Goal: Task Accomplishment & Management: Manage account settings

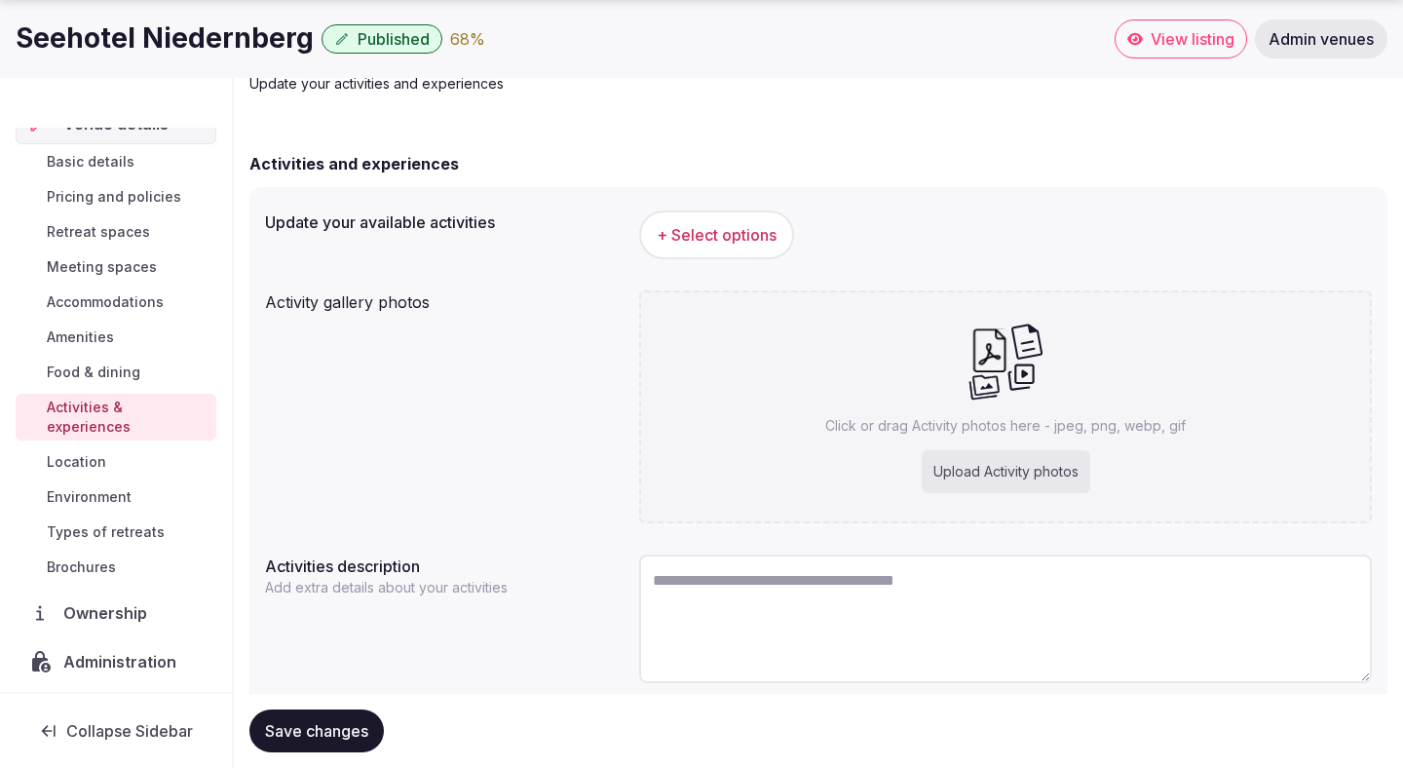
scroll to position [183, 0]
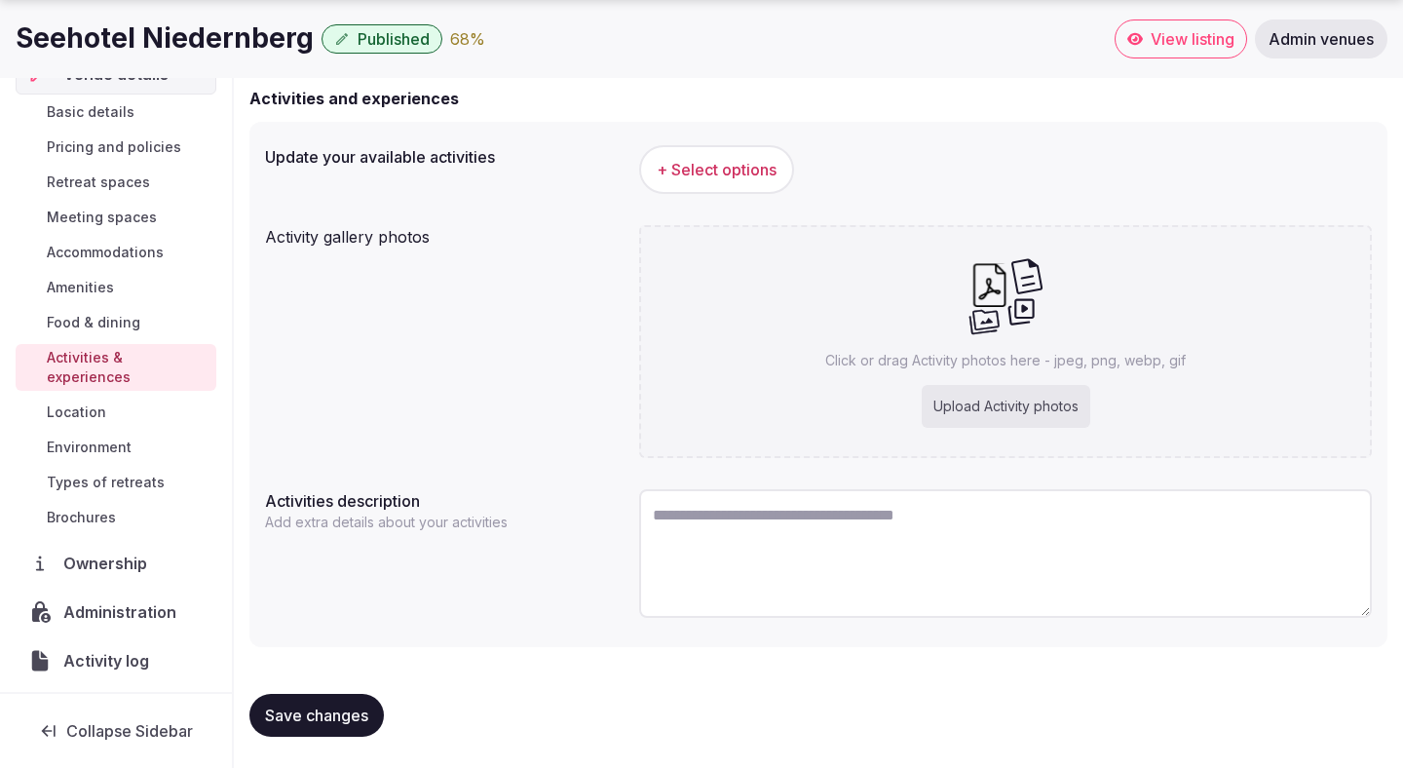
click at [723, 511] on textarea at bounding box center [1005, 553] width 733 height 129
paste textarea "**********"
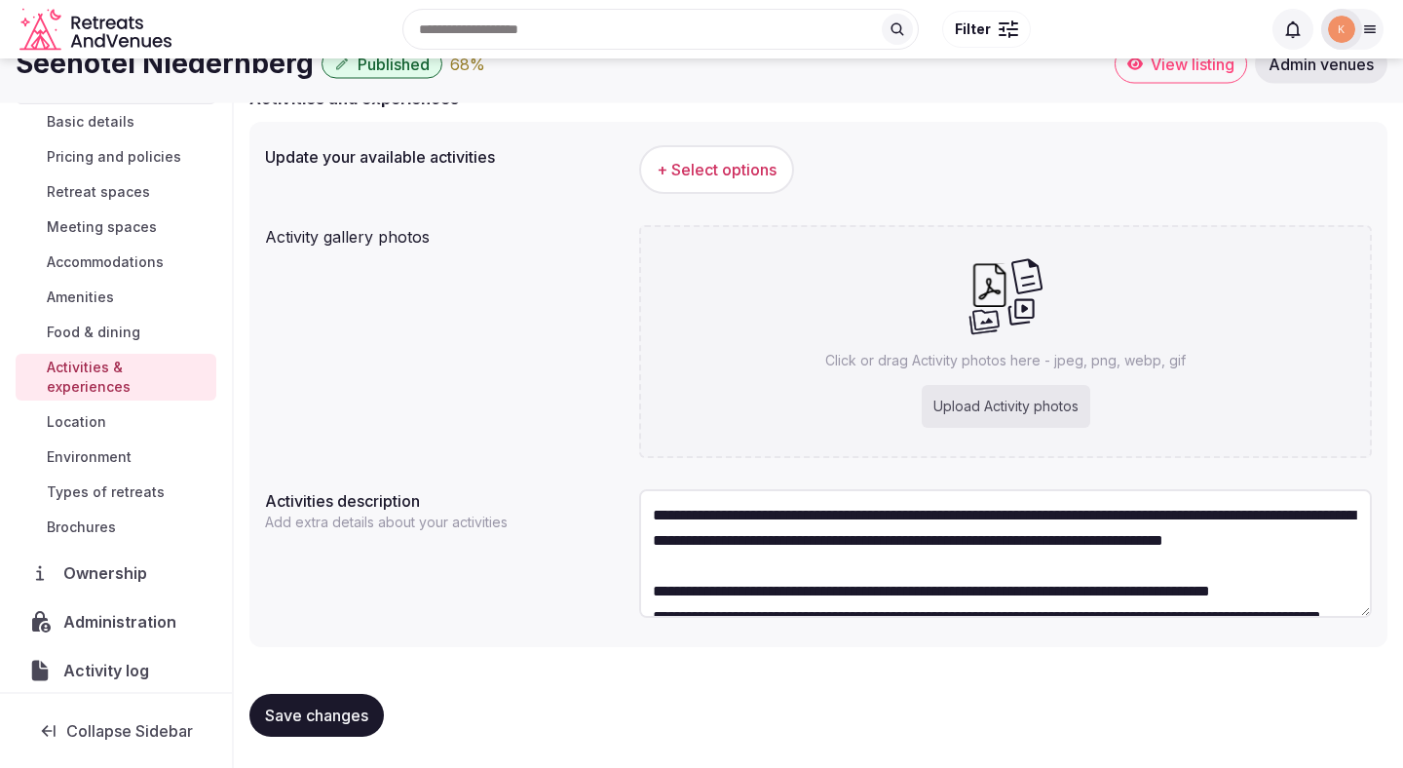
scroll to position [109, 0]
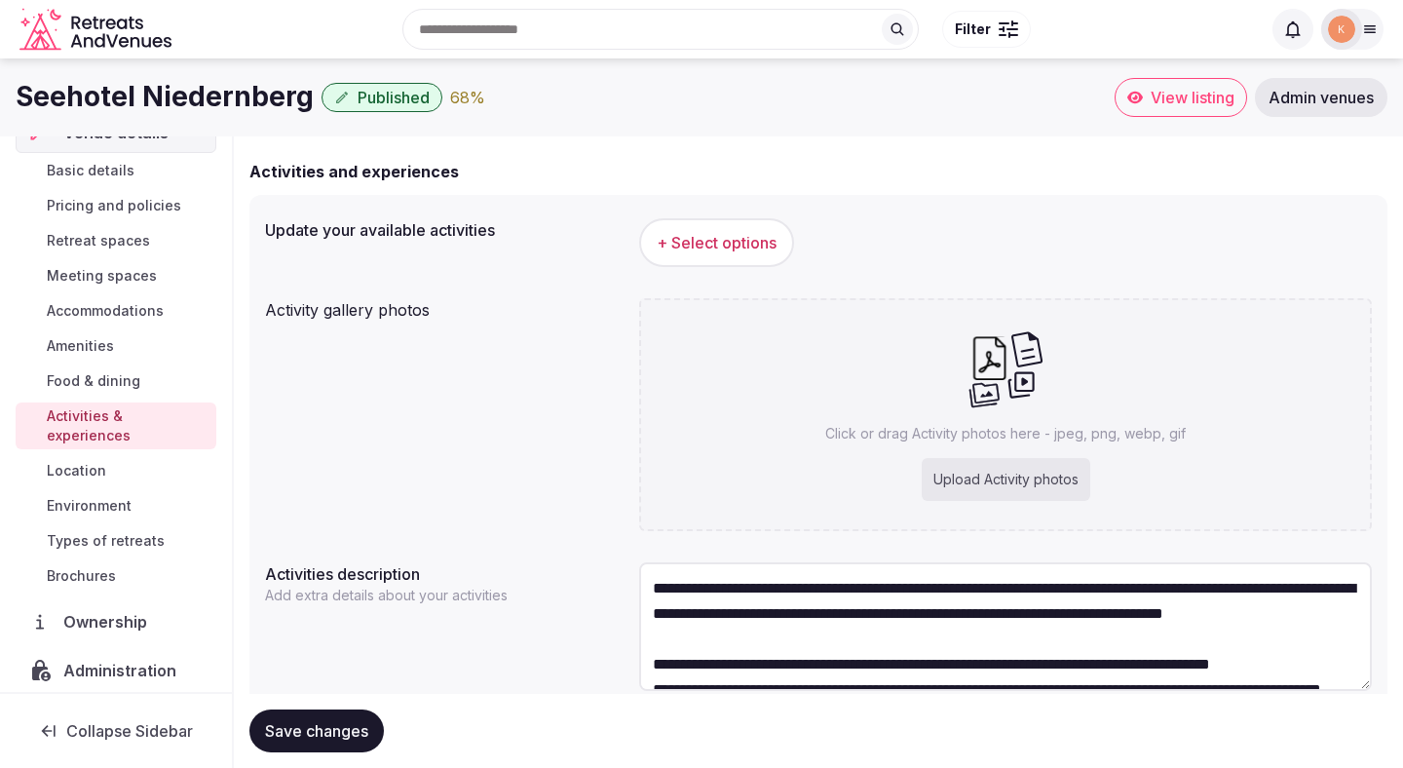
click at [734, 242] on span "+ Select options" at bounding box center [717, 242] width 120 height 21
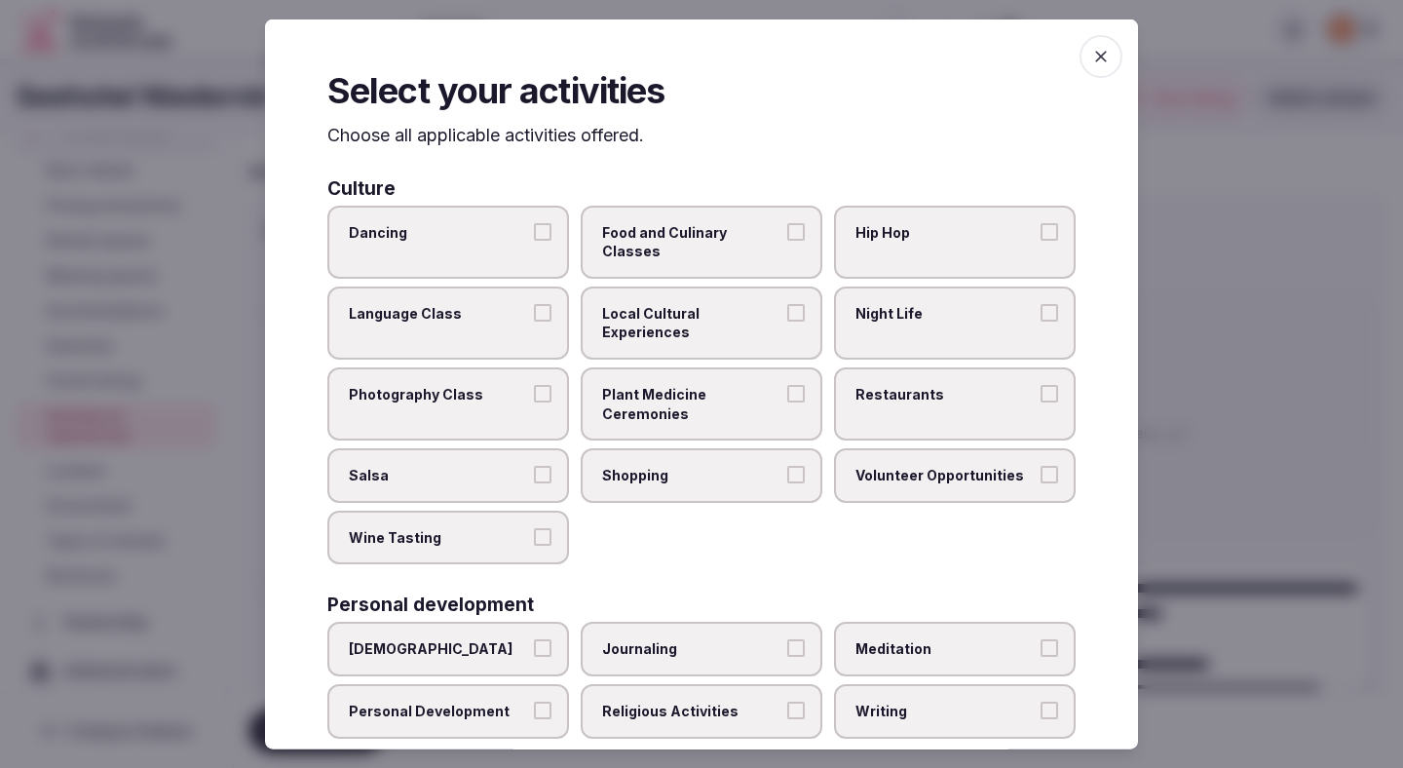
click at [694, 303] on span "Local Cultural Experiences" at bounding box center [691, 322] width 179 height 38
click at [787, 303] on button "Local Cultural Experiences" at bounding box center [796, 312] width 18 height 18
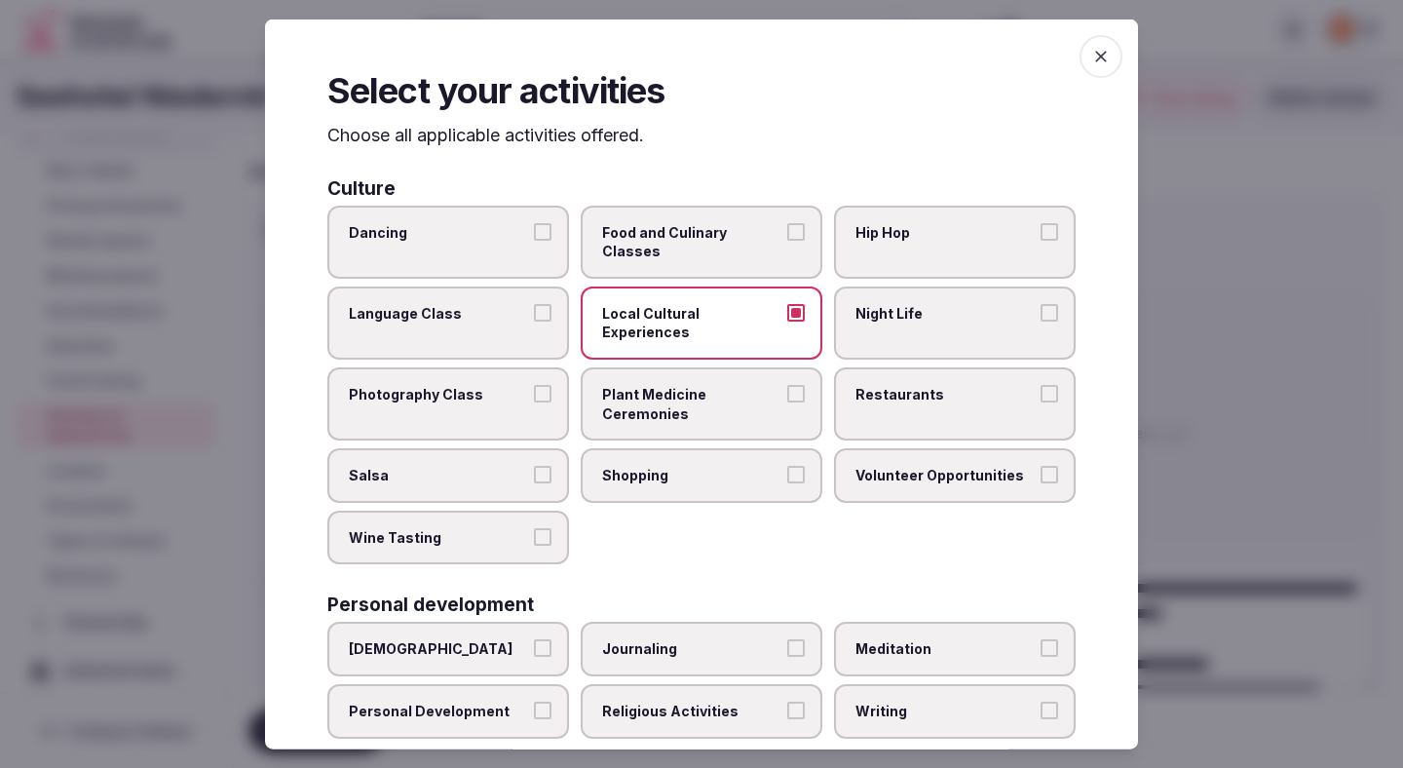
click at [897, 385] on span "Restaurants" at bounding box center [945, 394] width 179 height 19
click at [1041, 385] on button "Restaurants" at bounding box center [1050, 394] width 18 height 18
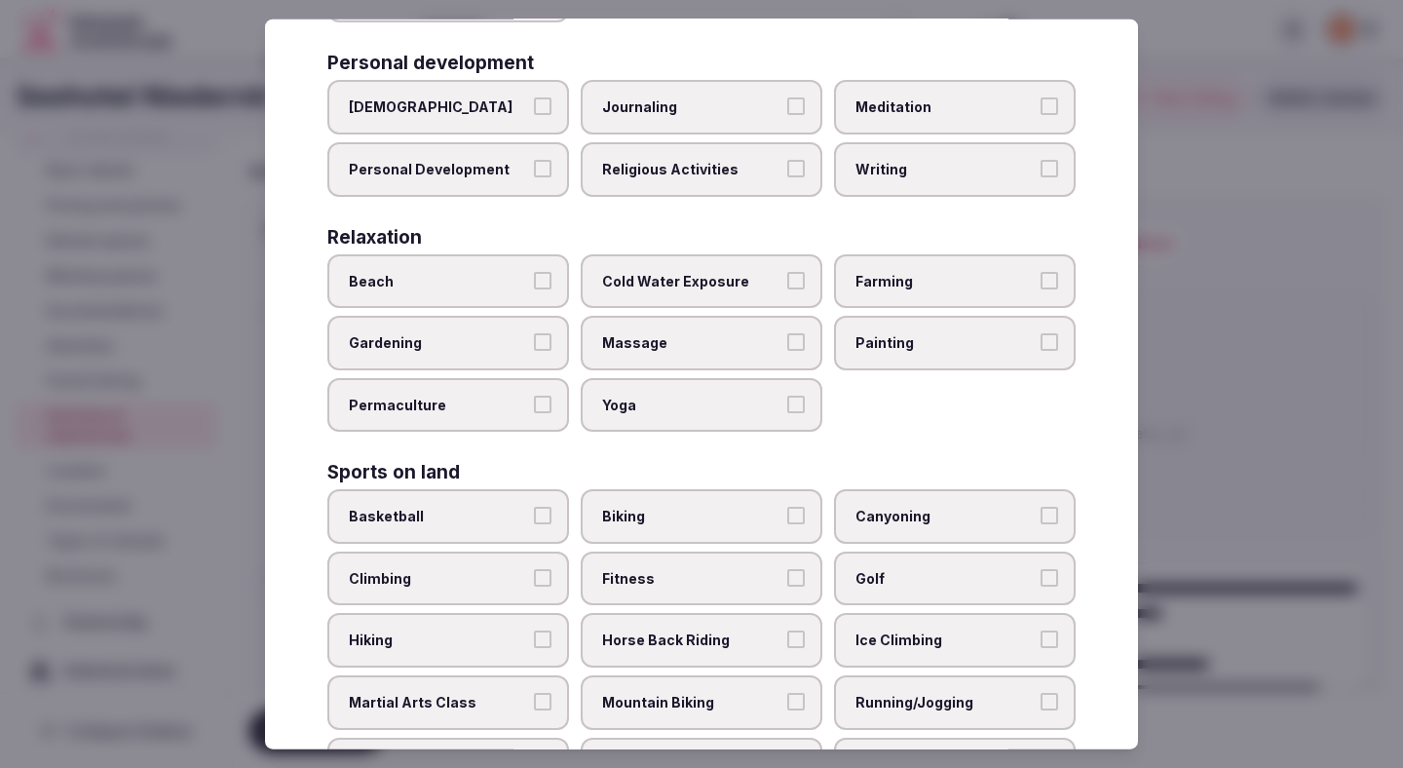
scroll to position [543, 0]
click at [645, 506] on span "Biking" at bounding box center [691, 515] width 179 height 19
click at [787, 506] on button "Biking" at bounding box center [796, 515] width 18 height 18
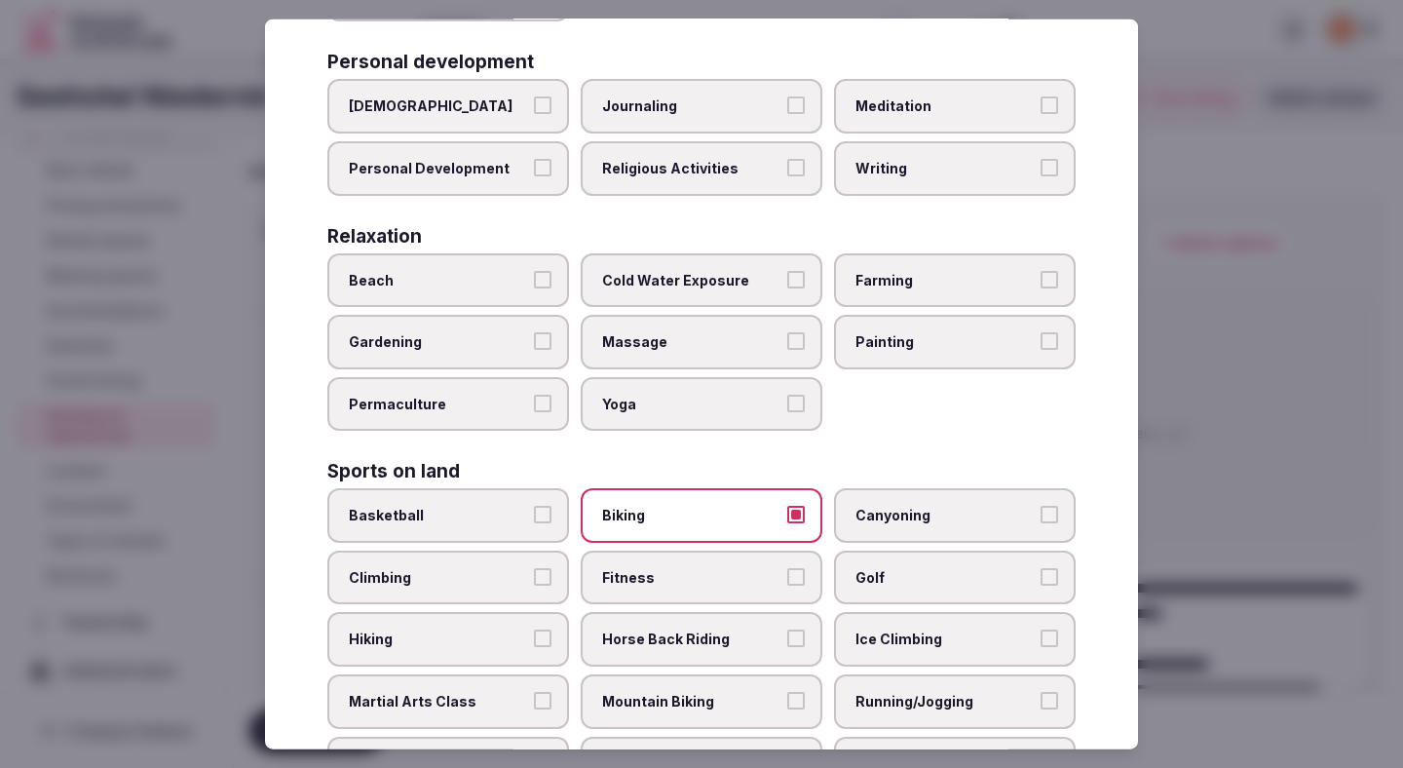
click at [648, 554] on label "Fitness" at bounding box center [702, 578] width 242 height 55
click at [787, 568] on button "Fitness" at bounding box center [796, 577] width 18 height 18
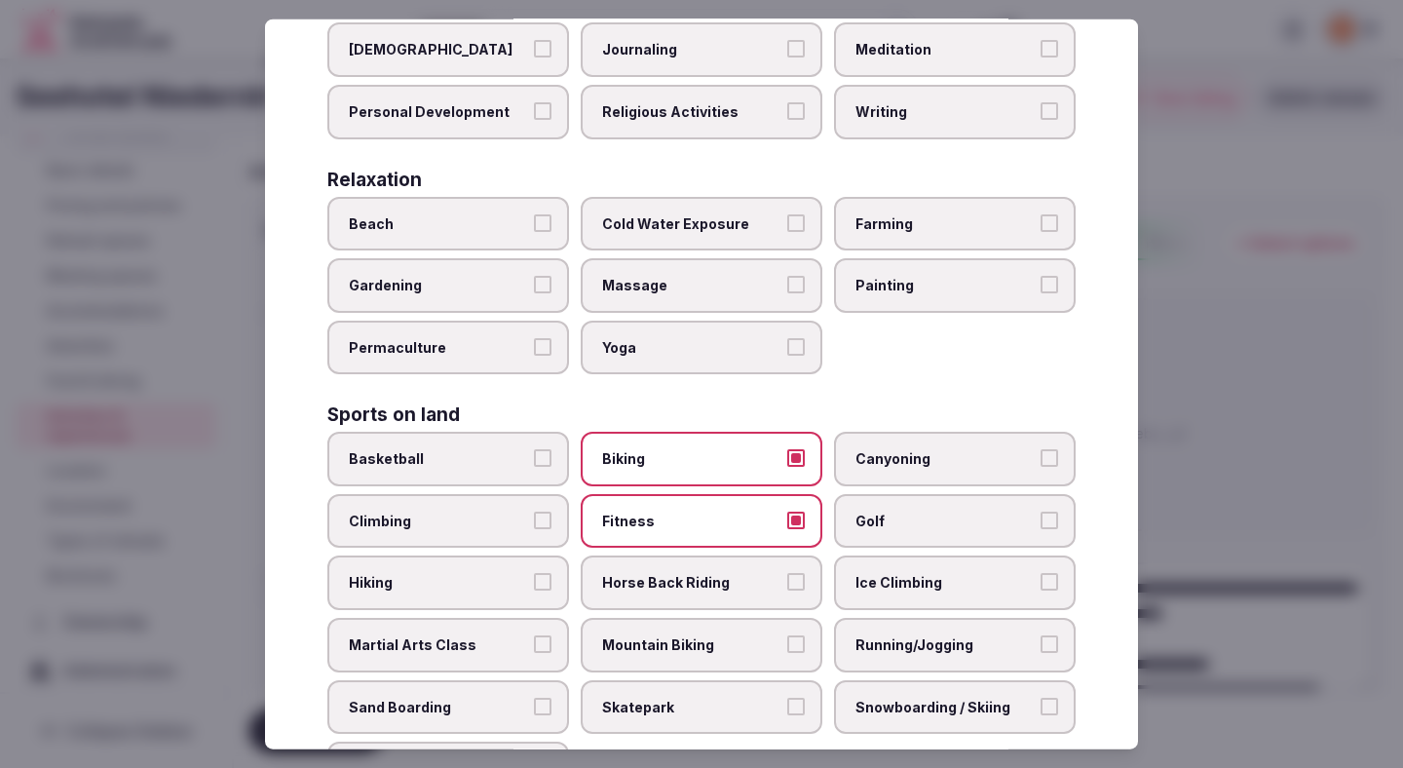
scroll to position [617, 0]
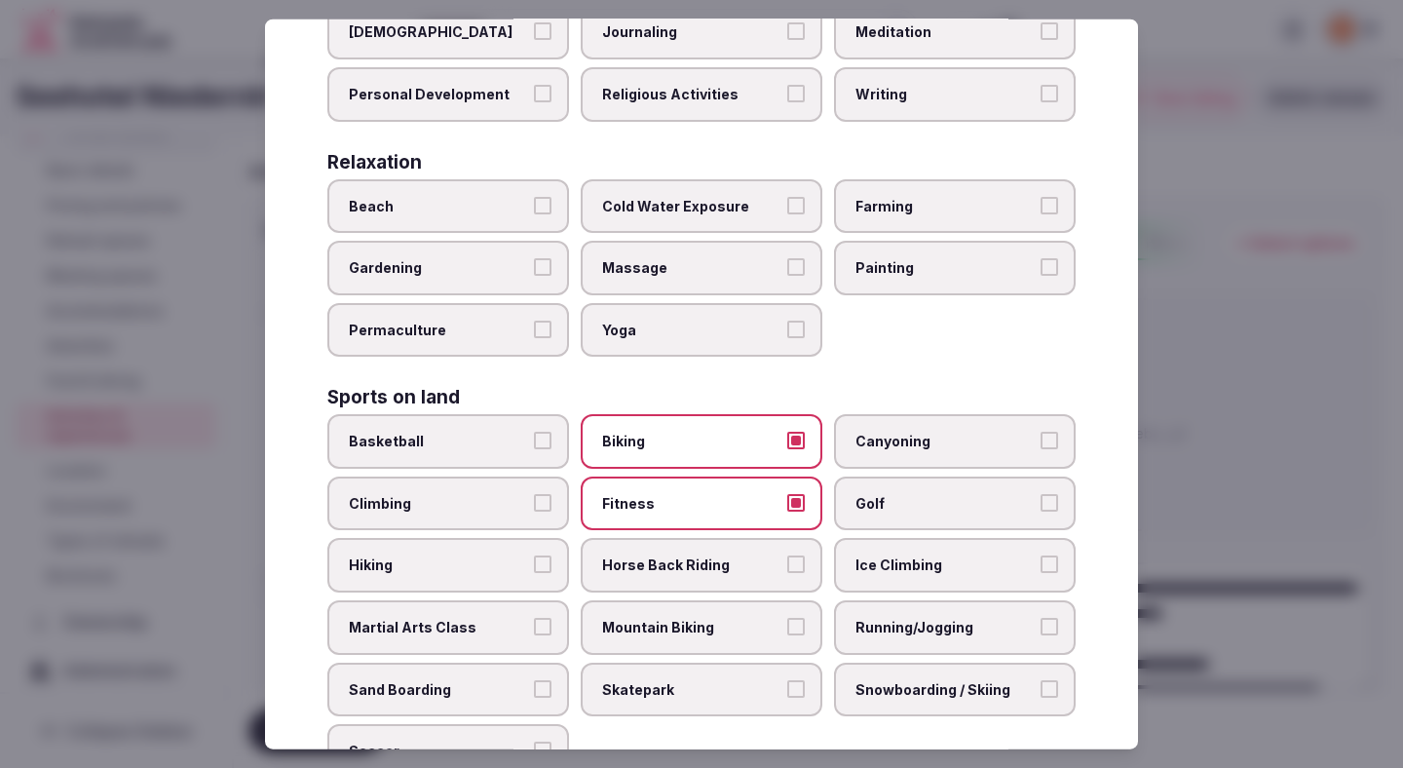
click at [883, 600] on label "Running/Jogging" at bounding box center [955, 627] width 242 height 55
click at [1041, 618] on button "Running/Jogging" at bounding box center [1050, 627] width 18 height 18
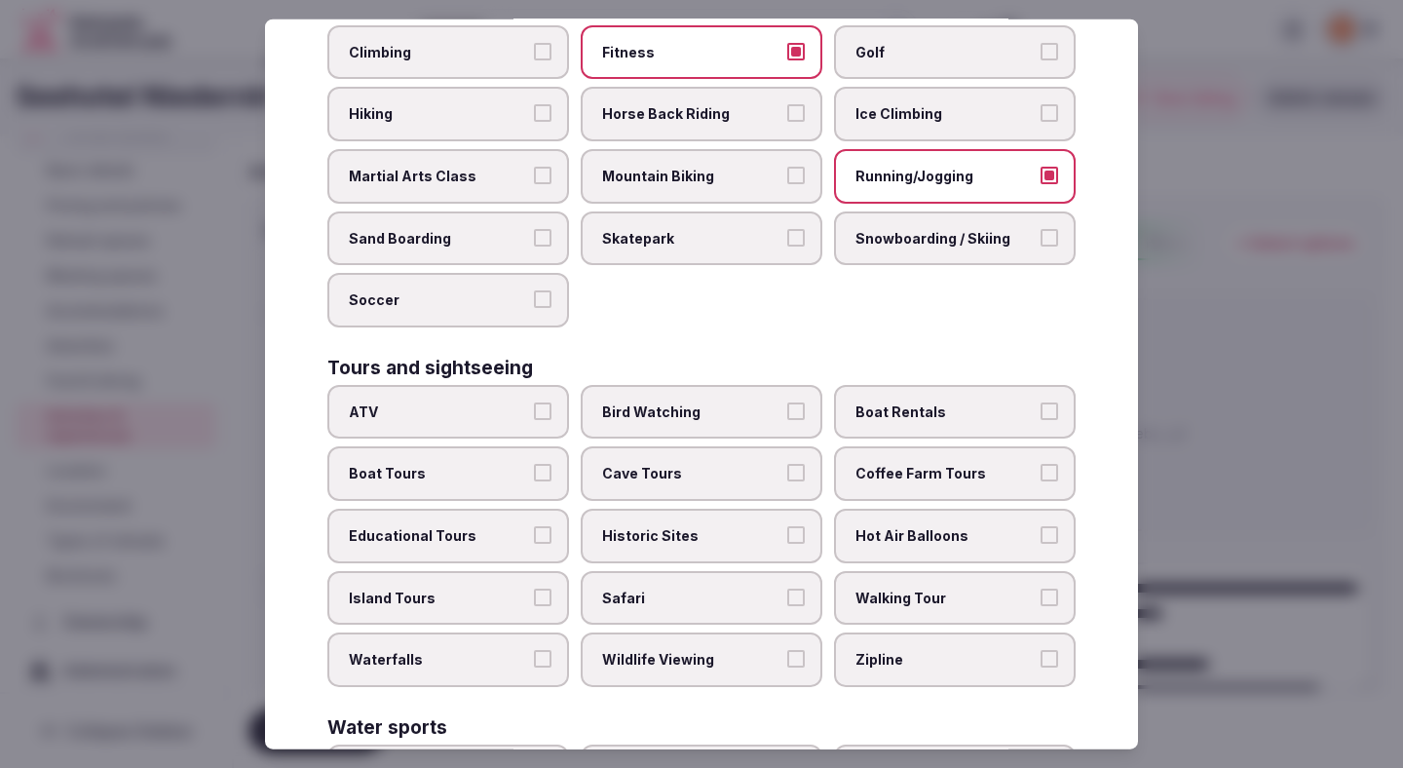
scroll to position [1088, 0]
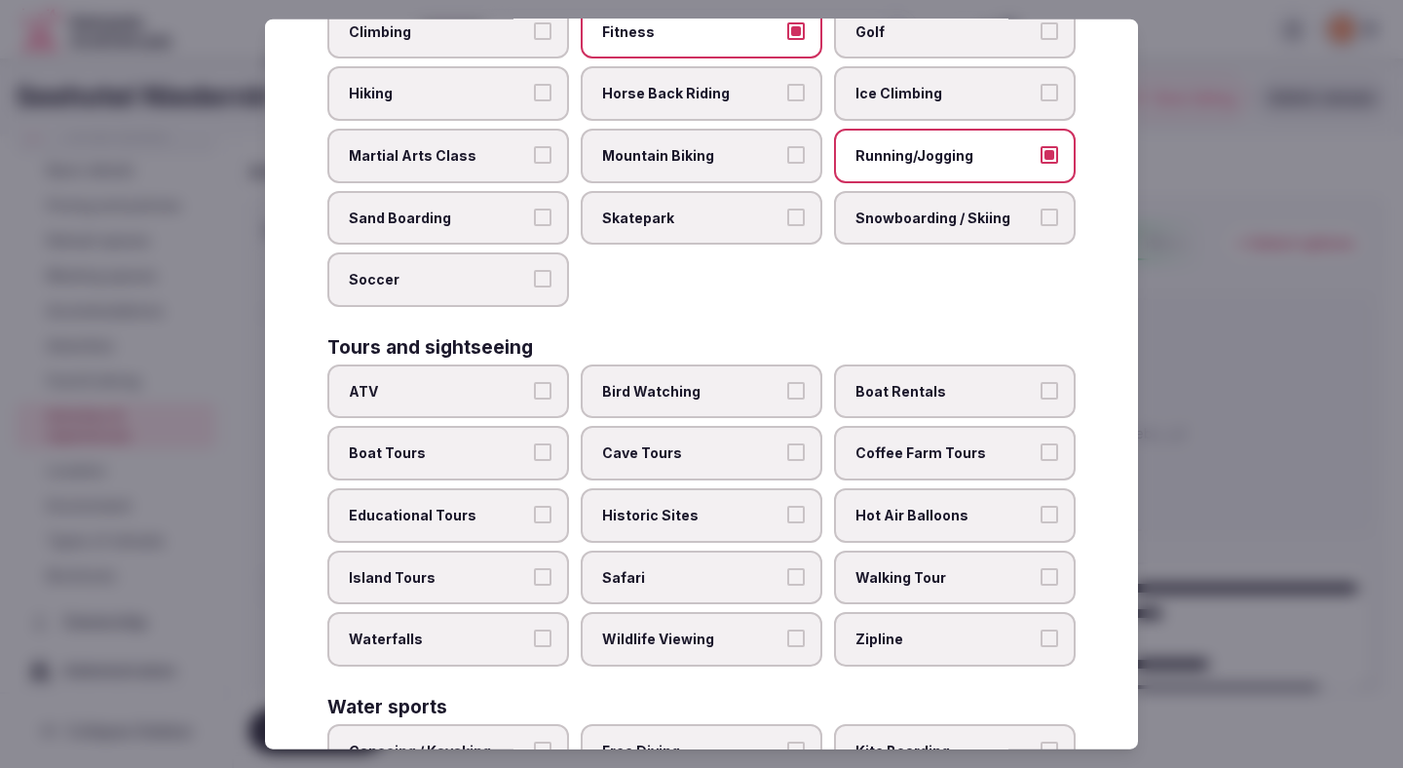
click at [759, 506] on span "Historic Sites" at bounding box center [691, 515] width 179 height 19
click at [787, 506] on button "Historic Sites" at bounding box center [796, 515] width 18 height 18
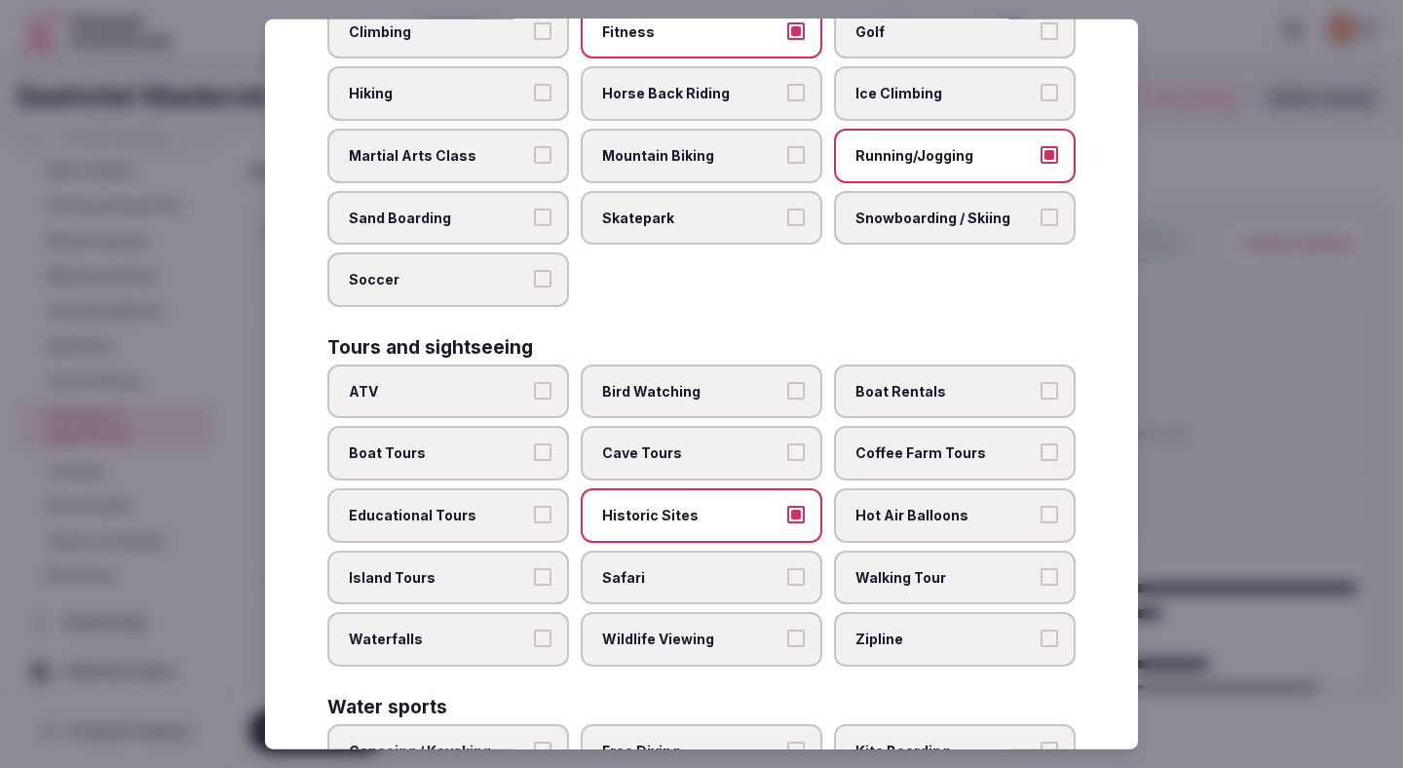
click at [543, 506] on button "Educational Tours" at bounding box center [543, 515] width 18 height 18
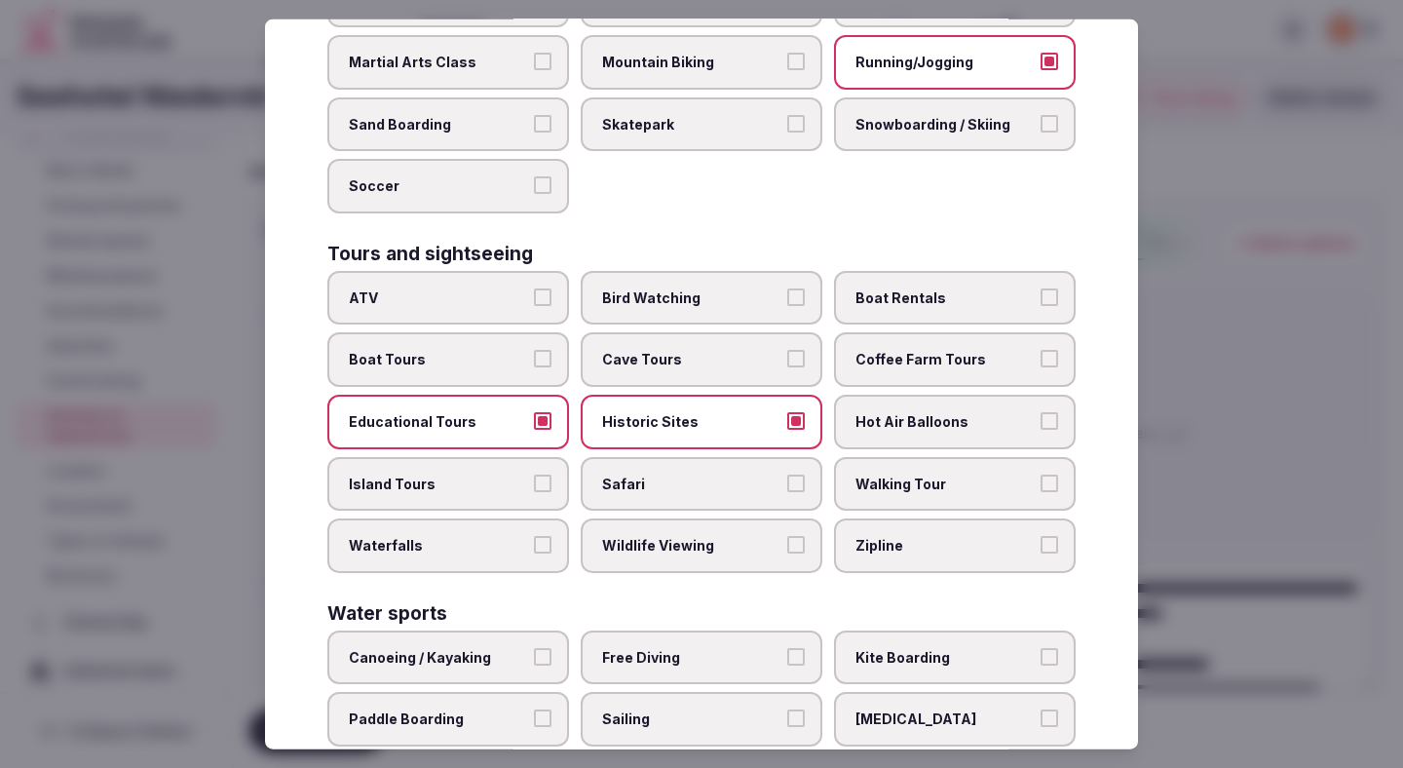
scroll to position [1185, 0]
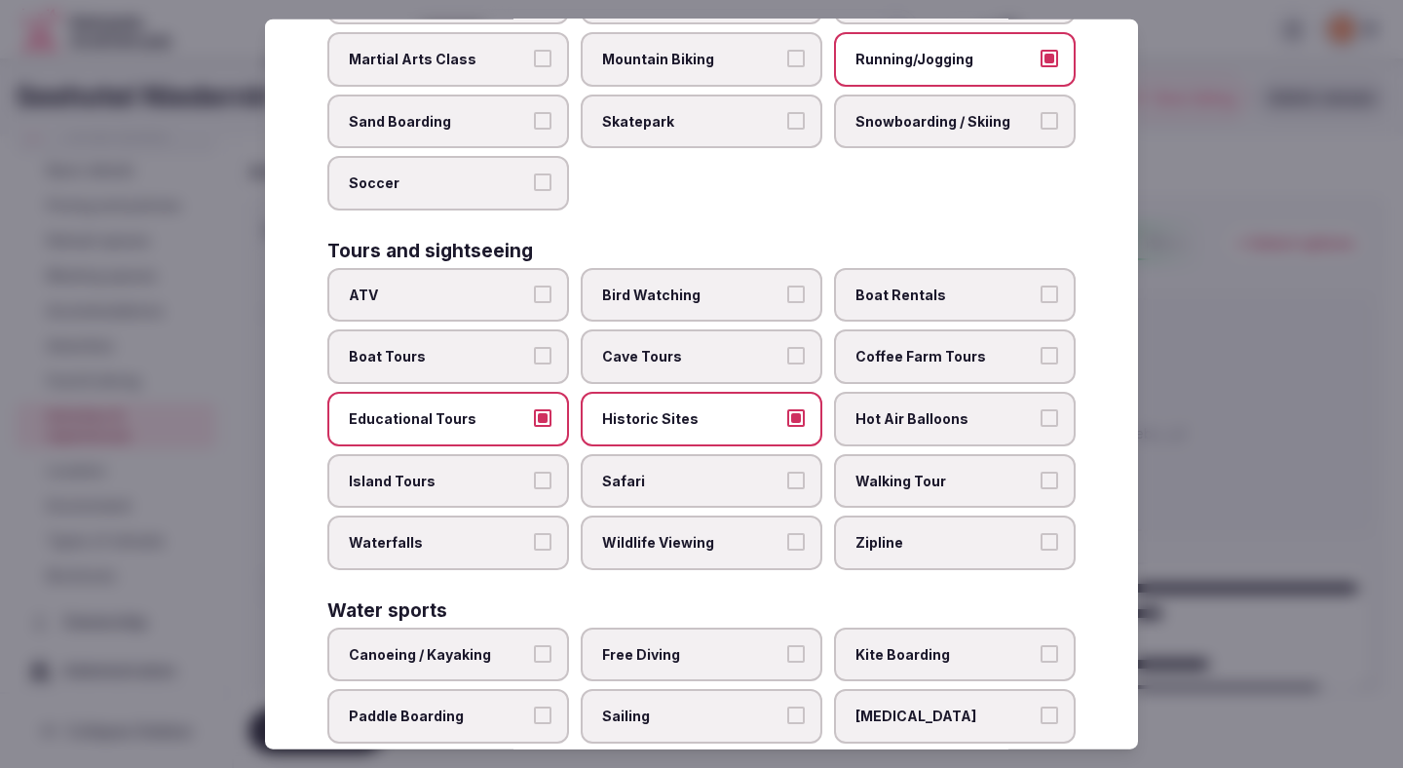
click at [920, 471] on span "Walking Tour" at bounding box center [945, 480] width 179 height 19
click at [1041, 471] on button "Walking Tour" at bounding box center [1050, 480] width 18 height 18
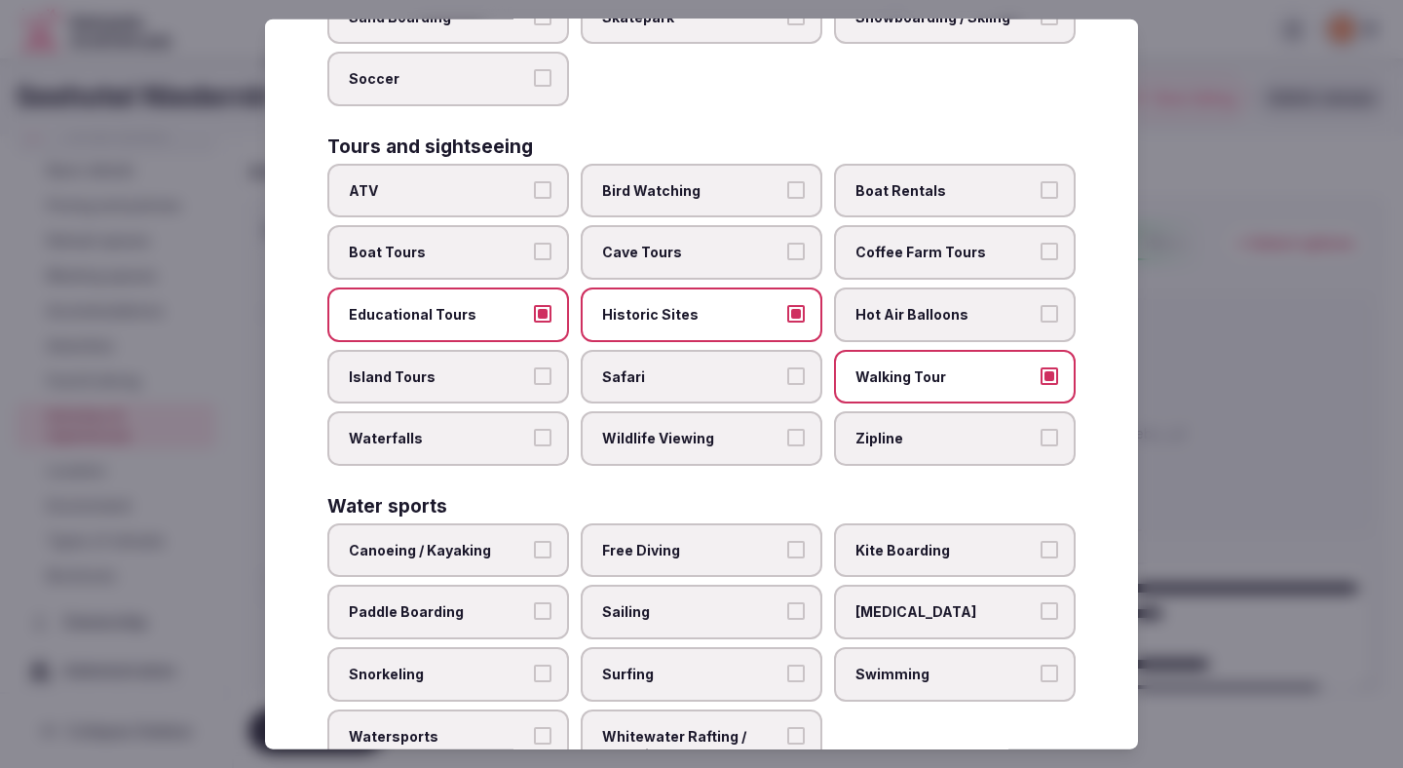
scroll to position [1331, 0]
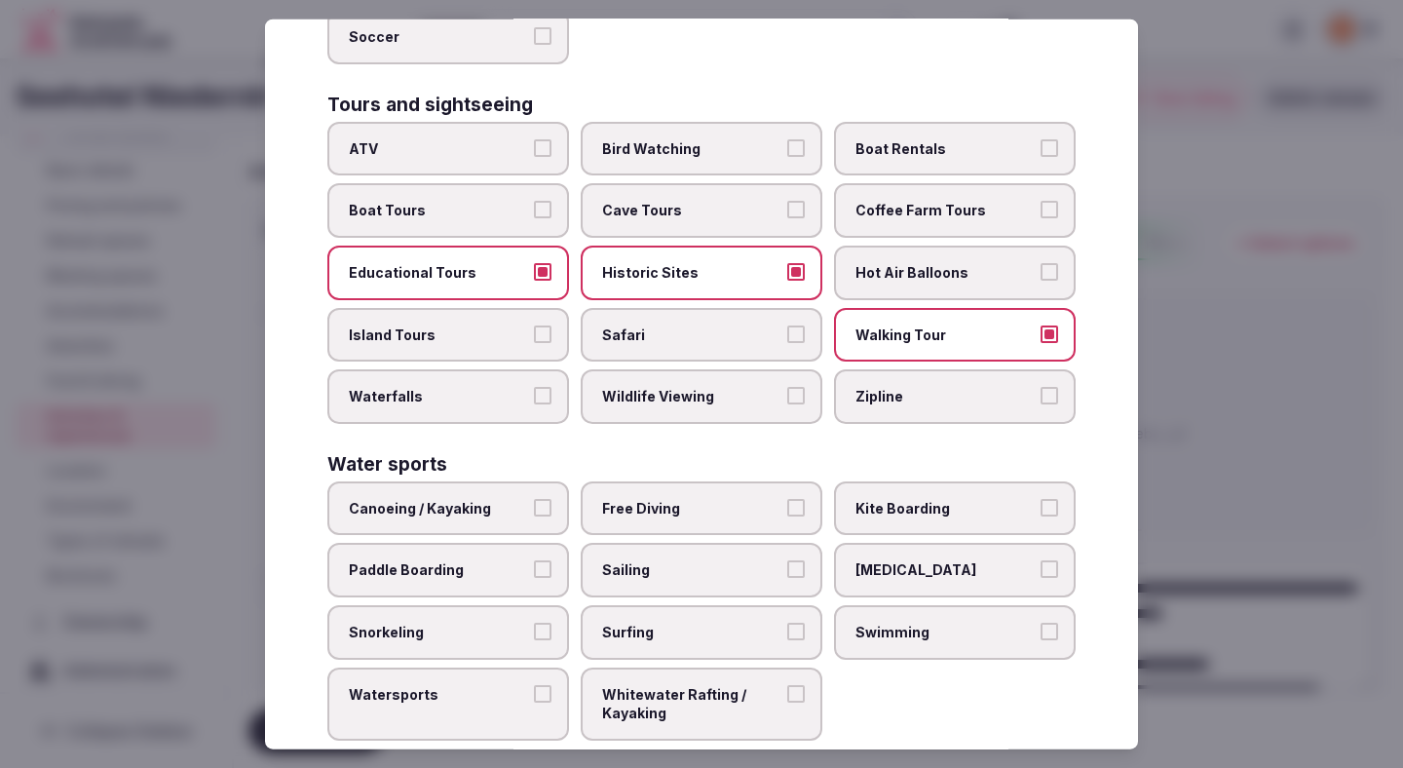
click at [1311, 408] on div at bounding box center [701, 384] width 1403 height 768
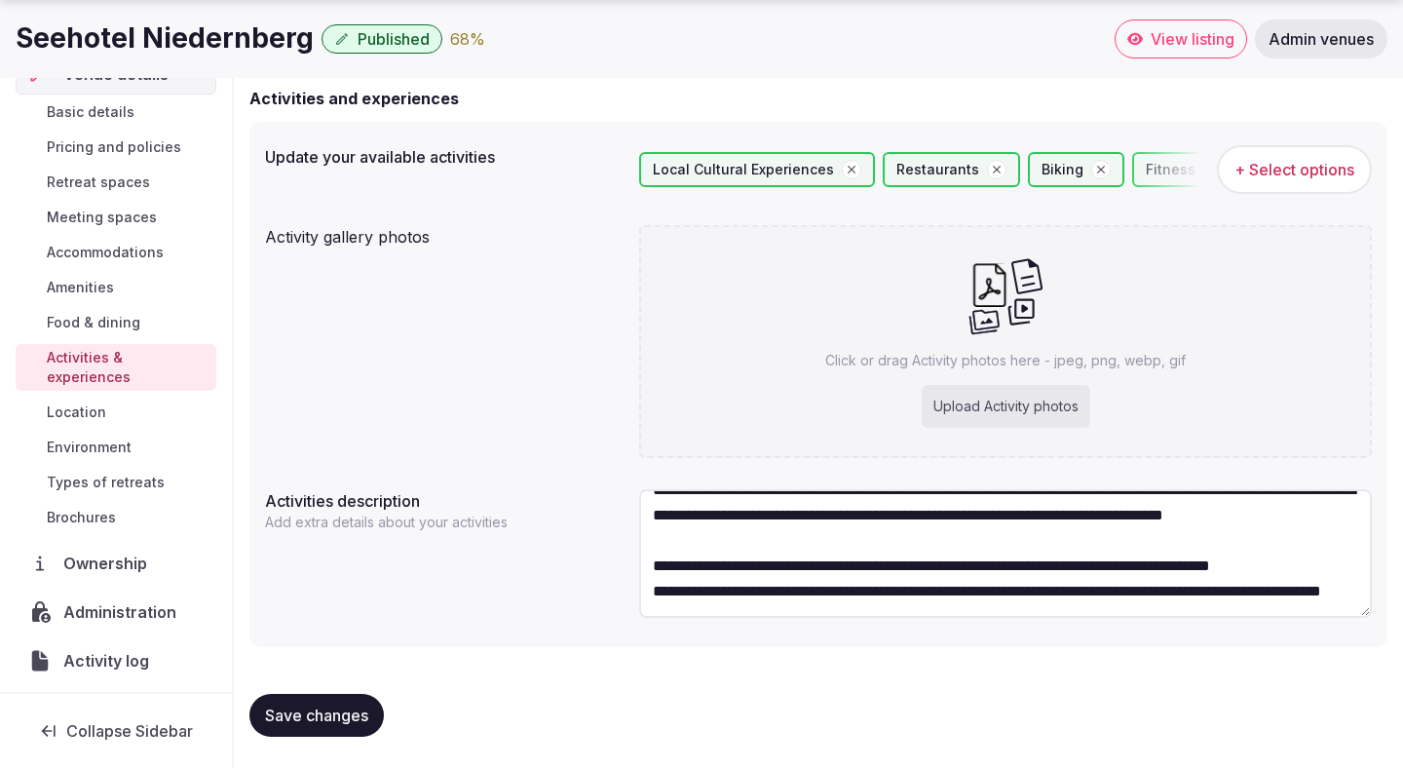
scroll to position [58, 0]
click at [292, 717] on span "Save changes" at bounding box center [316, 714] width 103 height 19
click at [762, 580] on textarea "**********" at bounding box center [1005, 553] width 733 height 129
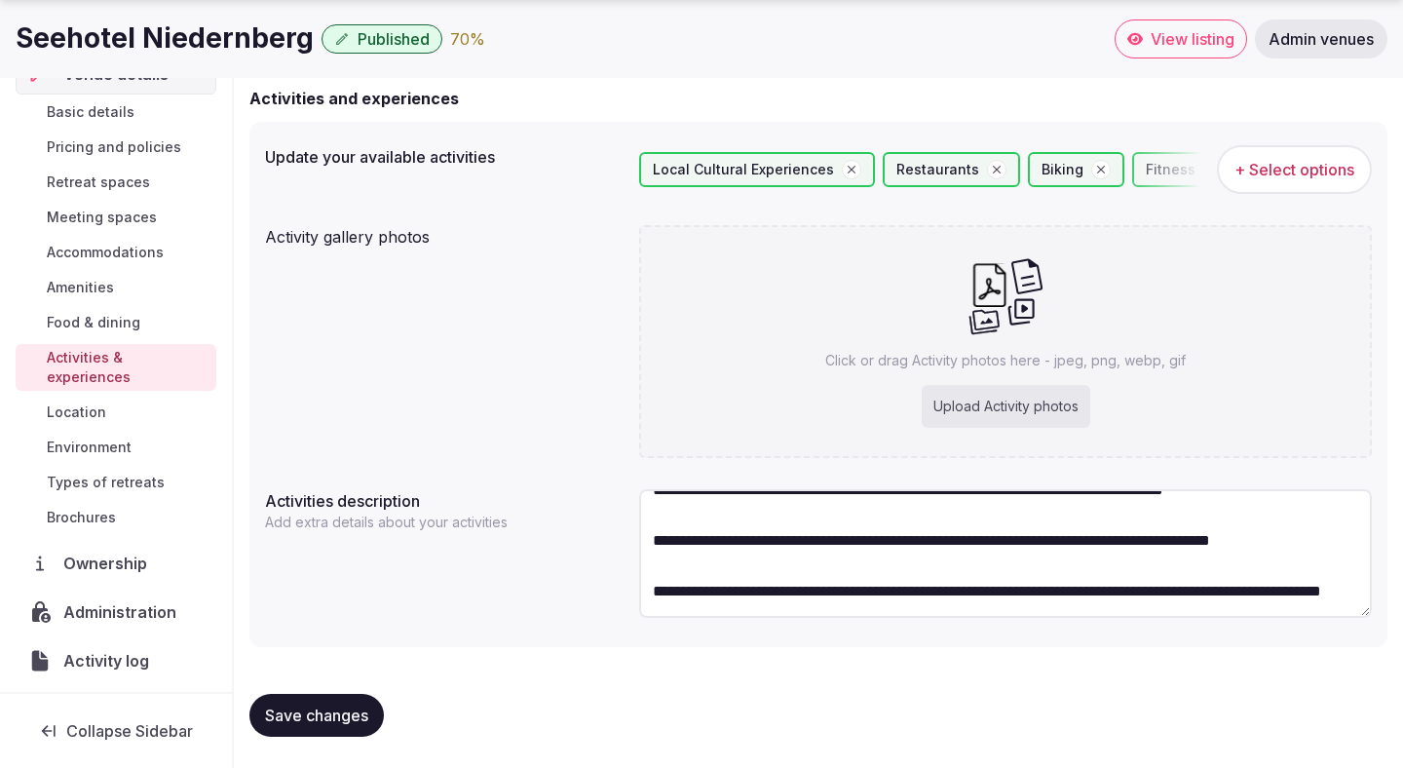
scroll to position [60, 0]
type textarea "**********"
click at [349, 701] on button "Save changes" at bounding box center [316, 715] width 134 height 43
click at [345, 718] on span "Save changes" at bounding box center [316, 714] width 103 height 19
click at [993, 392] on div "Upload Activity photos" at bounding box center [1006, 406] width 169 height 43
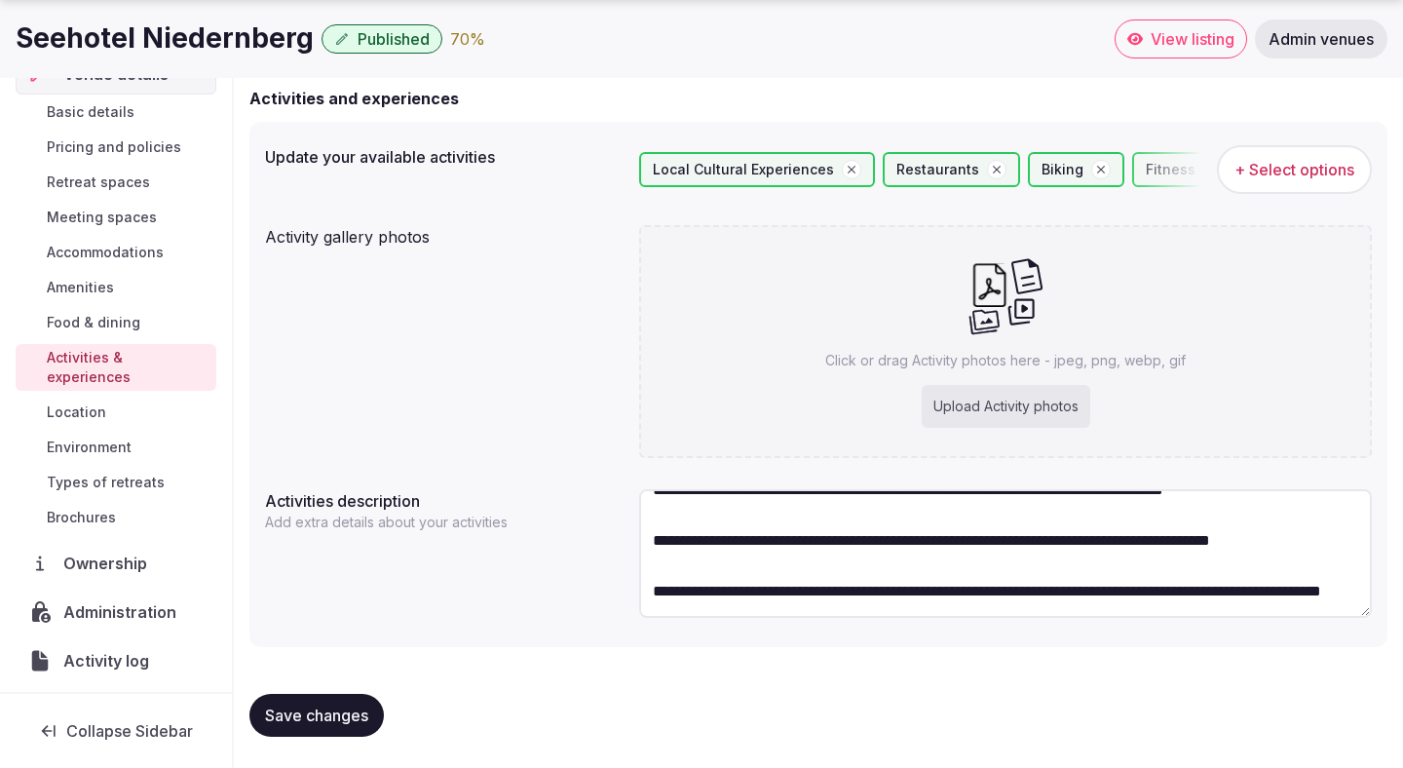
type input "**********"
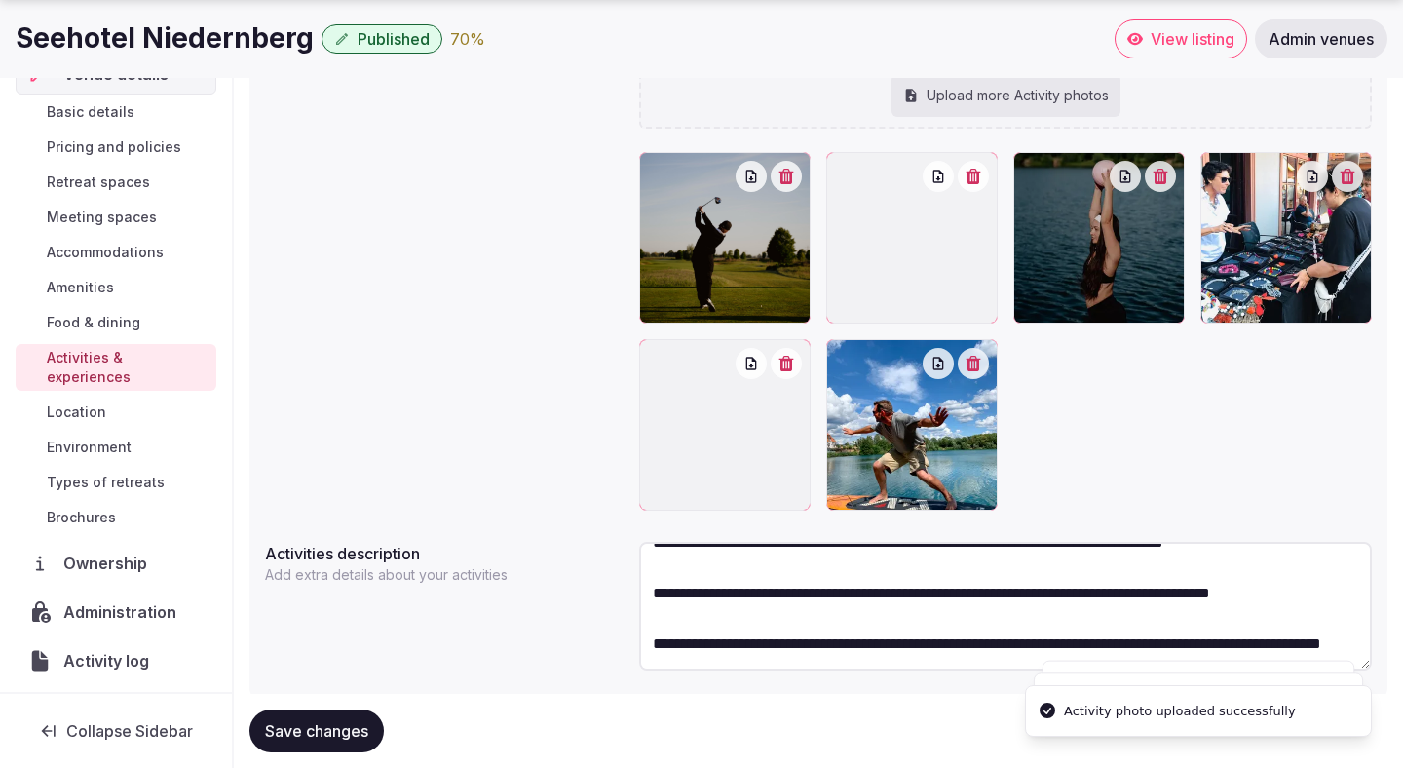
scroll to position [445, 0]
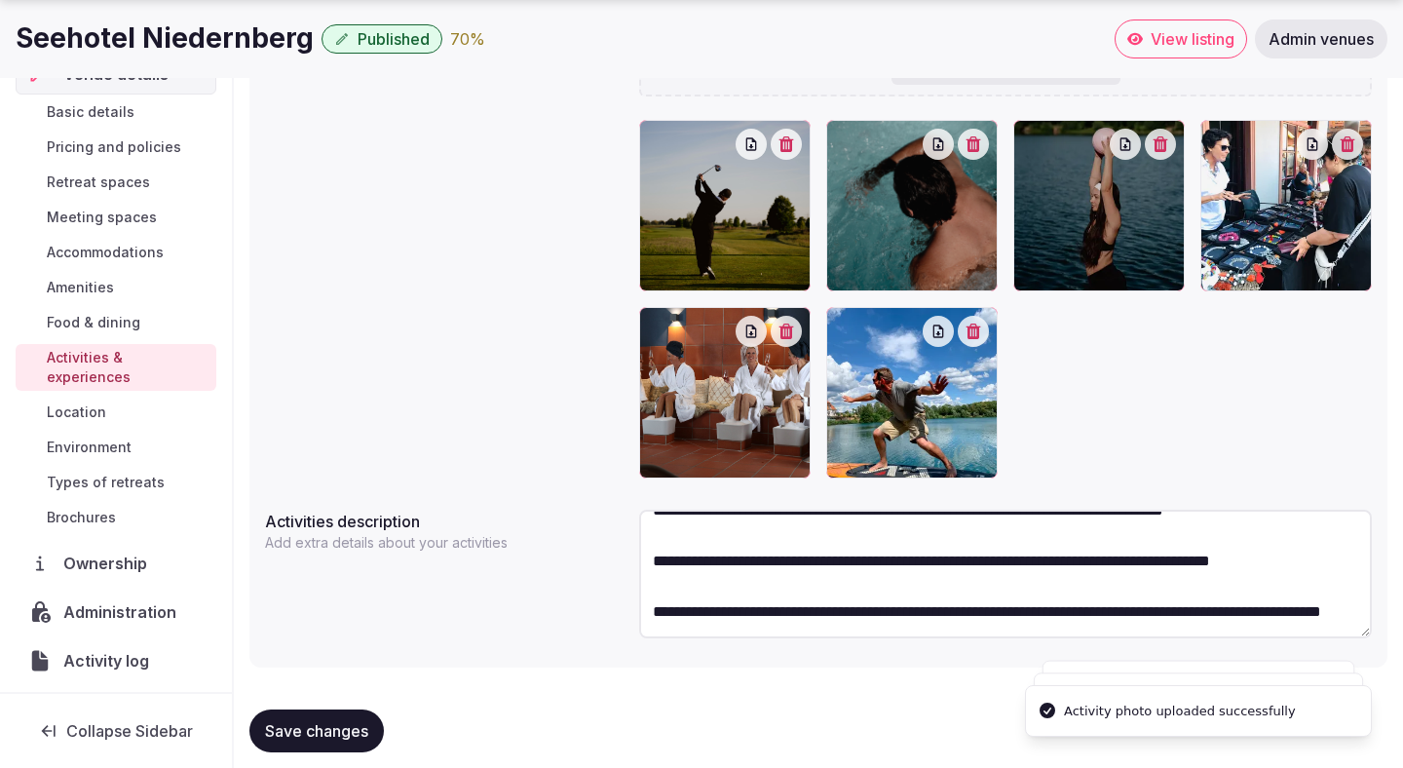
click at [319, 725] on span "Save changes" at bounding box center [316, 730] width 103 height 19
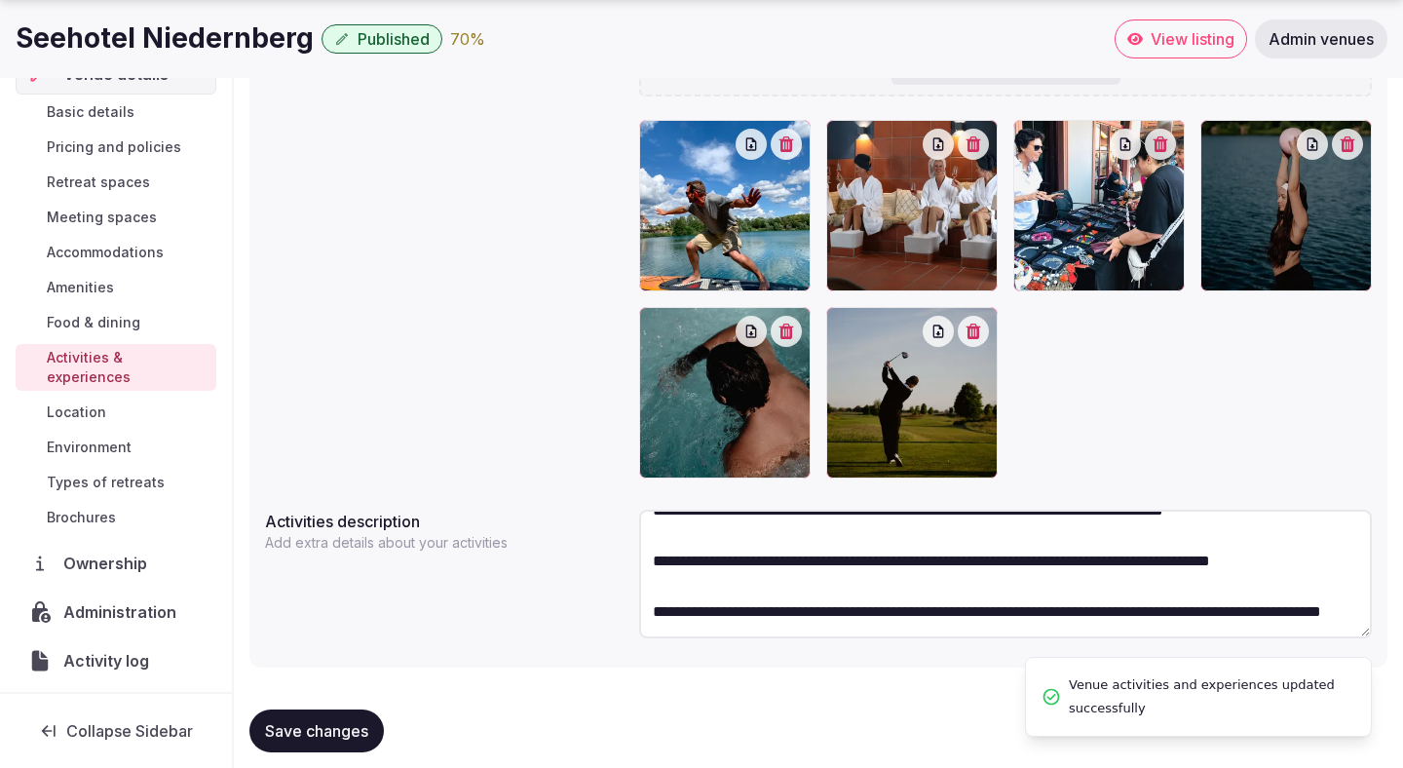
click at [119, 473] on span "Types of retreats" at bounding box center [106, 482] width 118 height 19
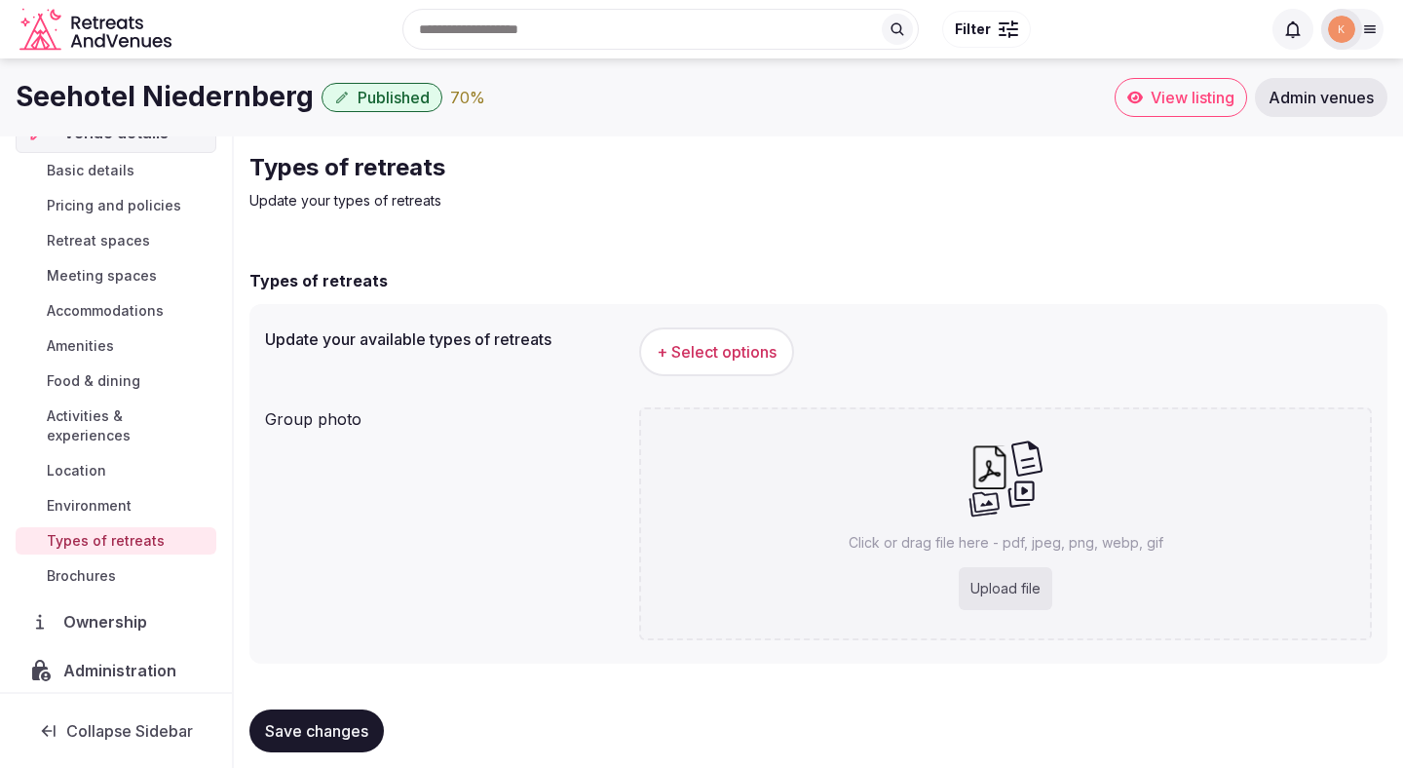
click at [722, 350] on span "+ Select options" at bounding box center [717, 351] width 120 height 21
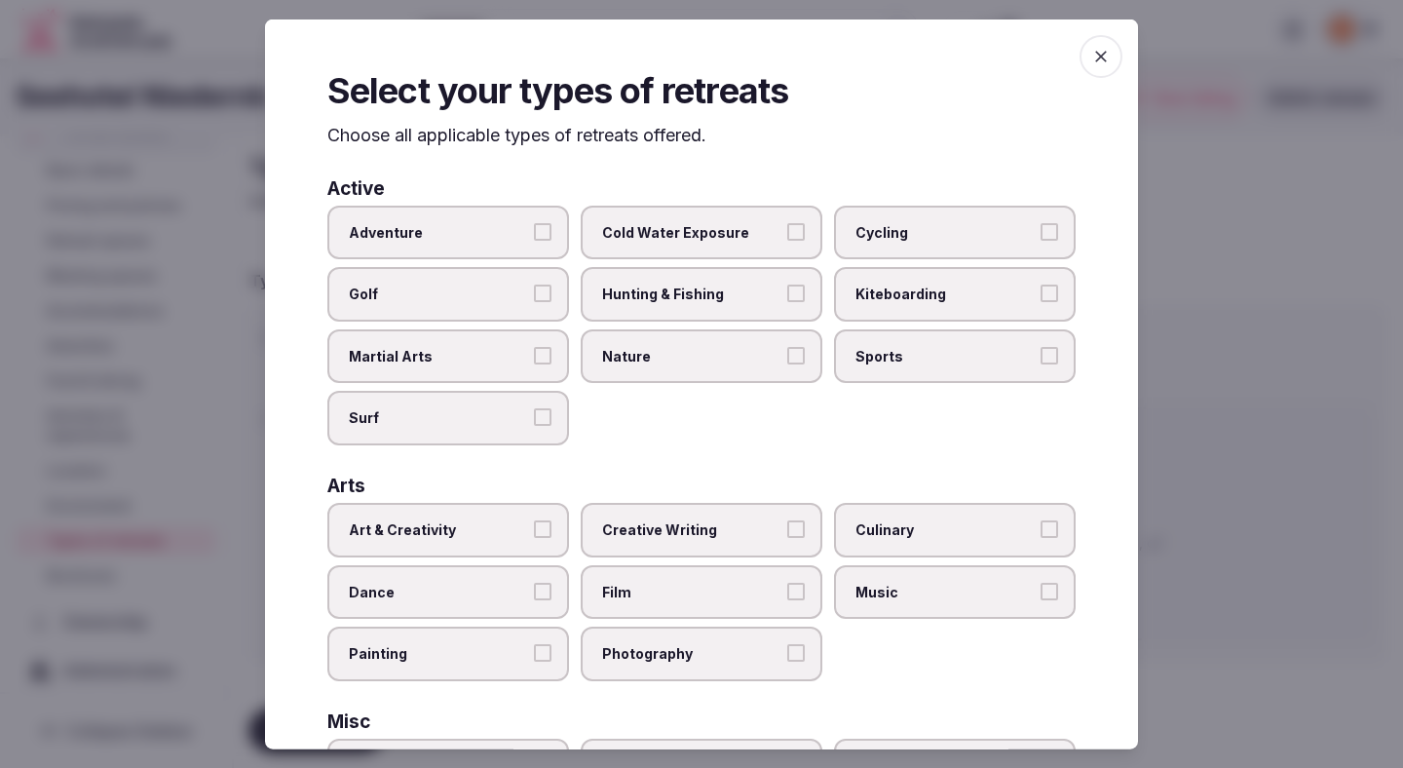
click at [528, 234] on label "Adventure" at bounding box center [448, 232] width 242 height 55
click at [534, 234] on button "Adventure" at bounding box center [543, 231] width 18 height 18
click at [528, 289] on label "Golf" at bounding box center [448, 294] width 242 height 55
click at [534, 289] on button "Golf" at bounding box center [543, 294] width 18 height 18
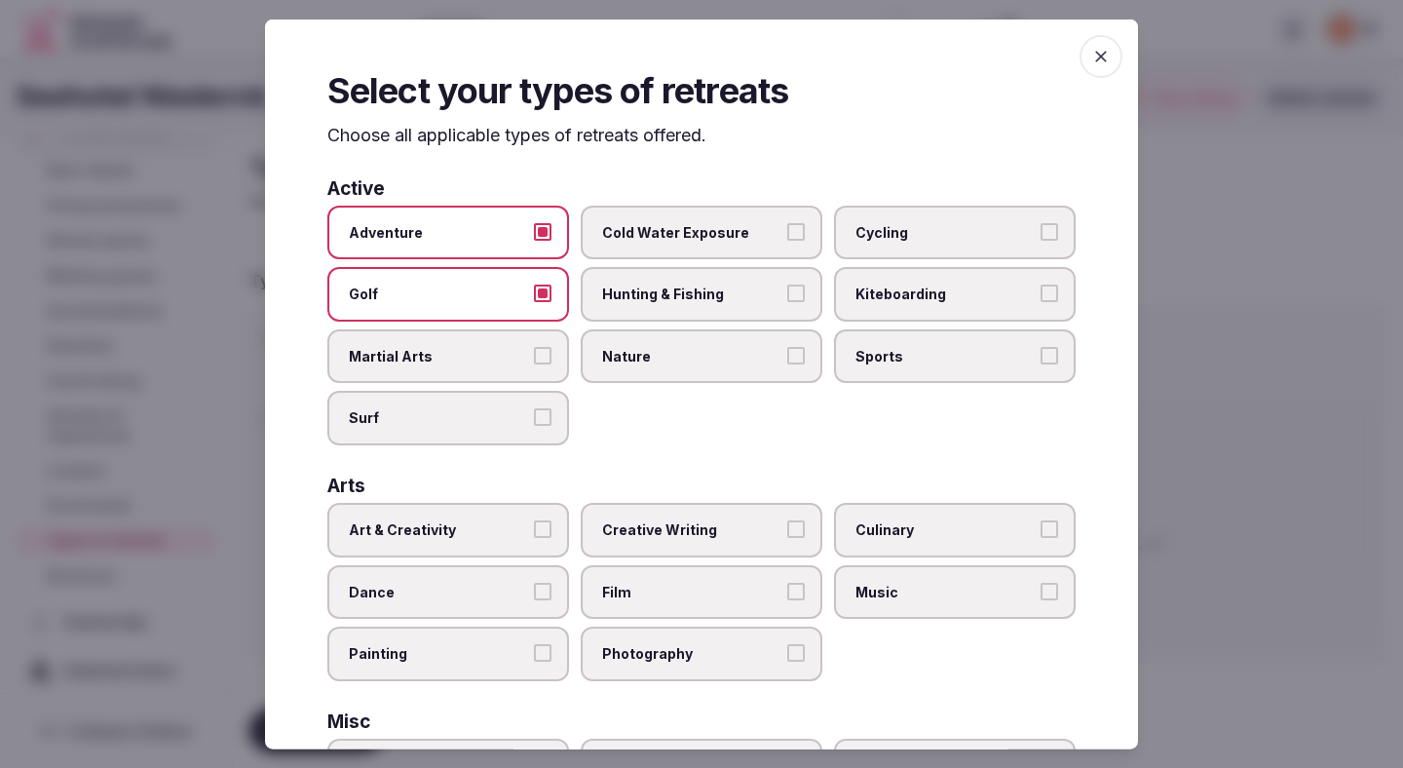
click at [645, 364] on span "Nature" at bounding box center [691, 355] width 179 height 19
click at [787, 363] on button "Nature" at bounding box center [796, 355] width 18 height 18
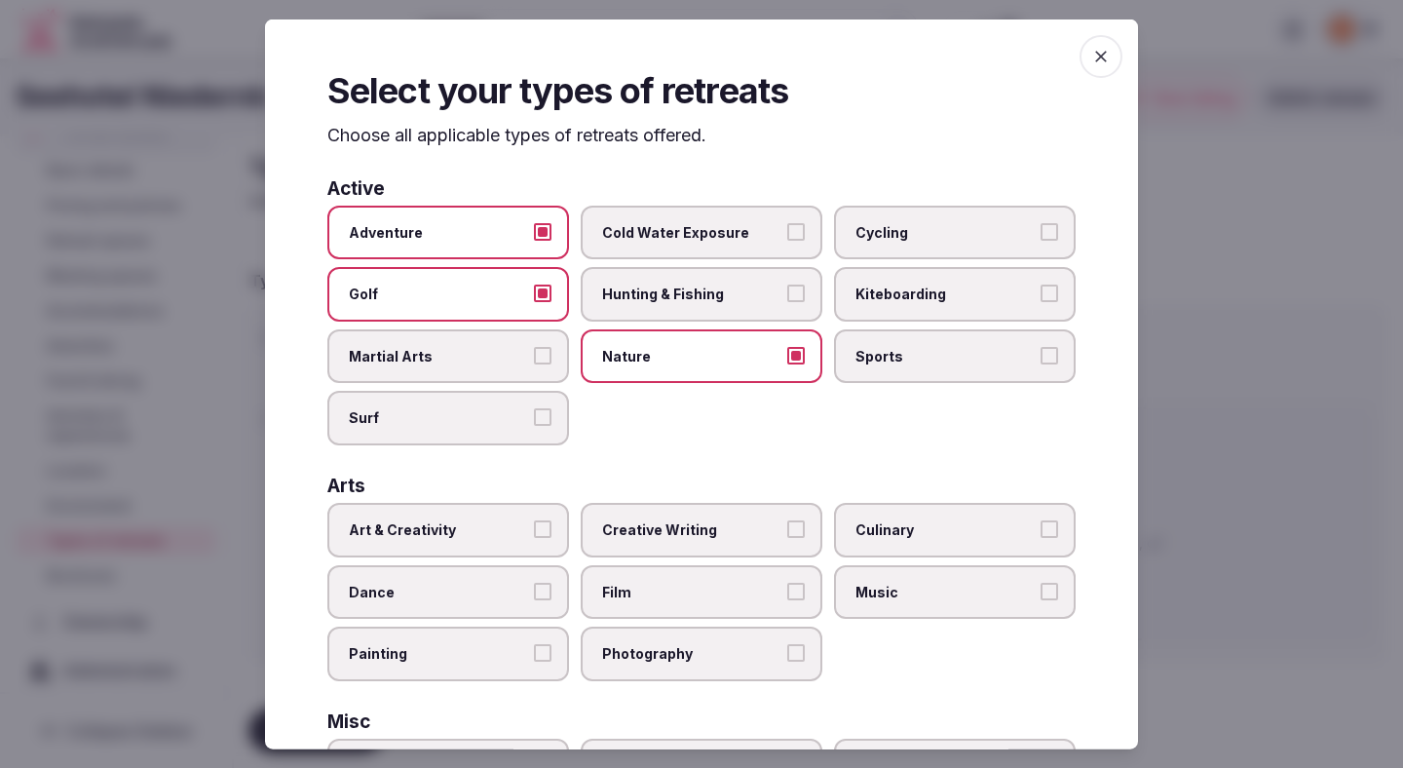
click at [726, 297] on span "Hunting & Fishing" at bounding box center [691, 294] width 179 height 19
click at [787, 297] on button "Hunting & Fishing" at bounding box center [796, 294] width 18 height 18
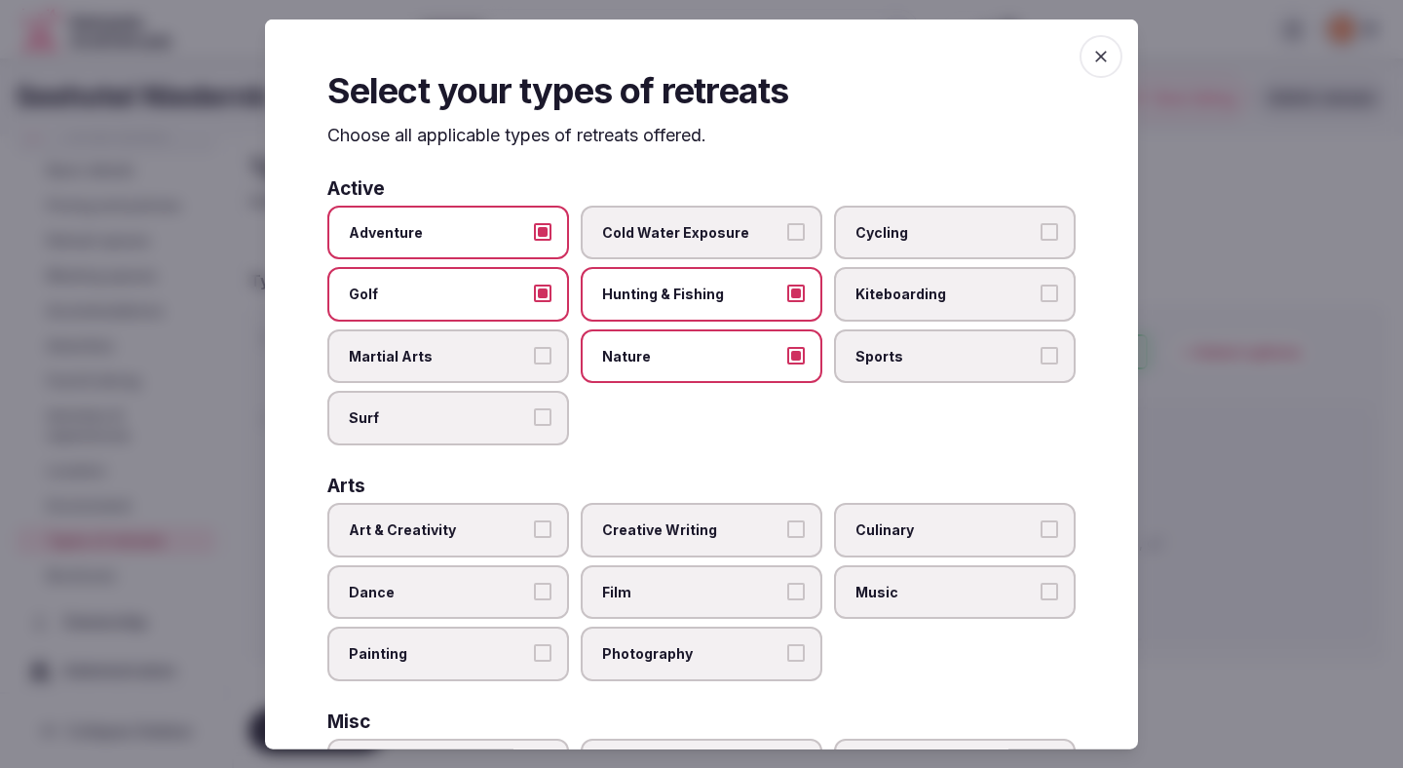
click at [887, 343] on label "Sports" at bounding box center [955, 355] width 242 height 55
click at [1041, 346] on button "Sports" at bounding box center [1050, 355] width 18 height 18
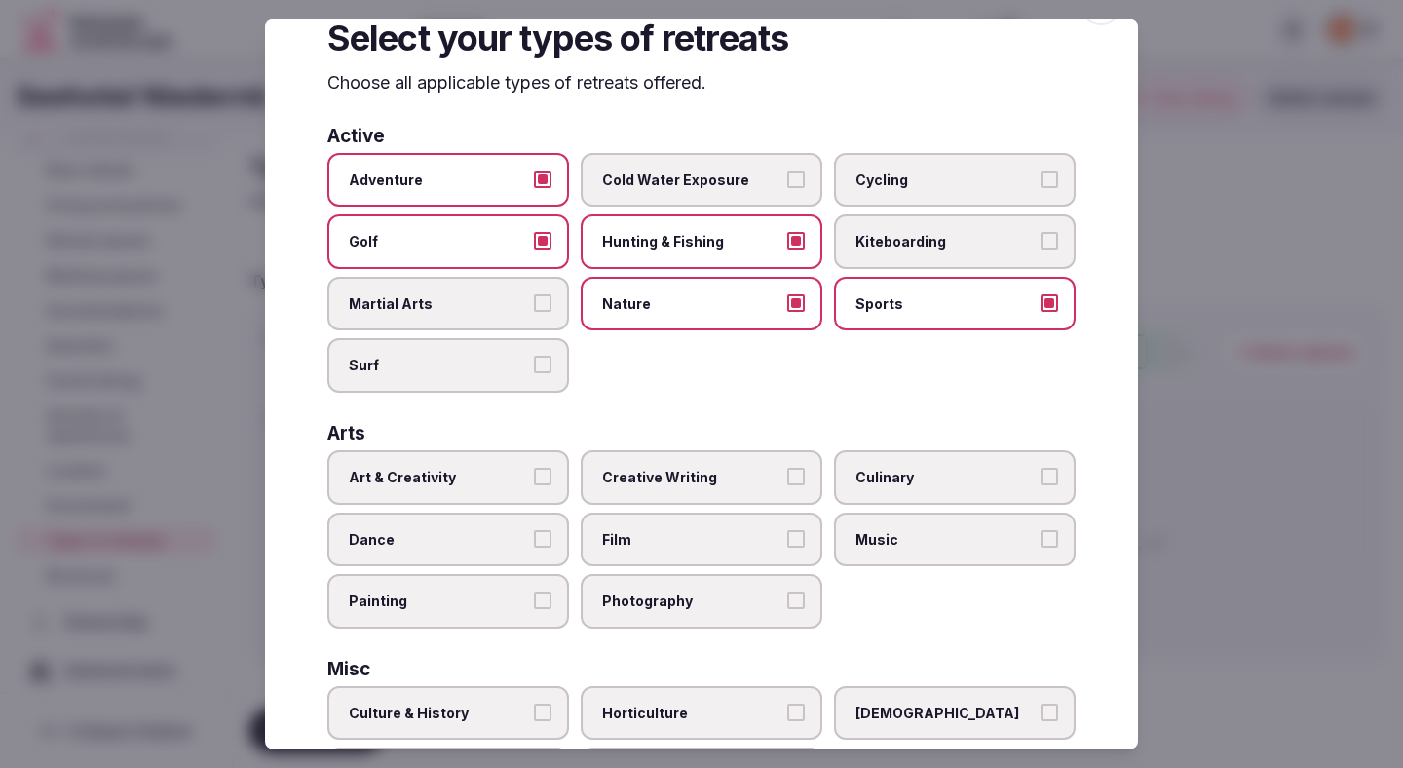
scroll to position [57, 0]
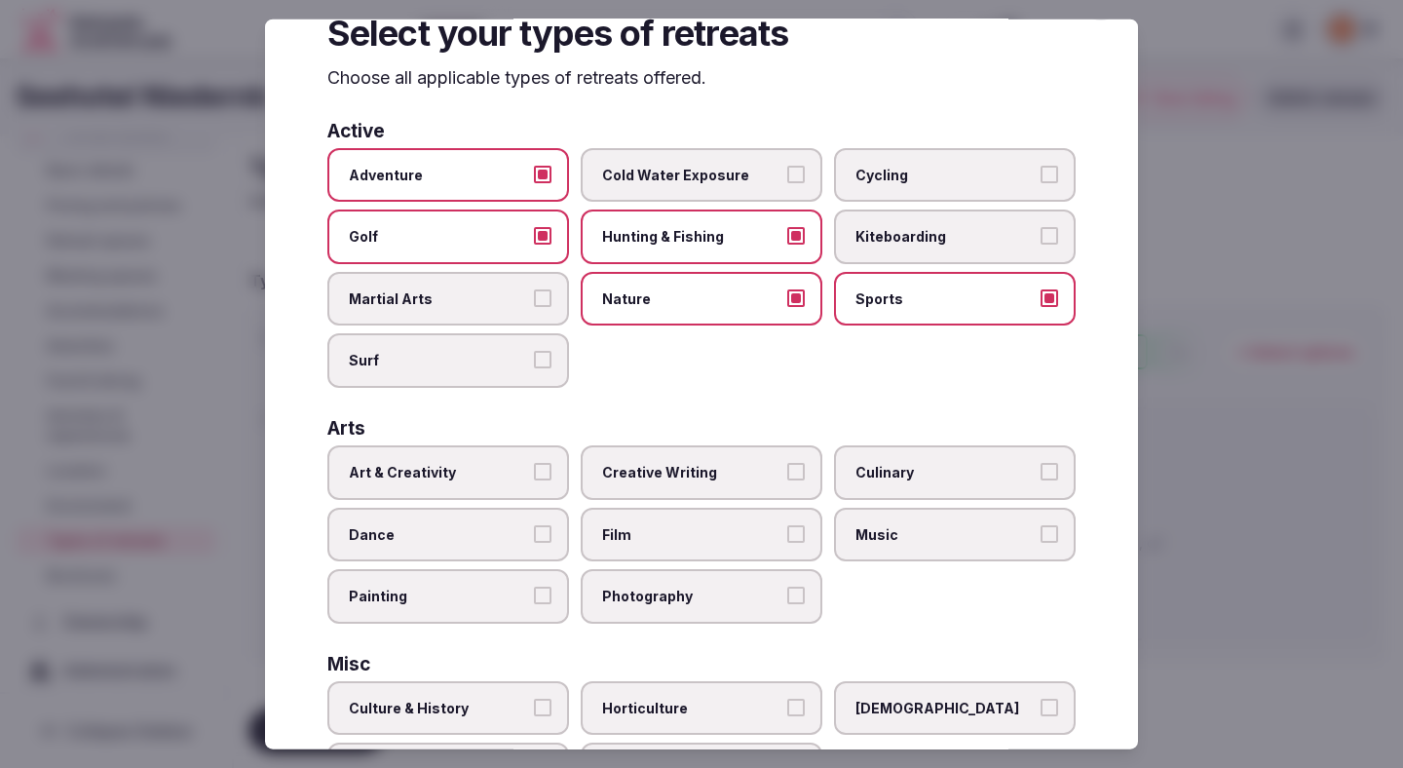
click at [539, 360] on button "Surf" at bounding box center [543, 360] width 18 height 18
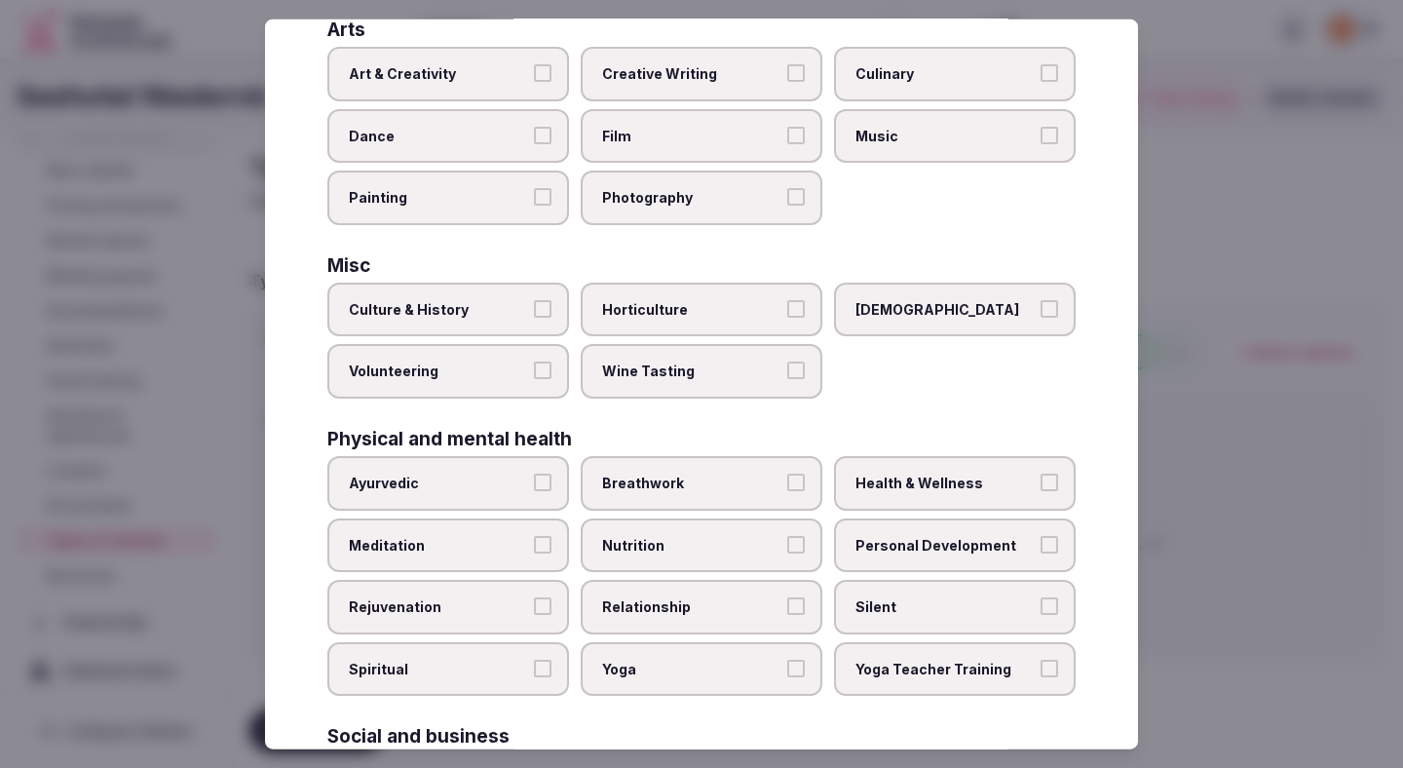
scroll to position [476, 0]
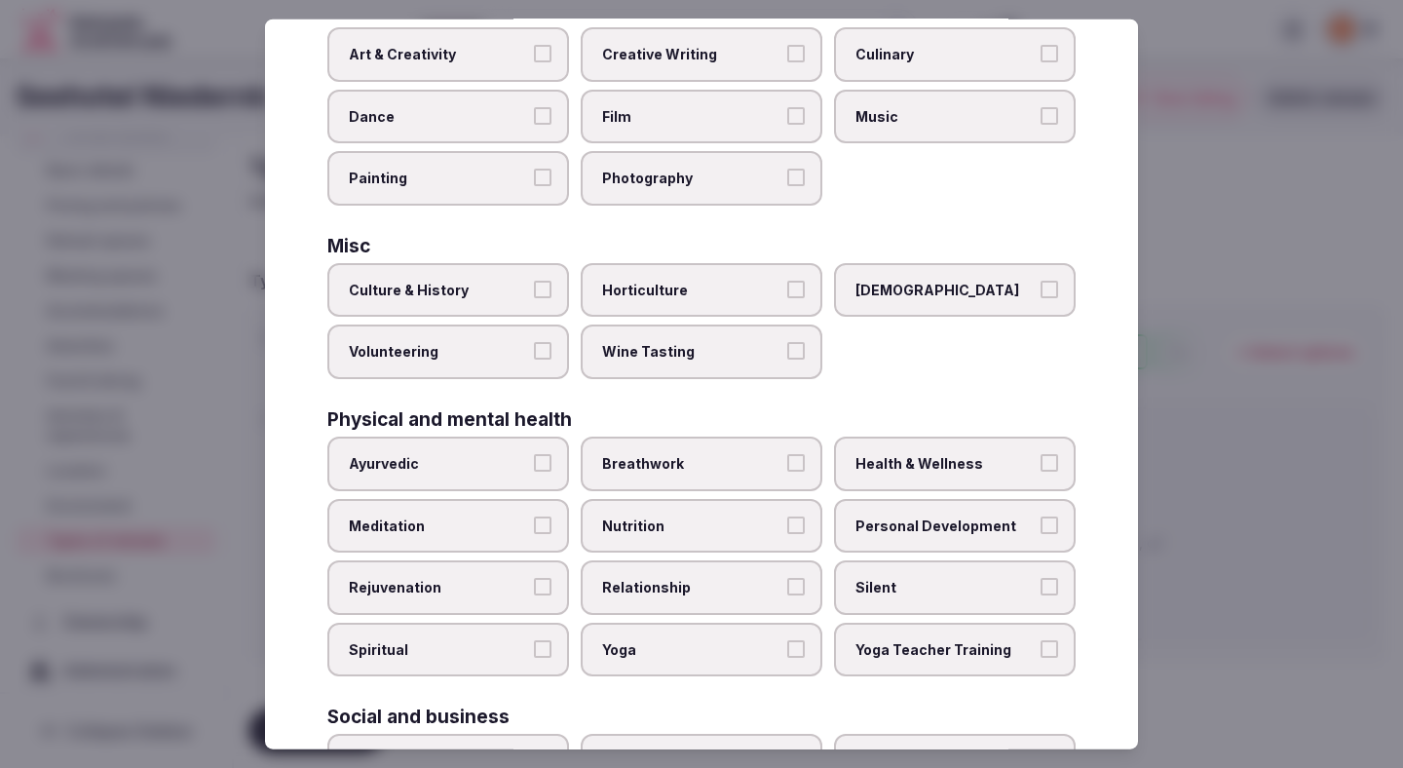
click at [683, 593] on span "Relationship" at bounding box center [691, 587] width 179 height 19
click at [787, 593] on button "Relationship" at bounding box center [796, 587] width 18 height 18
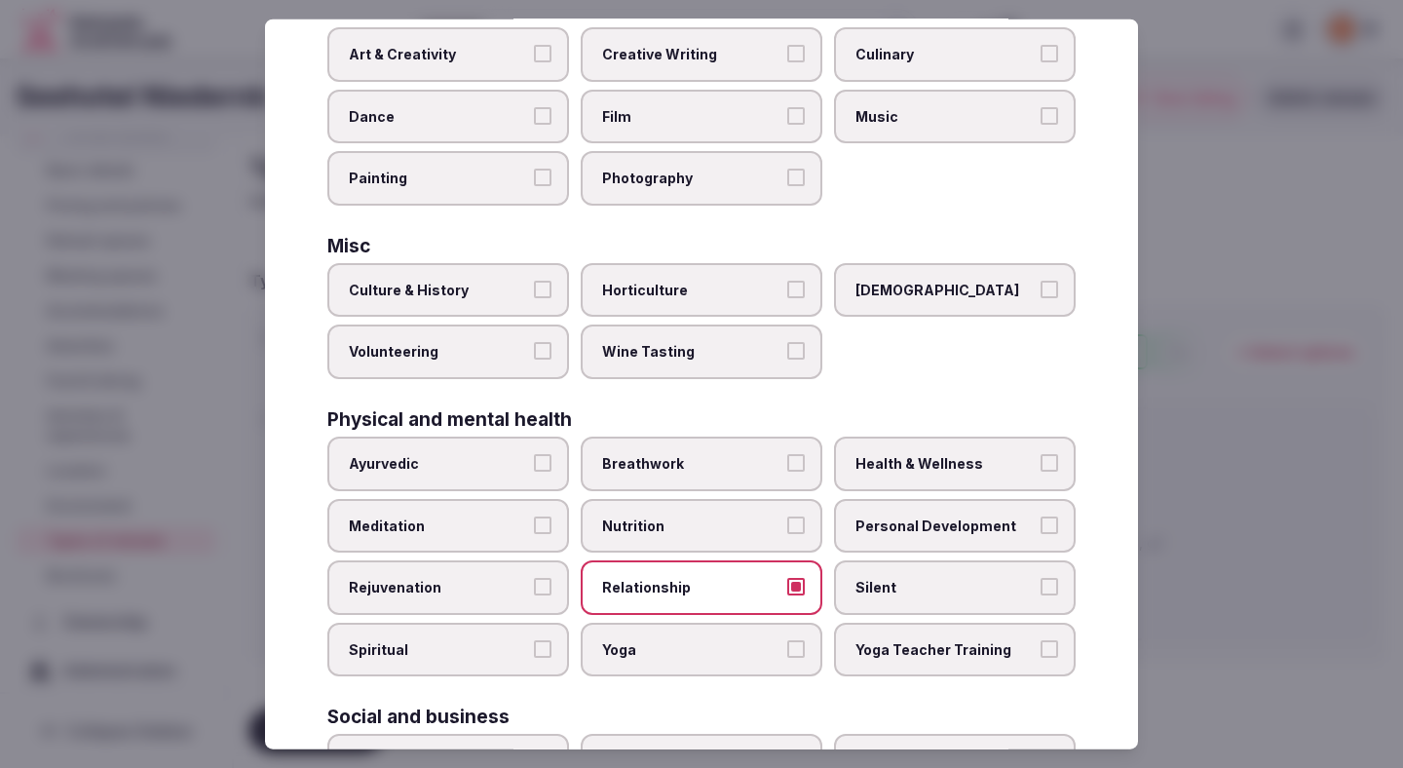
click at [868, 456] on span "Health & Wellness" at bounding box center [945, 463] width 179 height 19
click at [1041, 456] on button "Health & Wellness" at bounding box center [1050, 463] width 18 height 18
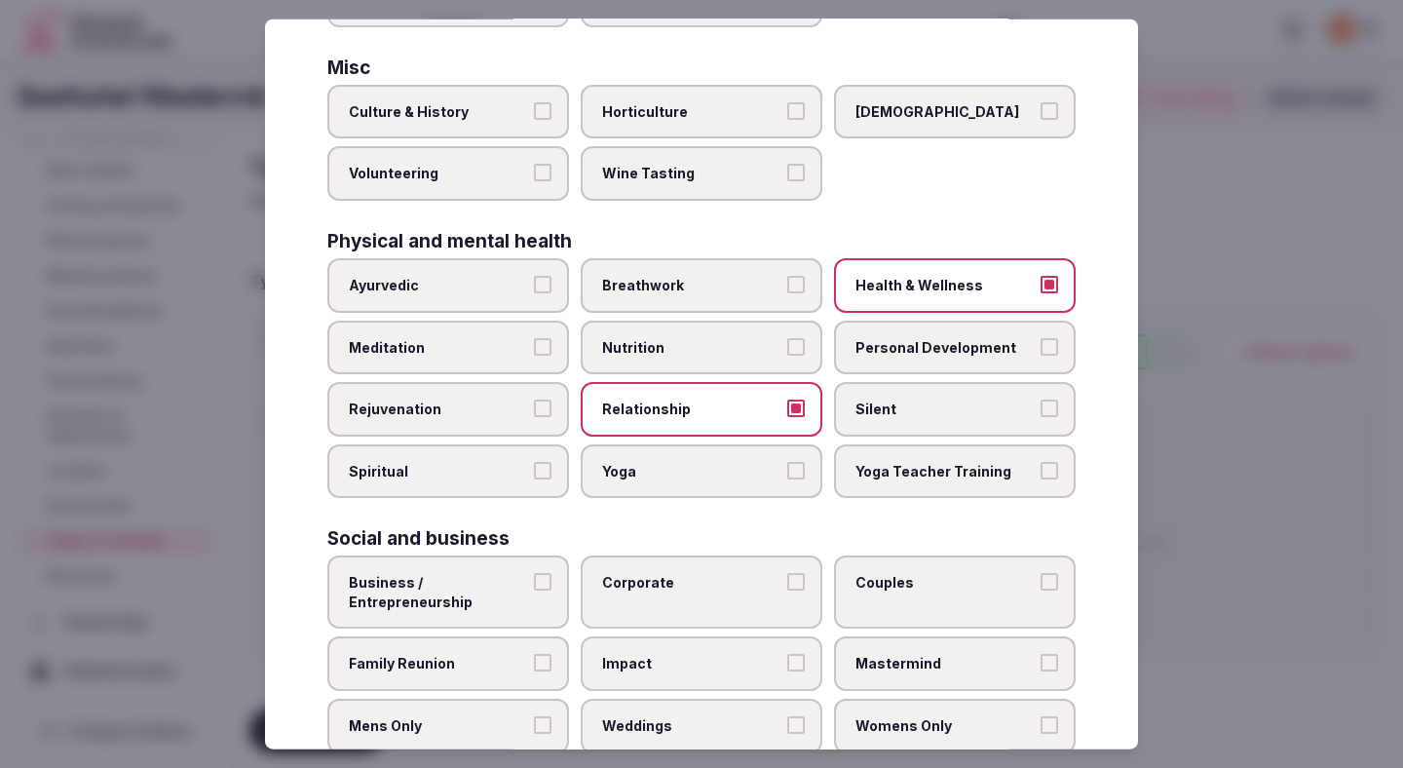
scroll to position [704, 0]
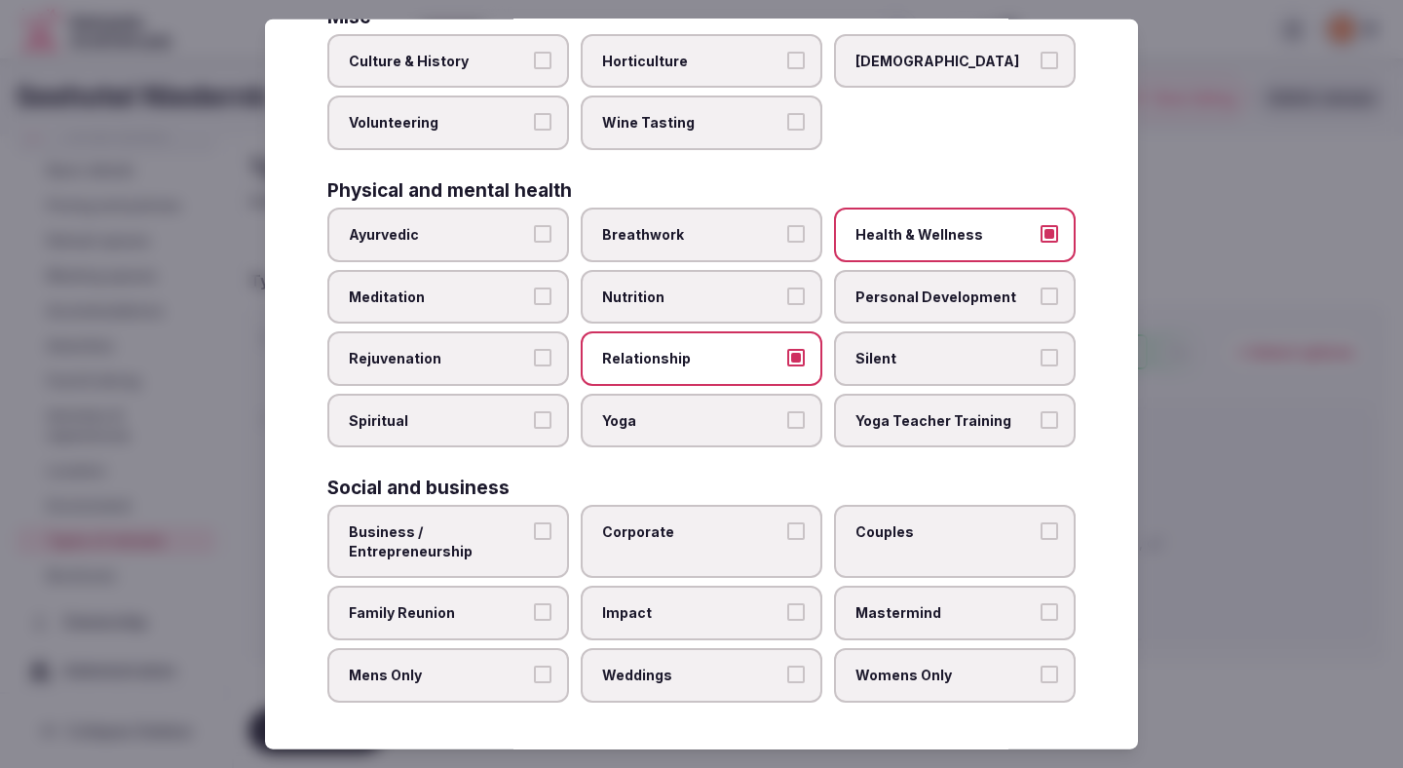
click at [480, 536] on span "Business / Entrepreneurship" at bounding box center [438, 541] width 179 height 38
click at [534, 536] on button "Business / Entrepreneurship" at bounding box center [543, 531] width 18 height 18
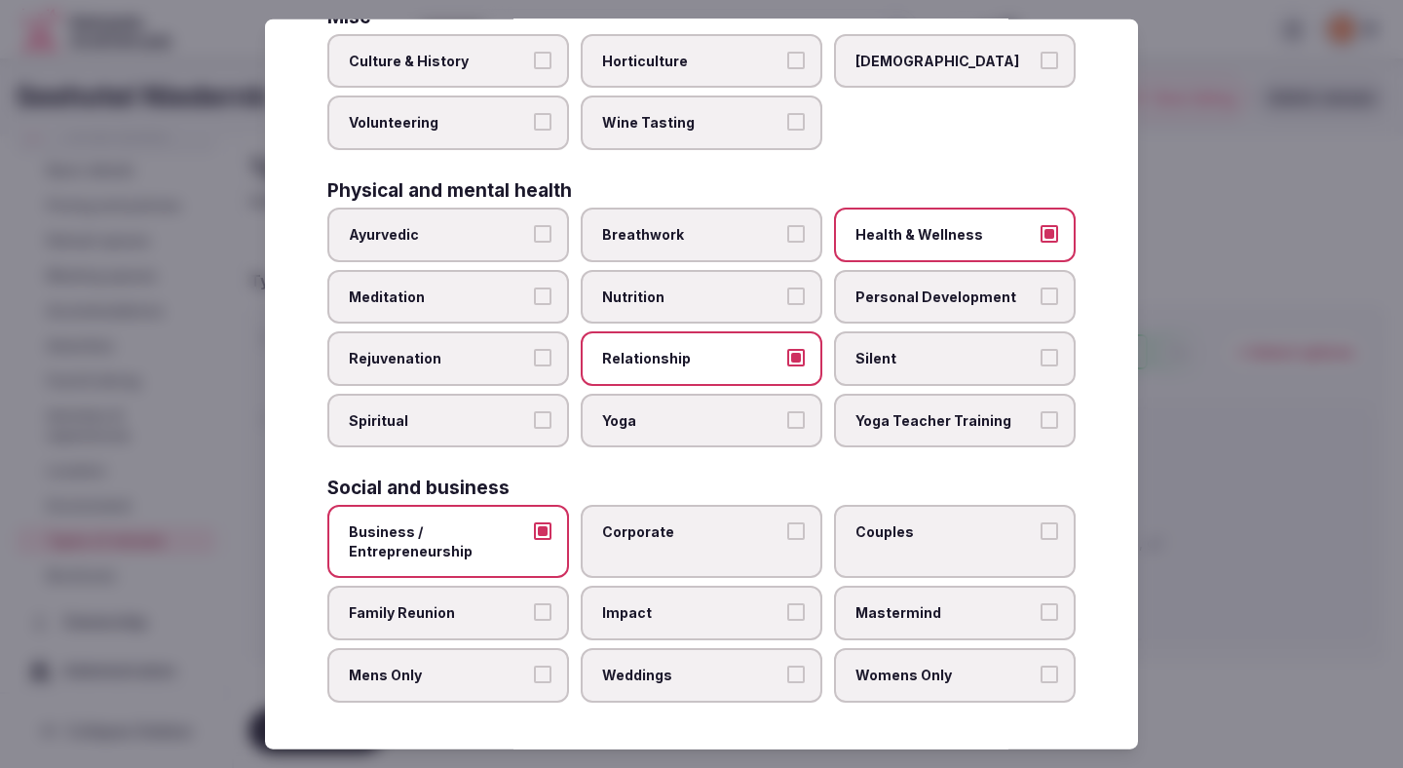
click at [630, 545] on label "Corporate" at bounding box center [702, 541] width 242 height 73
click at [787, 540] on button "Corporate" at bounding box center [796, 531] width 18 height 18
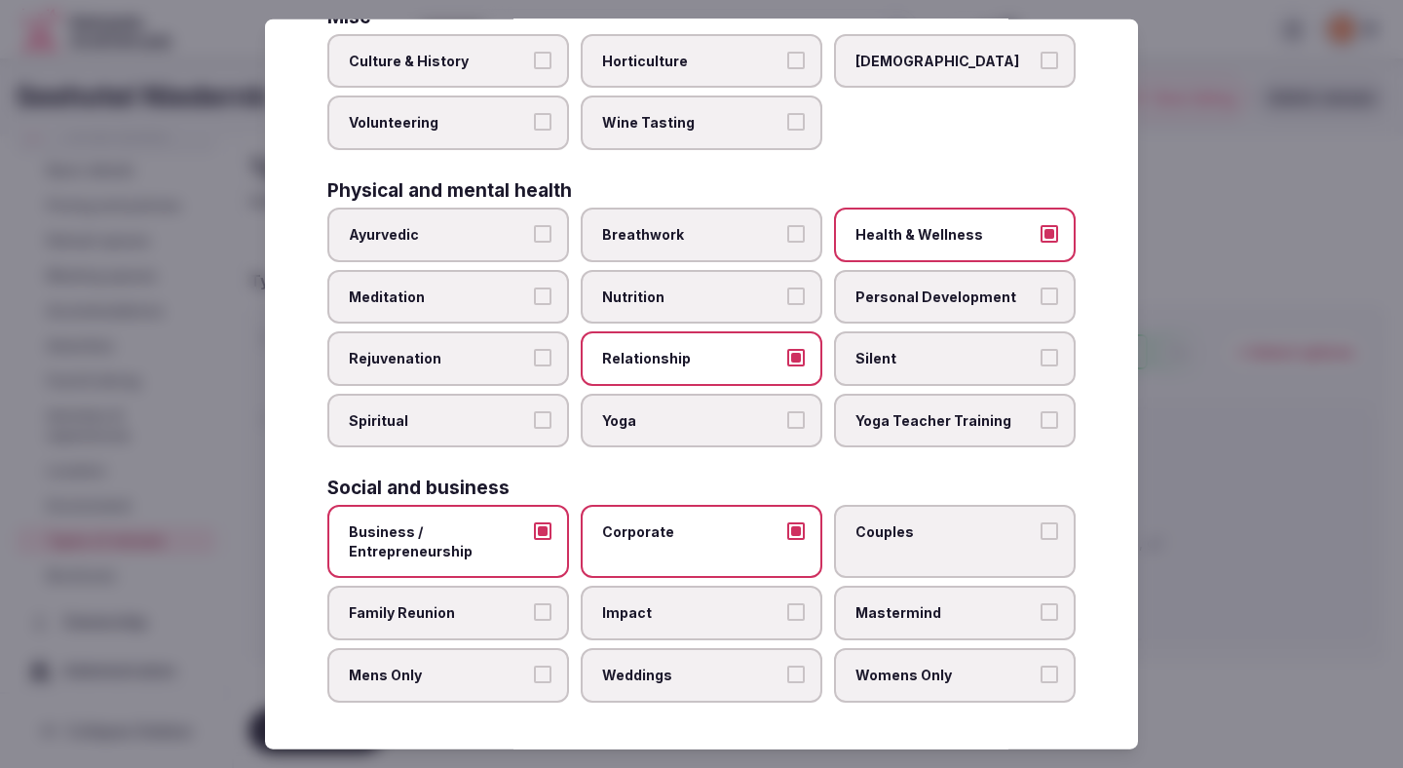
click at [886, 546] on label "Couples" at bounding box center [955, 541] width 242 height 73
click at [1041, 540] on button "Couples" at bounding box center [1050, 531] width 18 height 18
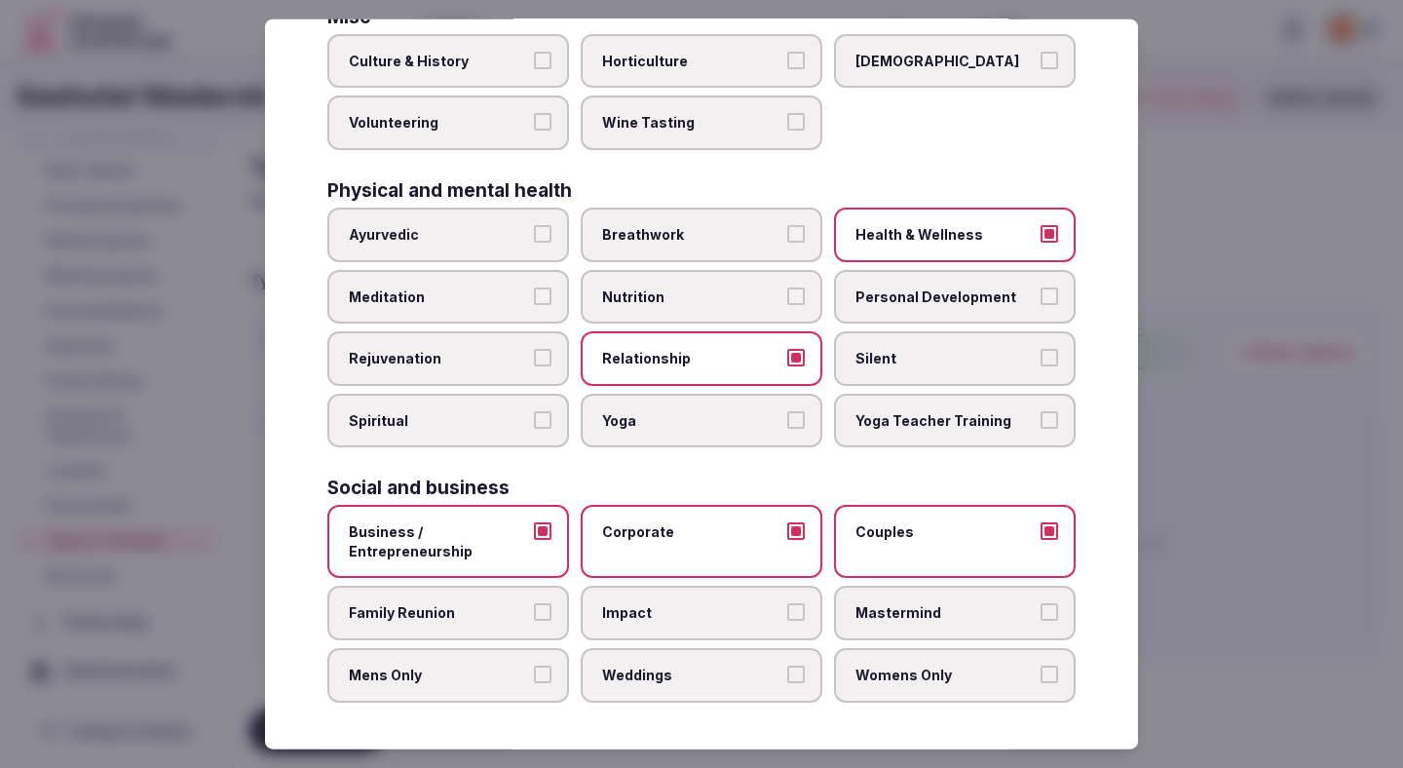
click at [623, 674] on span "Weddings" at bounding box center [691, 675] width 179 height 19
click at [787, 674] on button "Weddings" at bounding box center [796, 675] width 18 height 18
click at [532, 621] on label "Family Reunion" at bounding box center [448, 613] width 242 height 55
click at [534, 621] on button "Family Reunion" at bounding box center [543, 612] width 18 height 18
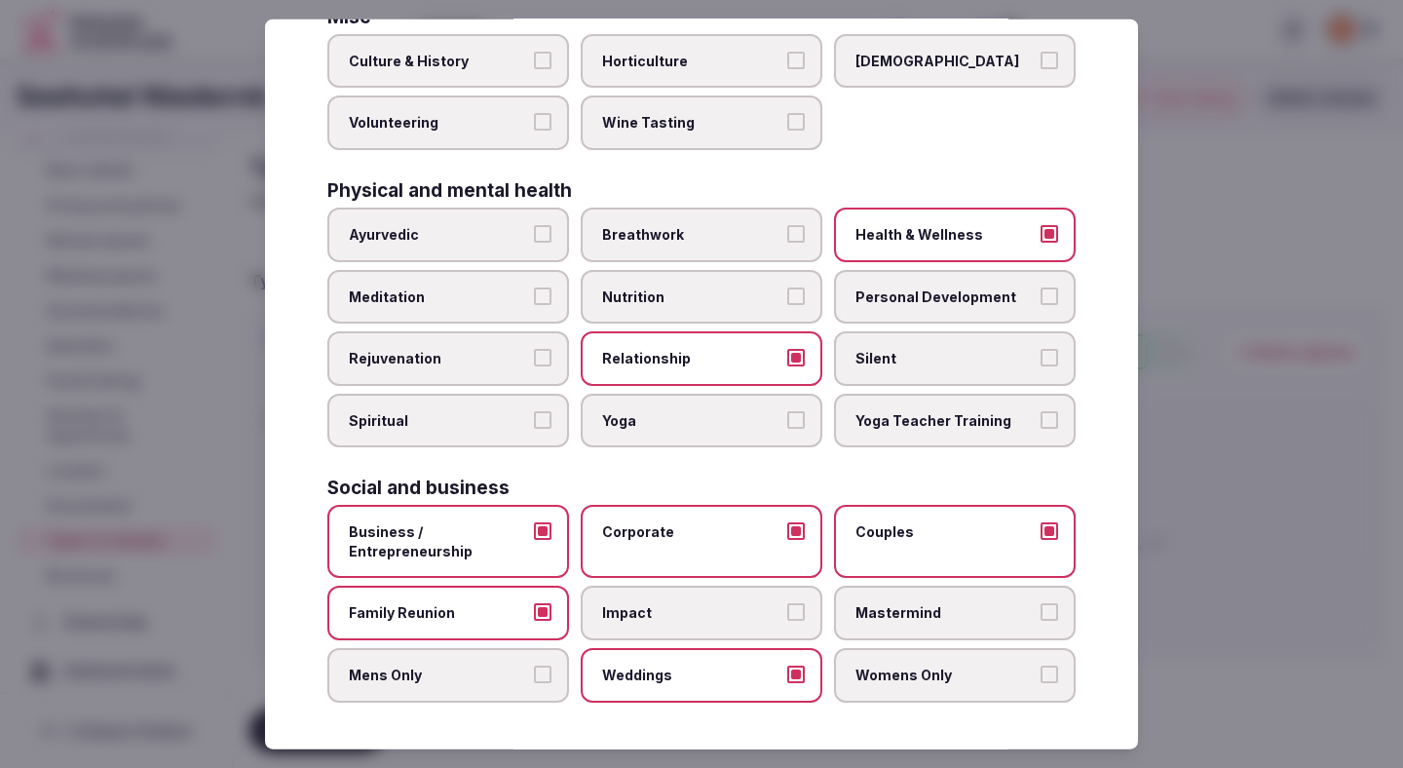
click at [487, 685] on label "Mens Only" at bounding box center [448, 675] width 242 height 55
click at [534, 683] on button "Mens Only" at bounding box center [543, 675] width 18 height 18
click at [907, 671] on span "Womens Only" at bounding box center [945, 675] width 179 height 19
click at [1041, 671] on button "Womens Only" at bounding box center [1050, 675] width 18 height 18
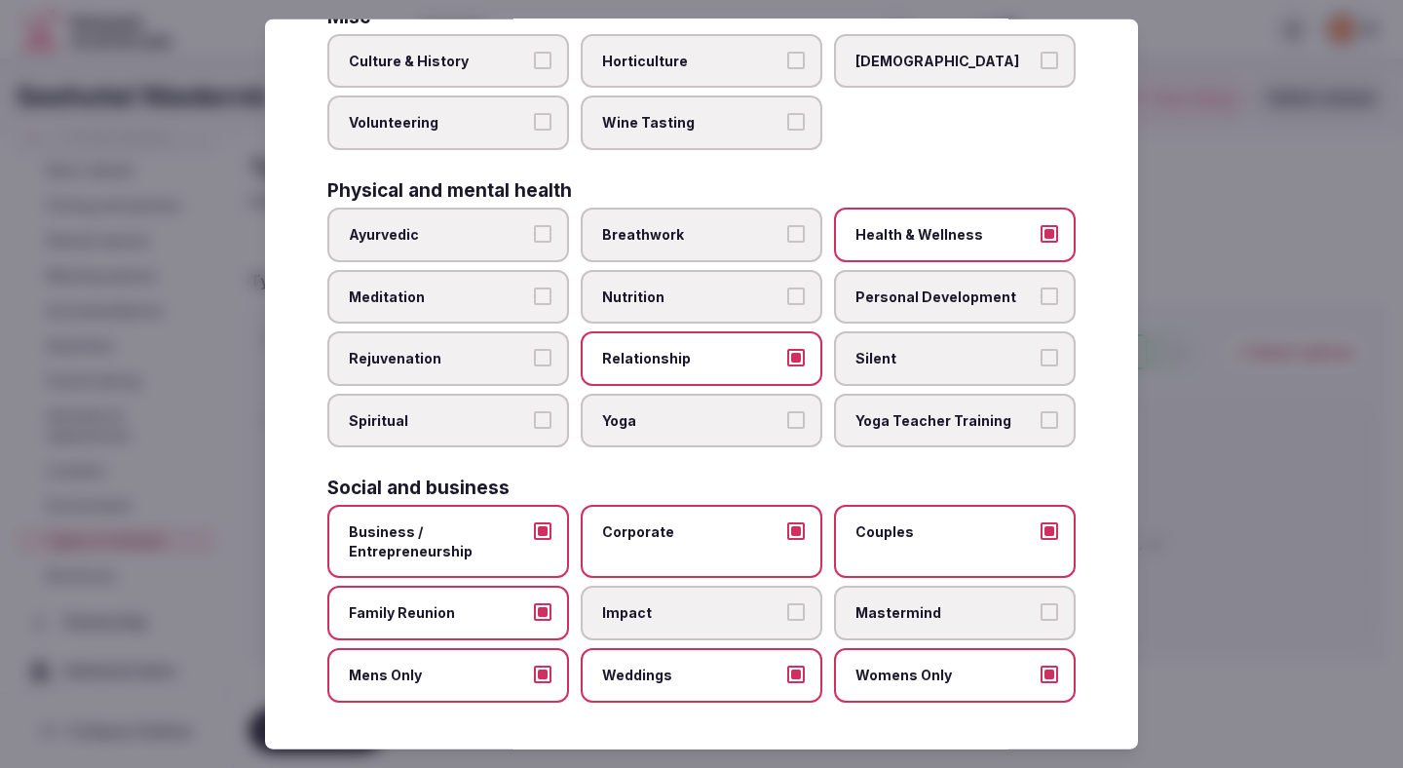
click at [1280, 295] on div at bounding box center [701, 384] width 1403 height 768
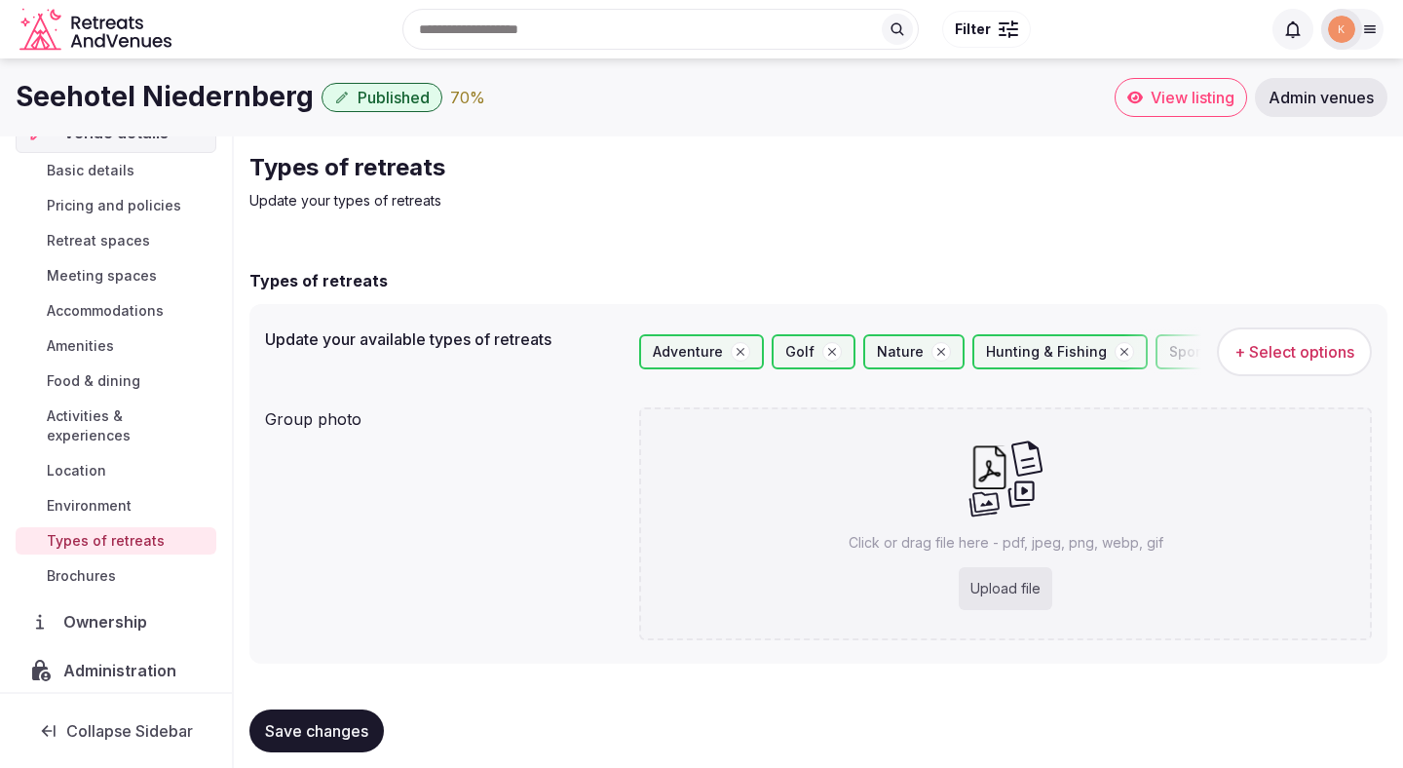
scroll to position [17, 0]
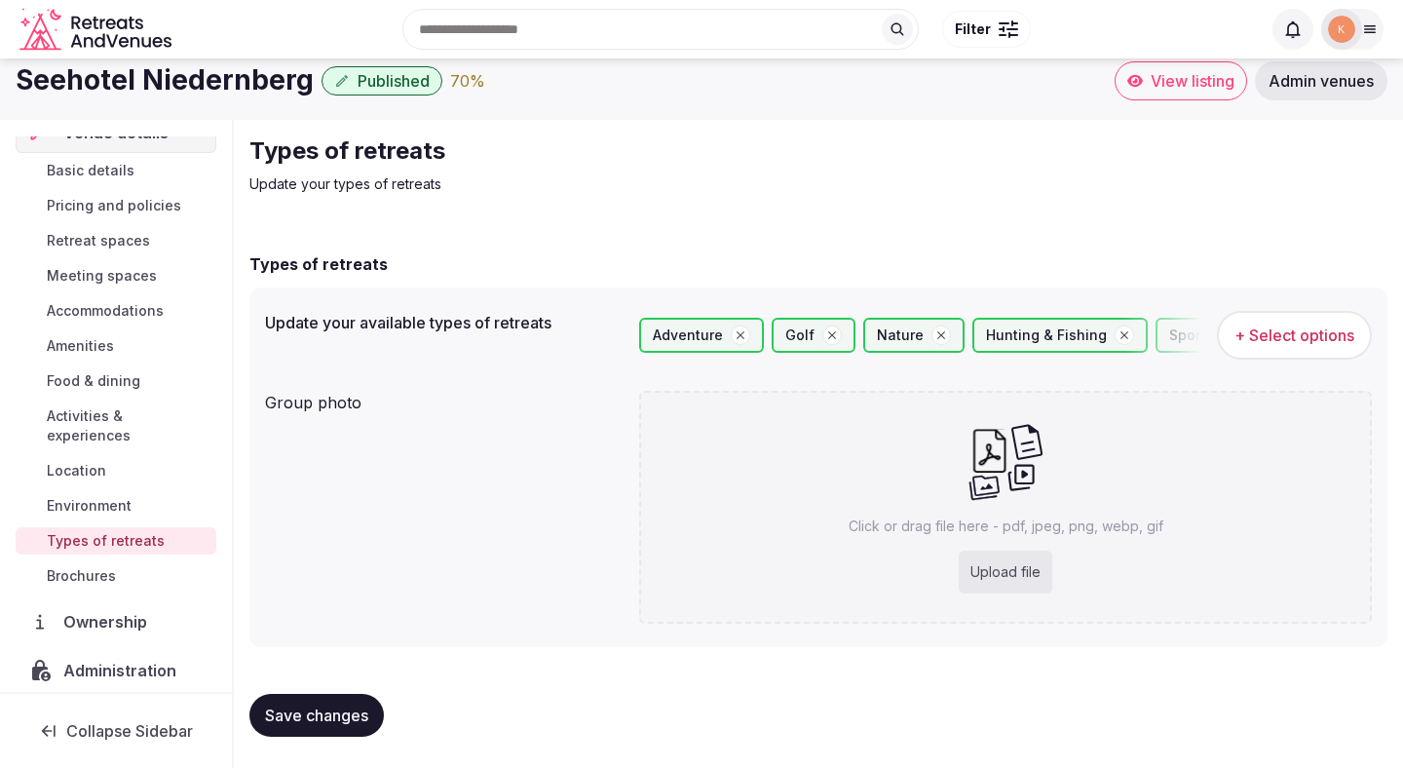
click at [989, 565] on div "Upload file" at bounding box center [1006, 572] width 94 height 43
type input "**********"
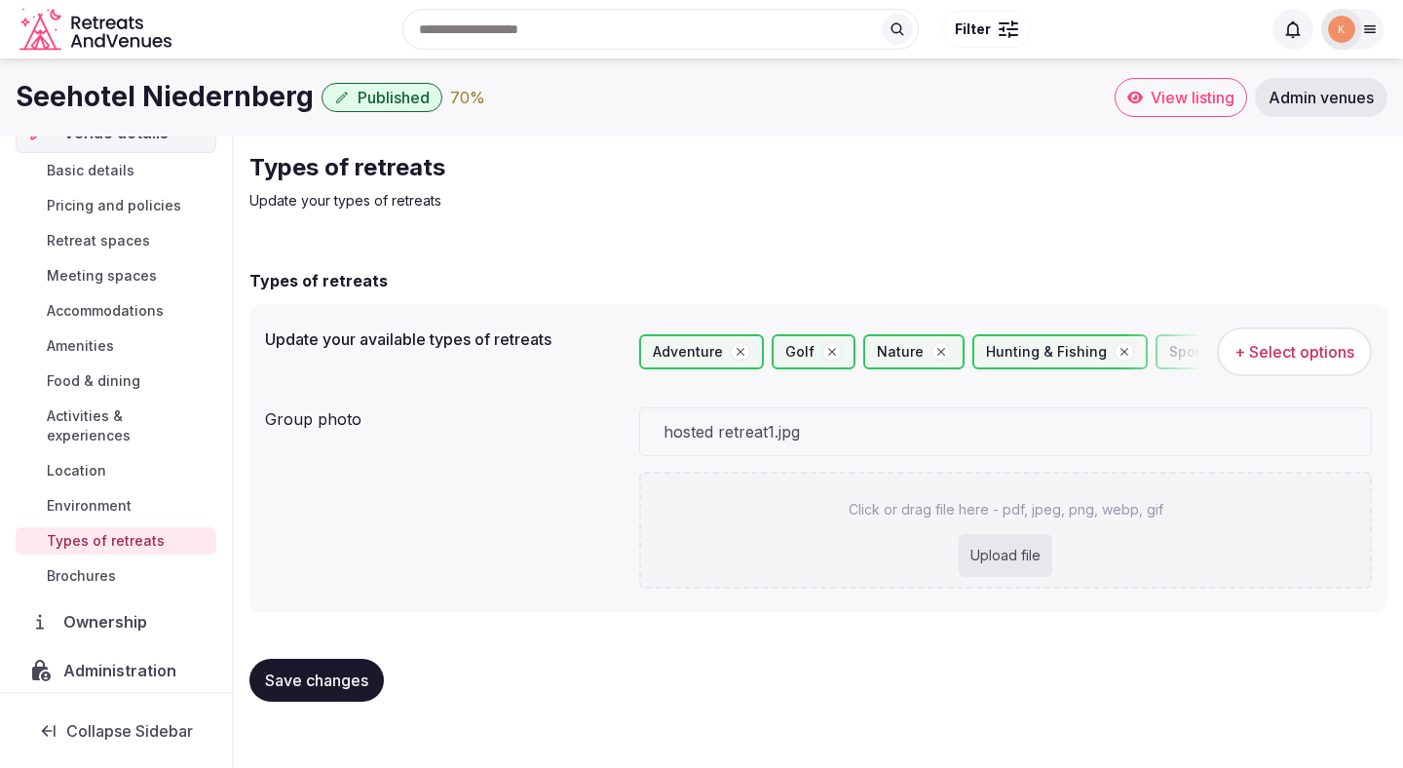
scroll to position [0, 0]
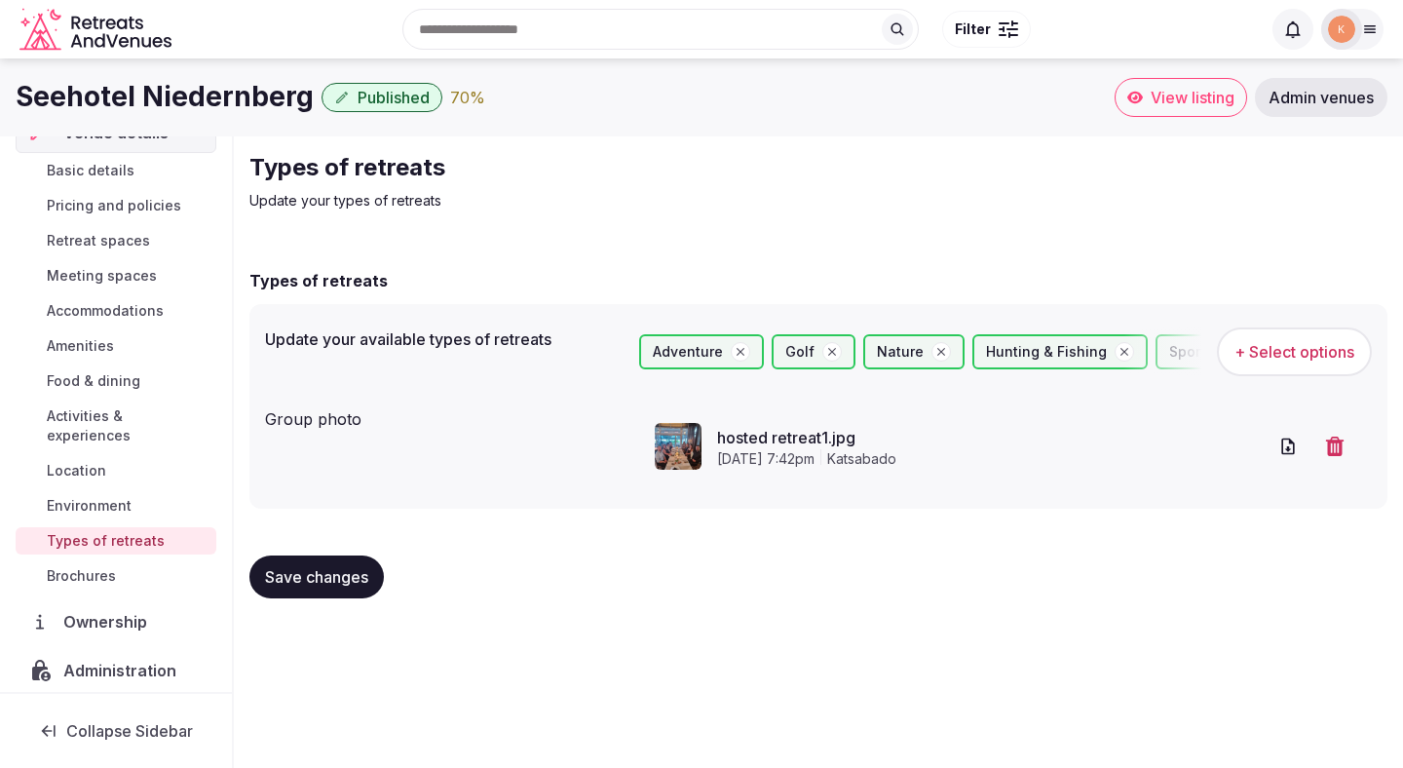
click at [340, 581] on span "Save changes" at bounding box center [316, 576] width 103 height 19
click at [114, 496] on span "Environment" at bounding box center [89, 505] width 85 height 19
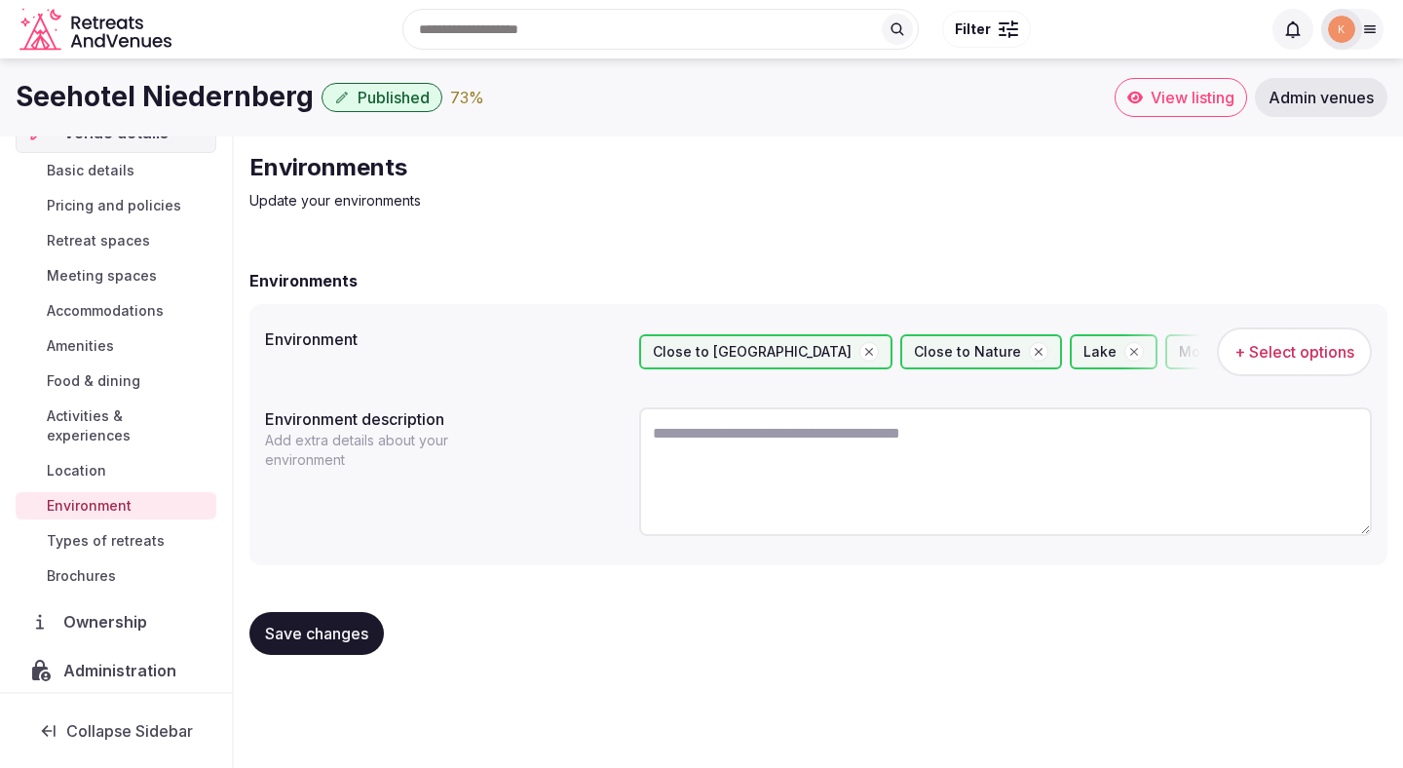
click at [777, 455] on textarea at bounding box center [1005, 471] width 733 height 129
paste textarea "**********"
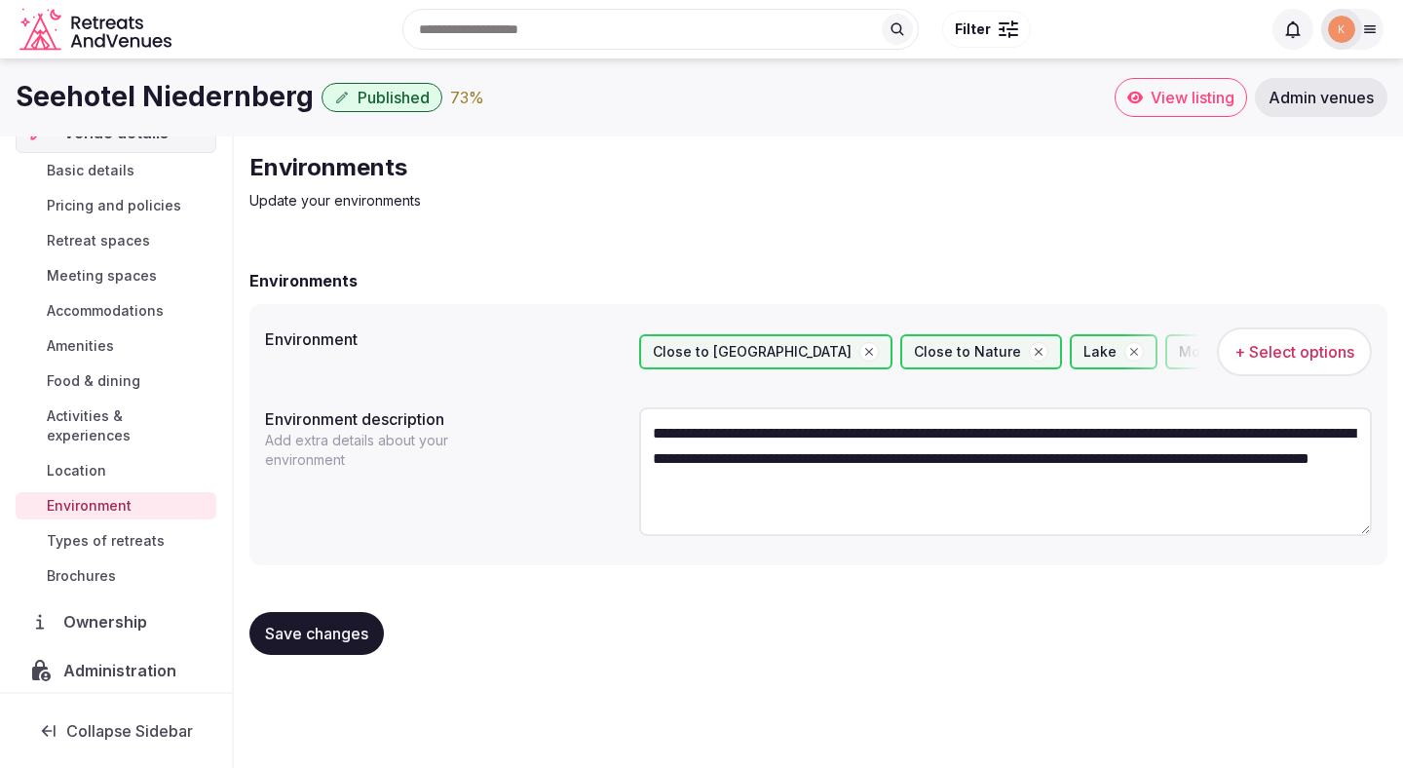
type textarea "**********"
click at [355, 634] on span "Save changes" at bounding box center [316, 633] width 103 height 19
click at [349, 629] on span "Save changes" at bounding box center [316, 633] width 103 height 19
click at [139, 531] on span "Types of retreats" at bounding box center [106, 540] width 118 height 19
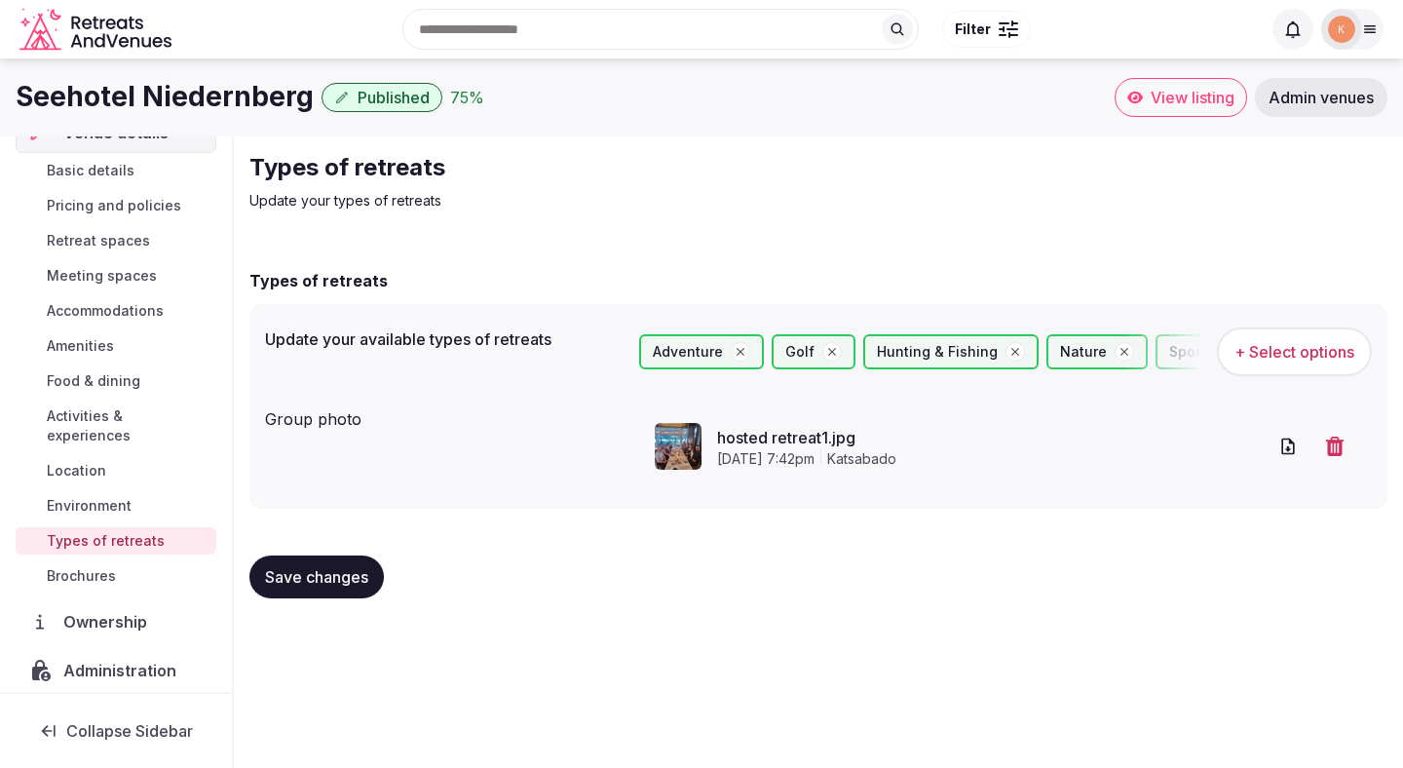
click at [97, 461] on span "Location" at bounding box center [76, 470] width 59 height 19
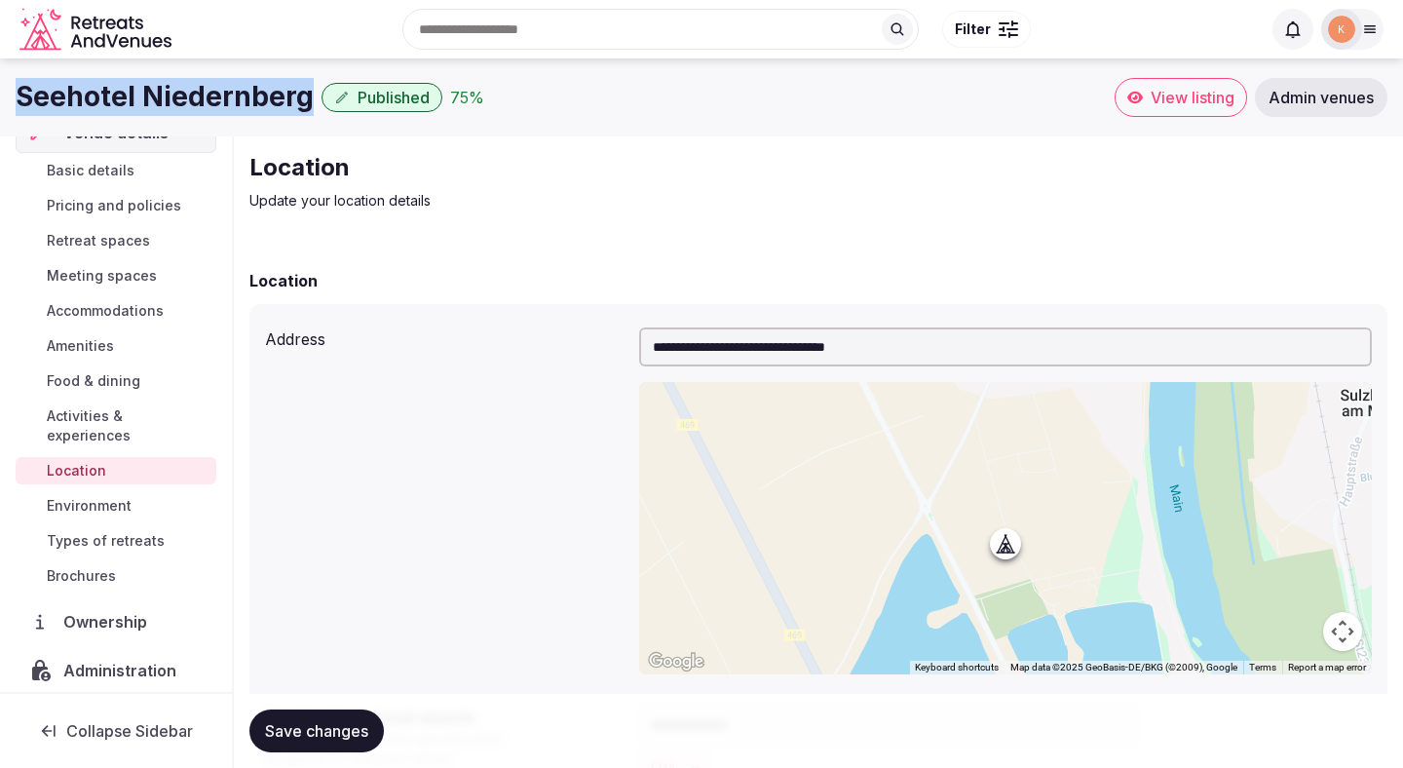
drag, startPoint x: 302, startPoint y: 104, endPoint x: 14, endPoint y: 107, distance: 288.4
click at [14, 107] on div "Seehotel Niedernberg Published 75 % View listing Admin venues" at bounding box center [701, 97] width 1403 height 39
copy h1 "Seehotel Niedernberg"
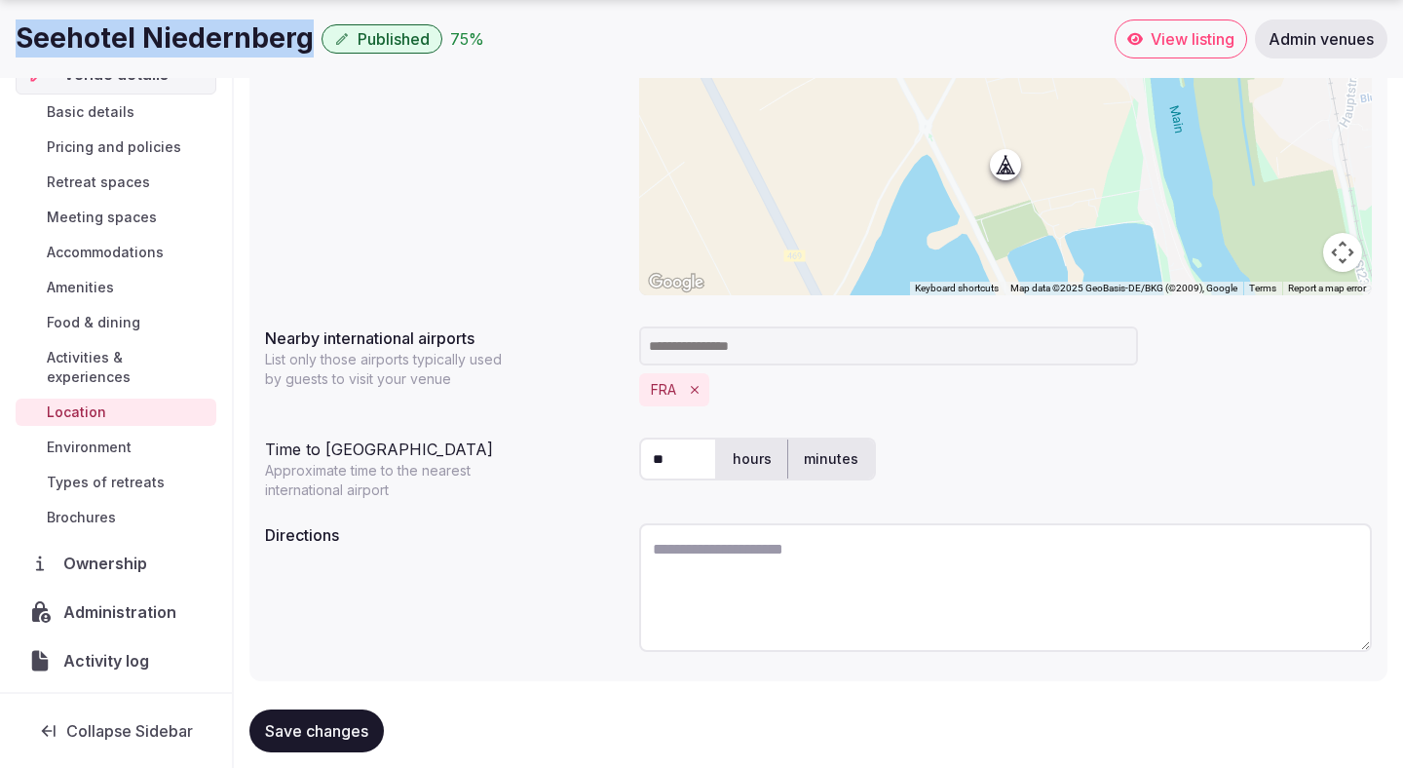
scroll to position [413, 0]
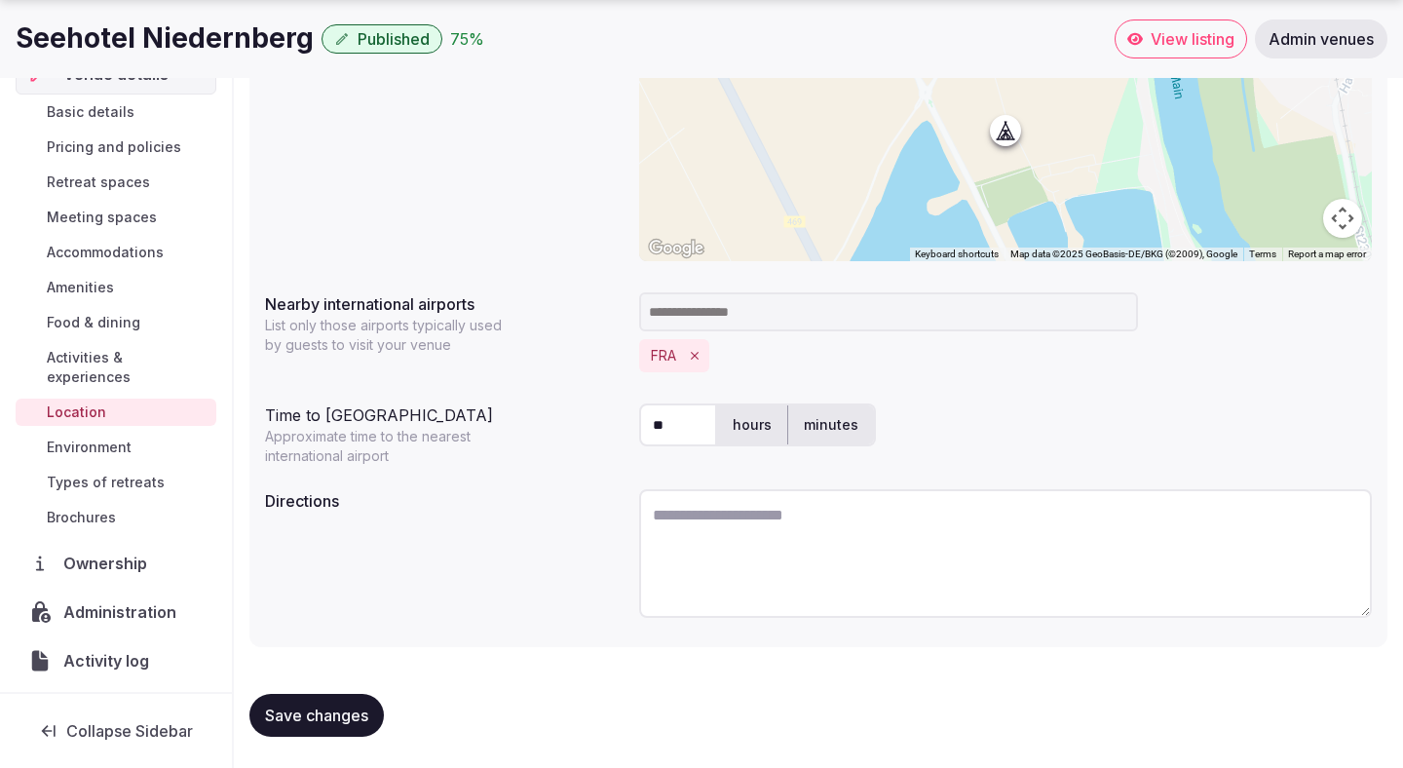
click at [755, 556] on textarea at bounding box center [1005, 553] width 733 height 129
paste textarea "**********"
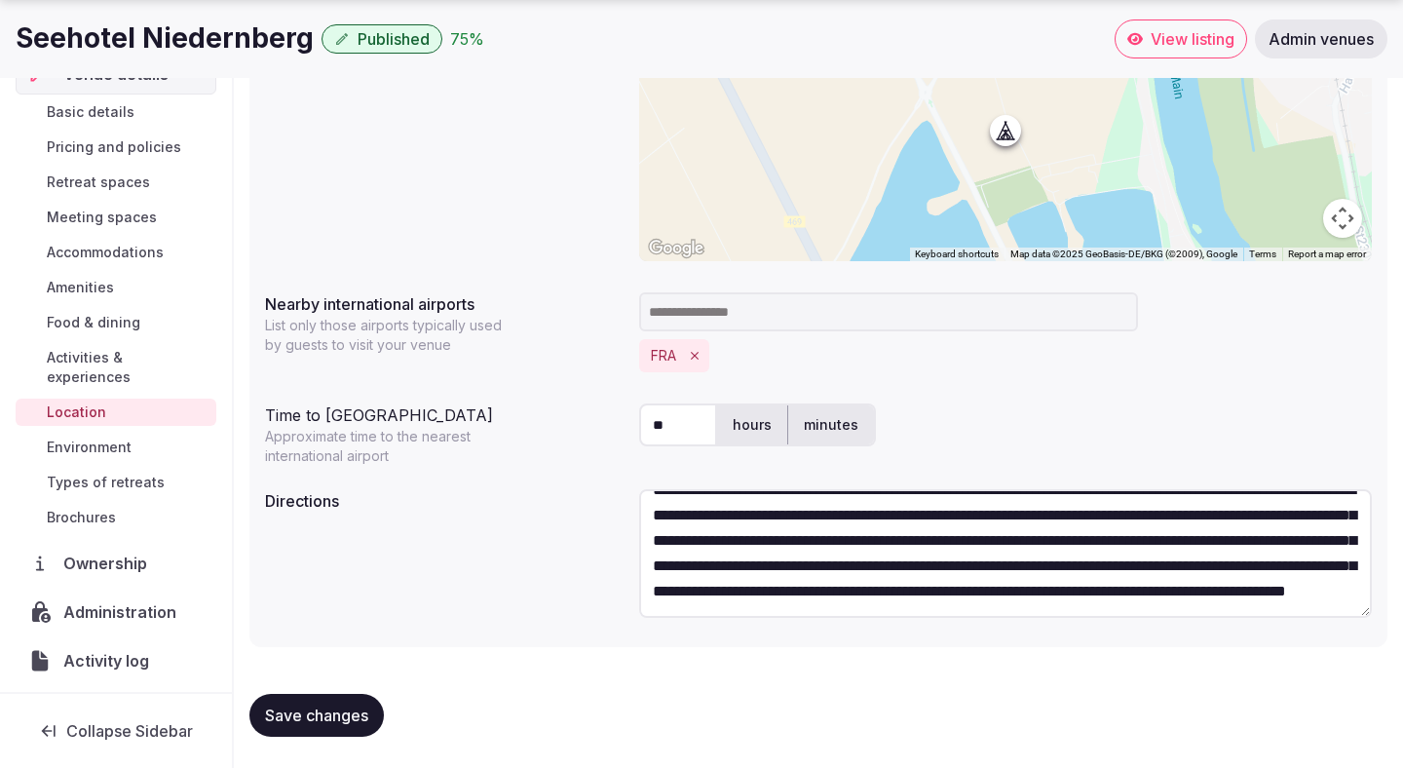
scroll to position [101, 0]
type textarea "**********"
click at [298, 719] on span "Save changes" at bounding box center [316, 714] width 103 height 19
click at [298, 718] on span "Save changes" at bounding box center [316, 714] width 103 height 19
click at [159, 351] on span "Activities & experiences" at bounding box center [128, 367] width 162 height 39
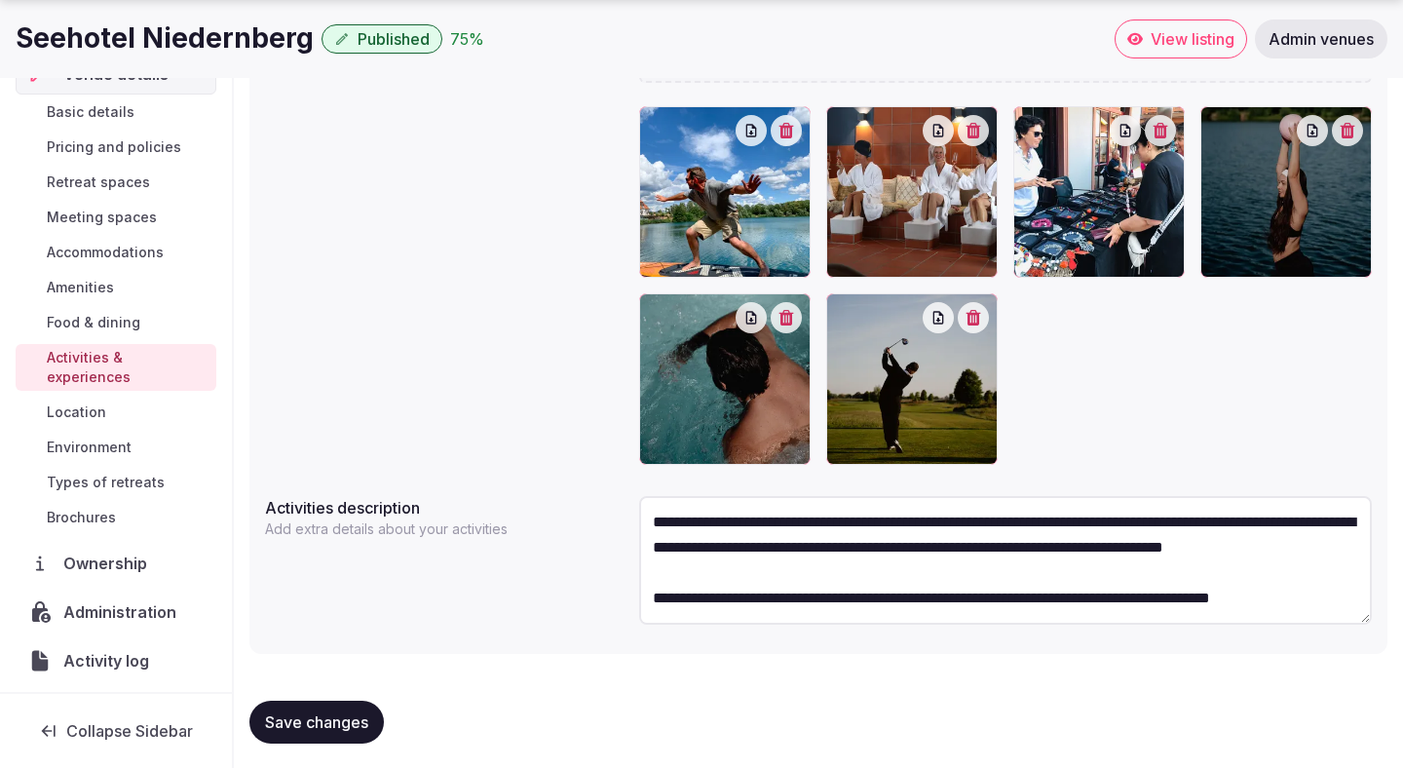
scroll to position [449, 0]
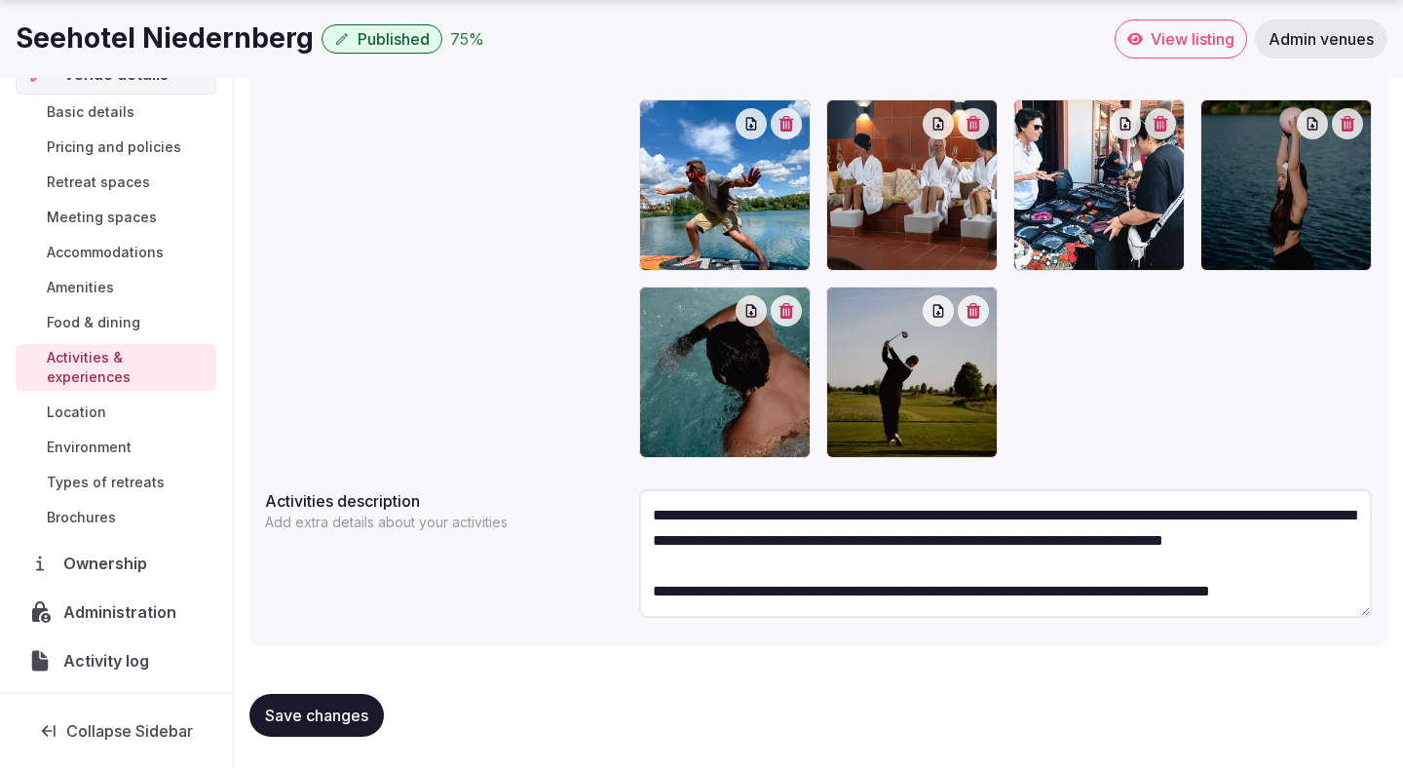
click at [86, 402] on span "Location" at bounding box center [76, 411] width 59 height 19
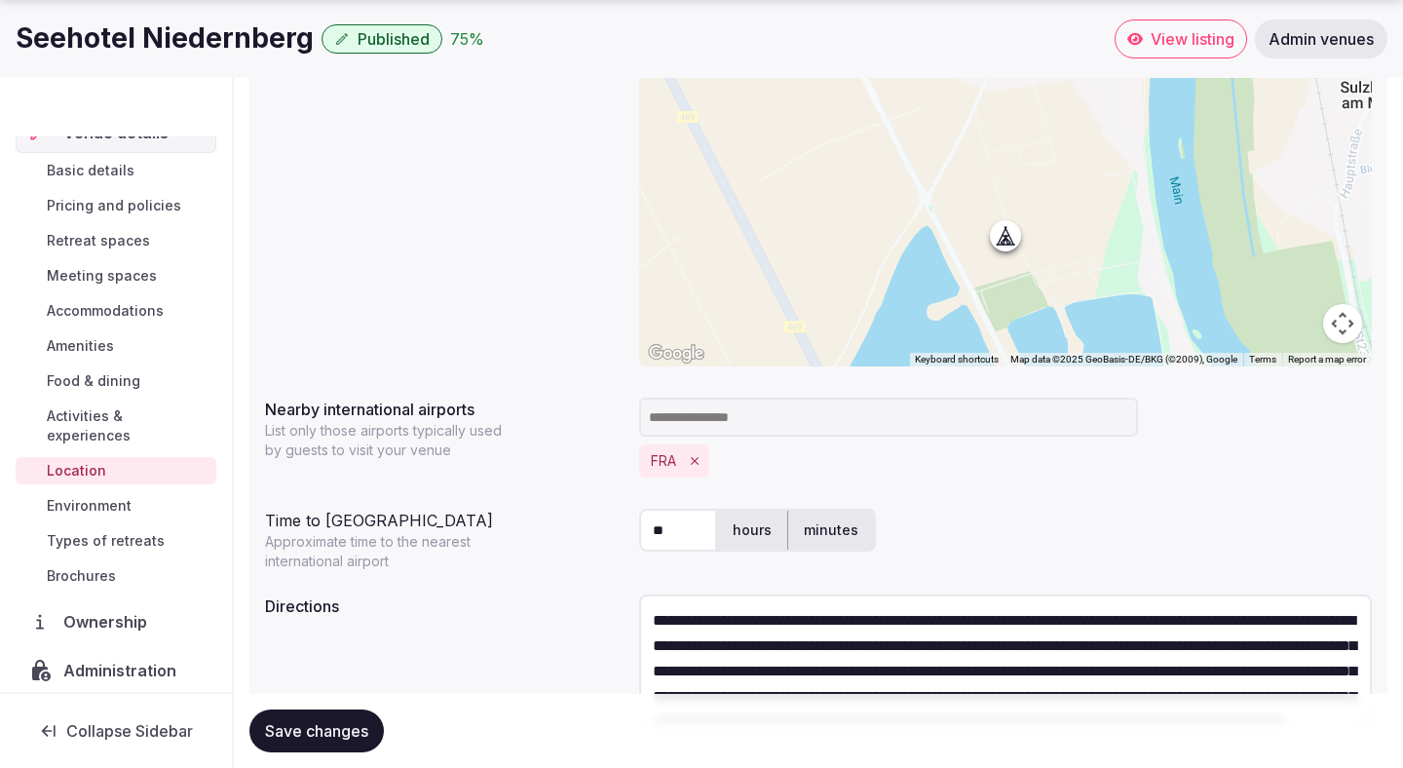
scroll to position [413, 0]
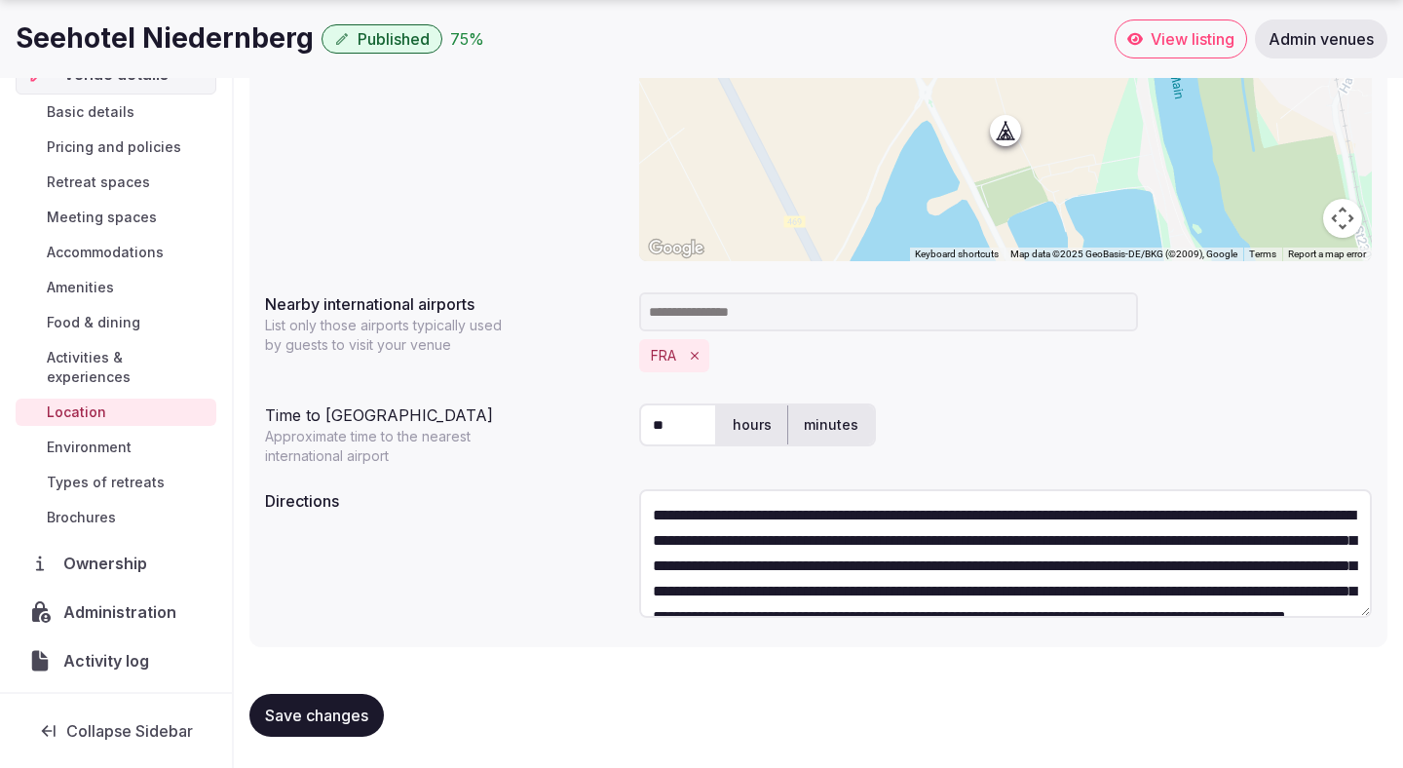
click at [711, 509] on textarea "**********" at bounding box center [1005, 553] width 733 height 129
click at [881, 518] on textarea "**********" at bounding box center [1005, 553] width 733 height 129
click at [953, 512] on textarea "**********" at bounding box center [1005, 553] width 733 height 129
click at [1257, 517] on textarea "**********" at bounding box center [1005, 553] width 733 height 129
click at [674, 538] on textarea "**********" at bounding box center [1005, 553] width 733 height 129
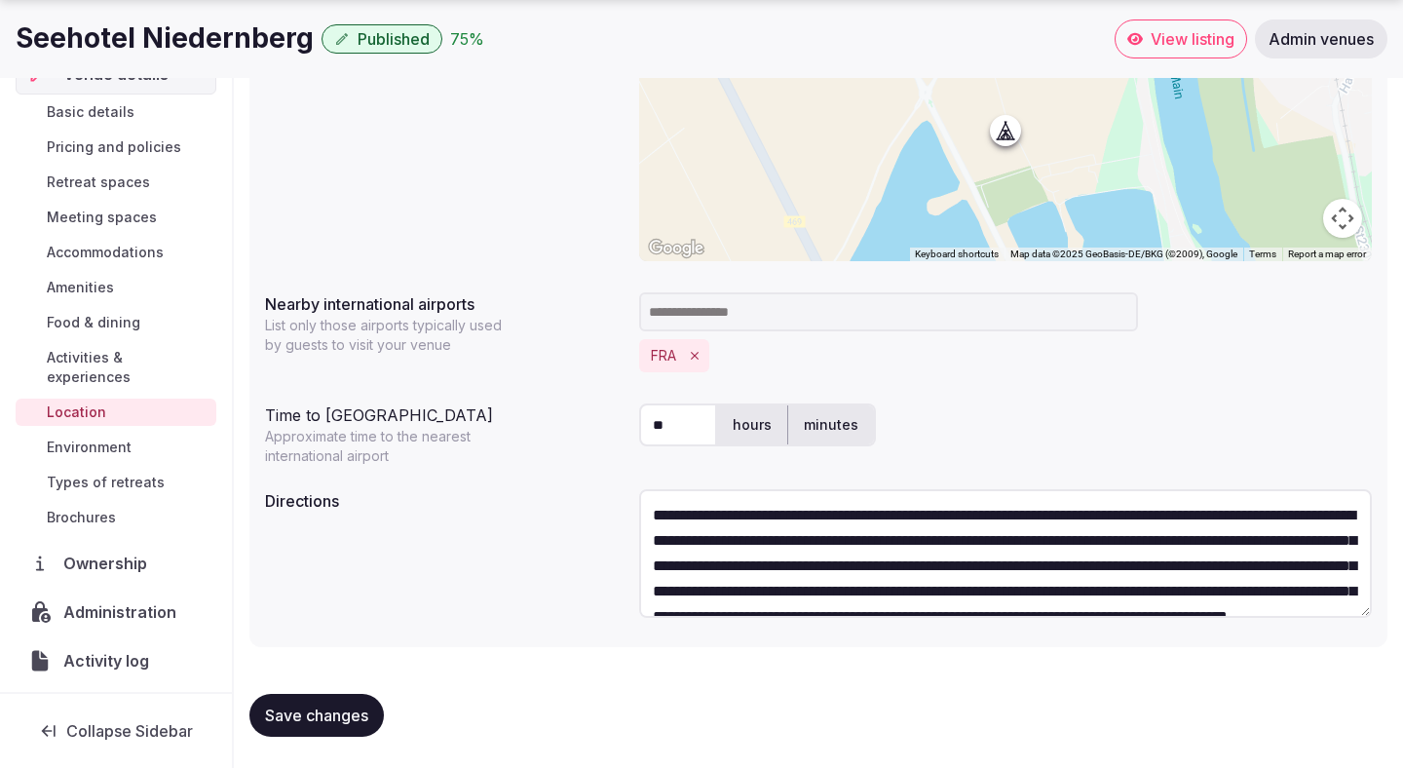
click at [819, 542] on textarea "**********" at bounding box center [1005, 553] width 733 height 129
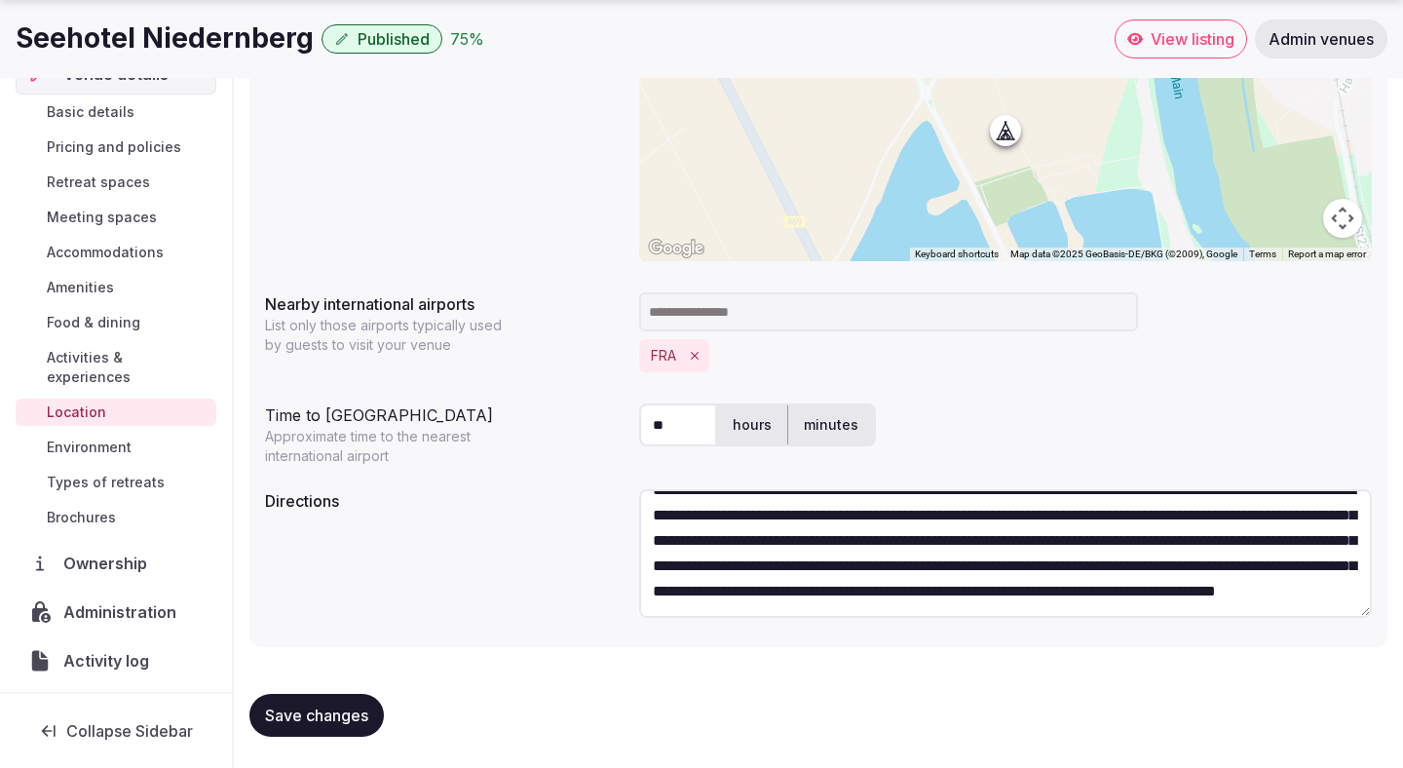
scroll to position [101, 0]
type textarea "**********"
click at [308, 708] on span "Save changes" at bounding box center [316, 714] width 103 height 19
click at [287, 706] on span "Save changes" at bounding box center [316, 714] width 103 height 19
click at [285, 706] on span "Save changes" at bounding box center [316, 714] width 103 height 19
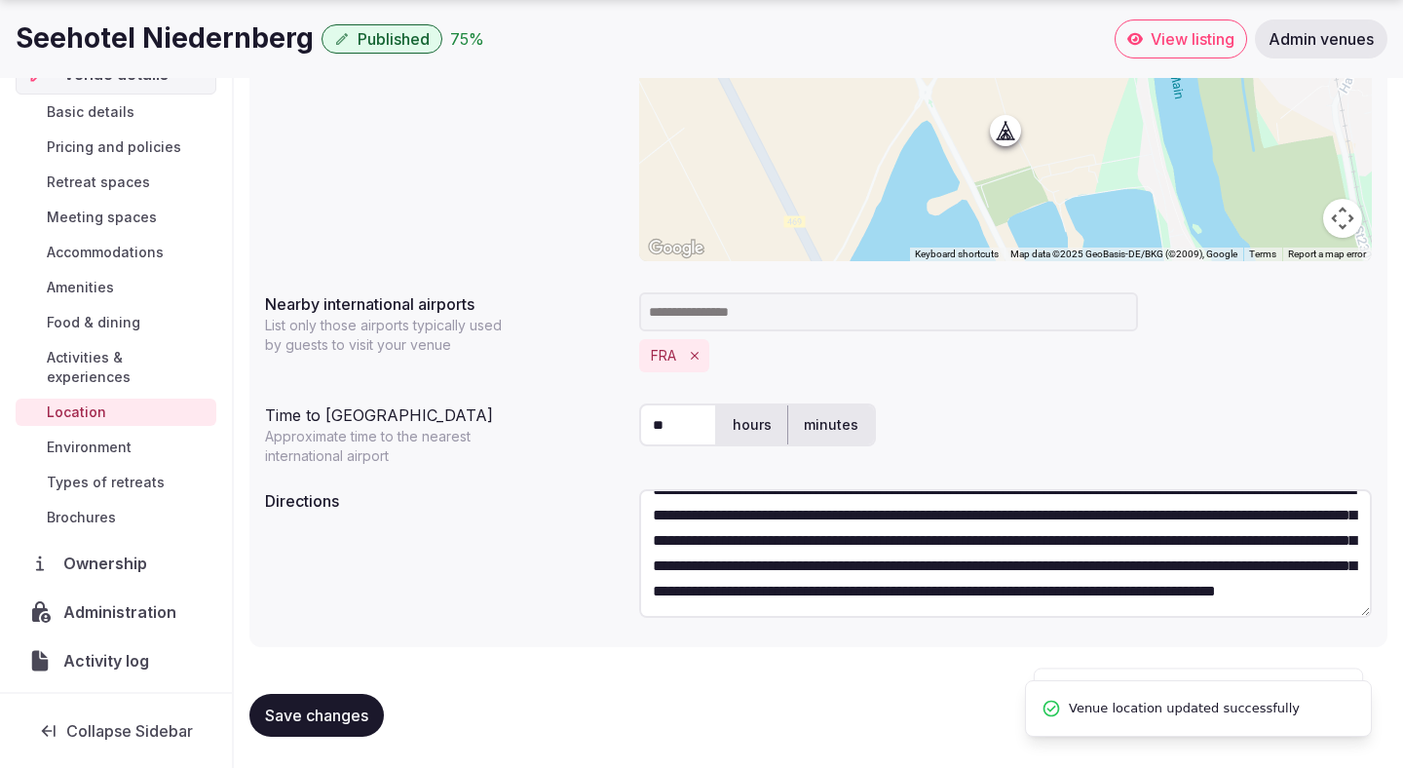
click at [287, 711] on span "Save changes" at bounding box center [316, 714] width 103 height 19
click at [324, 718] on span "Save changes" at bounding box center [316, 714] width 103 height 19
click at [167, 344] on link "Activities & experiences" at bounding box center [116, 367] width 201 height 47
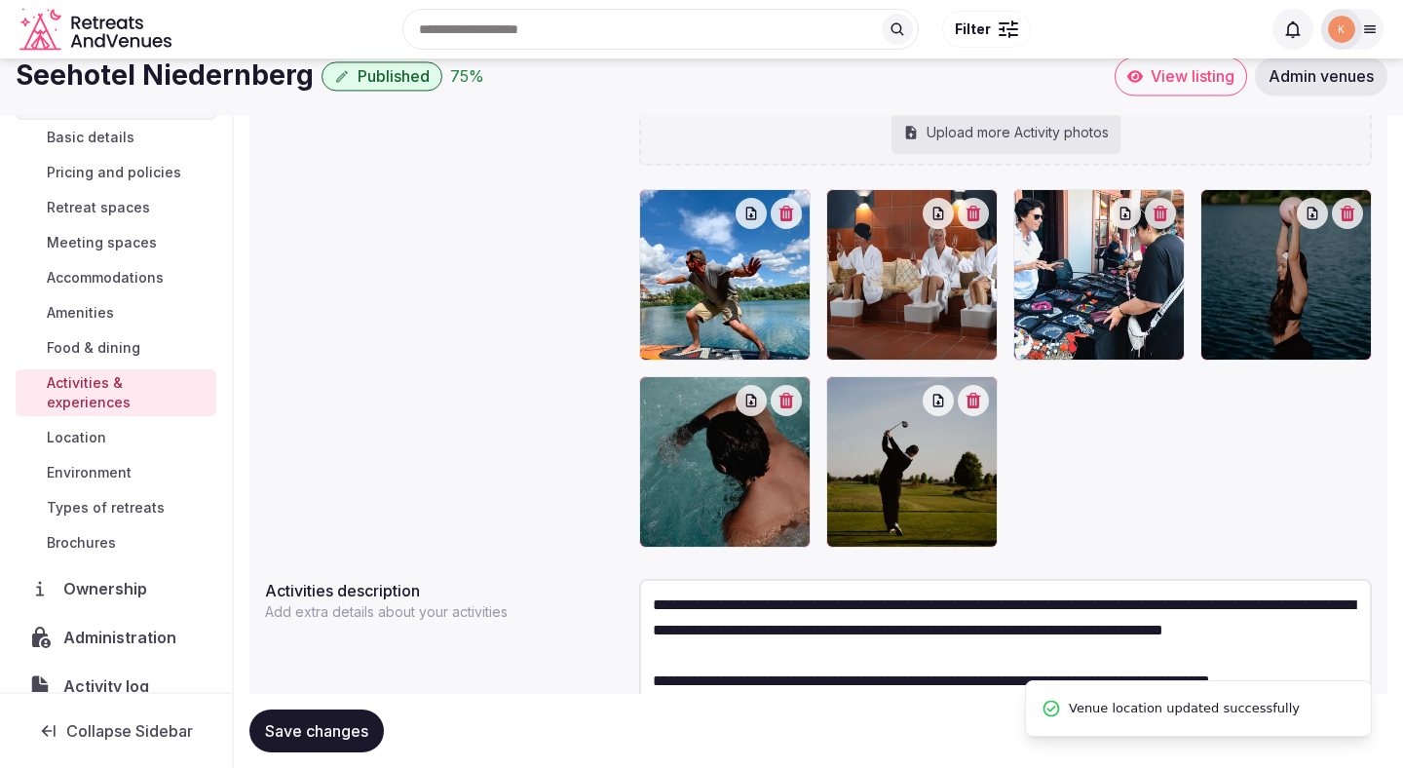
scroll to position [324, 0]
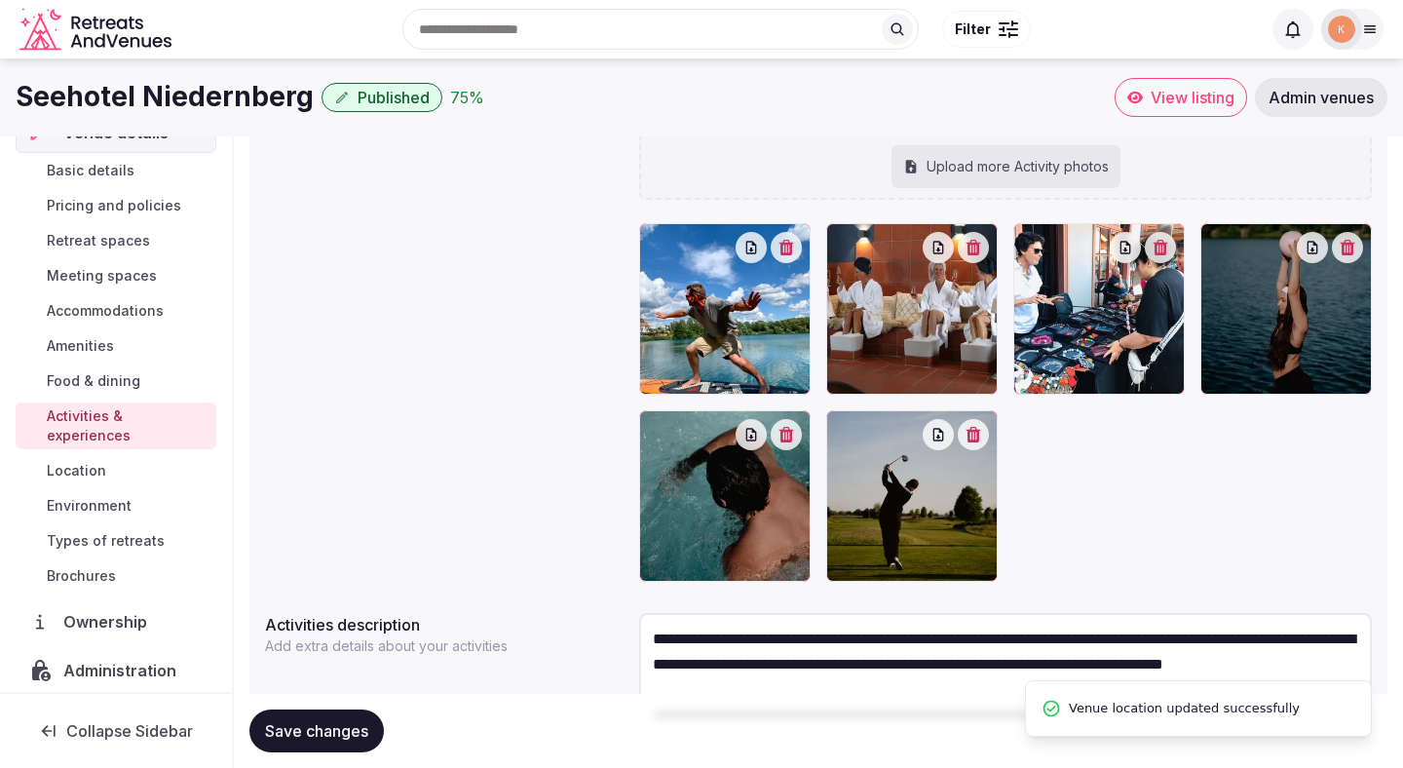
click at [92, 383] on span "Food & dining" at bounding box center [94, 380] width 94 height 19
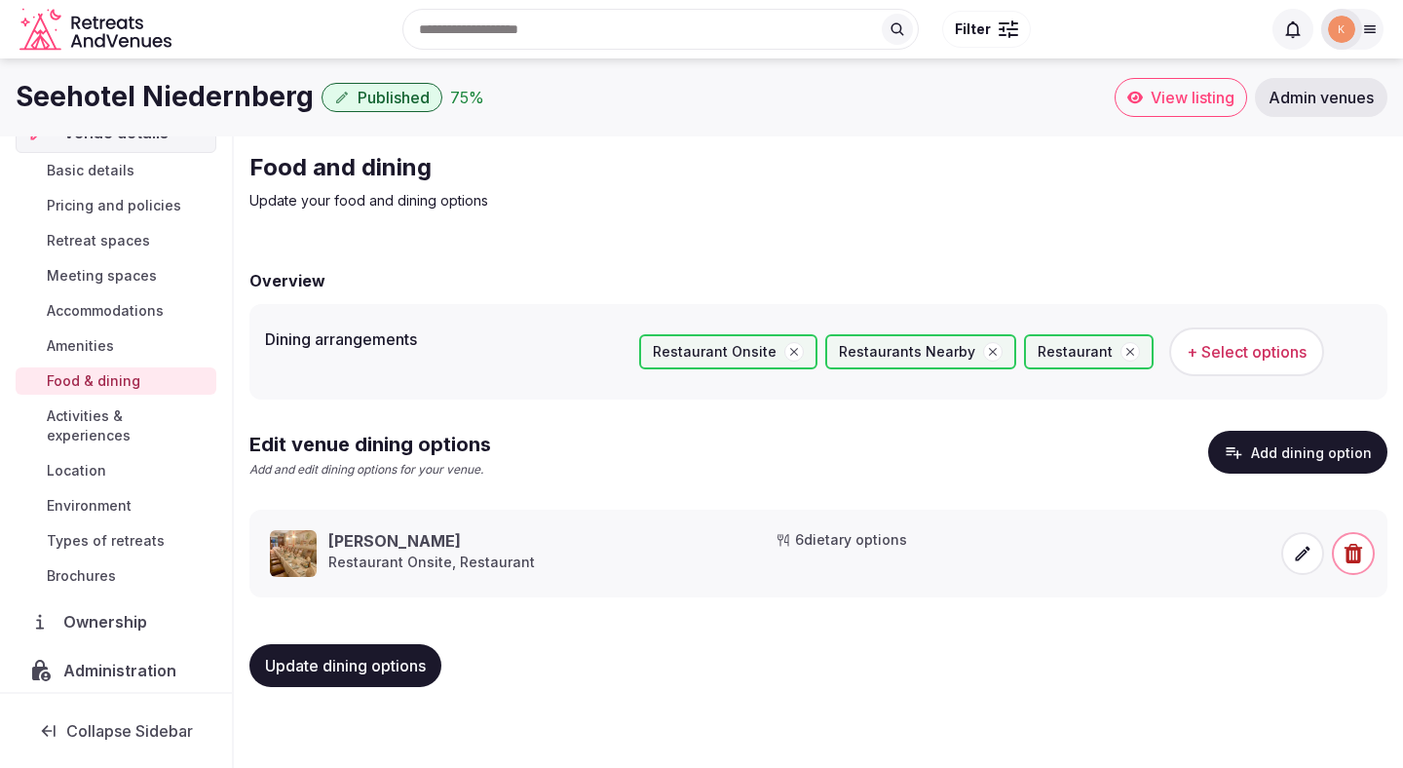
click at [103, 345] on span "Amenities" at bounding box center [80, 345] width 67 height 19
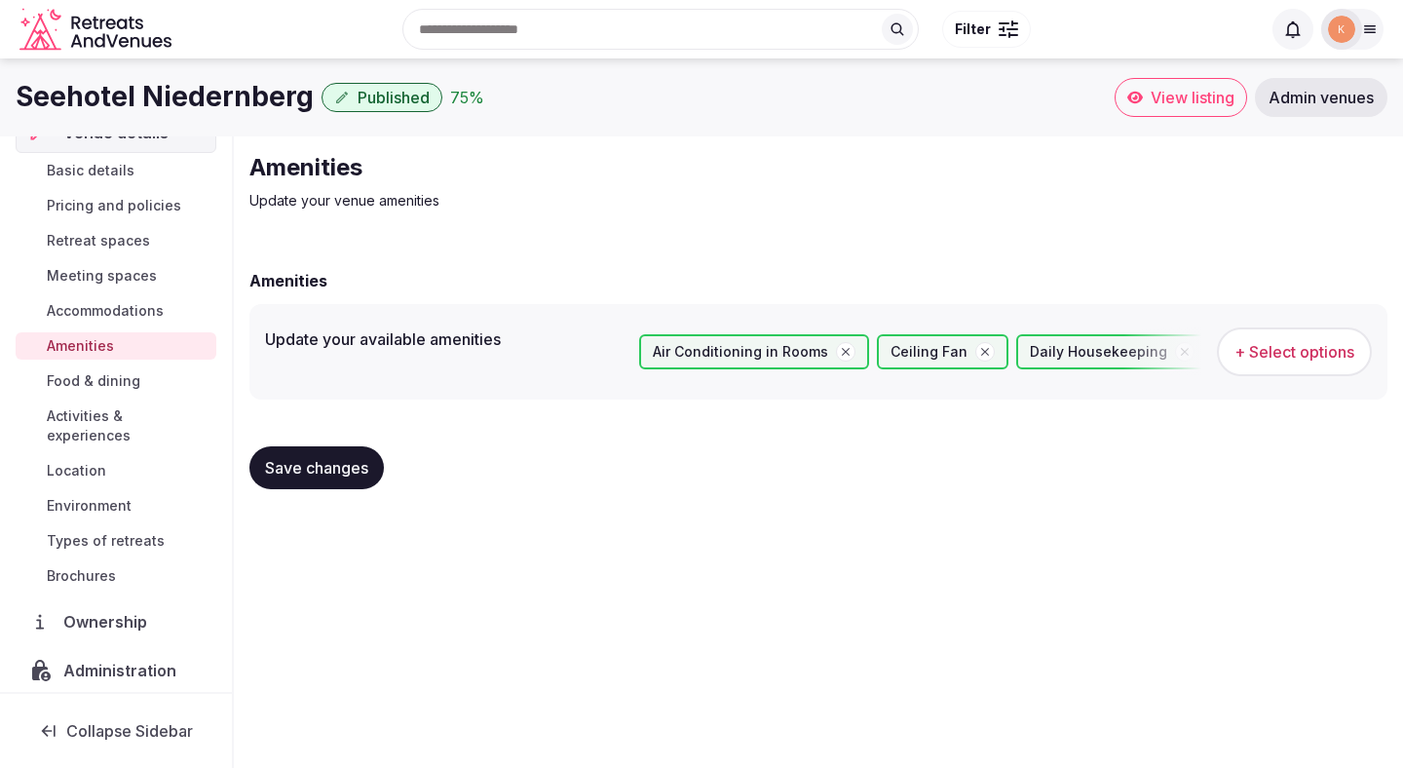
click at [103, 307] on span "Accommodations" at bounding box center [105, 310] width 117 height 19
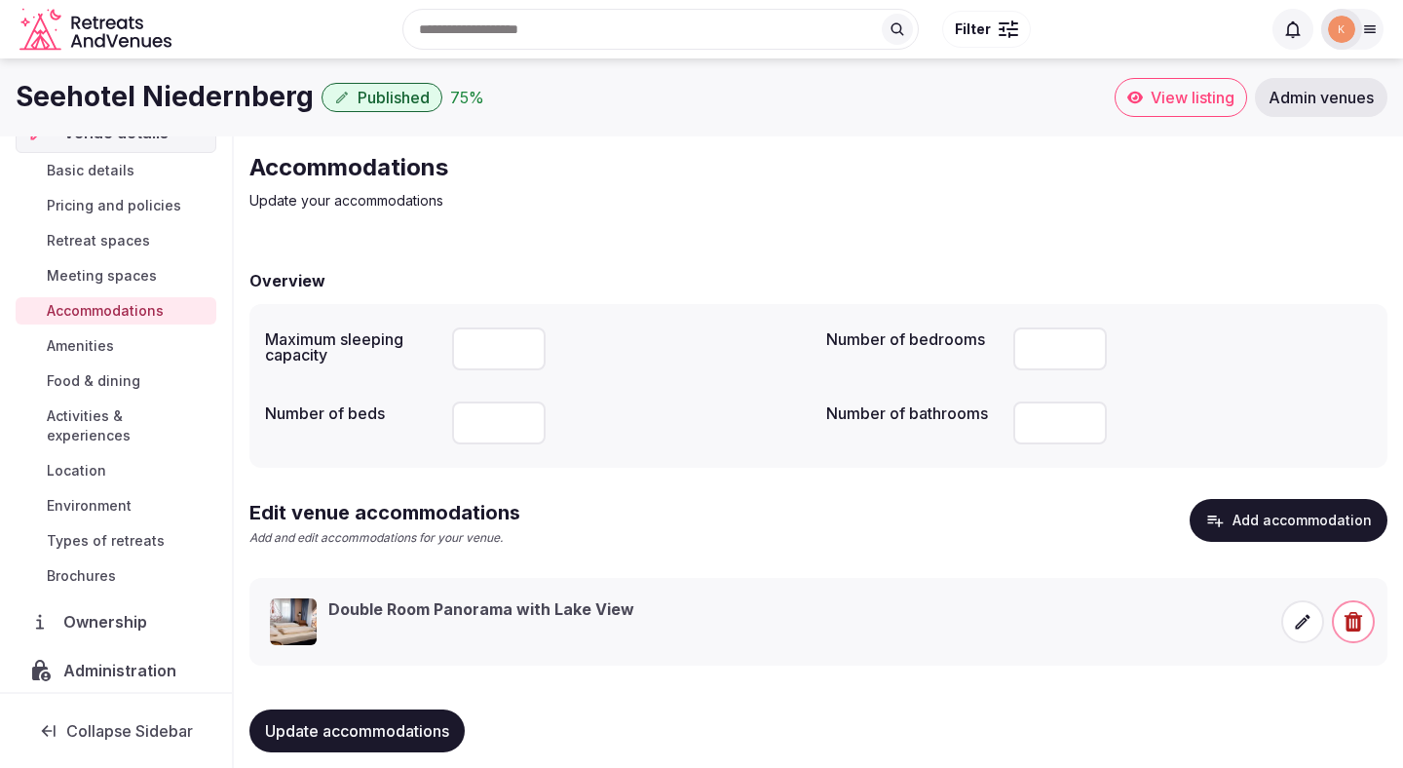
scroll to position [19, 0]
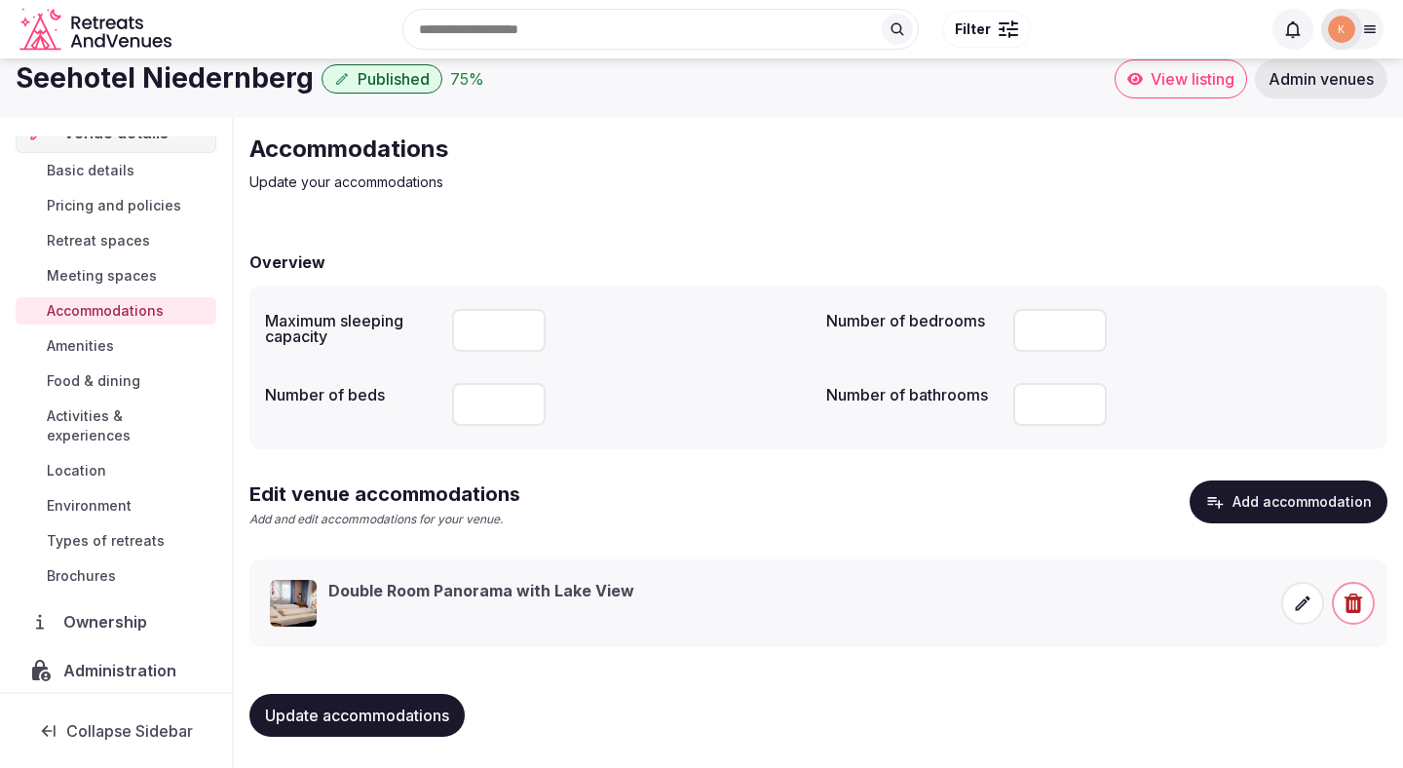
click at [121, 272] on span "Meeting spaces" at bounding box center [102, 275] width 110 height 19
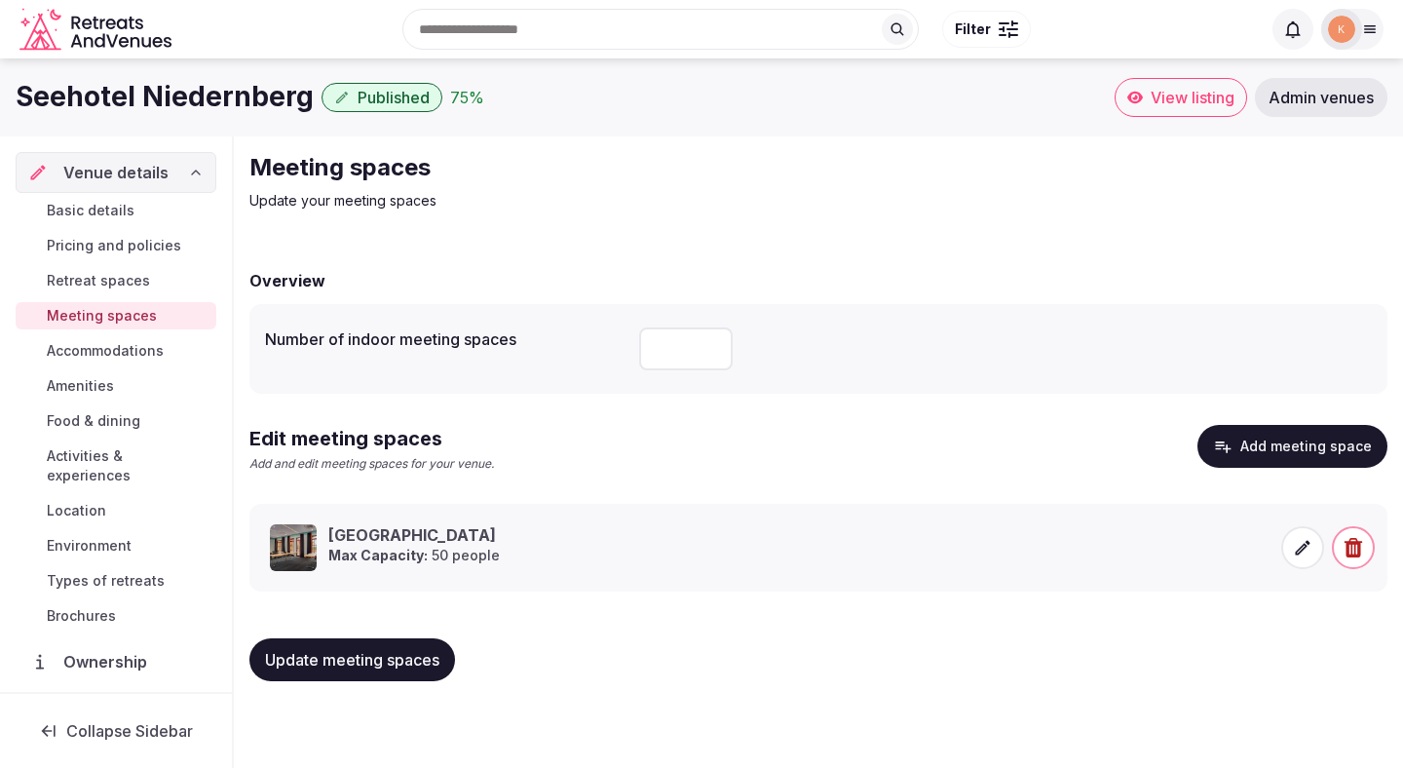
click at [132, 282] on span "Retreat spaces" at bounding box center [98, 280] width 103 height 19
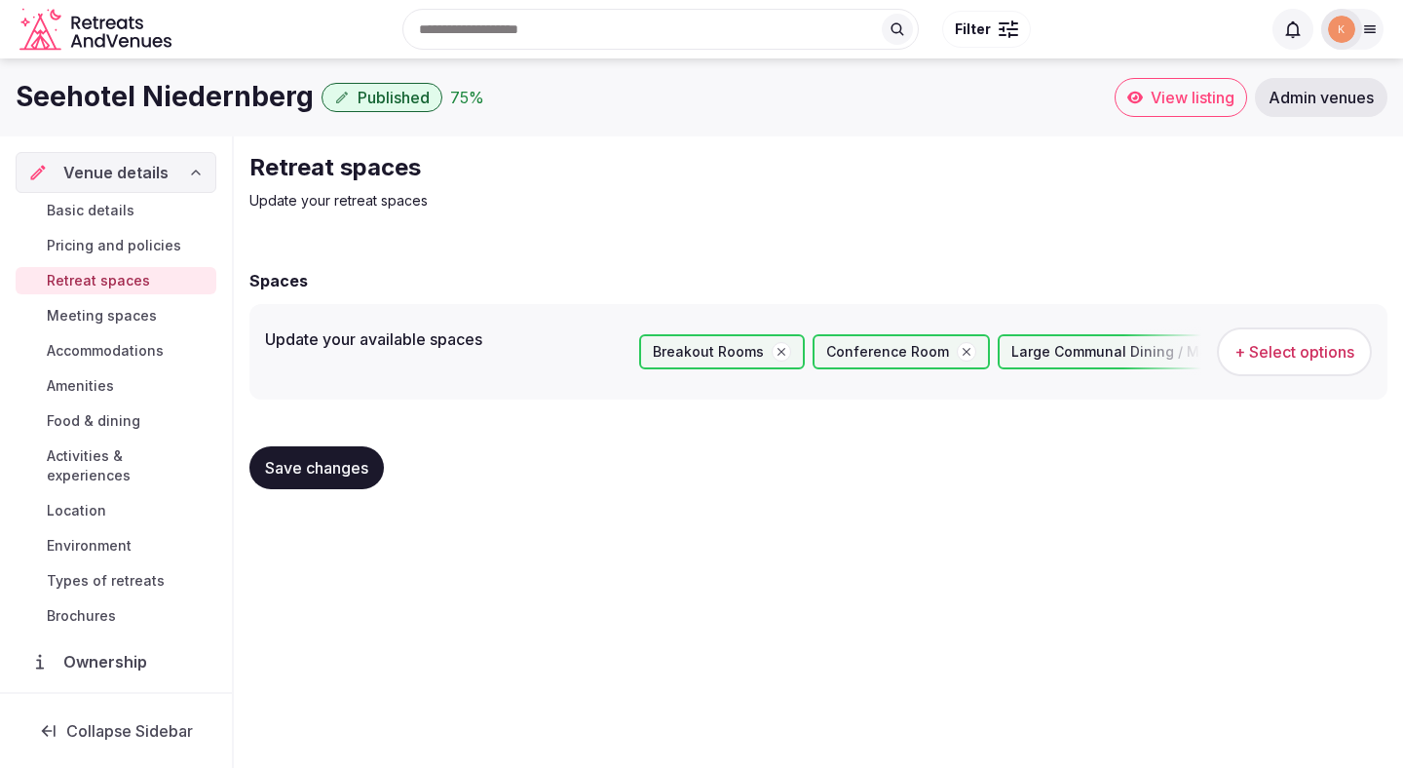
click at [139, 247] on span "Pricing and policies" at bounding box center [114, 245] width 134 height 19
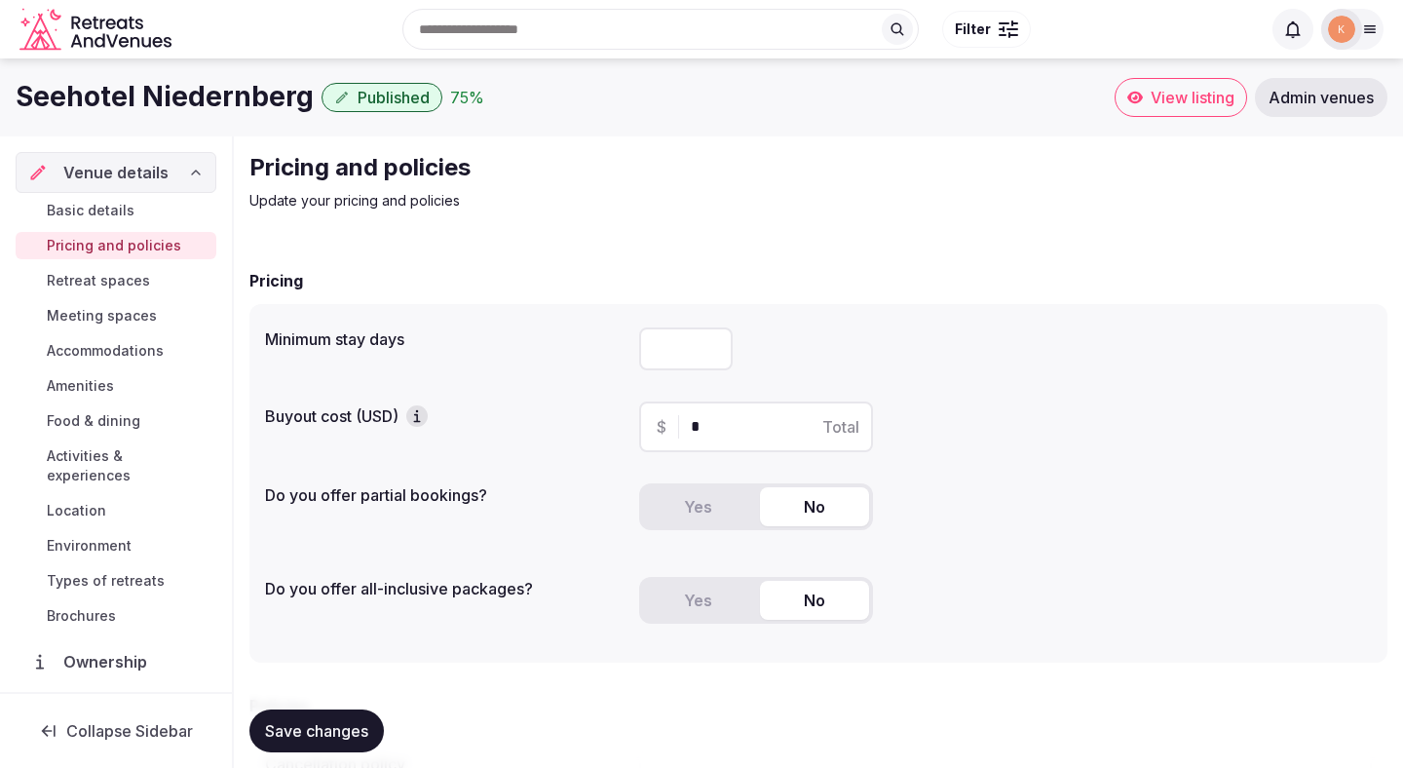
click at [129, 206] on span "Basic details" at bounding box center [91, 210] width 88 height 19
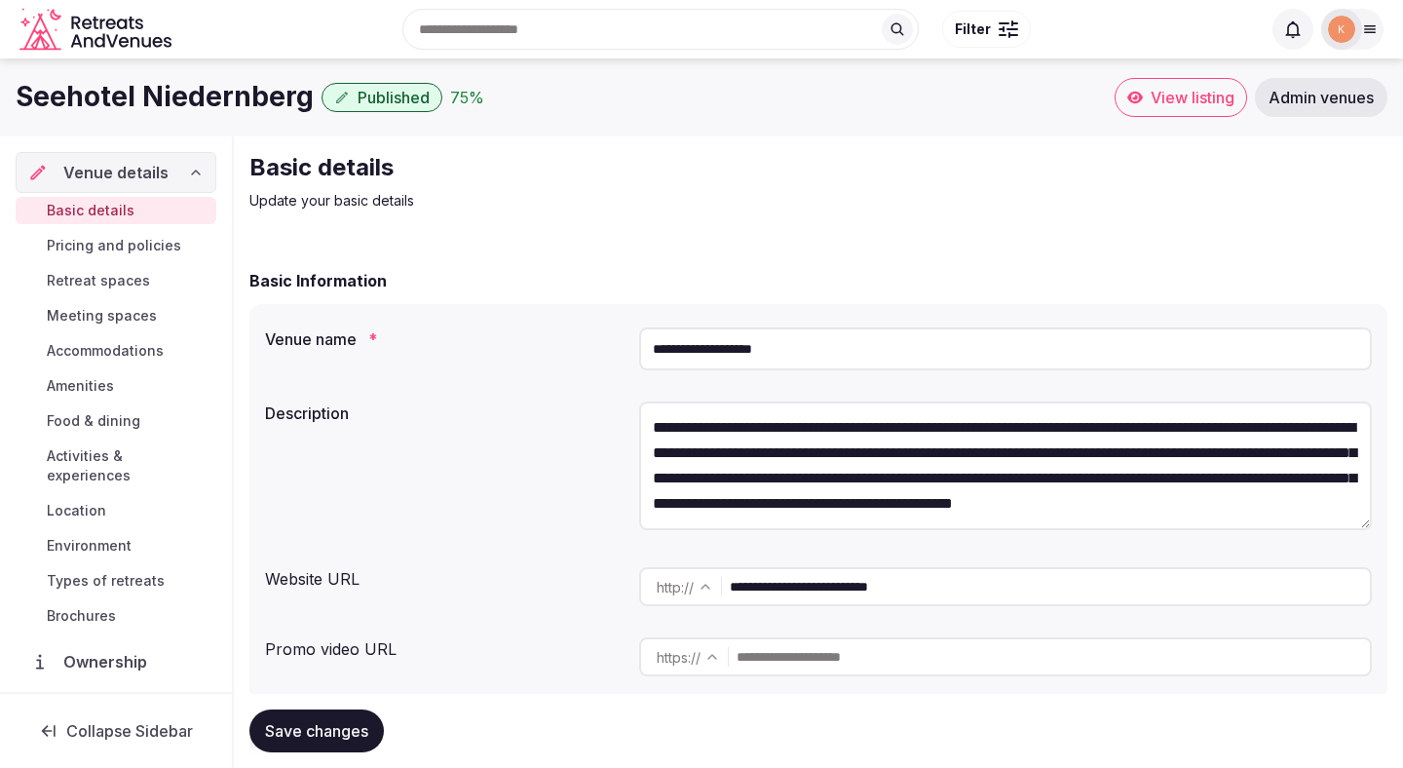
click at [1199, 106] on span "View listing" at bounding box center [1193, 97] width 84 height 19
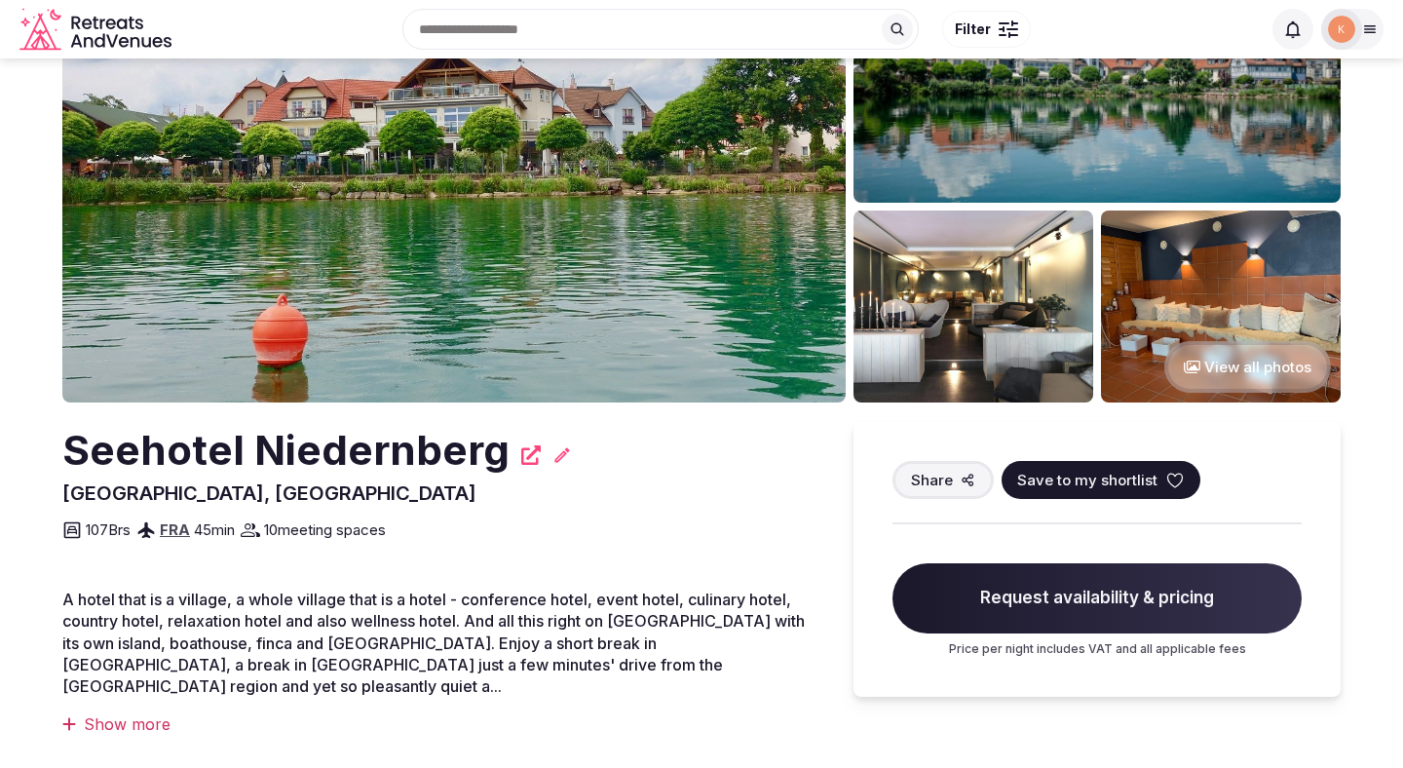
scroll to position [128, 0]
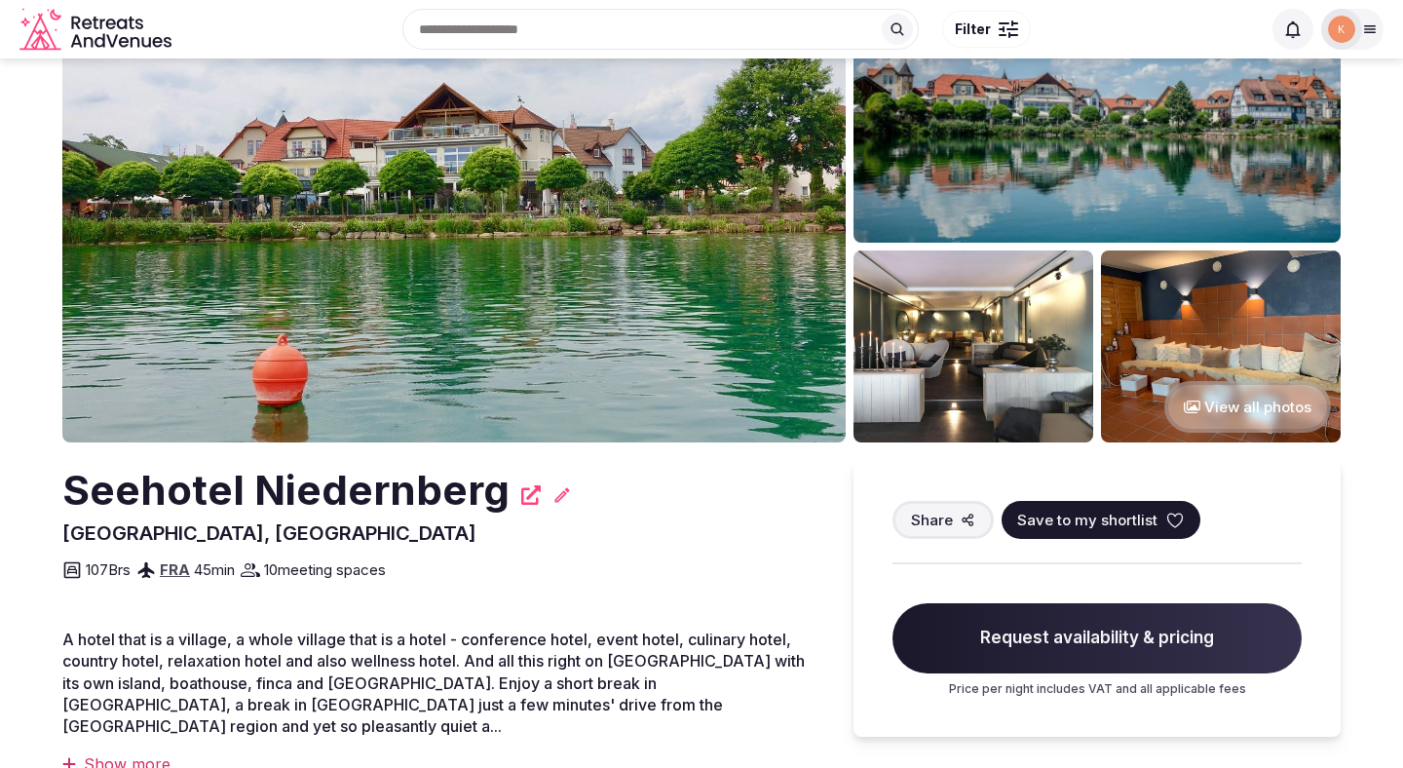
click at [1342, 19] on img at bounding box center [1341, 29] width 27 height 27
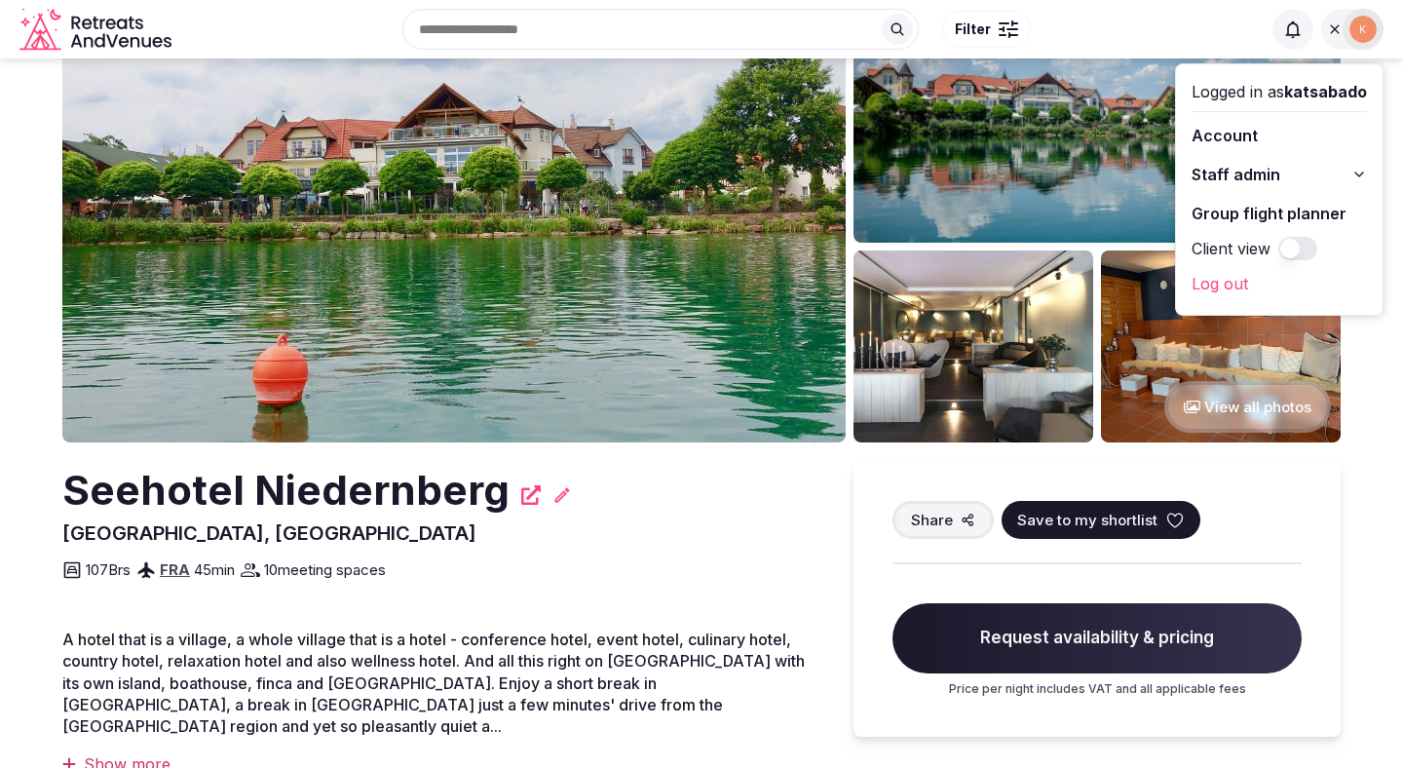
click at [1263, 175] on span "Staff admin" at bounding box center [1236, 174] width 89 height 23
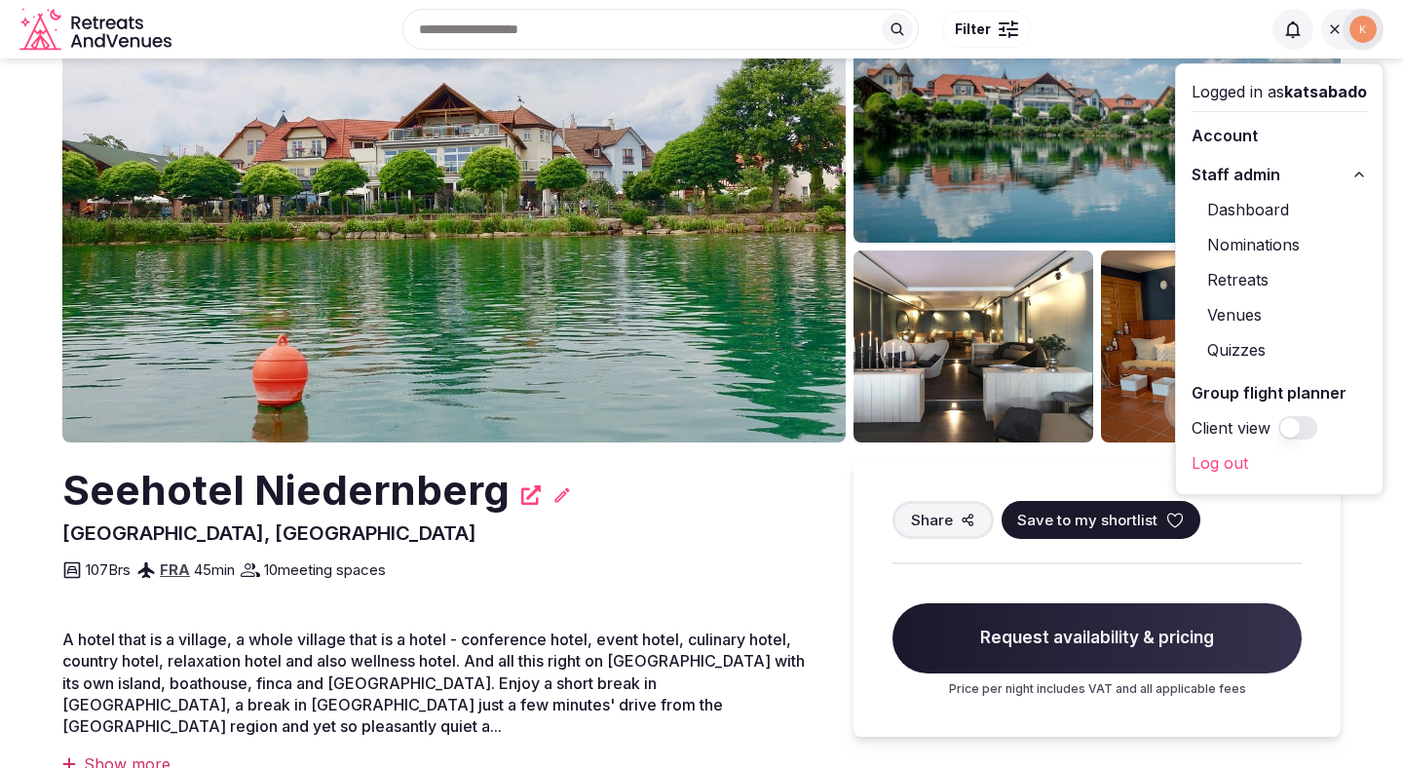
click at [1247, 311] on link "Venues" at bounding box center [1279, 314] width 175 height 31
click at [1247, 312] on link "Venues" at bounding box center [1279, 314] width 175 height 31
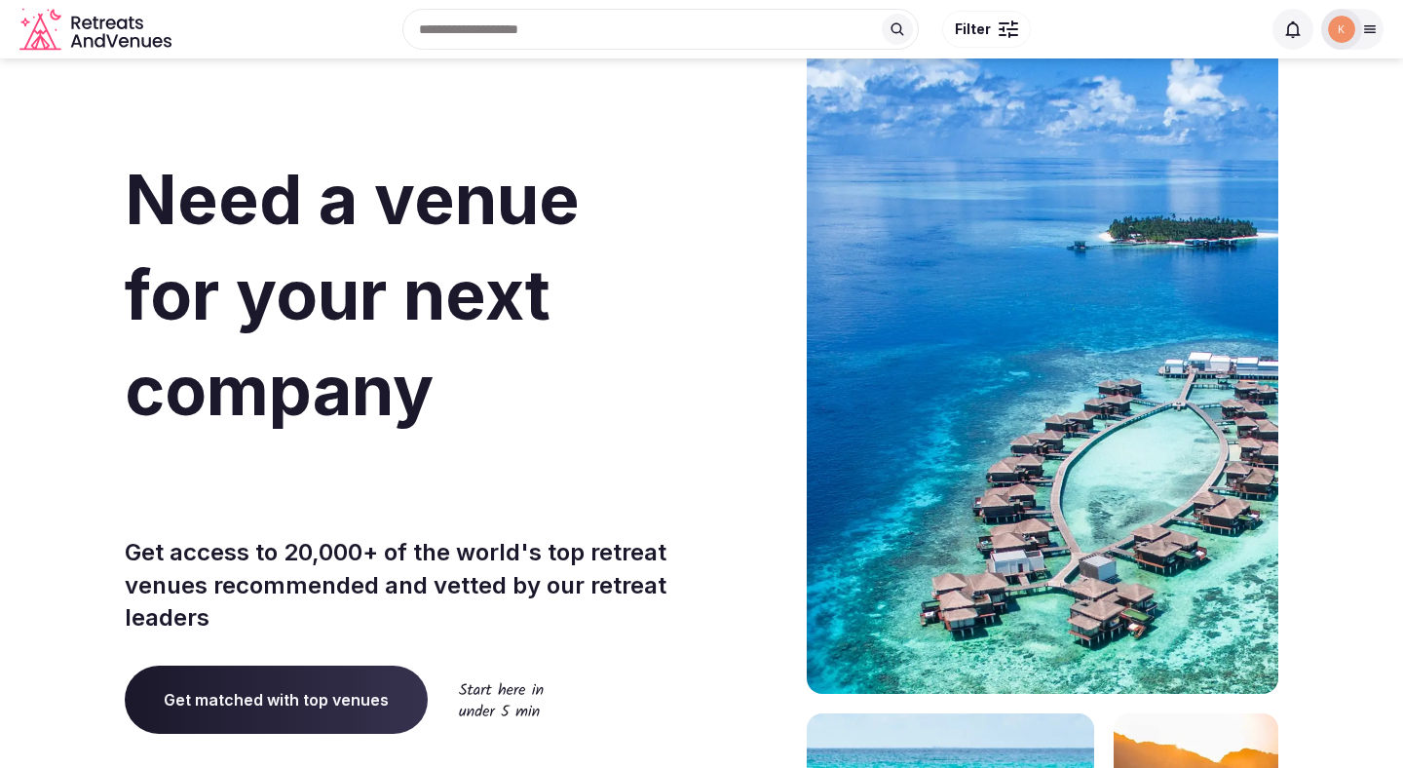
click at [1363, 34] on icon at bounding box center [1370, 29] width 16 height 16
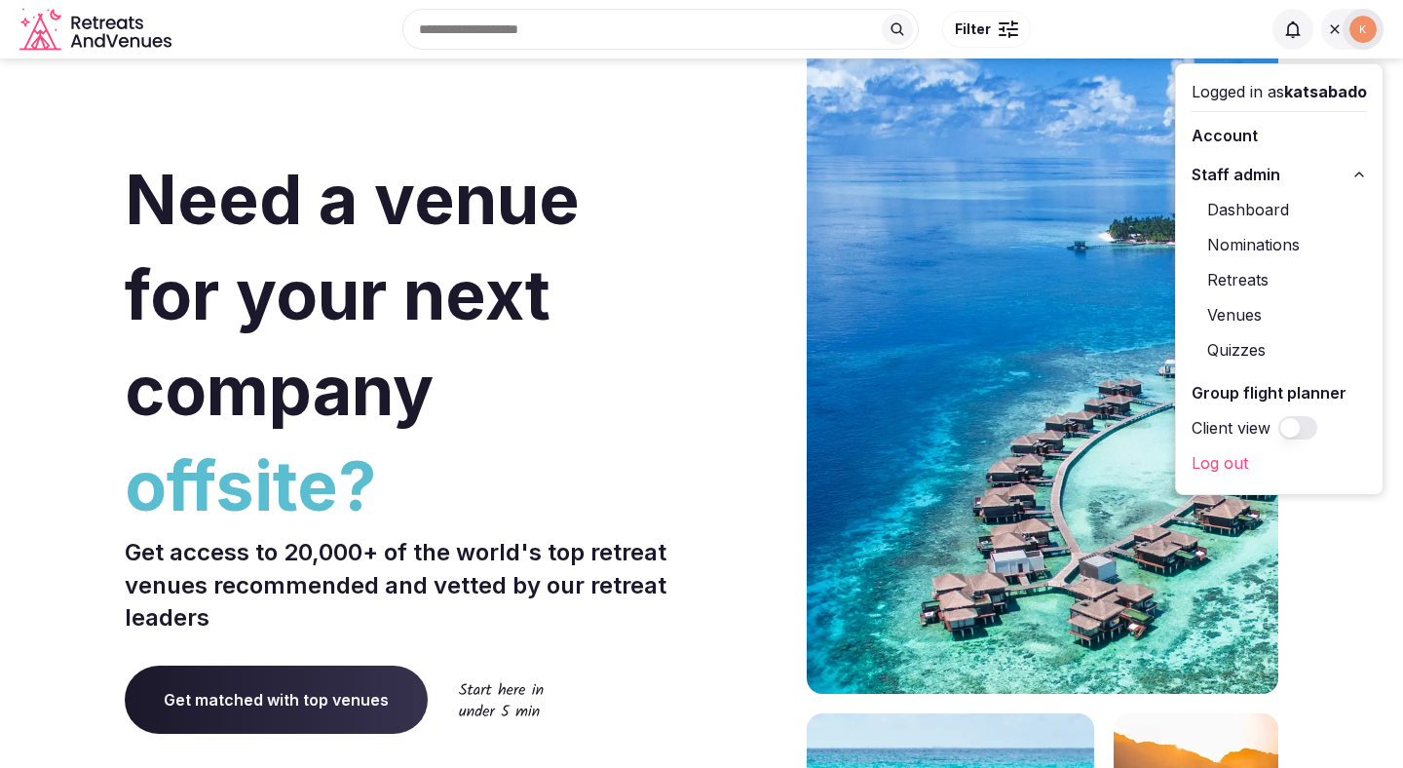
click at [1254, 318] on link "Venues" at bounding box center [1279, 314] width 175 height 31
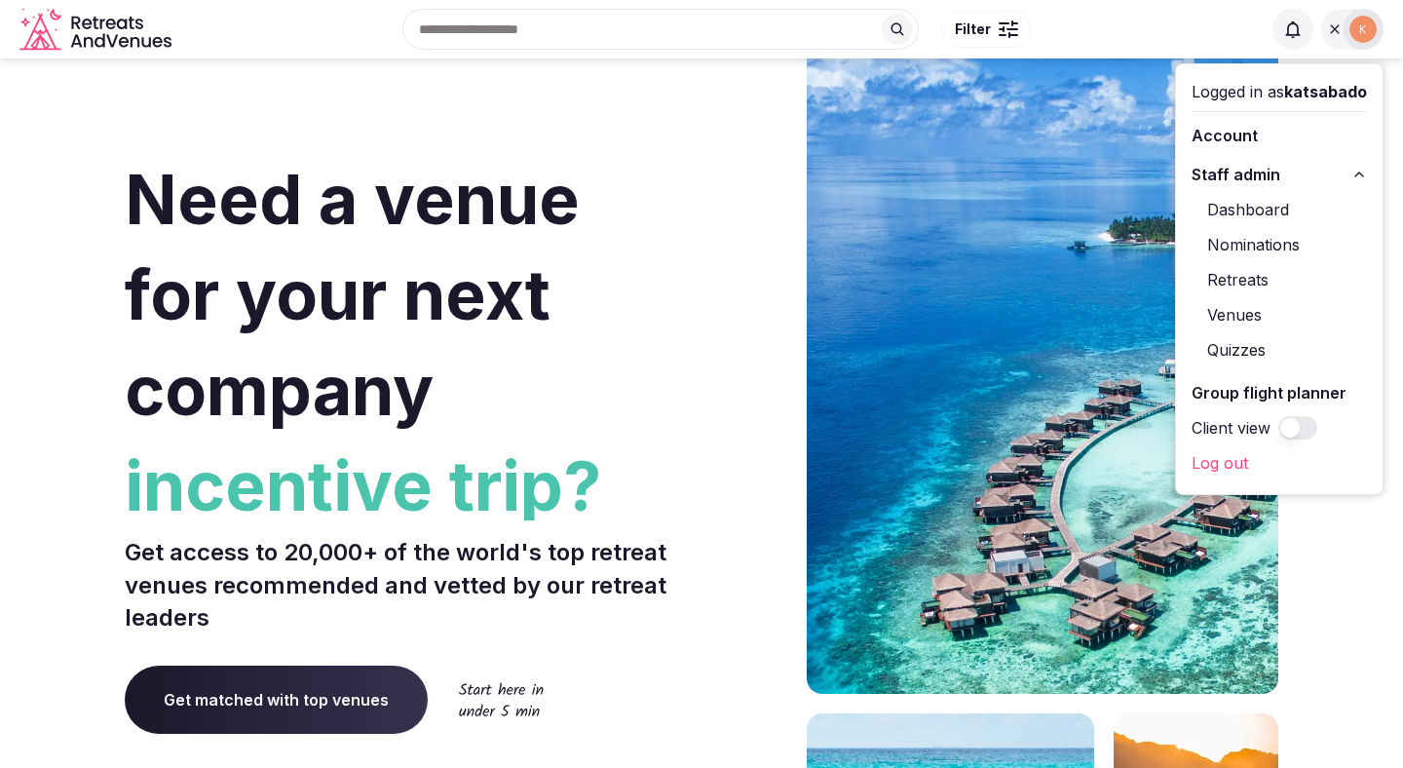
click at [1252, 316] on link "Venues" at bounding box center [1279, 314] width 175 height 31
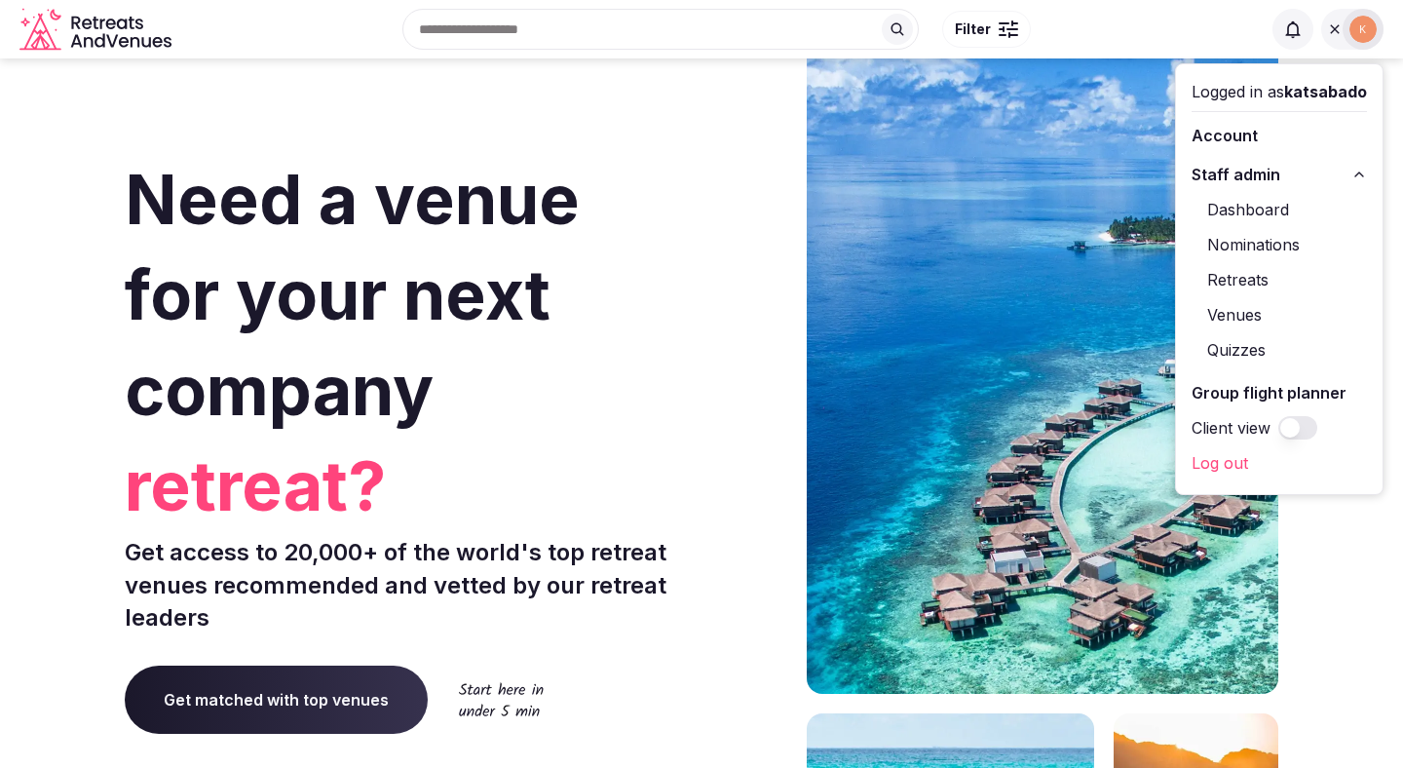
click at [1236, 314] on link "Venues" at bounding box center [1279, 314] width 175 height 31
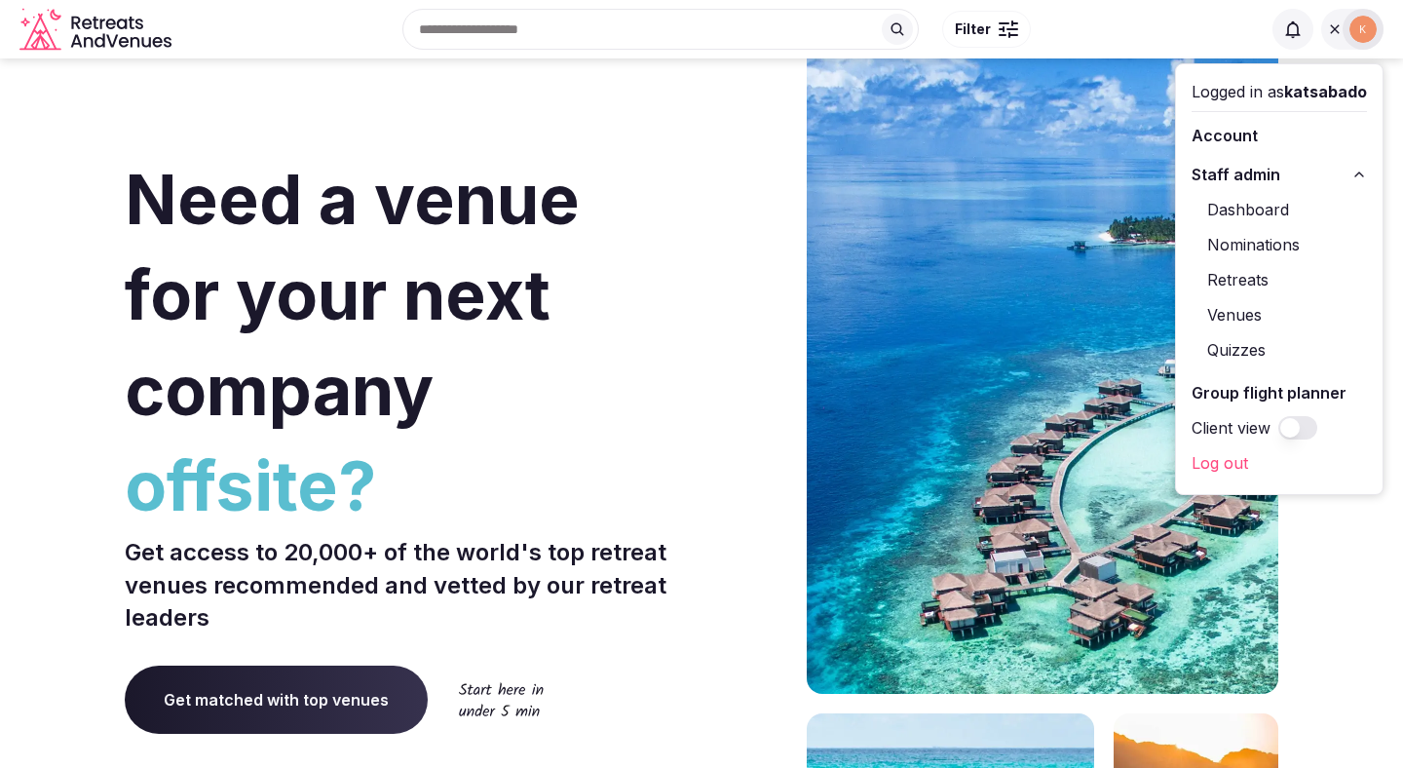
click at [1228, 311] on link "Venues" at bounding box center [1279, 314] width 175 height 31
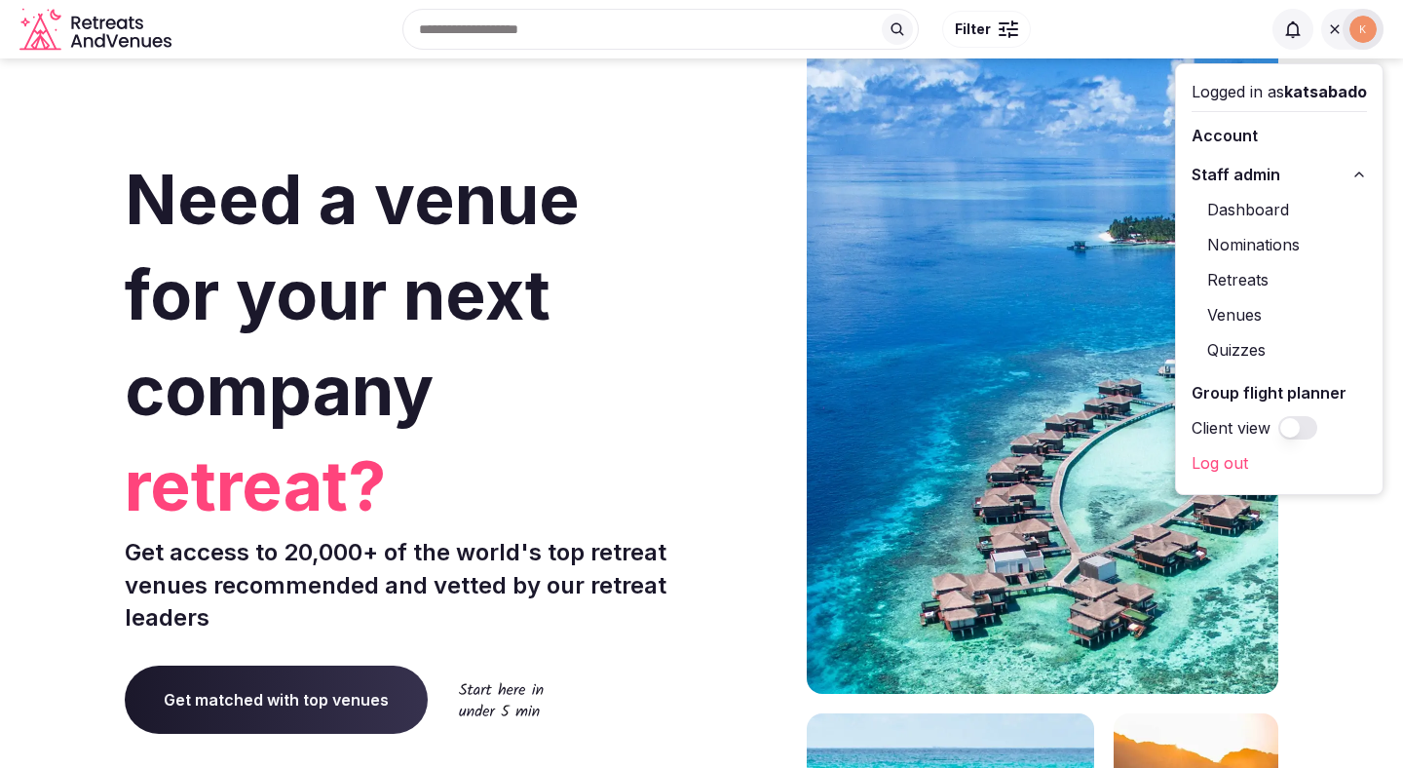
click at [1231, 209] on link "Dashboard" at bounding box center [1279, 209] width 175 height 31
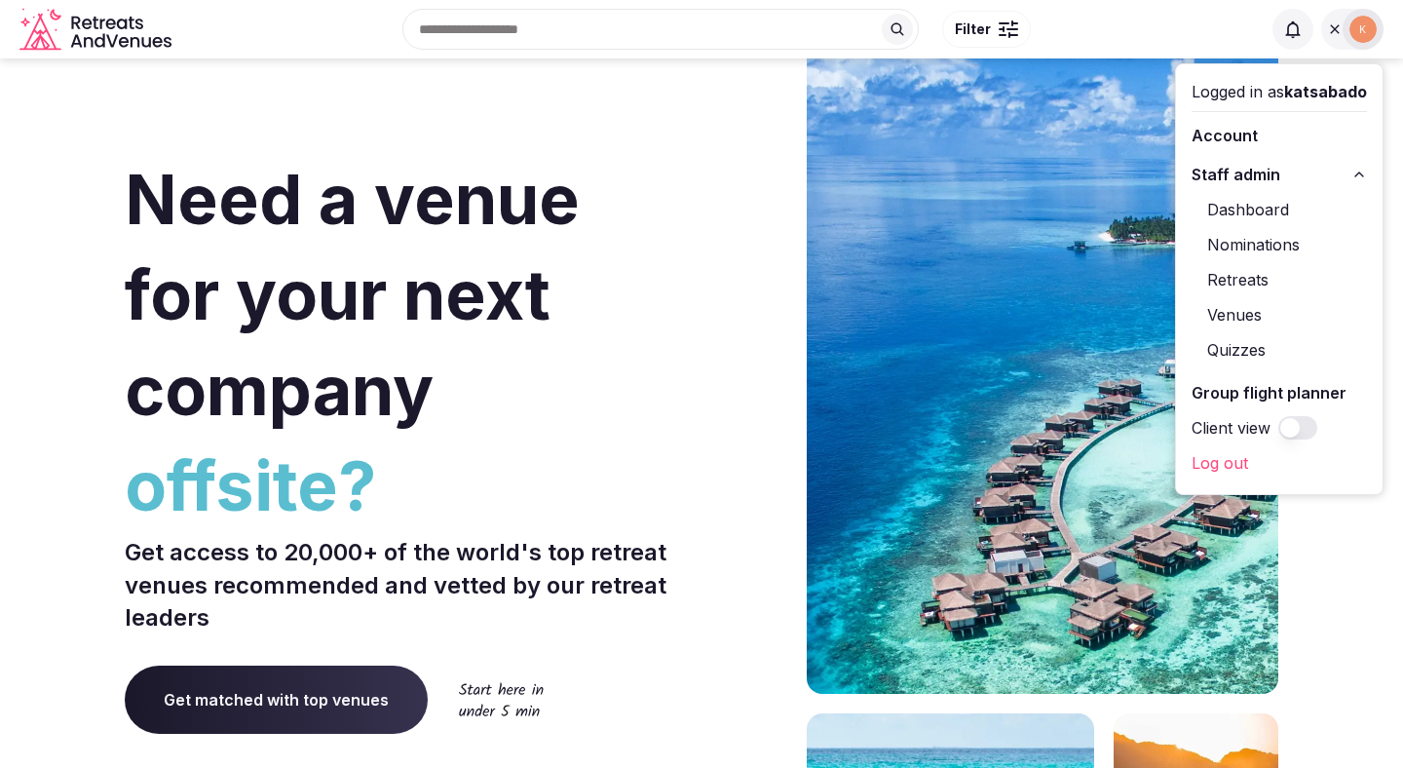
click at [1231, 316] on link "Venues" at bounding box center [1279, 314] width 175 height 31
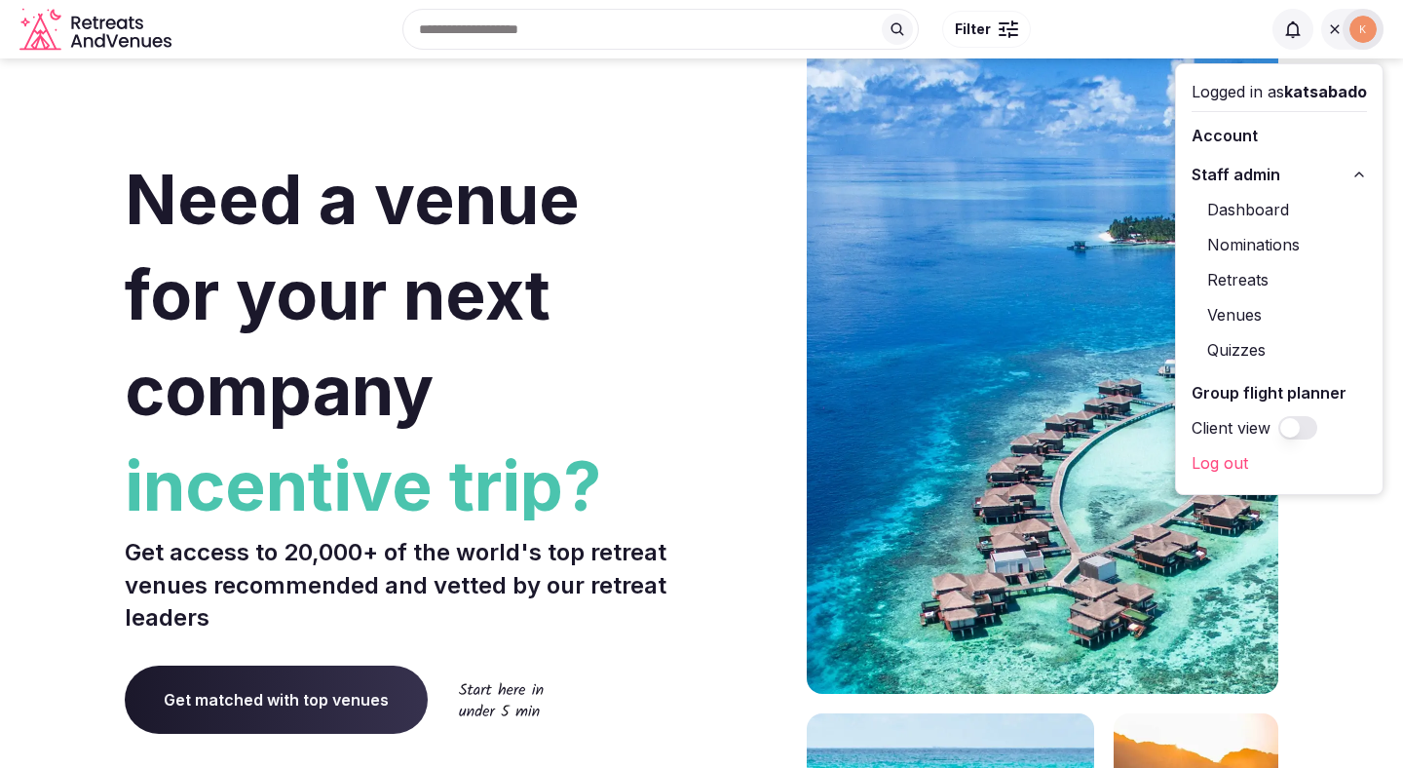
click at [1230, 315] on link "Venues" at bounding box center [1279, 314] width 175 height 31
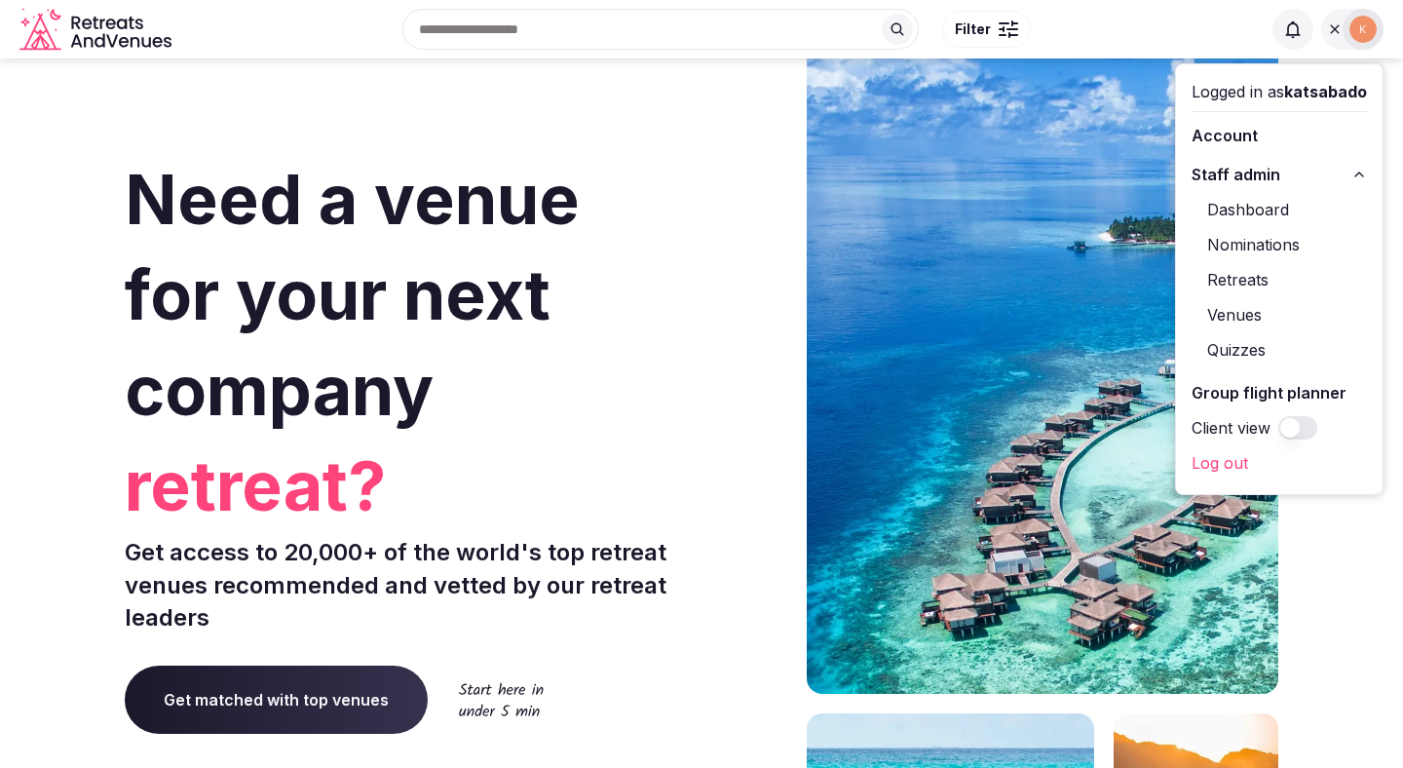
click at [1230, 315] on link "Venues" at bounding box center [1279, 314] width 175 height 31
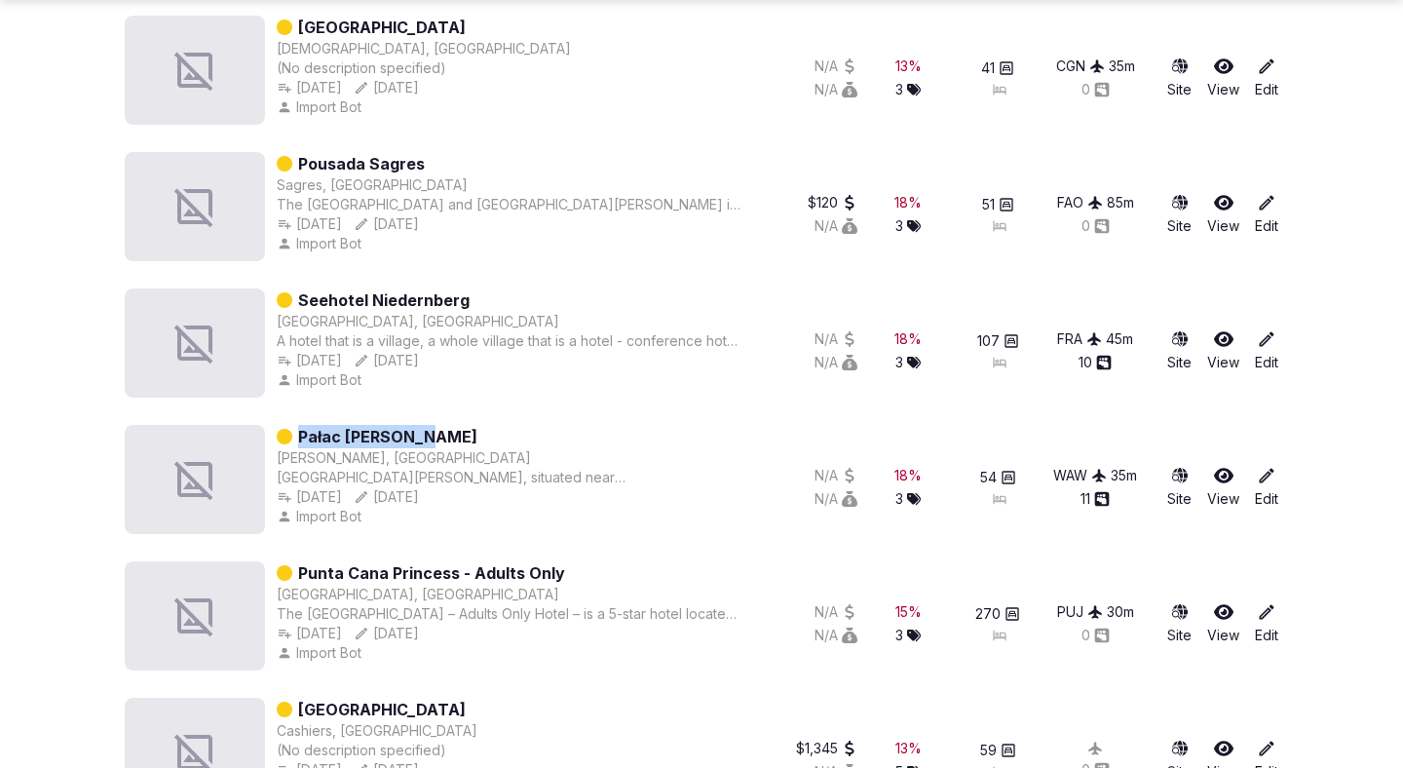
scroll to position [2281, 0]
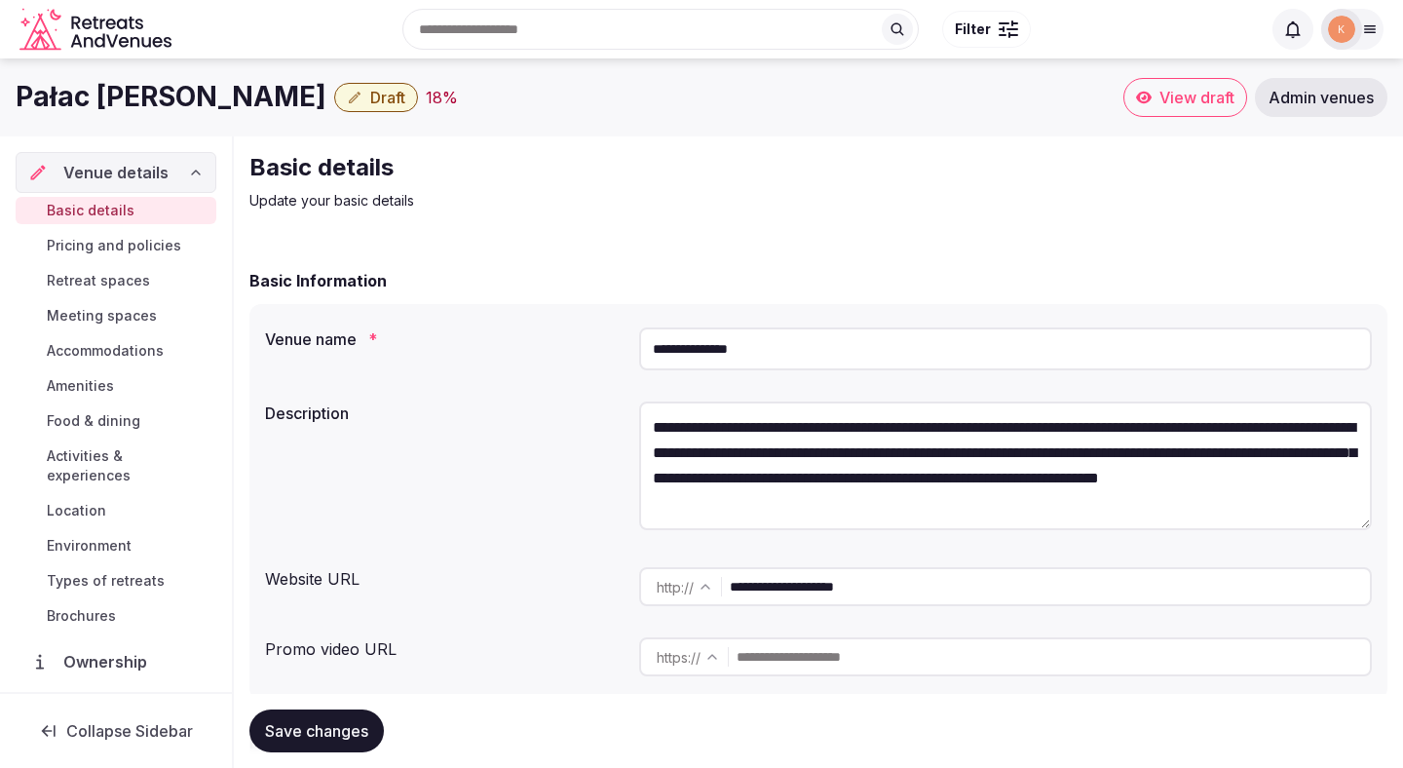
click at [854, 594] on input "**********" at bounding box center [1050, 586] width 640 height 39
click at [698, 345] on input "**********" at bounding box center [1005, 348] width 733 height 43
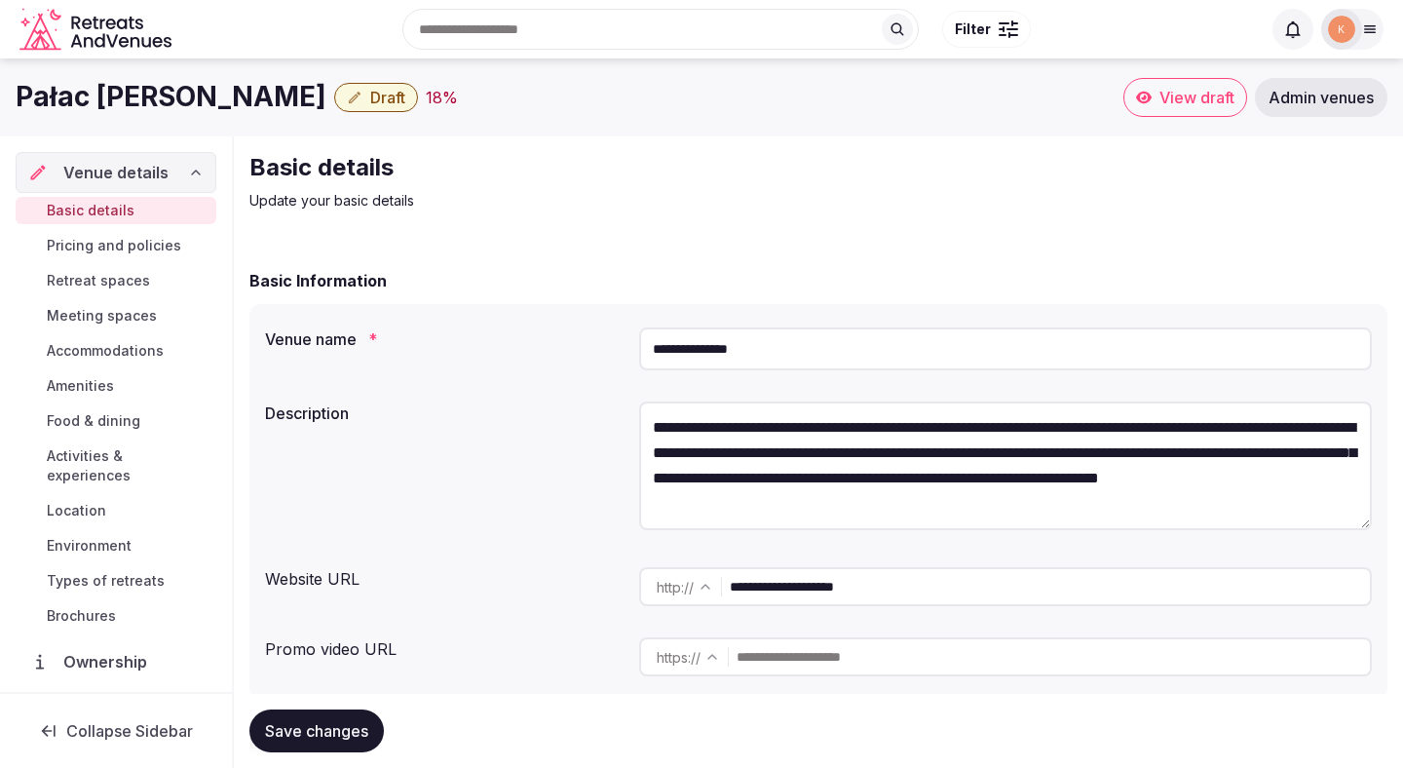
click at [698, 345] on input "**********" at bounding box center [1005, 348] width 733 height 43
click at [1295, 97] on span "Admin venues" at bounding box center [1321, 97] width 105 height 19
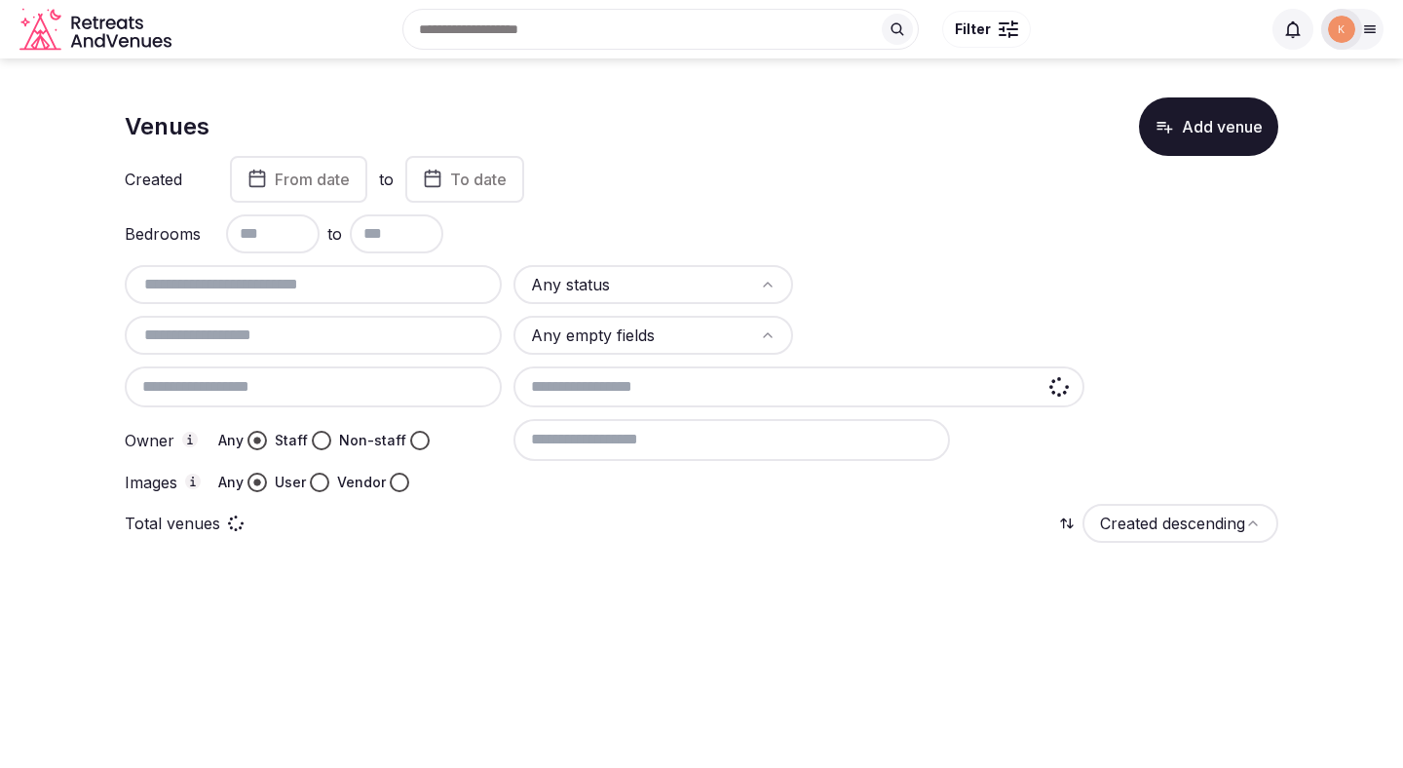
click at [384, 285] on input "text" at bounding box center [314, 284] width 362 height 23
paste input "**********"
type input "**********"
click at [374, 285] on input "text" at bounding box center [314, 284] width 362 height 23
paste input "**********"
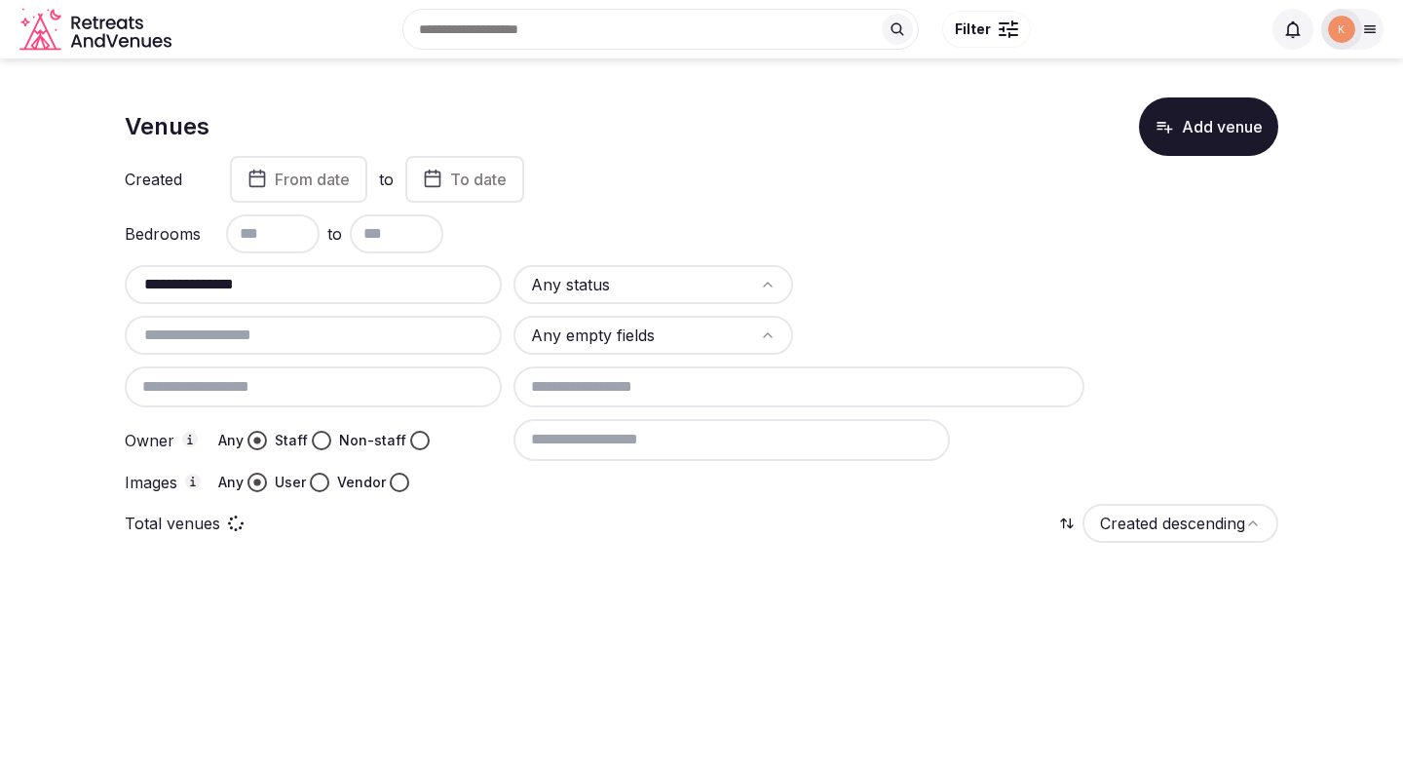
type input "**********"
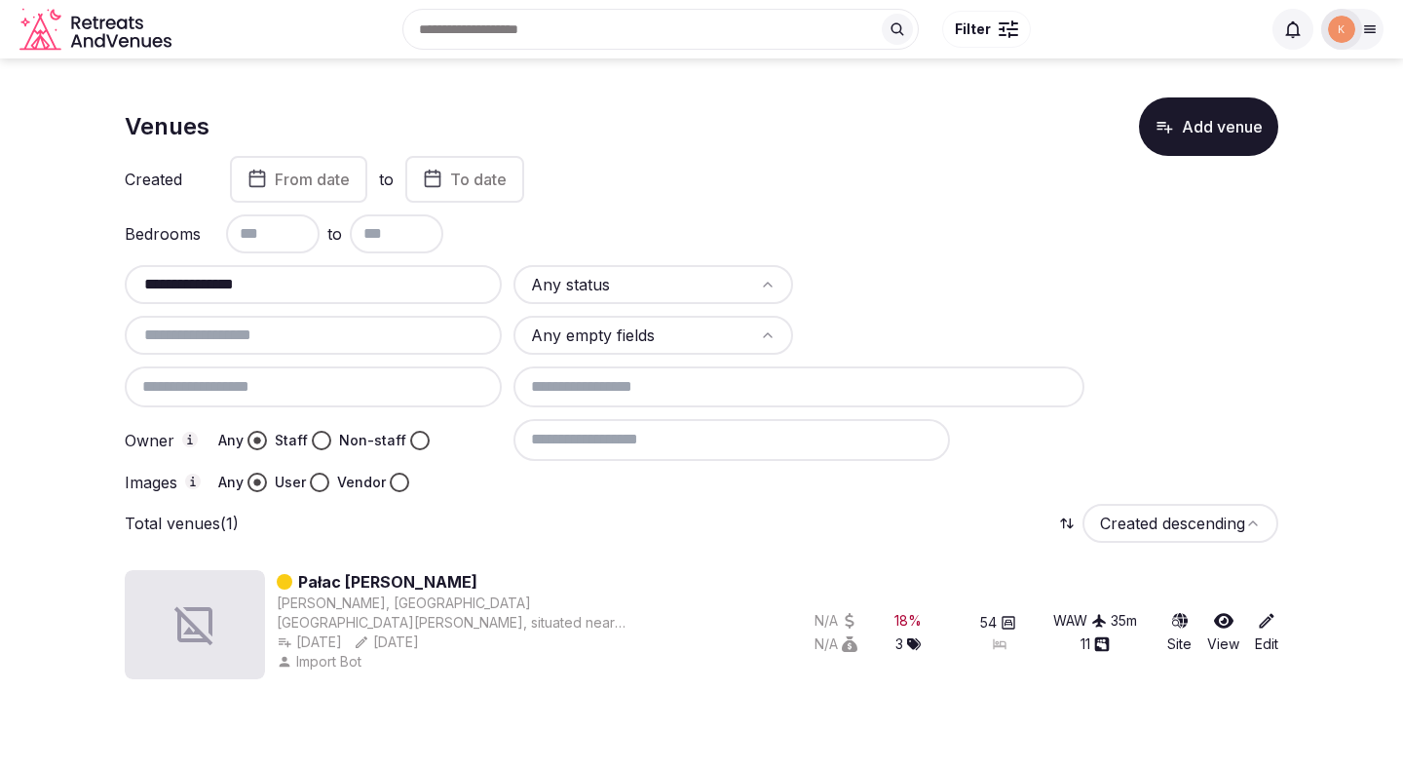
click at [379, 578] on link "Pałac Mała Wieś" at bounding box center [387, 581] width 179 height 23
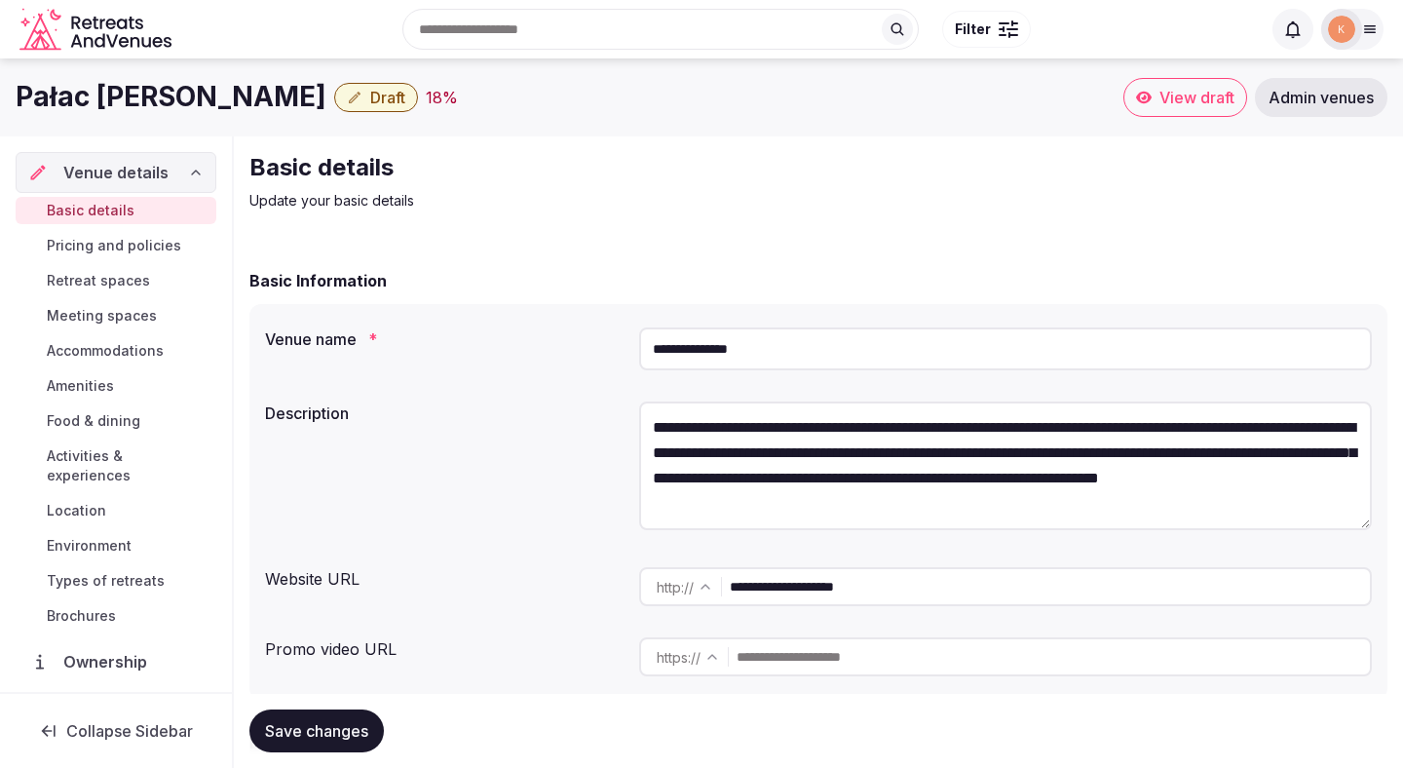
click at [732, 352] on input "**********" at bounding box center [1005, 348] width 733 height 43
click at [799, 585] on input "**********" at bounding box center [1050, 586] width 640 height 39
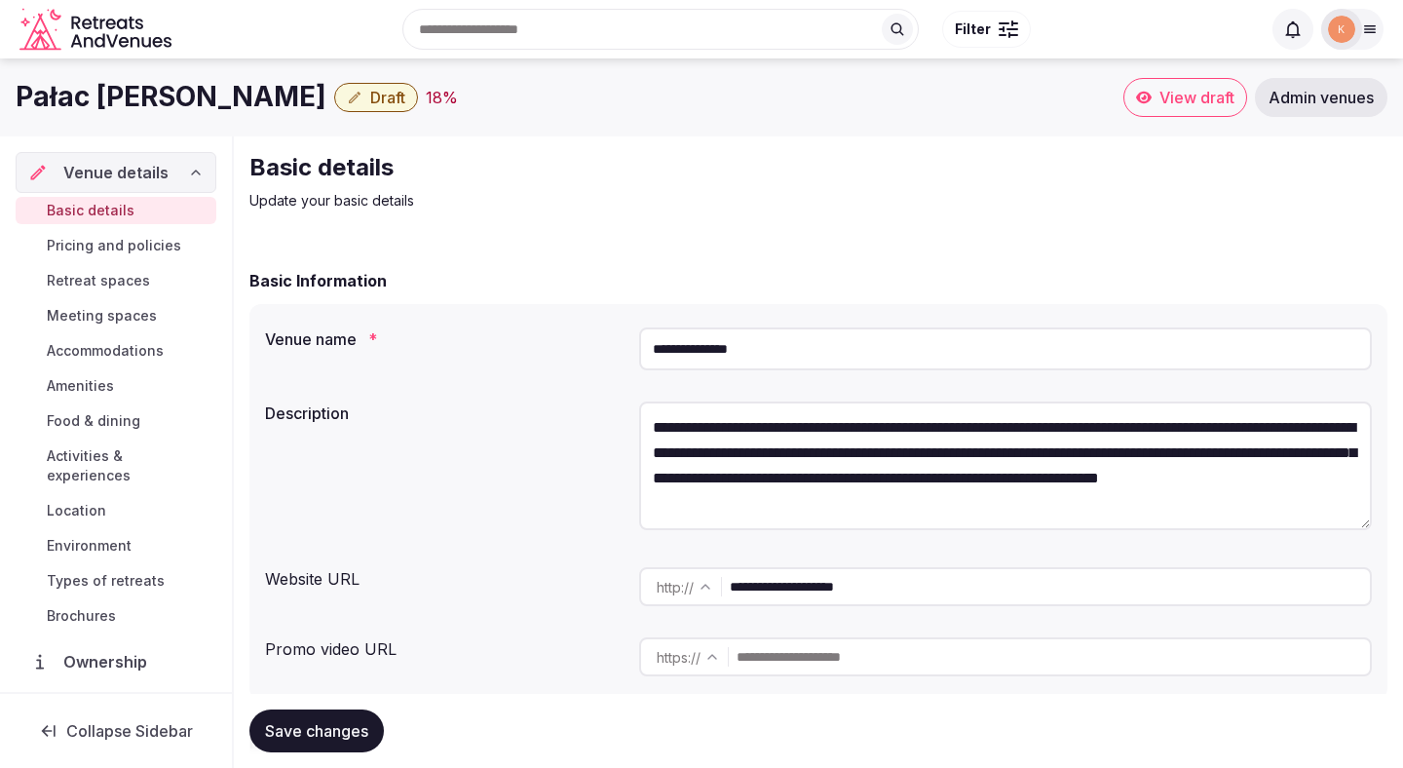
click at [799, 585] on input "**********" at bounding box center [1050, 586] width 640 height 39
click at [710, 361] on input "**********" at bounding box center [1005, 348] width 733 height 43
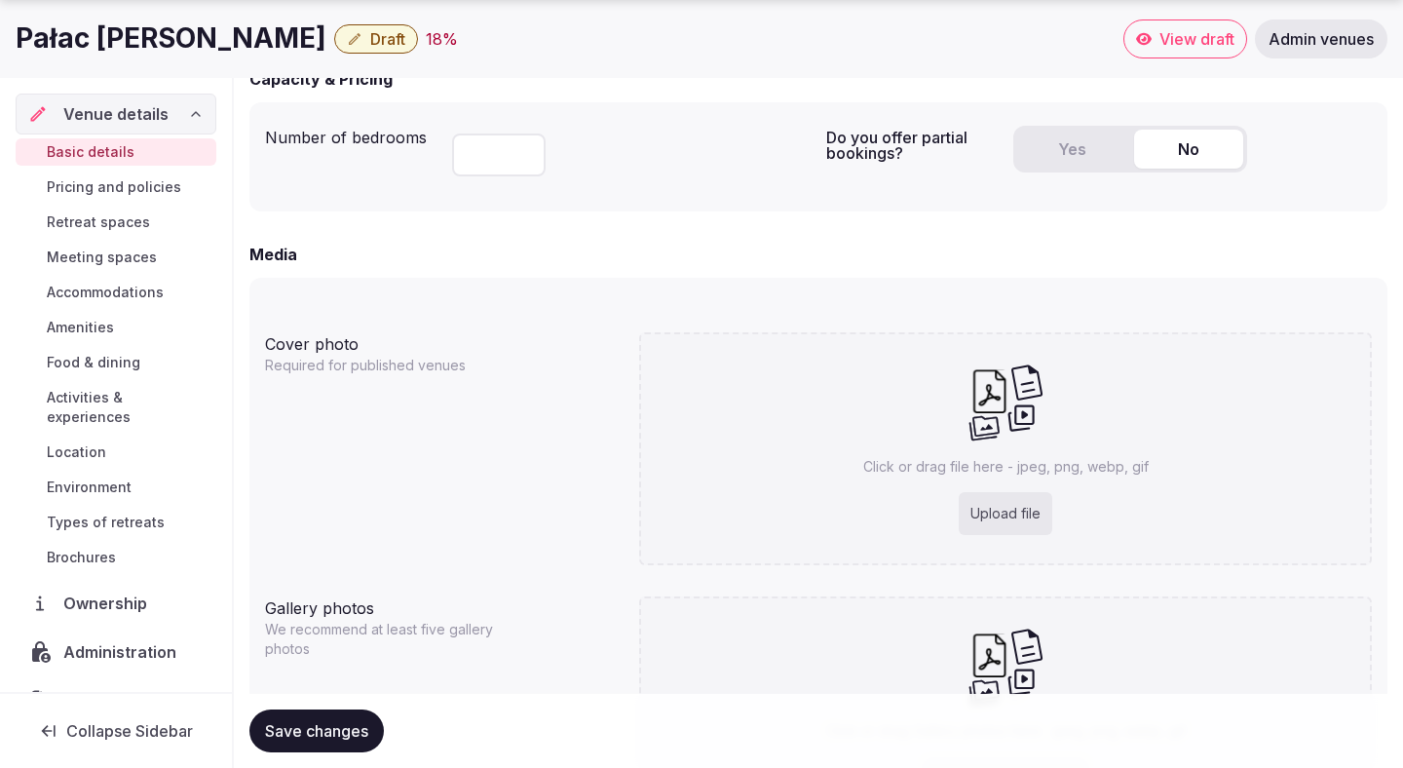
scroll to position [1311, 0]
click at [981, 518] on div "Upload file" at bounding box center [1006, 511] width 94 height 43
type input "**********"
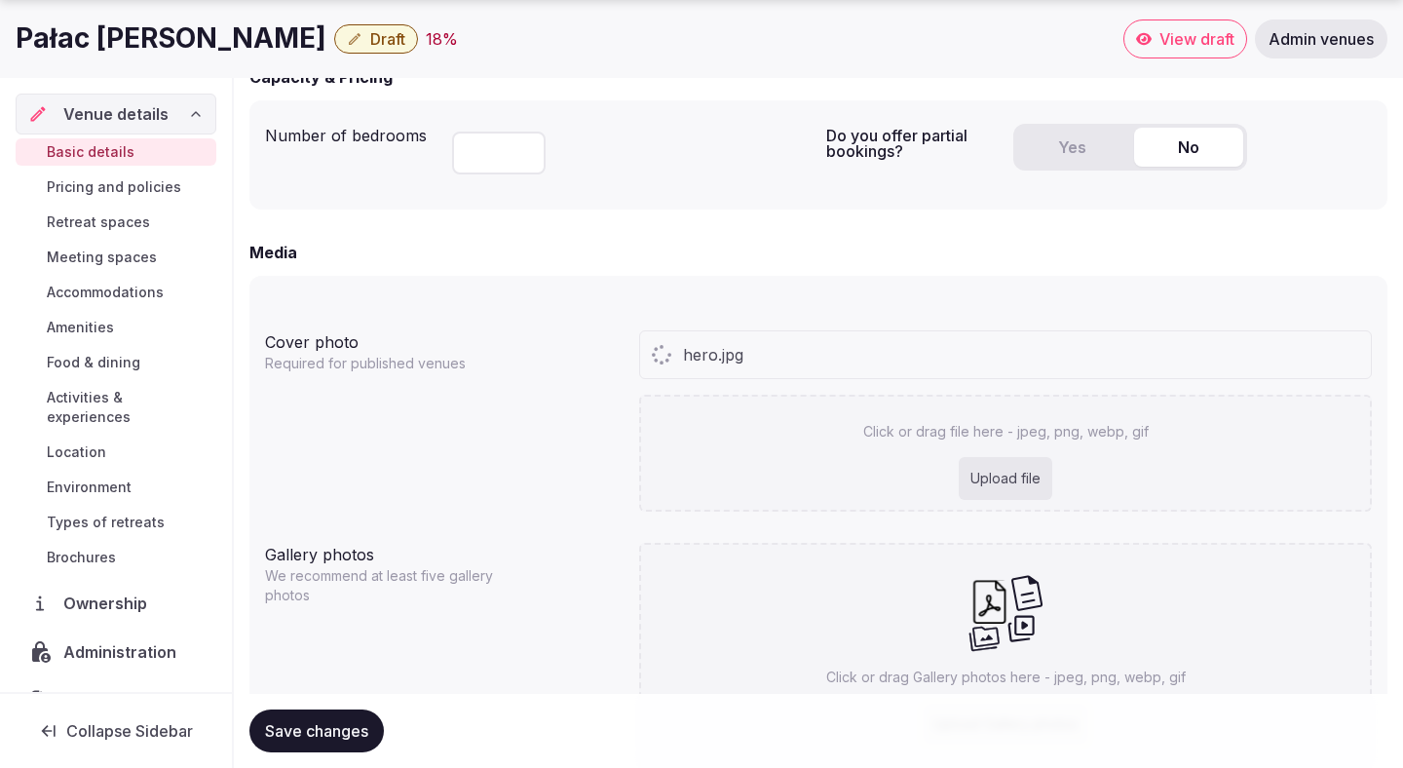
click at [1131, 574] on div "Click or drag Gallery photos here - jpeg, png, webp, gif Upload Gallery photos" at bounding box center [1005, 659] width 733 height 233
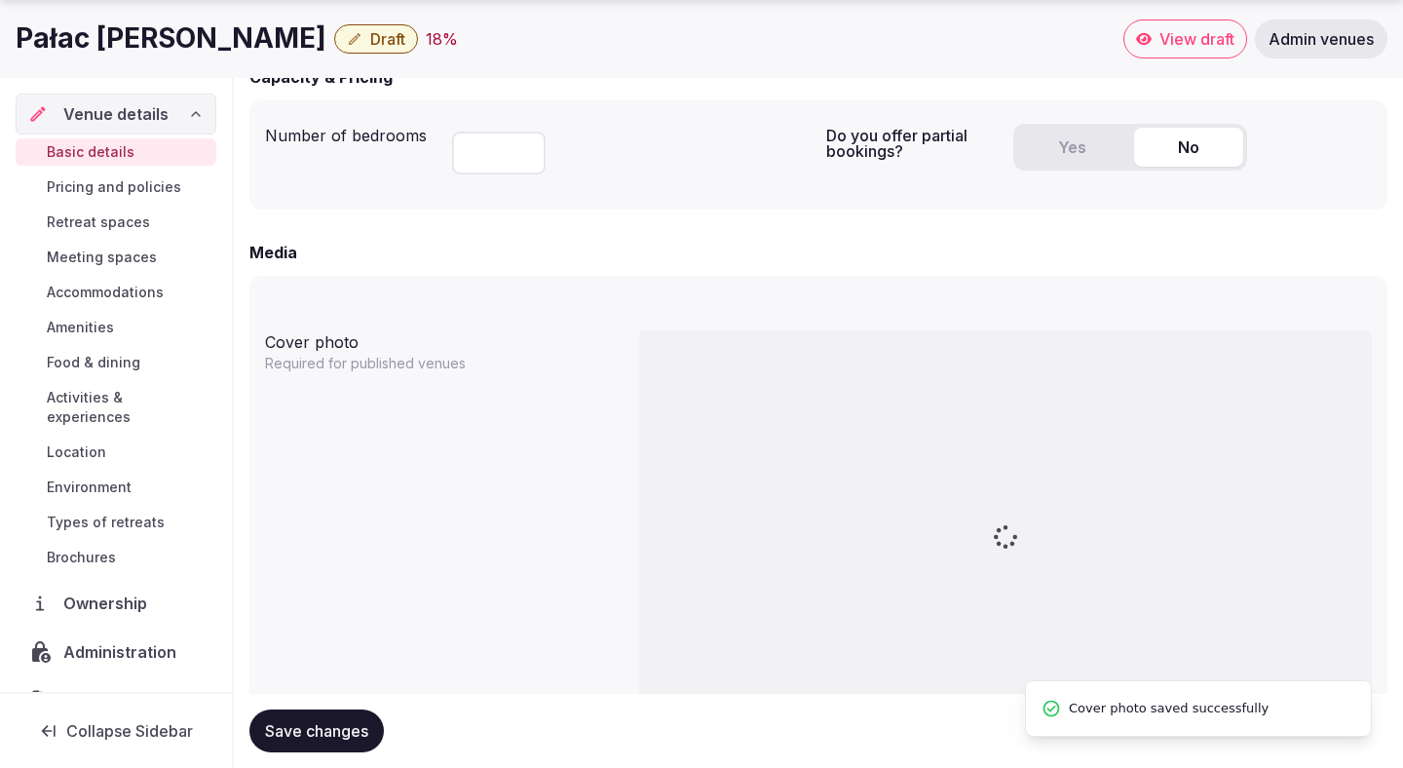
type input "**********"
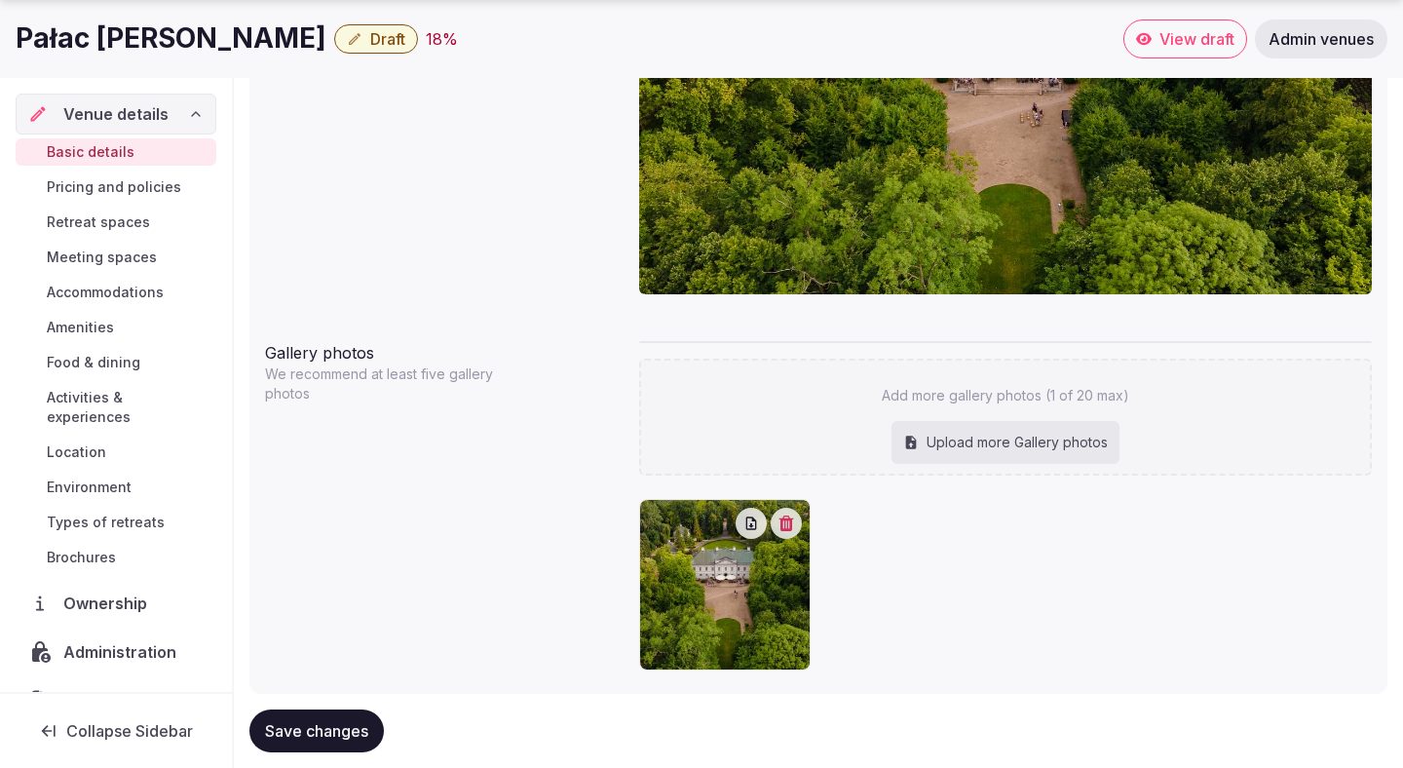
scroll to position [1806, 0]
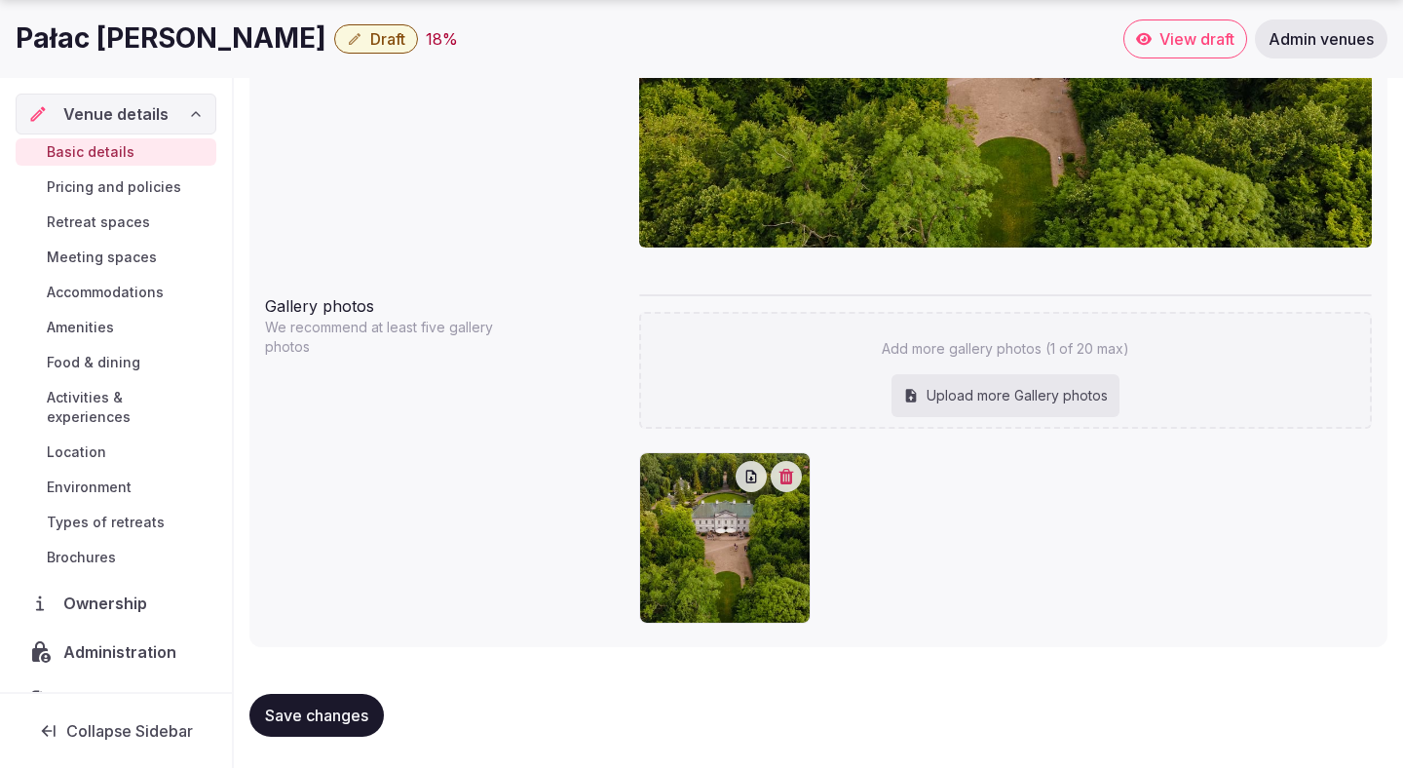
click at [792, 477] on icon "button" at bounding box center [787, 477] width 16 height 16
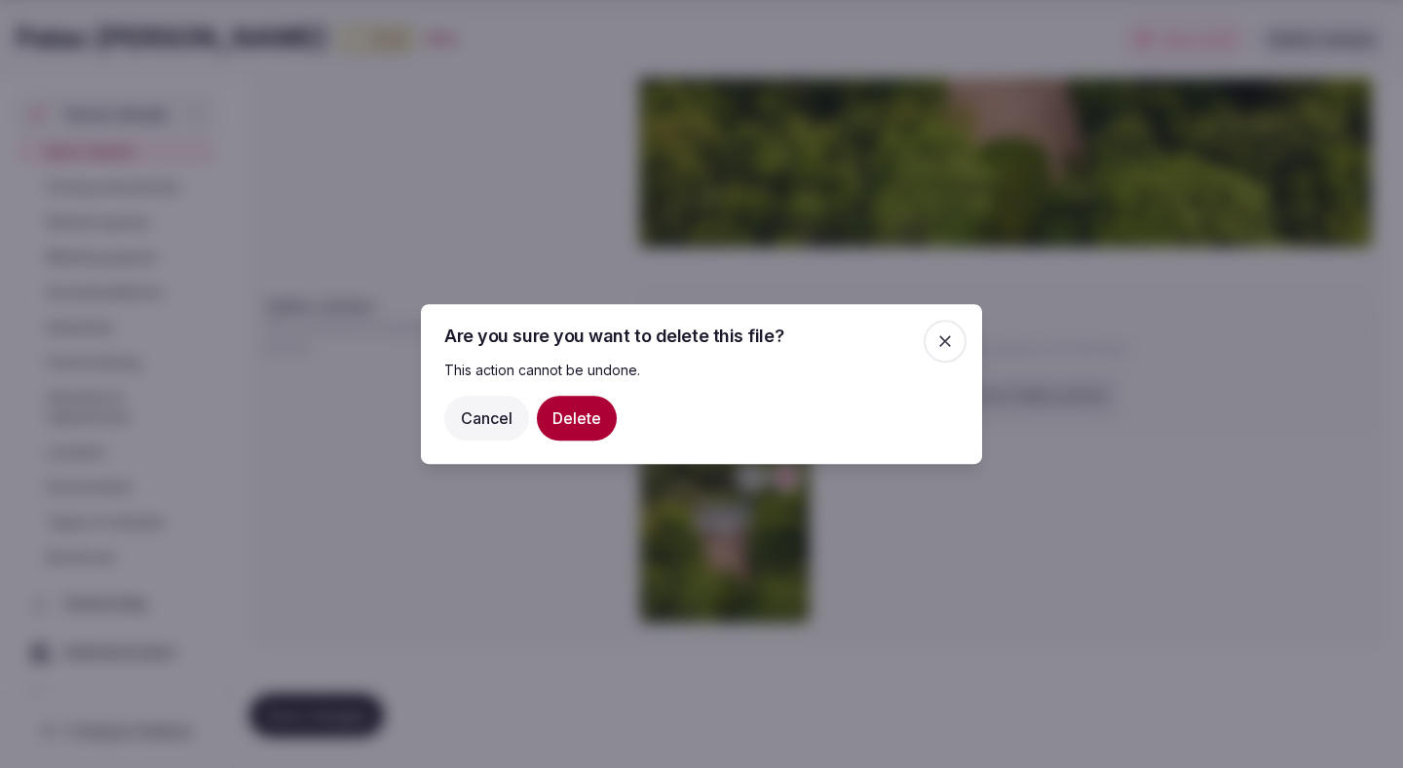
click at [595, 413] on button "Delete" at bounding box center [577, 418] width 80 height 45
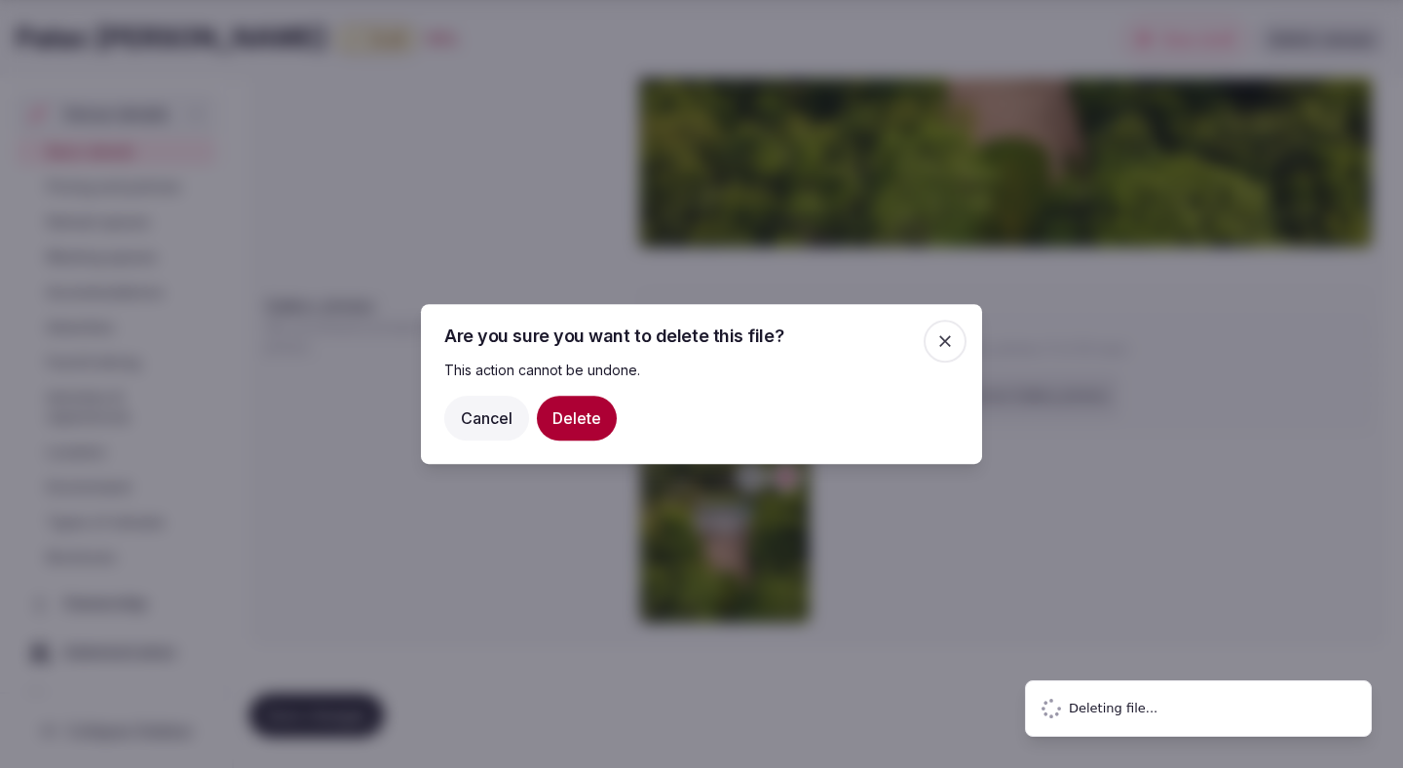
scroll to position [1611, 0]
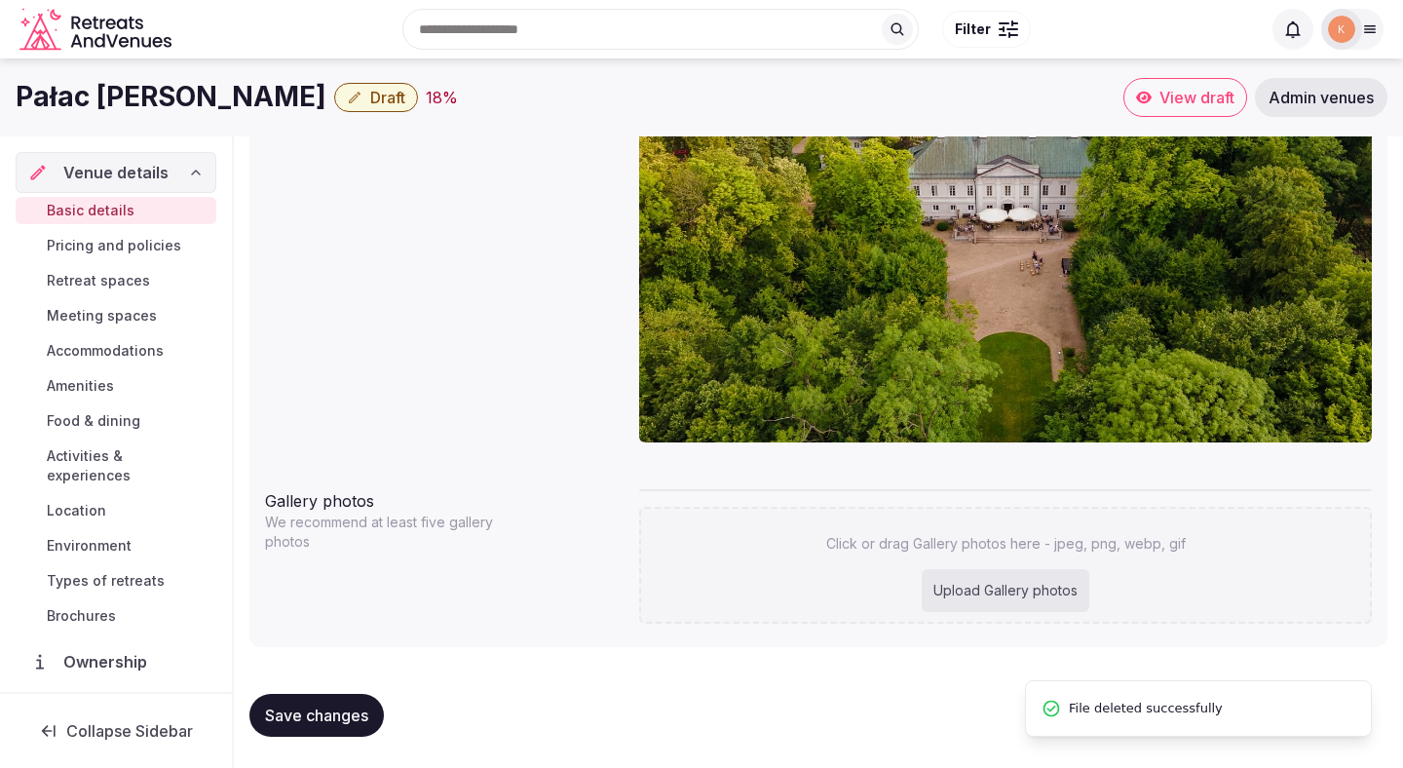
click at [983, 586] on div "Upload Gallery photos" at bounding box center [1006, 590] width 168 height 43
click at [972, 590] on div "Upload Gallery photos" at bounding box center [1006, 590] width 168 height 43
type input "**********"
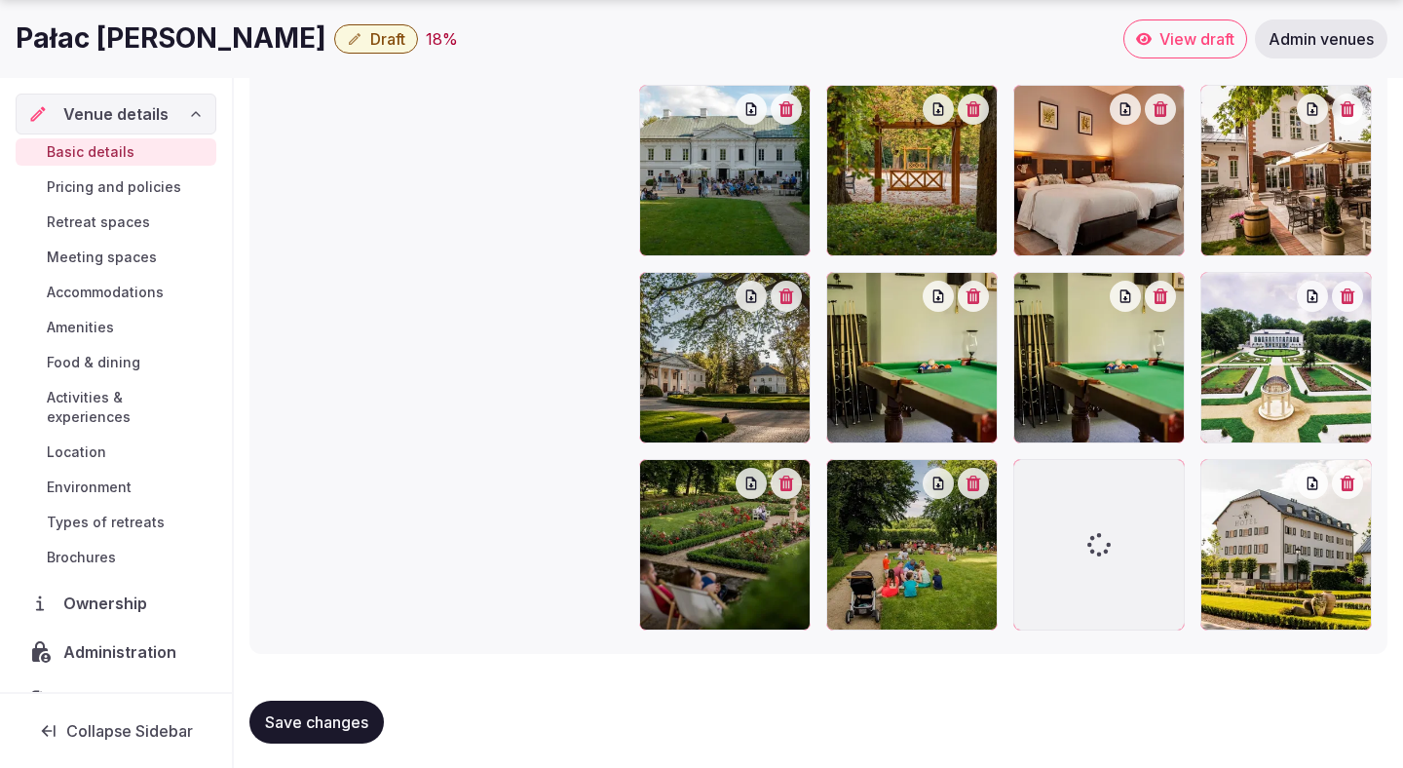
scroll to position [2408, 0]
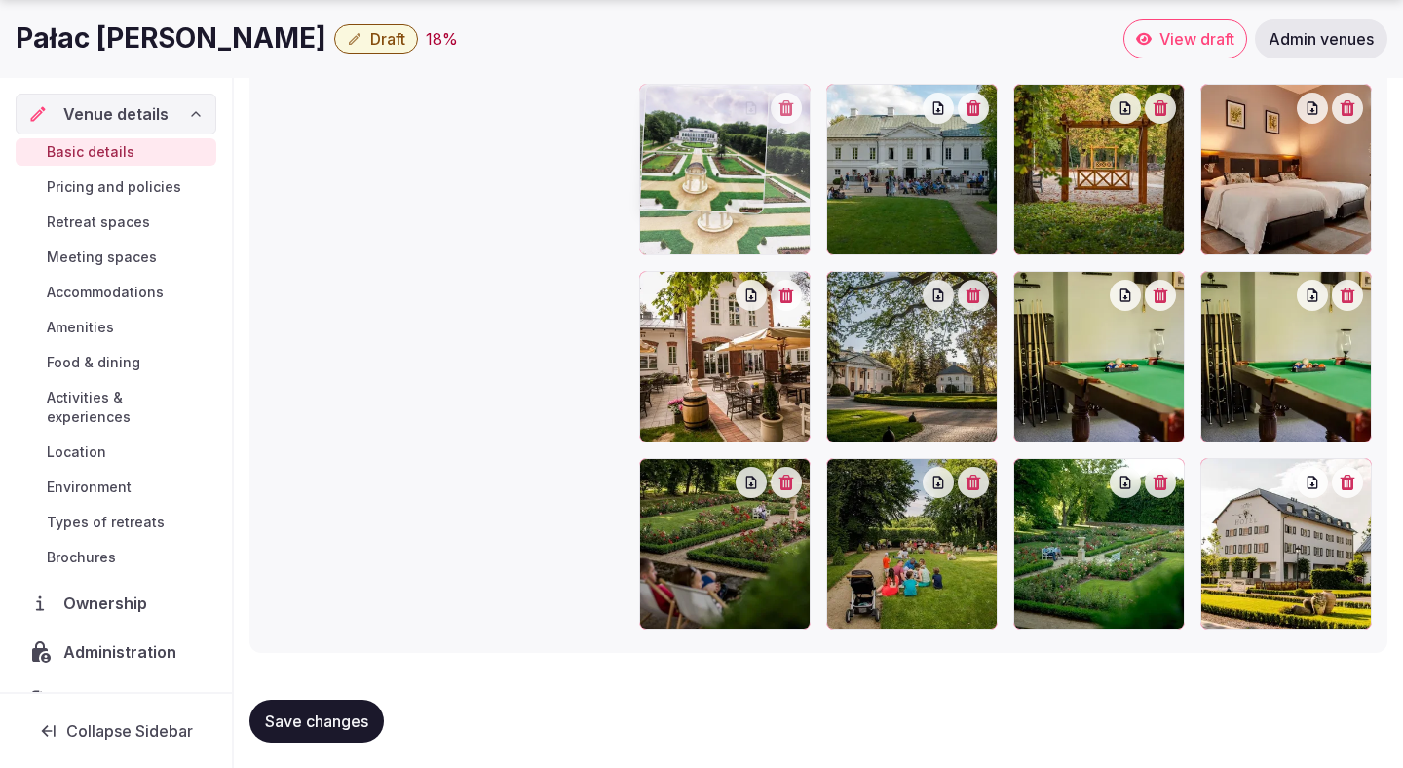
drag, startPoint x: 1298, startPoint y: 352, endPoint x: 787, endPoint y: 276, distance: 516.2
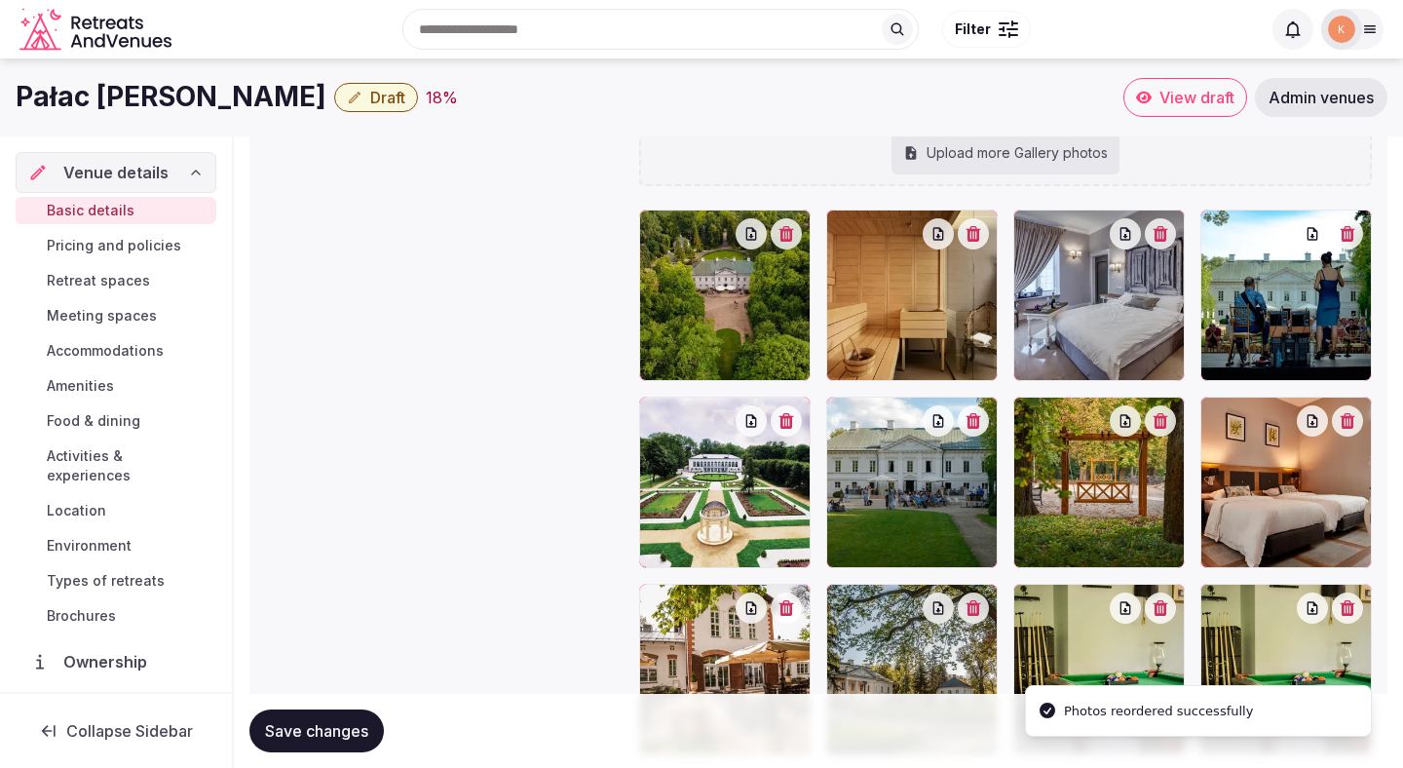
scroll to position [2088, 0]
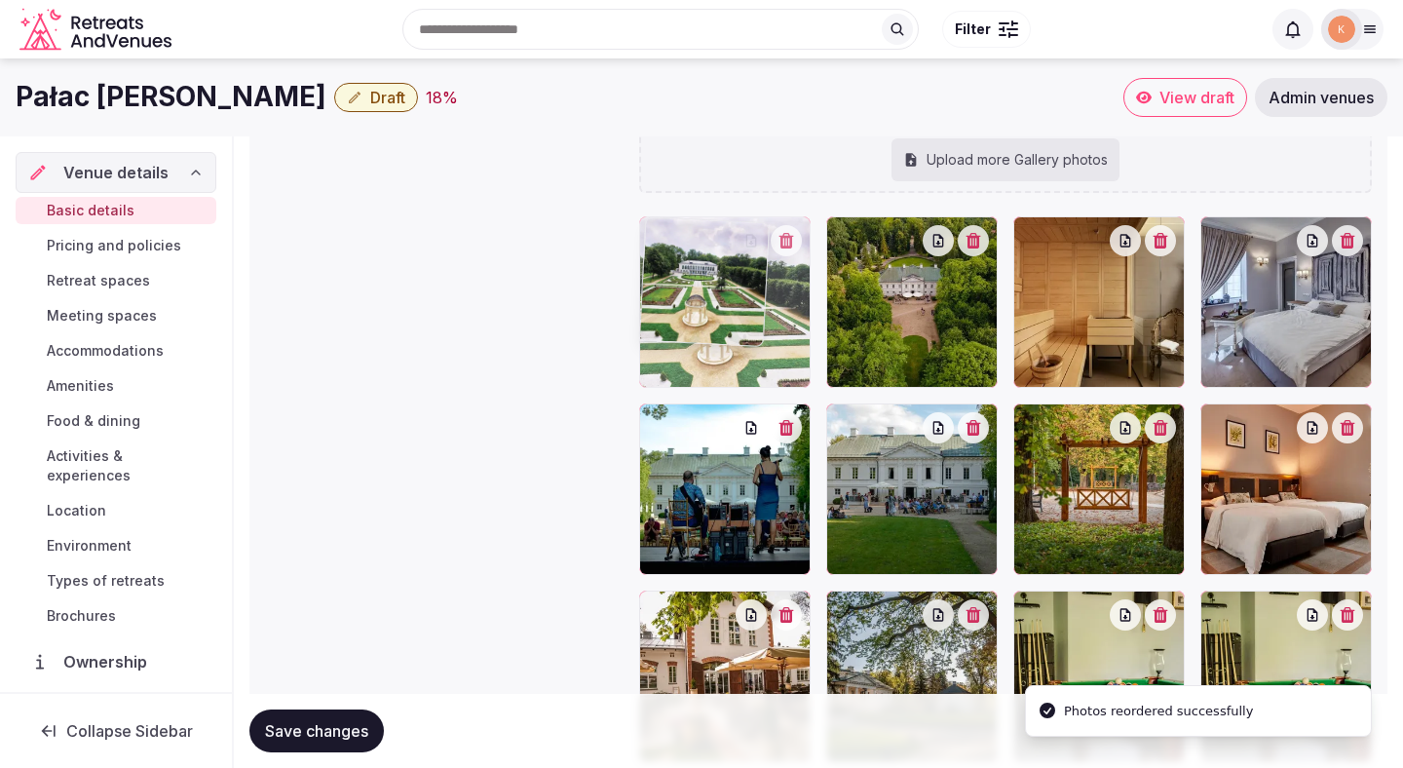
drag, startPoint x: 719, startPoint y: 514, endPoint x: 683, endPoint y: 352, distance: 166.7
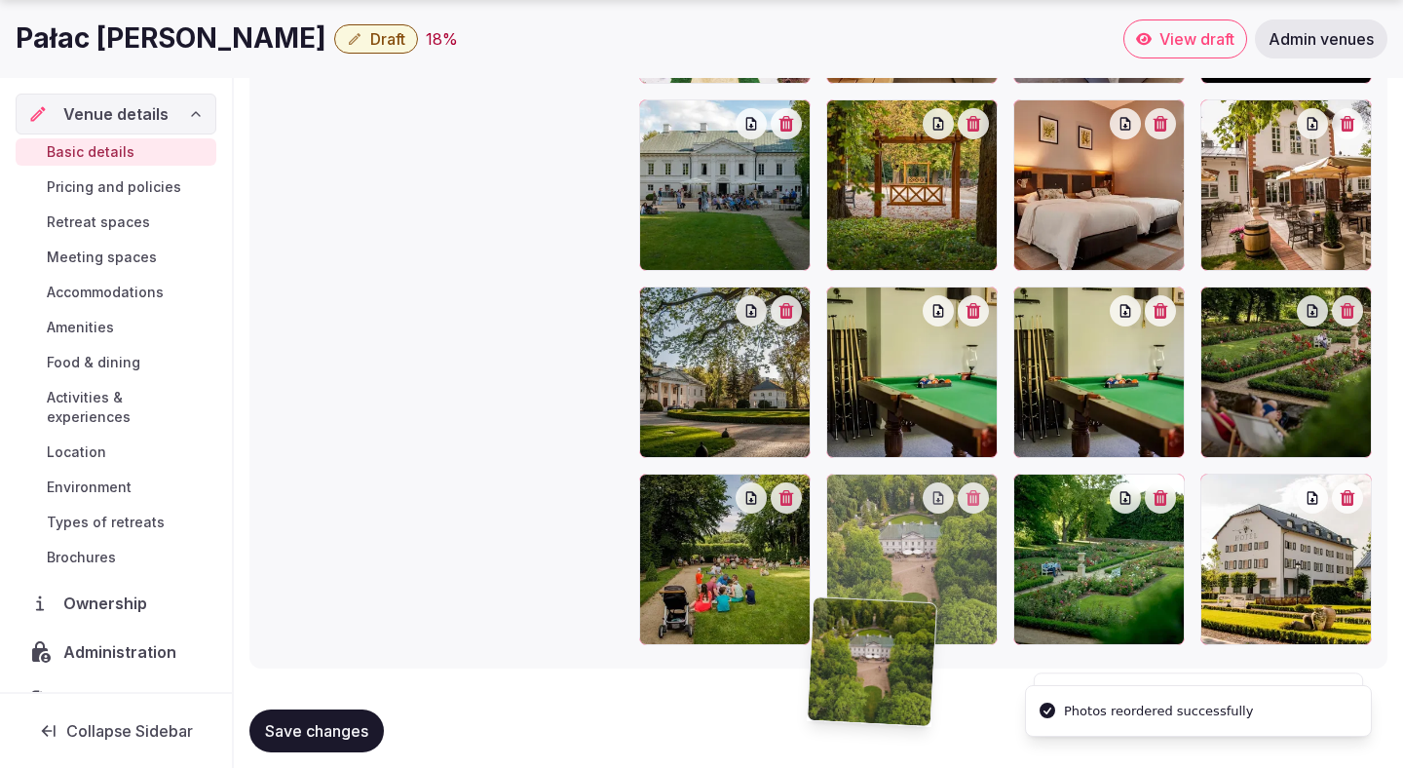
scroll to position [2414, 0]
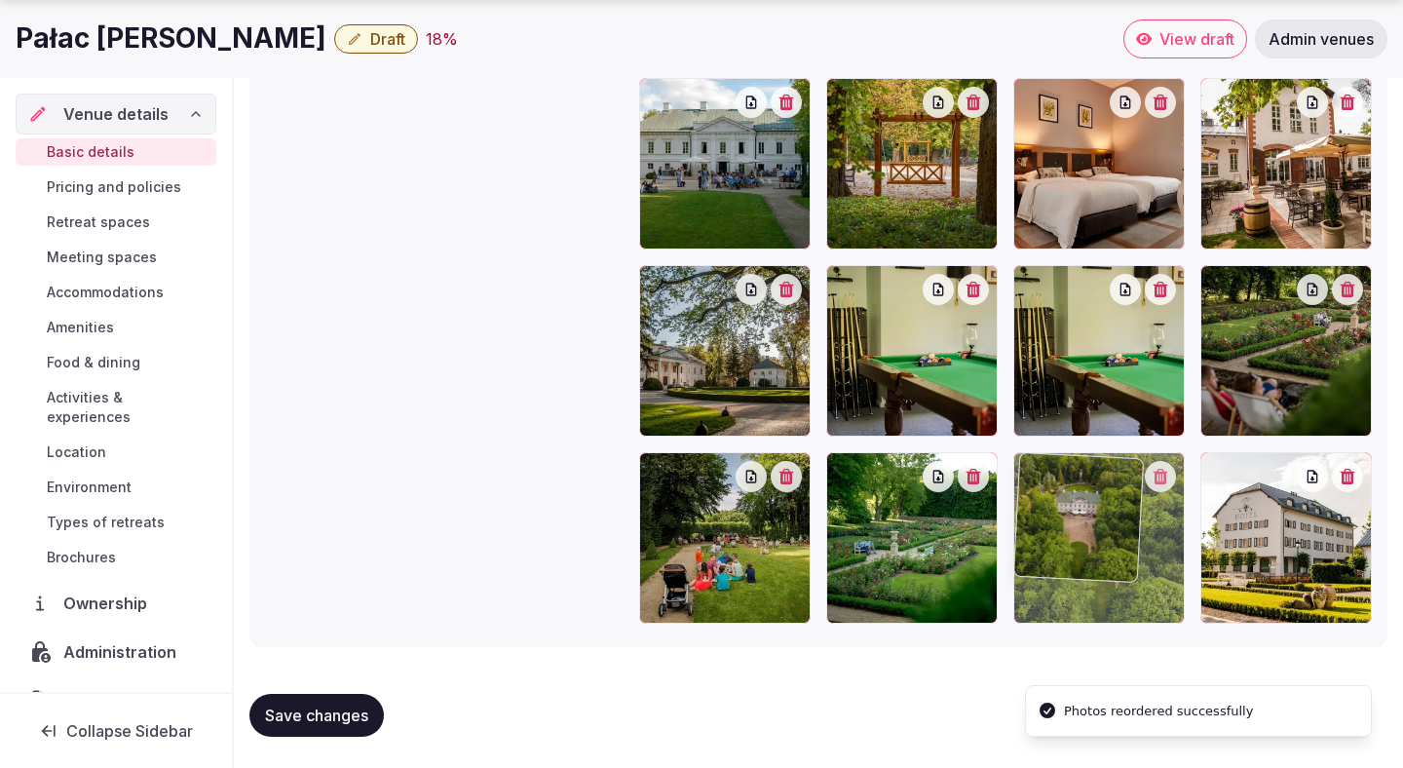
drag, startPoint x: 903, startPoint y: 329, endPoint x: 1056, endPoint y: 593, distance: 305.2
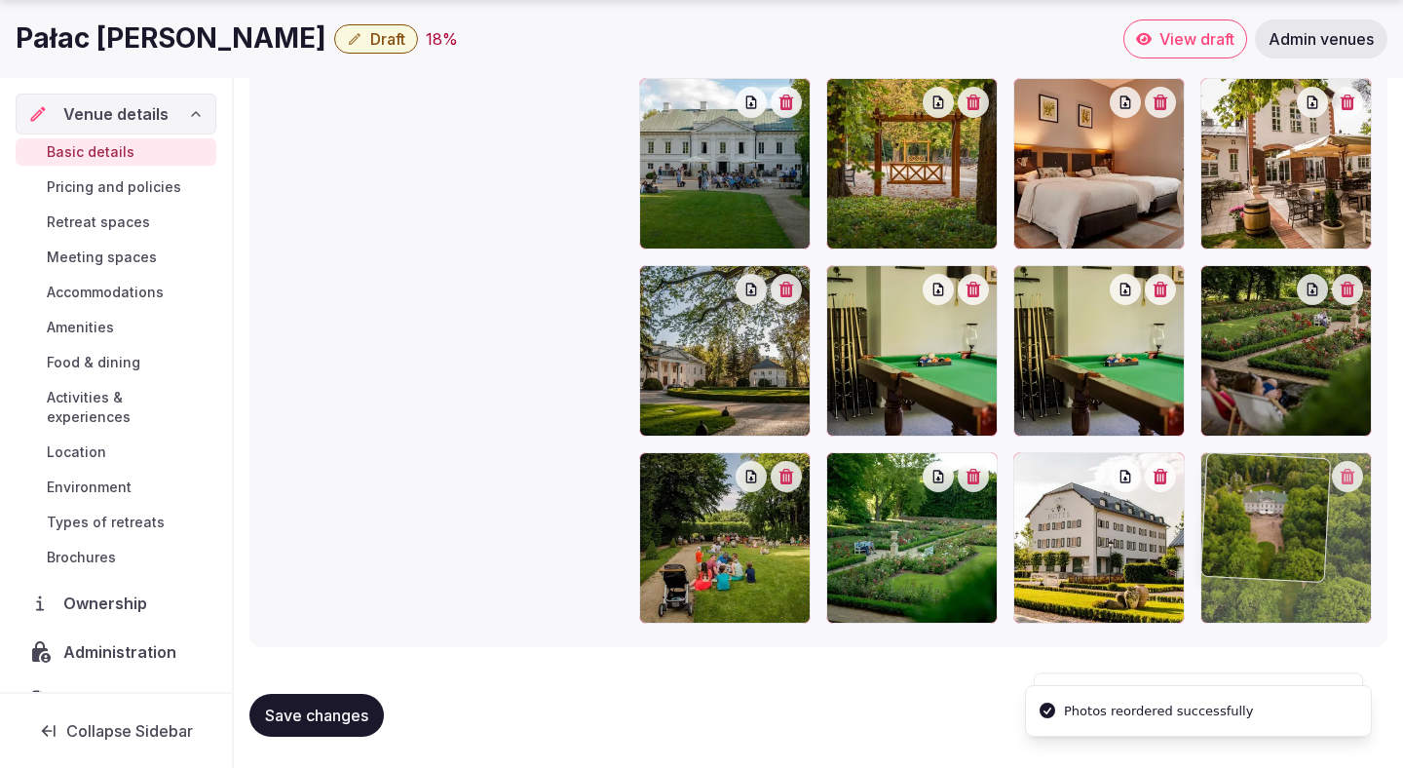
drag, startPoint x: 1080, startPoint y: 549, endPoint x: 1262, endPoint y: 552, distance: 182.3
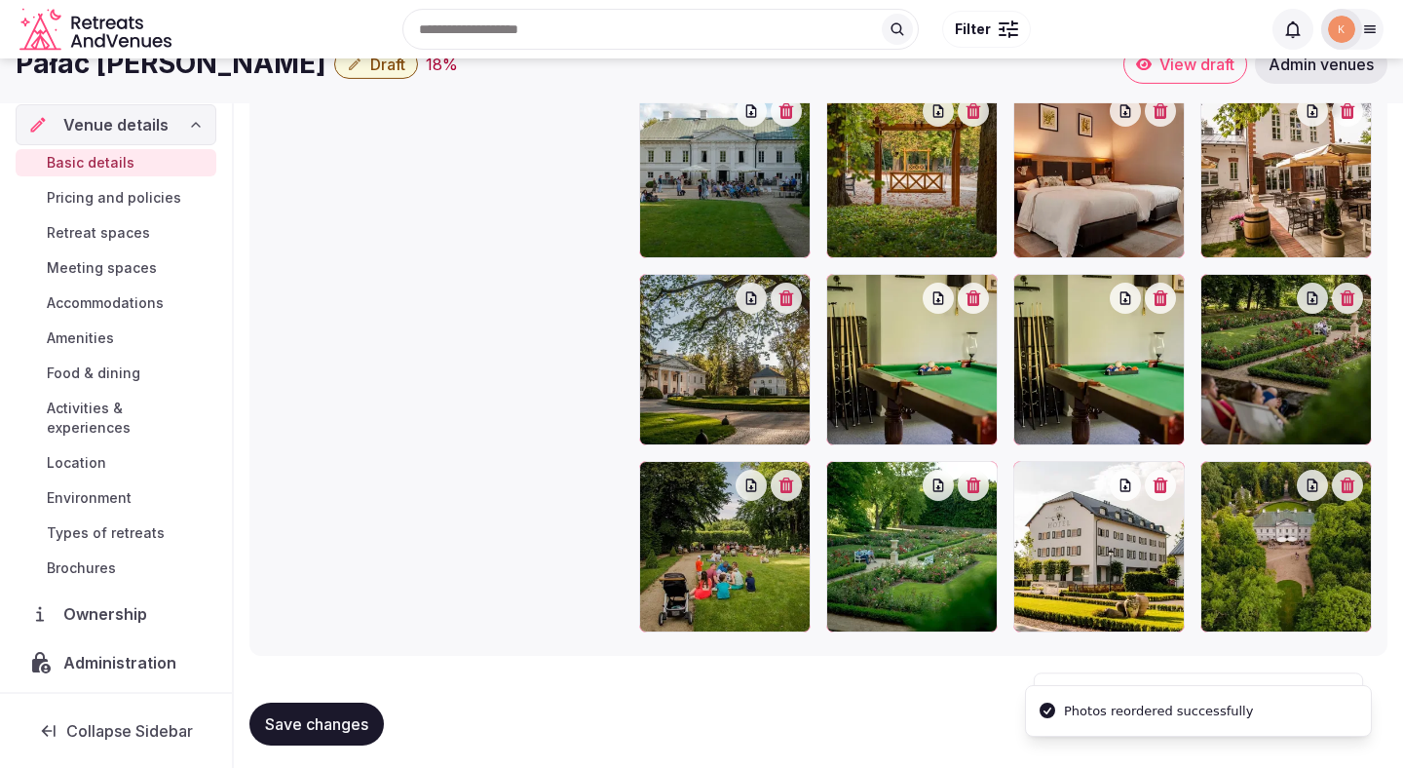
scroll to position [2403, 0]
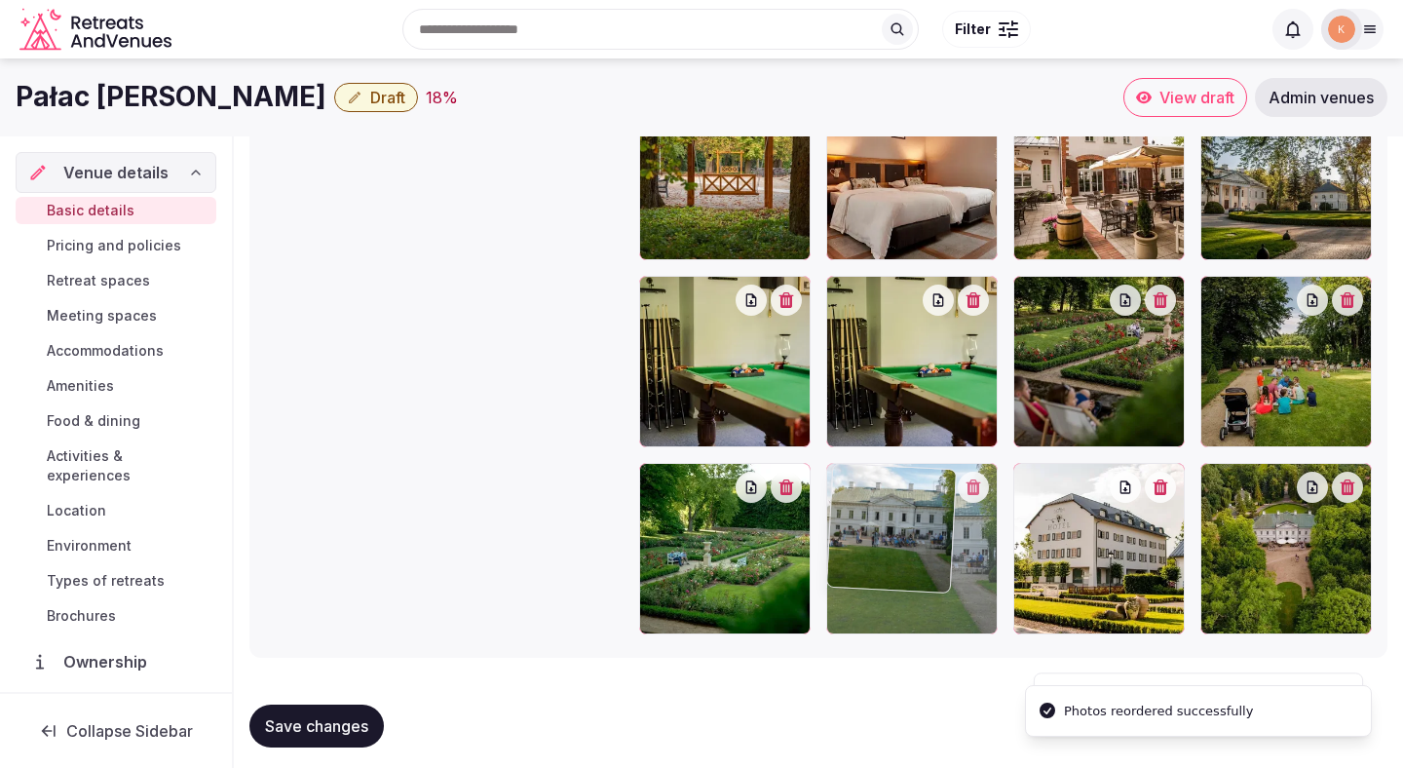
drag, startPoint x: 697, startPoint y: 190, endPoint x: 872, endPoint y: 559, distance: 408.8
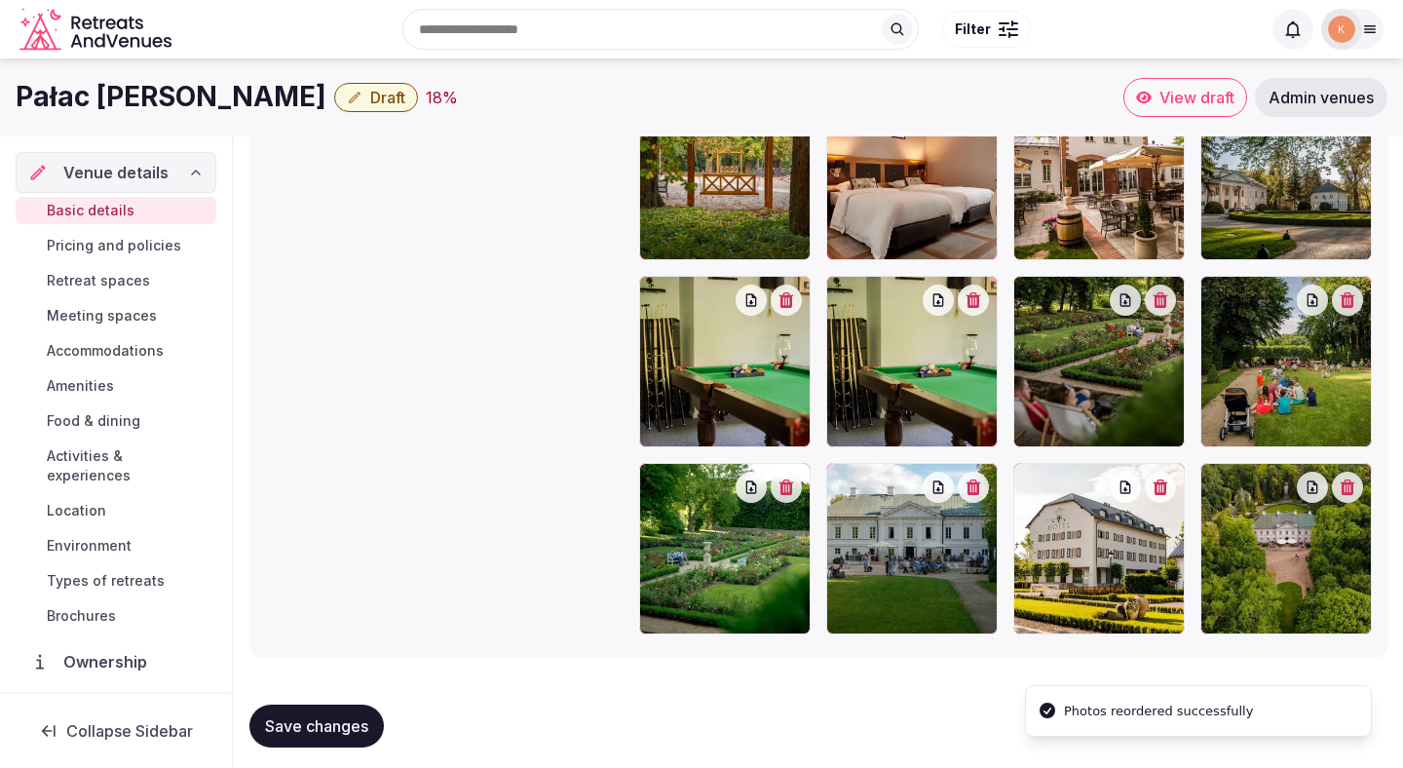
click at [976, 311] on button "button" at bounding box center [973, 300] width 31 height 31
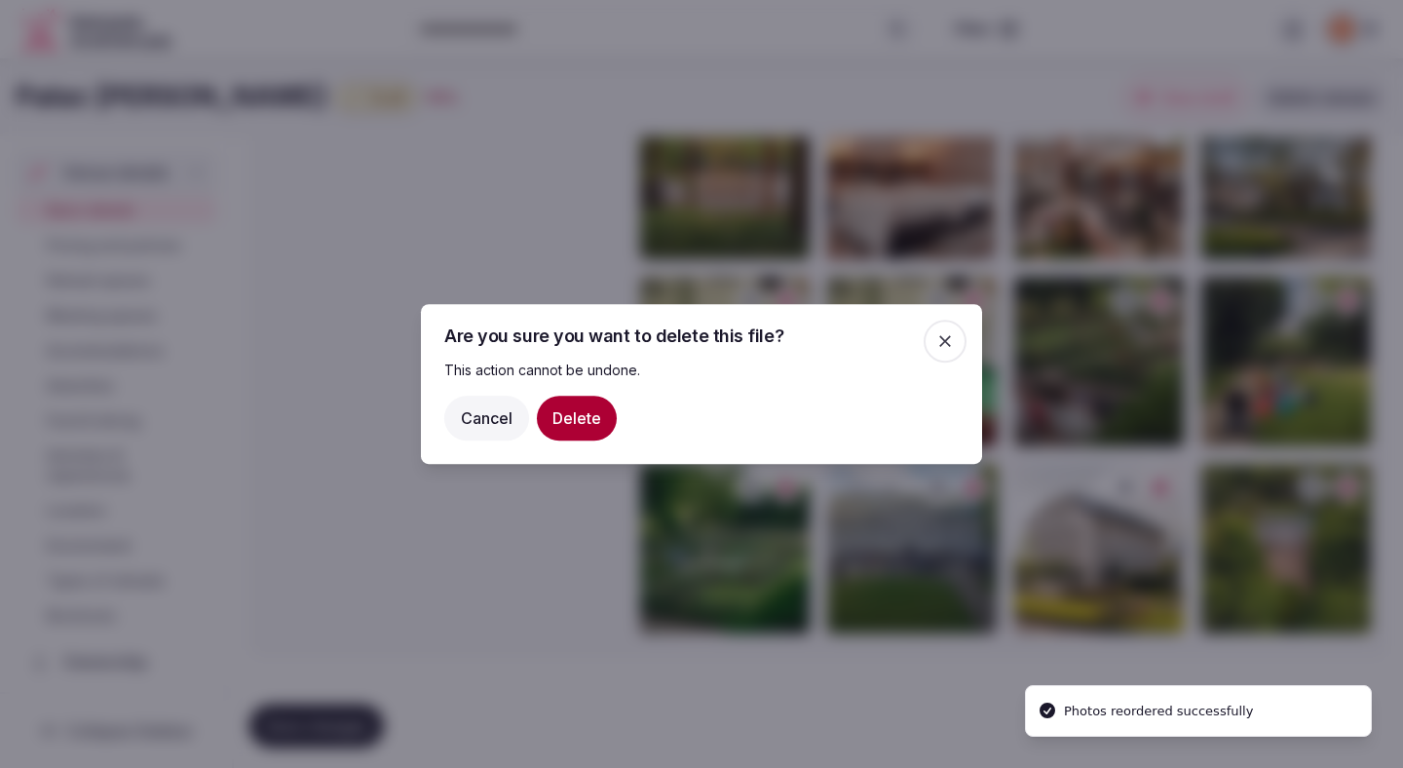
click at [584, 418] on button "Delete" at bounding box center [577, 418] width 80 height 45
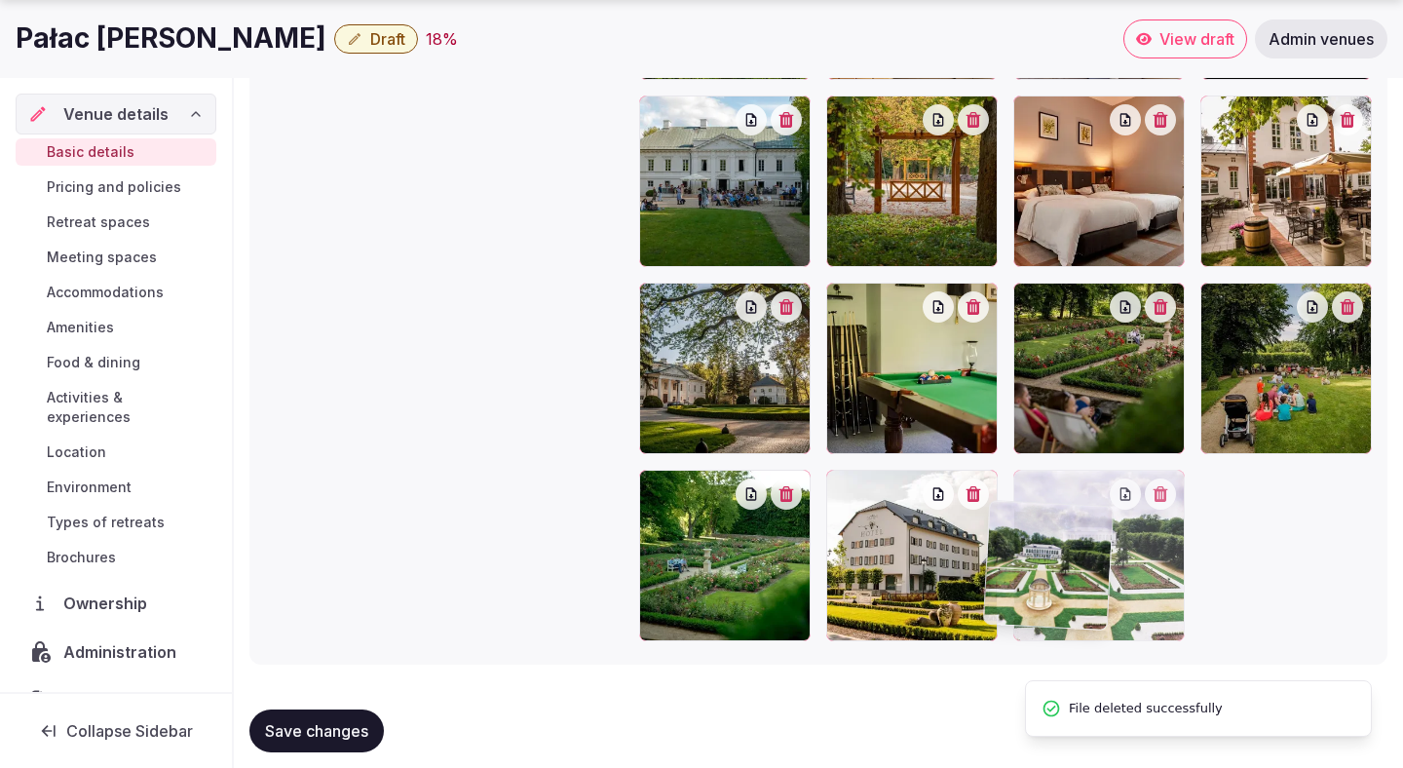
scroll to position [2414, 0]
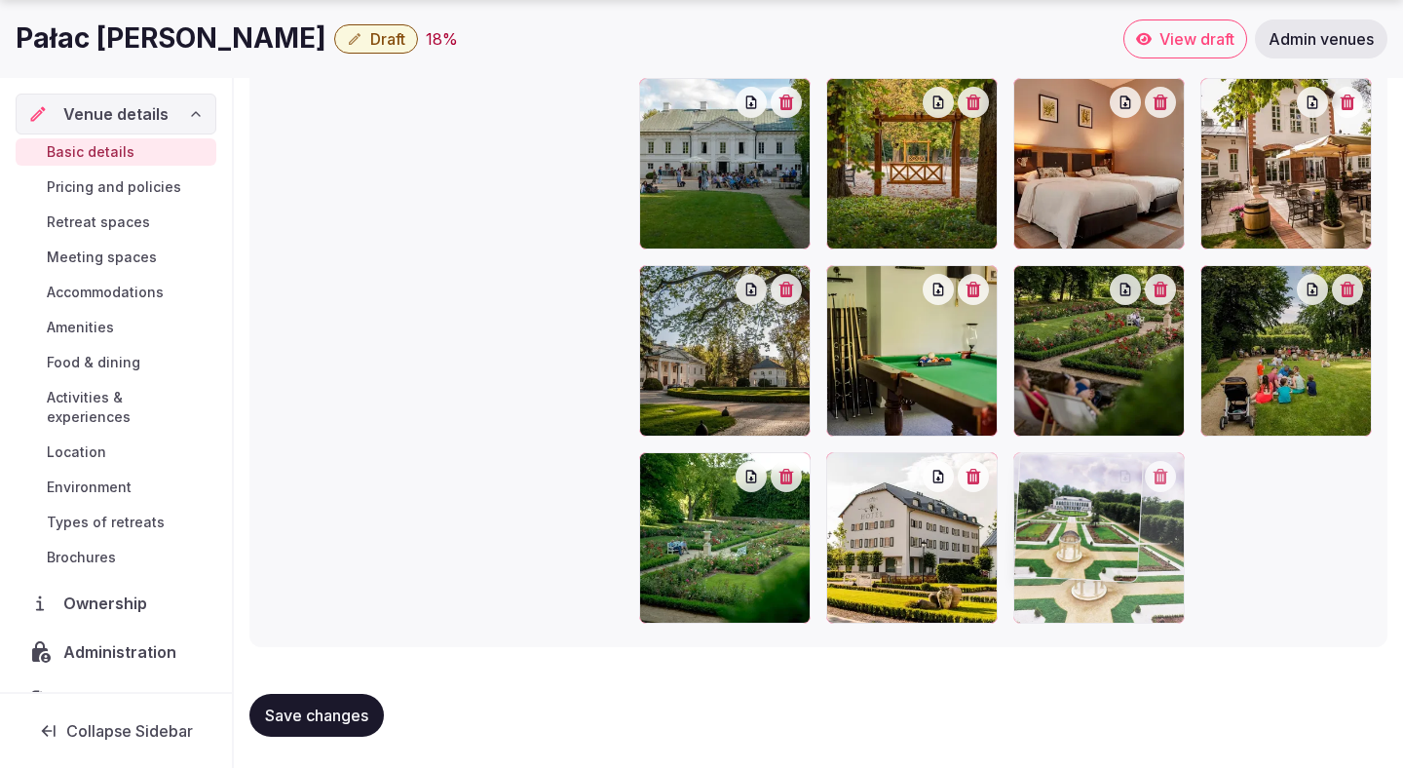
drag, startPoint x: 1082, startPoint y: 459, endPoint x: 1049, endPoint y: 605, distance: 149.7
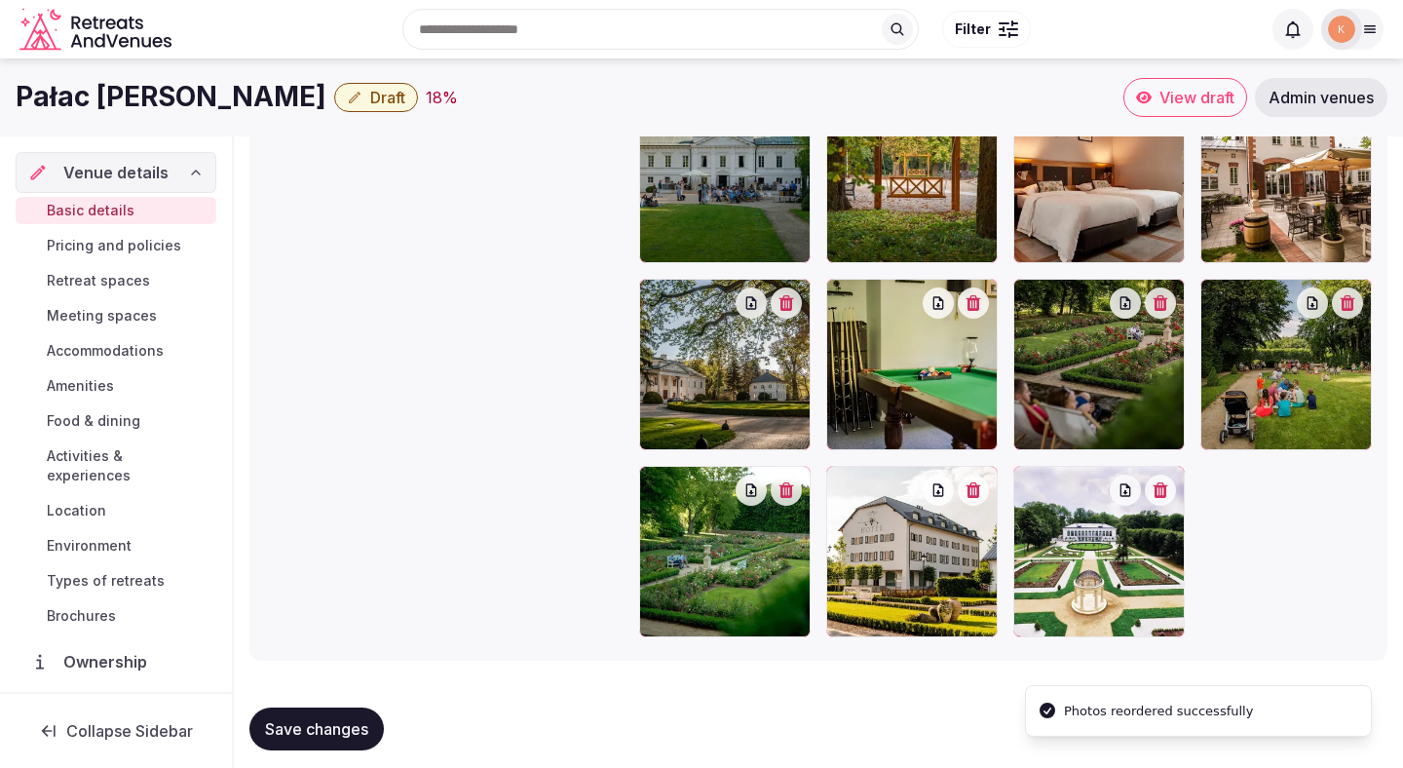
scroll to position [2397, 0]
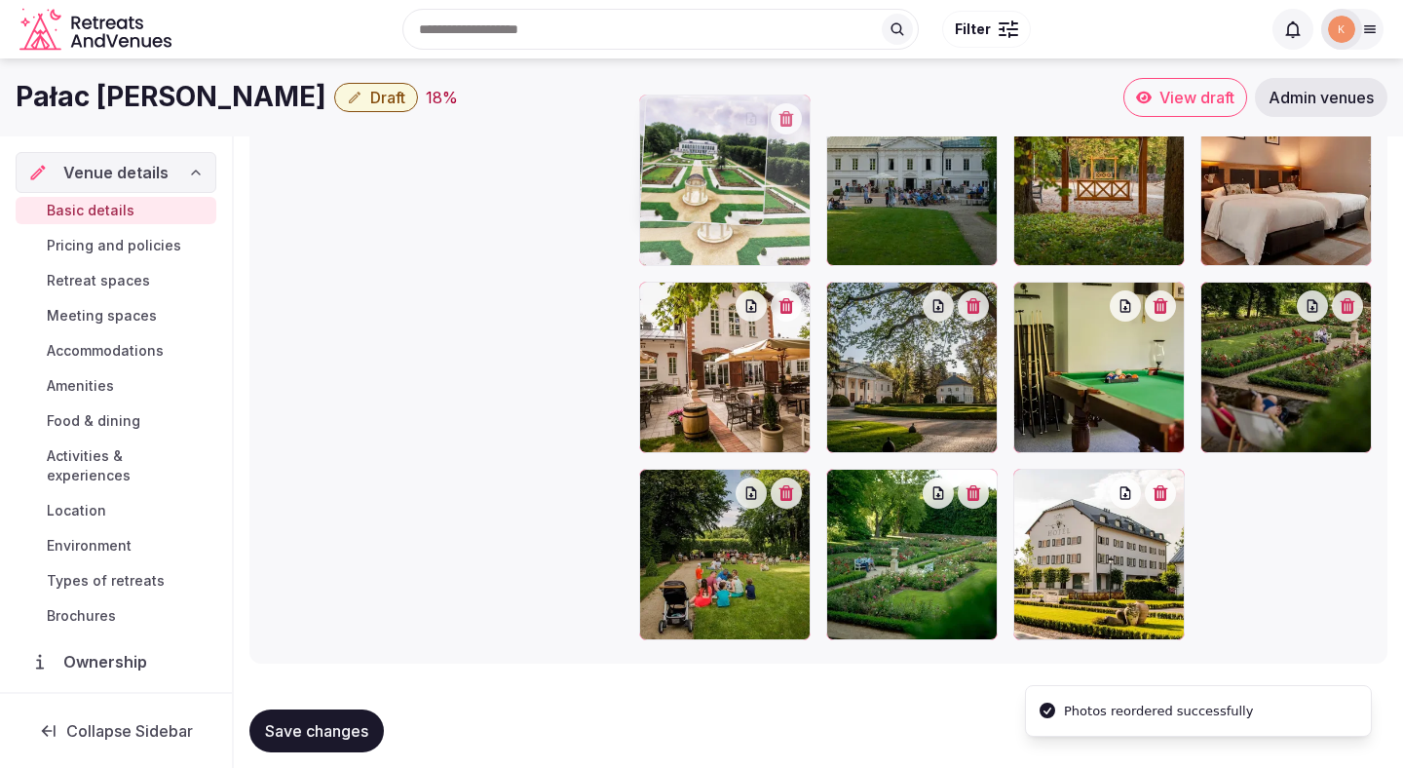
drag, startPoint x: 1078, startPoint y: 531, endPoint x: 687, endPoint y: 272, distance: 468.9
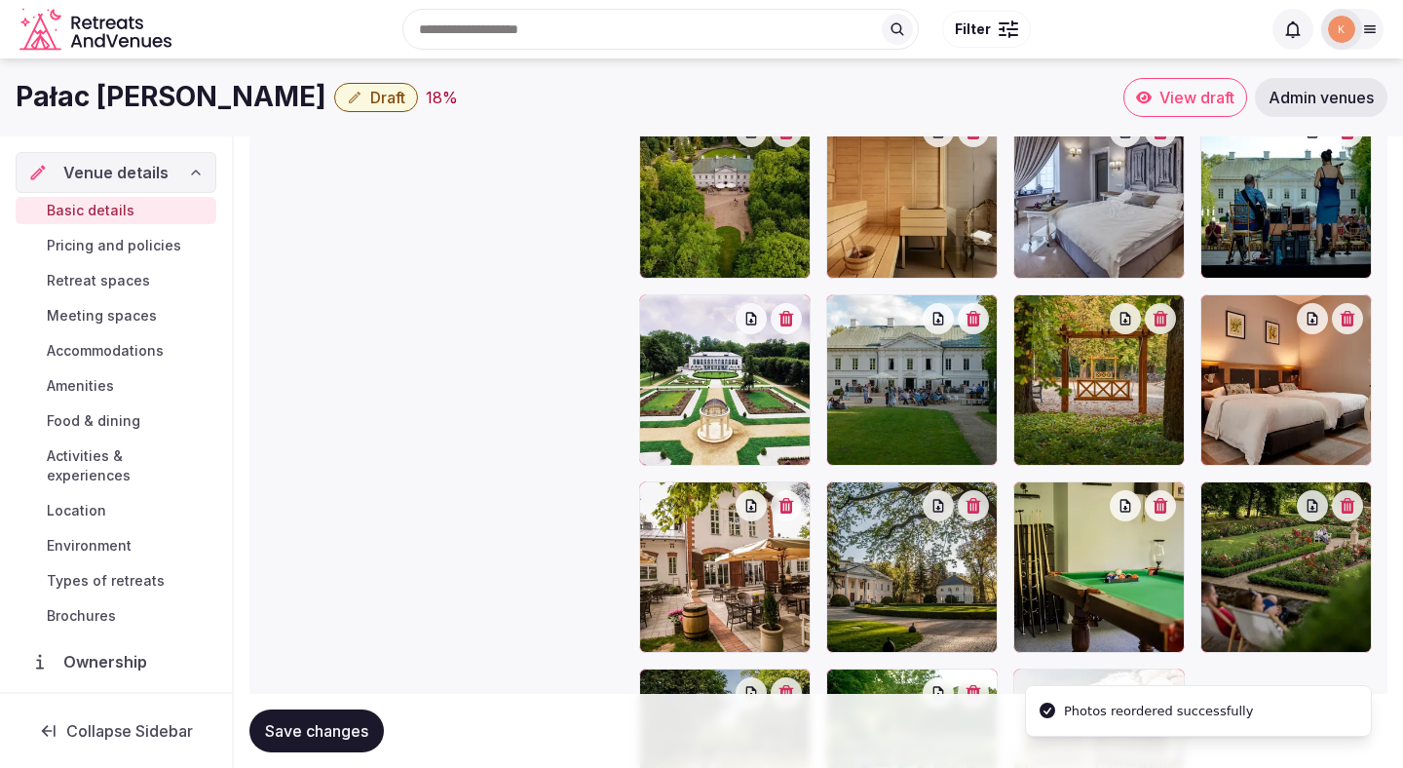
scroll to position [2145, 0]
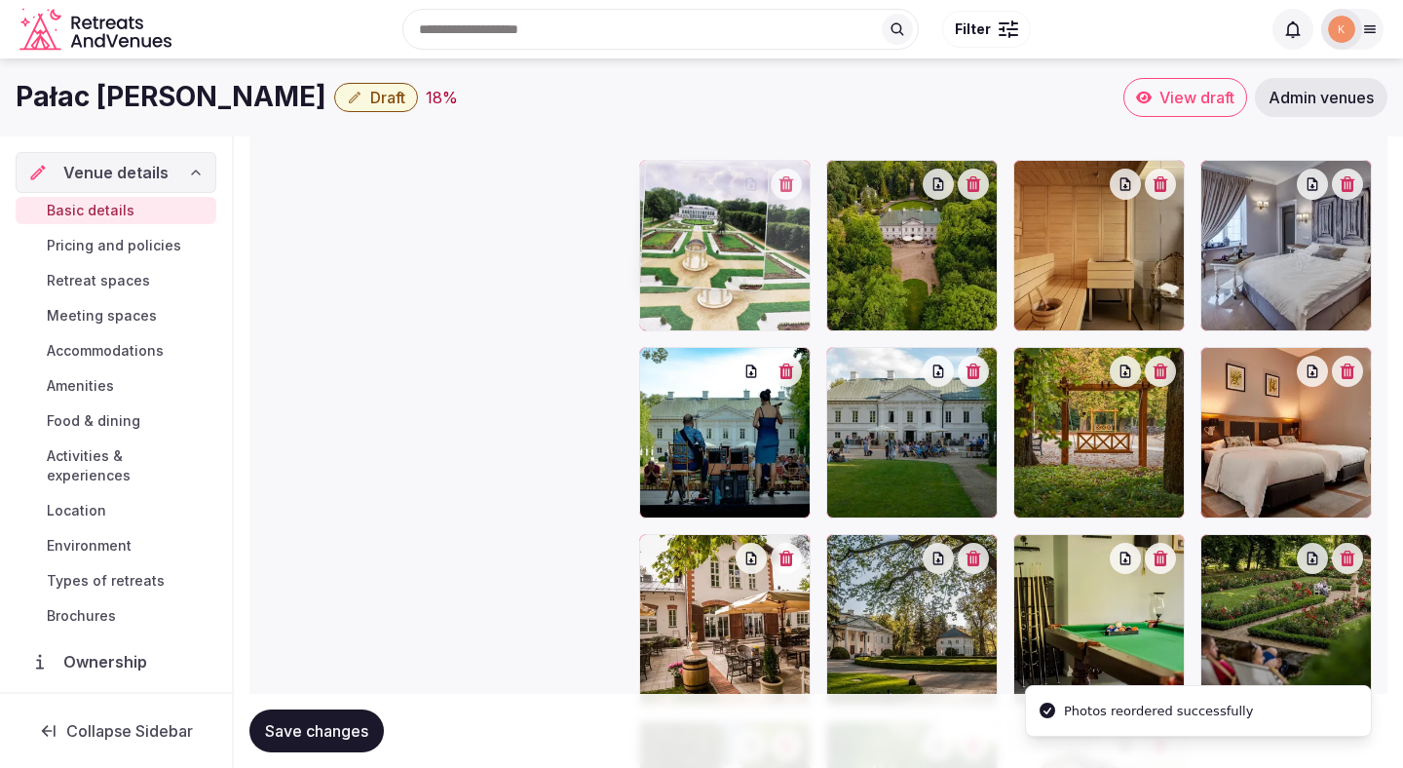
drag, startPoint x: 705, startPoint y: 460, endPoint x: 693, endPoint y: 270, distance: 190.4
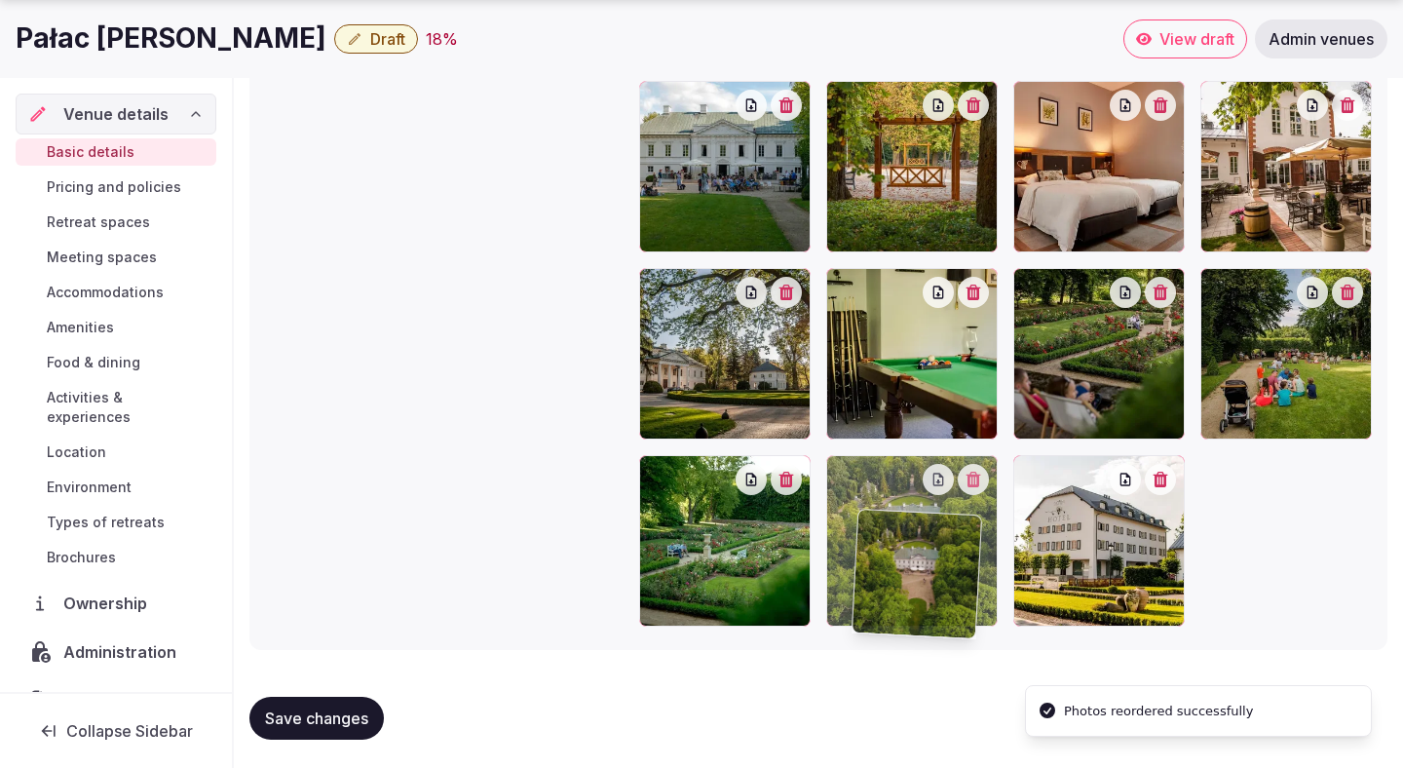
scroll to position [2414, 0]
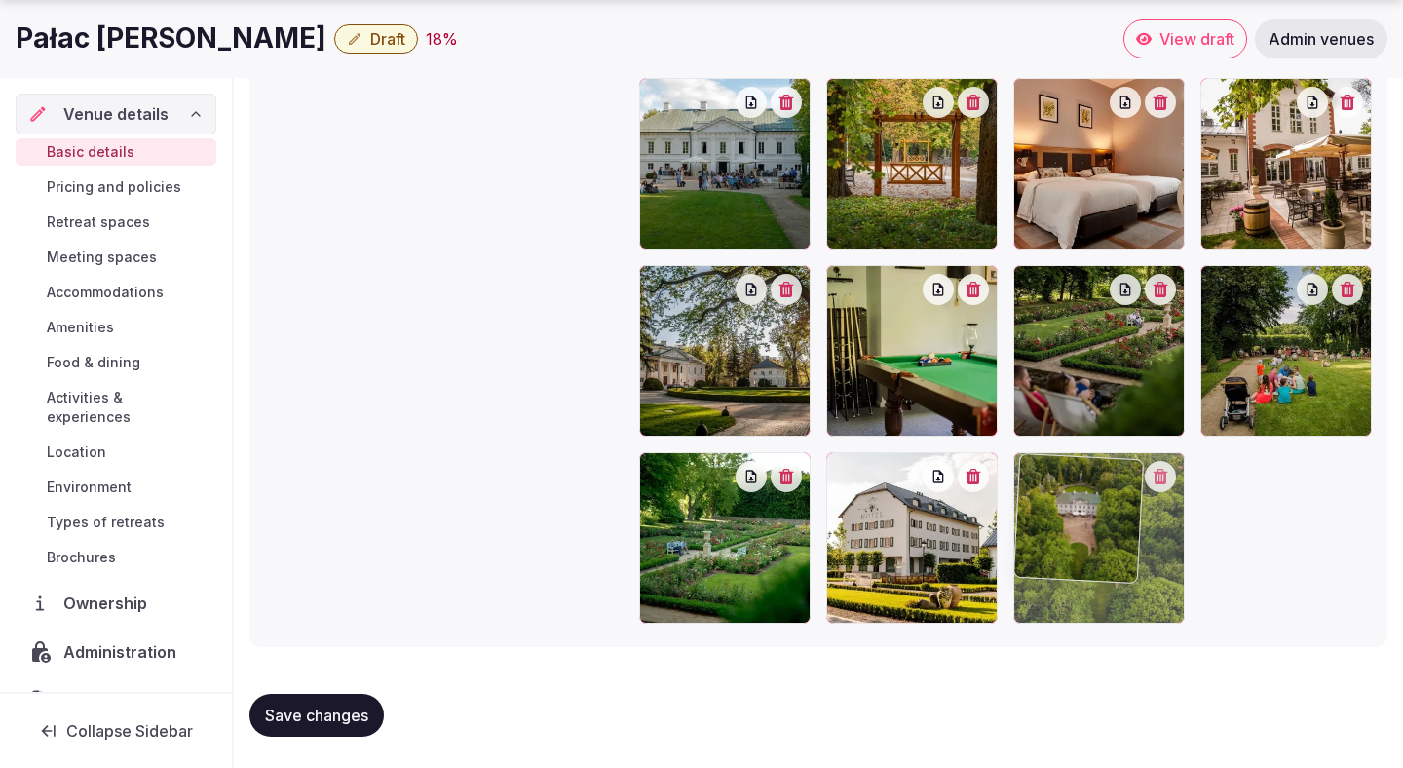
drag, startPoint x: 926, startPoint y: 185, endPoint x: 1058, endPoint y: 586, distance: 421.8
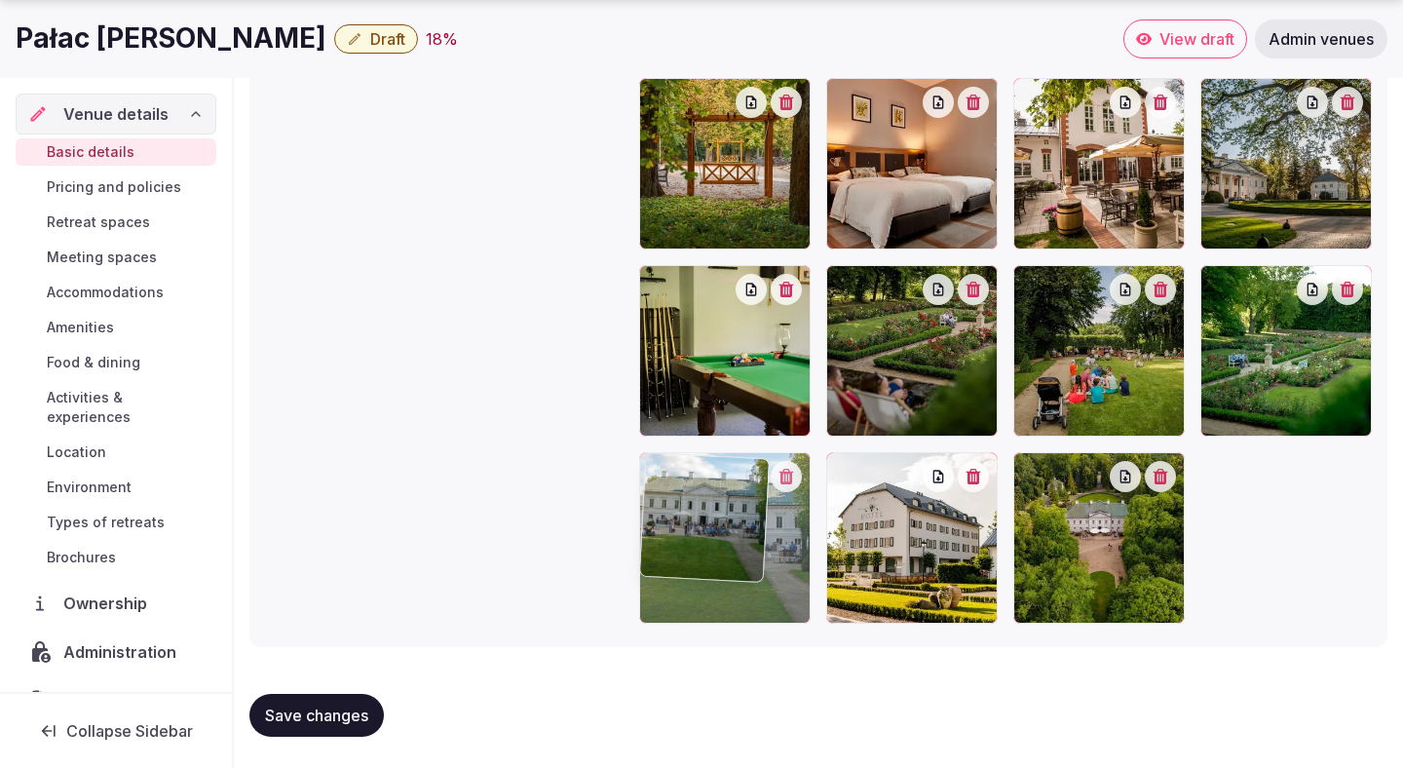
drag, startPoint x: 759, startPoint y: 150, endPoint x: 746, endPoint y: 520, distance: 370.5
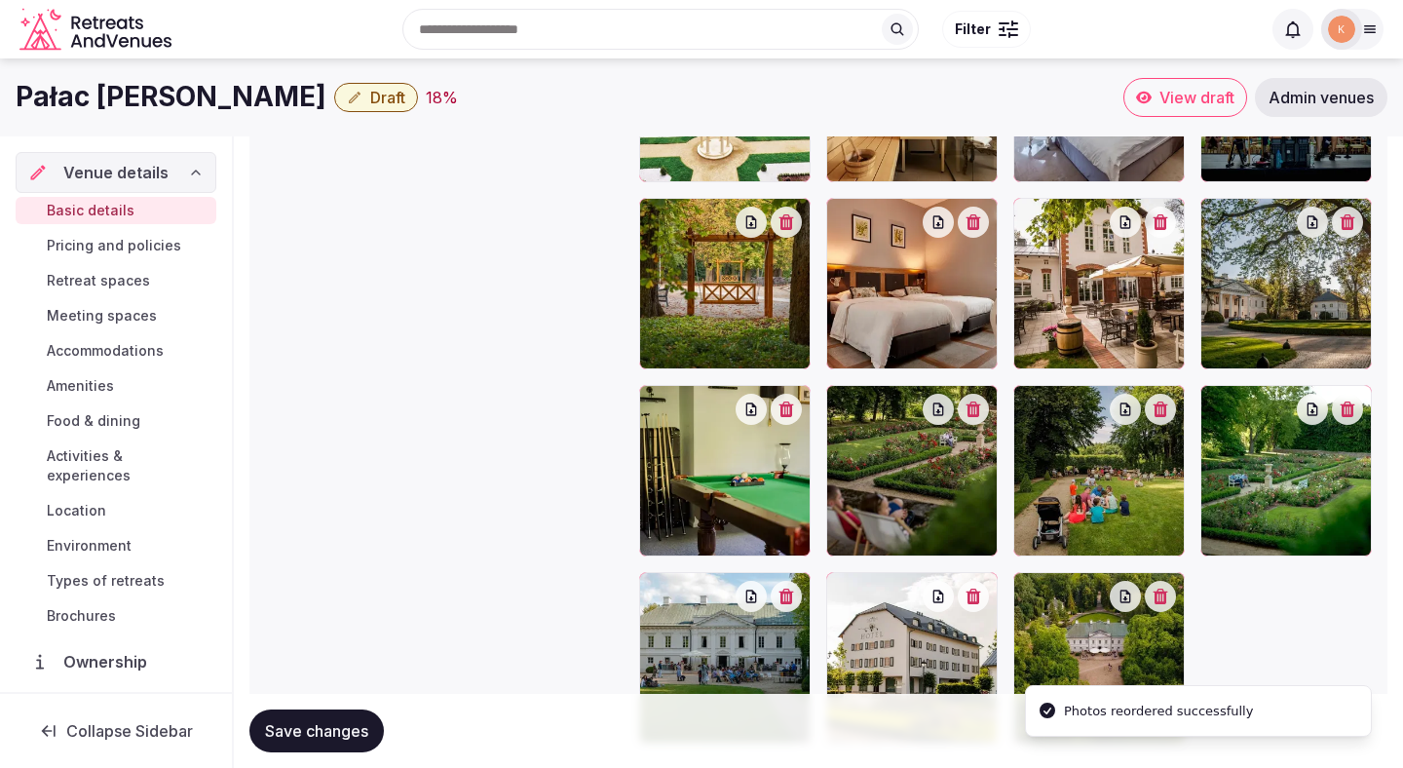
scroll to position [2287, 0]
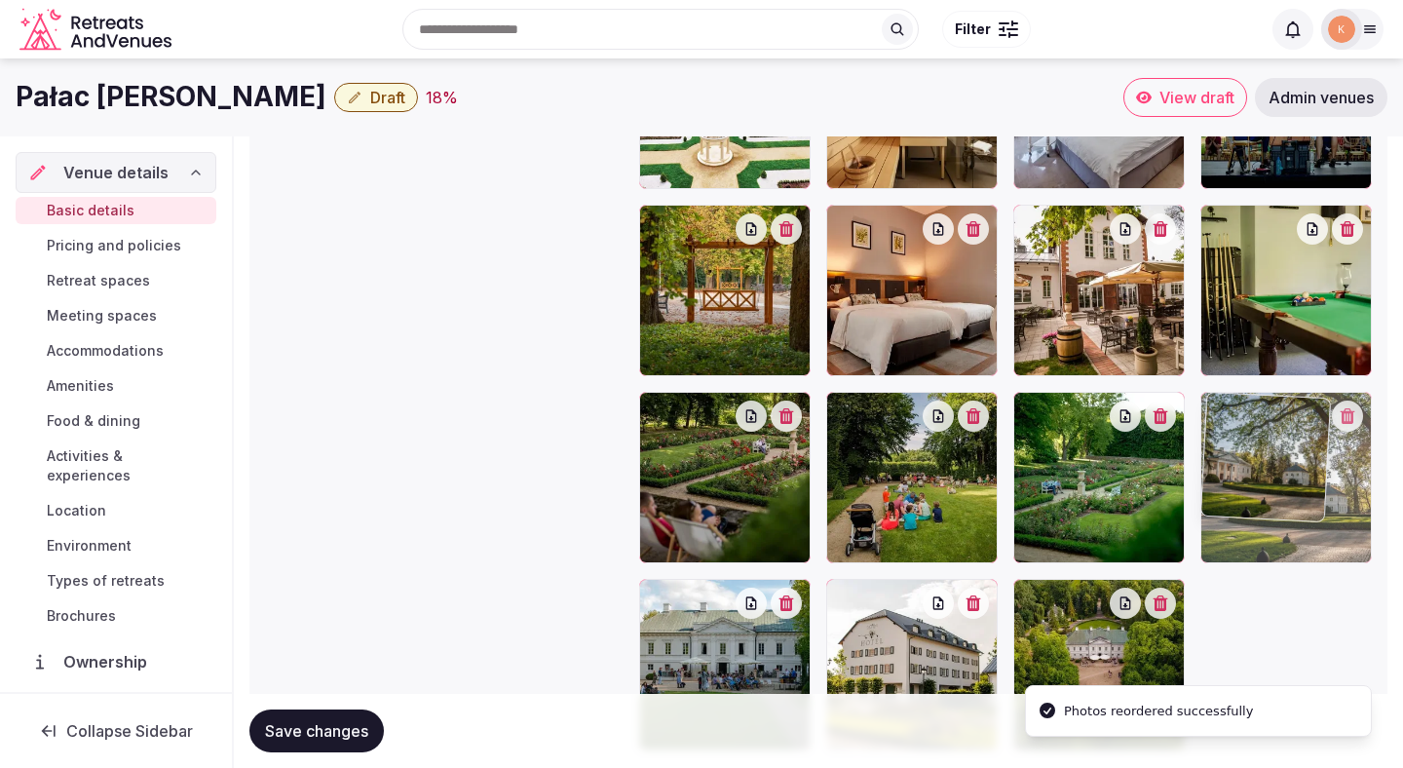
drag, startPoint x: 1253, startPoint y: 309, endPoint x: 1272, endPoint y: 519, distance: 211.3
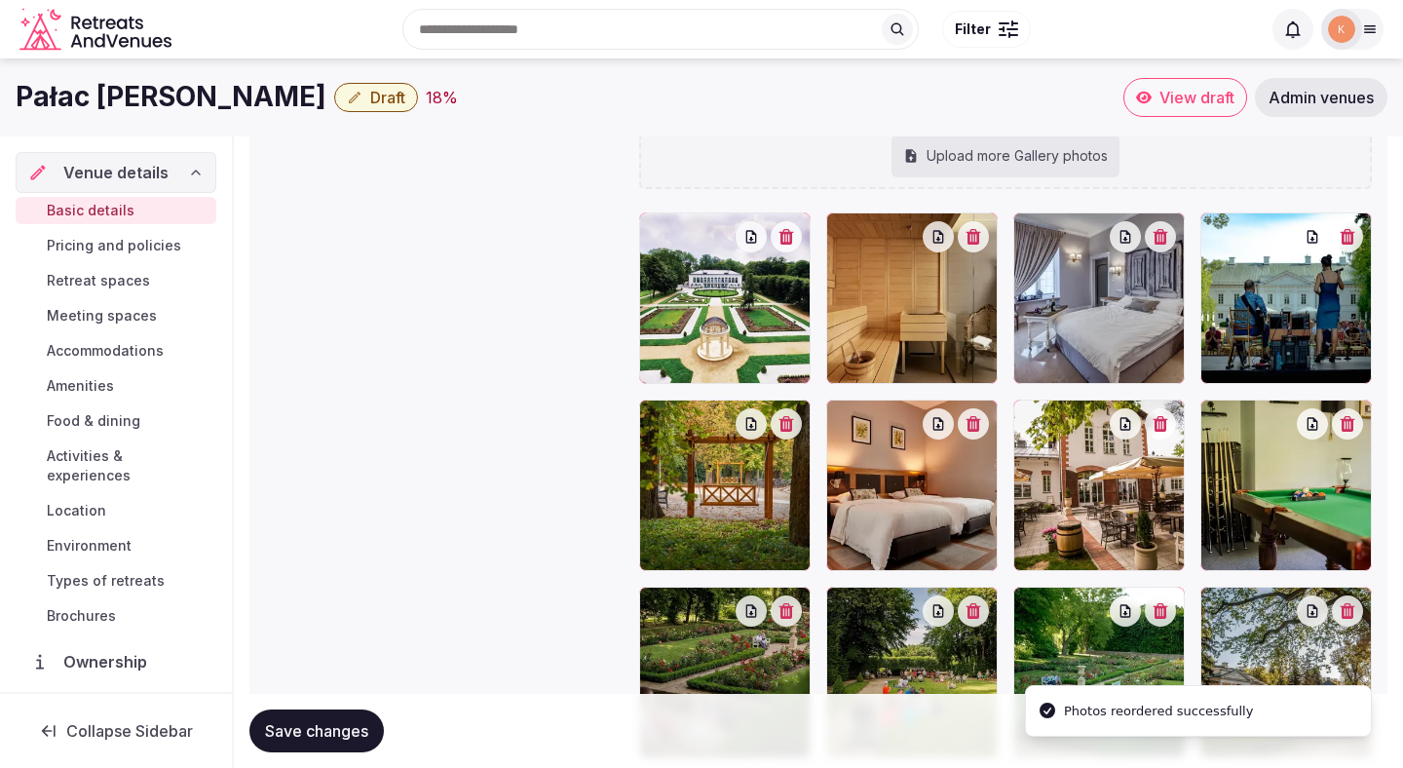
scroll to position [2100, 0]
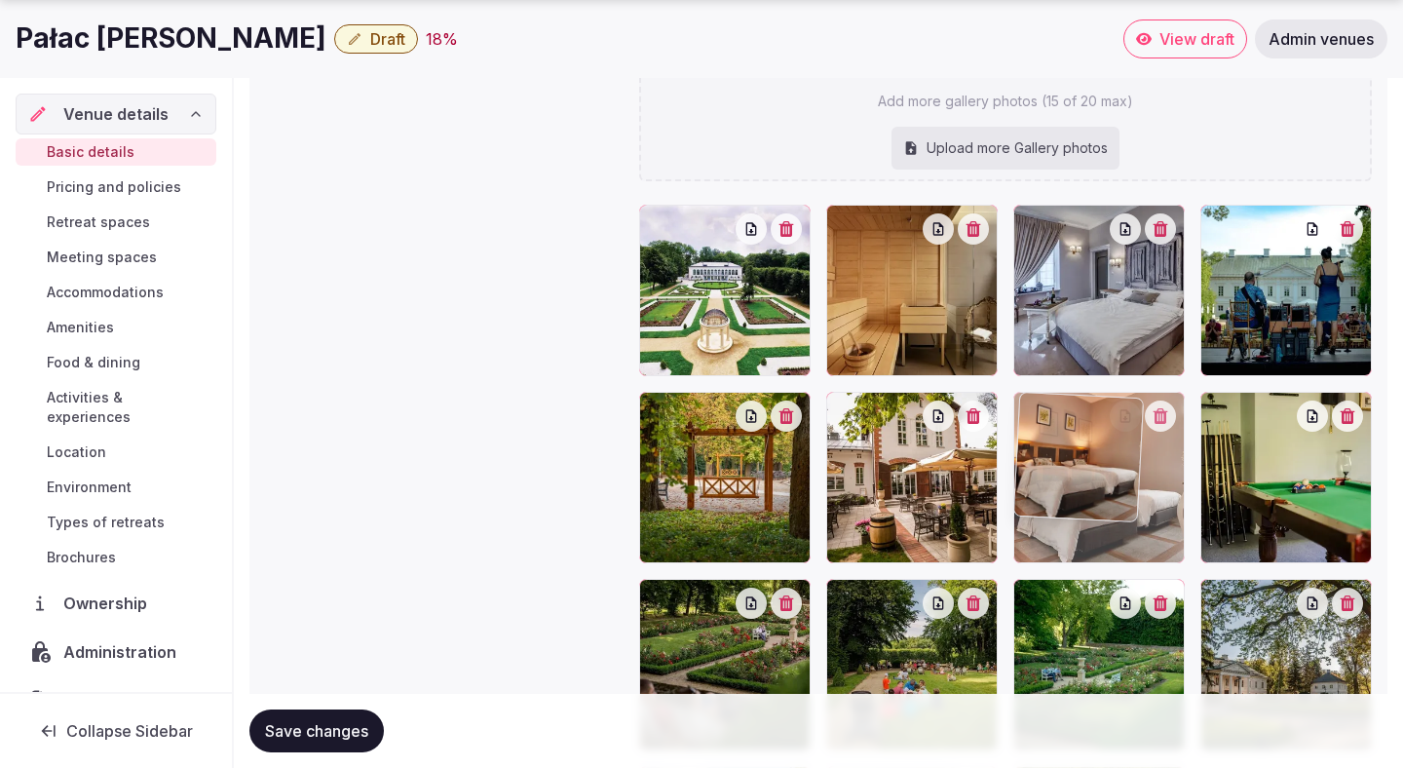
drag, startPoint x: 954, startPoint y: 471, endPoint x: 1152, endPoint y: 510, distance: 201.6
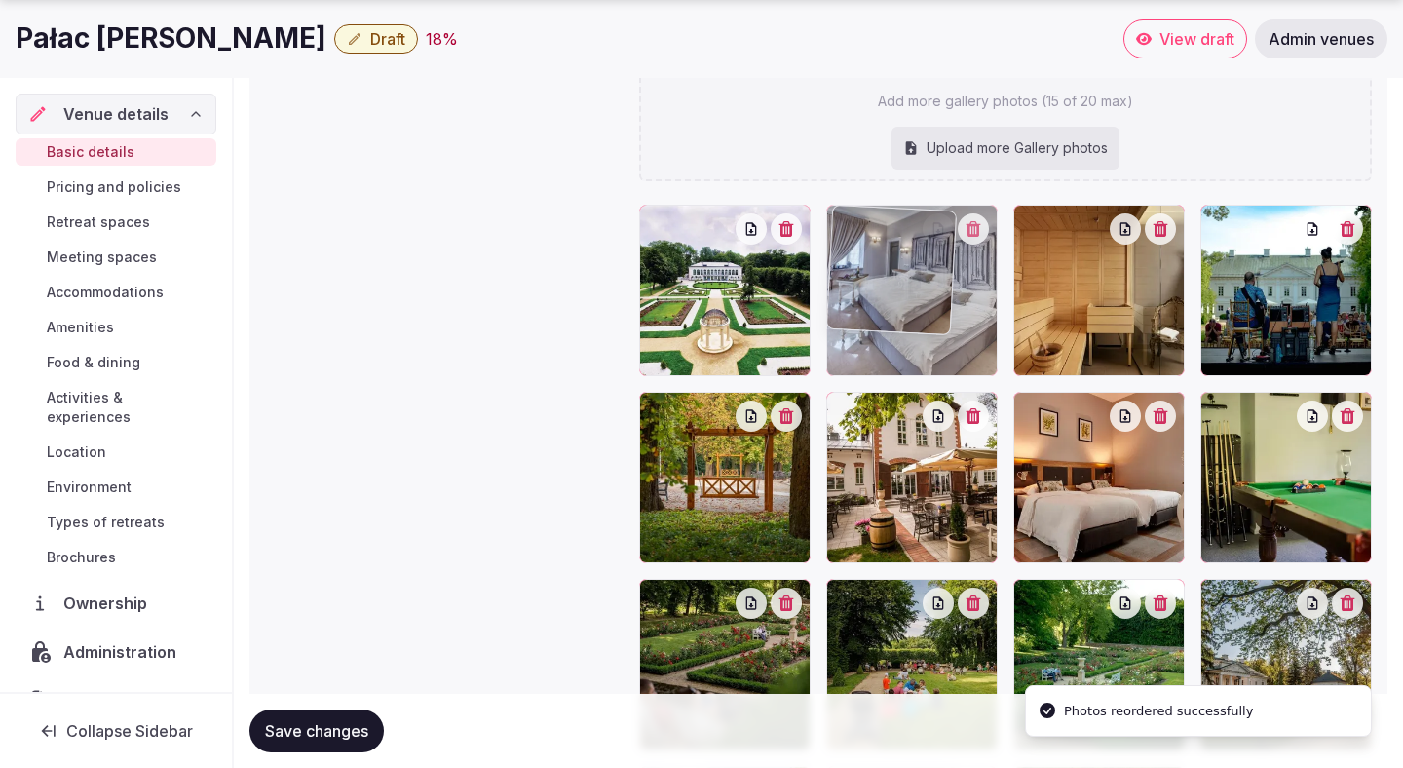
drag, startPoint x: 1141, startPoint y: 341, endPoint x: 977, endPoint y: 332, distance: 163.9
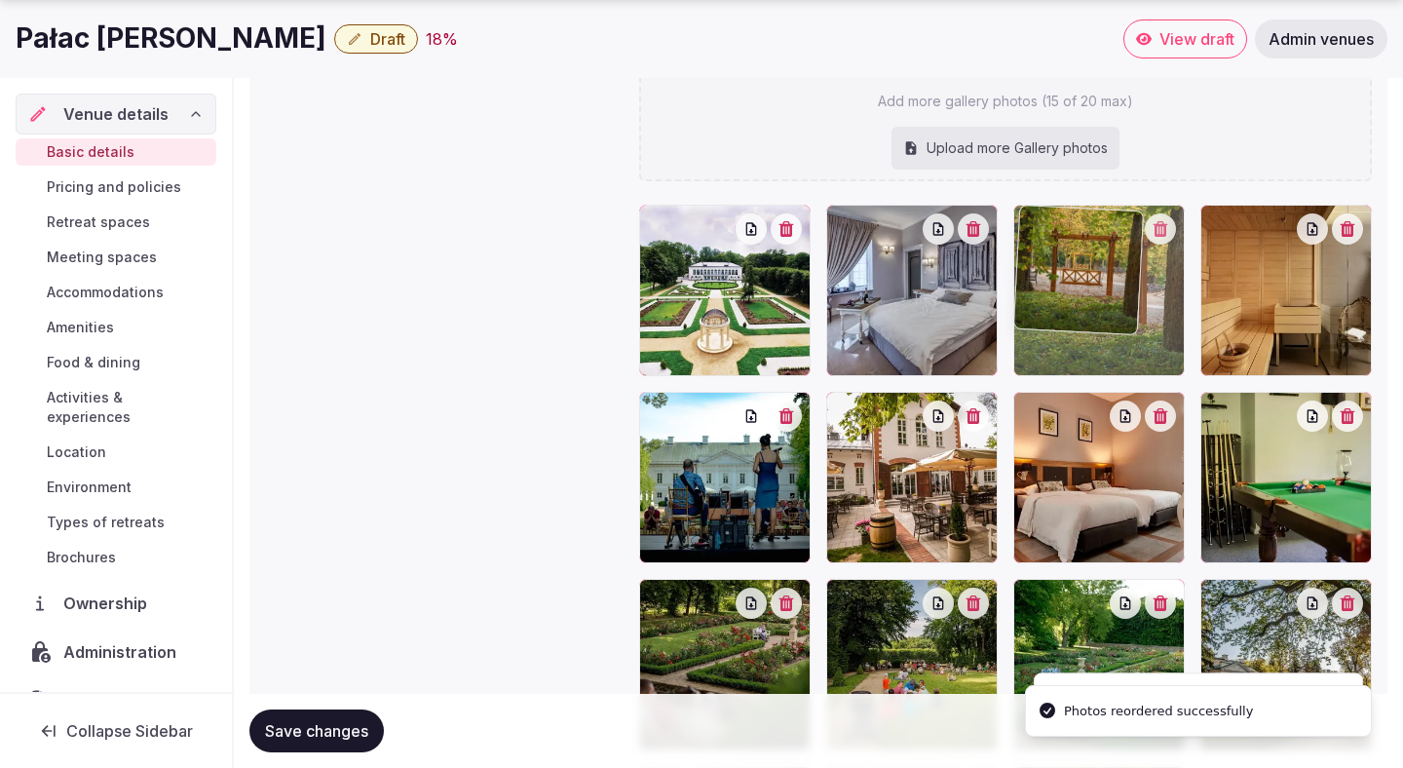
drag, startPoint x: 738, startPoint y: 461, endPoint x: 1122, endPoint y: 325, distance: 407.1
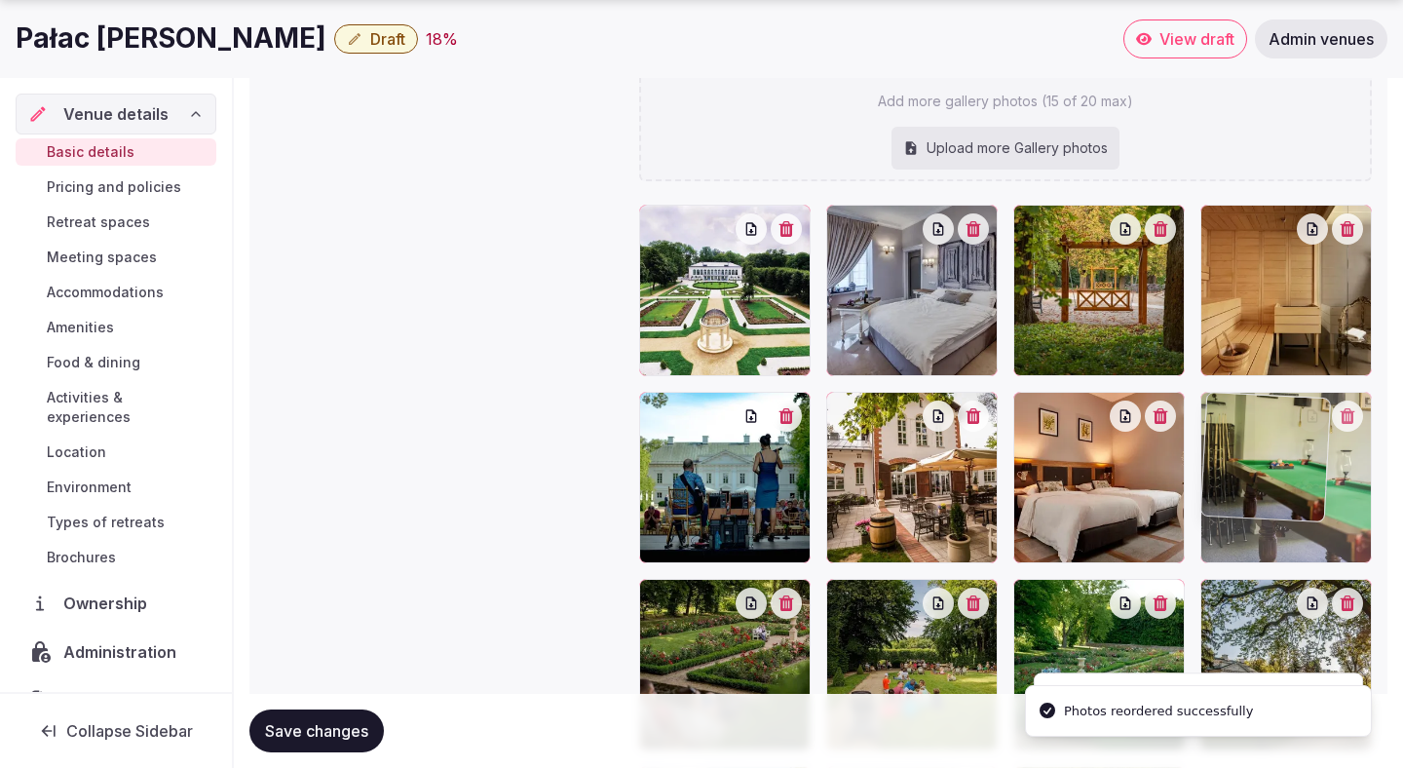
drag, startPoint x: 1263, startPoint y: 448, endPoint x: 1241, endPoint y: 497, distance: 53.2
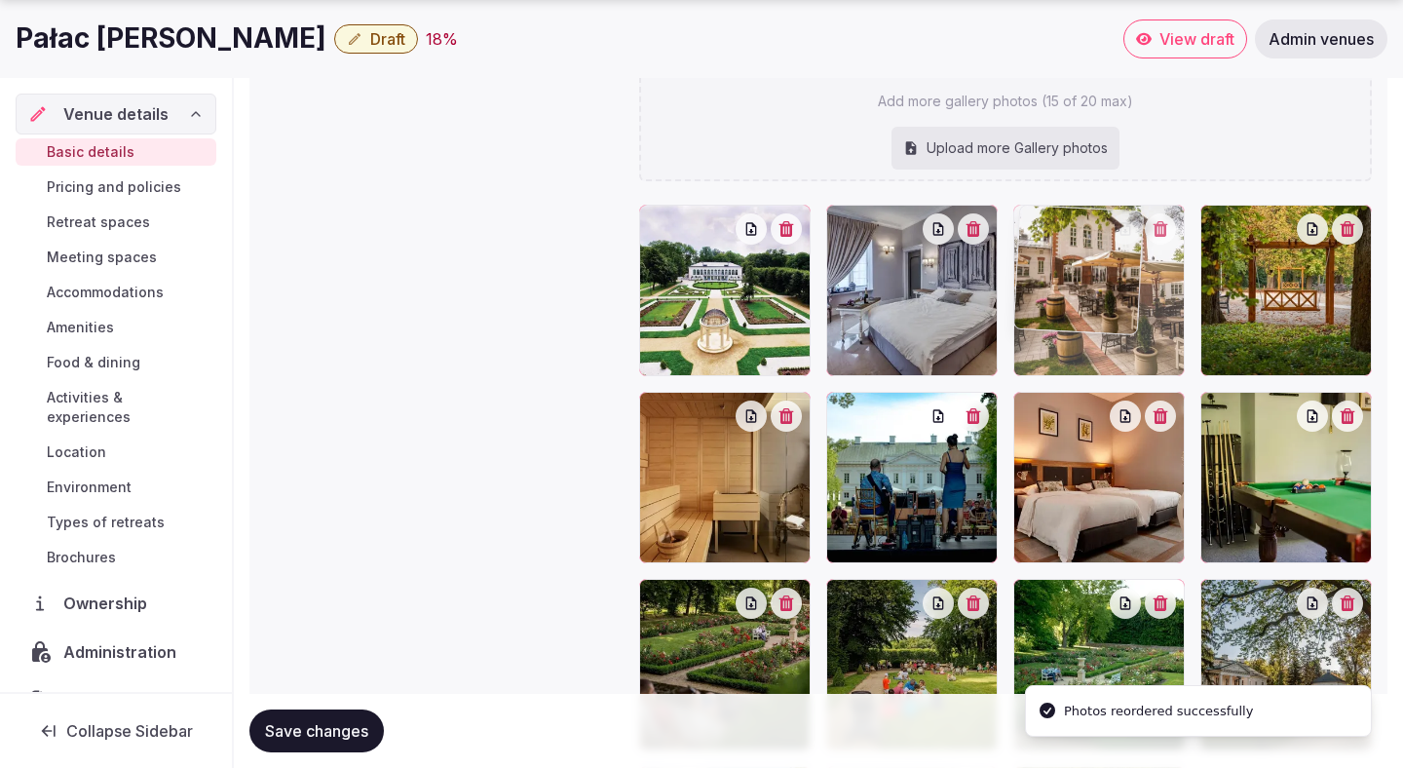
drag, startPoint x: 902, startPoint y: 495, endPoint x: 1095, endPoint y: 335, distance: 250.5
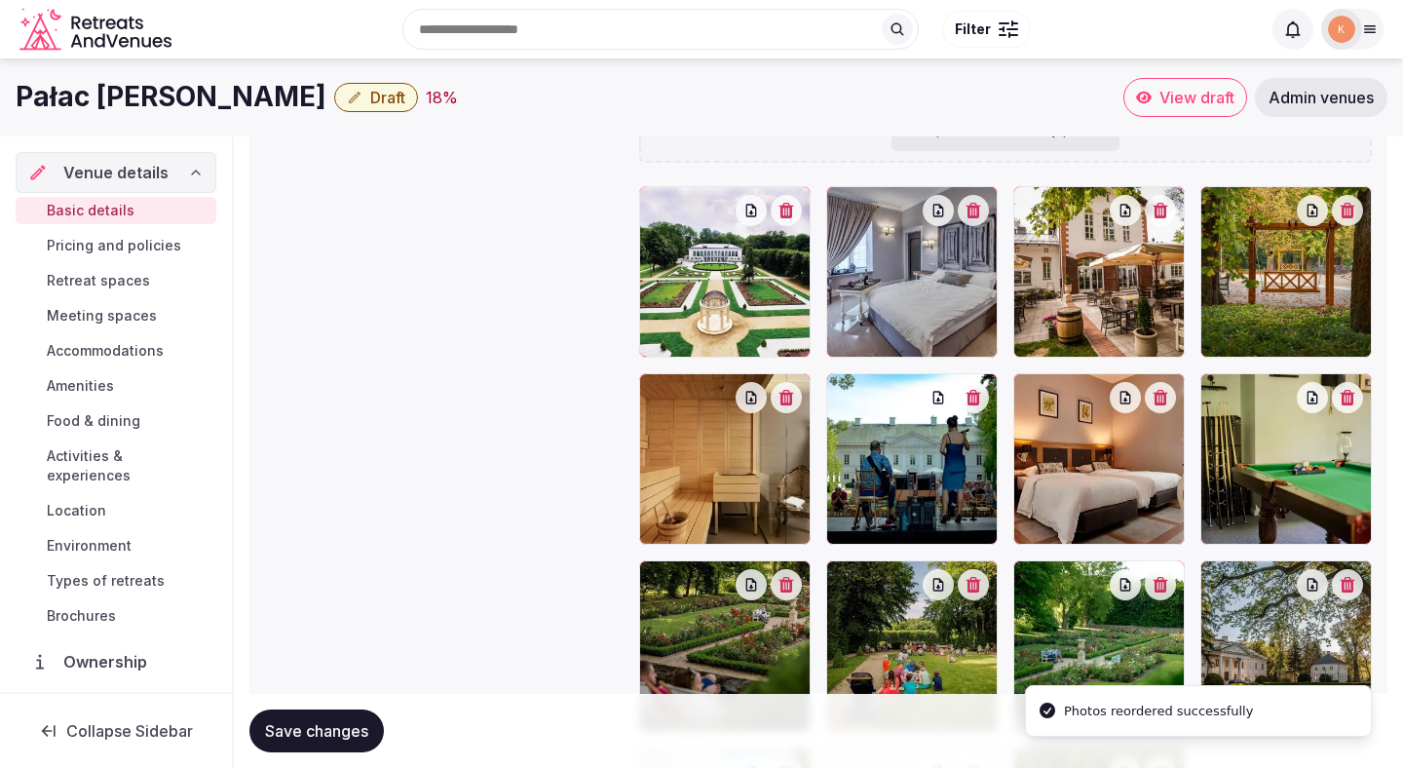
scroll to position [2060, 0]
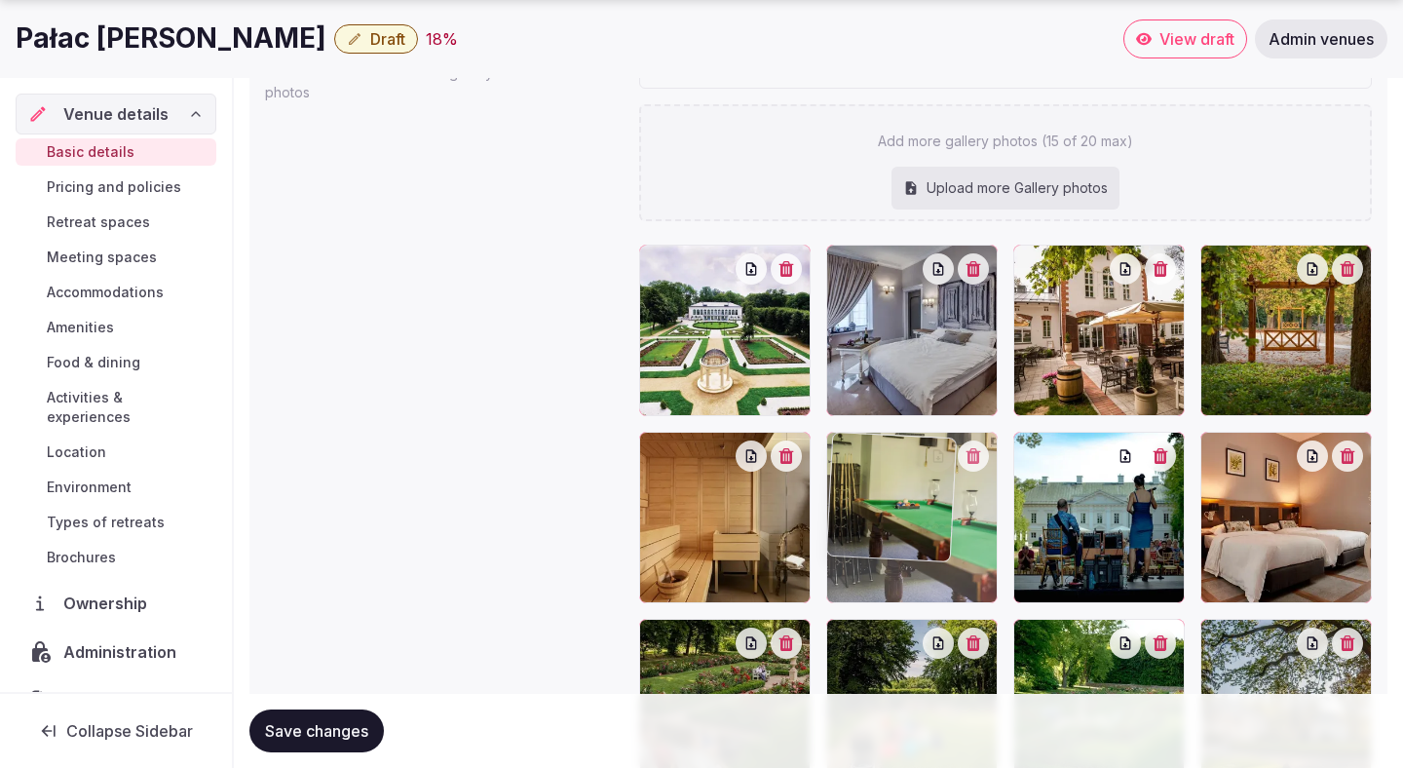
drag, startPoint x: 1260, startPoint y: 518, endPoint x: 911, endPoint y: 473, distance: 351.8
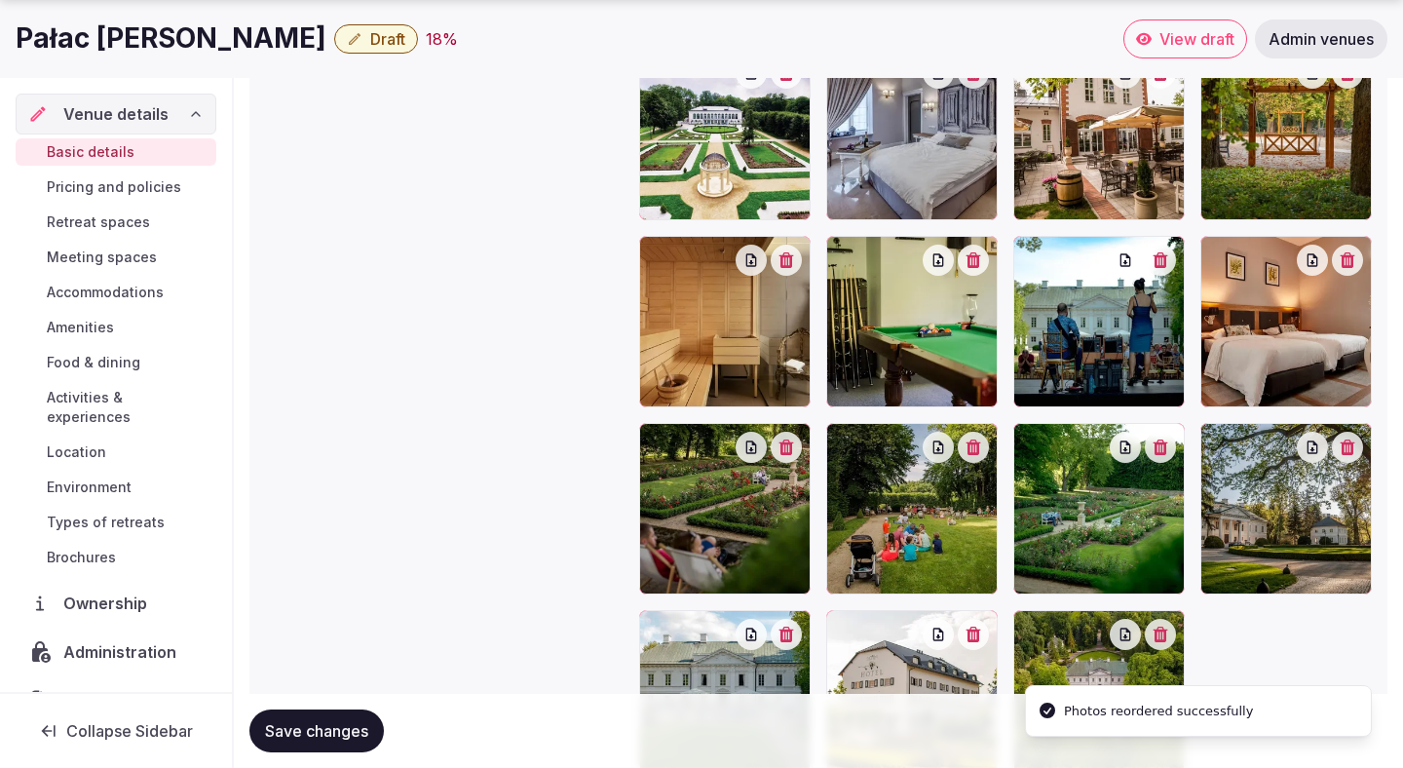
scroll to position [2246, 0]
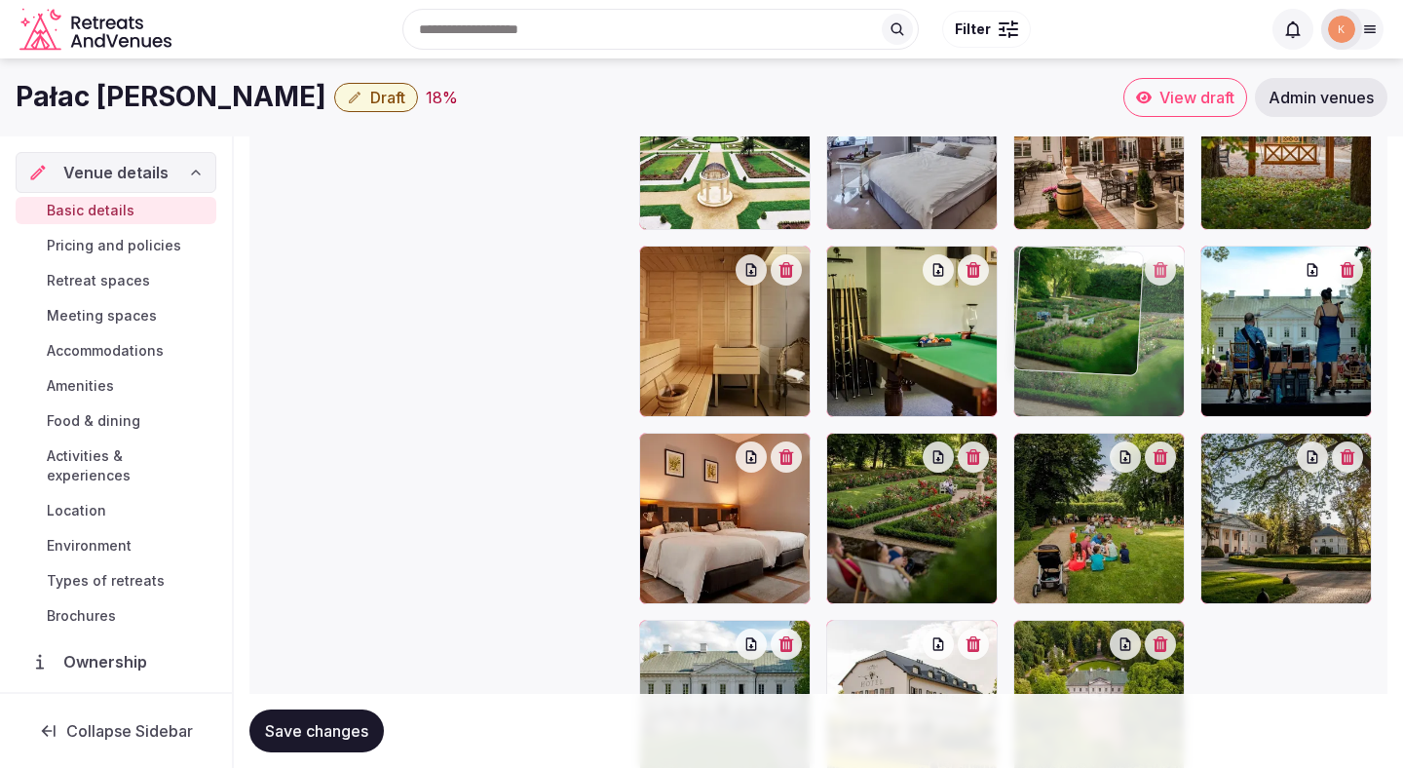
drag, startPoint x: 1061, startPoint y: 549, endPoint x: 1105, endPoint y: 372, distance: 181.7
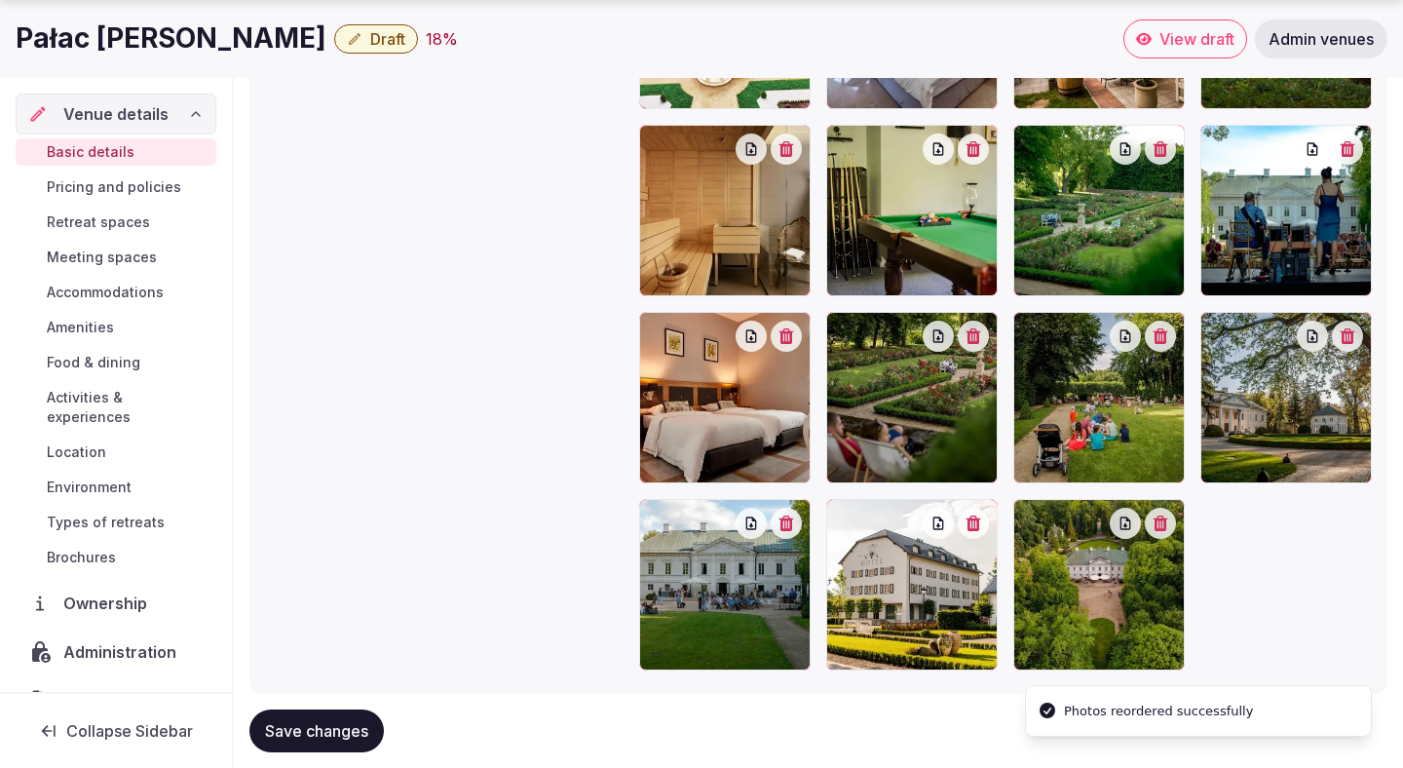
scroll to position [2414, 0]
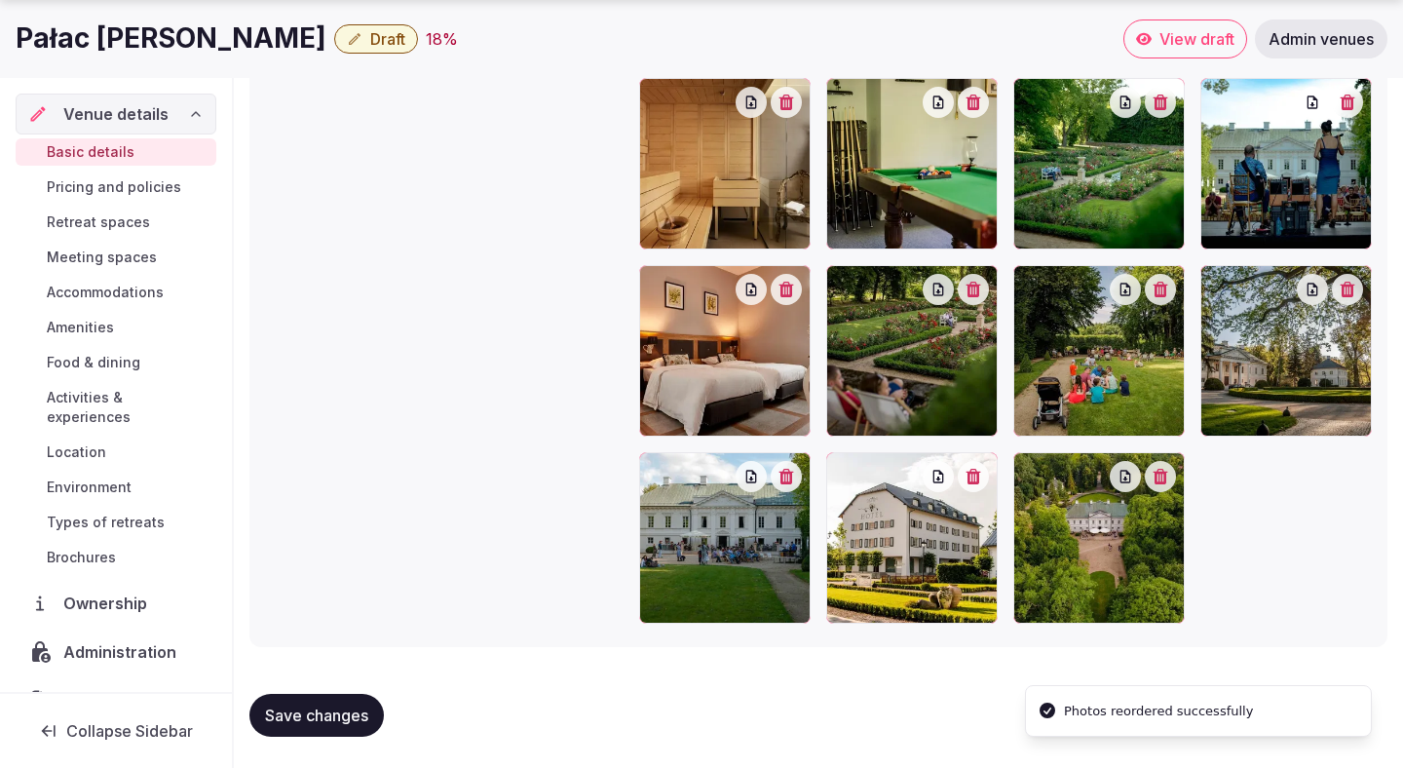
click at [1289, 350] on div at bounding box center [1285, 350] width 171 height 171
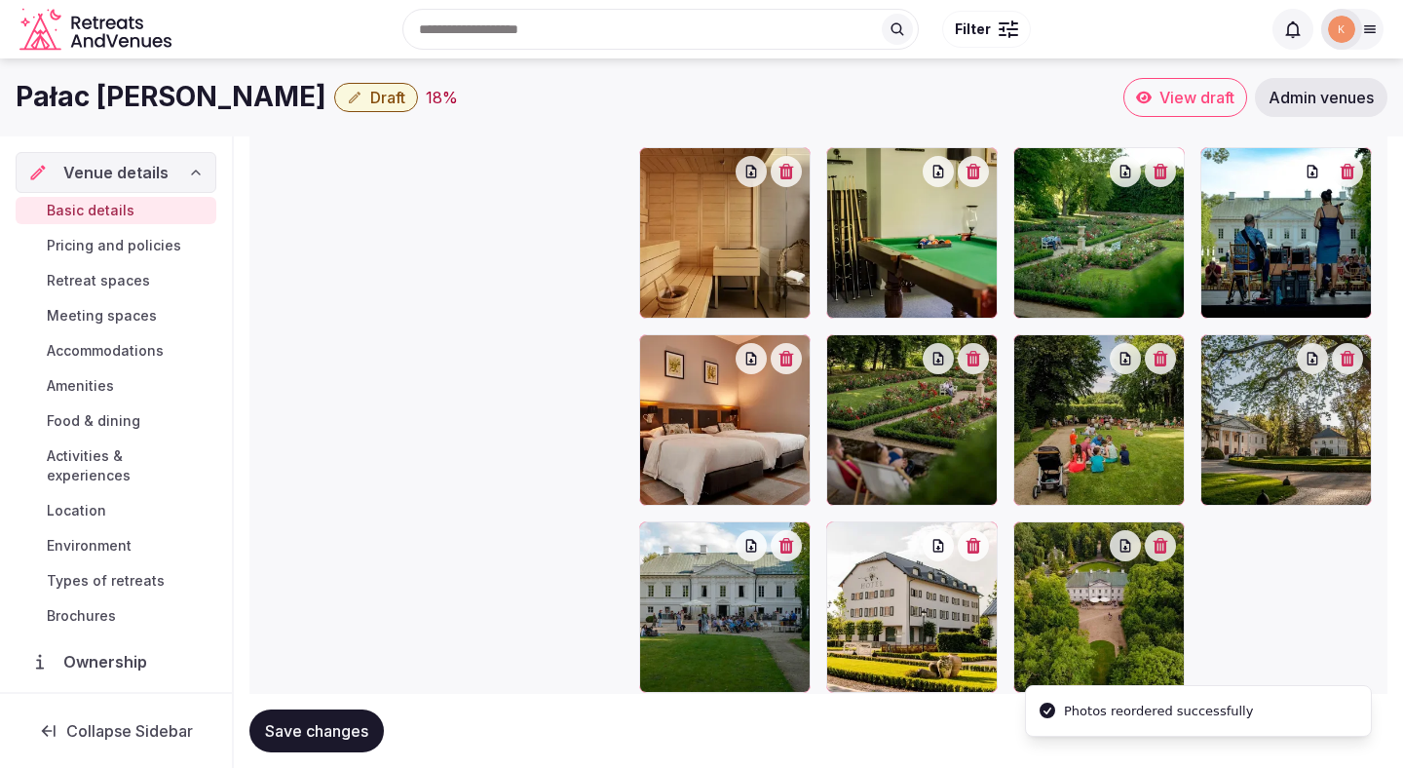
scroll to position [2306, 0]
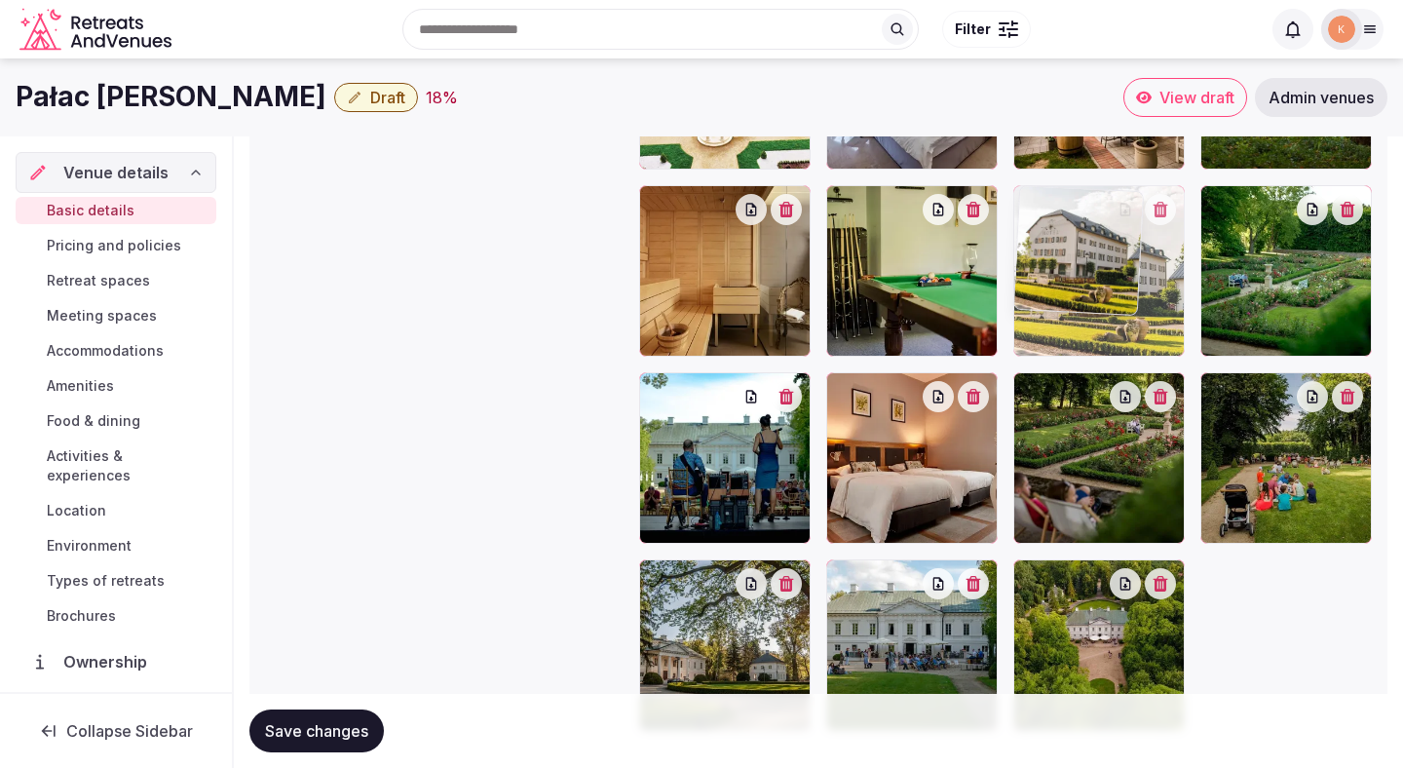
drag, startPoint x: 915, startPoint y: 619, endPoint x: 1211, endPoint y: 263, distance: 462.9
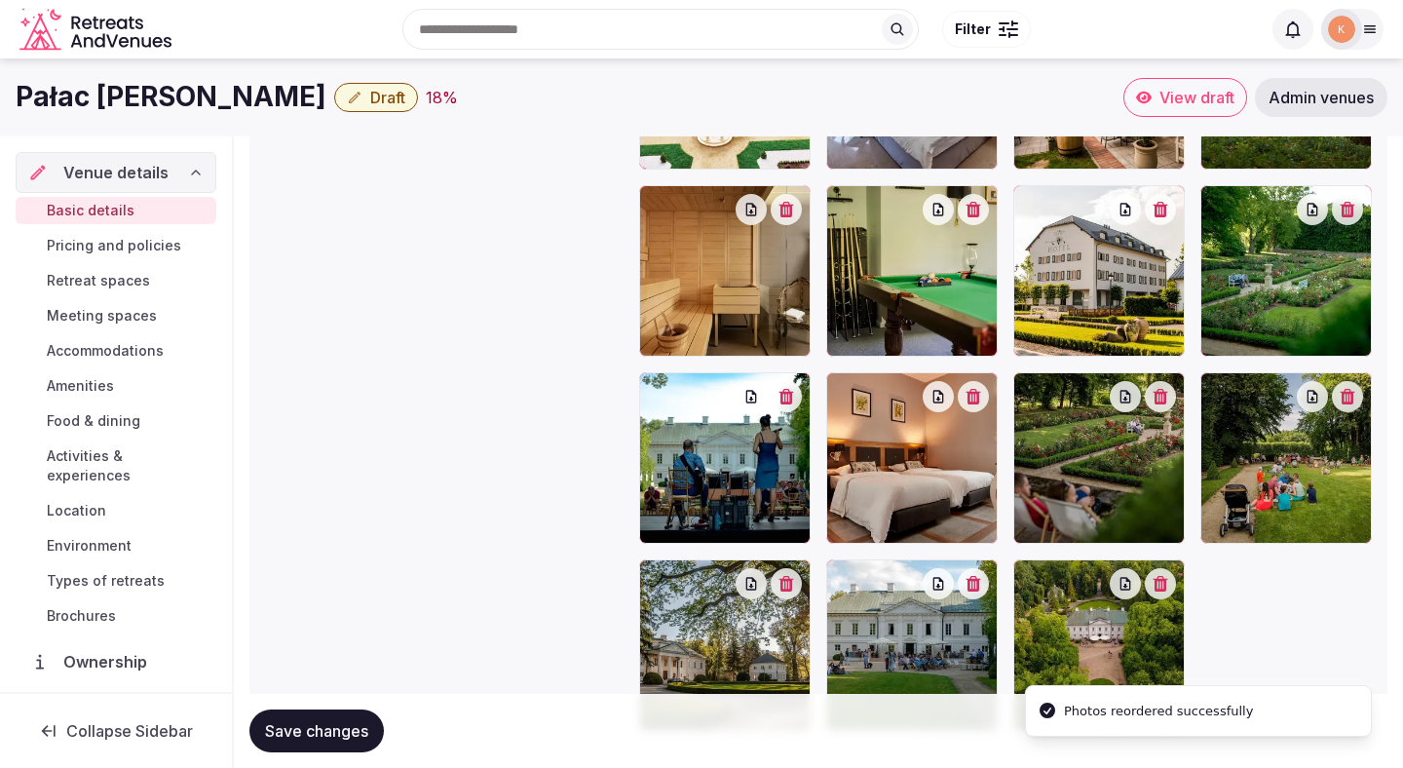
scroll to position [2302, 0]
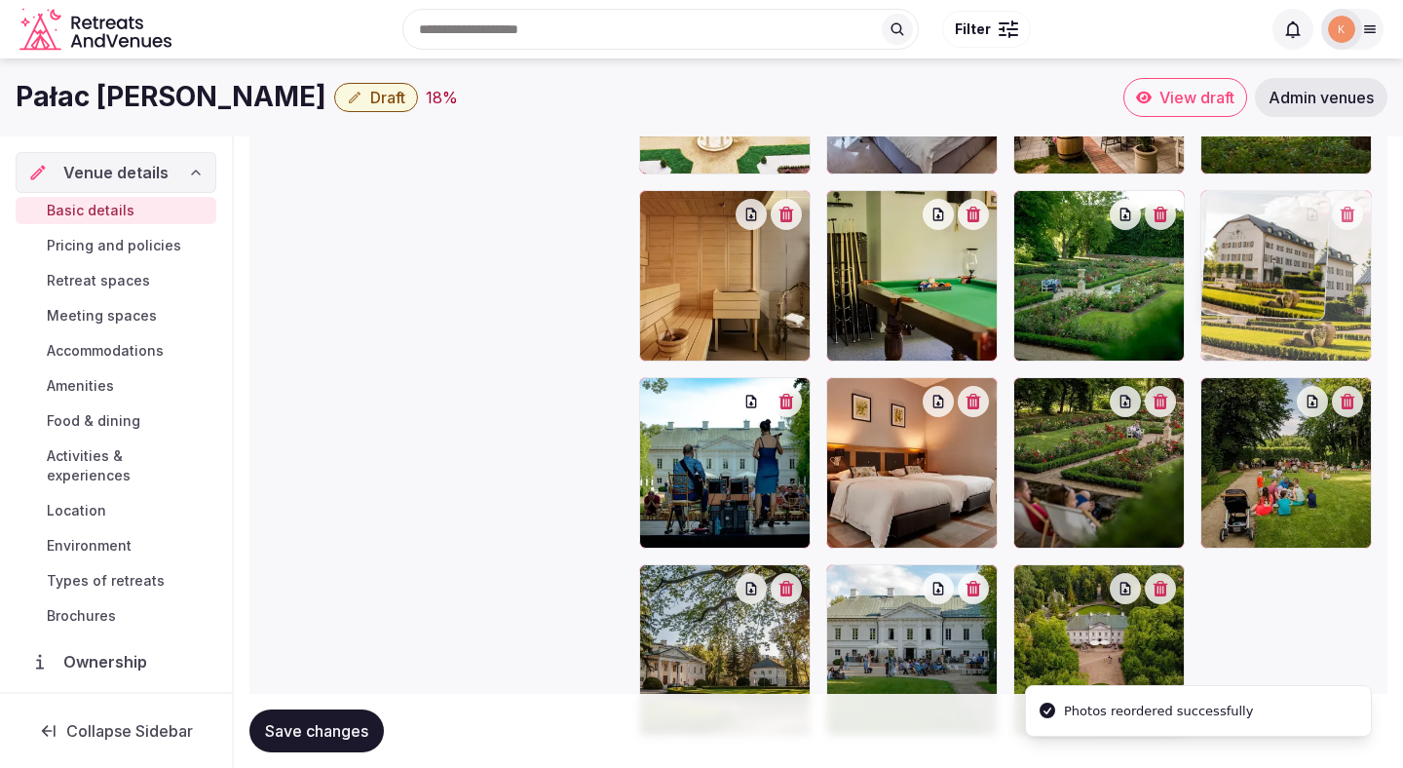
drag, startPoint x: 1129, startPoint y: 324, endPoint x: 1231, endPoint y: 324, distance: 101.3
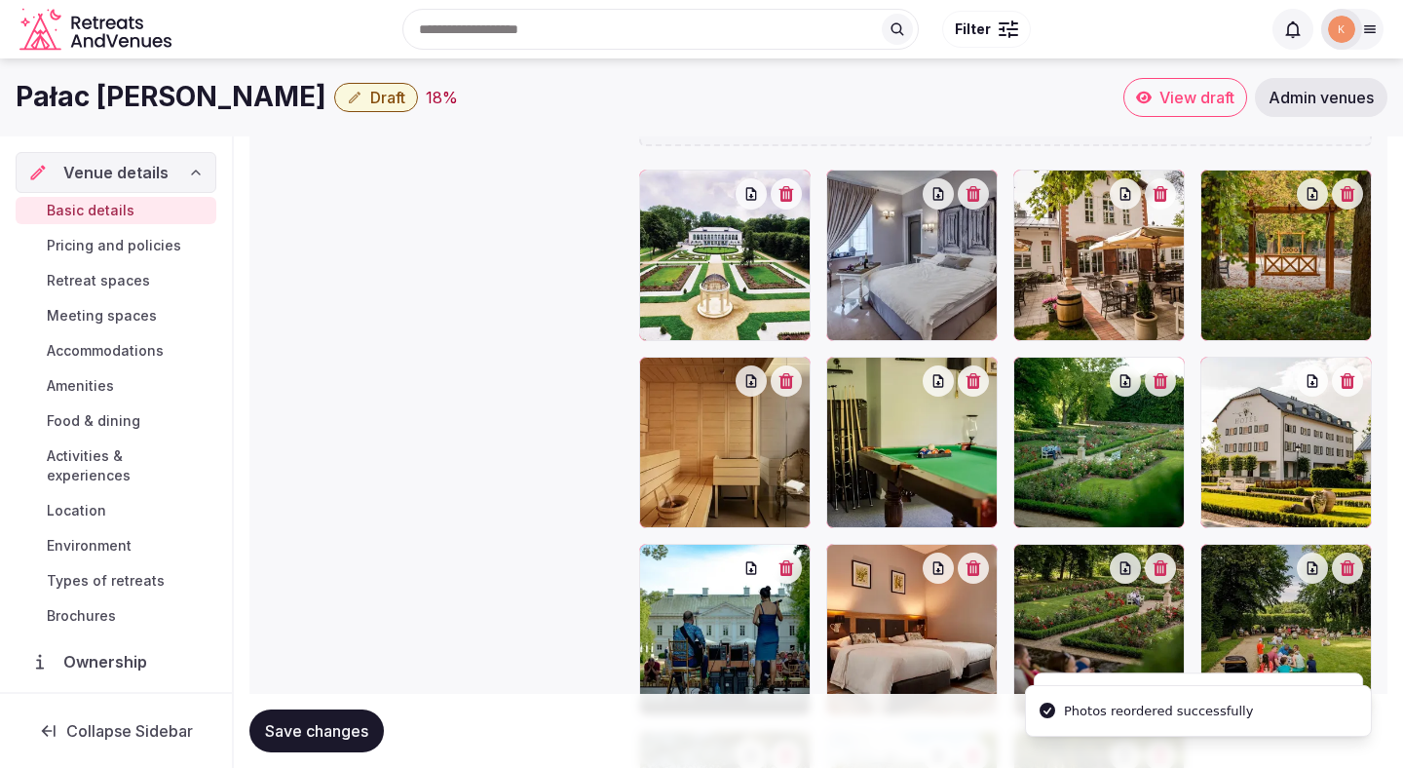
scroll to position [2133, 0]
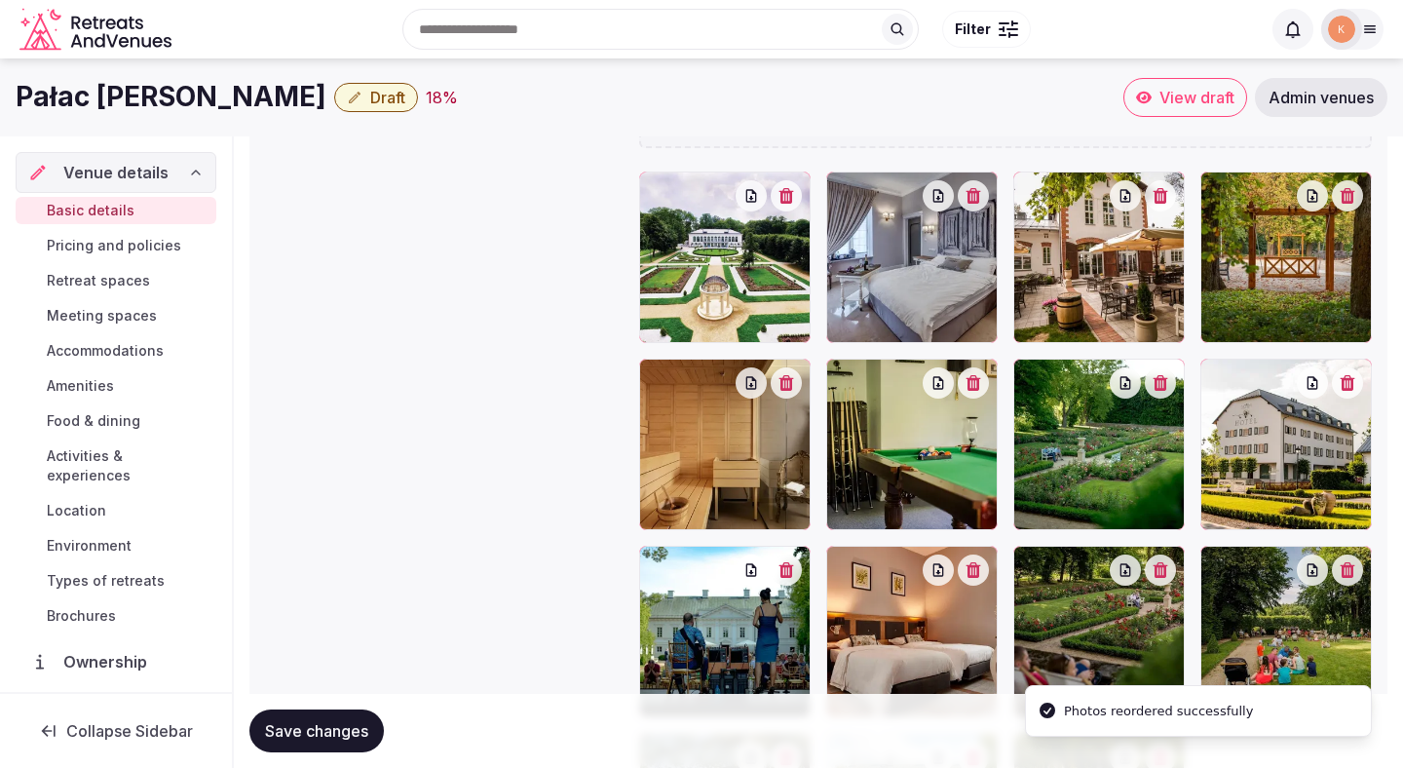
click at [359, 724] on span "Save changes" at bounding box center [316, 730] width 103 height 19
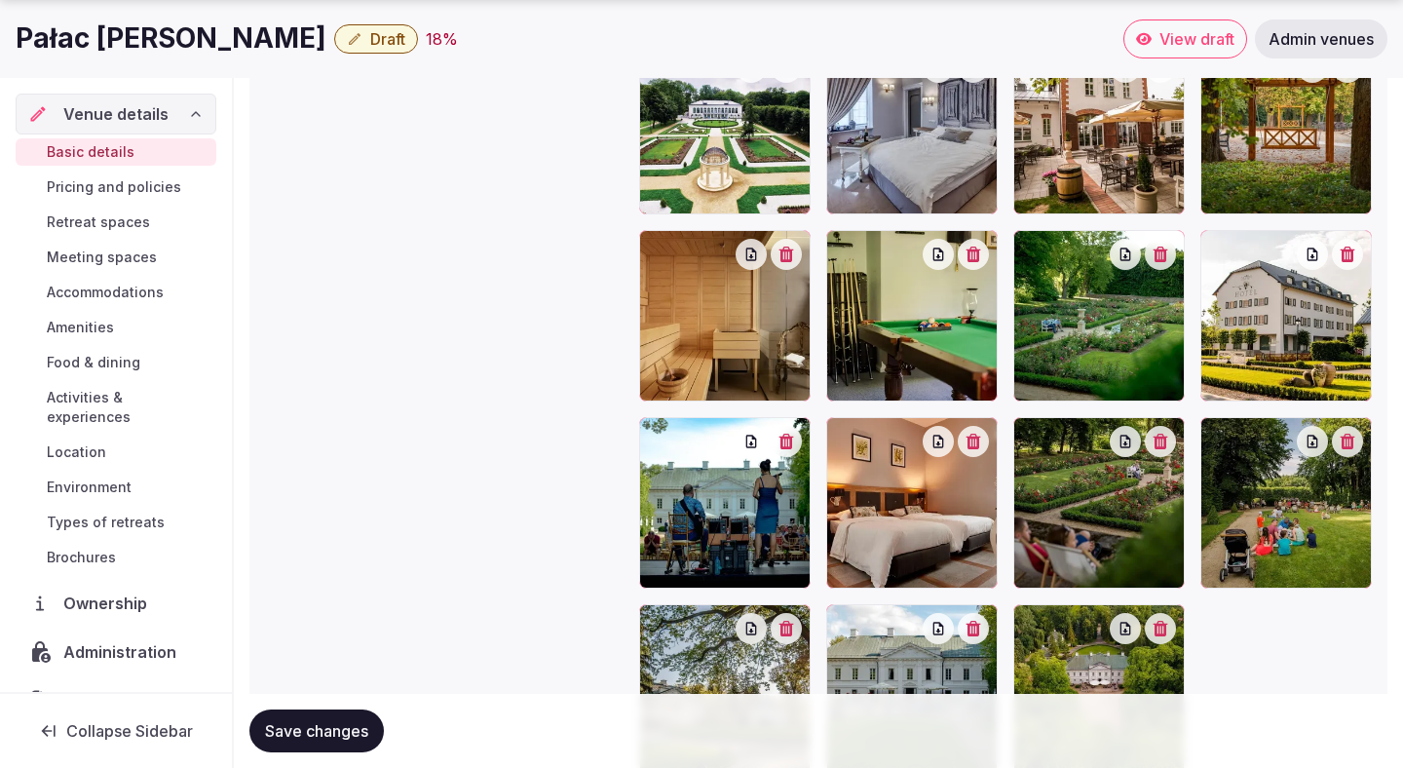
scroll to position [2289, 0]
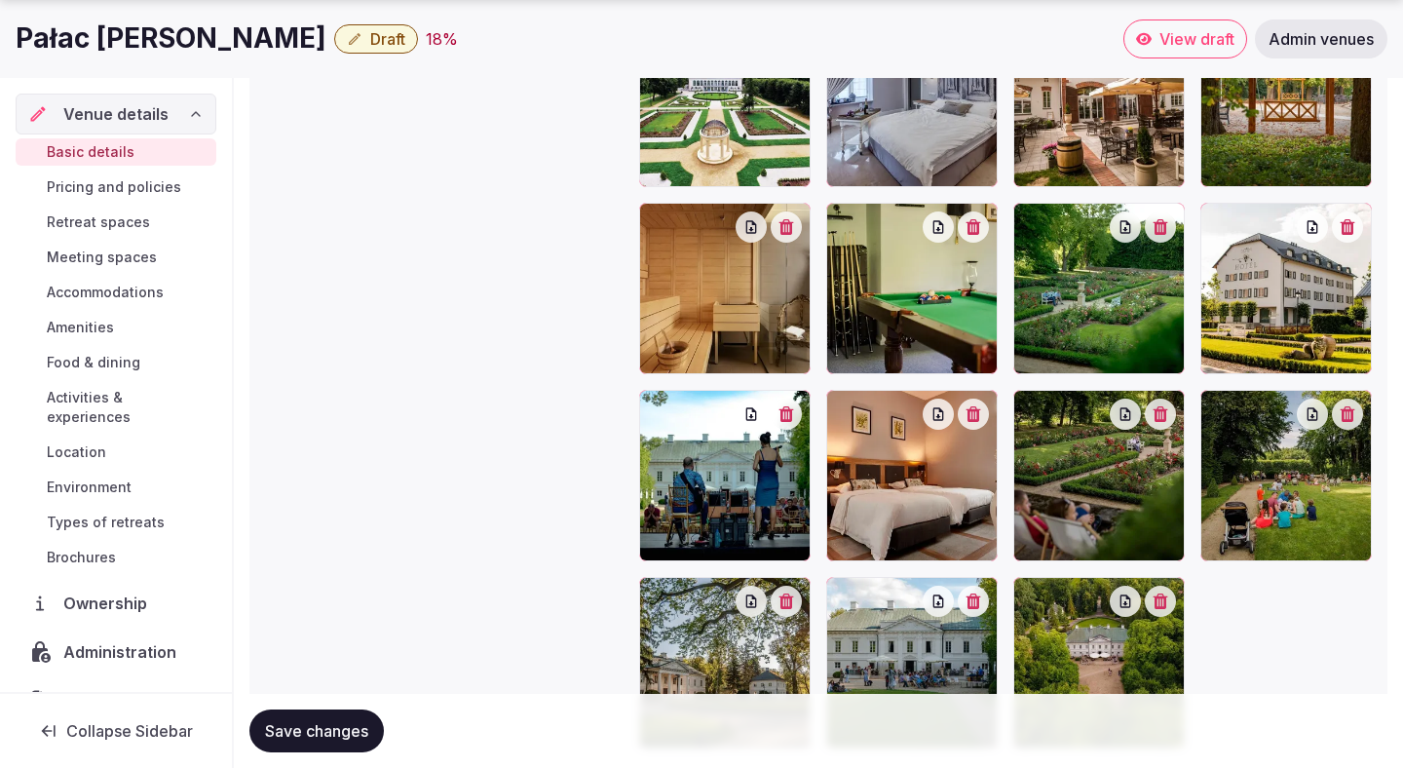
click at [331, 724] on span "Save changes" at bounding box center [316, 730] width 103 height 19
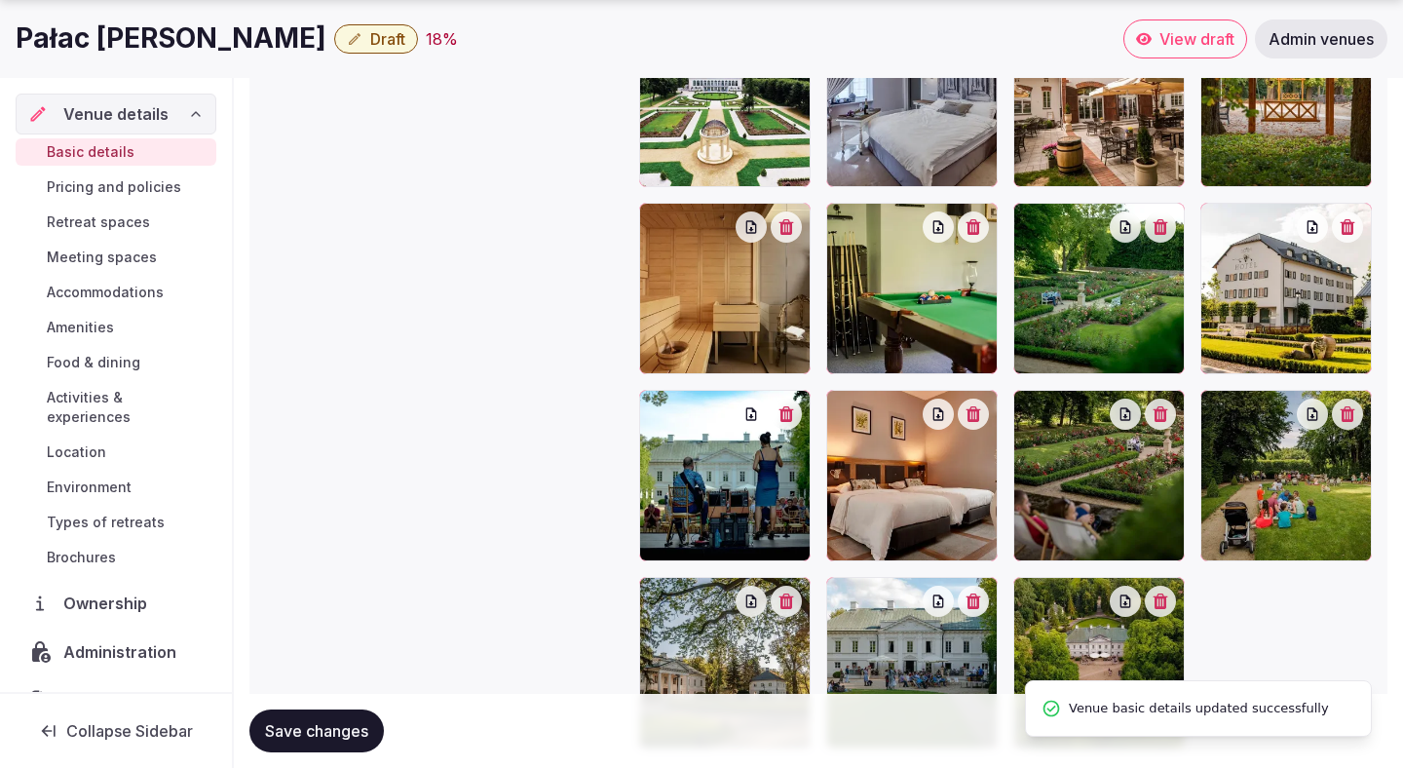
click at [331, 724] on span "Save changes" at bounding box center [316, 730] width 103 height 19
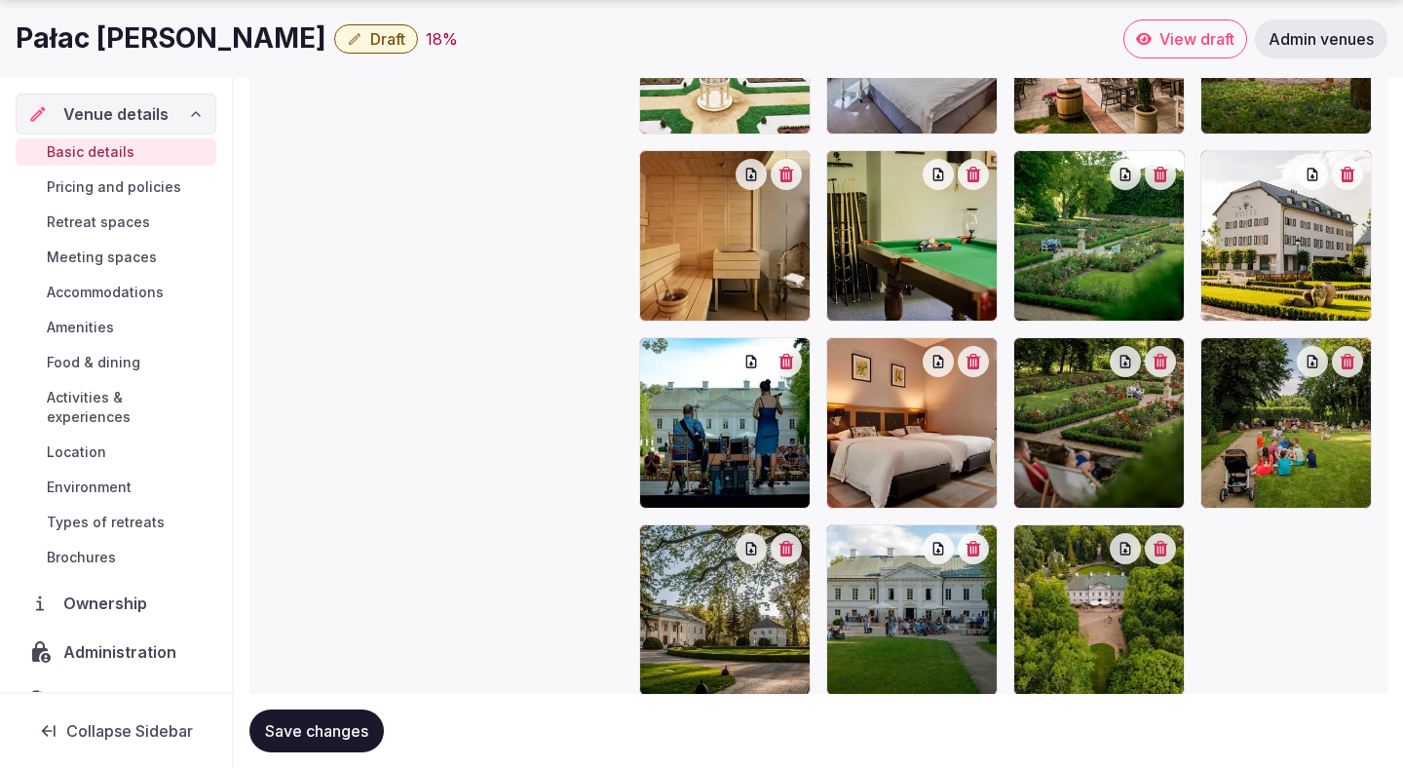
scroll to position [2414, 0]
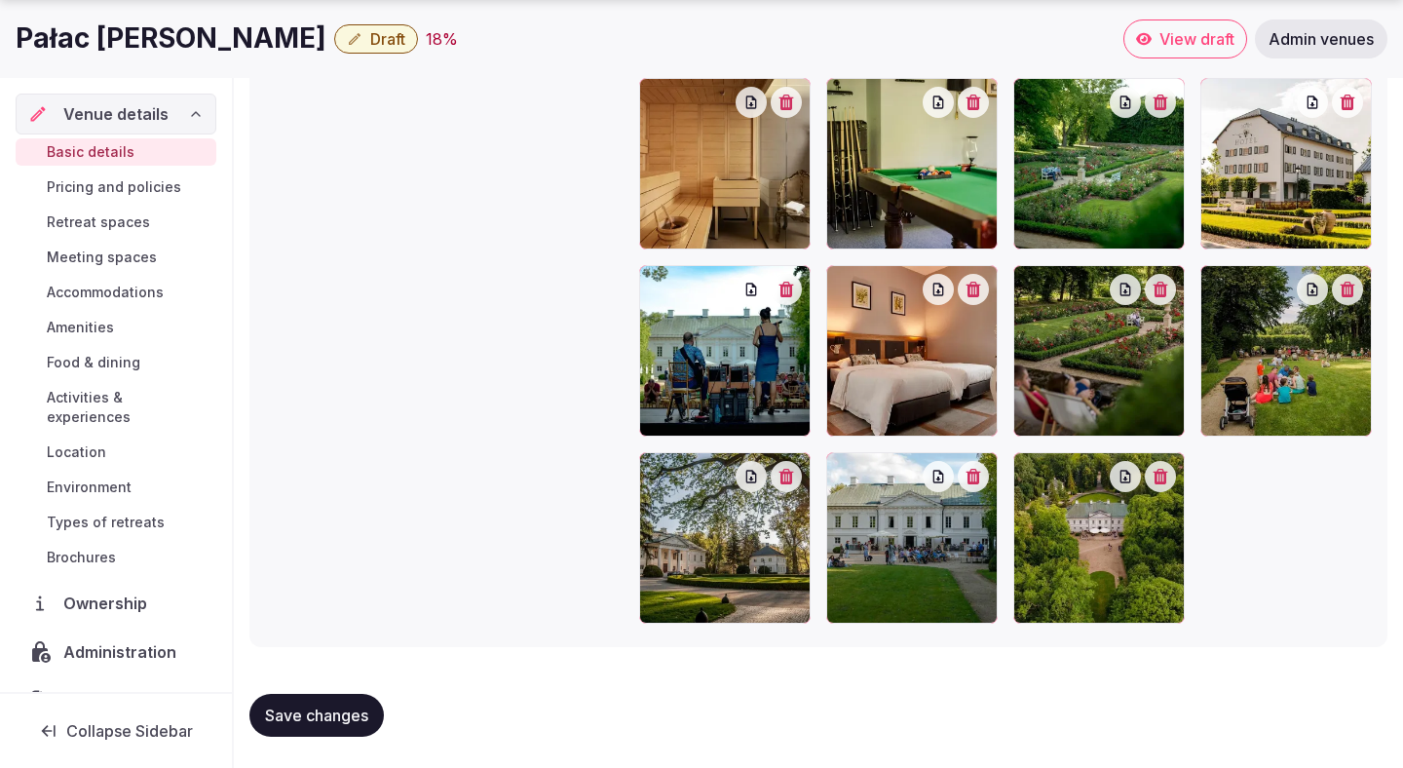
click at [370, 45] on span "Draft" at bounding box center [387, 38] width 35 height 19
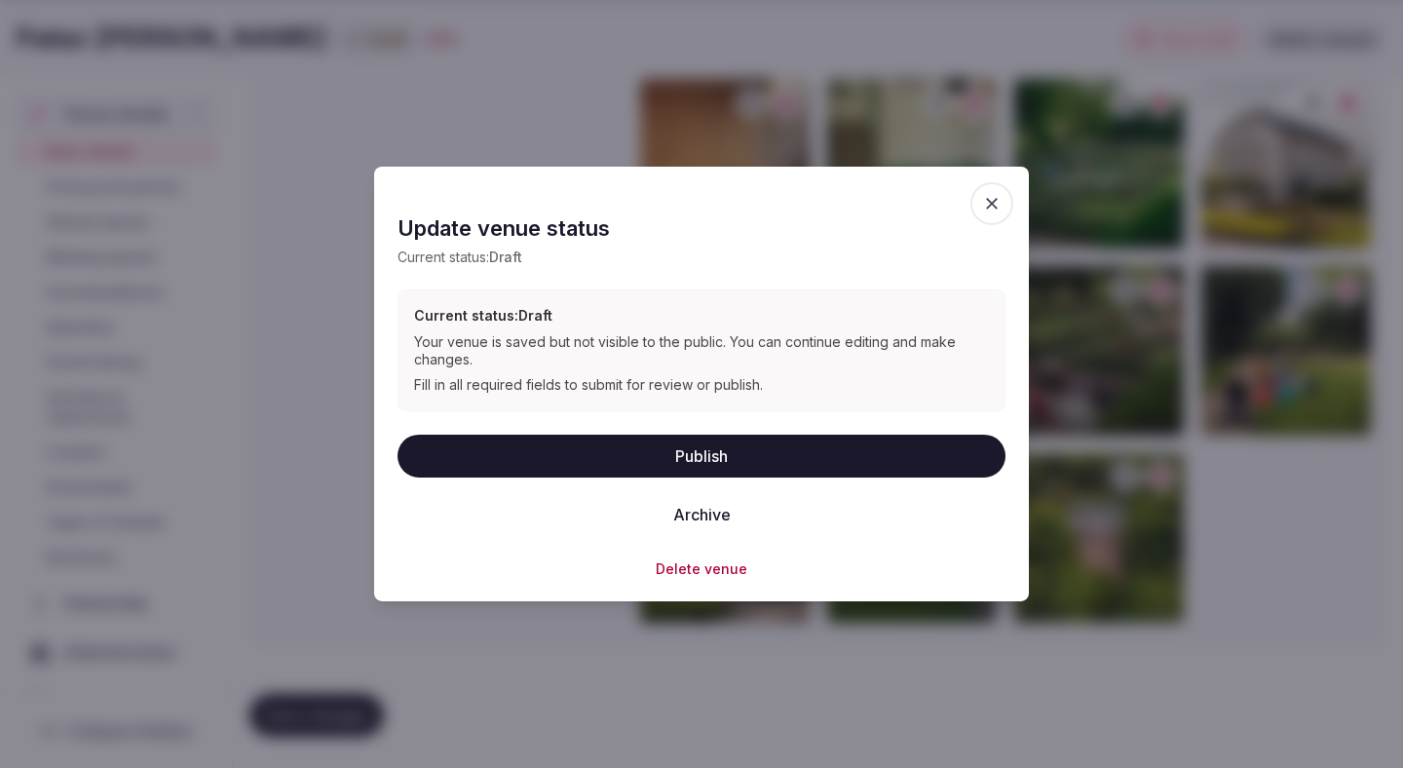
click at [456, 448] on button "Publish" at bounding box center [702, 455] width 608 height 43
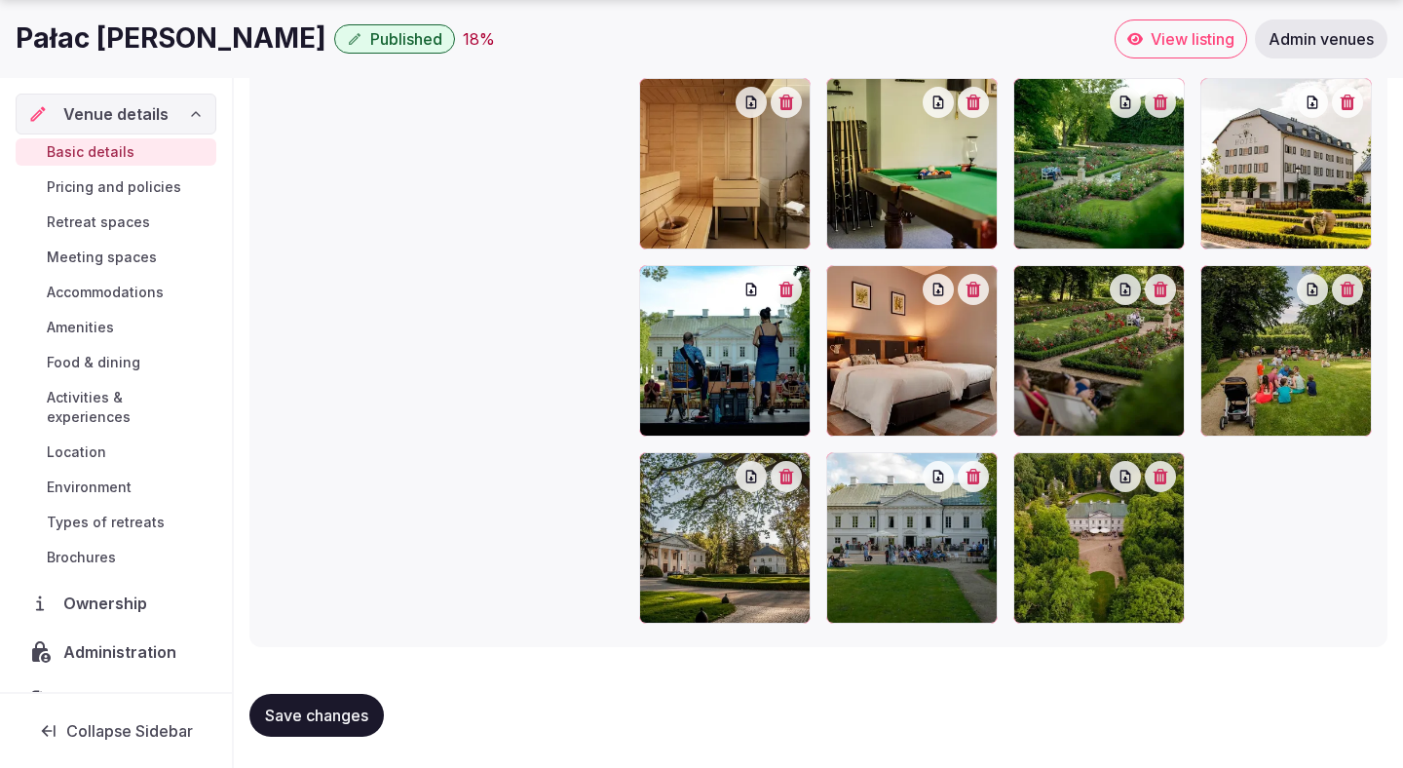
click at [338, 700] on button "Save changes" at bounding box center [316, 715] width 134 height 43
click at [123, 217] on span "Retreat spaces" at bounding box center [98, 221] width 103 height 19
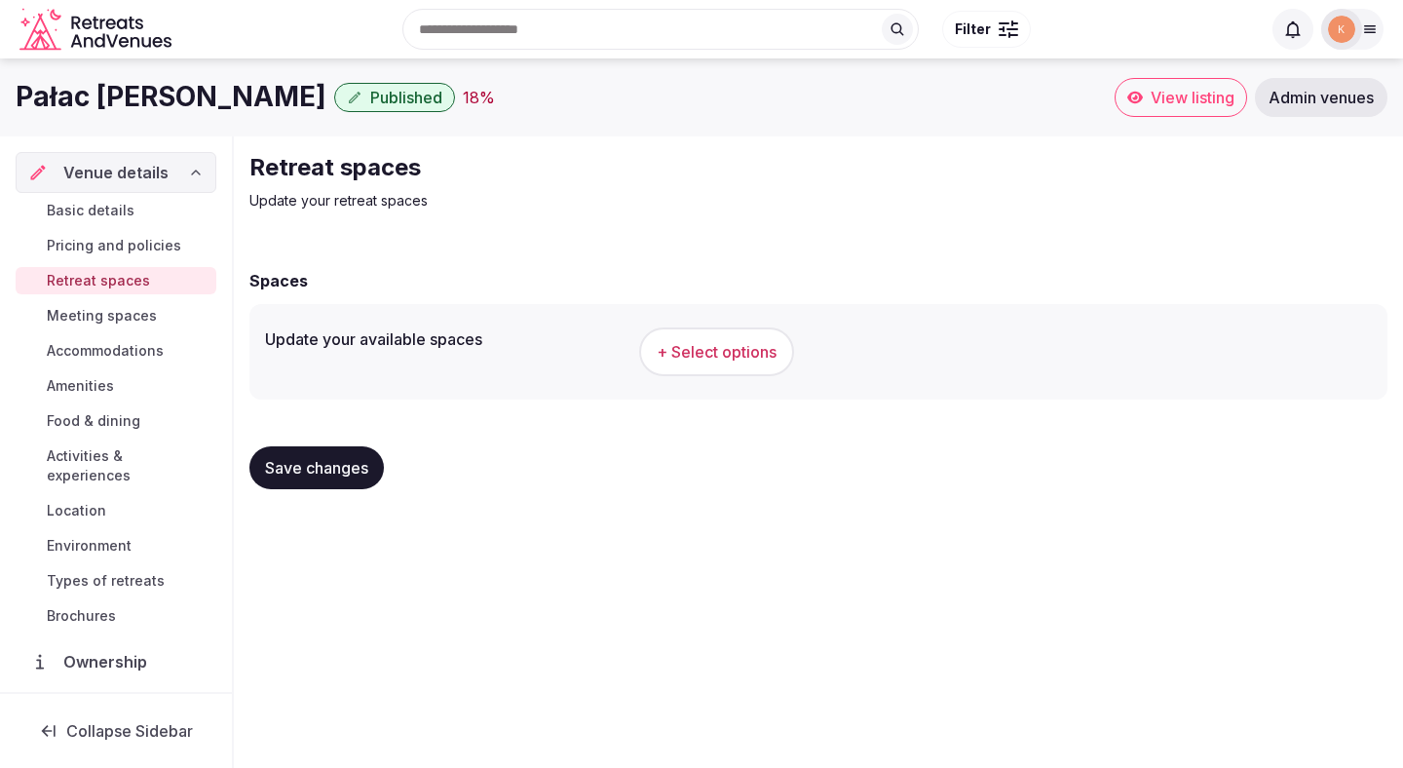
click at [679, 349] on span "+ Select options" at bounding box center [717, 351] width 120 height 21
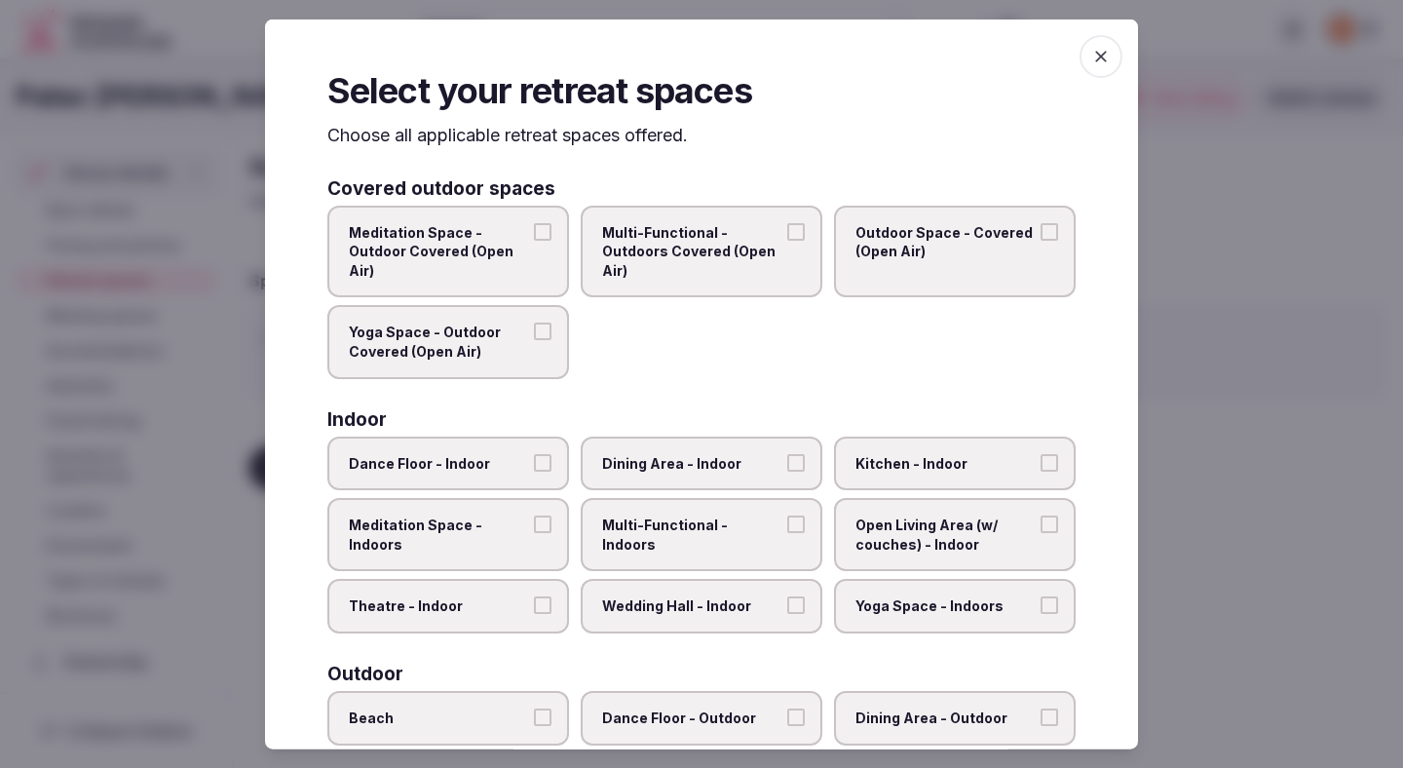
click at [683, 241] on span "Multi-Functional - Outdoors Covered (Open Air)" at bounding box center [691, 250] width 179 height 57
click at [787, 240] on button "Multi-Functional - Outdoors Covered (Open Air)" at bounding box center [796, 231] width 18 height 18
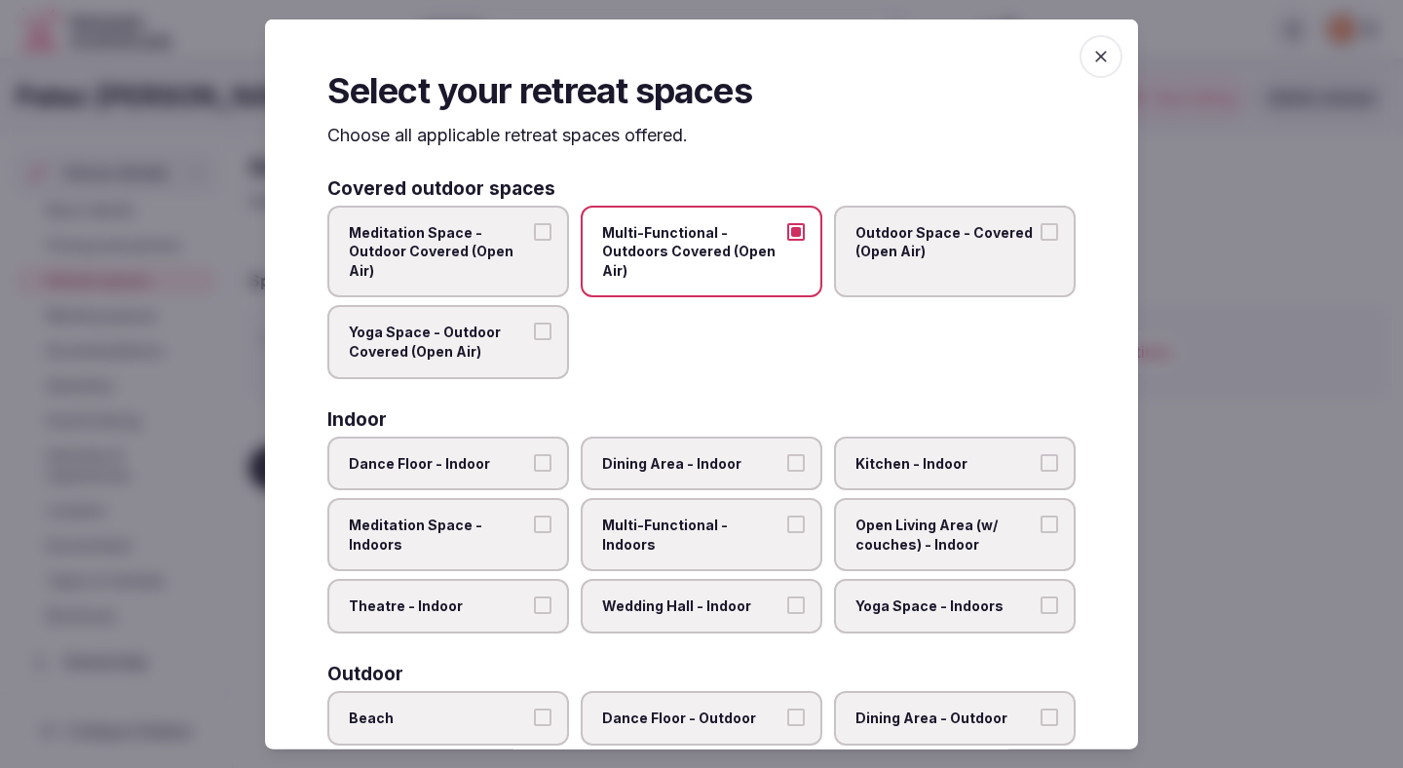
click at [874, 237] on span "Outdoor Space - Covered (Open Air)" at bounding box center [945, 241] width 179 height 38
click at [1041, 237] on button "Outdoor Space - Covered (Open Air)" at bounding box center [1050, 231] width 18 height 18
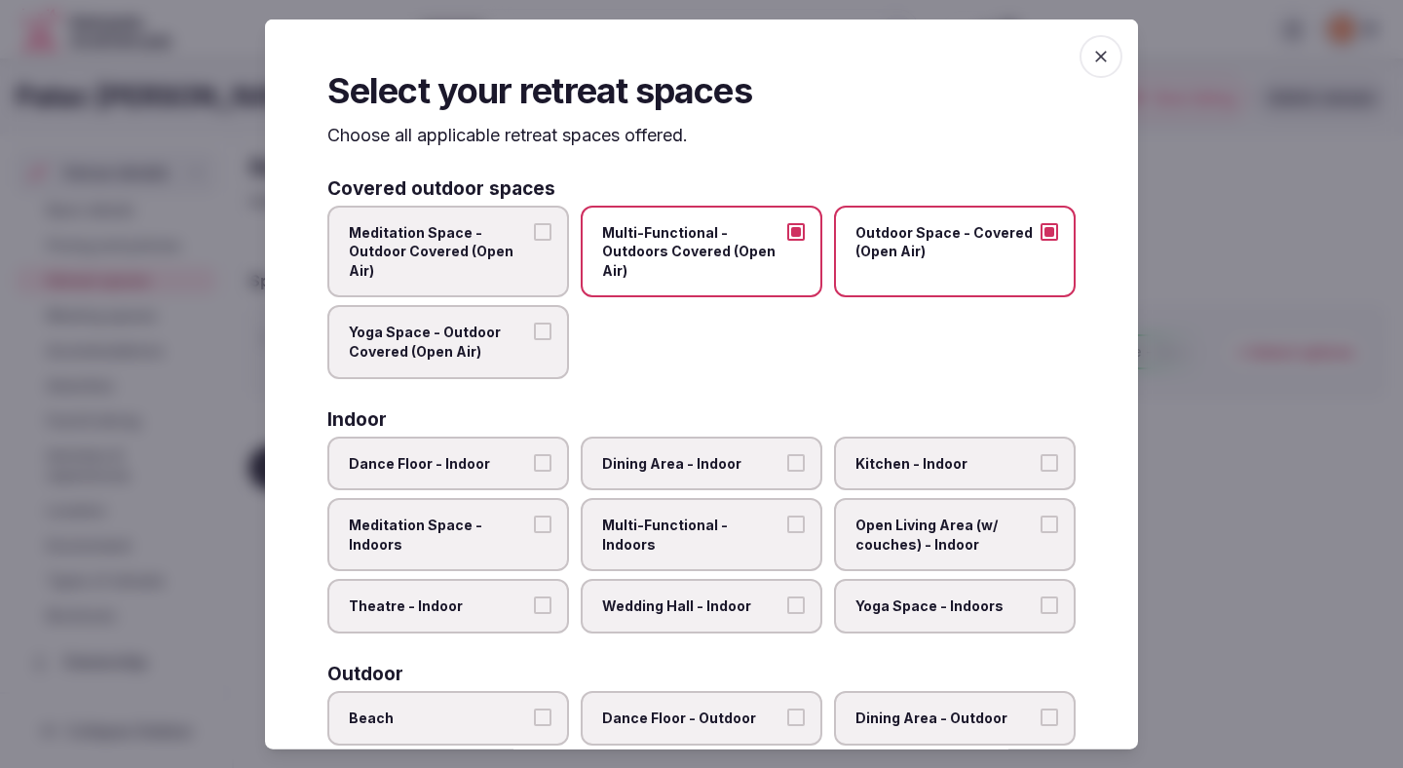
click at [479, 528] on span "Meditation Space - Indoors" at bounding box center [438, 534] width 179 height 38
click at [534, 528] on button "Meditation Space - Indoors" at bounding box center [543, 524] width 18 height 18
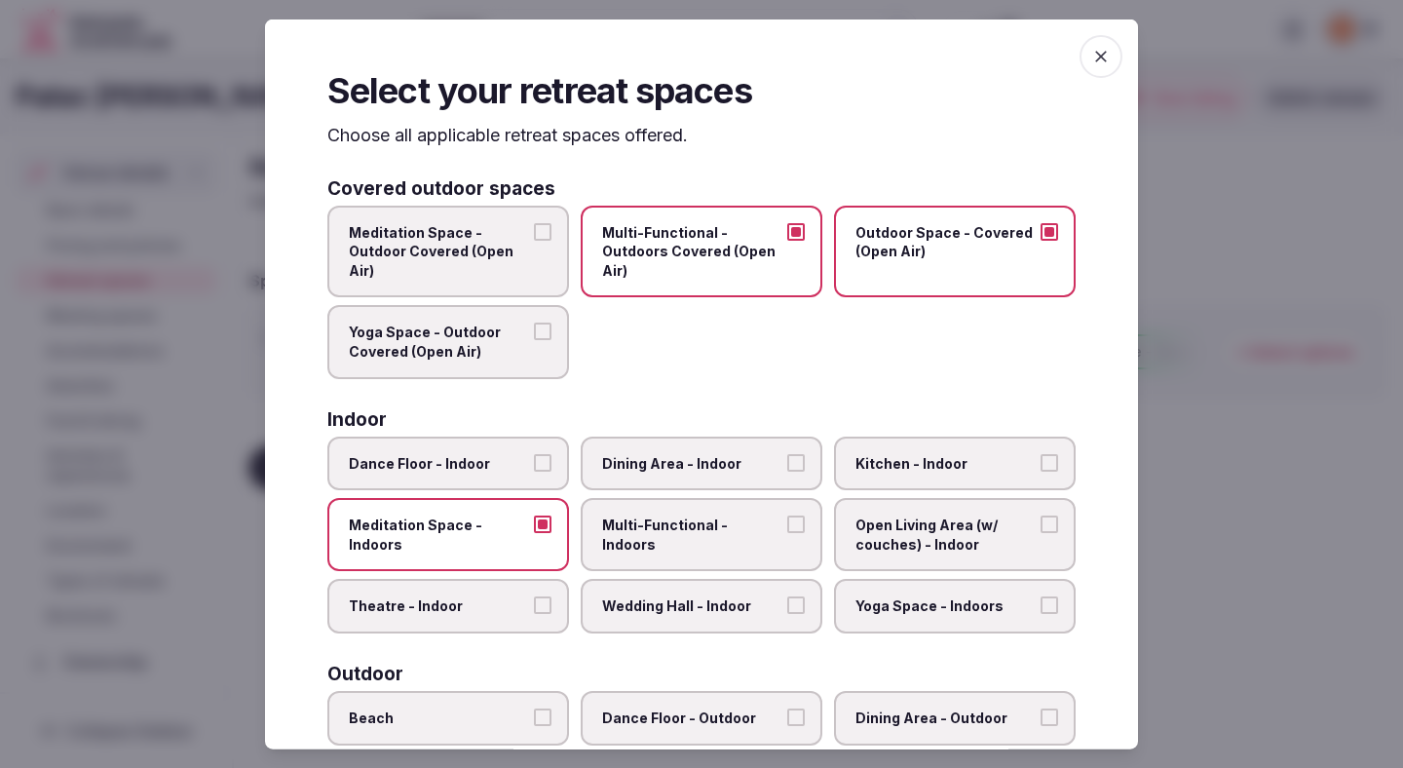
click at [493, 610] on span "Theatre - Indoor" at bounding box center [438, 605] width 179 height 19
click at [534, 610] on button "Theatre - Indoor" at bounding box center [543, 605] width 18 height 18
click at [653, 476] on label "Dining Area - Indoor" at bounding box center [702, 463] width 242 height 55
click at [787, 471] on button "Dining Area - Indoor" at bounding box center [796, 462] width 18 height 18
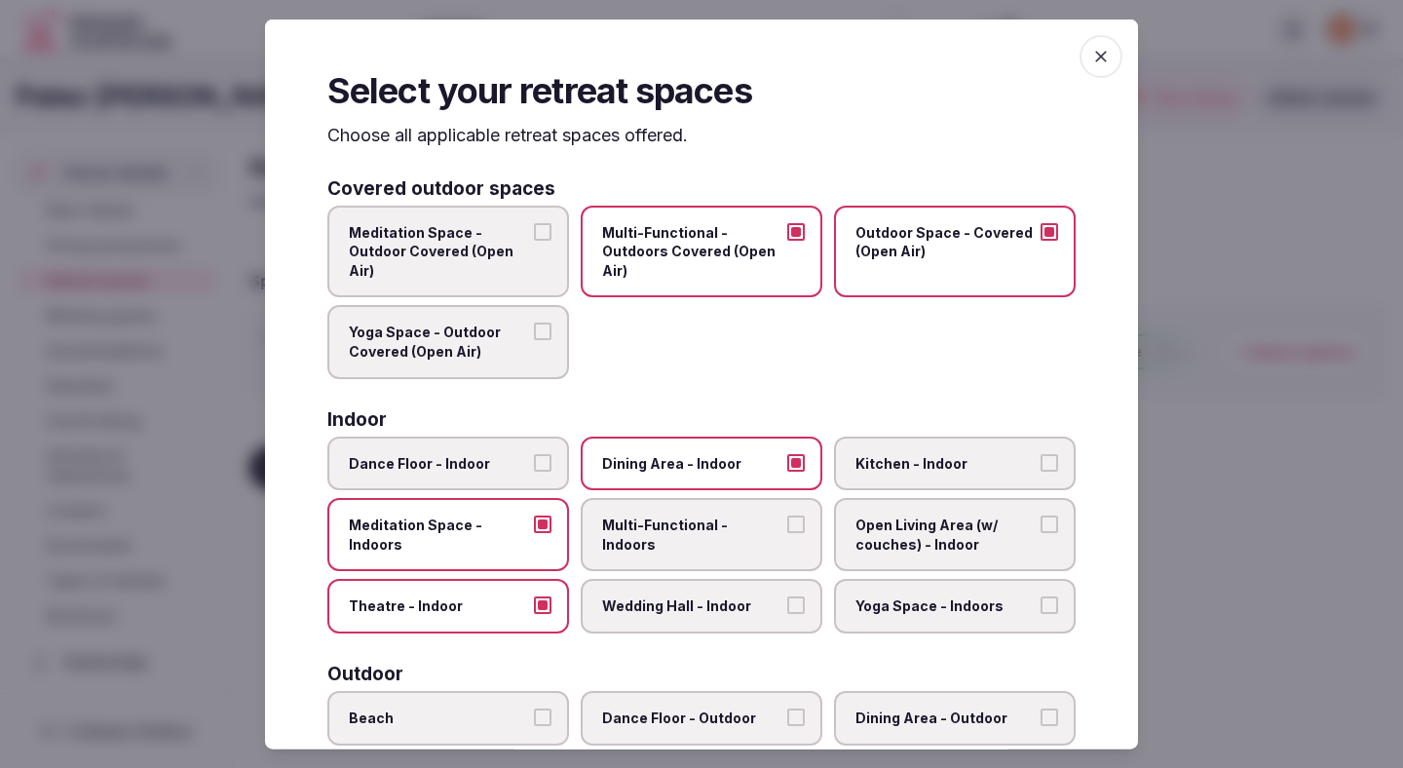
click at [652, 532] on span "Multi-Functional - Indoors" at bounding box center [691, 534] width 179 height 38
click at [787, 532] on button "Multi-Functional - Indoors" at bounding box center [796, 524] width 18 height 18
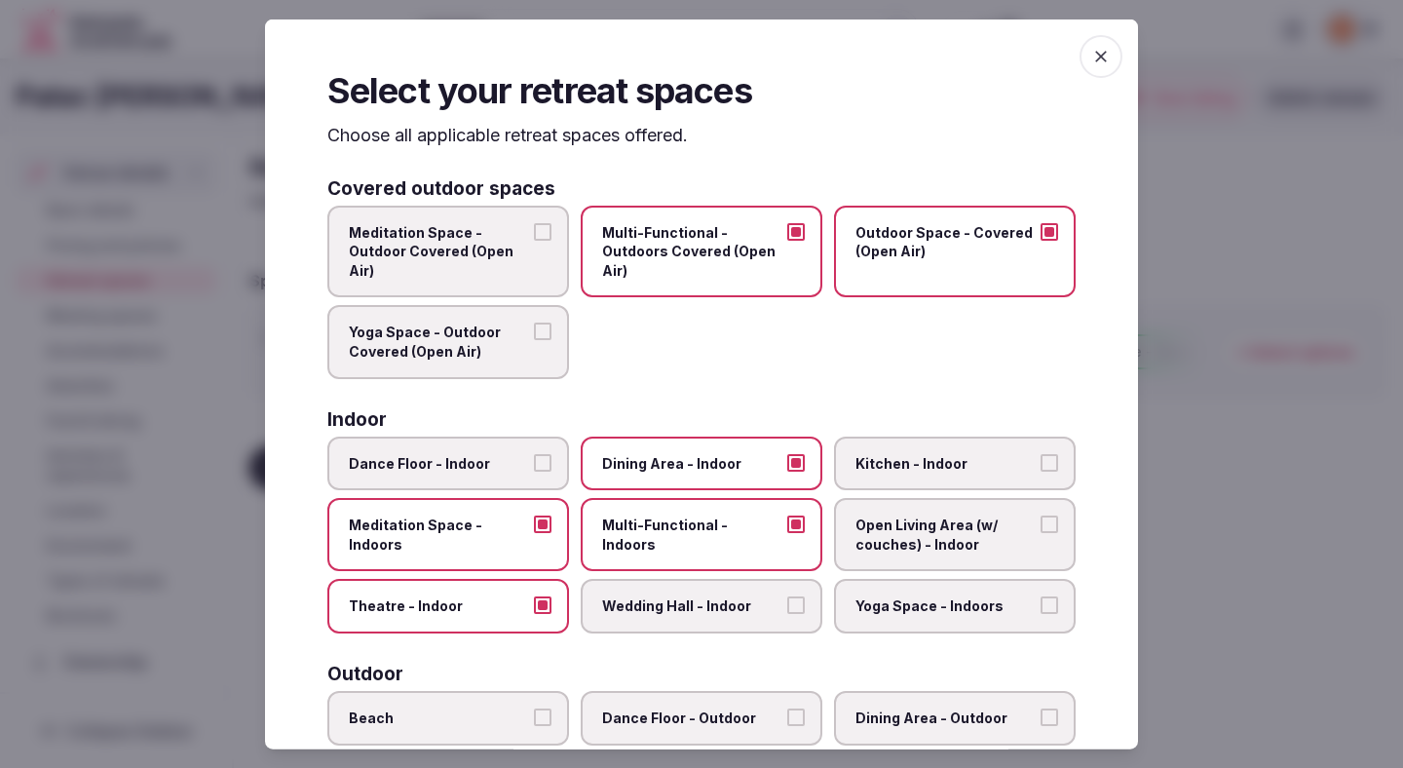
click at [662, 604] on span "Wedding Hall - Indoor" at bounding box center [691, 605] width 179 height 19
click at [787, 604] on button "Wedding Hall - Indoor" at bounding box center [796, 605] width 18 height 18
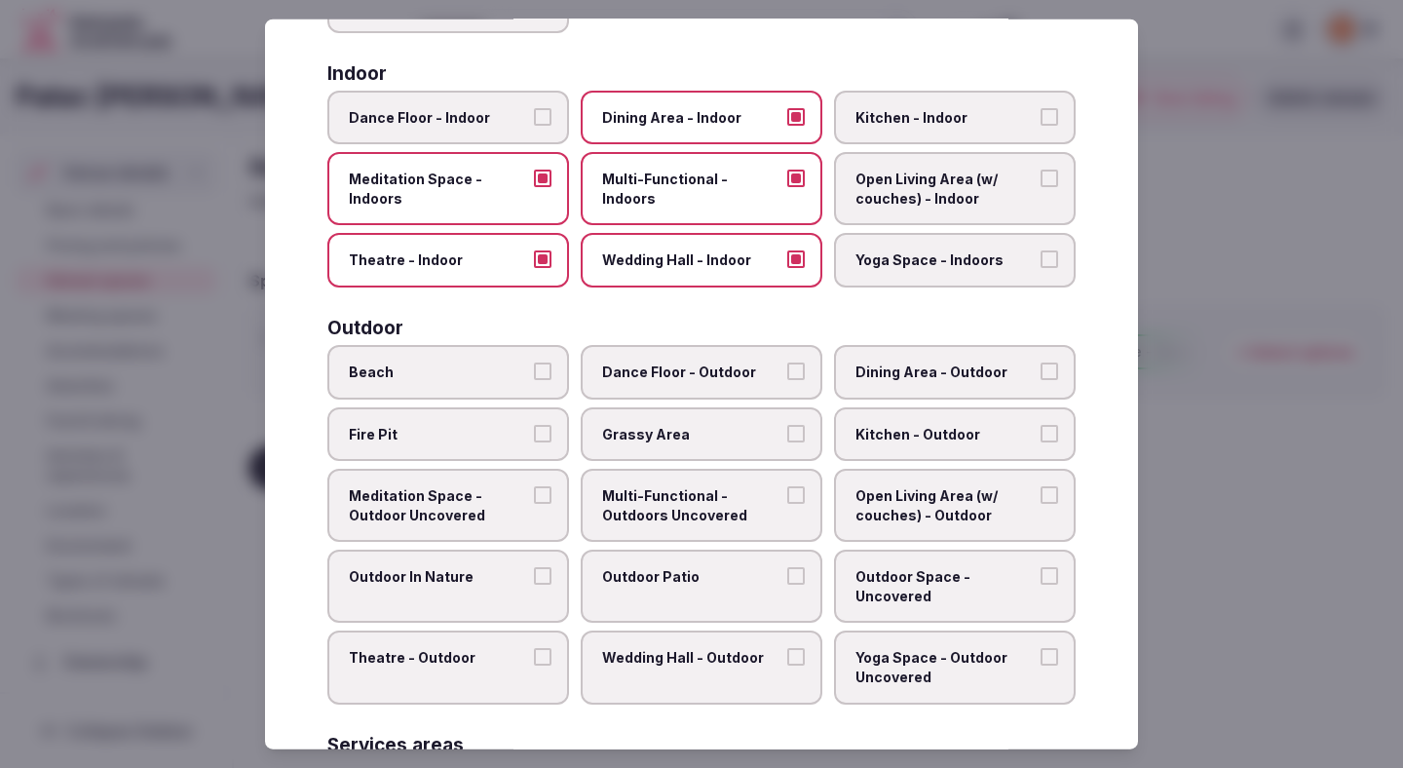
scroll to position [352, 0]
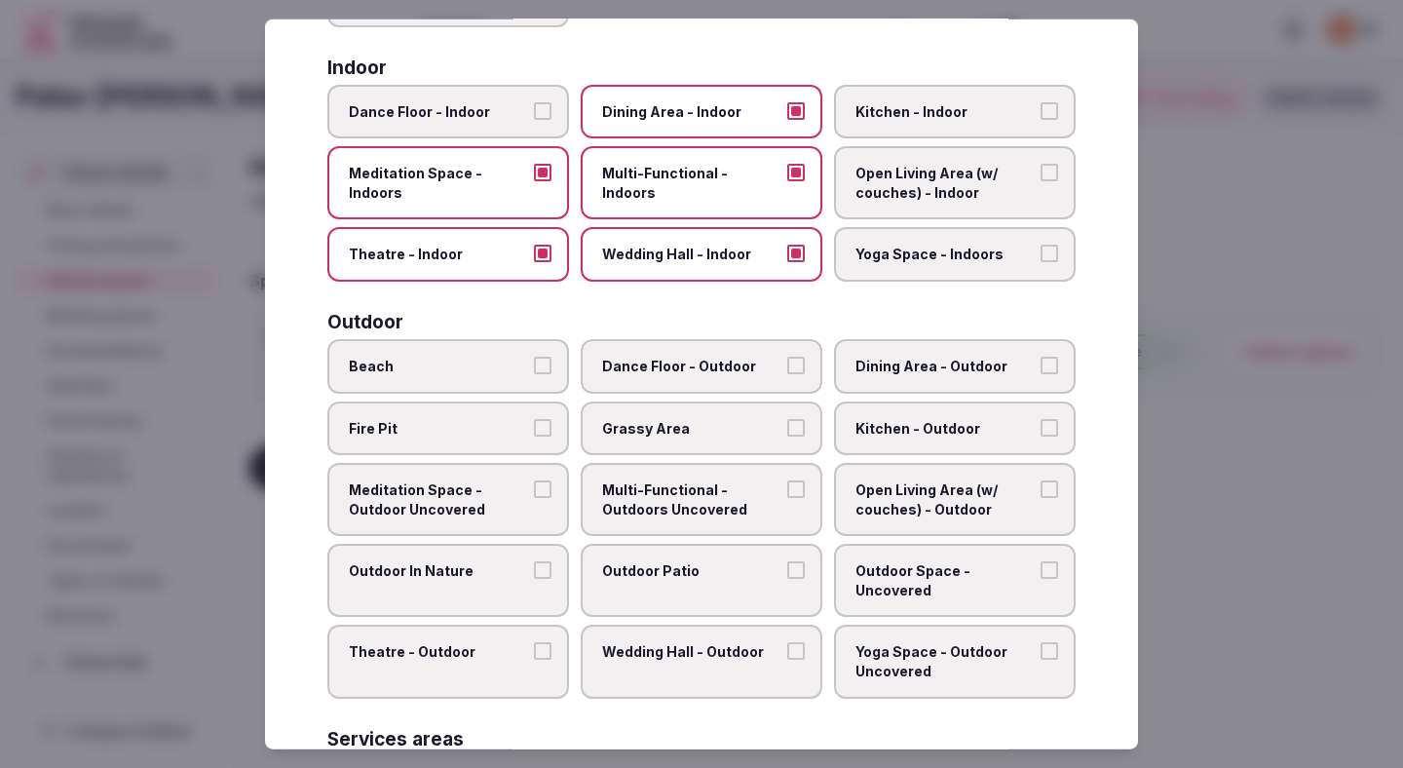
click at [722, 431] on span "Grassy Area" at bounding box center [691, 427] width 179 height 19
click at [787, 431] on button "Grassy Area" at bounding box center [796, 427] width 18 height 18
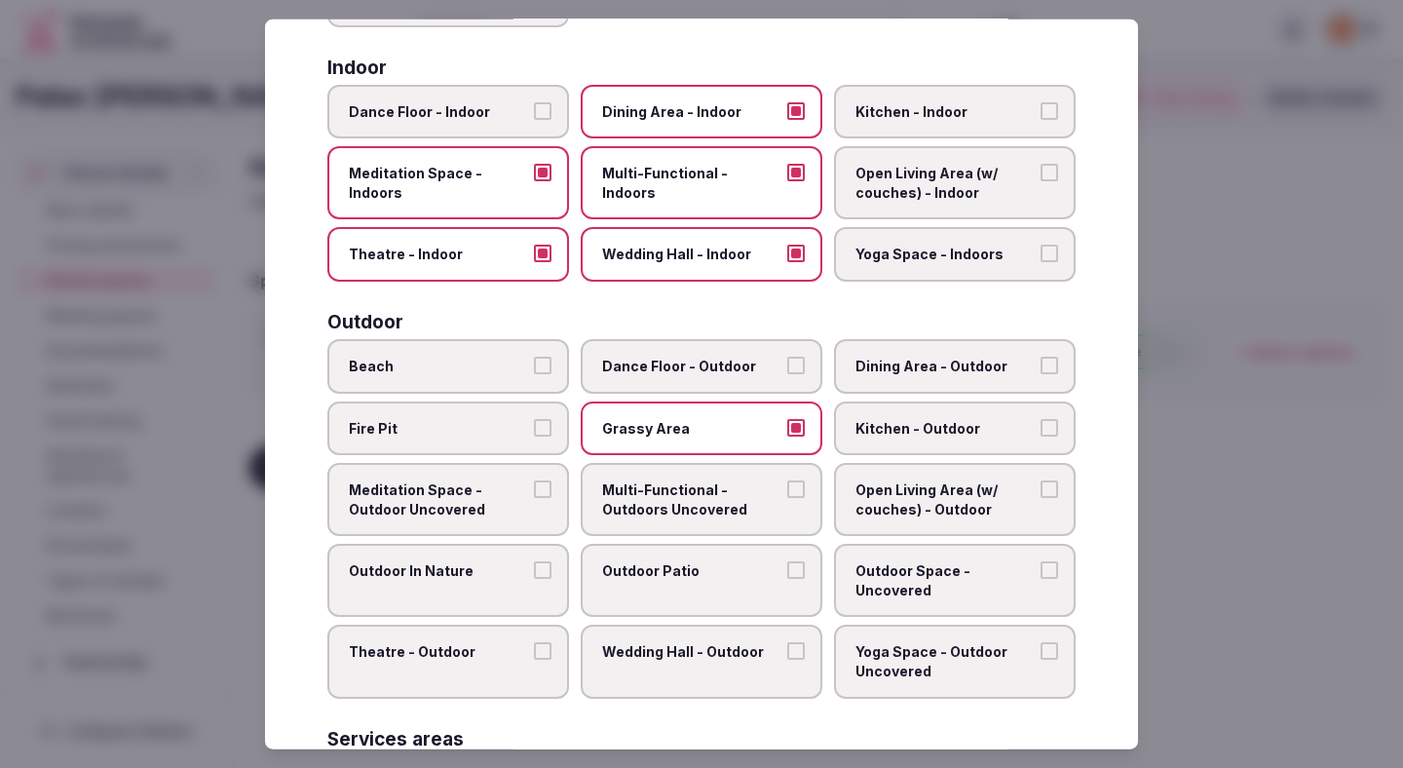
click at [684, 500] on span "Multi-Functional - Outdoors Uncovered" at bounding box center [691, 499] width 179 height 38
click at [787, 498] on button "Multi-Functional - Outdoors Uncovered" at bounding box center [796, 489] width 18 height 18
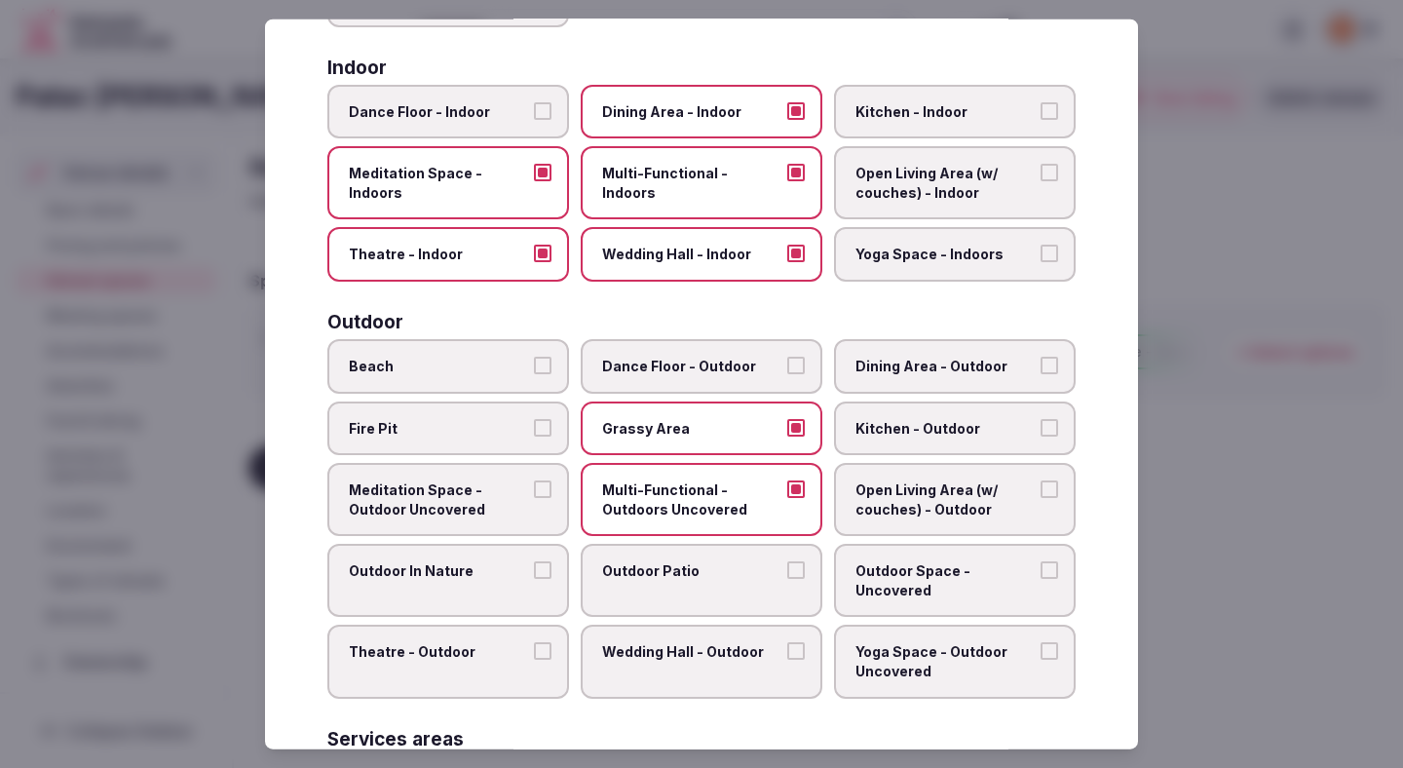
click at [680, 581] on label "Outdoor Patio" at bounding box center [702, 580] width 242 height 73
click at [787, 579] on button "Outdoor Patio" at bounding box center [796, 570] width 18 height 18
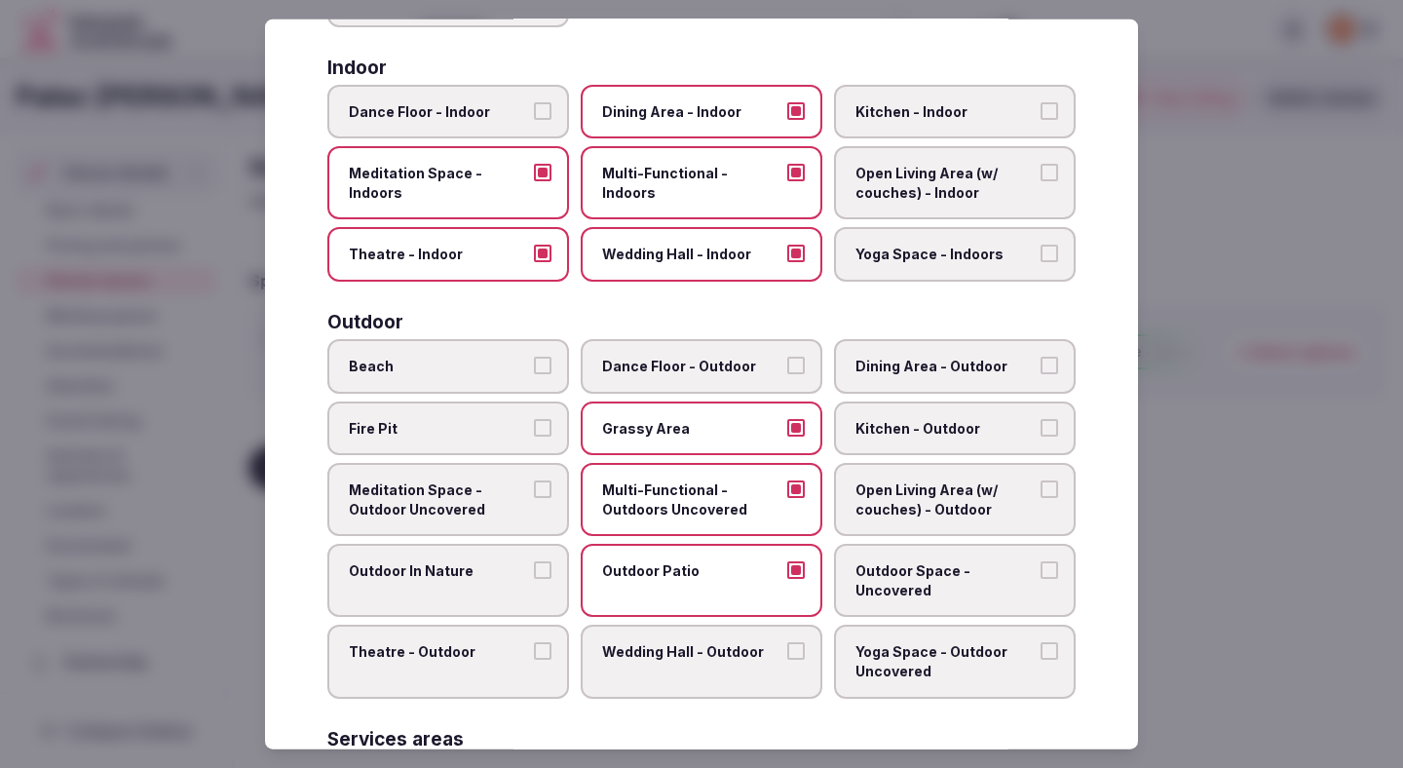
click at [540, 574] on button "Outdoor In Nature" at bounding box center [543, 570] width 18 height 18
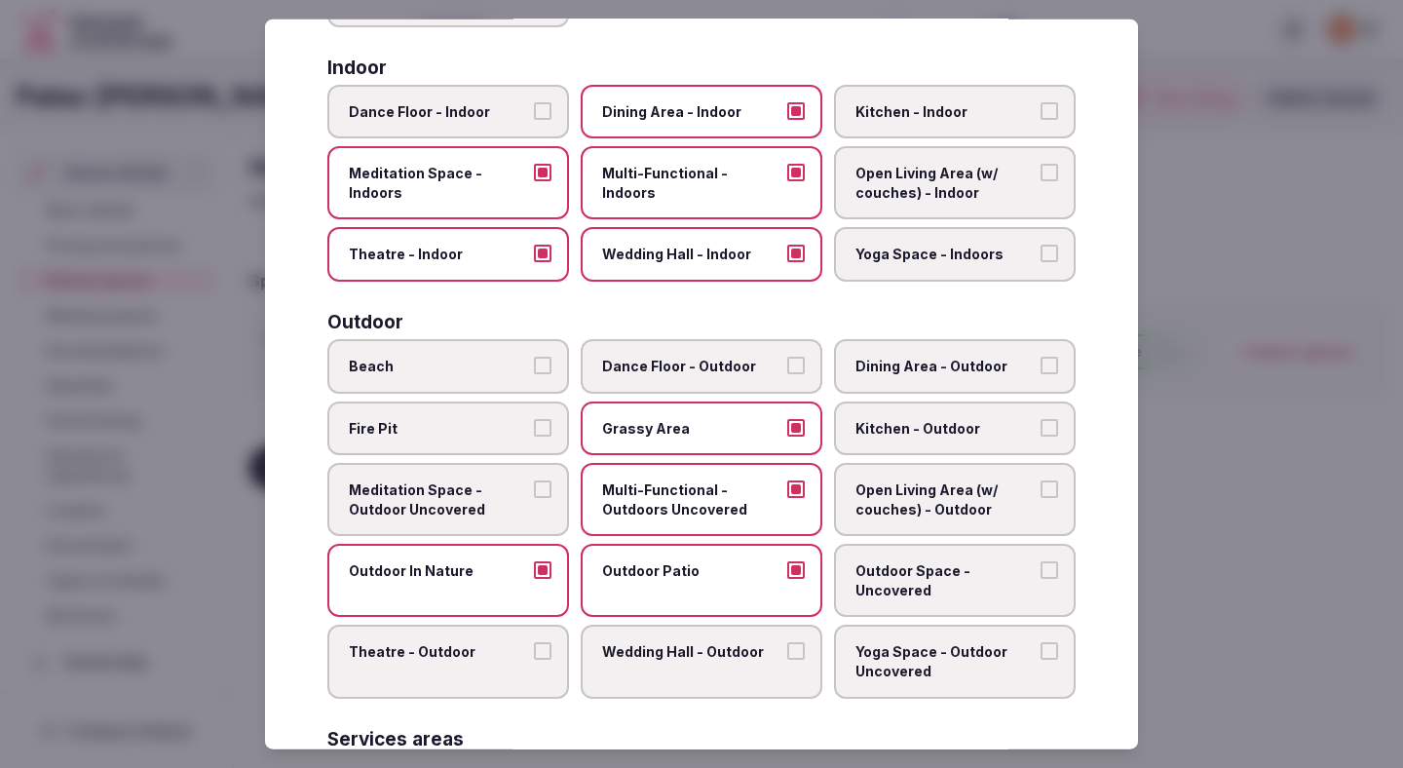
click at [684, 634] on label "Wedding Hall - Outdoor" at bounding box center [702, 661] width 242 height 73
click at [787, 642] on button "Wedding Hall - Outdoor" at bounding box center [796, 651] width 18 height 18
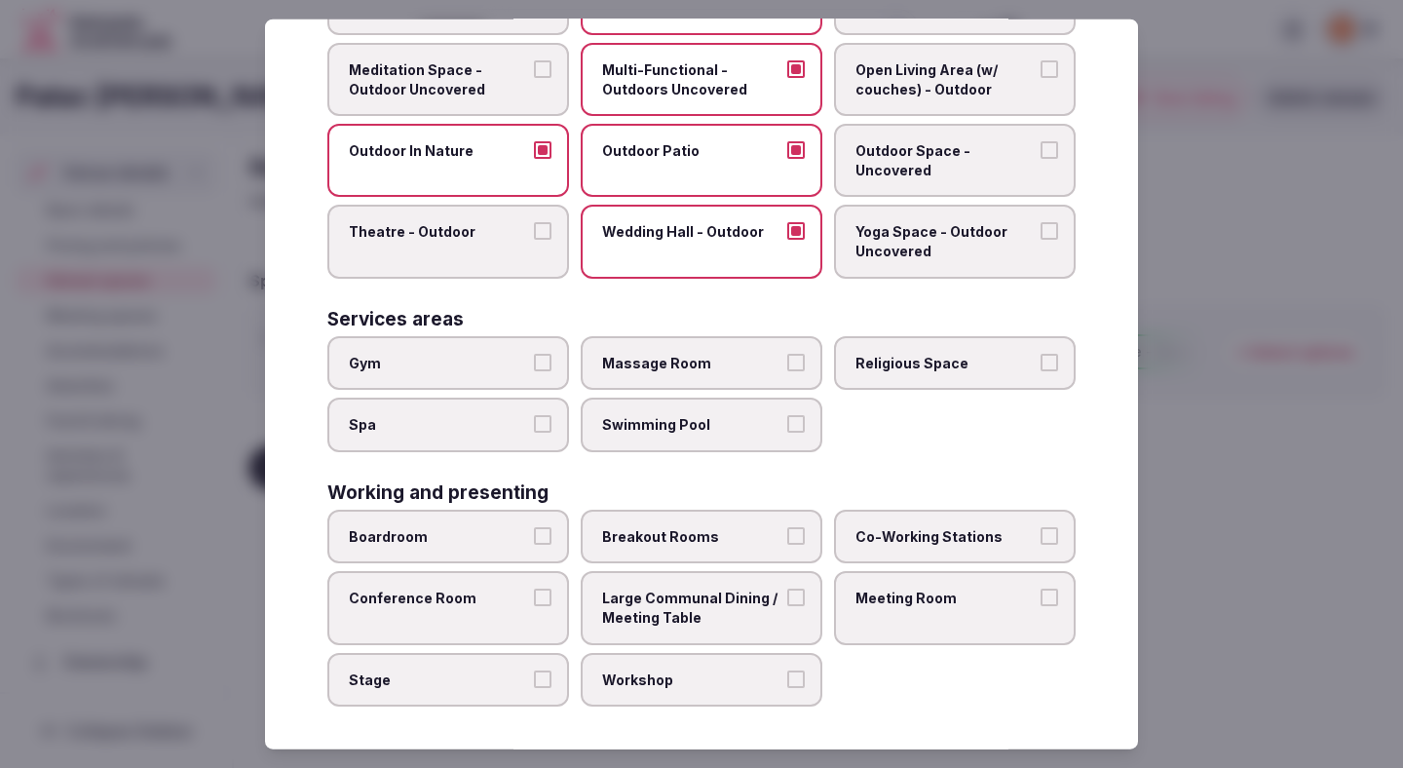
scroll to position [777, 0]
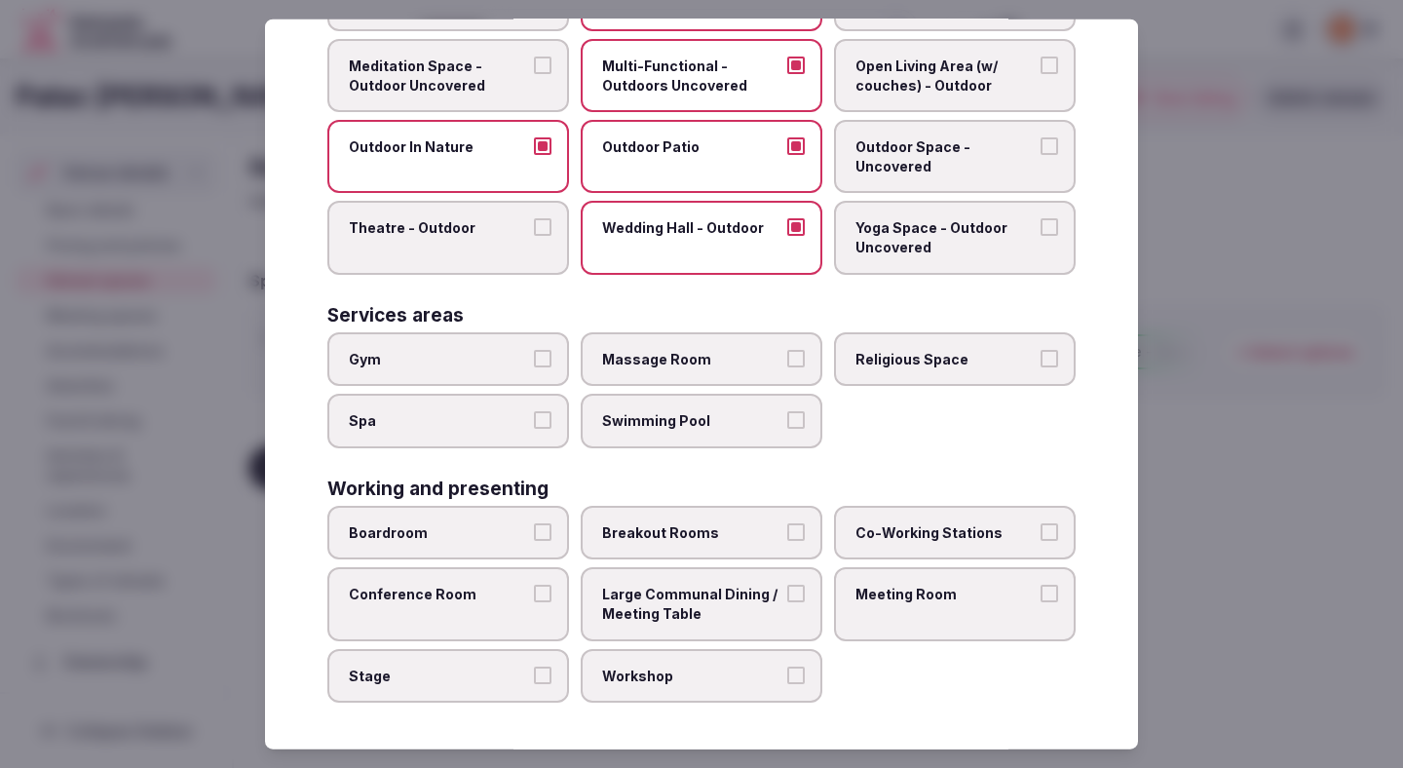
click at [524, 375] on label "Gym" at bounding box center [448, 358] width 242 height 55
click at [534, 366] on button "Gym" at bounding box center [543, 358] width 18 height 18
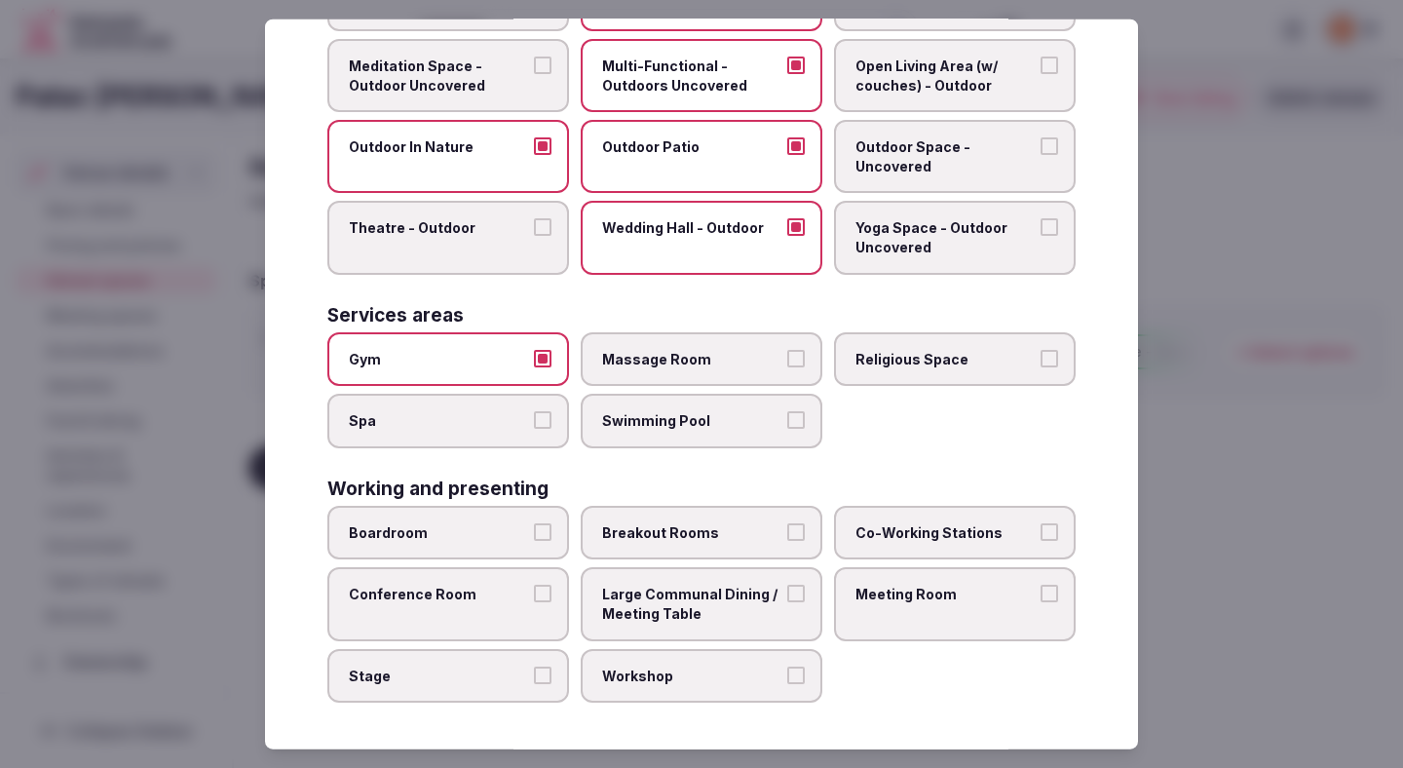
click at [630, 443] on label "Swimming Pool" at bounding box center [702, 421] width 242 height 55
click at [787, 429] on button "Swimming Pool" at bounding box center [796, 420] width 18 height 18
click at [505, 541] on label "Boardroom" at bounding box center [448, 533] width 242 height 55
click at [534, 541] on button "Boardroom" at bounding box center [543, 532] width 18 height 18
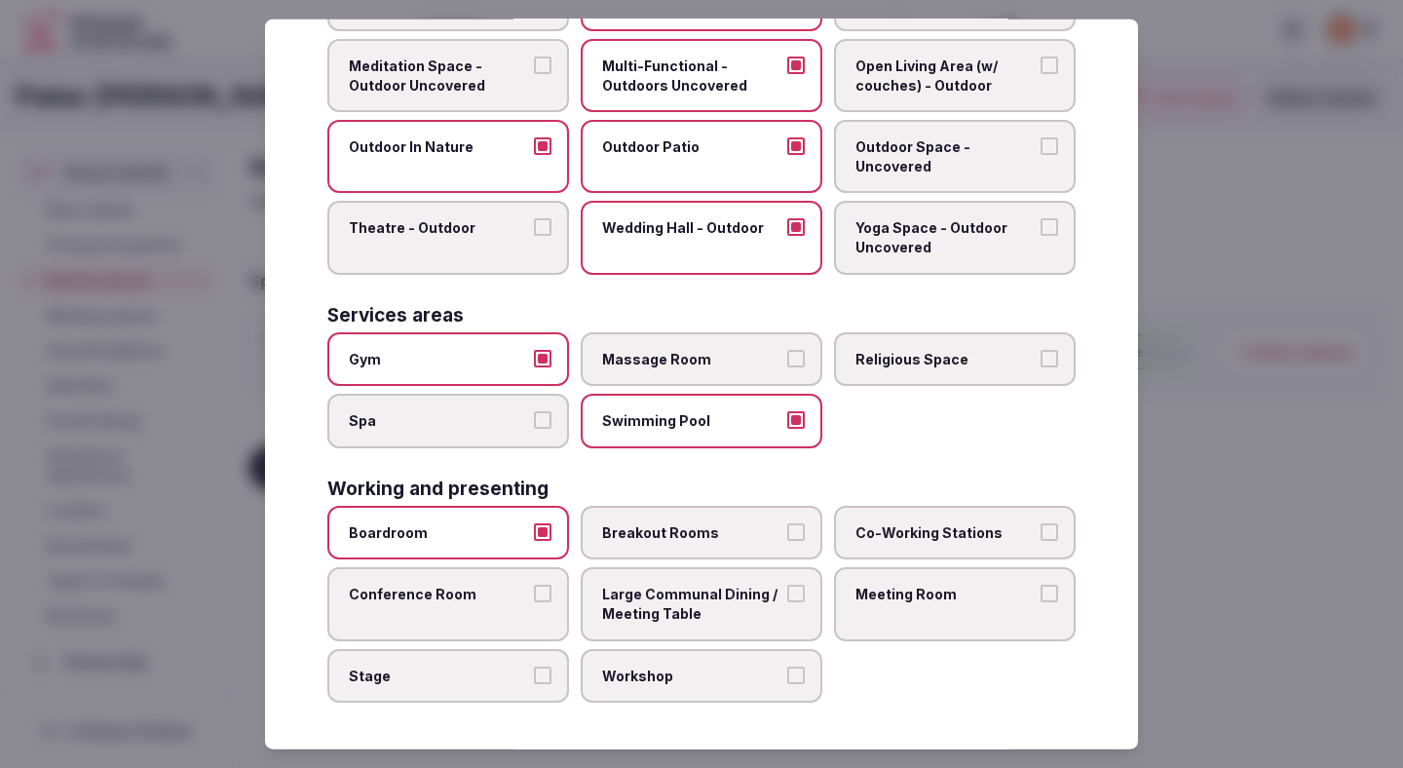
click at [505, 590] on span "Conference Room" at bounding box center [438, 594] width 179 height 19
click at [534, 590] on button "Conference Room" at bounding box center [543, 594] width 18 height 18
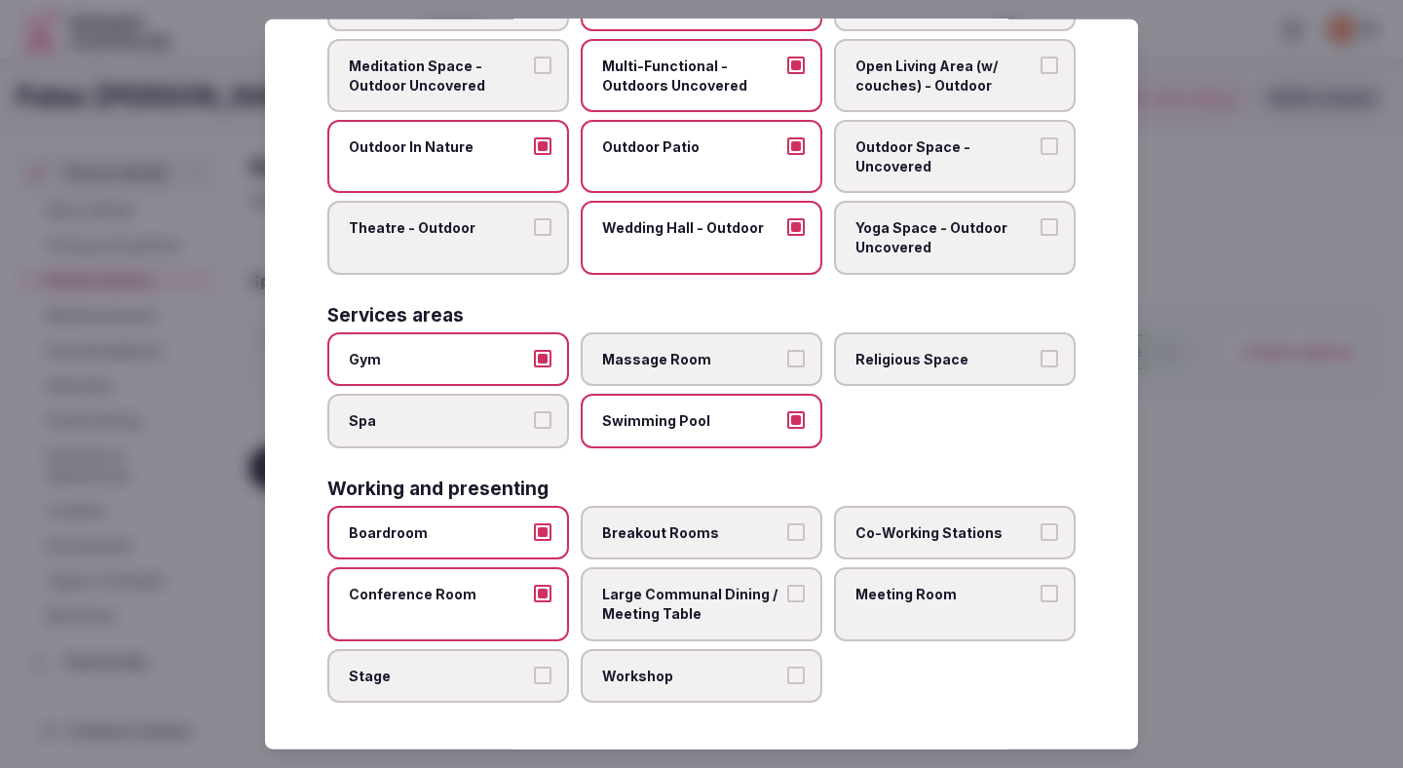
click at [660, 536] on span "Breakout Rooms" at bounding box center [691, 532] width 179 height 19
click at [787, 536] on button "Breakout Rooms" at bounding box center [796, 532] width 18 height 18
click at [660, 589] on span "Large Communal Dining / Meeting Table" at bounding box center [691, 604] width 179 height 38
click at [787, 589] on button "Large Communal Dining / Meeting Table" at bounding box center [796, 594] width 18 height 18
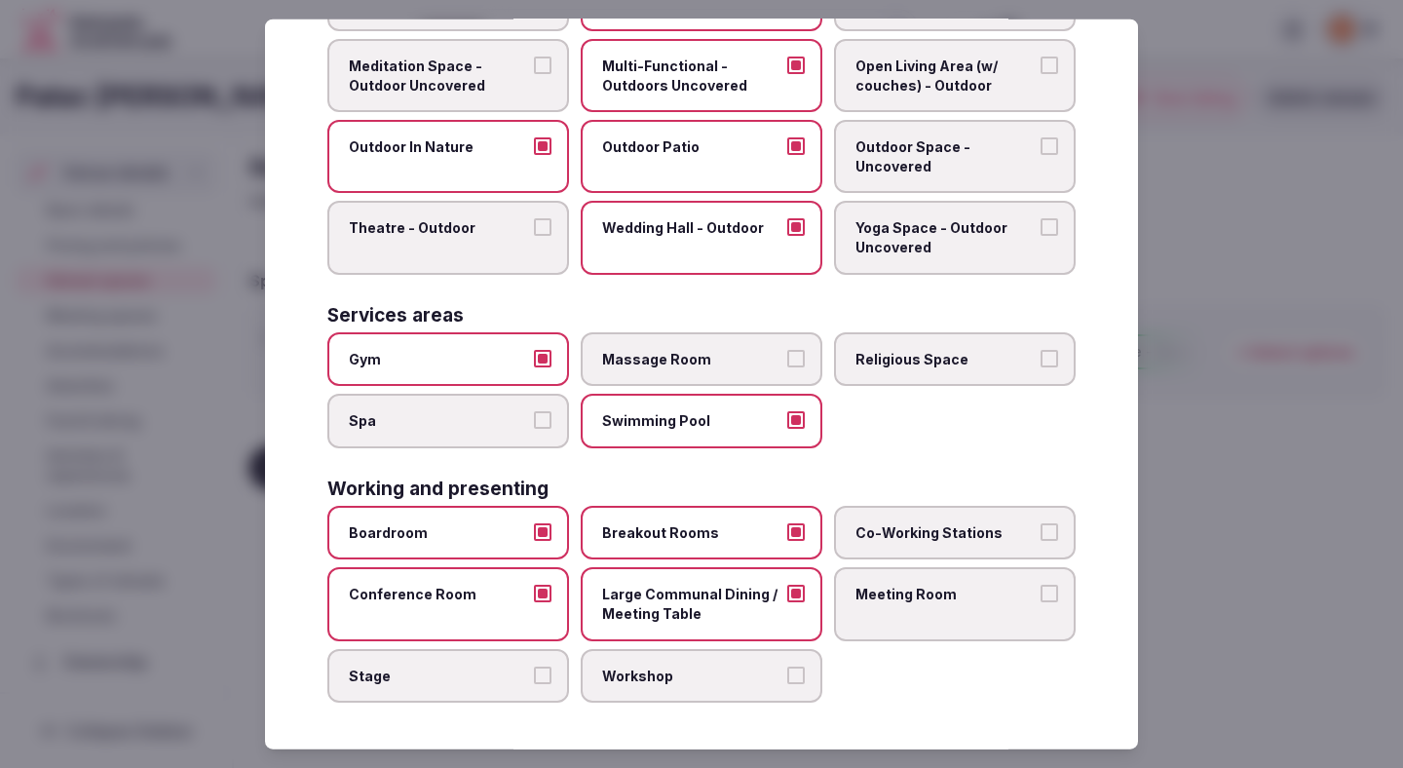
click at [869, 593] on span "Meeting Room" at bounding box center [945, 594] width 179 height 19
click at [1041, 593] on button "Meeting Room" at bounding box center [1050, 594] width 18 height 18
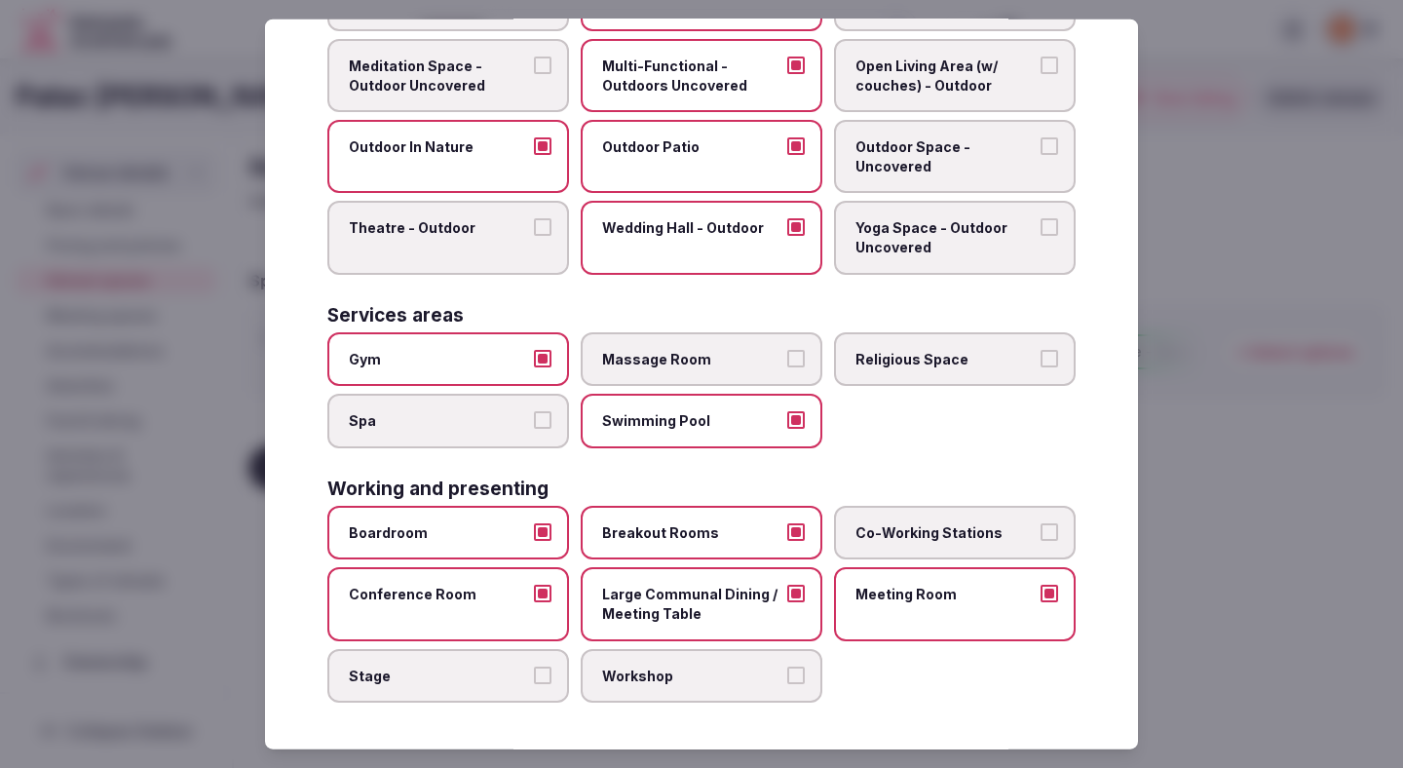
click at [1221, 423] on div at bounding box center [701, 384] width 1403 height 768
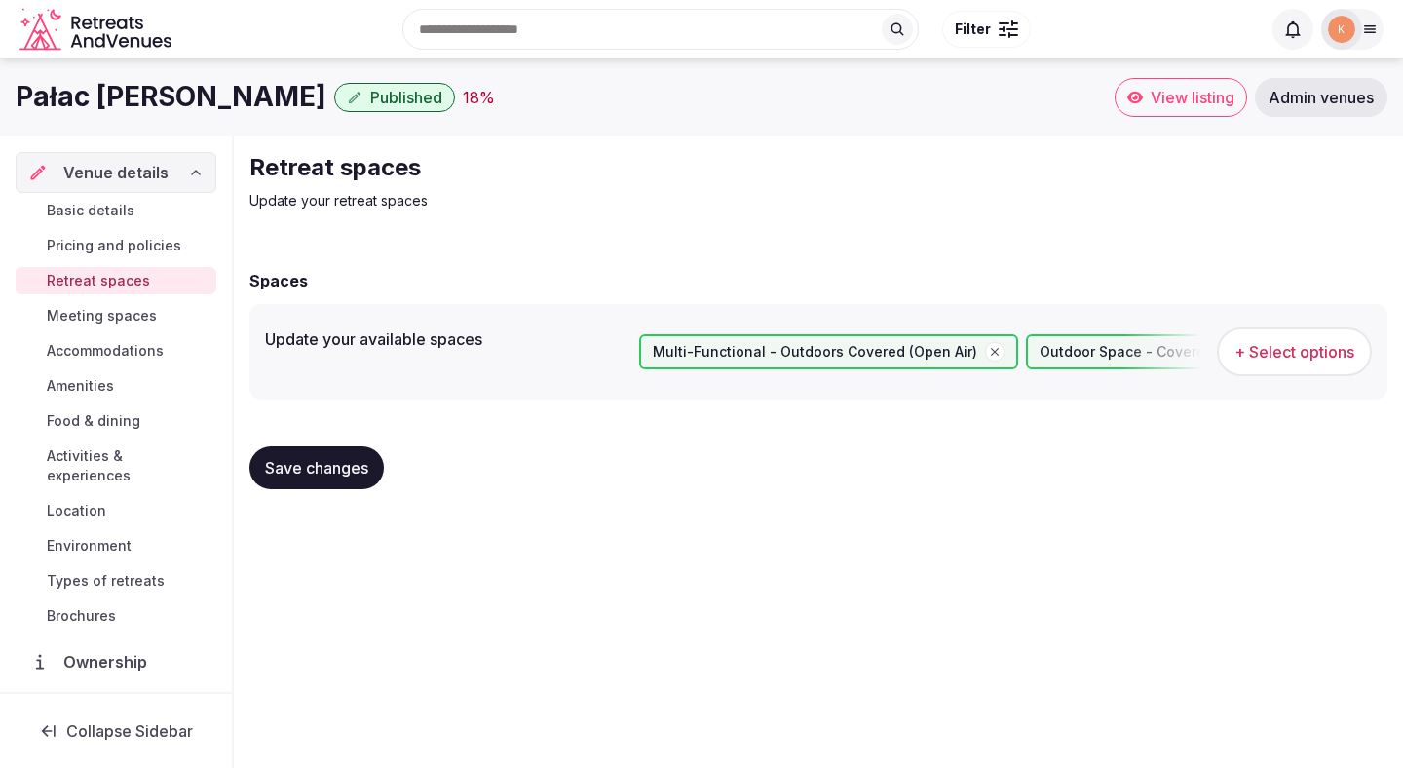
click at [340, 462] on span "Save changes" at bounding box center [316, 467] width 103 height 19
click at [336, 468] on span "Save changes" at bounding box center [316, 467] width 103 height 19
click at [124, 318] on span "Meeting spaces" at bounding box center [102, 315] width 110 height 19
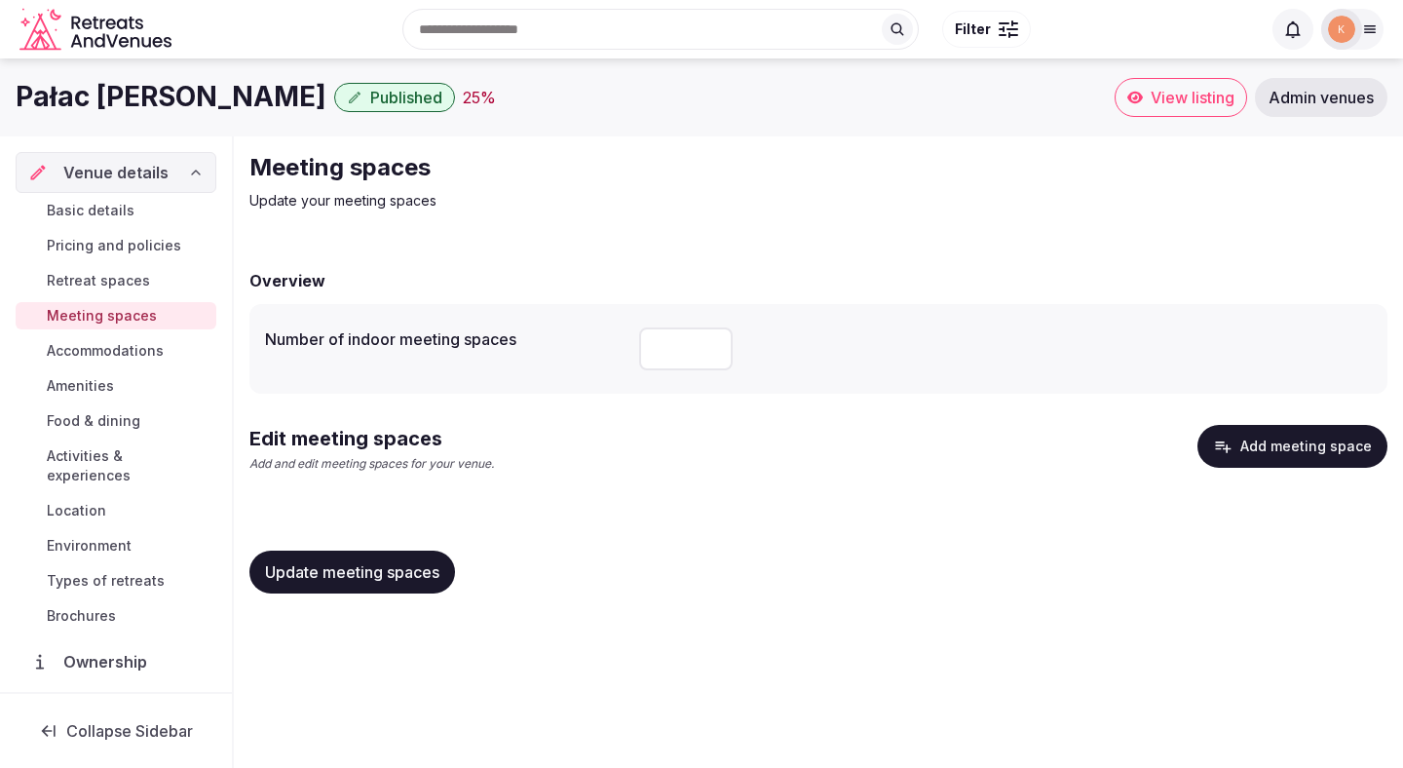
click at [1272, 462] on button "Add meeting space" at bounding box center [1293, 446] width 190 height 43
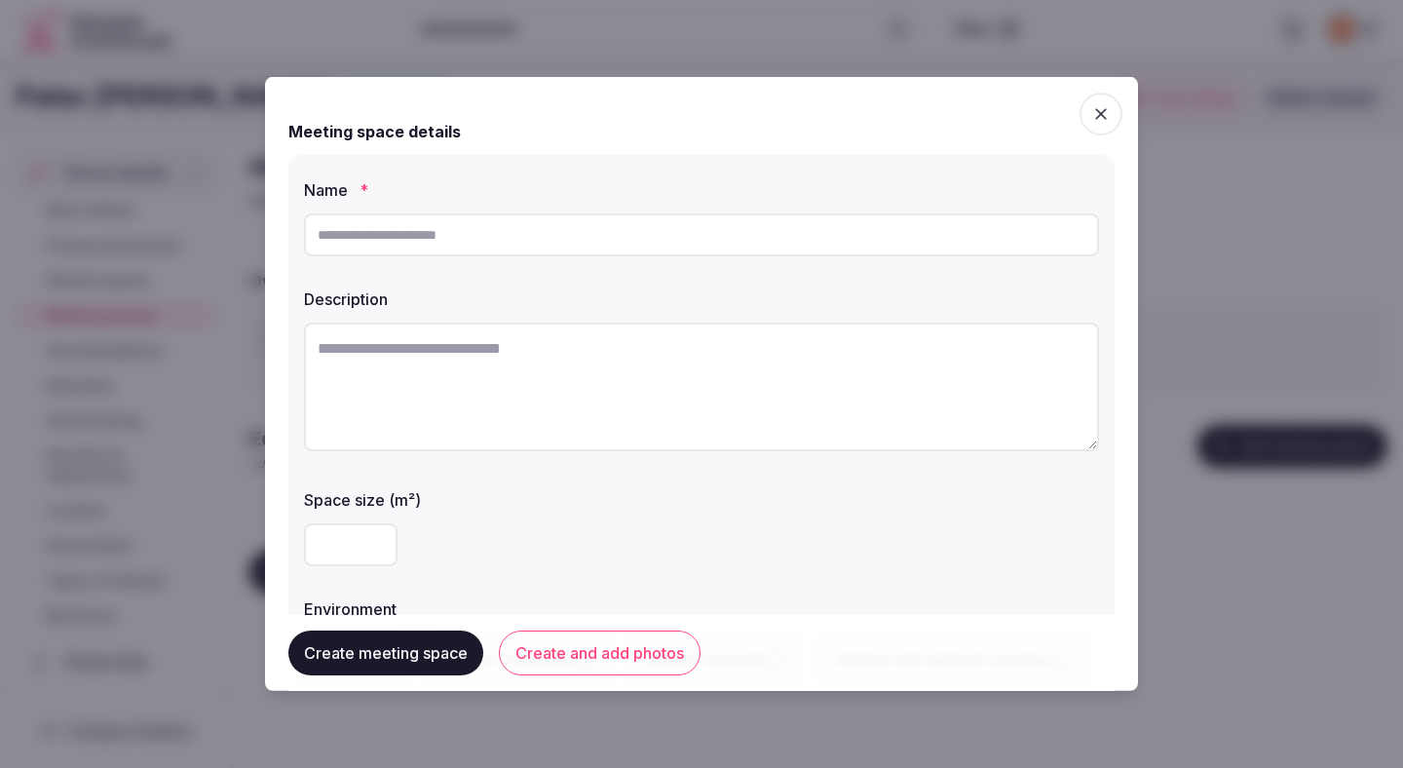
click at [647, 378] on textarea at bounding box center [701, 387] width 795 height 129
paste textarea "**********"
type textarea "**********"
click at [554, 346] on textarea "**********" at bounding box center [701, 387] width 795 height 129
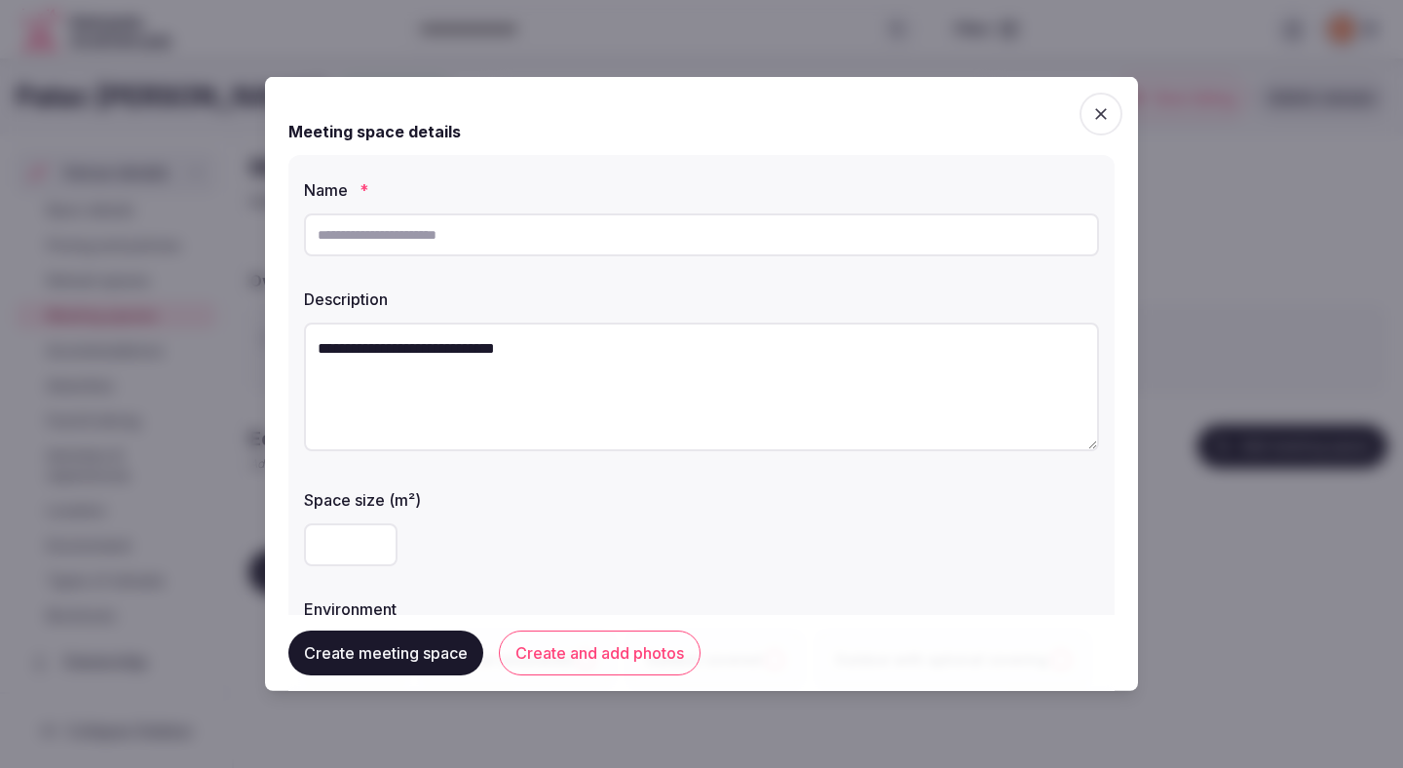
click at [554, 346] on textarea "**********" at bounding box center [701, 387] width 795 height 129
click at [515, 359] on textarea at bounding box center [701, 387] width 795 height 129
paste textarea "**********"
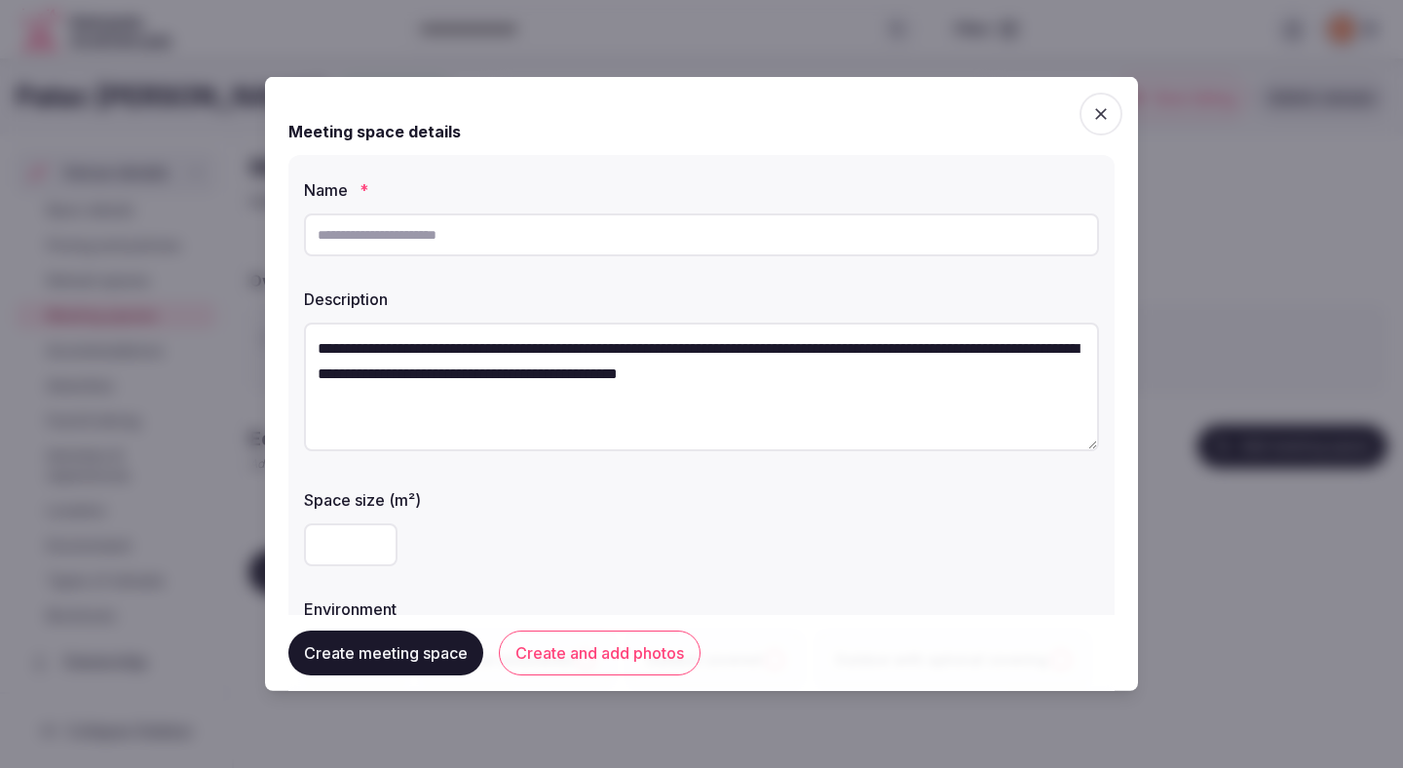
type textarea "**********"
click at [632, 251] on input "text" at bounding box center [701, 234] width 795 height 43
type input "*********"
click at [588, 497] on label "Space size (m²)" at bounding box center [701, 500] width 795 height 16
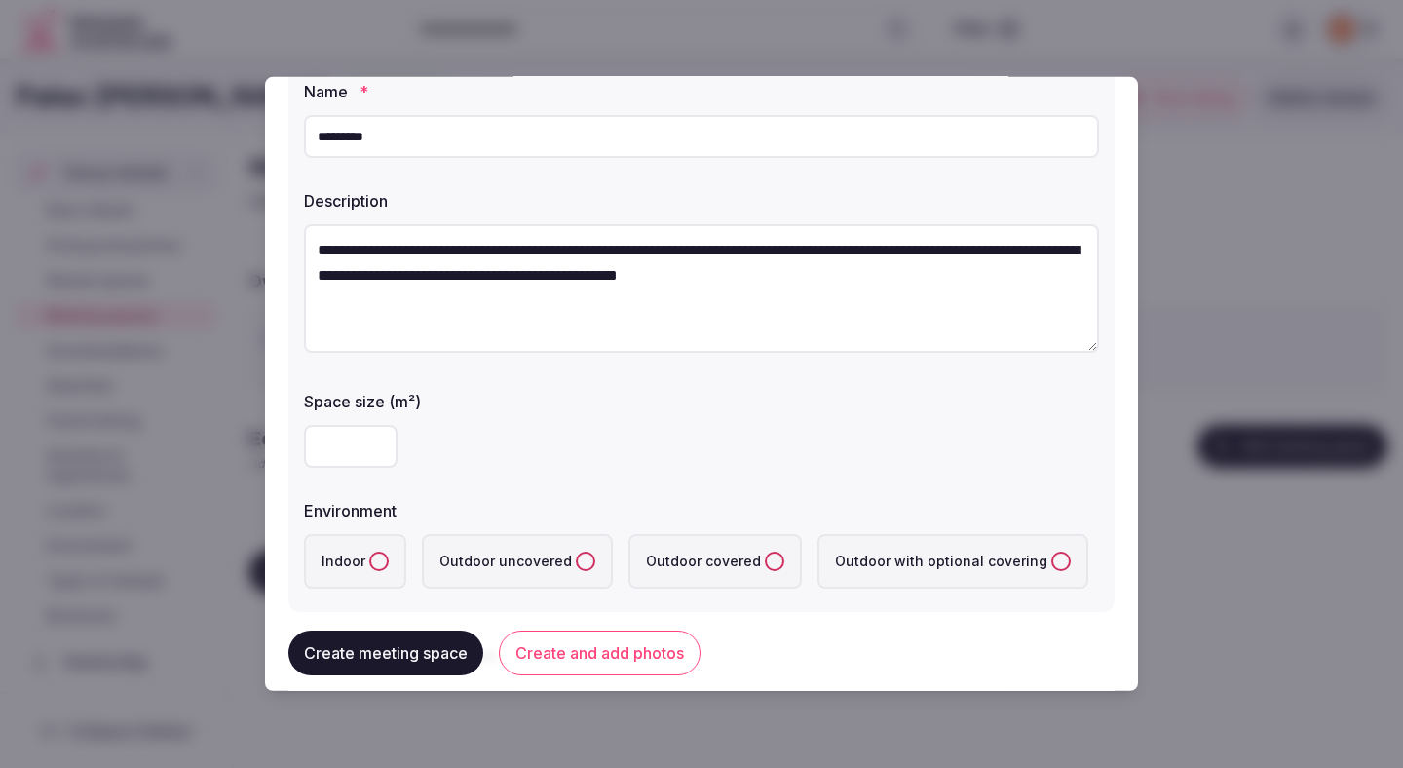
scroll to position [112, 0]
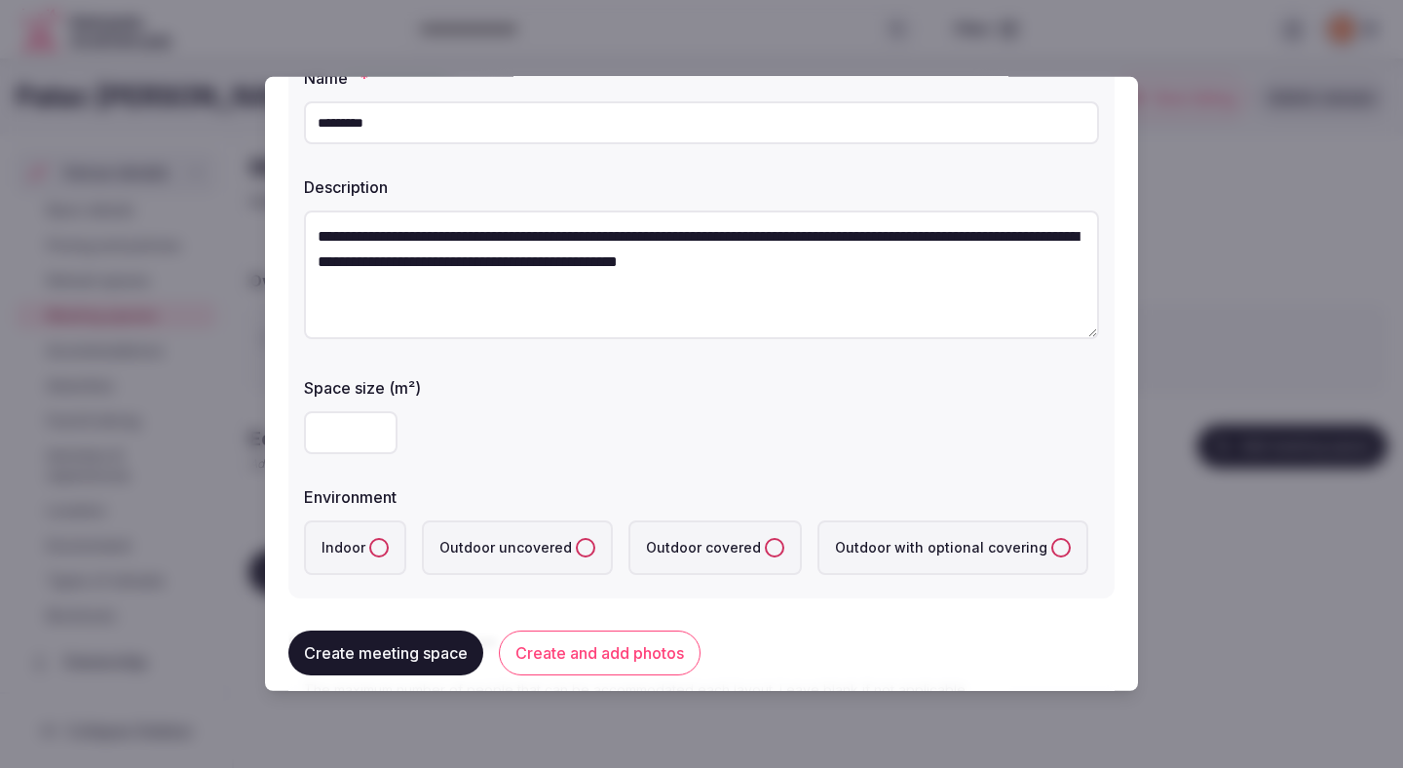
click at [349, 430] on input "number" at bounding box center [351, 432] width 94 height 43
type input "***"
click at [507, 468] on div "**********" at bounding box center [701, 320] width 826 height 555
click at [371, 550] on button "Indoor" at bounding box center [378, 547] width 19 height 19
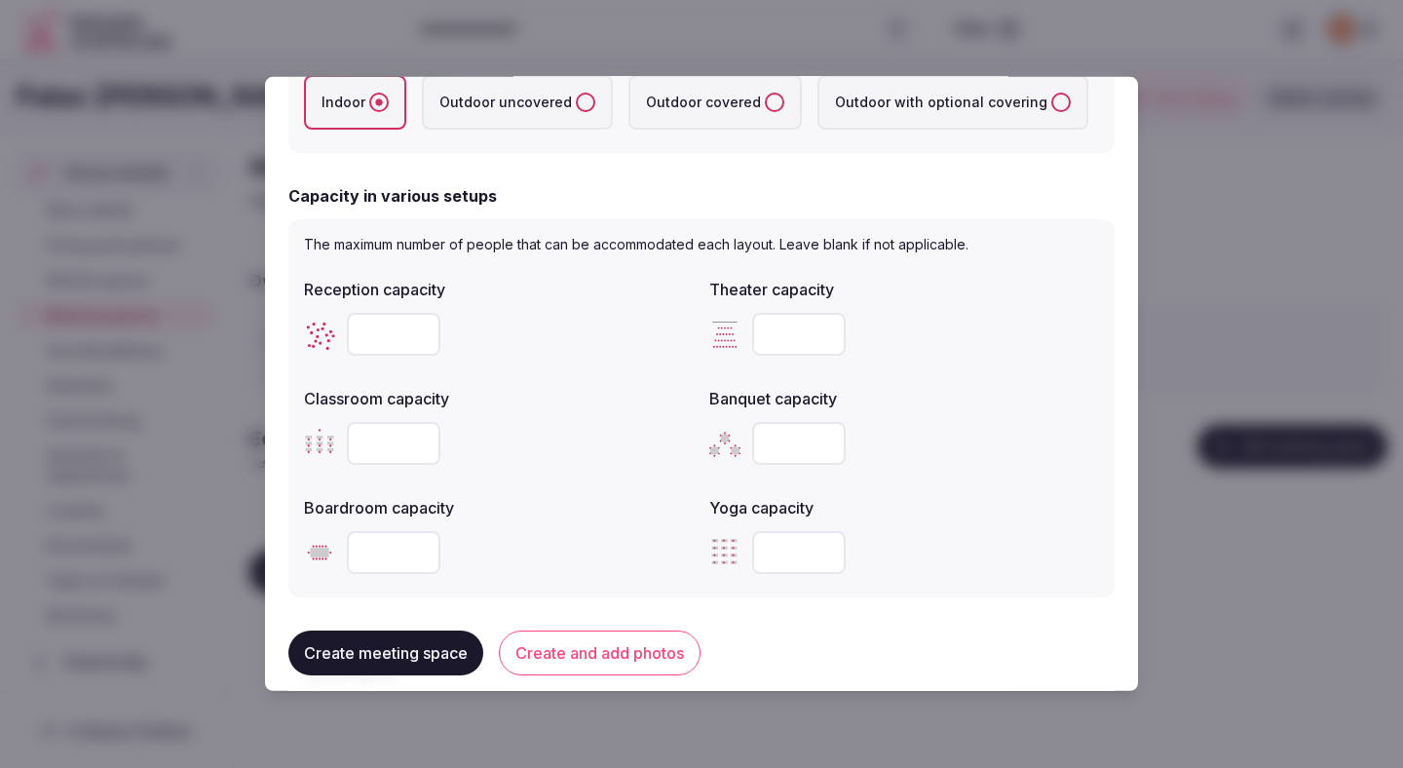
scroll to position [564, 0]
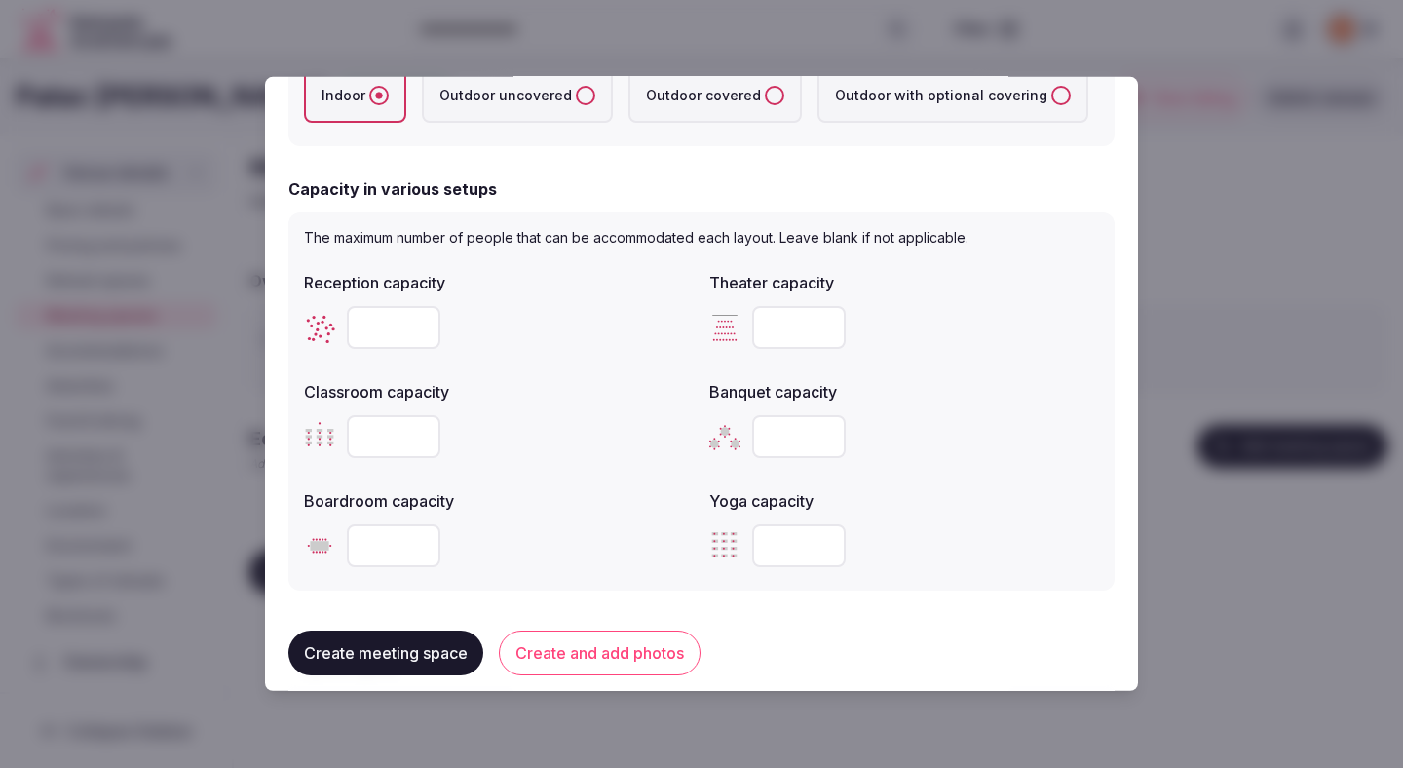
click at [397, 330] on input "number" at bounding box center [394, 327] width 94 height 43
type input "***"
click at [764, 342] on input "number" at bounding box center [799, 327] width 94 height 43
type input "***"
click at [395, 440] on input "number" at bounding box center [394, 436] width 94 height 43
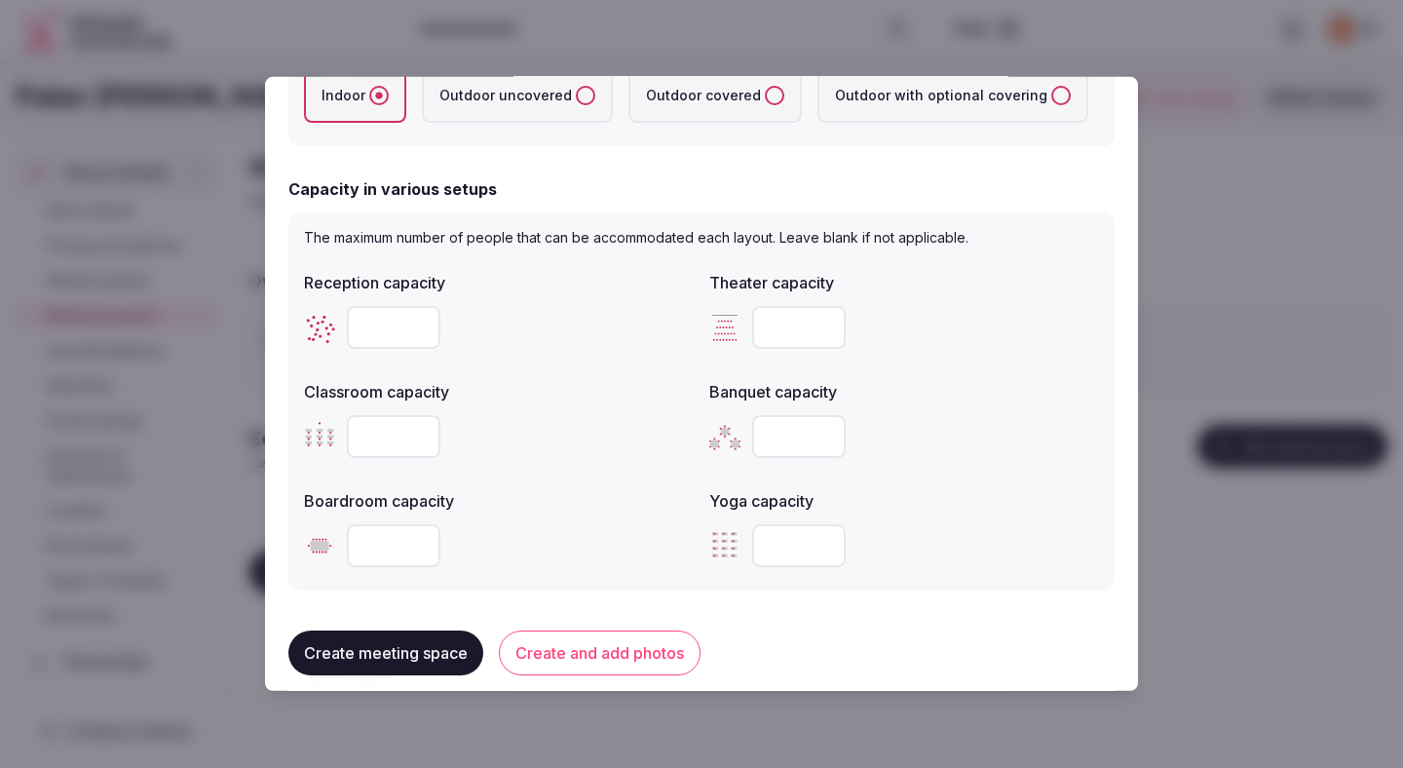
type input "**"
type input "***"
click at [381, 542] on input "number" at bounding box center [394, 545] width 94 height 43
type input "**"
click at [872, 494] on label "Yoga capacity" at bounding box center [904, 501] width 390 height 16
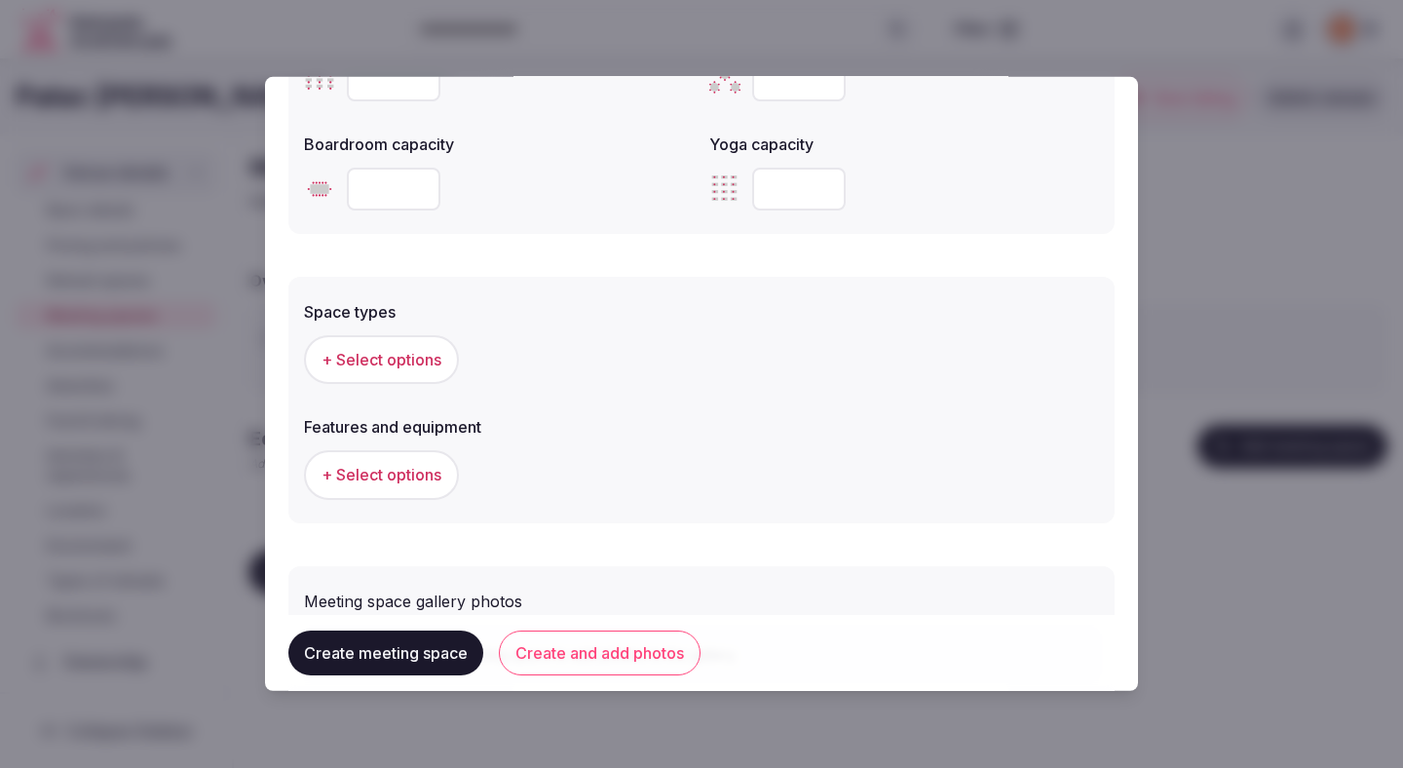
scroll to position [935, 0]
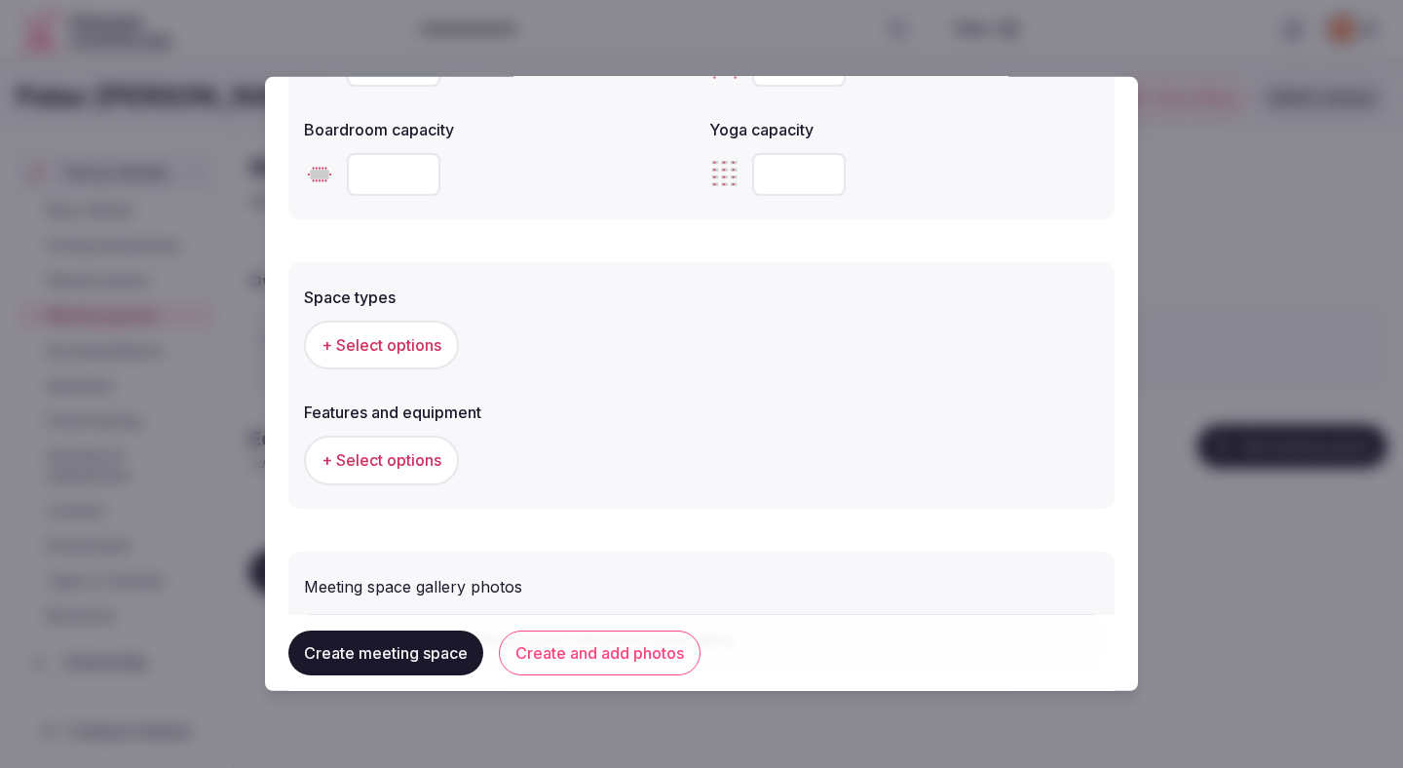
click at [415, 345] on span "+ Select options" at bounding box center [382, 344] width 120 height 21
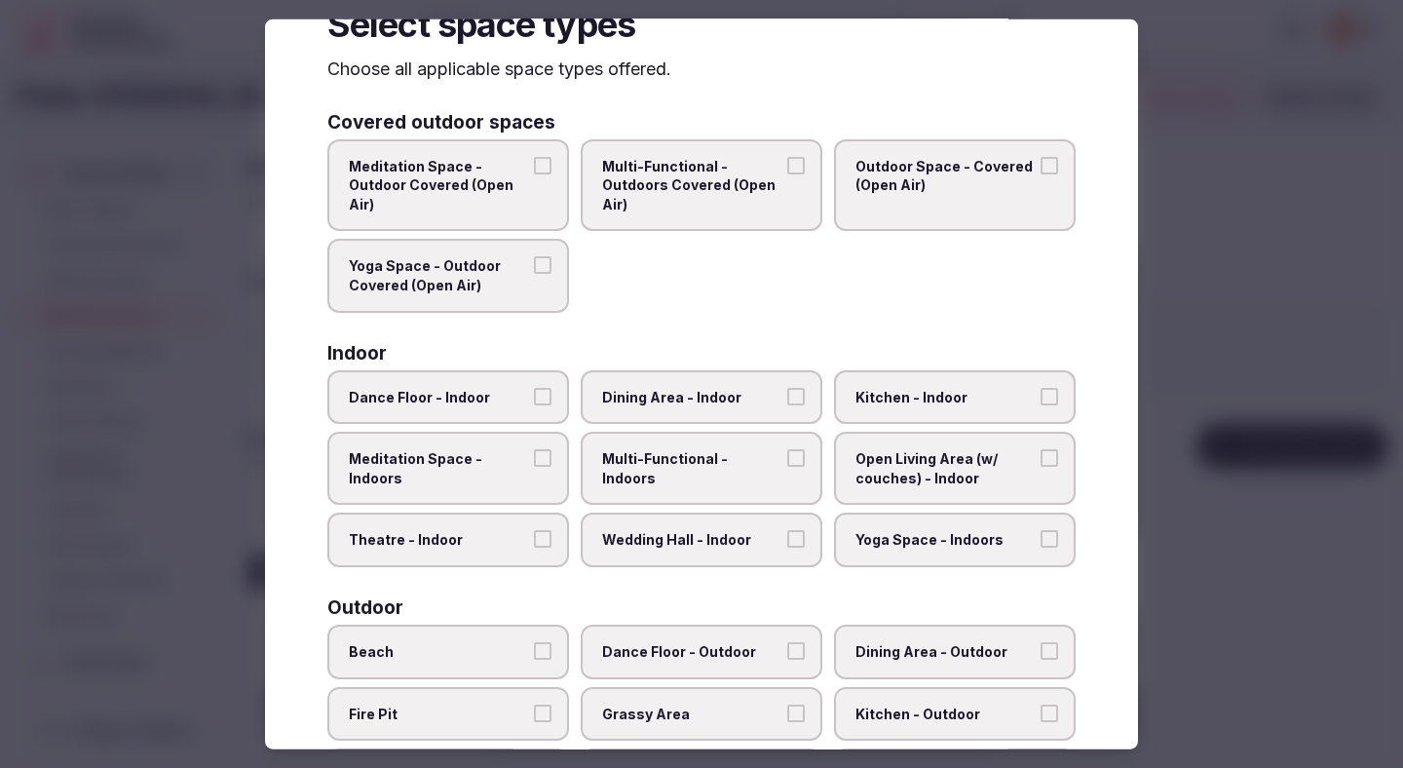
scroll to position [69, 0]
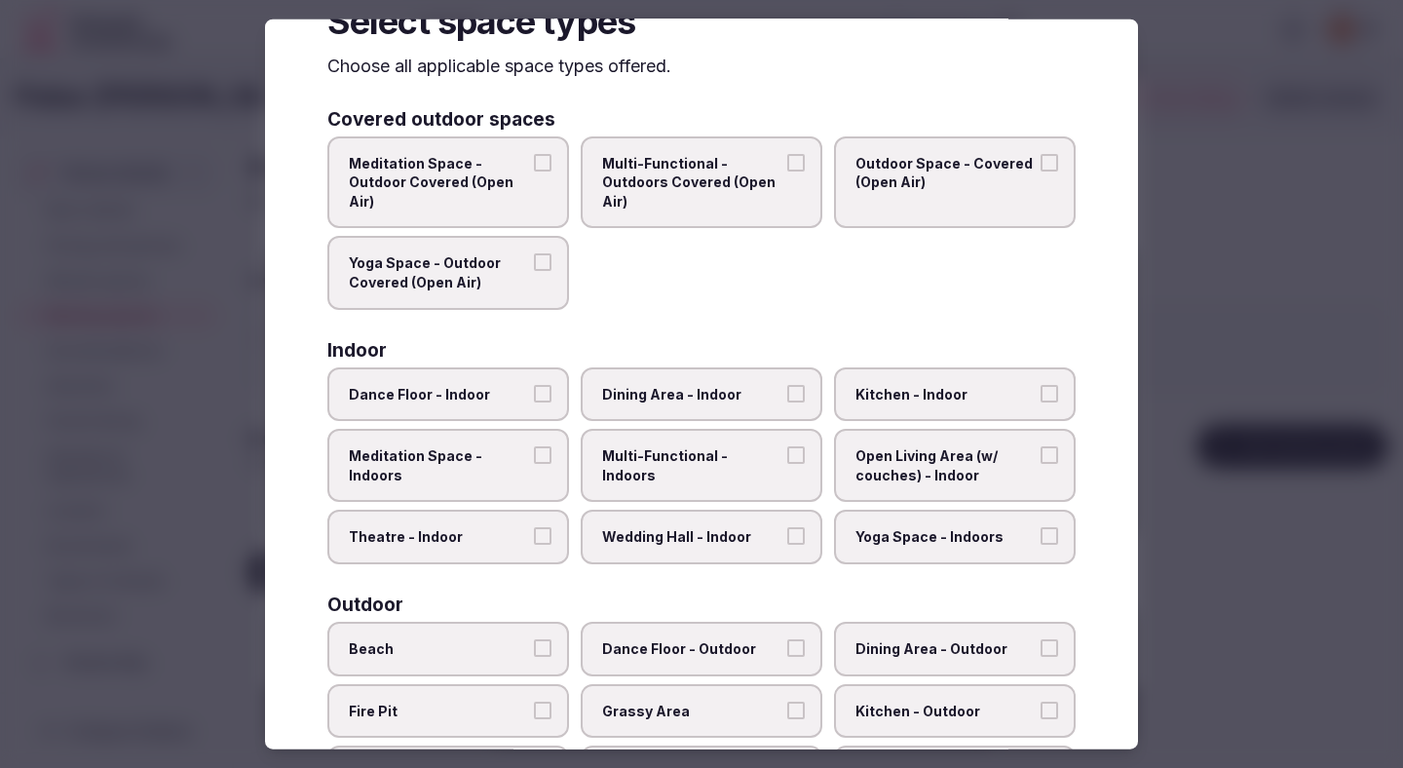
click at [476, 467] on span "Meditation Space - Indoors" at bounding box center [438, 465] width 179 height 38
click at [534, 464] on button "Meditation Space - Indoors" at bounding box center [543, 455] width 18 height 18
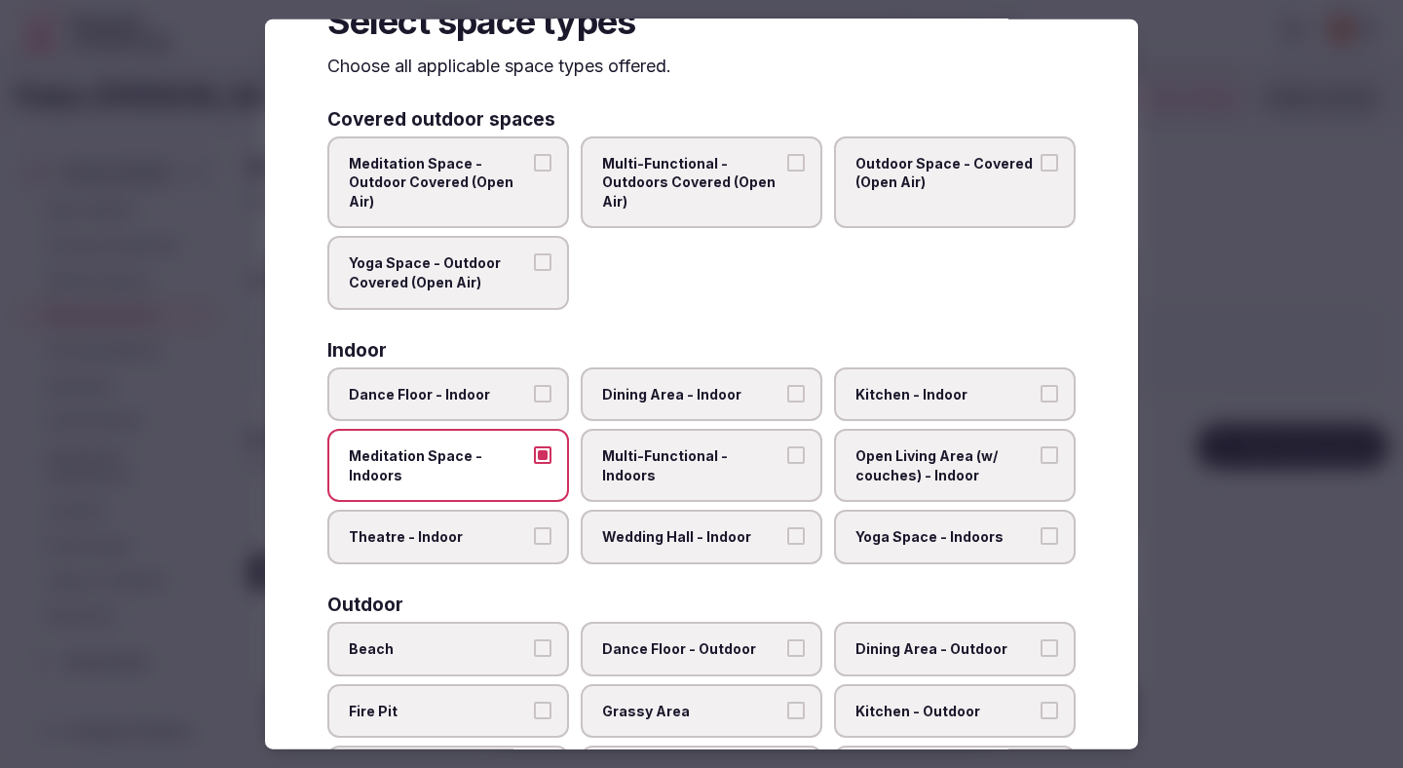
click at [628, 399] on span "Dining Area - Indoor" at bounding box center [691, 393] width 179 height 19
click at [787, 399] on button "Dining Area - Indoor" at bounding box center [796, 393] width 18 height 18
click at [750, 471] on label "Multi-Functional - Indoors" at bounding box center [702, 465] width 242 height 73
click at [787, 464] on button "Multi-Functional - Indoors" at bounding box center [796, 455] width 18 height 18
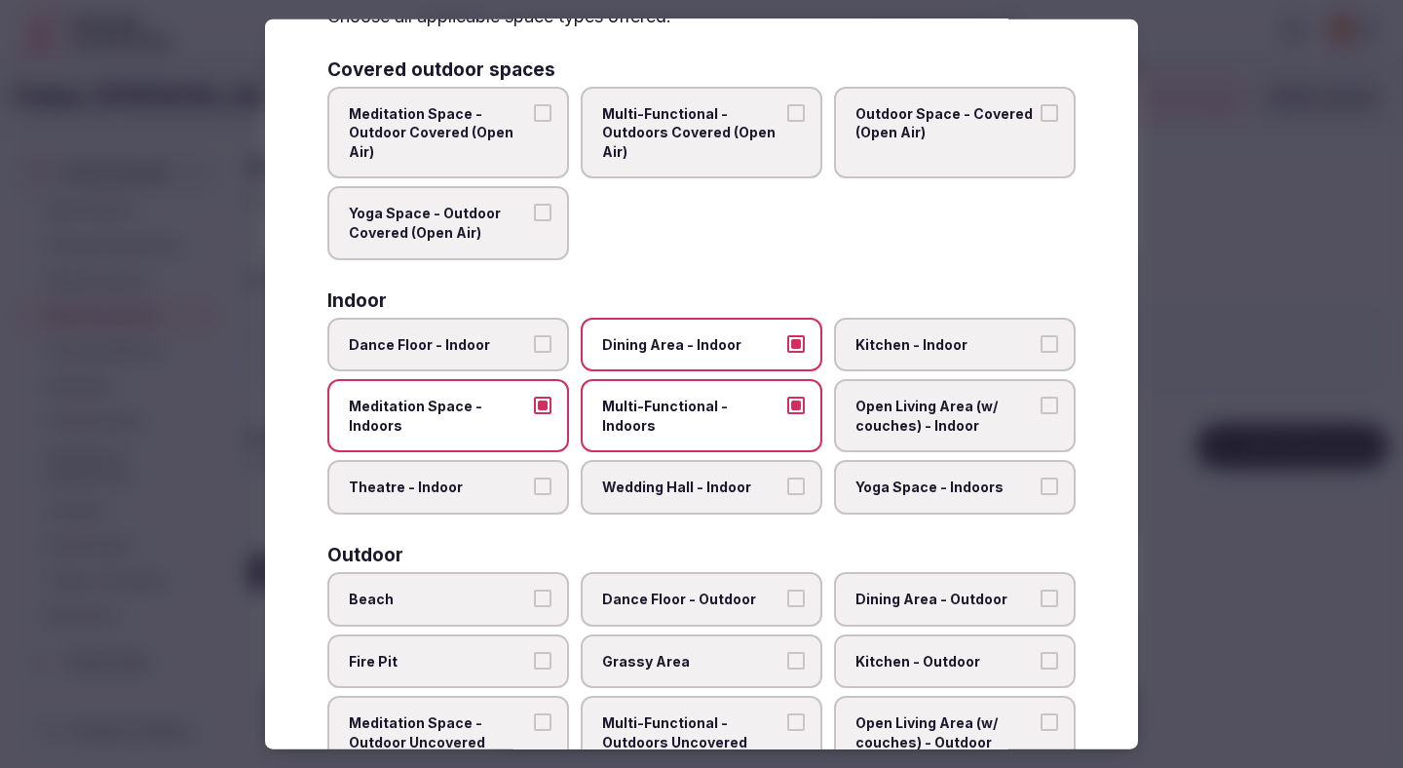
scroll to position [126, 0]
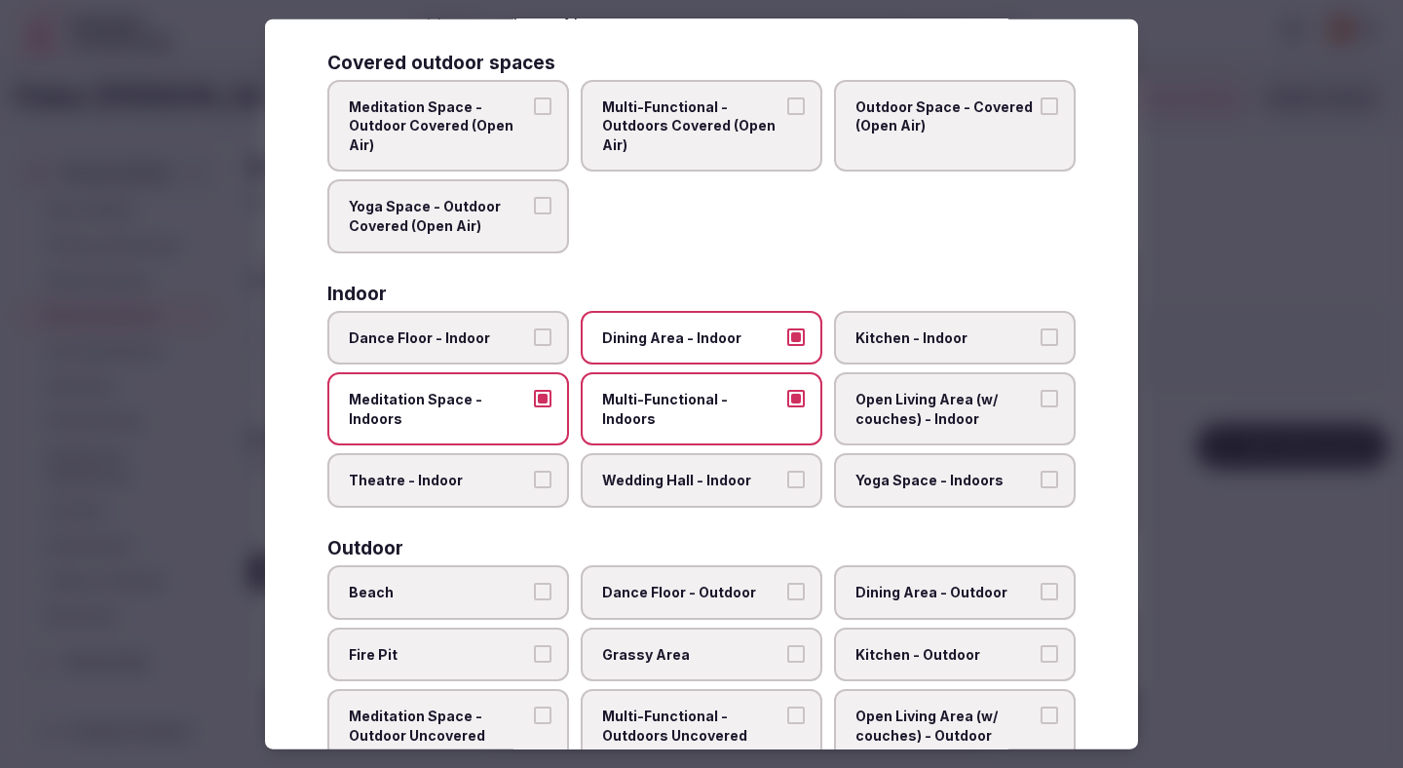
click at [546, 485] on button "Theatre - Indoor" at bounding box center [543, 480] width 18 height 18
click at [609, 490] on label "Wedding Hall - Indoor" at bounding box center [702, 480] width 242 height 55
click at [787, 488] on button "Wedding Hall - Indoor" at bounding box center [796, 480] width 18 height 18
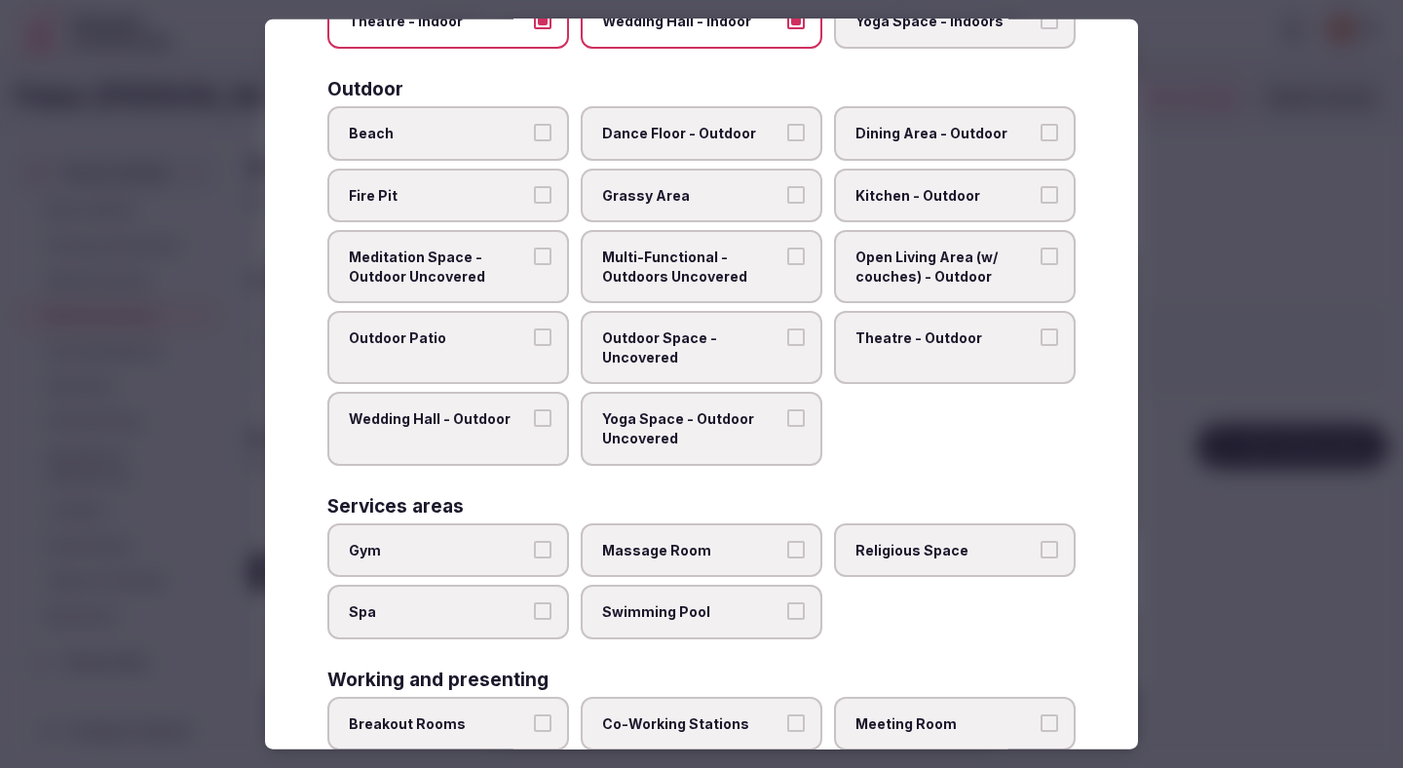
scroll to position [695, 0]
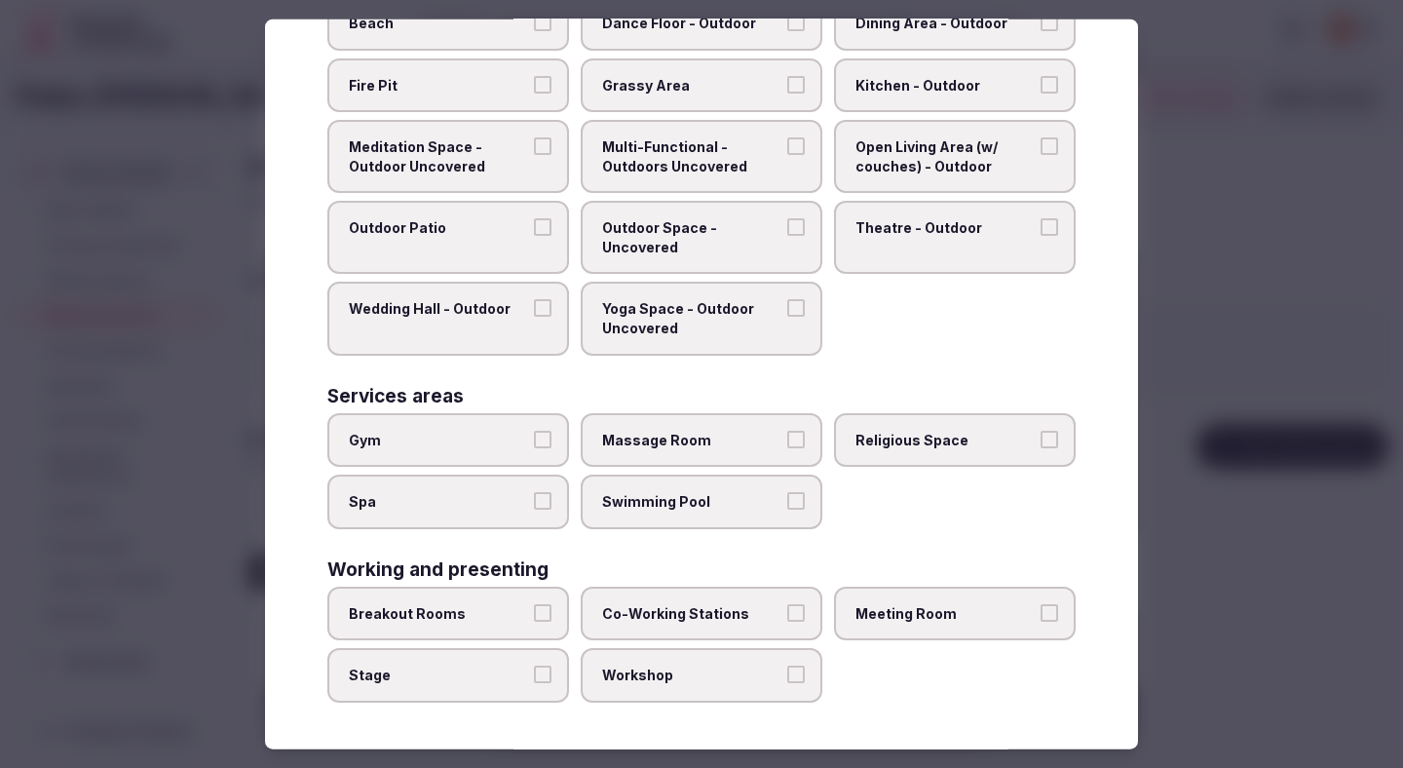
click at [498, 593] on label "Breakout Rooms" at bounding box center [448, 614] width 242 height 55
click at [534, 604] on button "Breakout Rooms" at bounding box center [543, 613] width 18 height 18
click at [664, 606] on span "Co-Working Stations" at bounding box center [691, 613] width 179 height 19
click at [787, 606] on button "Co-Working Stations" at bounding box center [796, 613] width 18 height 18
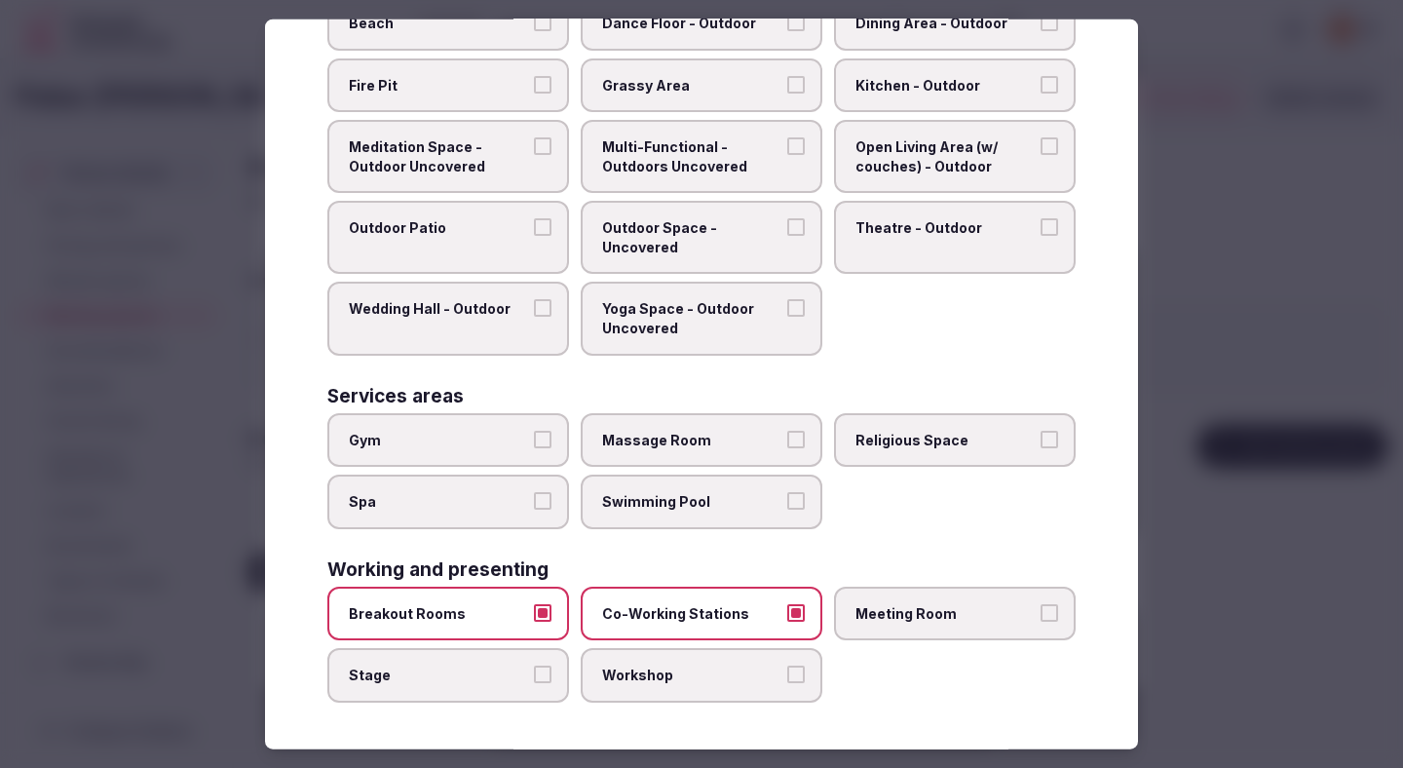
click at [653, 685] on label "Workshop" at bounding box center [702, 675] width 242 height 55
click at [787, 683] on button "Workshop" at bounding box center [796, 675] width 18 height 18
click at [950, 615] on span "Meeting Room" at bounding box center [945, 613] width 179 height 19
click at [1041, 615] on button "Meeting Room" at bounding box center [1050, 613] width 18 height 18
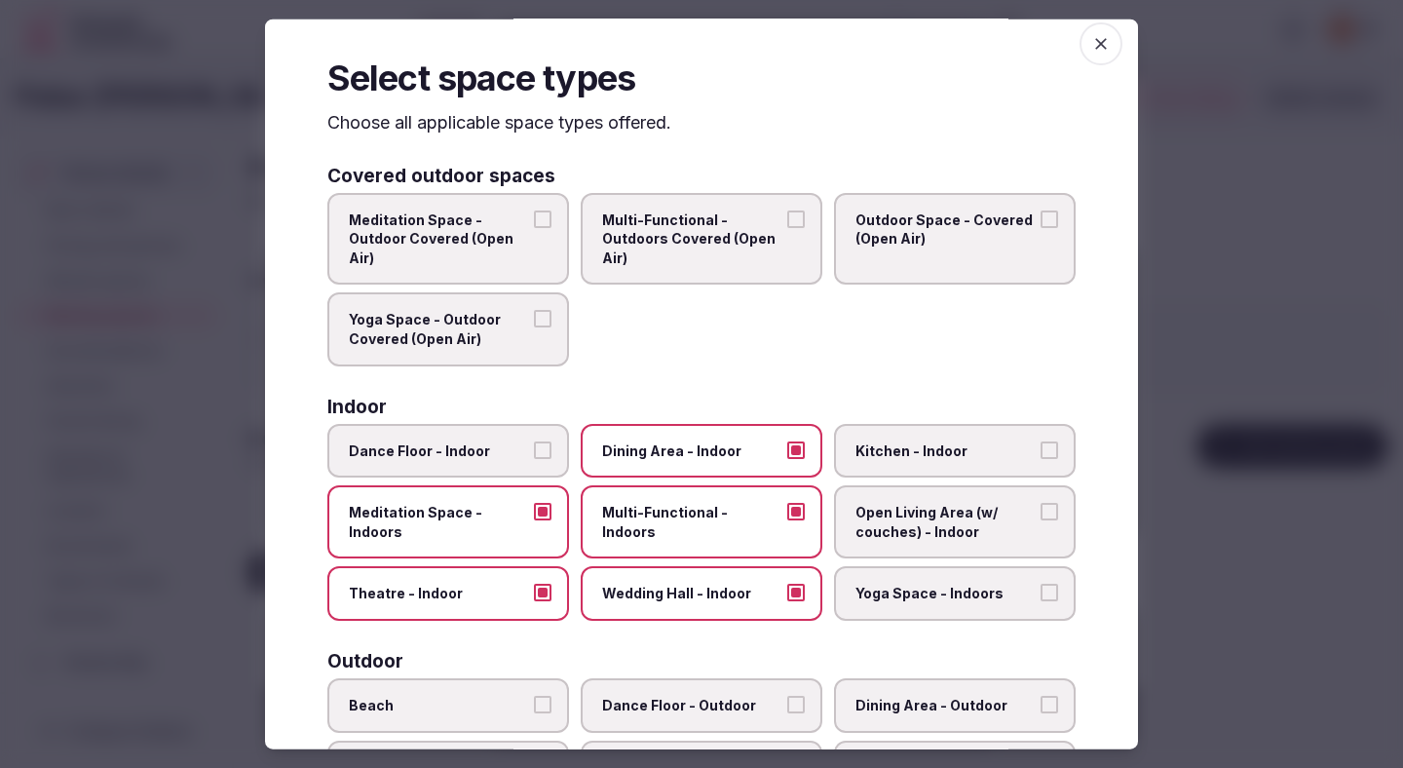
scroll to position [0, 0]
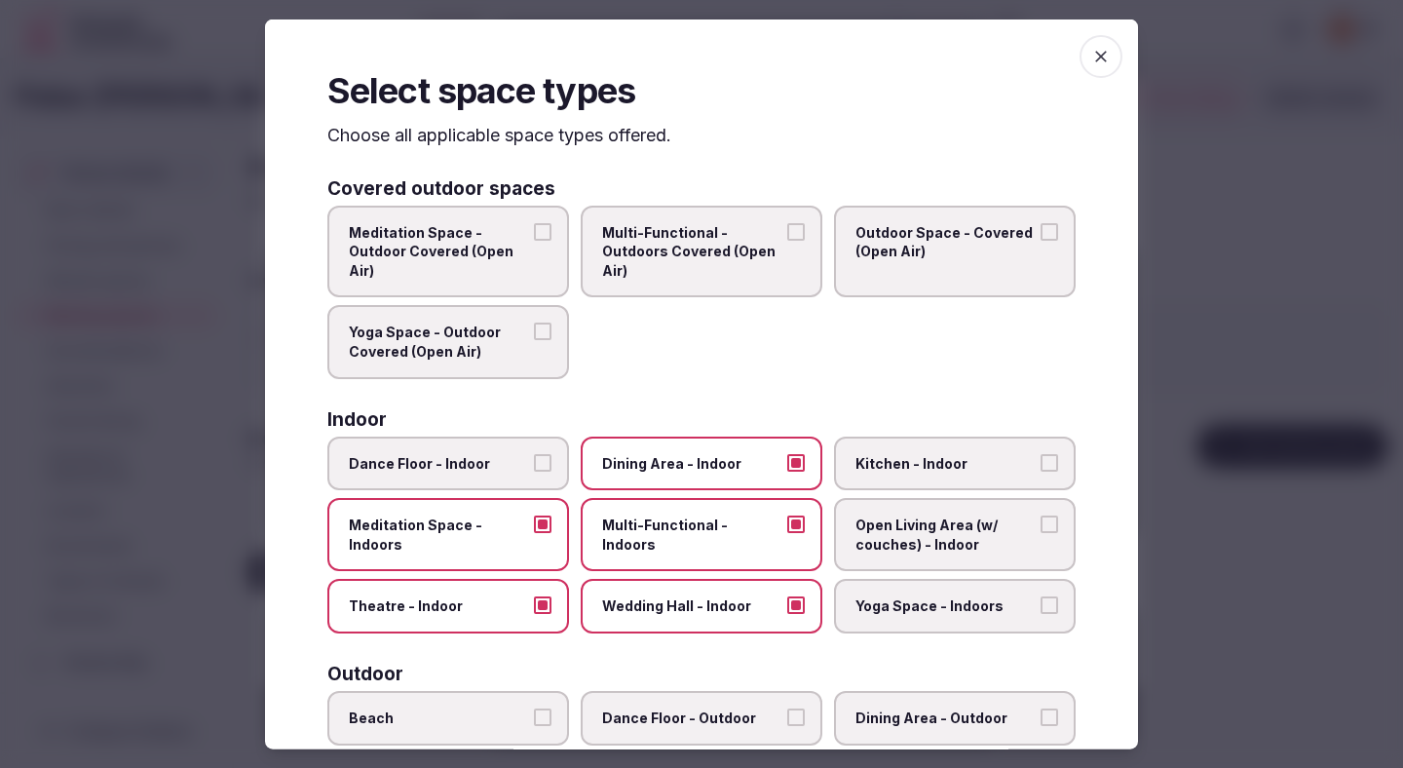
click at [1237, 167] on div at bounding box center [701, 384] width 1403 height 768
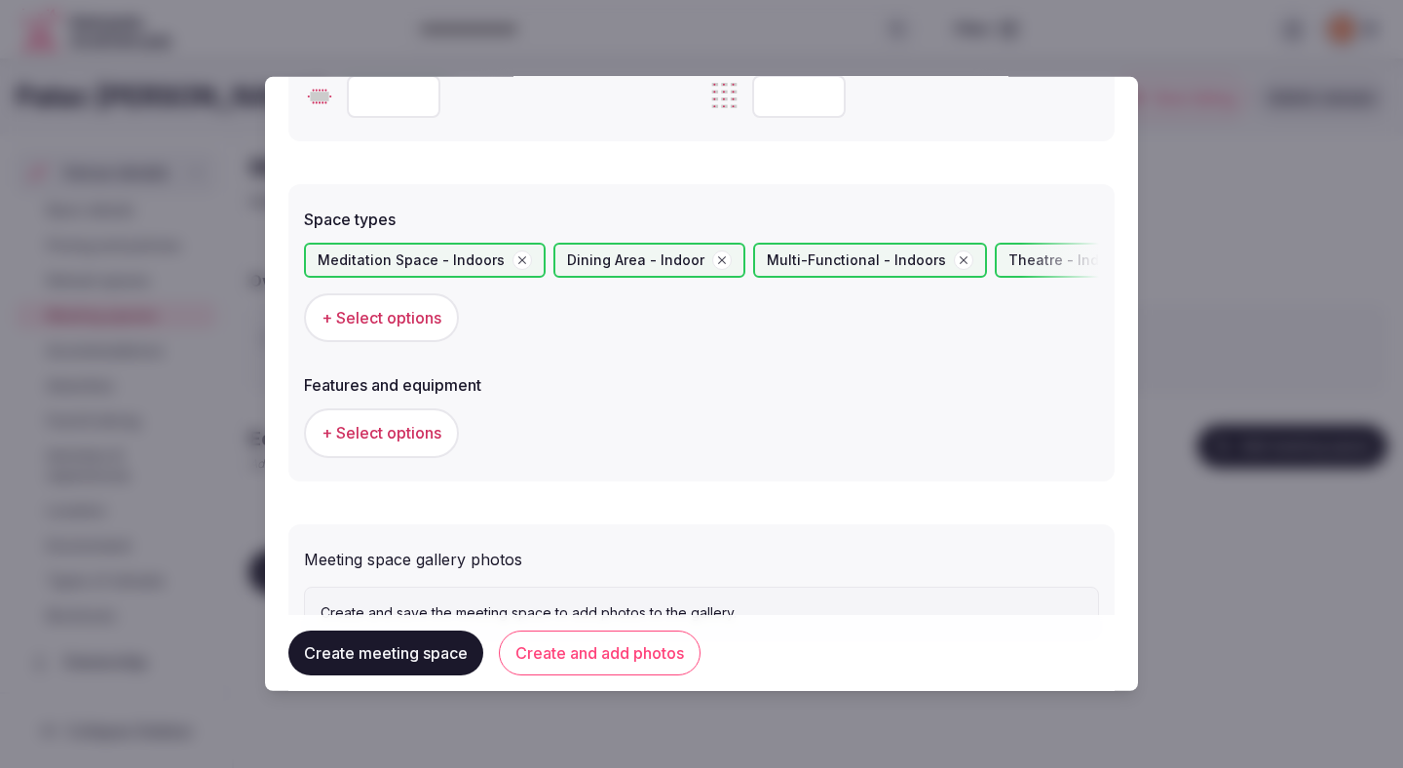
scroll to position [1099, 0]
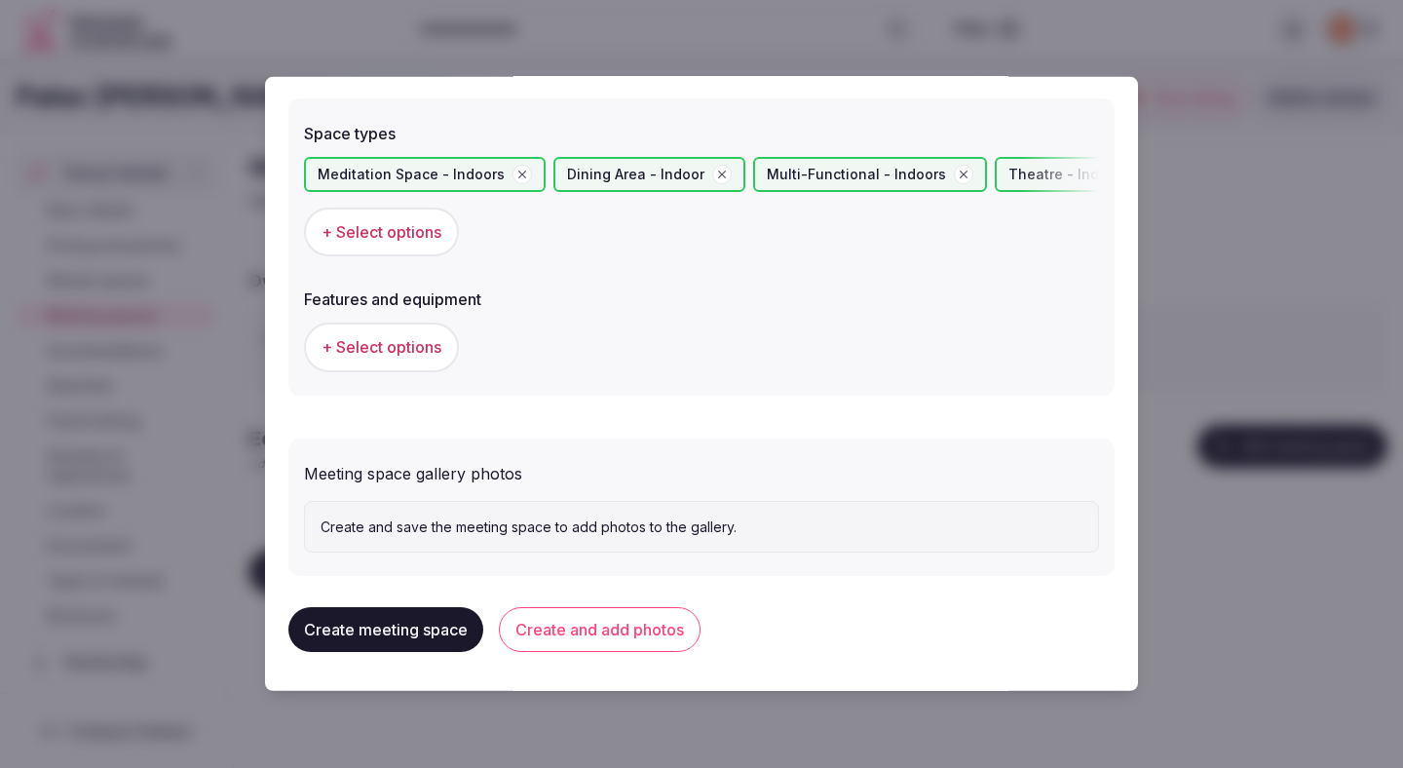
click at [414, 357] on span "+ Select options" at bounding box center [382, 346] width 120 height 21
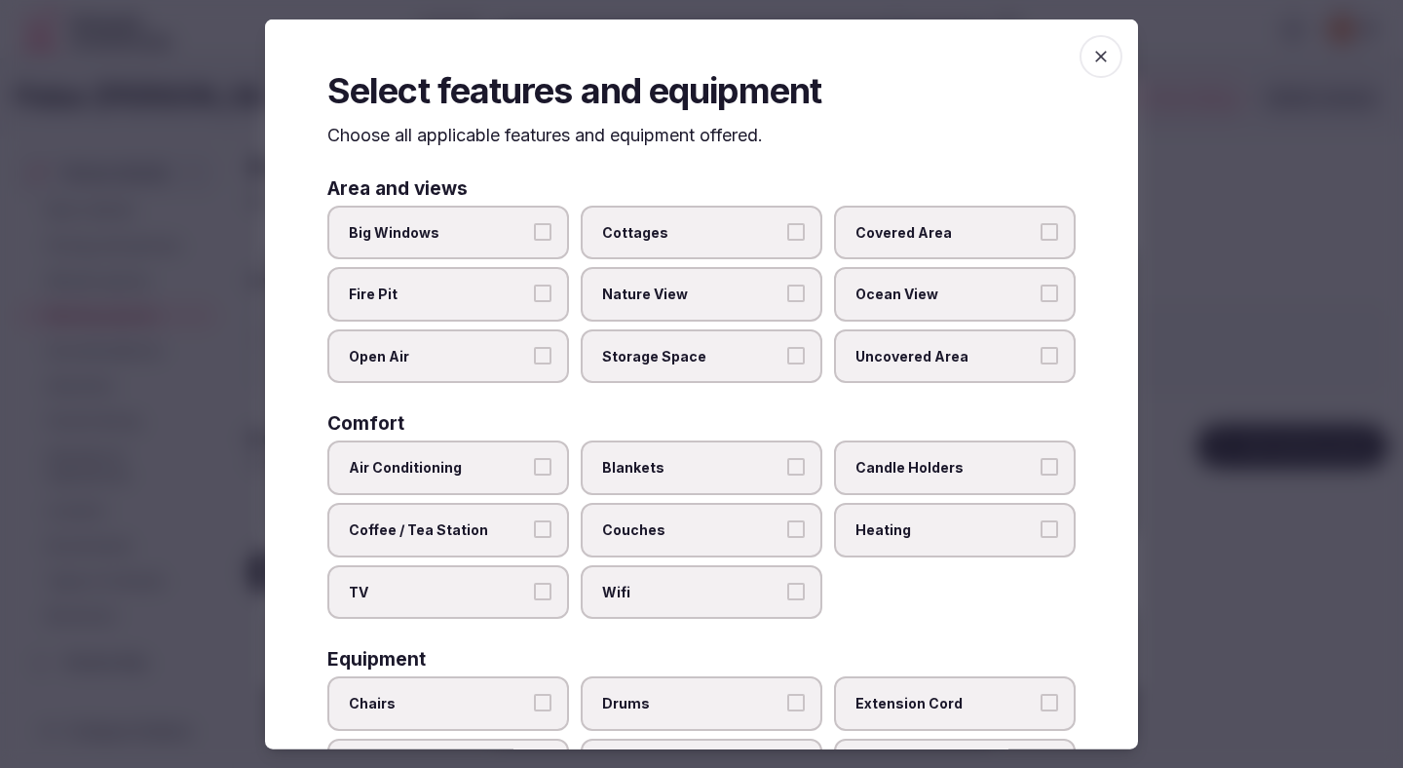
click at [479, 221] on label "Big Windows" at bounding box center [448, 232] width 242 height 55
click at [534, 222] on button "Big Windows" at bounding box center [543, 231] width 18 height 18
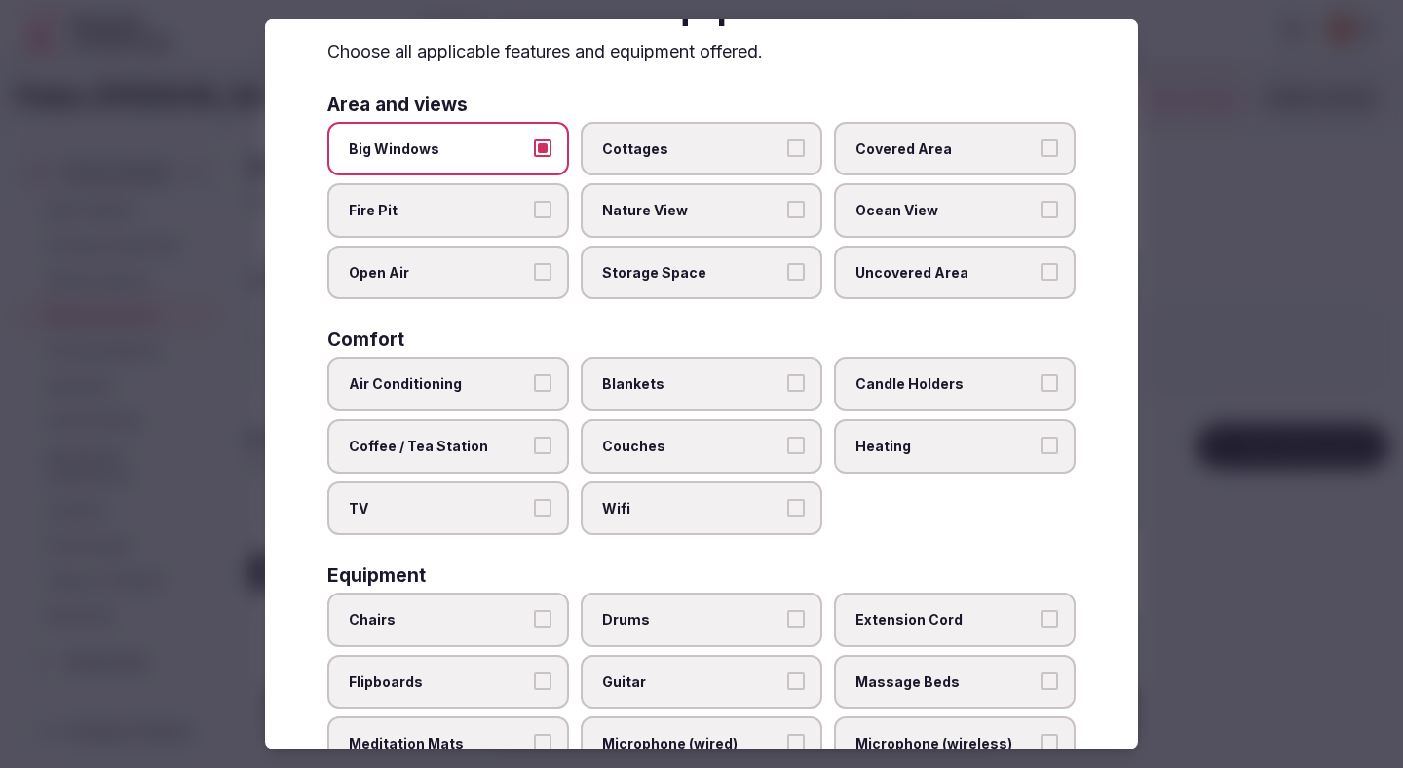
scroll to position [89, 0]
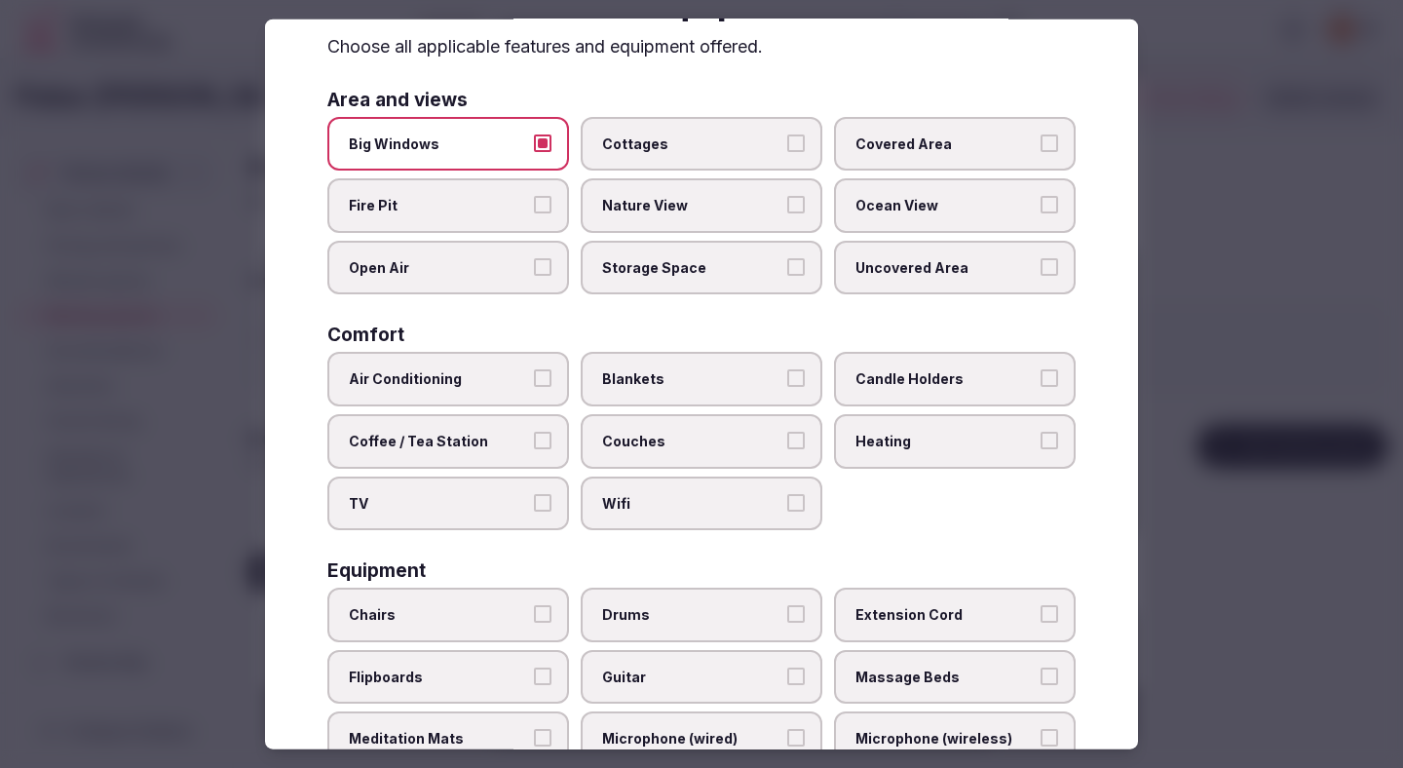
click at [488, 385] on span "Air Conditioning" at bounding box center [438, 378] width 179 height 19
click at [534, 385] on button "Air Conditioning" at bounding box center [543, 378] width 18 height 18
click at [488, 460] on label "Coffee / Tea Station" at bounding box center [448, 441] width 242 height 55
click at [534, 449] on button "Coffee / Tea Station" at bounding box center [543, 441] width 18 height 18
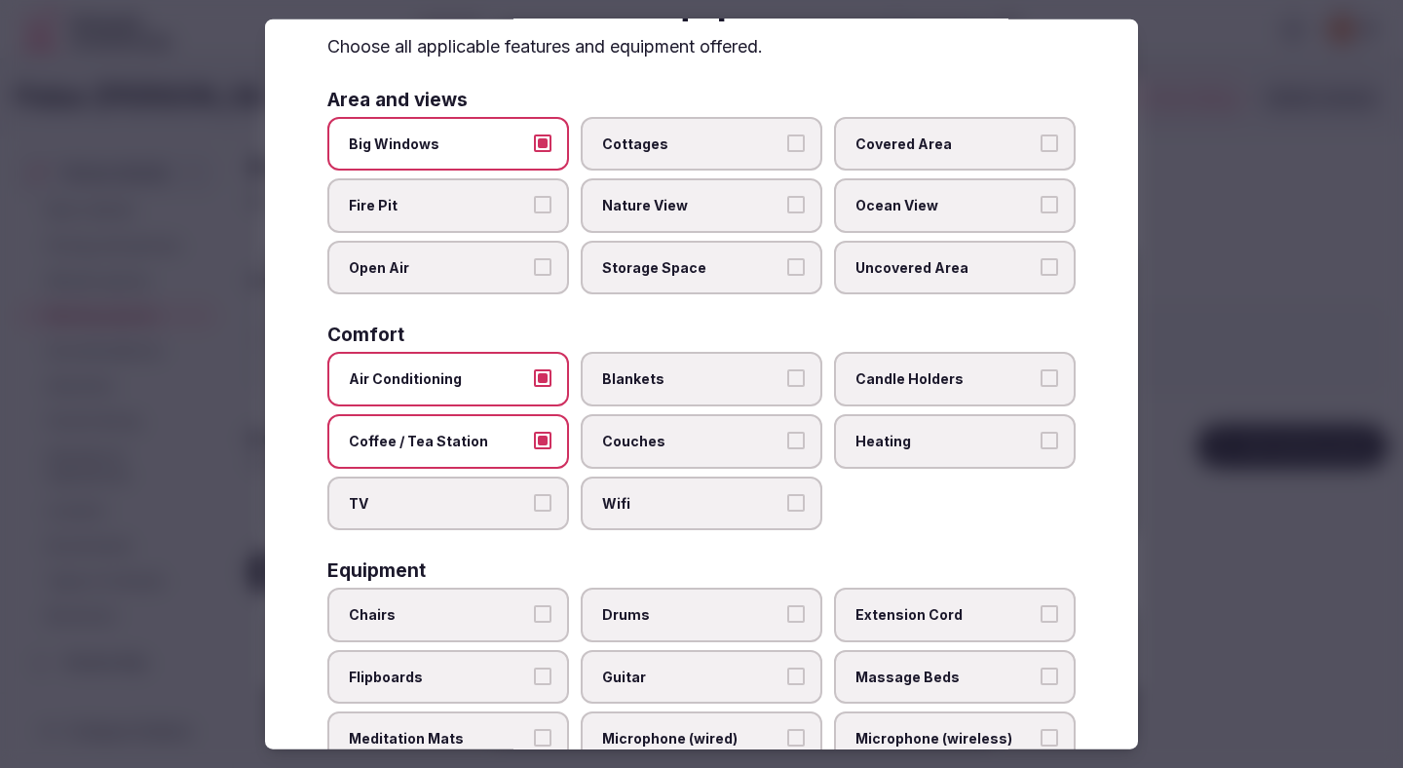
click at [488, 508] on span "TV" at bounding box center [438, 502] width 179 height 19
click at [534, 508] on button "TV" at bounding box center [543, 502] width 18 height 18
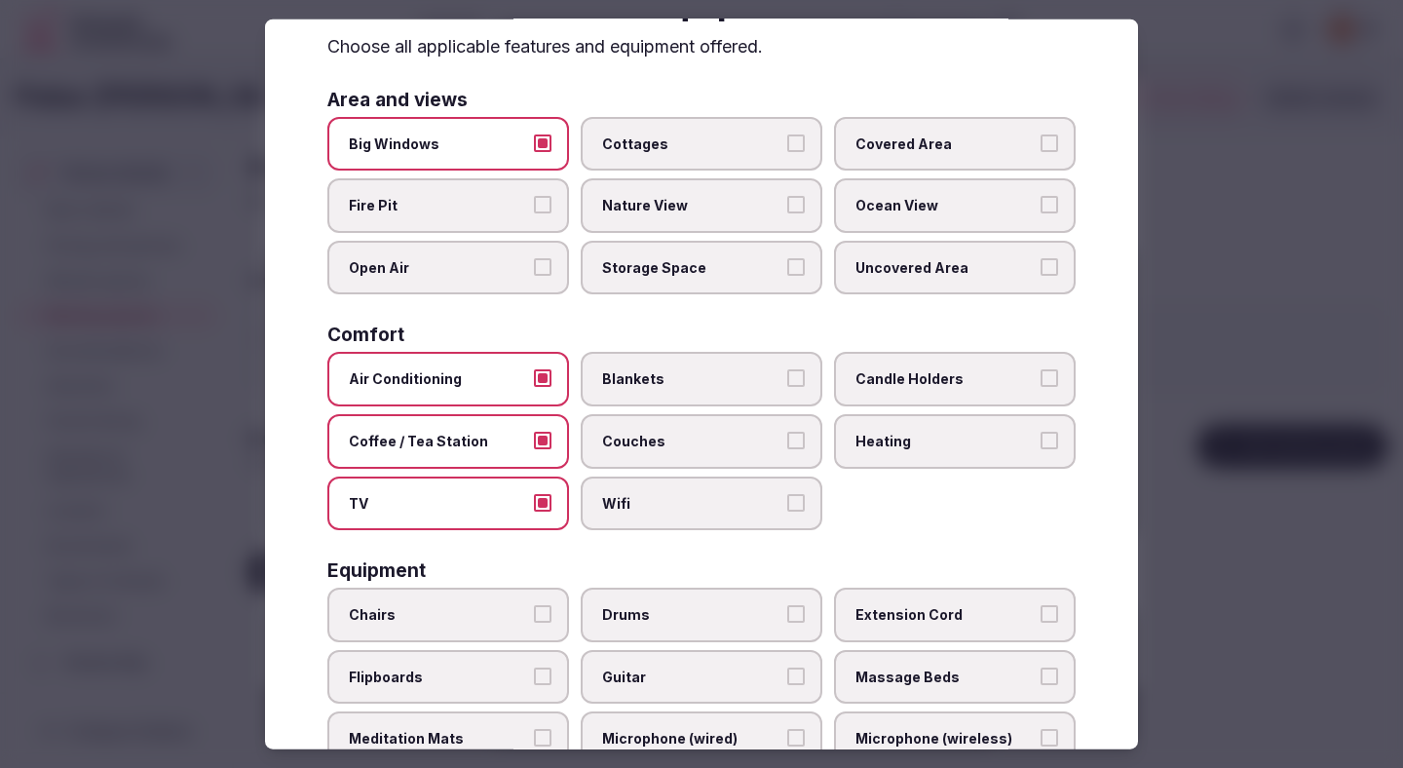
click at [673, 499] on span "Wifi" at bounding box center [691, 502] width 179 height 19
click at [787, 499] on button "Wifi" at bounding box center [796, 502] width 18 height 18
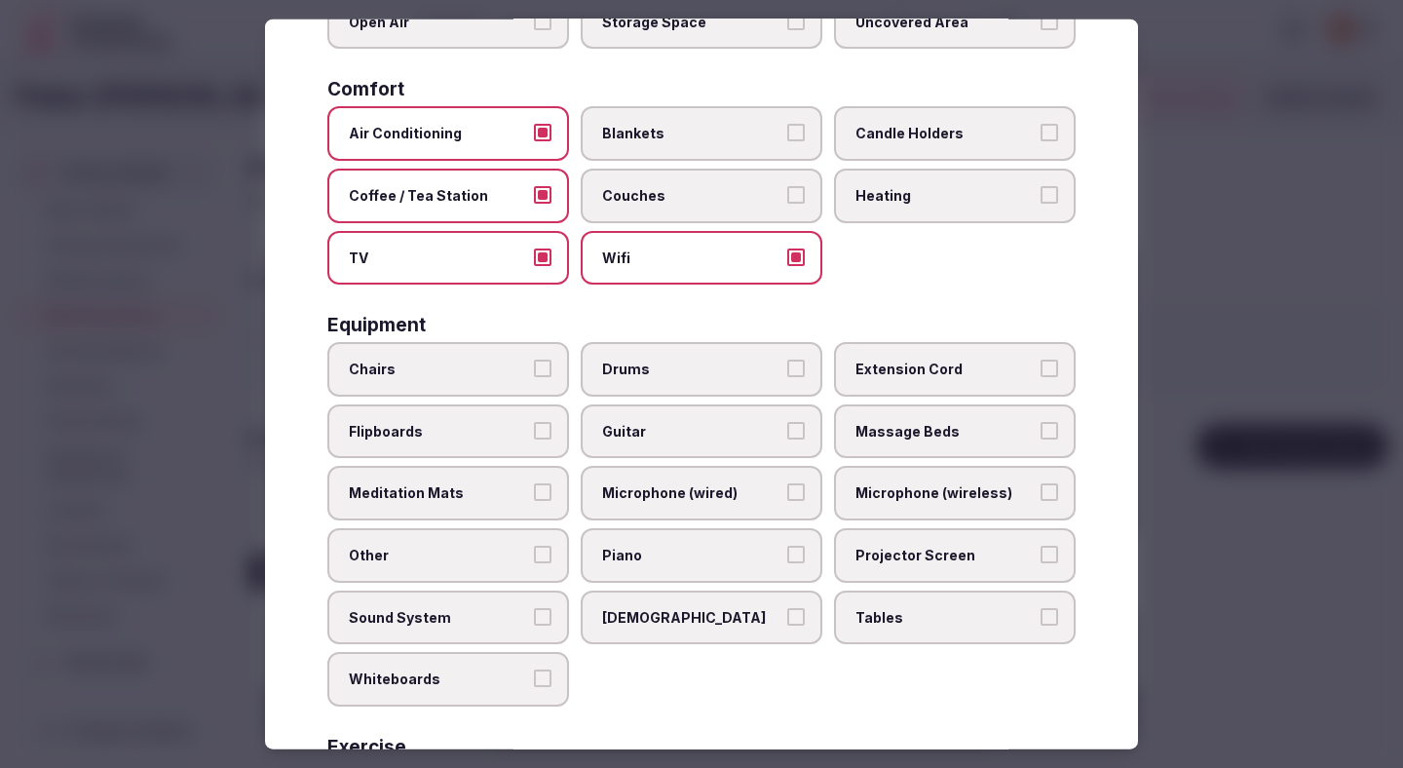
scroll to position [380, 0]
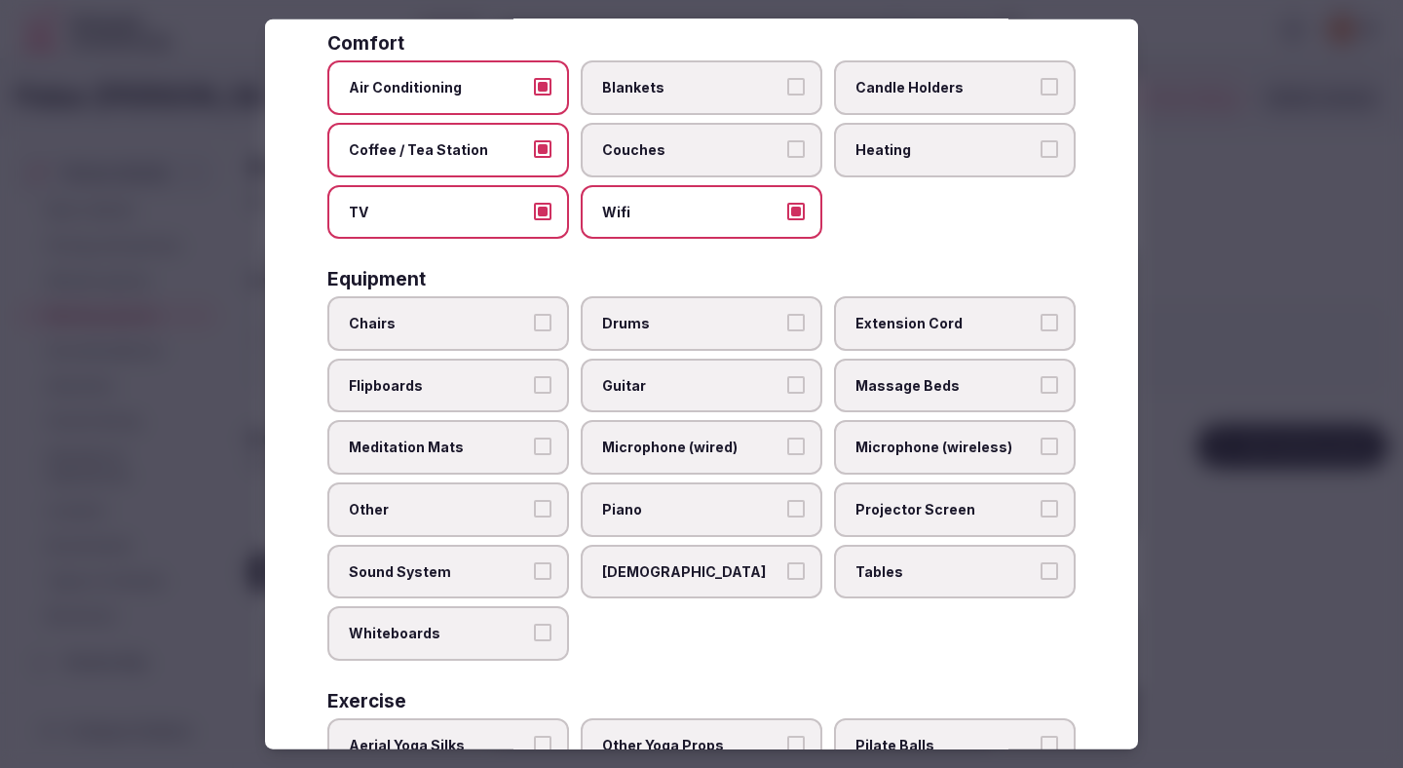
click at [510, 331] on span "Chairs" at bounding box center [438, 323] width 179 height 19
click at [534, 331] on button "Chairs" at bounding box center [543, 323] width 18 height 18
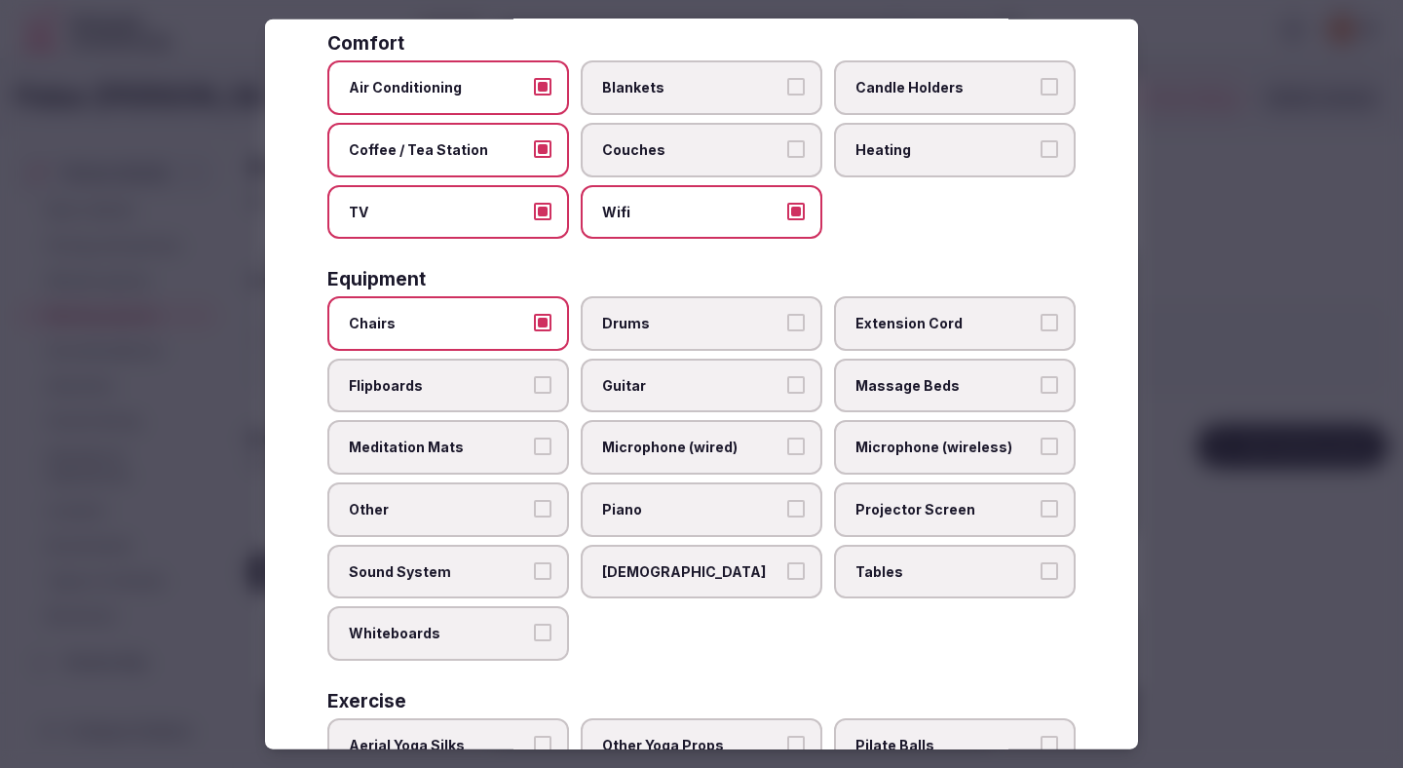
click at [494, 402] on label "Flipboards" at bounding box center [448, 385] width 242 height 55
click at [534, 393] on button "Flipboards" at bounding box center [543, 384] width 18 height 18
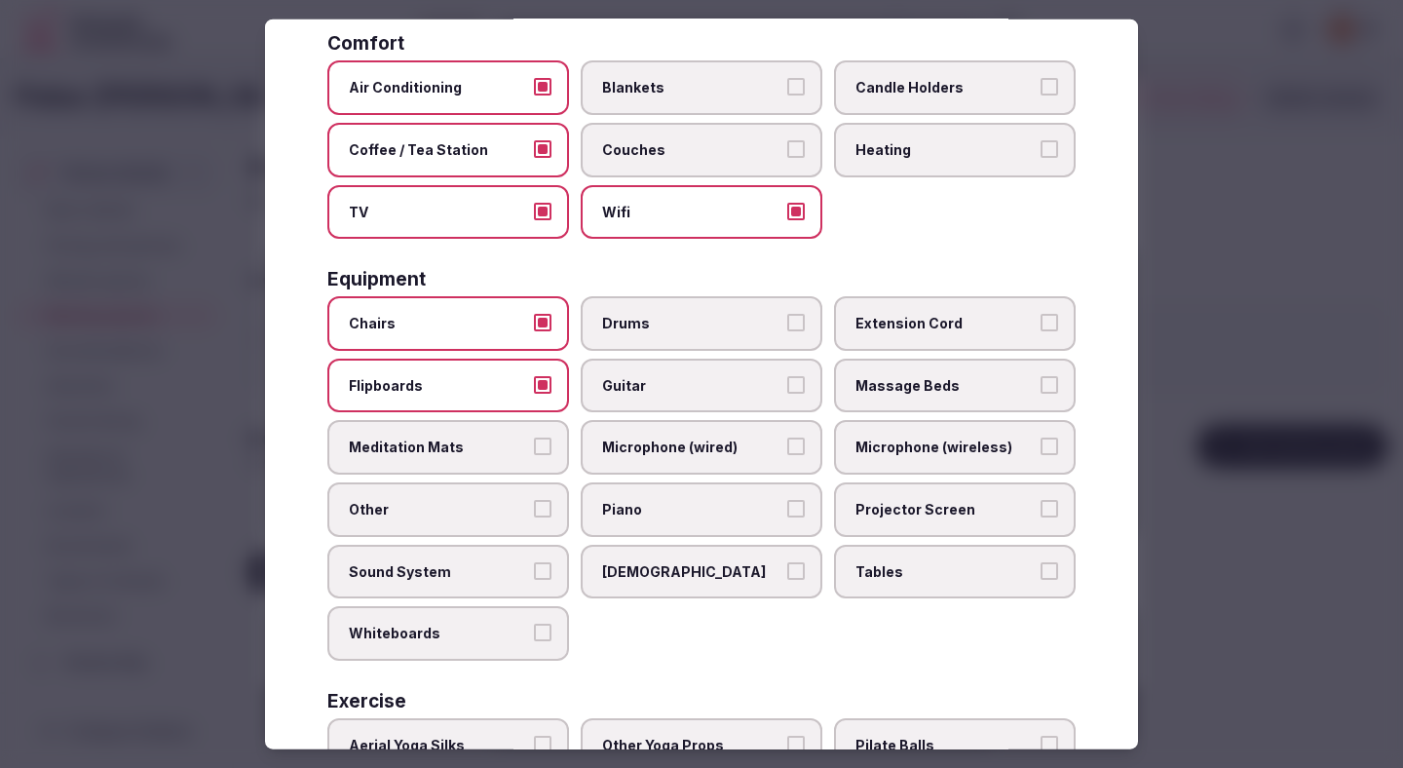
click at [498, 575] on span "Sound System" at bounding box center [438, 570] width 179 height 19
click at [534, 575] on button "Sound System" at bounding box center [543, 570] width 18 height 18
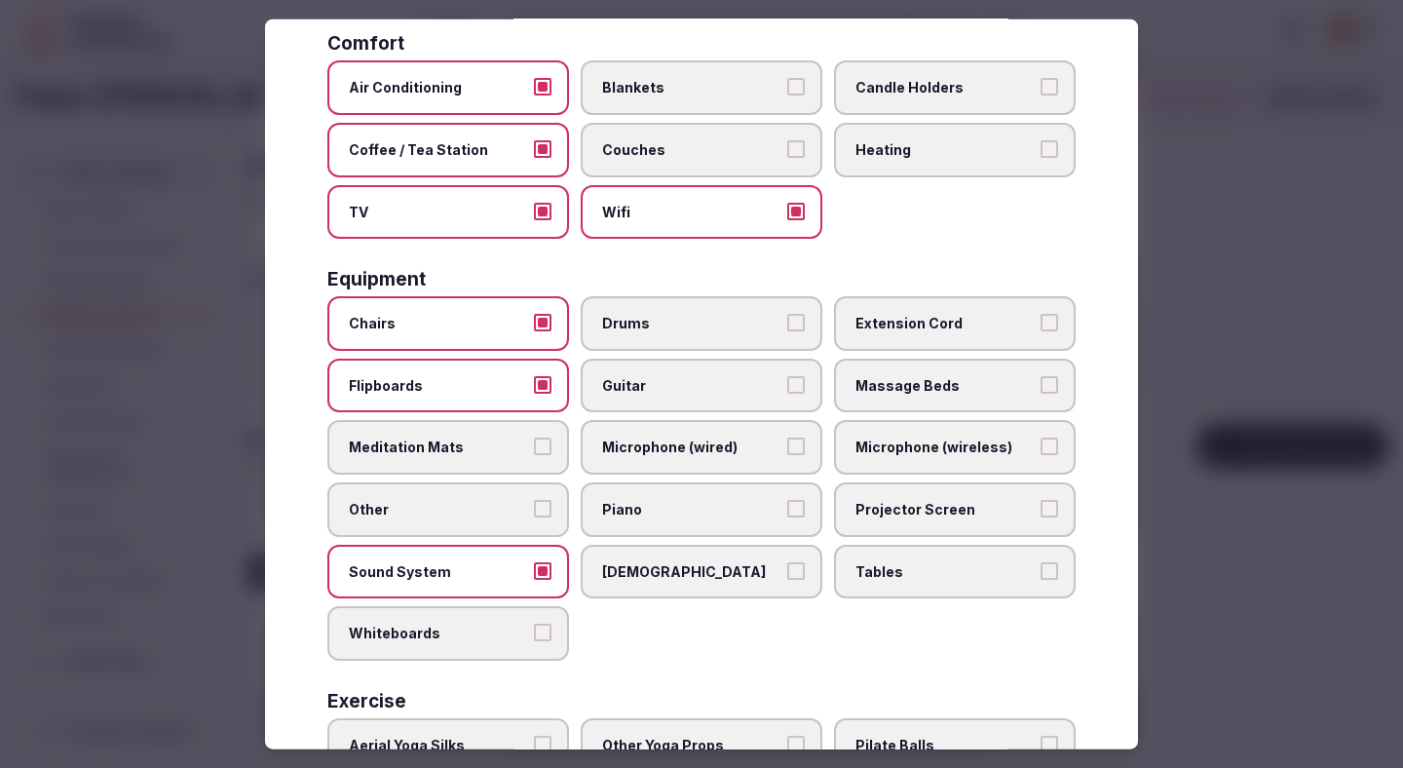
click at [908, 572] on span "Tables" at bounding box center [945, 570] width 179 height 19
click at [1041, 572] on button "Tables" at bounding box center [1050, 570] width 18 height 18
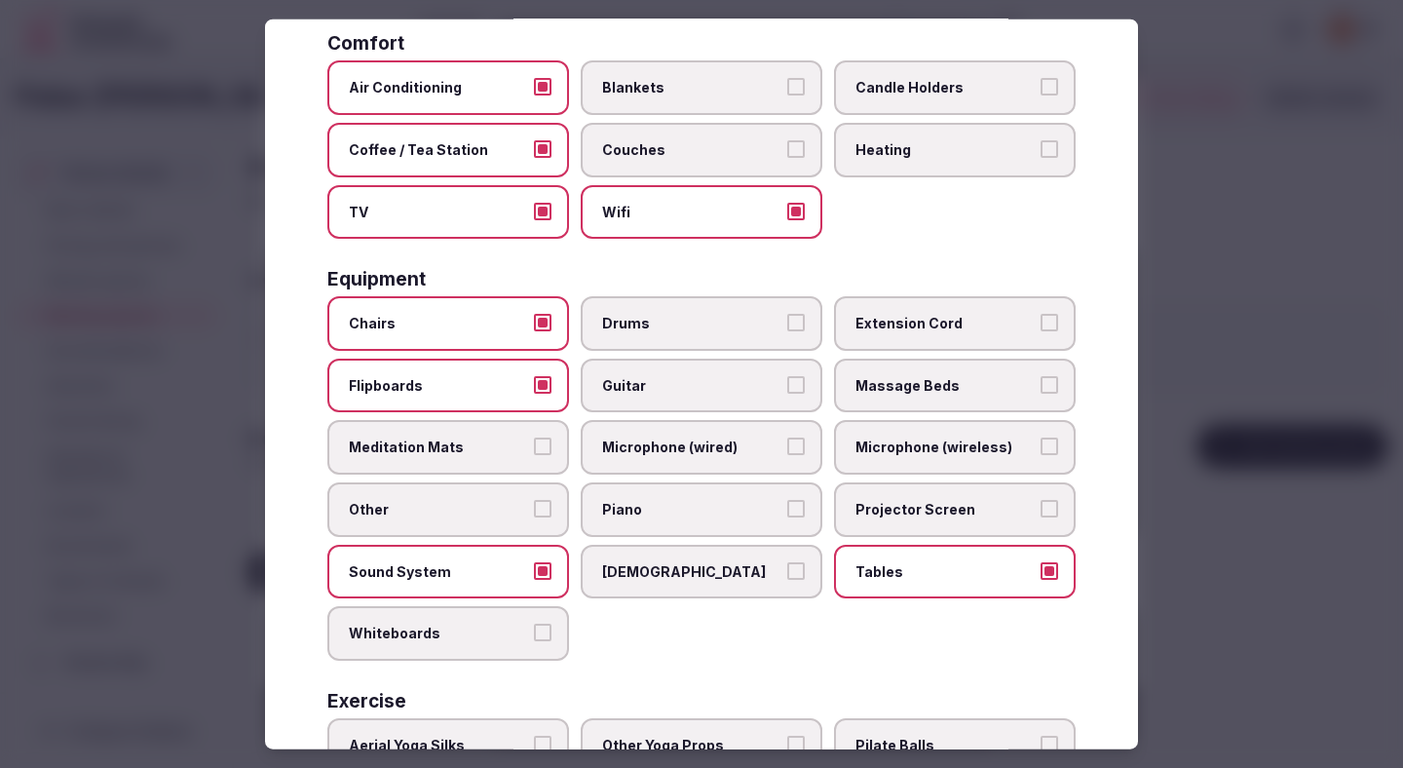
click at [908, 572] on span "Tables" at bounding box center [945, 570] width 179 height 19
click at [1041, 572] on button "Tables" at bounding box center [1050, 570] width 18 height 18
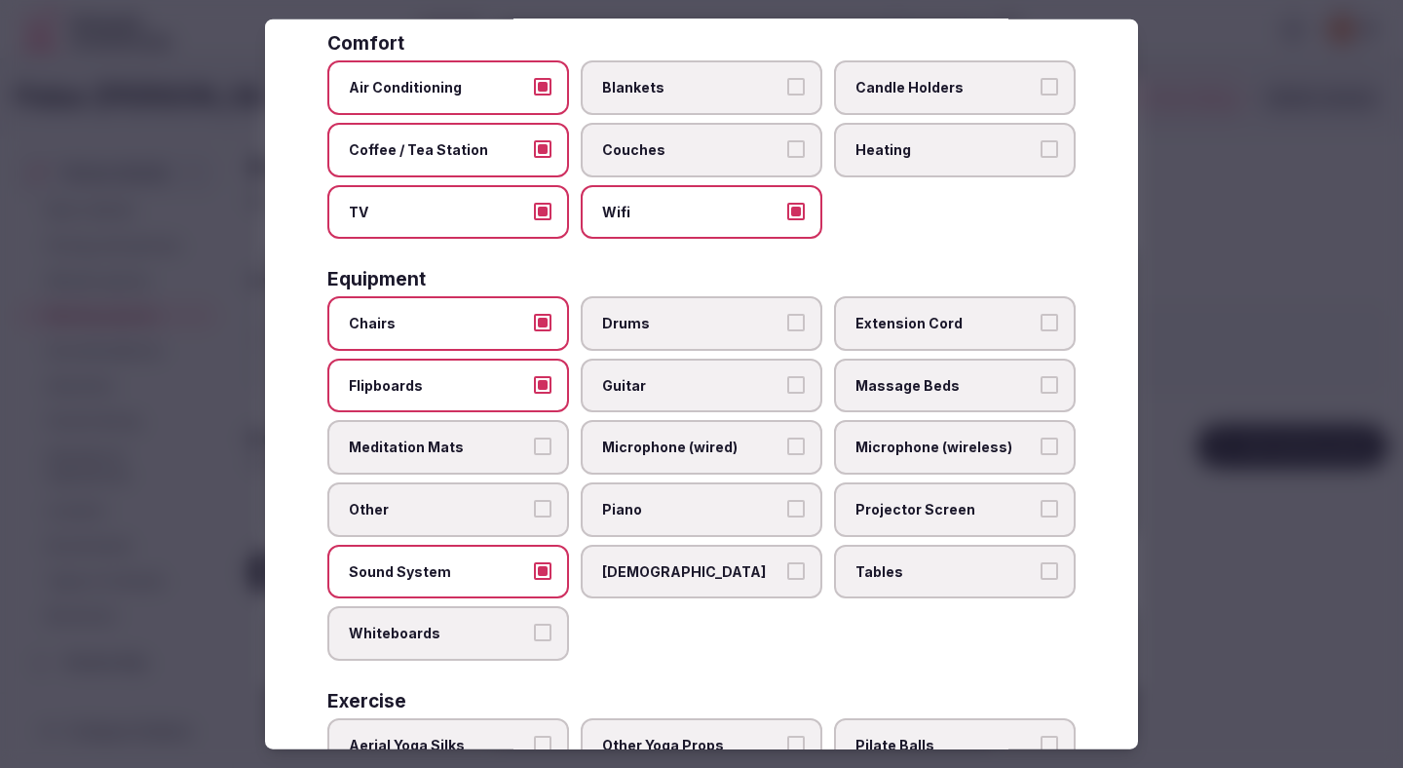
click at [912, 576] on span "Tables" at bounding box center [945, 570] width 179 height 19
click at [1041, 576] on button "Tables" at bounding box center [1050, 570] width 18 height 18
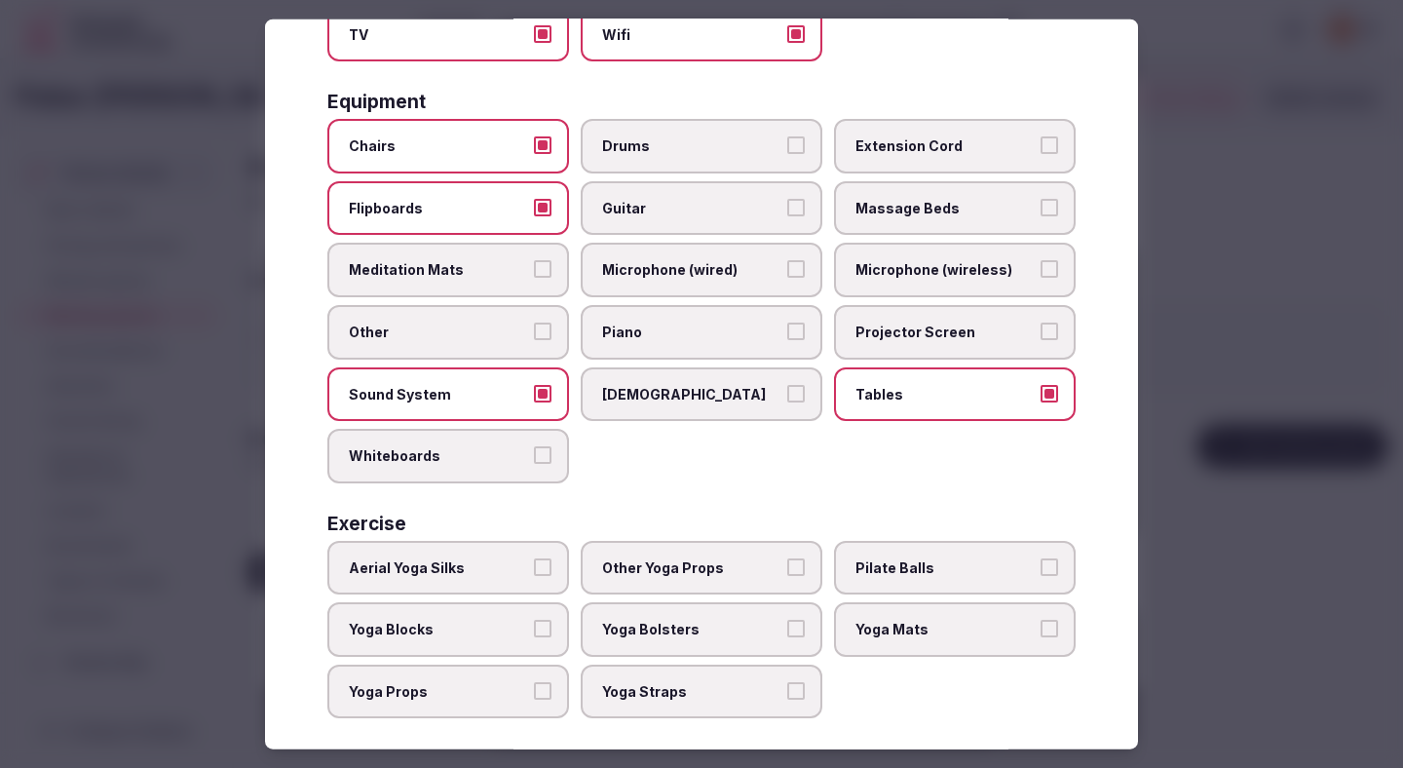
scroll to position [574, 0]
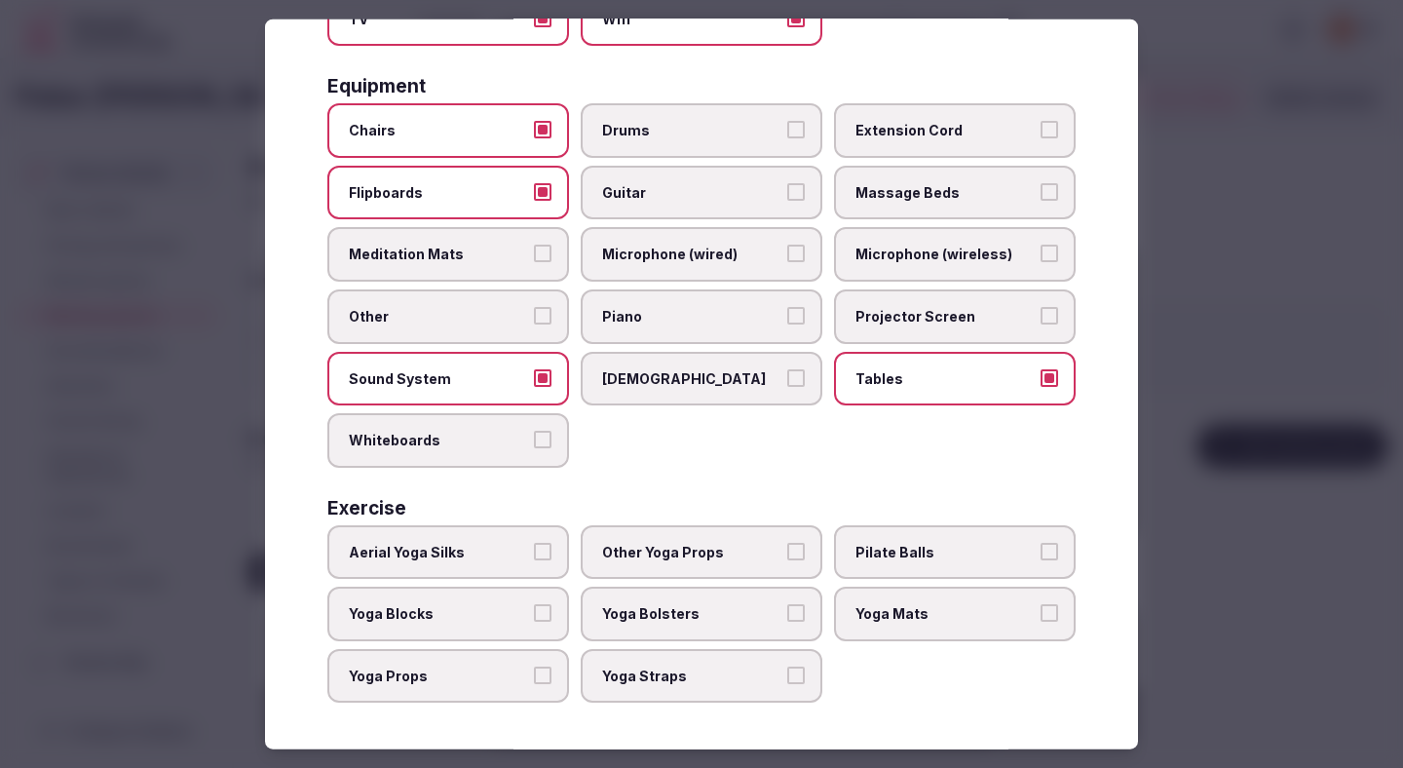
click at [1193, 391] on div at bounding box center [701, 384] width 1403 height 768
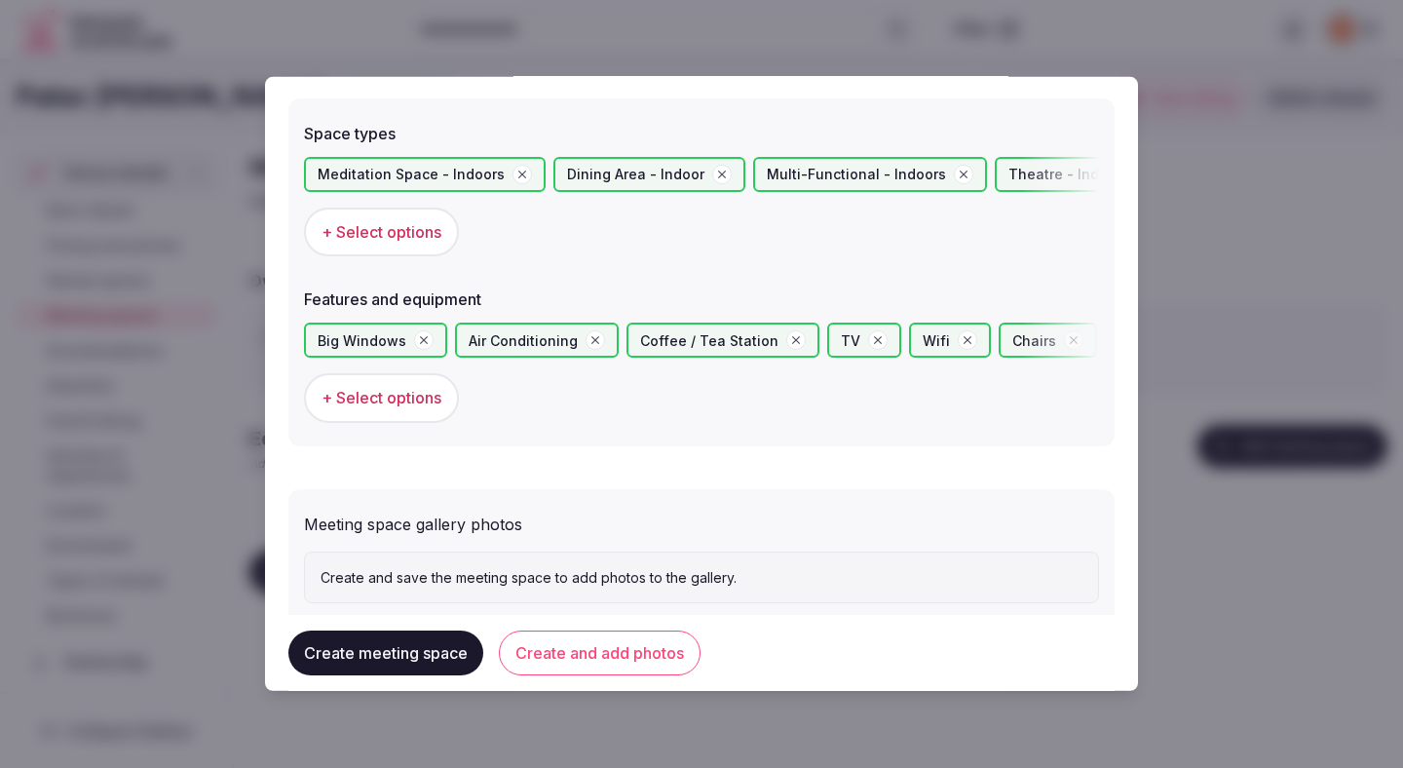
scroll to position [1150, 0]
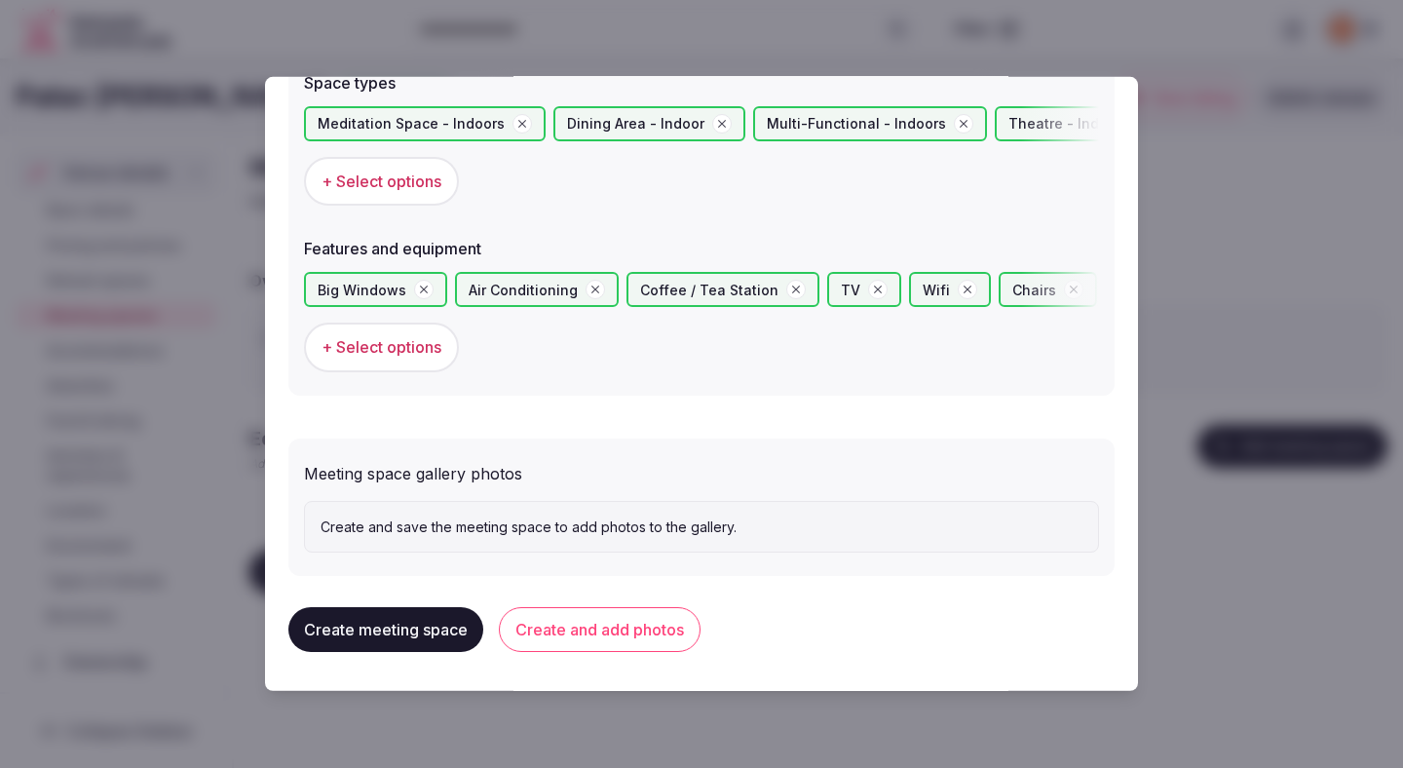
click at [623, 648] on button "Create and add photos" at bounding box center [600, 629] width 202 height 45
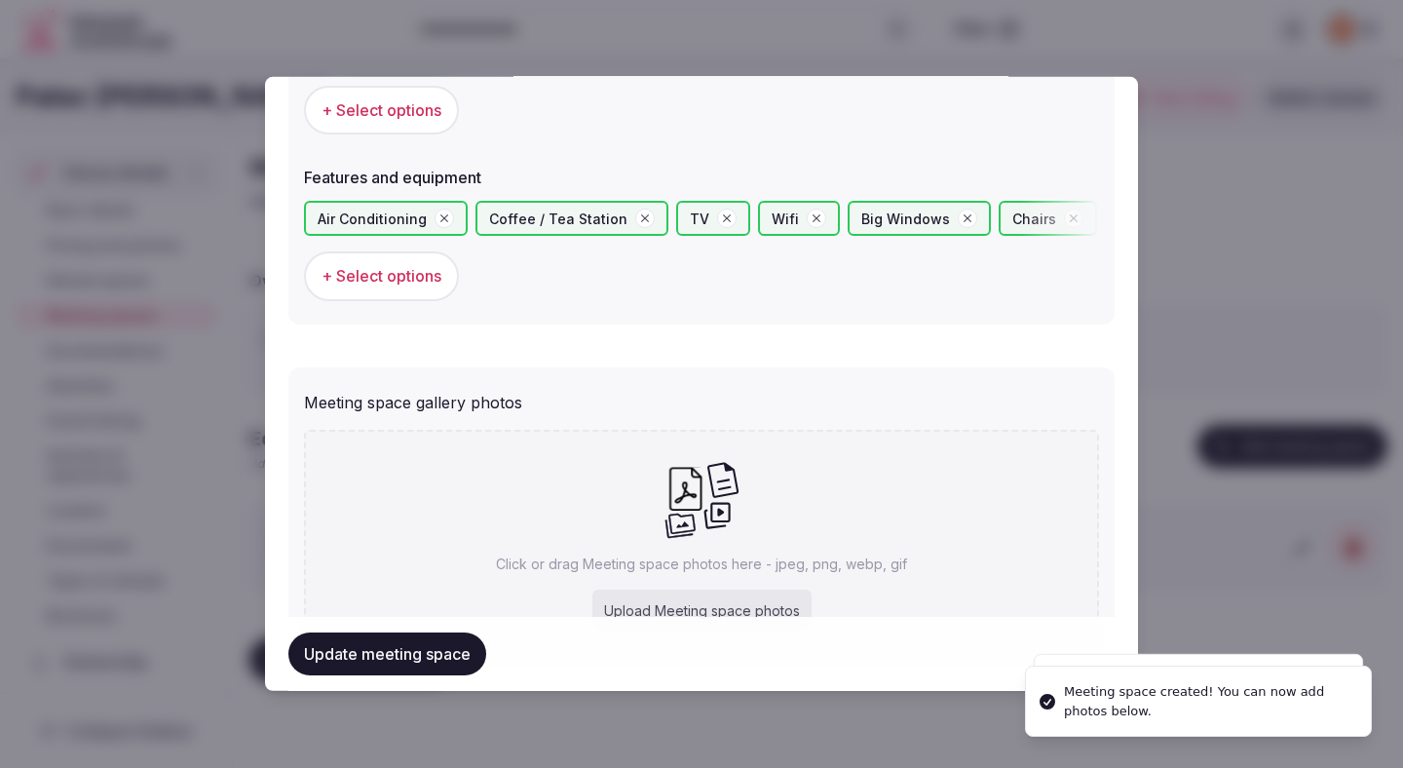
scroll to position [1329, 0]
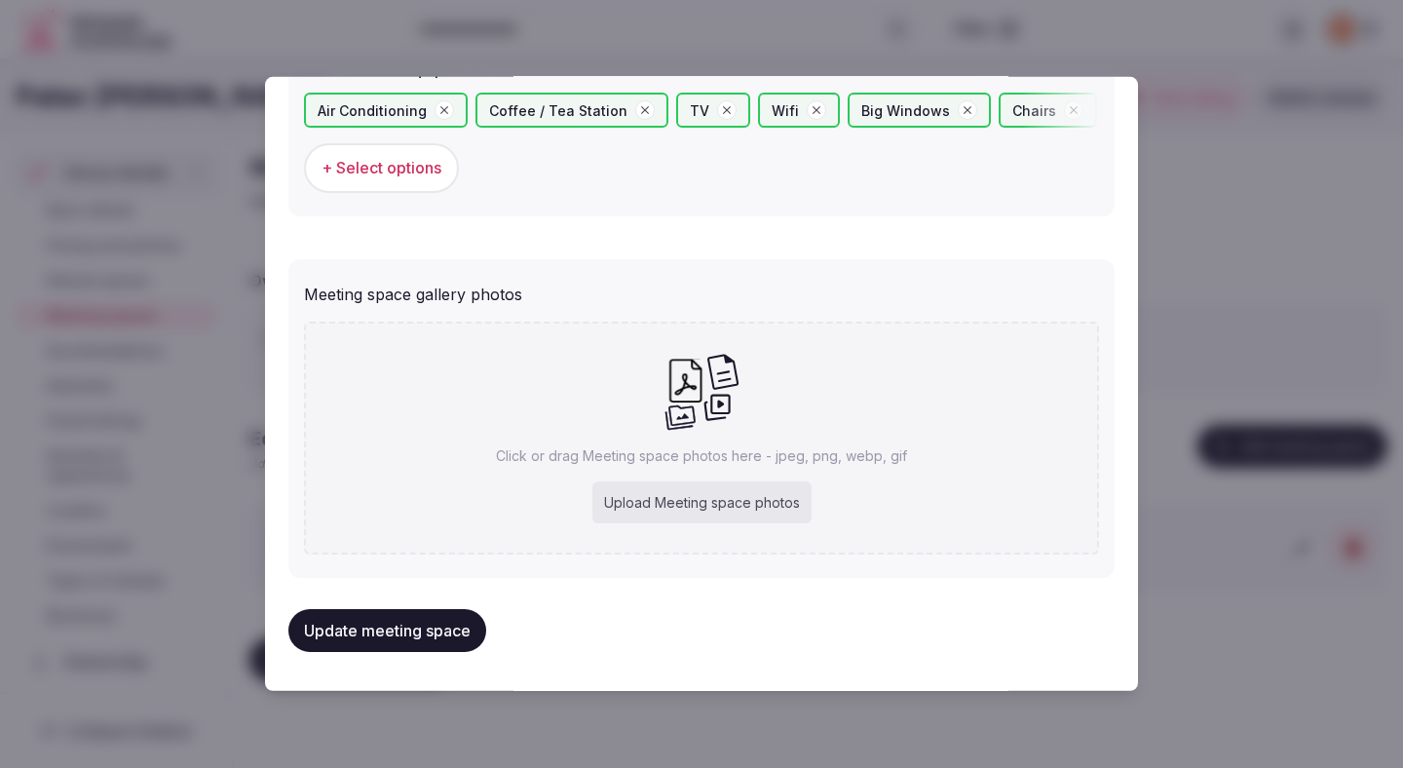
click at [696, 489] on div "Upload Meeting space photos" at bounding box center [701, 502] width 219 height 43
type input "**********"
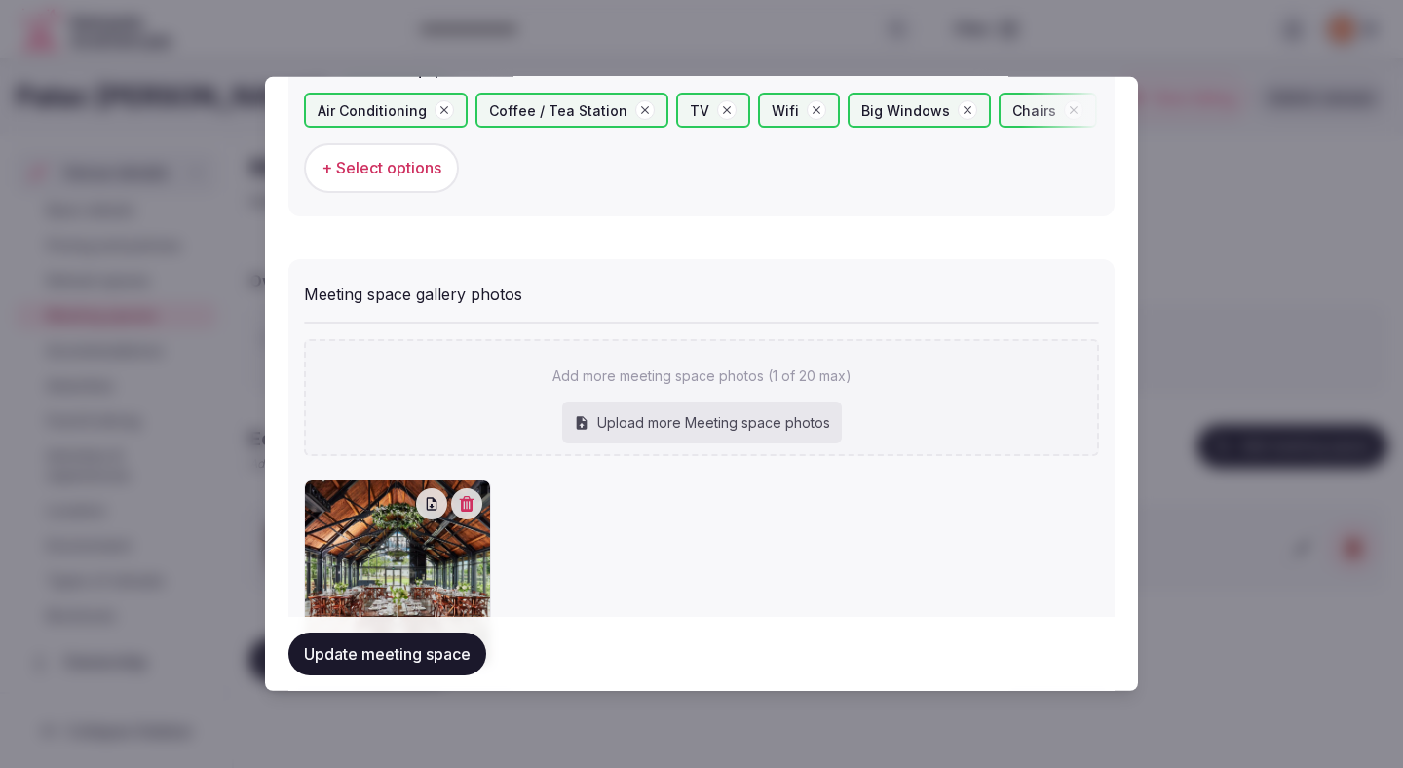
scroll to position [1441, 0]
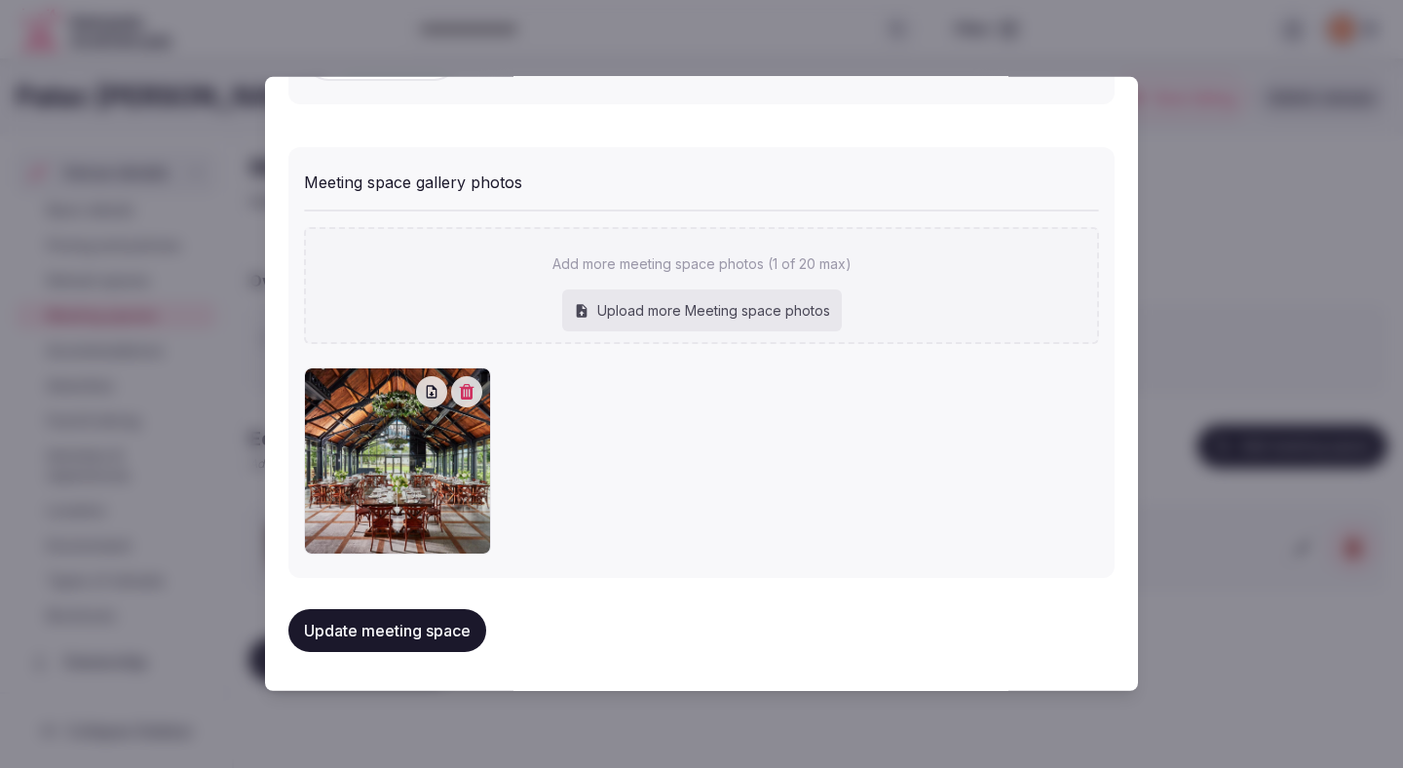
click at [427, 632] on button "Update meeting space" at bounding box center [387, 630] width 198 height 43
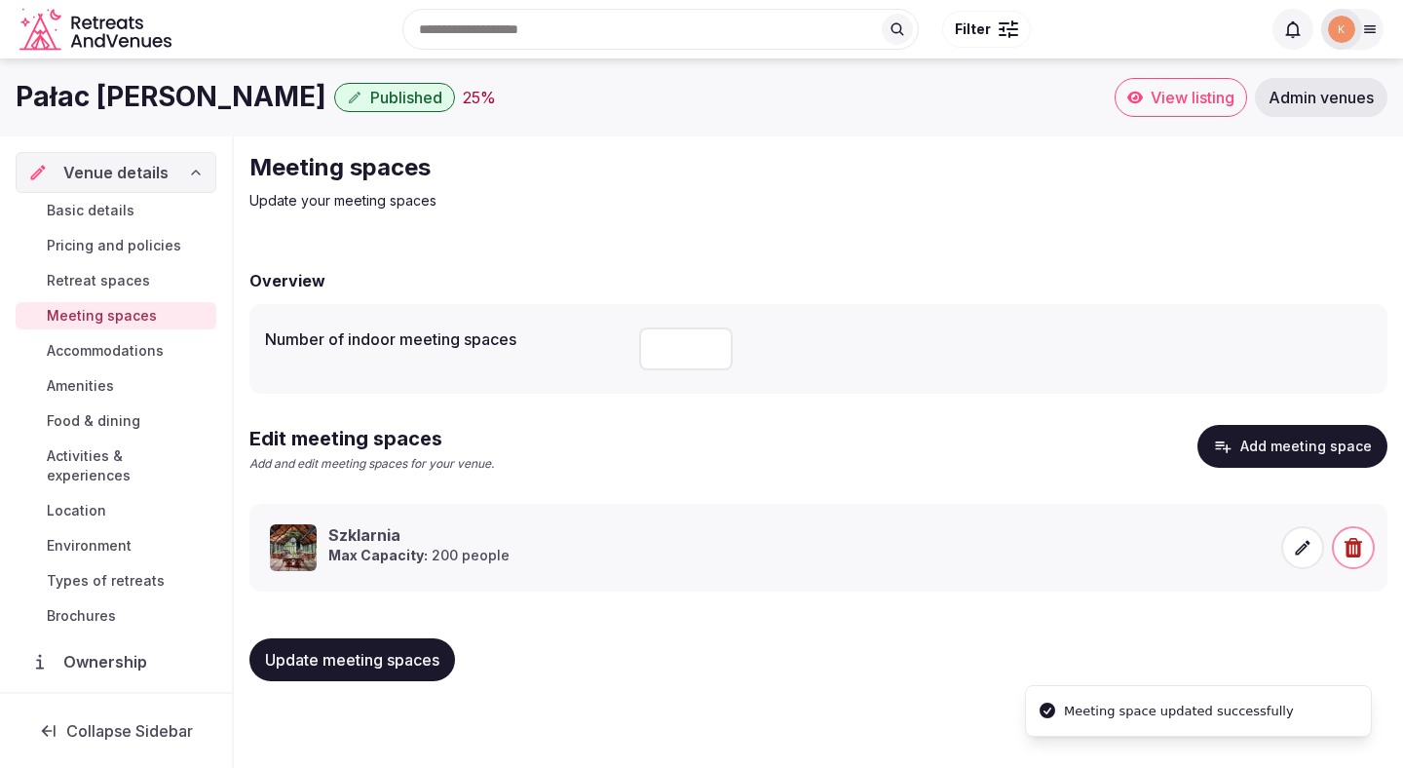
click at [405, 657] on span "Update meeting spaces" at bounding box center [352, 659] width 174 height 19
click at [135, 347] on span "Accommodations" at bounding box center [105, 350] width 117 height 19
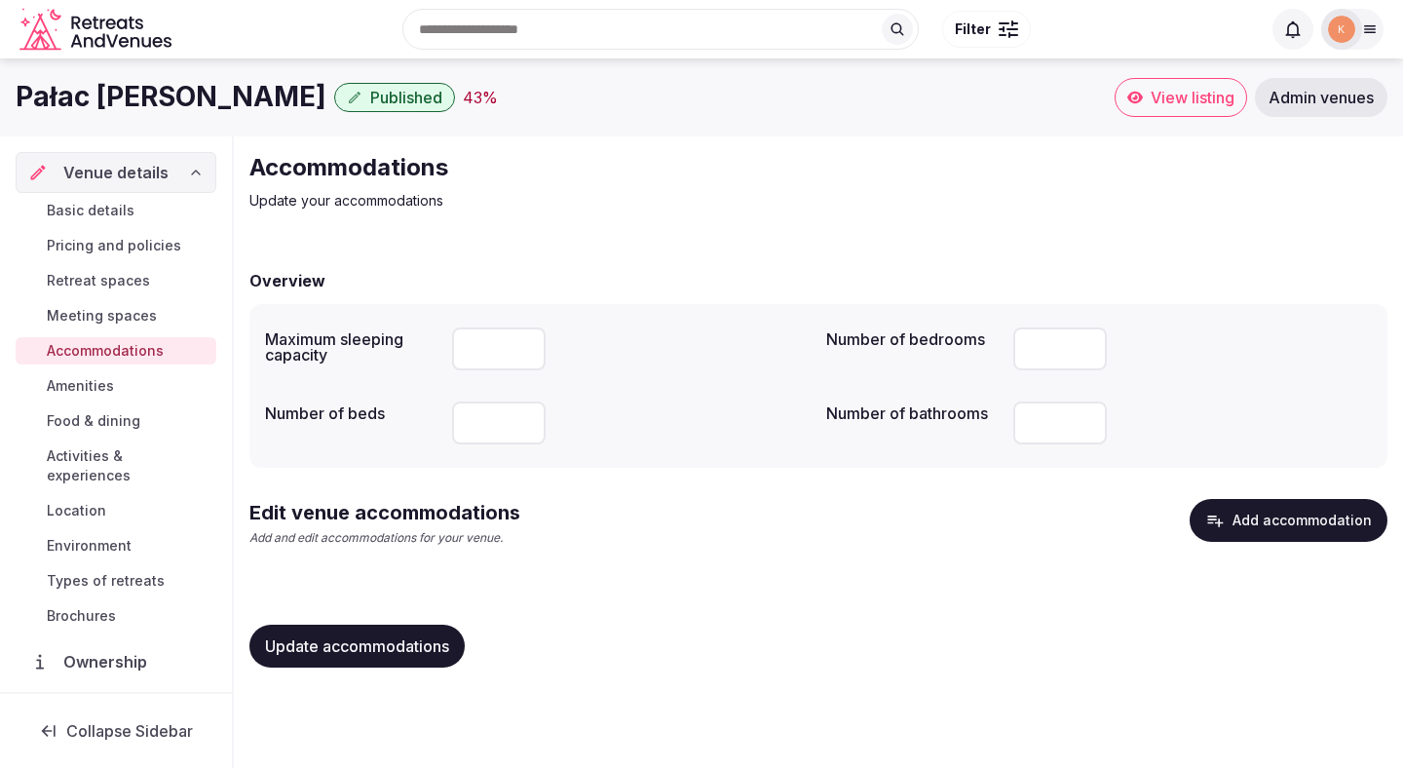
click at [400, 657] on button "Update accommodations" at bounding box center [356, 646] width 215 height 43
click at [1243, 519] on button "Add accommodation" at bounding box center [1289, 520] width 198 height 43
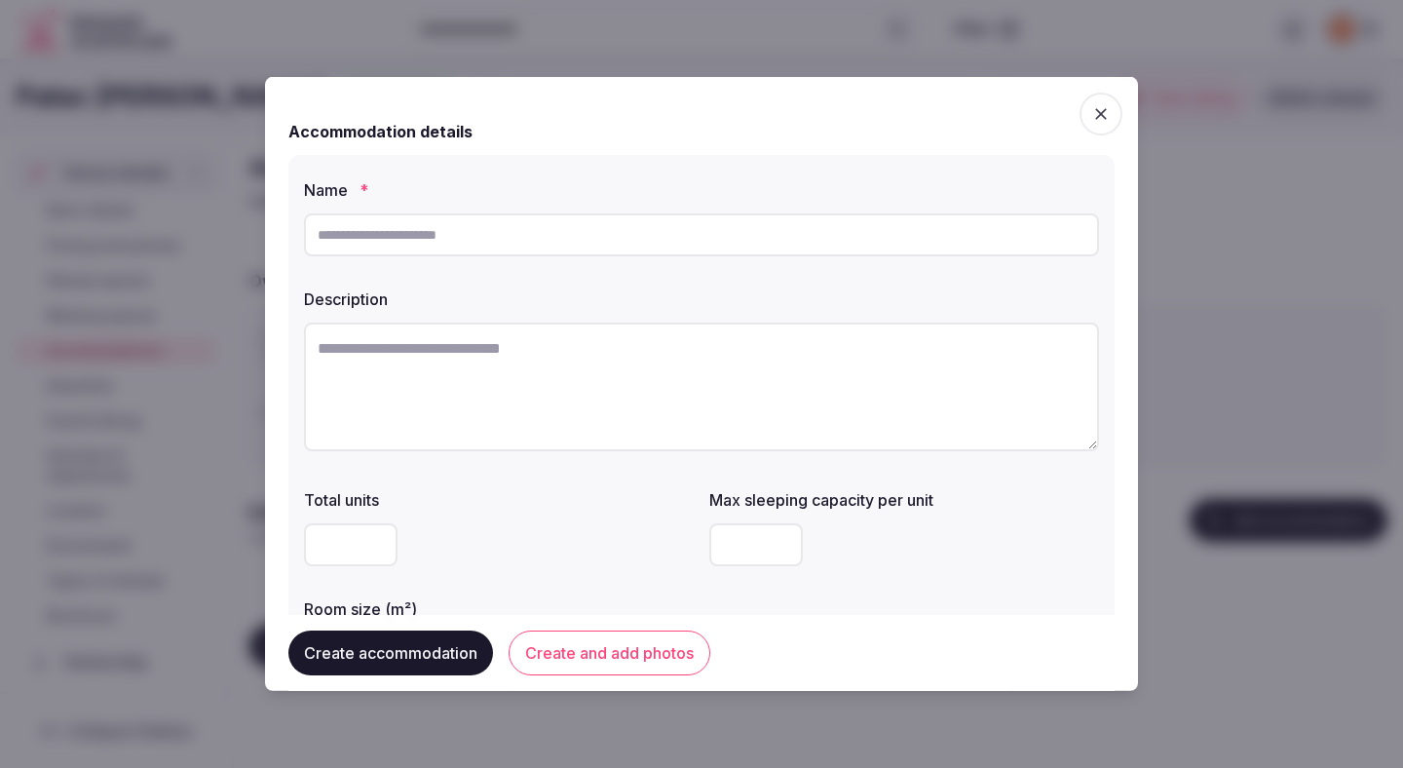
click at [565, 250] on input "text" at bounding box center [701, 234] width 795 height 43
paste input "**********"
drag, startPoint x: 423, startPoint y: 235, endPoint x: 801, endPoint y: 235, distance: 378.1
click at [801, 235] on input "**********" at bounding box center [701, 234] width 795 height 43
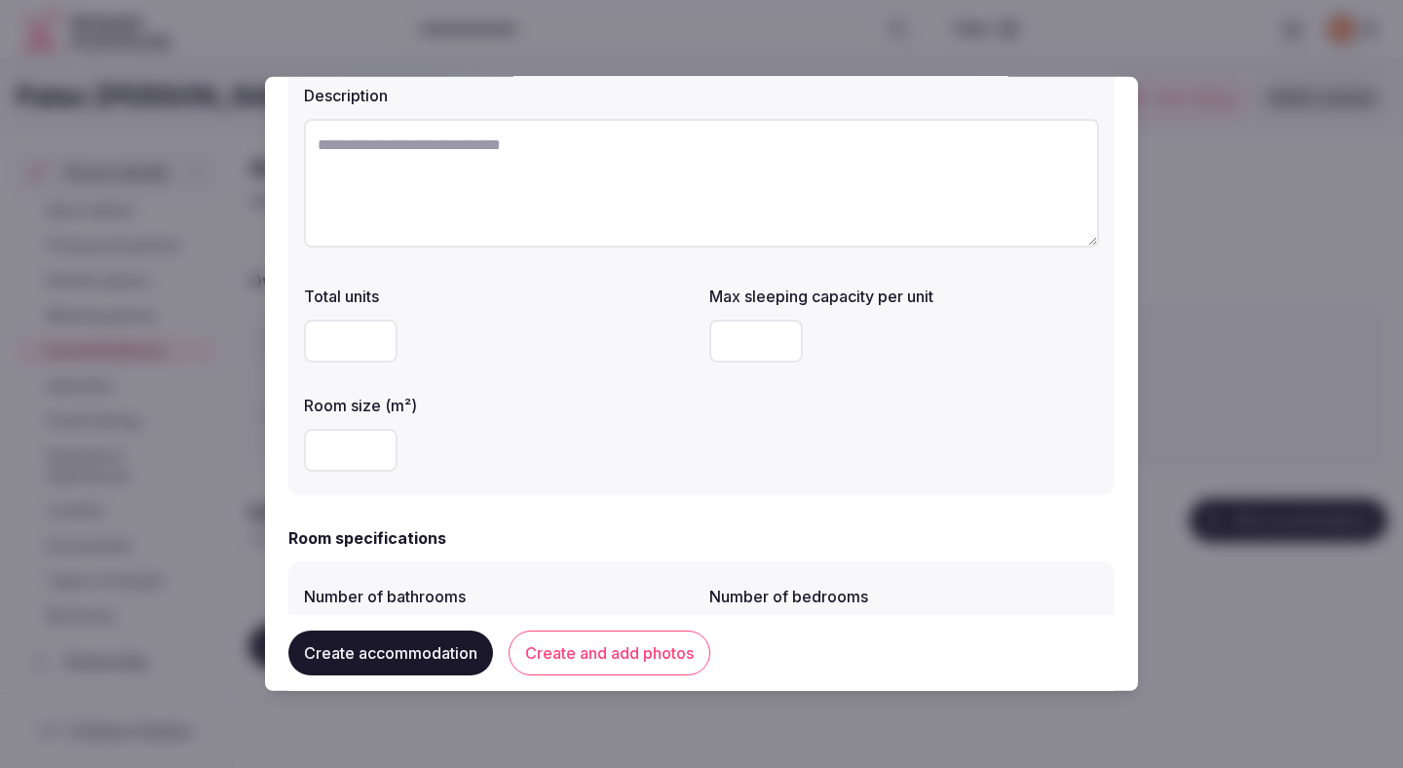
scroll to position [208, 0]
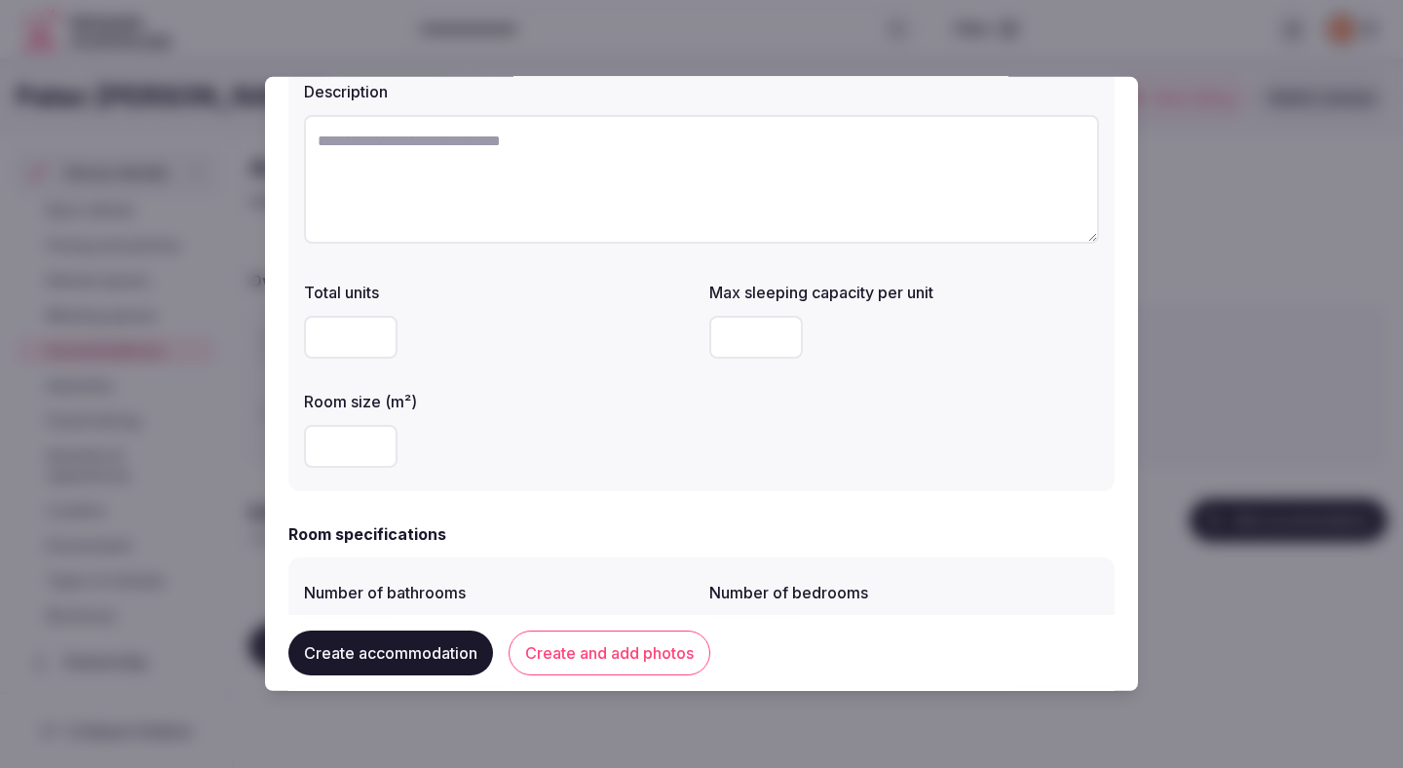
type input "**********"
click at [727, 340] on input "number" at bounding box center [756, 337] width 94 height 43
type input "*"
click at [631, 433] on div at bounding box center [499, 446] width 390 height 43
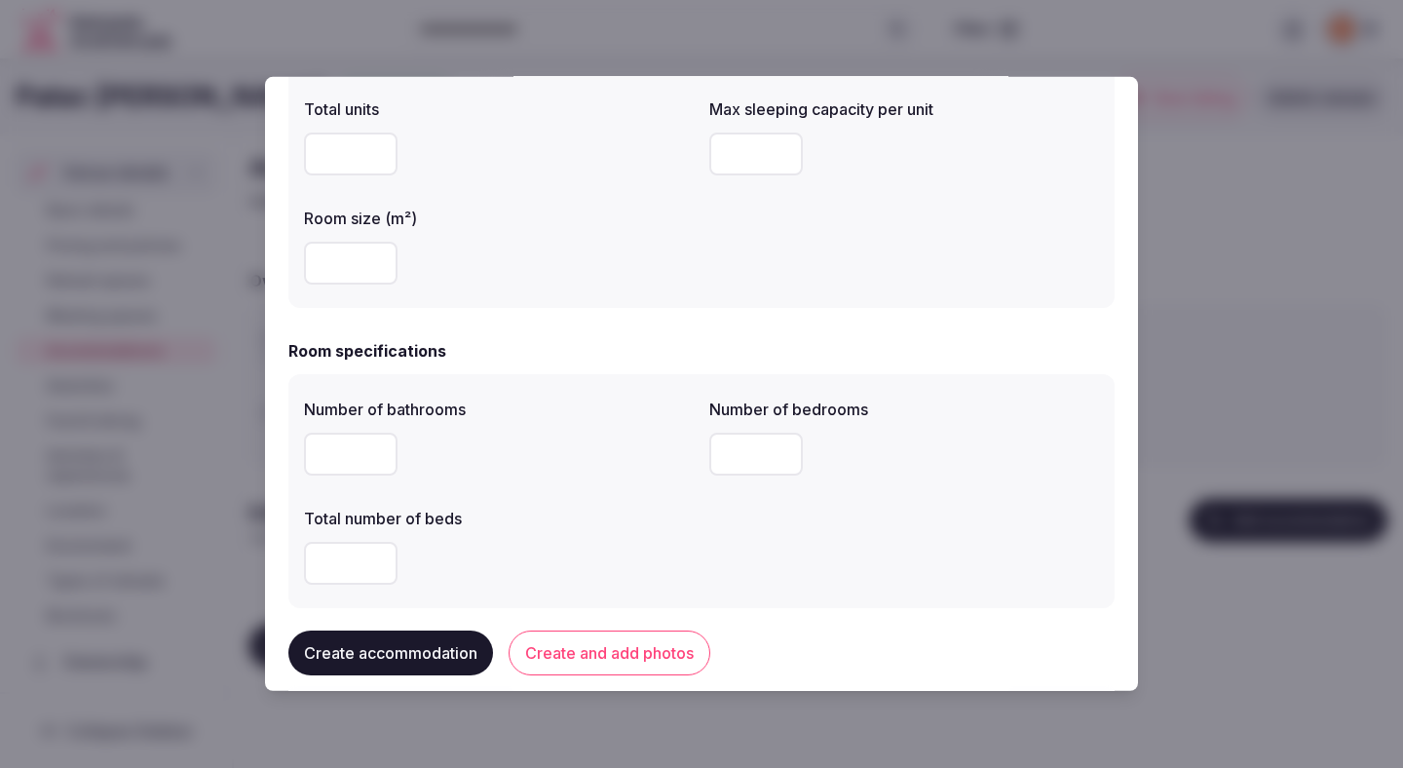
scroll to position [414, 0]
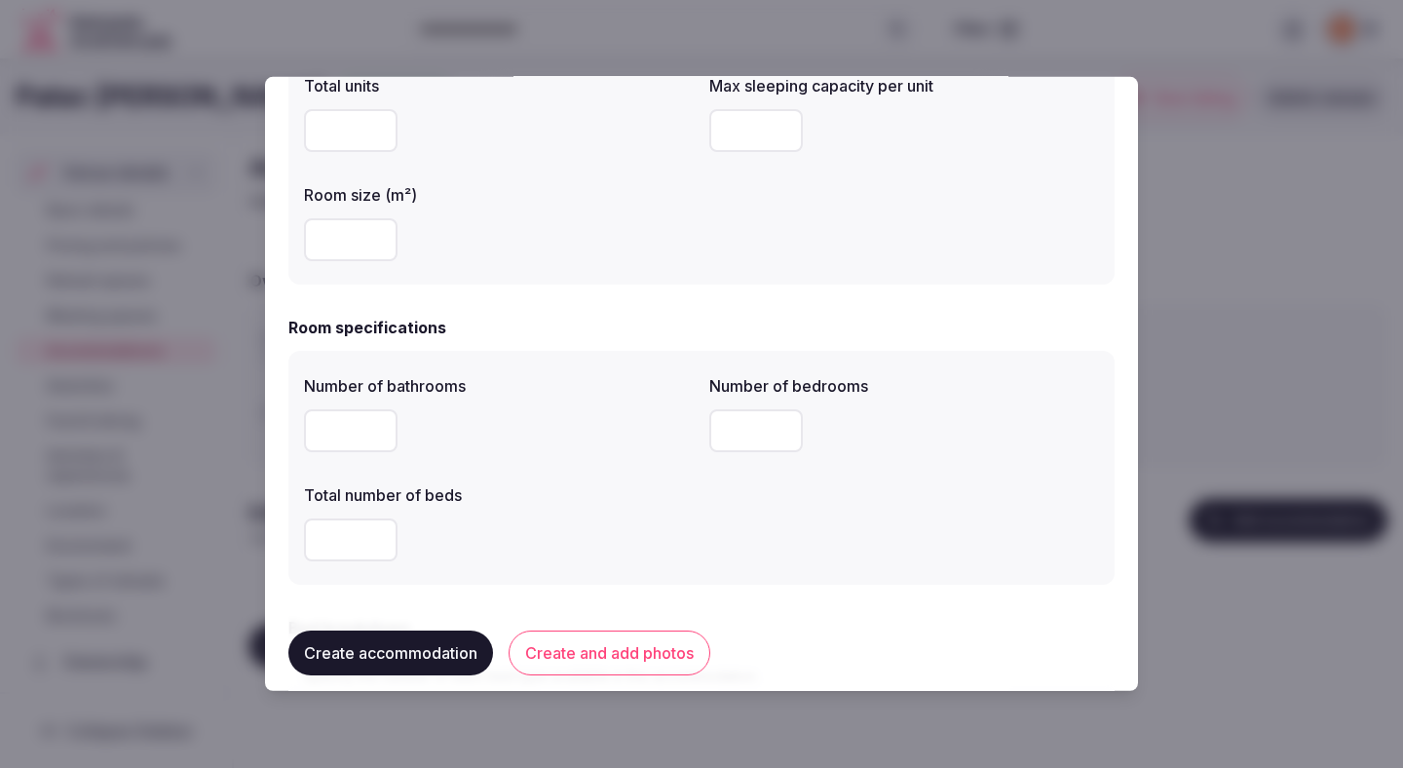
click at [364, 440] on input "number" at bounding box center [351, 430] width 94 height 43
type input "*"
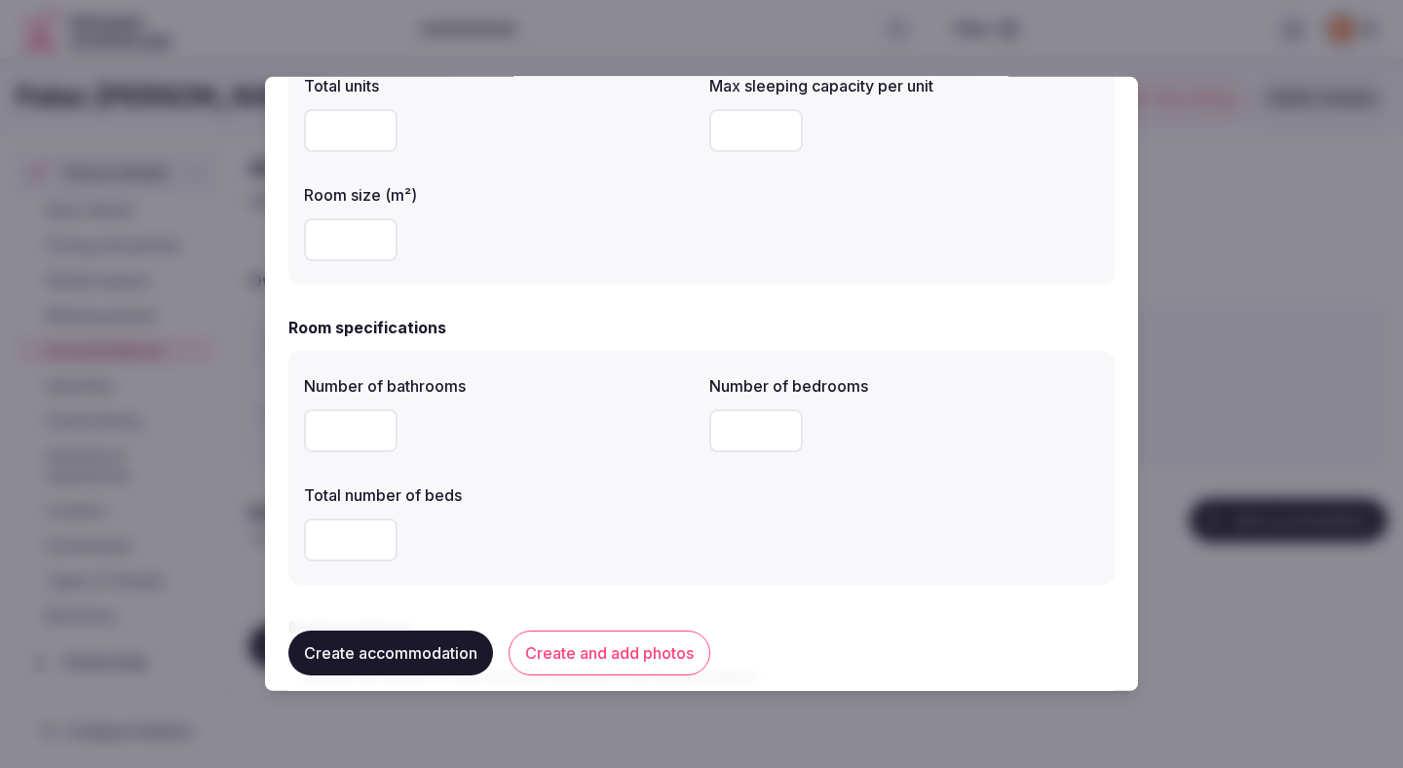
click at [607, 539] on div "*" at bounding box center [499, 539] width 390 height 43
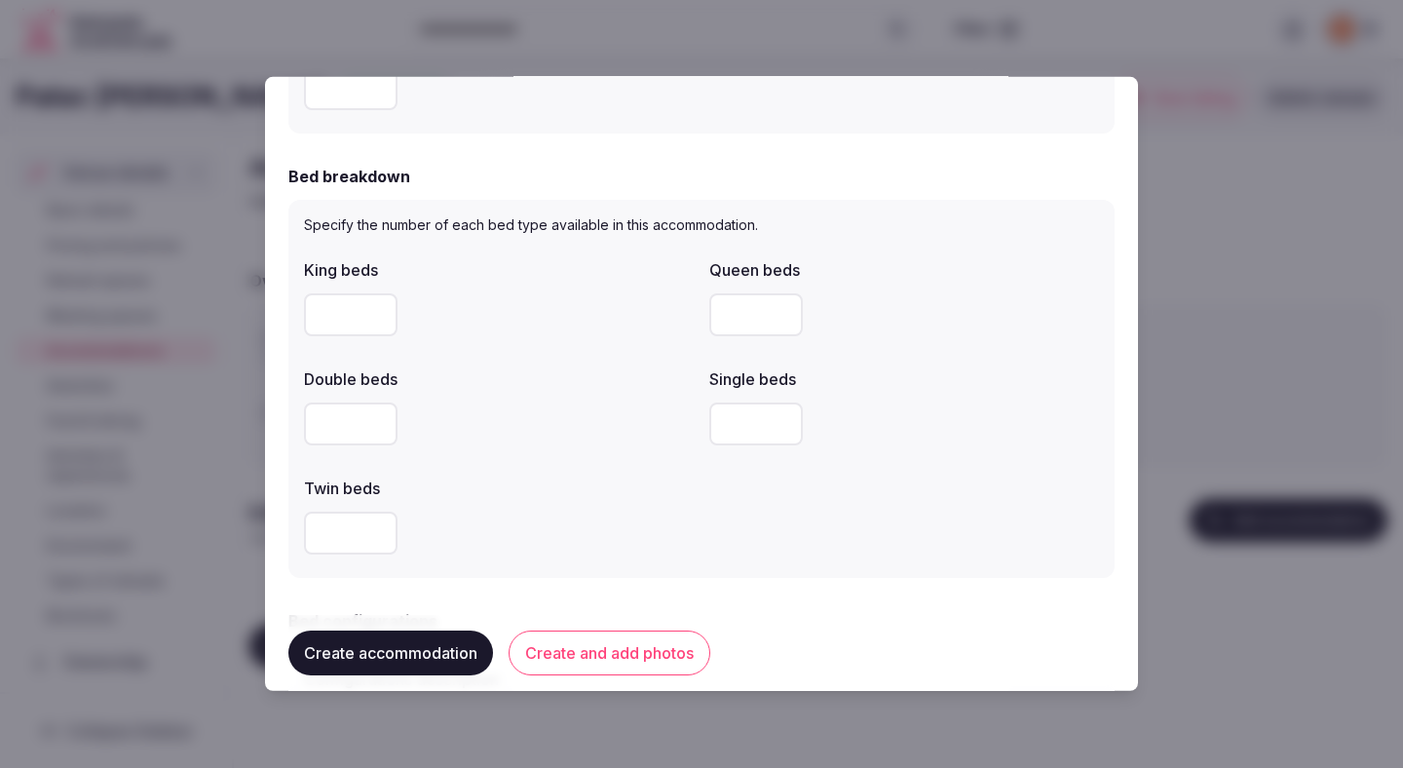
scroll to position [873, 0]
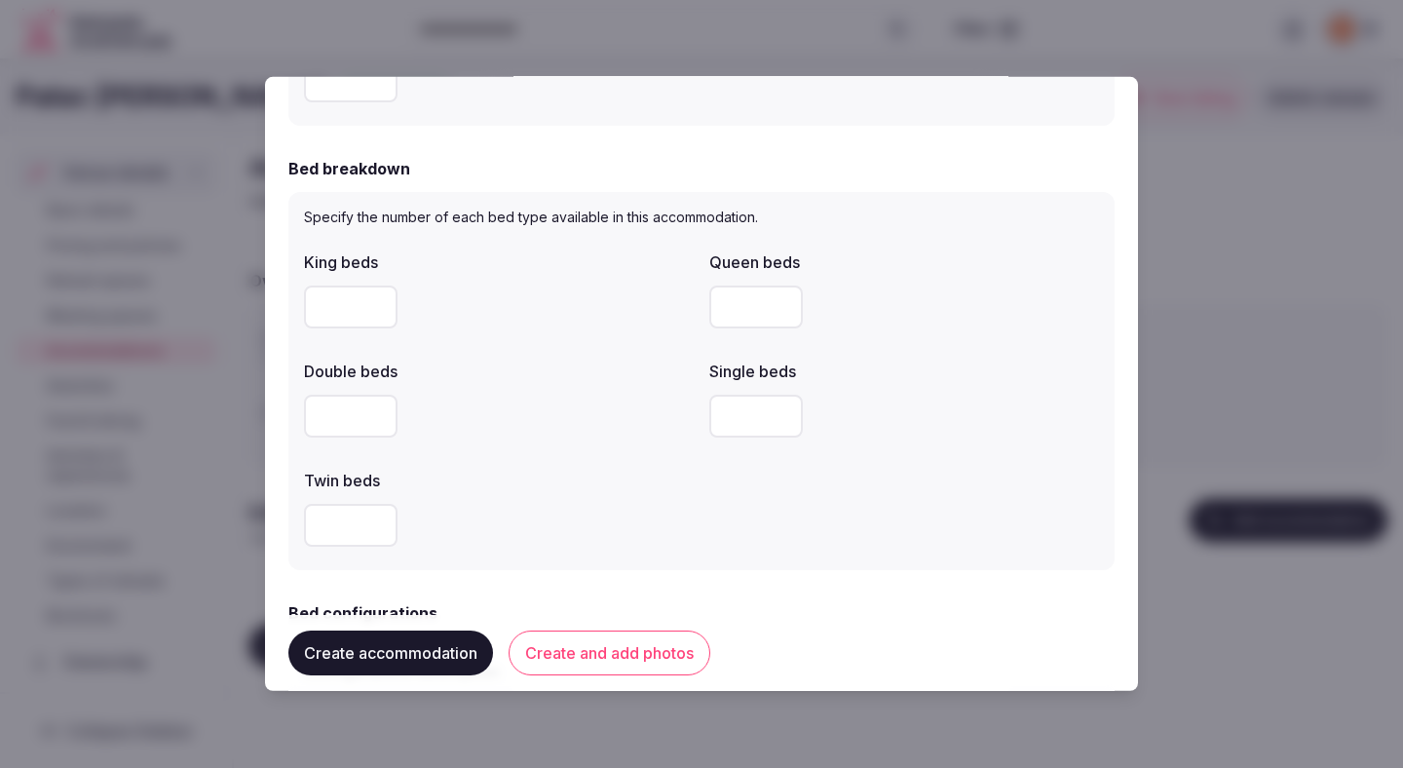
click at [735, 419] on input "number" at bounding box center [756, 416] width 94 height 43
type input "*"
click at [906, 406] on div "*" at bounding box center [904, 416] width 390 height 43
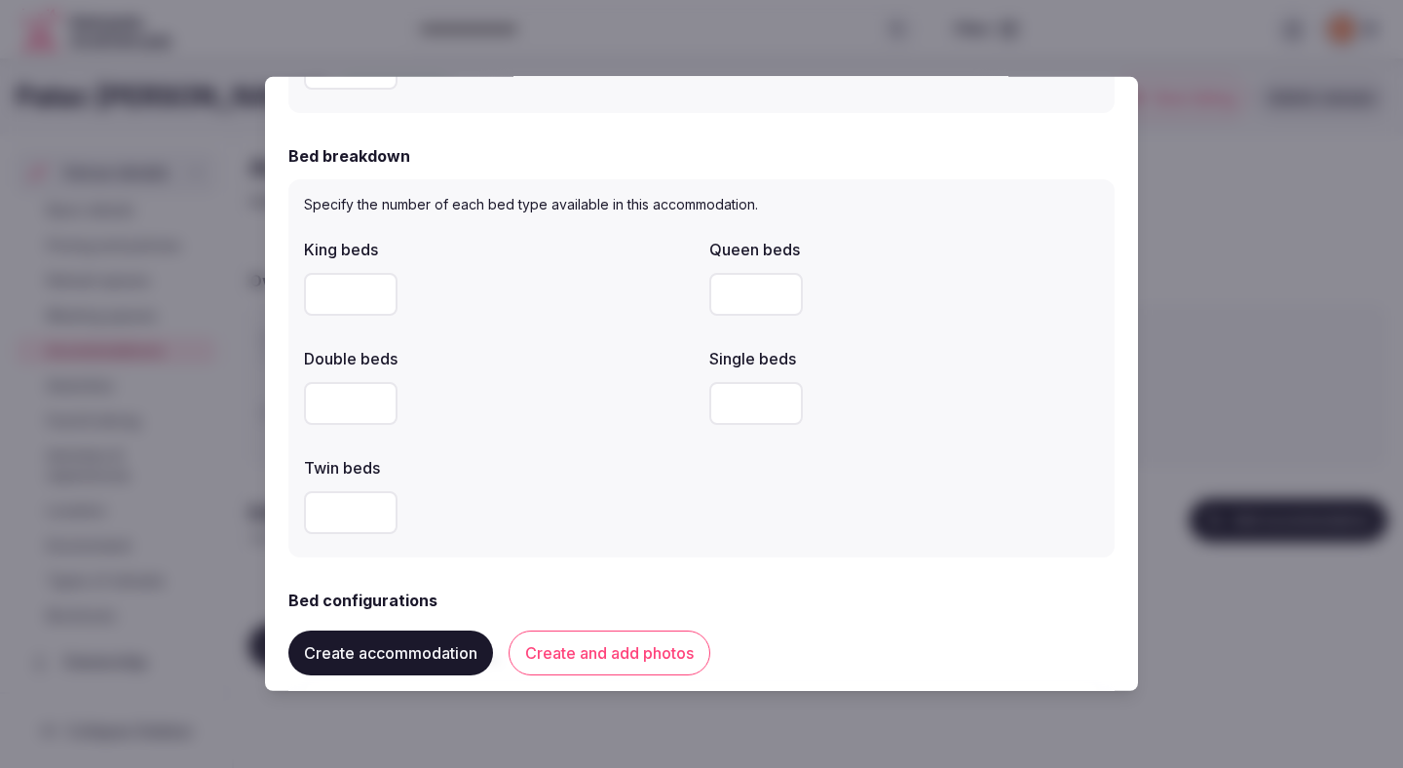
click at [914, 403] on div "*" at bounding box center [904, 403] width 390 height 43
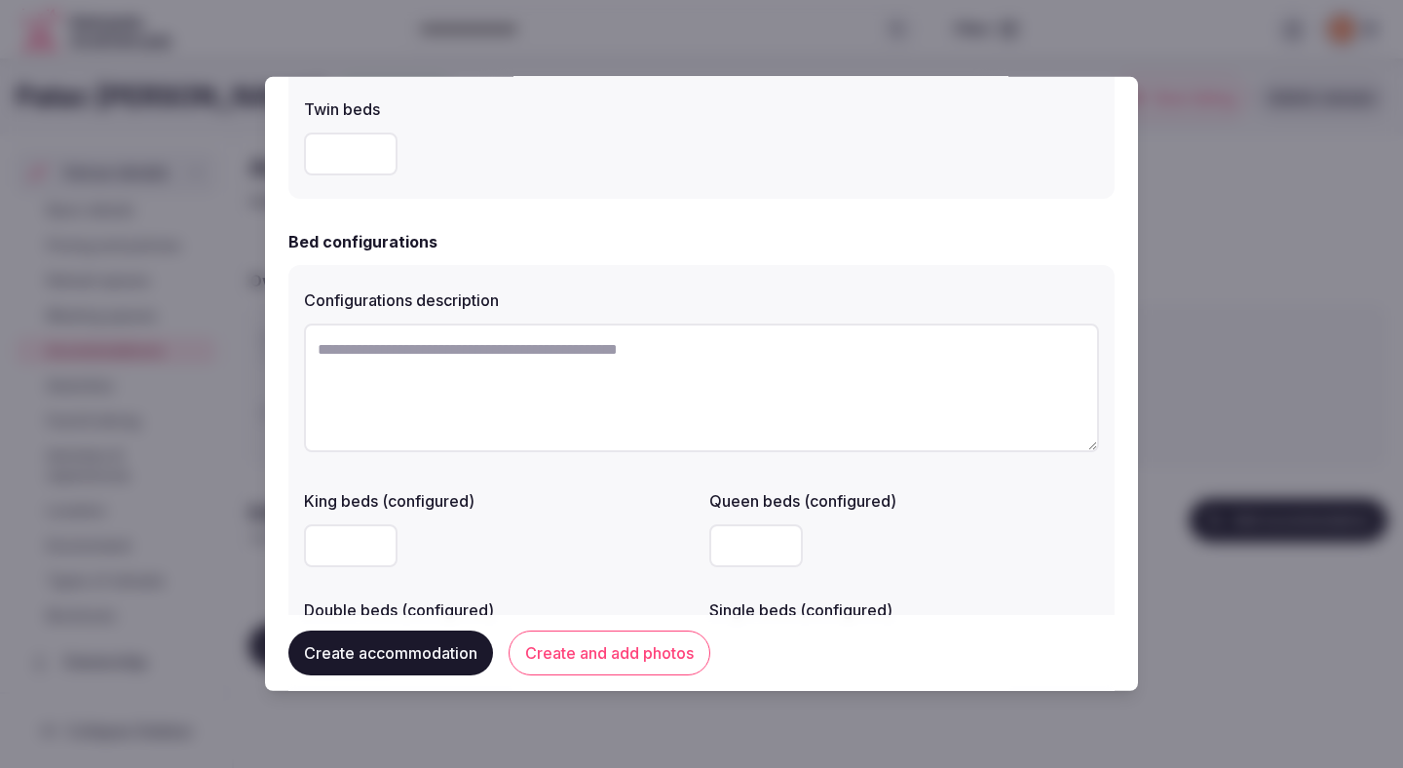
scroll to position [1305, 0]
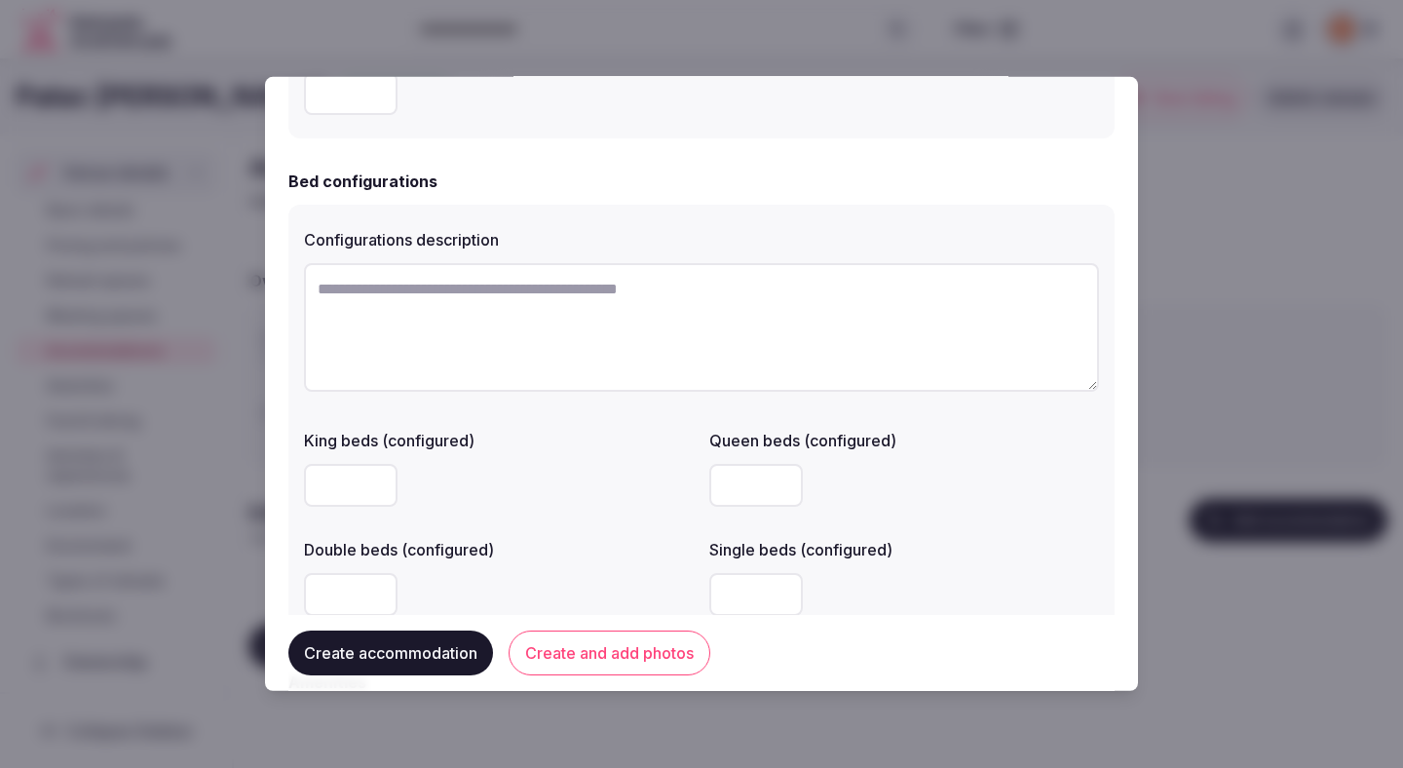
click at [751, 354] on textarea at bounding box center [701, 327] width 795 height 129
type textarea "**********"
click at [766, 484] on input "number" at bounding box center [756, 485] width 94 height 43
type input "*"
click at [1015, 430] on div "Queen beds (configured)" at bounding box center [904, 434] width 390 height 27
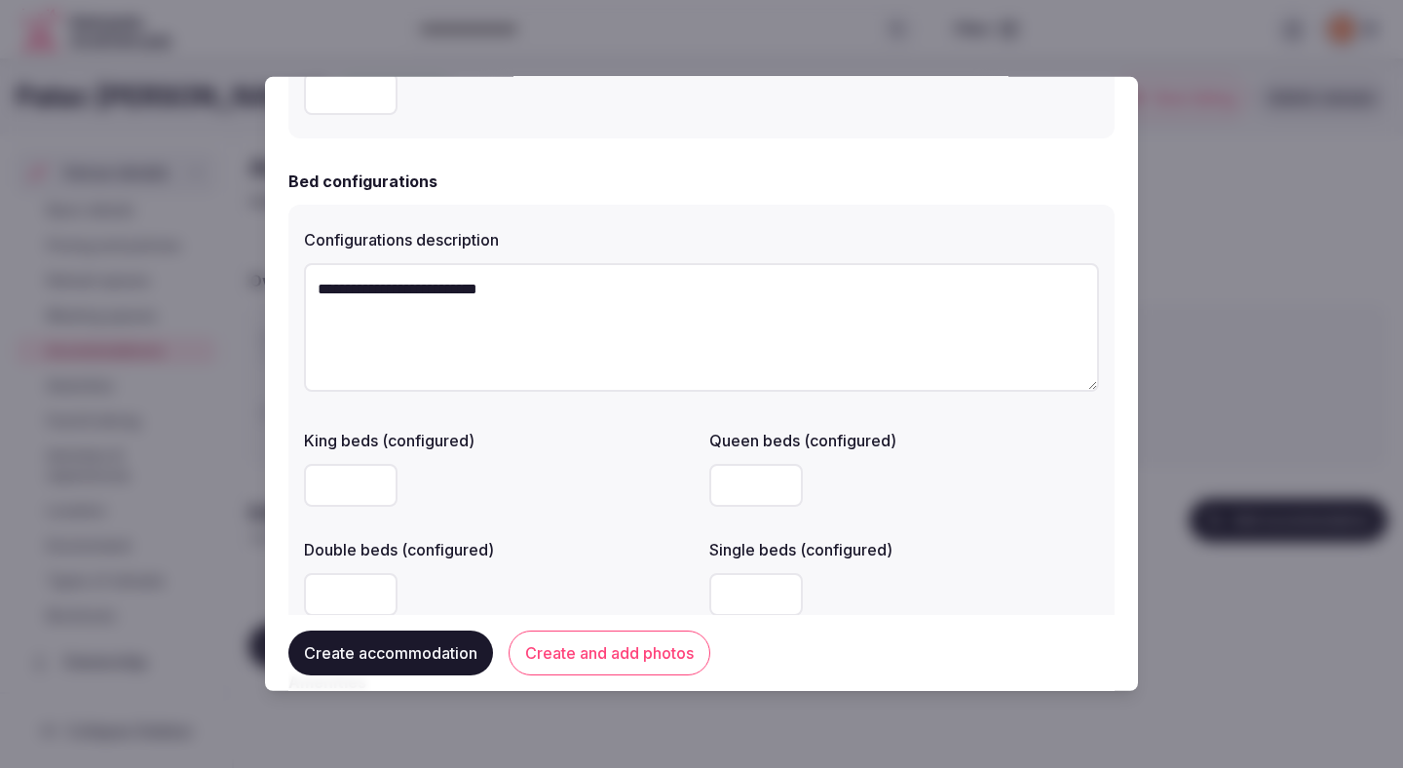
click at [1005, 430] on div "Queen beds (configured)" at bounding box center [904, 434] width 390 height 27
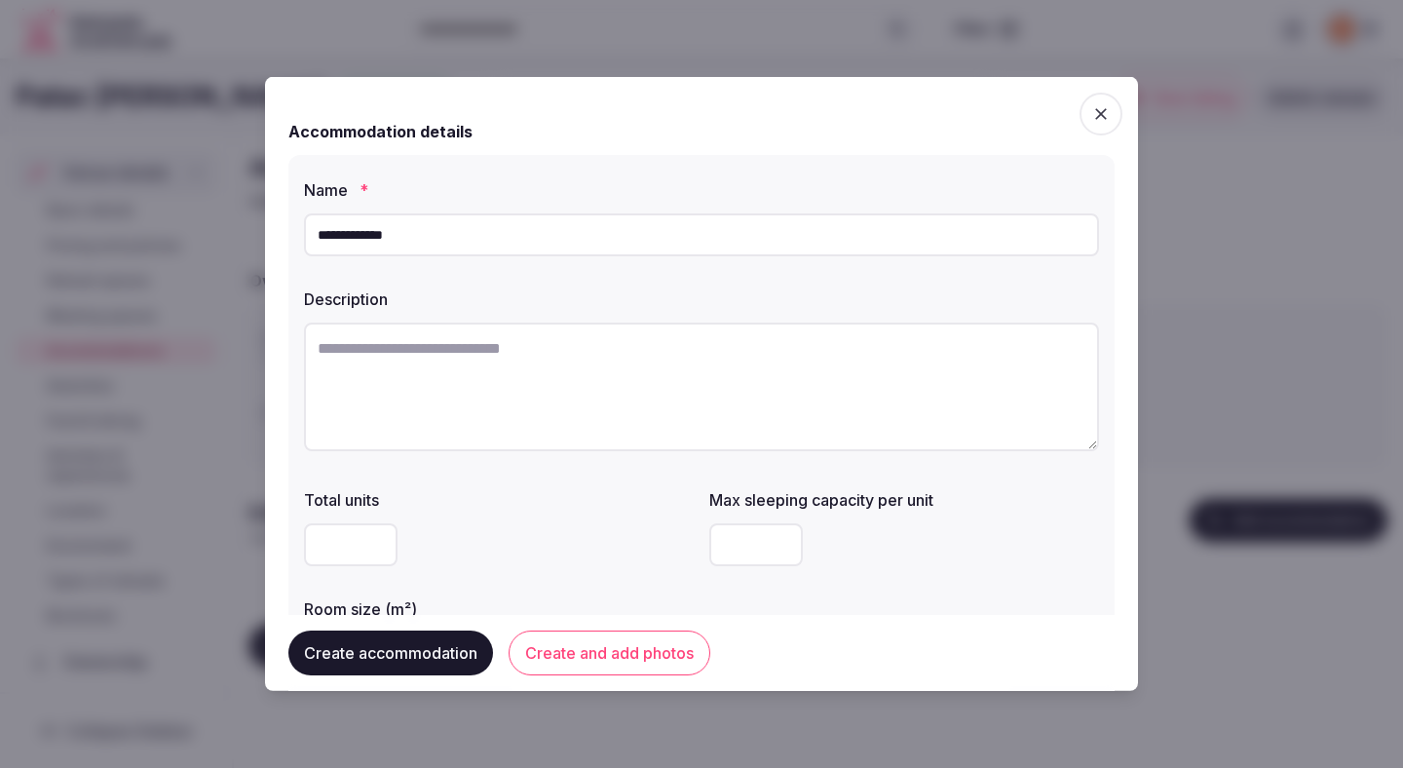
scroll to position [26, 0]
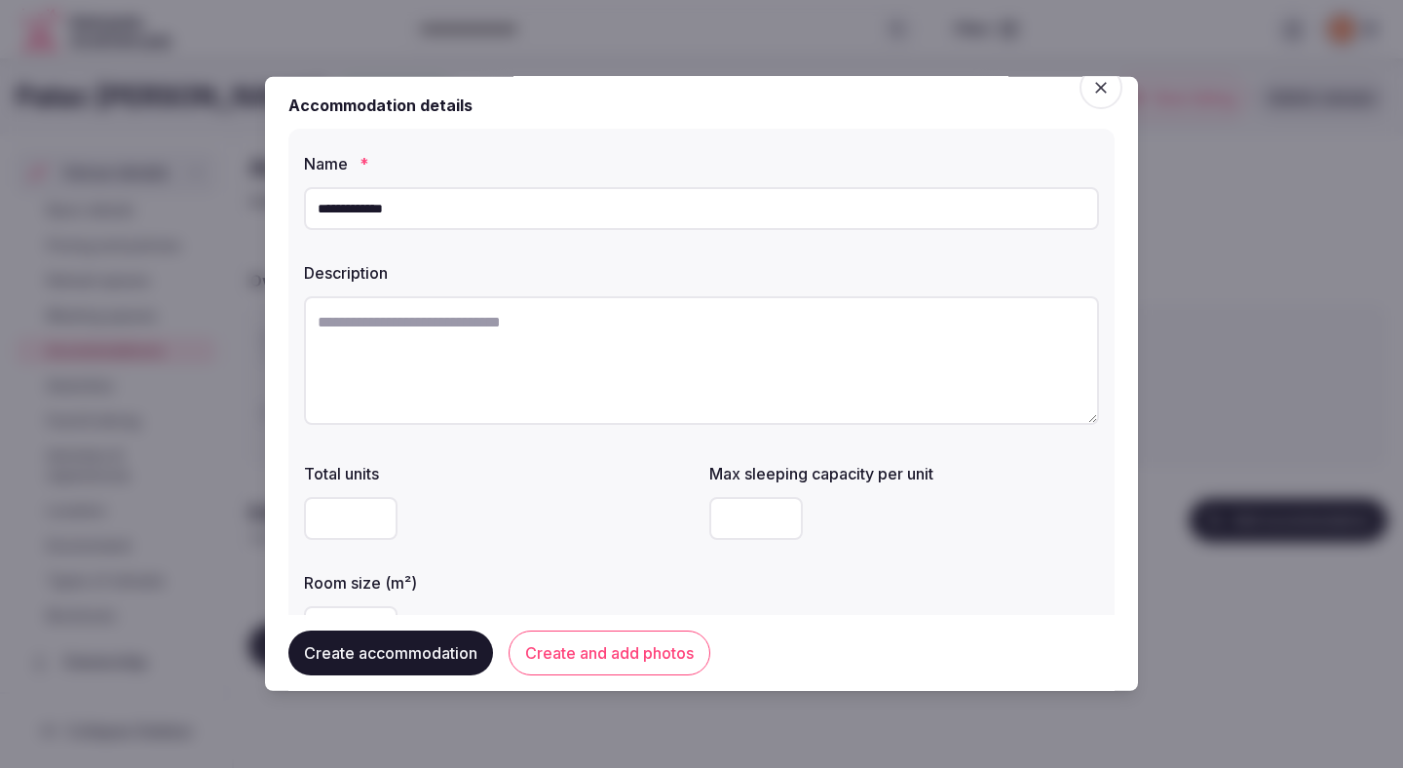
click at [540, 351] on textarea at bounding box center [701, 360] width 795 height 129
paste textarea "**********"
type textarea "**********"
click at [337, 536] on input "number" at bounding box center [351, 518] width 94 height 43
click at [501, 553] on div "Total units Max sleeping capacity per unit * Room size (m²)" at bounding box center [701, 555] width 795 height 203
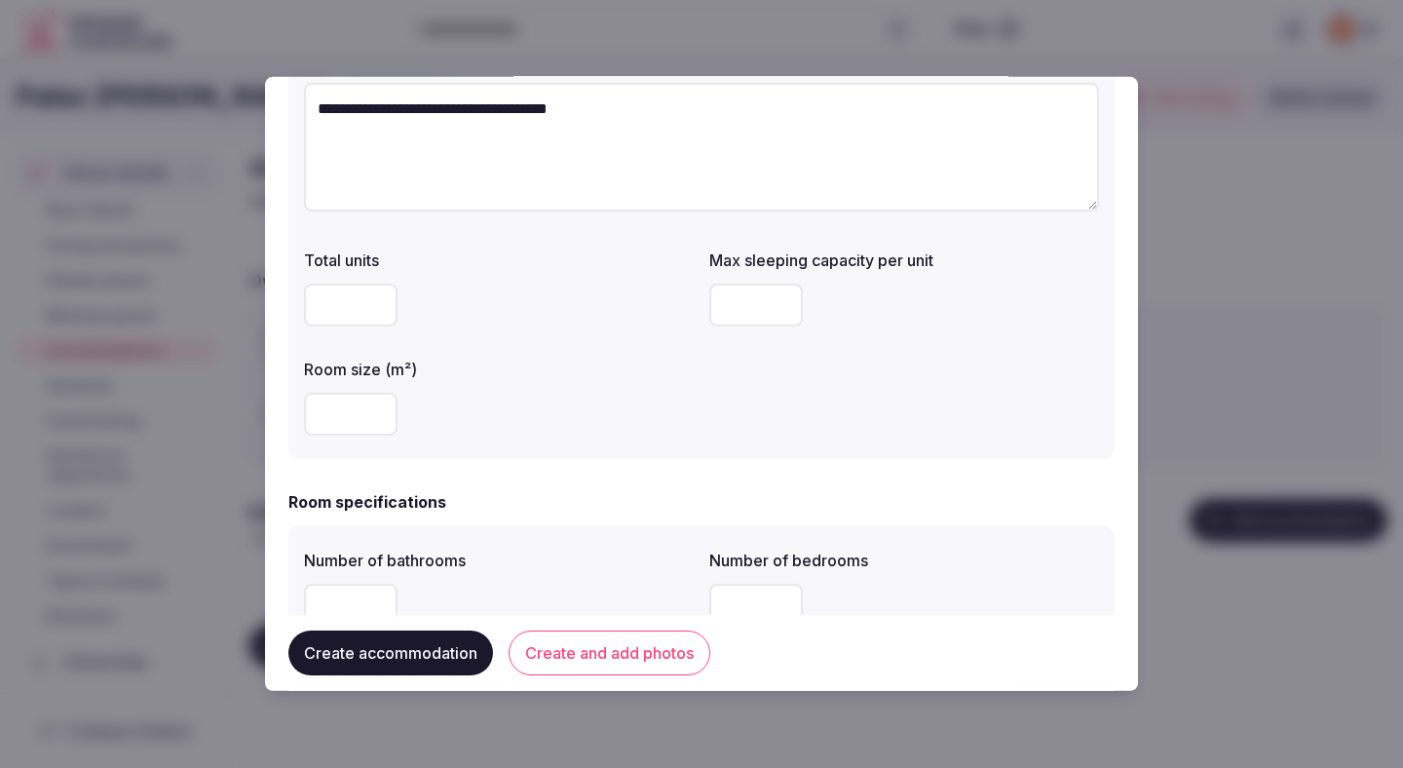
scroll to position [295, 0]
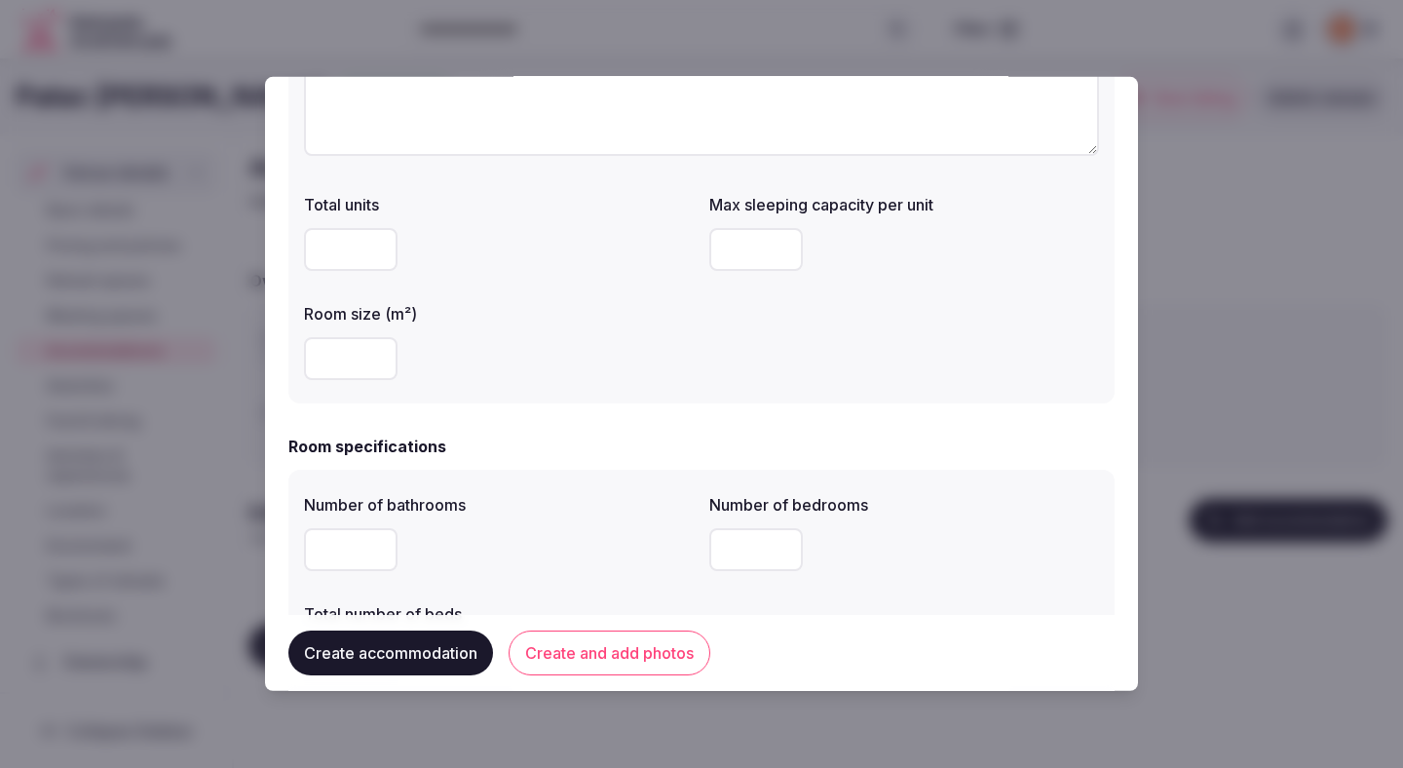
click at [347, 358] on input "number" at bounding box center [351, 358] width 94 height 43
type input "**"
click at [558, 339] on div "**" at bounding box center [499, 358] width 390 height 43
click at [552, 341] on div "**" at bounding box center [499, 358] width 390 height 43
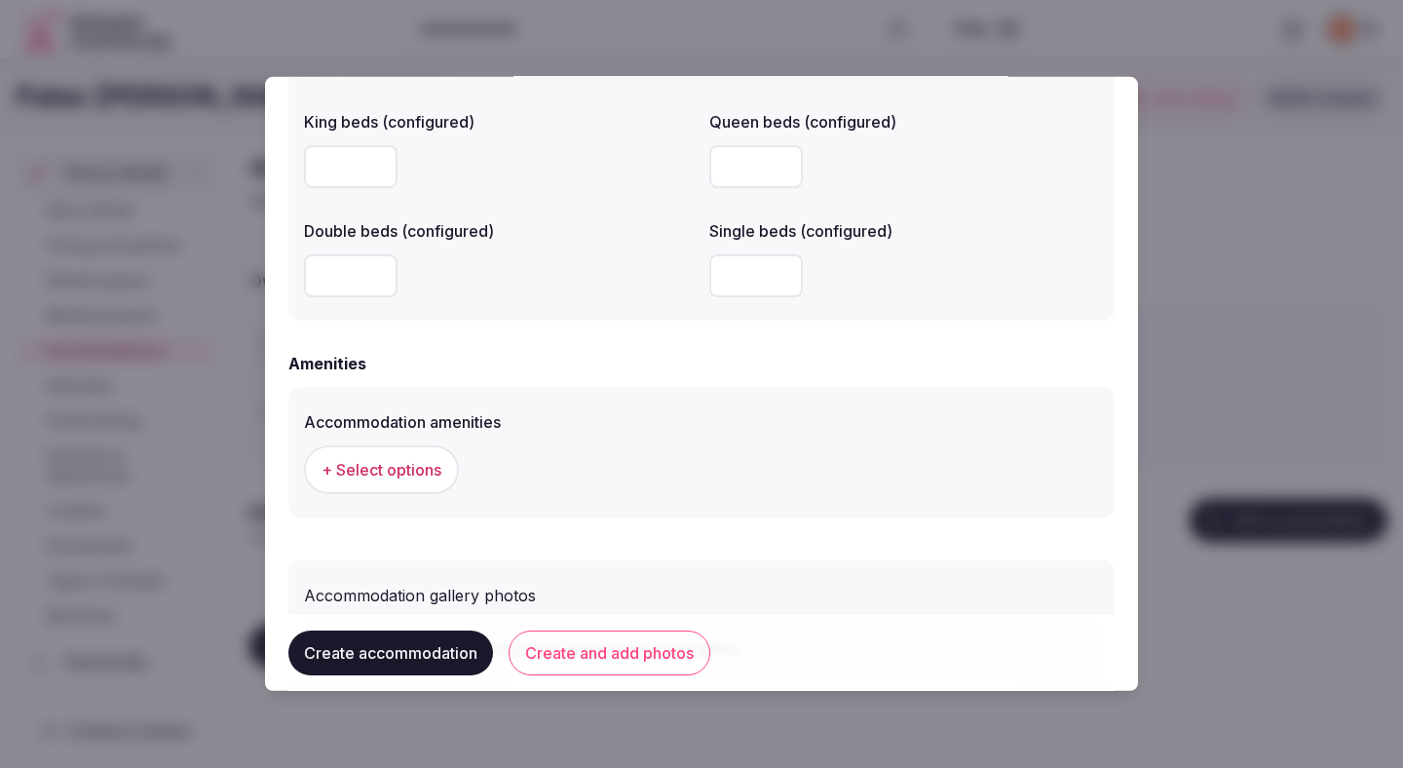
scroll to position [1746, 0]
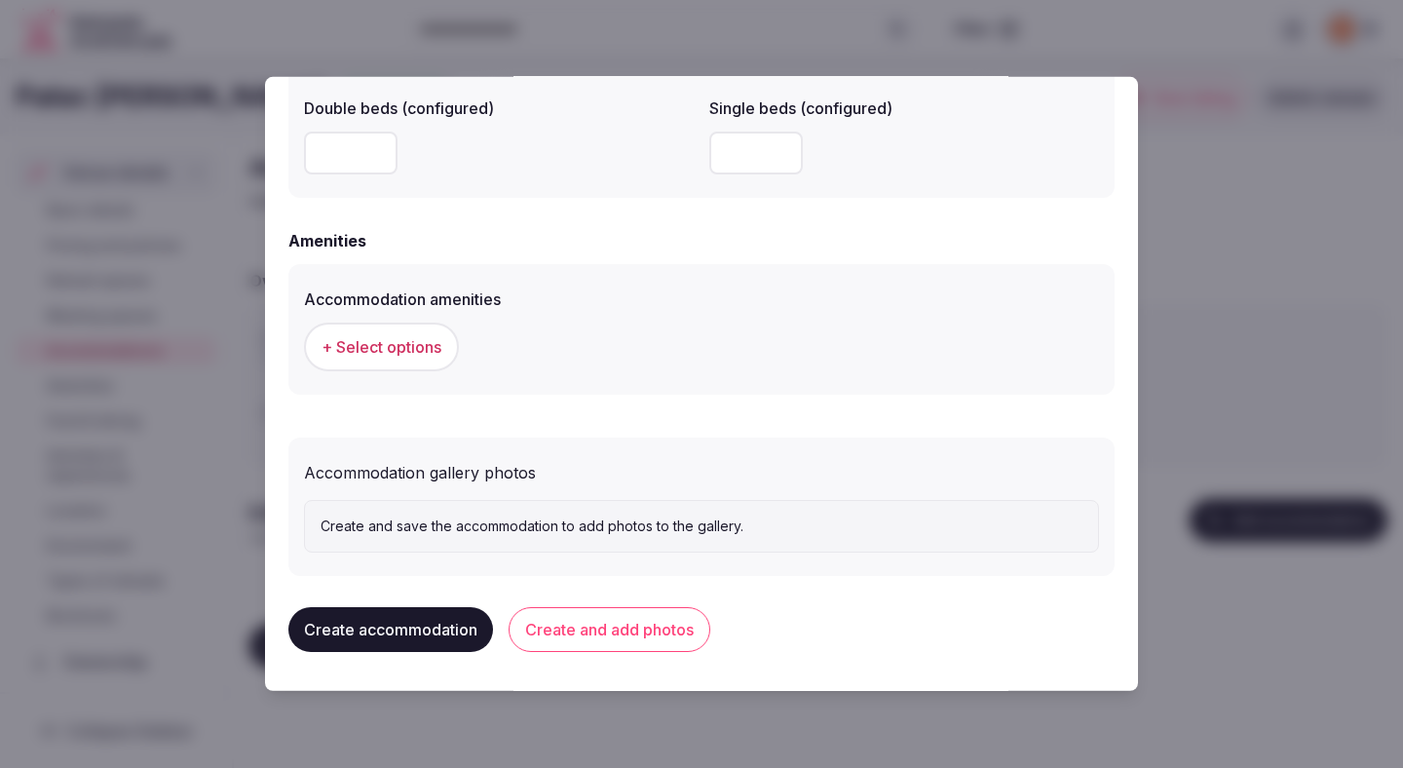
click at [396, 350] on span "+ Select options" at bounding box center [382, 346] width 120 height 21
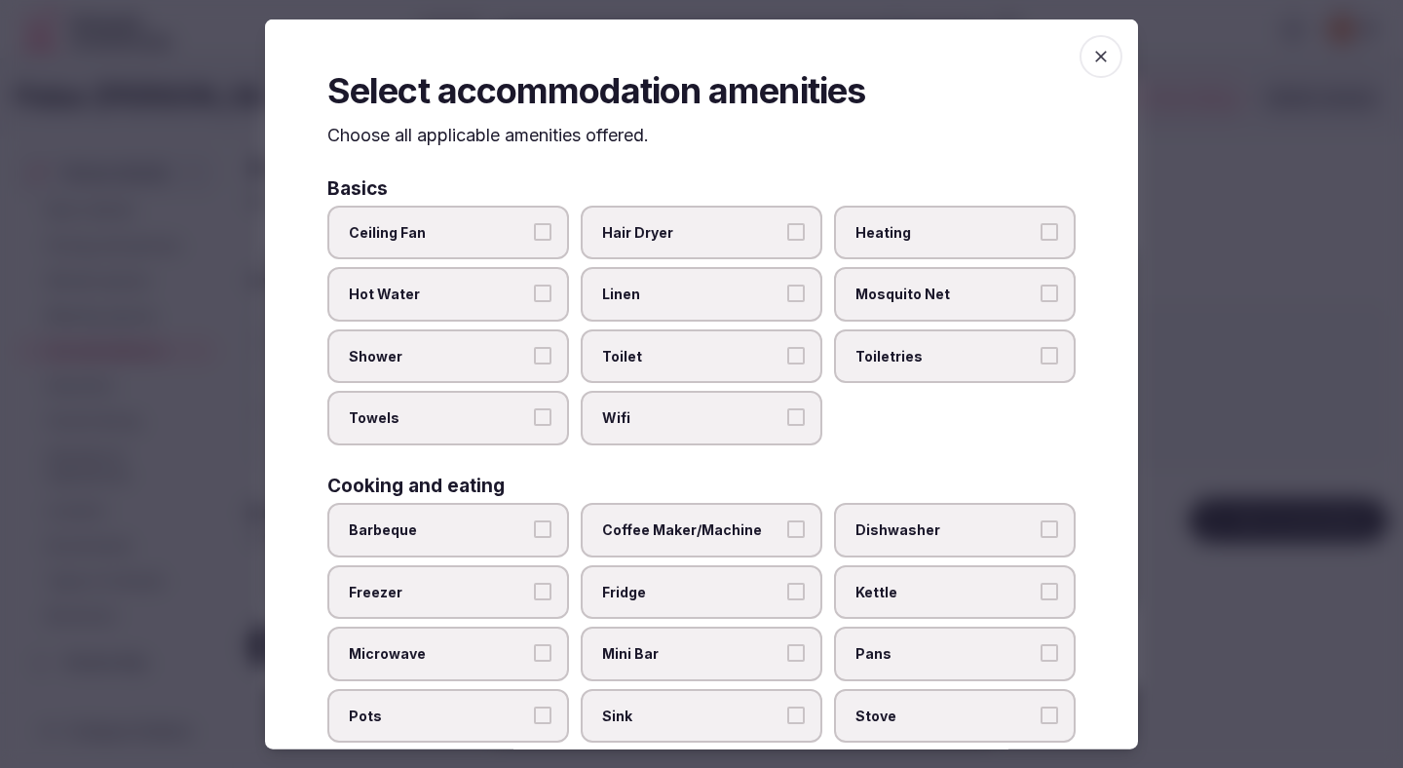
click at [458, 230] on span "Ceiling Fan" at bounding box center [438, 231] width 179 height 19
click at [534, 230] on button "Ceiling Fan" at bounding box center [543, 231] width 18 height 18
click at [457, 325] on div "Ceiling Fan Hair Dryer Heating Hot Water Linen Mosquito Net Shower Toilet Toile…" at bounding box center [701, 325] width 748 height 240
click at [457, 306] on label "Hot Water" at bounding box center [448, 294] width 242 height 55
click at [534, 302] on button "Hot Water" at bounding box center [543, 294] width 18 height 18
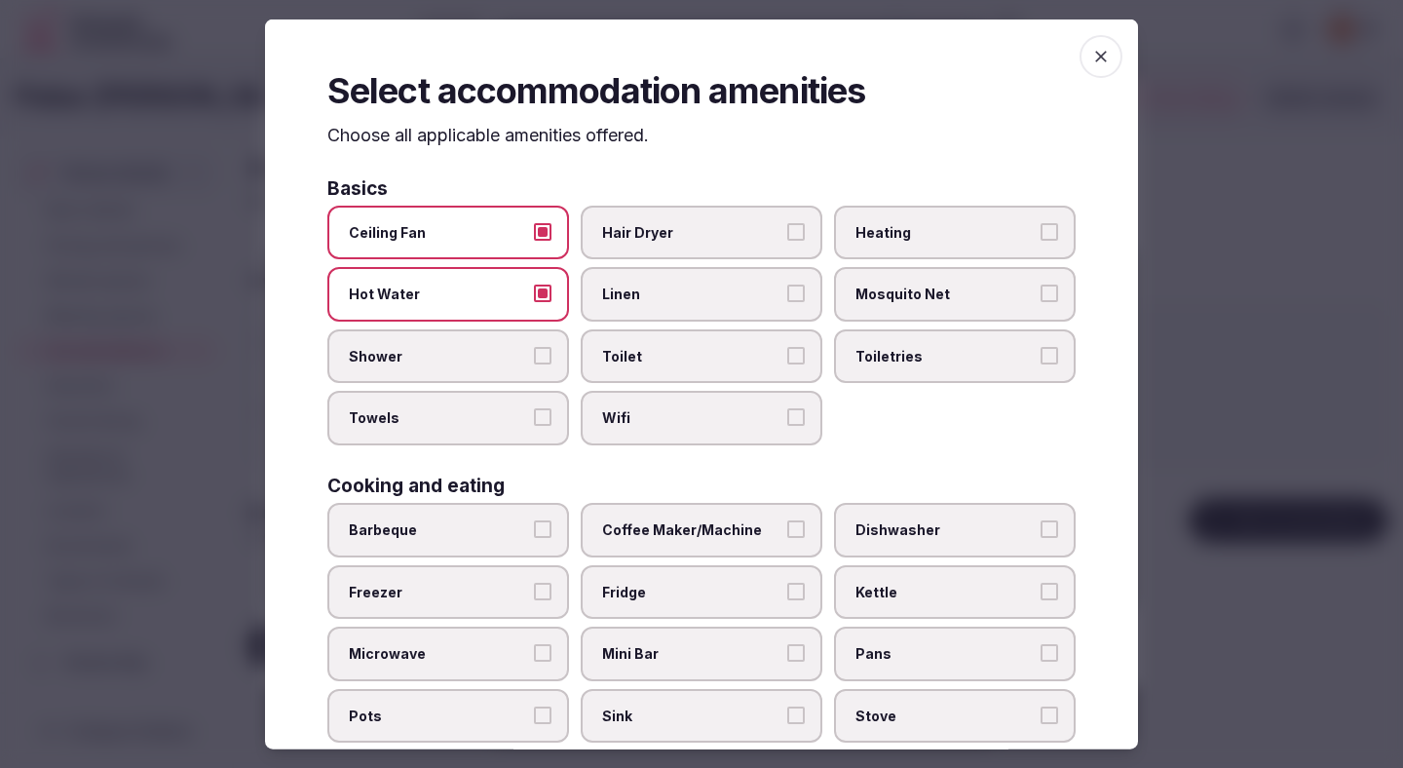
click at [457, 369] on label "Shower" at bounding box center [448, 355] width 242 height 55
click at [534, 363] on button "Shower" at bounding box center [543, 355] width 18 height 18
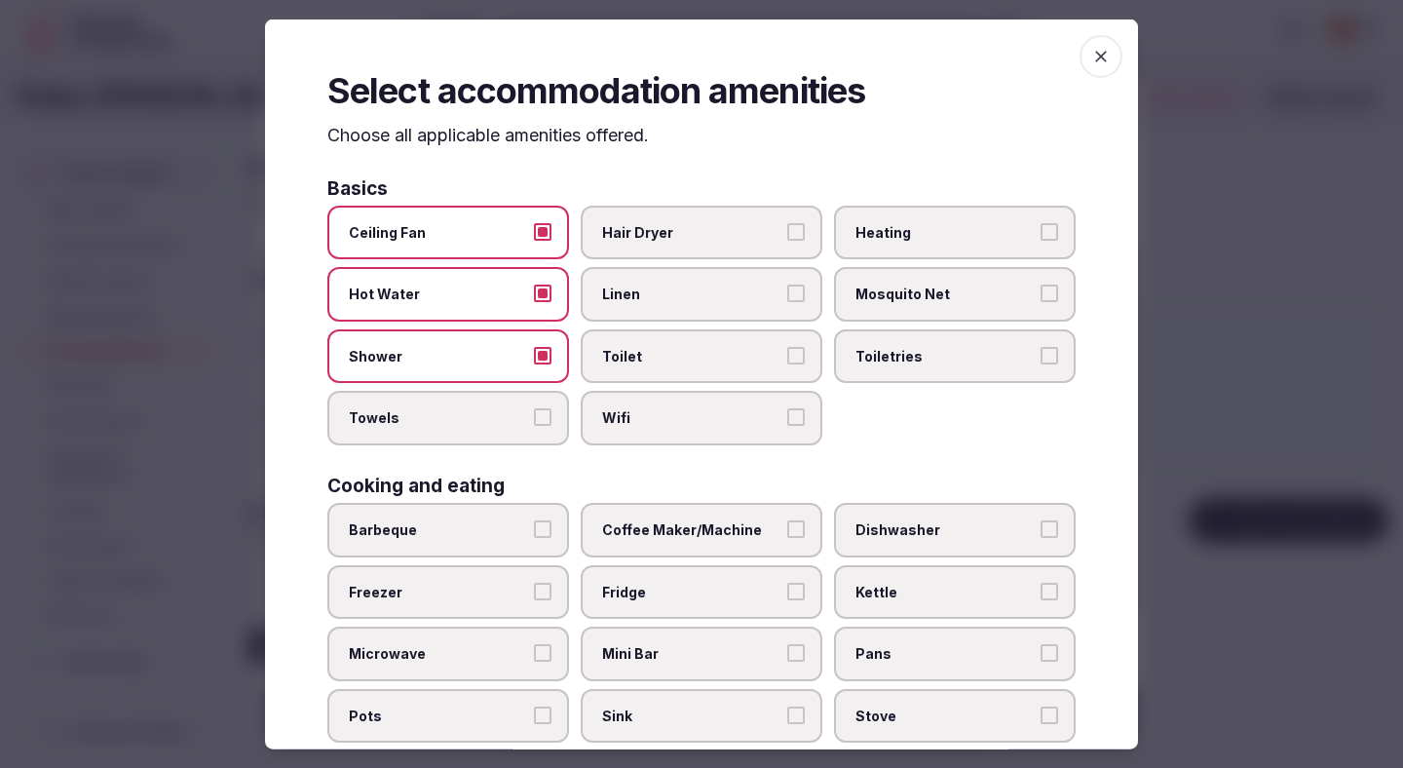
click at [457, 404] on label "Towels" at bounding box center [448, 418] width 242 height 55
click at [534, 408] on button "Towels" at bounding box center [543, 417] width 18 height 18
click at [668, 250] on label "Hair Dryer" at bounding box center [702, 232] width 242 height 55
click at [787, 240] on button "Hair Dryer" at bounding box center [796, 231] width 18 height 18
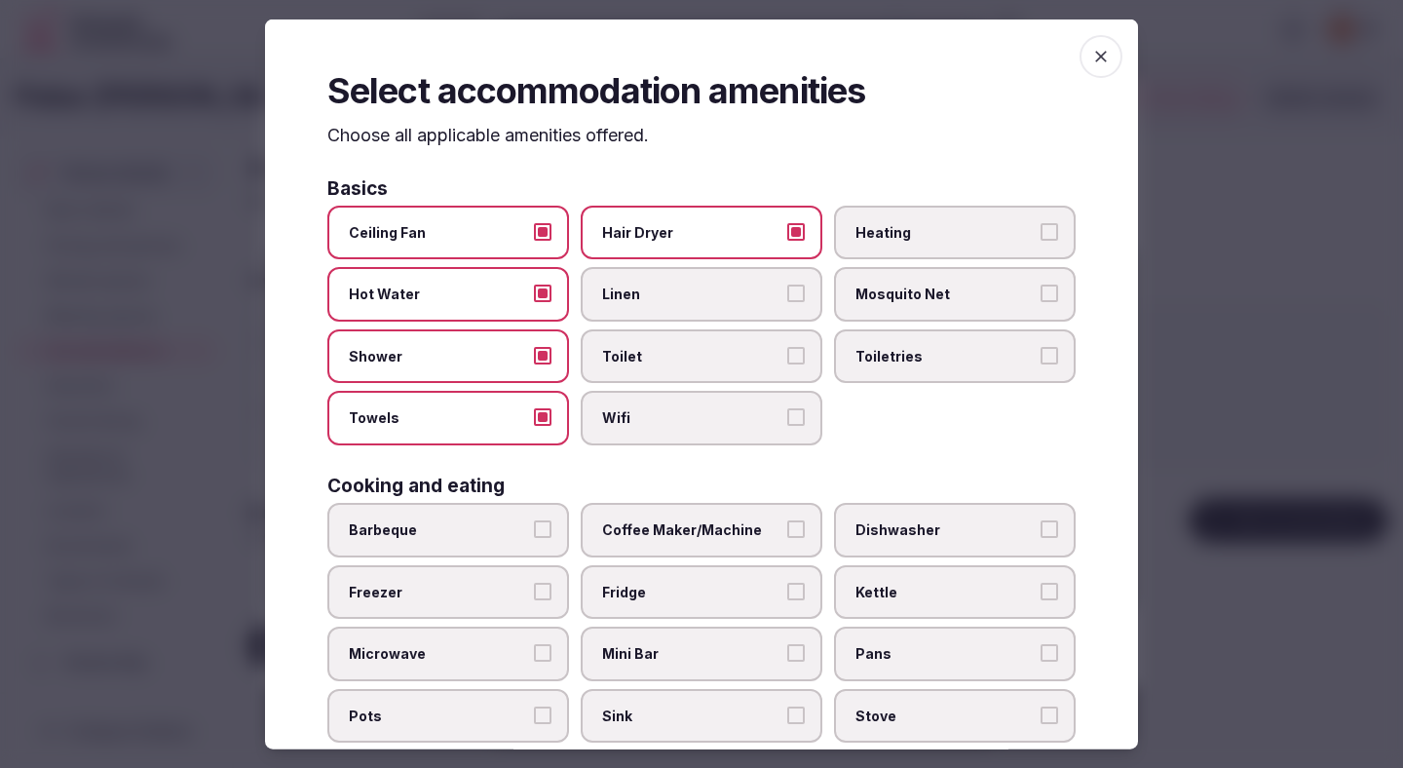
click at [668, 288] on span "Linen" at bounding box center [691, 294] width 179 height 19
click at [787, 288] on button "Linen" at bounding box center [796, 294] width 18 height 18
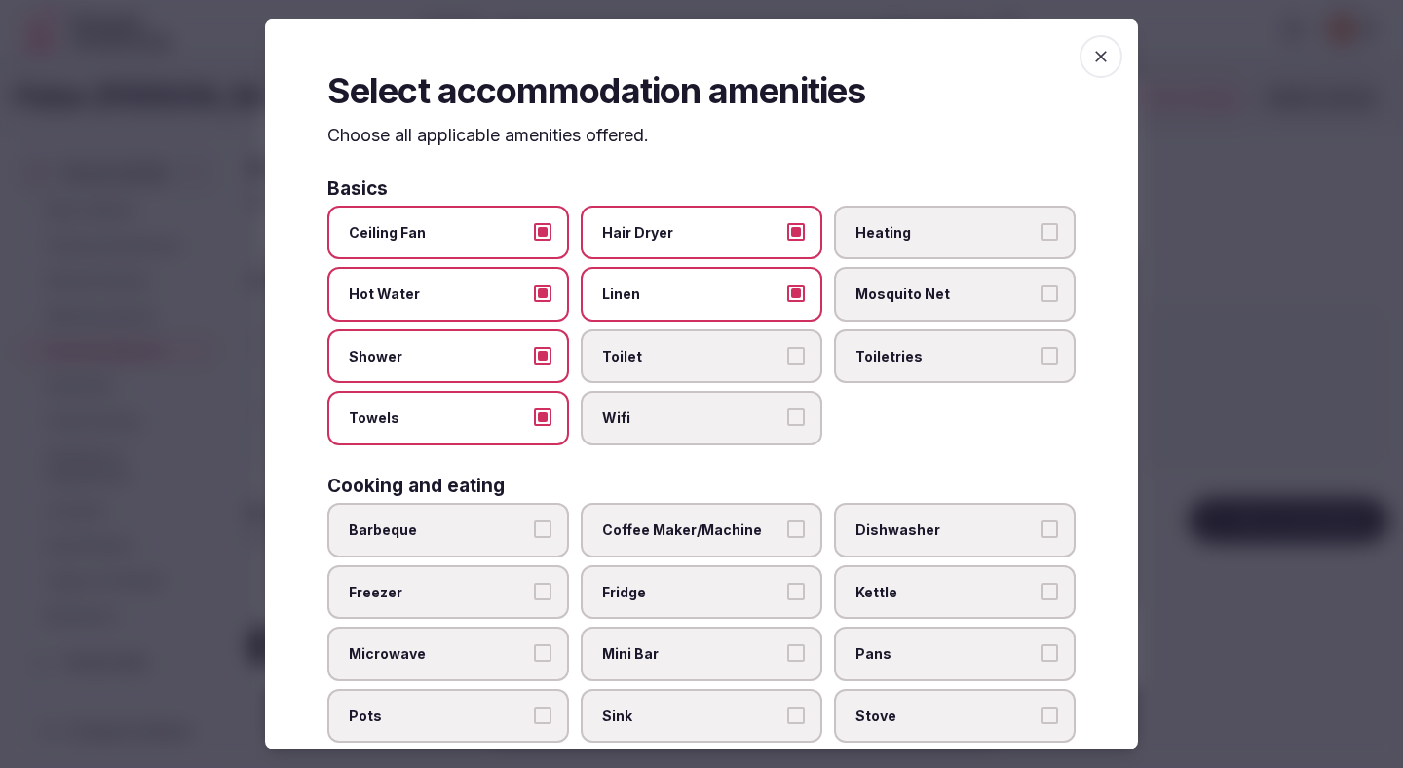
click at [666, 361] on span "Toilet" at bounding box center [691, 355] width 179 height 19
click at [787, 361] on button "Toilet" at bounding box center [796, 355] width 18 height 18
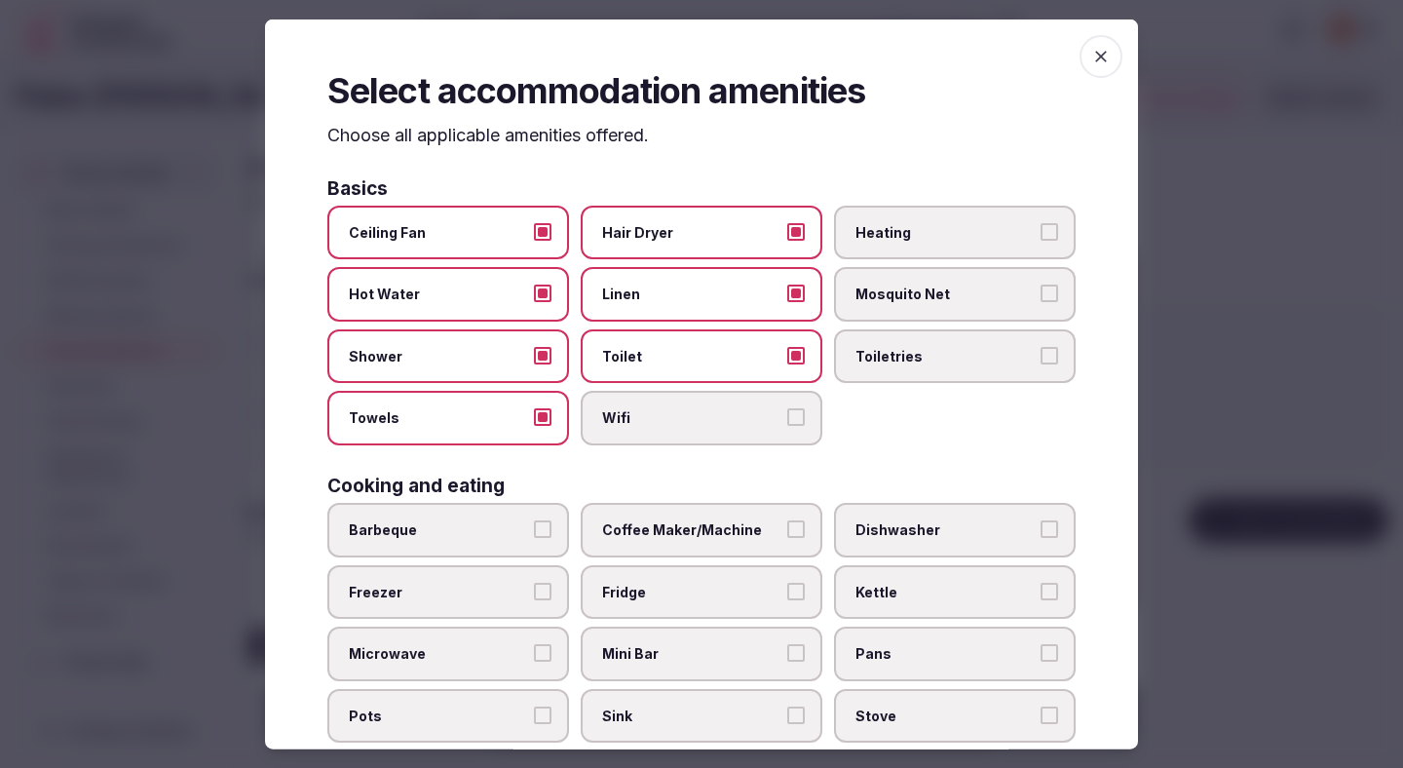
click at [669, 420] on span "Wifi" at bounding box center [691, 417] width 179 height 19
click at [787, 420] on button "Wifi" at bounding box center [796, 417] width 18 height 18
click at [932, 333] on label "Toiletries" at bounding box center [955, 355] width 242 height 55
click at [1041, 346] on button "Toiletries" at bounding box center [1050, 355] width 18 height 18
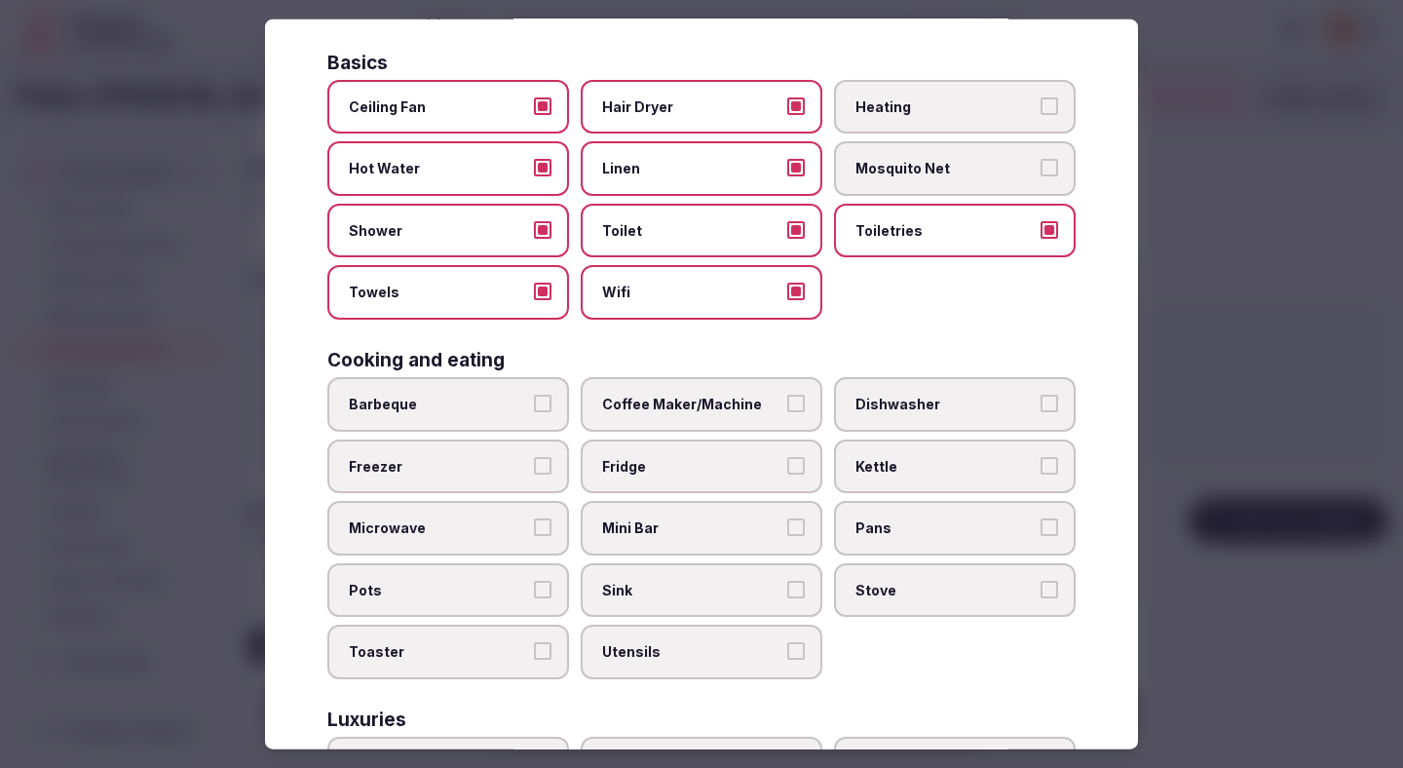
scroll to position [145, 0]
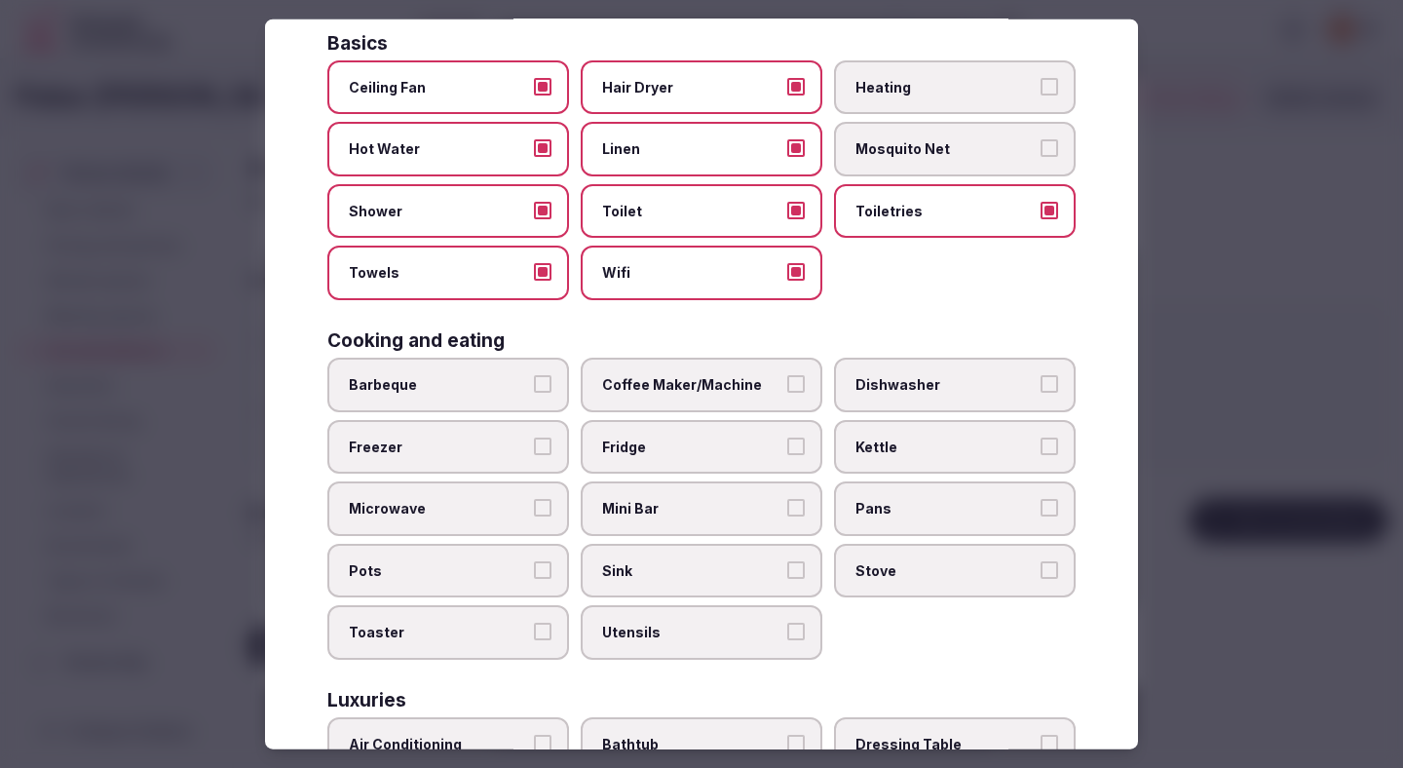
click at [633, 379] on span "Coffee Maker/Machine" at bounding box center [691, 384] width 179 height 19
click at [787, 379] on button "Coffee Maker/Machine" at bounding box center [796, 384] width 18 height 18
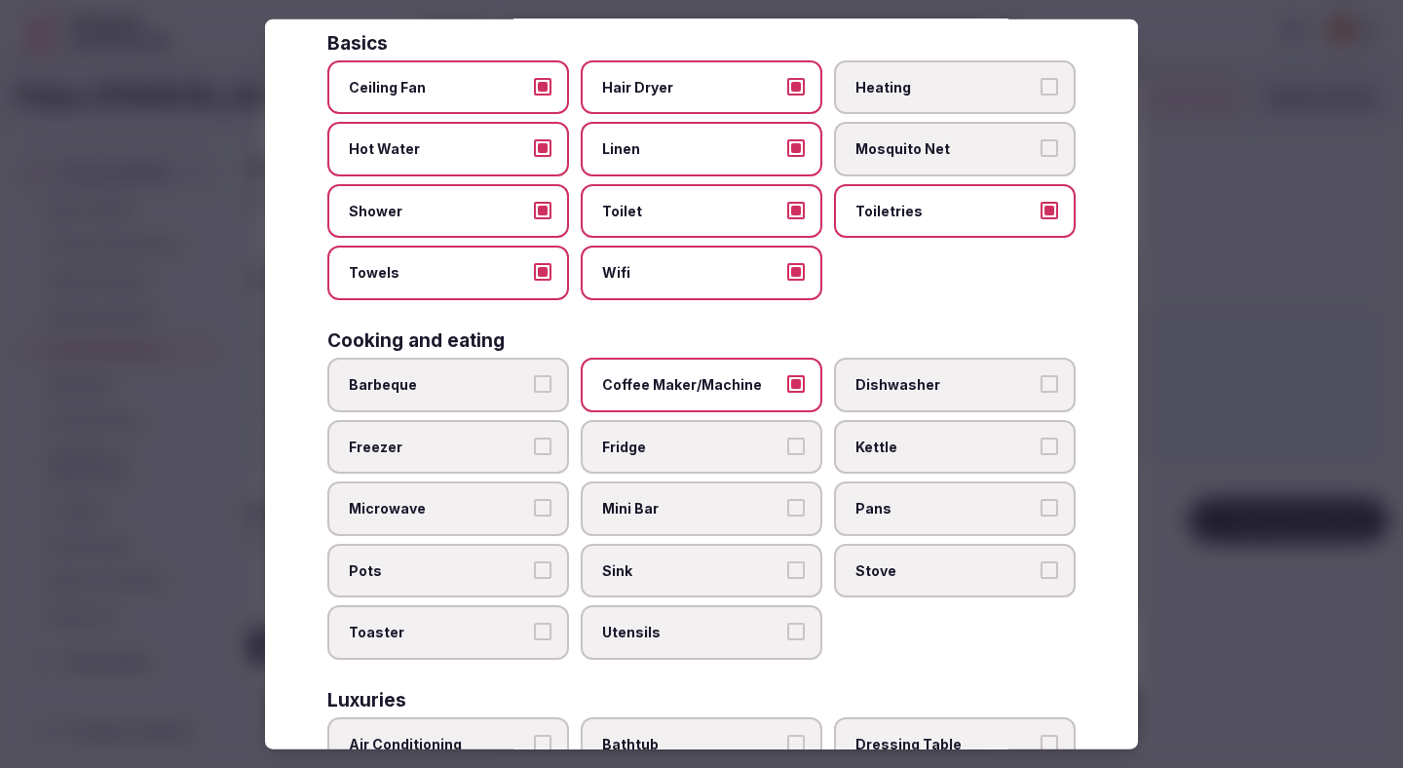
click at [633, 379] on span "Coffee Maker/Machine" at bounding box center [691, 384] width 179 height 19
click at [787, 379] on button "Coffee Maker/Machine" at bounding box center [796, 384] width 18 height 18
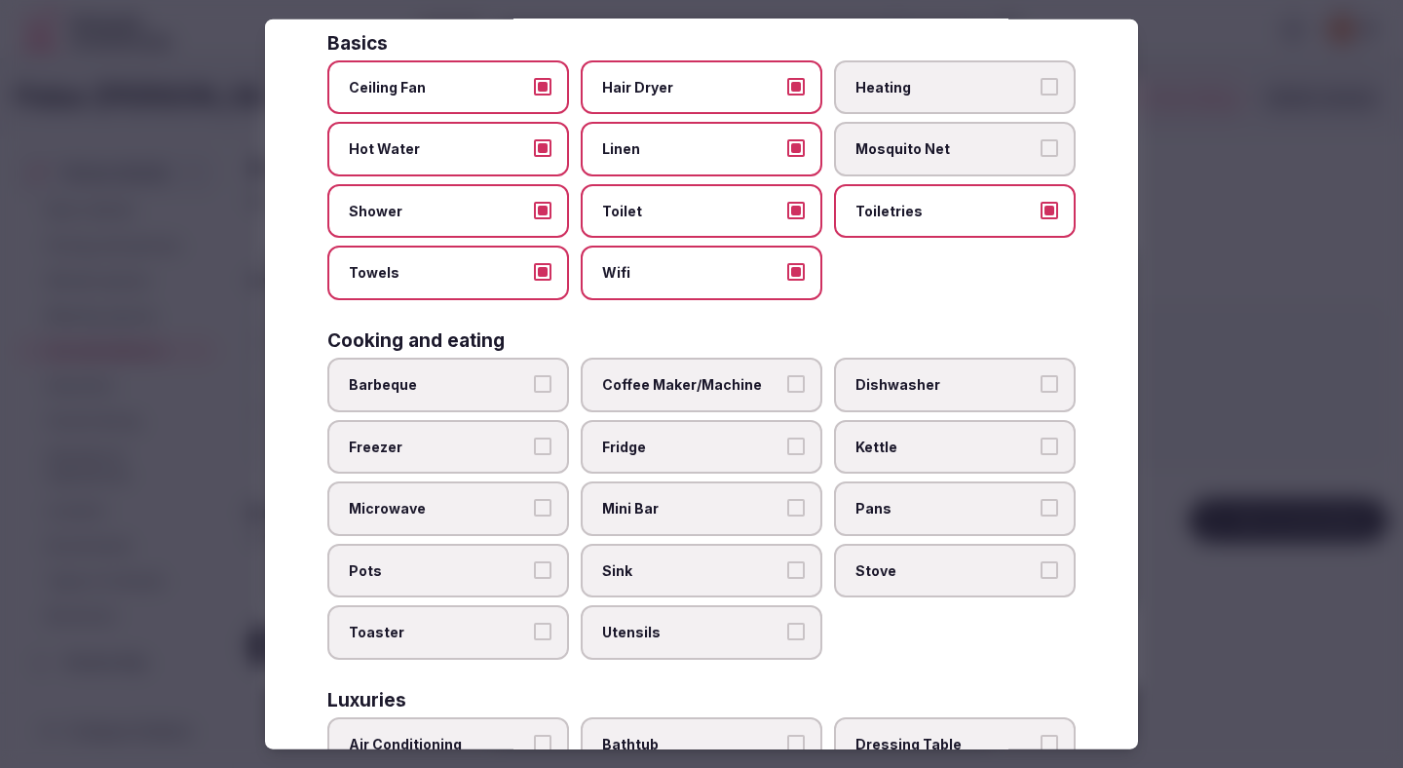
click at [658, 509] on span "Mini Bar" at bounding box center [691, 508] width 179 height 19
click at [787, 509] on button "Mini Bar" at bounding box center [796, 508] width 18 height 18
click at [661, 463] on label "Fridge" at bounding box center [702, 446] width 242 height 55
click at [787, 454] on button "Fridge" at bounding box center [796, 446] width 18 height 18
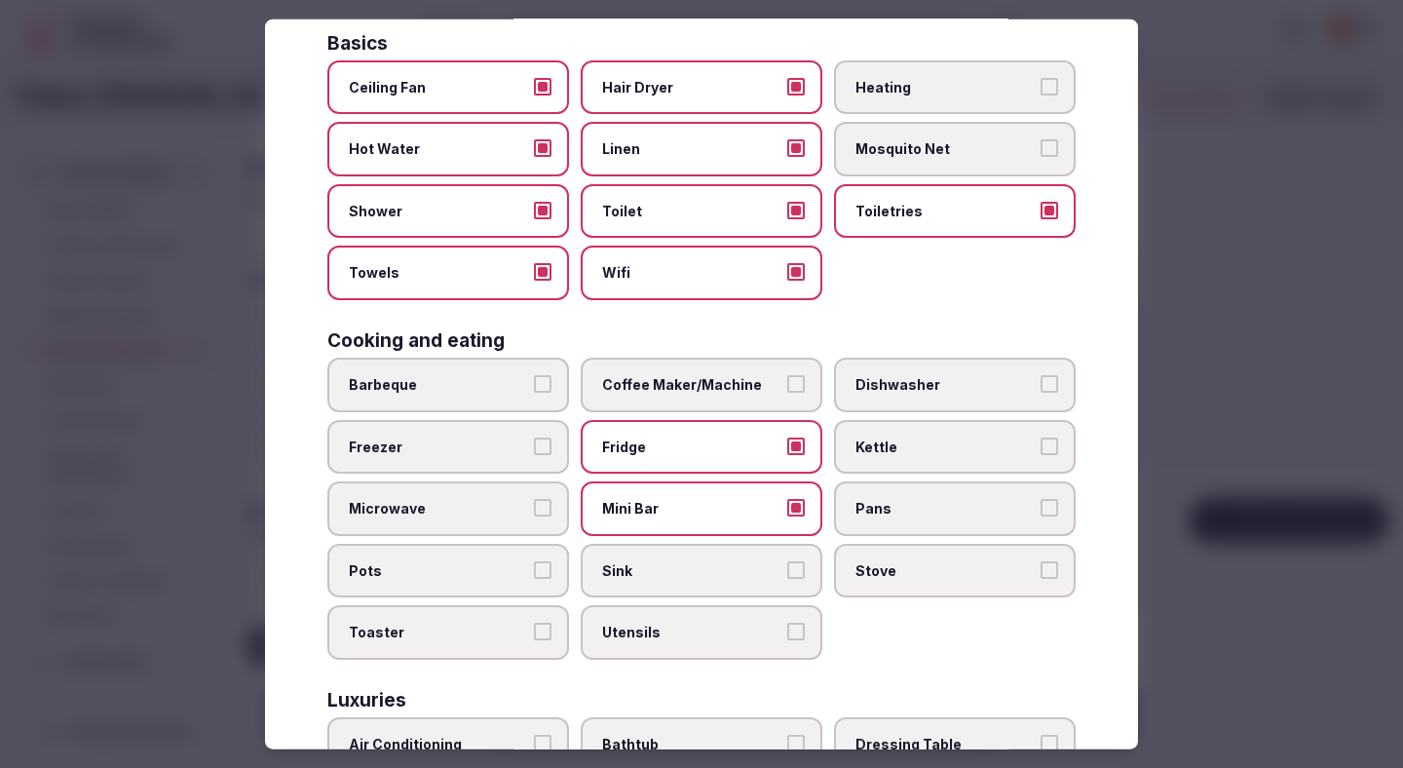
click at [670, 398] on label "Coffee Maker/Machine" at bounding box center [702, 385] width 242 height 55
click at [787, 393] on button "Coffee Maker/Machine" at bounding box center [796, 384] width 18 height 18
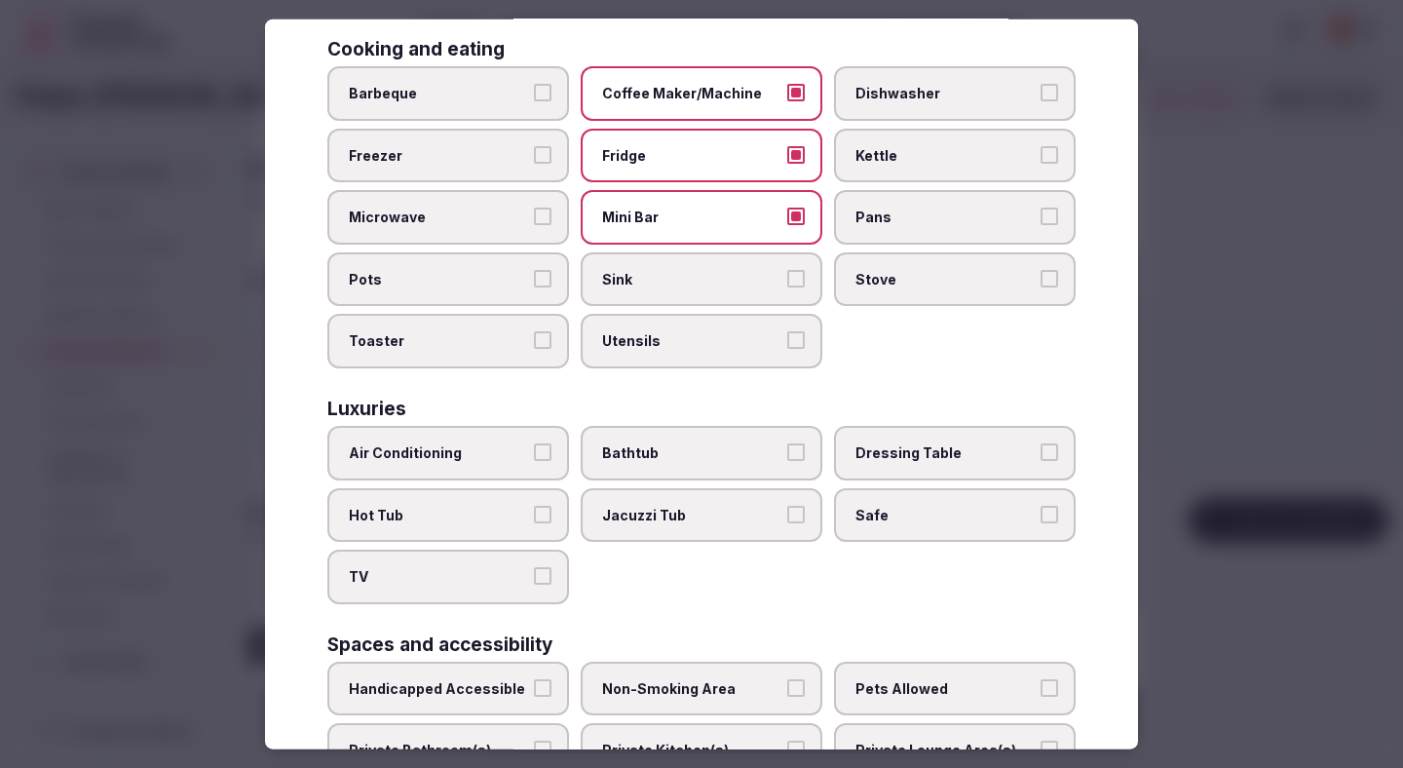
scroll to position [448, 0]
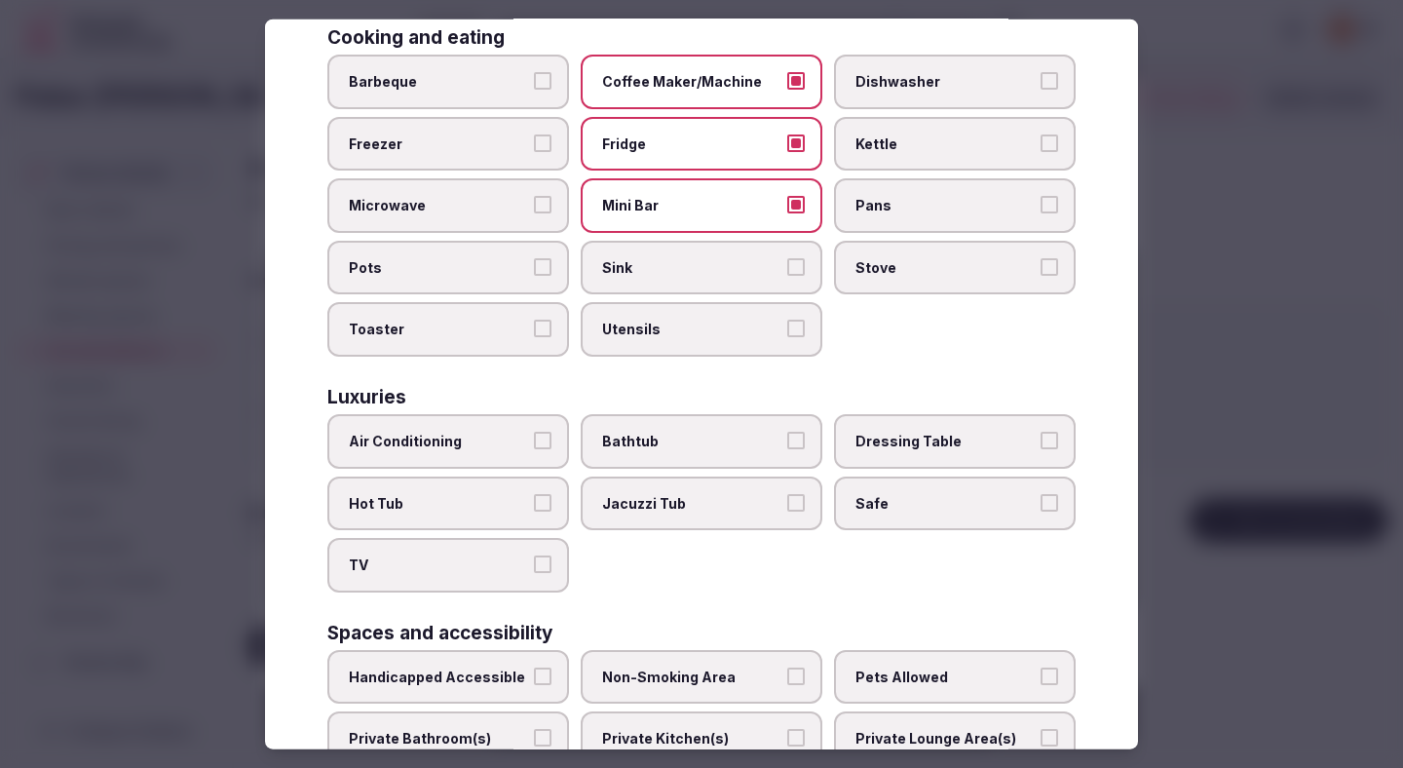
click at [461, 433] on span "Air Conditioning" at bounding box center [438, 441] width 179 height 19
click at [534, 433] on button "Air Conditioning" at bounding box center [543, 441] width 18 height 18
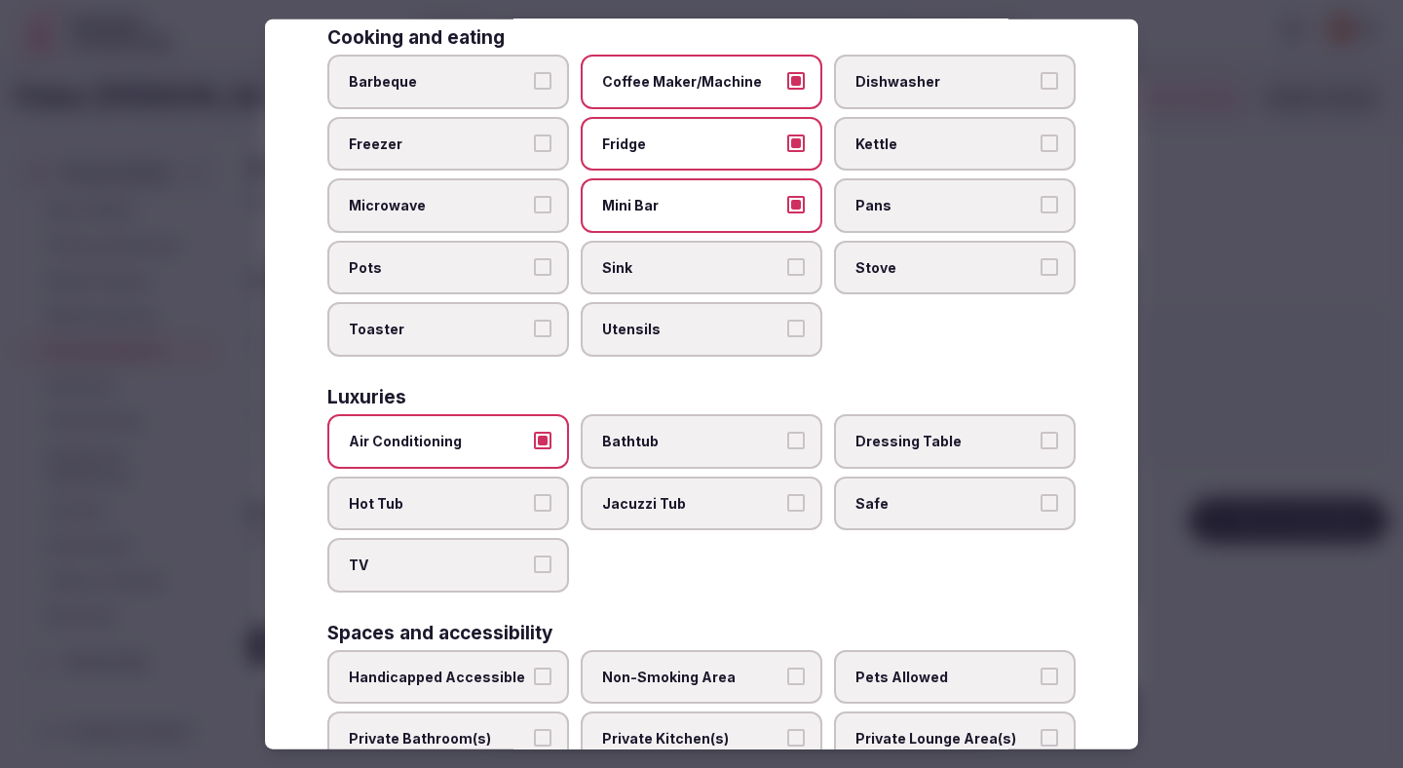
click at [461, 507] on span "Hot Tub" at bounding box center [438, 502] width 179 height 19
click at [534, 507] on button "Hot Tub" at bounding box center [543, 502] width 18 height 18
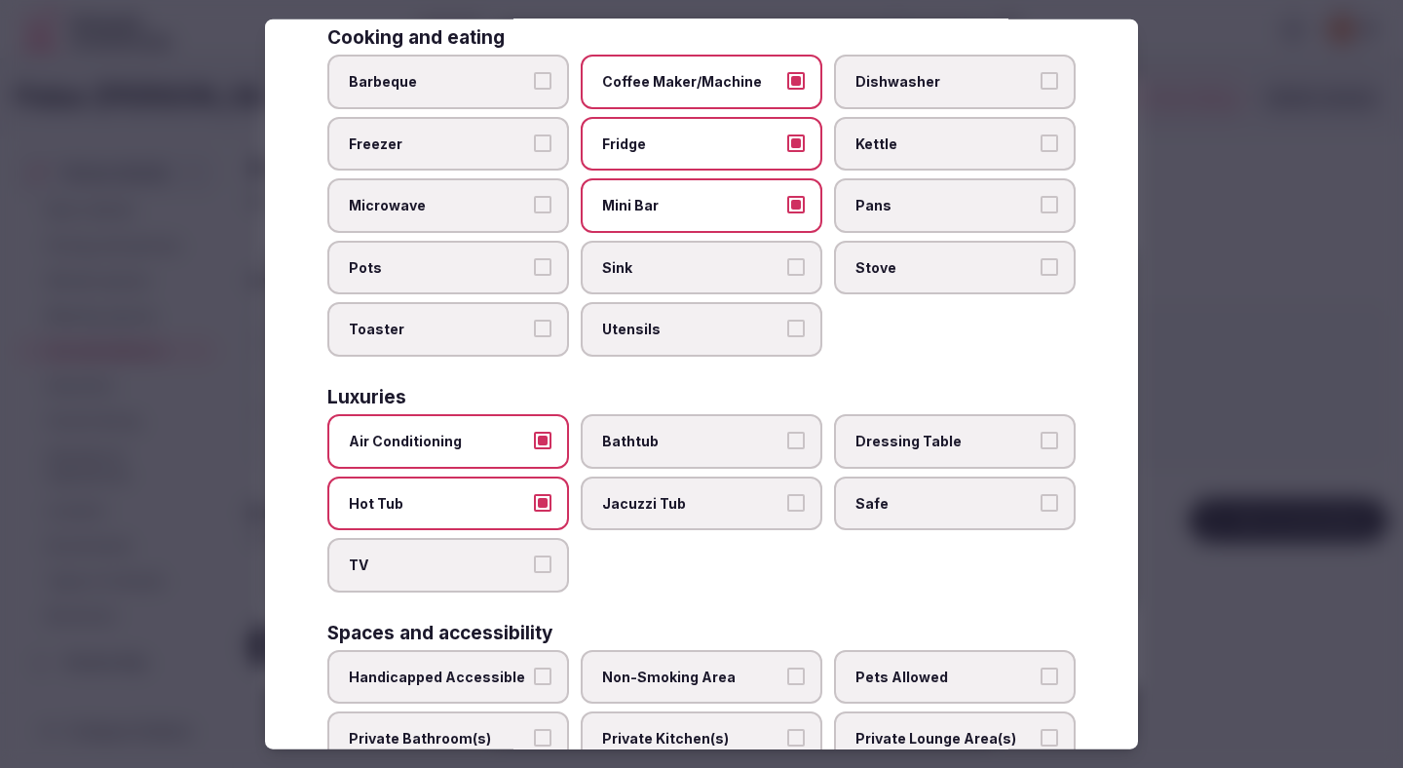
click at [461, 549] on label "TV" at bounding box center [448, 565] width 242 height 55
click at [534, 555] on button "TV" at bounding box center [543, 564] width 18 height 18
click at [879, 505] on span "Safe" at bounding box center [945, 502] width 179 height 19
click at [1041, 505] on button "Safe" at bounding box center [1050, 502] width 18 height 18
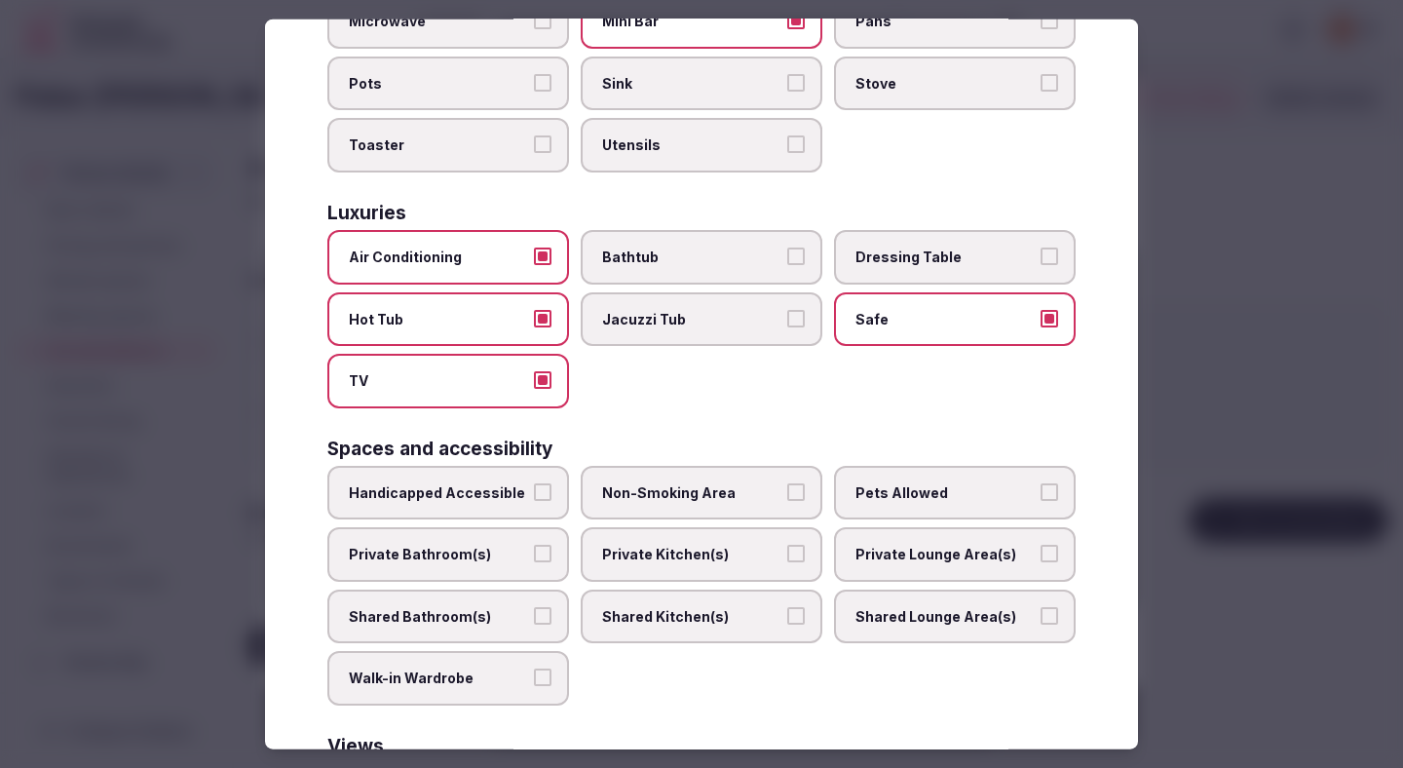
scroll to position [658, 0]
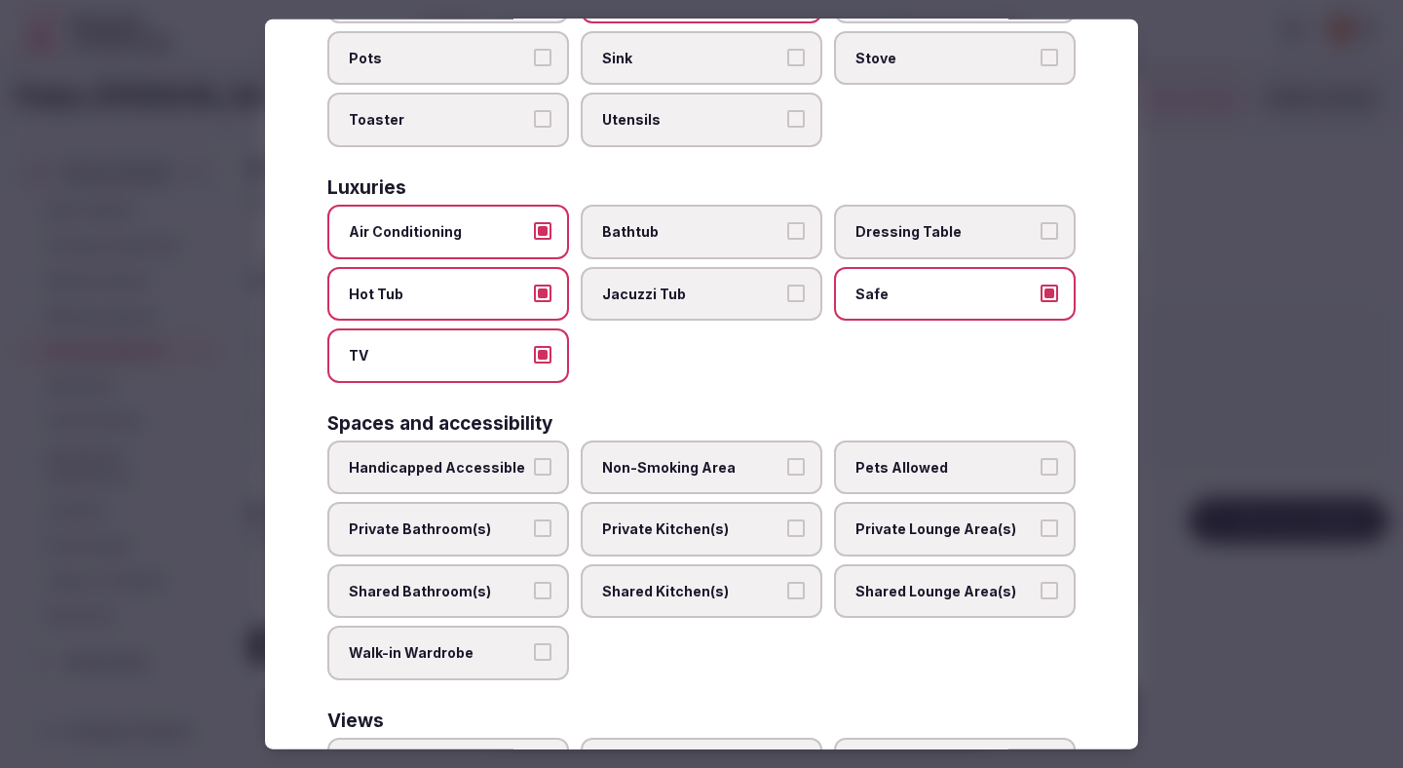
click at [521, 524] on span "Private Bathroom(s)" at bounding box center [438, 528] width 179 height 19
click at [534, 524] on button "Private Bathroom(s)" at bounding box center [543, 528] width 18 height 18
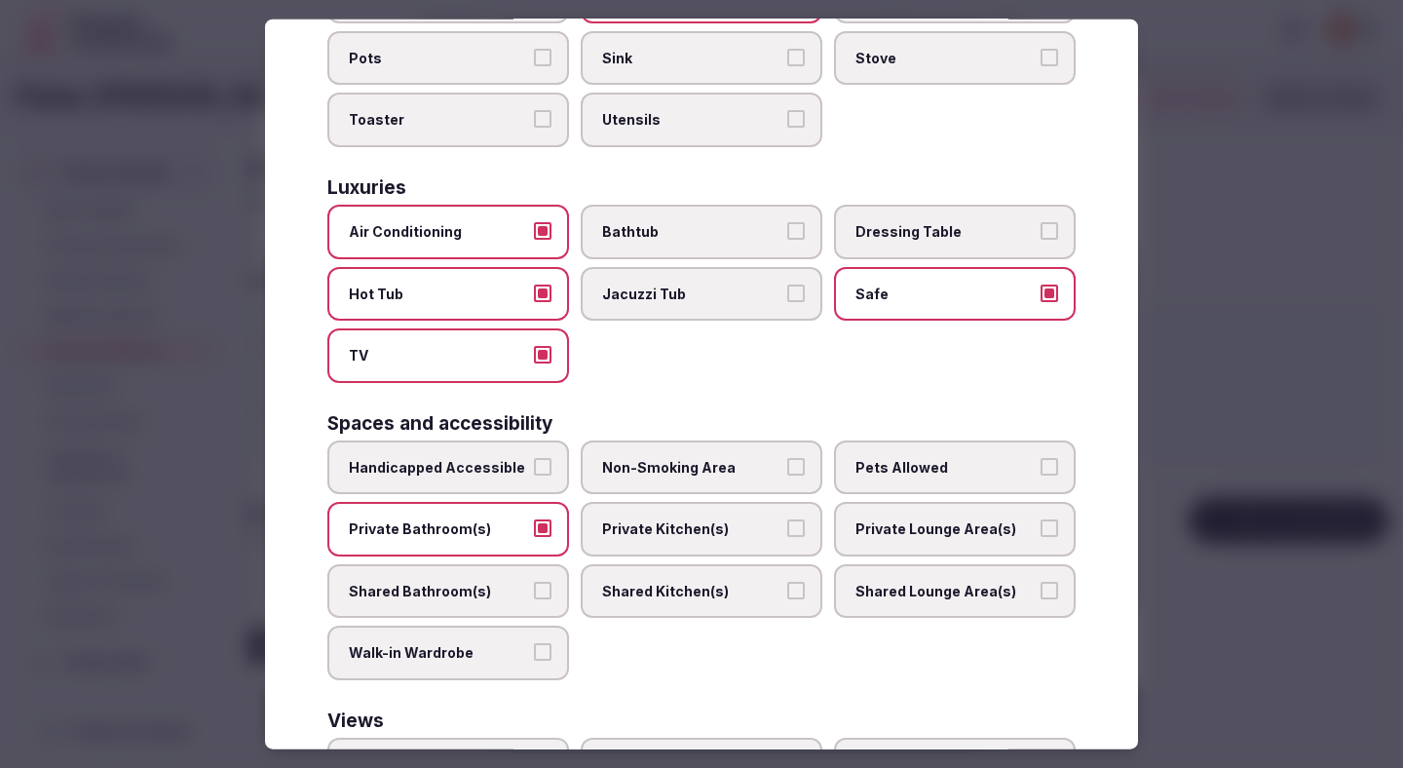
click at [676, 466] on span "Non-Smoking Area" at bounding box center [691, 466] width 179 height 19
click at [787, 466] on button "Non-Smoking Area" at bounding box center [796, 466] width 18 height 18
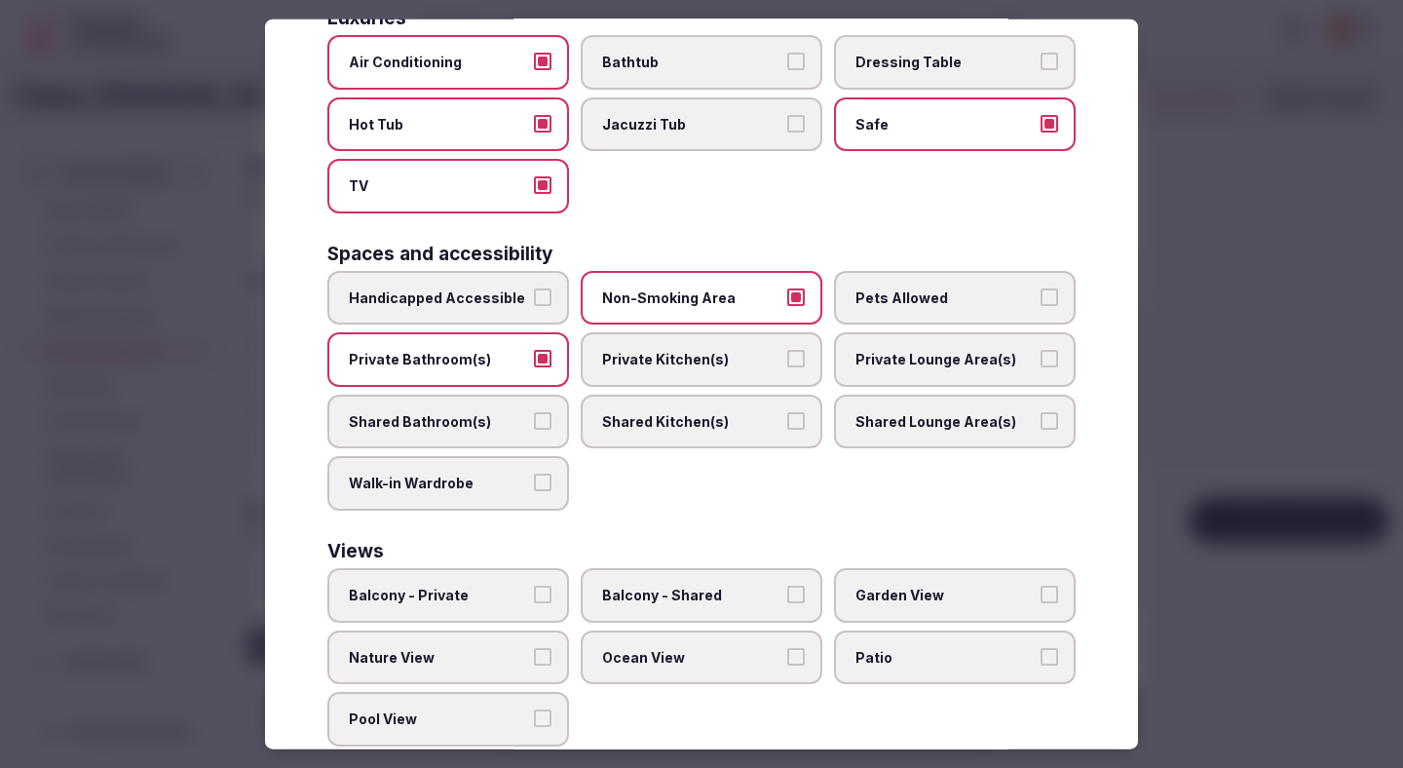
scroll to position [871, 0]
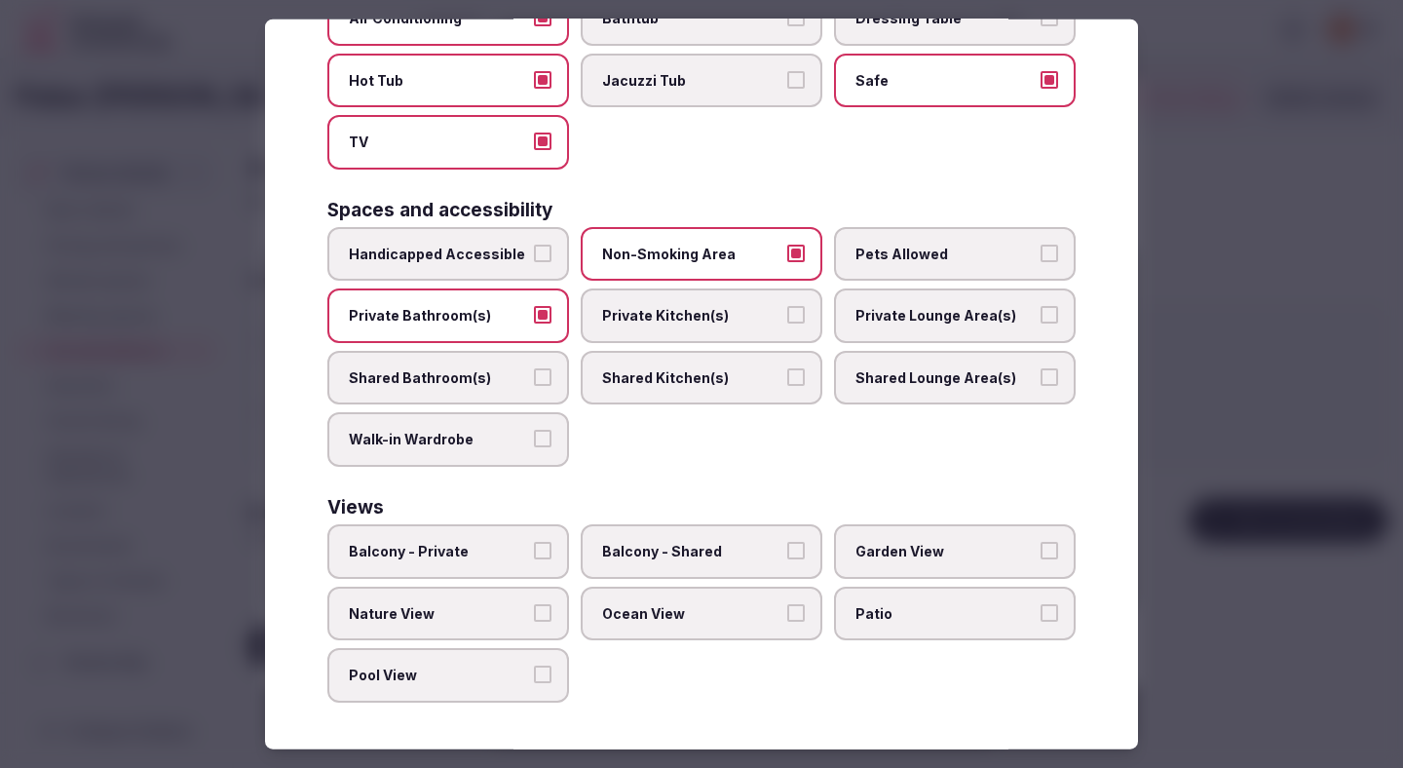
click at [538, 614] on button "Nature View" at bounding box center [543, 612] width 18 height 18
click at [798, 472] on div "Basics Ceiling Fan Hair Dryer Heating Hot Water Linen Mosquito Net Shower Toile…" at bounding box center [701, 4] width 748 height 1394
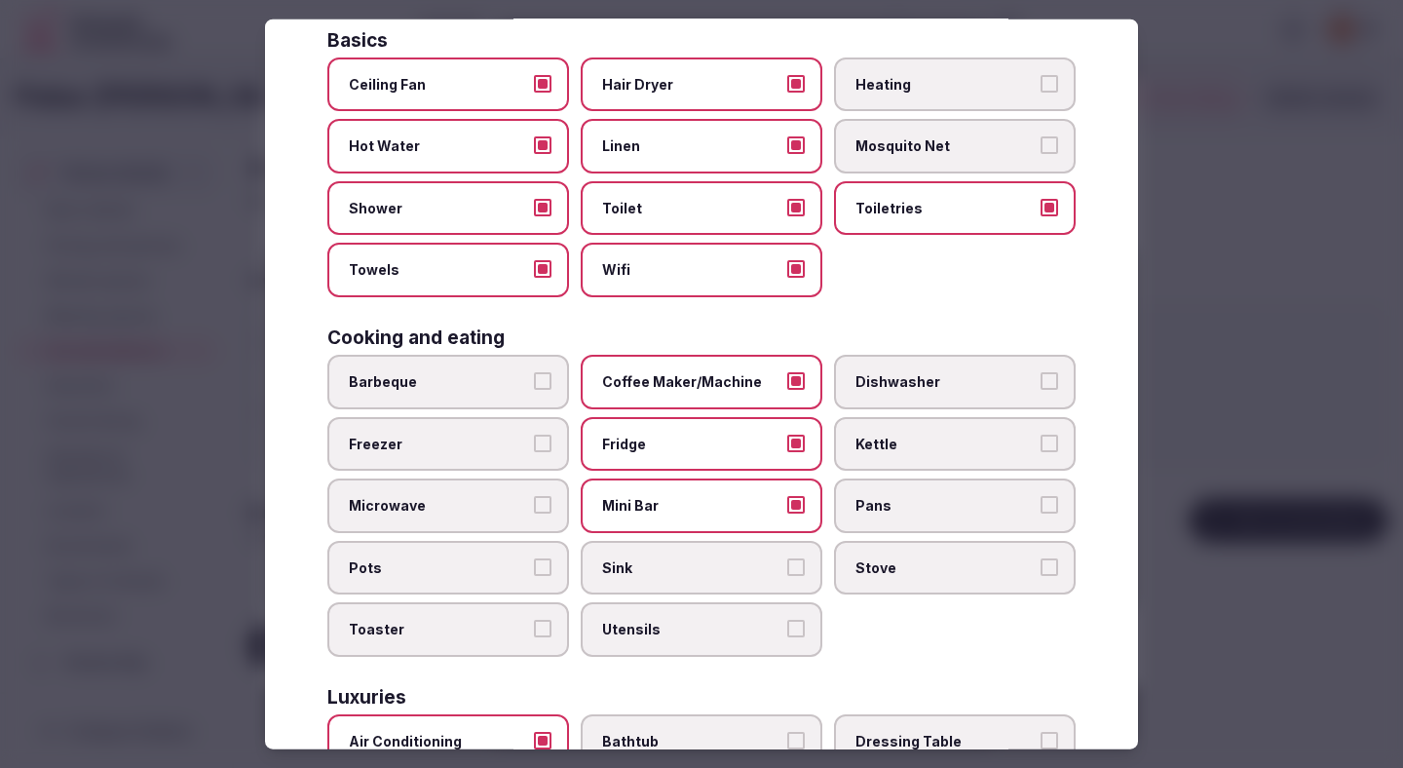
scroll to position [0, 0]
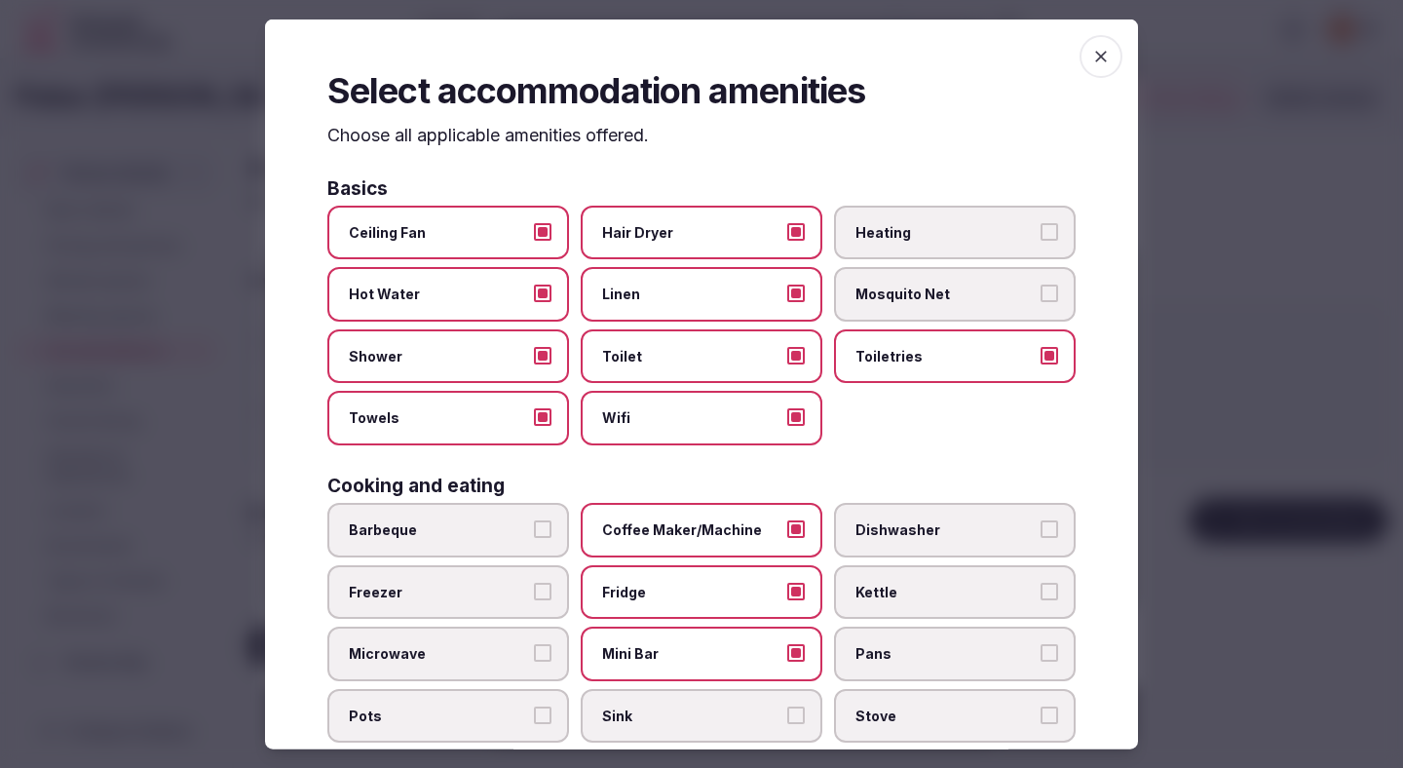
click at [1240, 343] on div at bounding box center [701, 384] width 1403 height 768
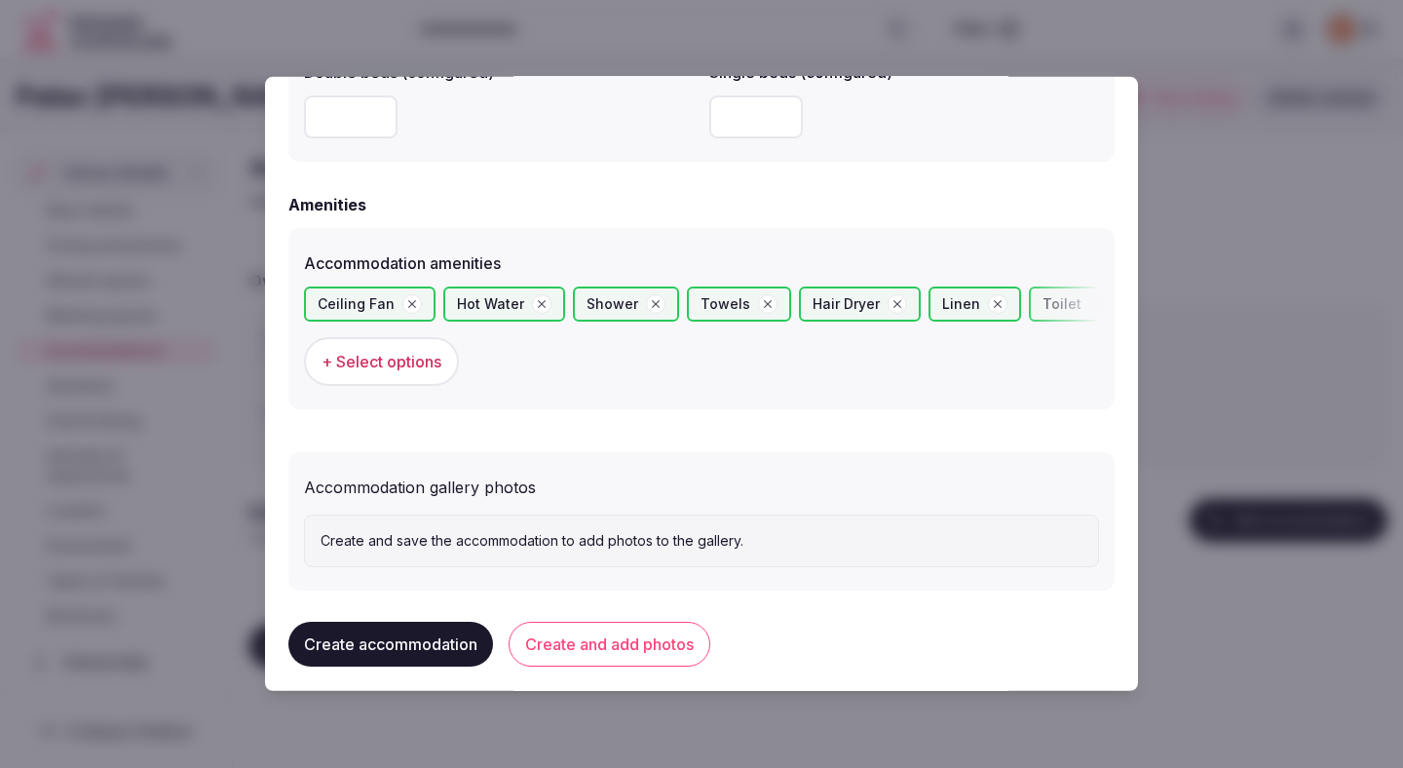
scroll to position [1797, 0]
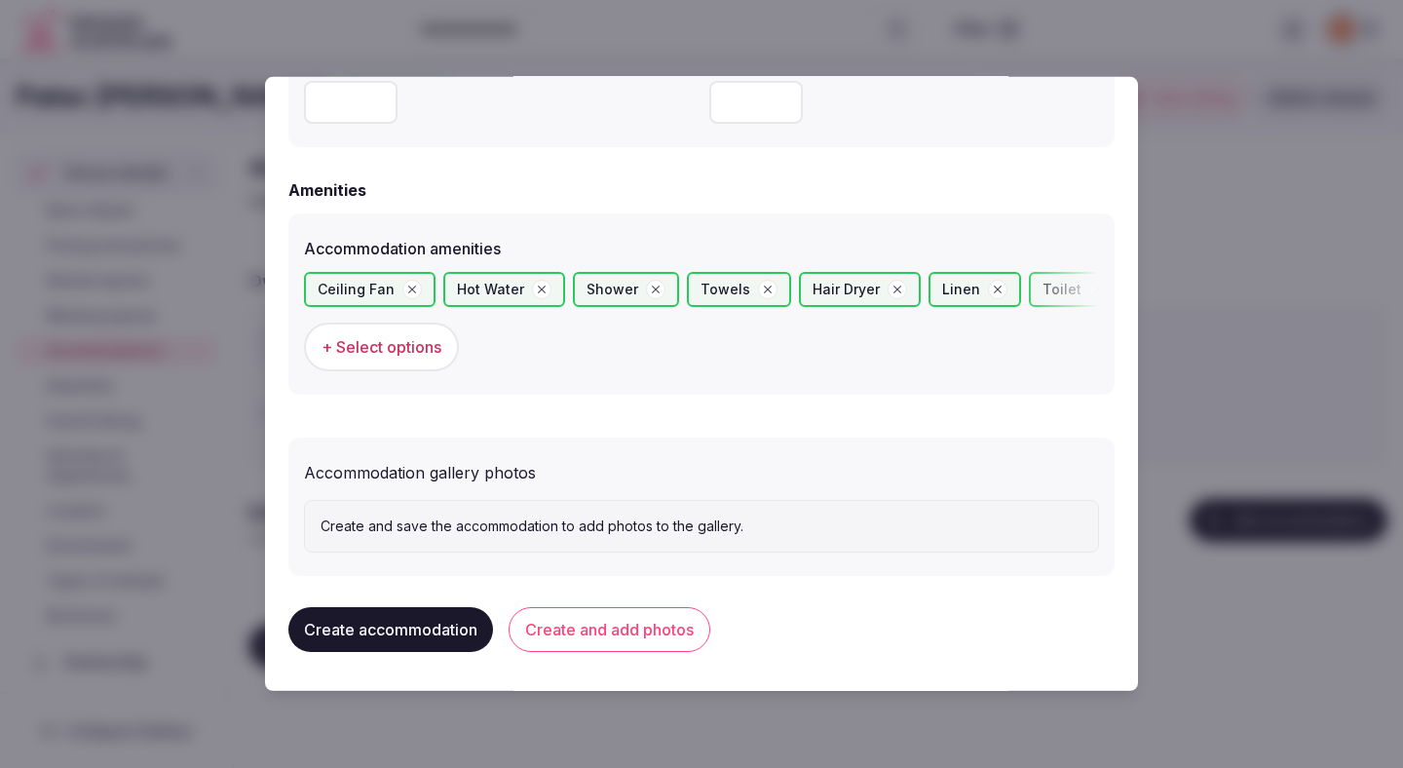
click at [628, 625] on button "Create and add photos" at bounding box center [610, 629] width 202 height 45
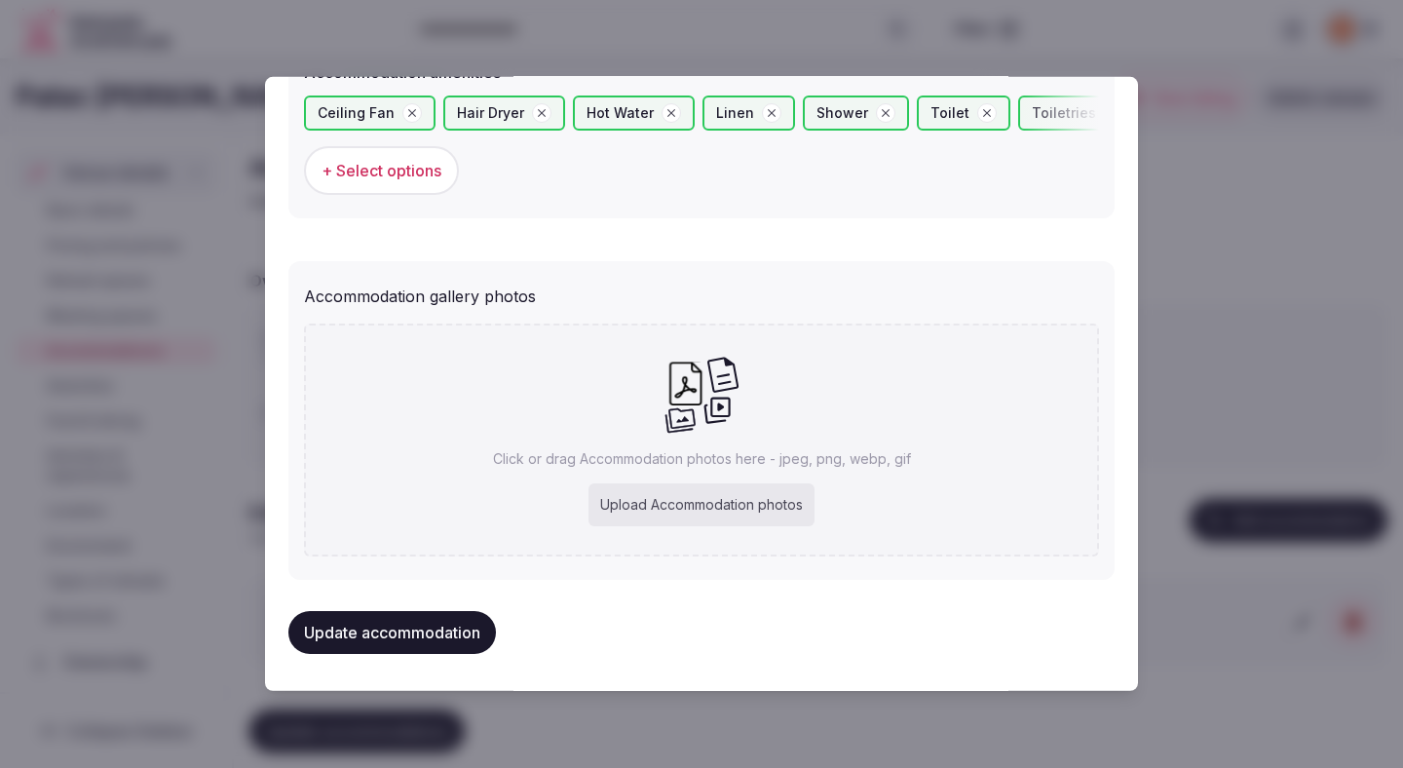
scroll to position [1976, 0]
click at [682, 489] on div "Upload Accommodation photos" at bounding box center [702, 502] width 226 height 43
click at [707, 502] on div "Upload Accommodation photos" at bounding box center [702, 502] width 226 height 43
type input "**********"
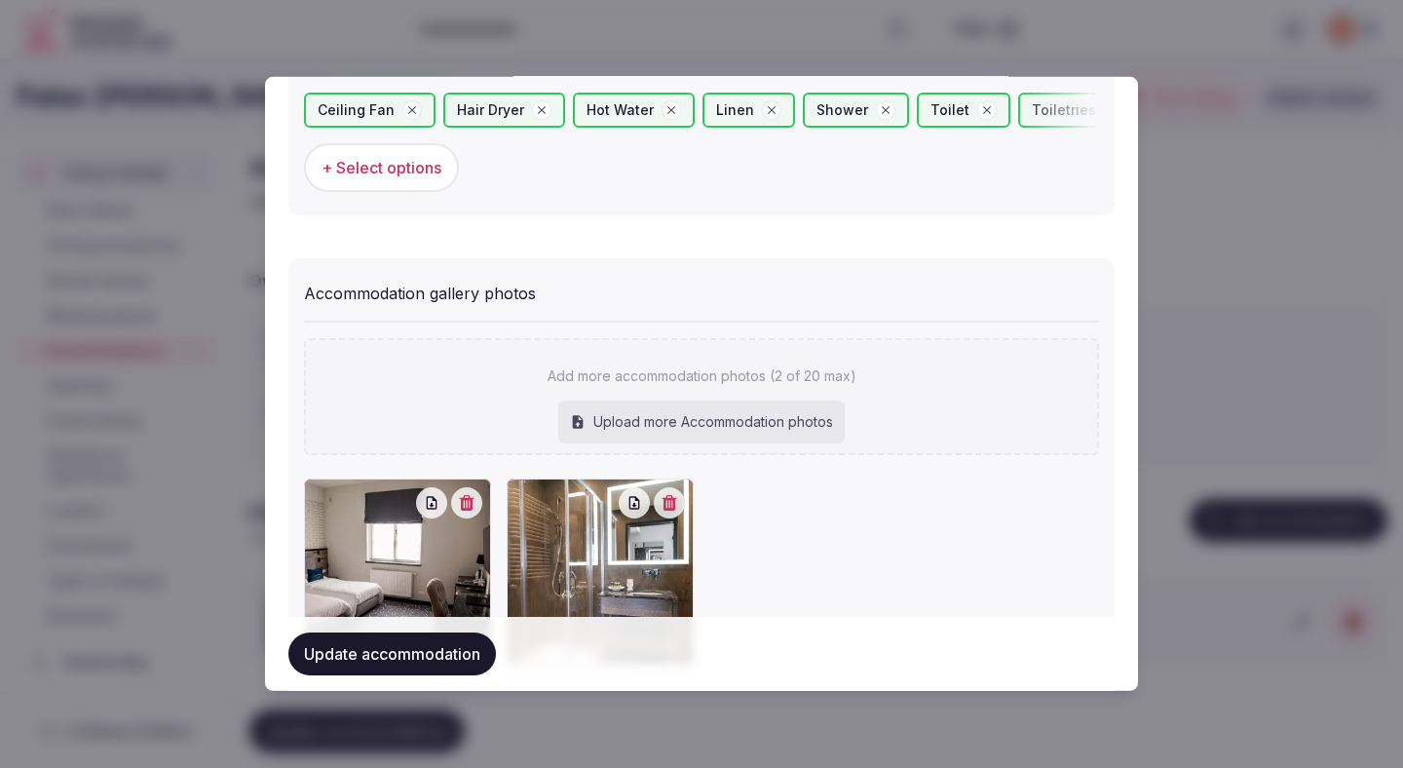
scroll to position [2088, 0]
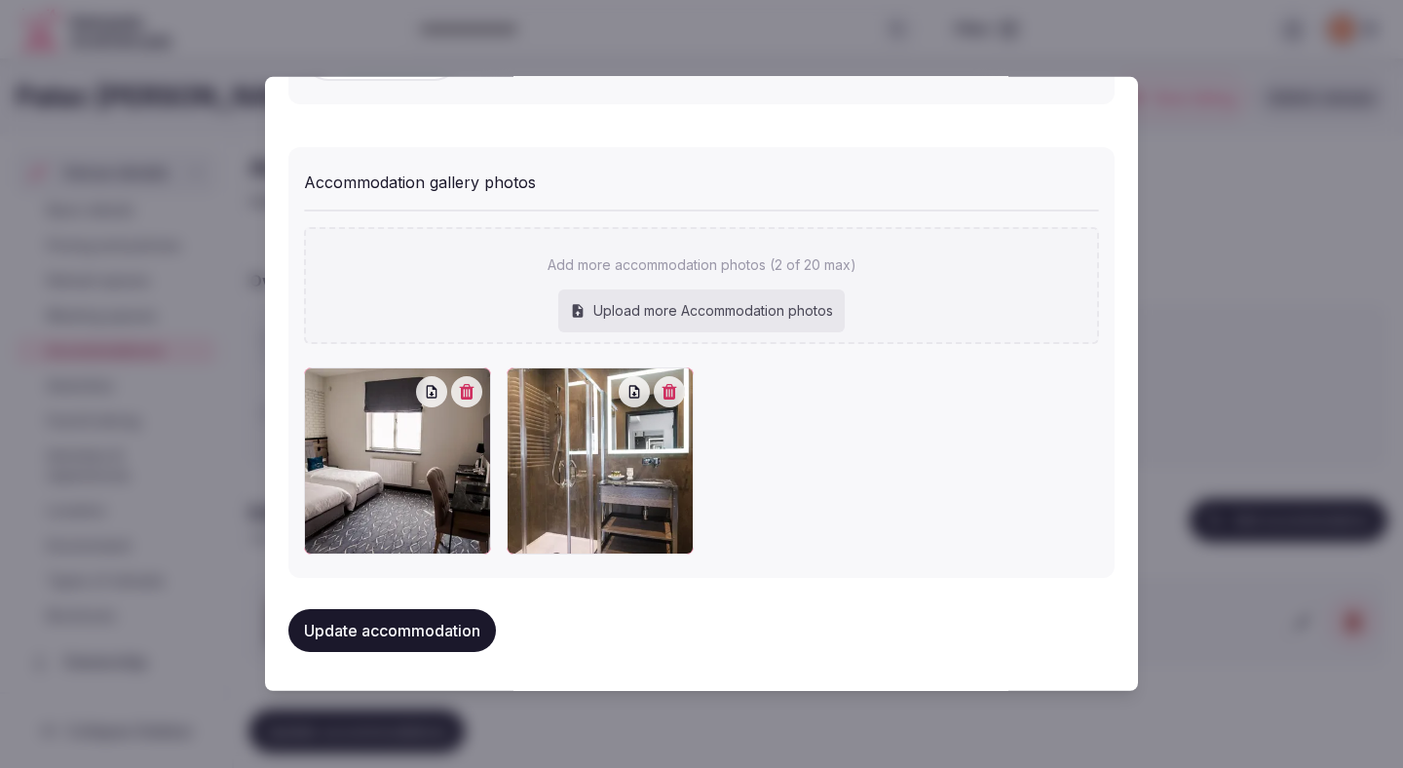
click at [448, 622] on button "Update accommodation" at bounding box center [392, 630] width 208 height 43
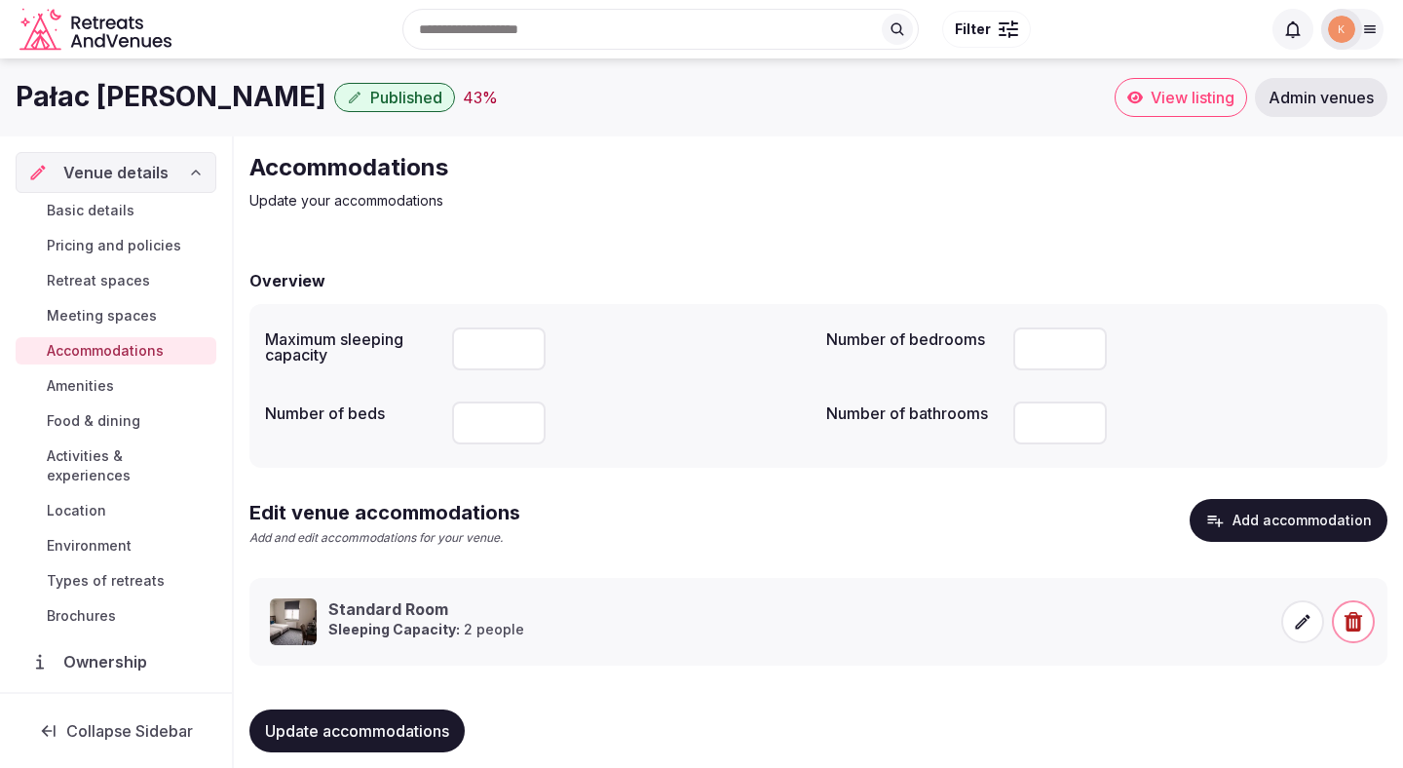
scroll to position [19, 0]
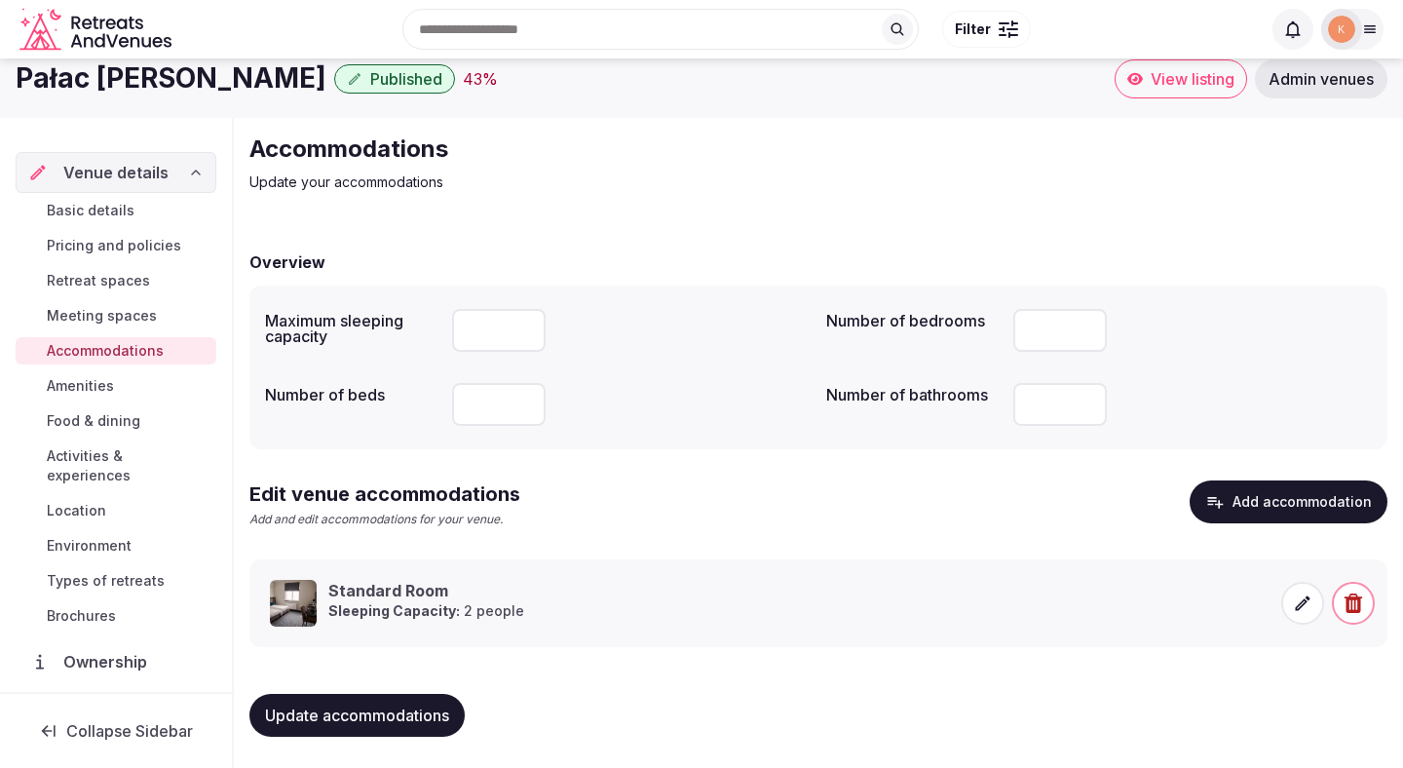
click at [314, 729] on button "Update accommodations" at bounding box center [356, 715] width 215 height 43
click at [88, 394] on span "Amenities" at bounding box center [80, 385] width 67 height 19
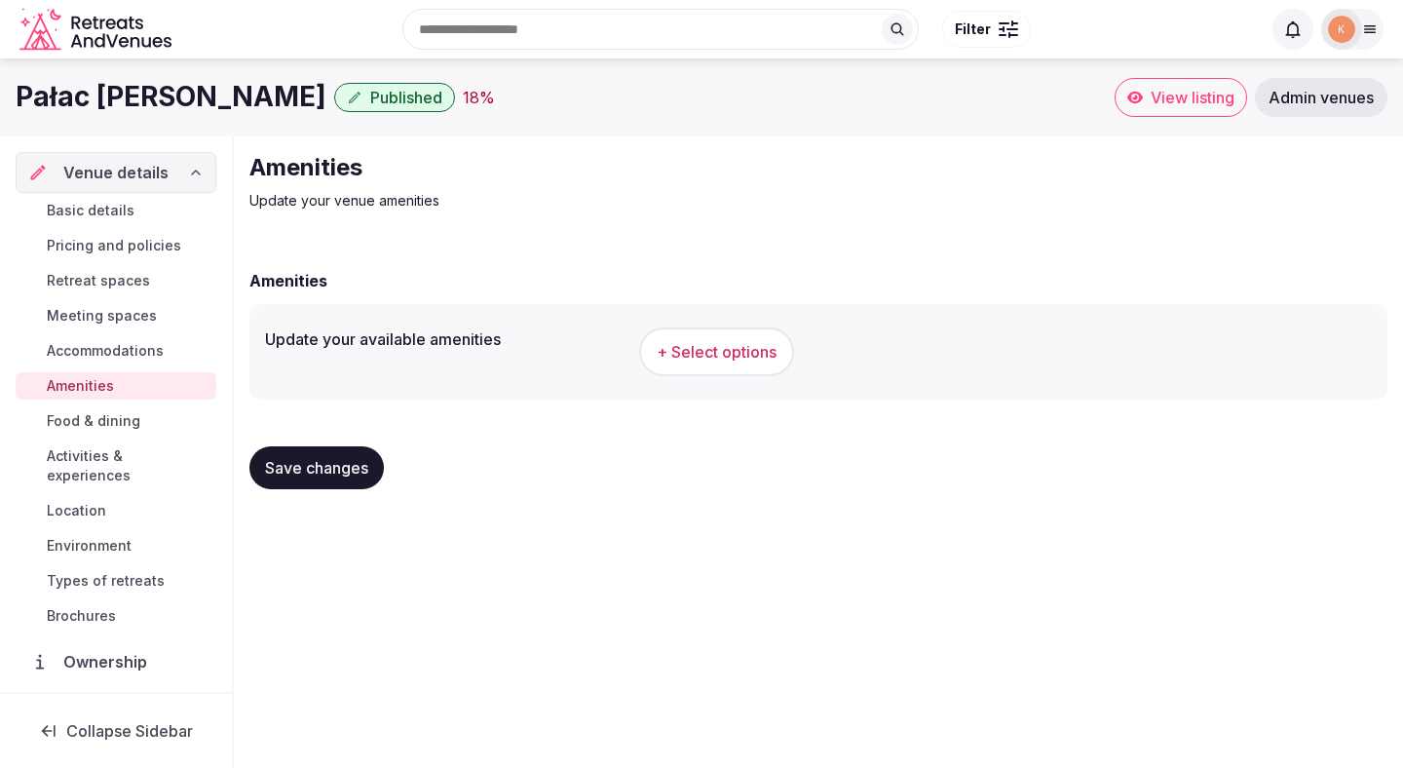
click at [700, 362] on button "+ Select options" at bounding box center [716, 351] width 155 height 49
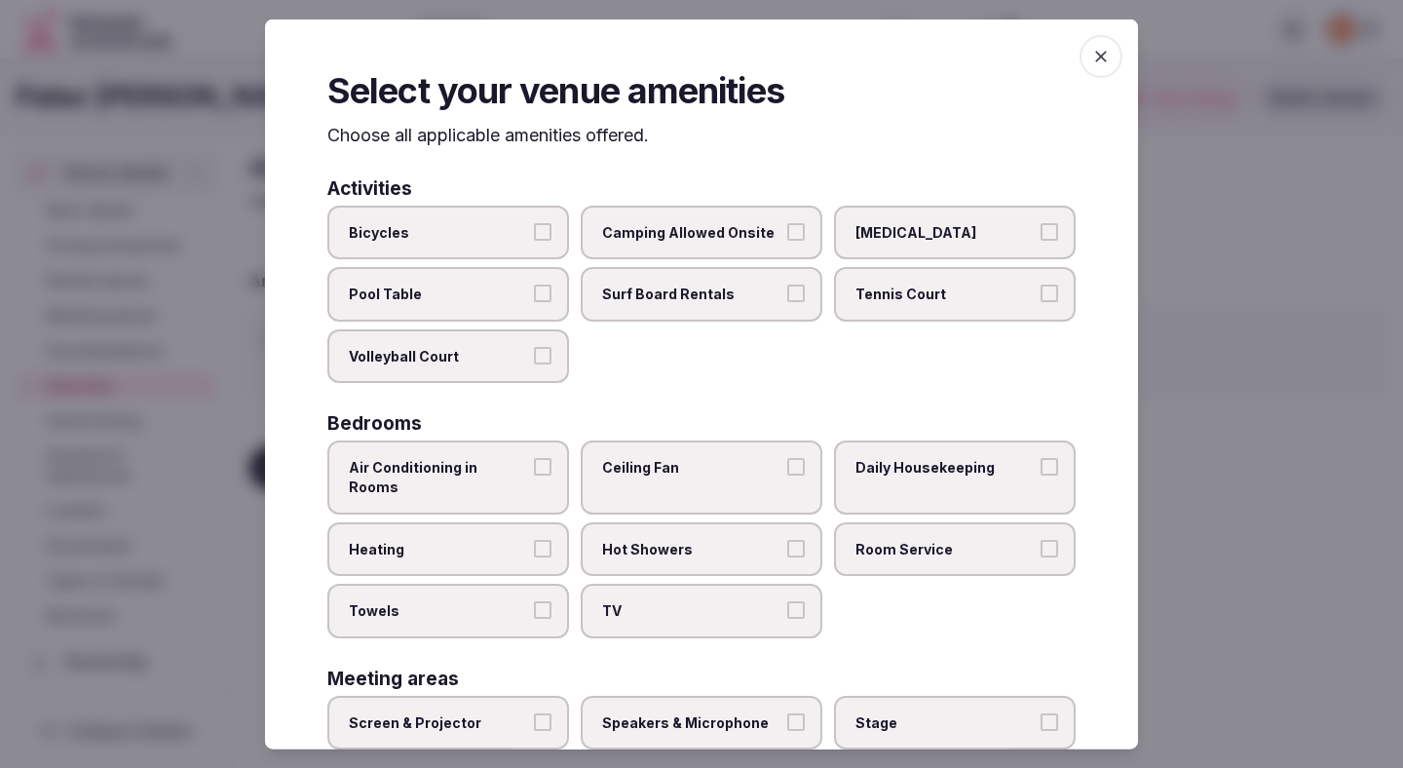
click at [535, 248] on label "Bicycles" at bounding box center [448, 232] width 242 height 55
click at [535, 240] on button "Bicycles" at bounding box center [543, 231] width 18 height 18
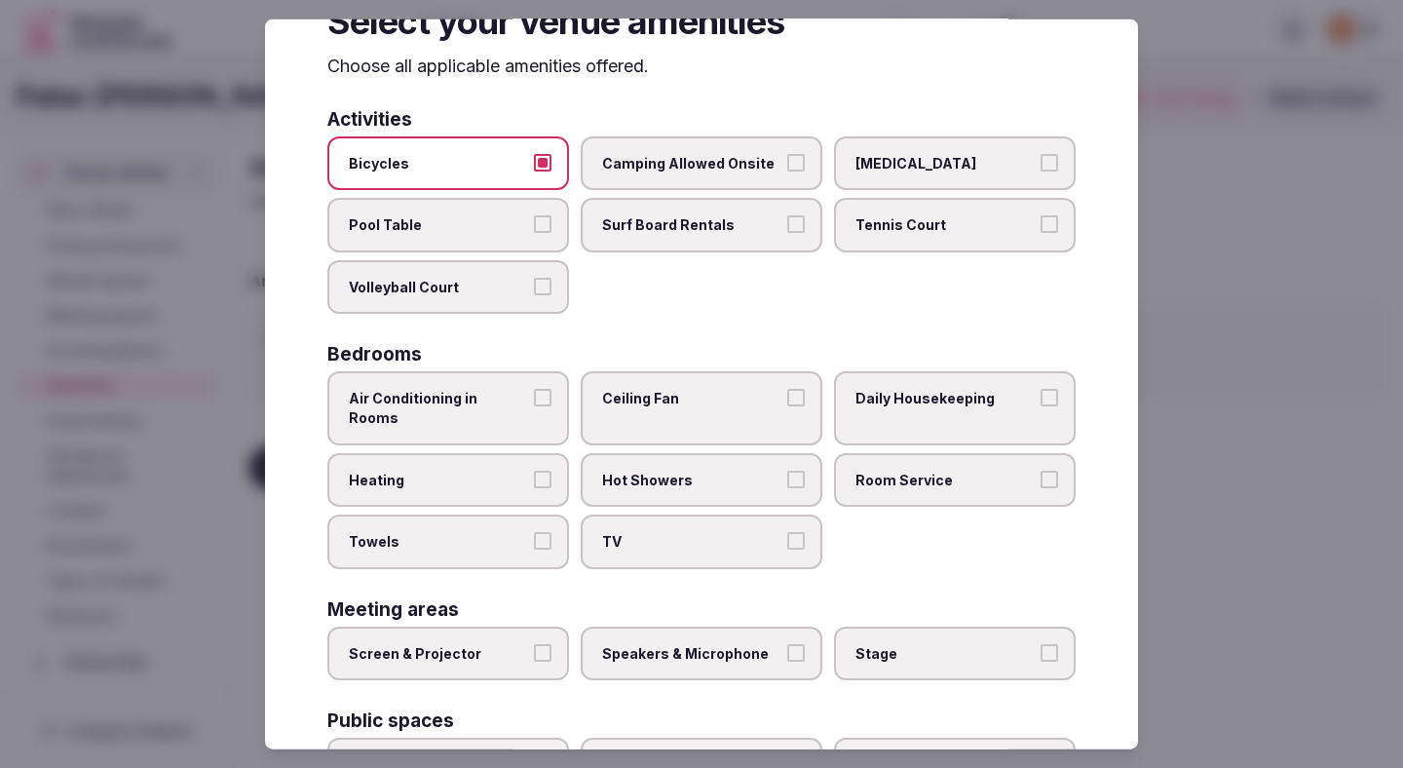
scroll to position [71, 0]
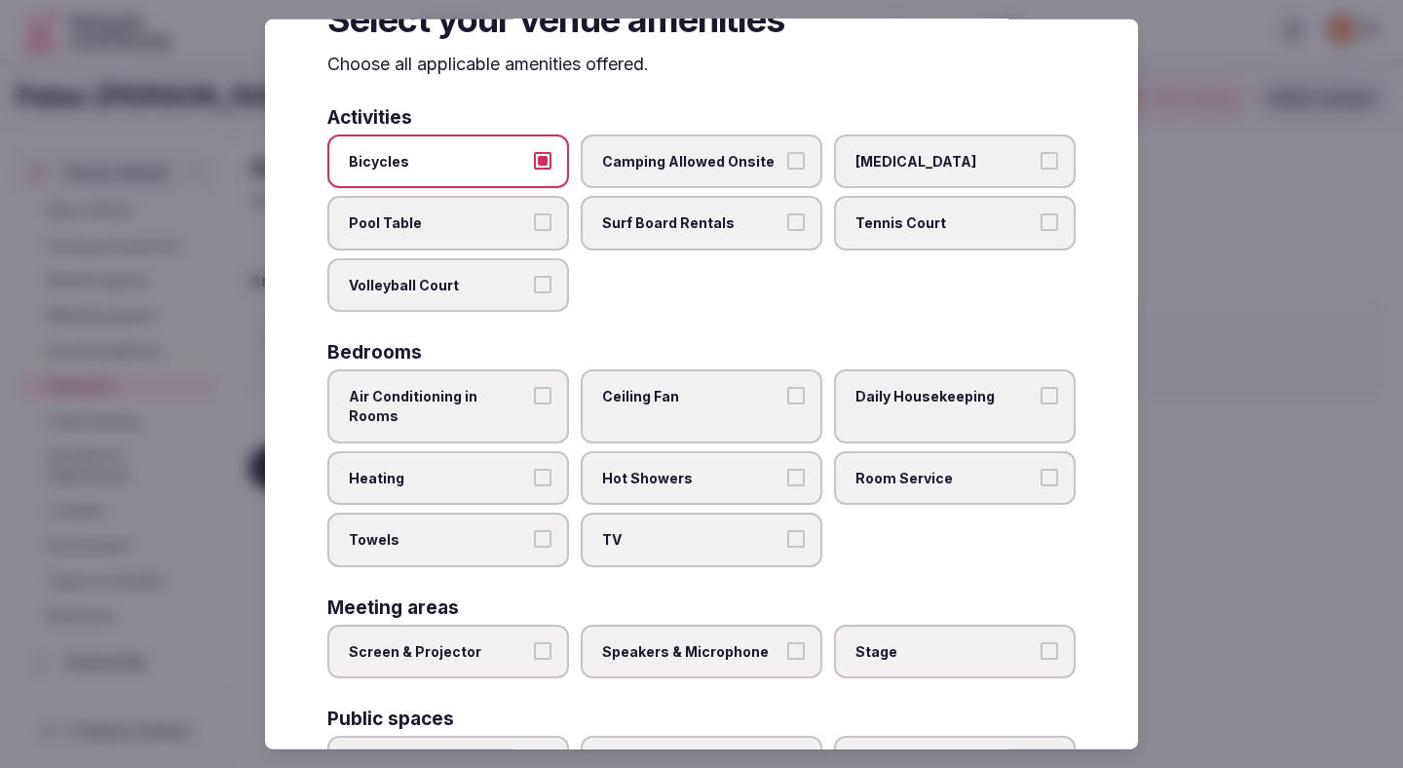
click at [499, 412] on label "Air Conditioning in Rooms" at bounding box center [448, 405] width 242 height 73
click at [534, 404] on button "Air Conditioning in Rooms" at bounding box center [543, 396] width 18 height 18
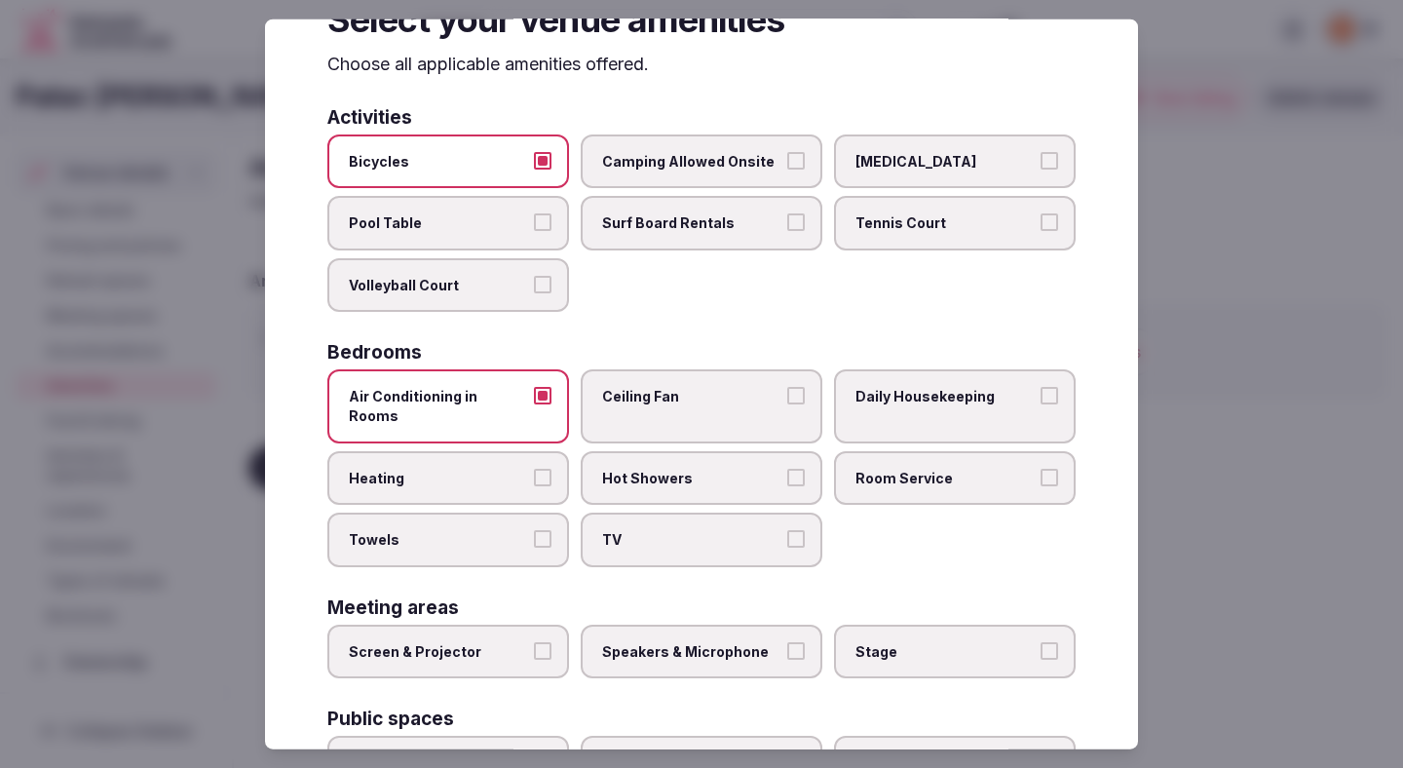
click at [490, 450] on label "Heating" at bounding box center [448, 477] width 242 height 55
click at [534, 468] on button "Heating" at bounding box center [543, 477] width 18 height 18
click at [487, 530] on span "Towels" at bounding box center [438, 539] width 179 height 19
click at [534, 530] on button "Towels" at bounding box center [543, 539] width 18 height 18
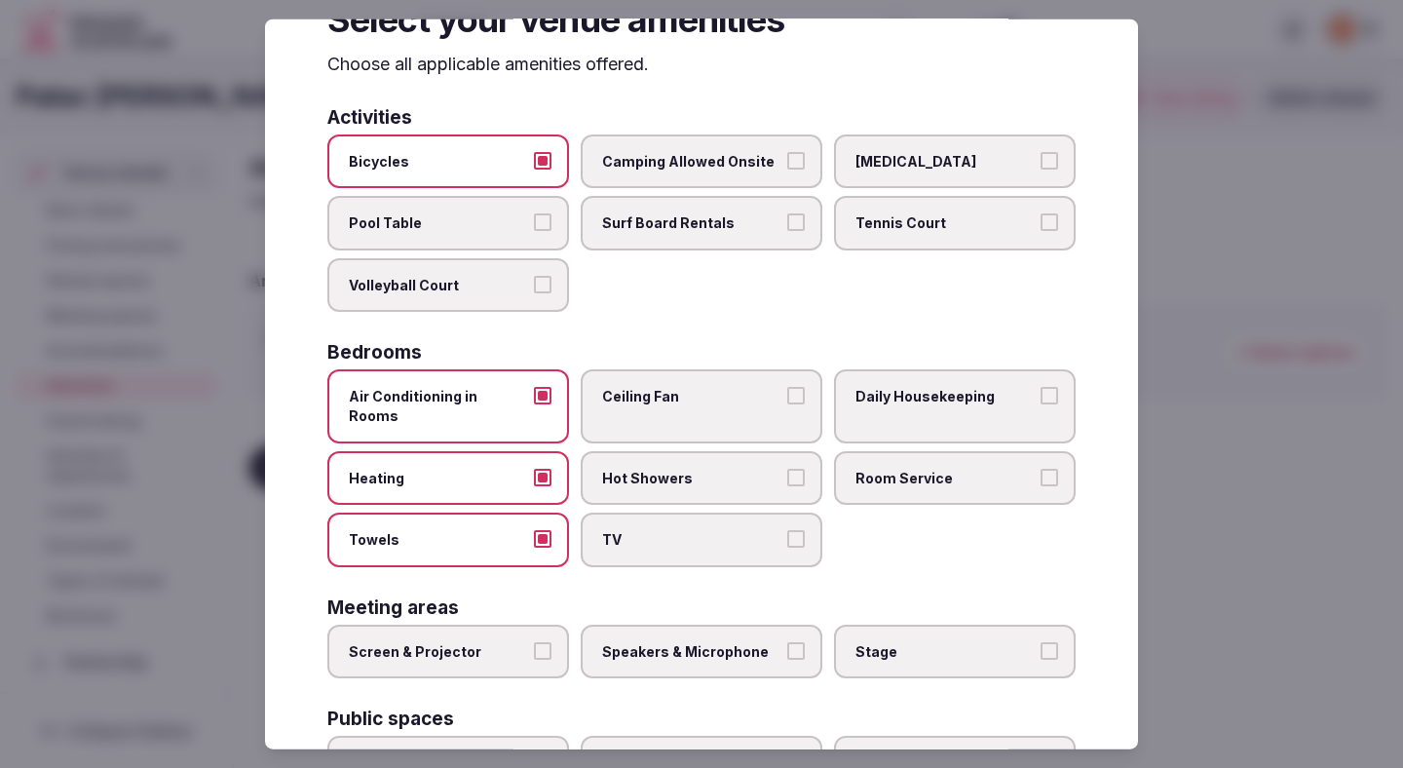
click at [618, 530] on span "TV" at bounding box center [691, 539] width 179 height 19
click at [787, 530] on button "TV" at bounding box center [796, 539] width 18 height 18
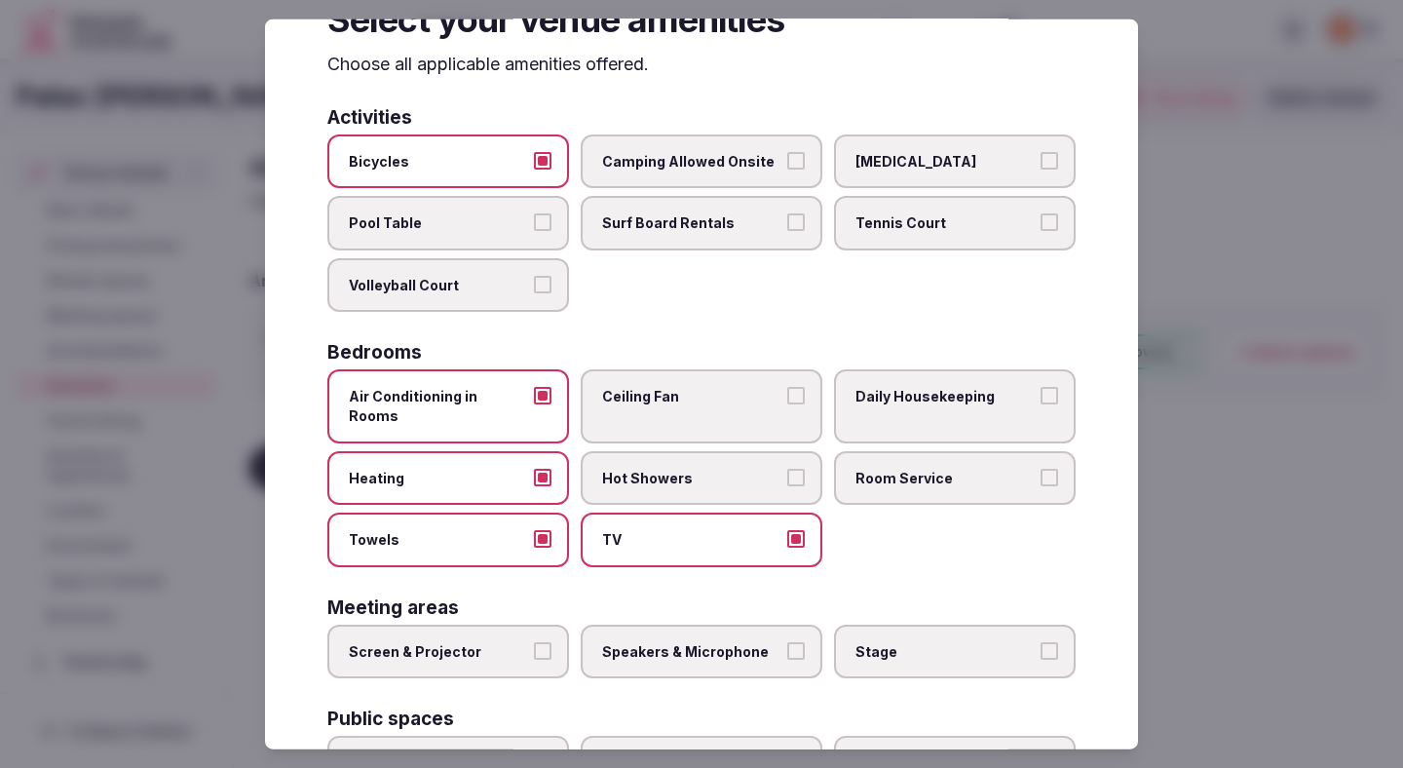
click at [632, 478] on label "Hot Showers" at bounding box center [702, 477] width 242 height 55
click at [787, 478] on button "Hot Showers" at bounding box center [796, 477] width 18 height 18
click at [634, 400] on span "Ceiling Fan" at bounding box center [691, 396] width 179 height 19
click at [787, 400] on button "Ceiling Fan" at bounding box center [796, 396] width 18 height 18
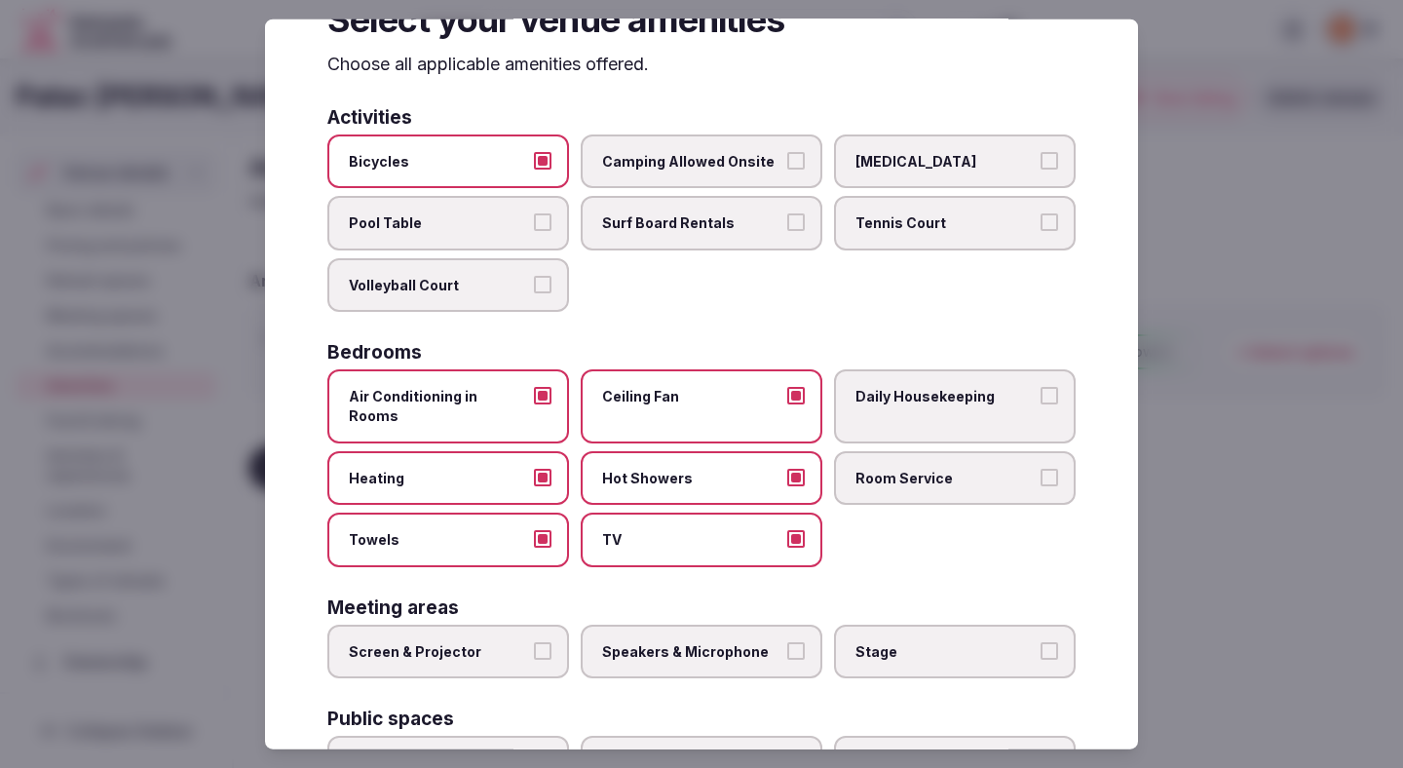
click at [493, 162] on span "Bicycles" at bounding box center [438, 160] width 179 height 19
click at [534, 162] on button "Bicycles" at bounding box center [543, 160] width 18 height 18
click at [917, 388] on span "Daily Housekeeping" at bounding box center [945, 396] width 179 height 19
click at [1041, 388] on button "Daily Housekeeping" at bounding box center [1050, 396] width 18 height 18
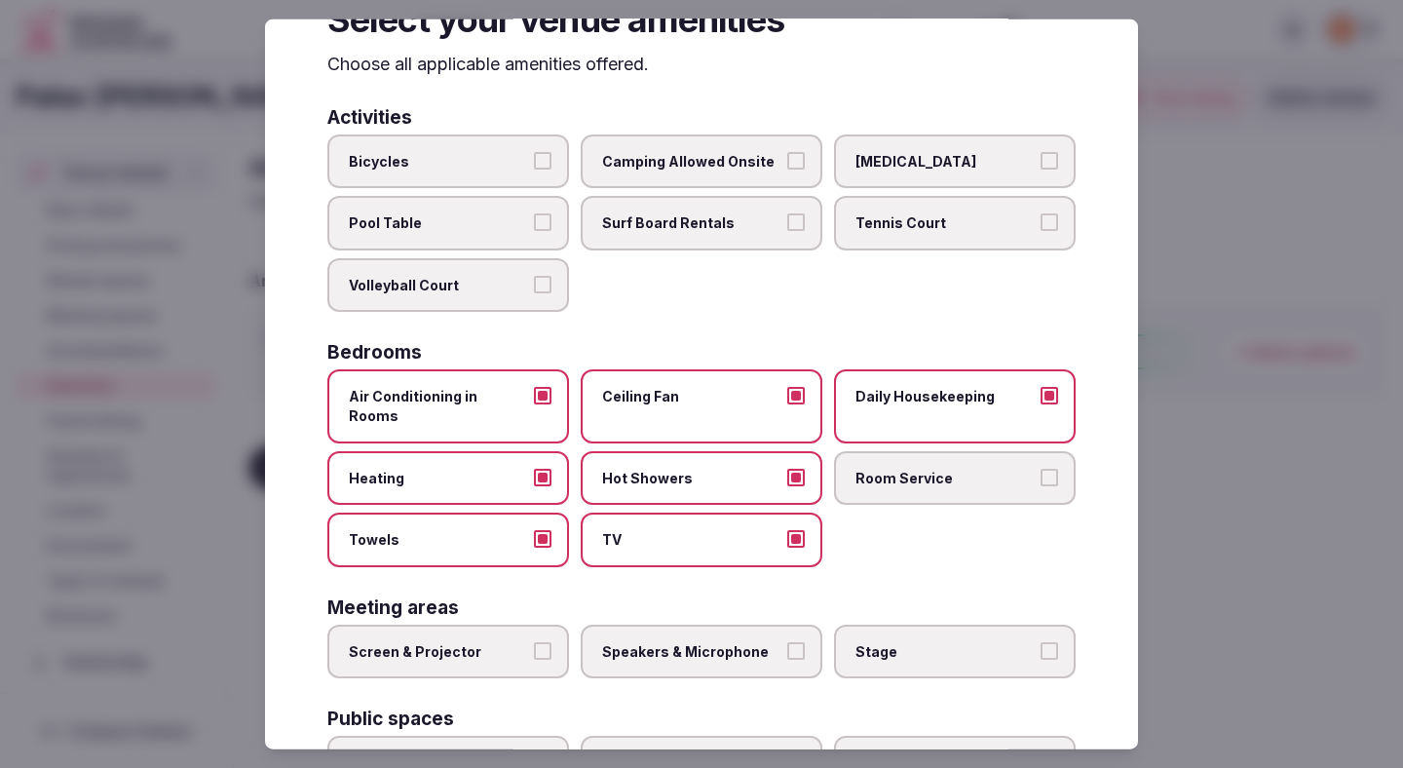
click at [905, 468] on span "Room Service" at bounding box center [945, 477] width 179 height 19
click at [1041, 468] on button "Room Service" at bounding box center [1050, 477] width 18 height 18
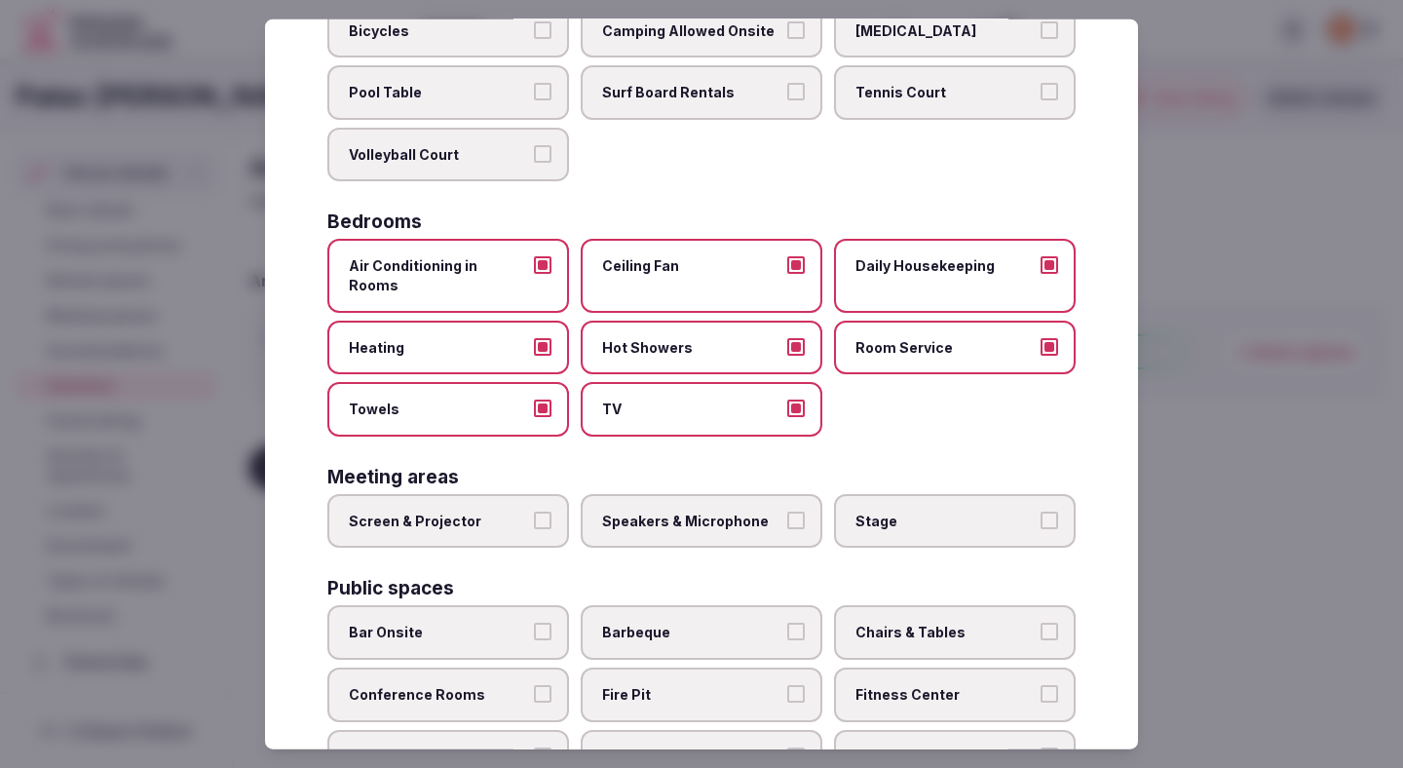
scroll to position [226, 0]
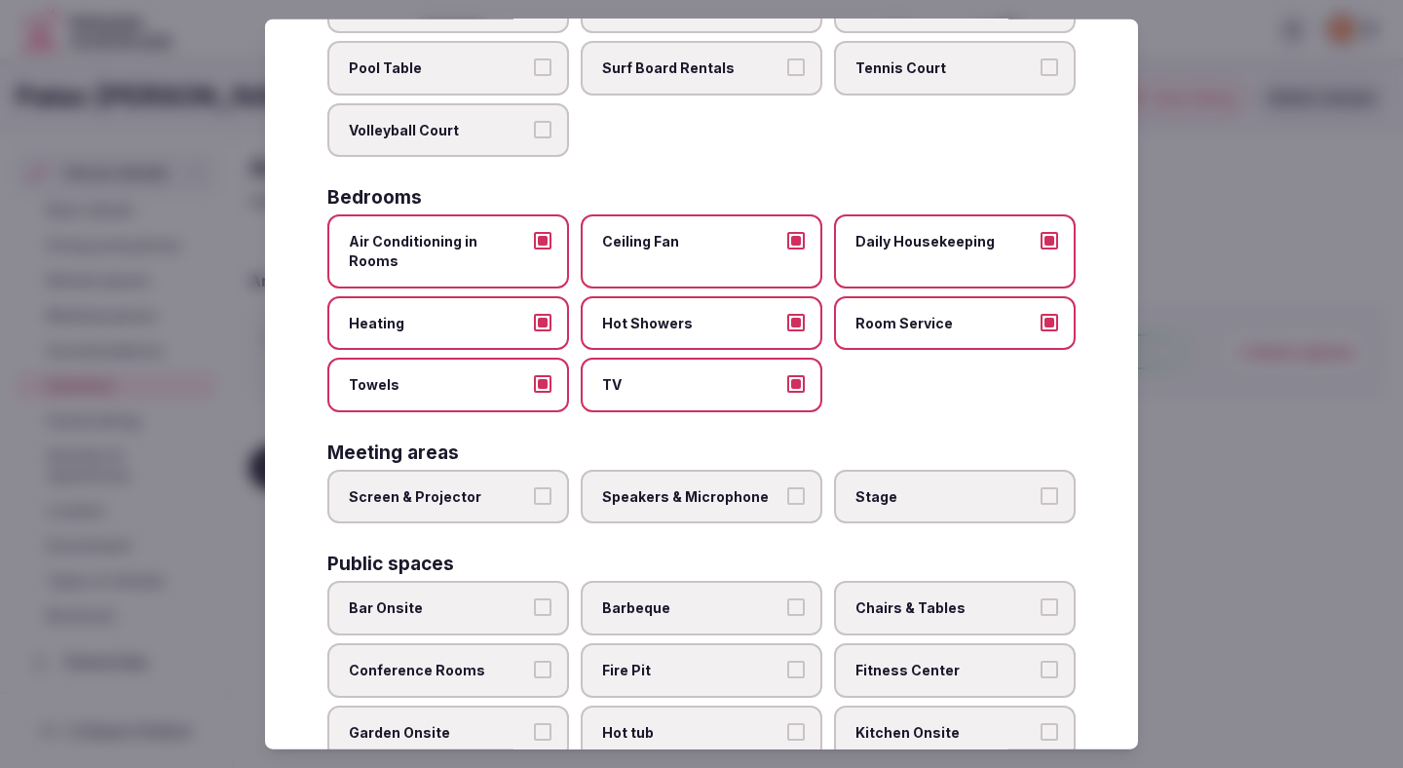
click at [495, 469] on label "Screen & Projector" at bounding box center [448, 496] width 242 height 55
click at [534, 486] on button "Screen & Projector" at bounding box center [543, 495] width 18 height 18
click at [684, 486] on span "Speakers & Microphone" at bounding box center [691, 495] width 179 height 19
click at [787, 486] on button "Speakers & Microphone" at bounding box center [796, 495] width 18 height 18
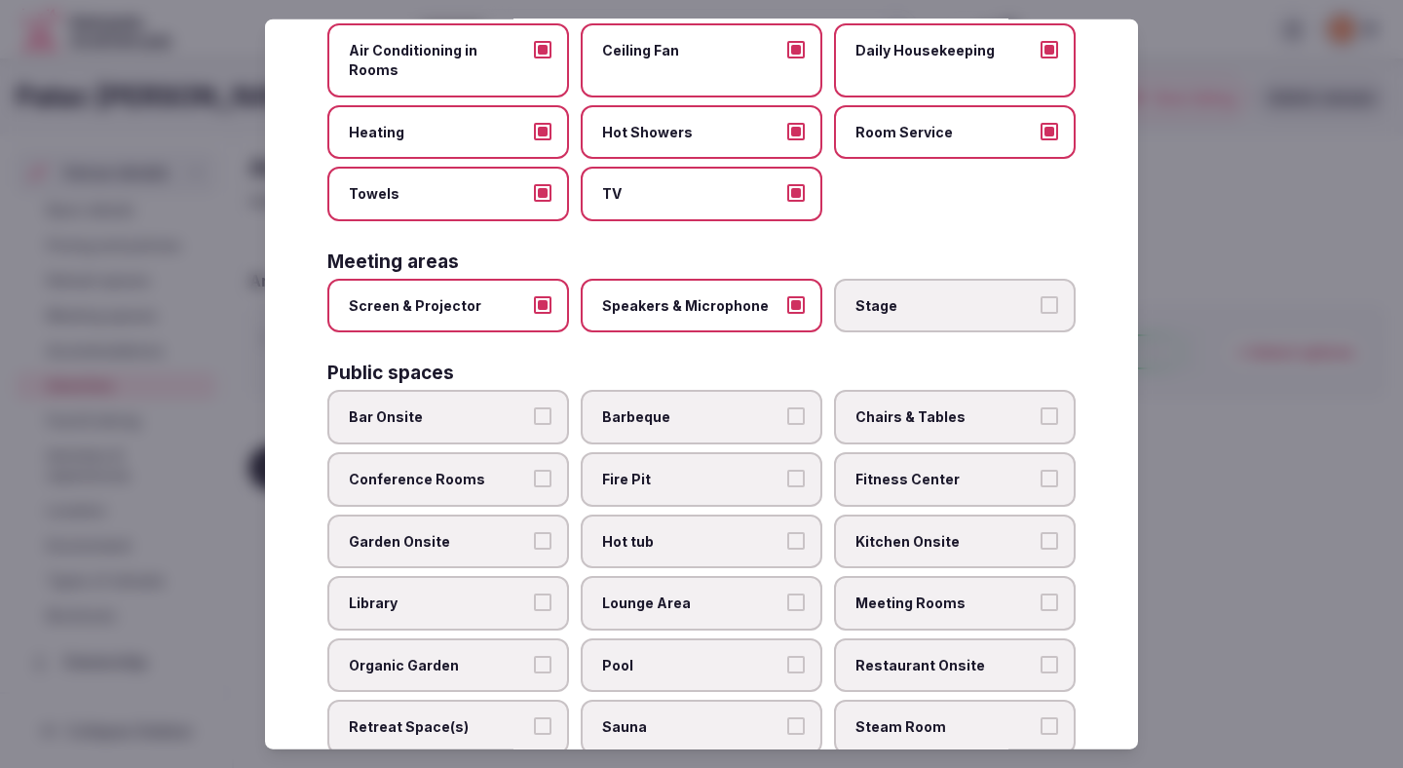
scroll to position [500, 0]
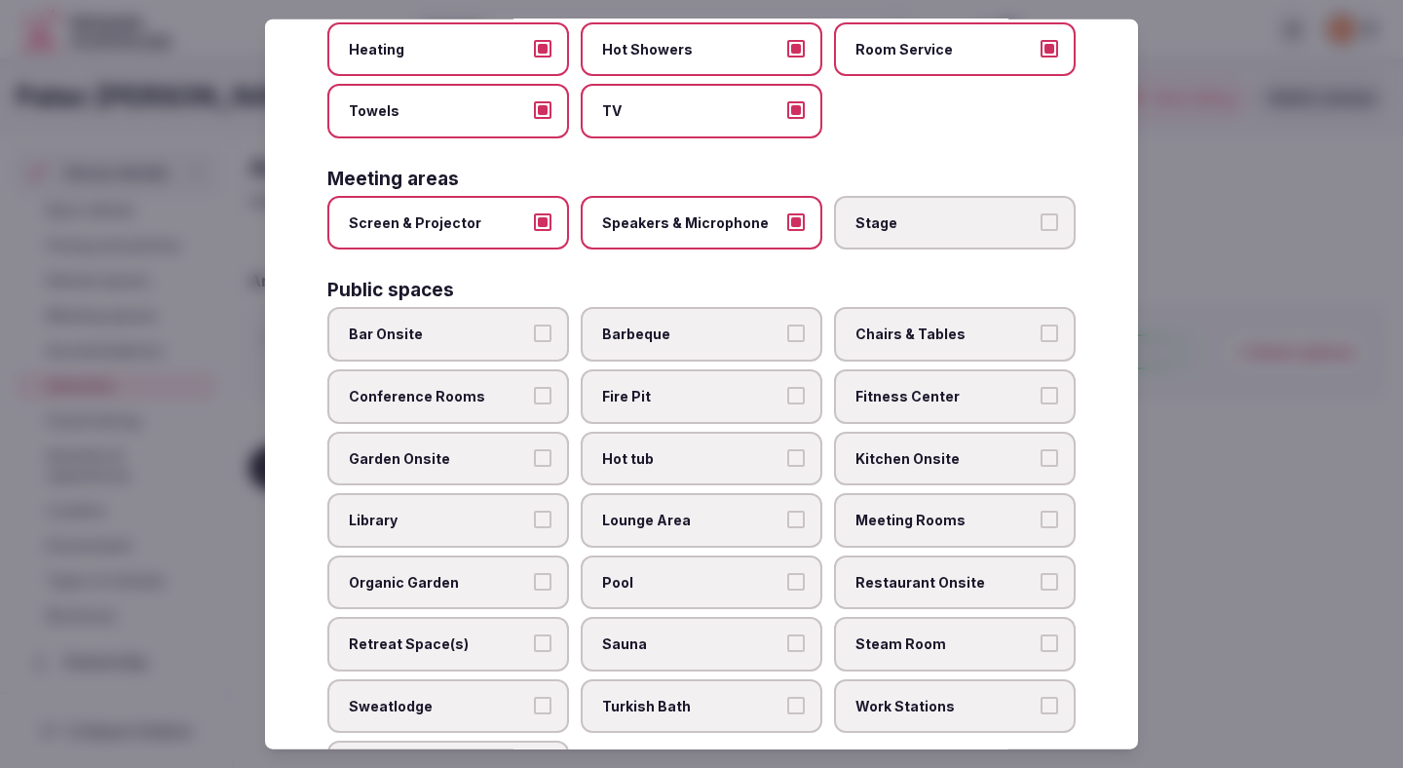
click at [467, 387] on span "Conference Rooms" at bounding box center [438, 396] width 179 height 19
click at [534, 387] on button "Conference Rooms" at bounding box center [543, 396] width 18 height 18
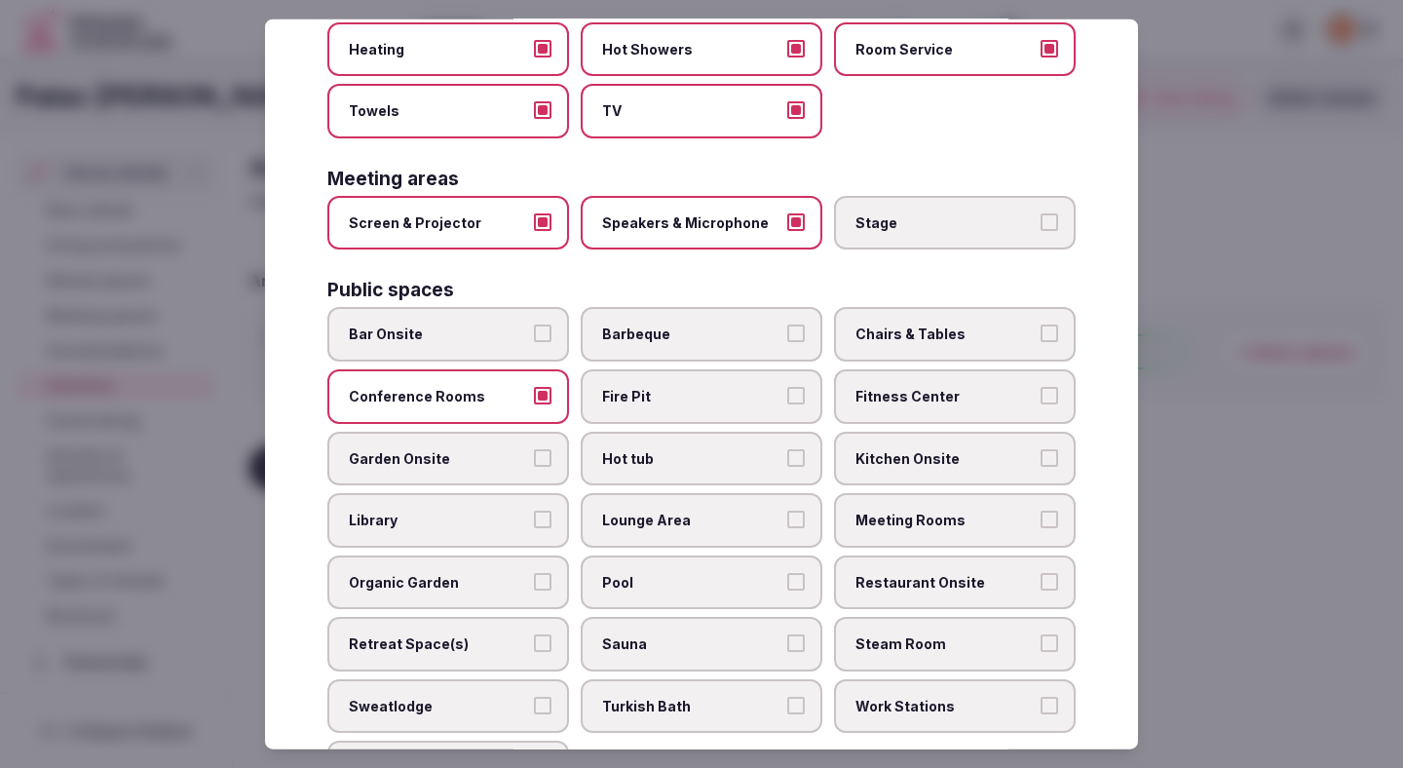
click at [460, 448] on span "Garden Onsite" at bounding box center [438, 457] width 179 height 19
click at [534, 448] on button "Garden Onsite" at bounding box center [543, 457] width 18 height 18
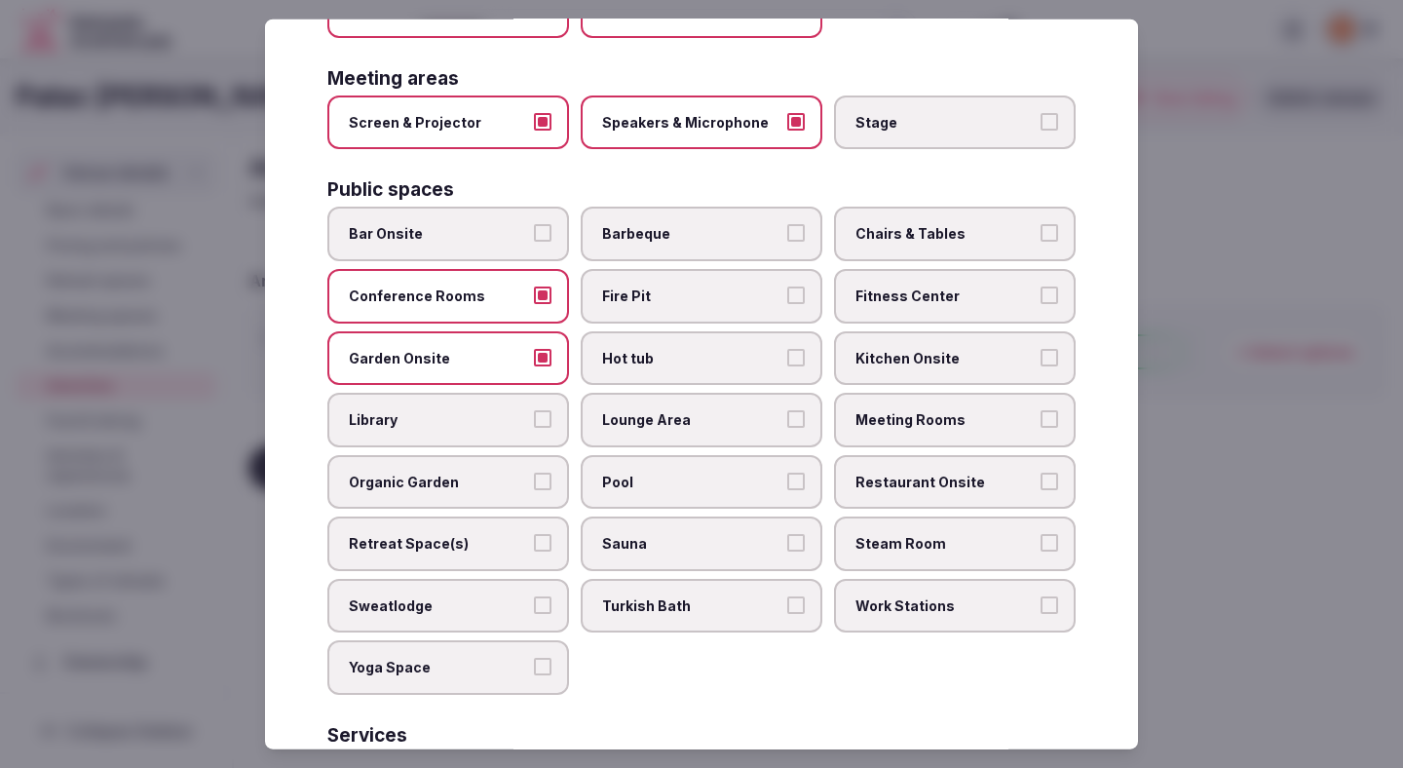
scroll to position [620, 0]
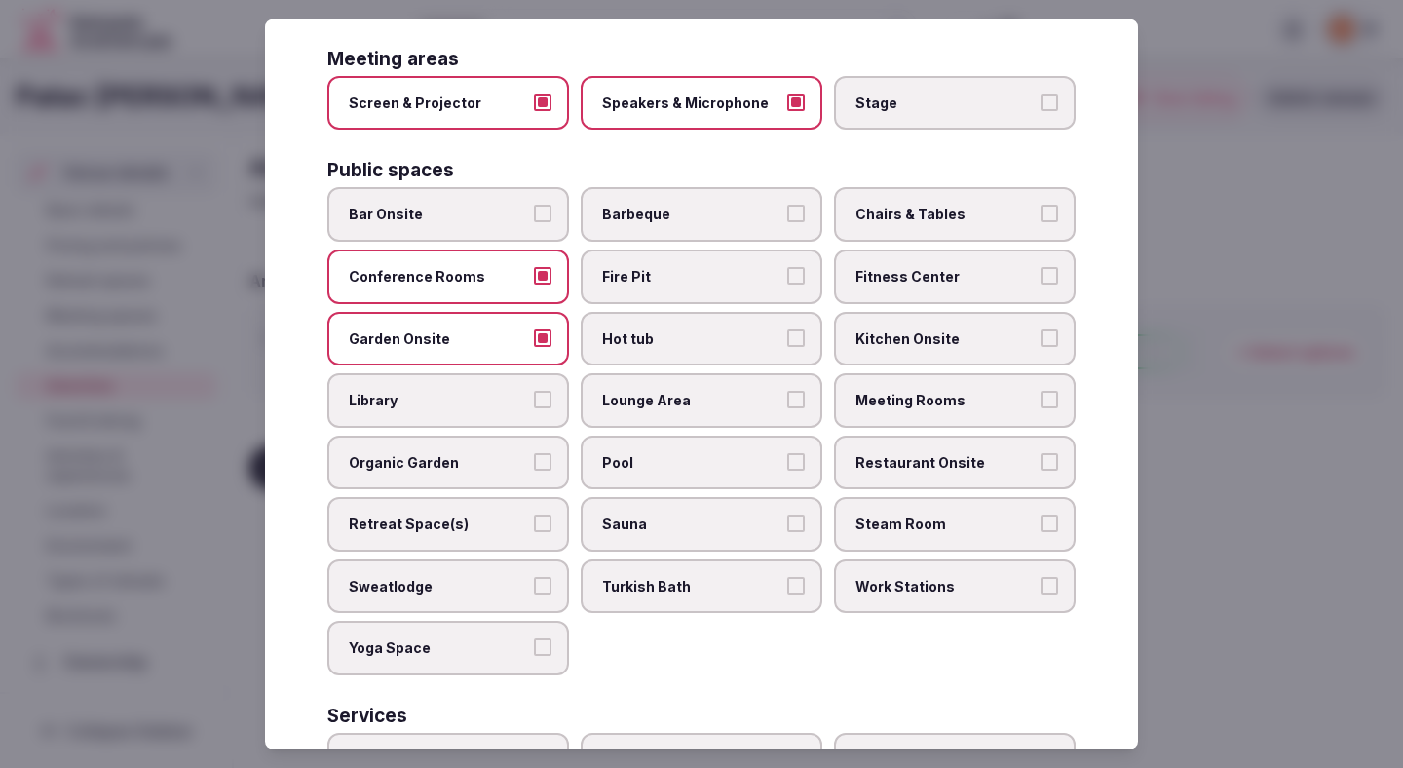
click at [656, 435] on label "Pool" at bounding box center [702, 462] width 242 height 55
click at [787, 452] on button "Pool" at bounding box center [796, 461] width 18 height 18
click at [714, 391] on span "Lounge Area" at bounding box center [691, 400] width 179 height 19
click at [787, 391] on button "Lounge Area" at bounding box center [796, 400] width 18 height 18
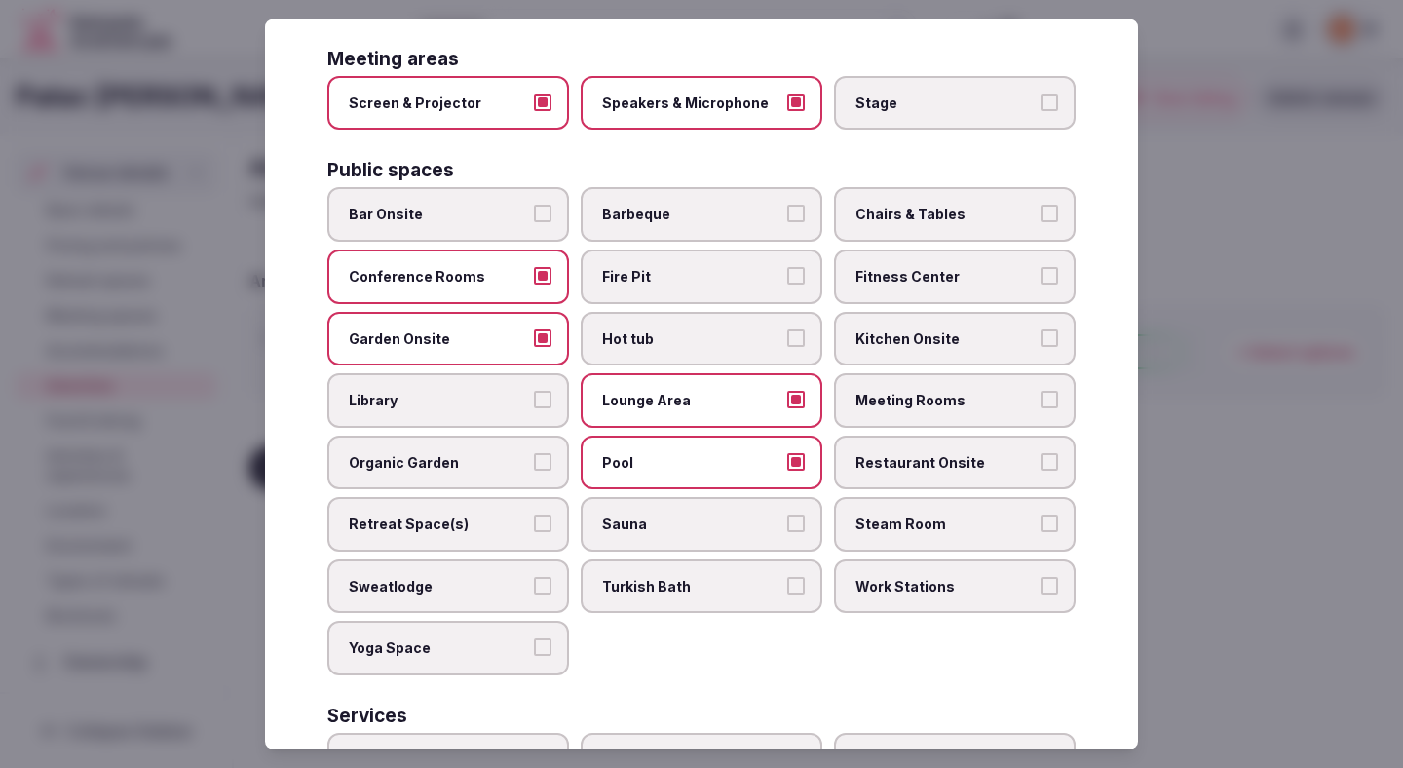
click at [963, 208] on label "Chairs & Tables" at bounding box center [955, 214] width 242 height 55
click at [1041, 208] on button "Chairs & Tables" at bounding box center [1050, 214] width 18 height 18
click at [953, 267] on span "Fitness Center" at bounding box center [945, 276] width 179 height 19
click at [1041, 267] on button "Fitness Center" at bounding box center [1050, 276] width 18 height 18
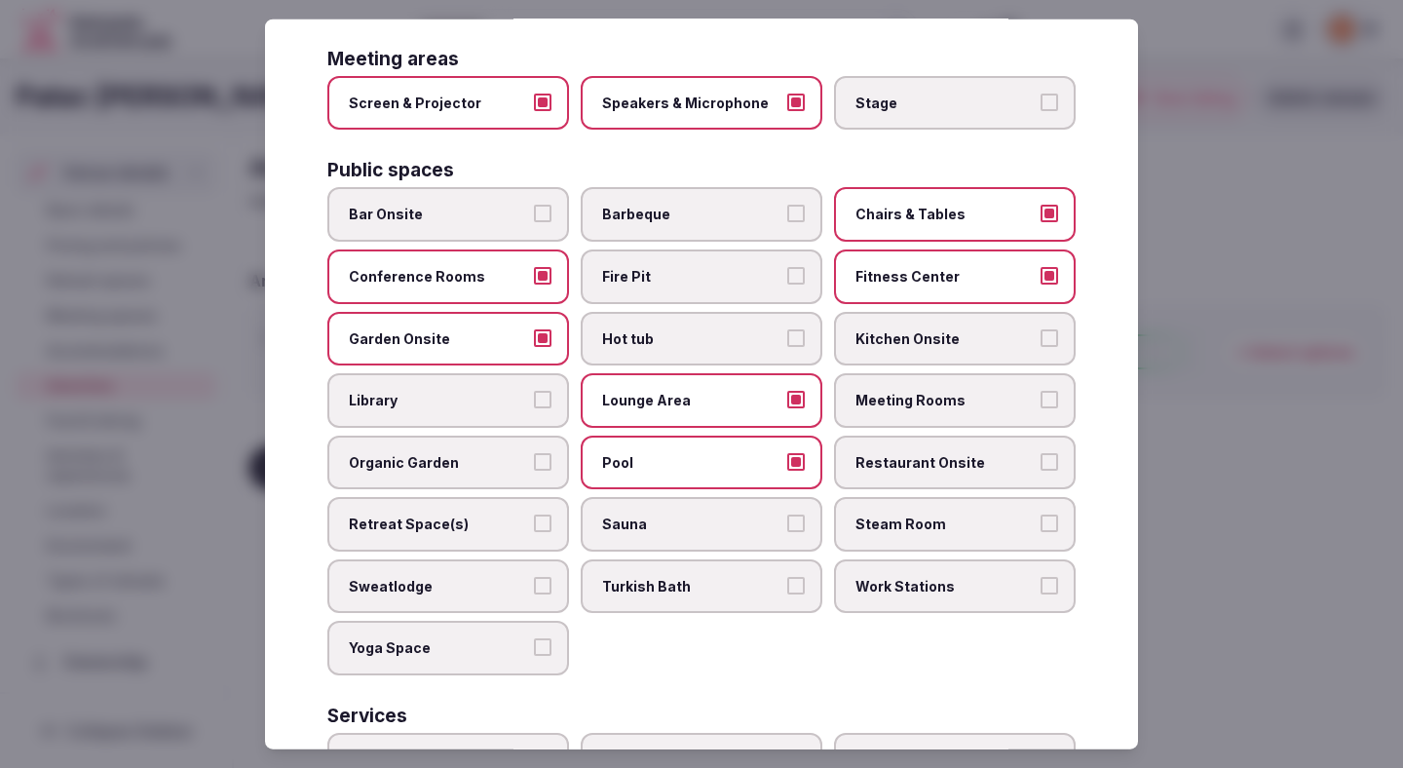
click at [945, 391] on span "Meeting Rooms" at bounding box center [945, 400] width 179 height 19
click at [1041, 391] on button "Meeting Rooms" at bounding box center [1050, 400] width 18 height 18
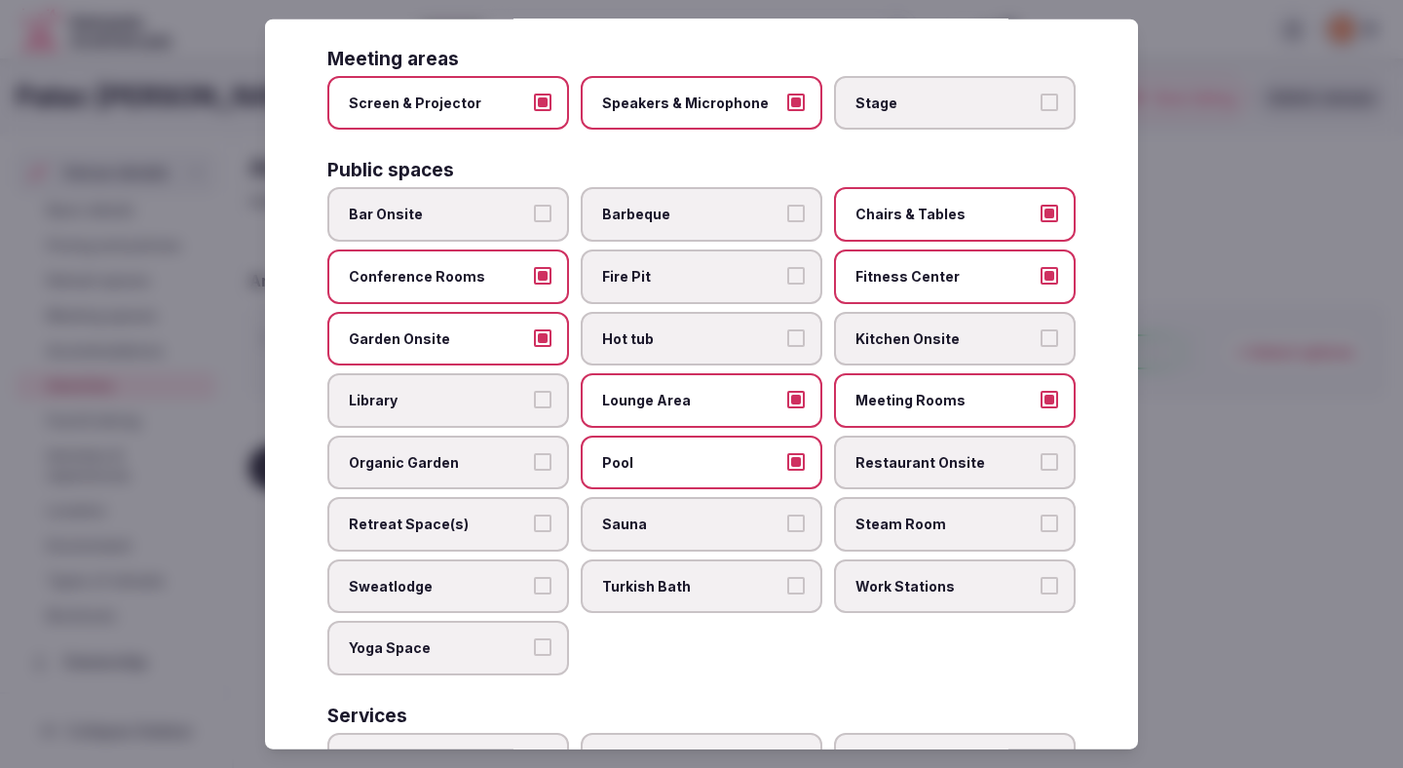
click at [945, 435] on label "Restaurant Onsite" at bounding box center [955, 462] width 242 height 55
click at [1041, 452] on button "Restaurant Onsite" at bounding box center [1050, 461] width 18 height 18
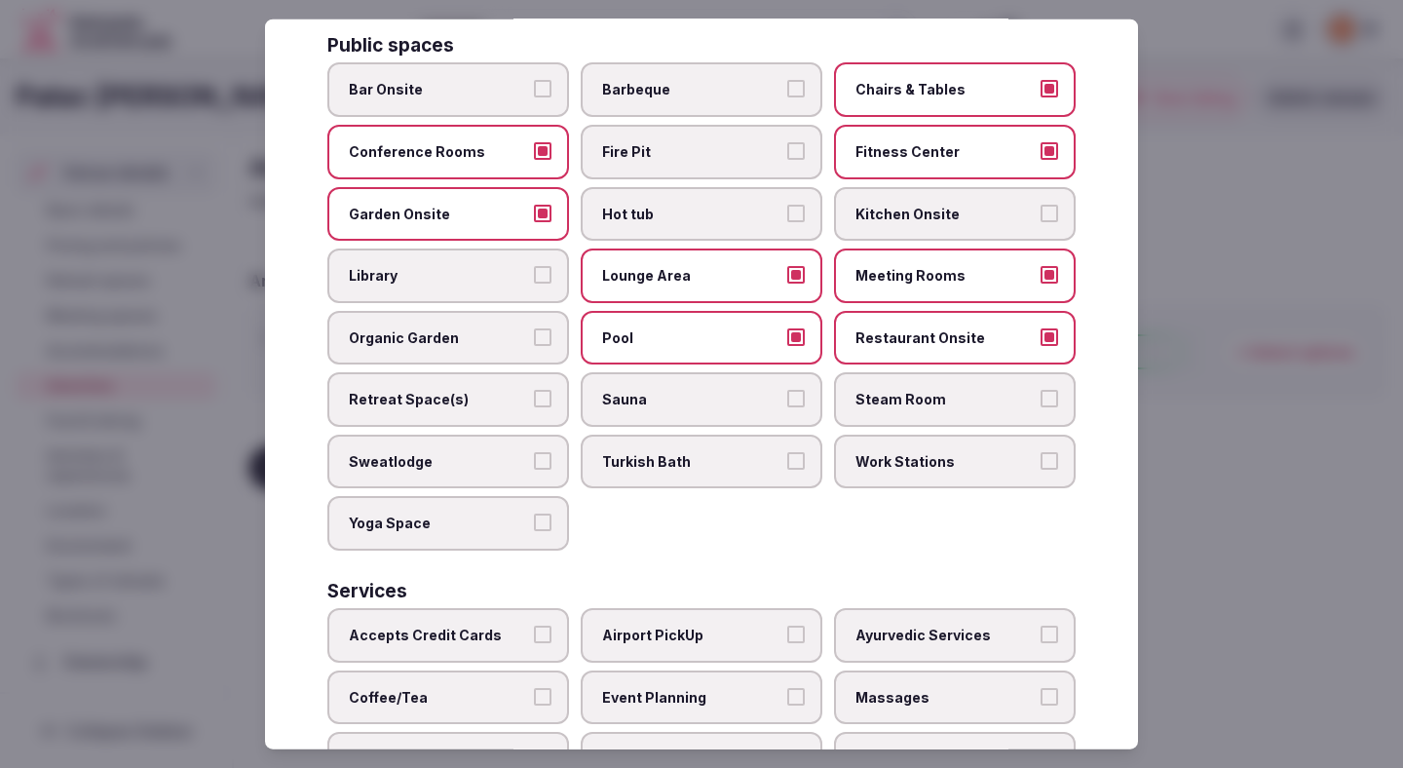
scroll to position [871, 0]
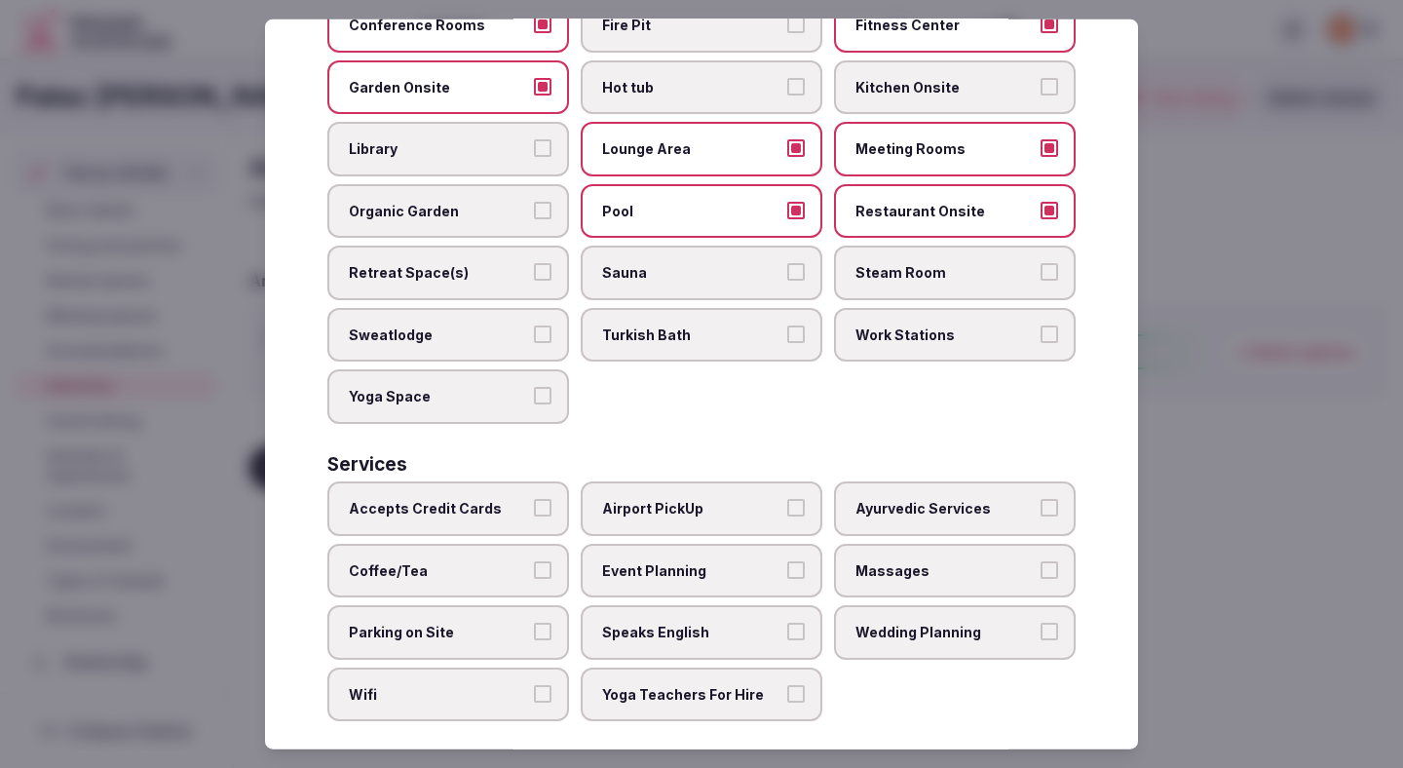
click at [946, 325] on span "Work Stations" at bounding box center [945, 334] width 179 height 19
click at [1041, 325] on button "Work Stations" at bounding box center [1050, 334] width 18 height 18
click at [510, 481] on label "Accepts Credit Cards" at bounding box center [448, 508] width 242 height 55
click at [534, 499] on button "Accepts Credit Cards" at bounding box center [543, 508] width 18 height 18
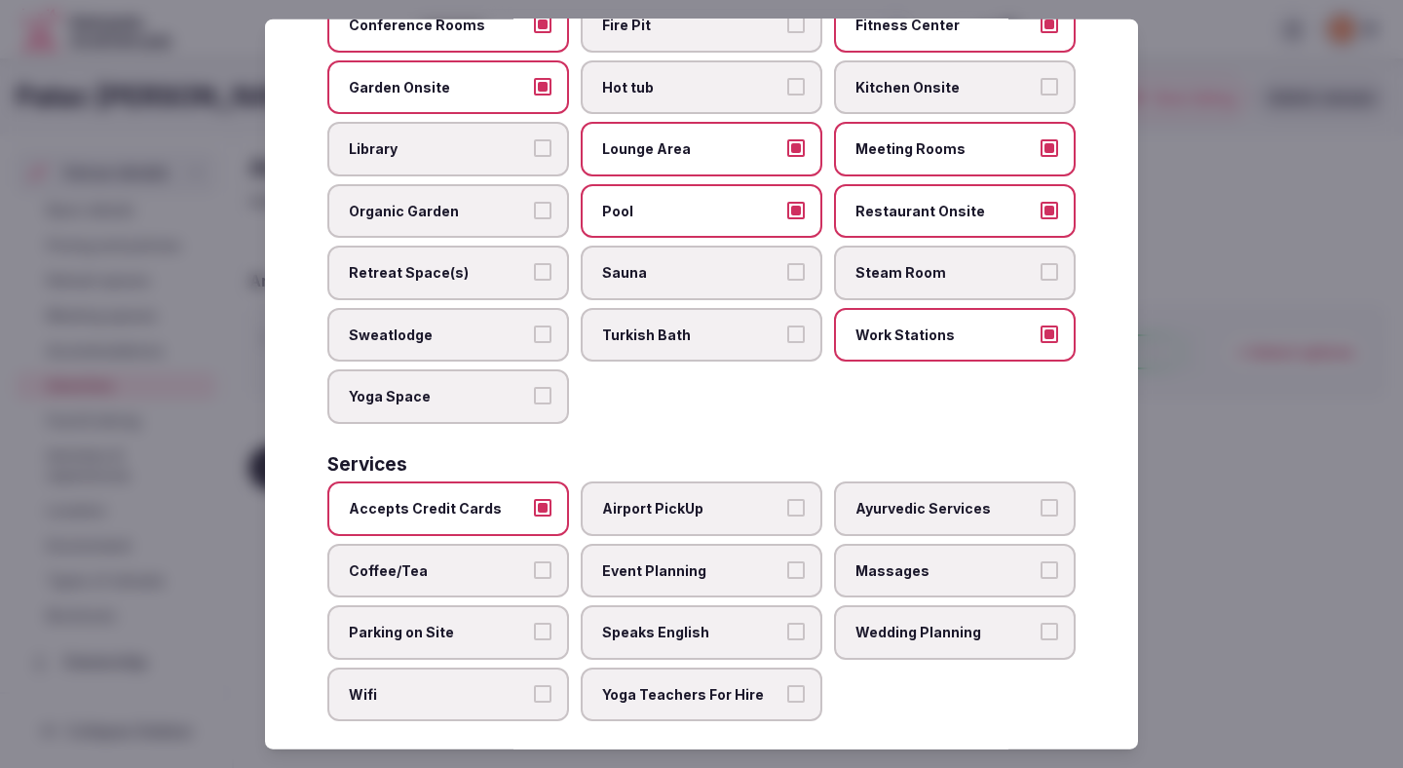
click at [493, 560] on span "Coffee/Tea" at bounding box center [438, 569] width 179 height 19
click at [534, 560] on button "Coffee/Tea" at bounding box center [543, 569] width 18 height 18
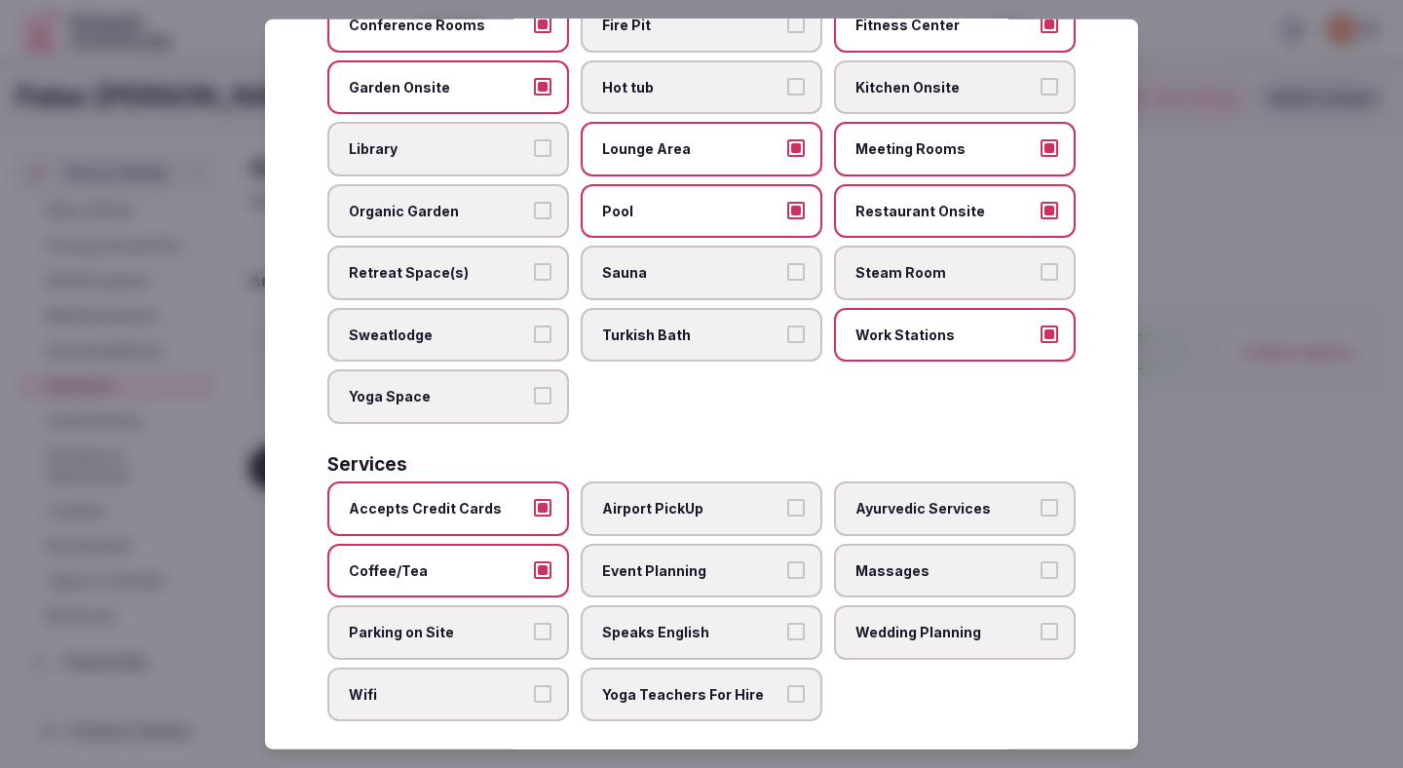
click at [493, 623] on span "Parking on Site" at bounding box center [438, 632] width 179 height 19
click at [534, 623] on button "Parking on Site" at bounding box center [543, 632] width 18 height 18
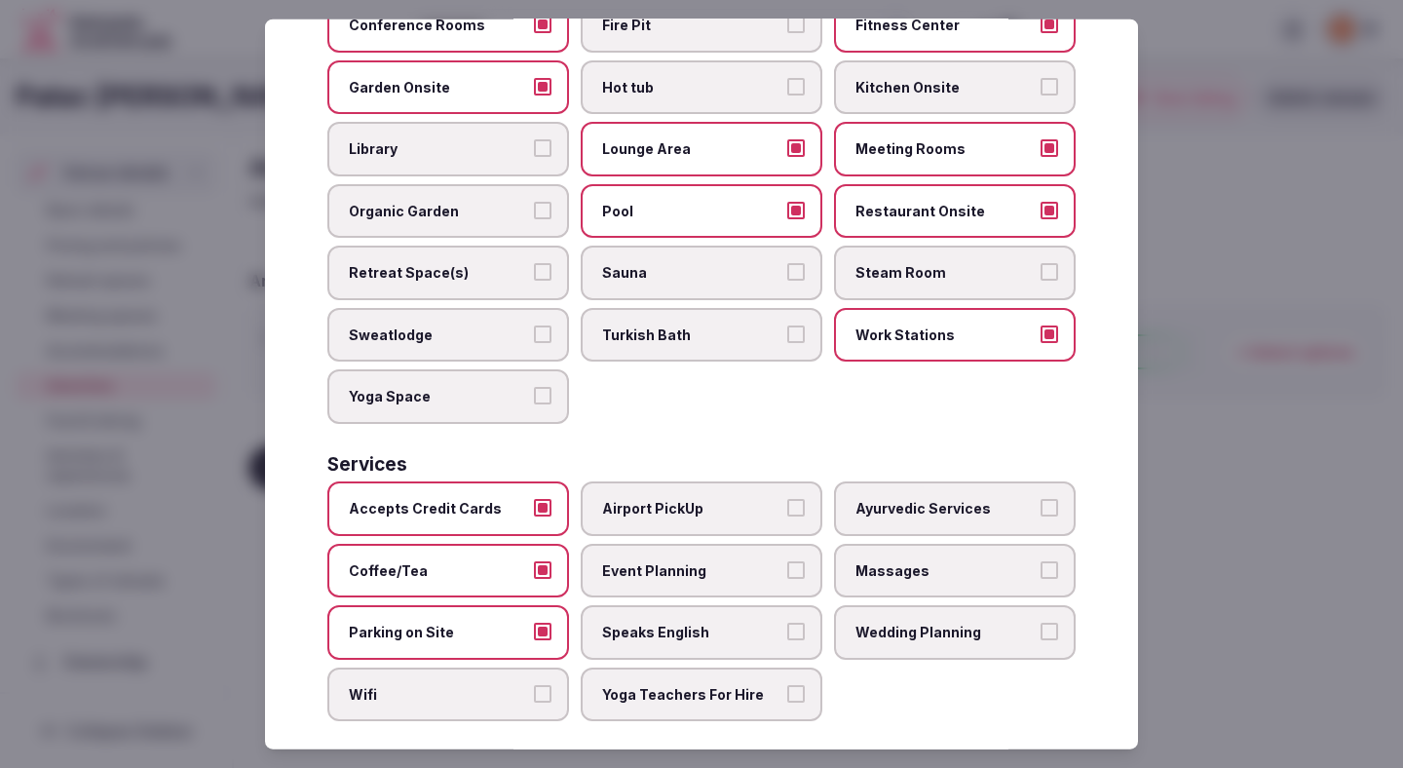
click at [482, 687] on label "Wifi" at bounding box center [448, 694] width 242 height 55
click at [534, 687] on button "Wifi" at bounding box center [543, 694] width 18 height 18
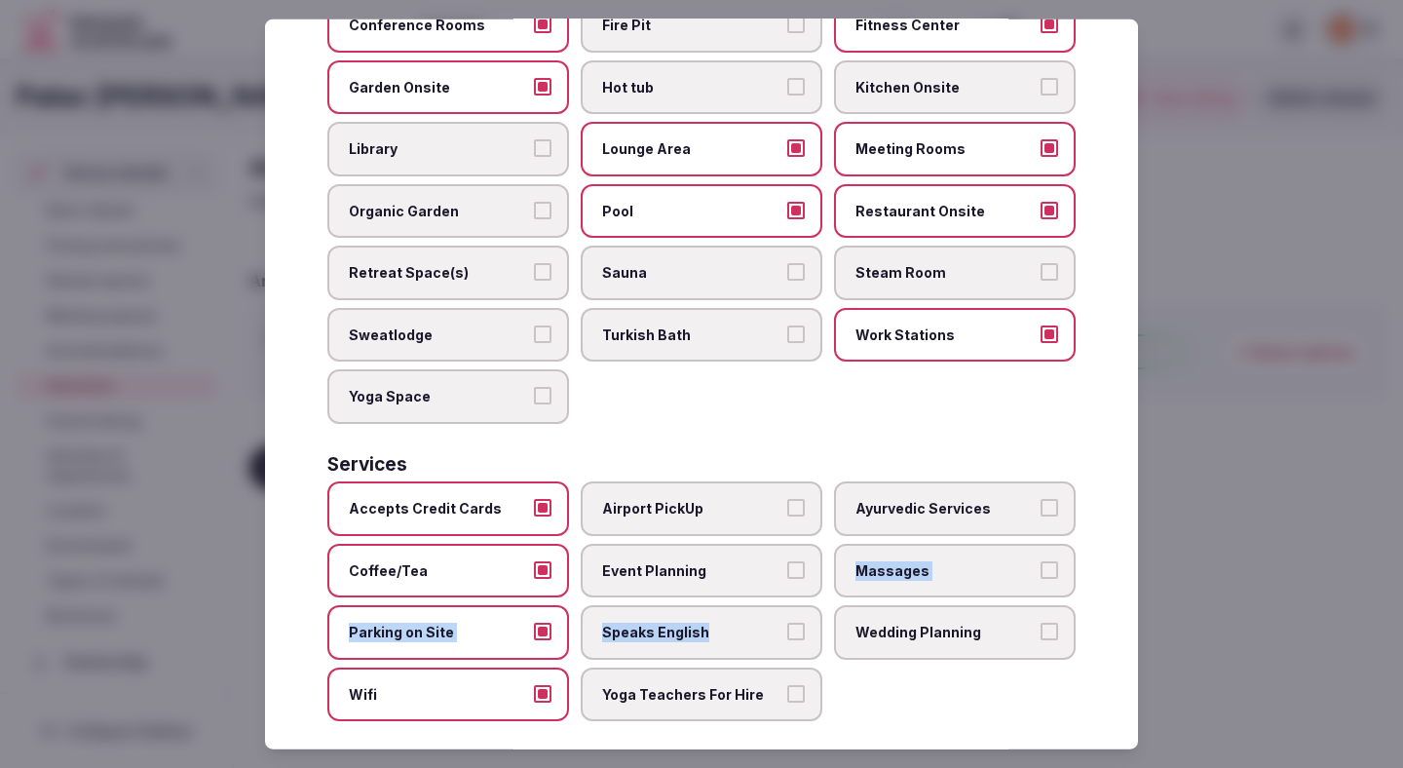
drag, startPoint x: 629, startPoint y: 630, endPoint x: 671, endPoint y: 559, distance: 82.6
click at [672, 559] on div "Accepts Credit Cards Airport PickUp Ayurvedic Services Coffee/Tea Event Plannin…" at bounding box center [701, 601] width 748 height 240
click at [674, 560] on span "Event Planning" at bounding box center [691, 569] width 179 height 19
click at [787, 560] on button "Event Planning" at bounding box center [796, 569] width 18 height 18
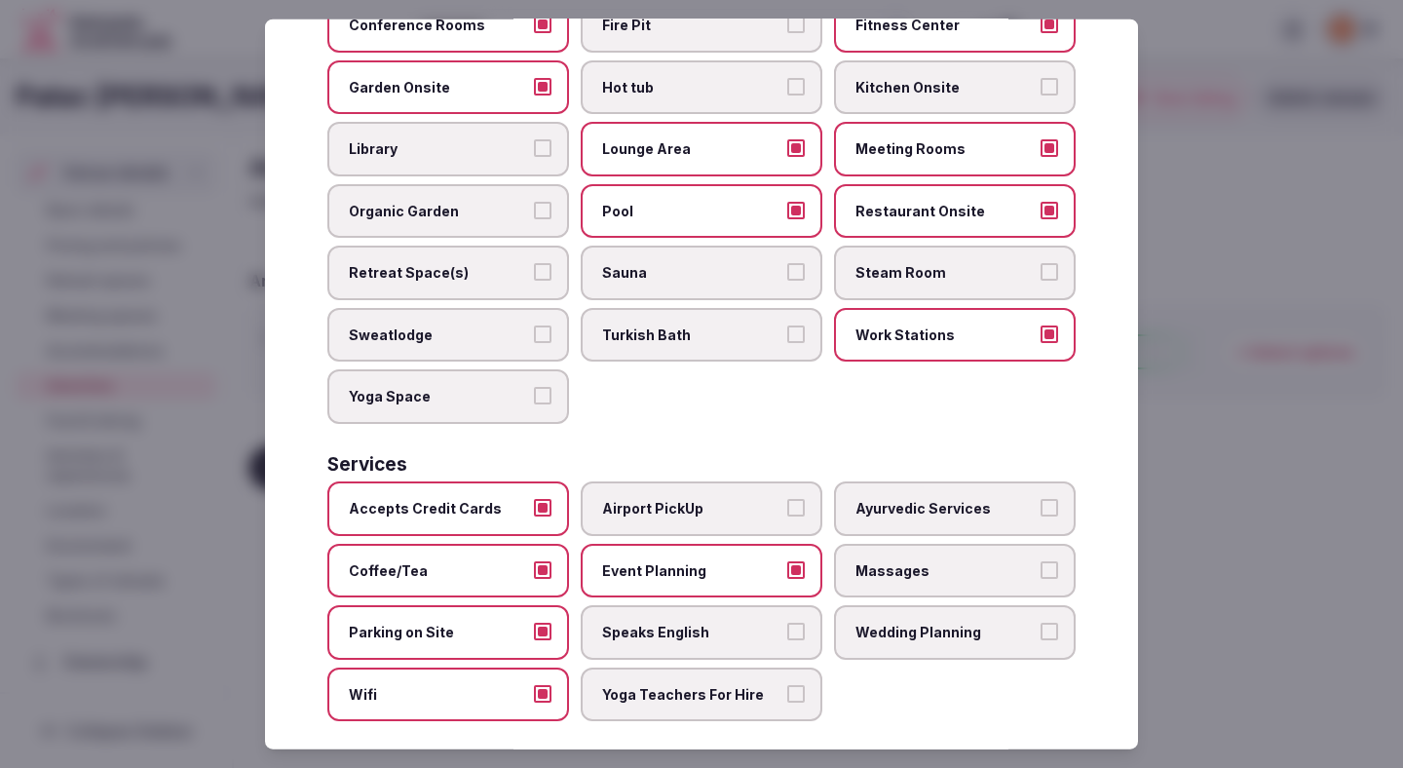
click at [674, 623] on span "Speaks English" at bounding box center [691, 632] width 179 height 19
click at [787, 623] on button "Speaks English" at bounding box center [796, 632] width 18 height 18
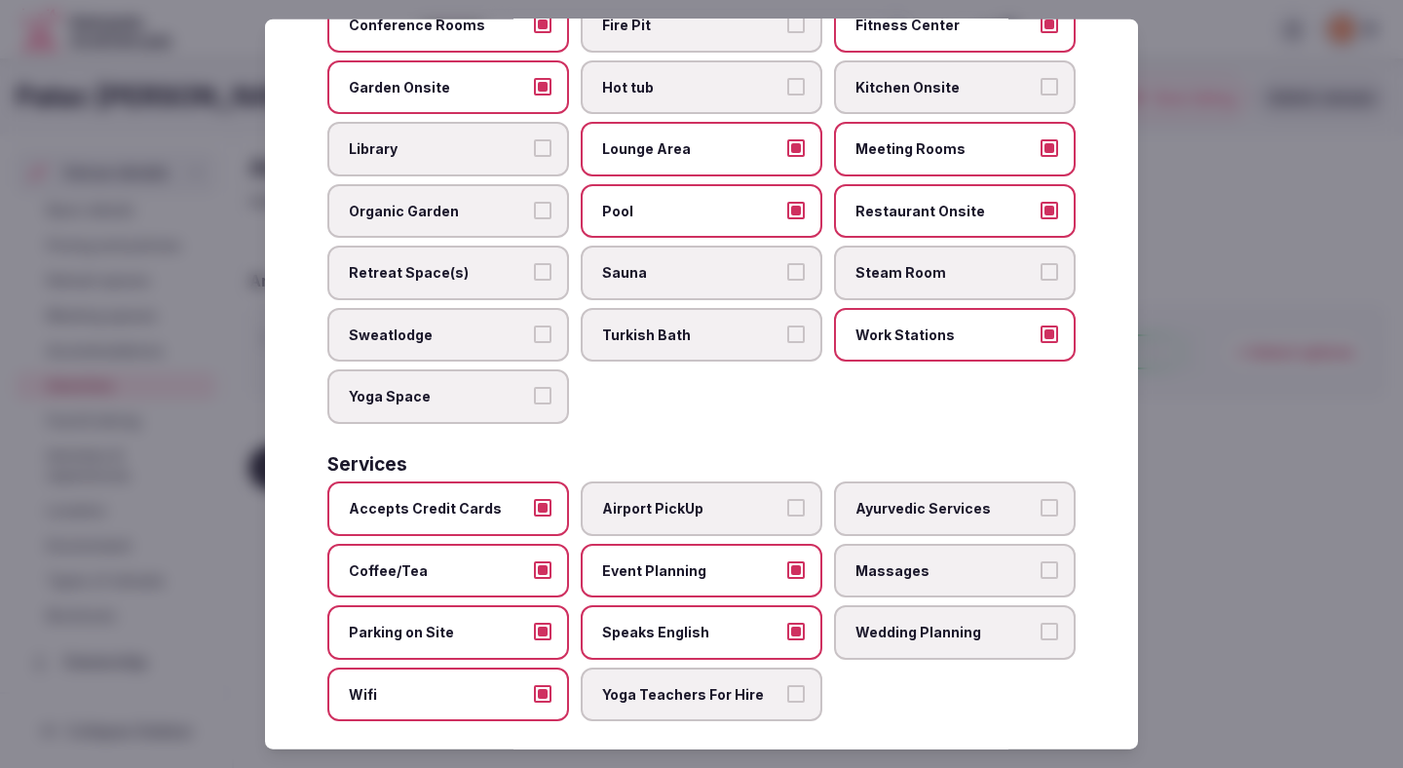
click at [1251, 499] on div at bounding box center [701, 384] width 1403 height 768
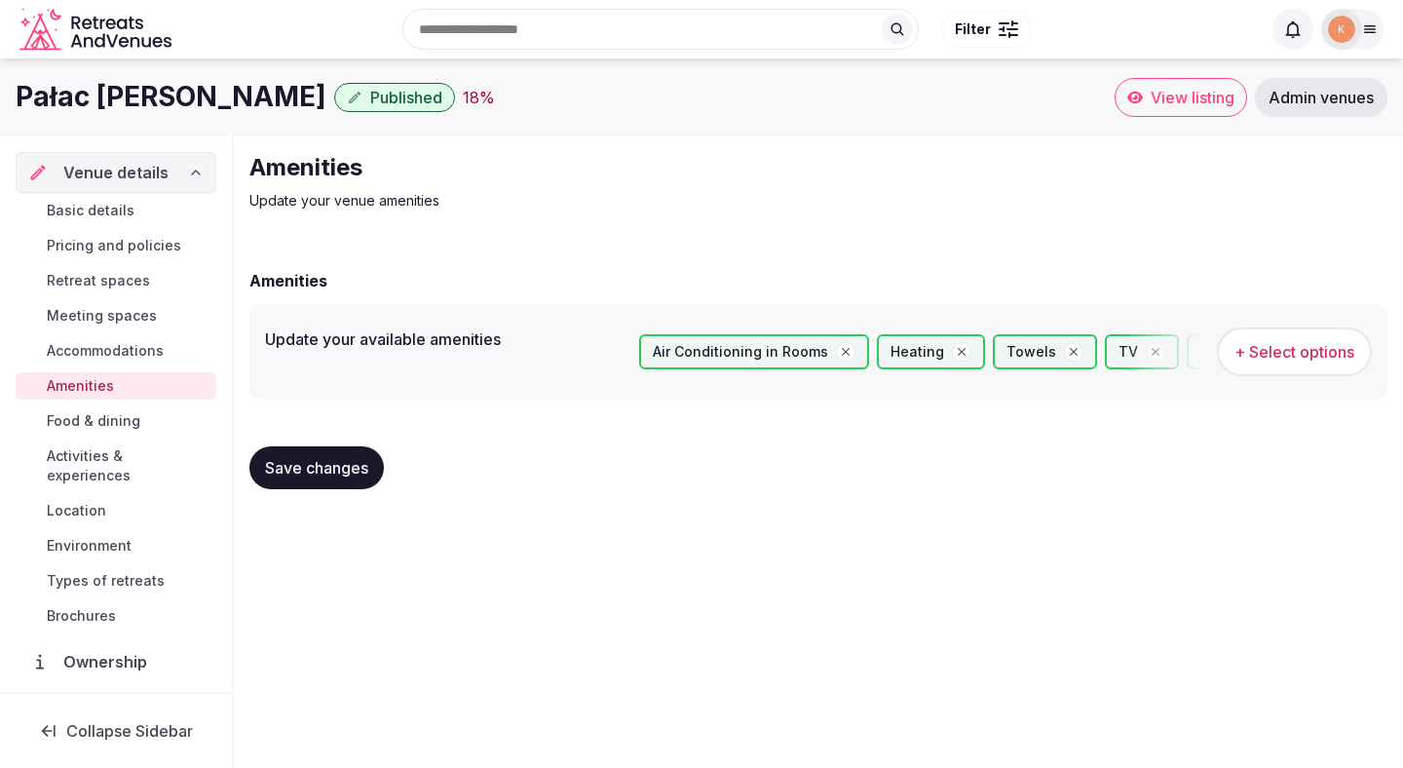
click at [342, 466] on span "Save changes" at bounding box center [316, 467] width 103 height 19
click at [126, 427] on span "Food & dining" at bounding box center [94, 420] width 94 height 19
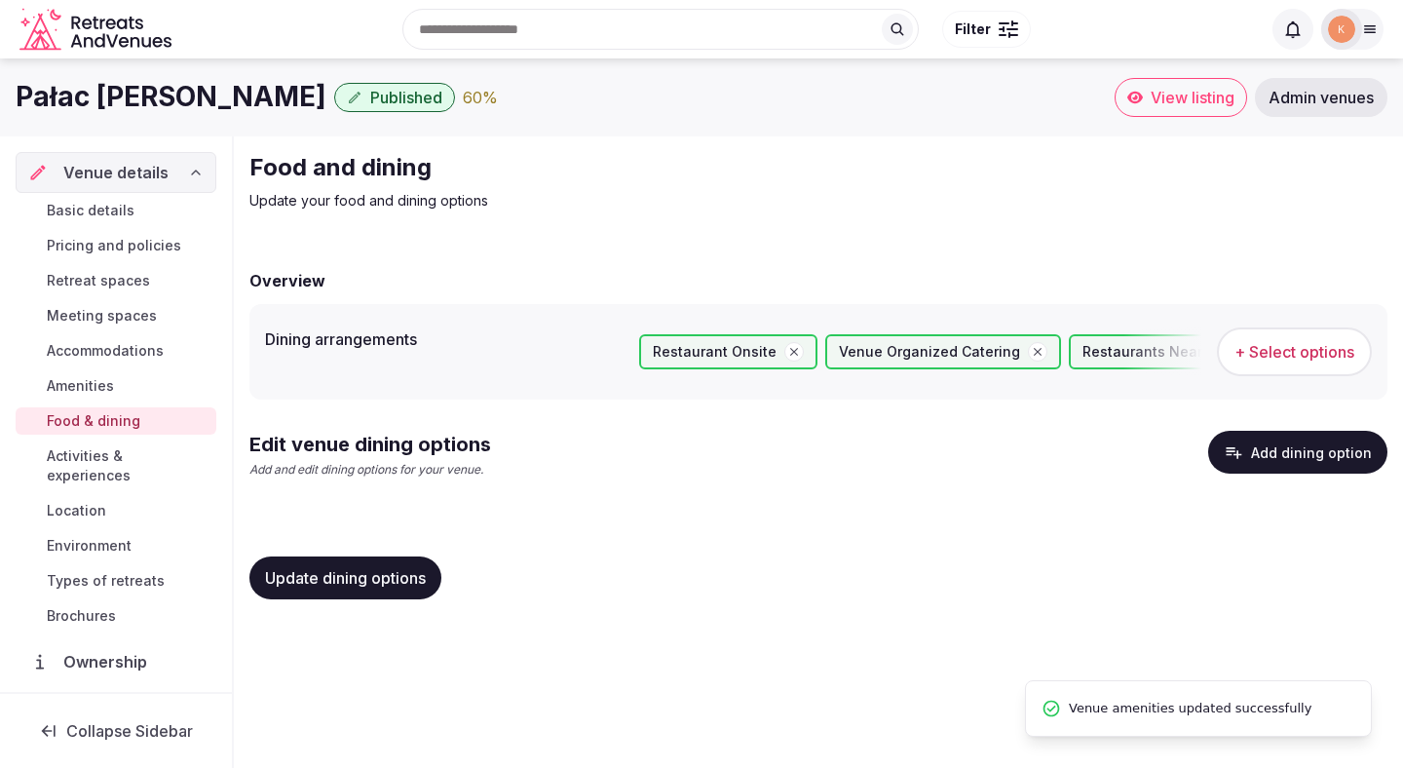
click at [1273, 455] on button "Add dining option" at bounding box center [1297, 452] width 179 height 43
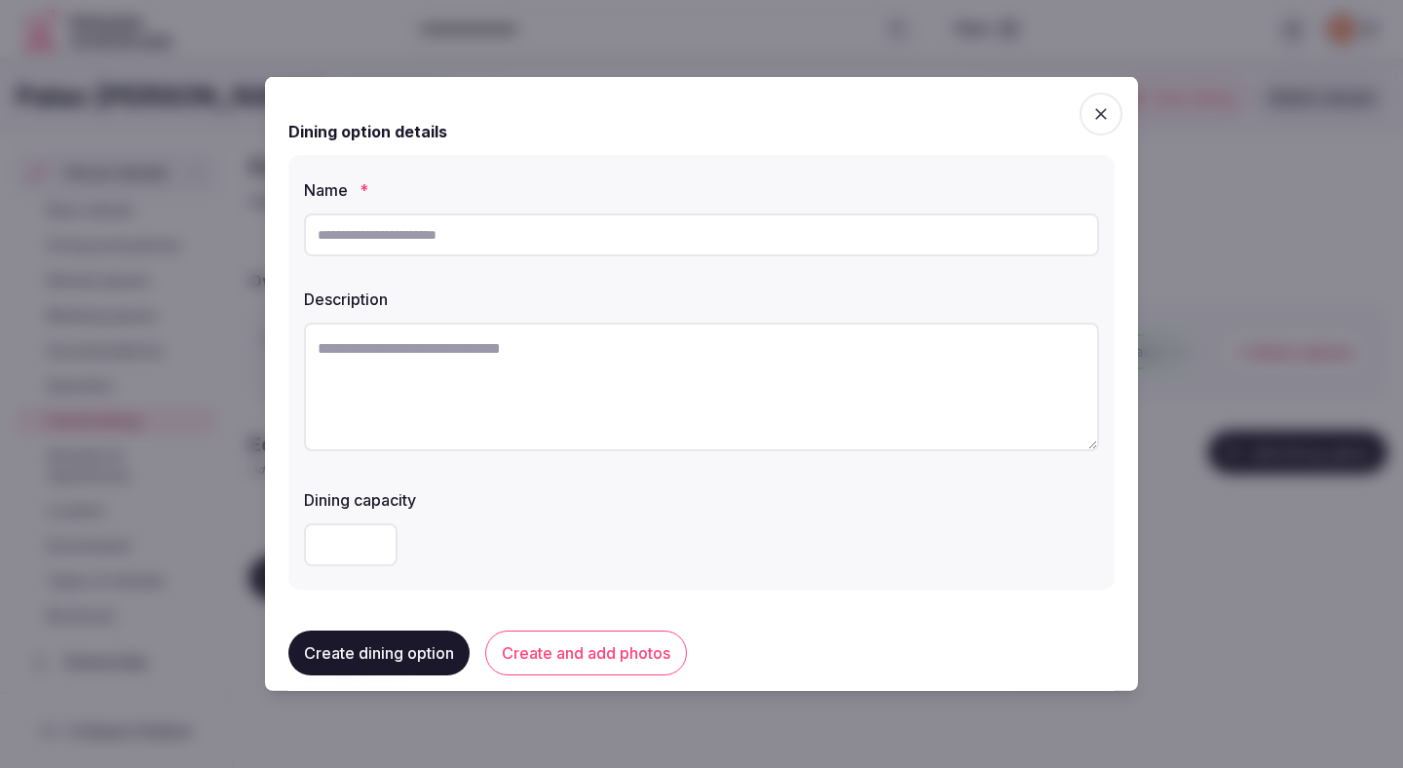
click at [540, 236] on input "text" at bounding box center [701, 234] width 795 height 43
paste input "**********"
type input "**********"
click at [583, 390] on textarea at bounding box center [701, 387] width 795 height 129
paste textarea "**********"
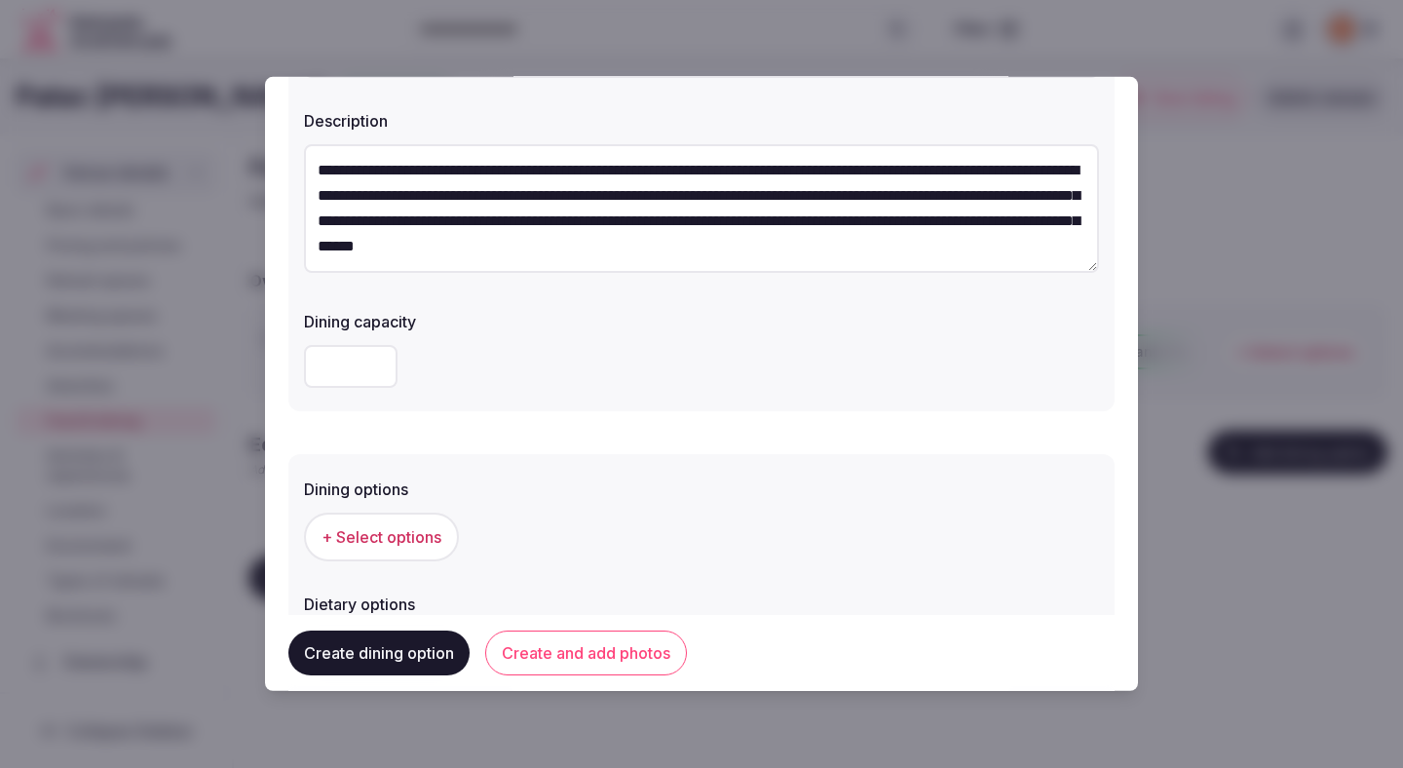
scroll to position [191, 0]
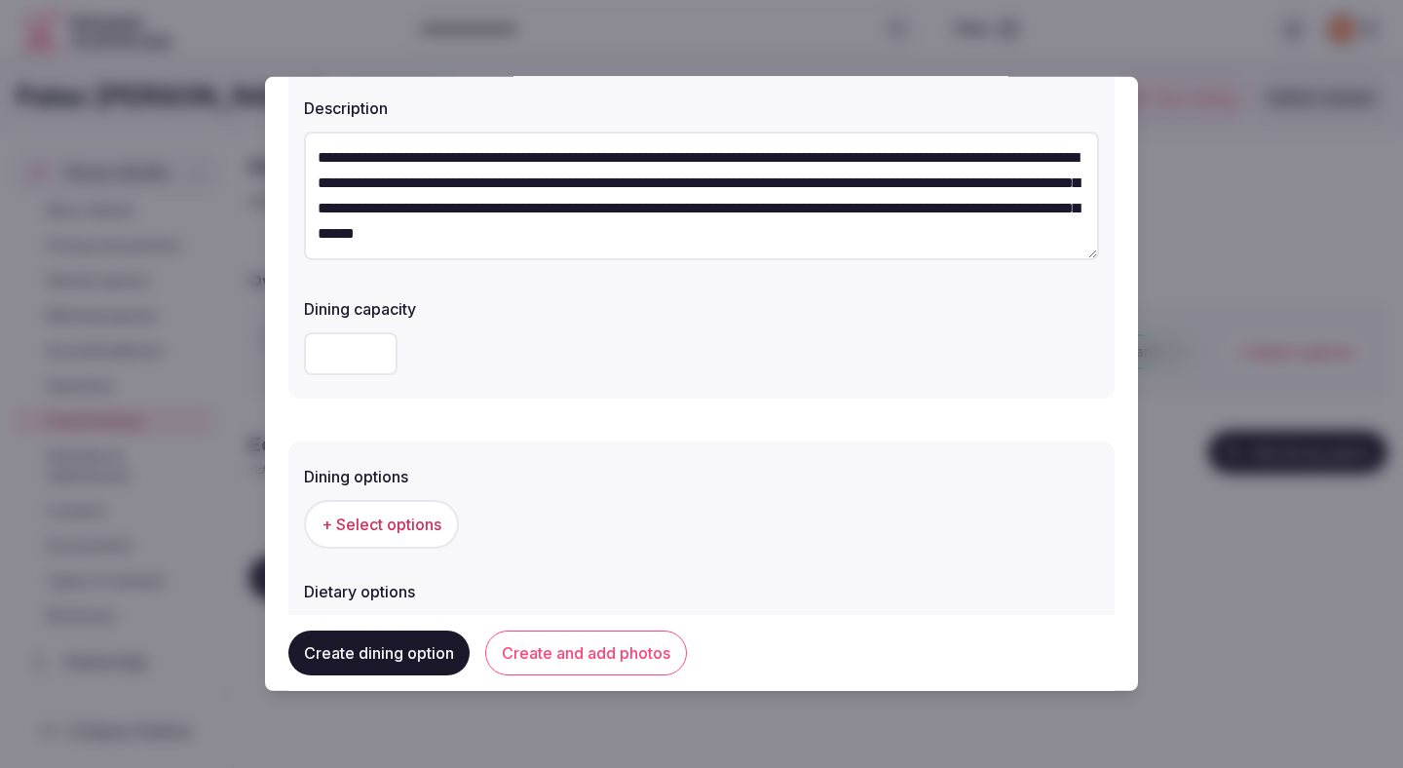
type textarea "**********"
click at [336, 369] on input "number" at bounding box center [351, 353] width 94 height 43
type input "**"
click at [671, 458] on div "Dining options" at bounding box center [701, 470] width 795 height 27
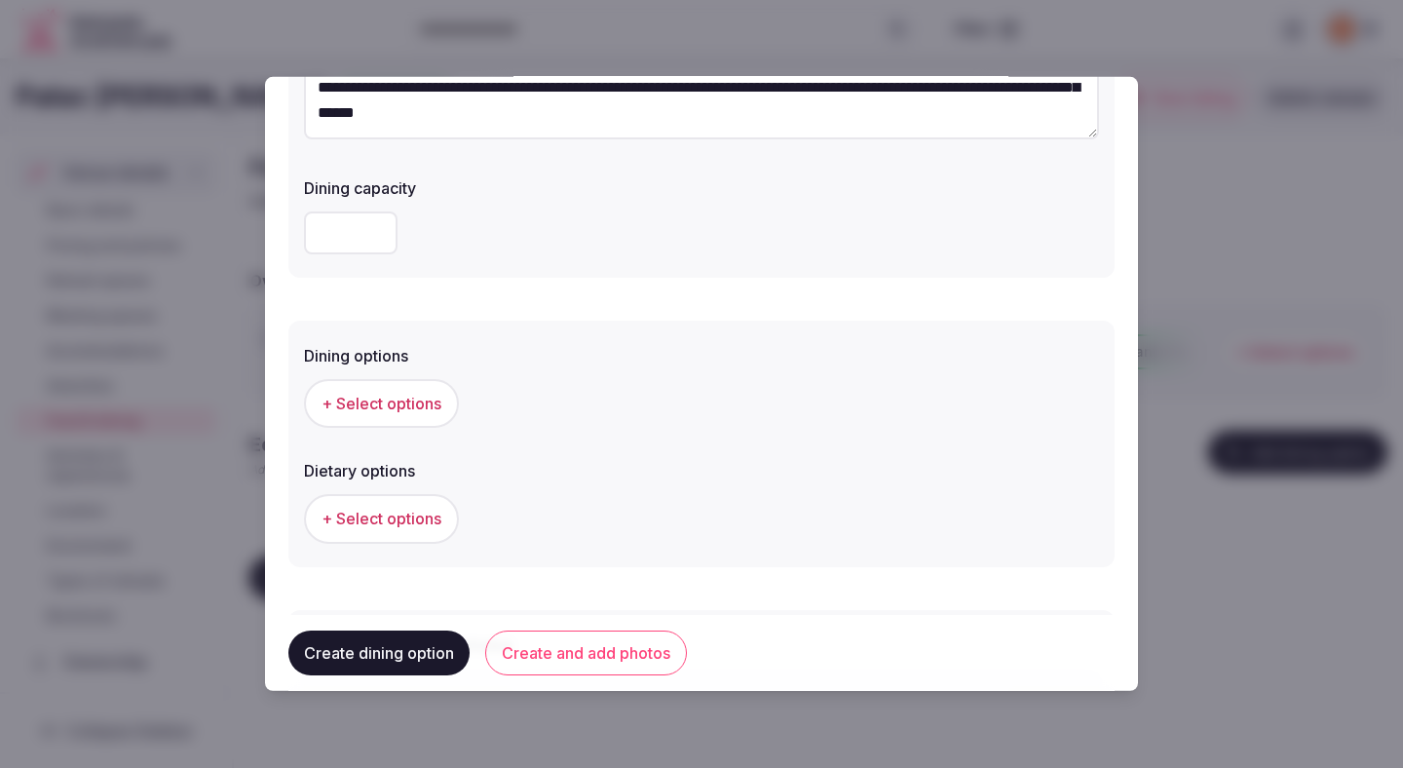
scroll to position [322, 0]
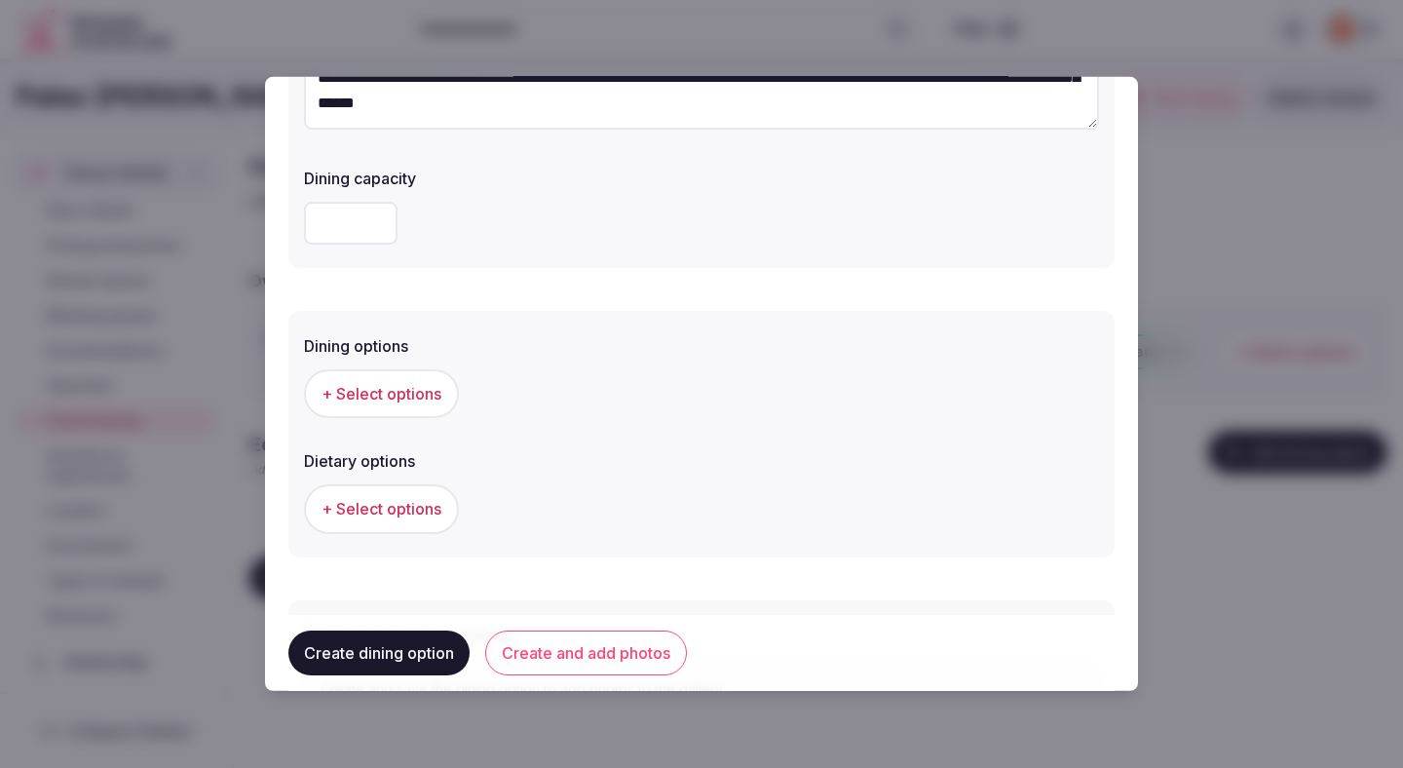
click at [414, 364] on div "+ Select options" at bounding box center [701, 394] width 795 height 64
click at [415, 385] on span "+ Select options" at bounding box center [382, 393] width 120 height 21
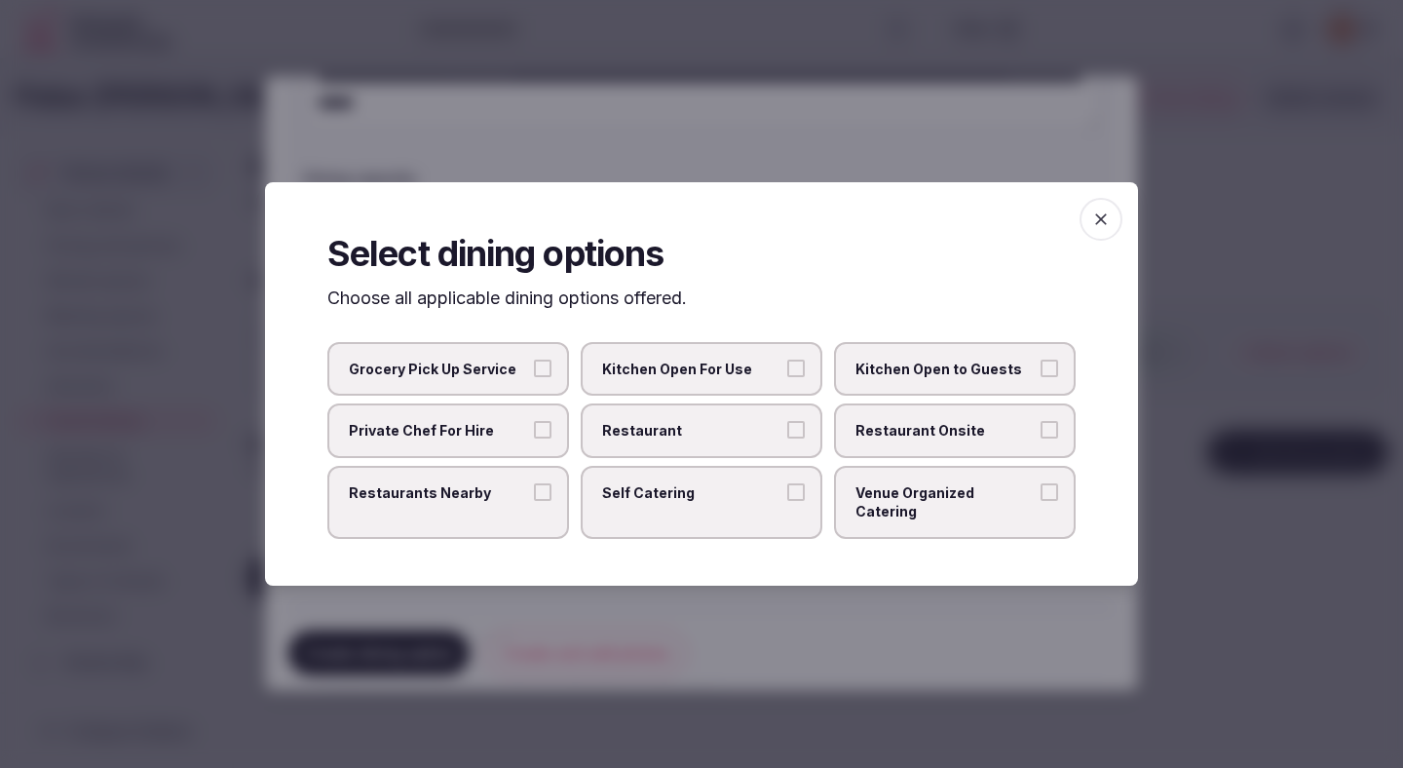
click at [695, 440] on span "Restaurant" at bounding box center [691, 430] width 179 height 19
click at [787, 438] on button "Restaurant" at bounding box center [796, 430] width 18 height 18
click at [910, 440] on span "Restaurant Onsite" at bounding box center [945, 430] width 179 height 19
click at [1041, 438] on button "Restaurant Onsite" at bounding box center [1050, 430] width 18 height 18
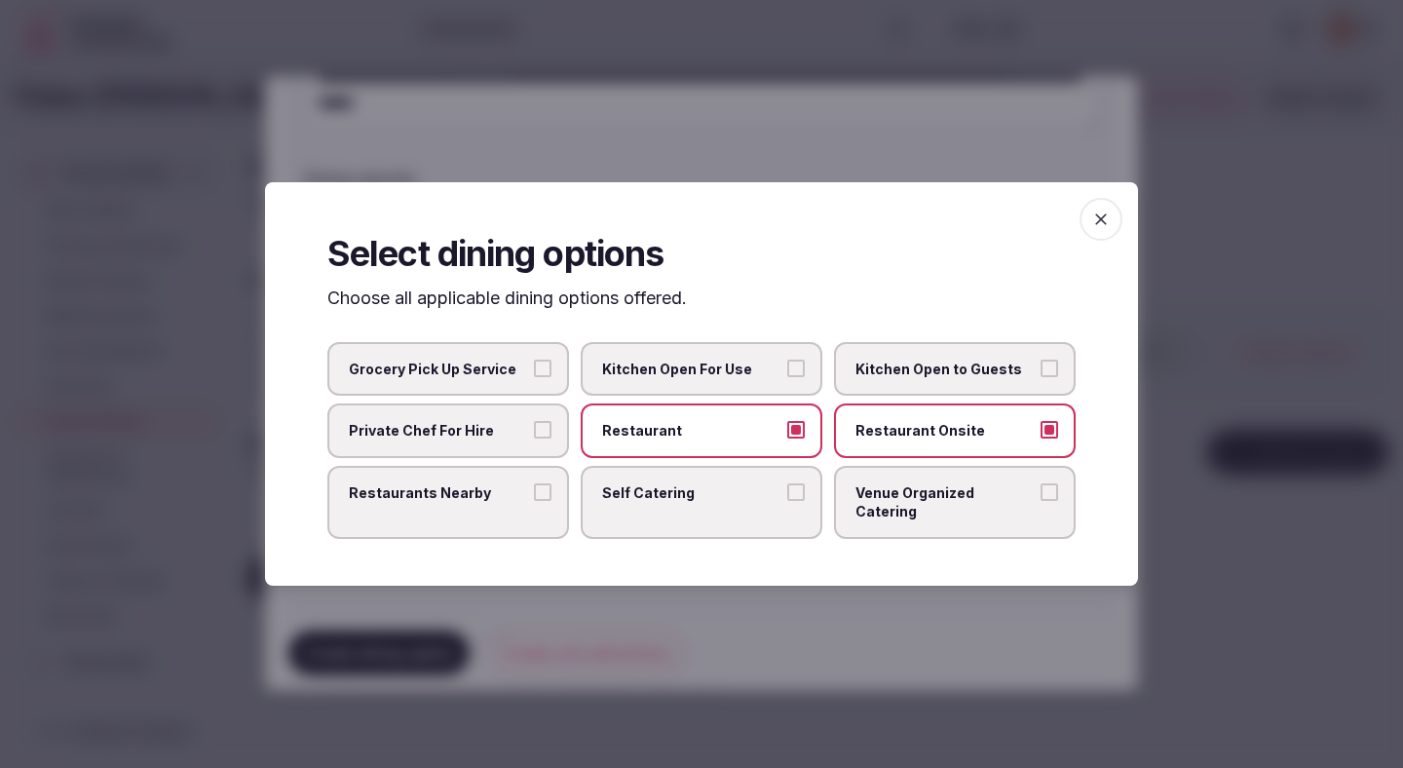
click at [819, 605] on div at bounding box center [701, 384] width 1403 height 768
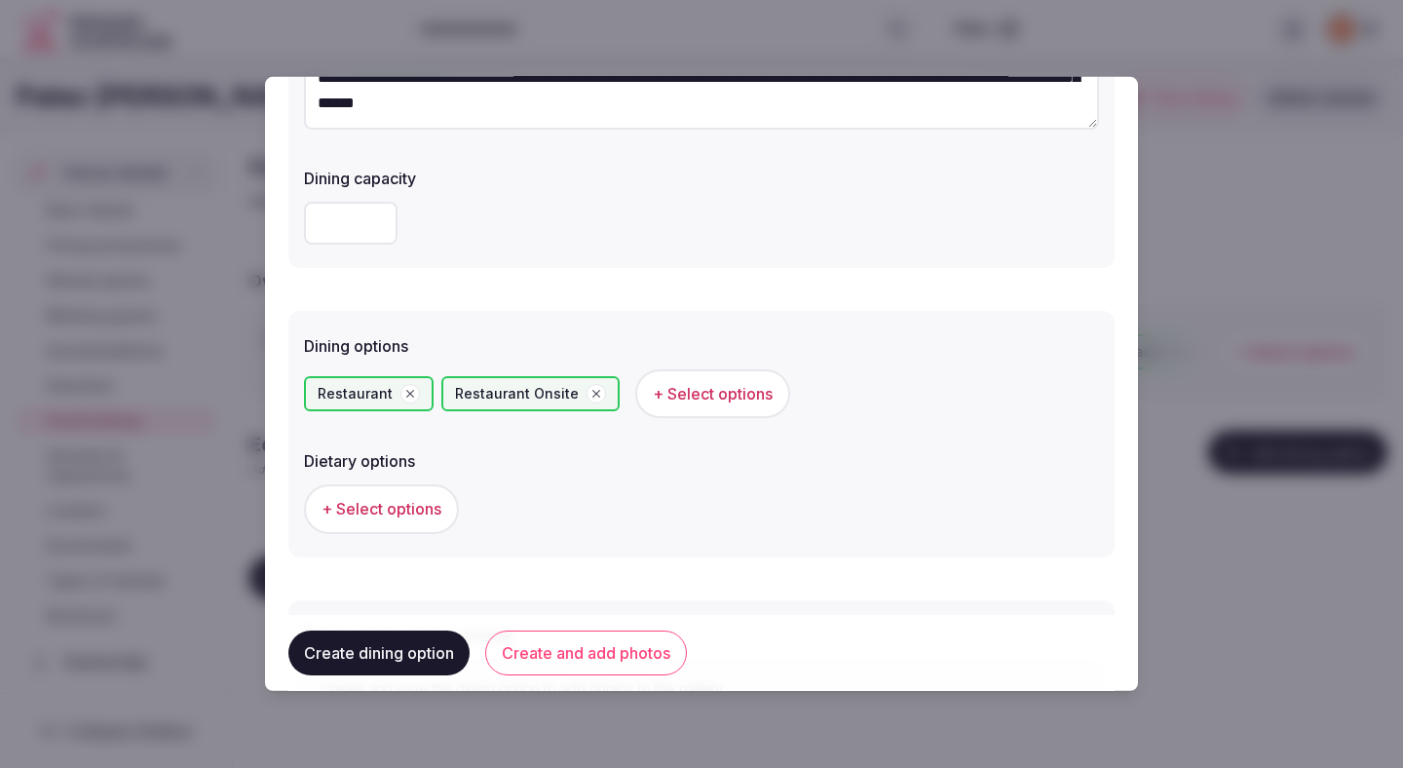
click at [412, 520] on button "+ Select options" at bounding box center [381, 508] width 155 height 49
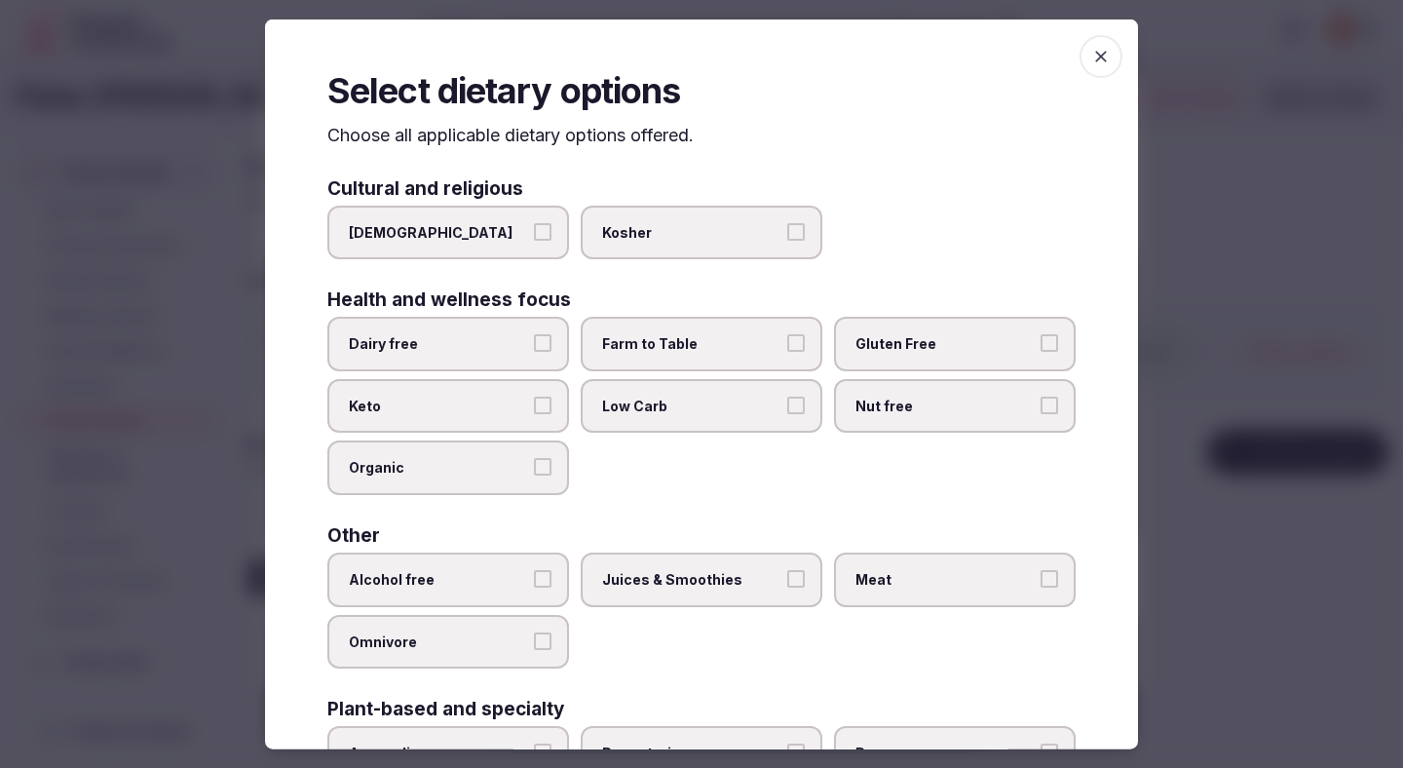
click at [531, 364] on label "Dairy free" at bounding box center [448, 344] width 242 height 55
click at [534, 352] on button "Dairy free" at bounding box center [543, 343] width 18 height 18
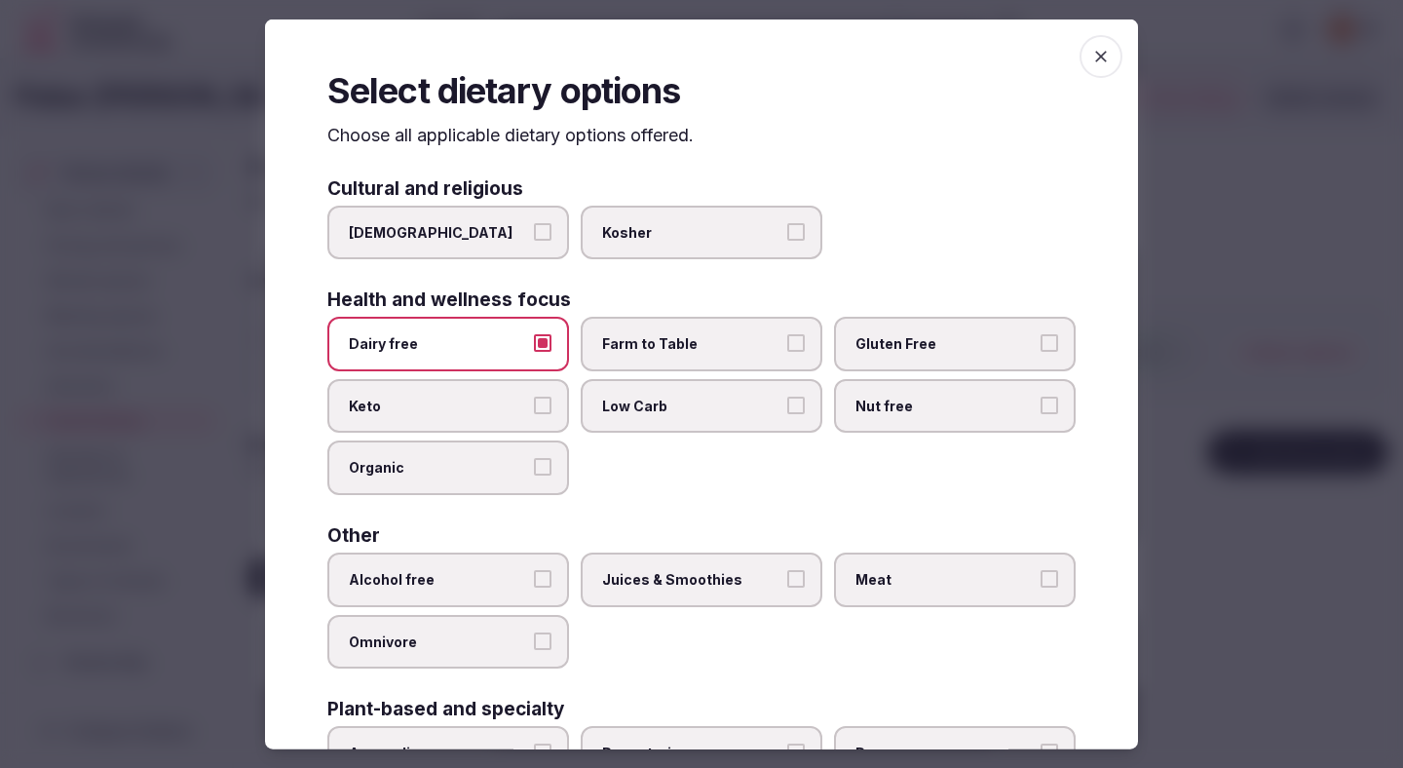
click at [683, 350] on span "Farm to Table" at bounding box center [691, 343] width 179 height 19
click at [787, 350] on button "Farm to Table" at bounding box center [796, 343] width 18 height 18
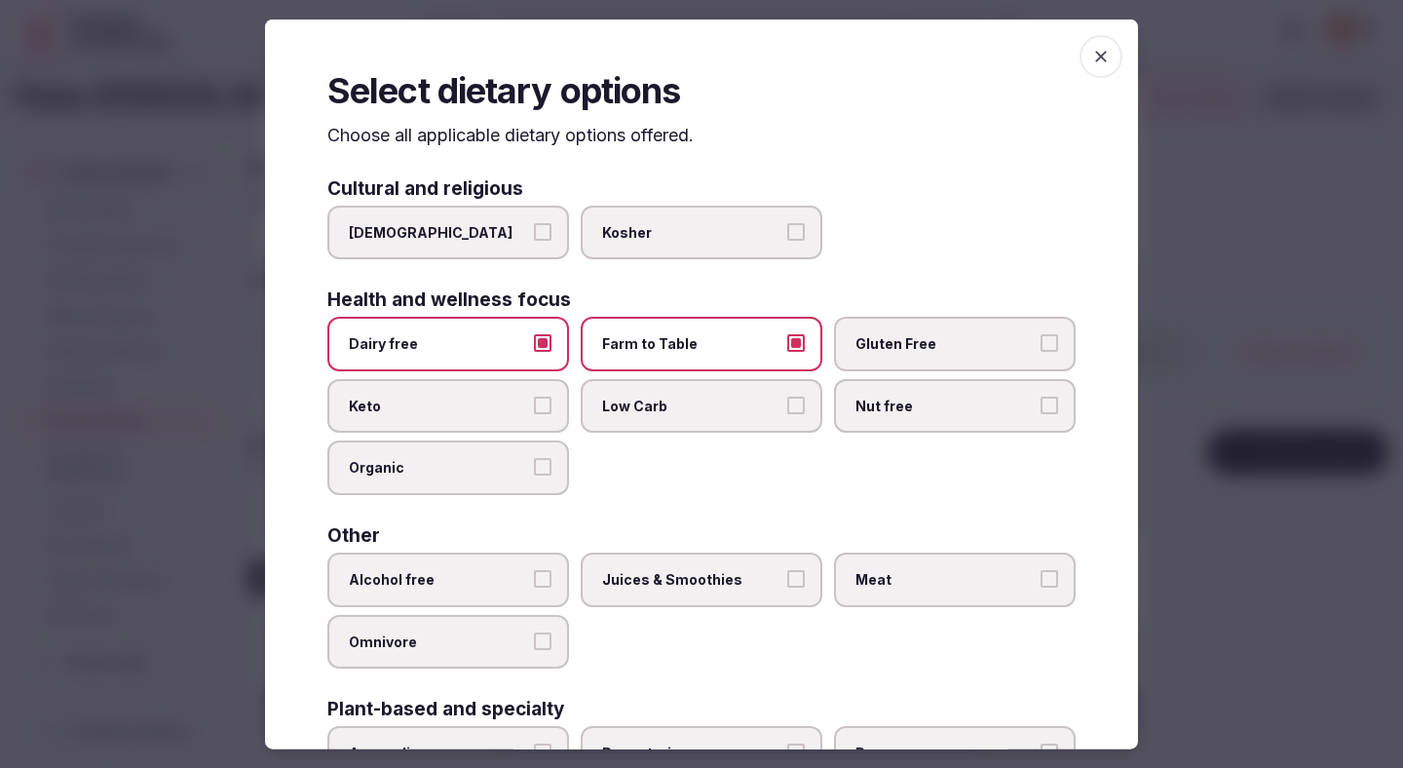
click at [890, 337] on span "Gluten Free" at bounding box center [945, 343] width 179 height 19
click at [1041, 337] on button "Gluten Free" at bounding box center [1050, 343] width 18 height 18
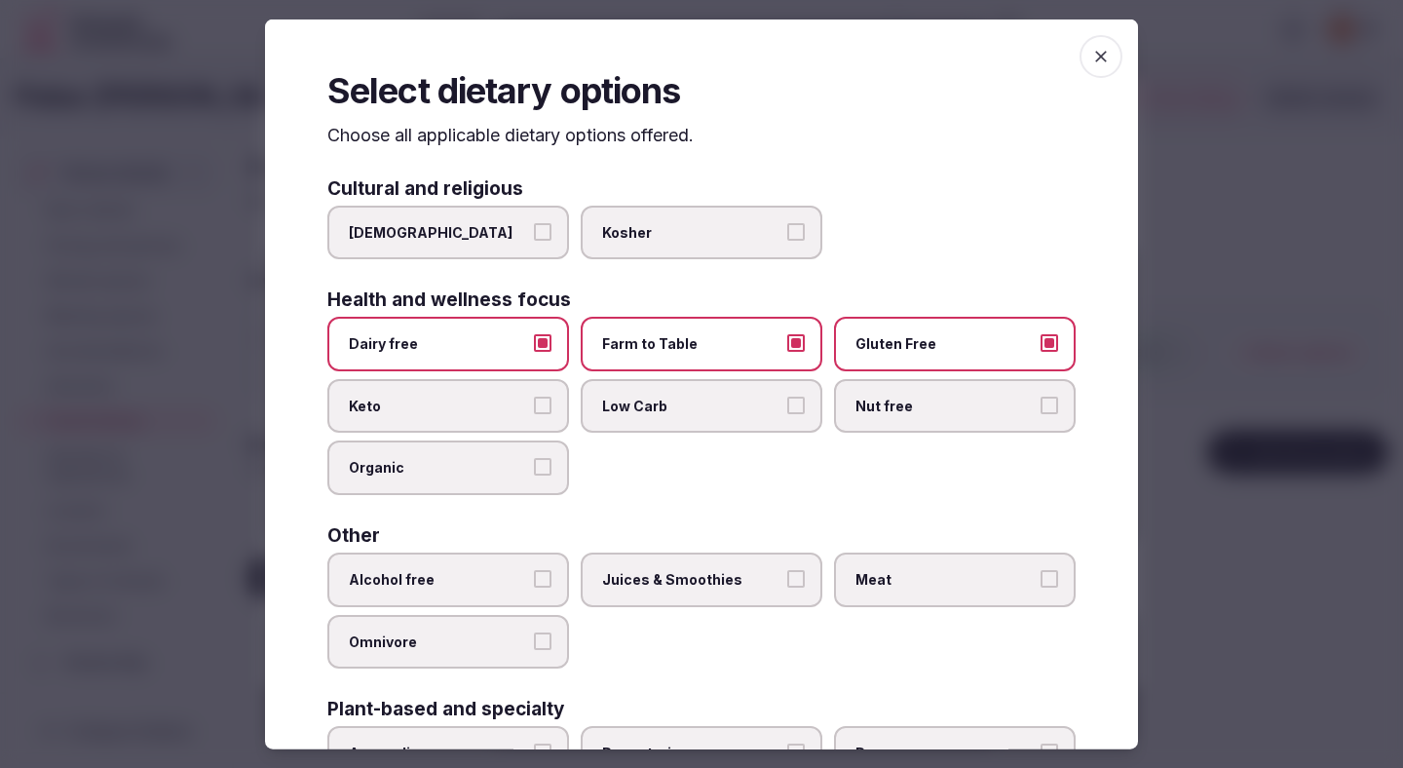
click at [466, 607] on div "Alcohol free Juices & Smoothies Meat Omnivore" at bounding box center [701, 610] width 748 height 116
click at [493, 592] on label "Alcohol free" at bounding box center [448, 579] width 242 height 55
click at [534, 588] on button "Alcohol free" at bounding box center [543, 579] width 18 height 18
click at [650, 573] on span "Juices & Smoothies" at bounding box center [691, 579] width 179 height 19
click at [787, 573] on button "Juices & Smoothies" at bounding box center [796, 579] width 18 height 18
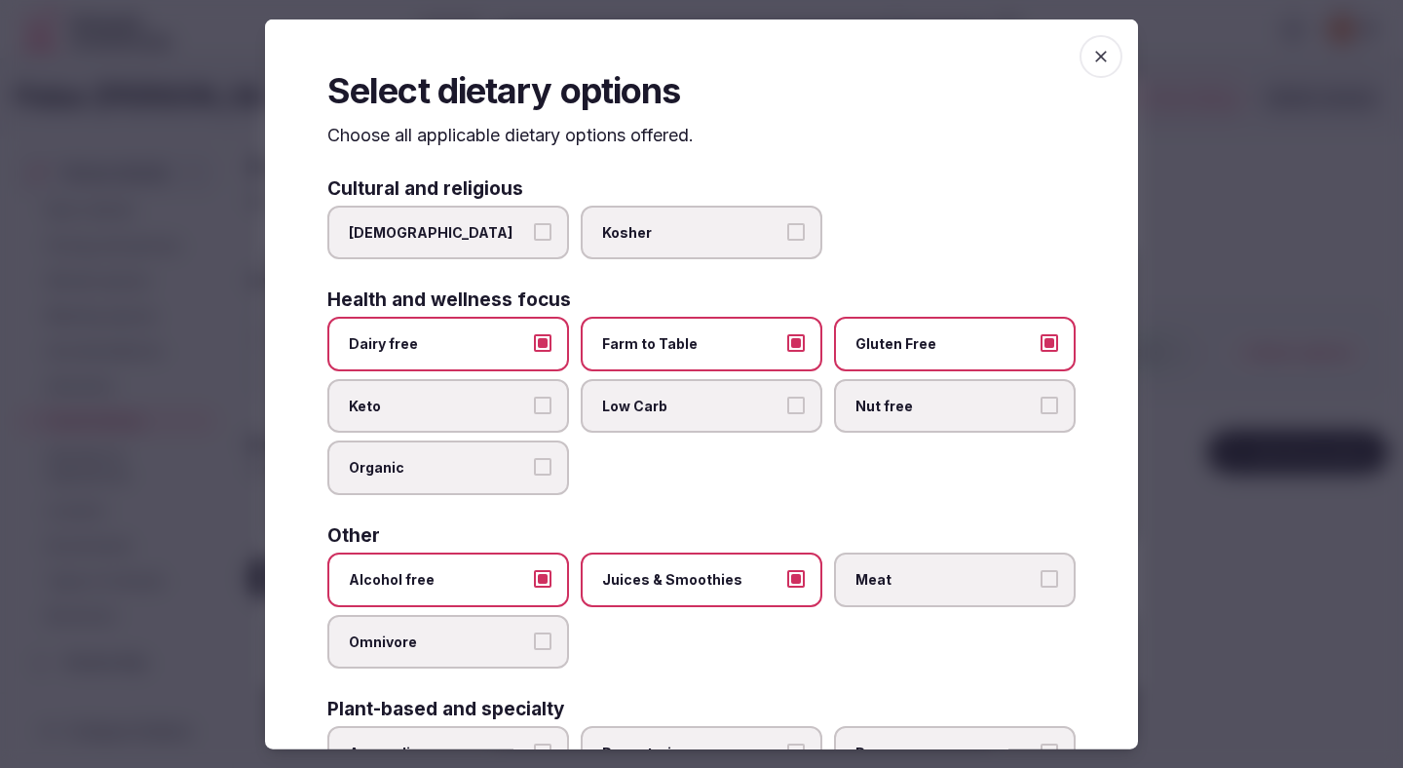
click at [849, 574] on label "Meat" at bounding box center [955, 579] width 242 height 55
click at [1041, 574] on button "Meat" at bounding box center [1050, 579] width 18 height 18
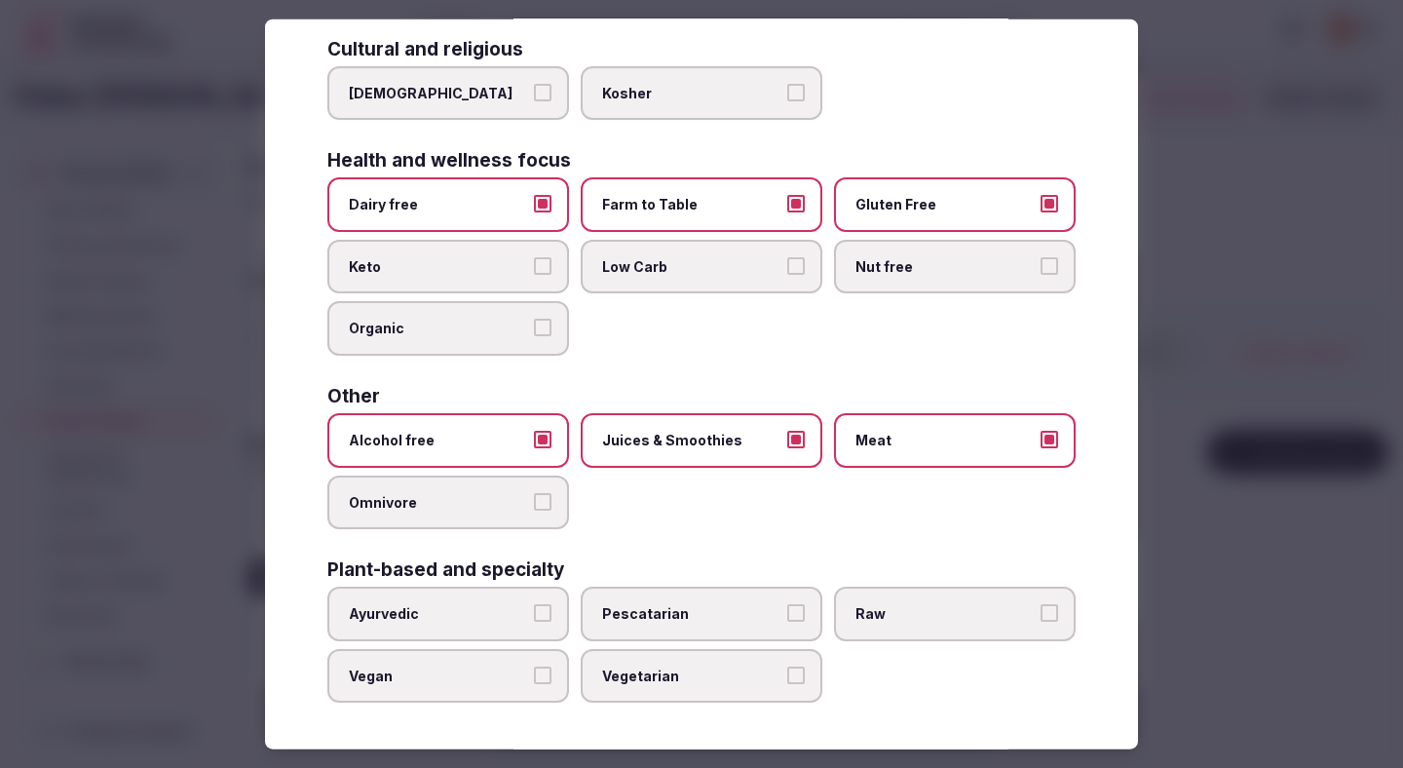
click at [628, 666] on span "Vegetarian" at bounding box center [691, 675] width 179 height 19
click at [787, 666] on button "Vegetarian" at bounding box center [796, 675] width 18 height 18
click at [1257, 209] on div at bounding box center [701, 384] width 1403 height 768
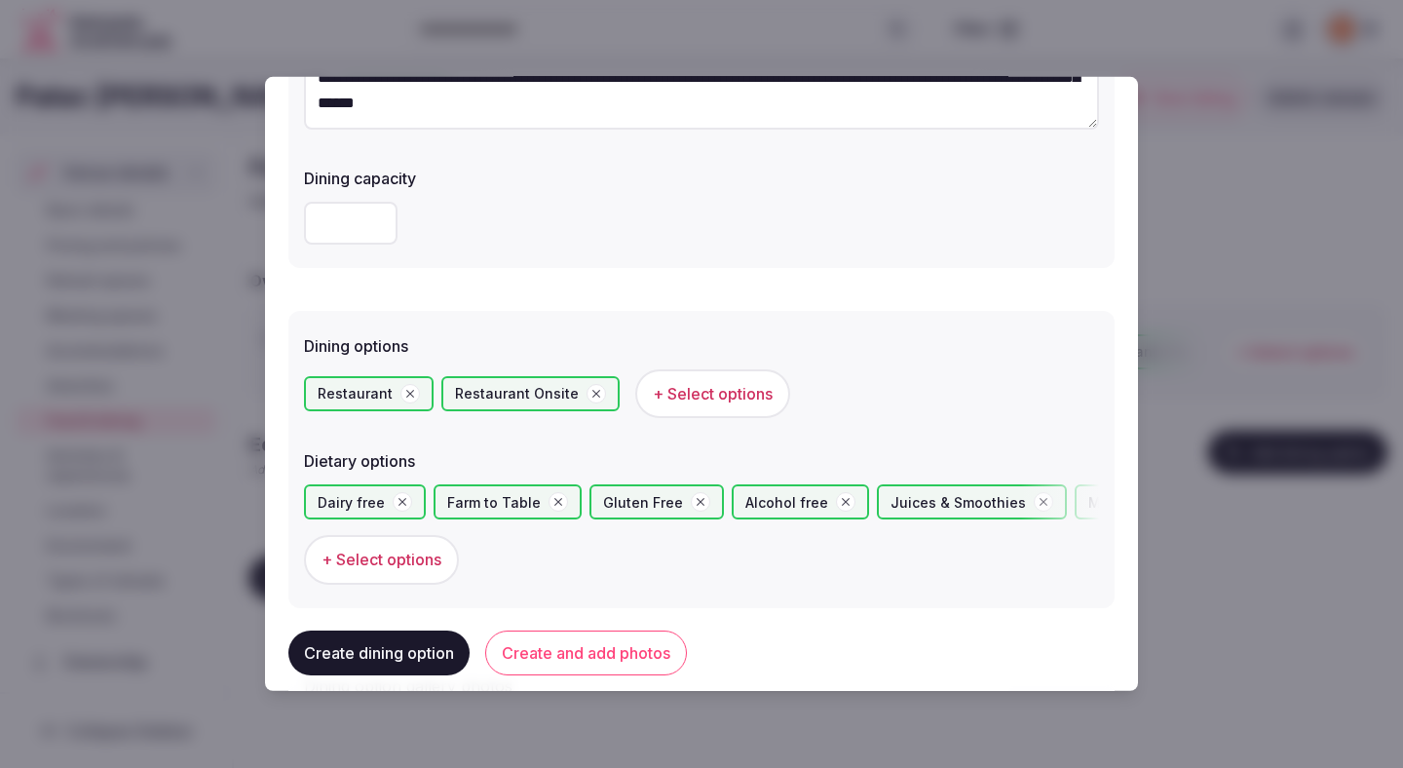
scroll to position [534, 0]
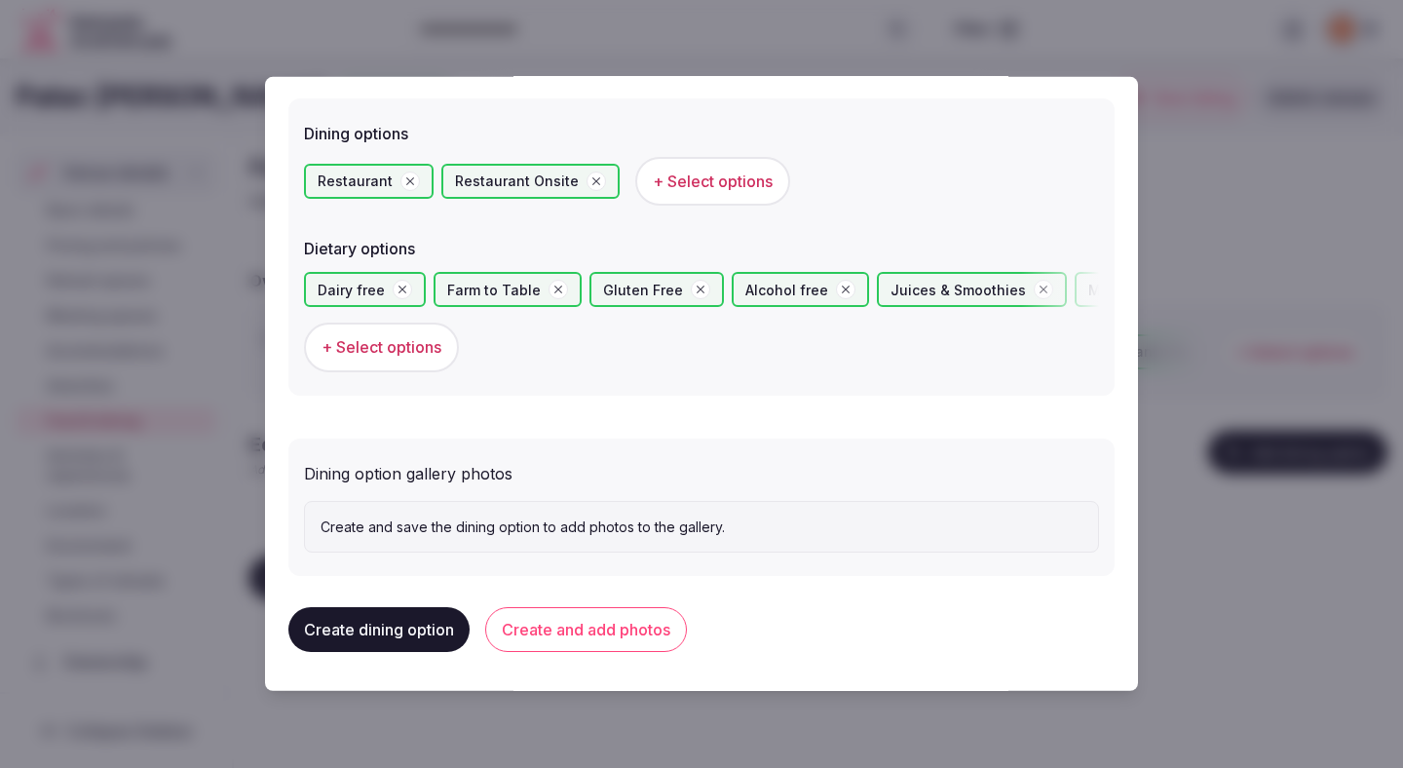
click at [594, 625] on button "Create and add photos" at bounding box center [586, 629] width 202 height 45
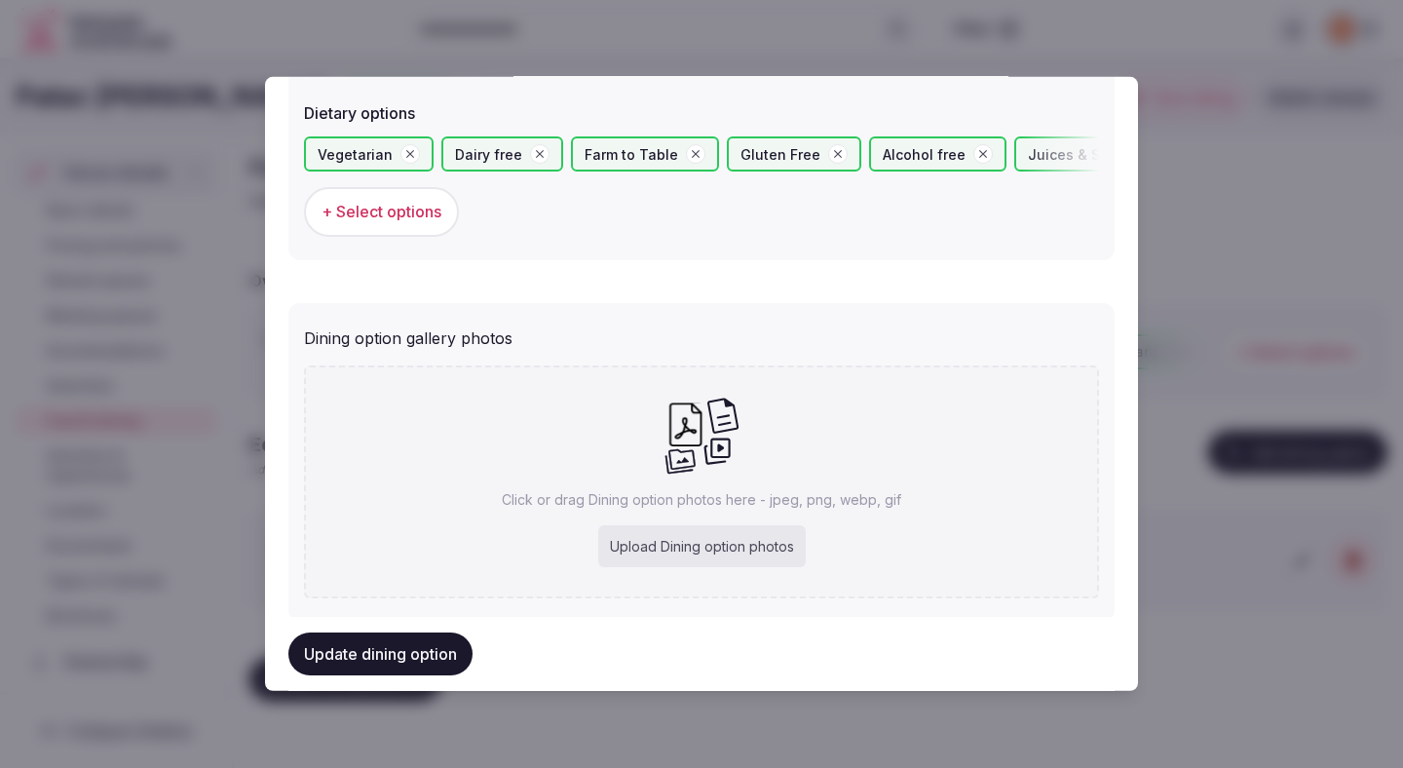
scroll to position [713, 0]
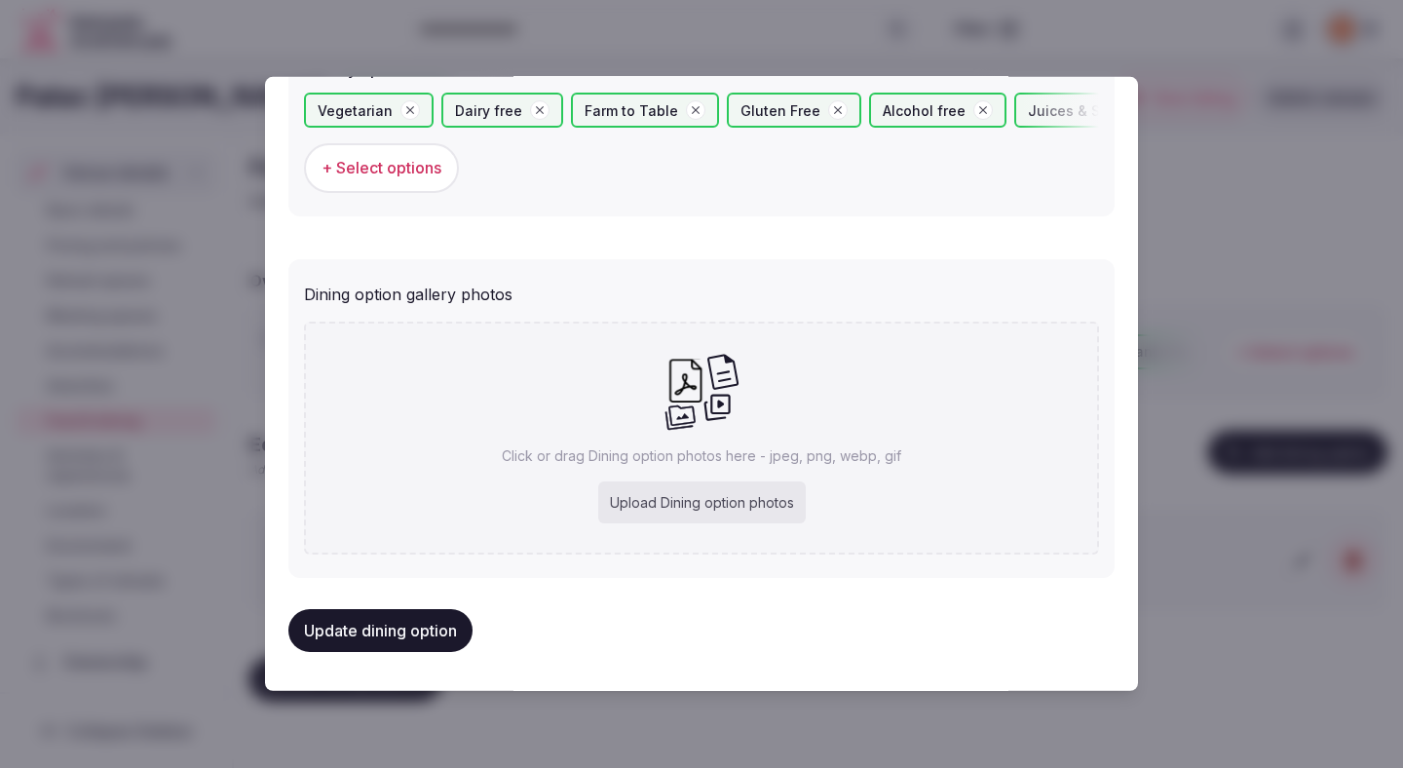
click at [662, 497] on div "Upload Dining option photos" at bounding box center [702, 502] width 208 height 43
type input "**********"
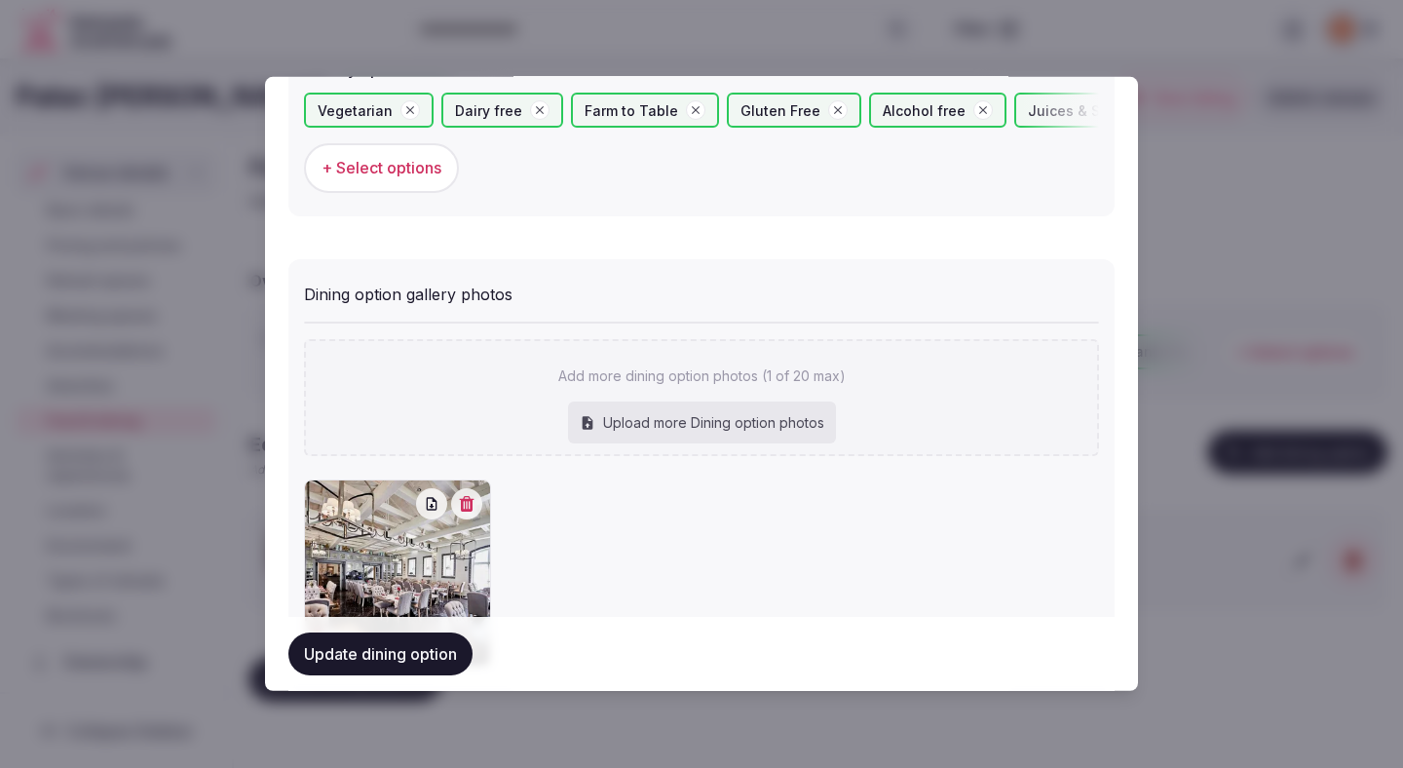
click at [445, 662] on button "Update dining option" at bounding box center [380, 653] width 184 height 43
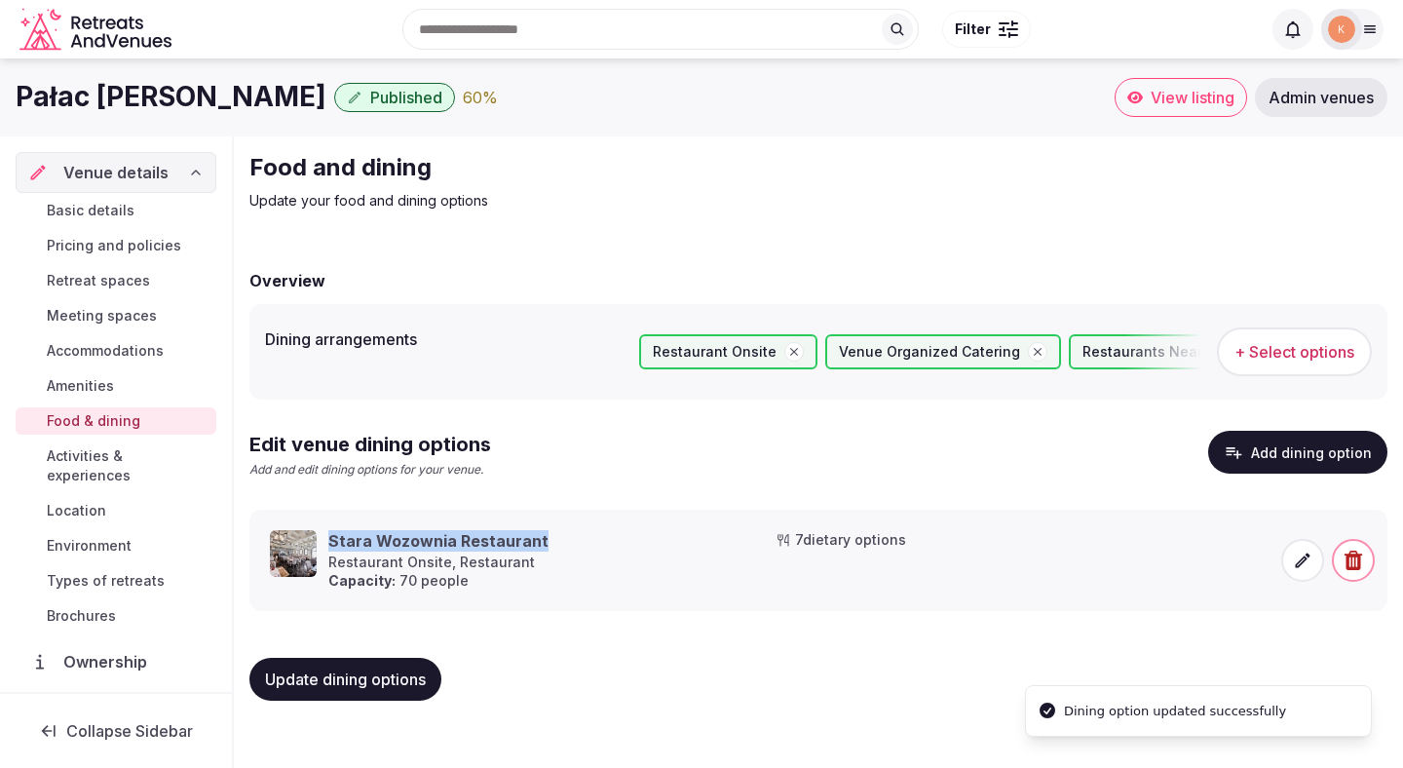
drag, startPoint x: 655, startPoint y: 523, endPoint x: 715, endPoint y: 556, distance: 68.9
click at [716, 556] on li "Stara Wozownia Restaurant Restaurant Onsite, Restaurant Capacity: 70 people 7 d…" at bounding box center [818, 560] width 1138 height 101
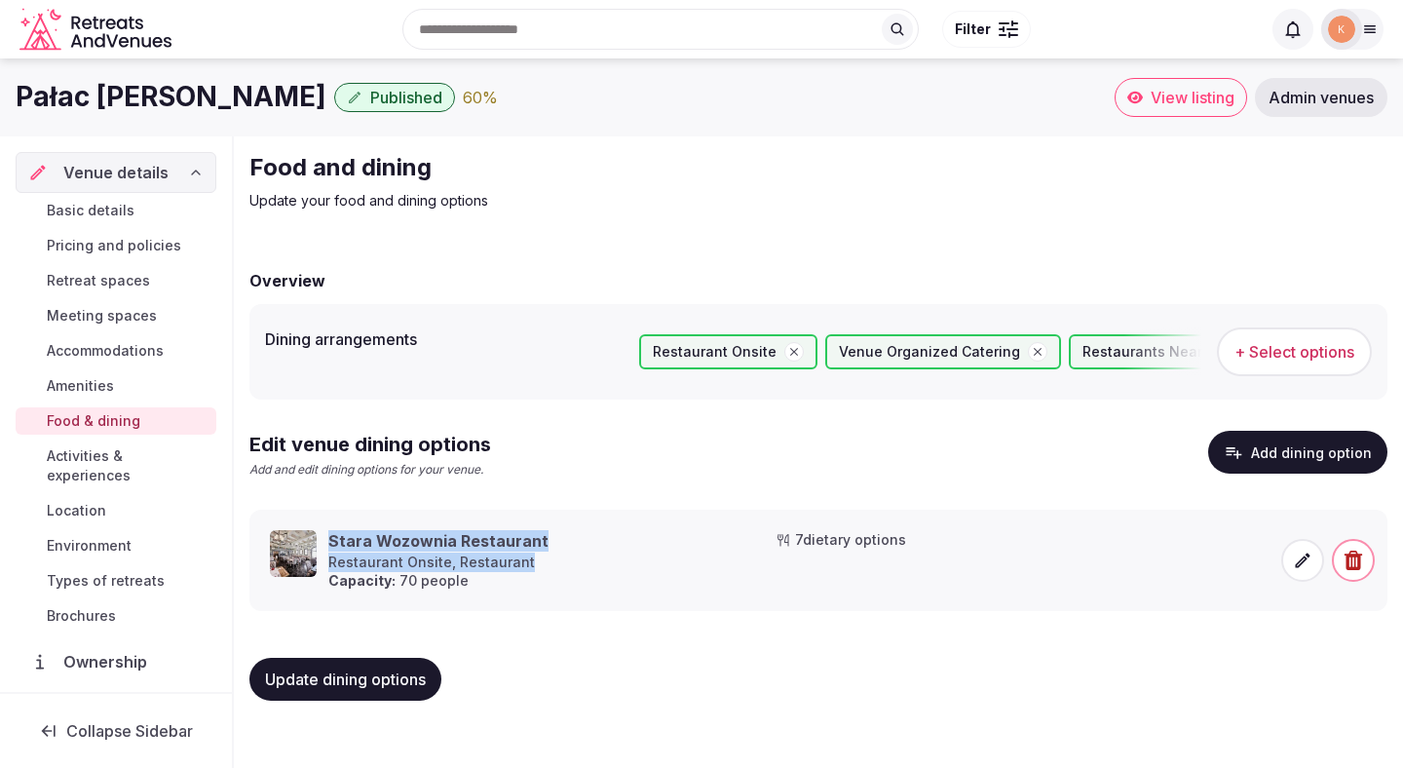
click at [150, 464] on span "Activities & experiences" at bounding box center [128, 465] width 162 height 39
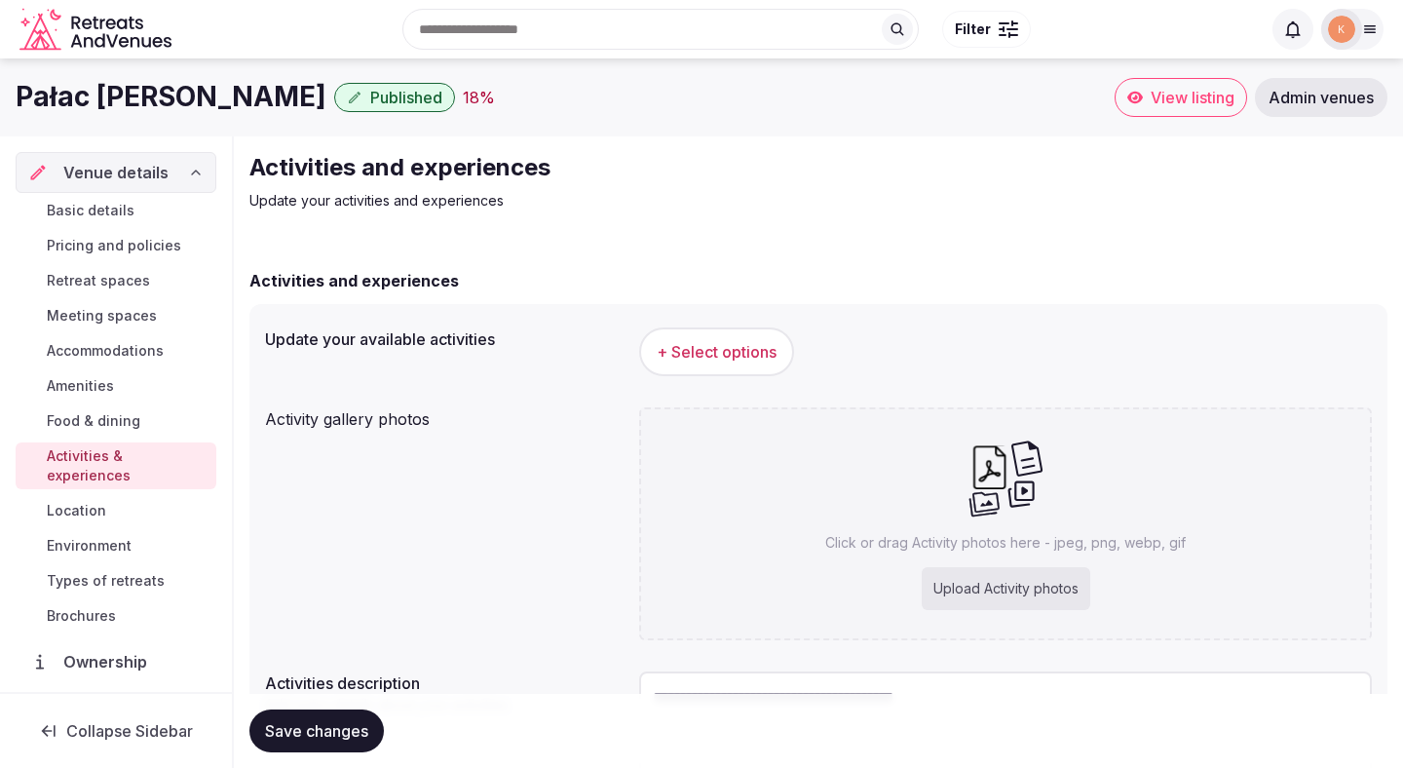
click at [748, 352] on span "+ Select options" at bounding box center [717, 351] width 120 height 21
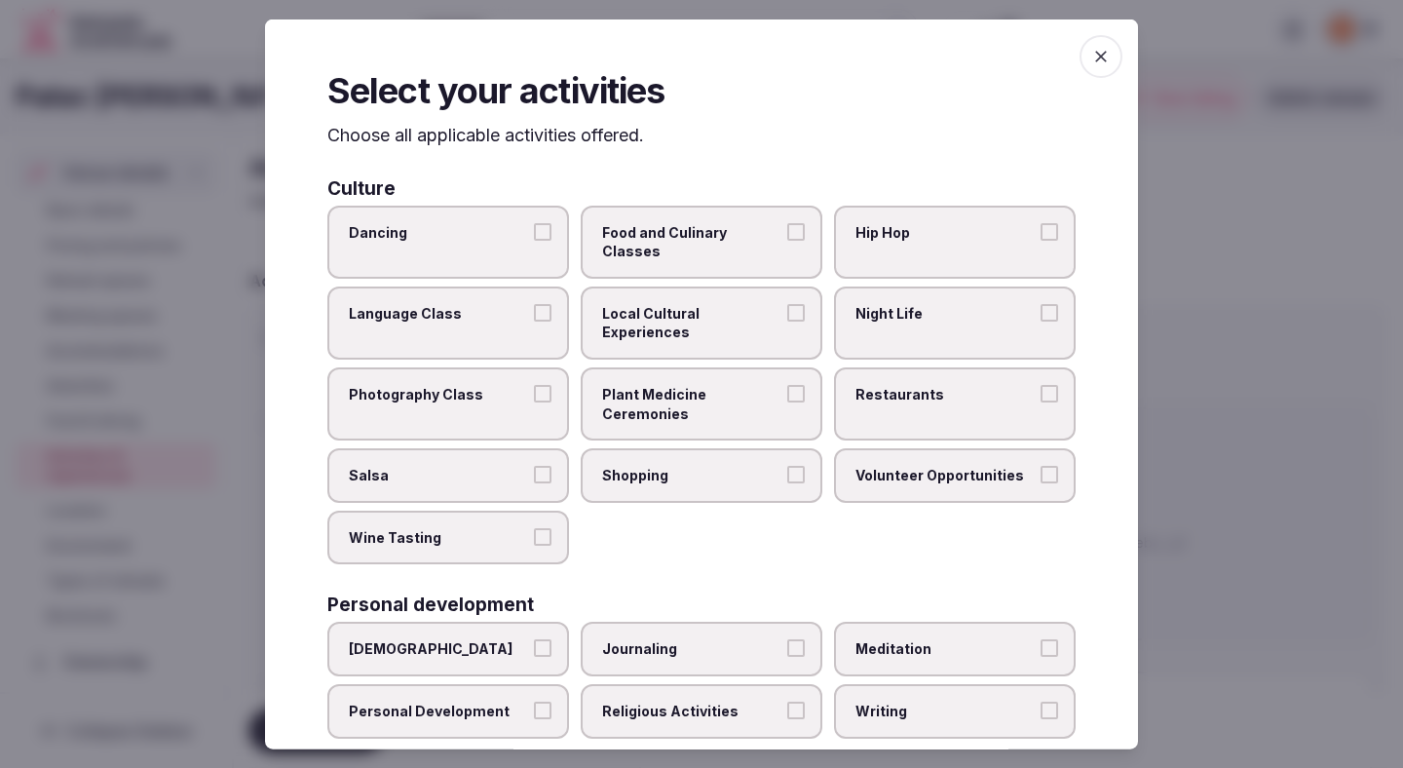
click at [717, 303] on span "Local Cultural Experiences" at bounding box center [691, 322] width 179 height 38
click at [787, 303] on button "Local Cultural Experiences" at bounding box center [796, 312] width 18 height 18
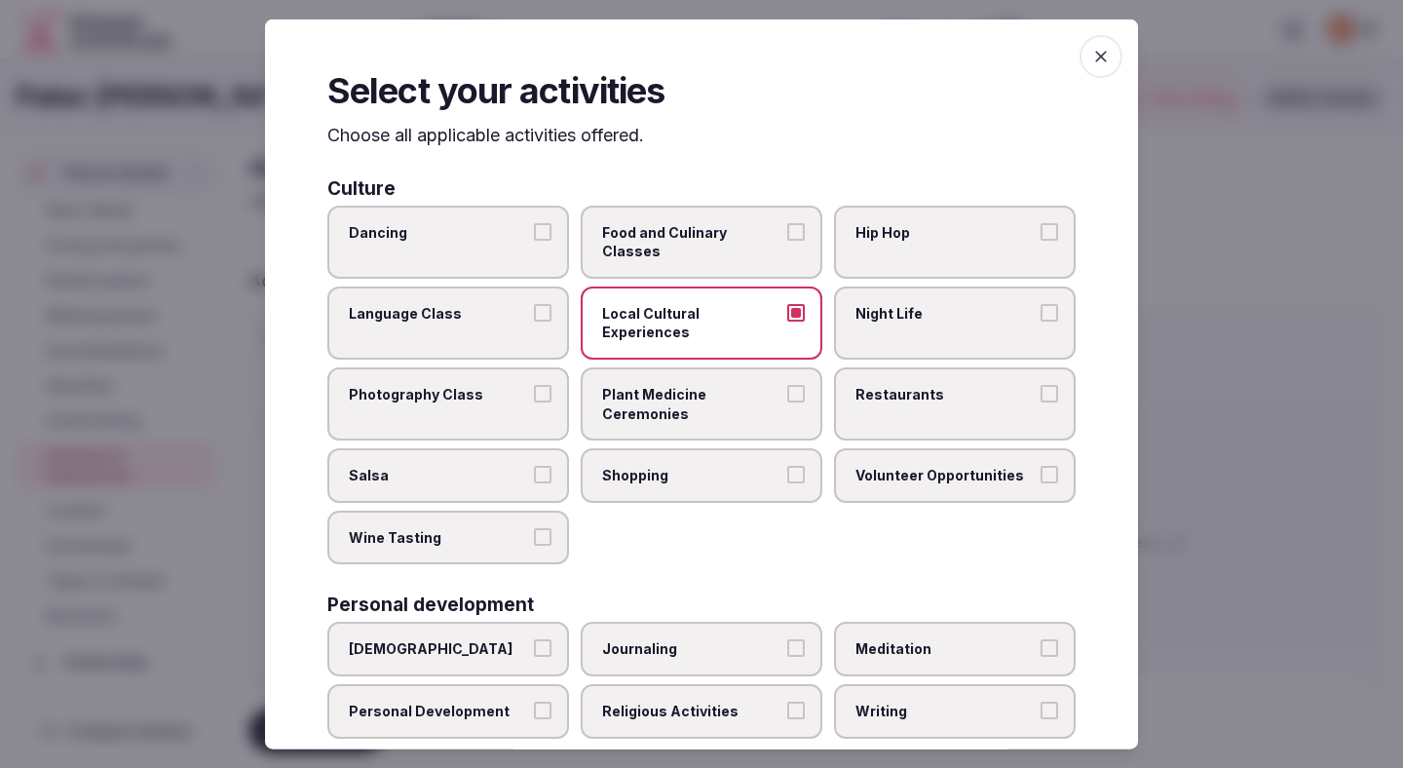
click at [951, 398] on label "Restaurants" at bounding box center [955, 403] width 242 height 73
click at [1041, 398] on button "Restaurants" at bounding box center [1050, 394] width 18 height 18
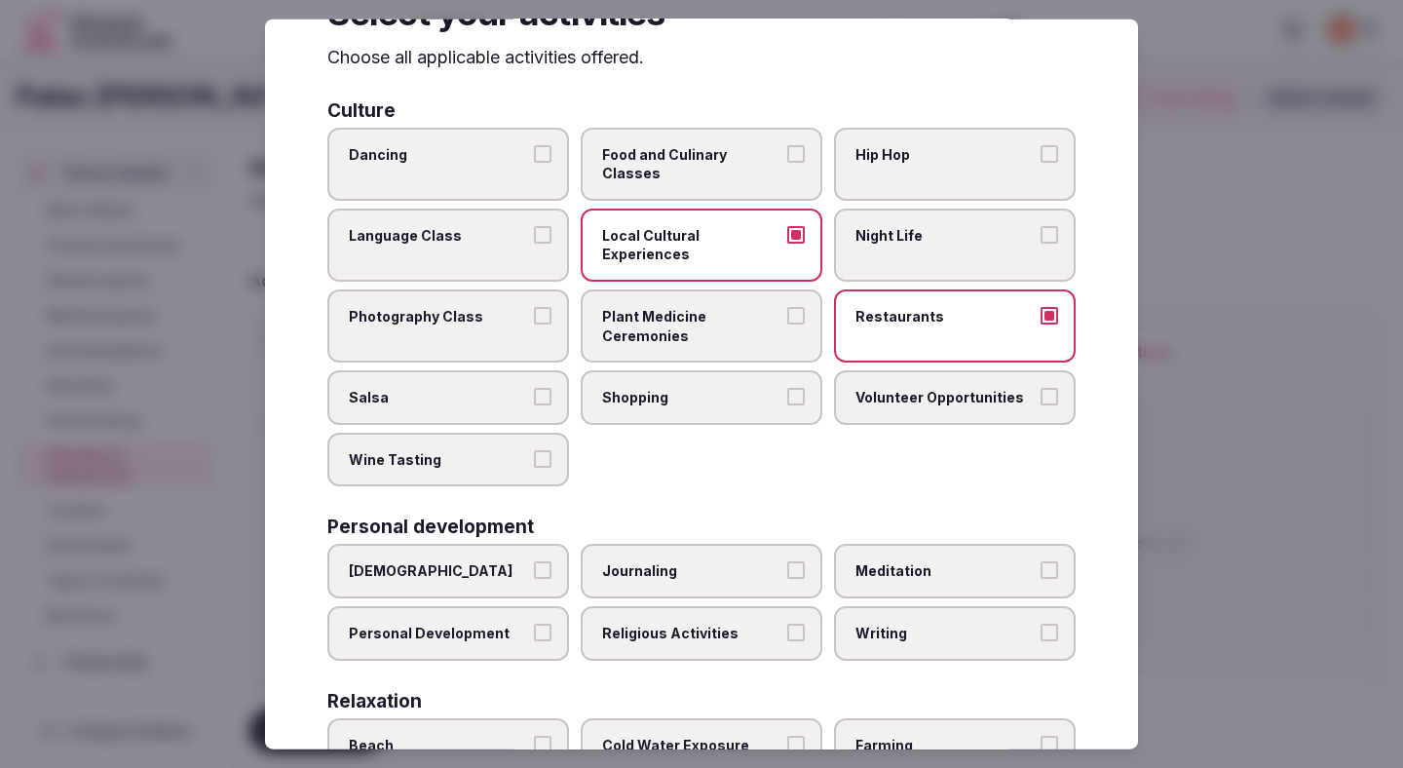
scroll to position [86, 0]
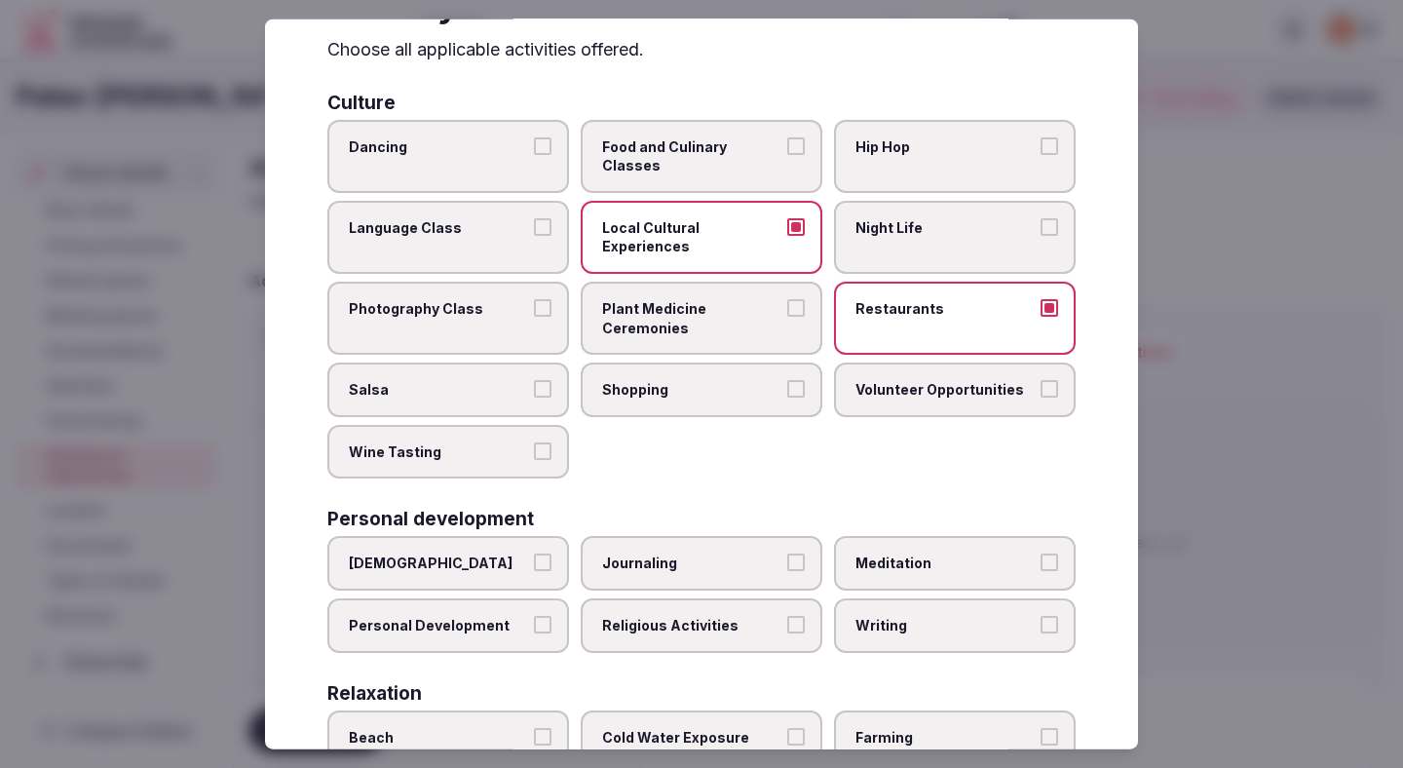
click at [665, 362] on label "Shopping" at bounding box center [702, 389] width 242 height 55
click at [787, 380] on button "Shopping" at bounding box center [796, 389] width 18 height 18
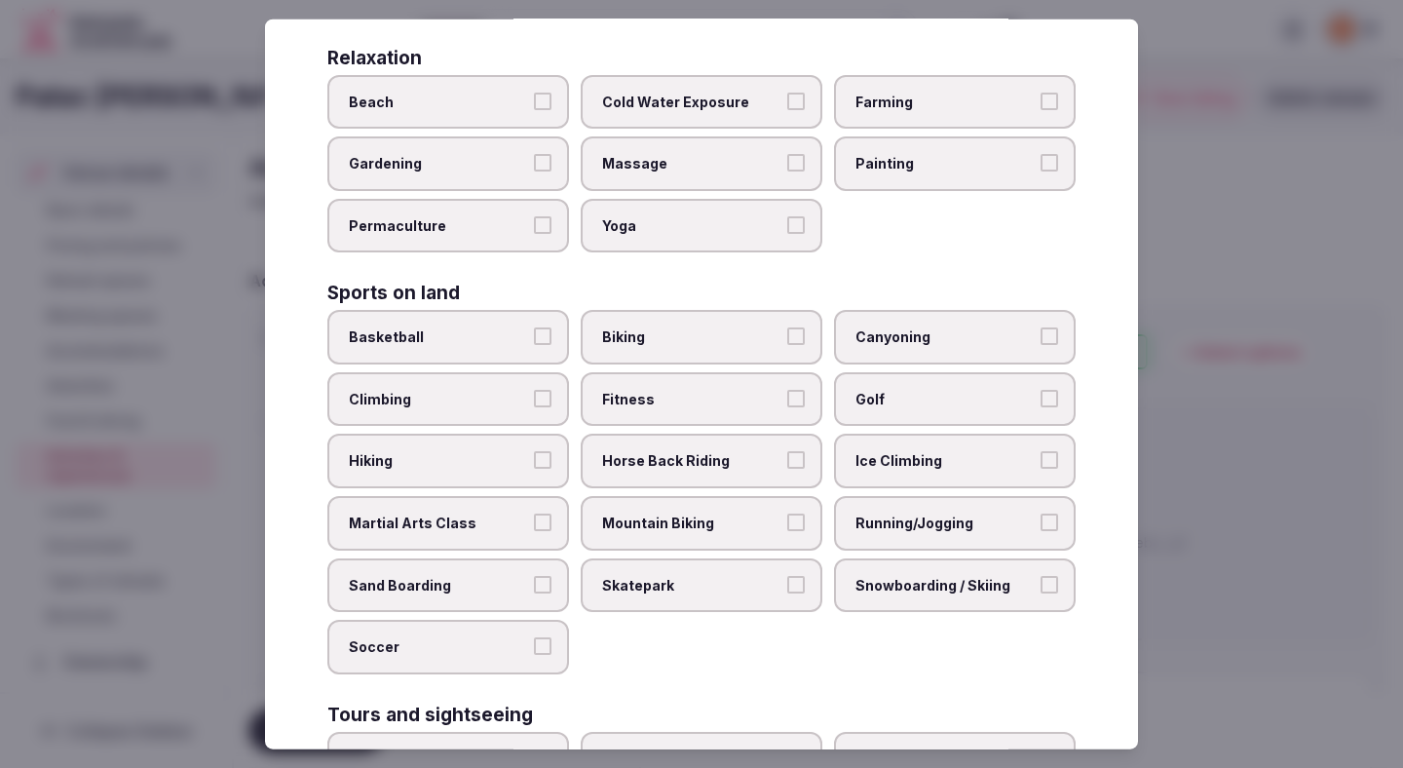
scroll to position [722, 0]
click at [731, 389] on span "Fitness" at bounding box center [691, 398] width 179 height 19
click at [787, 389] on button "Fitness" at bounding box center [796, 398] width 18 height 18
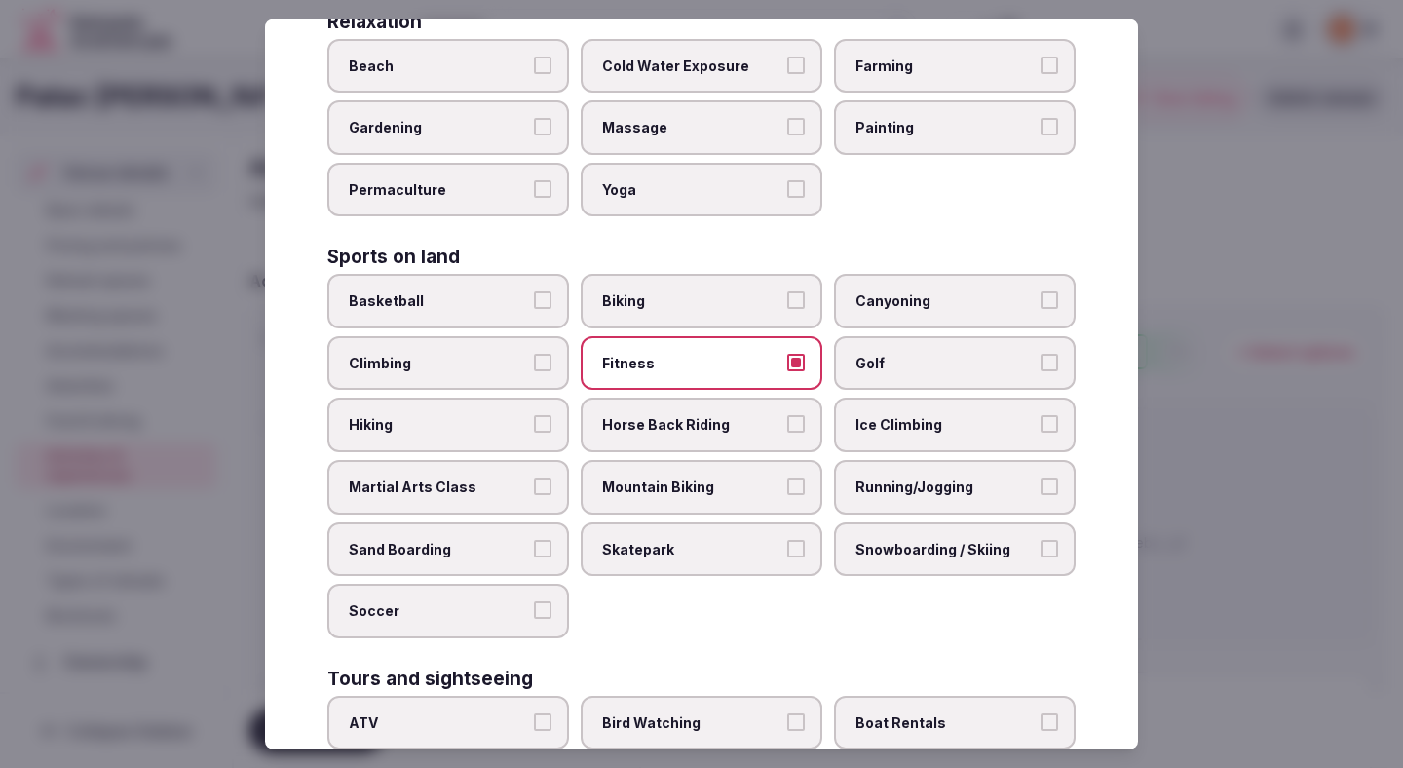
scroll to position [771, 0]
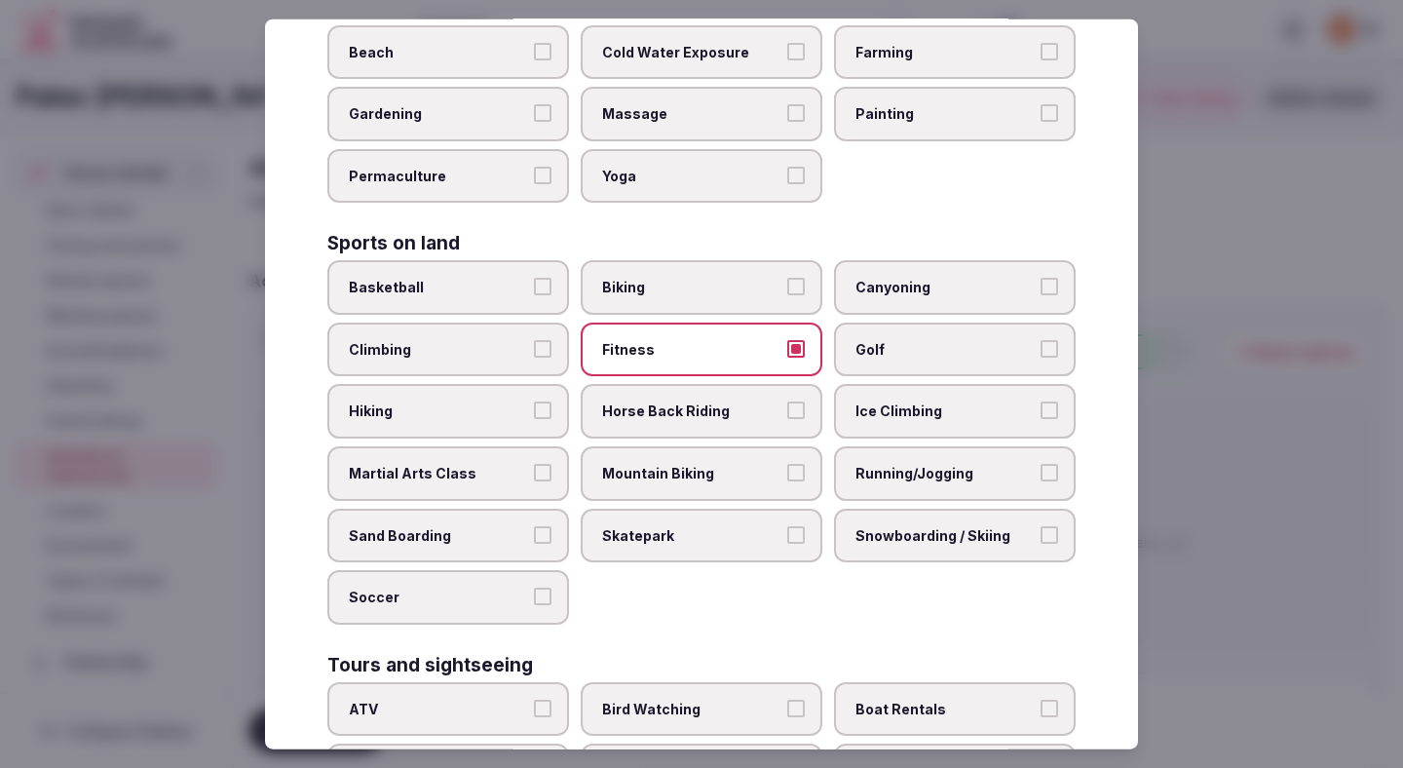
click at [486, 384] on label "Hiking" at bounding box center [448, 411] width 242 height 55
click at [534, 401] on button "Hiking" at bounding box center [543, 410] width 18 height 18
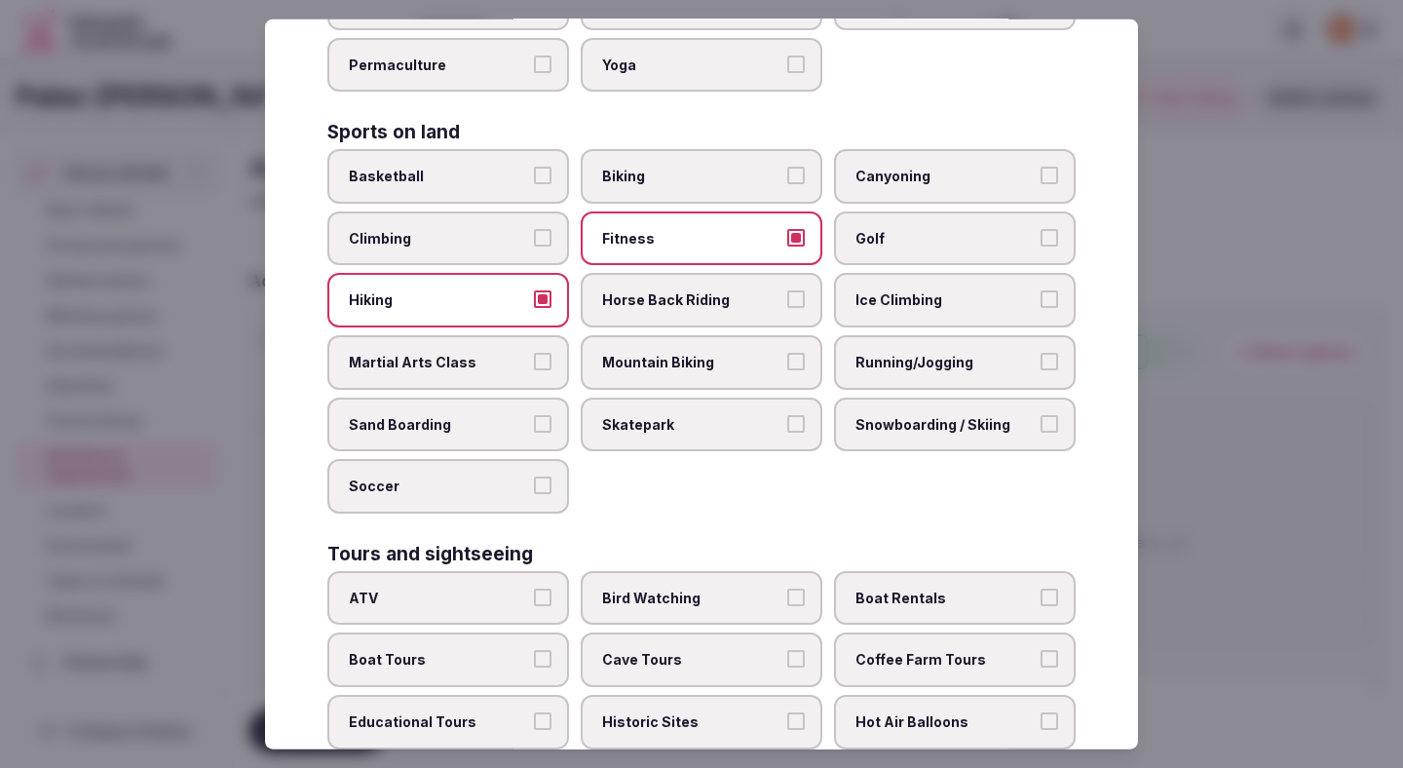
scroll to position [889, 0]
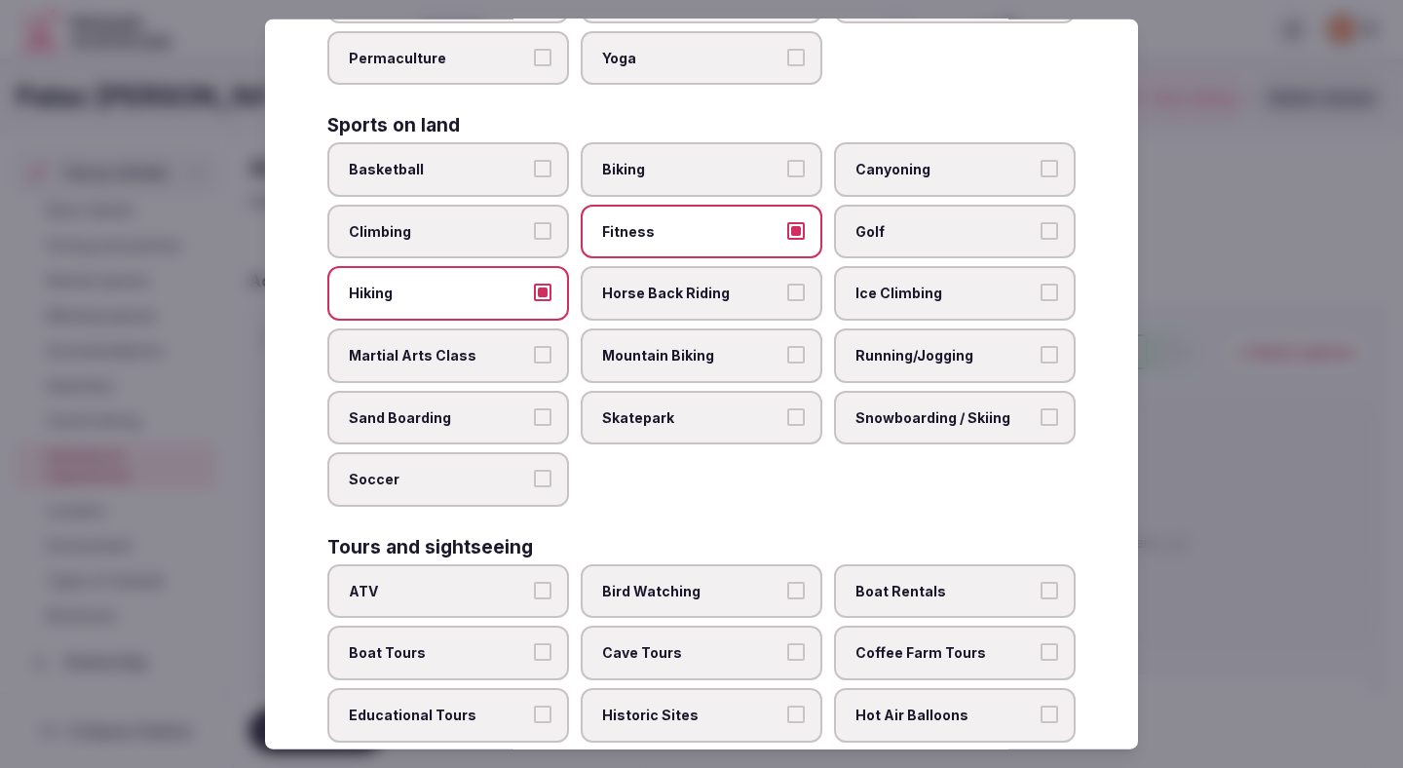
click at [882, 346] on span "Running/Jogging" at bounding box center [945, 355] width 179 height 19
click at [1041, 346] on button "Running/Jogging" at bounding box center [1050, 355] width 18 height 18
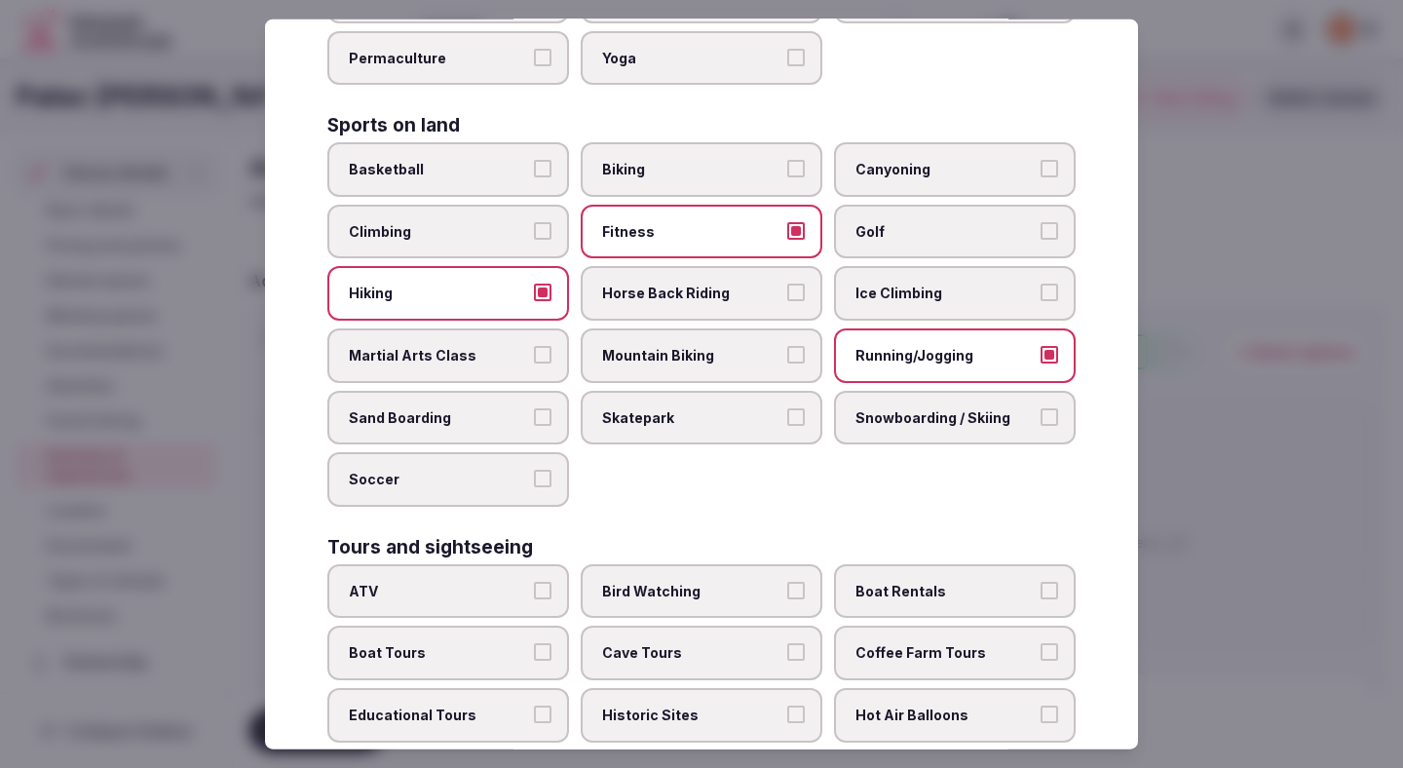
click at [540, 268] on label "Hiking" at bounding box center [448, 293] width 242 height 55
click at [540, 284] on button "Hiking" at bounding box center [543, 293] width 18 height 18
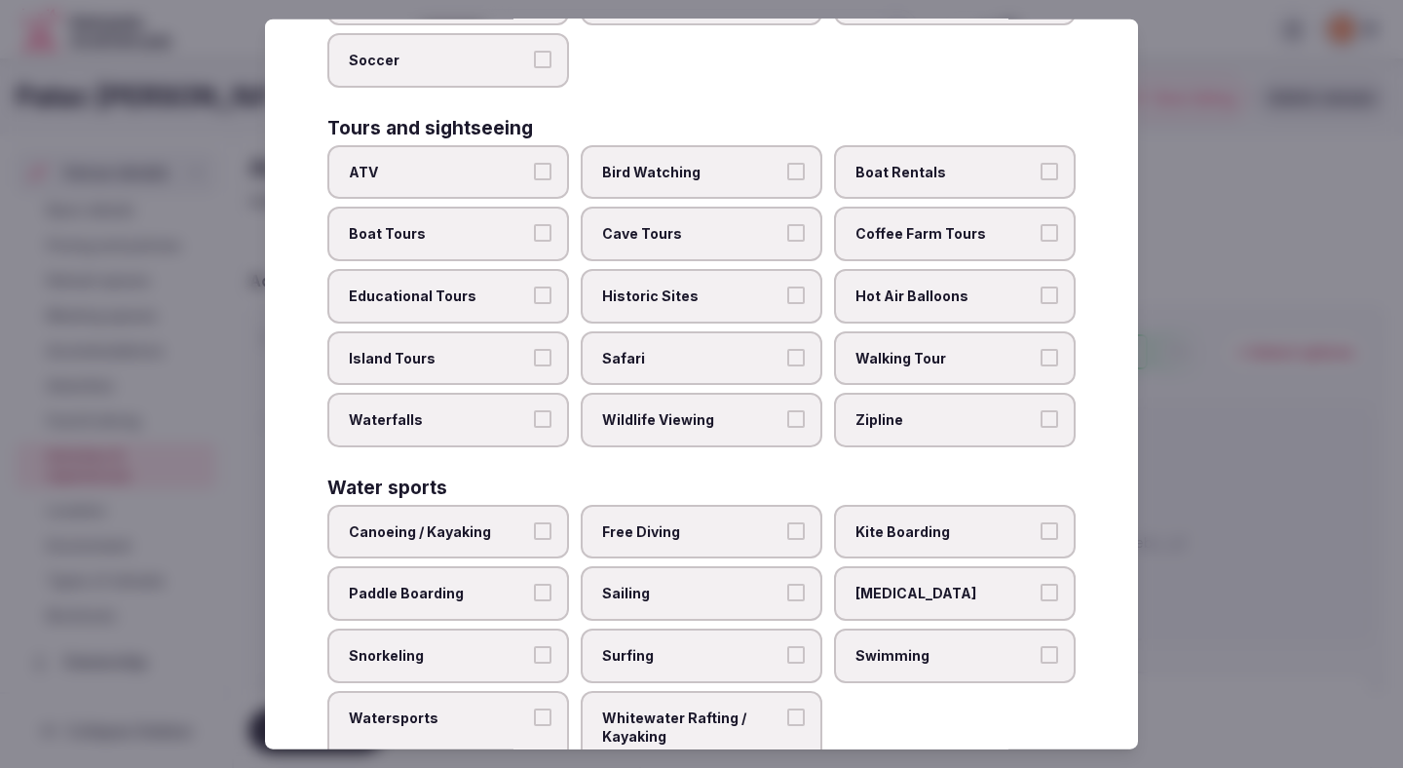
scroll to position [1331, 0]
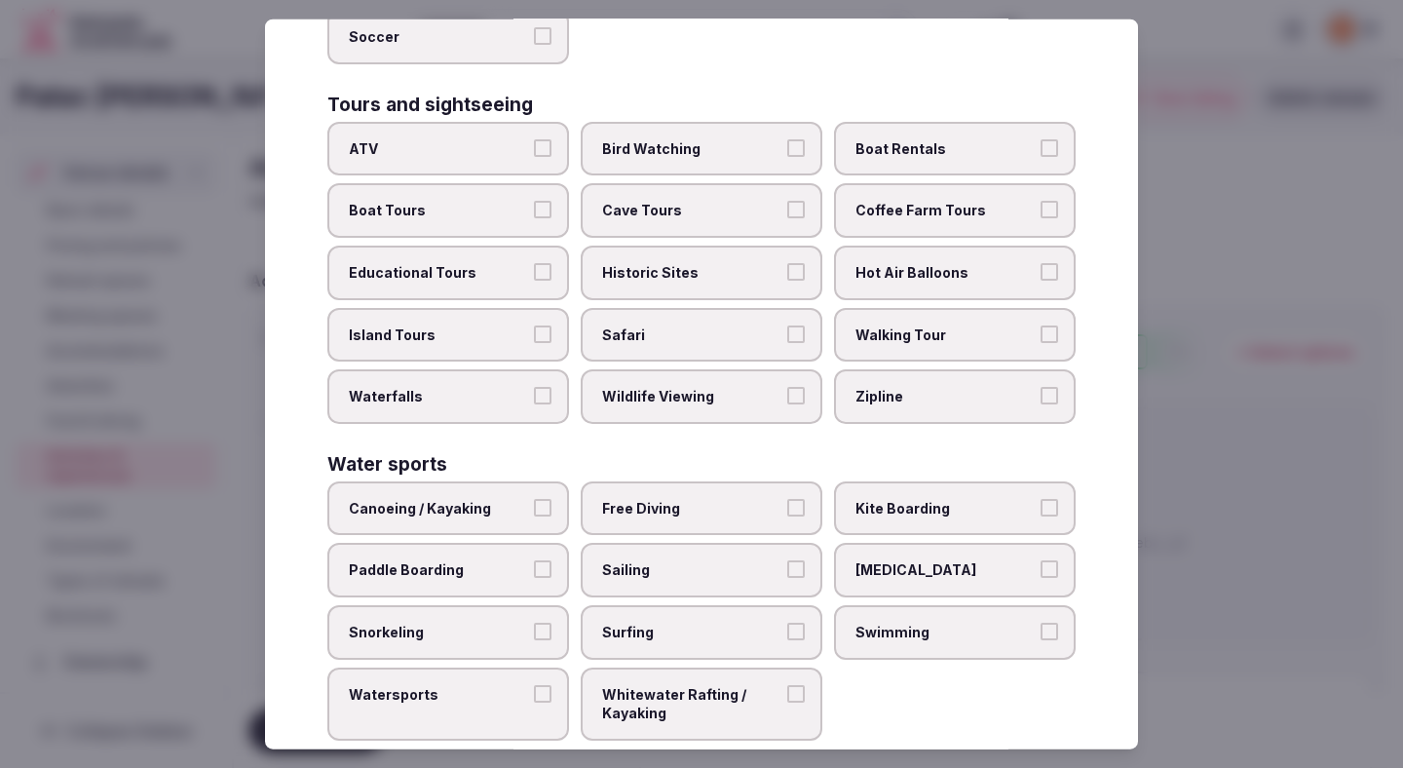
click at [880, 324] on span "Walking Tour" at bounding box center [945, 333] width 179 height 19
click at [1041, 324] on button "Walking Tour" at bounding box center [1050, 333] width 18 height 18
click at [1293, 156] on div at bounding box center [701, 384] width 1403 height 768
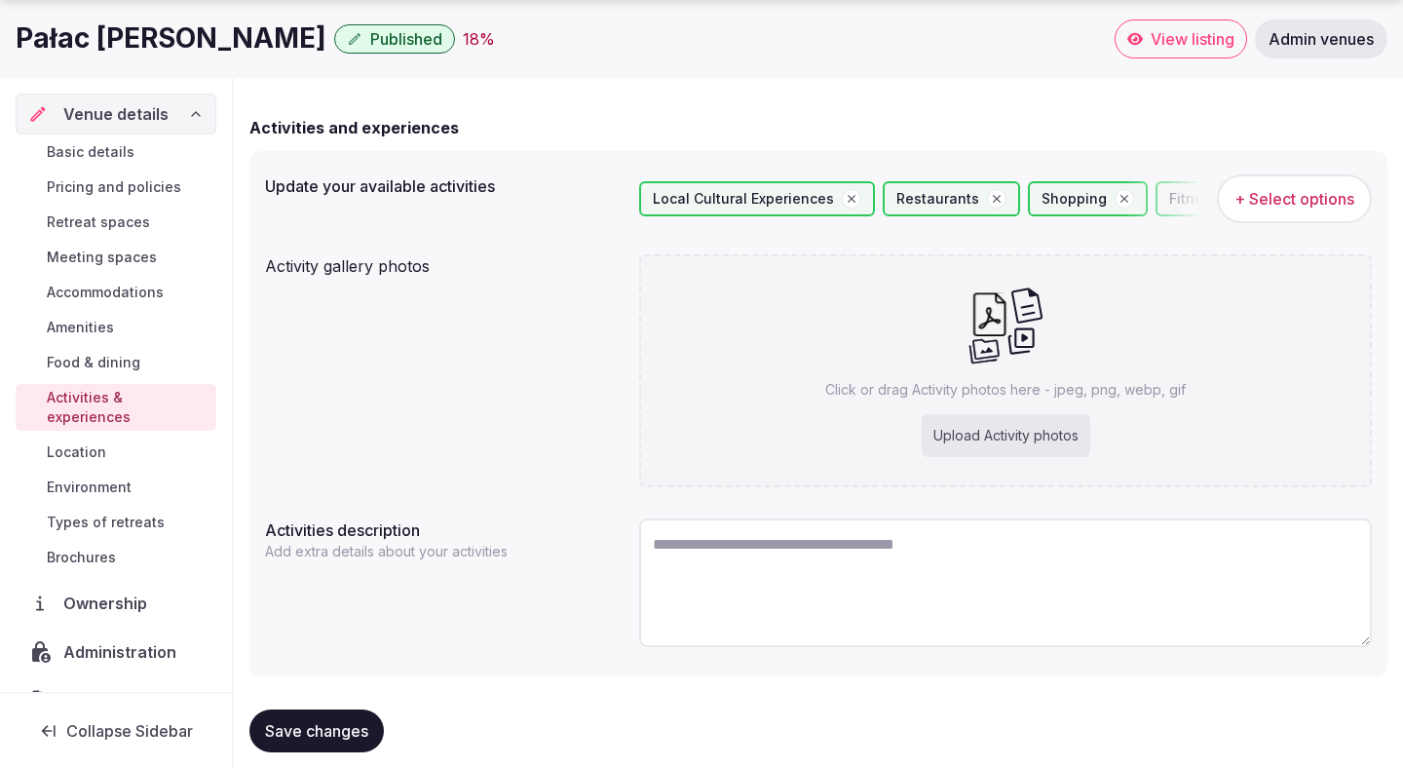
scroll to position [183, 0]
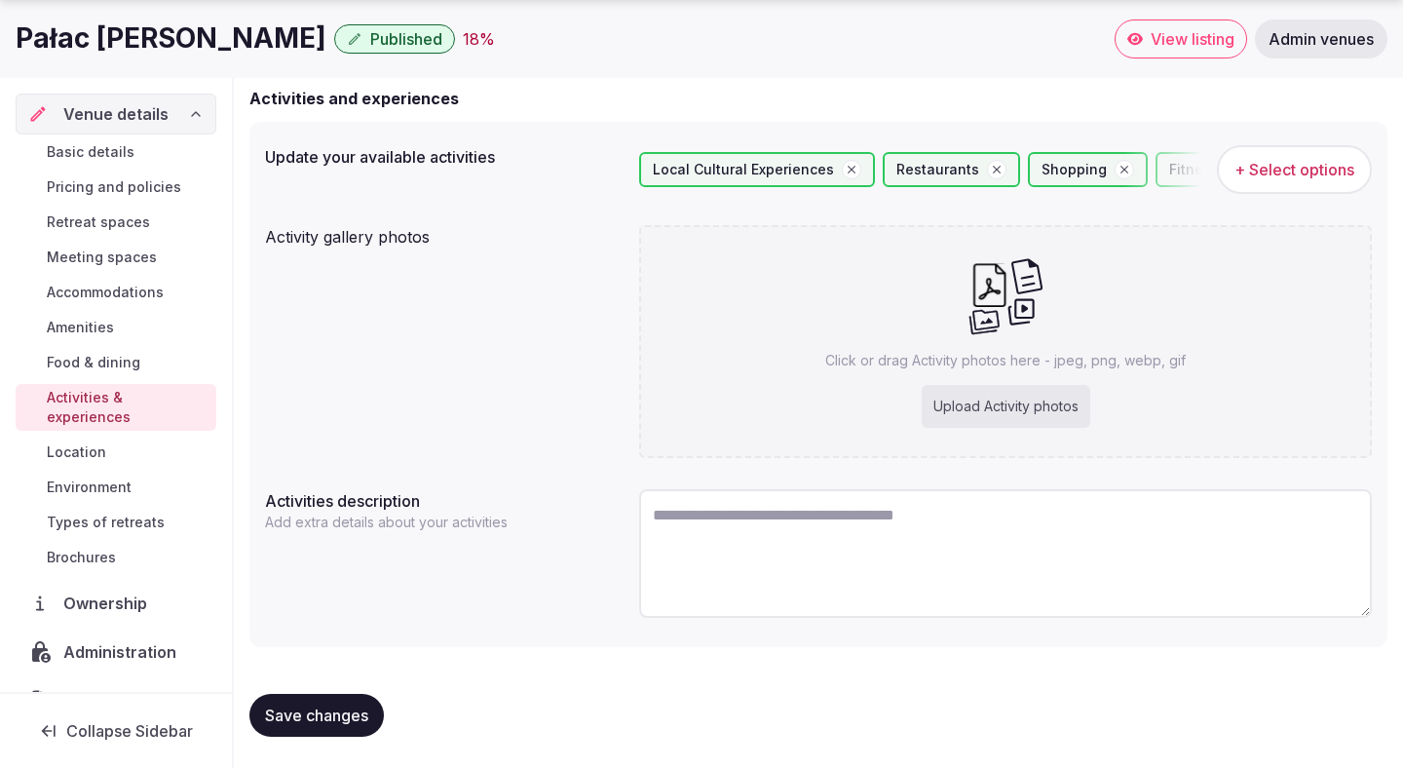
click at [376, 712] on button "Save changes" at bounding box center [316, 715] width 134 height 43
click at [731, 552] on textarea at bounding box center [1005, 553] width 733 height 129
paste textarea "**********"
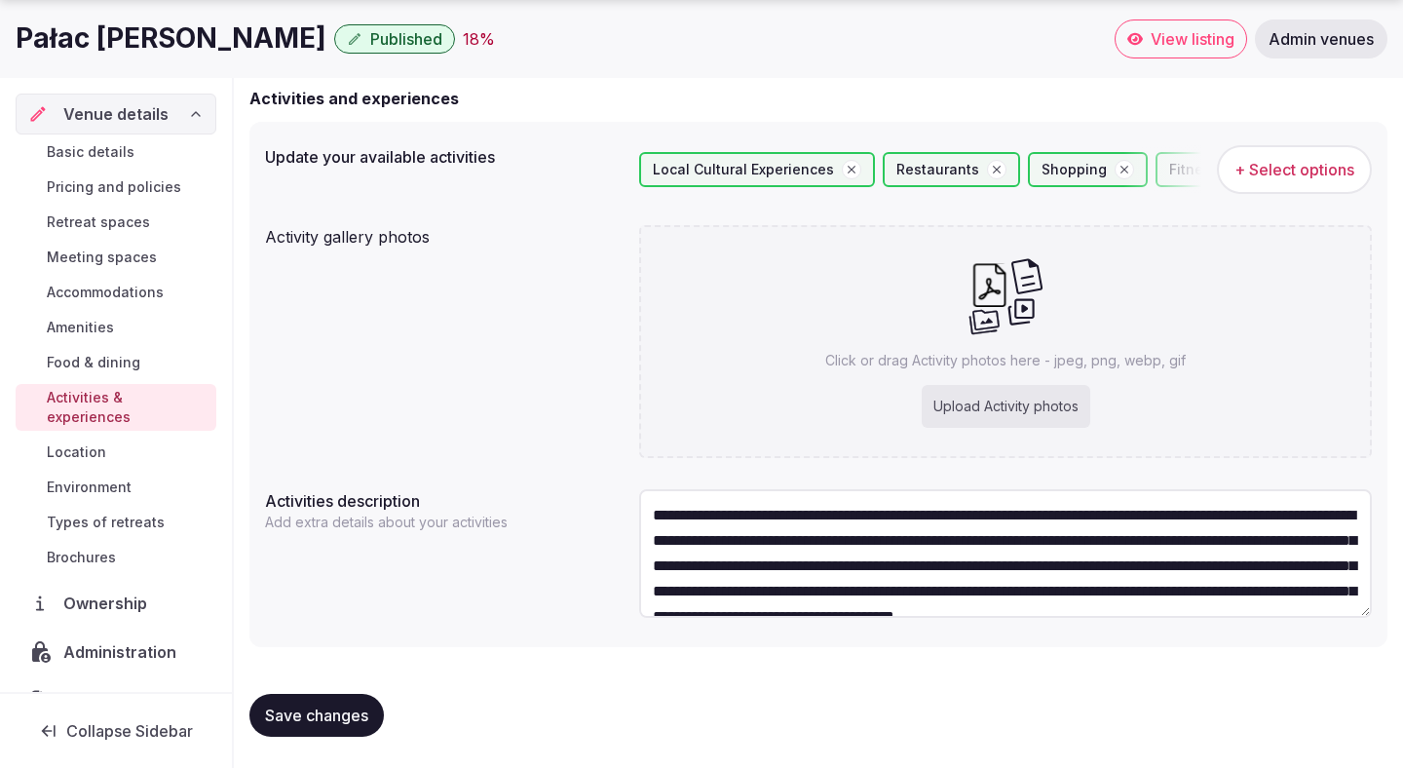
scroll to position [35, 0]
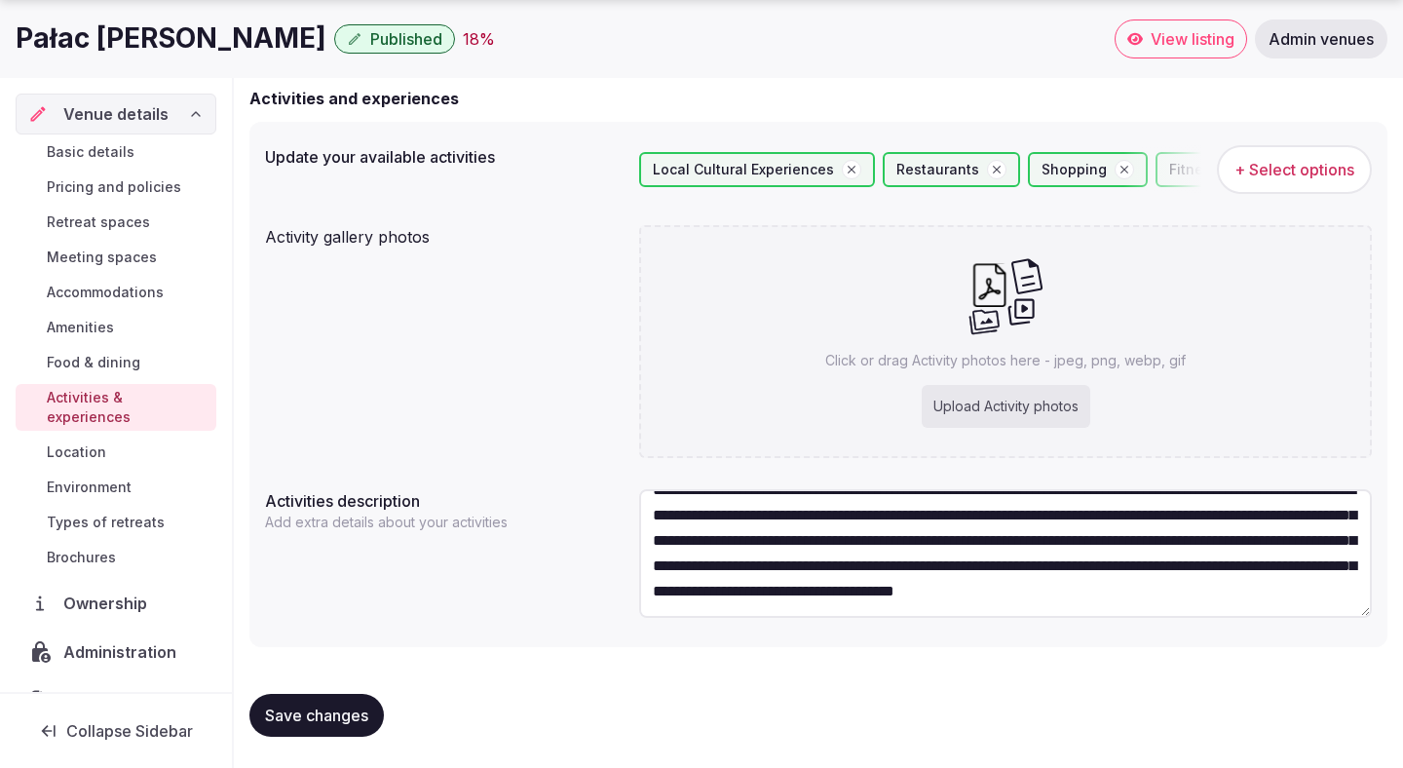
type textarea "**********"
click at [351, 706] on span "Save changes" at bounding box center [316, 714] width 103 height 19
click at [361, 707] on span "Save changes" at bounding box center [316, 714] width 103 height 19
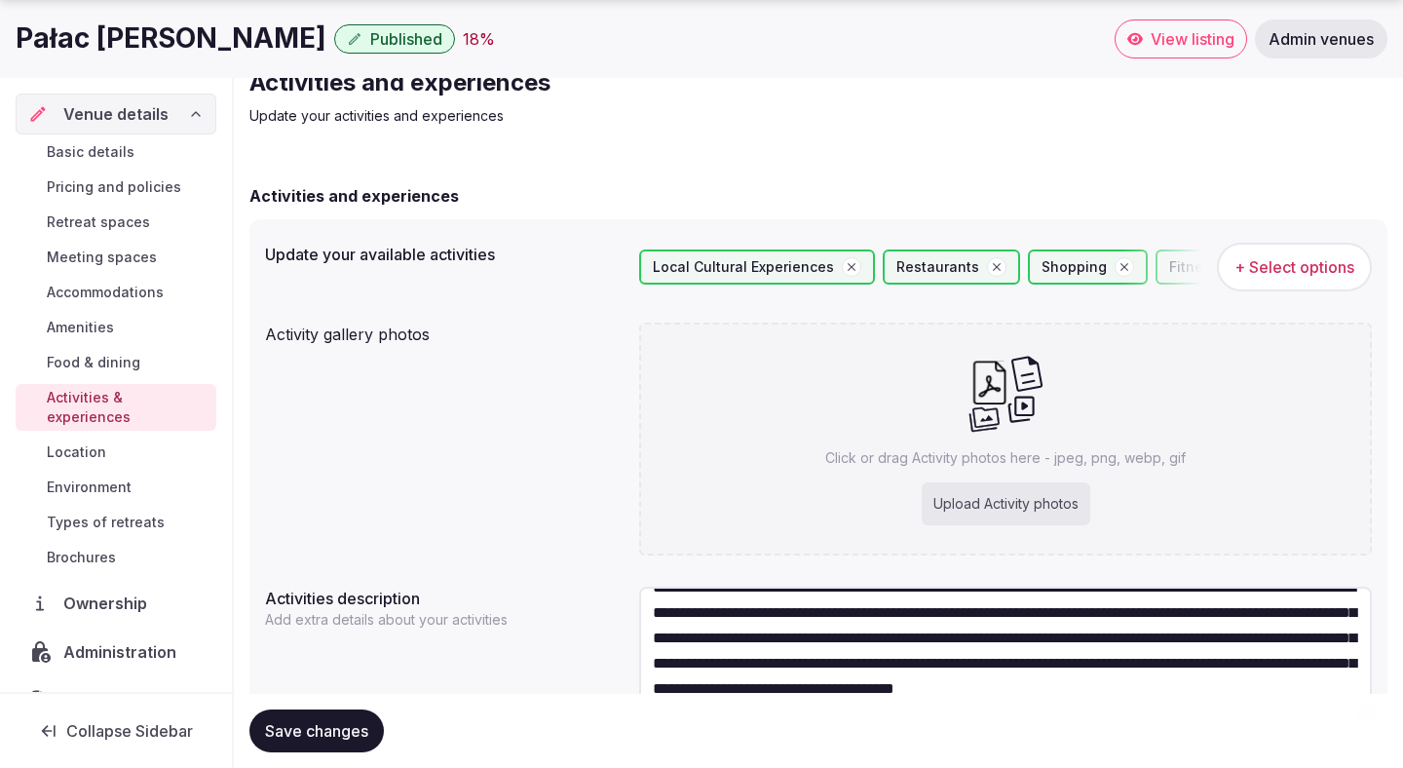
scroll to position [0, 0]
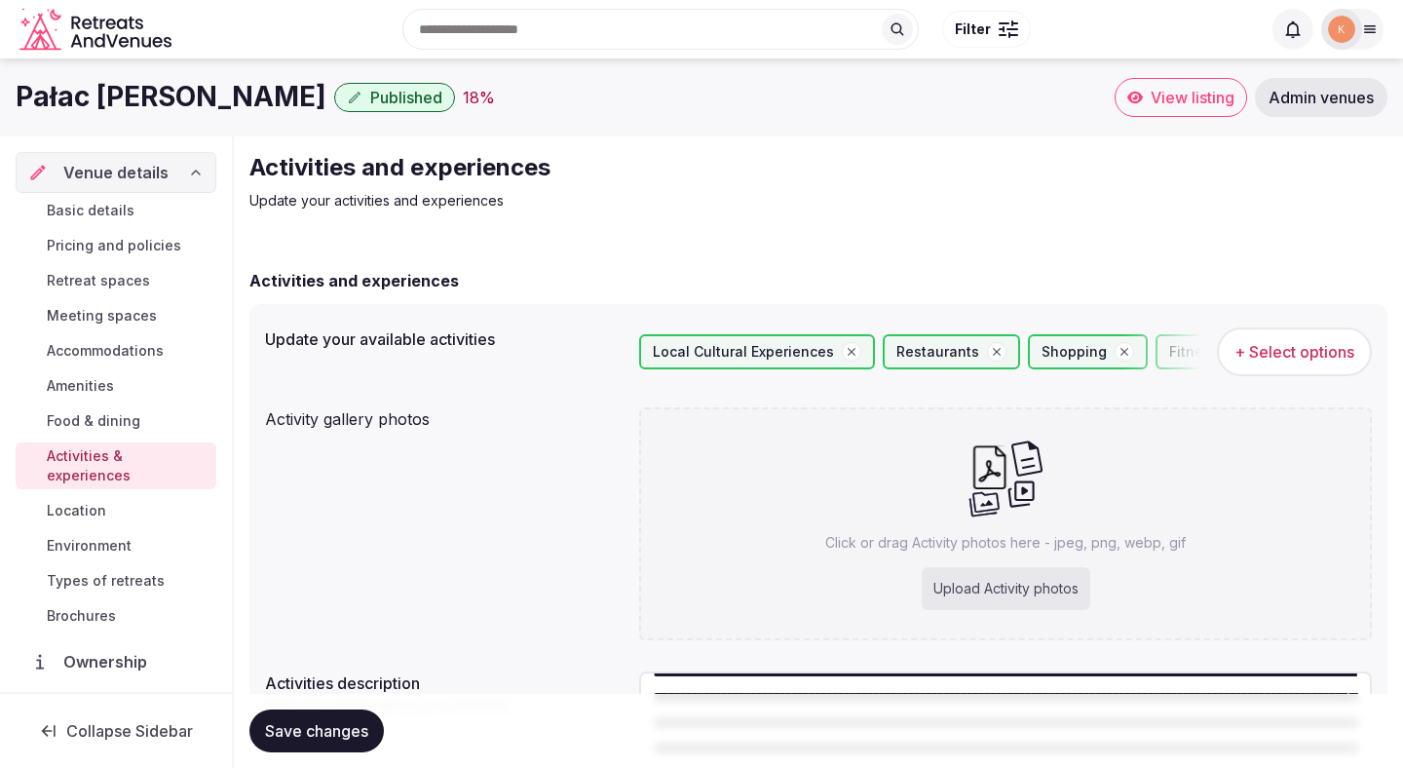
click at [1248, 343] on span "+ Select options" at bounding box center [1295, 351] width 120 height 21
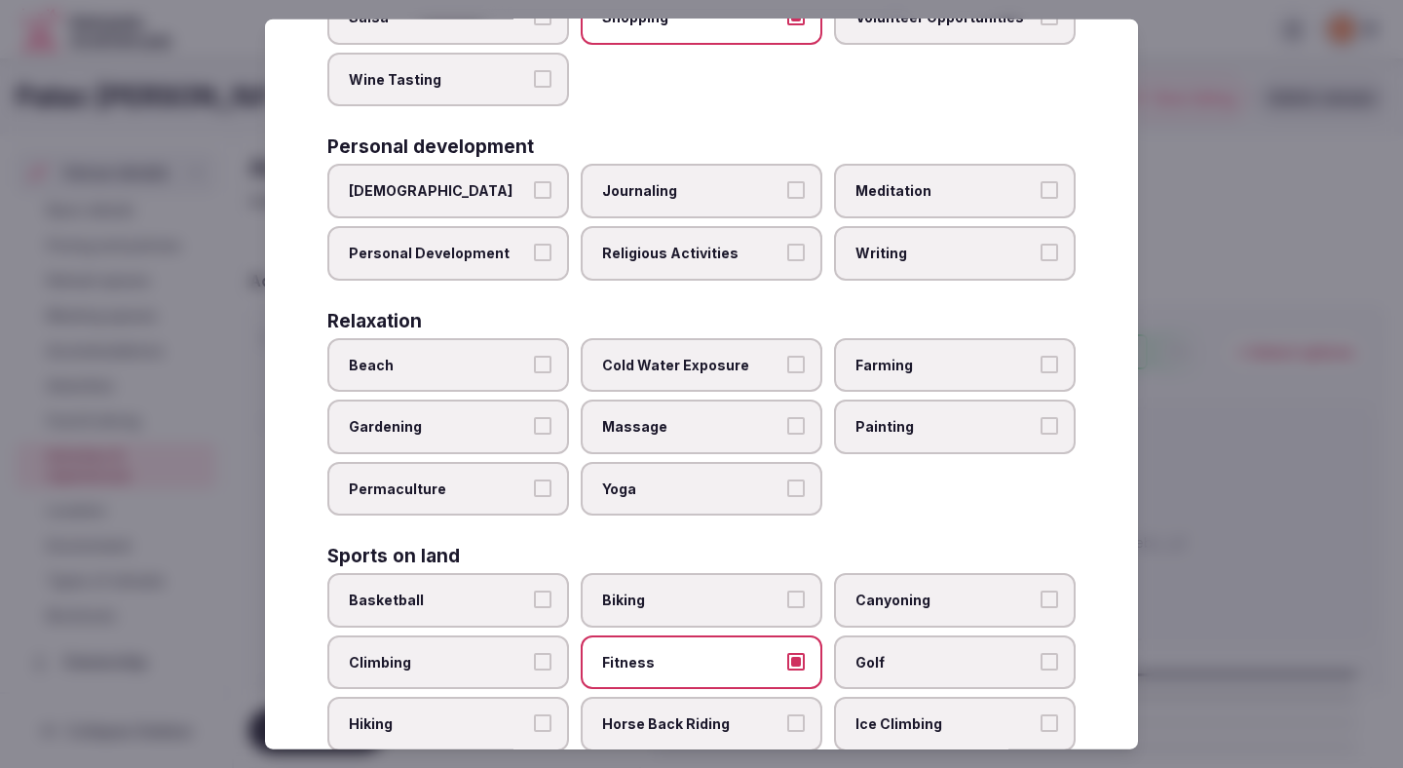
scroll to position [460, 0]
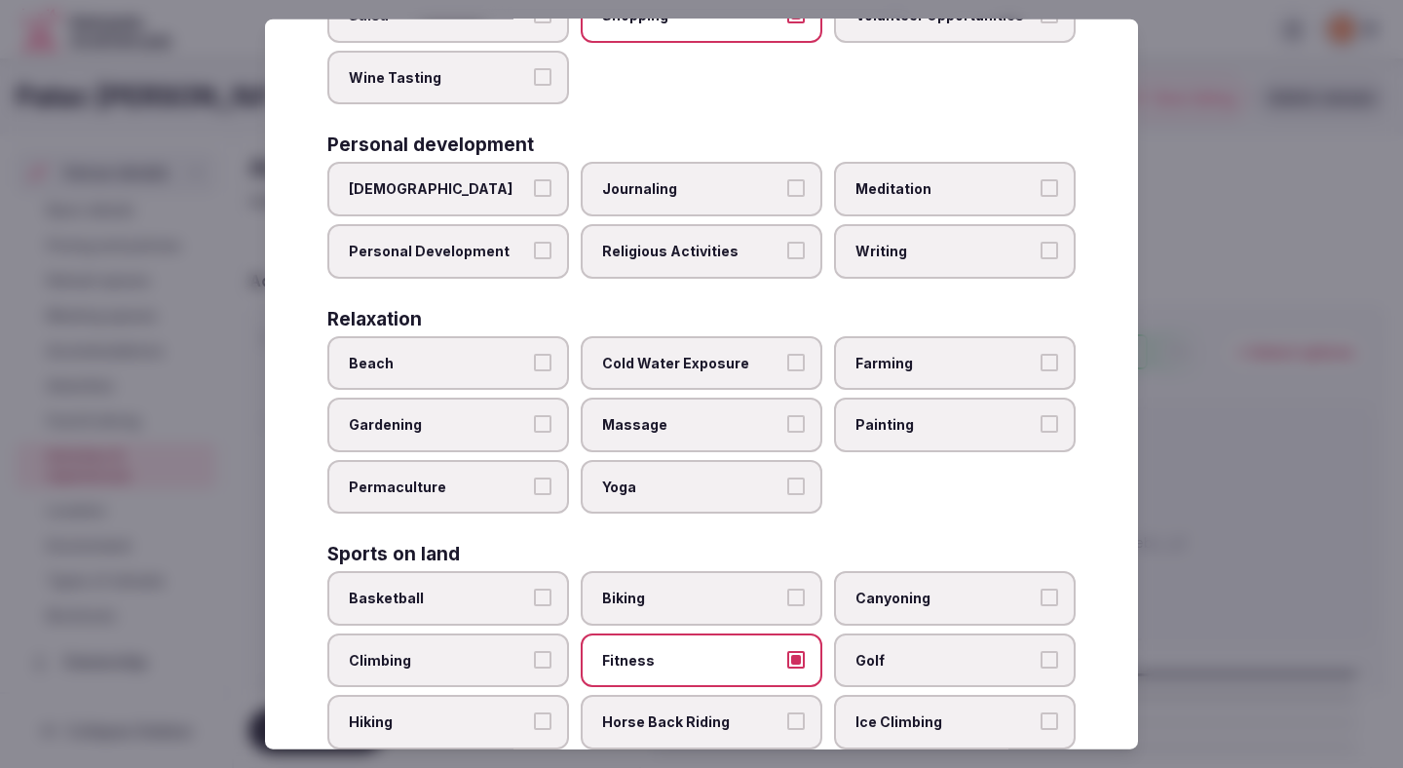
click at [745, 589] on span "Biking" at bounding box center [691, 598] width 179 height 19
click at [787, 589] on button "Biking" at bounding box center [796, 598] width 18 height 18
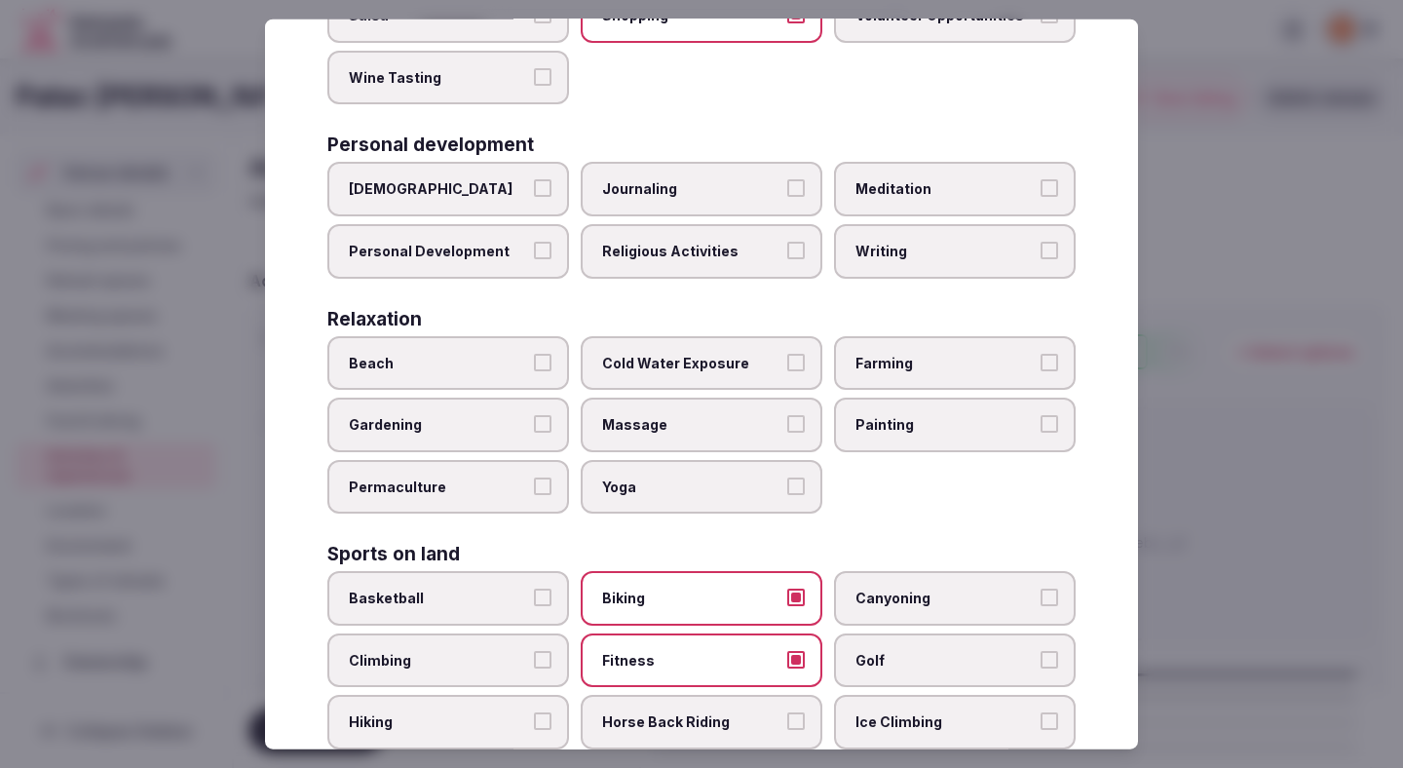
click at [1248, 444] on div at bounding box center [701, 384] width 1403 height 768
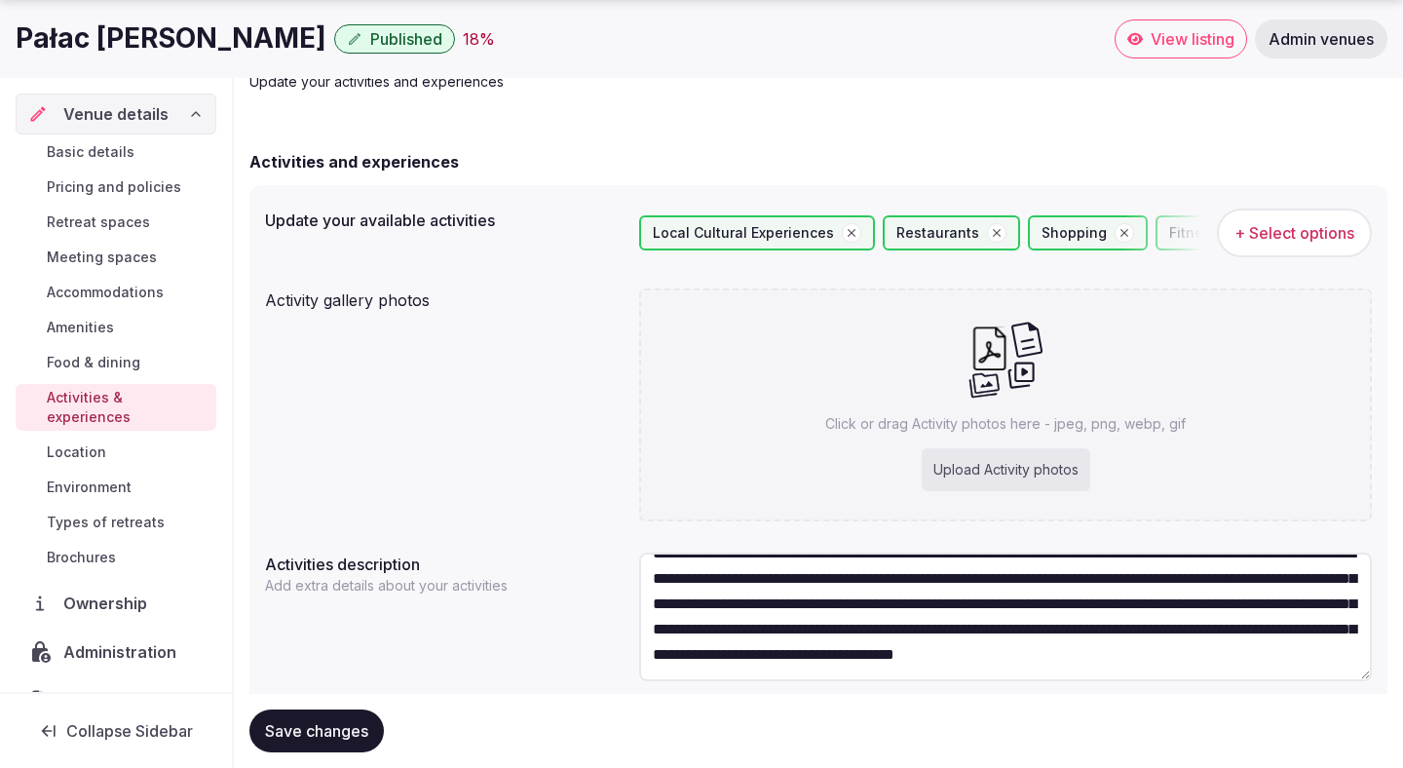
scroll to position [183, 0]
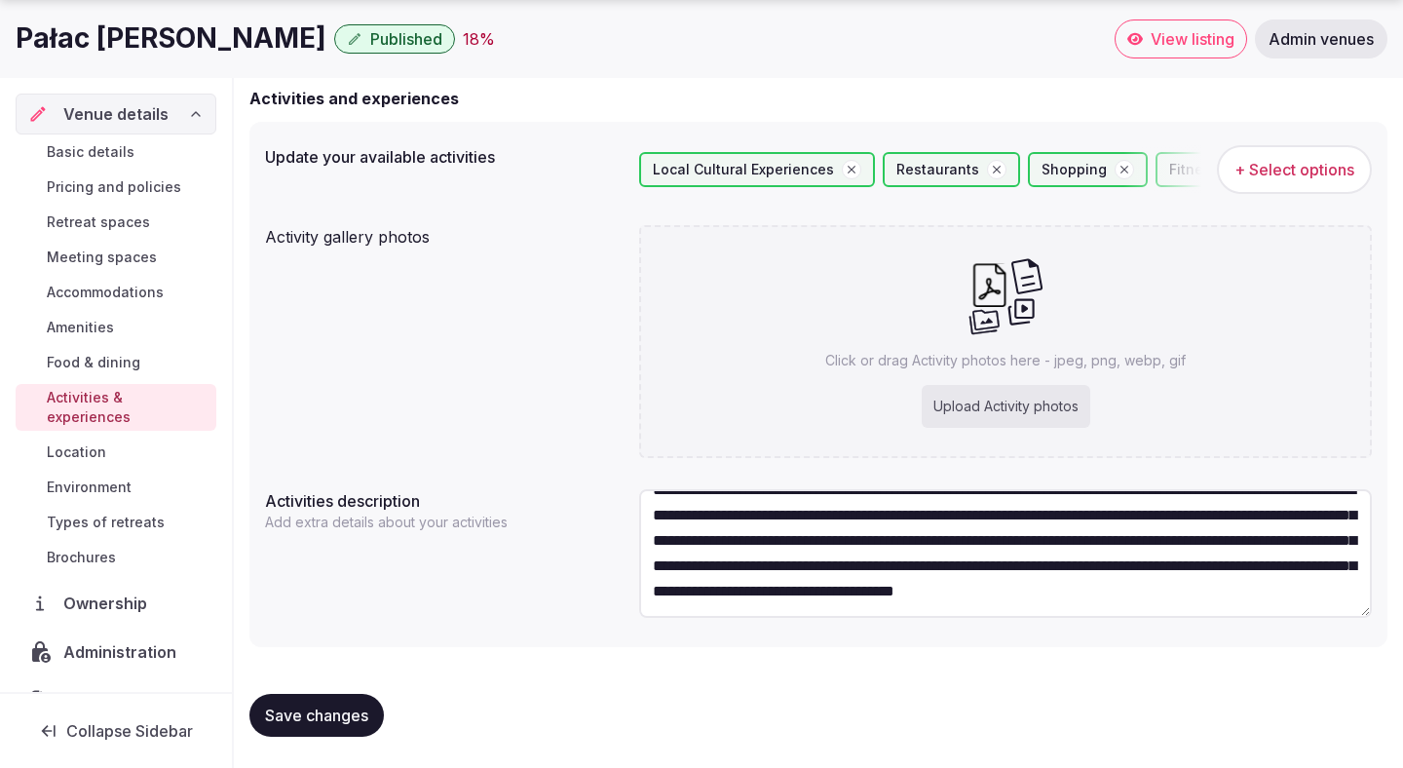
click at [325, 719] on span "Save changes" at bounding box center [316, 714] width 103 height 19
click at [1275, 165] on span "+ Select options" at bounding box center [1295, 169] width 120 height 21
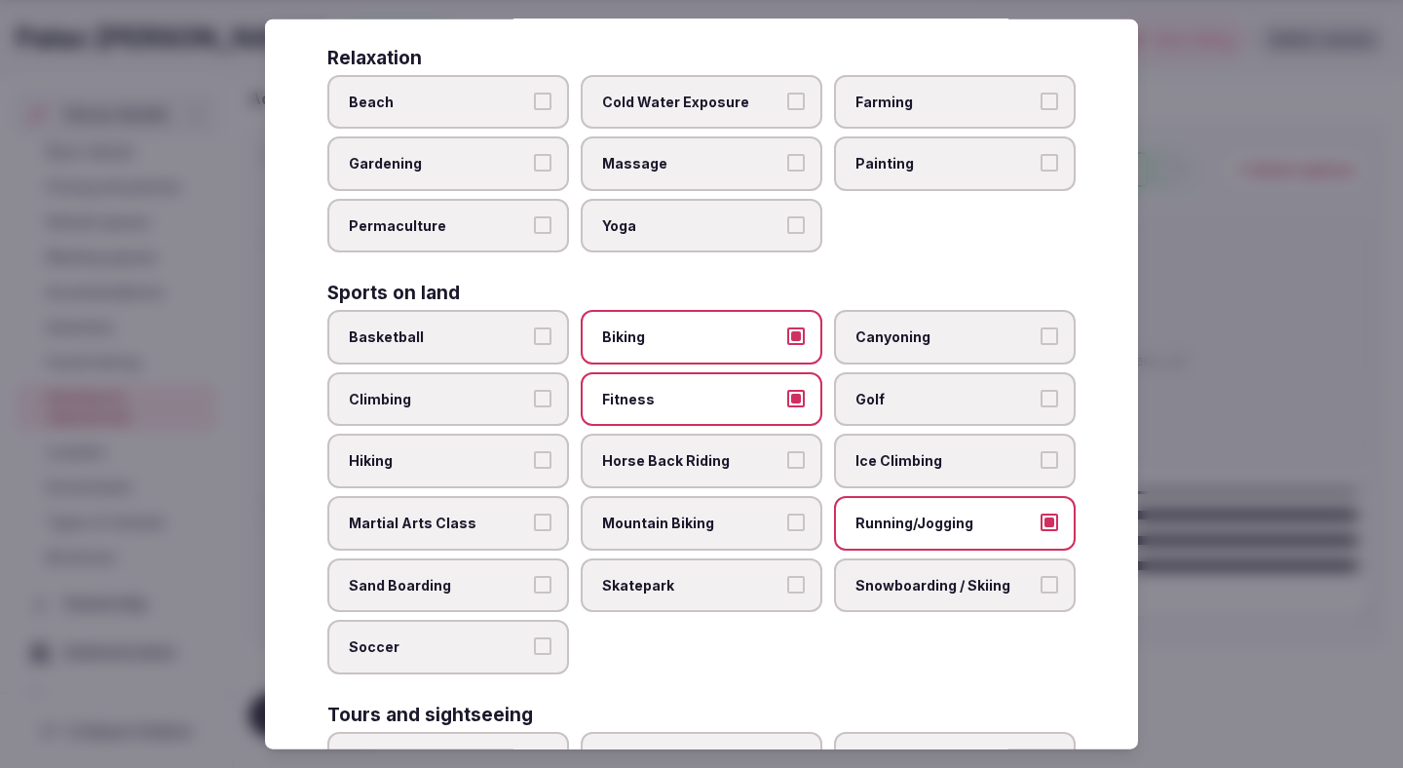
scroll to position [725, 0]
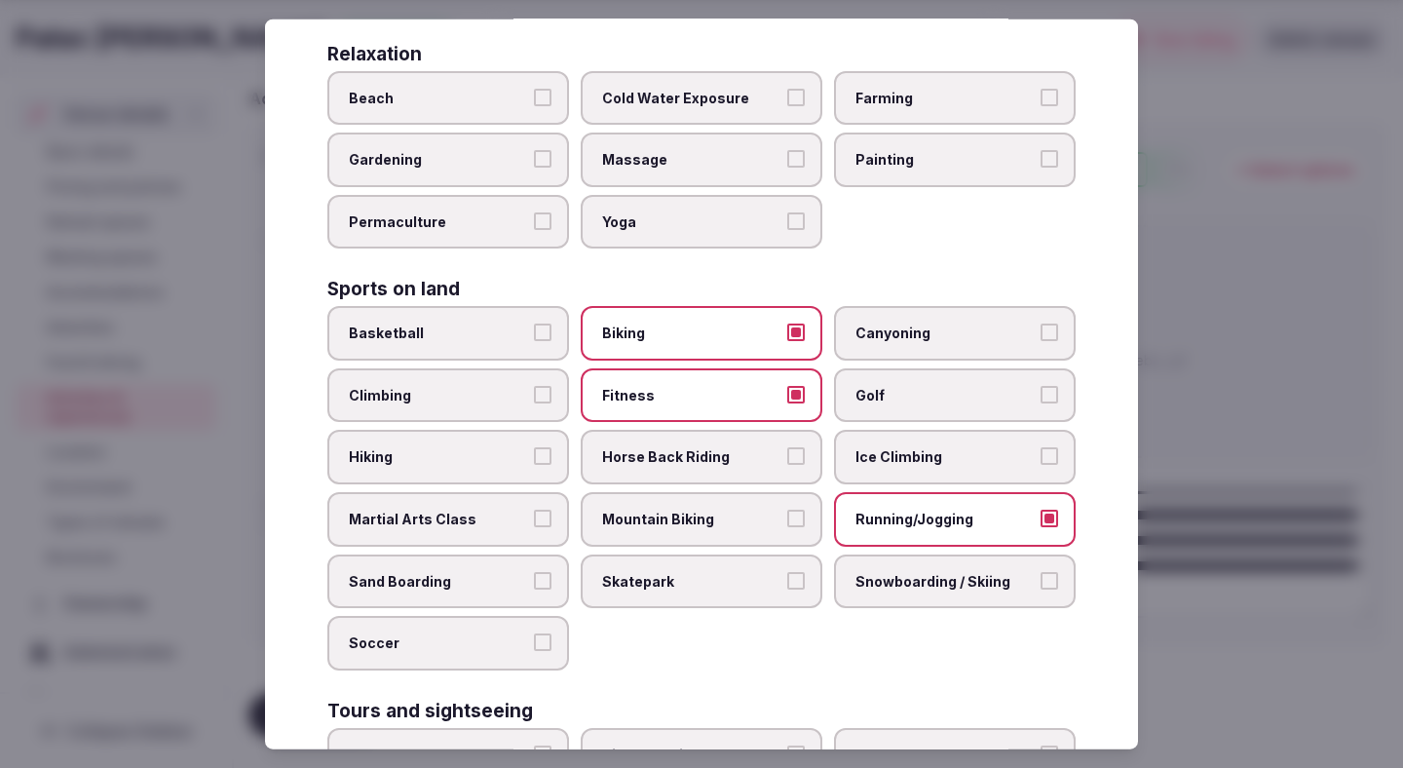
click at [881, 386] on span "Golf" at bounding box center [945, 395] width 179 height 19
click at [1041, 386] on button "Golf" at bounding box center [1050, 395] width 18 height 18
click at [1216, 306] on div at bounding box center [701, 384] width 1403 height 768
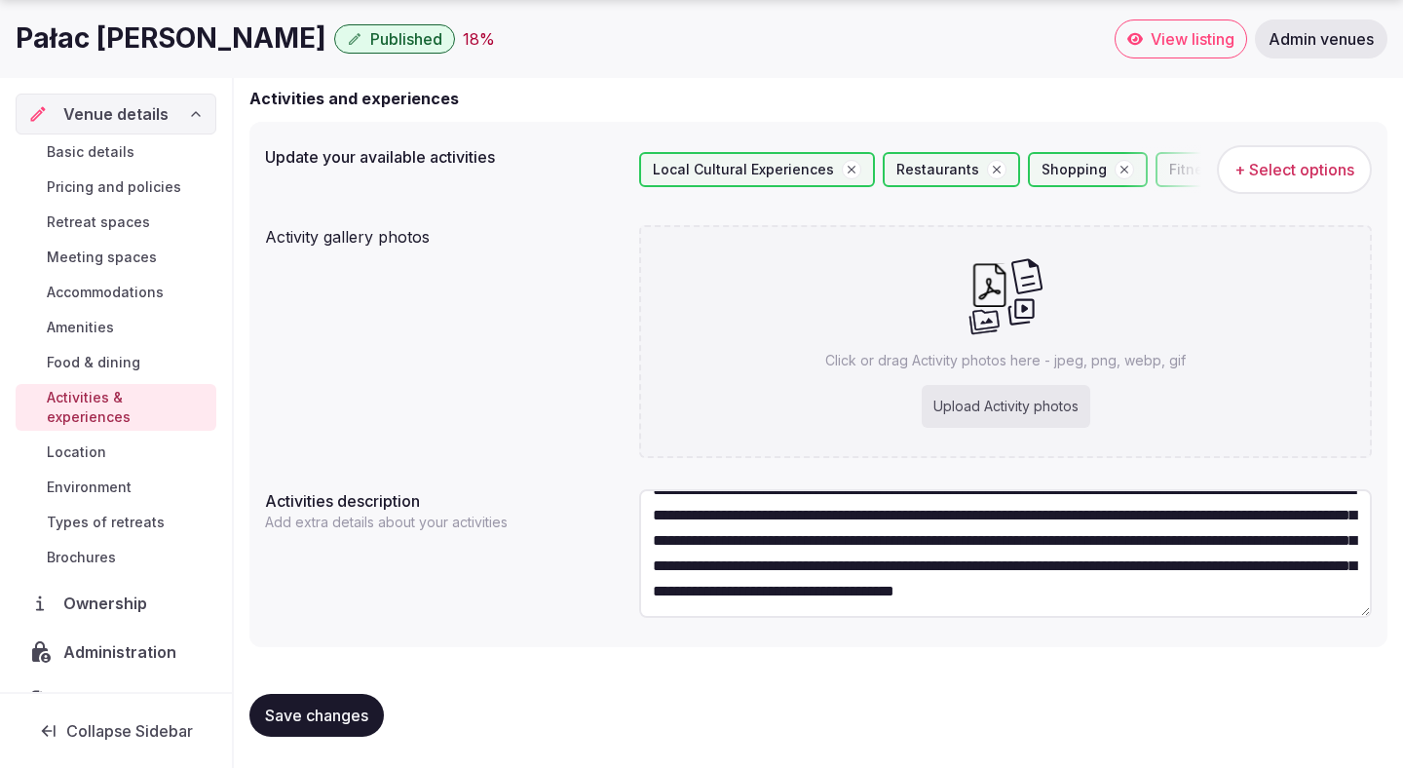
scroll to position [51, 0]
click at [364, 722] on span "Save changes" at bounding box center [316, 714] width 103 height 19
click at [301, 709] on span "Save changes" at bounding box center [316, 714] width 103 height 19
click at [1044, 414] on div "Upload Activity photos" at bounding box center [1006, 406] width 169 height 43
type input "**********"
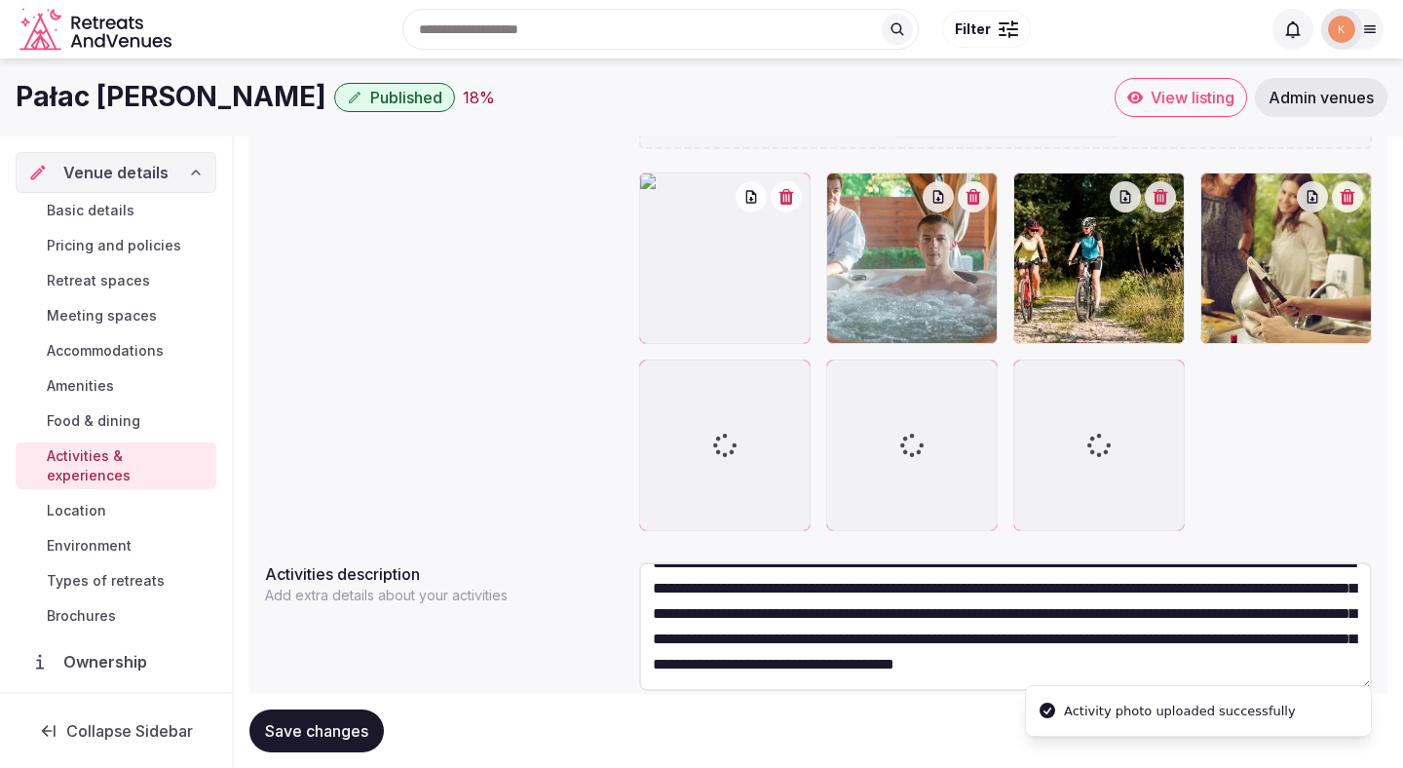
scroll to position [475, 0]
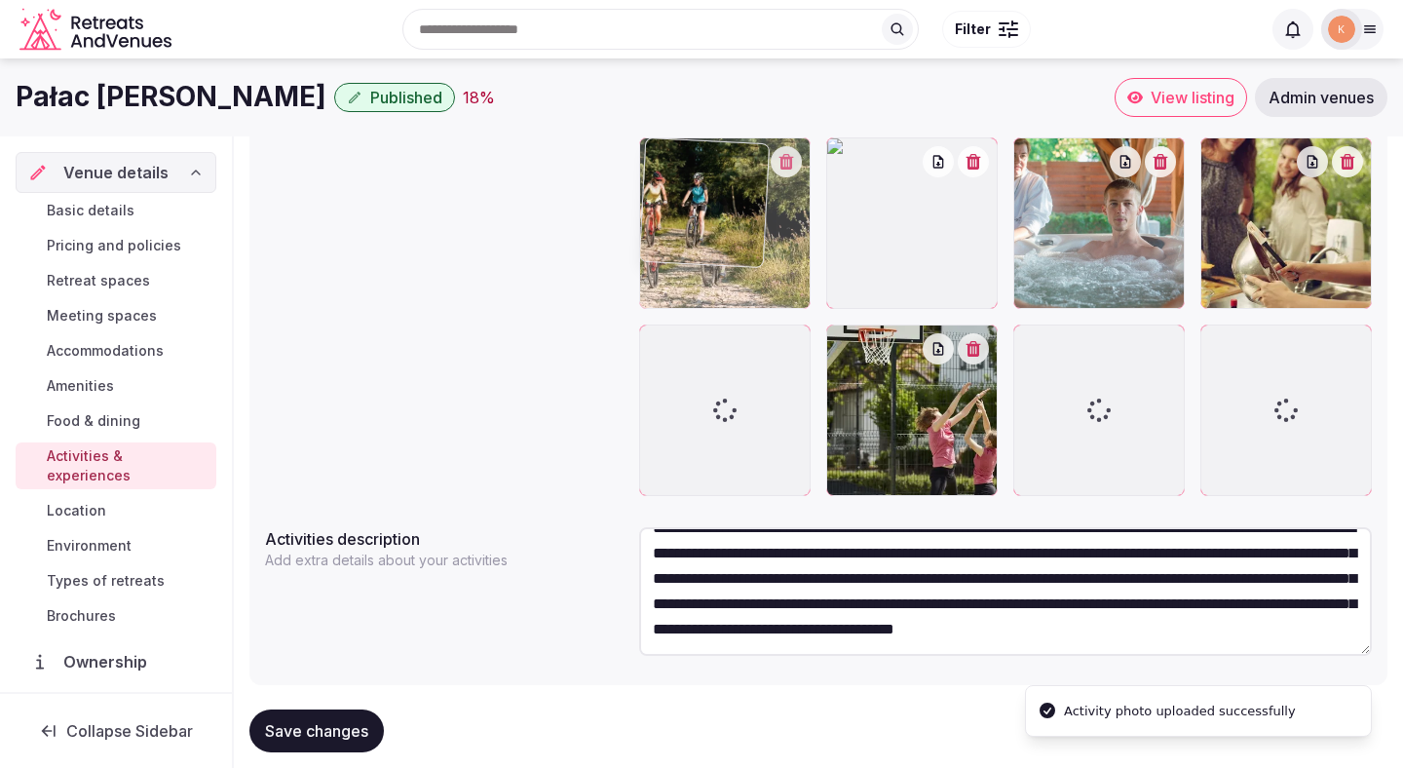
drag, startPoint x: 1140, startPoint y: 329, endPoint x: 716, endPoint y: 324, distance: 423.9
click at [715, 324] on body "Search Popular Destinations Toscana, Italy Riviera Maya, Mexico Indonesia, Bali…" at bounding box center [701, 165] width 1403 height 1280
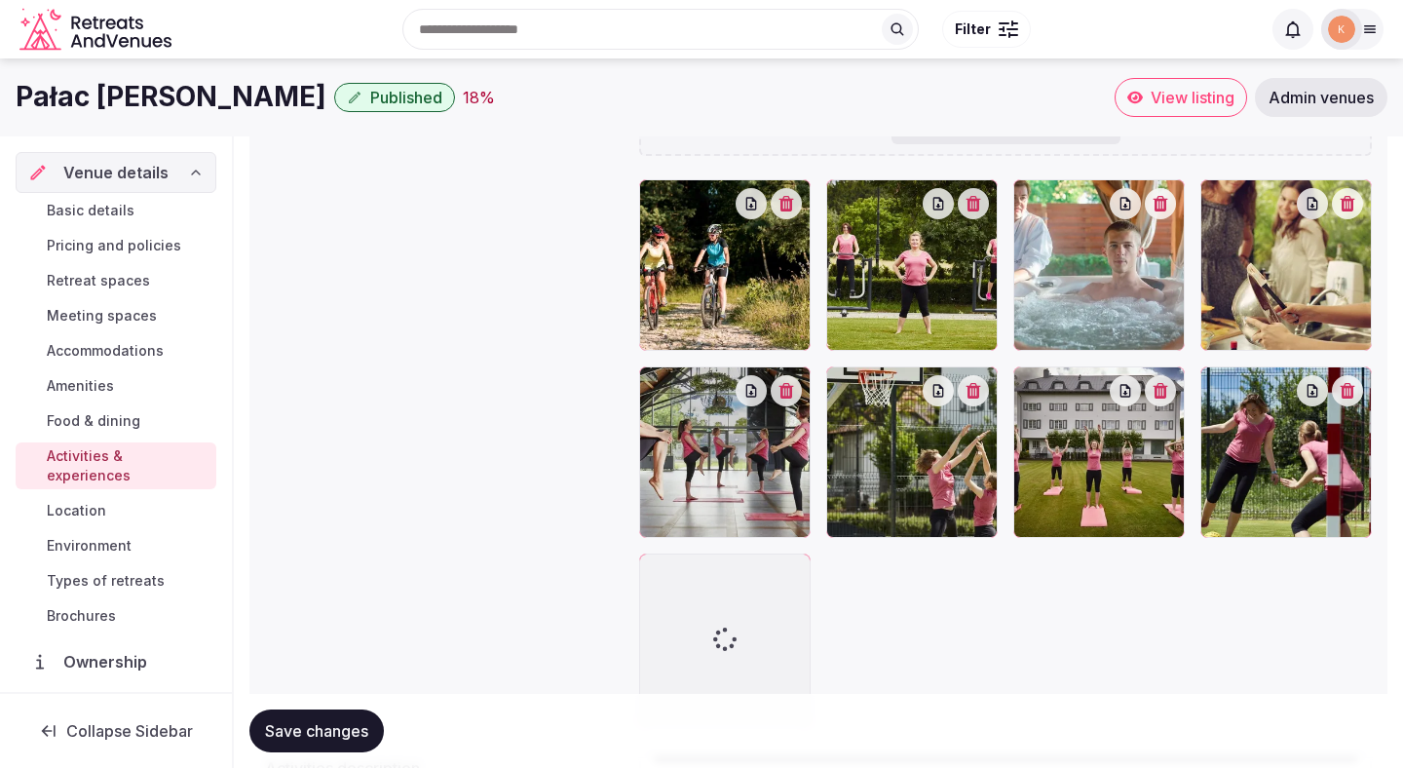
scroll to position [382, 0]
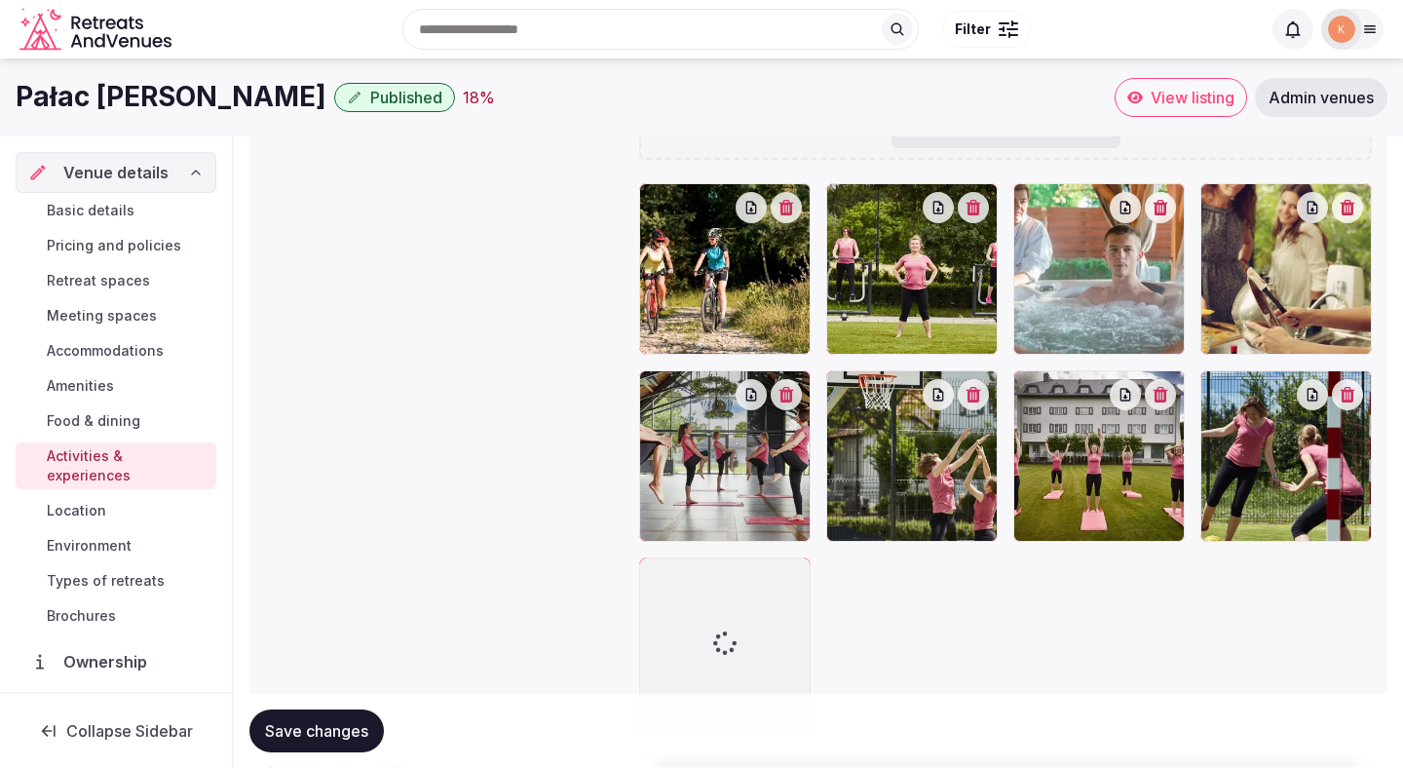
click at [981, 205] on icon "button" at bounding box center [974, 208] width 15 height 16
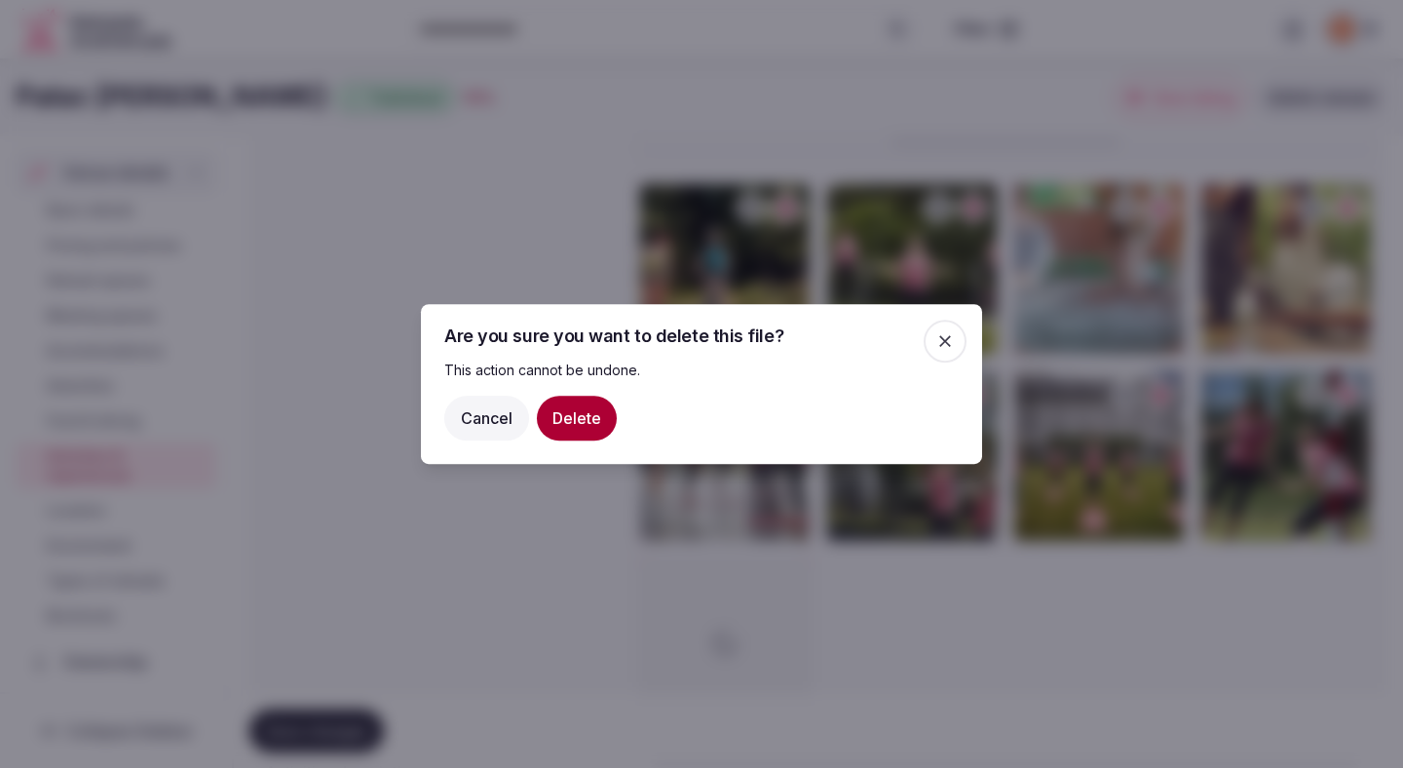
click at [595, 421] on button "Delete" at bounding box center [577, 418] width 80 height 45
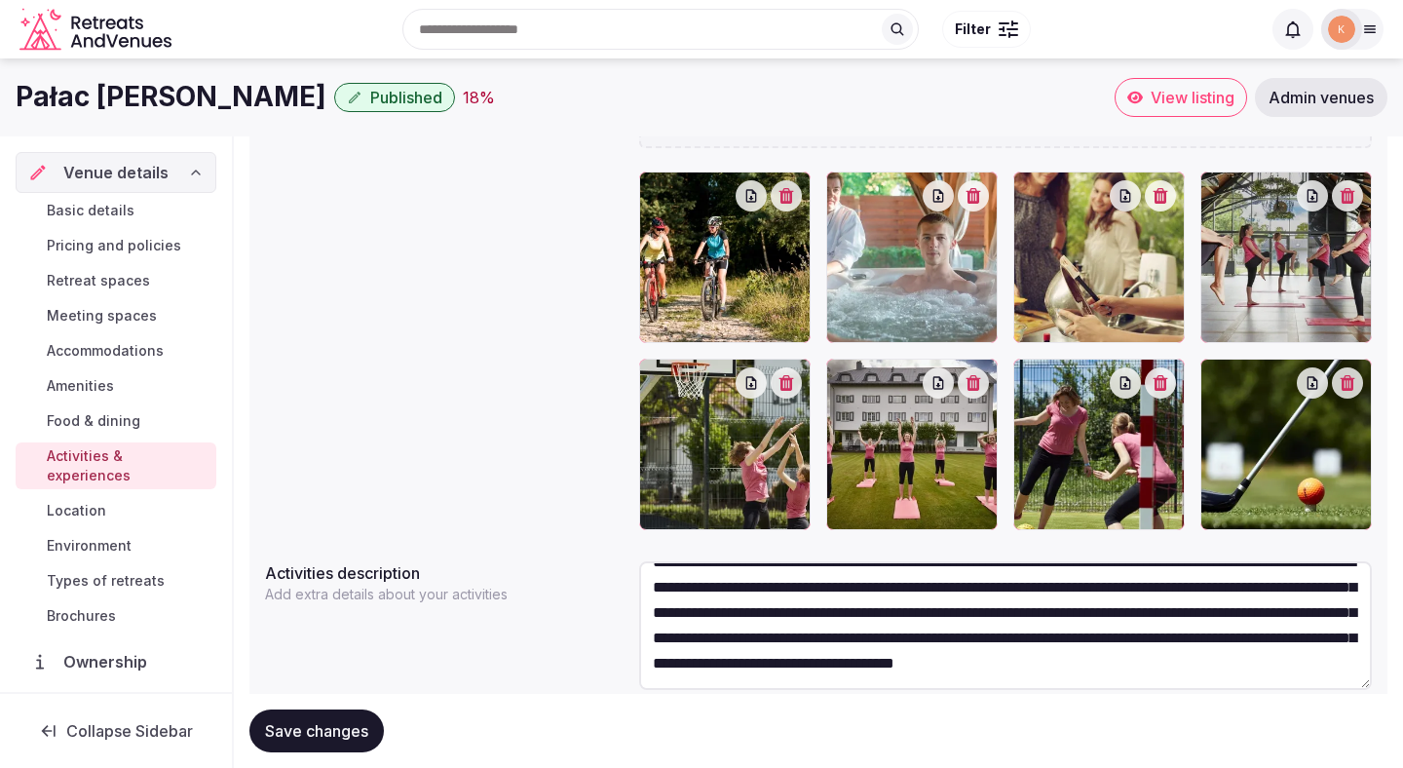
scroll to position [395, 0]
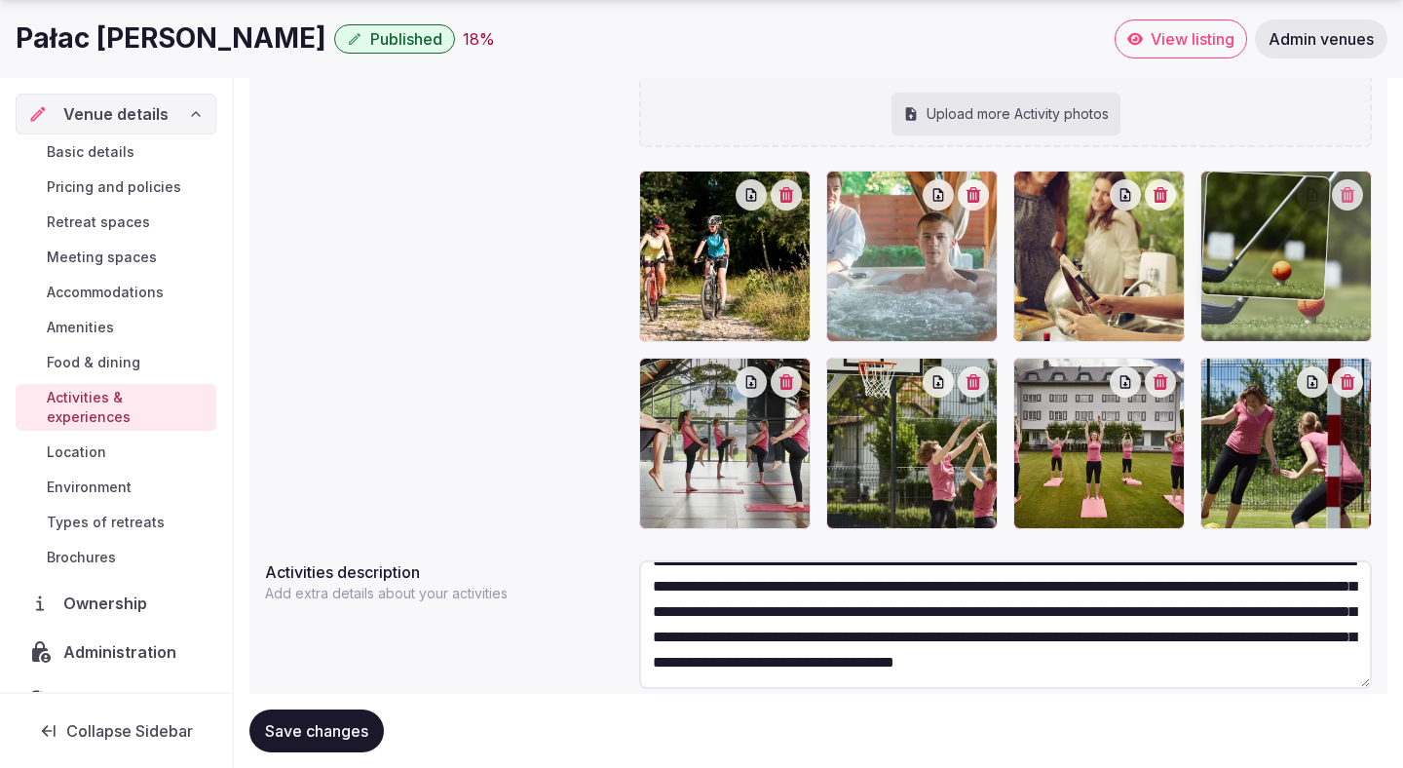
drag, startPoint x: 1261, startPoint y: 514, endPoint x: 1198, endPoint y: 368, distance: 159.3
click at [1198, 368] on body "Search Popular Destinations Toscana, Italy Riviera Maya, Mexico Indonesia, Bali…" at bounding box center [701, 222] width 1403 height 1234
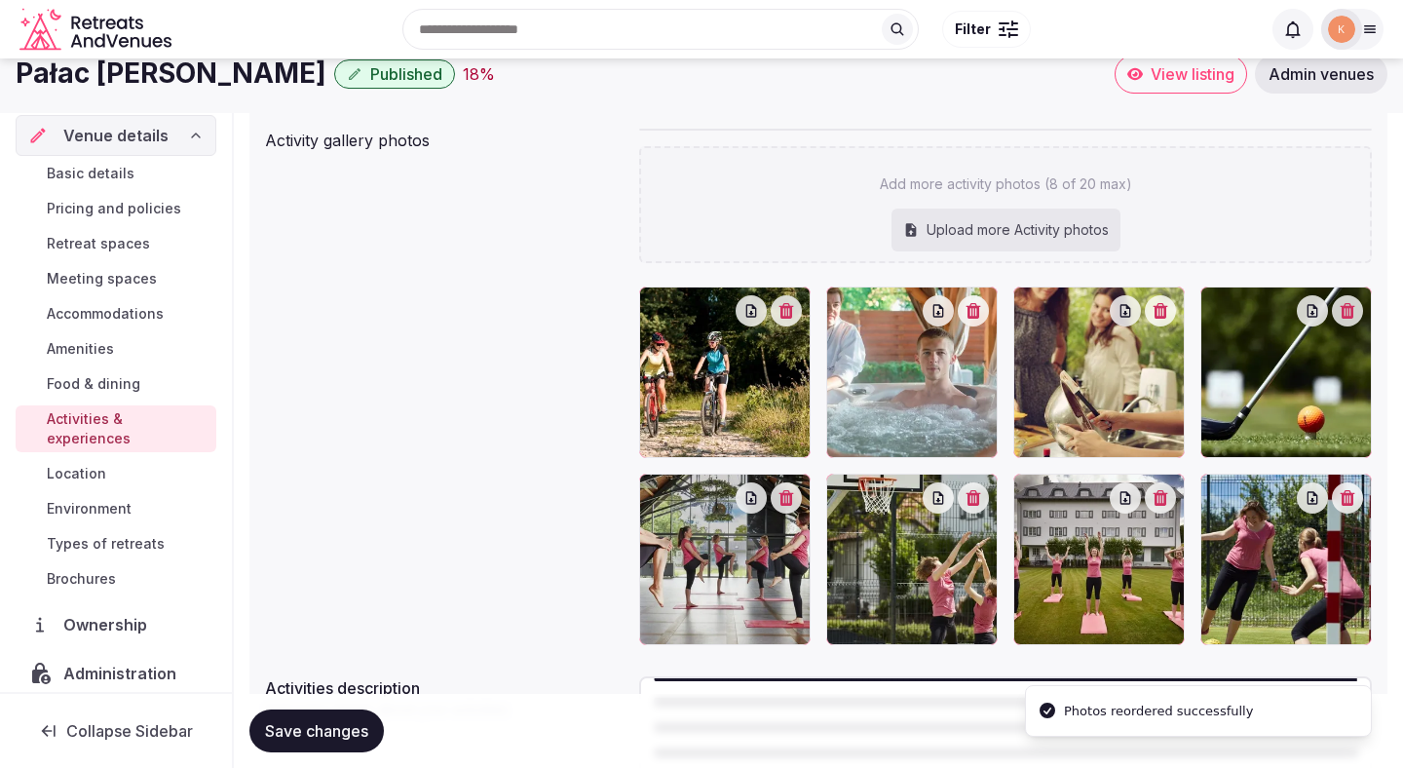
scroll to position [0, 0]
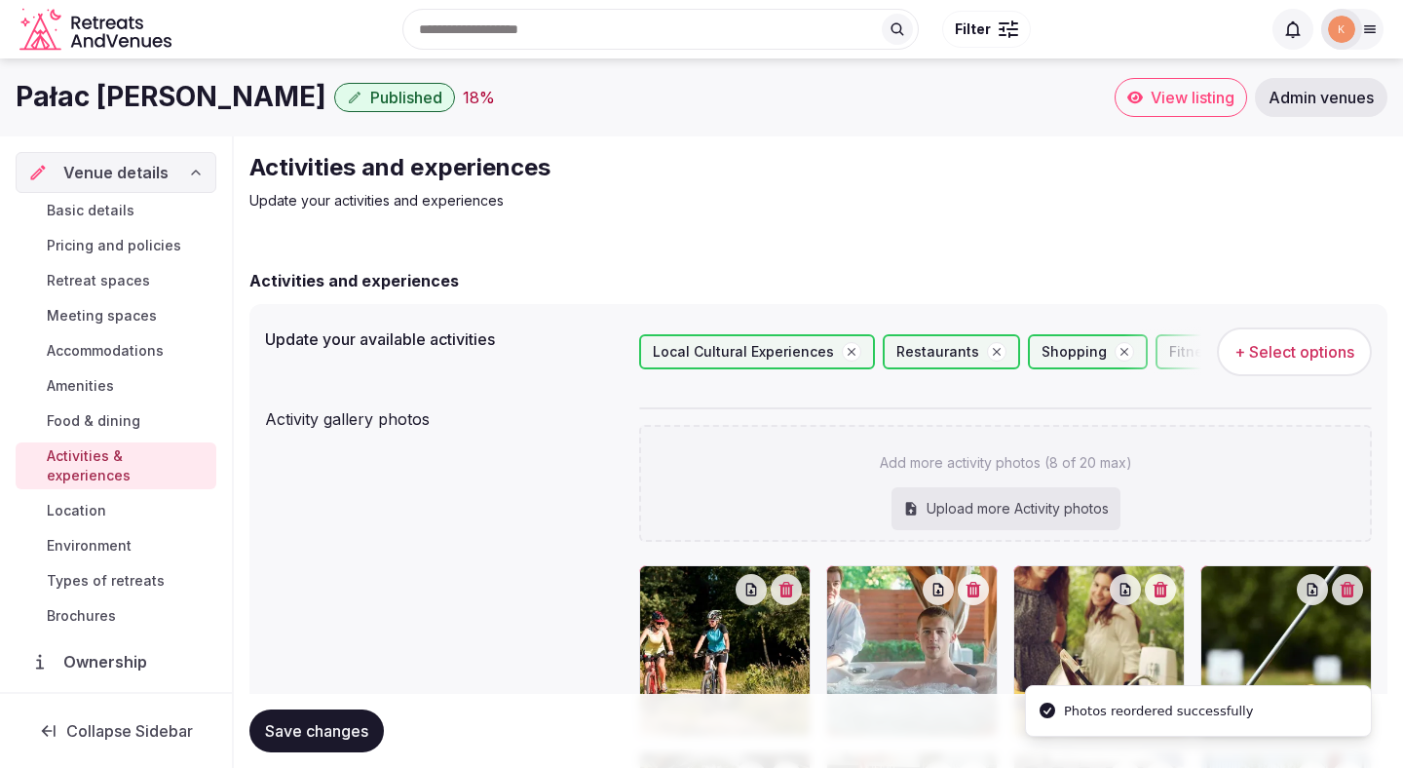
click at [1272, 362] on span "+ Select options" at bounding box center [1295, 351] width 120 height 21
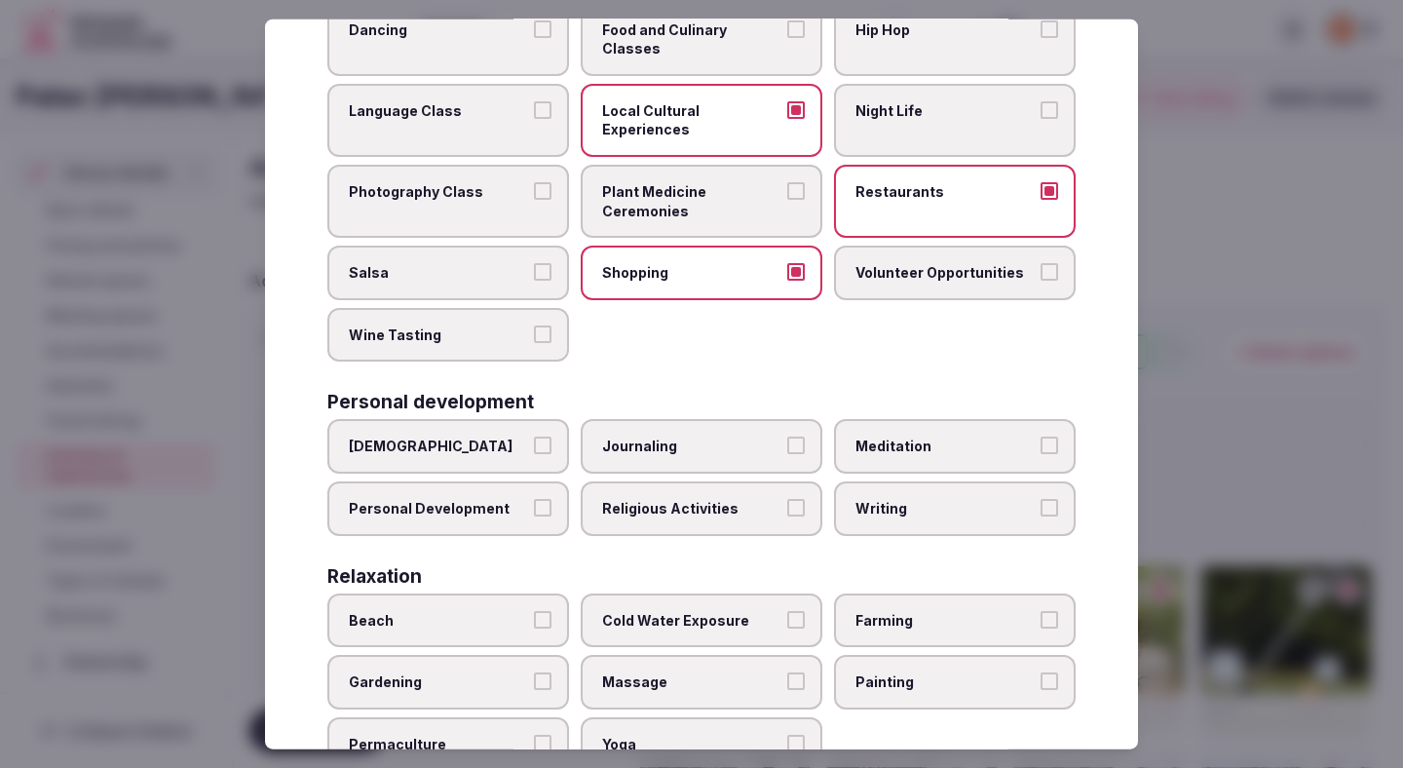
scroll to position [209, 0]
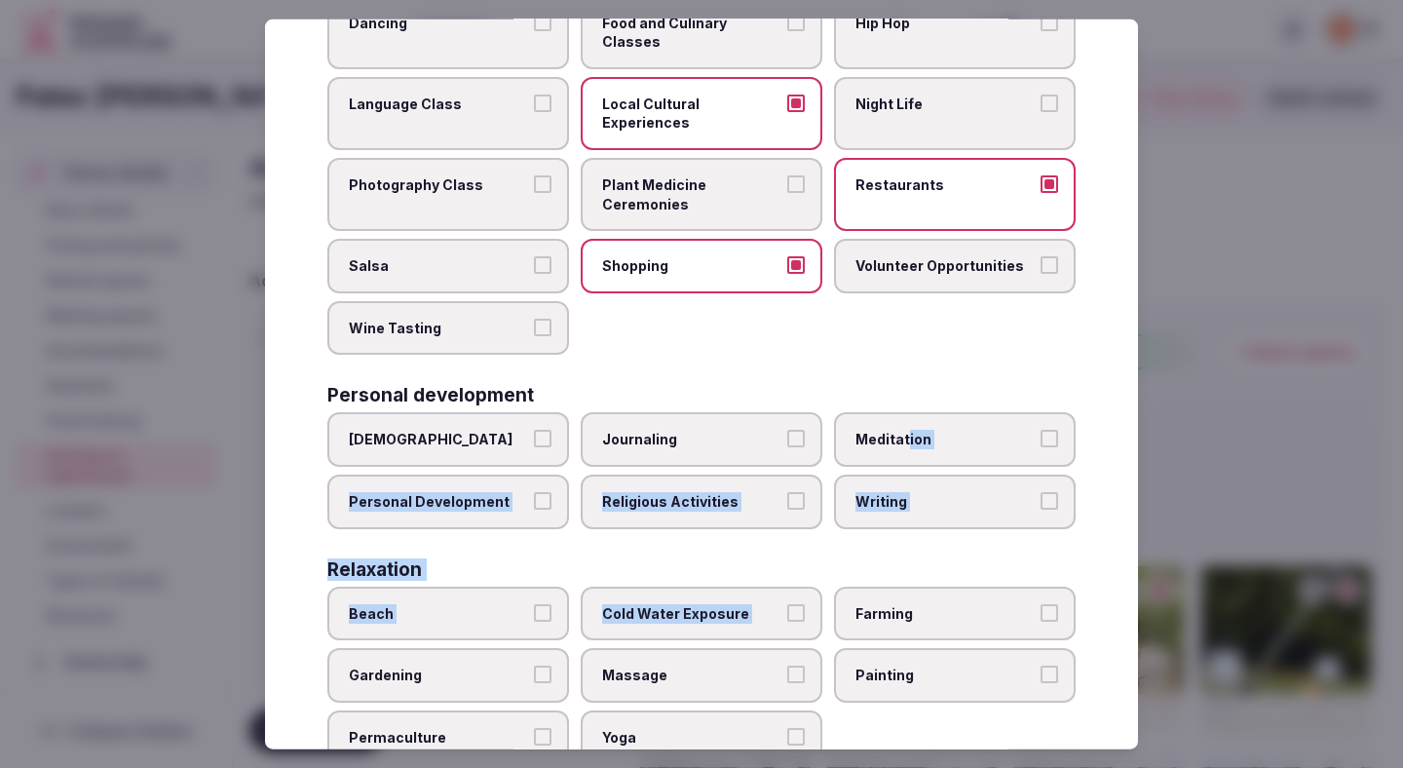
drag, startPoint x: 908, startPoint y: 400, endPoint x: 884, endPoint y: 585, distance: 185.8
click at [787, 727] on button "Yoga" at bounding box center [796, 736] width 18 height 18
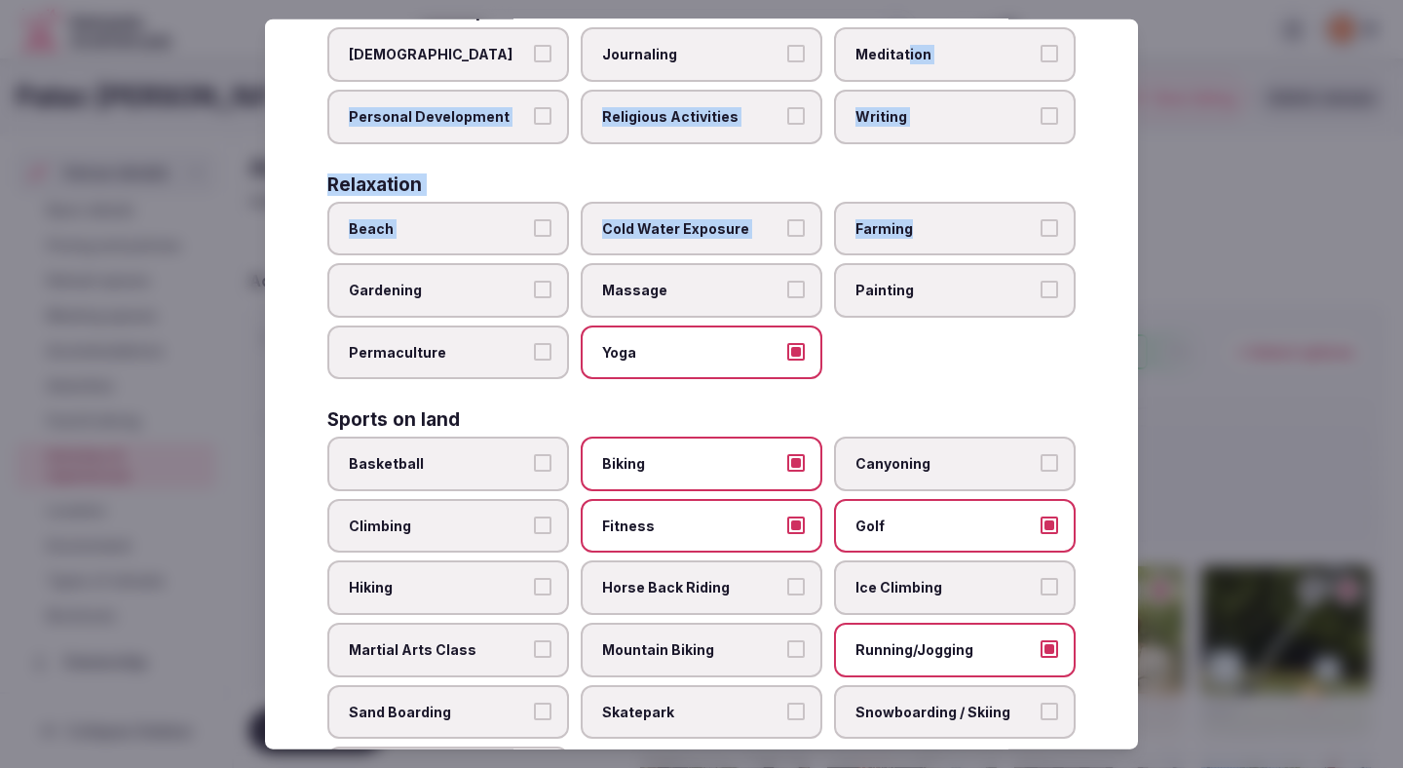
scroll to position [606, 0]
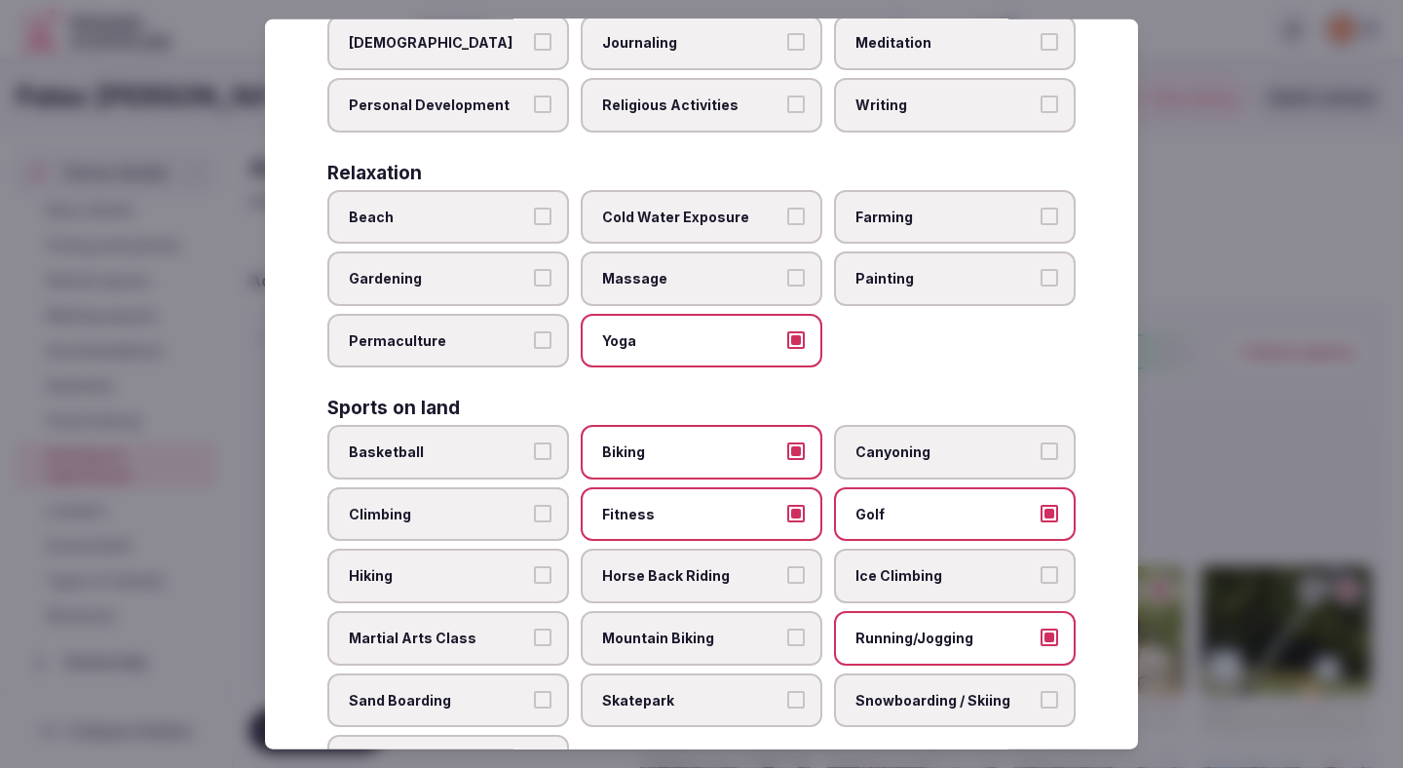
click at [521, 442] on span "Basketball" at bounding box center [438, 451] width 179 height 19
click at [534, 442] on button "Basketball" at bounding box center [543, 451] width 18 height 18
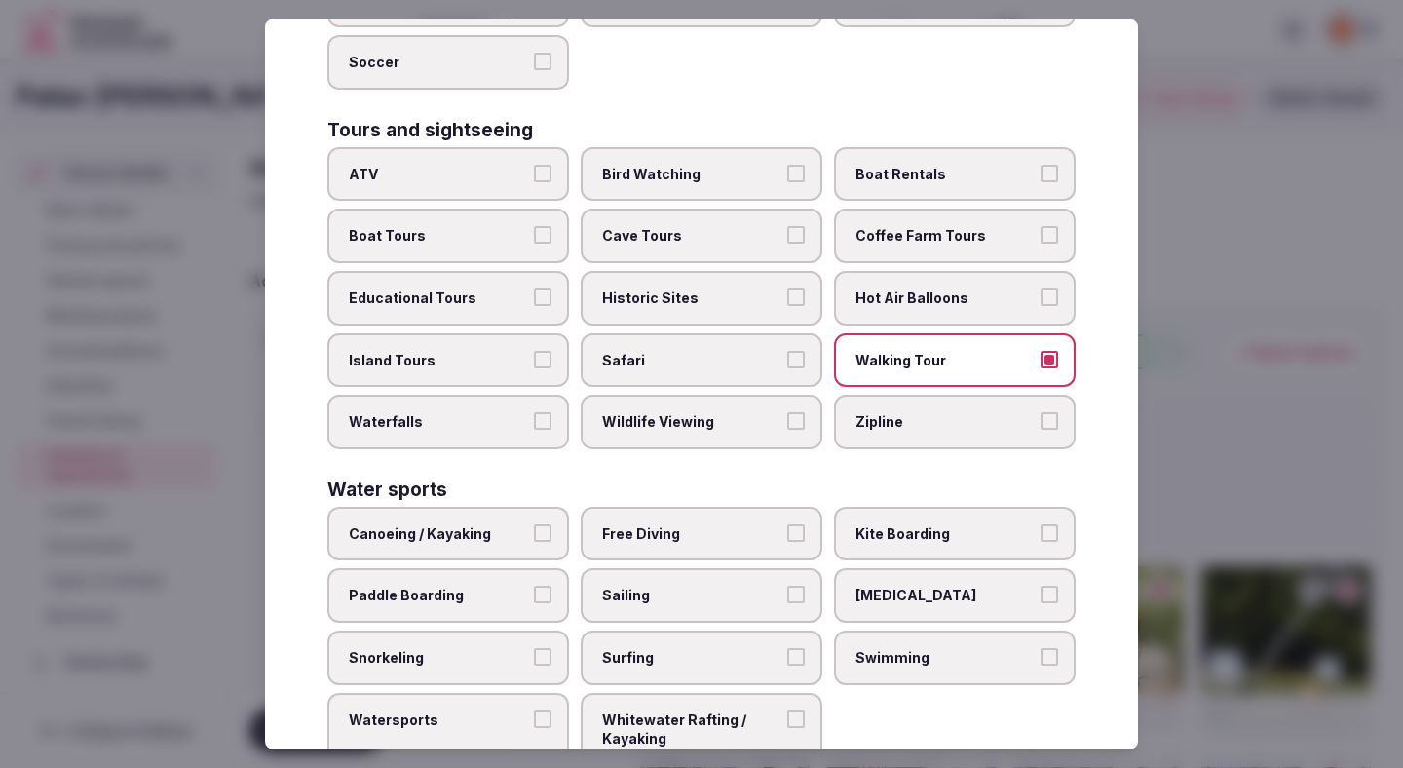
scroll to position [1331, 0]
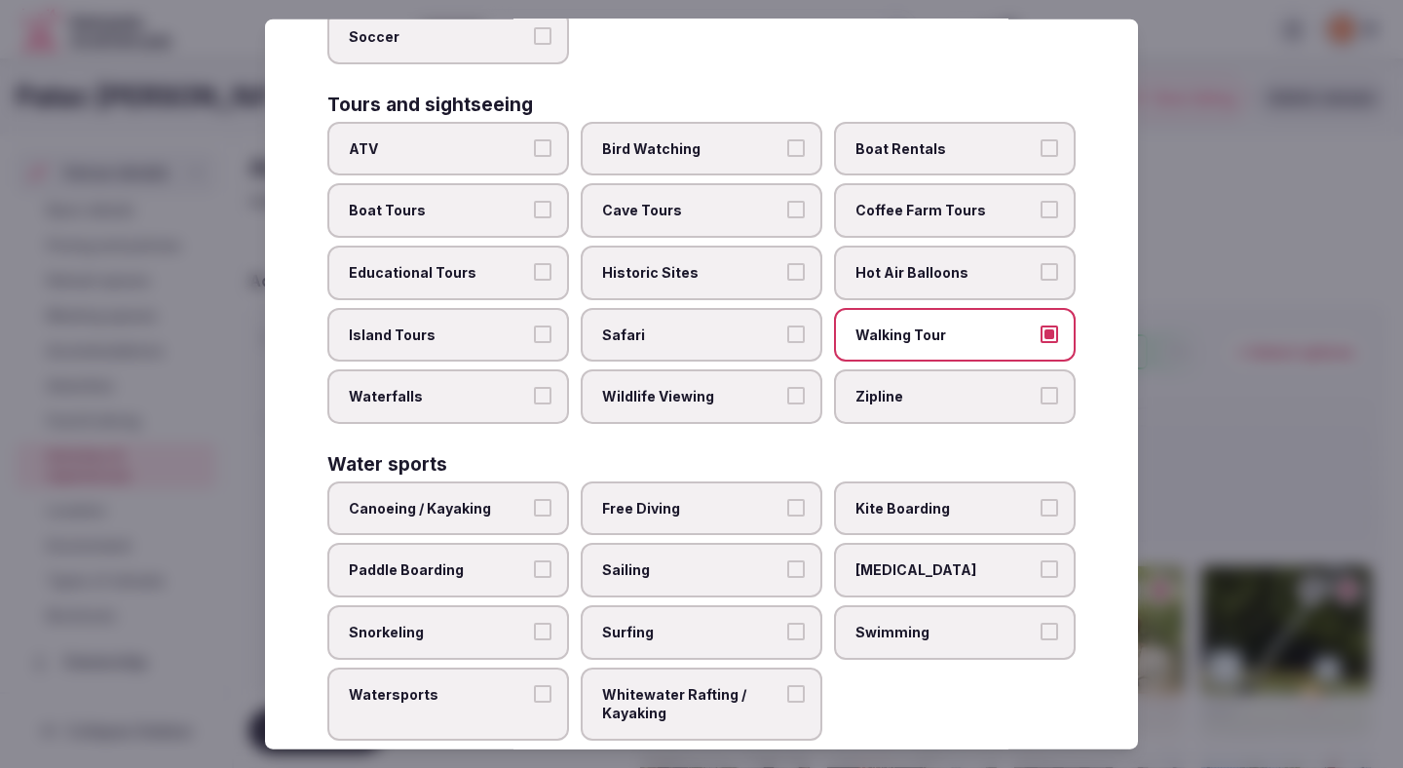
click at [1196, 351] on div at bounding box center [701, 384] width 1403 height 768
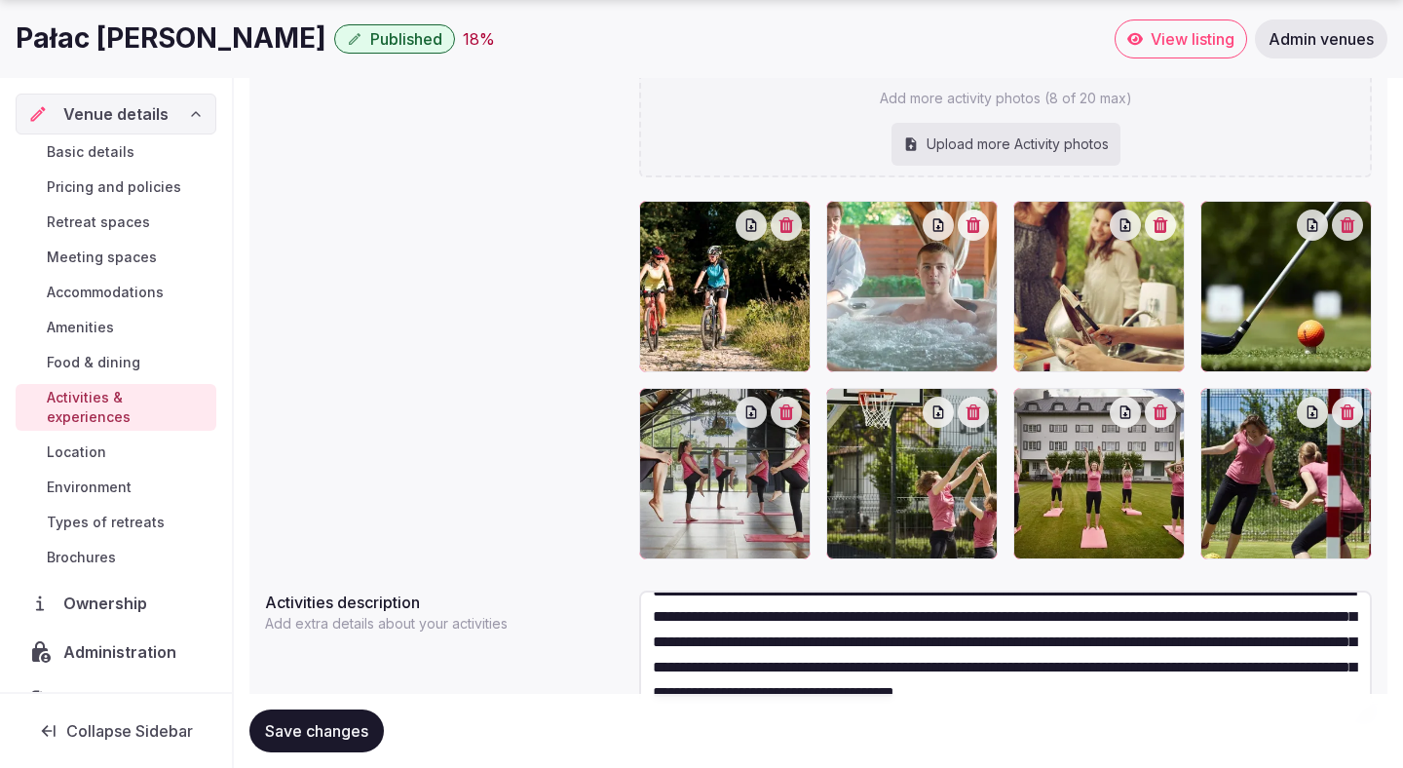
scroll to position [415, 0]
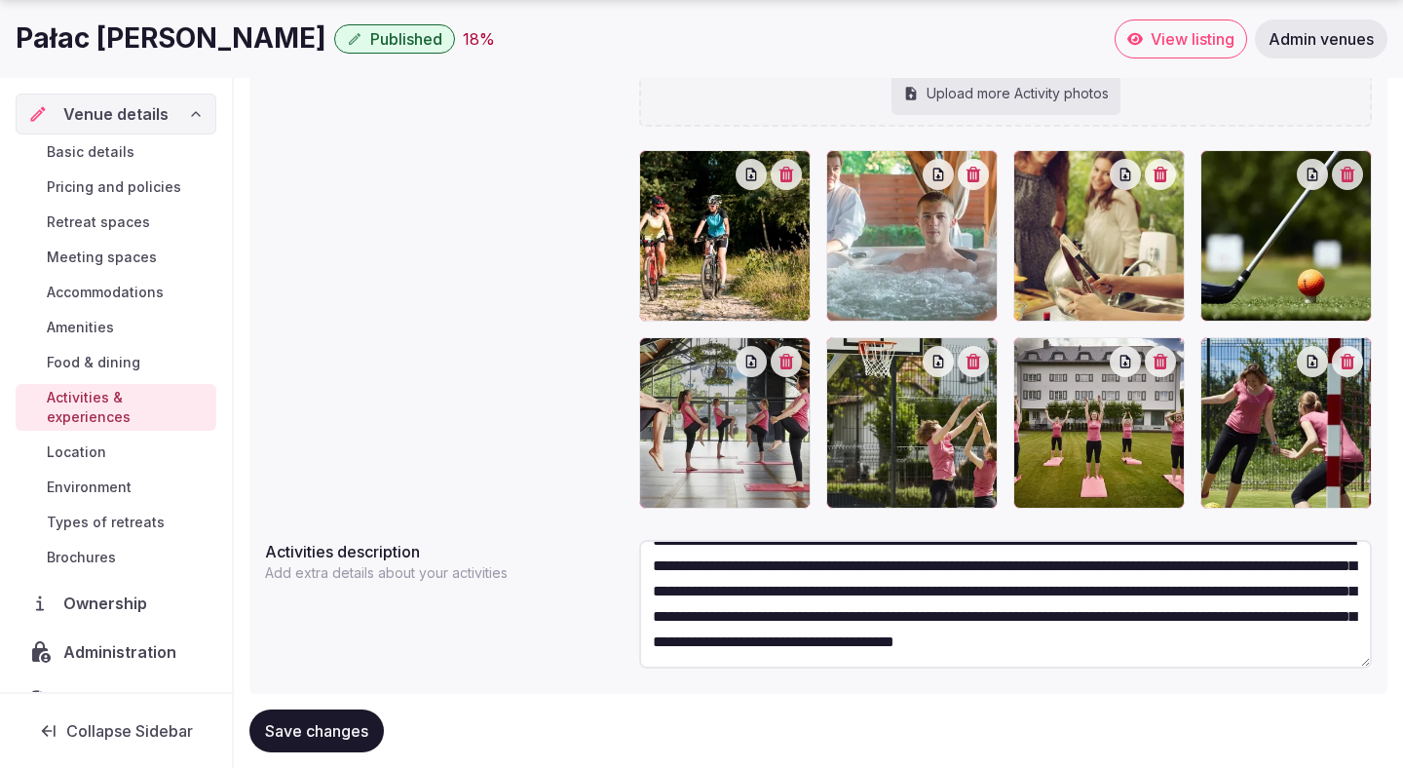
click at [362, 728] on span "Save changes" at bounding box center [316, 730] width 103 height 19
click at [361, 728] on span "Save changes" at bounding box center [316, 730] width 103 height 19
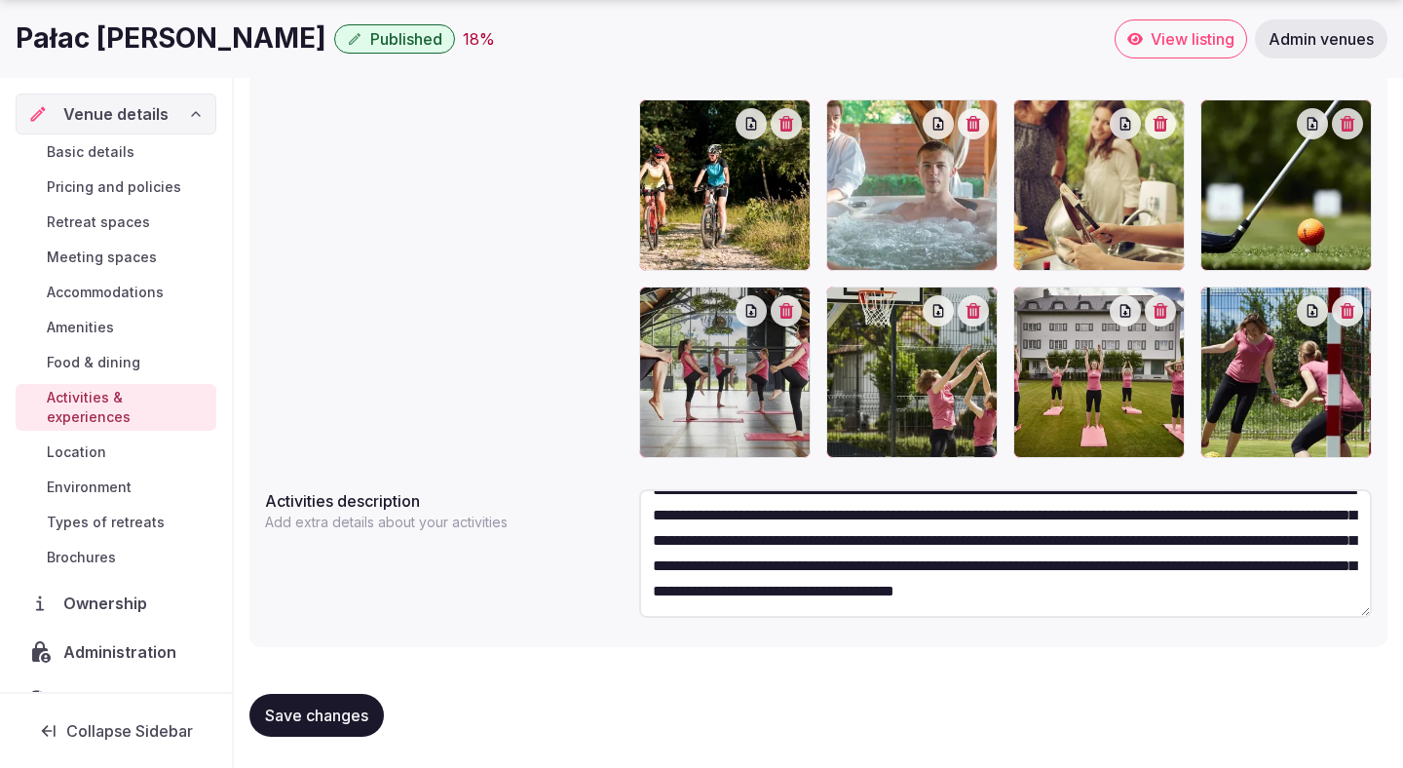
click at [346, 720] on span "Save changes" at bounding box center [316, 714] width 103 height 19
click at [103, 442] on span "Location" at bounding box center [76, 451] width 59 height 19
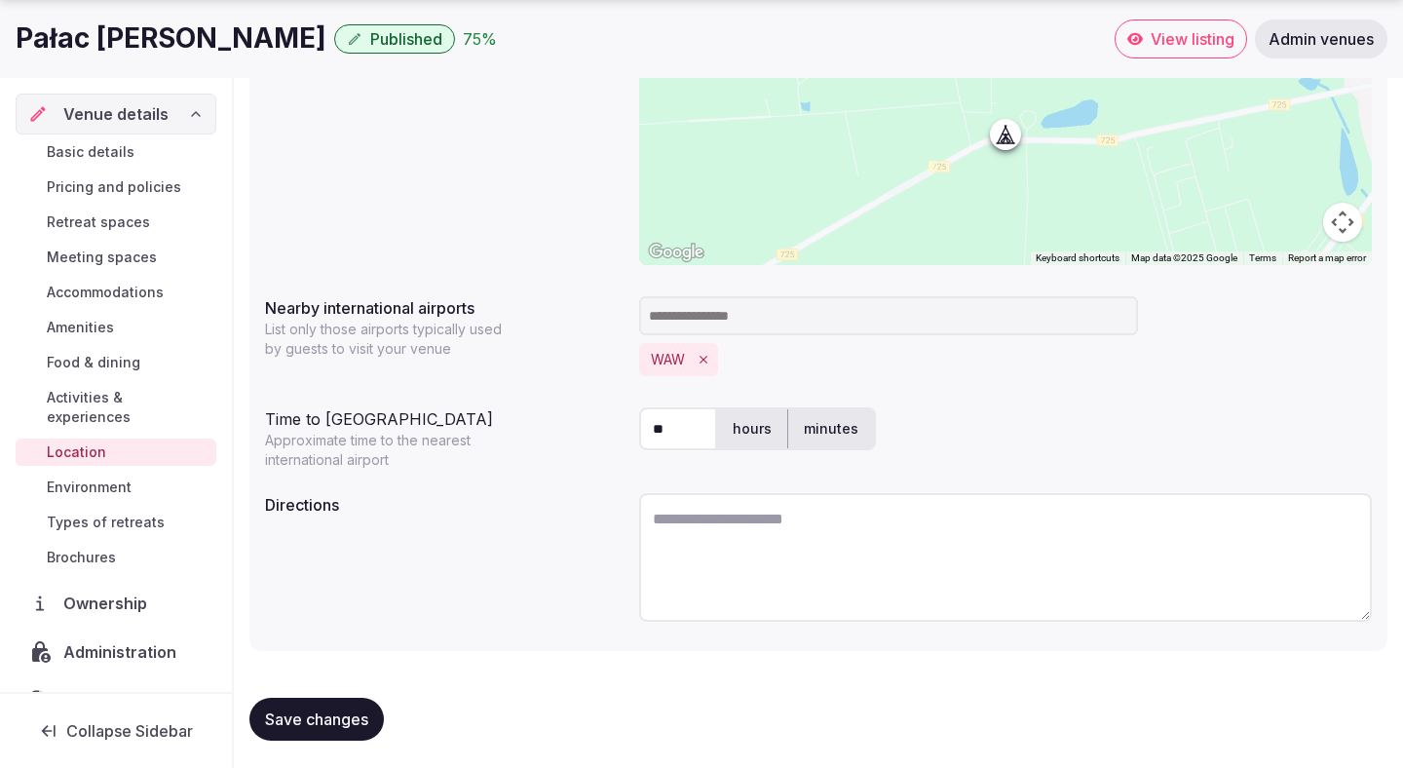
scroll to position [413, 0]
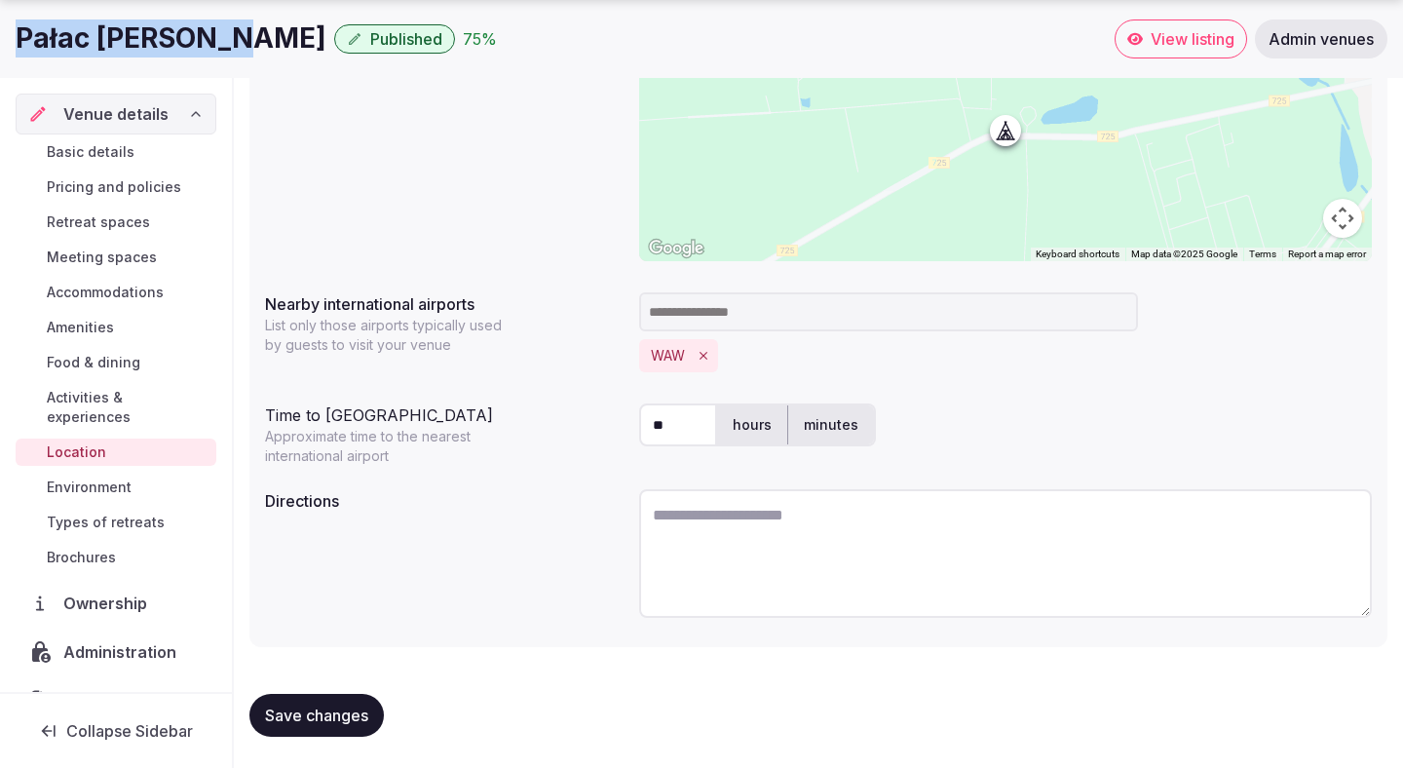
copy h1 "Pałac Mała Wieś"
drag, startPoint x: 233, startPoint y: 41, endPoint x: 23, endPoint y: 48, distance: 209.6
click at [23, 48] on div "Pałac Mała Wieś Published 75 %" at bounding box center [565, 38] width 1099 height 38
click at [778, 546] on textarea at bounding box center [1005, 553] width 733 height 129
paste textarea "**********"
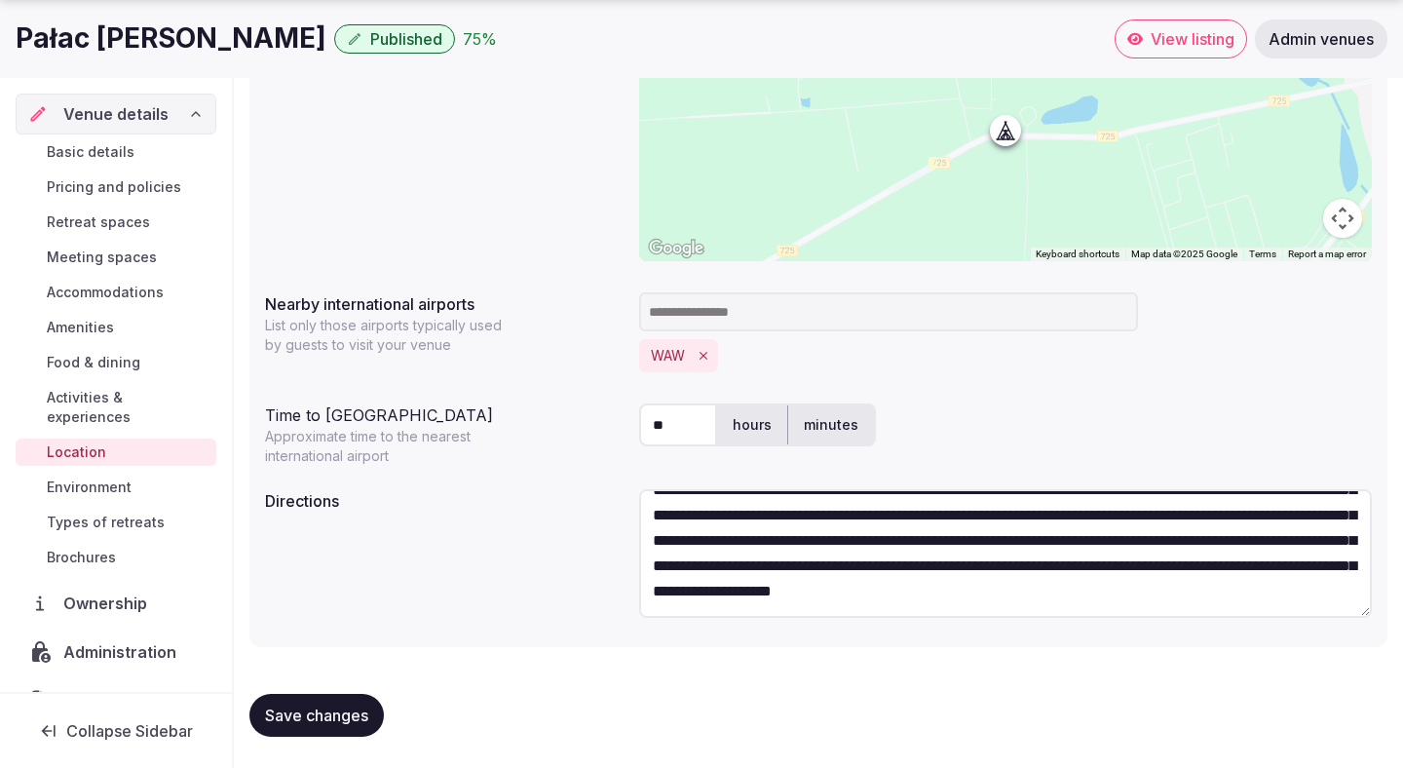
scroll to position [0, 0]
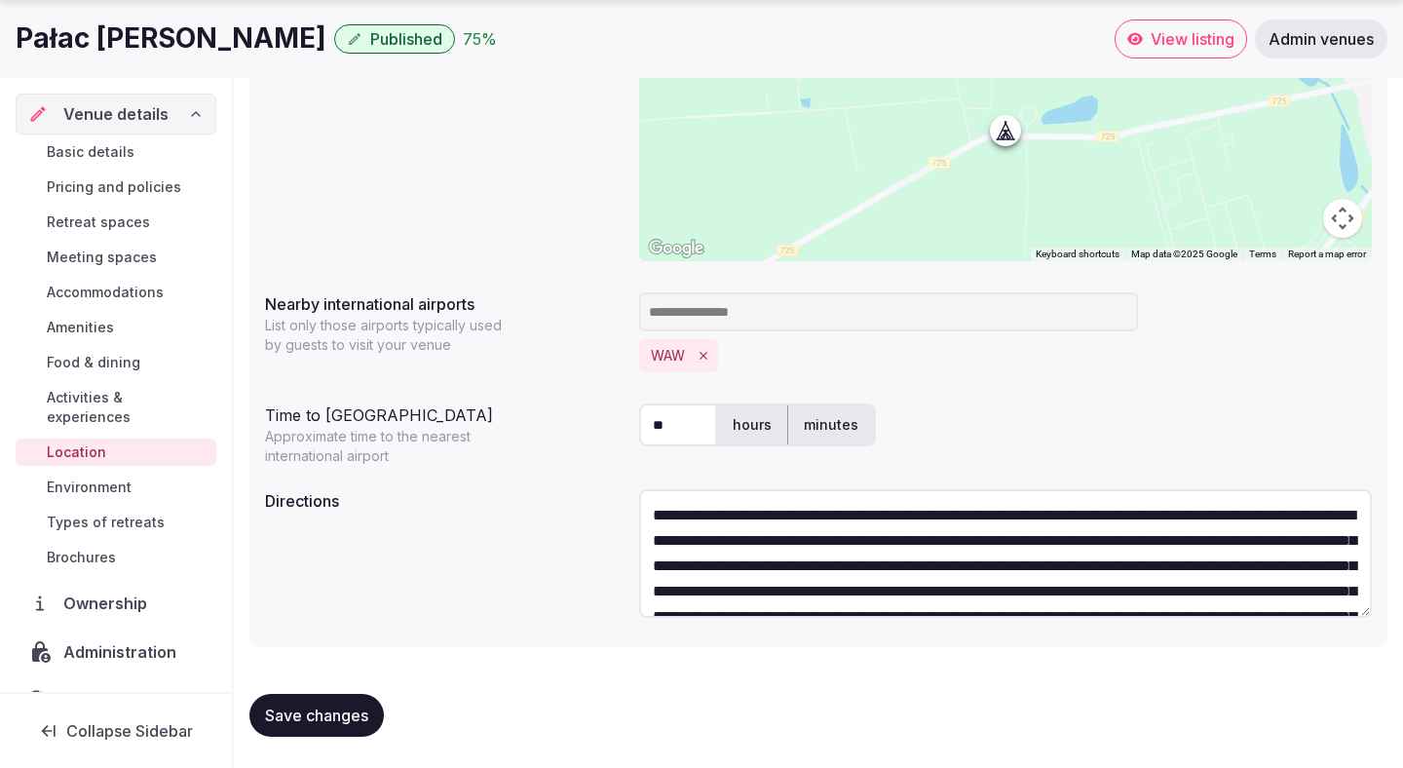
type textarea "**********"
click at [674, 428] on input "**" at bounding box center [678, 424] width 78 height 43
type input "*"
type input "**"
click at [958, 514] on textarea "**********" at bounding box center [1005, 553] width 733 height 129
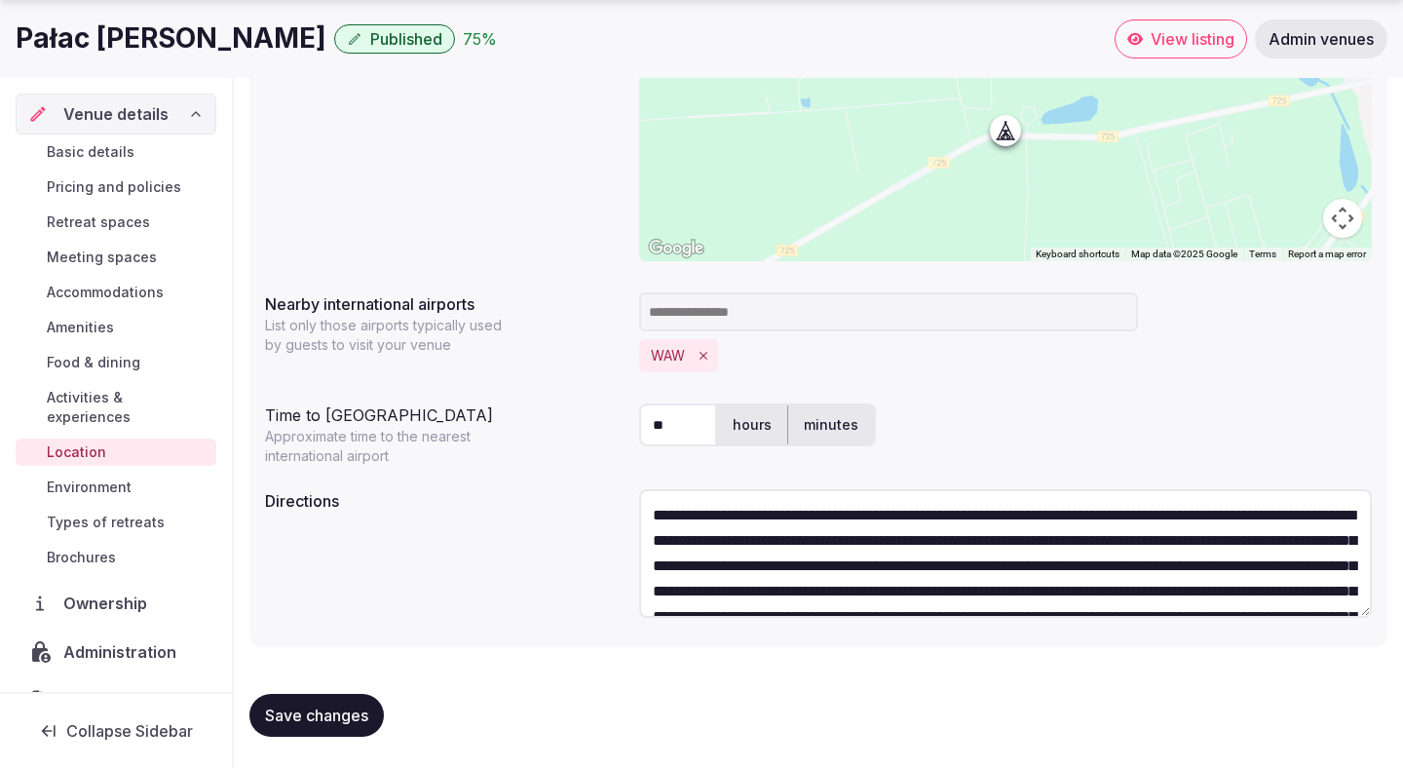
click at [718, 516] on textarea "**********" at bounding box center [1005, 553] width 733 height 129
click at [939, 514] on textarea "**********" at bounding box center [1005, 553] width 733 height 129
click at [1039, 513] on textarea "**********" at bounding box center [1005, 553] width 733 height 129
click at [1152, 508] on textarea "**********" at bounding box center [1005, 553] width 733 height 129
click at [1255, 513] on textarea "**********" at bounding box center [1005, 553] width 733 height 129
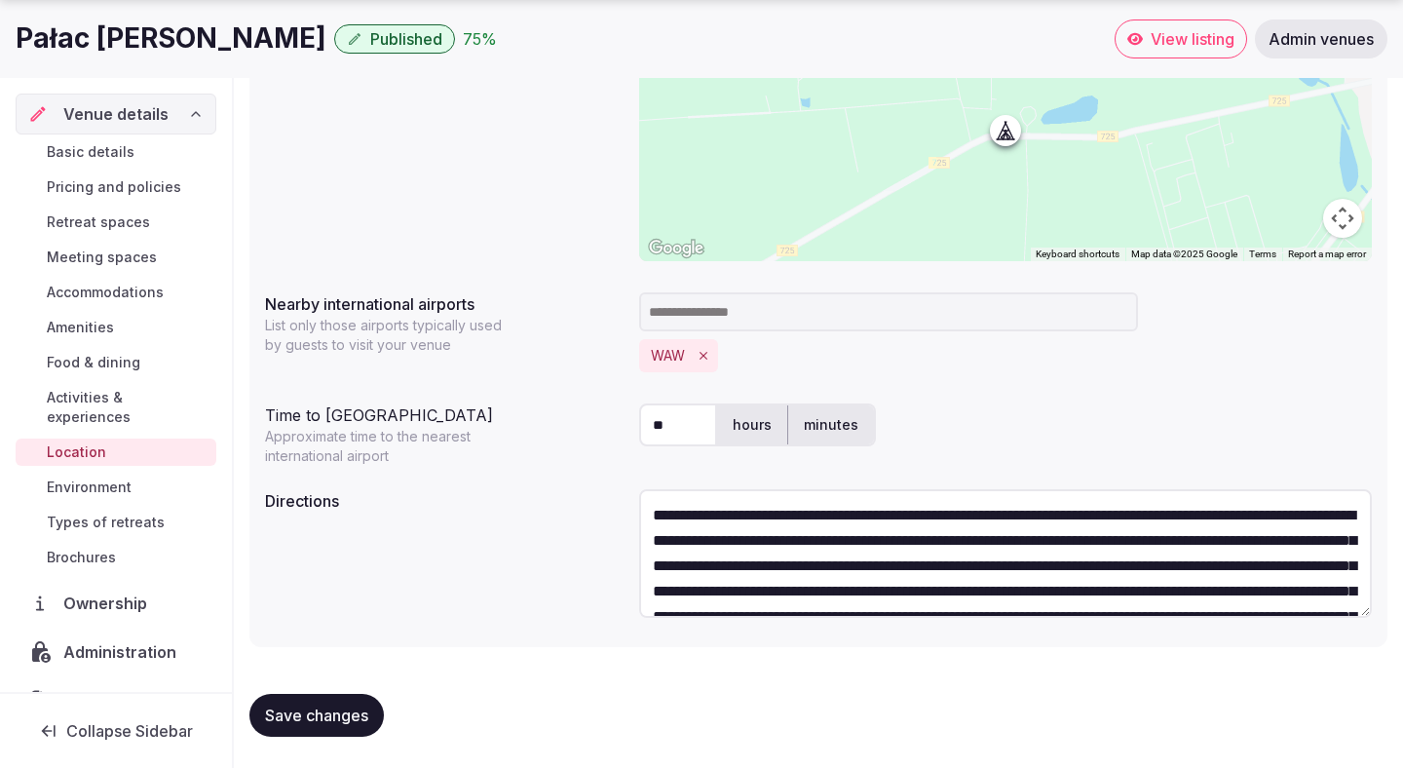
click at [726, 547] on textarea "**********" at bounding box center [1005, 553] width 733 height 129
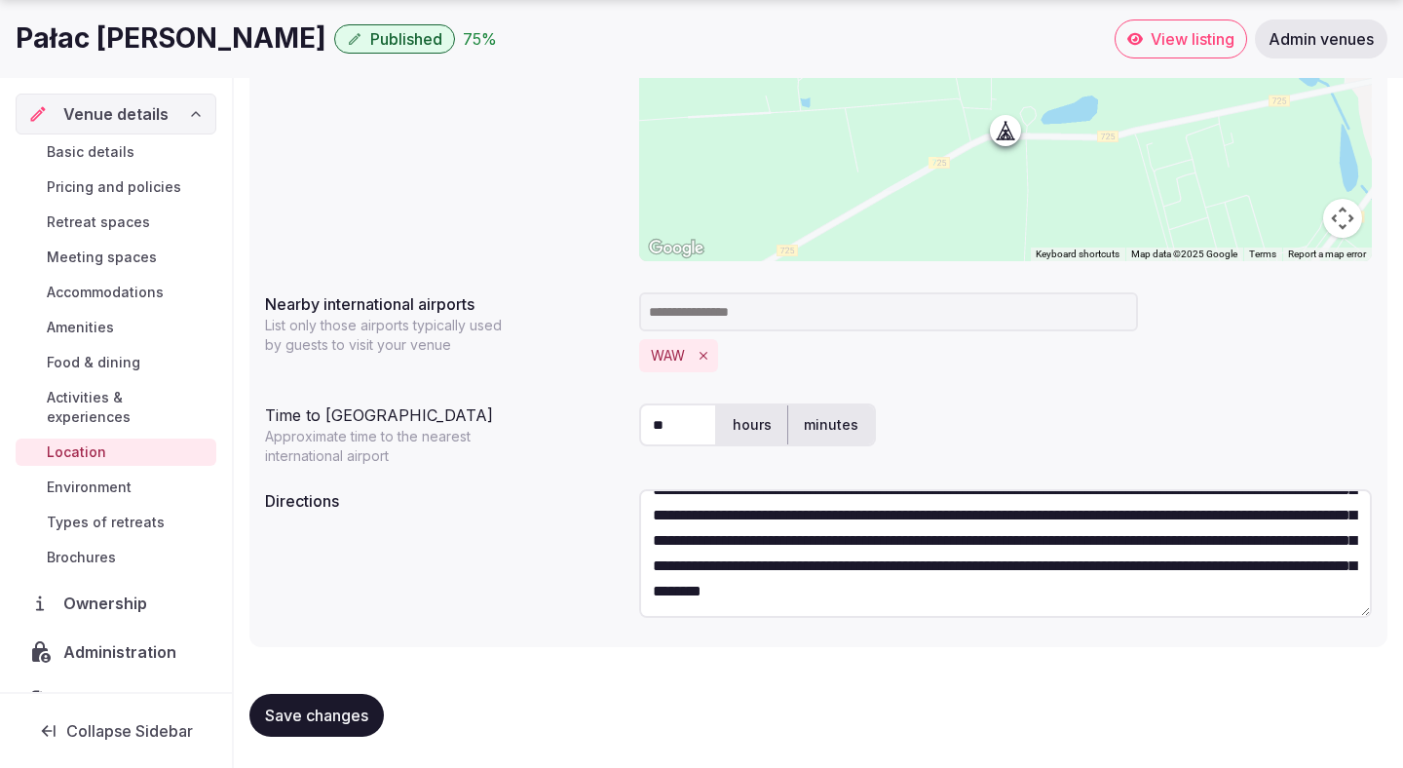
scroll to position [101, 0]
click at [803, 604] on textarea "**********" at bounding box center [1005, 553] width 733 height 129
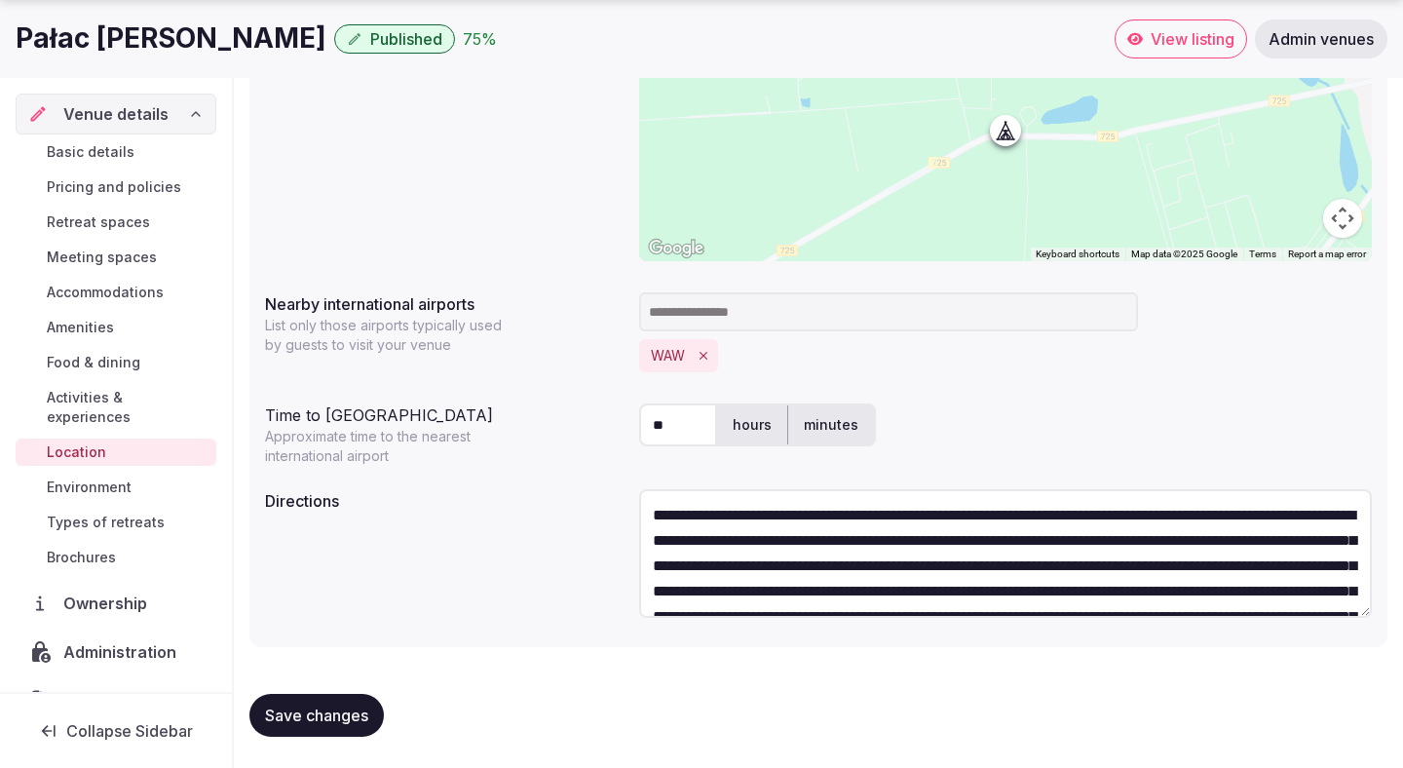
type textarea "**********"
click at [362, 715] on span "Save changes" at bounding box center [316, 714] width 103 height 19
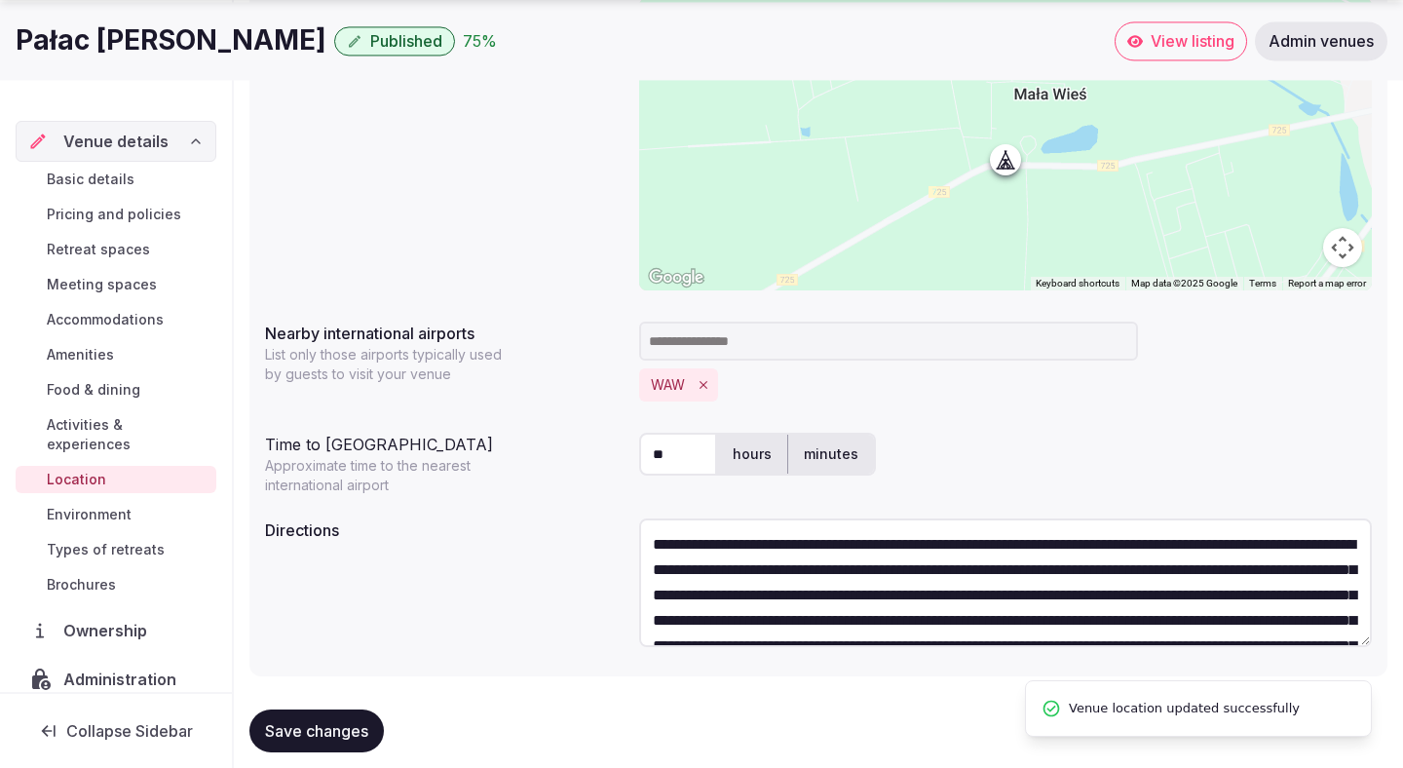
scroll to position [413, 0]
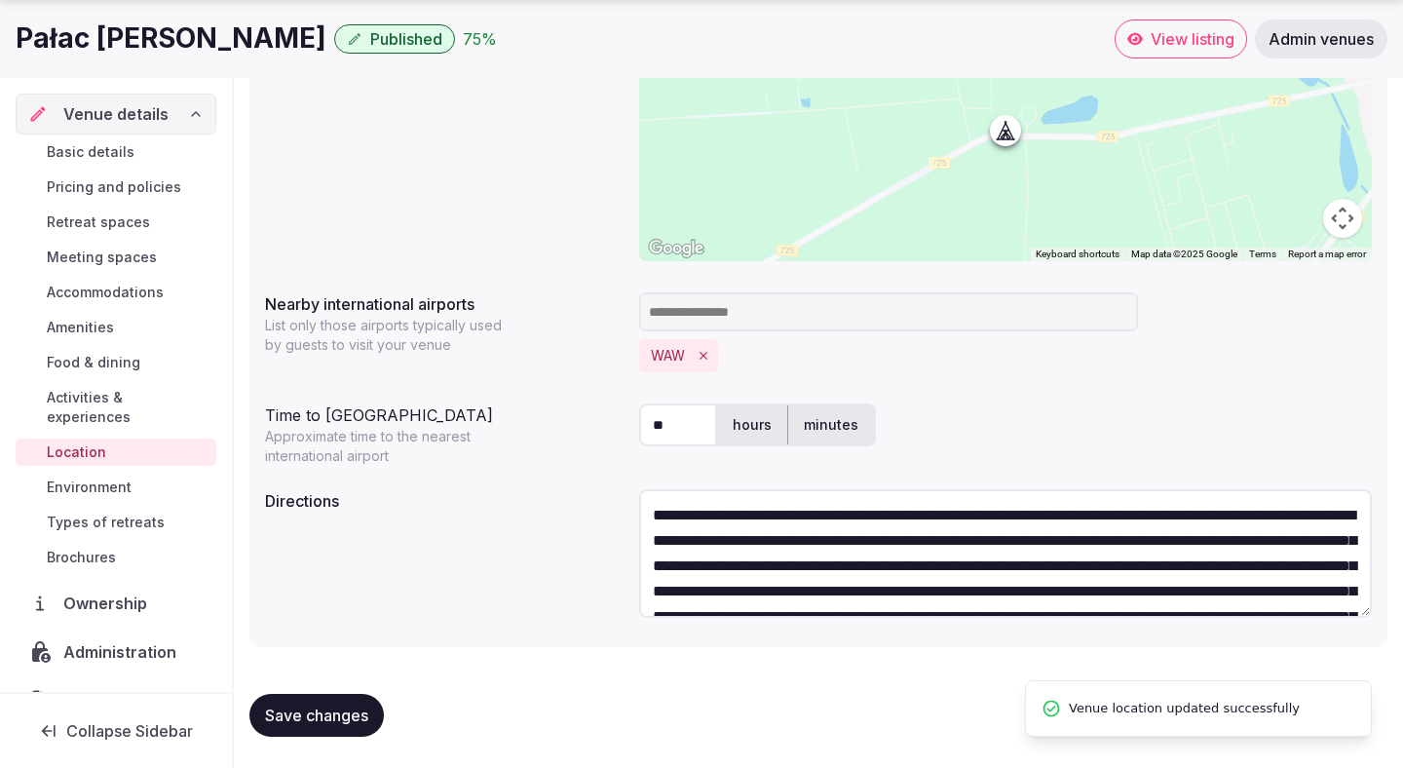
click at [116, 477] on span "Environment" at bounding box center [89, 486] width 85 height 19
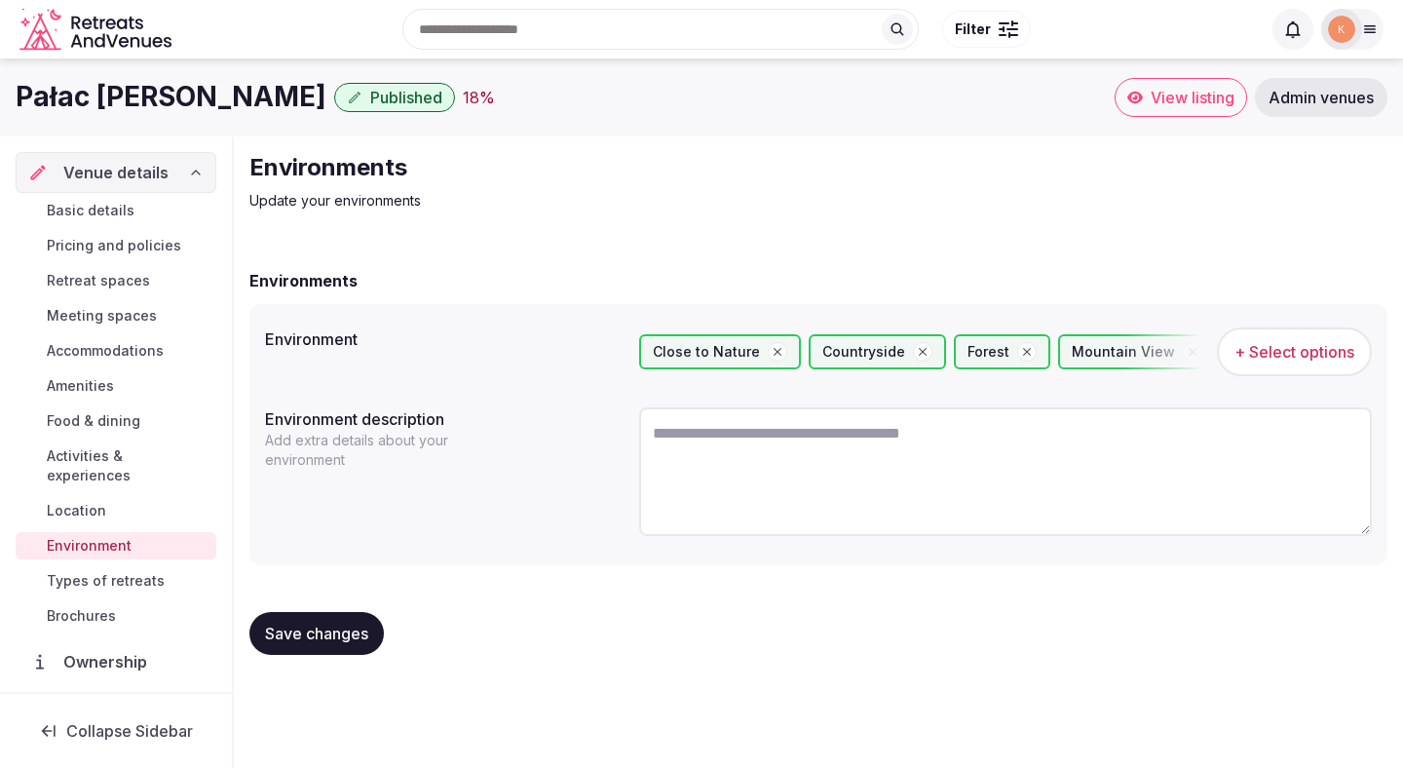
click at [694, 502] on textarea at bounding box center [1005, 471] width 733 height 129
paste textarea "**********"
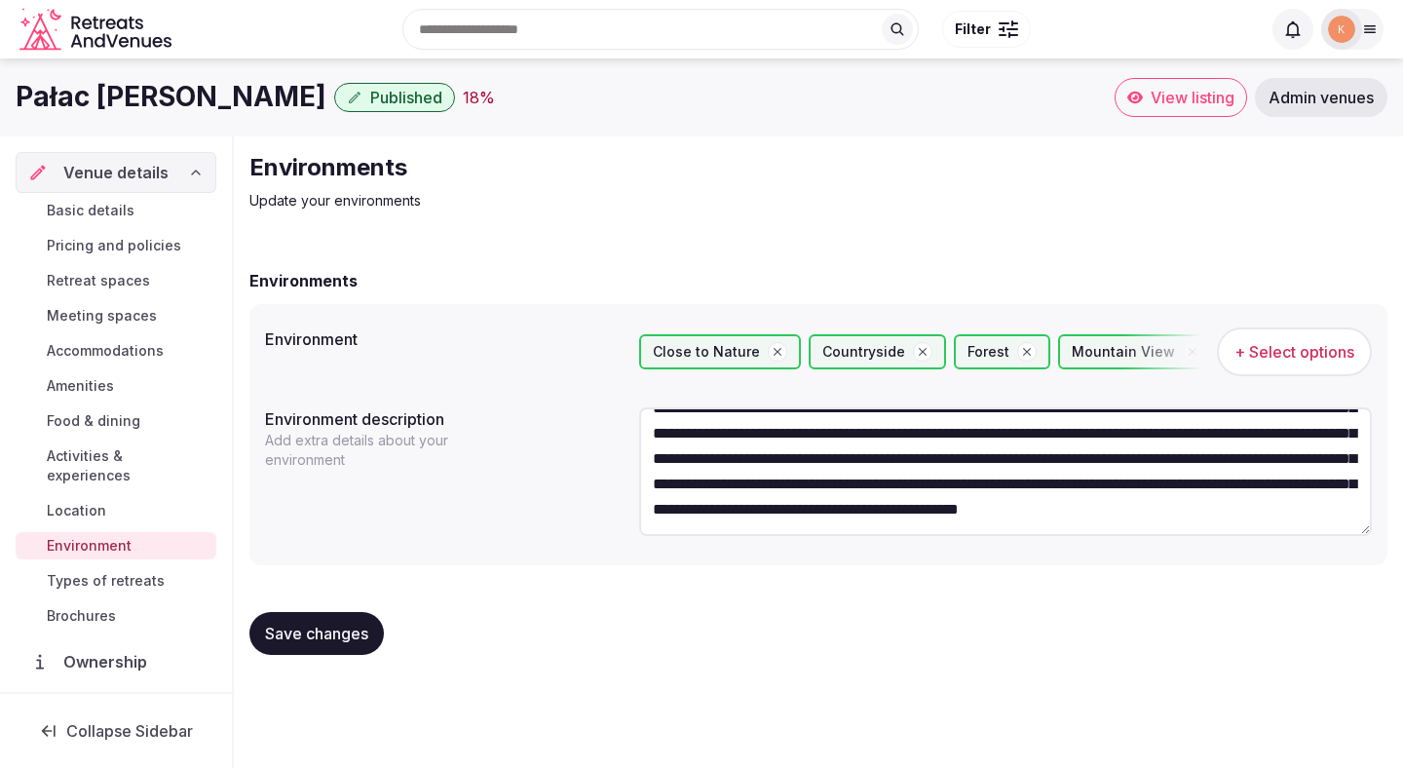
scroll to position [101, 0]
type textarea "**********"
click at [339, 632] on span "Save changes" at bounding box center [316, 633] width 103 height 19
click at [136, 571] on span "Types of retreats" at bounding box center [106, 580] width 118 height 19
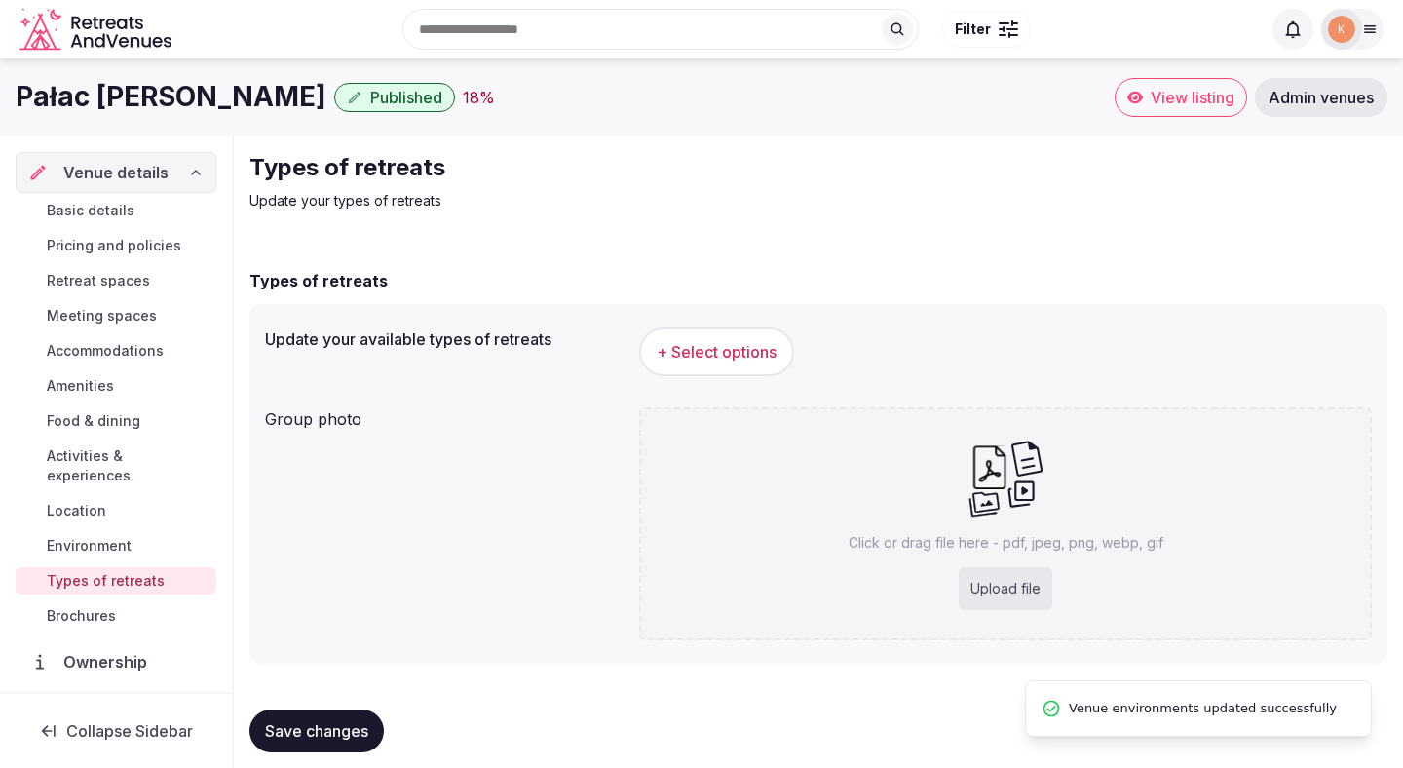
click at [690, 362] on button "+ Select options" at bounding box center [716, 351] width 155 height 49
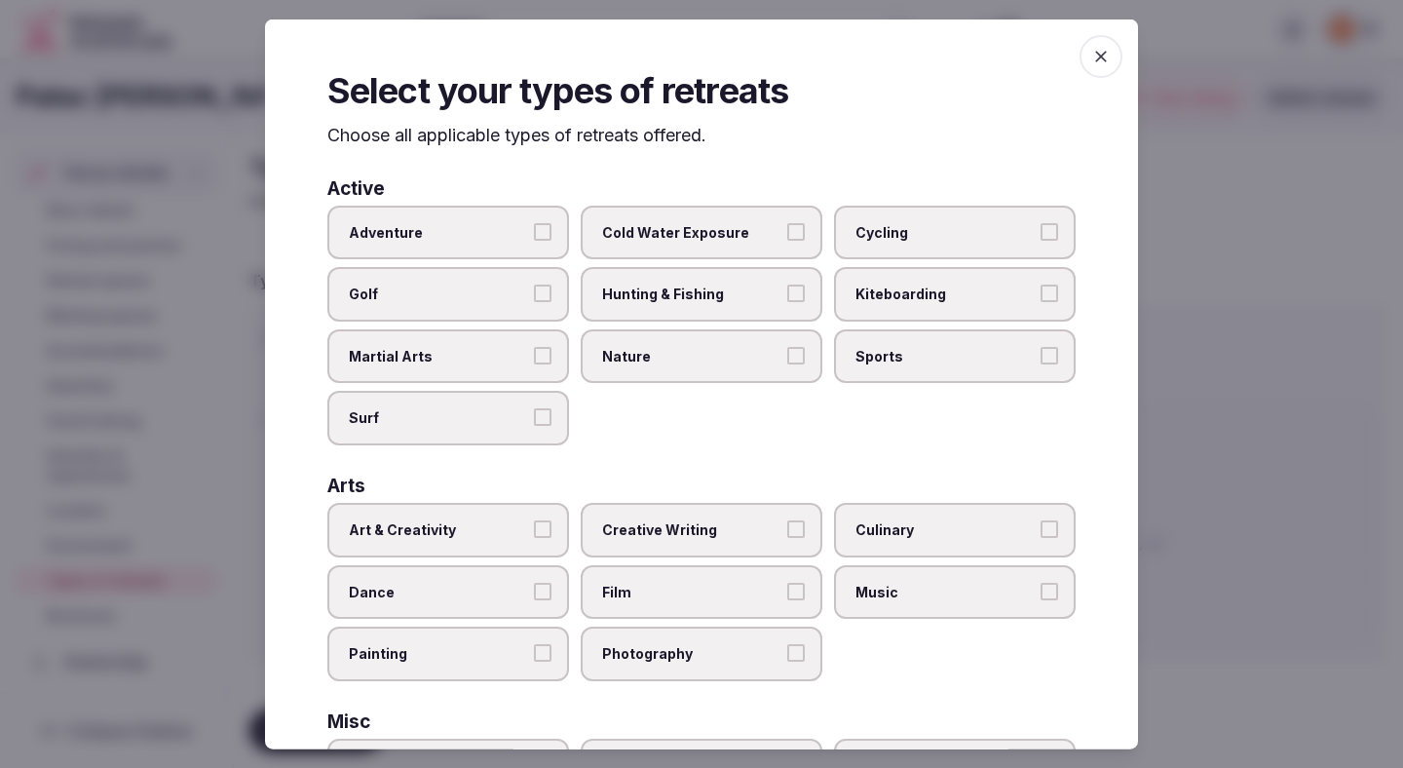
click at [530, 236] on label "Adventure" at bounding box center [448, 232] width 242 height 55
click at [534, 236] on button "Adventure" at bounding box center [543, 231] width 18 height 18
click at [530, 285] on label "Golf" at bounding box center [448, 294] width 242 height 55
click at [534, 285] on button "Golf" at bounding box center [543, 294] width 18 height 18
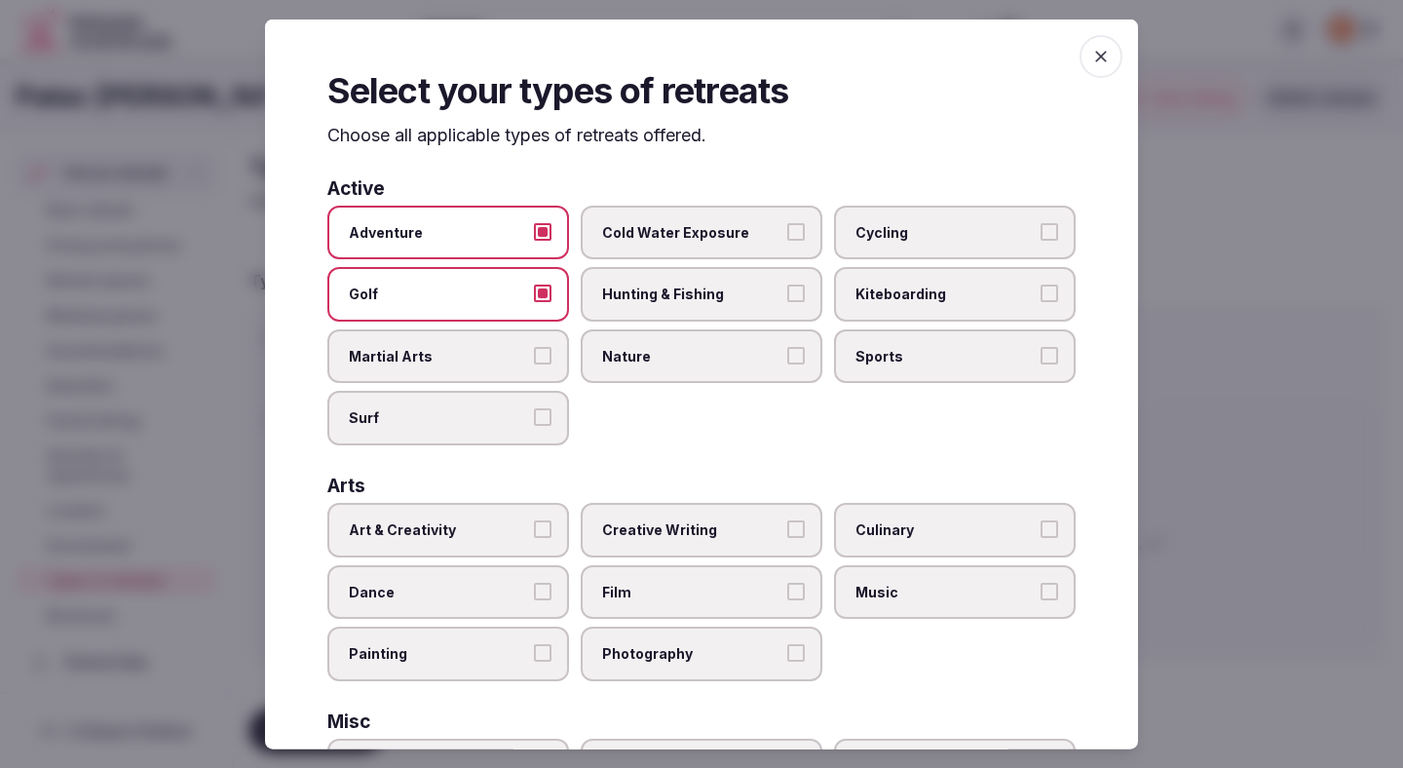
click at [622, 364] on span "Nature" at bounding box center [691, 355] width 179 height 19
click at [787, 363] on button "Nature" at bounding box center [796, 355] width 18 height 18
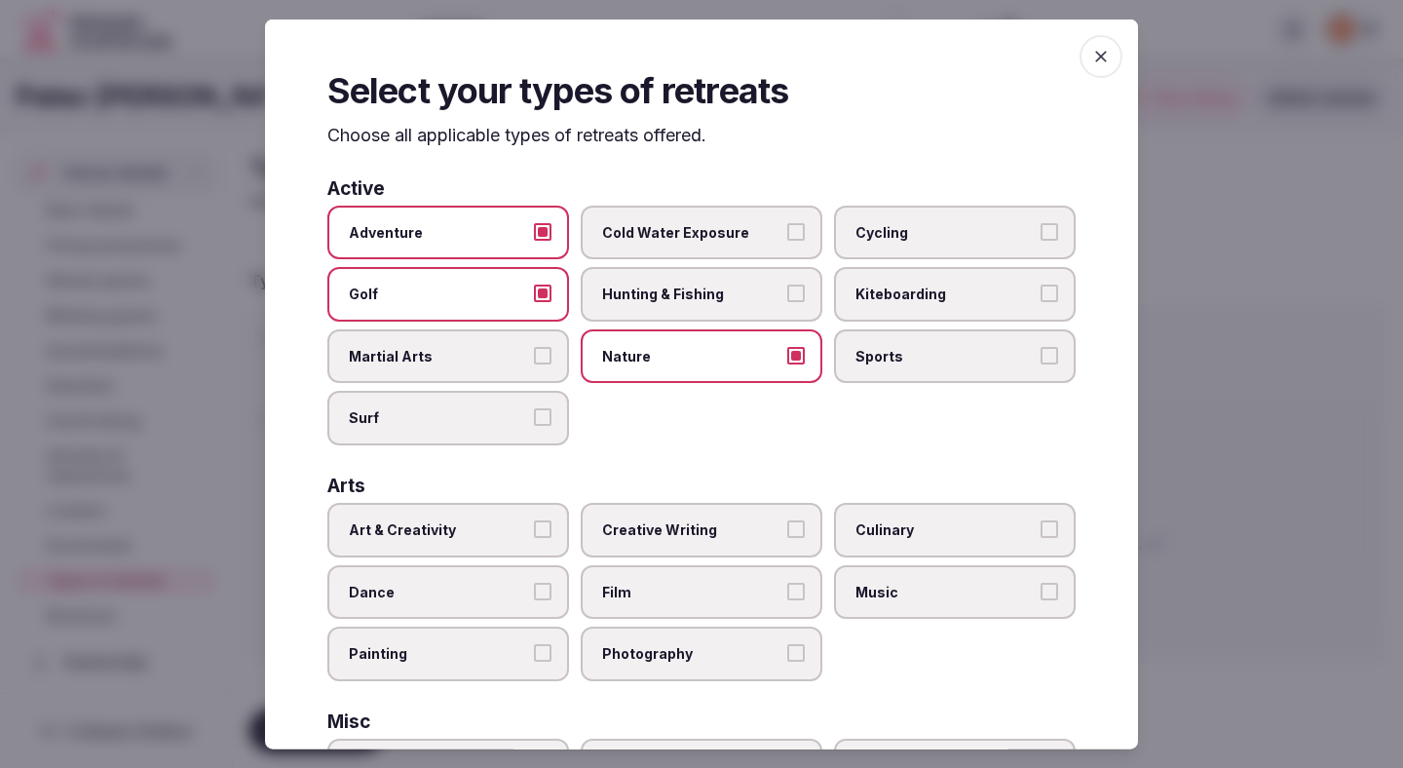
click at [889, 361] on span "Sports" at bounding box center [945, 355] width 179 height 19
click at [1041, 361] on button "Sports" at bounding box center [1050, 355] width 18 height 18
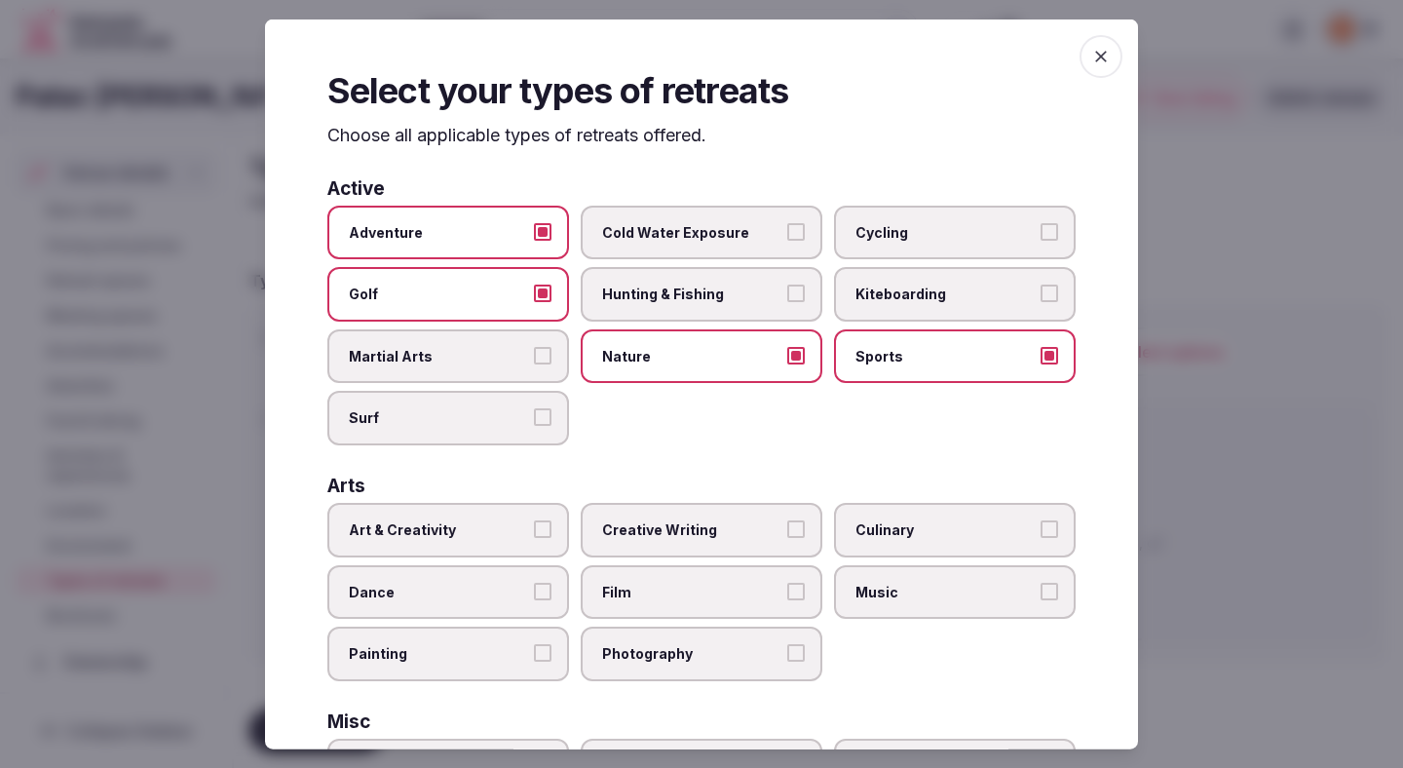
click at [913, 237] on span "Cycling" at bounding box center [945, 231] width 179 height 19
click at [1041, 237] on button "Cycling" at bounding box center [1050, 231] width 18 height 18
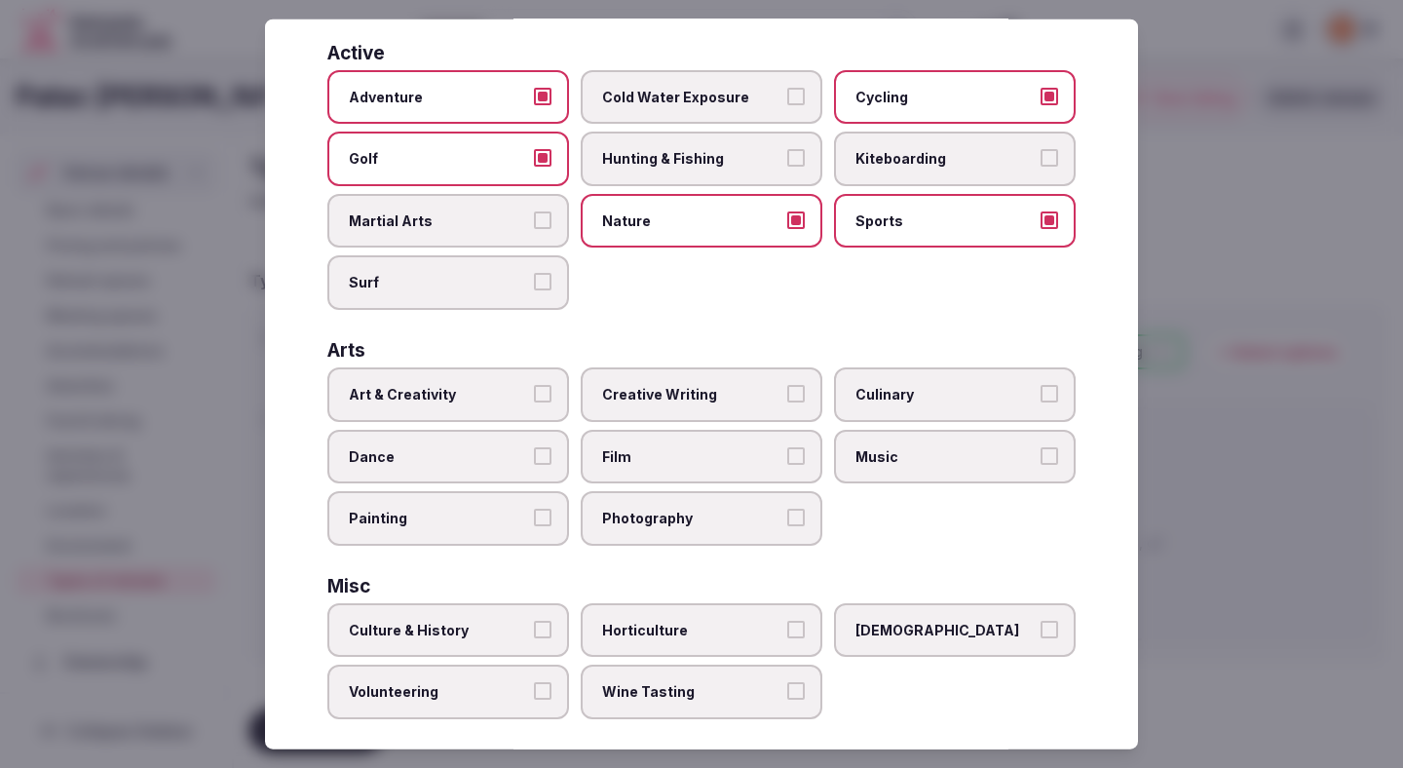
scroll to position [153, 0]
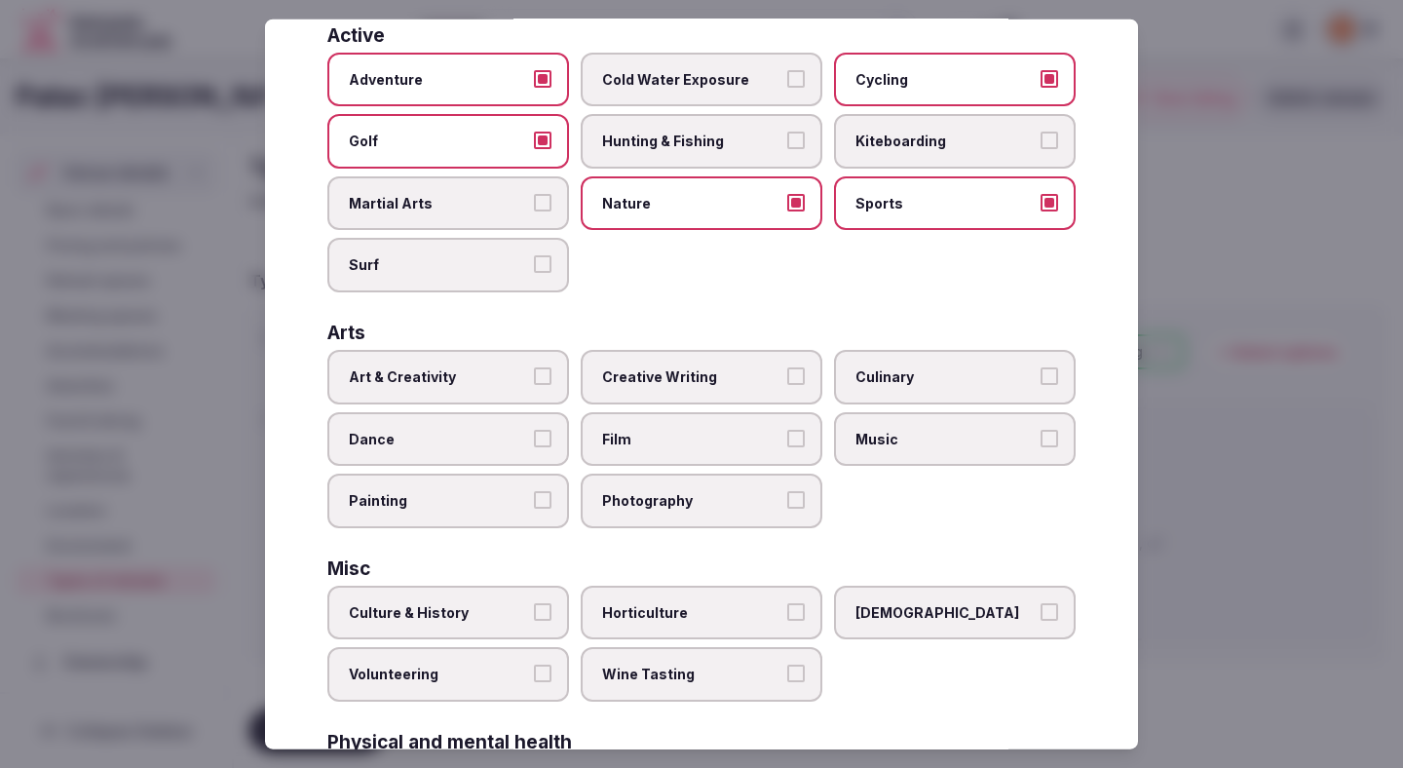
click at [532, 384] on label "Art & Creativity" at bounding box center [448, 377] width 242 height 55
click at [534, 384] on button "Art & Creativity" at bounding box center [543, 376] width 18 height 18
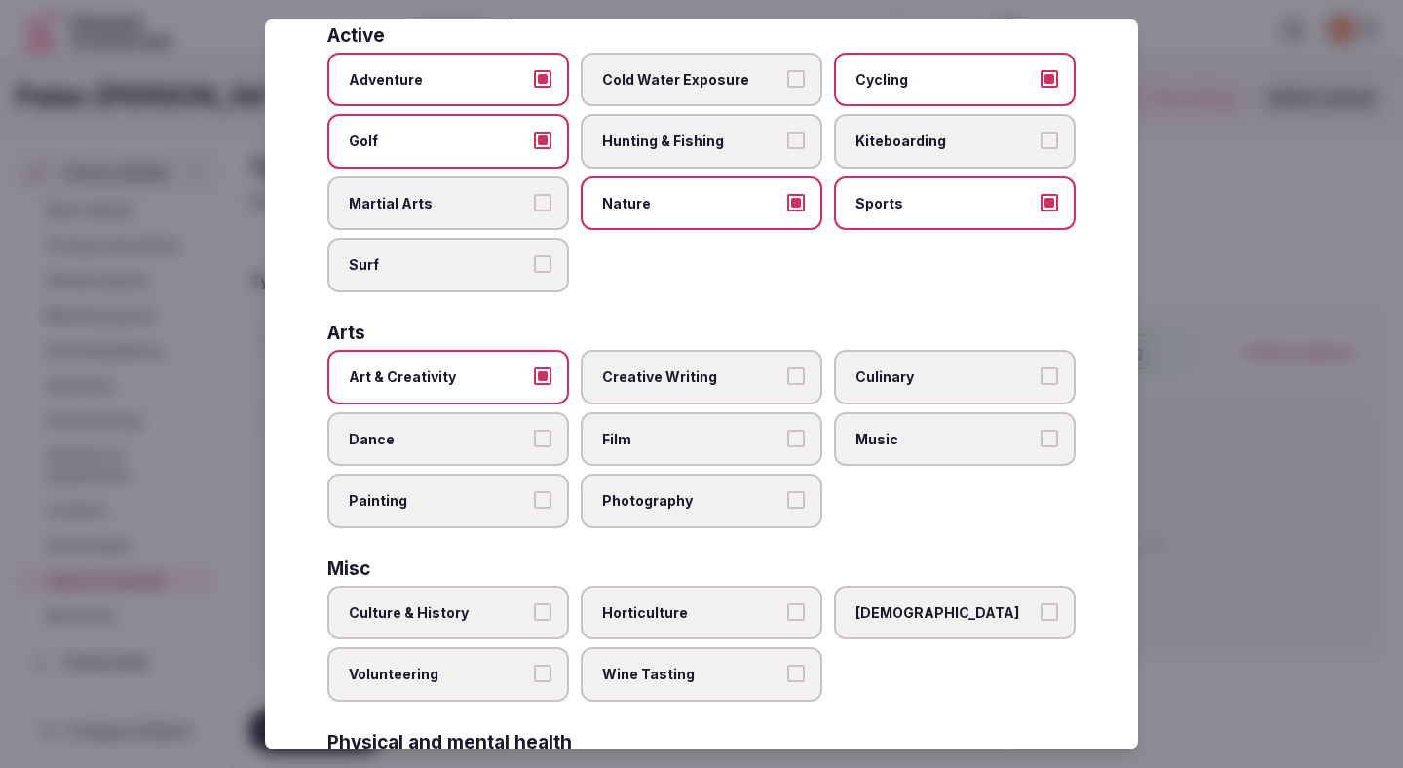
click at [663, 515] on label "Photography" at bounding box center [702, 501] width 242 height 55
click at [787, 509] on button "Photography" at bounding box center [796, 500] width 18 height 18
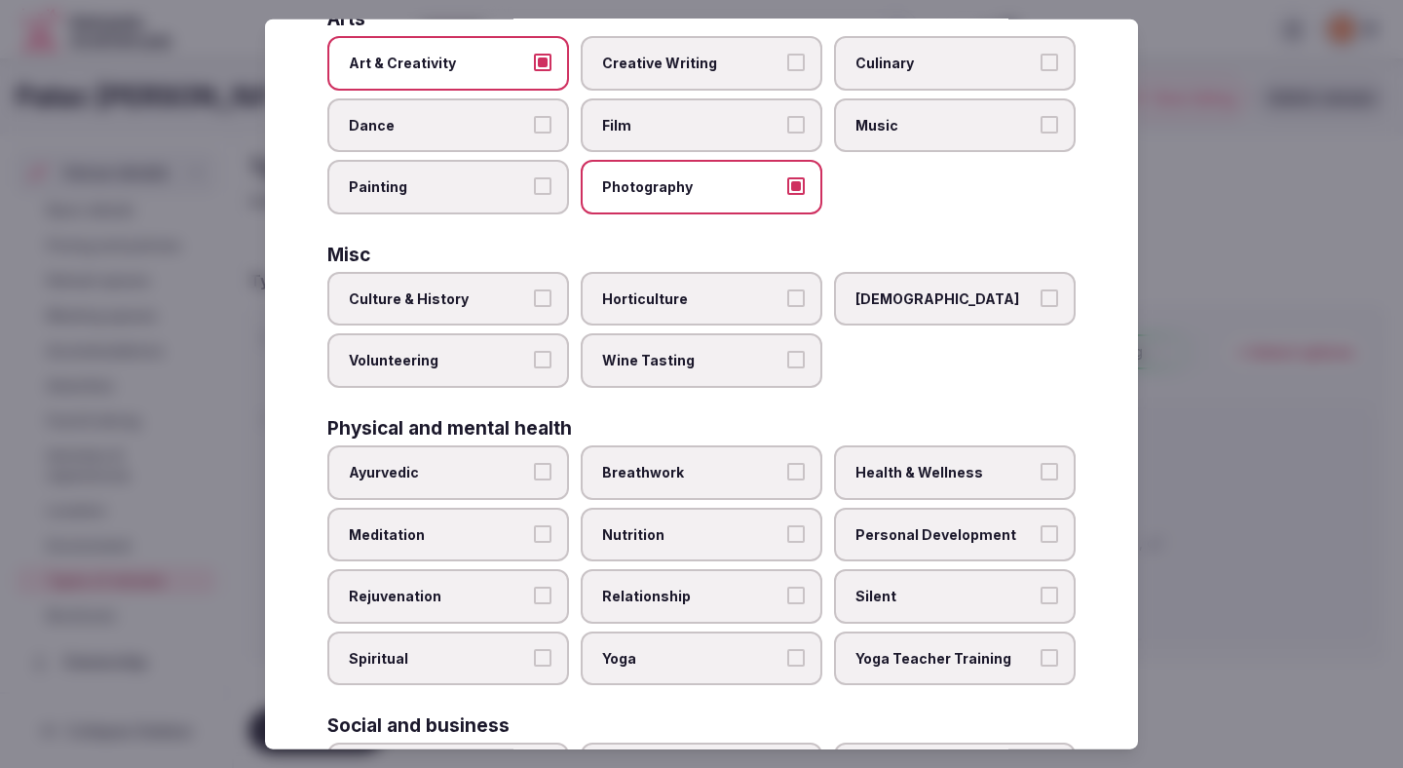
scroll to position [489, 0]
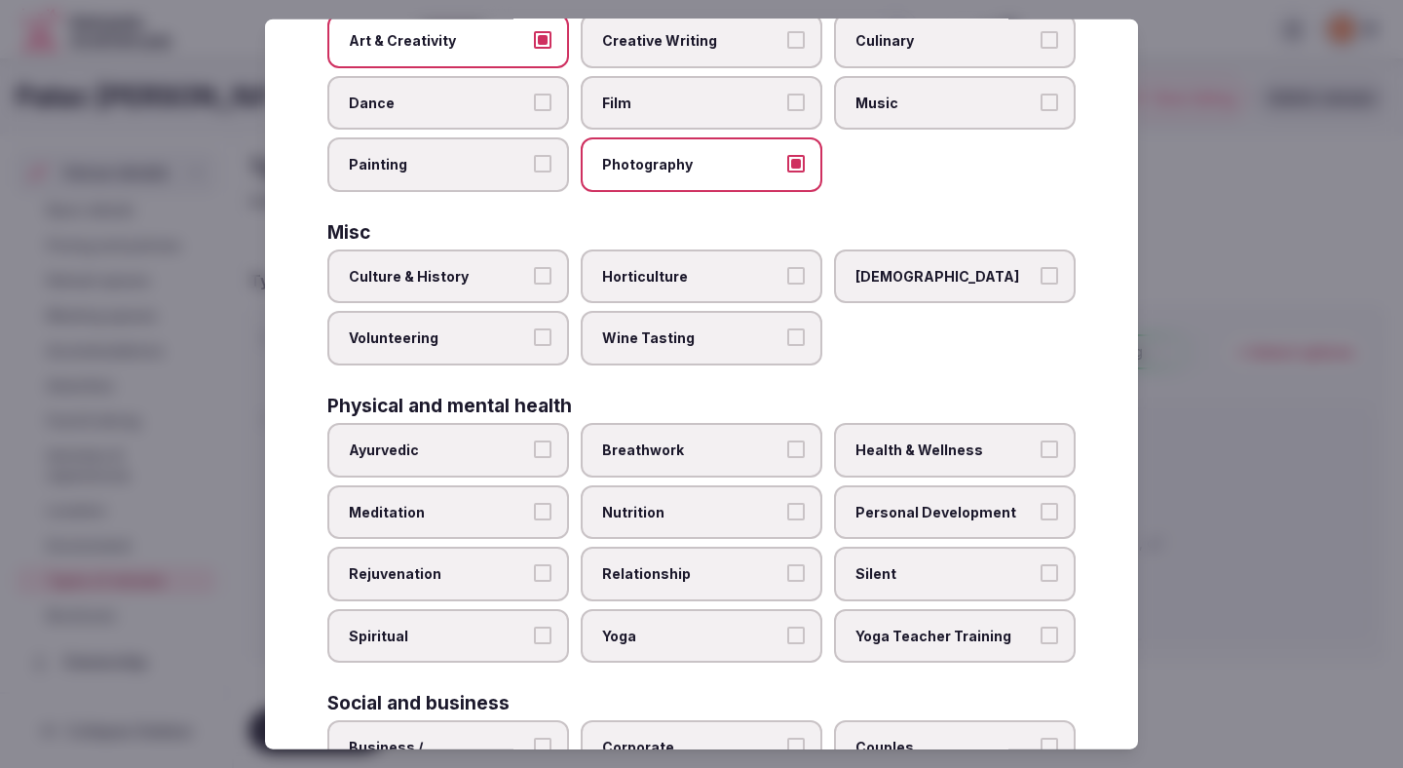
click at [671, 461] on label "Breathwork" at bounding box center [702, 450] width 242 height 55
click at [787, 458] on button "Breathwork" at bounding box center [796, 449] width 18 height 18
click at [860, 465] on label "Health & Wellness" at bounding box center [955, 450] width 242 height 55
click at [1041, 458] on button "Health & Wellness" at bounding box center [1050, 449] width 18 height 18
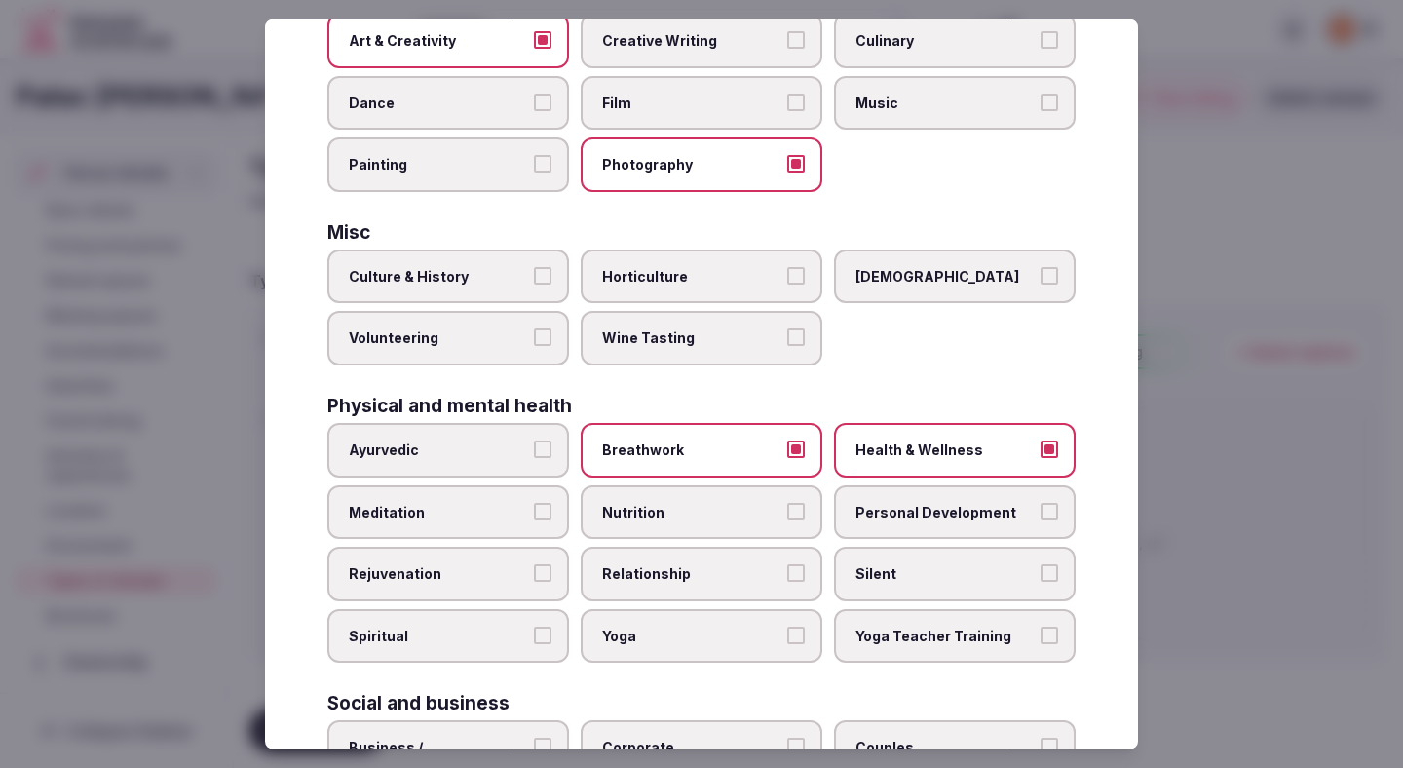
click at [744, 583] on span "Relationship" at bounding box center [691, 573] width 179 height 19
click at [787, 582] on button "Relationship" at bounding box center [796, 573] width 18 height 18
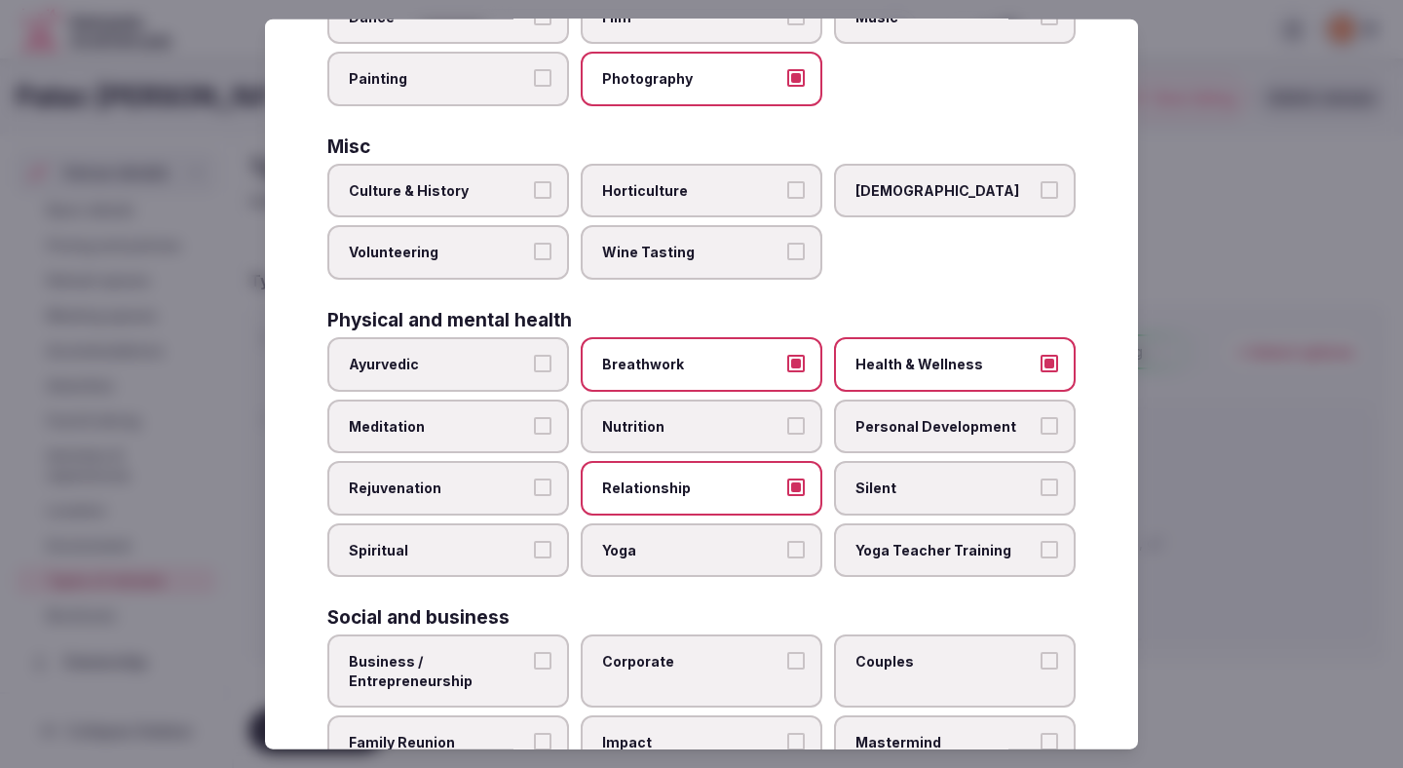
click at [733, 559] on label "Yoga" at bounding box center [702, 549] width 242 height 55
click at [787, 557] on button "Yoga" at bounding box center [796, 549] width 18 height 18
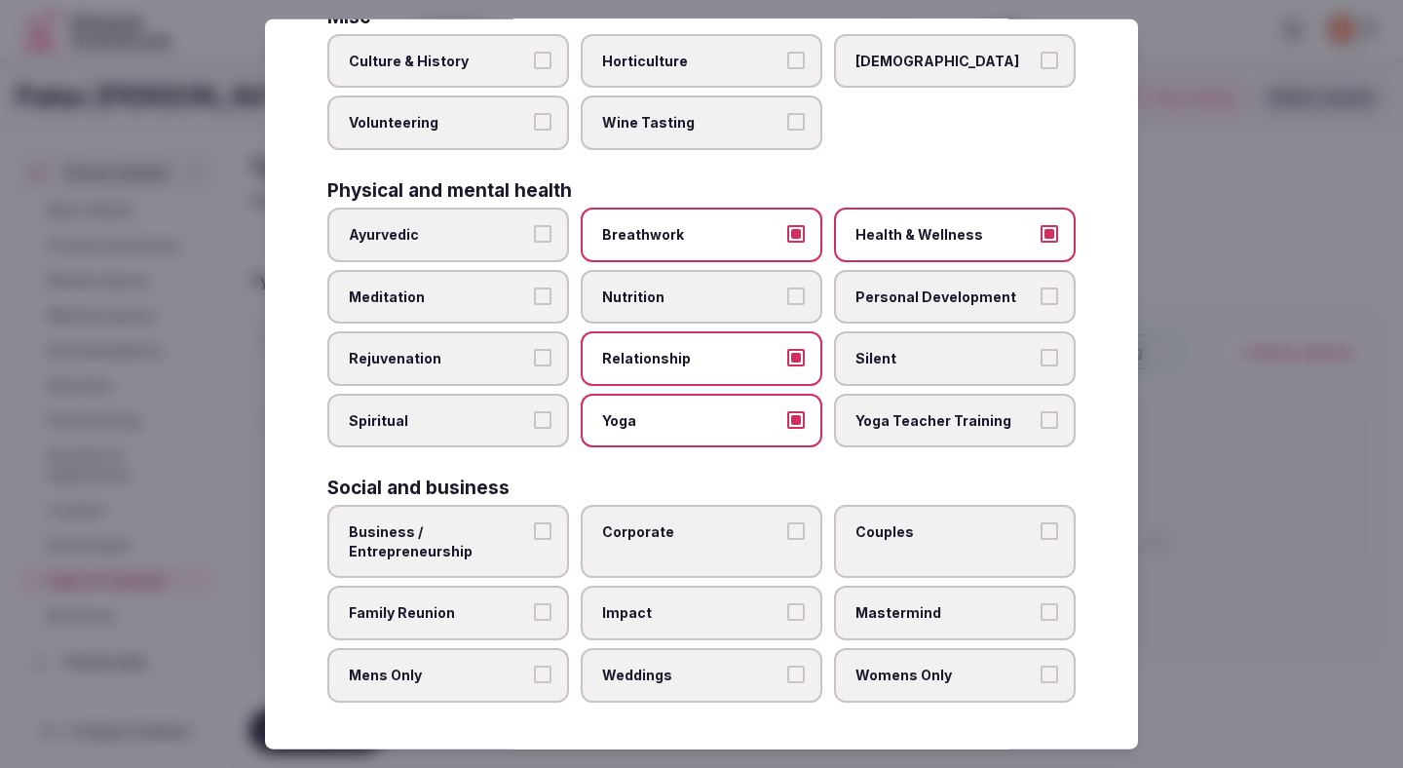
click at [906, 438] on label "Yoga Teacher Training" at bounding box center [955, 420] width 242 height 55
click at [1041, 428] on button "Yoga Teacher Training" at bounding box center [1050, 419] width 18 height 18
click at [450, 550] on span "Business / Entrepreneurship" at bounding box center [438, 541] width 179 height 38
click at [534, 540] on button "Business / Entrepreneurship" at bounding box center [543, 531] width 18 height 18
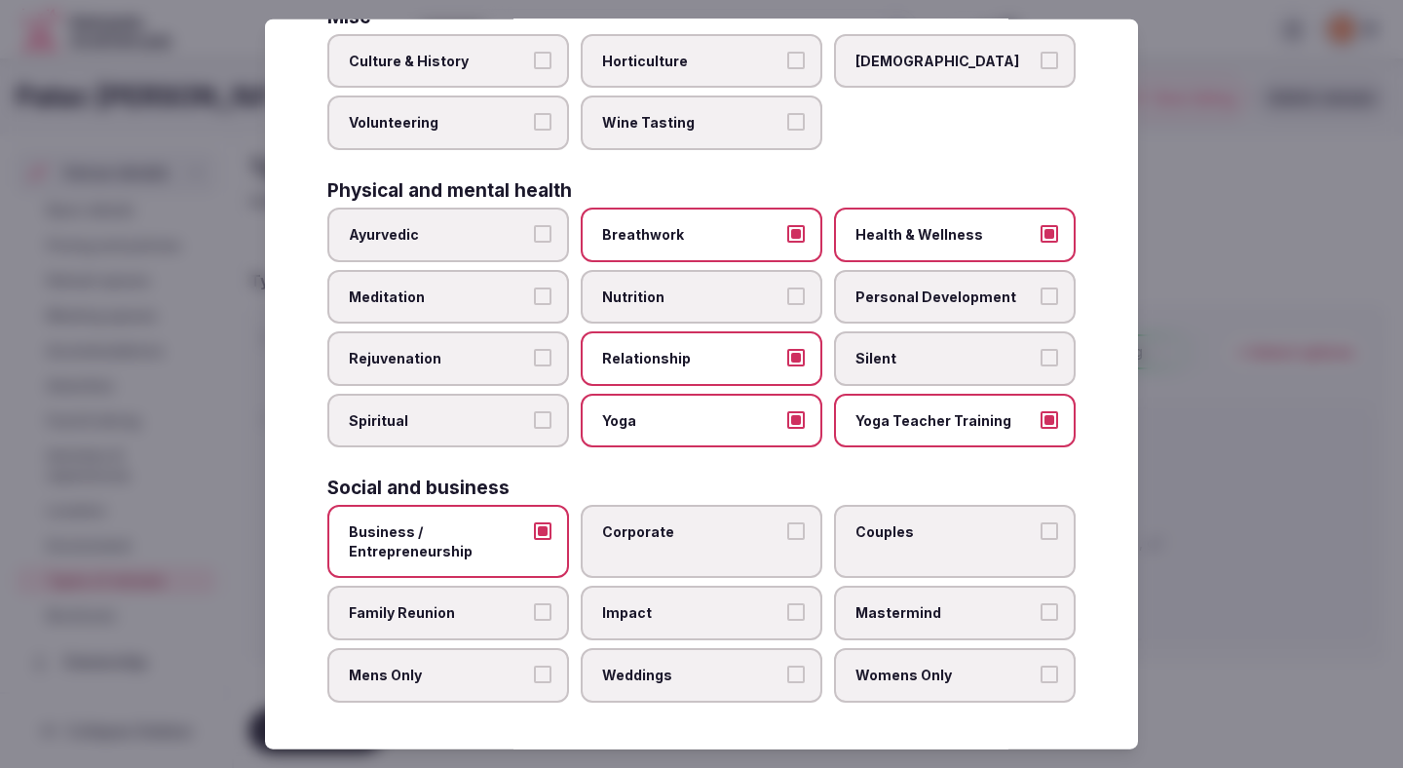
click at [606, 528] on span "Corporate" at bounding box center [691, 531] width 179 height 19
click at [787, 528] on button "Corporate" at bounding box center [796, 531] width 18 height 18
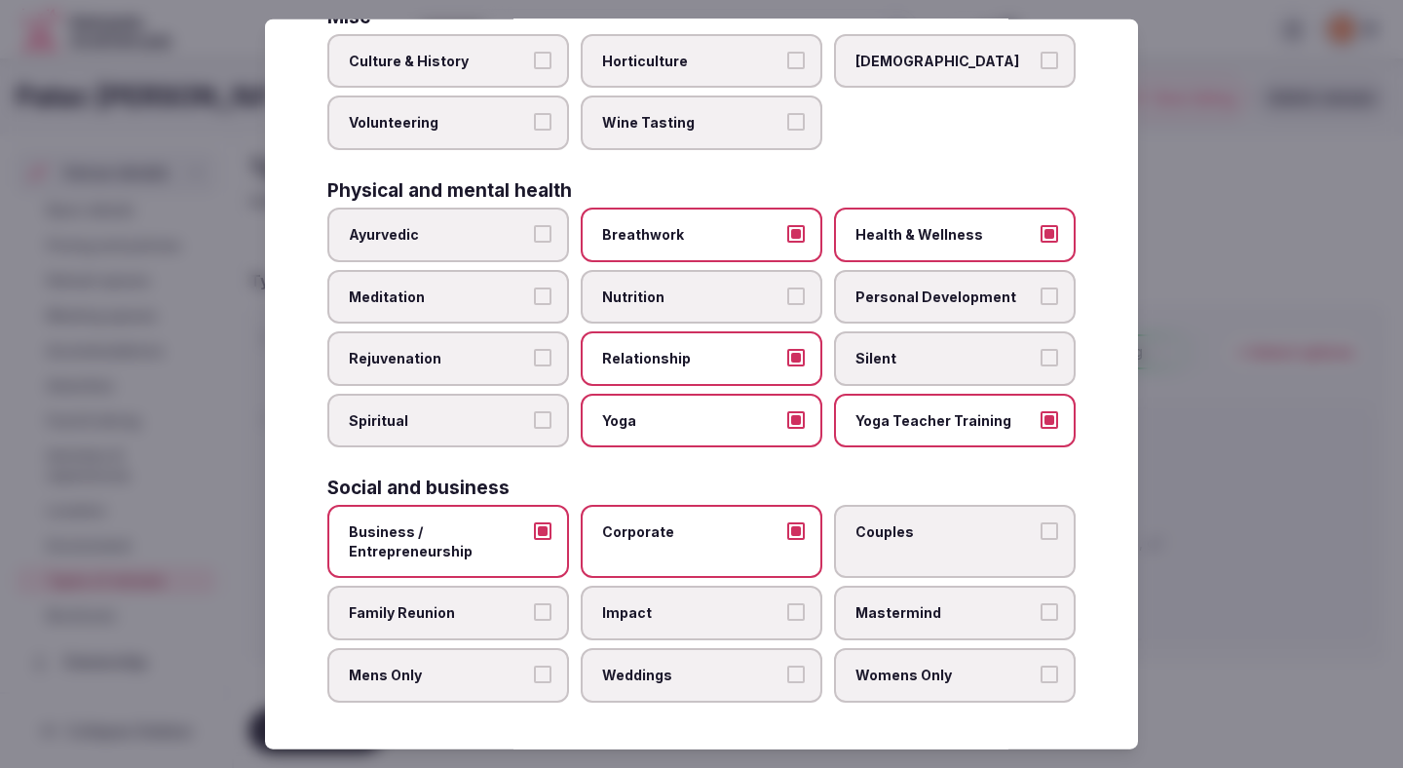
click at [885, 536] on span "Couples" at bounding box center [945, 531] width 179 height 19
click at [1041, 536] on button "Couples" at bounding box center [1050, 531] width 18 height 18
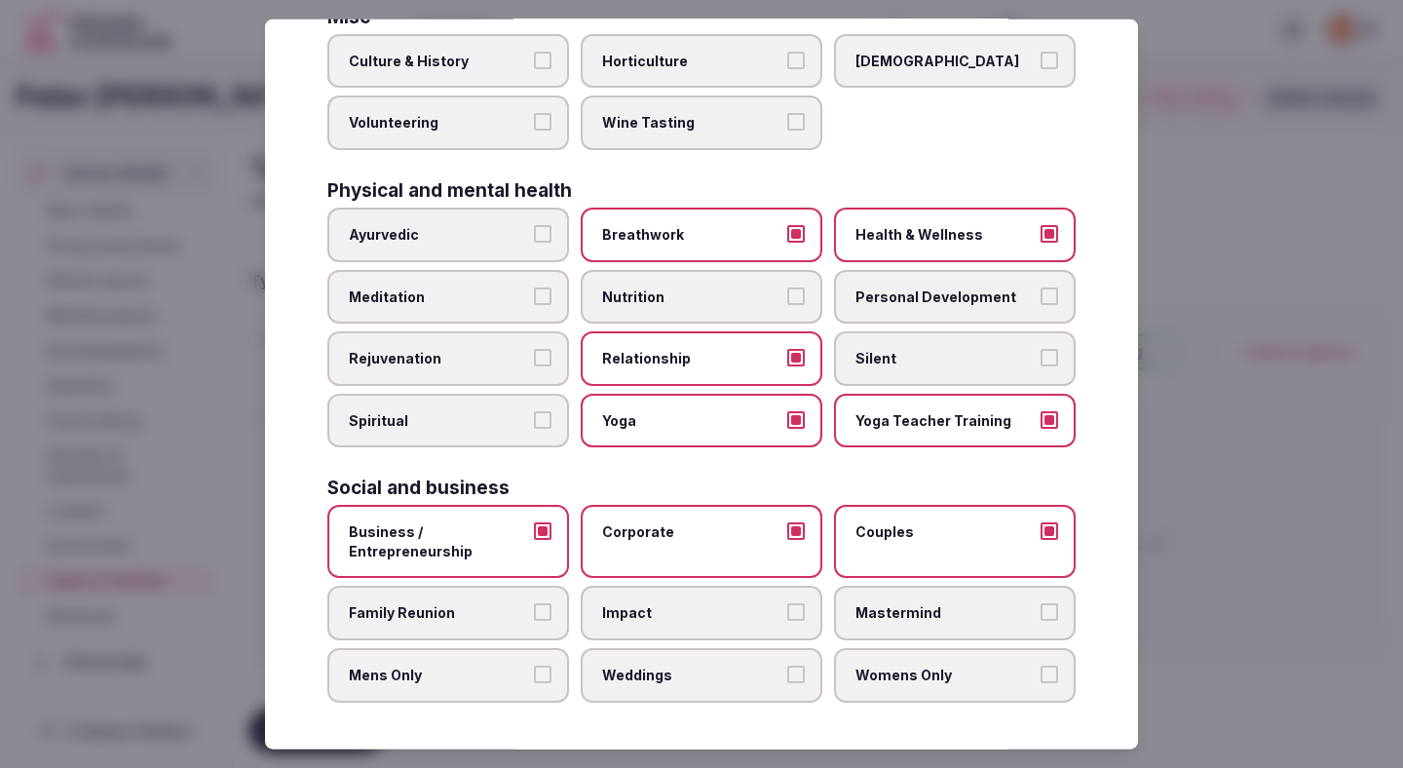
click at [540, 611] on button "Family Reunion" at bounding box center [543, 612] width 18 height 18
click at [534, 694] on label "Mens Only" at bounding box center [448, 675] width 242 height 55
click at [534, 683] on button "Mens Only" at bounding box center [543, 675] width 18 height 18
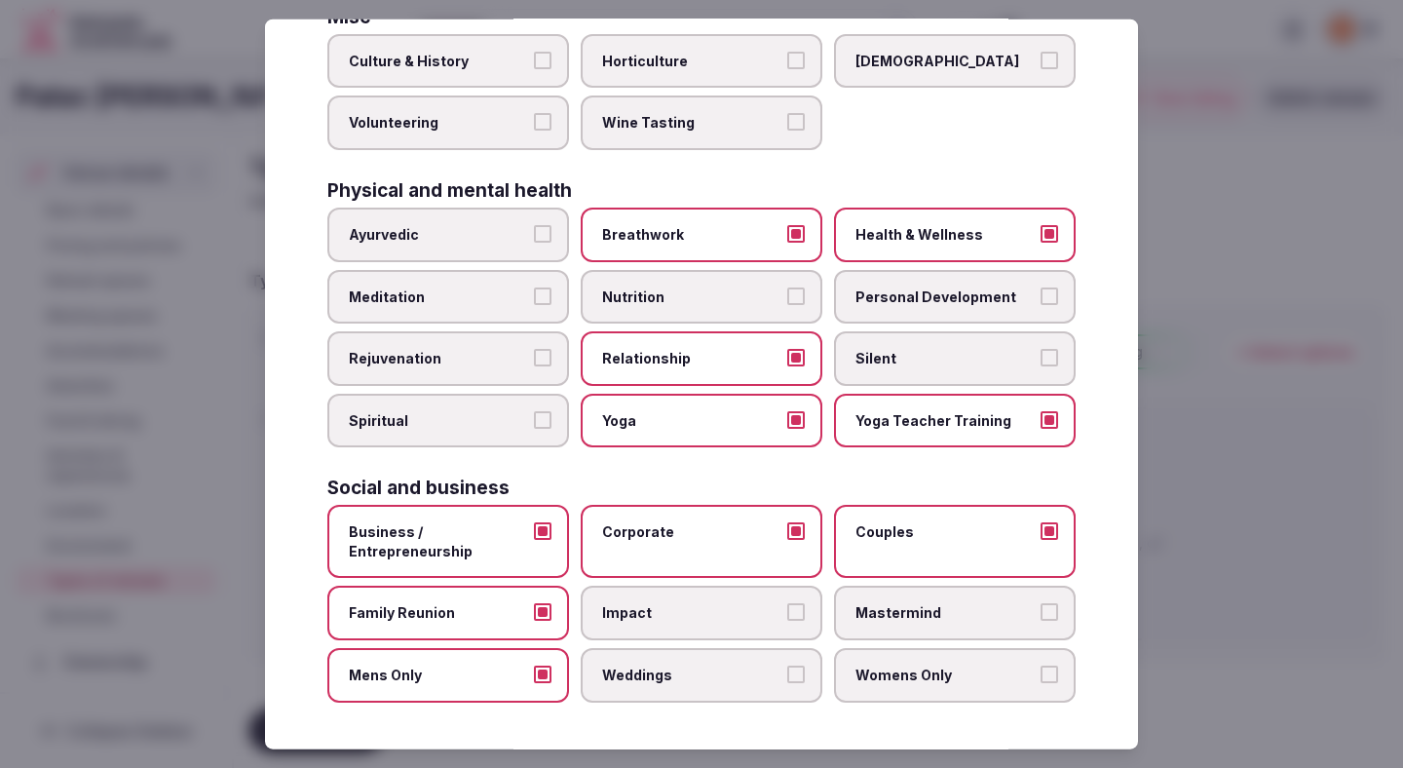
click at [674, 690] on label "Weddings" at bounding box center [702, 675] width 242 height 55
click at [787, 683] on button "Weddings" at bounding box center [796, 675] width 18 height 18
click at [891, 666] on span "Womens Only" at bounding box center [945, 675] width 179 height 19
click at [1041, 666] on button "Womens Only" at bounding box center [1050, 675] width 18 height 18
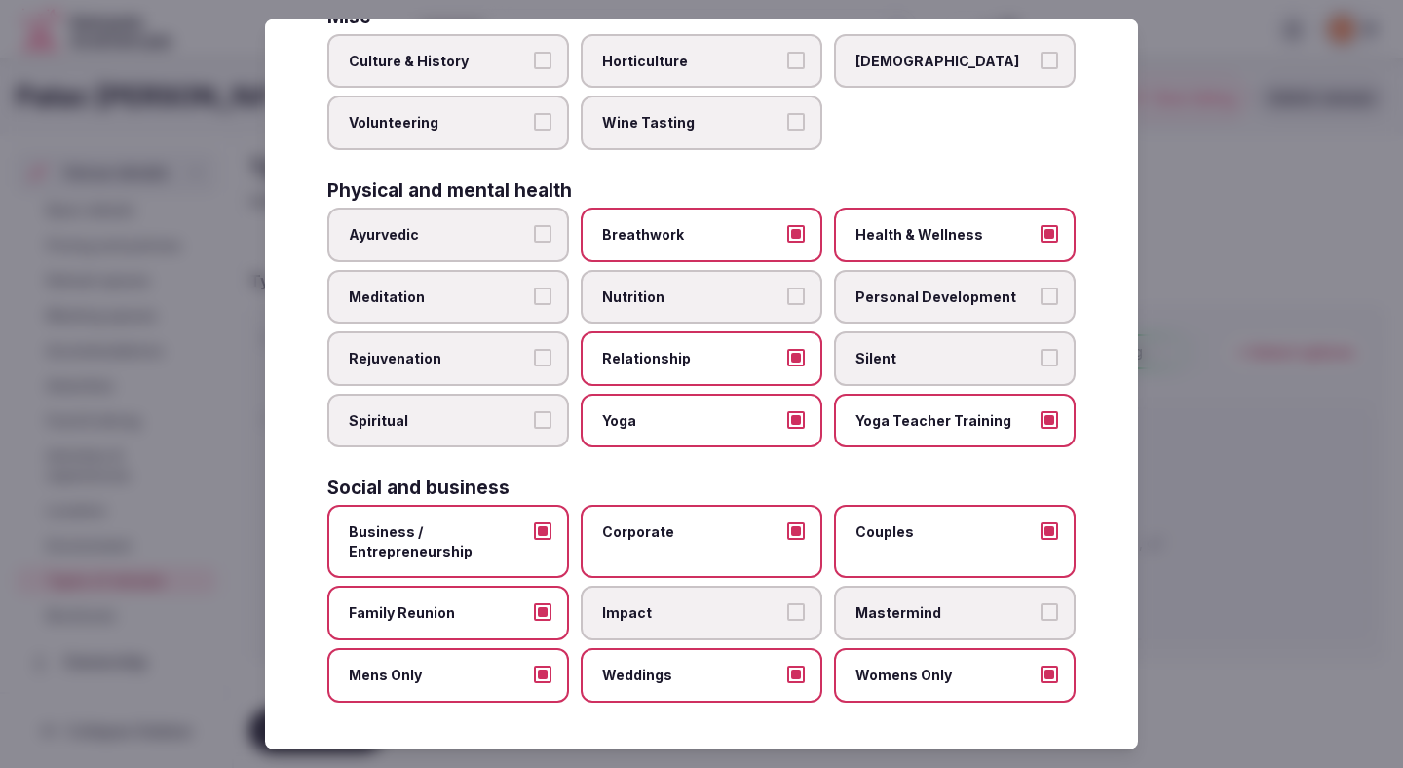
click at [1266, 486] on div at bounding box center [701, 384] width 1403 height 768
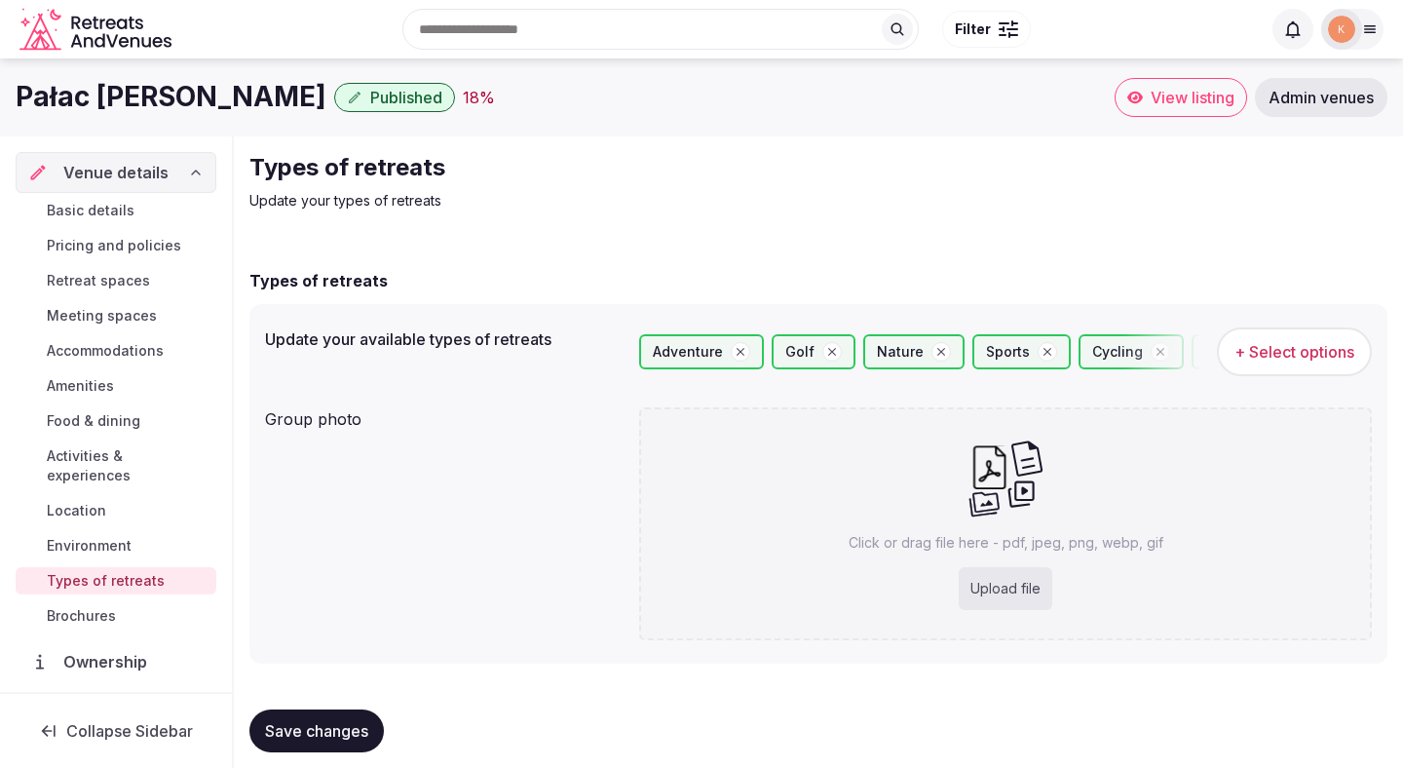
scroll to position [17, 0]
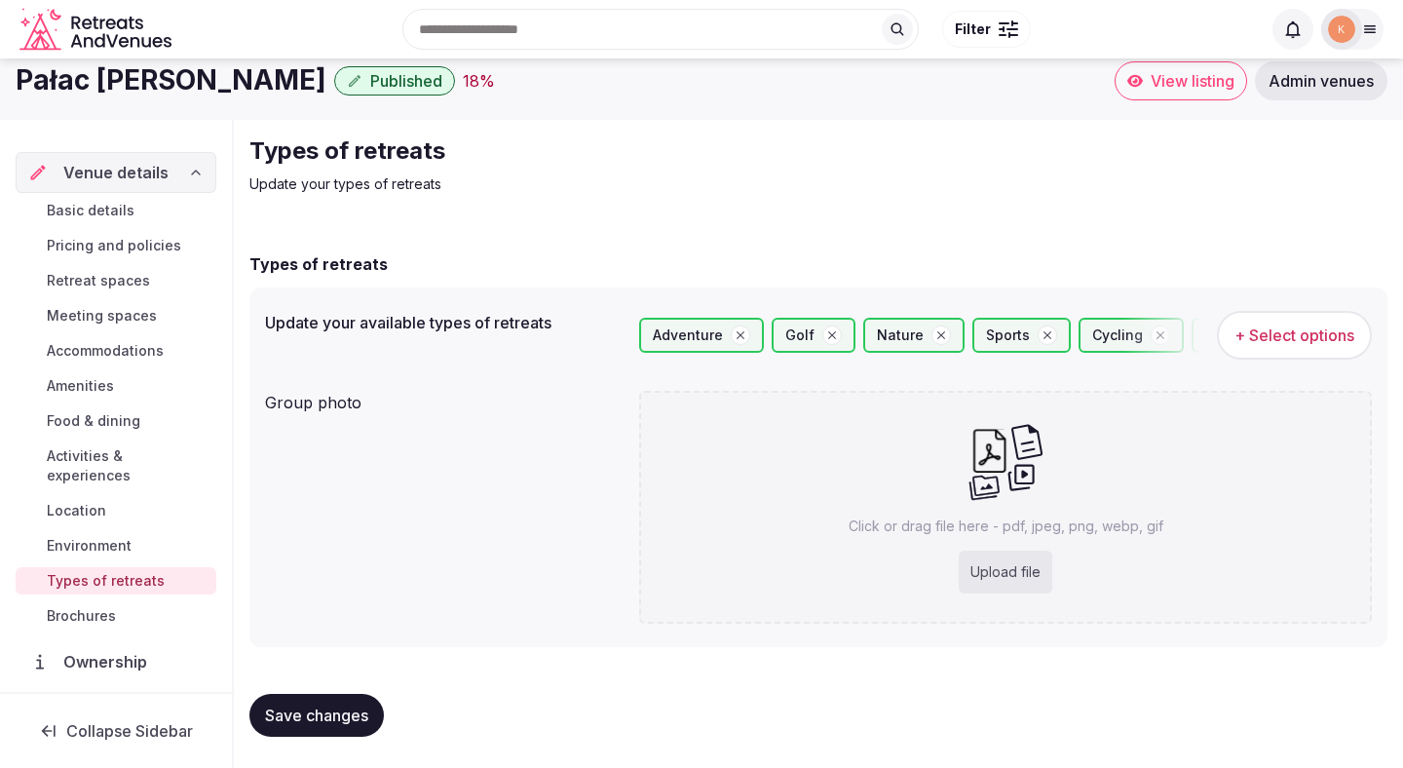
click at [323, 701] on button "Save changes" at bounding box center [316, 715] width 134 height 43
click at [961, 562] on div "Upload file" at bounding box center [1006, 572] width 94 height 43
click at [1009, 571] on div "Upload file" at bounding box center [1006, 572] width 94 height 43
type input "**********"
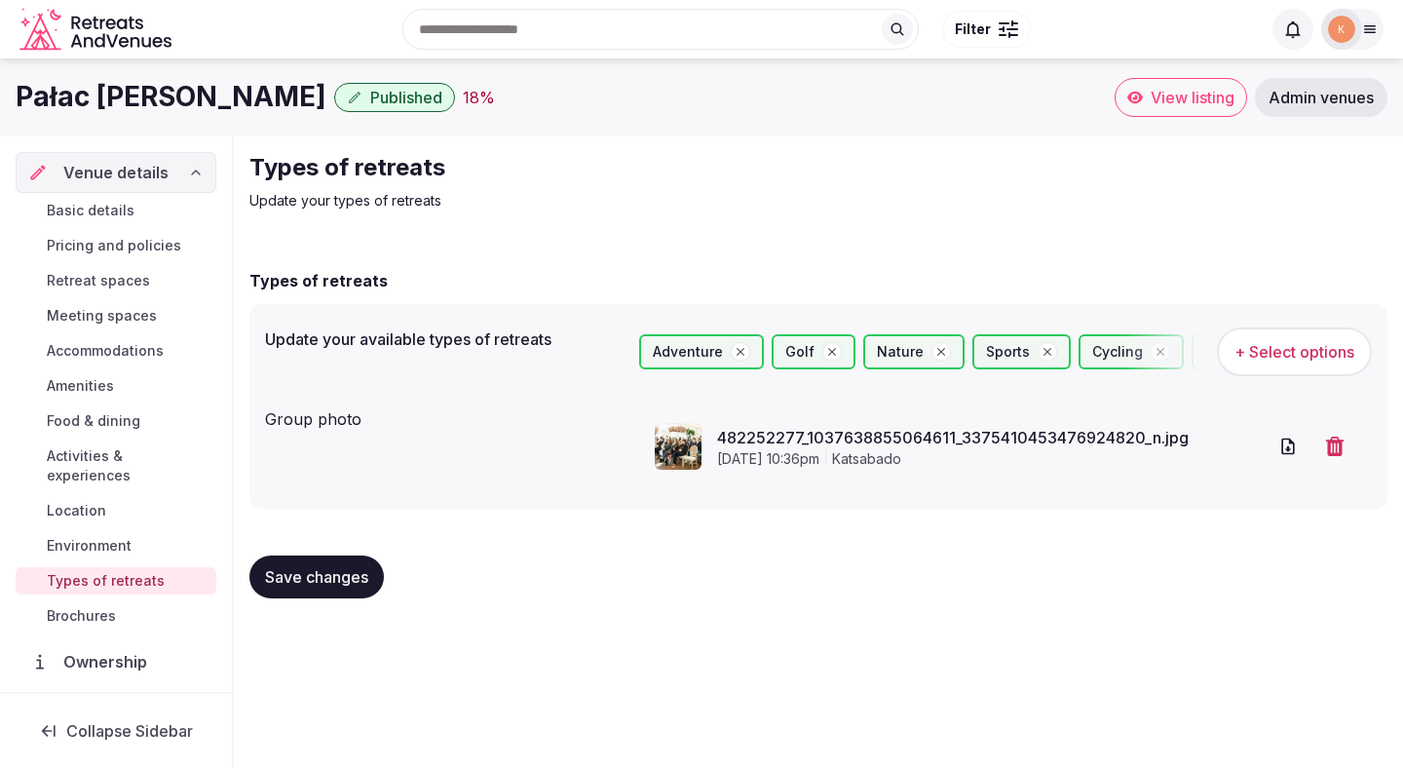
click at [330, 584] on span "Save changes" at bounding box center [316, 576] width 103 height 19
click at [329, 584] on span "Save changes" at bounding box center [316, 576] width 103 height 19
click at [121, 196] on div "Basic details Pricing and policies Retreat spaces Meeting spaces Accommodations…" at bounding box center [116, 413] width 201 height 440
click at [120, 206] on span "Basic details" at bounding box center [91, 210] width 88 height 19
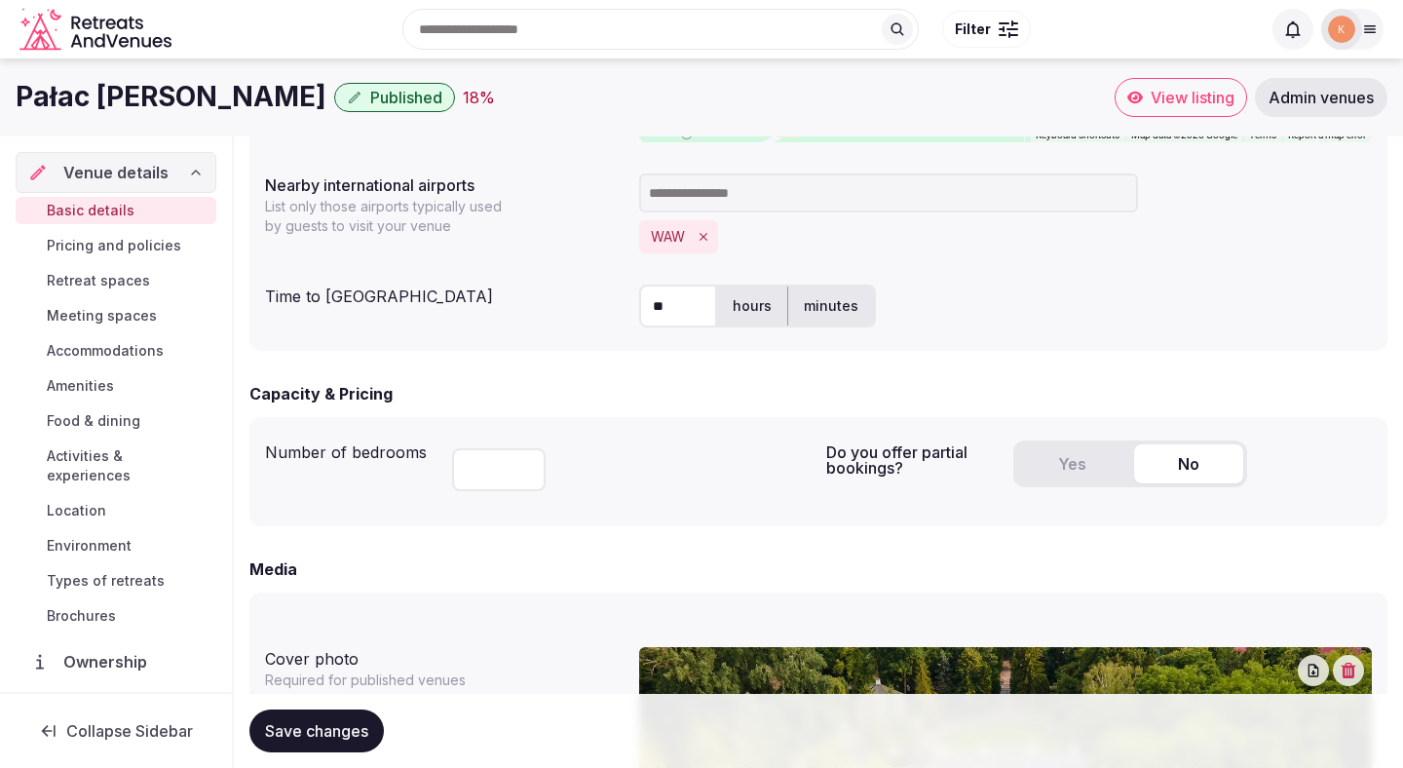
scroll to position [838, 0]
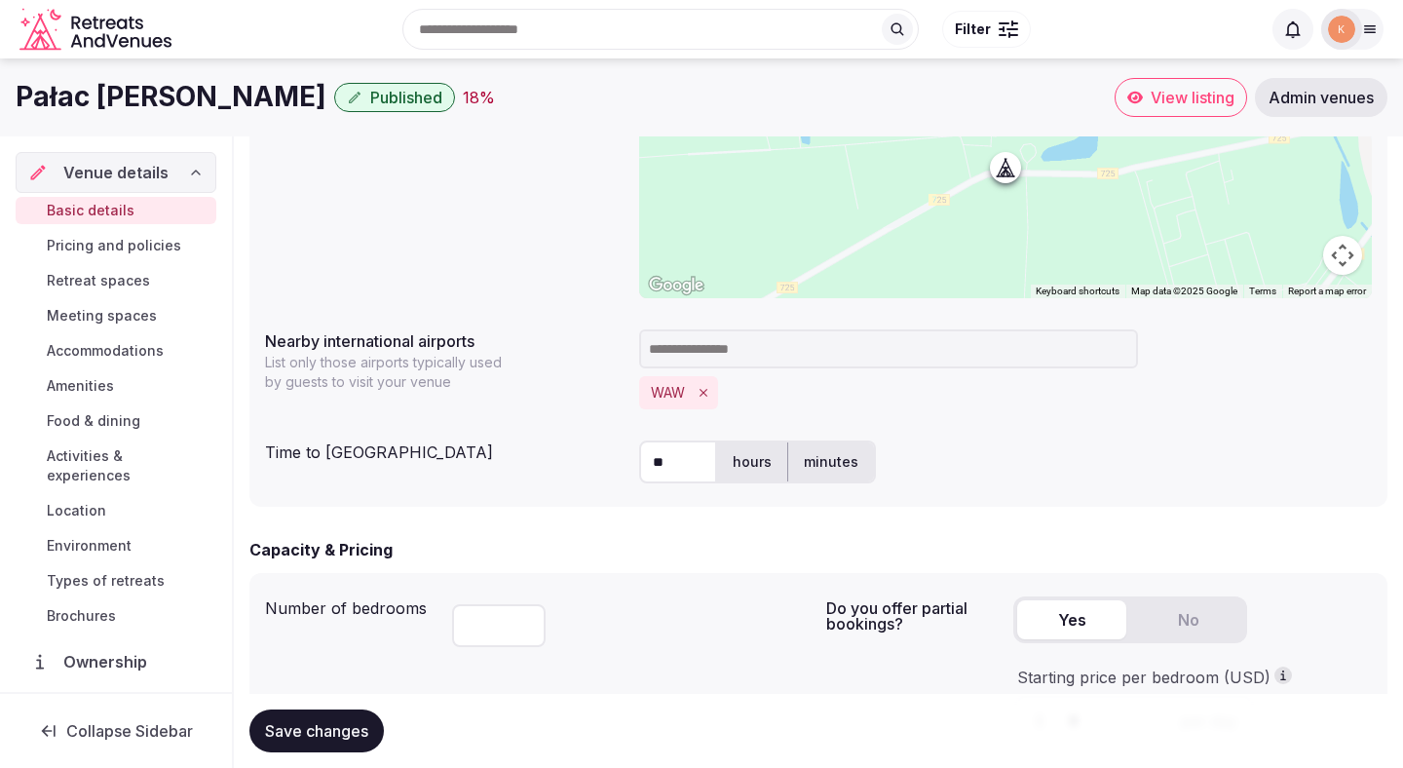
click at [1053, 632] on button "Yes" at bounding box center [1071, 619] width 109 height 39
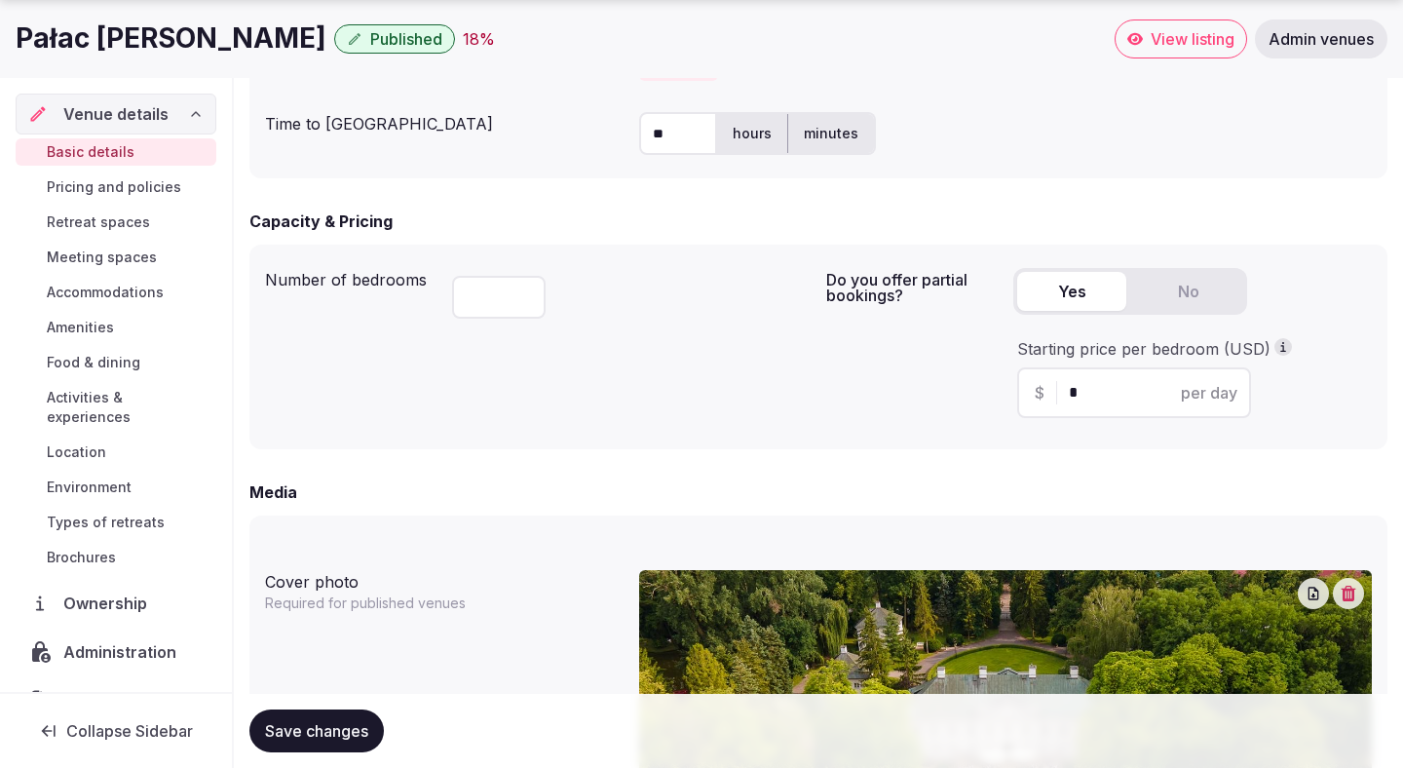
scroll to position [1169, 0]
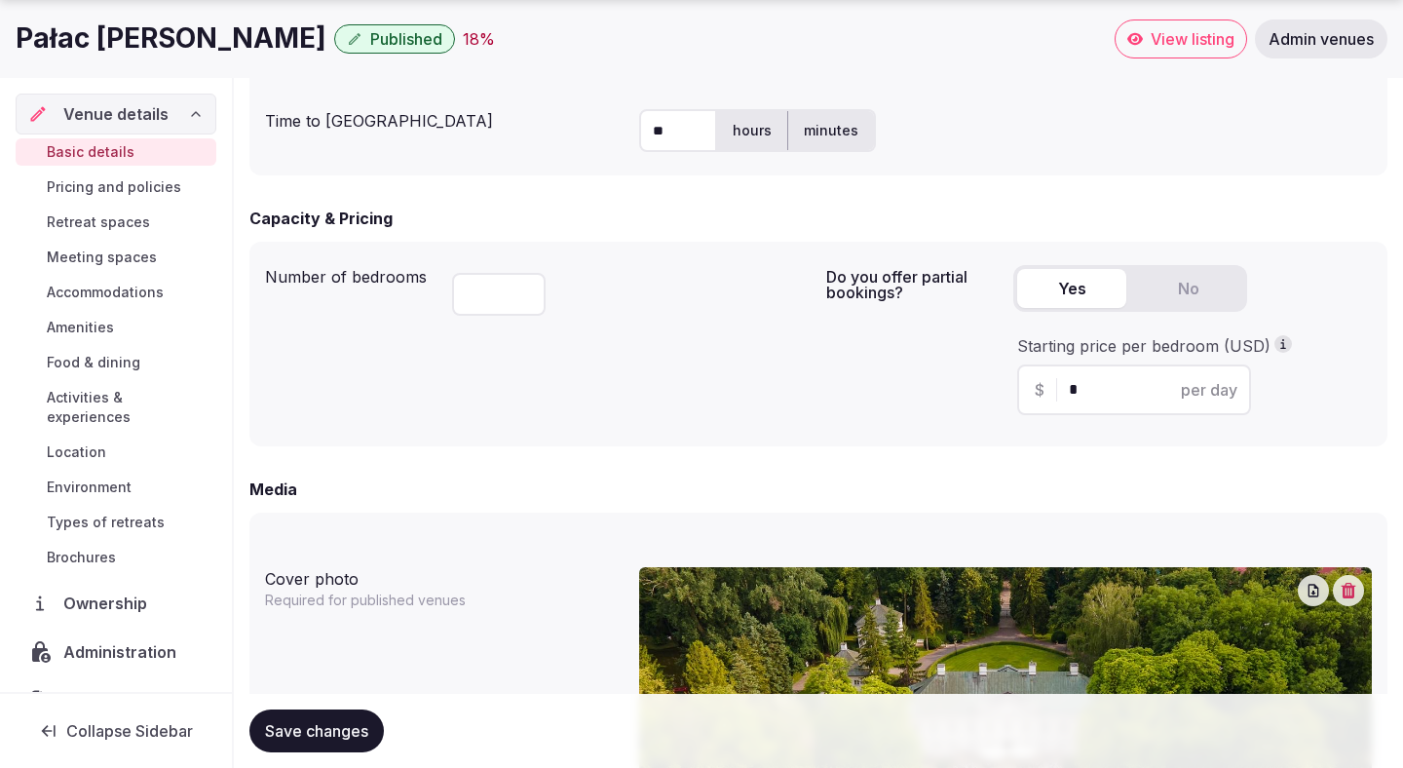
click at [1077, 397] on input "*" at bounding box center [1151, 389] width 165 height 23
type input "***"
click at [845, 413] on div "Do you offer partial bookings? Yes No Starting price per bedroom (USD) $ *** pe…" at bounding box center [1099, 343] width 546 height 173
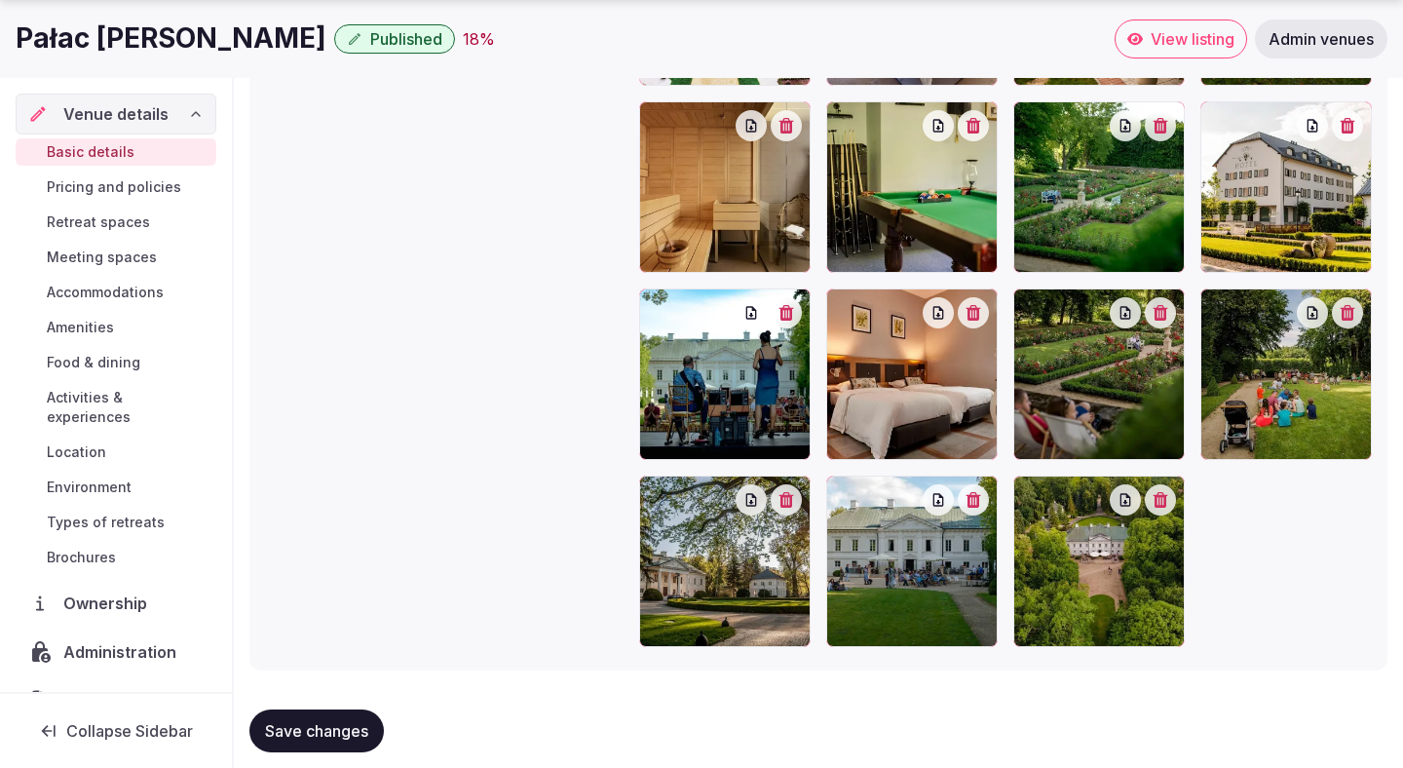
scroll to position [2446, 0]
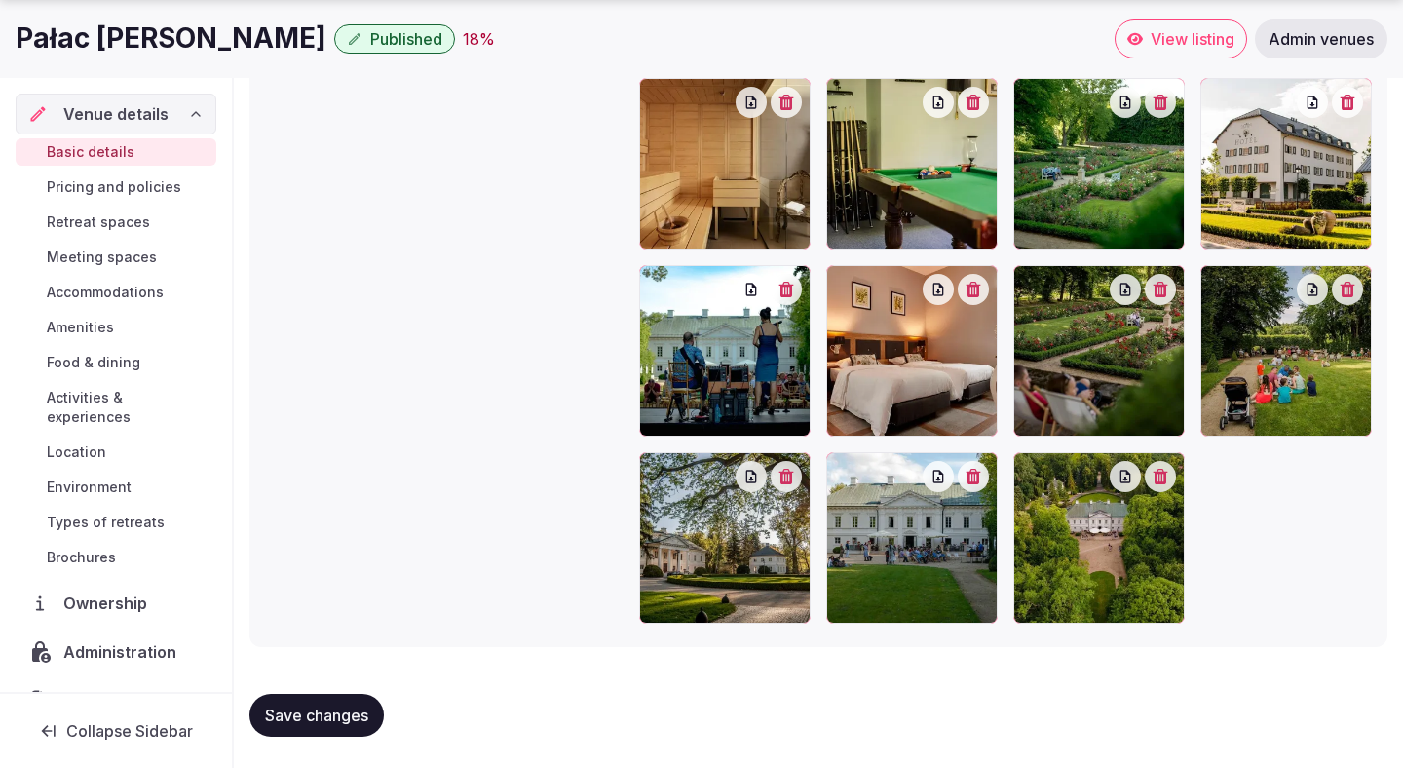
click at [364, 714] on span "Save changes" at bounding box center [316, 714] width 103 height 19
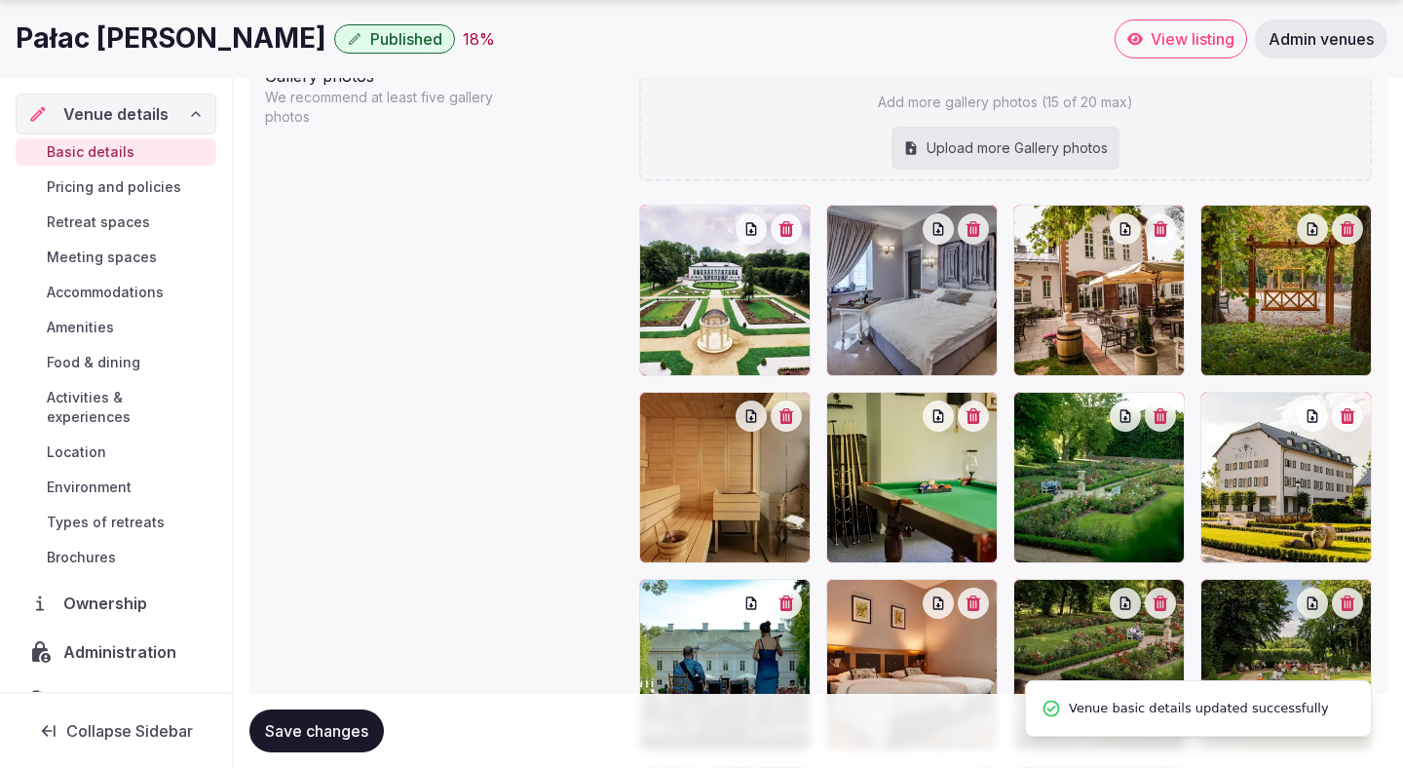
scroll to position [2138, 0]
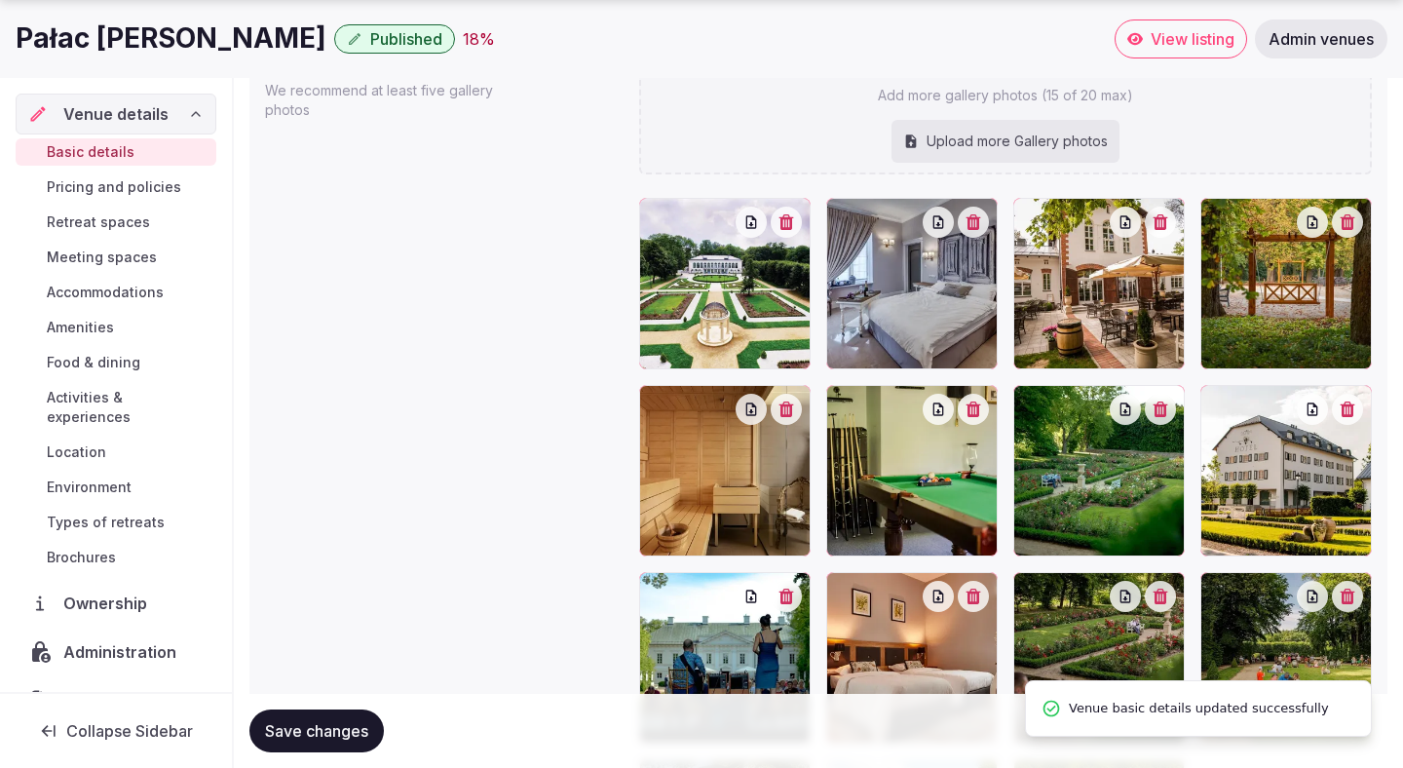
click at [344, 726] on span "Save changes" at bounding box center [316, 730] width 103 height 19
click at [1188, 52] on link "View listing" at bounding box center [1181, 38] width 133 height 39
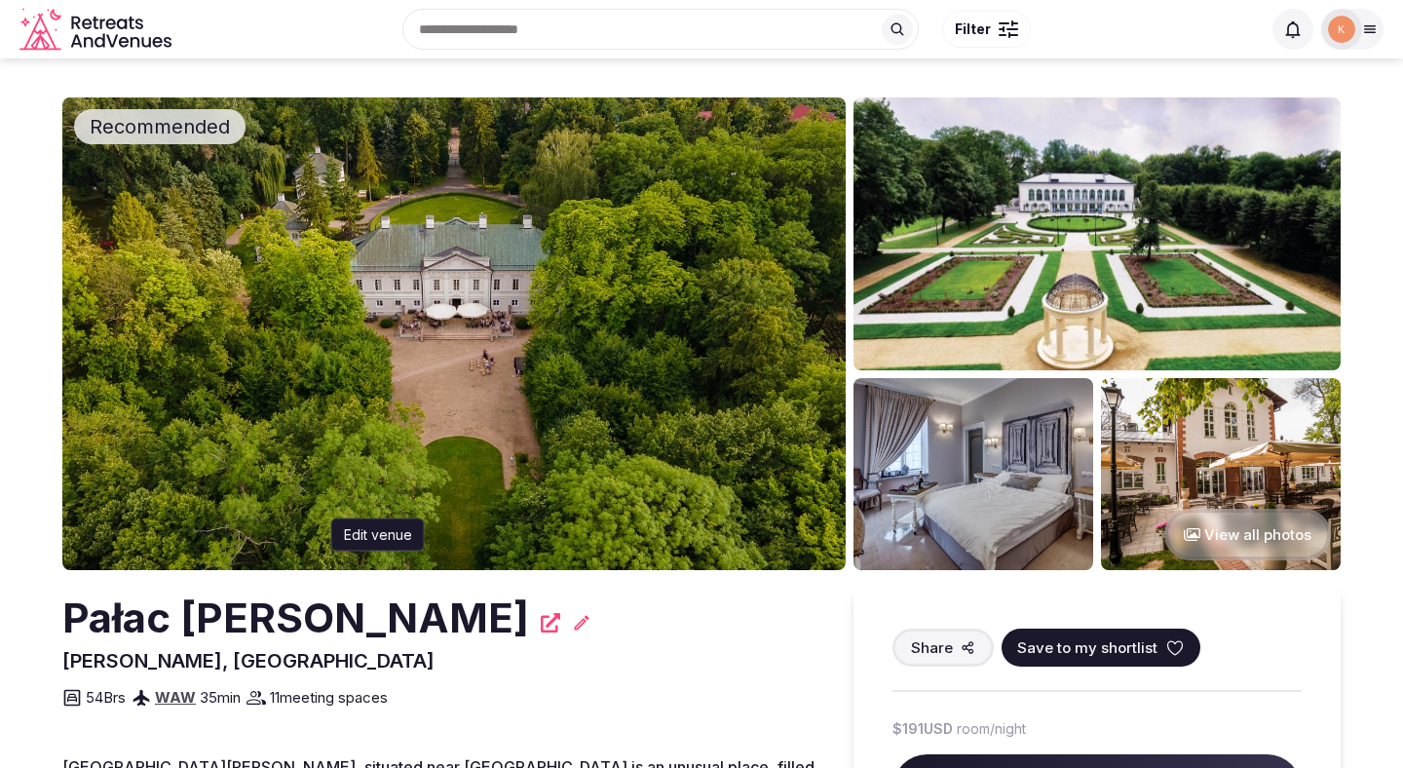
click at [572, 621] on icon at bounding box center [581, 622] width 19 height 19
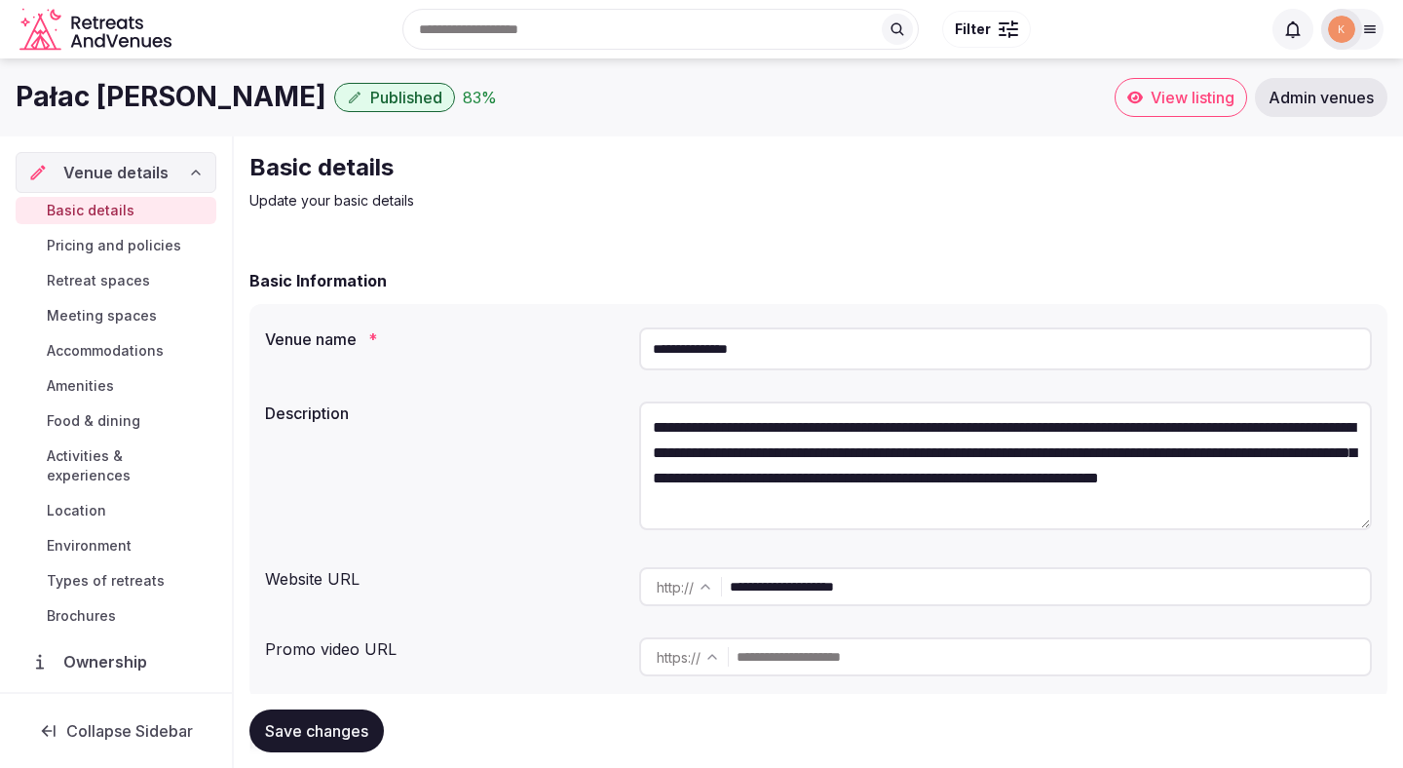
click at [1280, 93] on span "Admin venues" at bounding box center [1321, 97] width 105 height 19
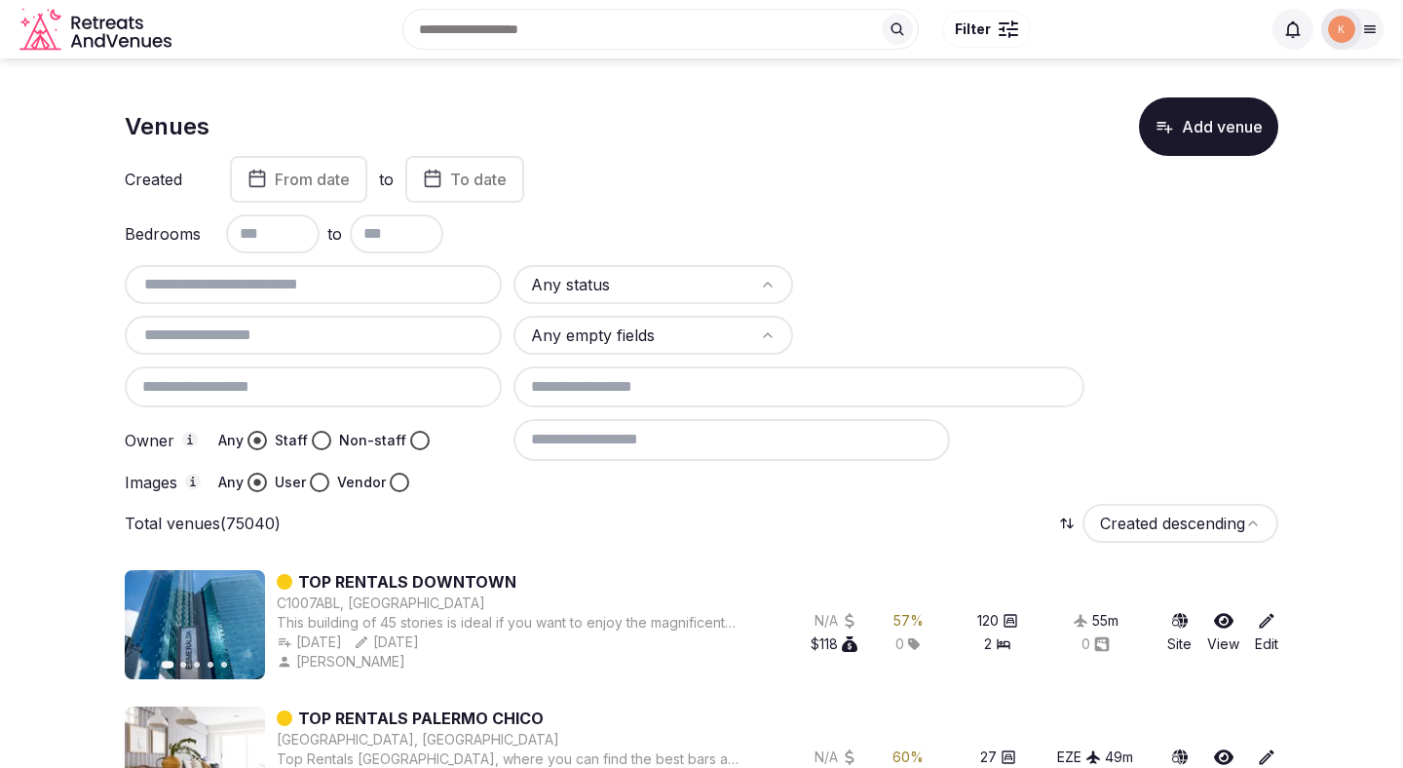
click at [468, 285] on input "text" at bounding box center [314, 284] width 362 height 23
paste input "**********"
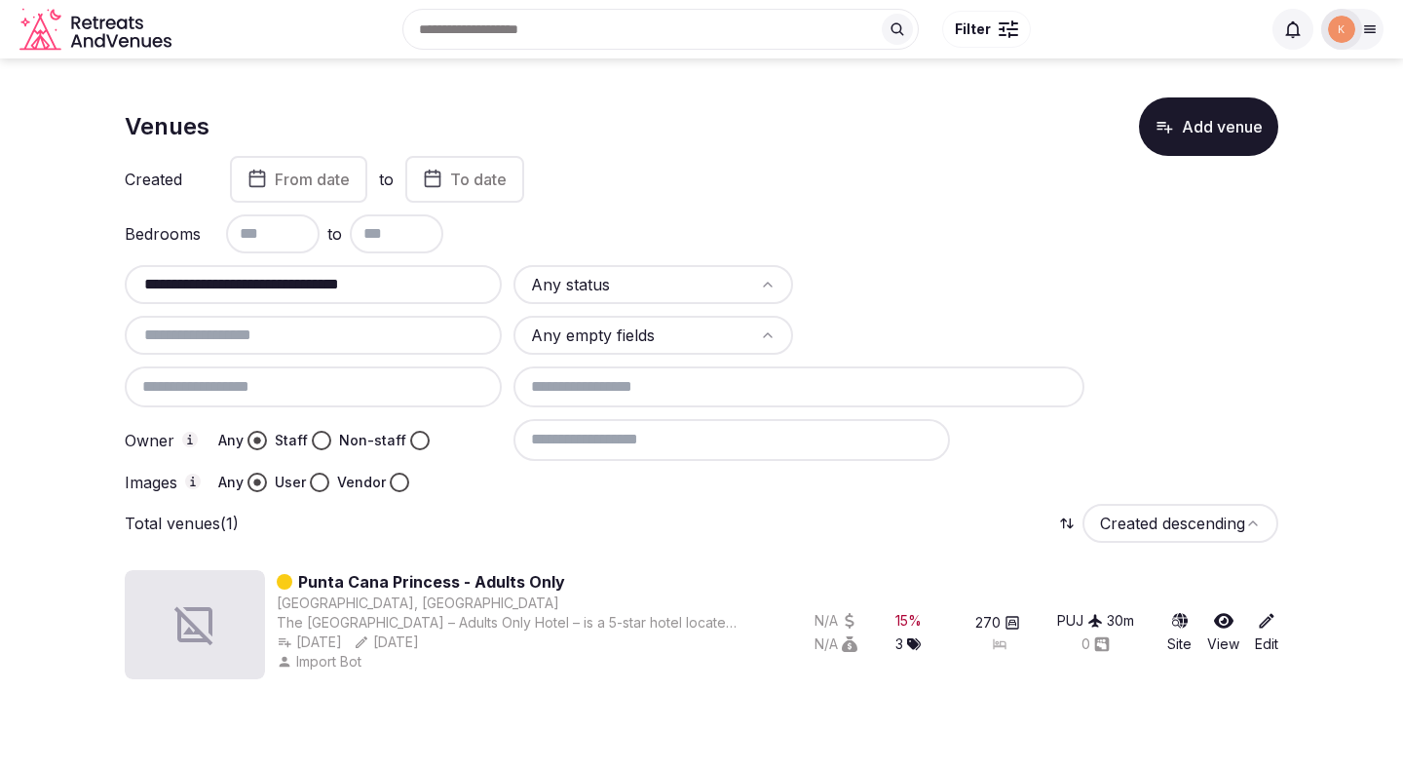
drag, startPoint x: 294, startPoint y: 281, endPoint x: 500, endPoint y: 292, distance: 205.9
click at [500, 292] on div "**********" at bounding box center [313, 284] width 377 height 39
type input "**********"
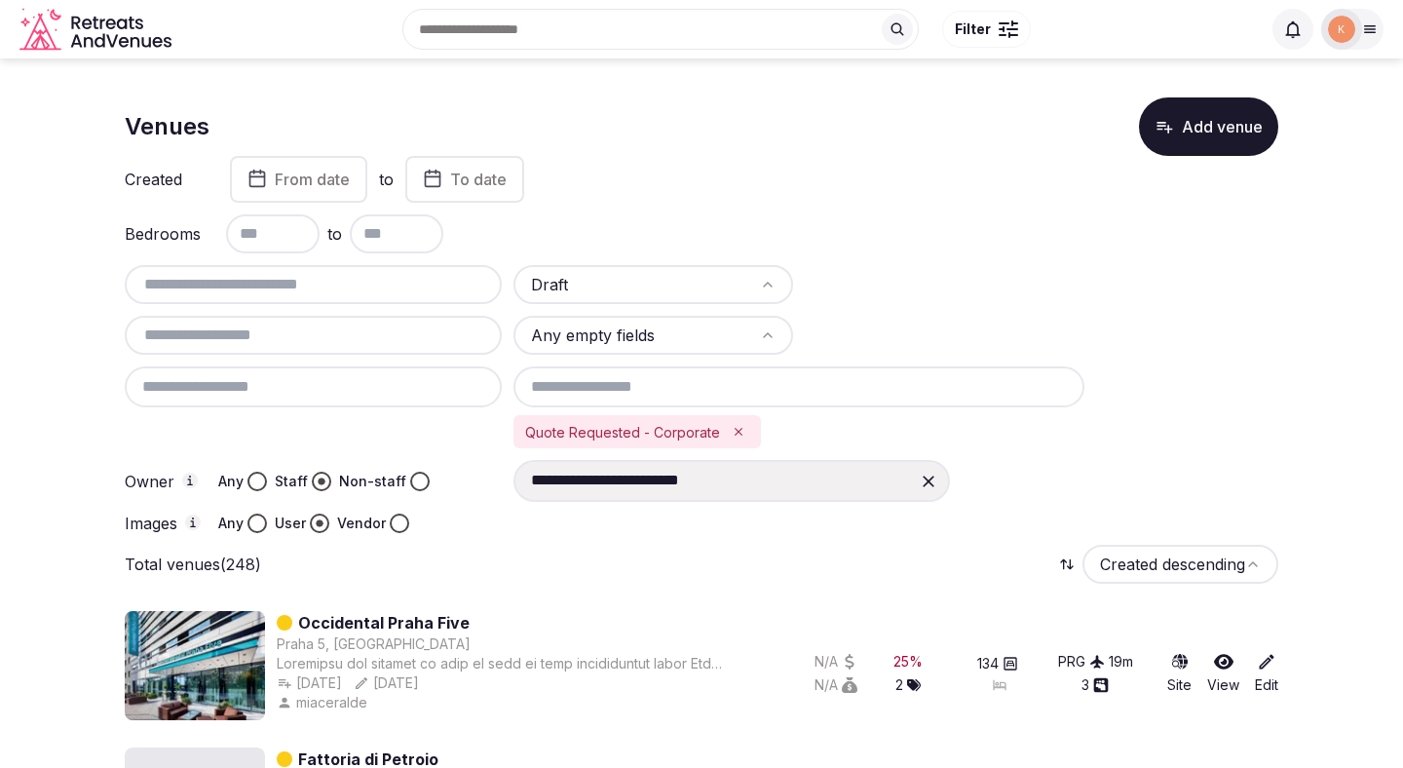
scroll to position [2, 0]
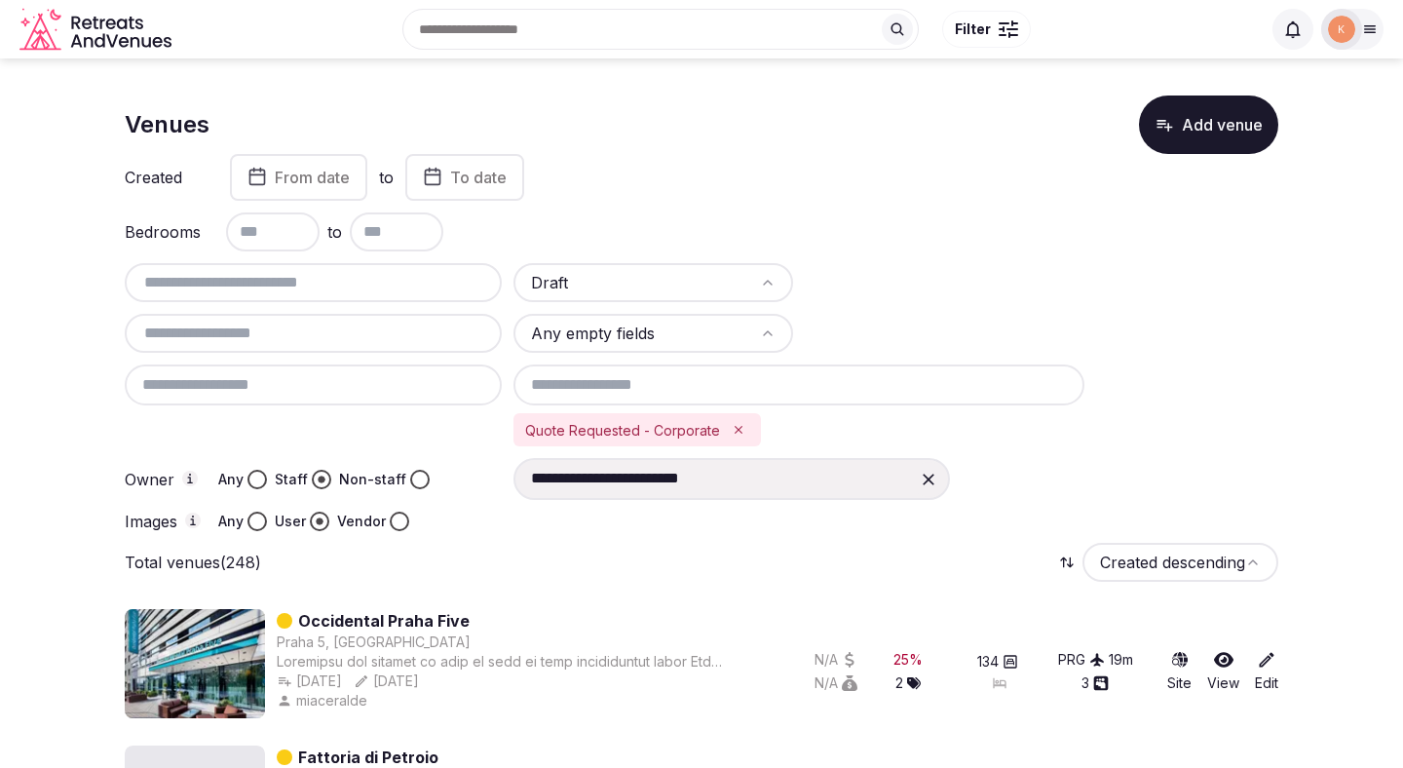
click at [252, 486] on button "Any" at bounding box center [256, 479] width 19 height 19
click at [319, 476] on button "Staff" at bounding box center [321, 479] width 19 height 19
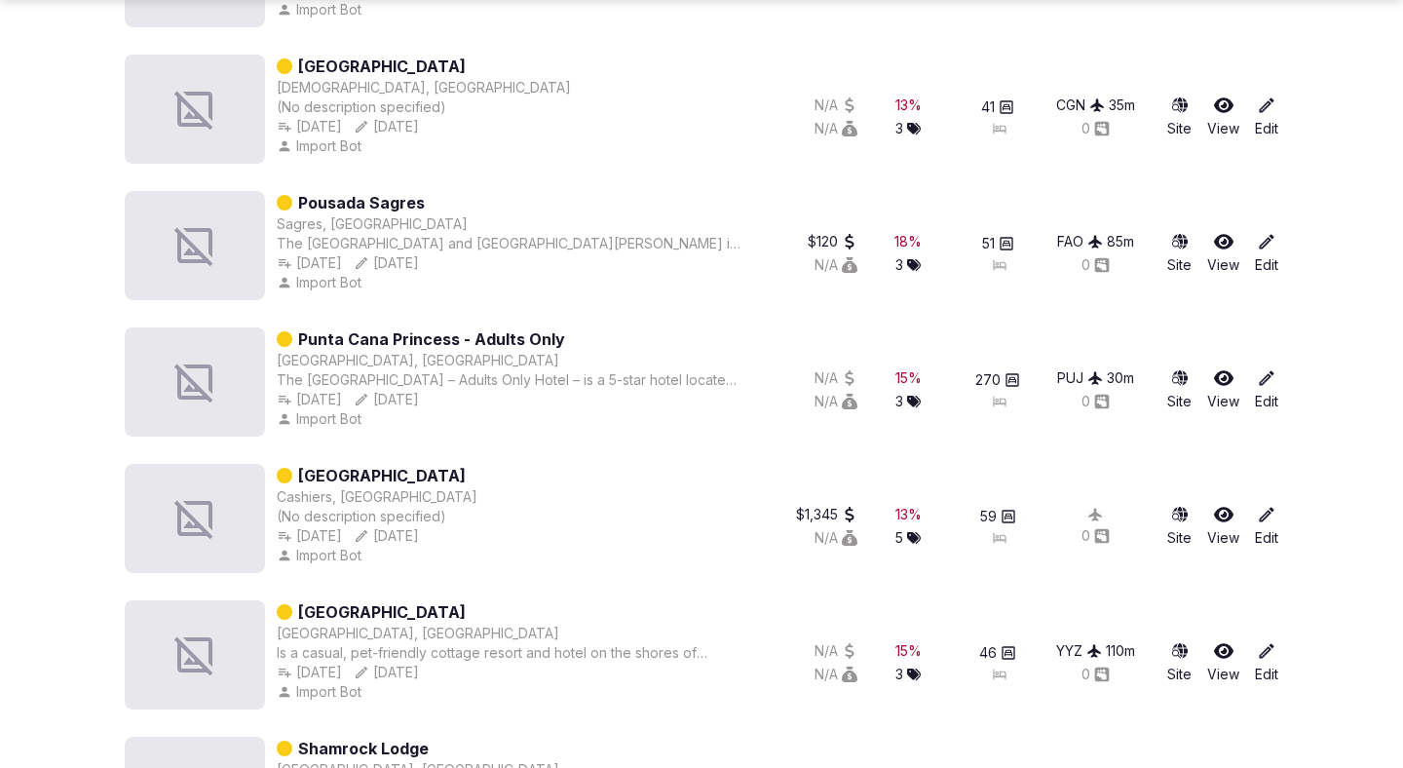
scroll to position [2196, 0]
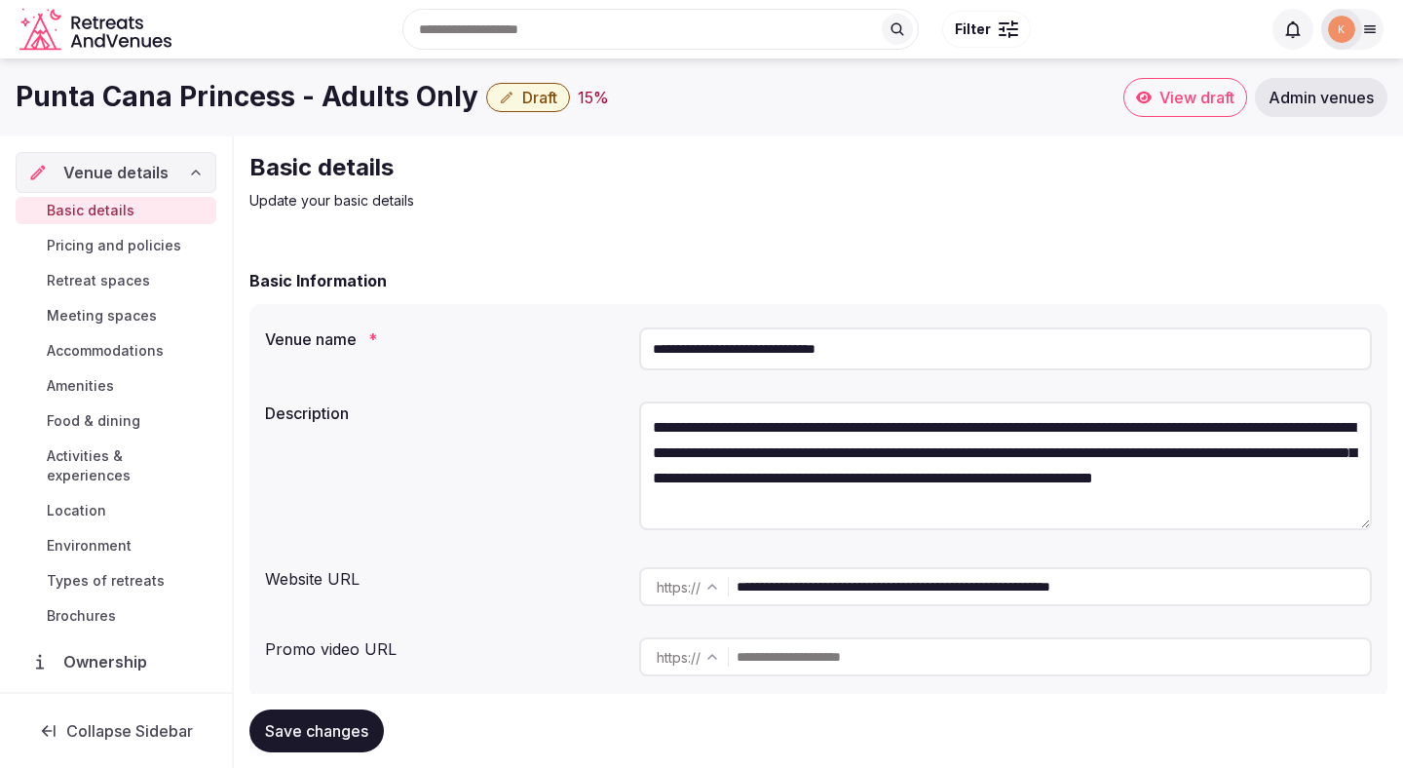
click at [772, 331] on input "**********" at bounding box center [1005, 348] width 733 height 43
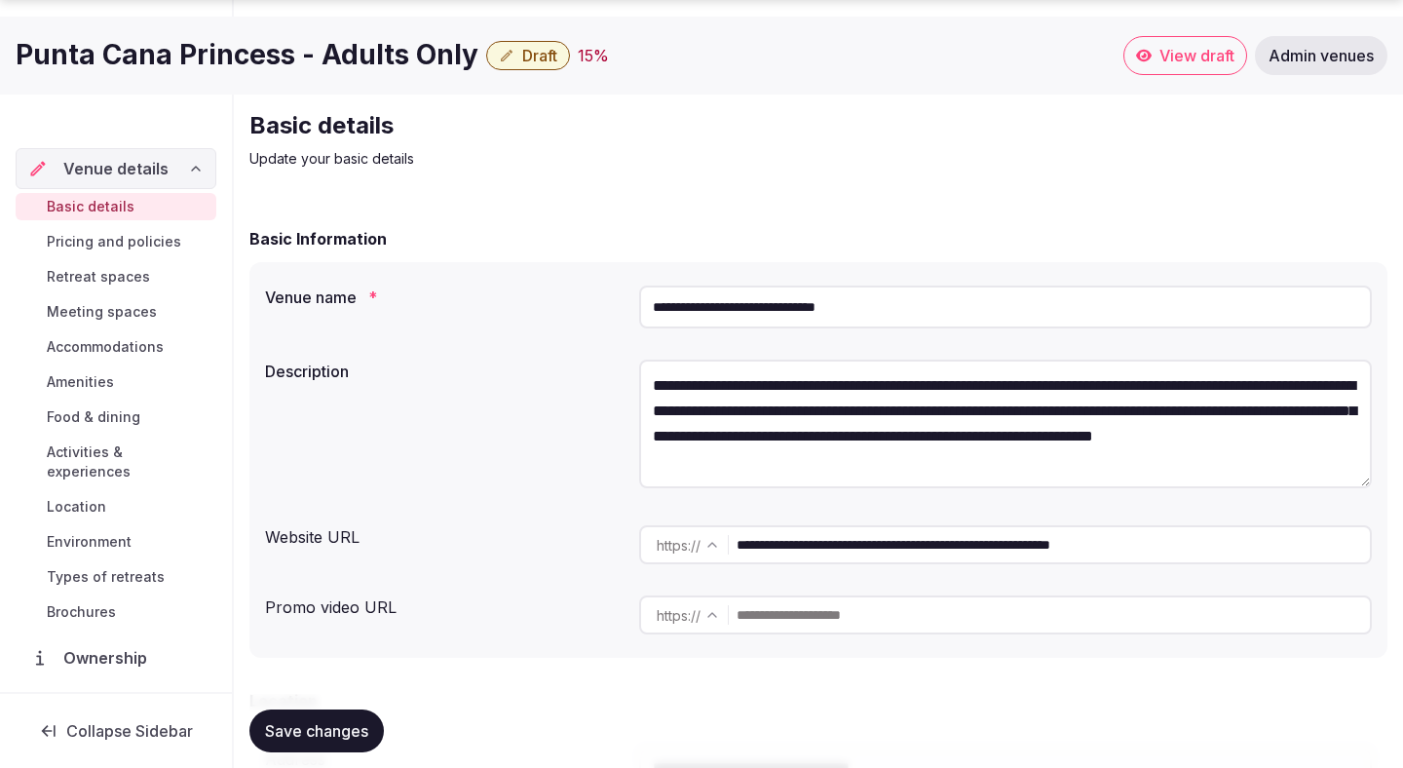
scroll to position [107, 0]
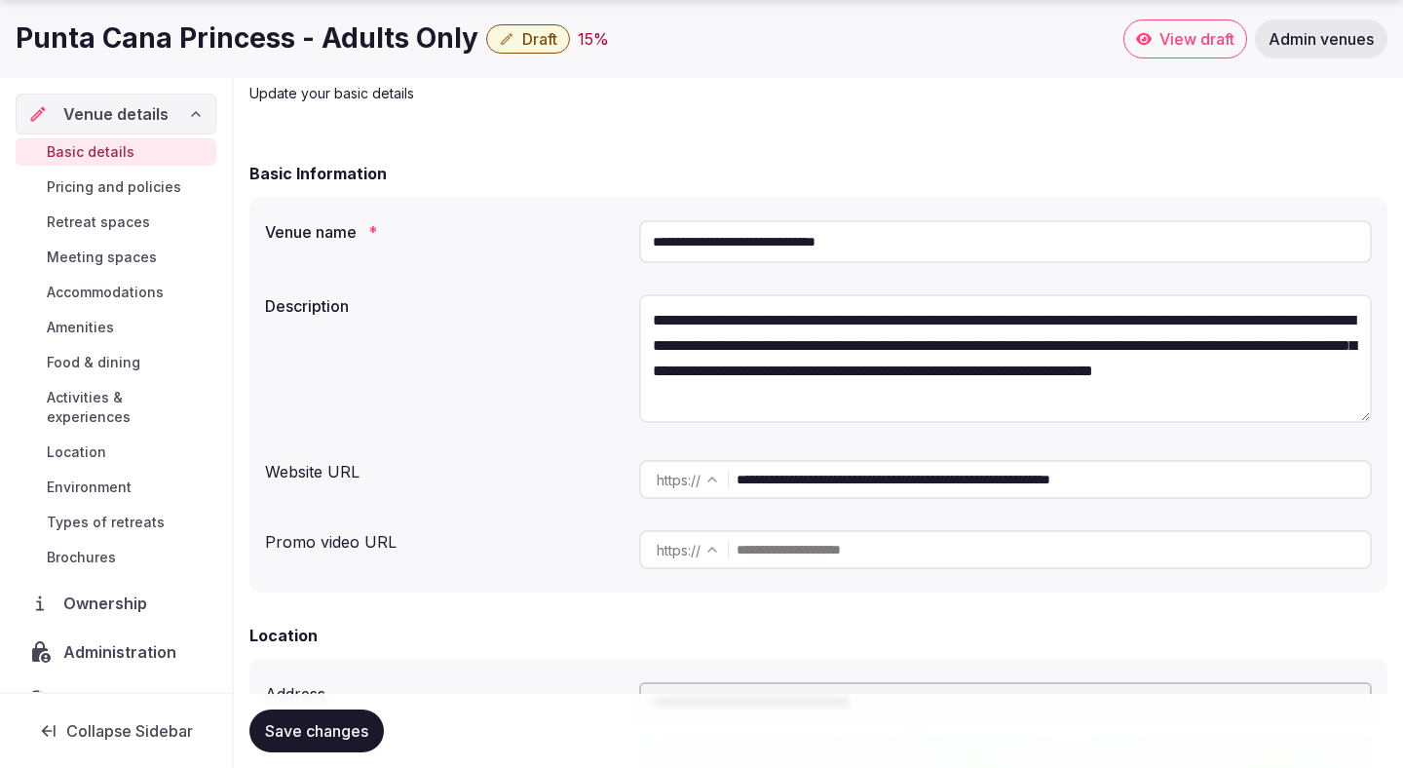
click at [871, 476] on input "**********" at bounding box center [1053, 479] width 633 height 39
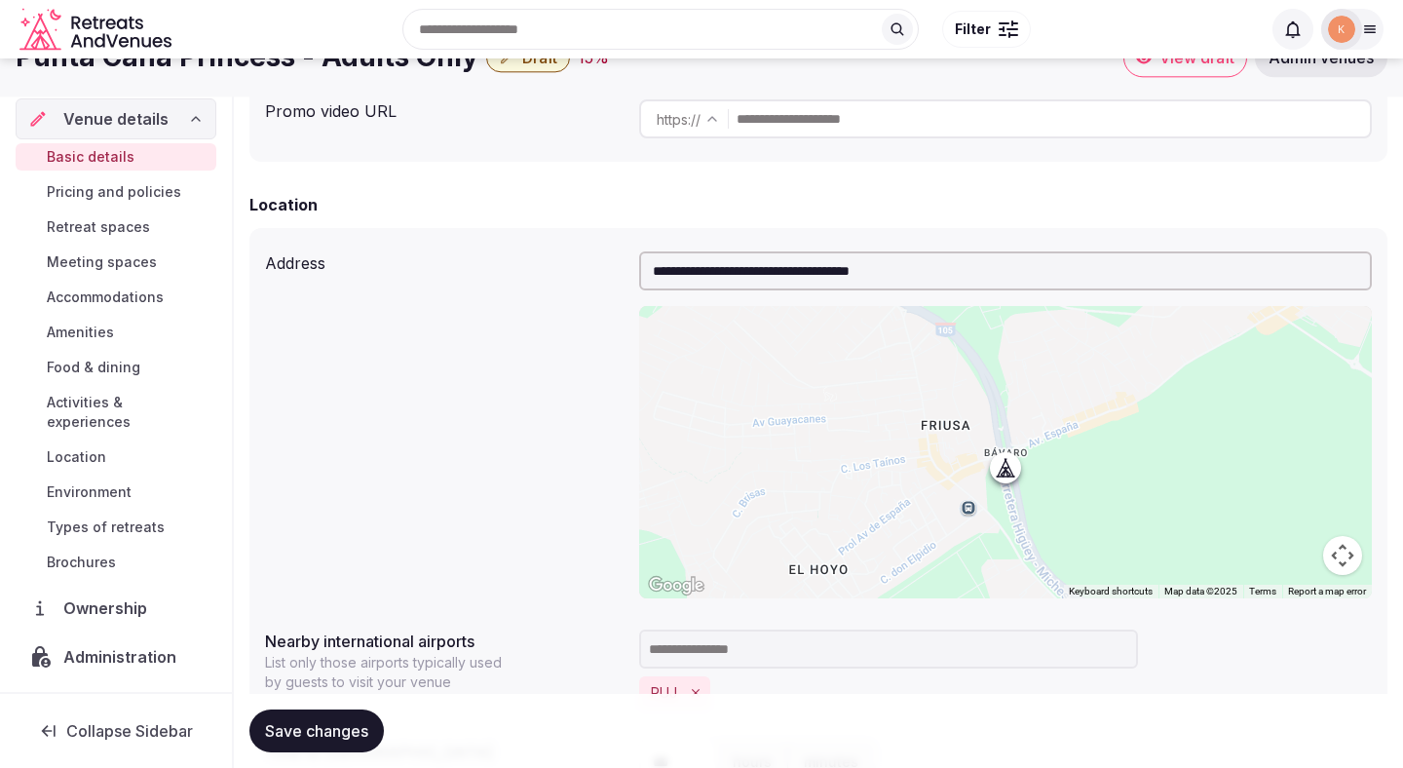
scroll to position [0, 0]
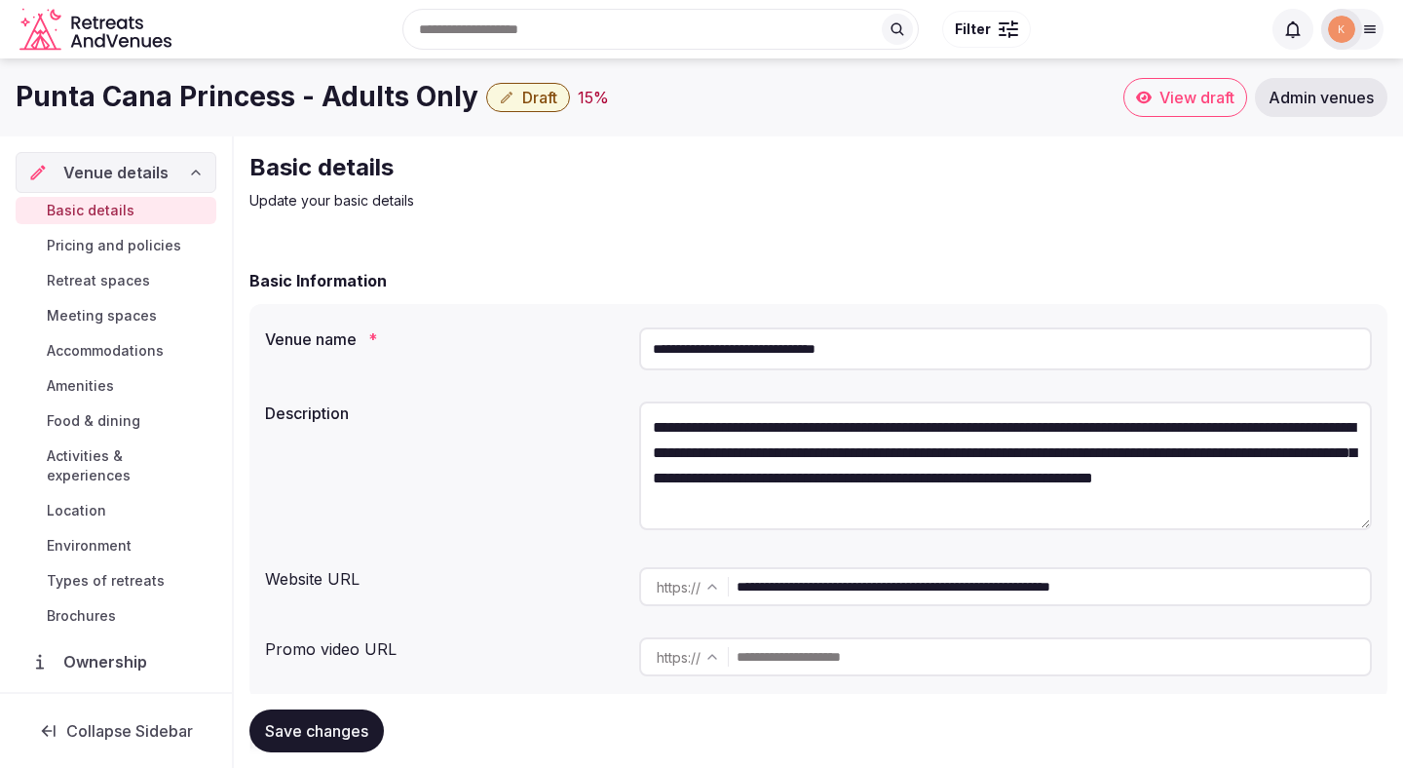
click at [859, 373] on div "**********" at bounding box center [1005, 349] width 733 height 58
click at [859, 356] on input "**********" at bounding box center [1005, 348] width 733 height 43
click at [825, 356] on input "**********" at bounding box center [1005, 348] width 733 height 43
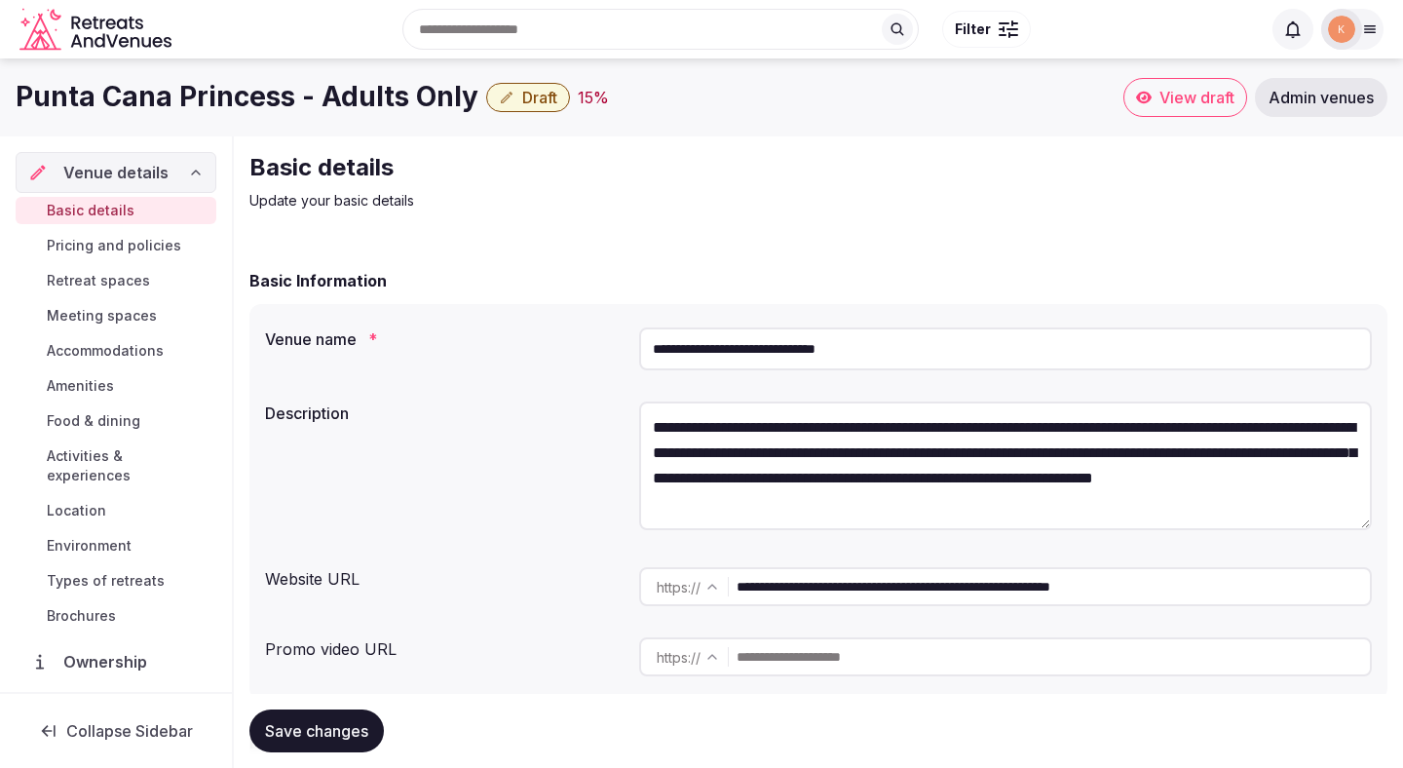
click at [825, 356] on input "**********" at bounding box center [1005, 348] width 733 height 43
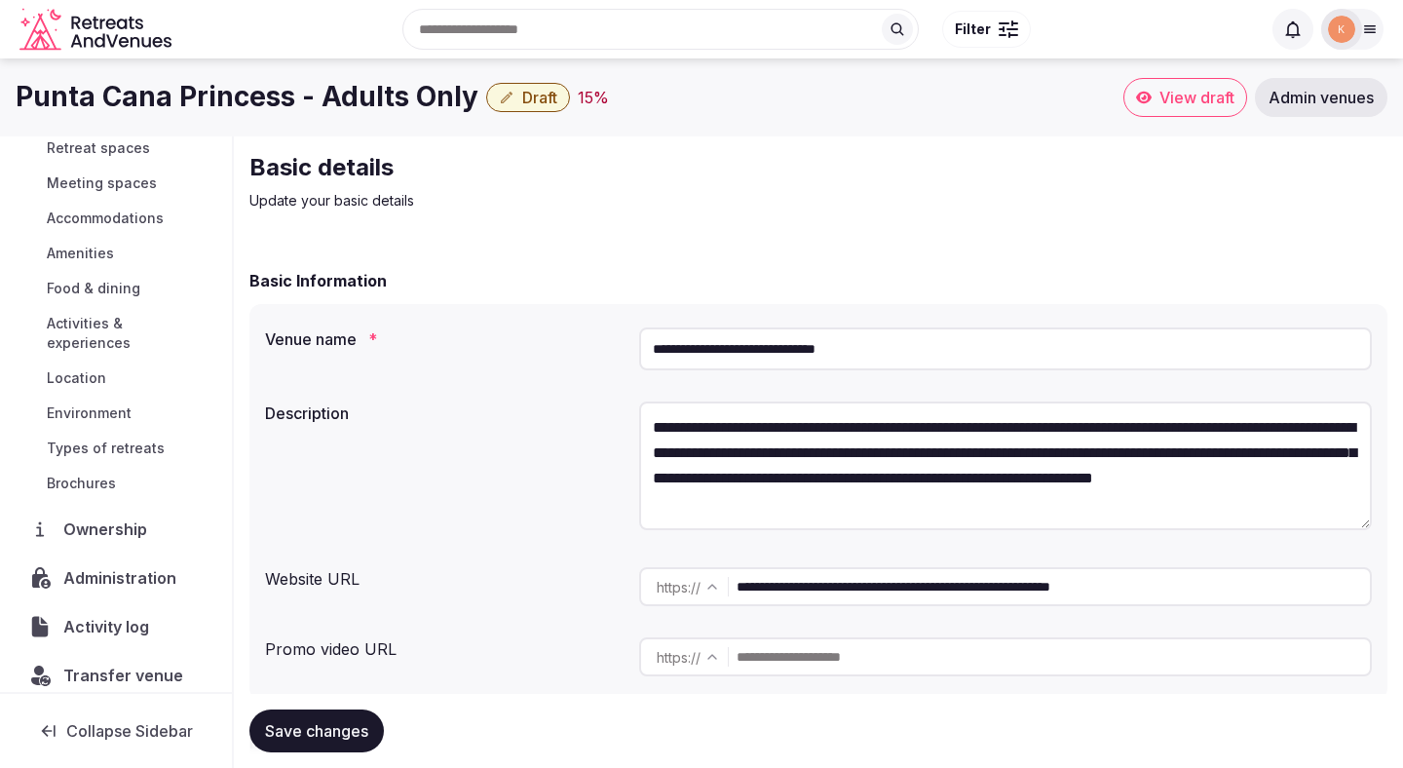
click at [1297, 93] on span "Admin venues" at bounding box center [1321, 97] width 105 height 19
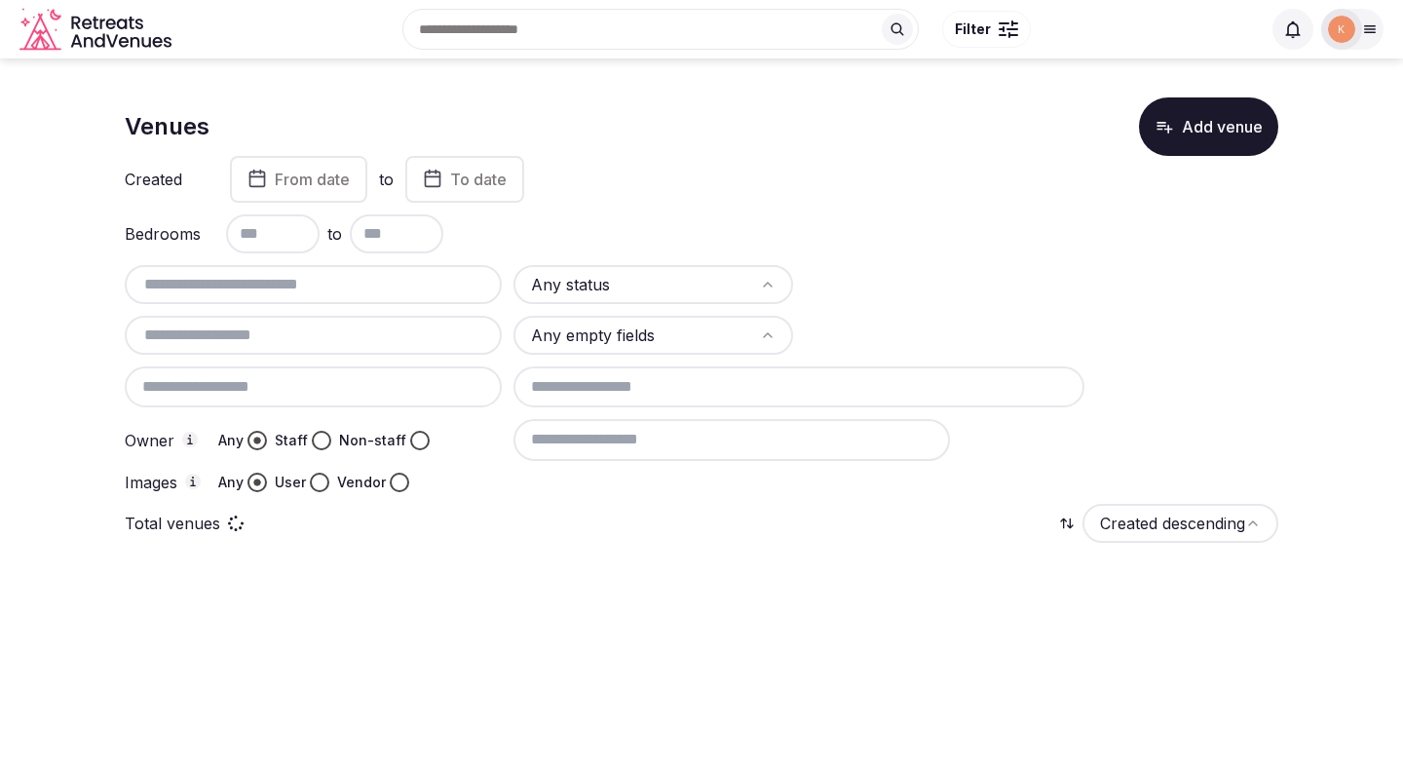
click at [384, 296] on div at bounding box center [313, 284] width 377 height 39
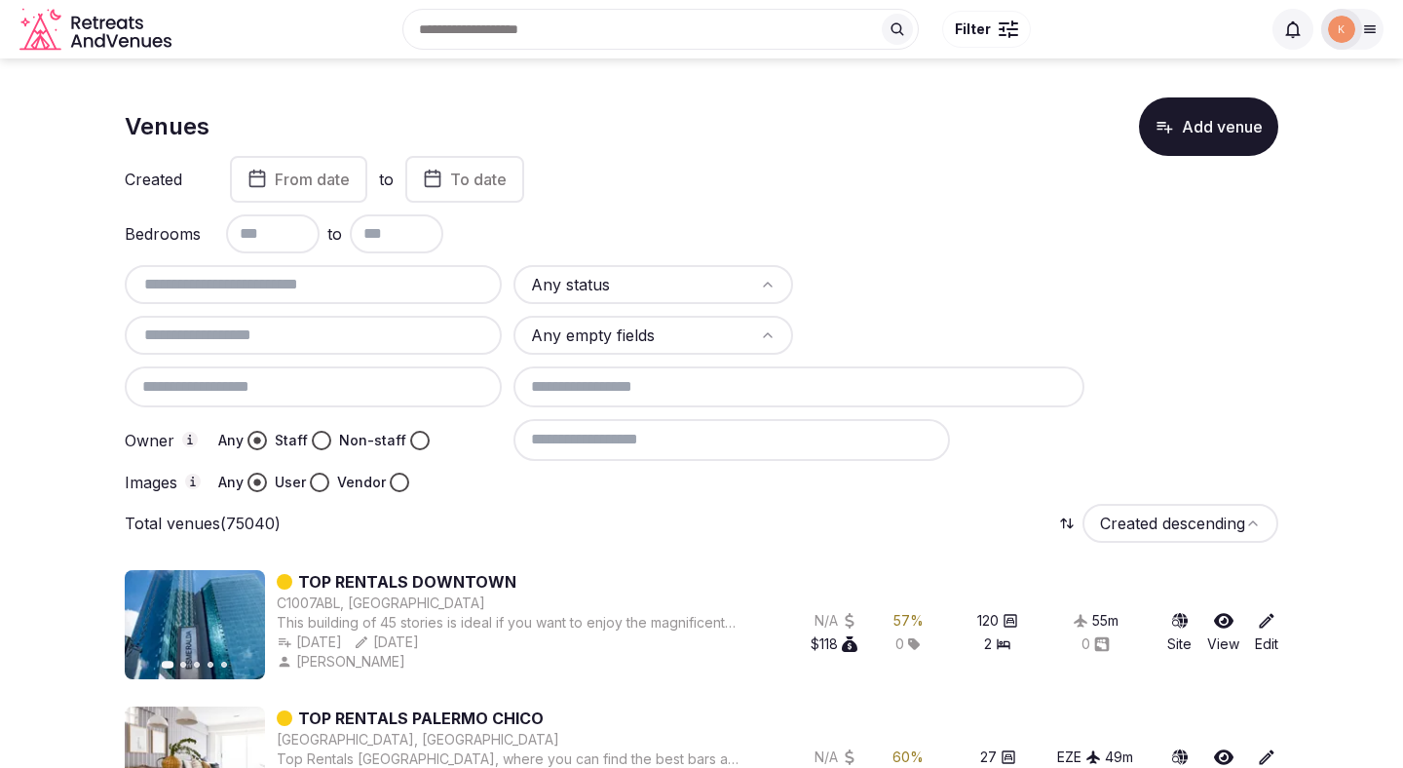
click at [390, 285] on input "text" at bounding box center [314, 284] width 362 height 23
paste input "**********"
type input "**********"
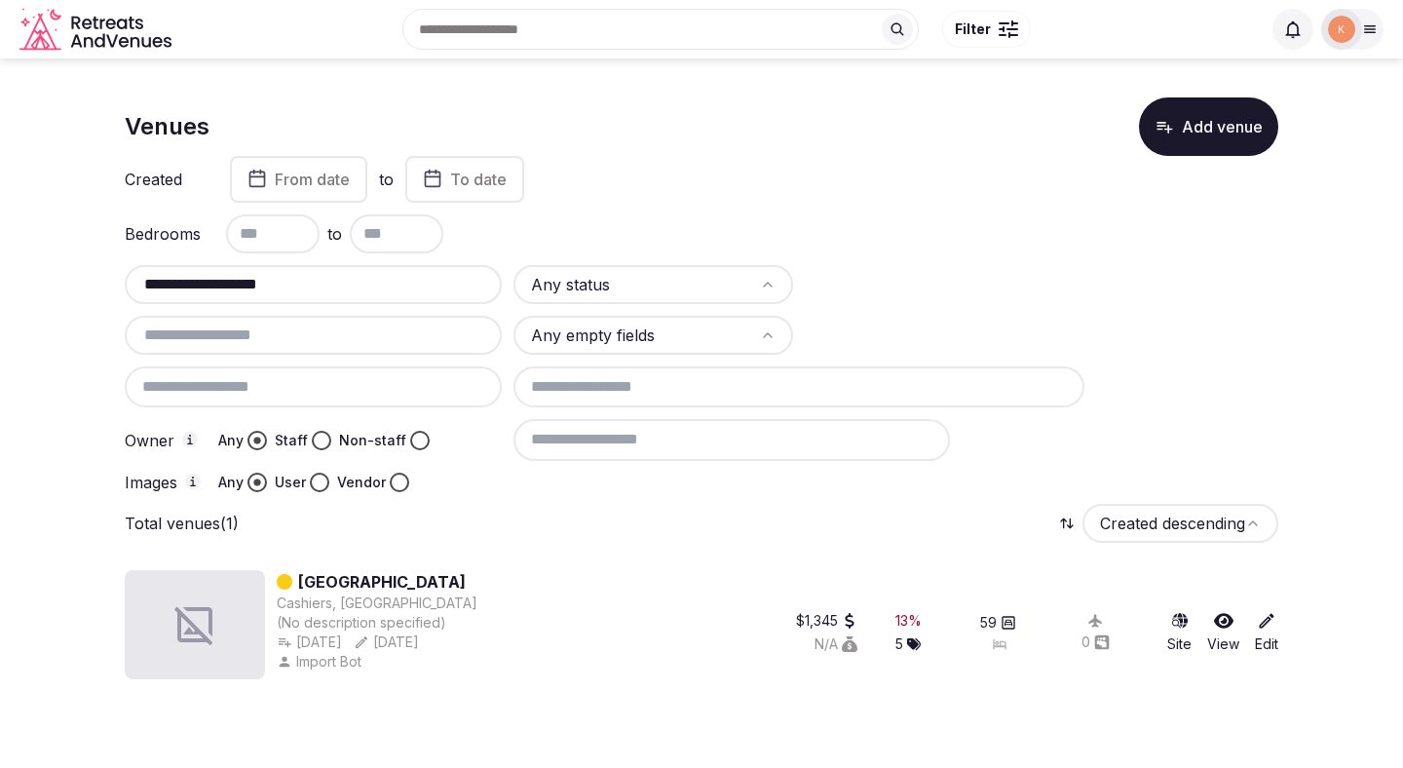
click at [422, 581] on link "[GEOGRAPHIC_DATA]" at bounding box center [382, 581] width 168 height 23
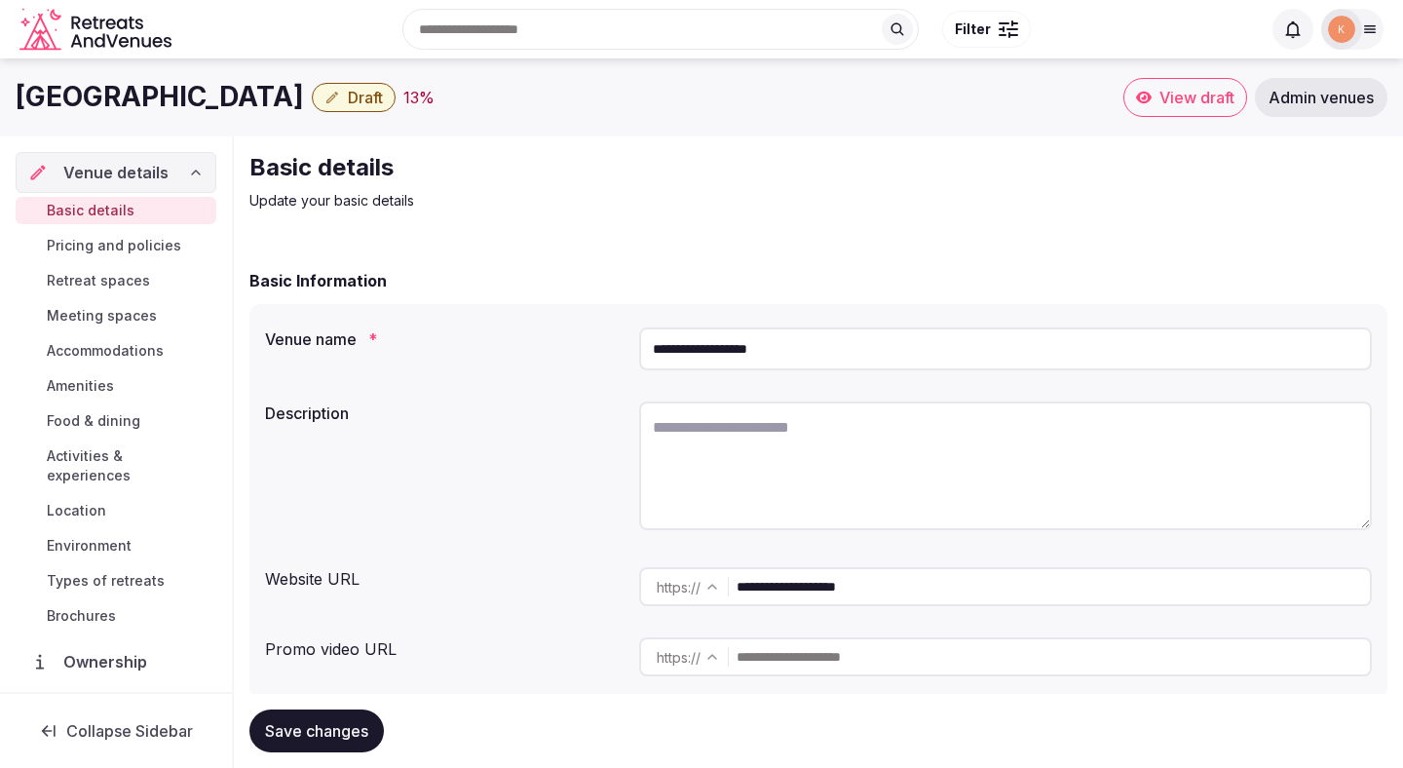
click at [823, 586] on input "**********" at bounding box center [1053, 586] width 633 height 39
click at [1051, 277] on div "Basic Information" at bounding box center [818, 280] width 1138 height 23
click at [739, 470] on textarea at bounding box center [1005, 465] width 733 height 129
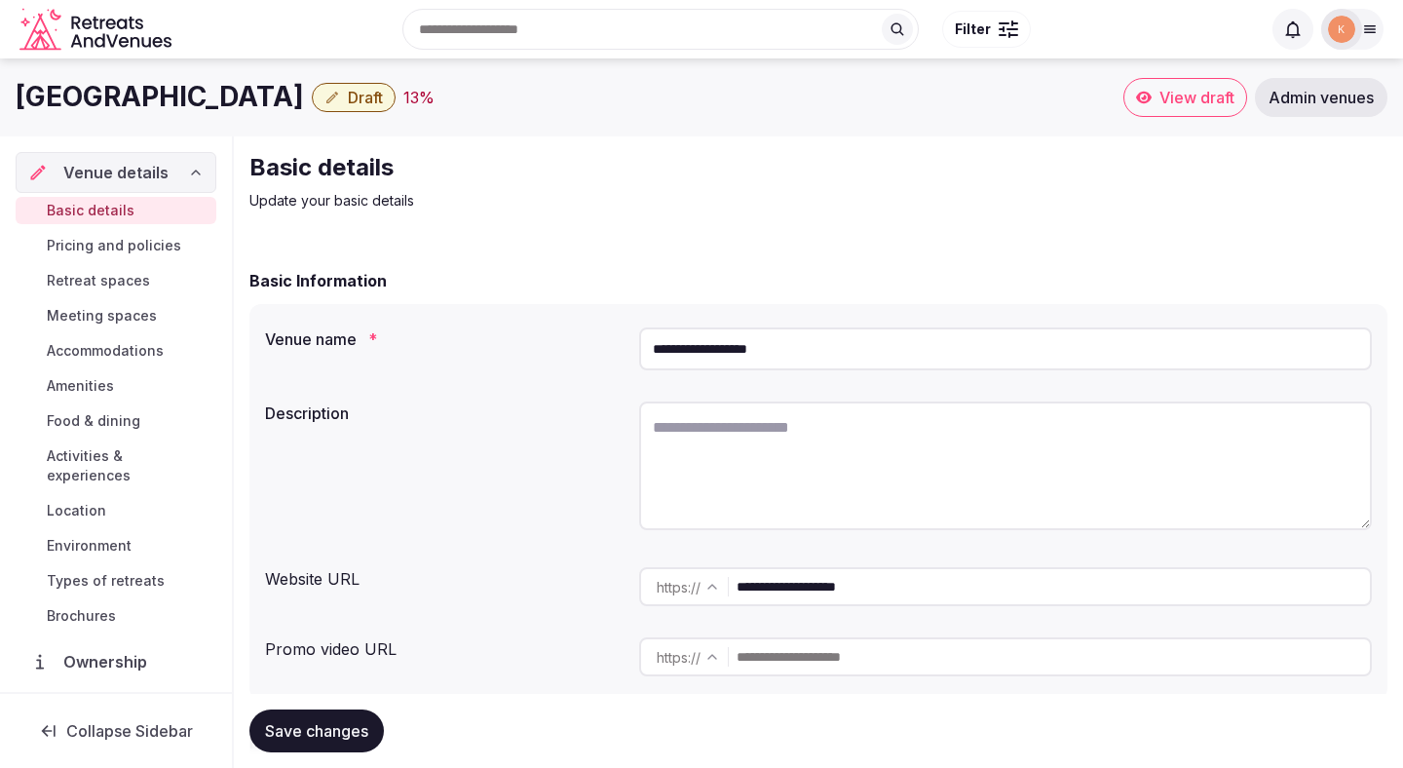
paste textarea "**********"
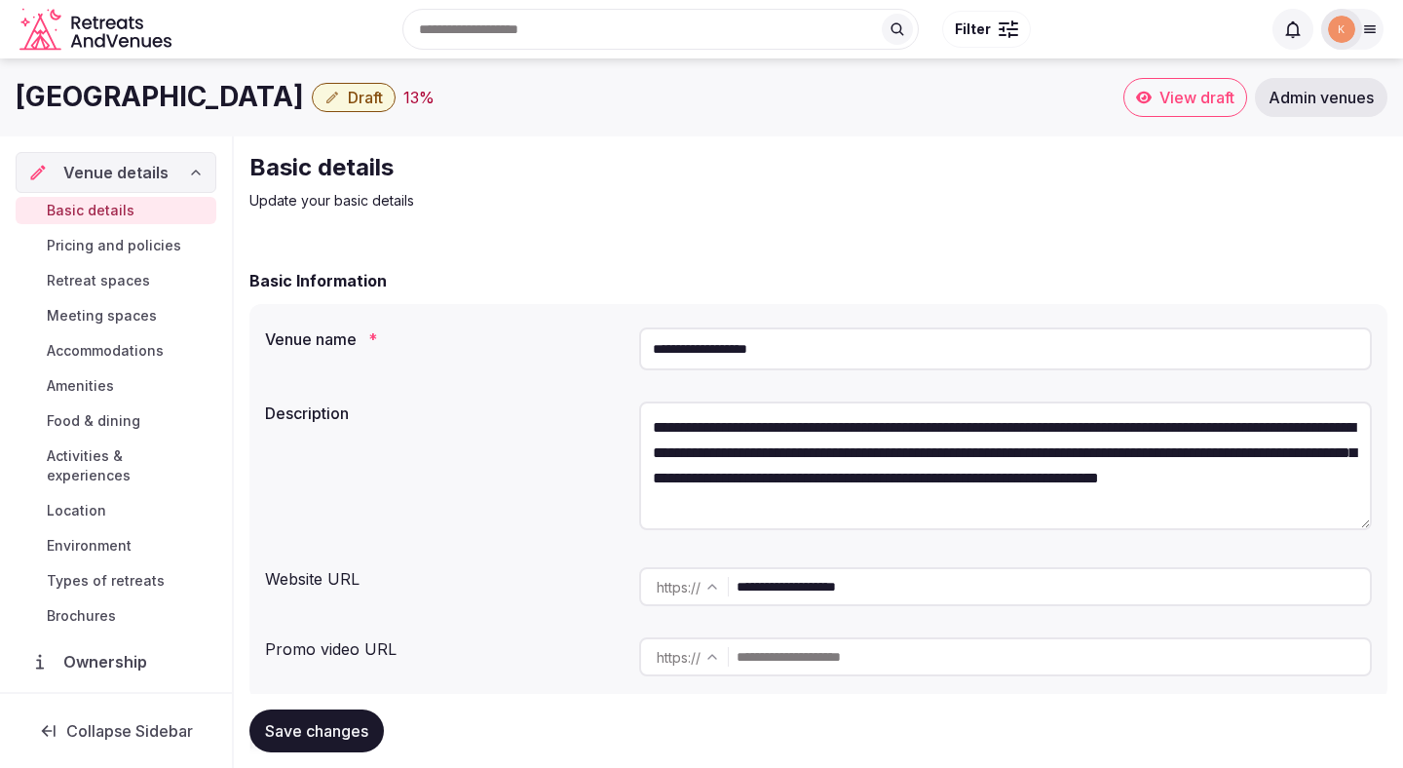
type textarea "**********"
drag, startPoint x: 302, startPoint y: 91, endPoint x: 2, endPoint y: 93, distance: 300.1
click at [2, 93] on div "High Hampton Resort Draft 13 % View draft Admin venues" at bounding box center [701, 97] width 1403 height 39
copy h1 "[GEOGRAPHIC_DATA]"
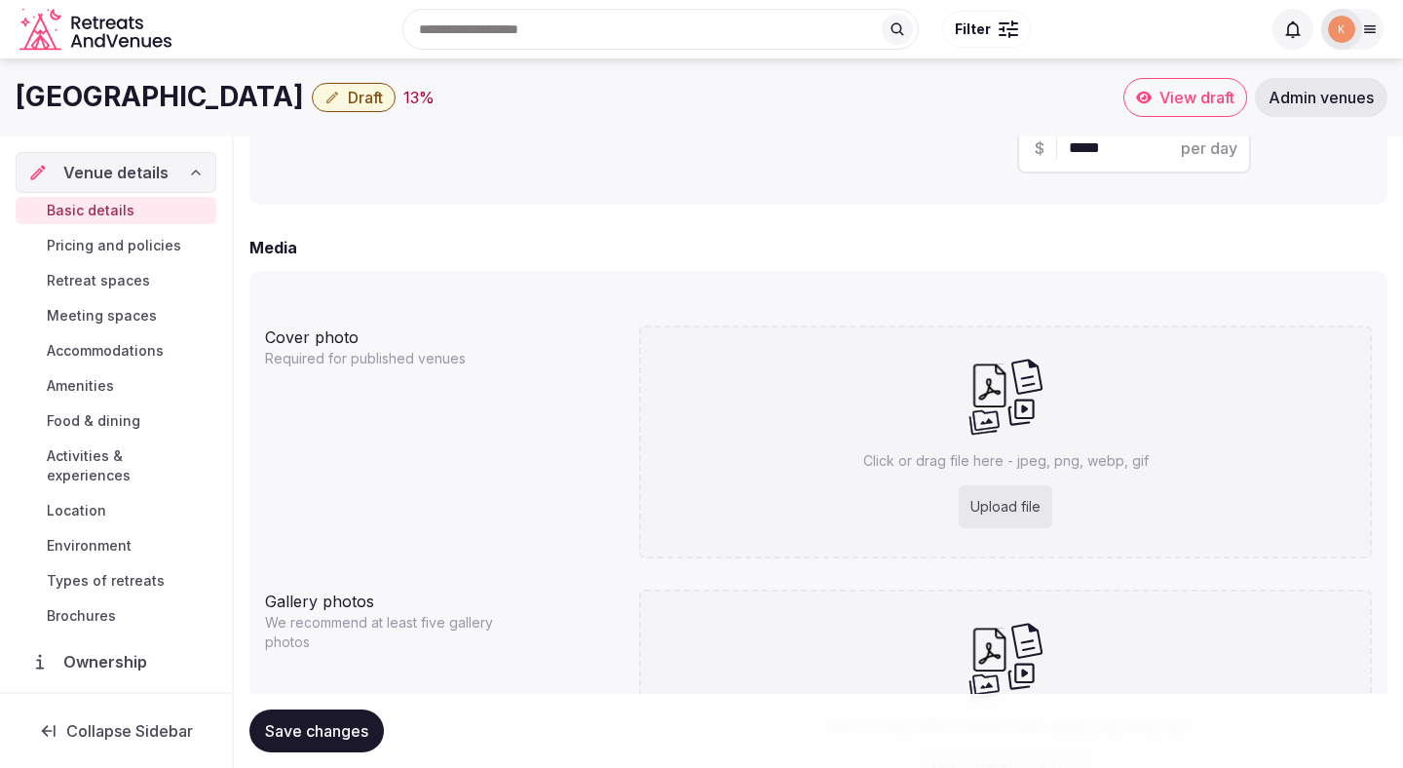
scroll to position [1303, 0]
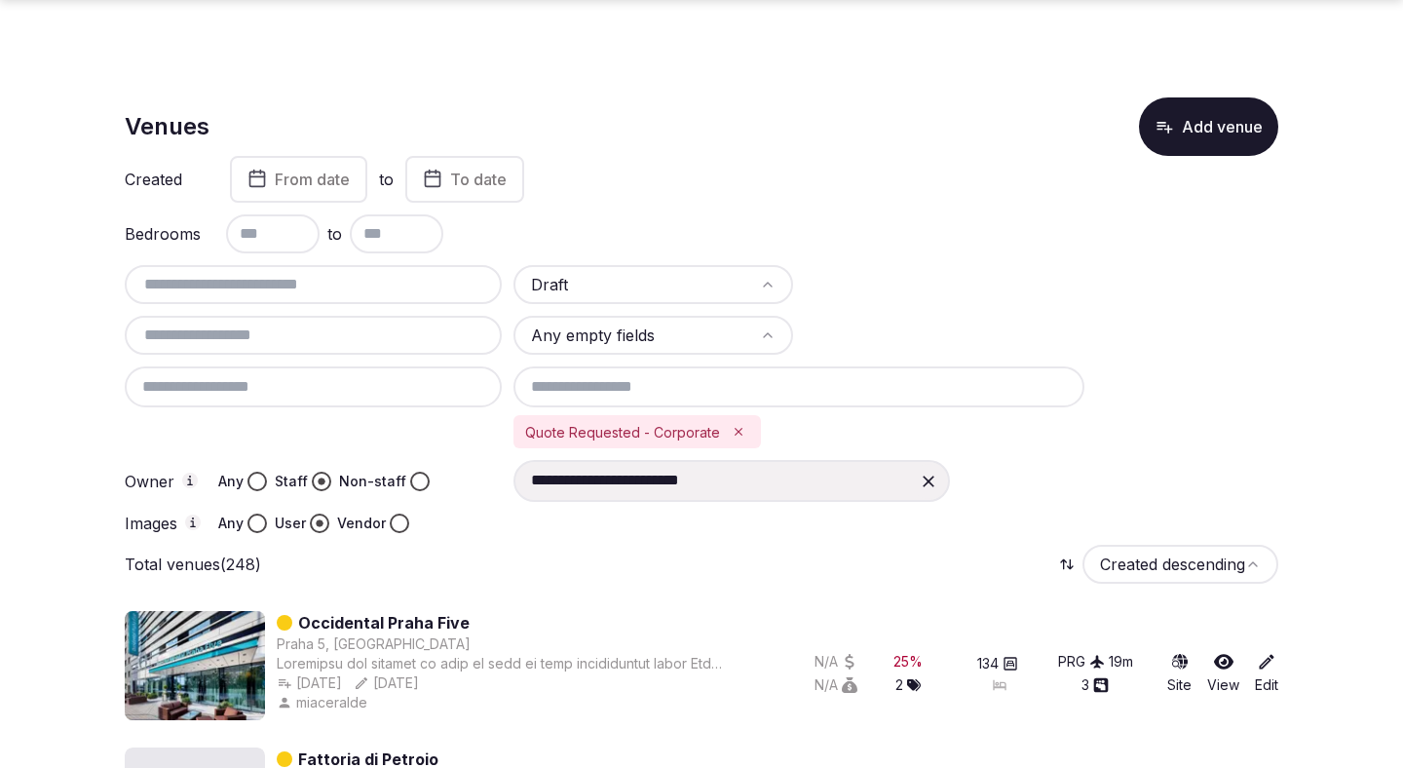
scroll to position [2196, 0]
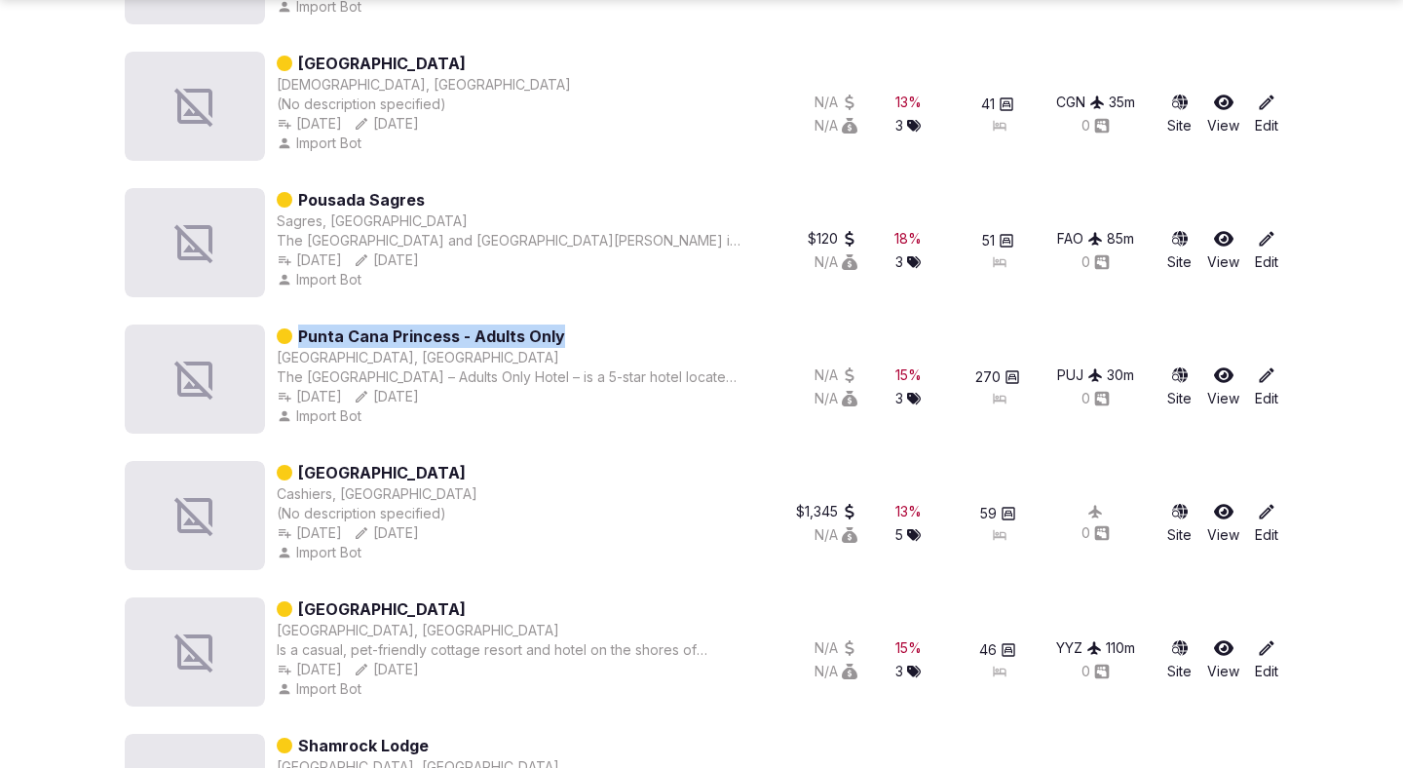
click at [430, 473] on link "[GEOGRAPHIC_DATA]" at bounding box center [382, 472] width 168 height 23
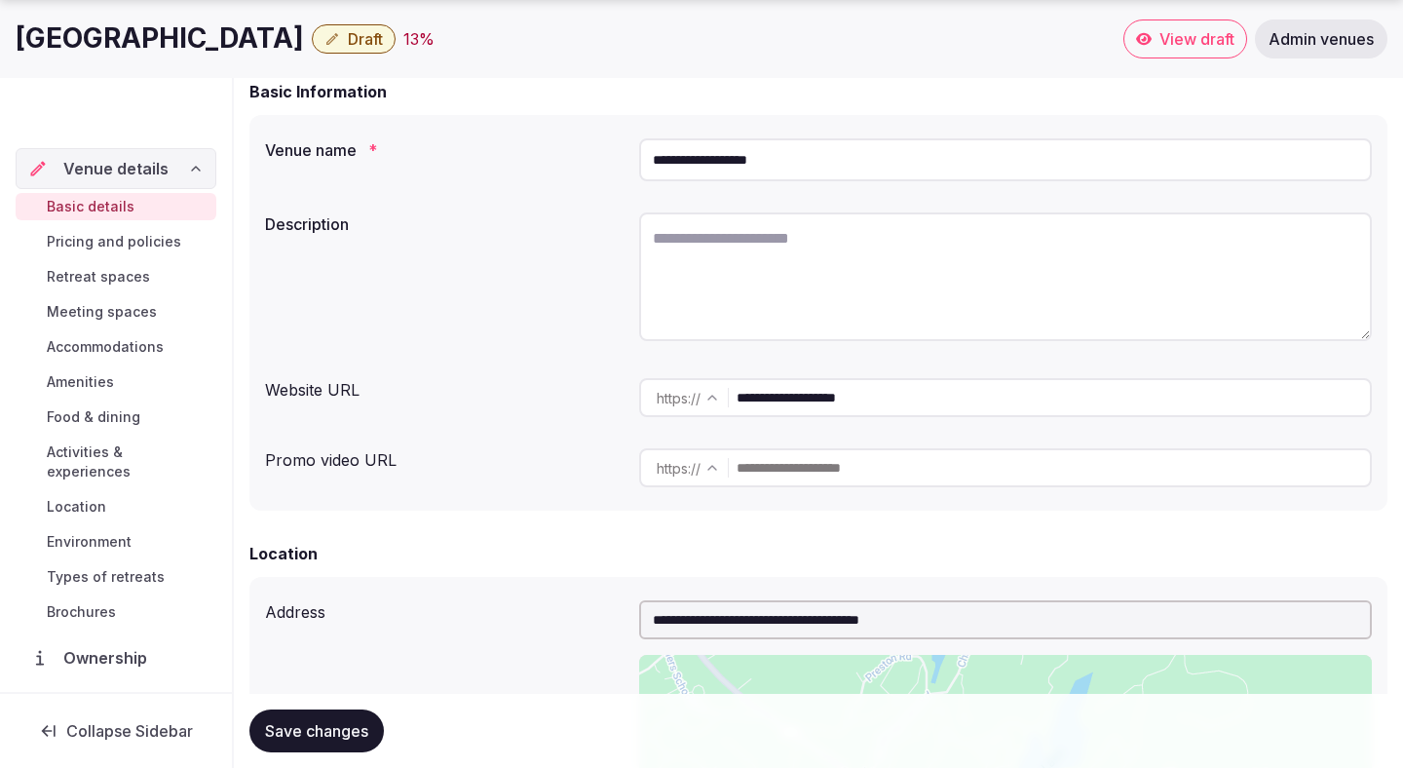
scroll to position [281, 0]
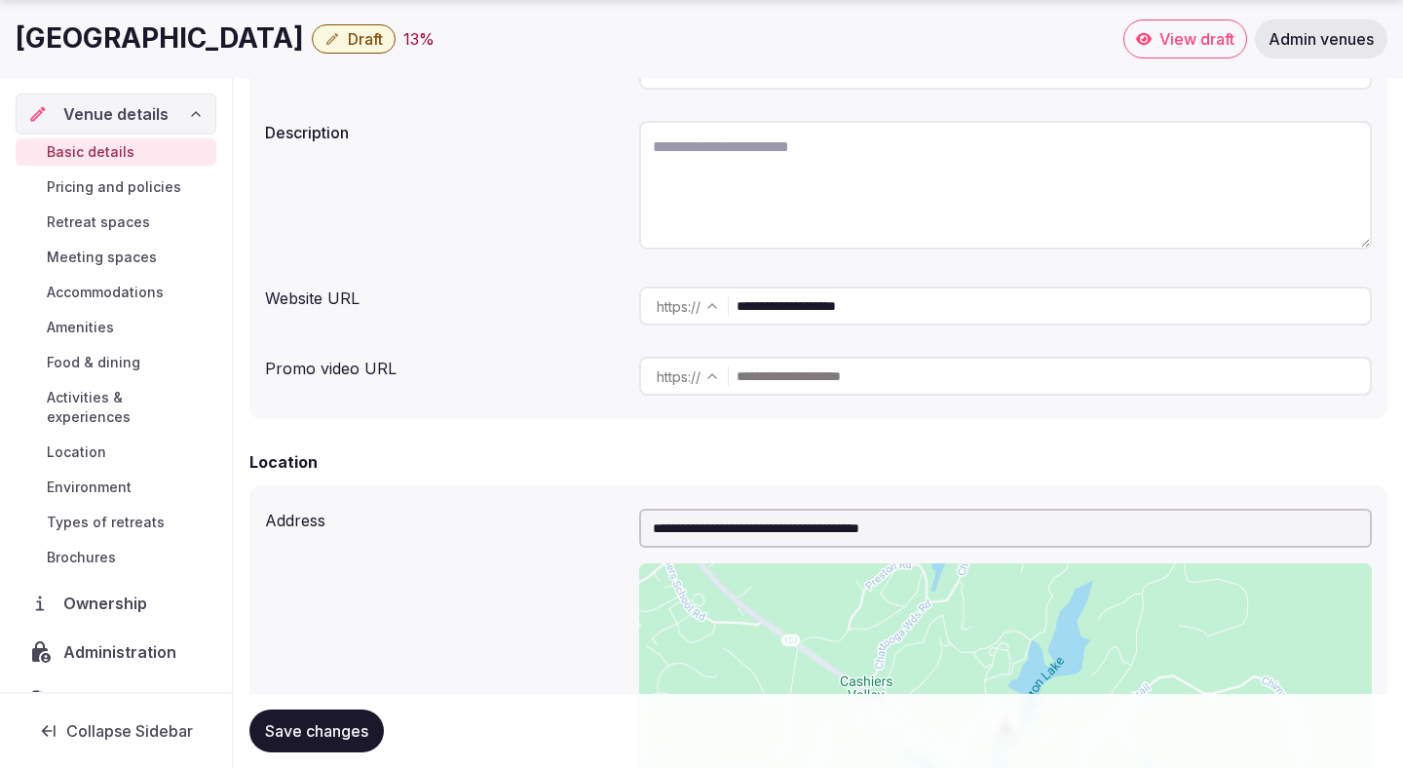
click at [836, 309] on input "**********" at bounding box center [1053, 305] width 633 height 39
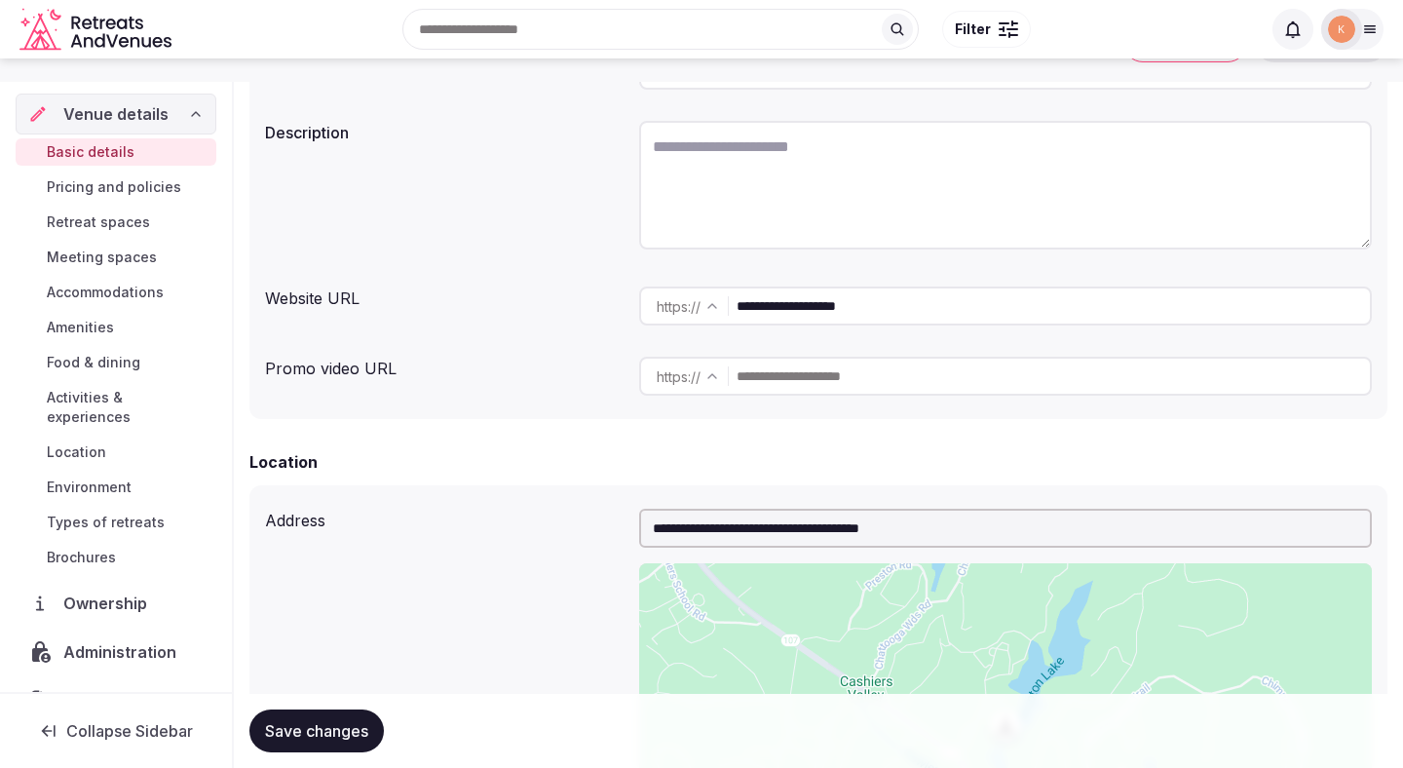
scroll to position [0, 0]
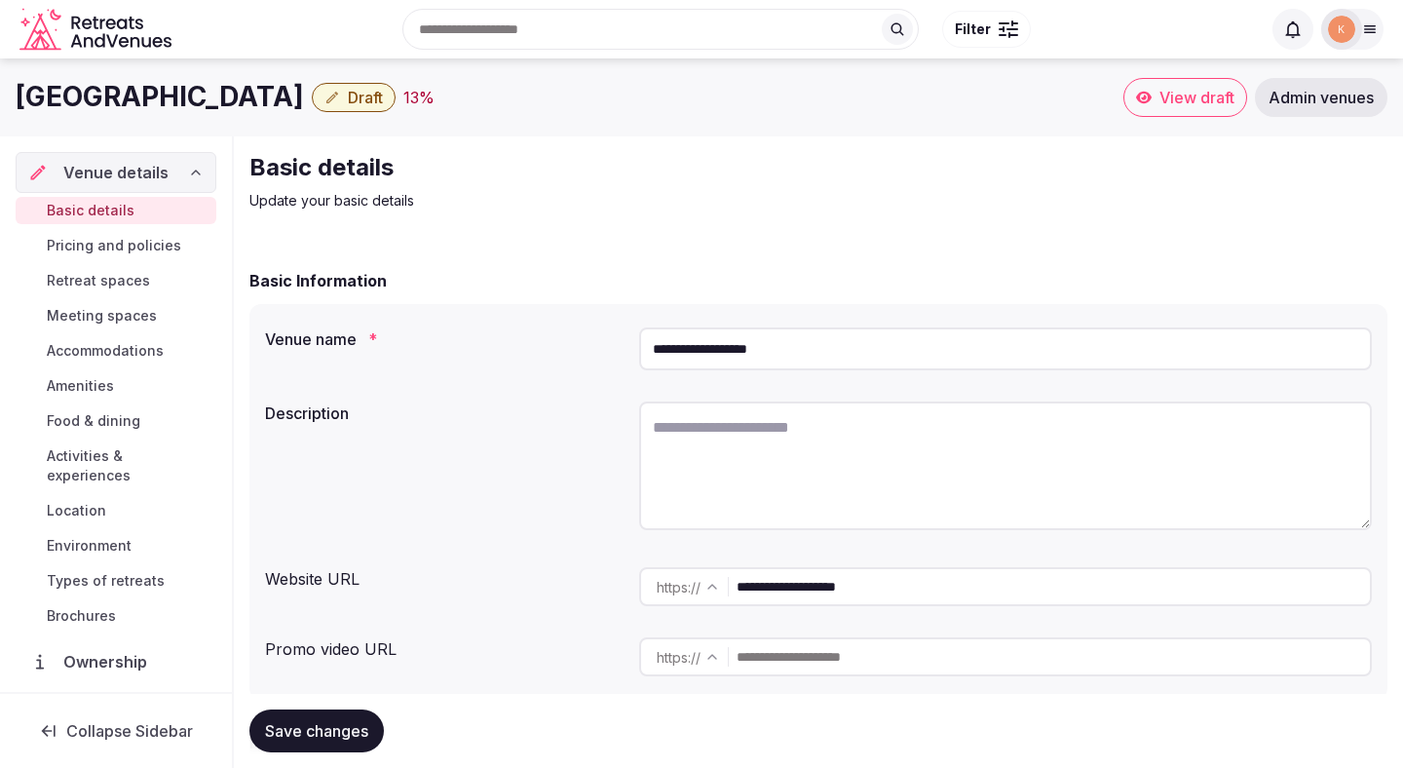
click at [766, 353] on input "**********" at bounding box center [1005, 348] width 733 height 43
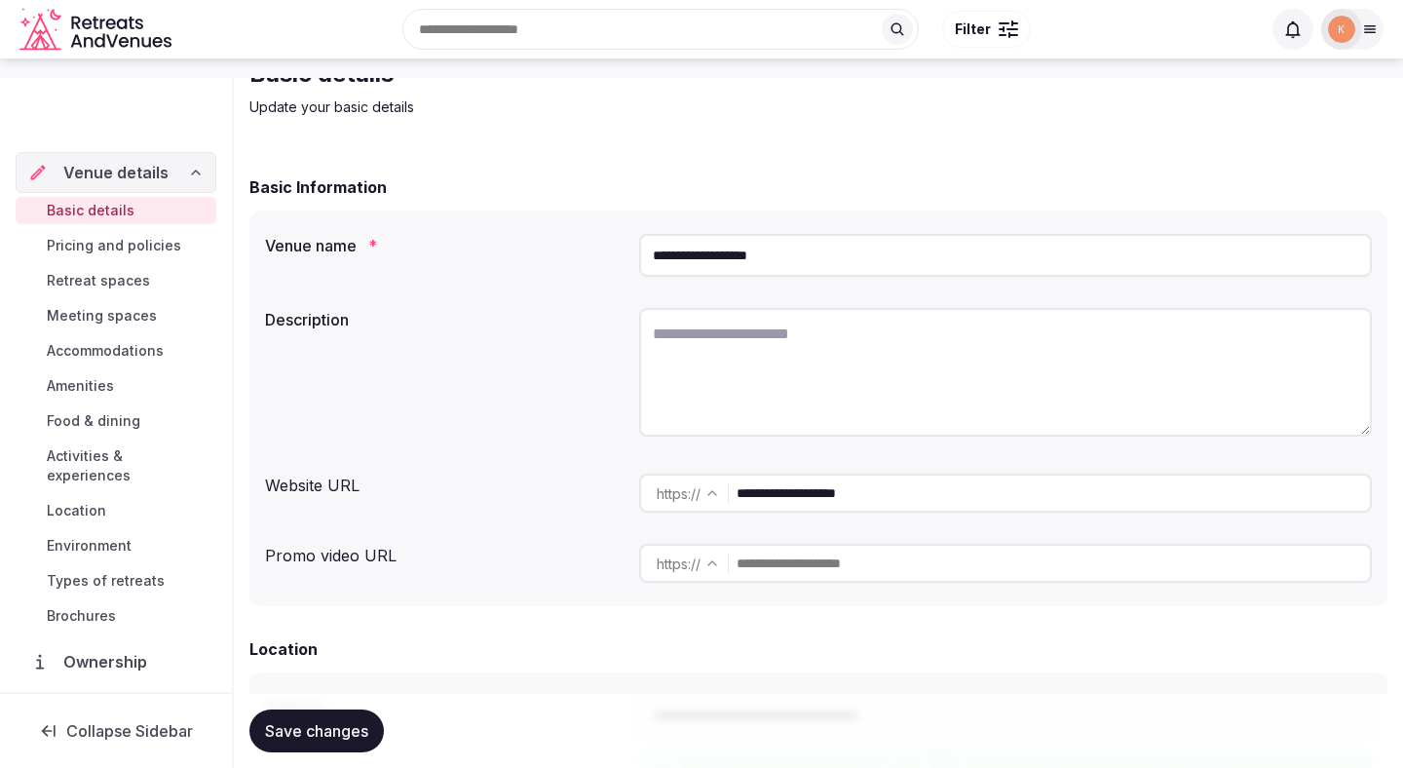
scroll to position [105, 0]
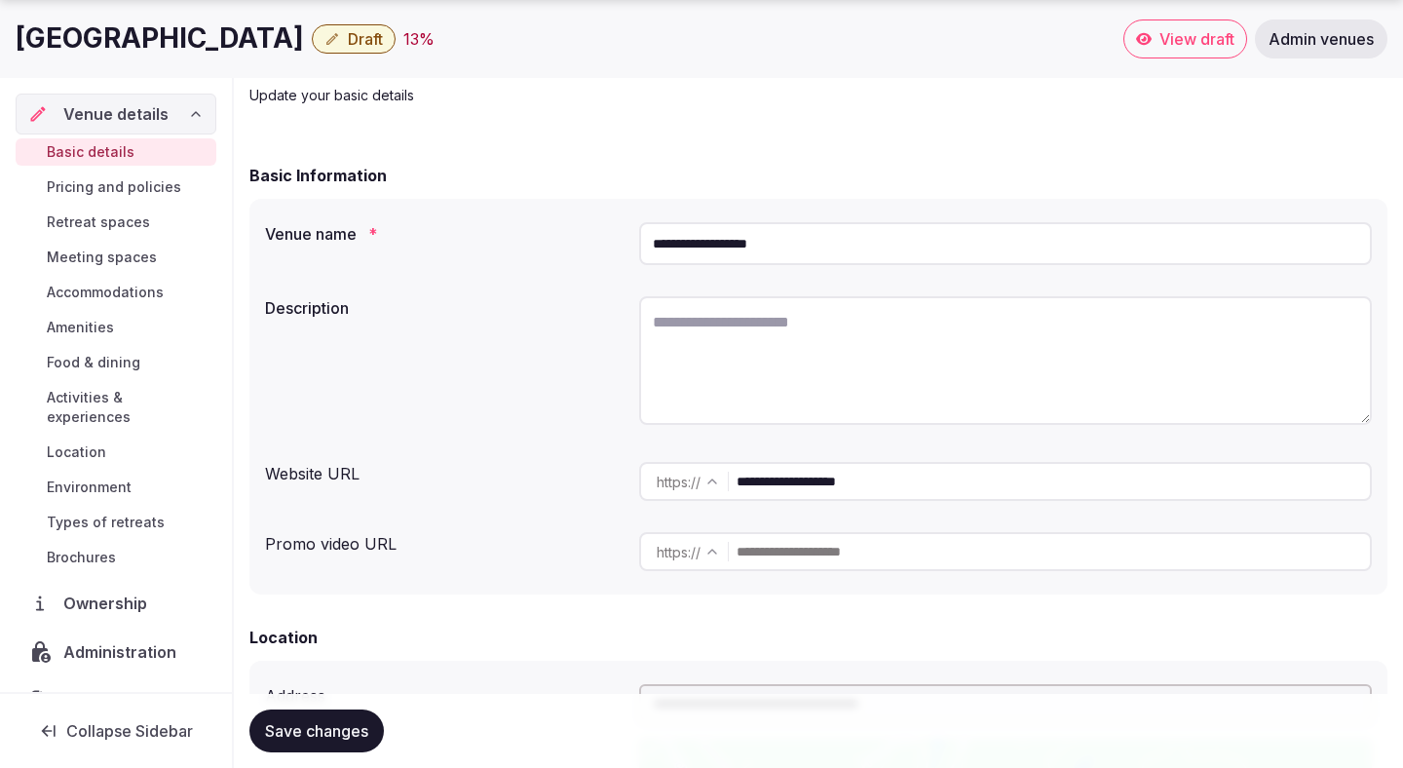
click at [682, 249] on input "**********" at bounding box center [1005, 243] width 733 height 43
click at [831, 474] on input "**********" at bounding box center [1053, 481] width 633 height 39
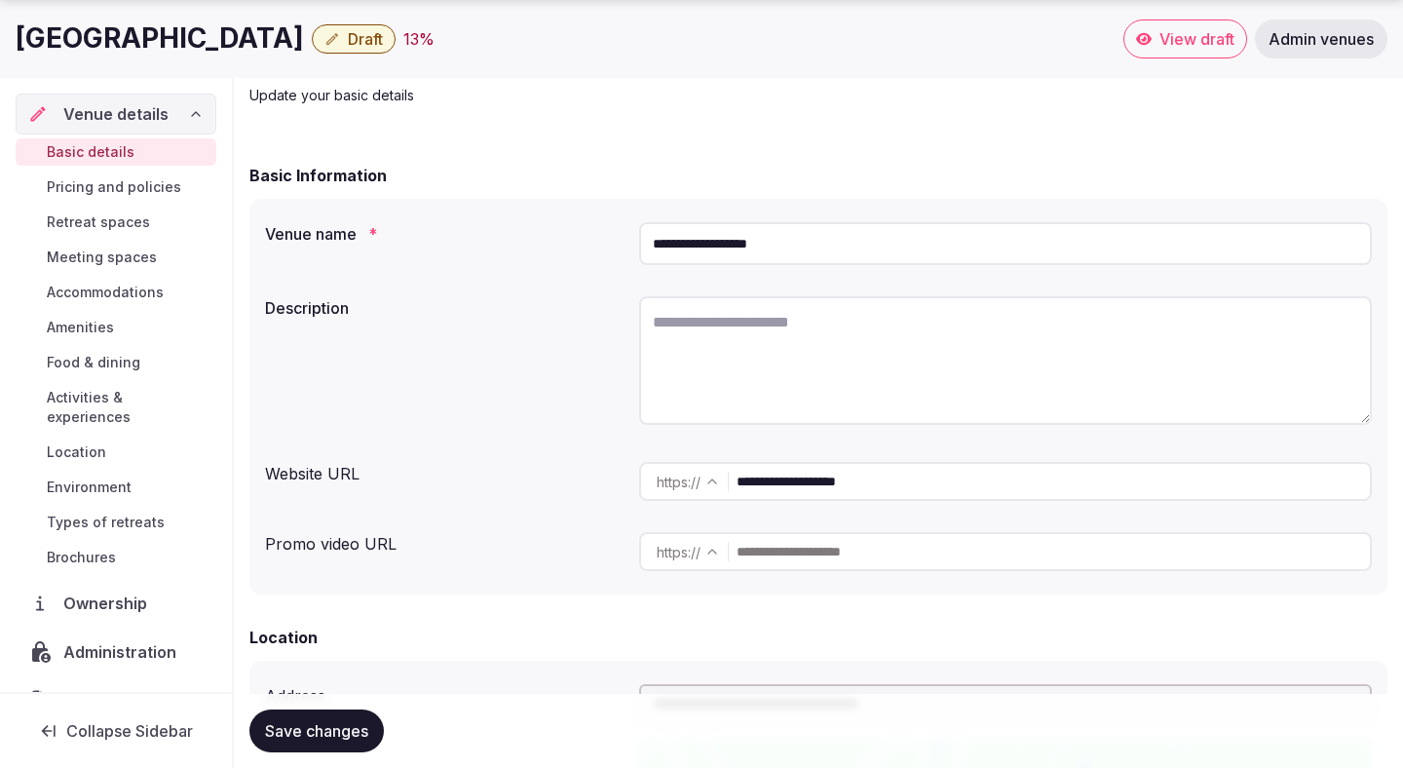
click at [831, 474] on input "**********" at bounding box center [1053, 481] width 633 height 39
click at [704, 364] on textarea at bounding box center [1005, 360] width 733 height 129
paste textarea "**********"
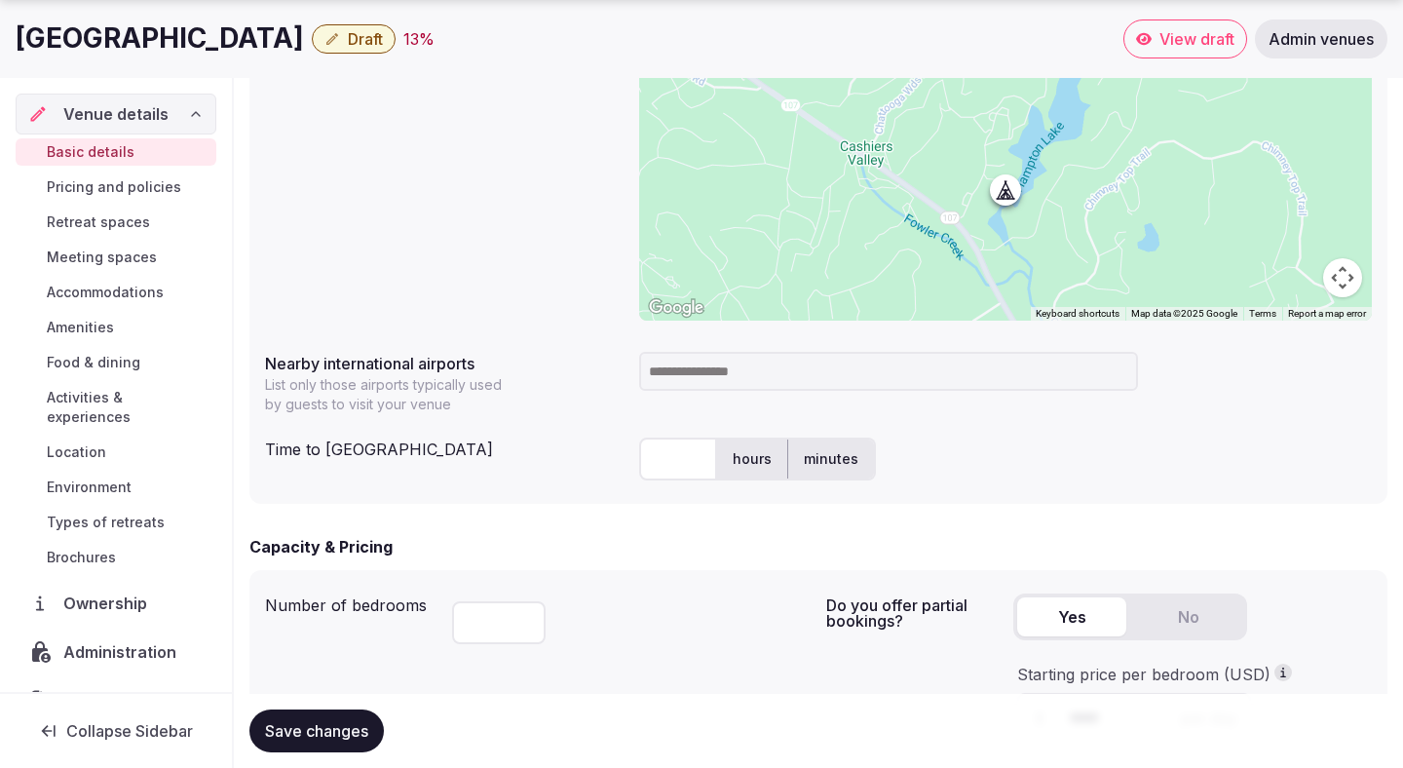
scroll to position [850, 0]
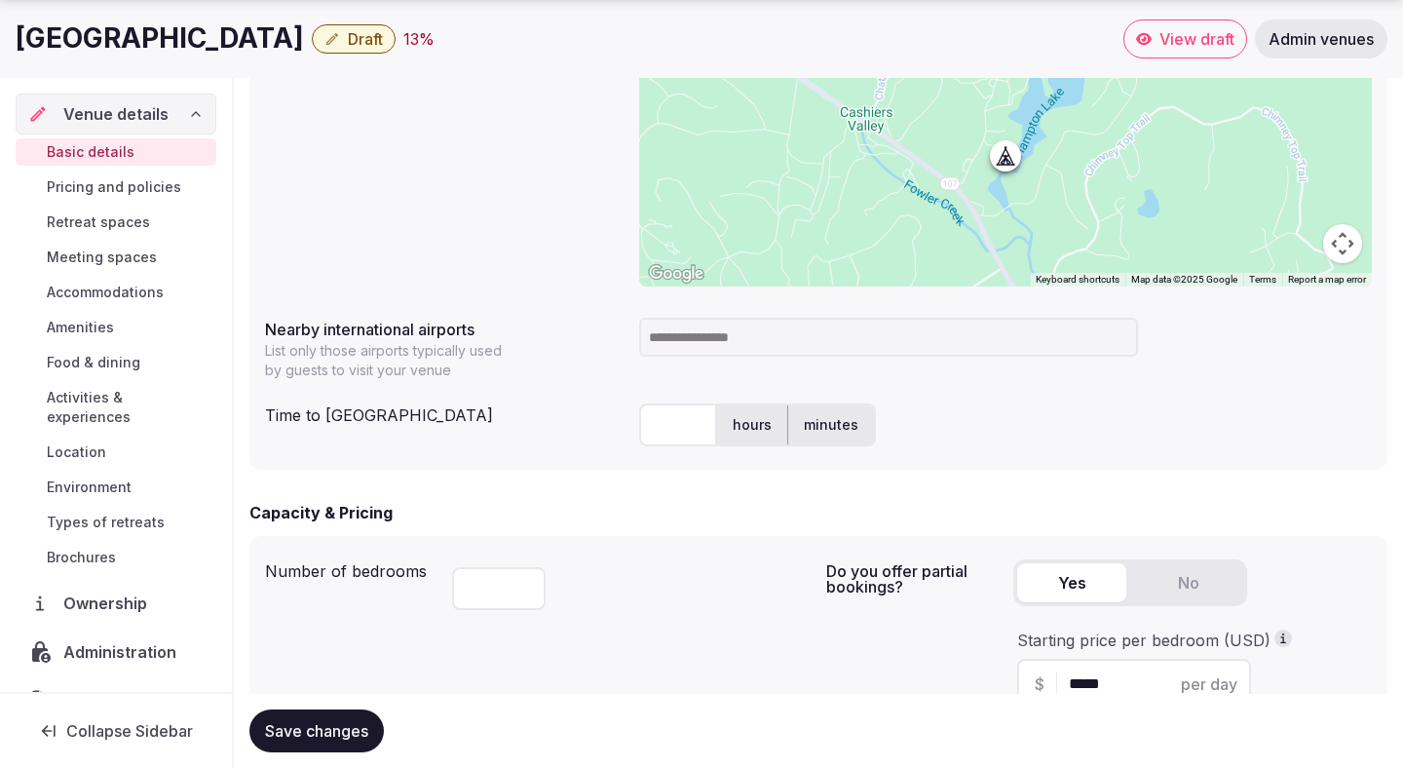
type textarea "**********"
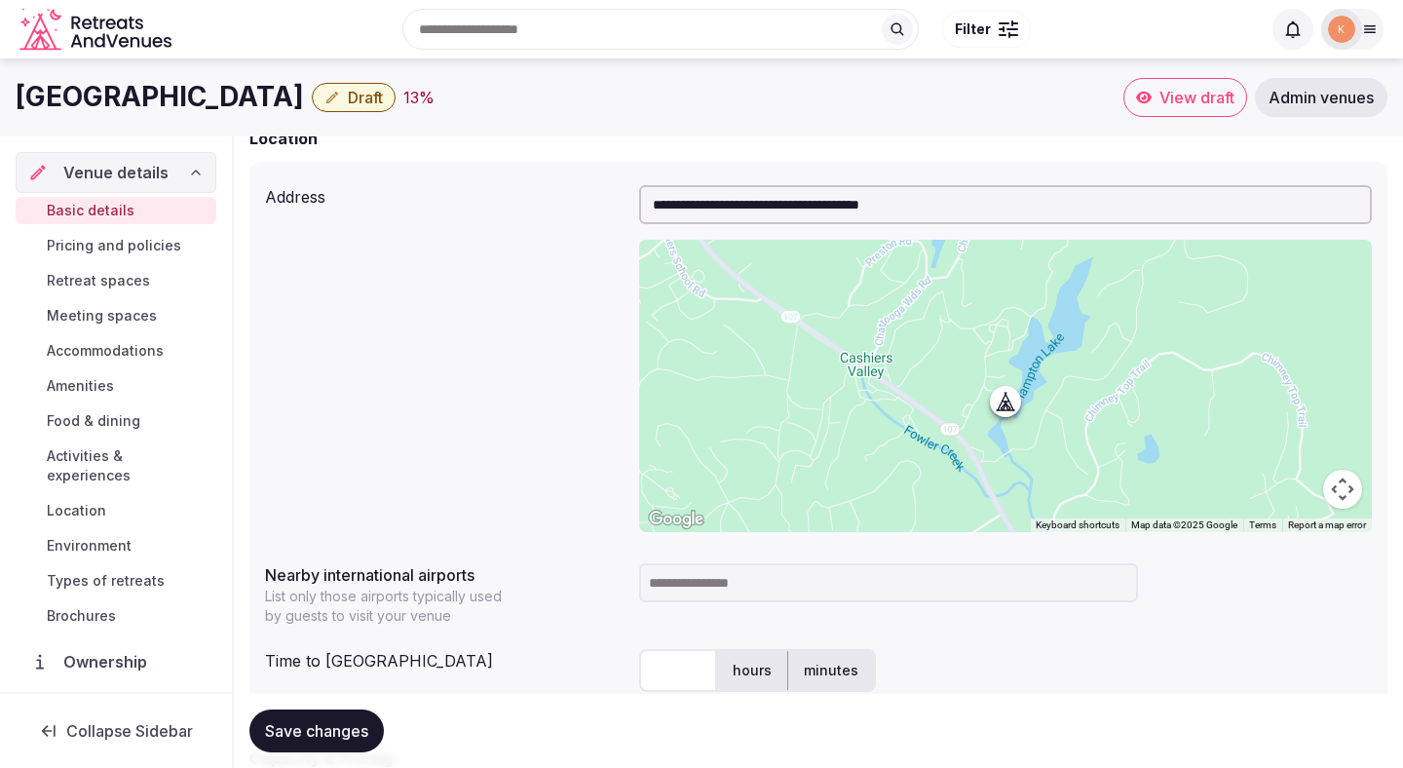
scroll to position [510, 0]
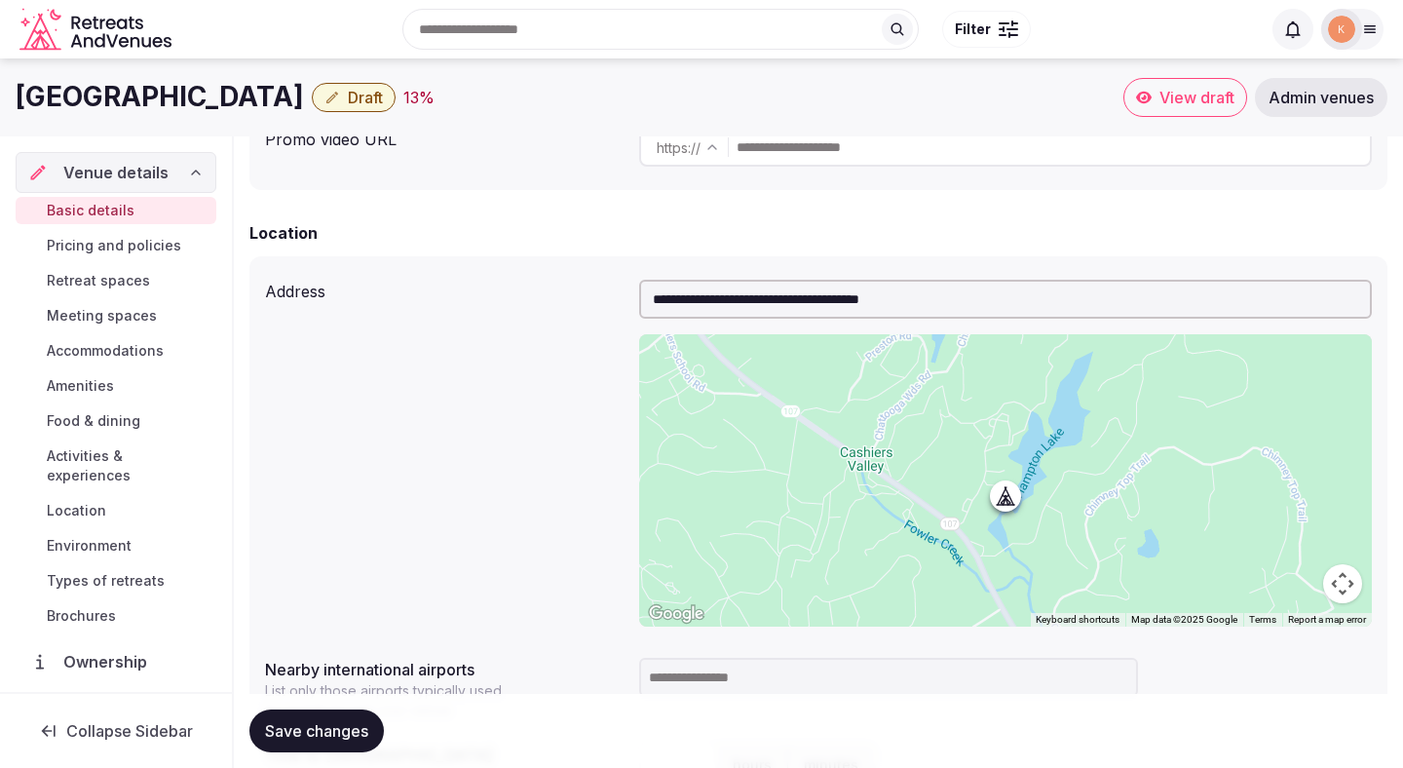
drag, startPoint x: 299, startPoint y: 41, endPoint x: 20, endPoint y: 109, distance: 286.9
click at [20, 109] on h1 "[GEOGRAPHIC_DATA]" at bounding box center [160, 97] width 288 height 38
copy h1 "[GEOGRAPHIC_DATA]"
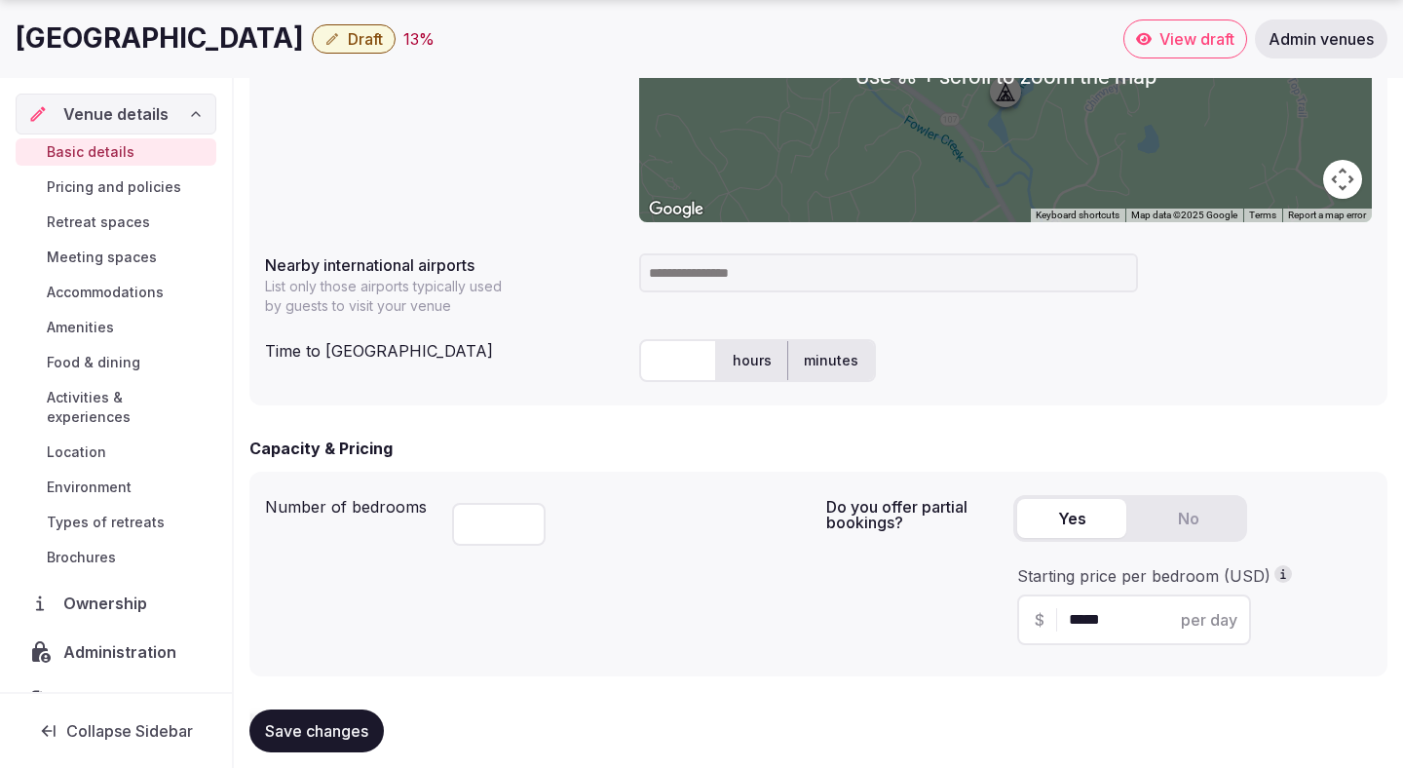
scroll to position [1013, 0]
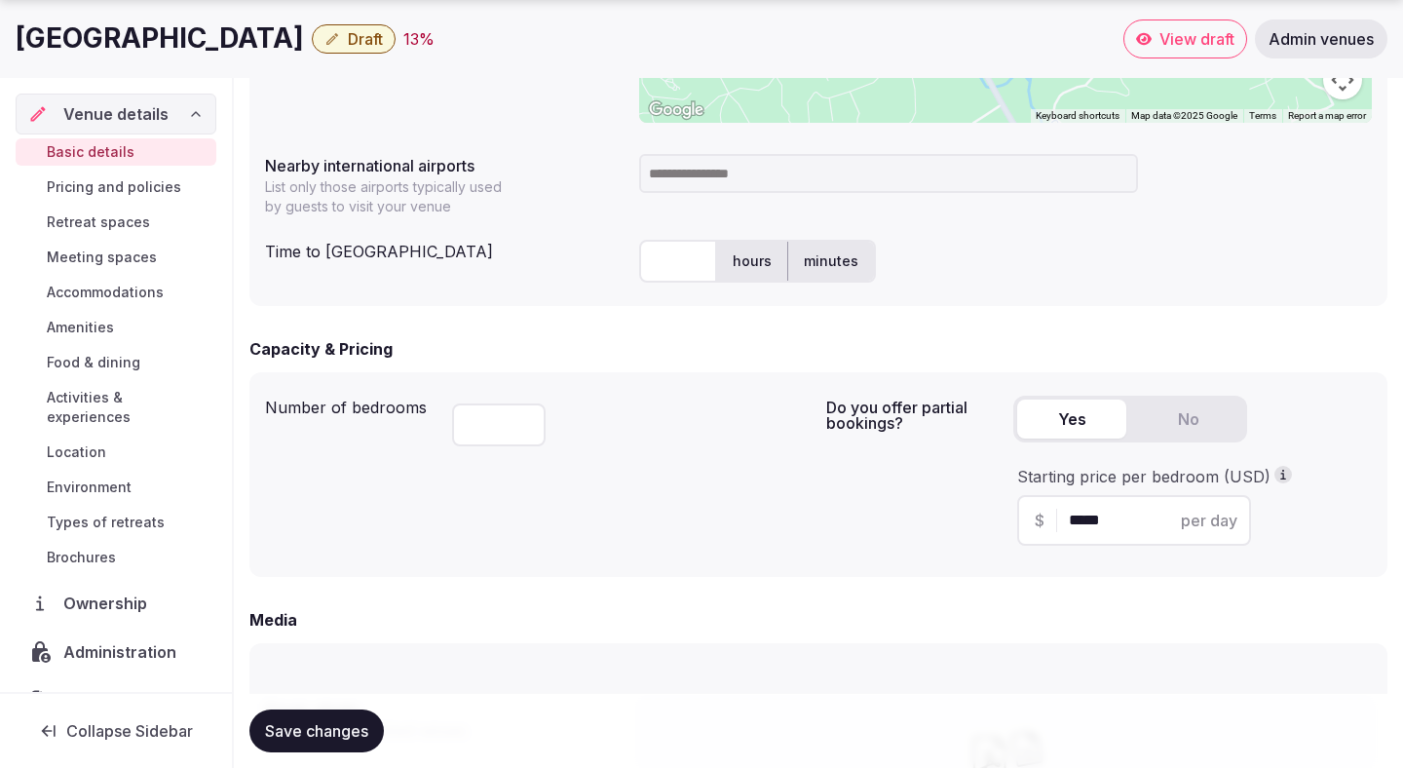
click at [1117, 515] on input "*****" at bounding box center [1151, 520] width 165 height 23
type input "***"
click at [830, 516] on div "Do you offer partial bookings? Yes No Starting price per bedroom (USD) $ *** pe…" at bounding box center [1099, 474] width 546 height 173
click at [697, 171] on input at bounding box center [888, 173] width 499 height 39
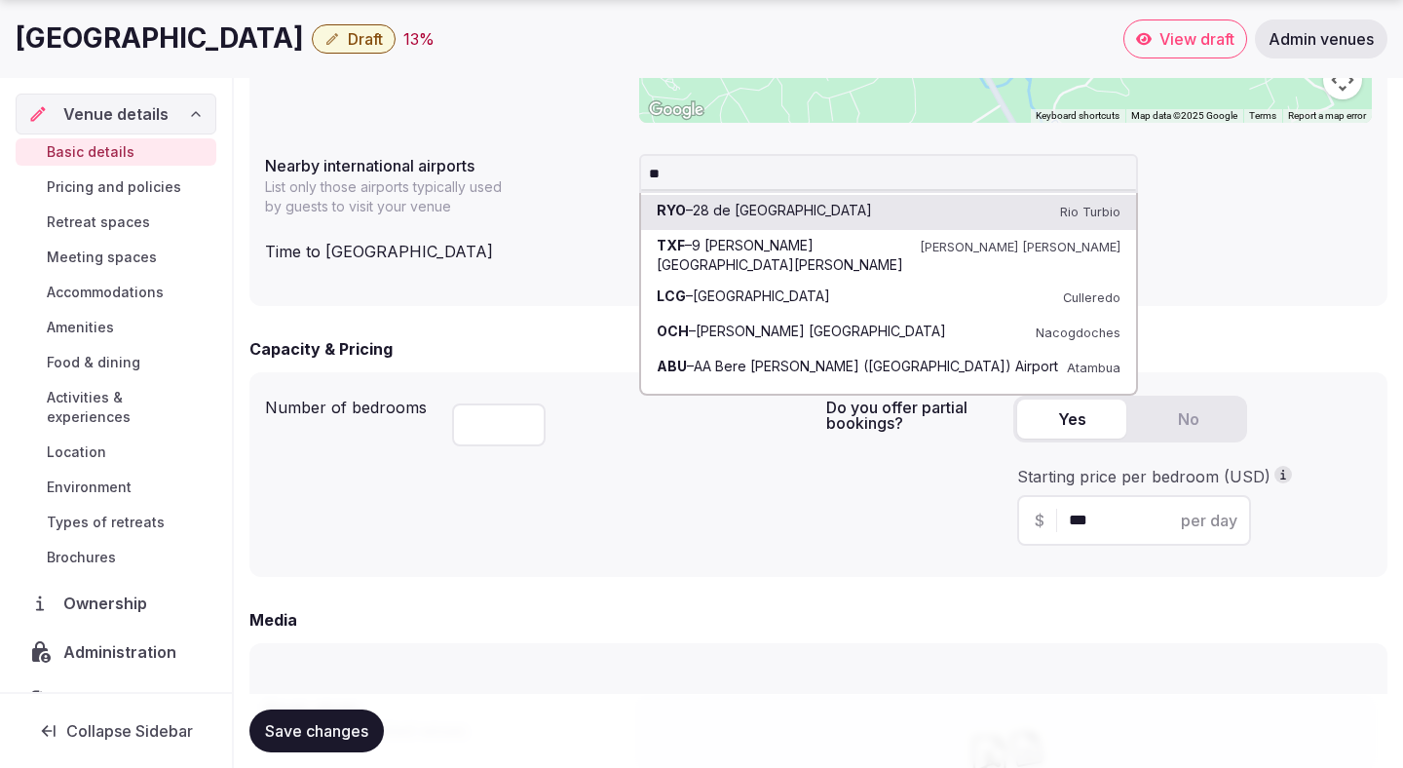
type input "***"
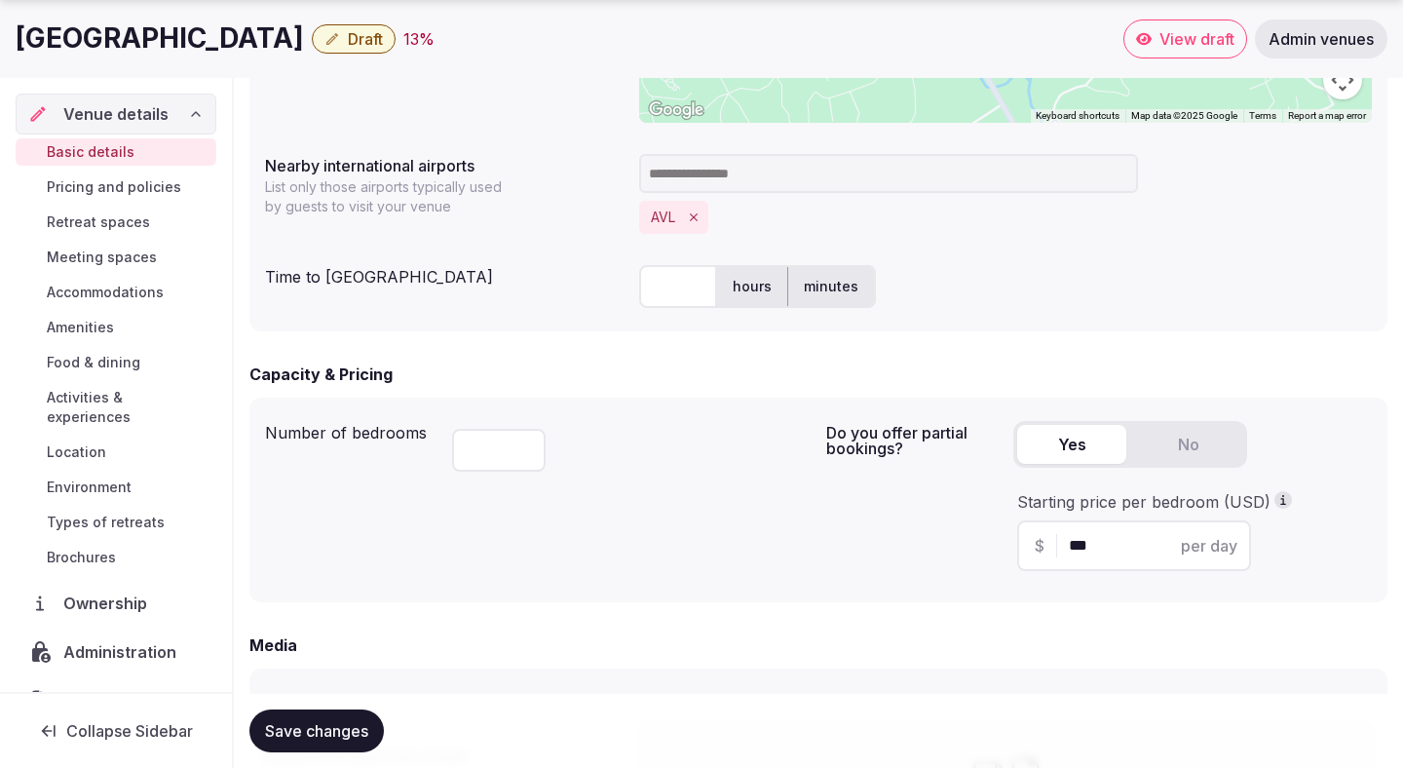
click at [684, 270] on input "text" at bounding box center [678, 286] width 78 height 43
click at [746, 281] on label "hours" at bounding box center [752, 286] width 70 height 51
click at [654, 294] on input "text" at bounding box center [678, 286] width 78 height 43
type input "*"
click at [585, 372] on div "Capacity & Pricing" at bounding box center [818, 373] width 1138 height 23
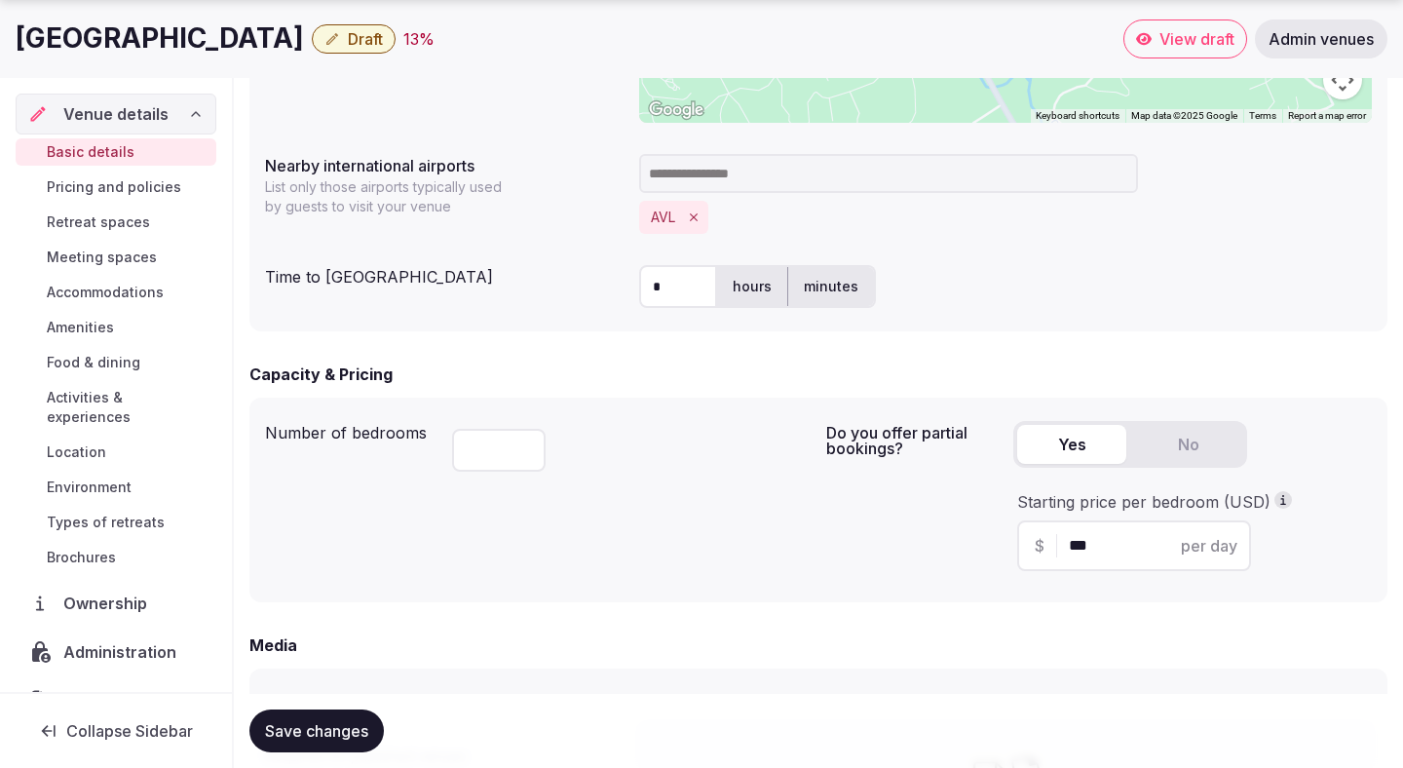
click at [586, 372] on div "Capacity & Pricing" at bounding box center [818, 373] width 1138 height 23
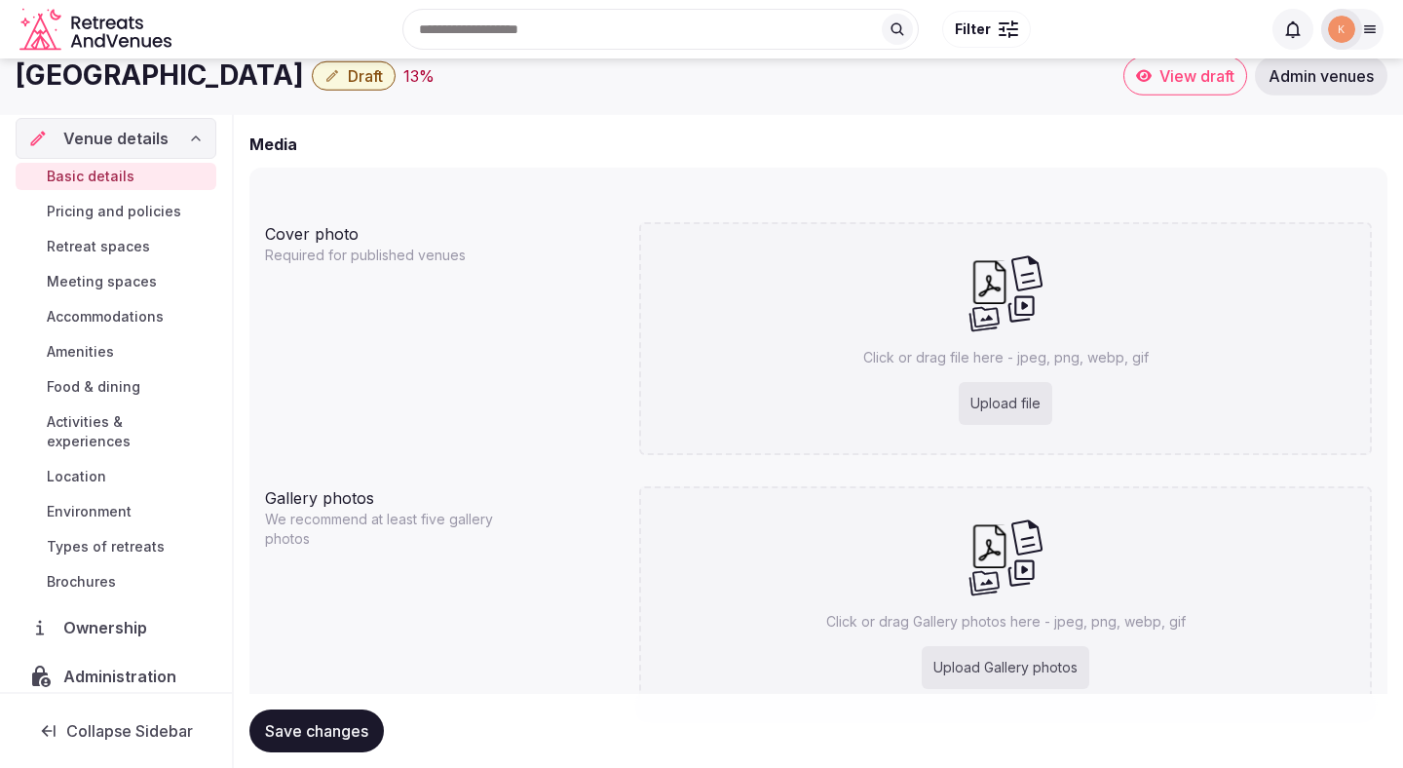
scroll to position [1465, 0]
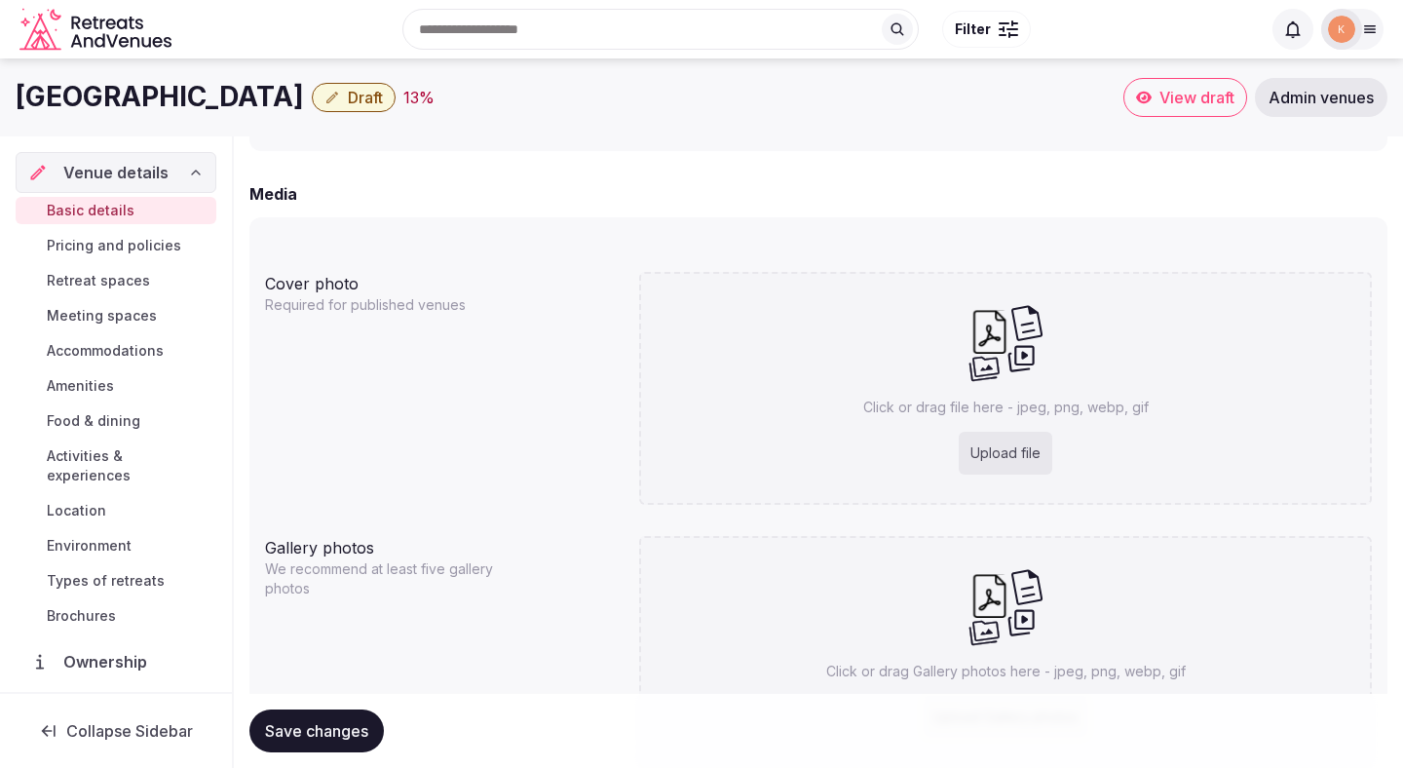
click at [324, 731] on span "Save changes" at bounding box center [316, 730] width 103 height 19
click at [342, 731] on span "Save changes" at bounding box center [316, 730] width 103 height 19
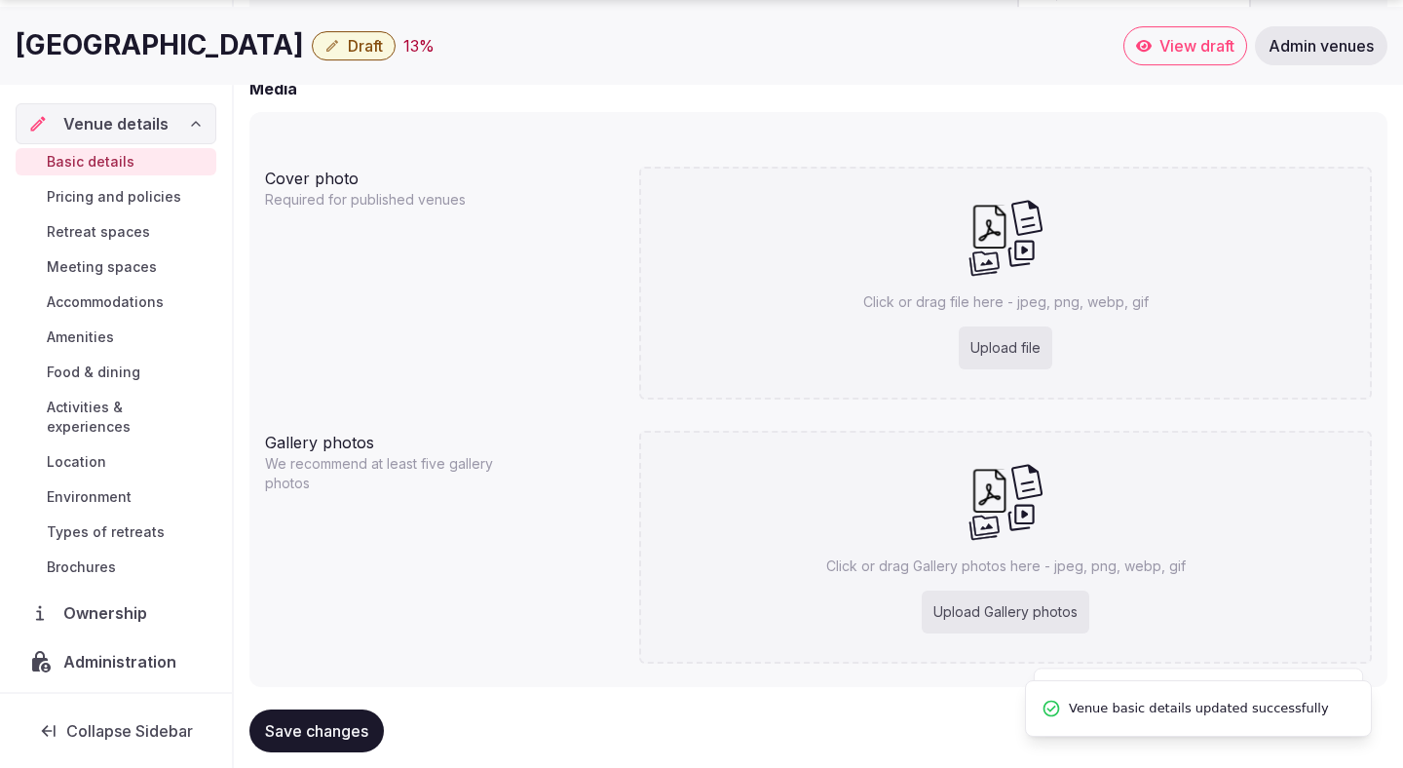
scroll to position [1611, 0]
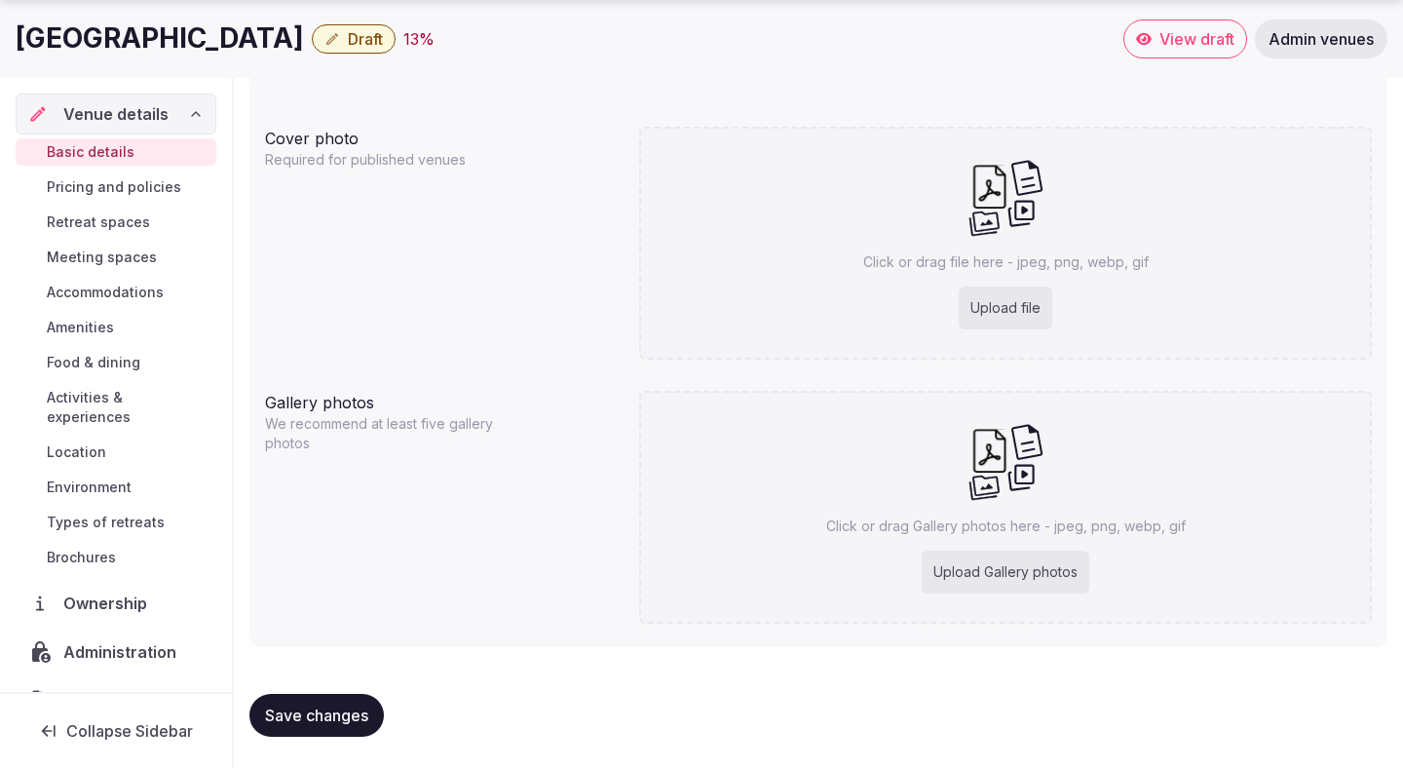
click at [1013, 313] on div "Upload file" at bounding box center [1006, 307] width 94 height 43
type input "**********"
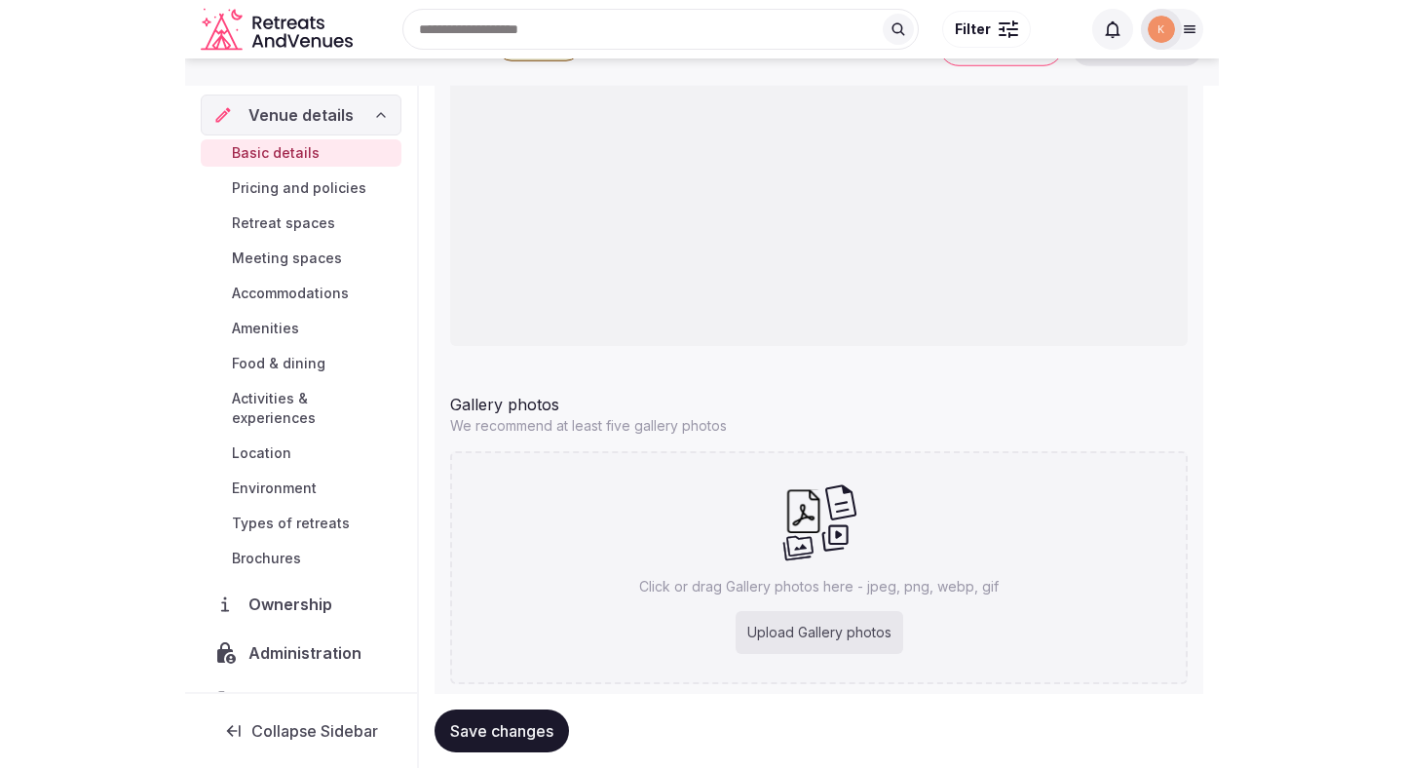
scroll to position [1806, 0]
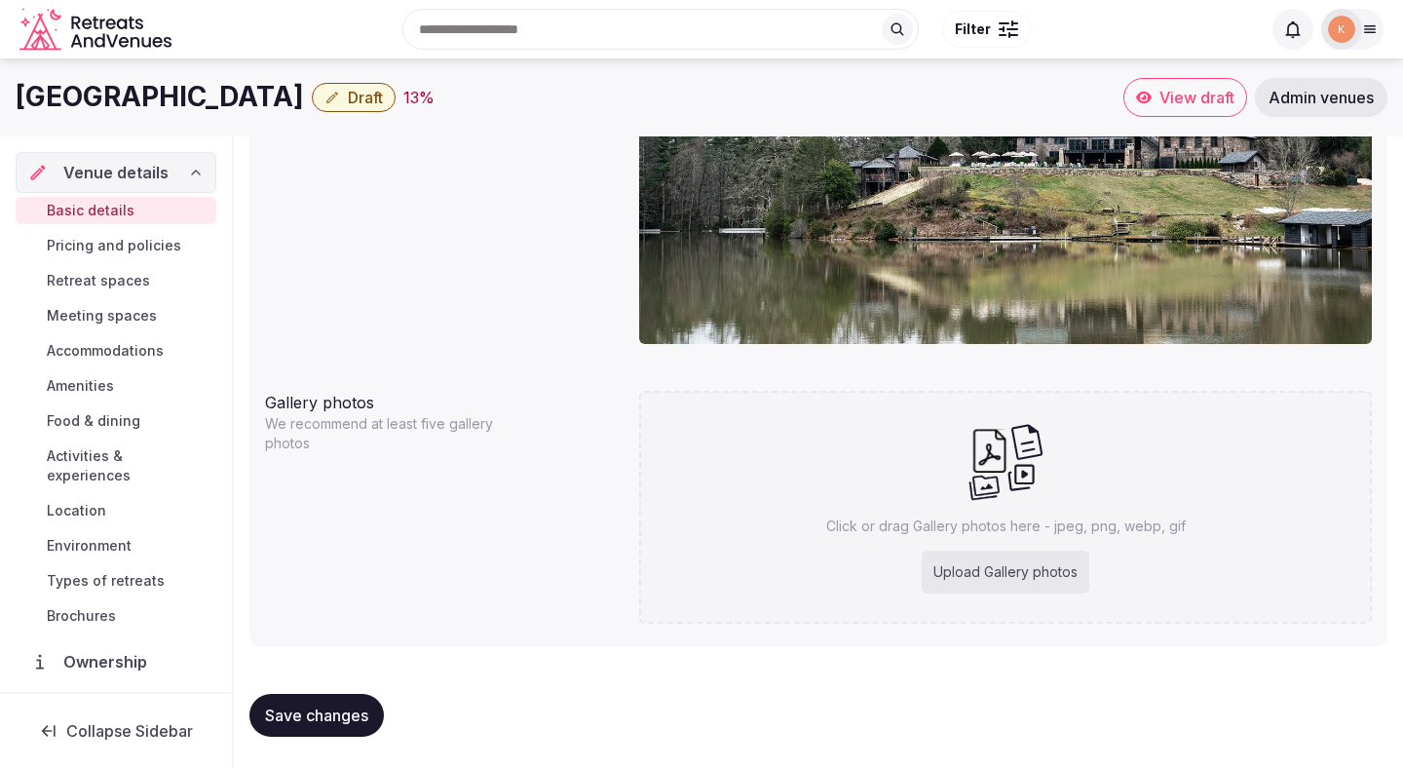
click at [1025, 545] on div "Click or drag Gallery photos here - jpeg, png, webp, gif Upload Gallery photos" at bounding box center [1005, 507] width 733 height 233
type input "**********"
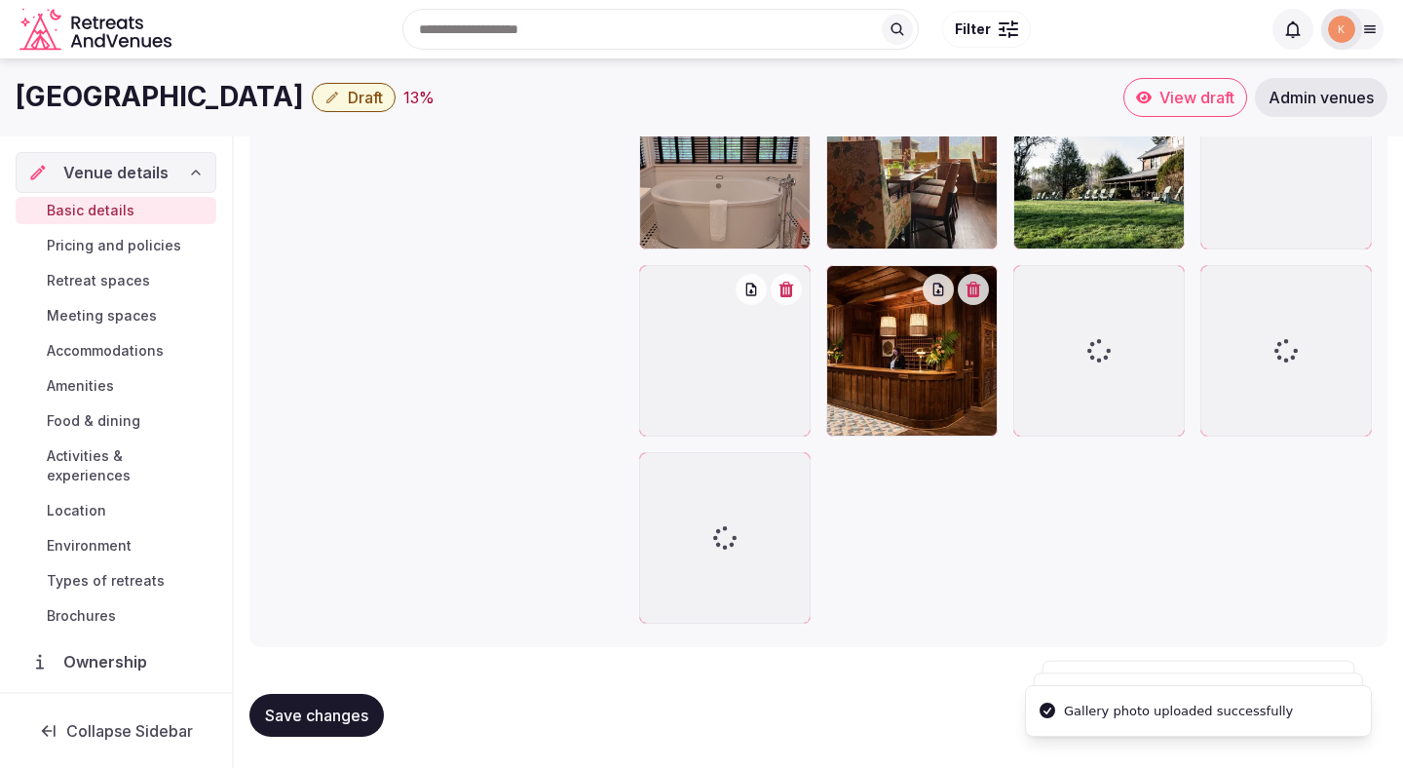
scroll to position [2609, 0]
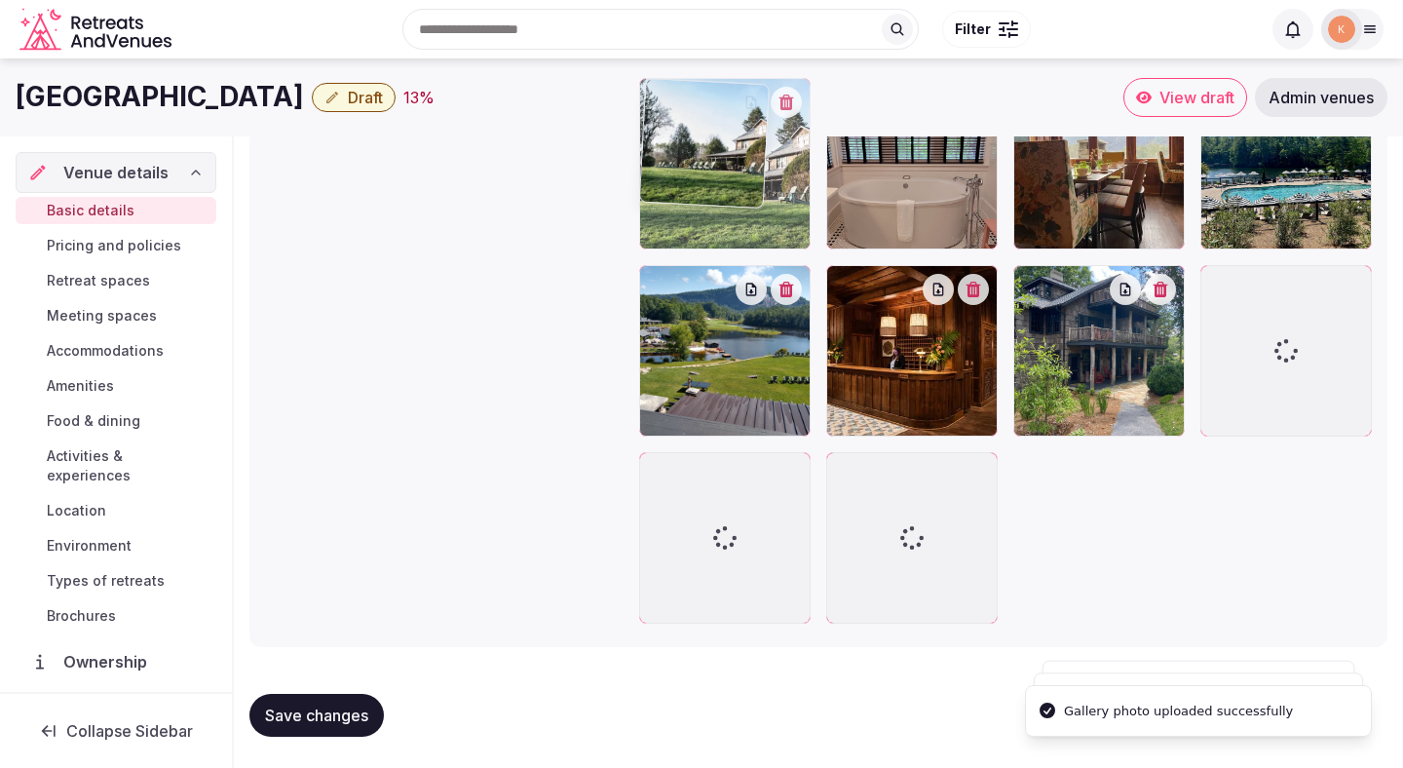
drag, startPoint x: 1121, startPoint y: 235, endPoint x: 789, endPoint y: 242, distance: 331.4
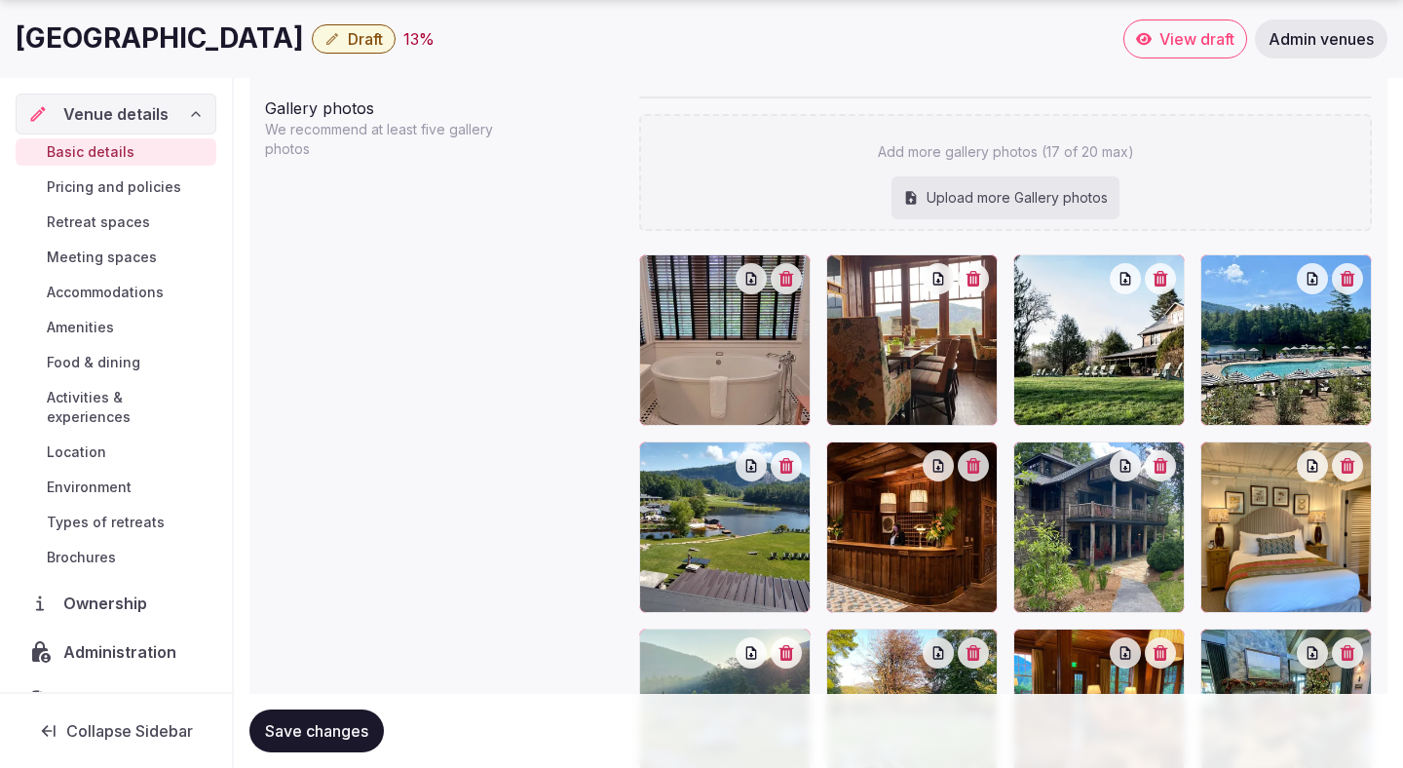
scroll to position [2114, 0]
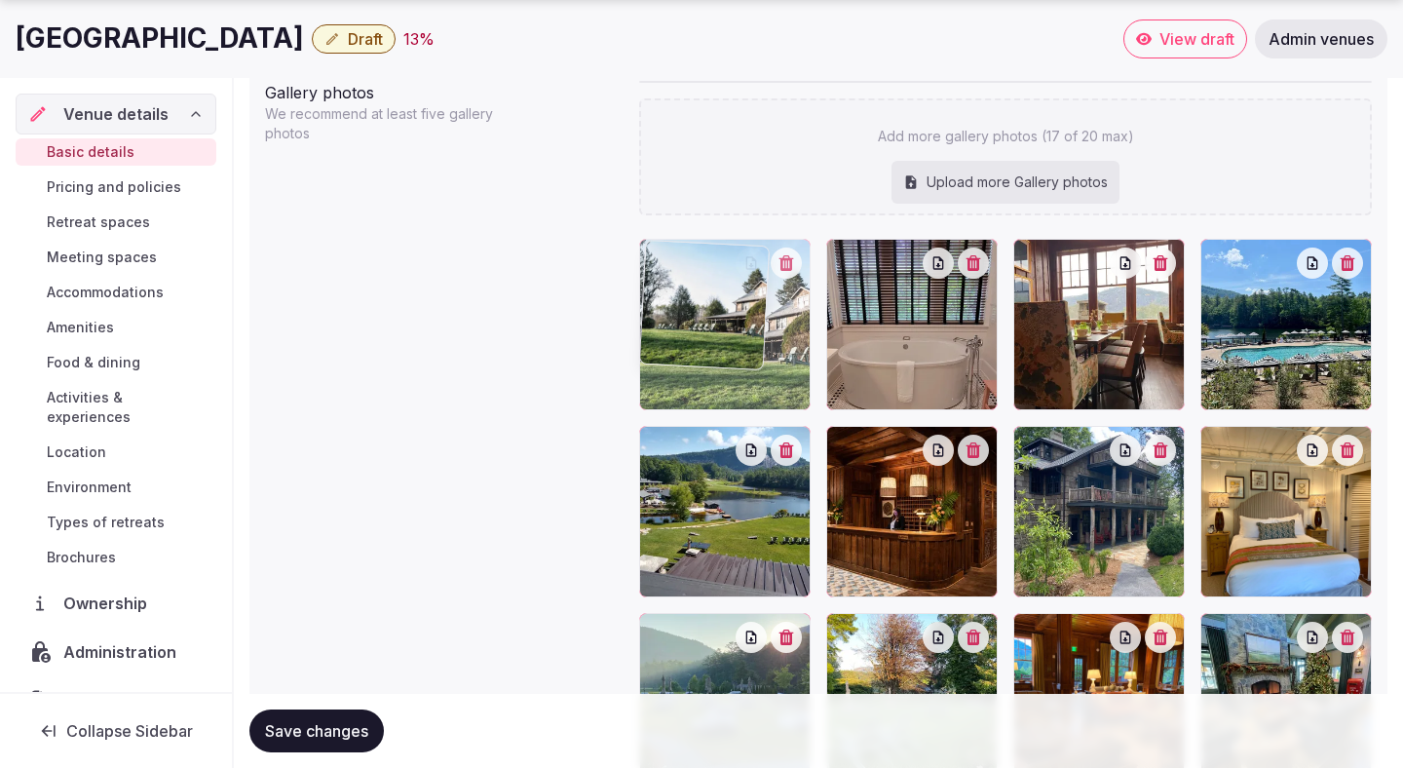
drag, startPoint x: 1084, startPoint y: 342, endPoint x: 763, endPoint y: 349, distance: 320.6
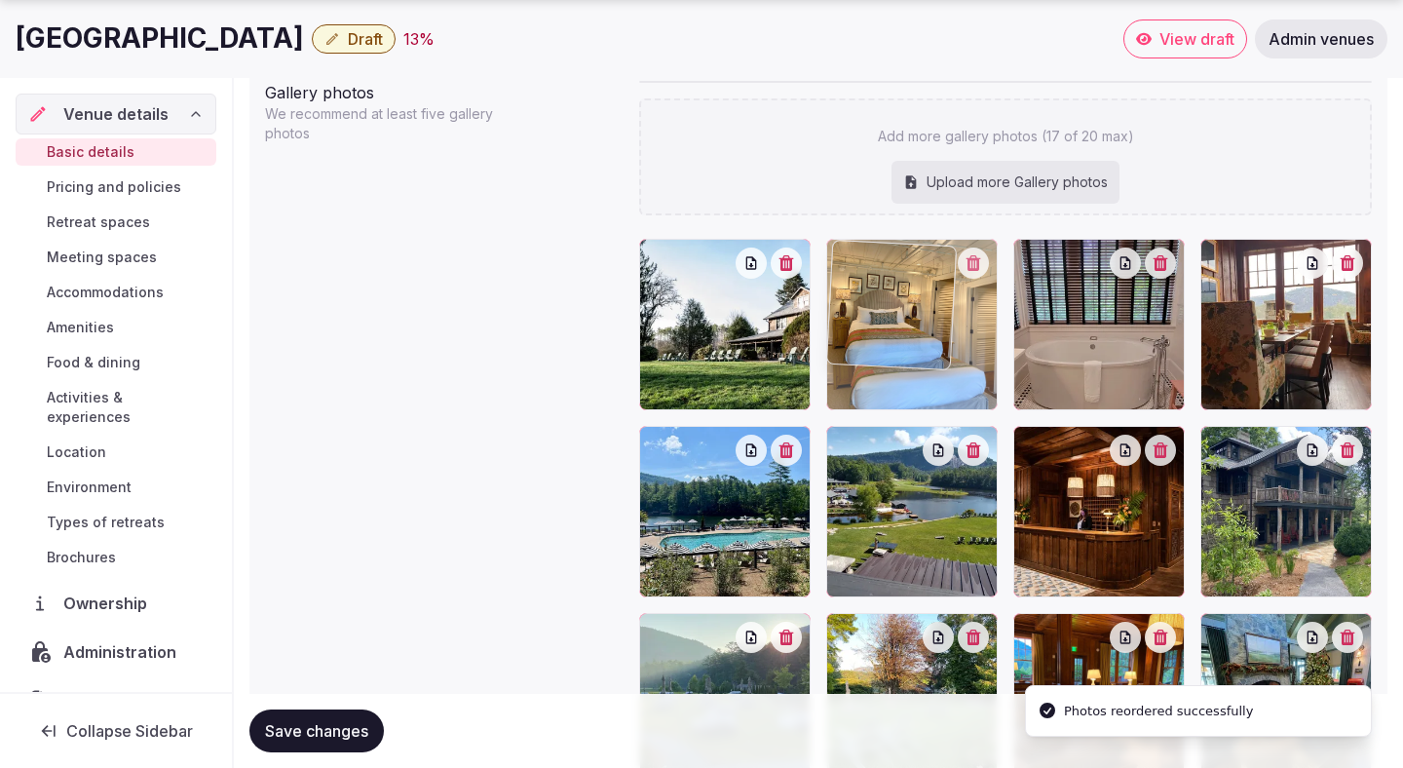
drag, startPoint x: 1278, startPoint y: 513, endPoint x: 915, endPoint y: 370, distance: 390.3
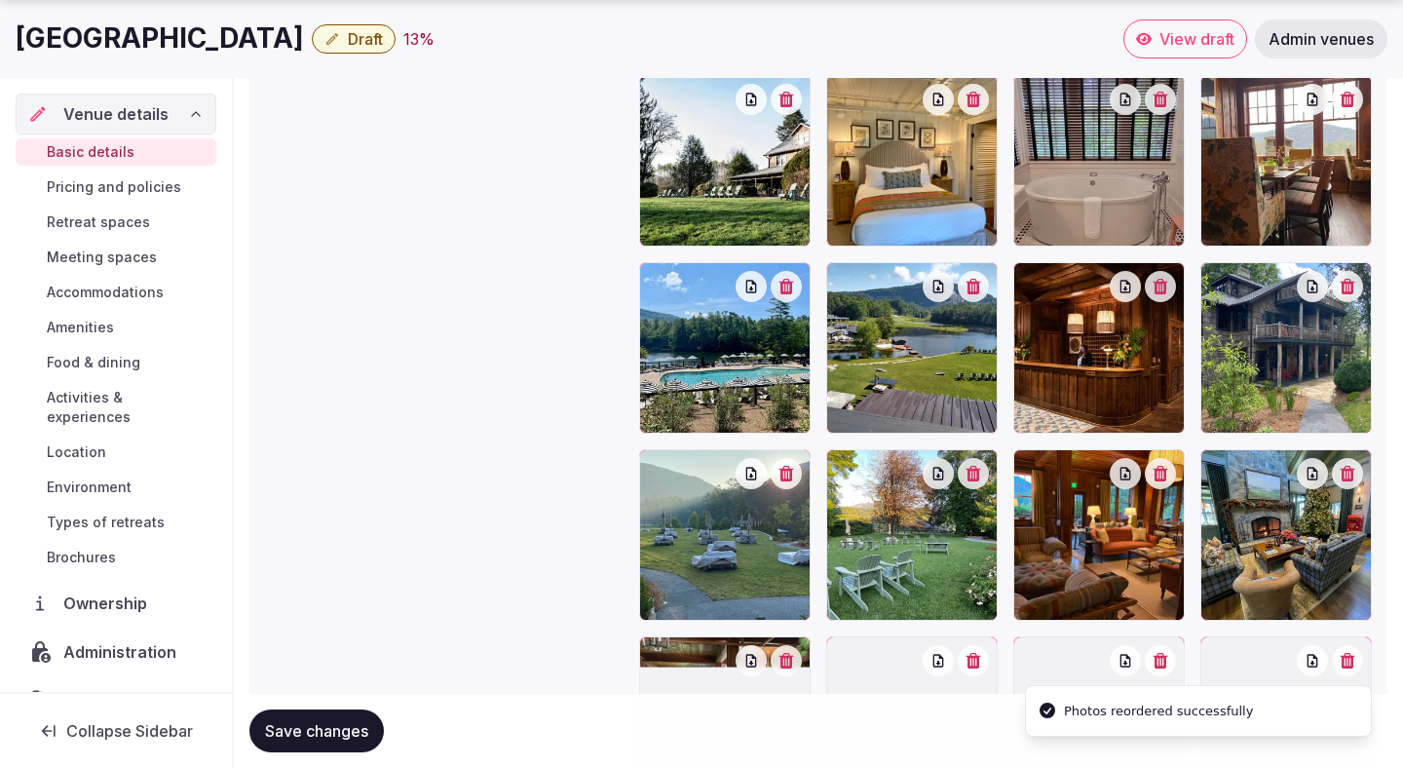
scroll to position [2280, 0]
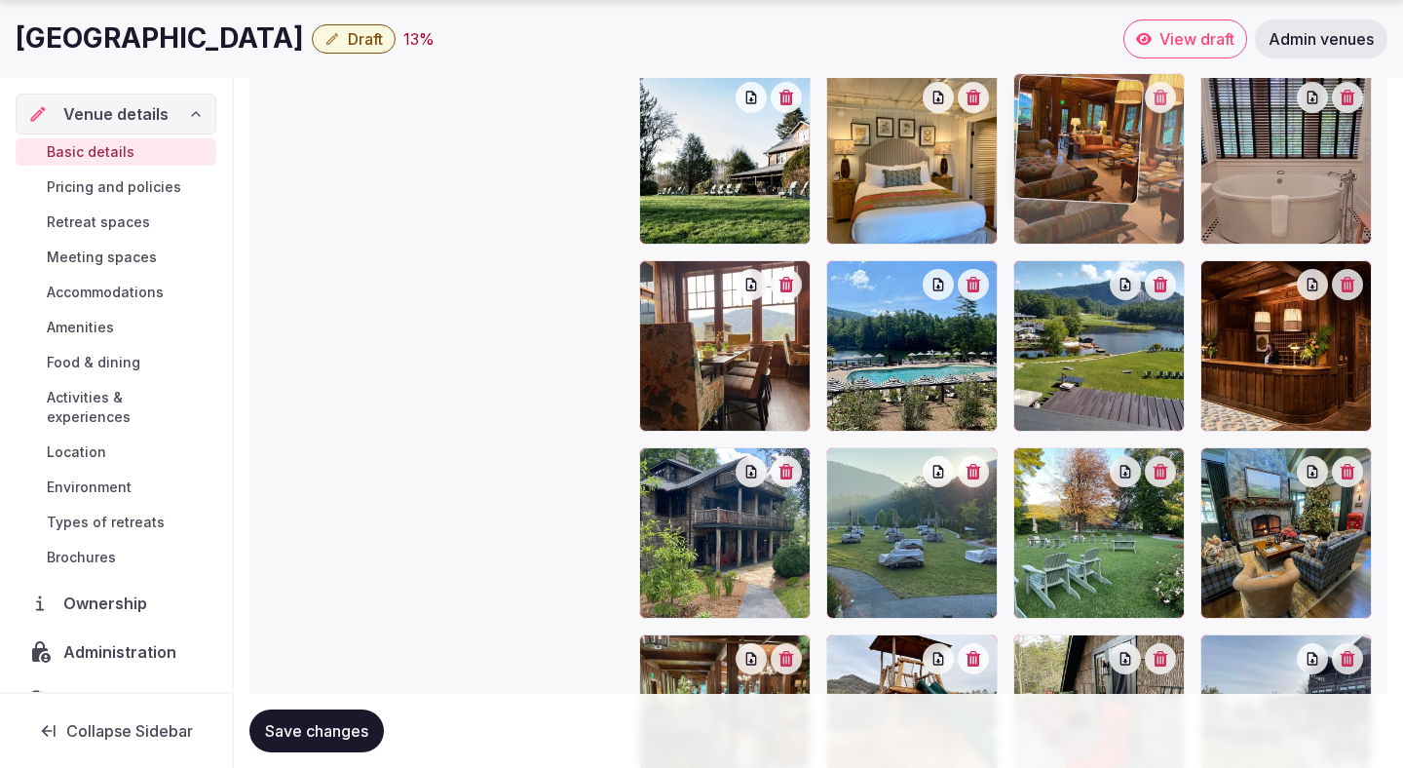
drag, startPoint x: 1114, startPoint y: 525, endPoint x: 1109, endPoint y: 224, distance: 301.1
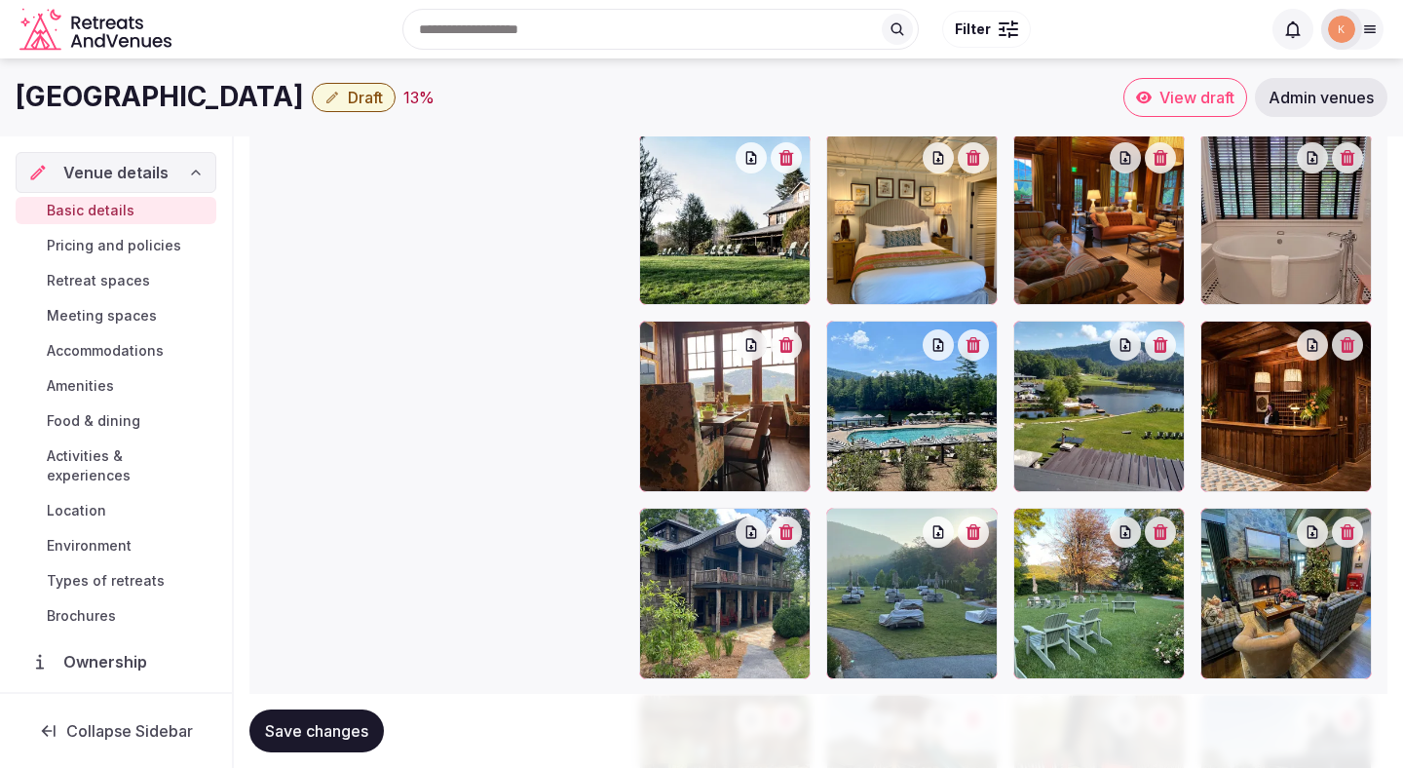
scroll to position [2210, 0]
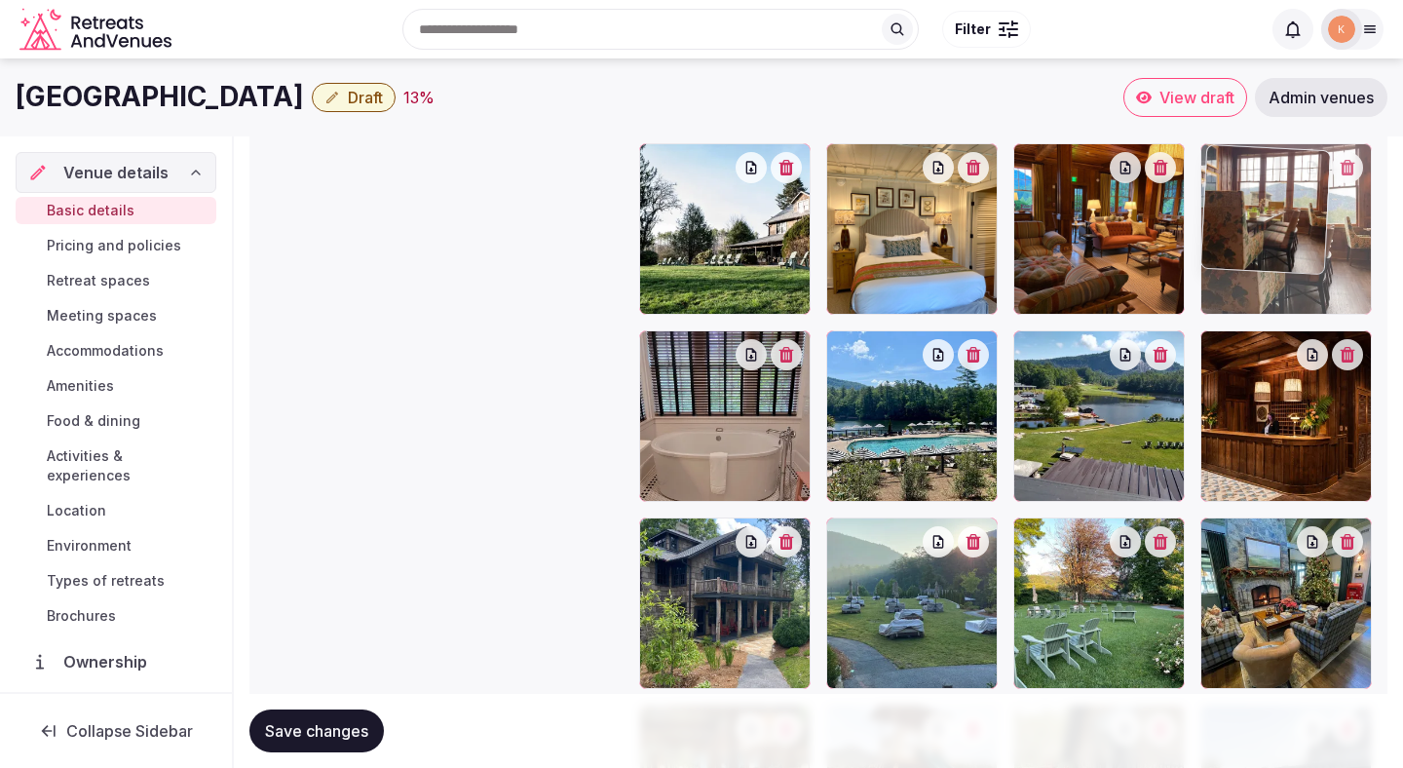
drag, startPoint x: 763, startPoint y: 459, endPoint x: 1332, endPoint y: 269, distance: 599.9
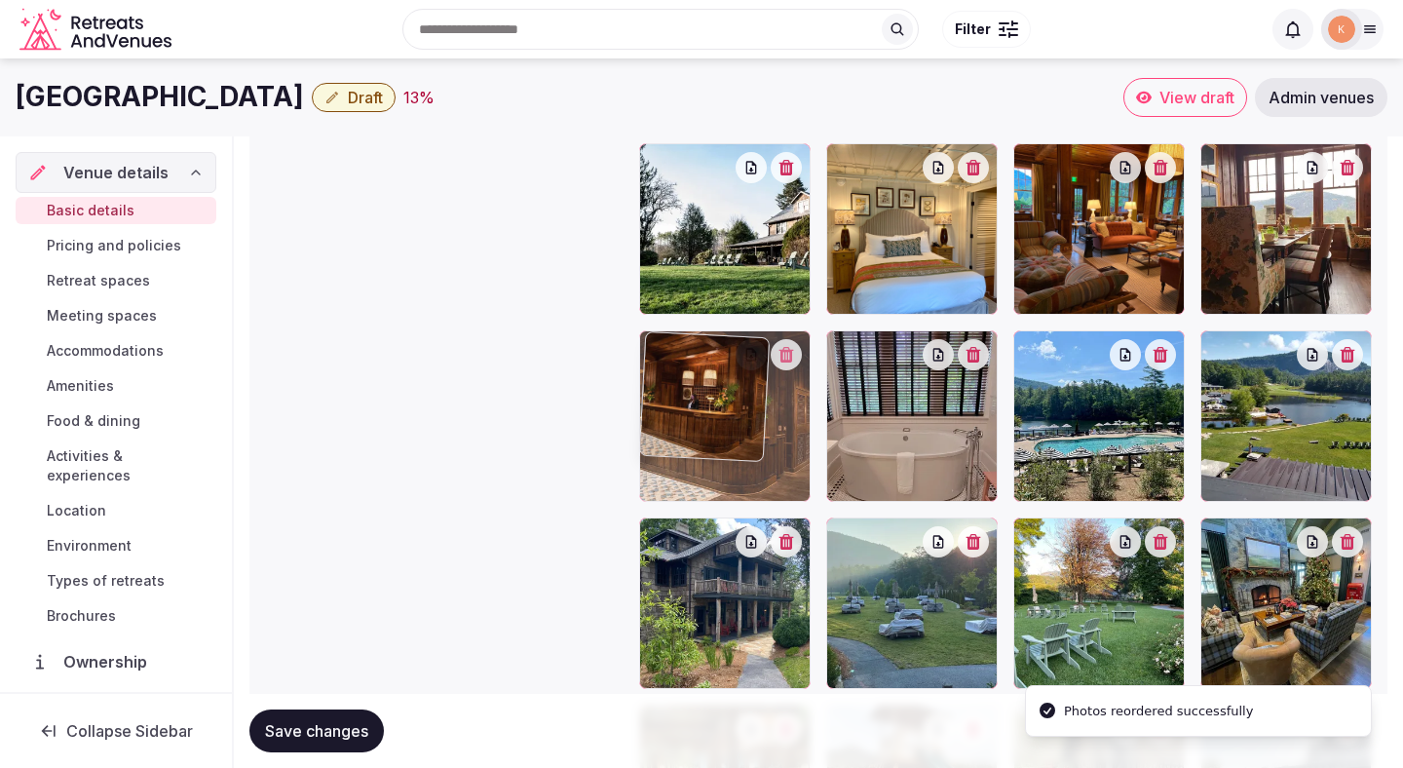
drag, startPoint x: 1305, startPoint y: 401, endPoint x: 790, endPoint y: 432, distance: 515.4
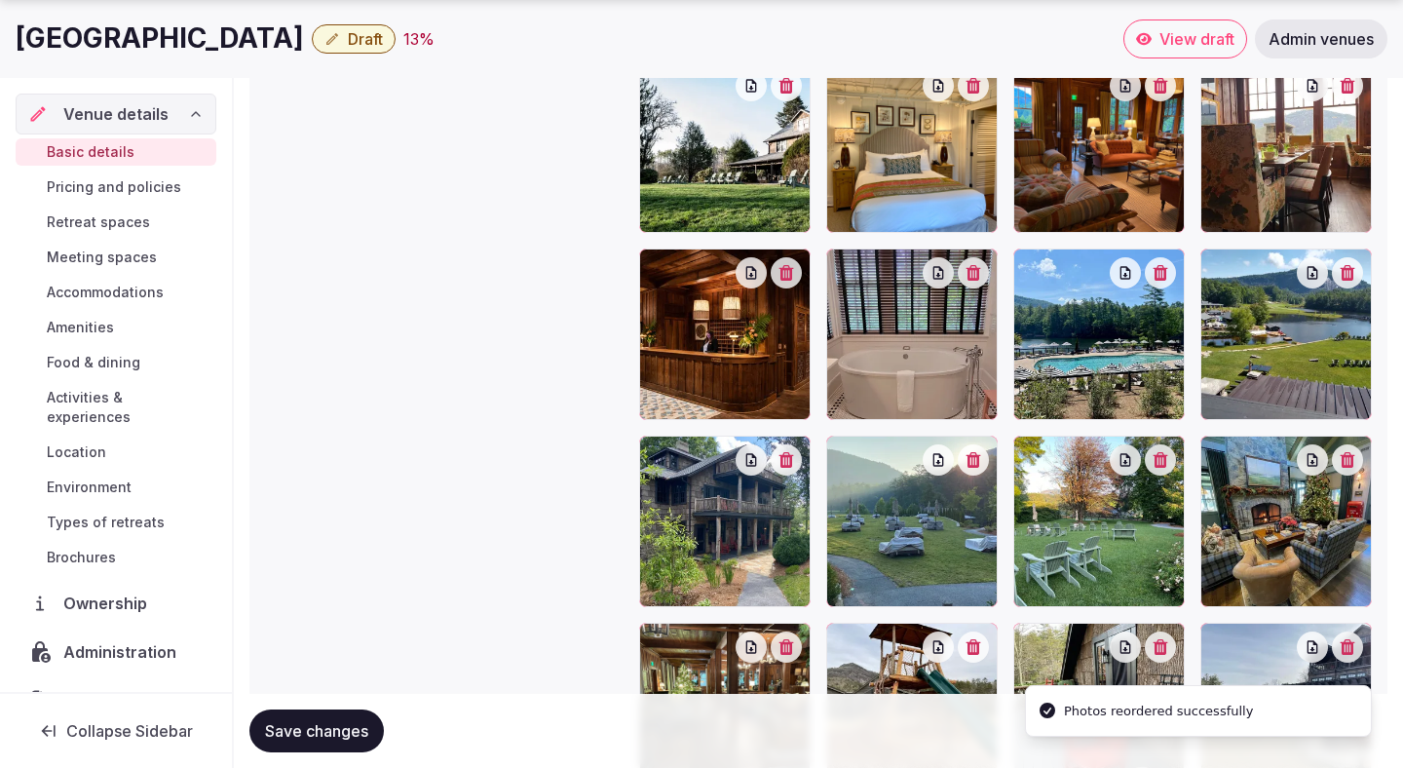
scroll to position [2358, 0]
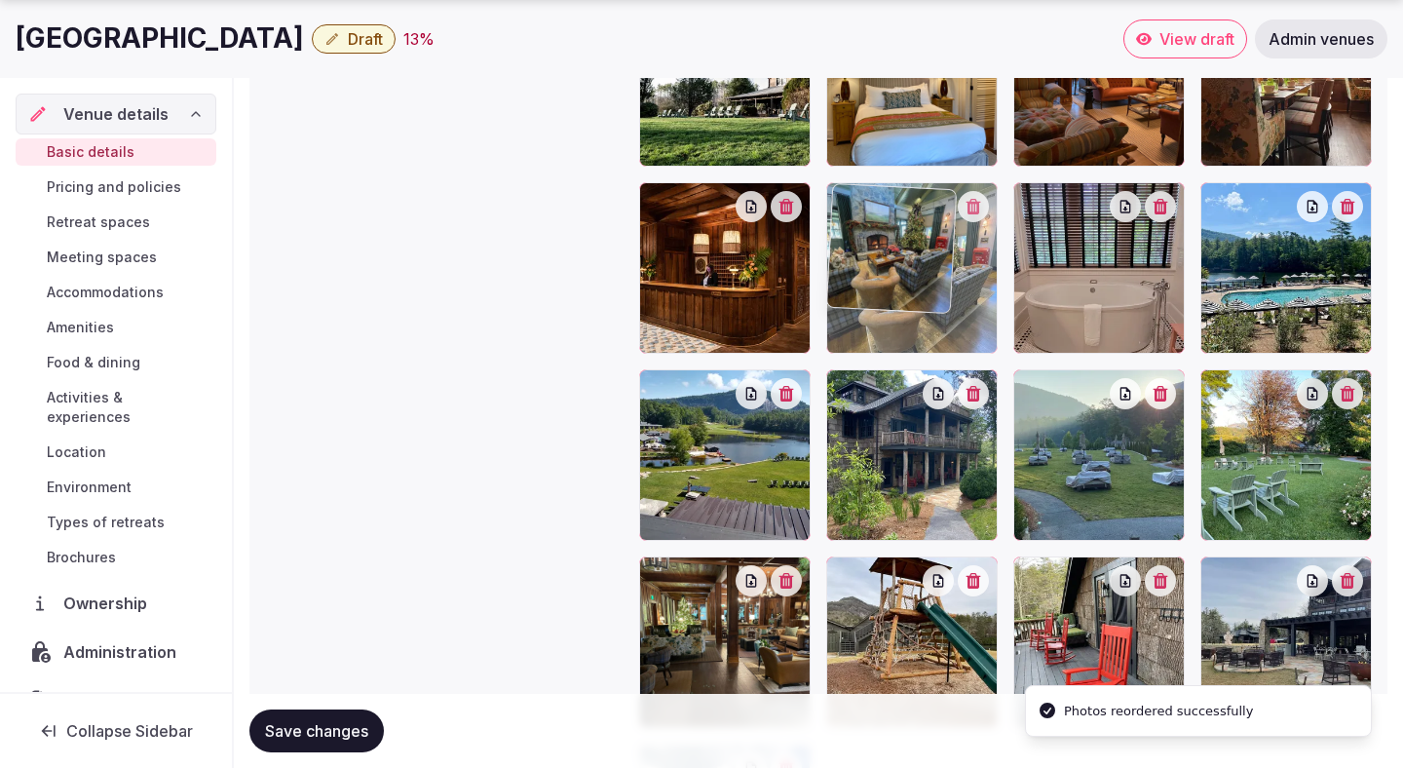
drag, startPoint x: 1231, startPoint y: 480, endPoint x: 919, endPoint y: 335, distance: 344.0
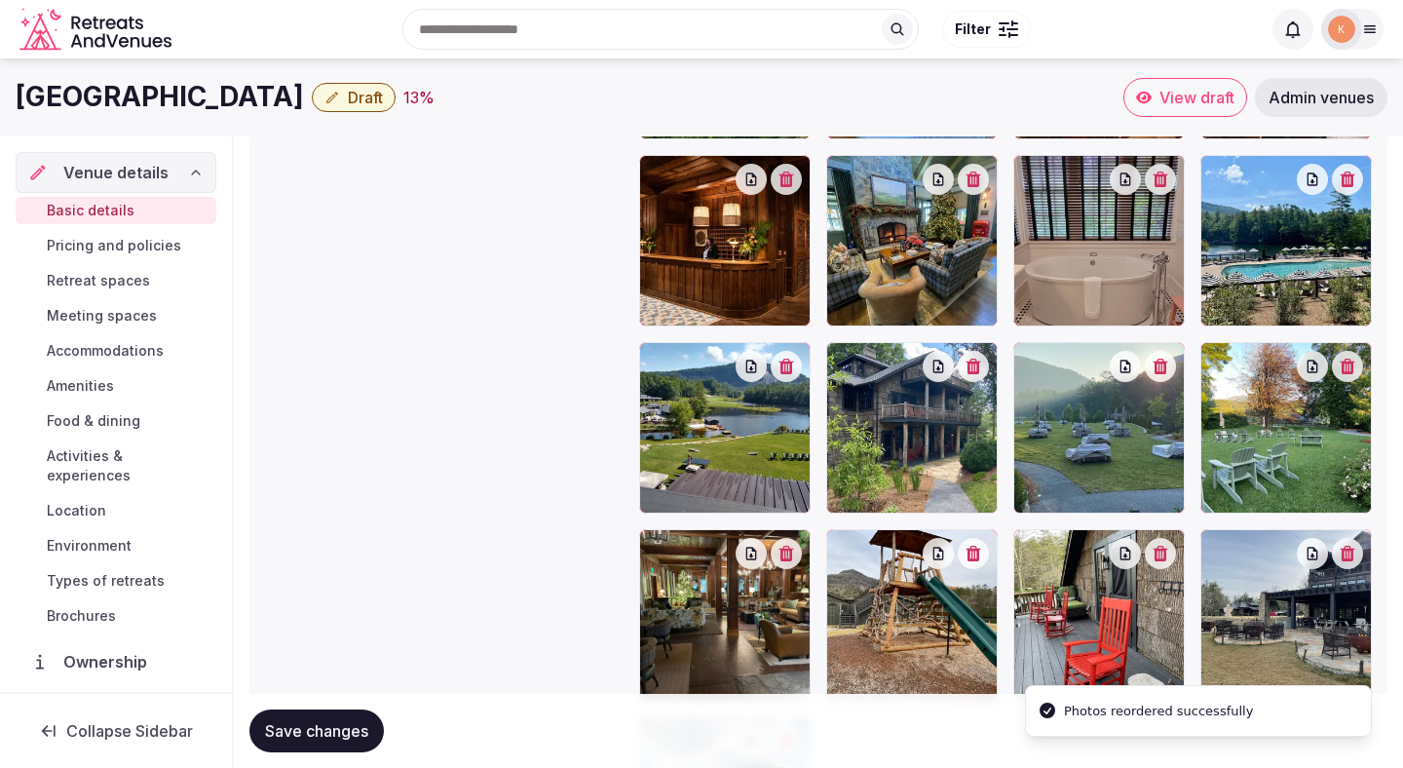
scroll to position [2364, 0]
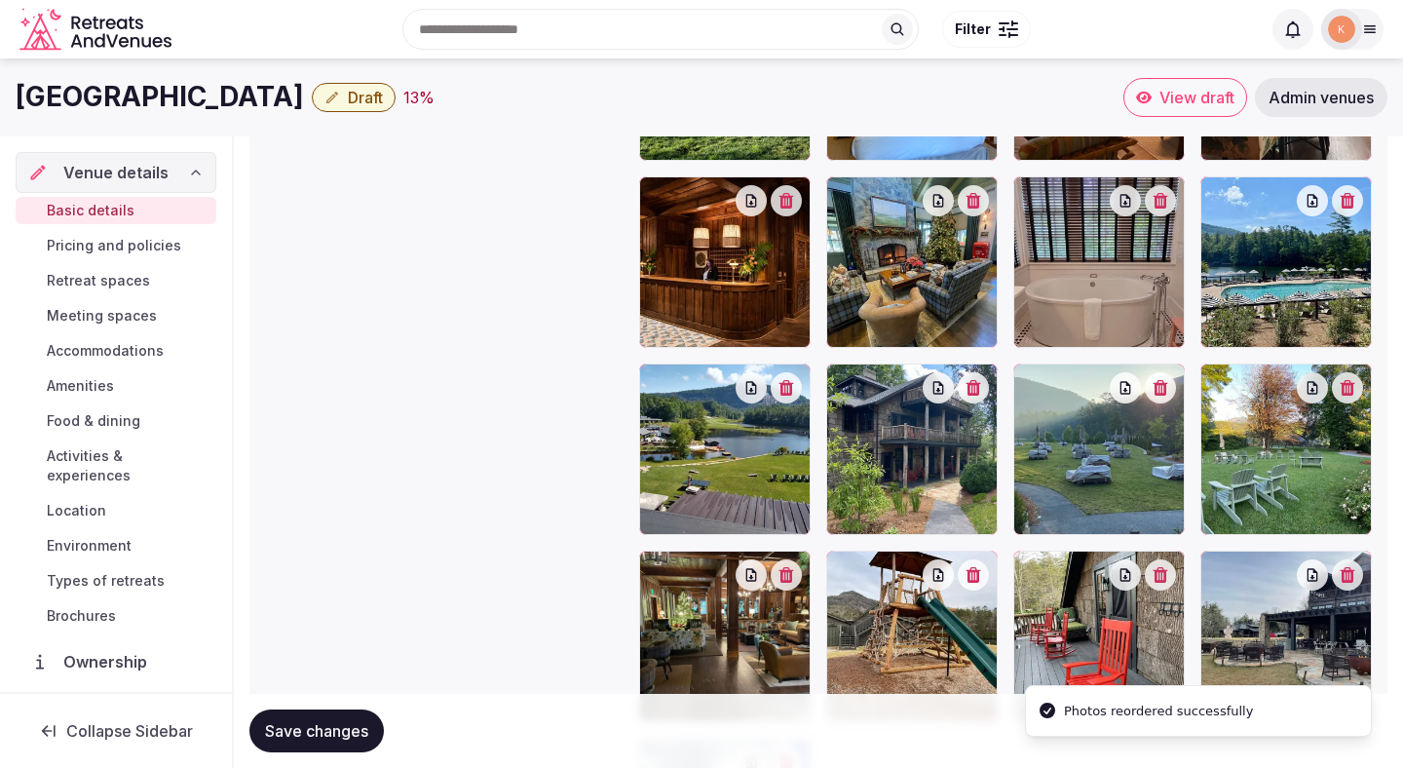
click at [928, 426] on div at bounding box center [911, 448] width 171 height 171
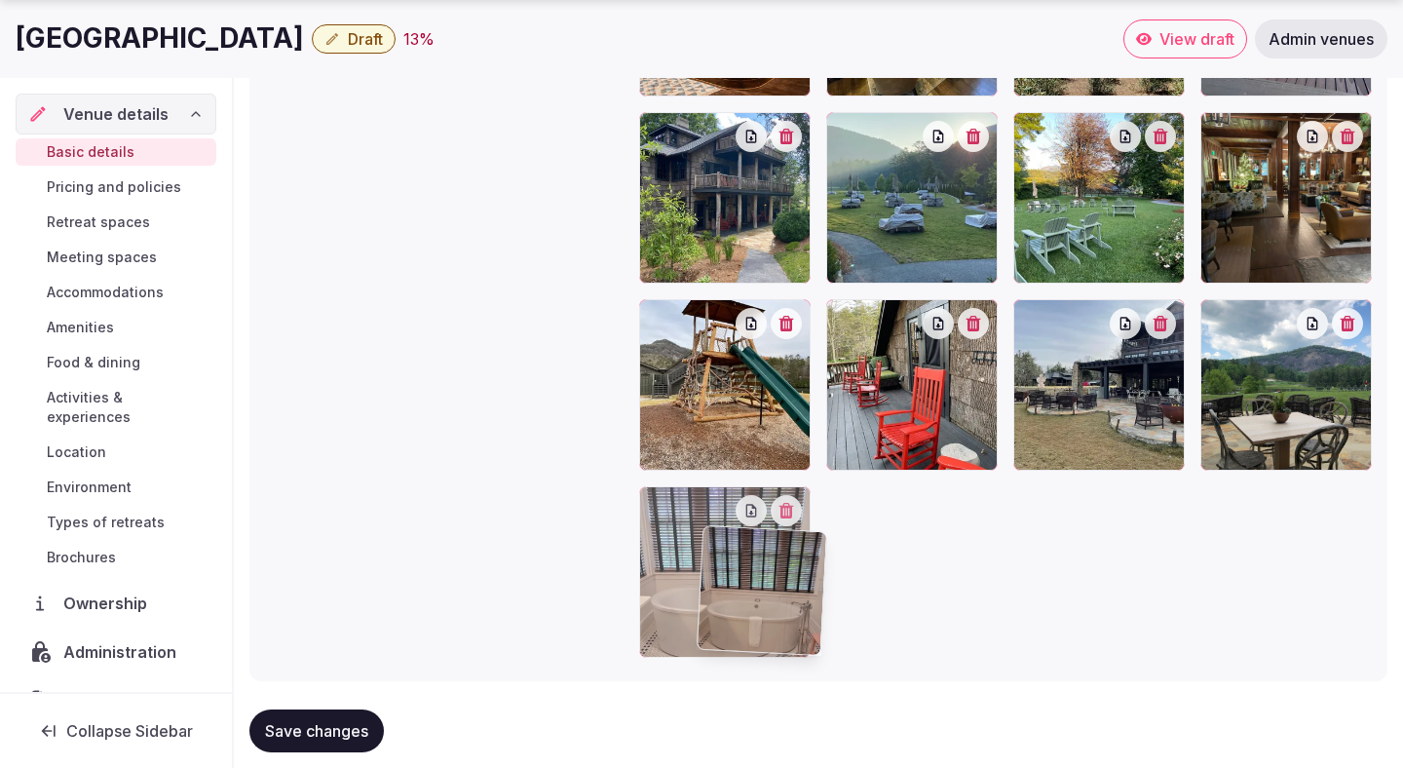
scroll to position [2650, 0]
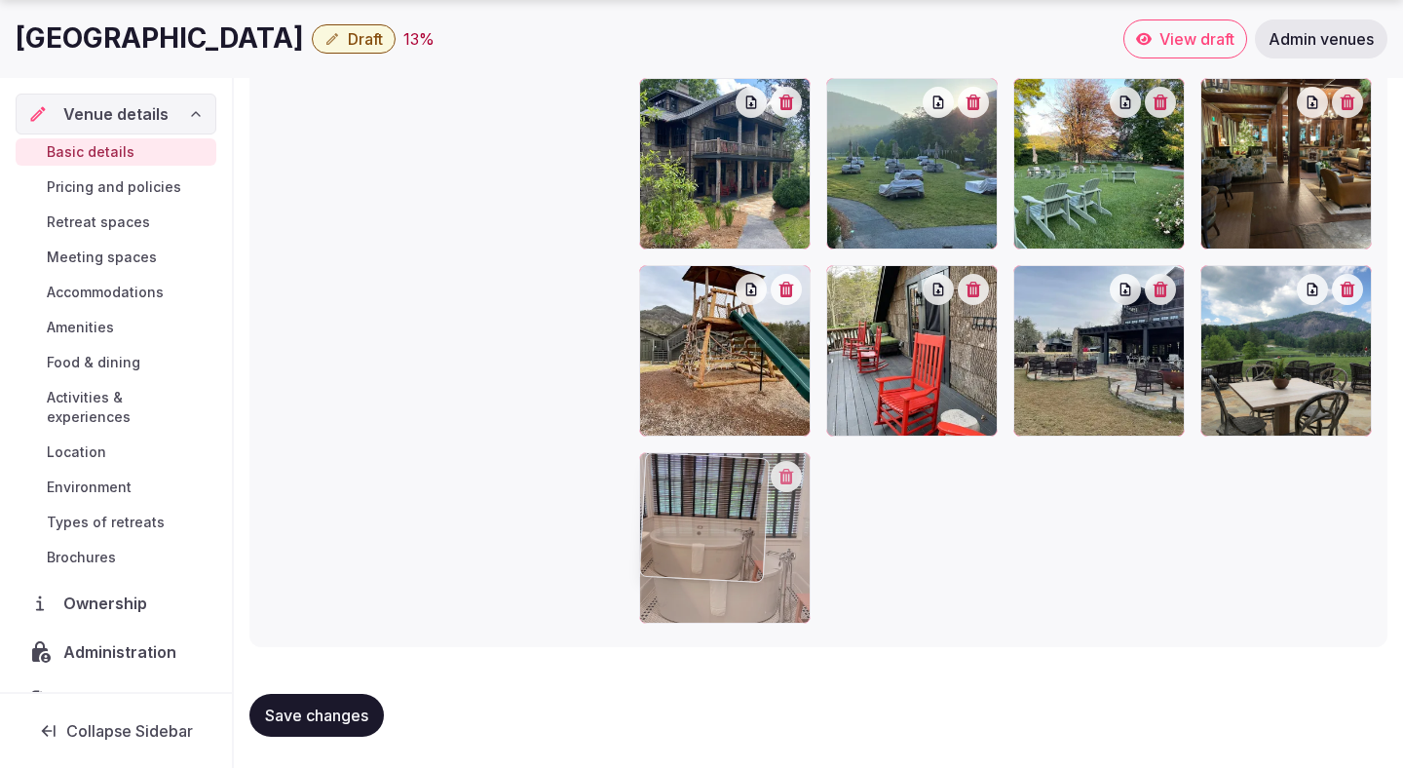
drag, startPoint x: 1127, startPoint y: 304, endPoint x: 819, endPoint y: 644, distance: 458.8
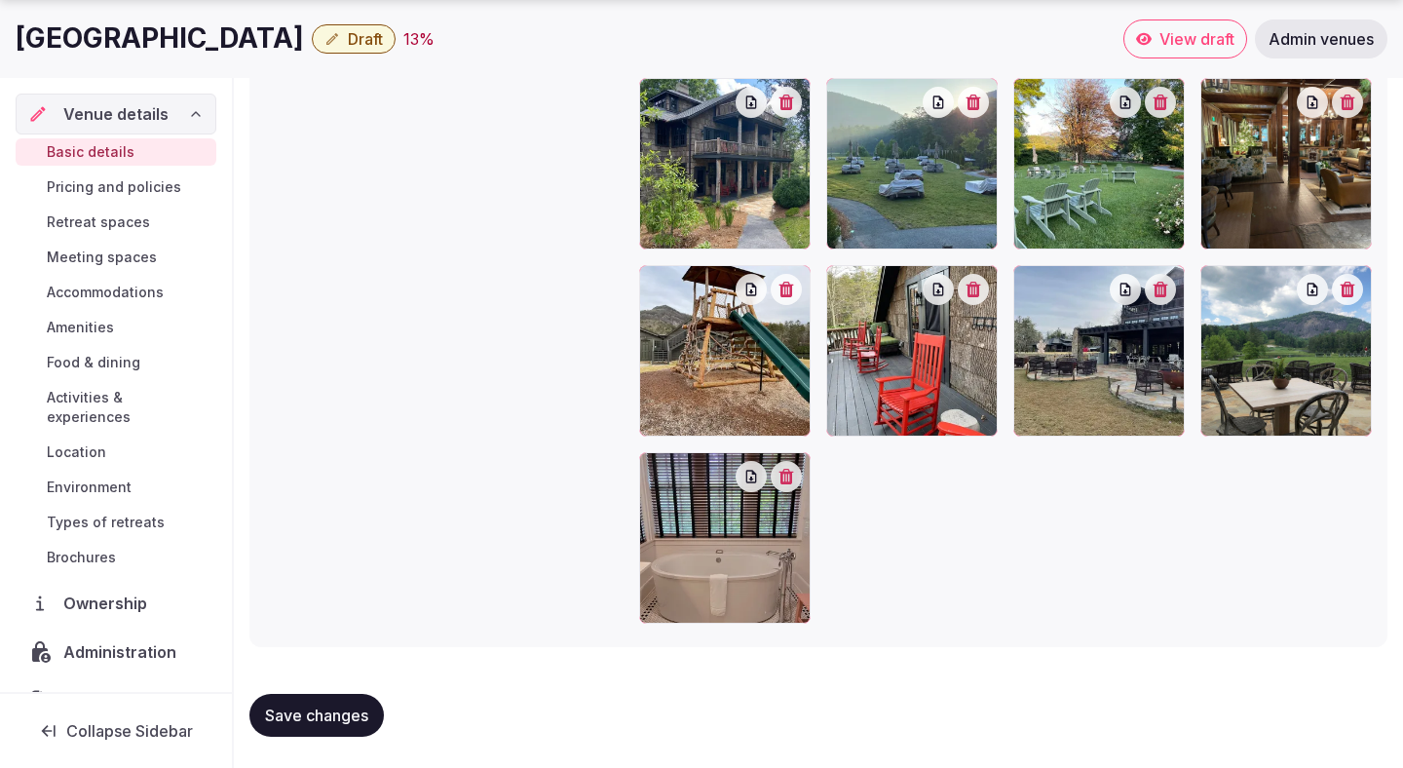
click at [350, 714] on span "Save changes" at bounding box center [316, 714] width 103 height 19
click at [339, 719] on span "Save changes" at bounding box center [316, 714] width 103 height 19
click at [117, 228] on span "Retreat spaces" at bounding box center [98, 221] width 103 height 19
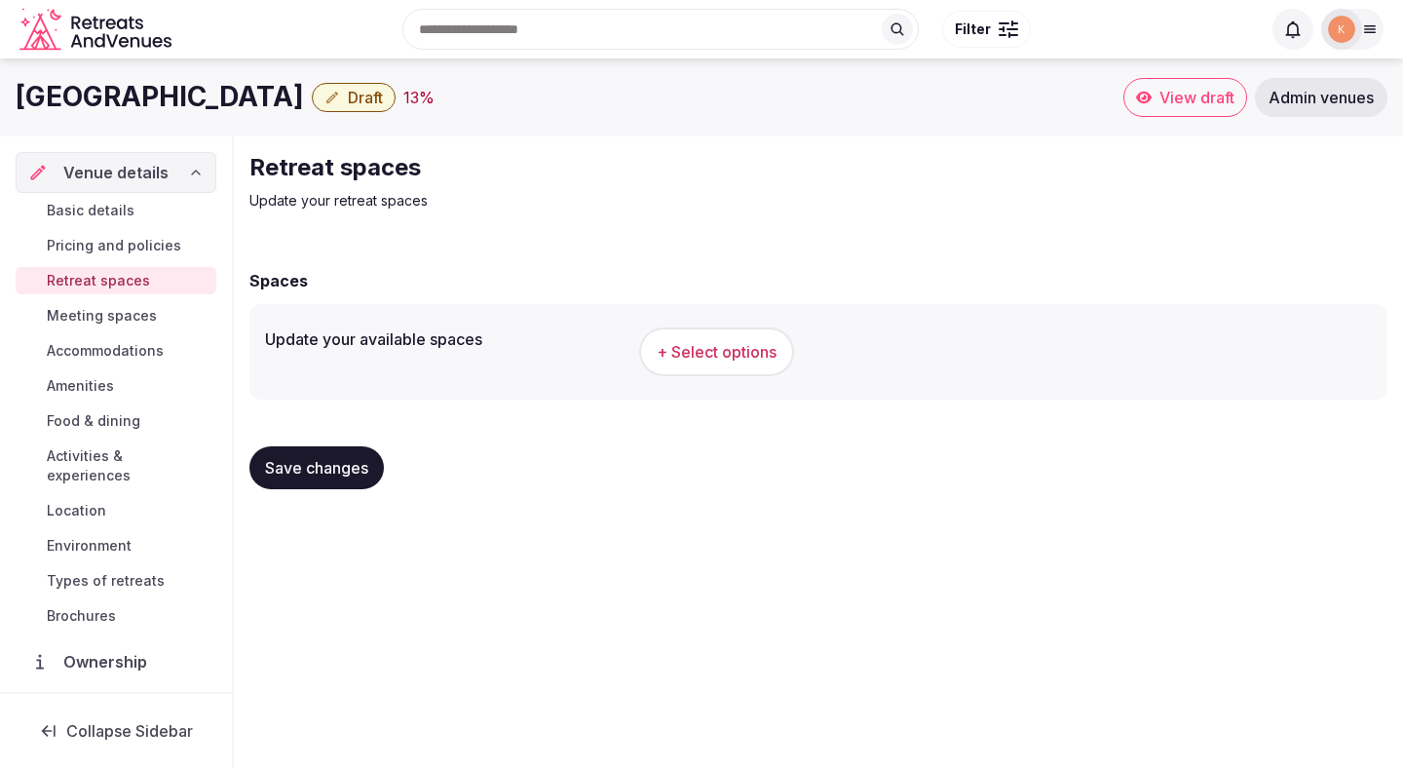
click at [719, 366] on button "+ Select options" at bounding box center [716, 351] width 155 height 49
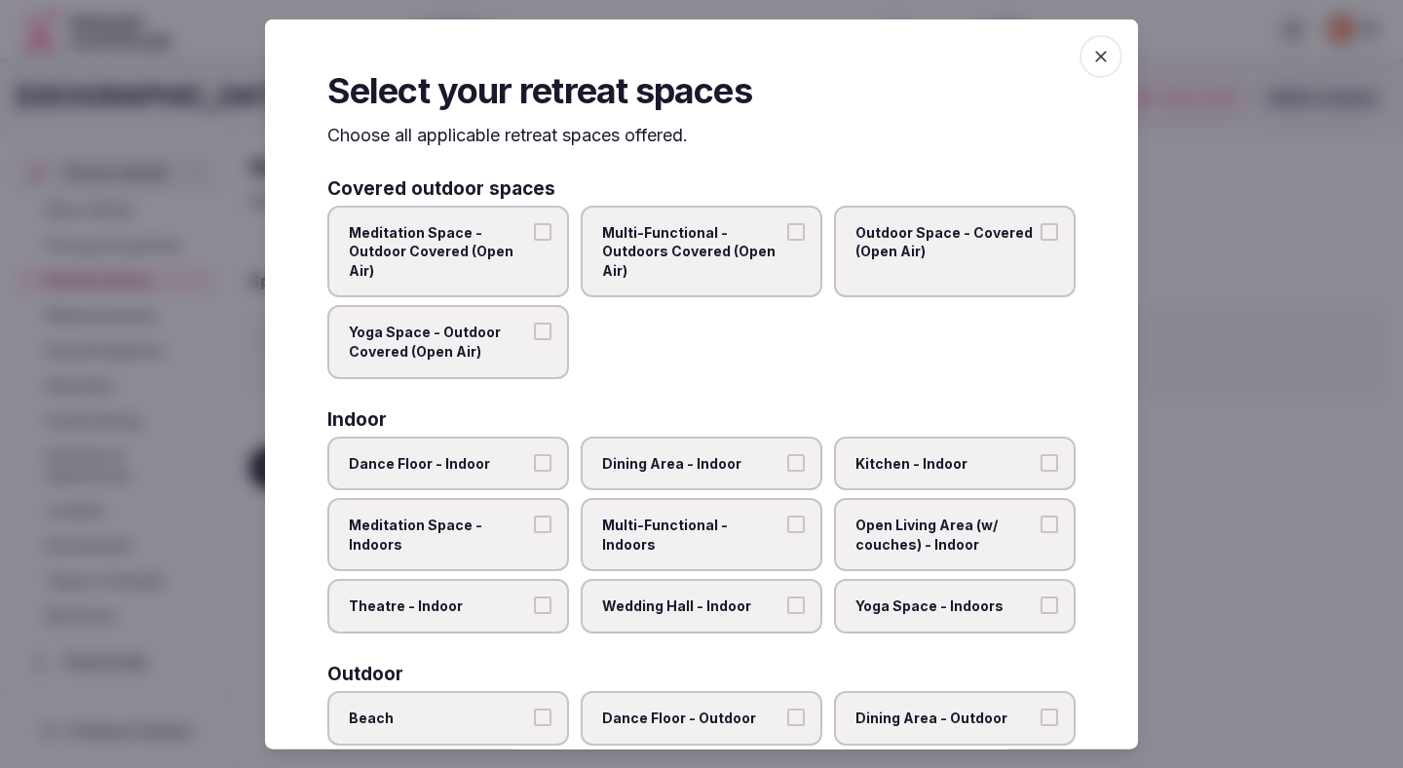
click at [517, 258] on span "Meditation Space - Outdoor Covered (Open Air)" at bounding box center [438, 250] width 179 height 57
click at [534, 240] on button "Meditation Space - Outdoor Covered (Open Air)" at bounding box center [543, 231] width 18 height 18
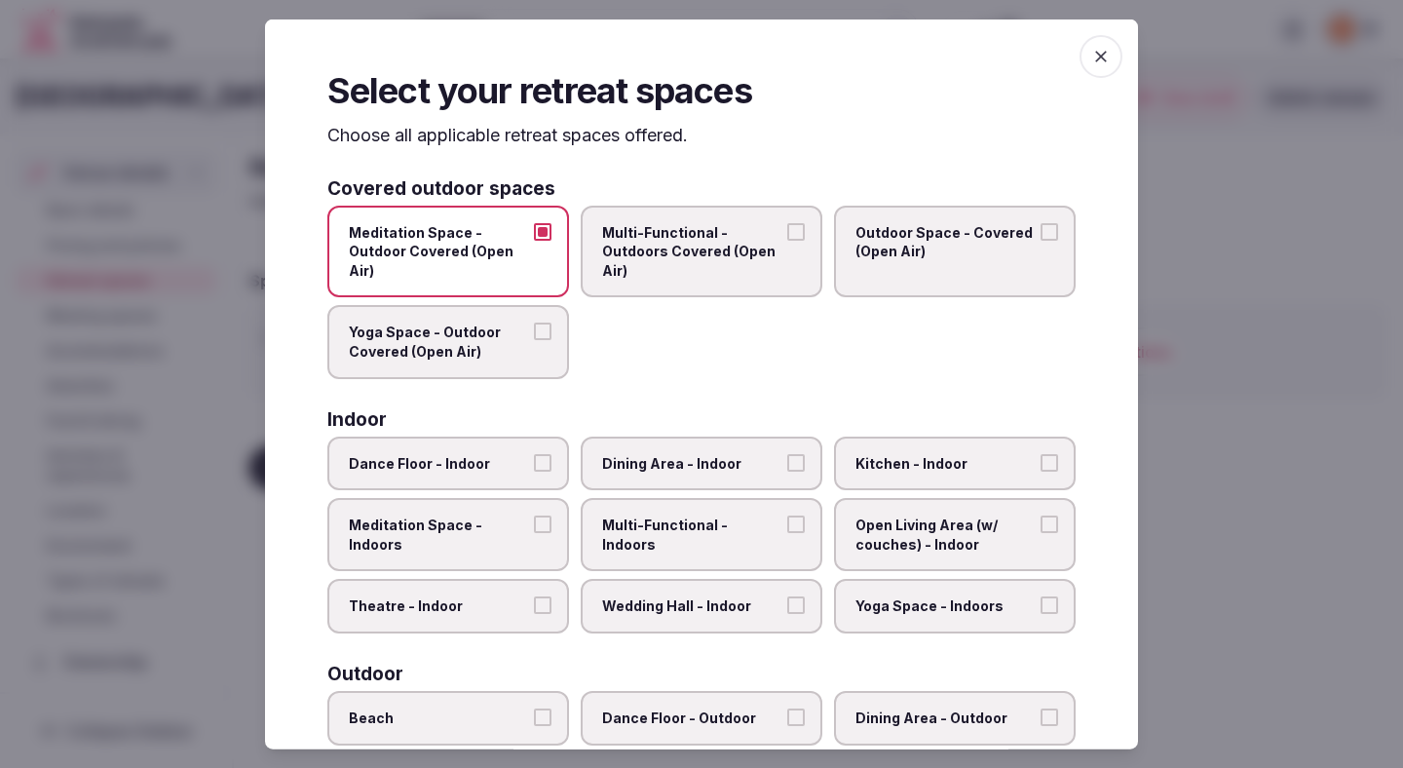
click at [664, 266] on span "Multi-Functional - Outdoors Covered (Open Air)" at bounding box center [691, 250] width 179 height 57
click at [787, 240] on button "Multi-Functional - Outdoors Covered (Open Air)" at bounding box center [796, 231] width 18 height 18
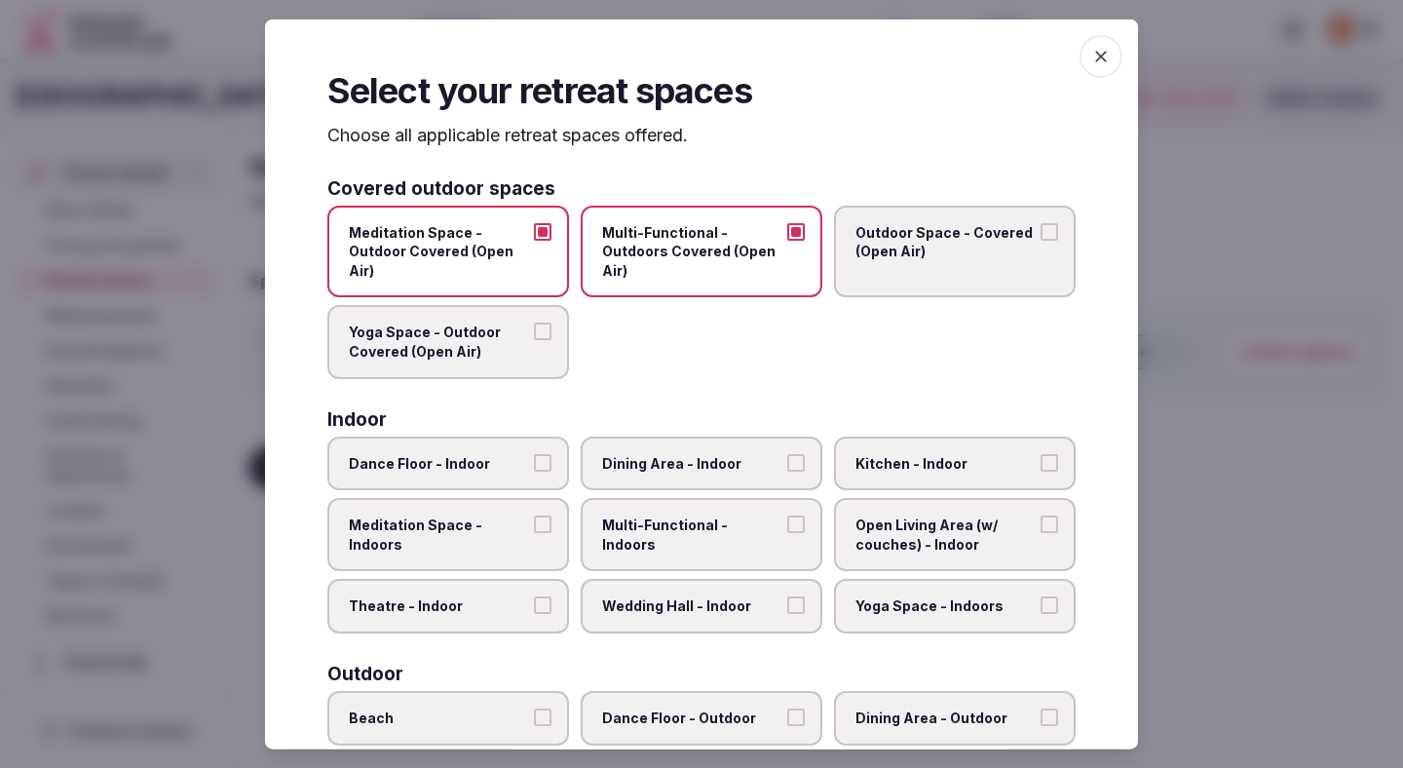
click at [882, 256] on span "Outdoor Space - Covered (Open Air)" at bounding box center [945, 241] width 179 height 38
click at [1041, 240] on button "Outdoor Space - Covered (Open Air)" at bounding box center [1050, 231] width 18 height 18
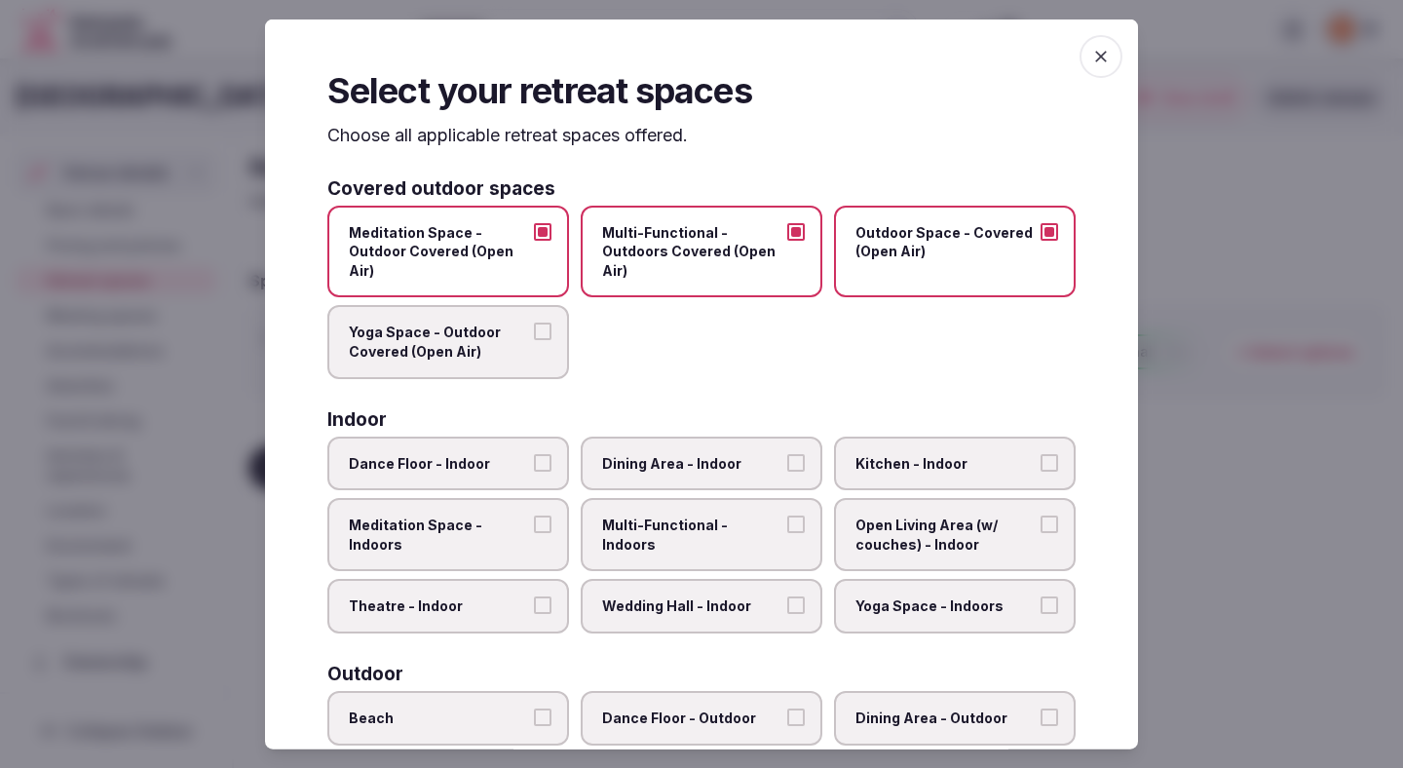
click at [882, 256] on span "Outdoor Space - Covered (Open Air)" at bounding box center [945, 241] width 179 height 38
click at [1041, 240] on button "Outdoor Space - Covered (Open Air)" at bounding box center [1050, 231] width 18 height 18
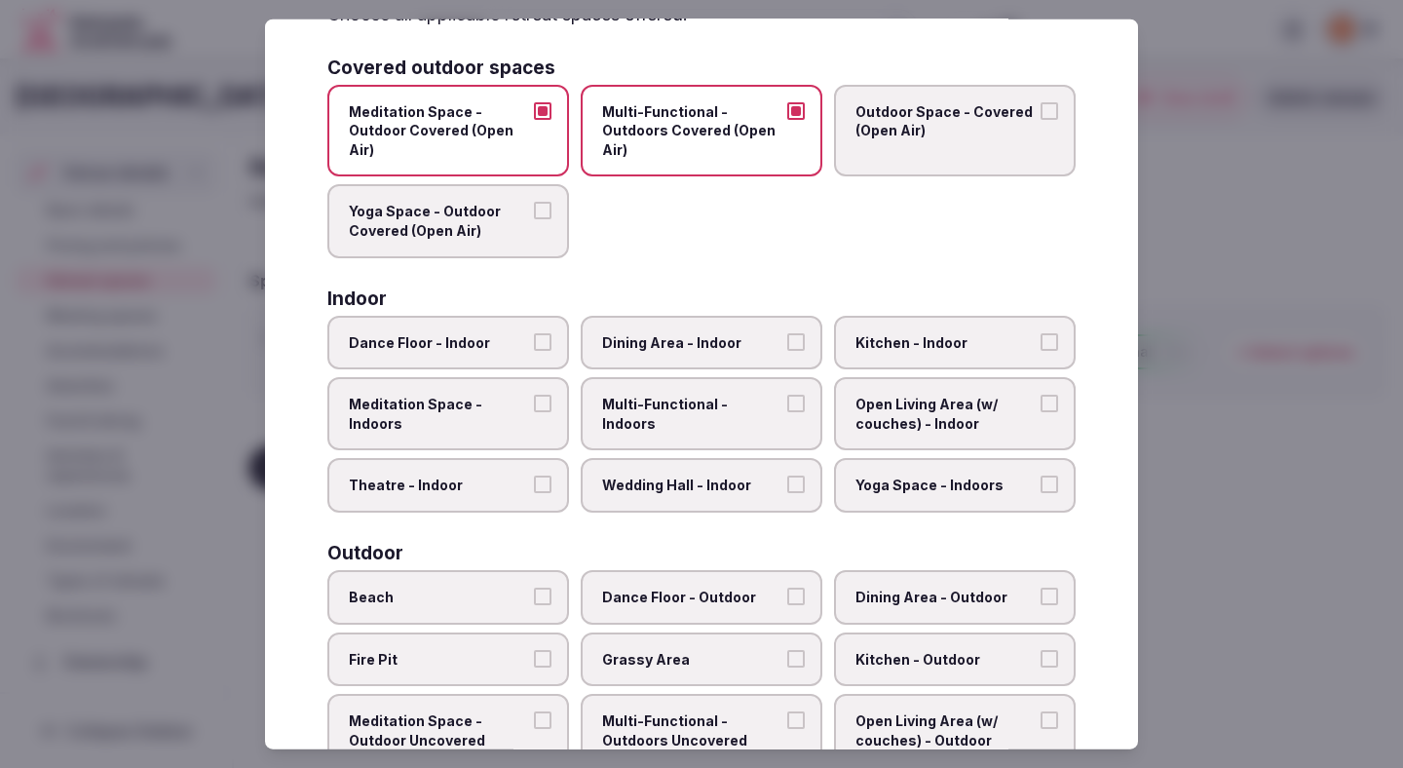
scroll to position [132, 0]
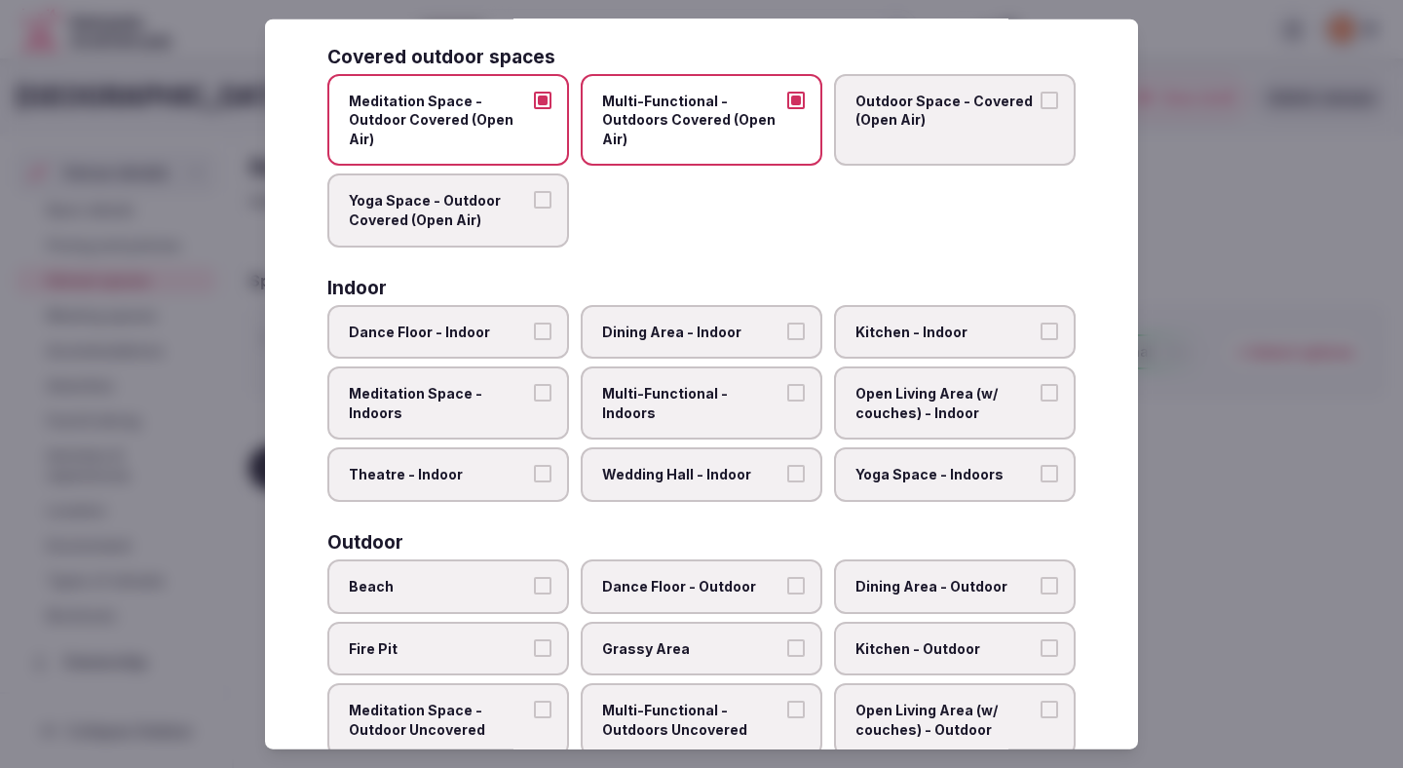
click at [661, 330] on span "Dining Area - Indoor" at bounding box center [691, 331] width 179 height 19
click at [787, 330] on button "Dining Area - Indoor" at bounding box center [796, 331] width 18 height 18
click at [780, 425] on label "Multi-Functional - Indoors" at bounding box center [702, 402] width 242 height 73
click at [787, 401] on button "Multi-Functional - Indoors" at bounding box center [796, 393] width 18 height 18
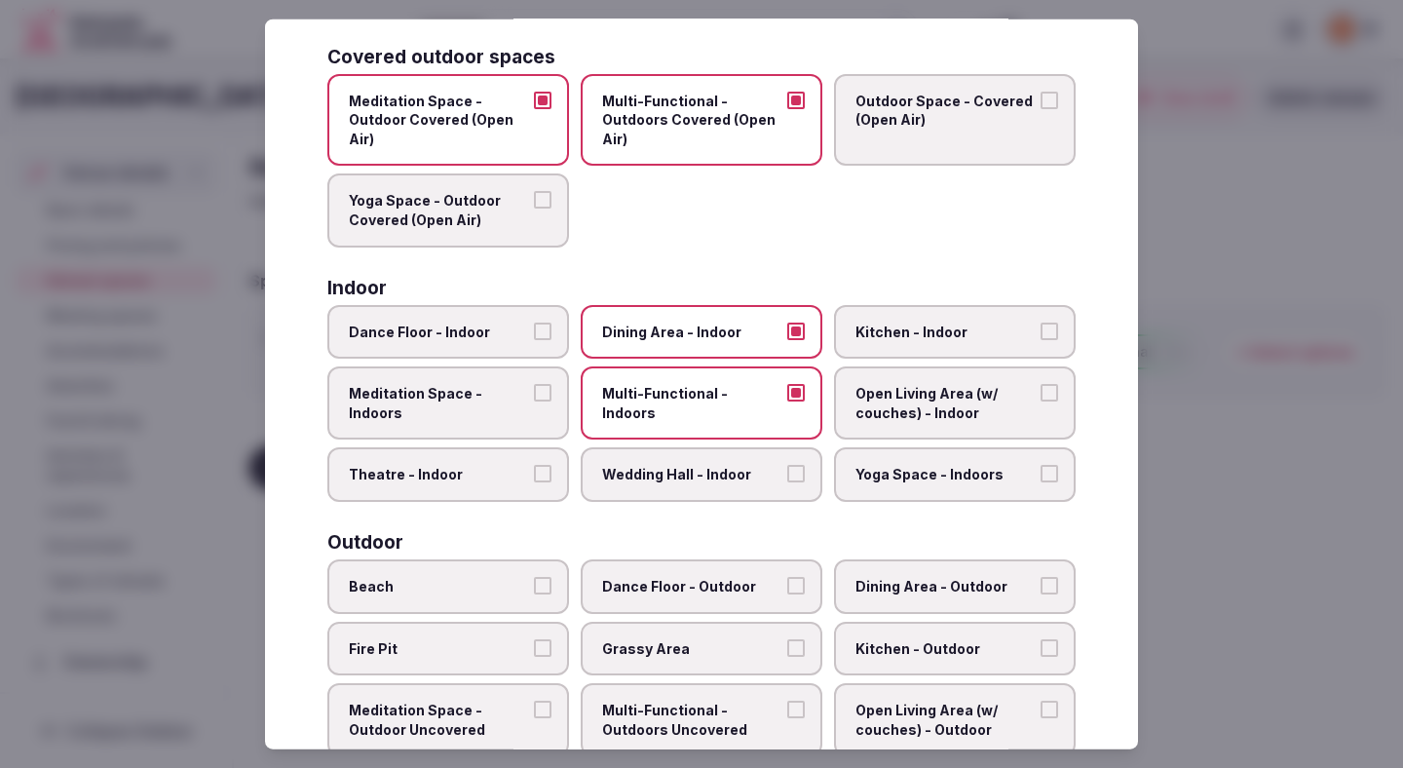
click at [920, 403] on span "Open Living Area (w/ couches) - Indoor" at bounding box center [945, 403] width 179 height 38
click at [1041, 401] on button "Open Living Area (w/ couches) - Indoor" at bounding box center [1050, 393] width 18 height 18
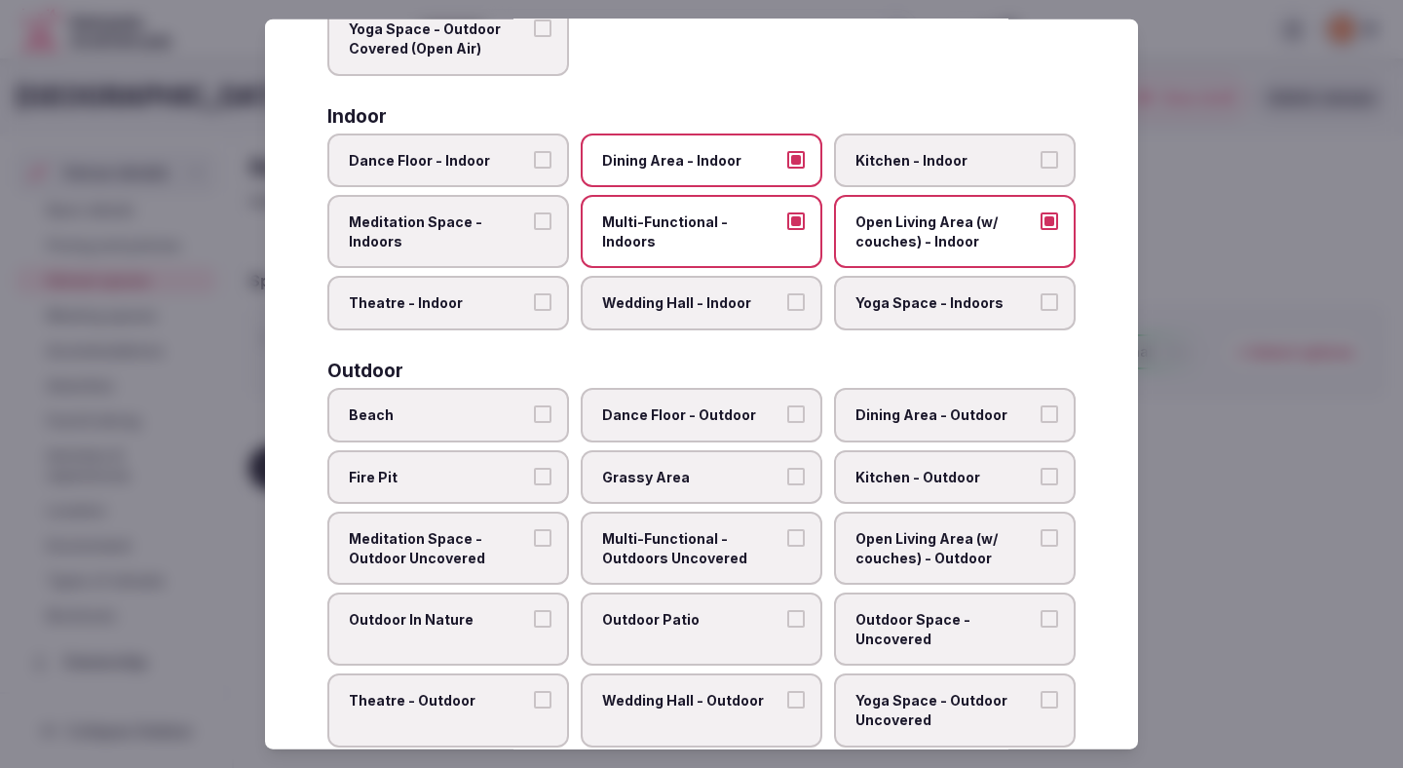
scroll to position [325, 0]
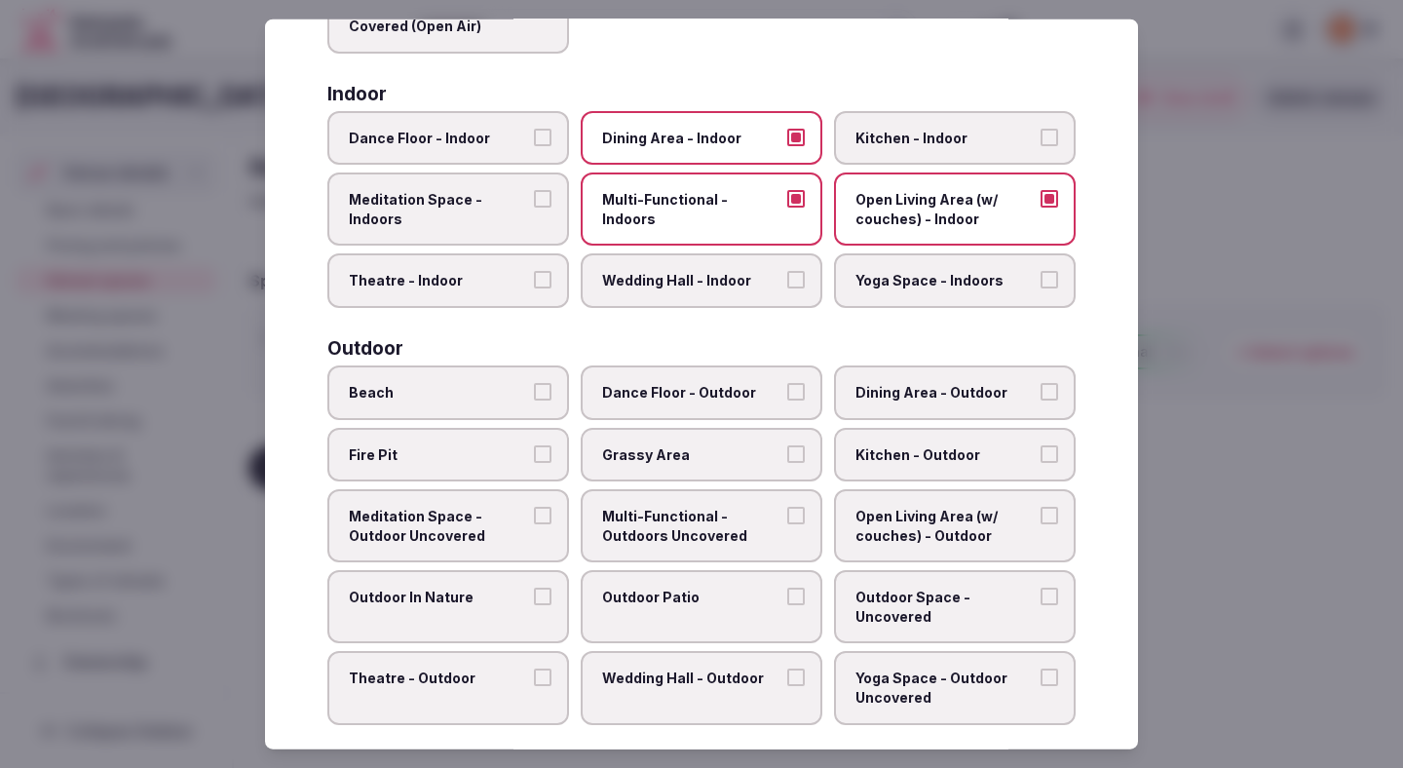
click at [507, 588] on span "Outdoor In Nature" at bounding box center [438, 597] width 179 height 19
click at [534, 588] on button "Outdoor In Nature" at bounding box center [543, 597] width 18 height 18
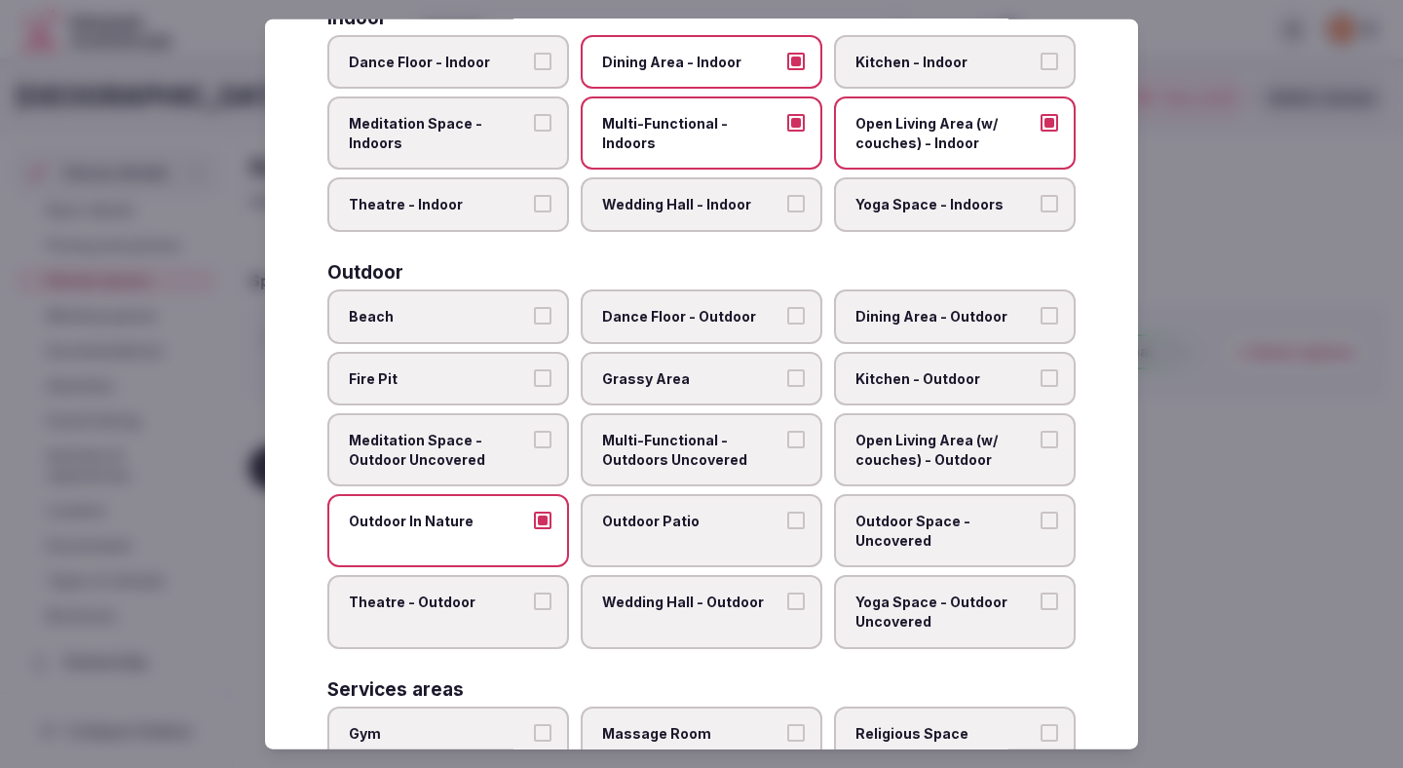
scroll to position [402, 0]
click at [667, 448] on span "Multi-Functional - Outdoors Uncovered" at bounding box center [691, 449] width 179 height 38
click at [787, 447] on button "Multi-Functional - Outdoors Uncovered" at bounding box center [796, 439] width 18 height 18
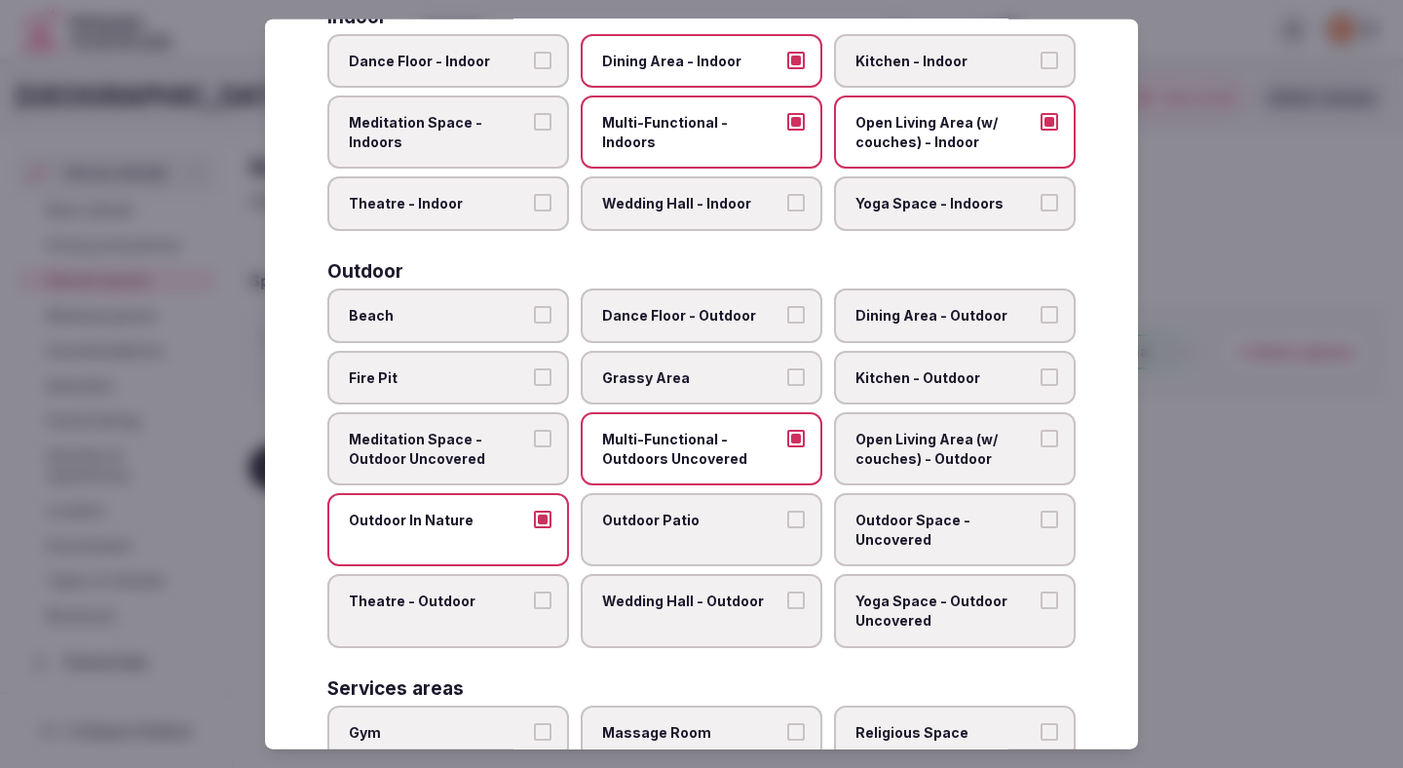
click at [696, 377] on span "Grassy Area" at bounding box center [691, 376] width 179 height 19
click at [787, 377] on button "Grassy Area" at bounding box center [796, 376] width 18 height 18
click at [928, 317] on span "Dining Area - Outdoor" at bounding box center [945, 315] width 179 height 19
click at [1041, 317] on button "Dining Area - Outdoor" at bounding box center [1050, 315] width 18 height 18
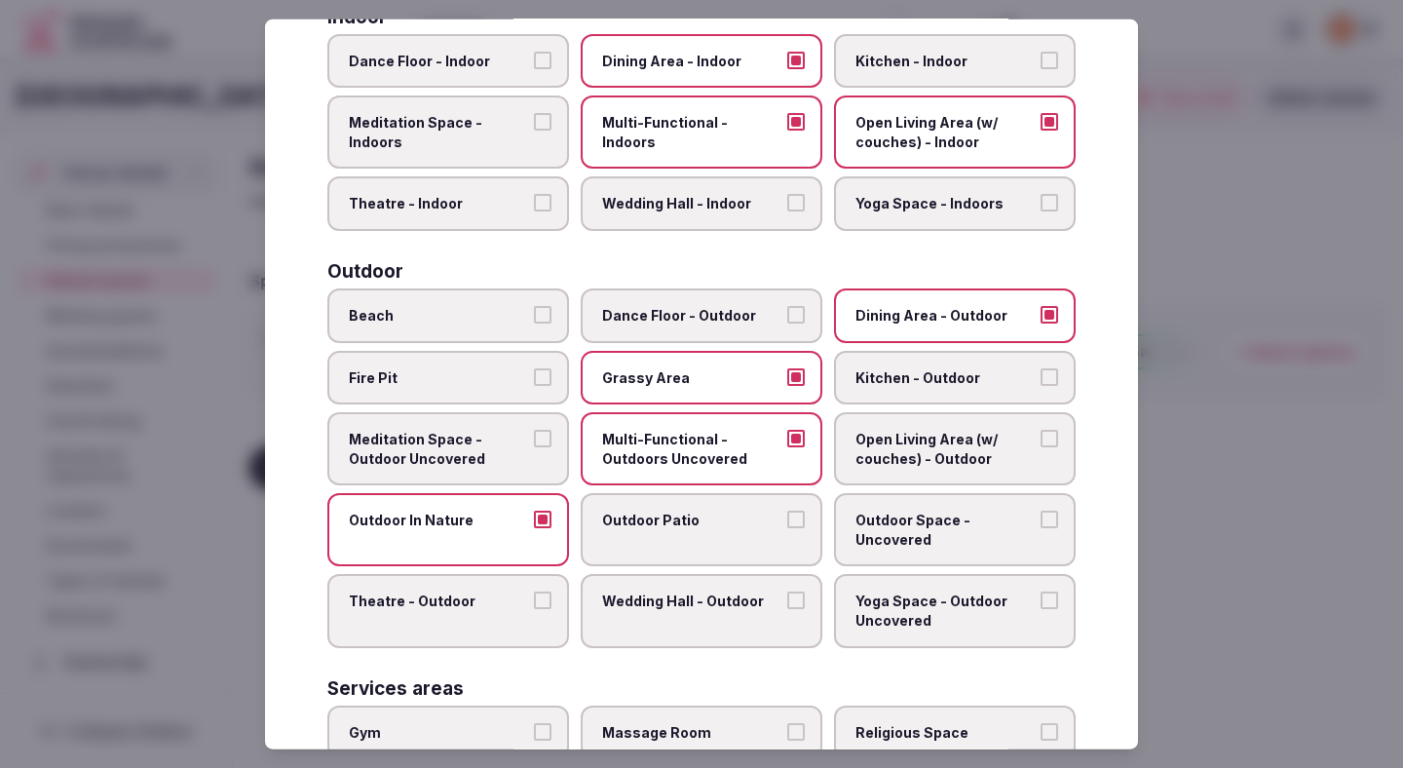
click at [885, 514] on span "Outdoor Space - Uncovered" at bounding box center [945, 530] width 179 height 38
click at [1041, 514] on button "Outdoor Space - Uncovered" at bounding box center [1050, 520] width 18 height 18
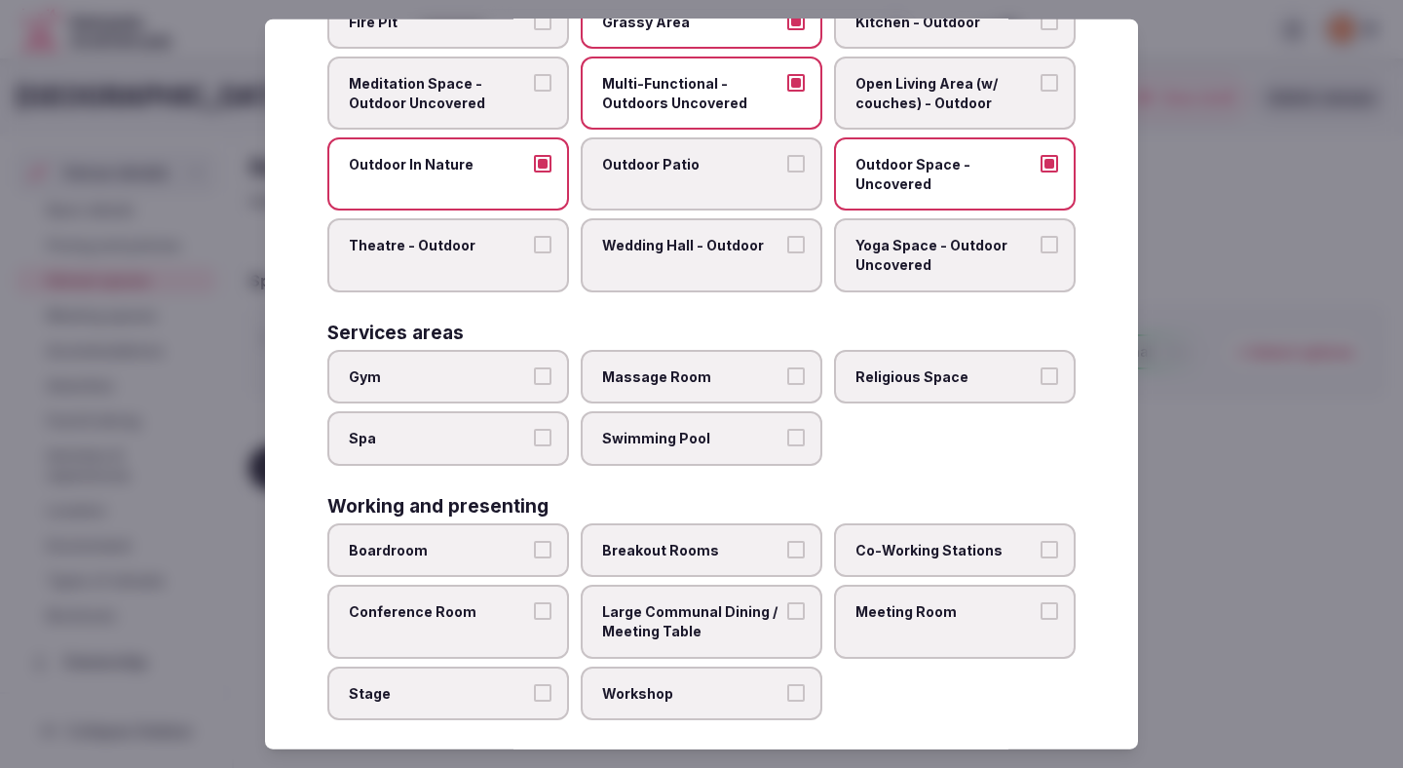
scroll to position [777, 0]
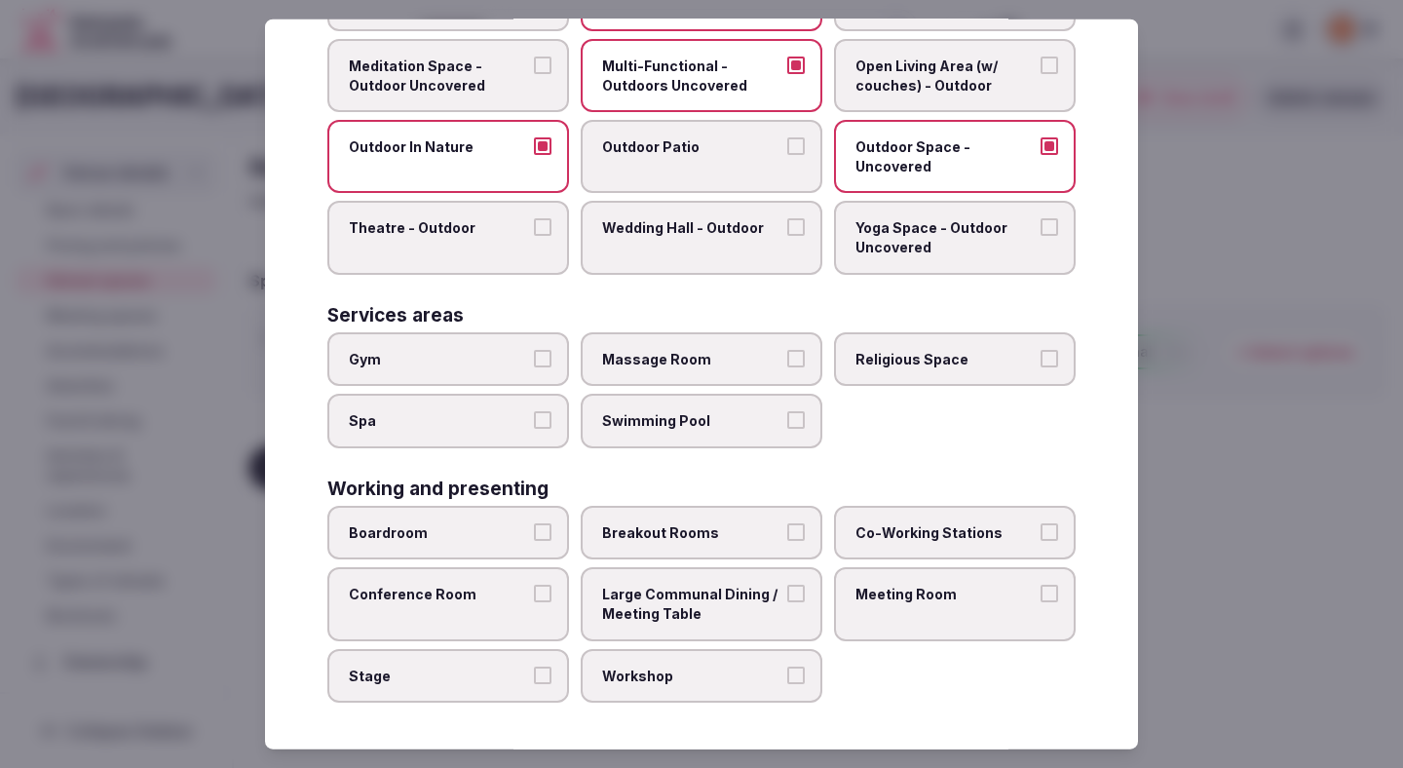
click at [496, 358] on span "Gym" at bounding box center [438, 358] width 179 height 19
click at [534, 358] on button "Gym" at bounding box center [543, 358] width 18 height 18
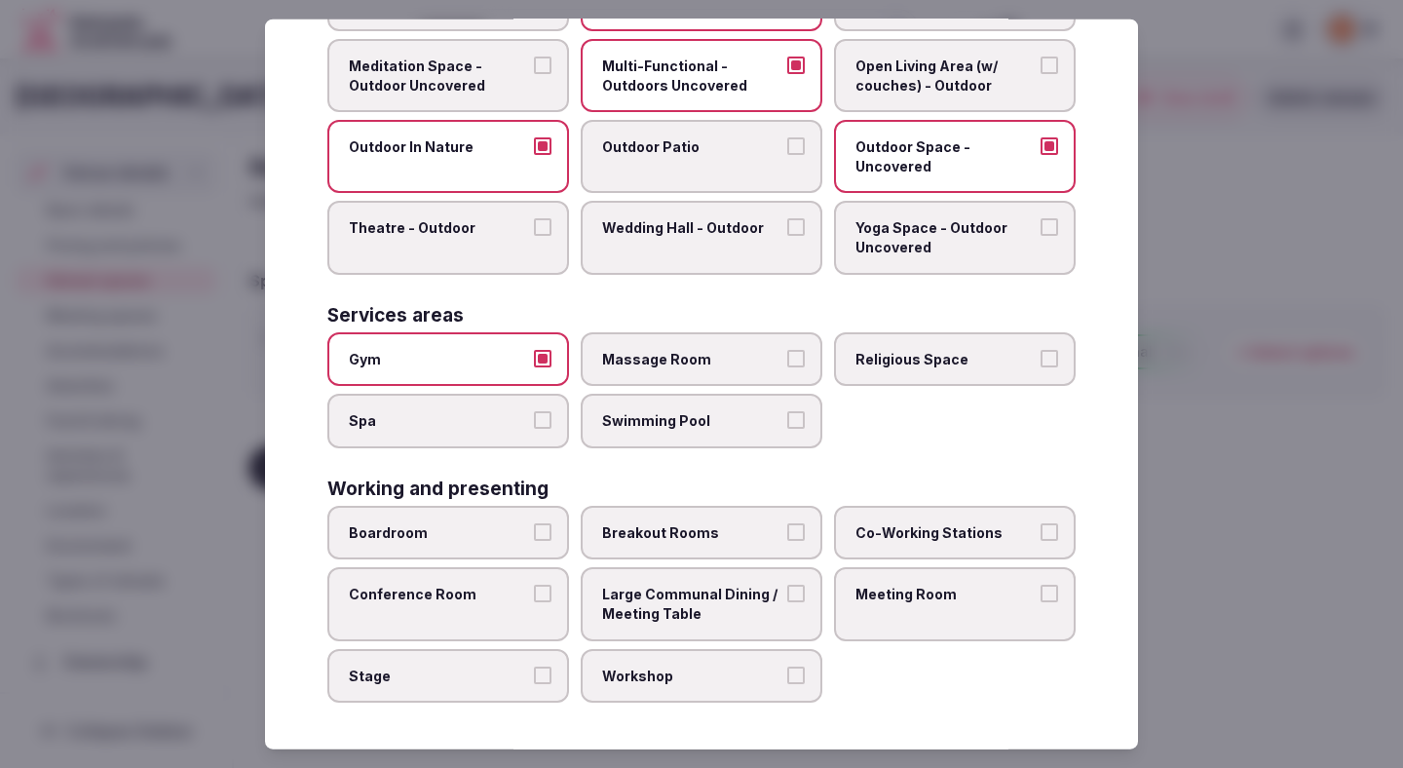
click at [640, 425] on span "Swimming Pool" at bounding box center [691, 420] width 179 height 19
click at [787, 425] on button "Swimming Pool" at bounding box center [796, 420] width 18 height 18
click at [640, 425] on span "Swimming Pool" at bounding box center [691, 420] width 179 height 19
click at [787, 425] on button "Swimming Pool" at bounding box center [796, 420] width 18 height 18
click at [498, 531] on span "Boardroom" at bounding box center [438, 532] width 179 height 19
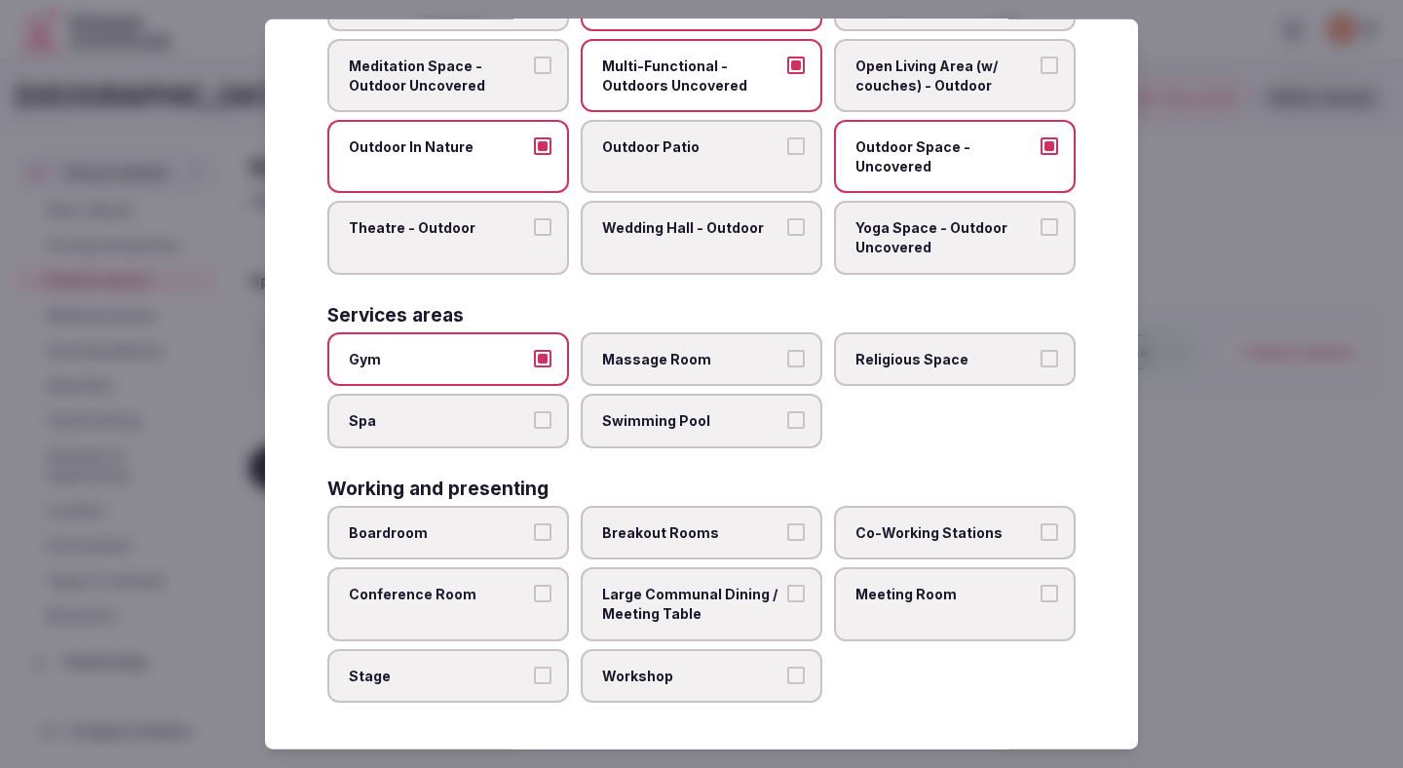
click at [534, 531] on button "Boardroom" at bounding box center [543, 532] width 18 height 18
click at [630, 536] on span "Breakout Rooms" at bounding box center [691, 532] width 179 height 19
click at [787, 536] on button "Breakout Rooms" at bounding box center [796, 532] width 18 height 18
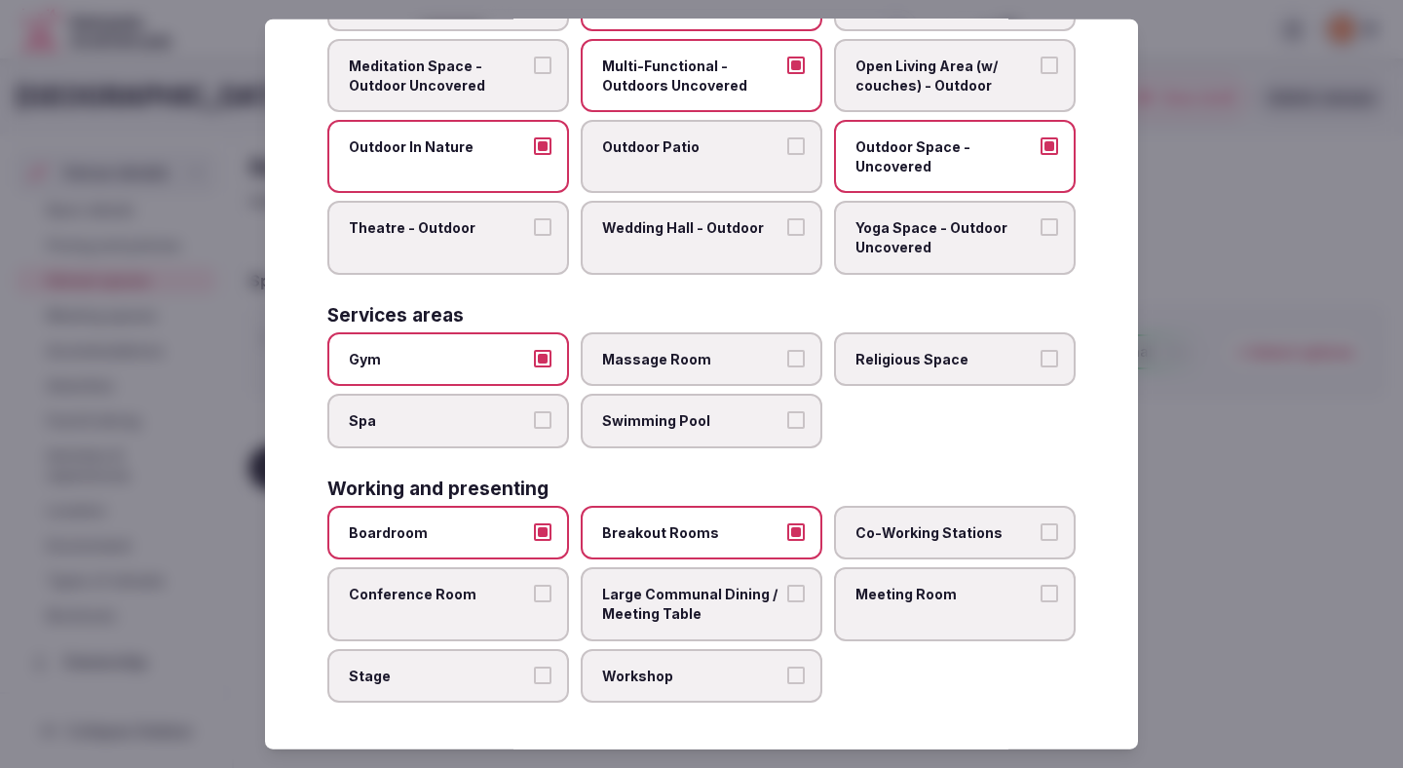
click at [900, 628] on label "Meeting Room" at bounding box center [955, 603] width 242 height 73
click at [1041, 602] on button "Meeting Room" at bounding box center [1050, 594] width 18 height 18
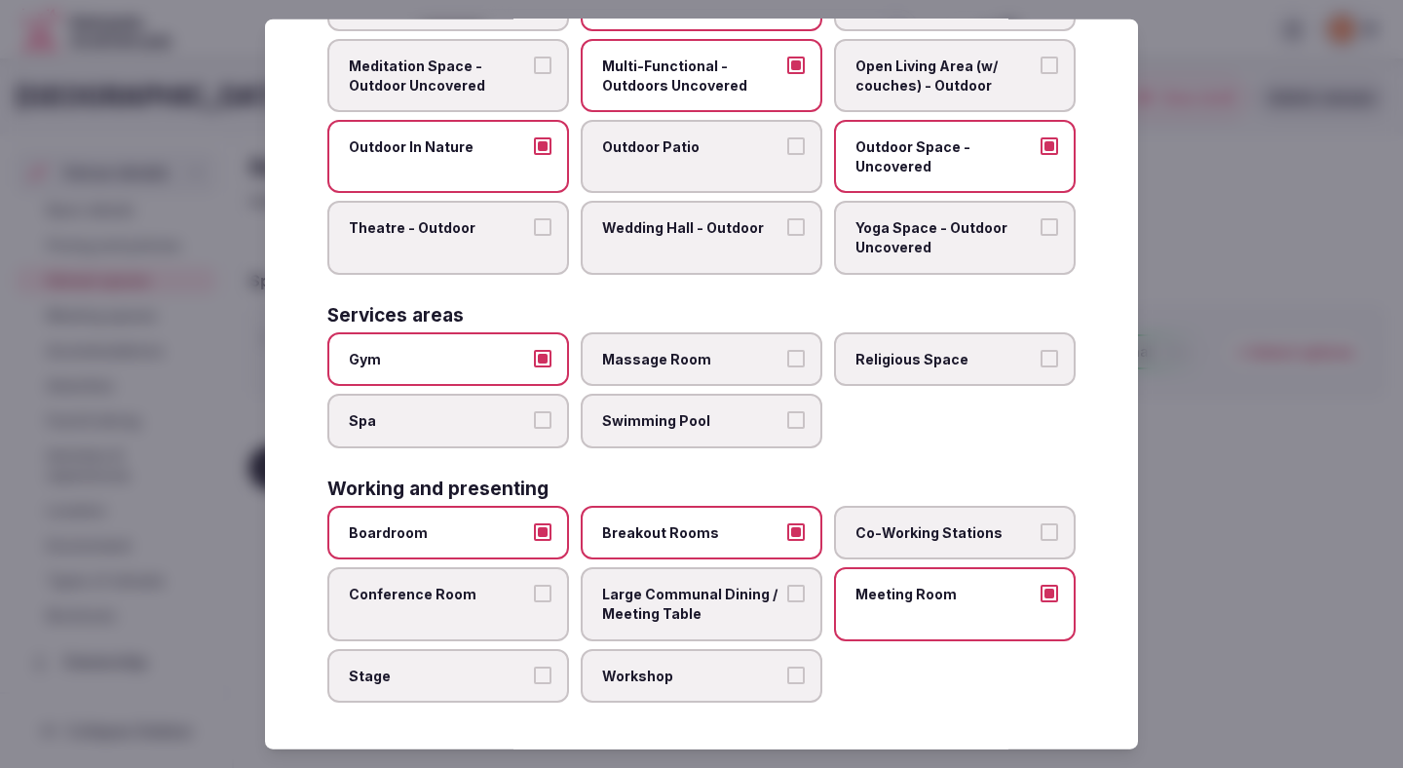
click at [709, 655] on label "Workshop" at bounding box center [702, 675] width 242 height 55
click at [787, 666] on button "Workshop" at bounding box center [796, 675] width 18 height 18
click at [484, 602] on span "Conference Room" at bounding box center [438, 594] width 179 height 19
click at [534, 602] on button "Conference Room" at bounding box center [543, 594] width 18 height 18
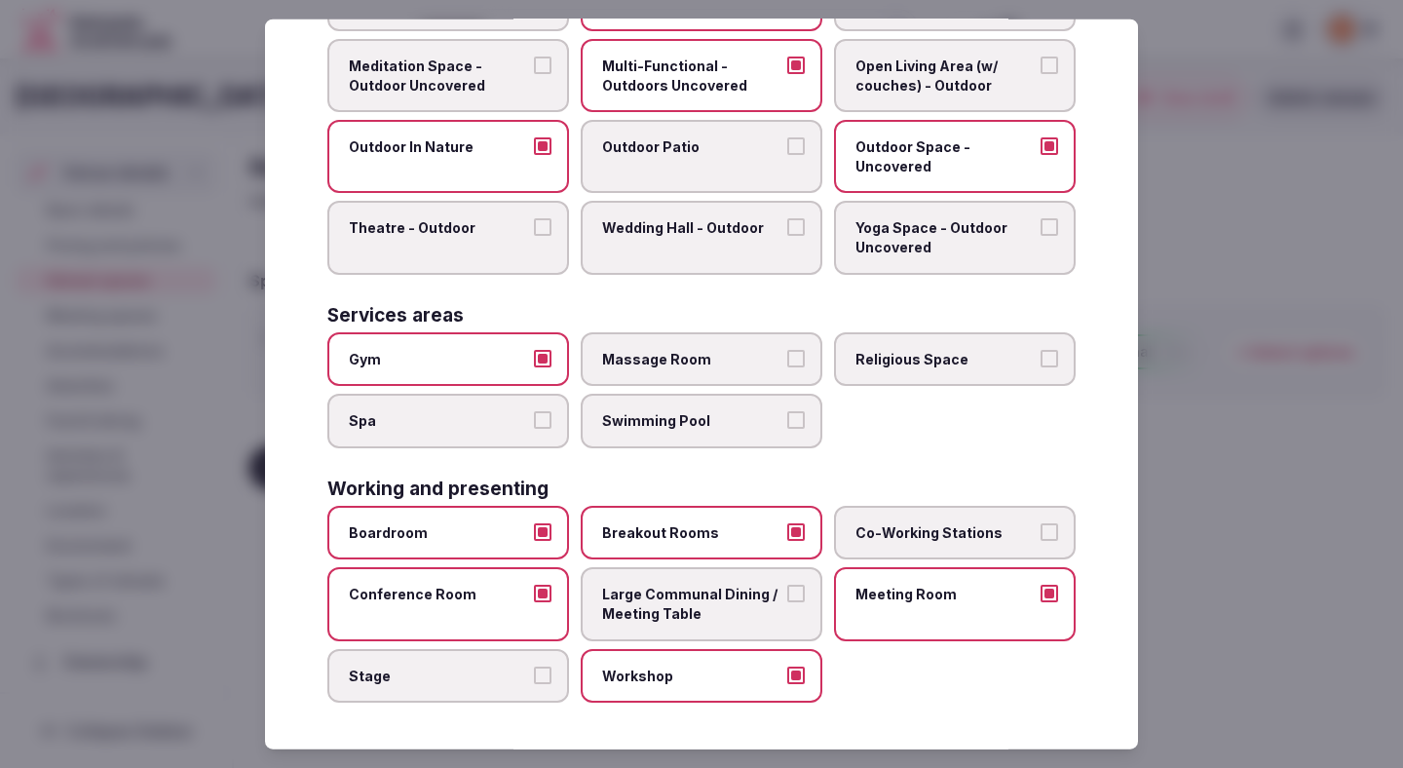
click at [646, 631] on label "Large Communal Dining / Meeting Table" at bounding box center [702, 603] width 242 height 73
click at [787, 602] on button "Large Communal Dining / Meeting Table" at bounding box center [796, 594] width 18 height 18
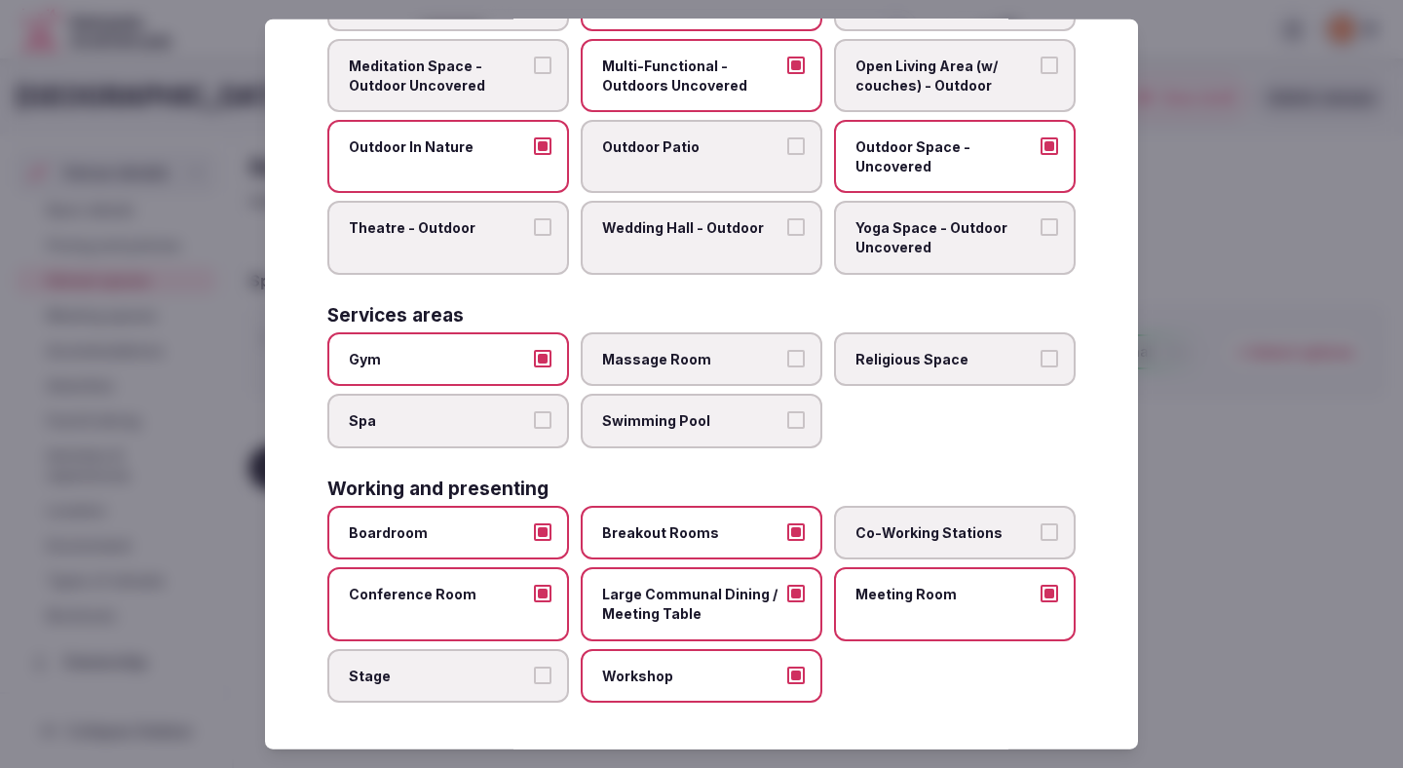
click at [1239, 448] on div at bounding box center [701, 384] width 1403 height 768
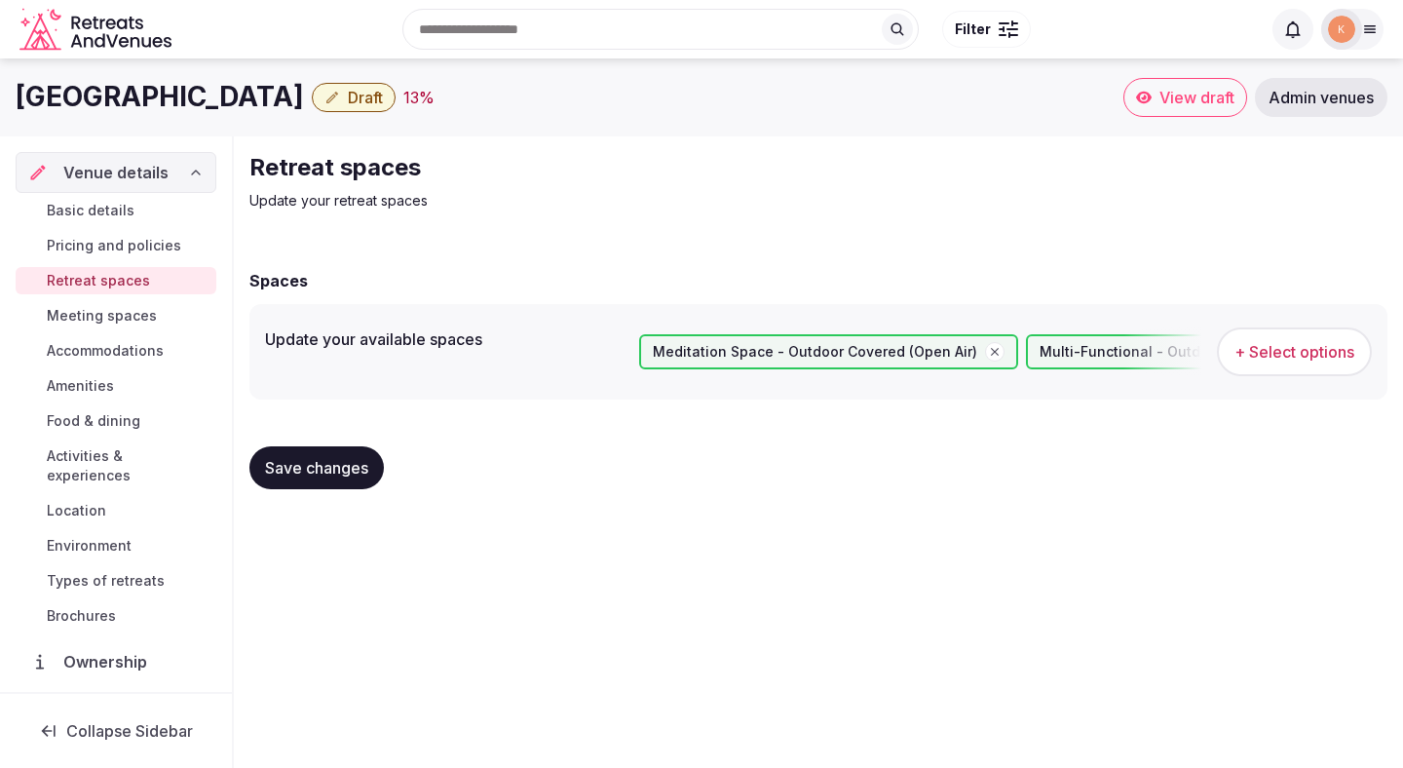
click at [390, 470] on div "Save changes" at bounding box center [818, 467] width 1138 height 43
click at [371, 470] on button "Save changes" at bounding box center [316, 467] width 134 height 43
click at [328, 457] on button "Save changes" at bounding box center [316, 467] width 134 height 43
click at [109, 312] on span "Meeting spaces" at bounding box center [102, 315] width 110 height 19
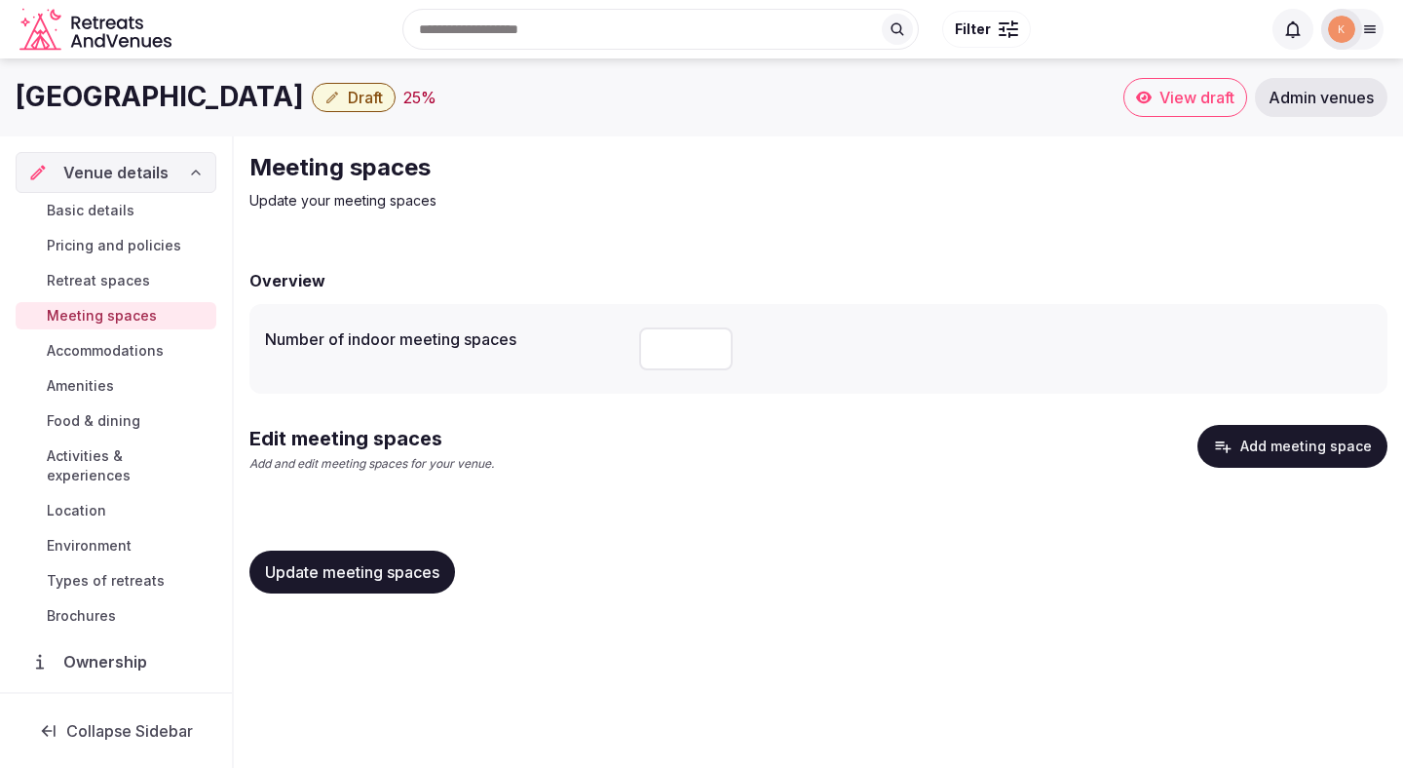
click at [665, 352] on input "number" at bounding box center [686, 348] width 94 height 43
type input "*"
click at [646, 460] on div "Edit meeting spaces Add and edit meeting spaces for your venue. Add meeting spa…" at bounding box center [818, 456] width 1138 height 63
click at [402, 591] on button "Update meeting spaces" at bounding box center [352, 572] width 206 height 43
click at [408, 567] on span "Update meeting spaces" at bounding box center [352, 571] width 174 height 19
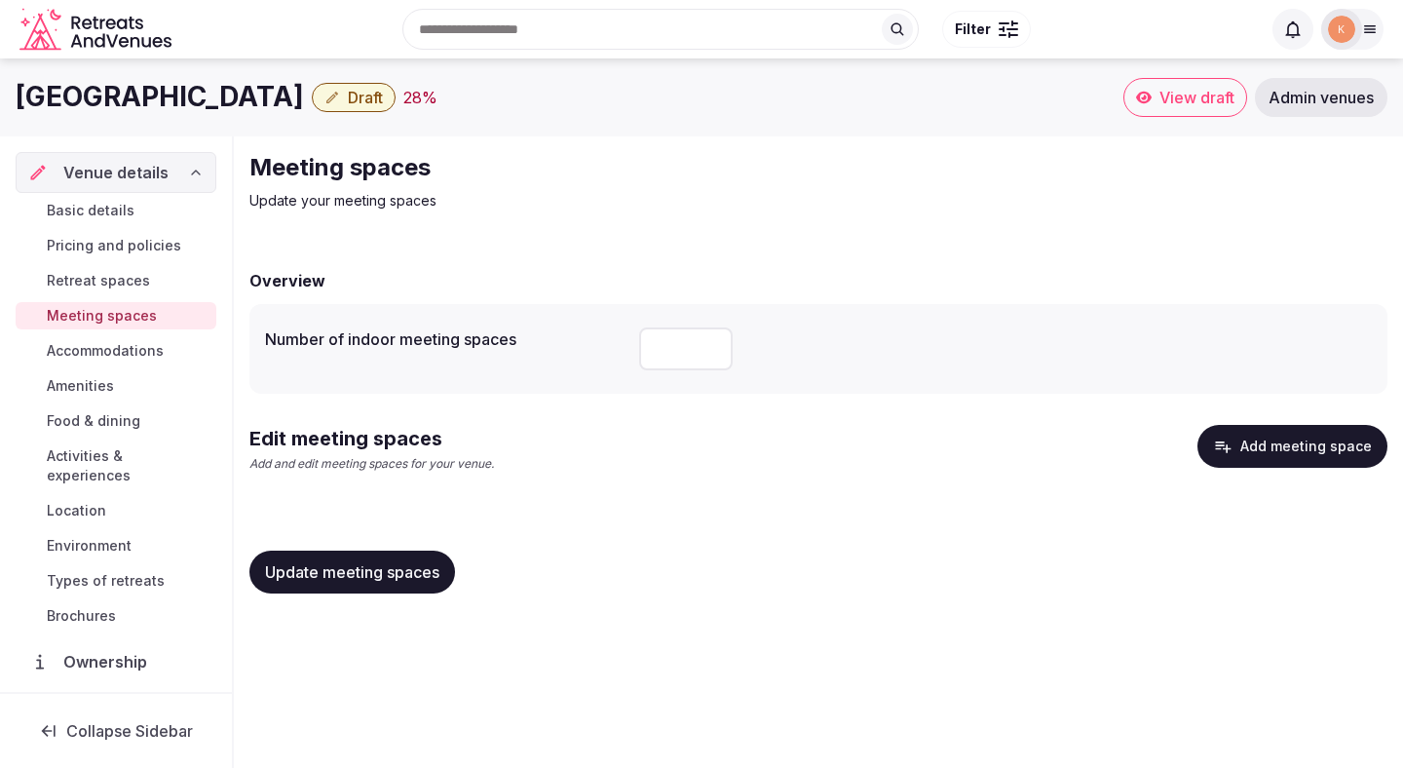
click at [328, 589] on button "Update meeting spaces" at bounding box center [352, 572] width 206 height 43
click at [377, 556] on button "Update meeting spaces" at bounding box center [352, 572] width 206 height 43
click at [1314, 446] on button "Add meeting space" at bounding box center [1293, 446] width 190 height 43
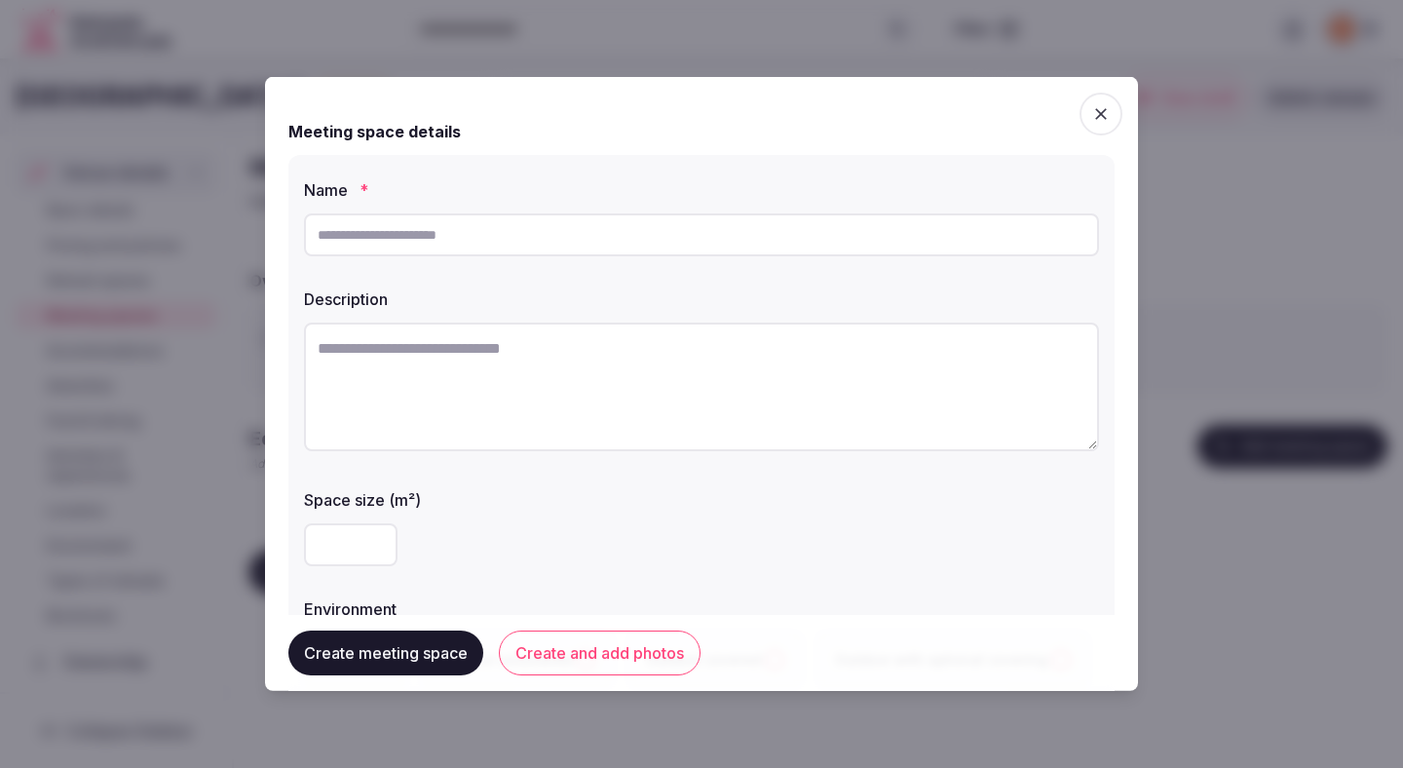
click at [932, 240] on input "text" at bounding box center [701, 234] width 795 height 43
type input "**********"
click at [490, 386] on textarea at bounding box center [701, 387] width 795 height 129
paste textarea "**********"
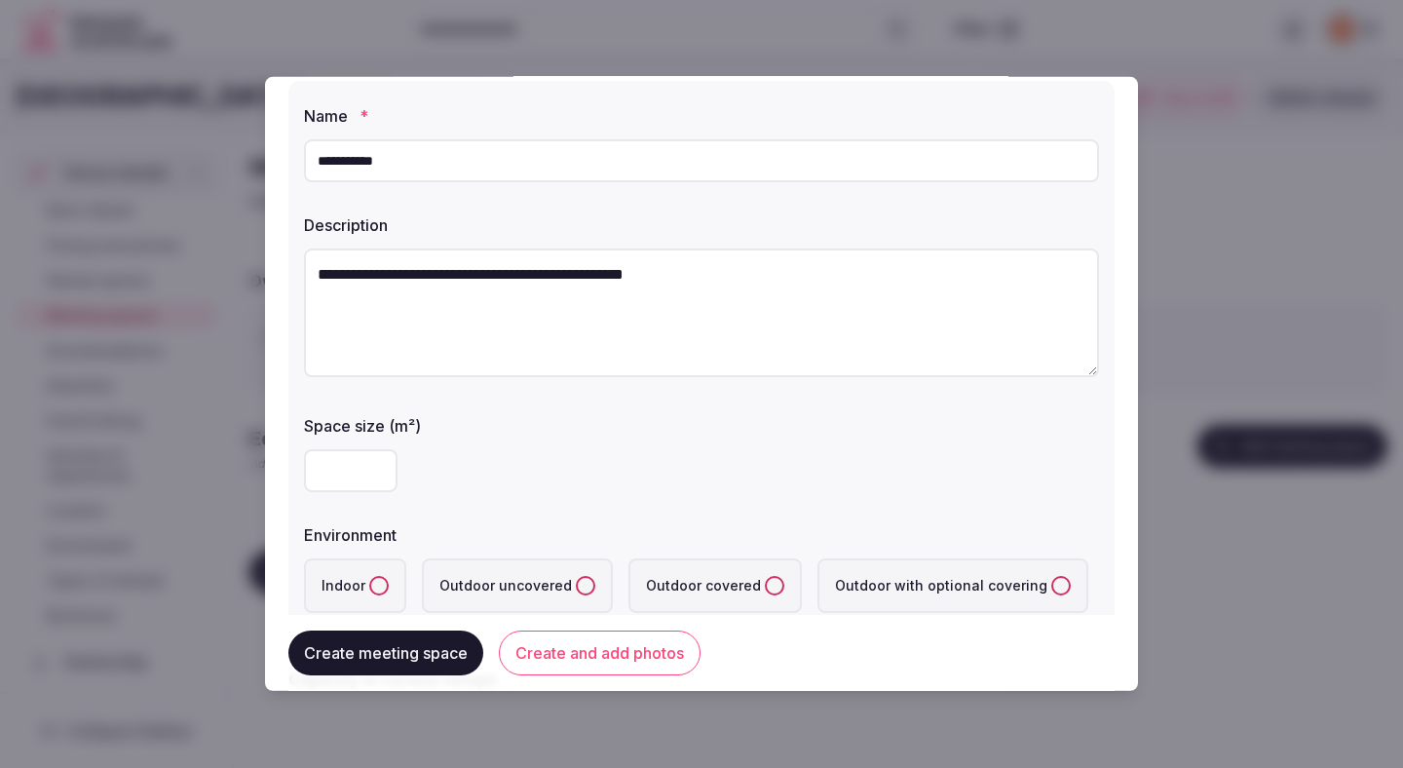
scroll to position [108, 0]
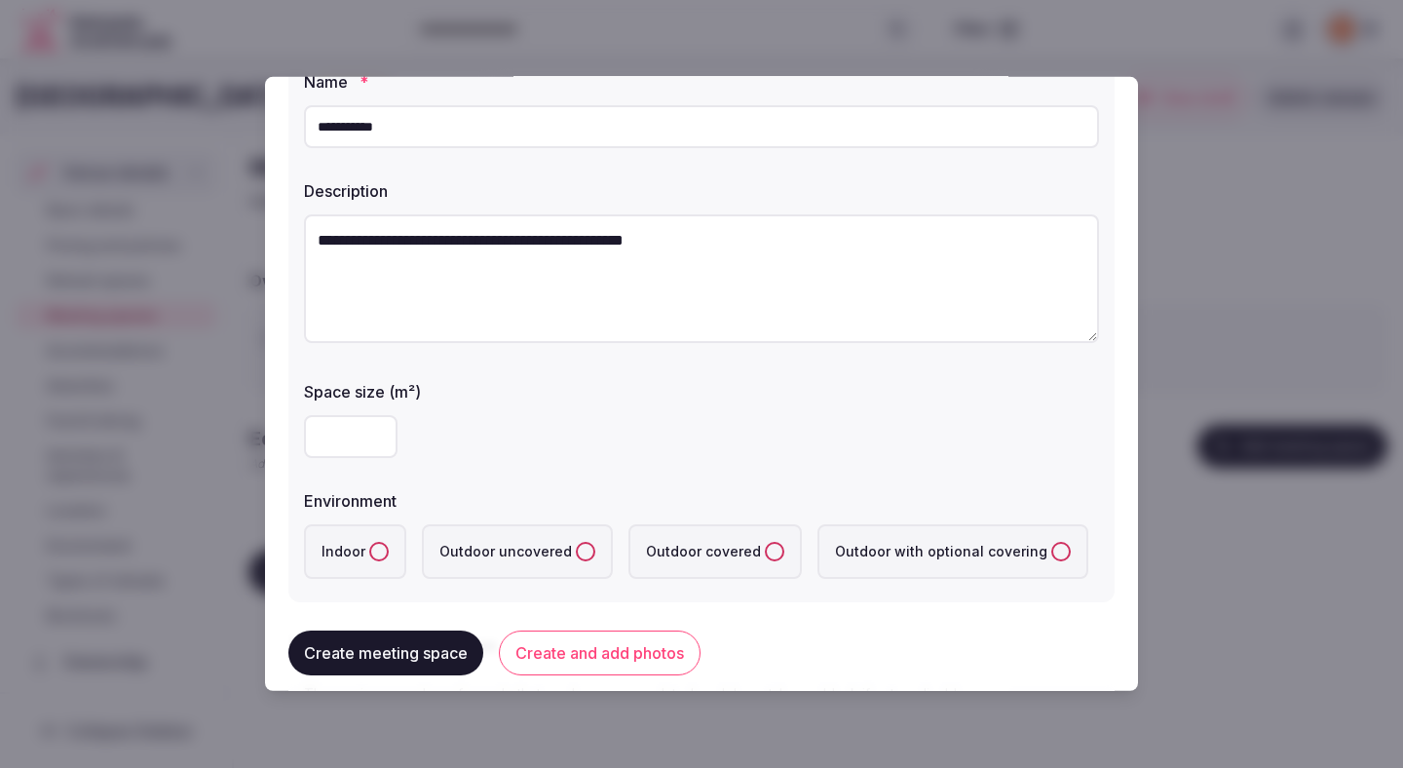
type textarea "**********"
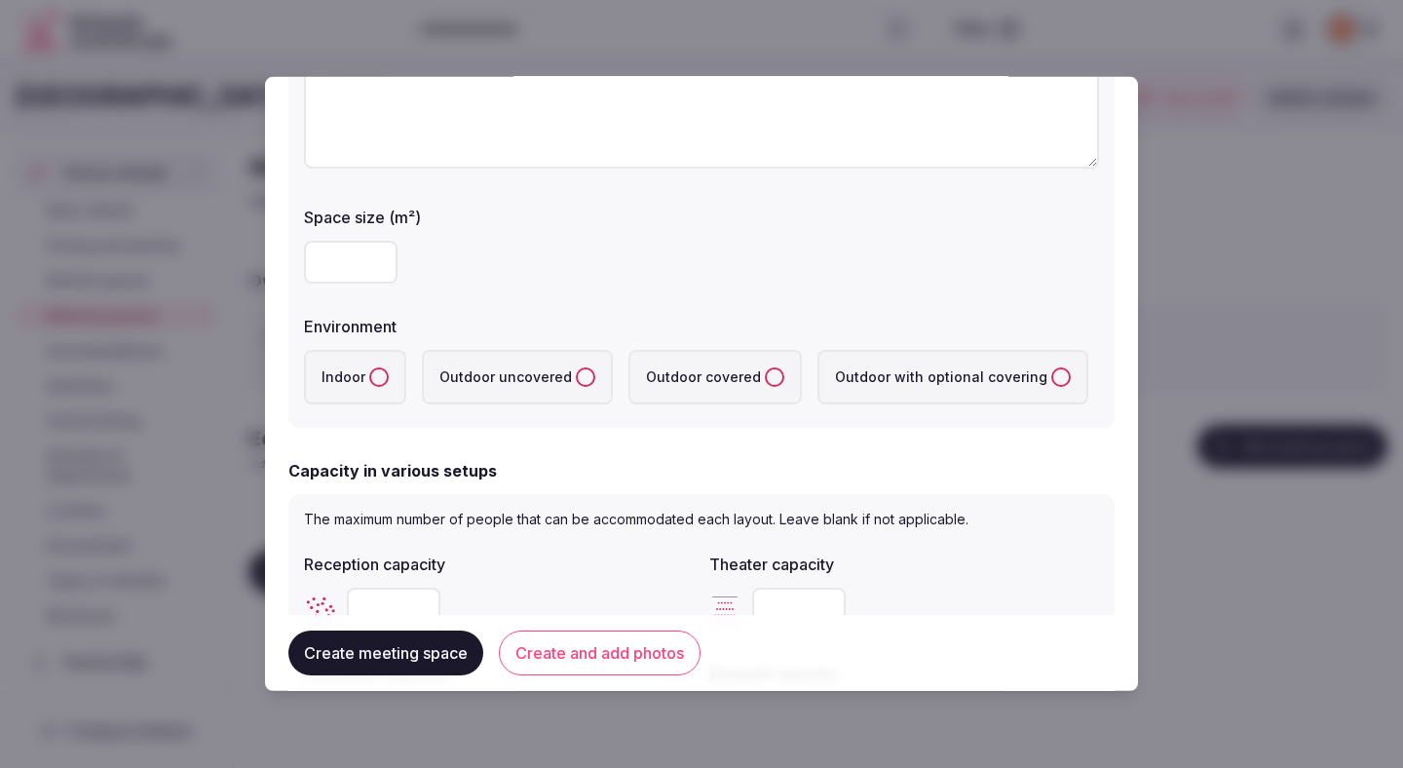
scroll to position [302, 0]
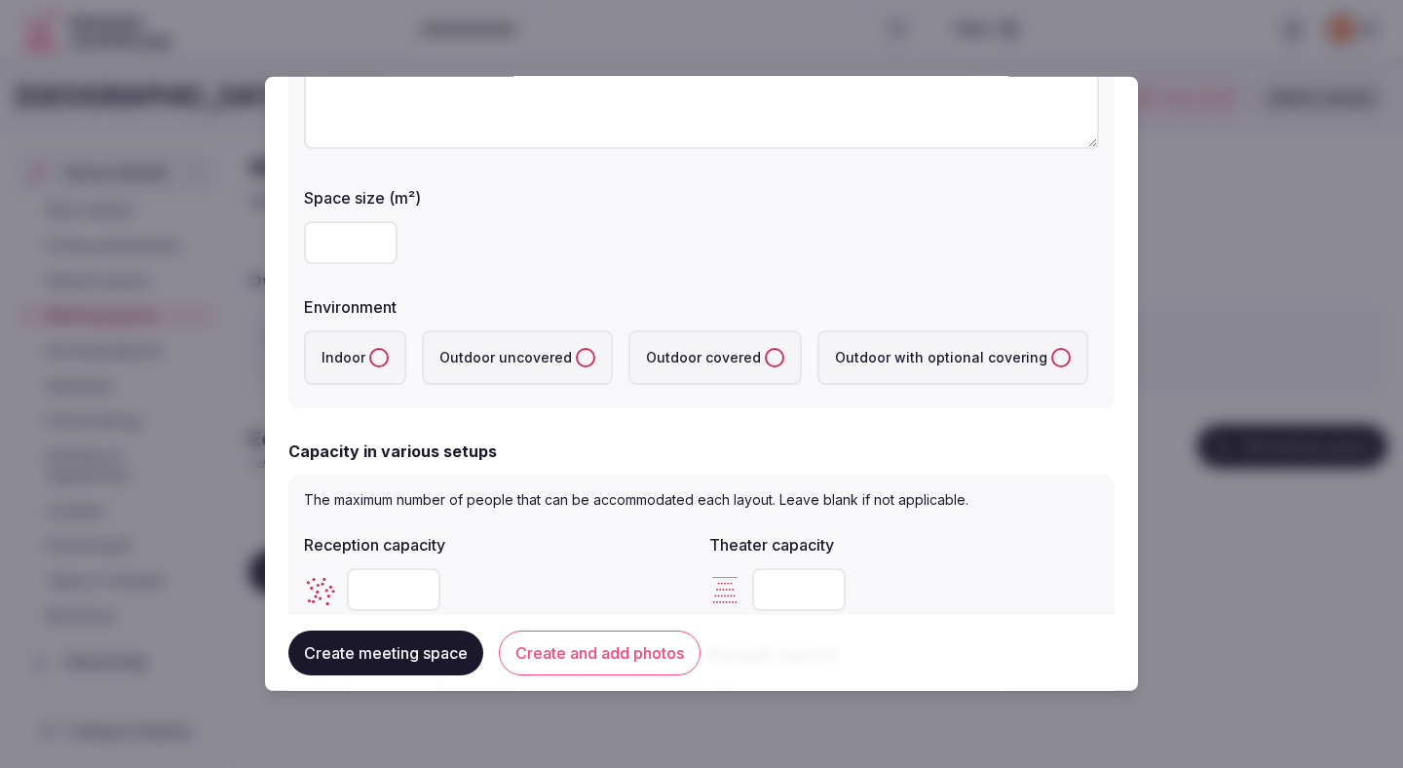
click at [356, 356] on label "Indoor" at bounding box center [355, 357] width 102 height 55
click at [369, 356] on button "Indoor" at bounding box center [378, 357] width 19 height 19
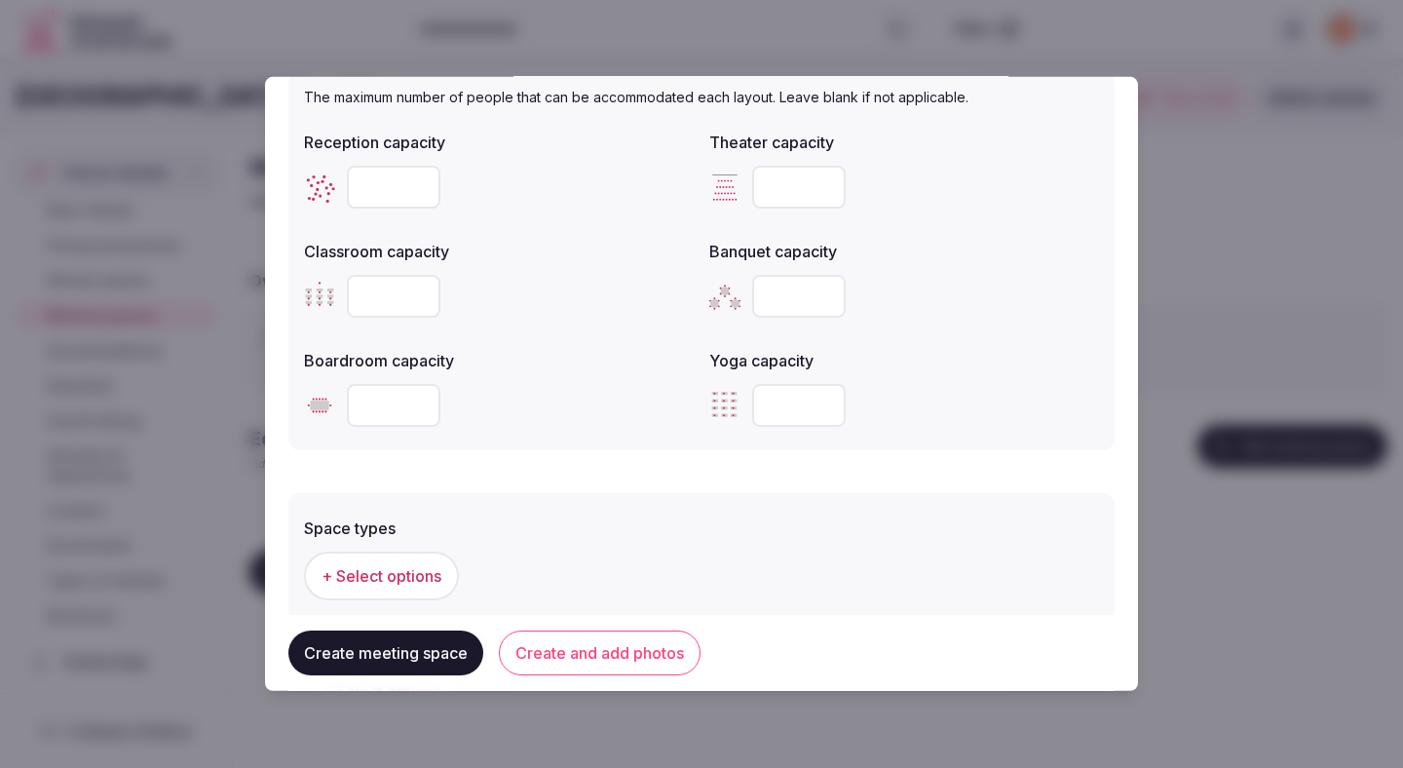
scroll to position [707, 0]
click at [380, 196] on input "number" at bounding box center [394, 184] width 94 height 43
type input "**"
click at [459, 203] on div "**" at bounding box center [499, 184] width 390 height 43
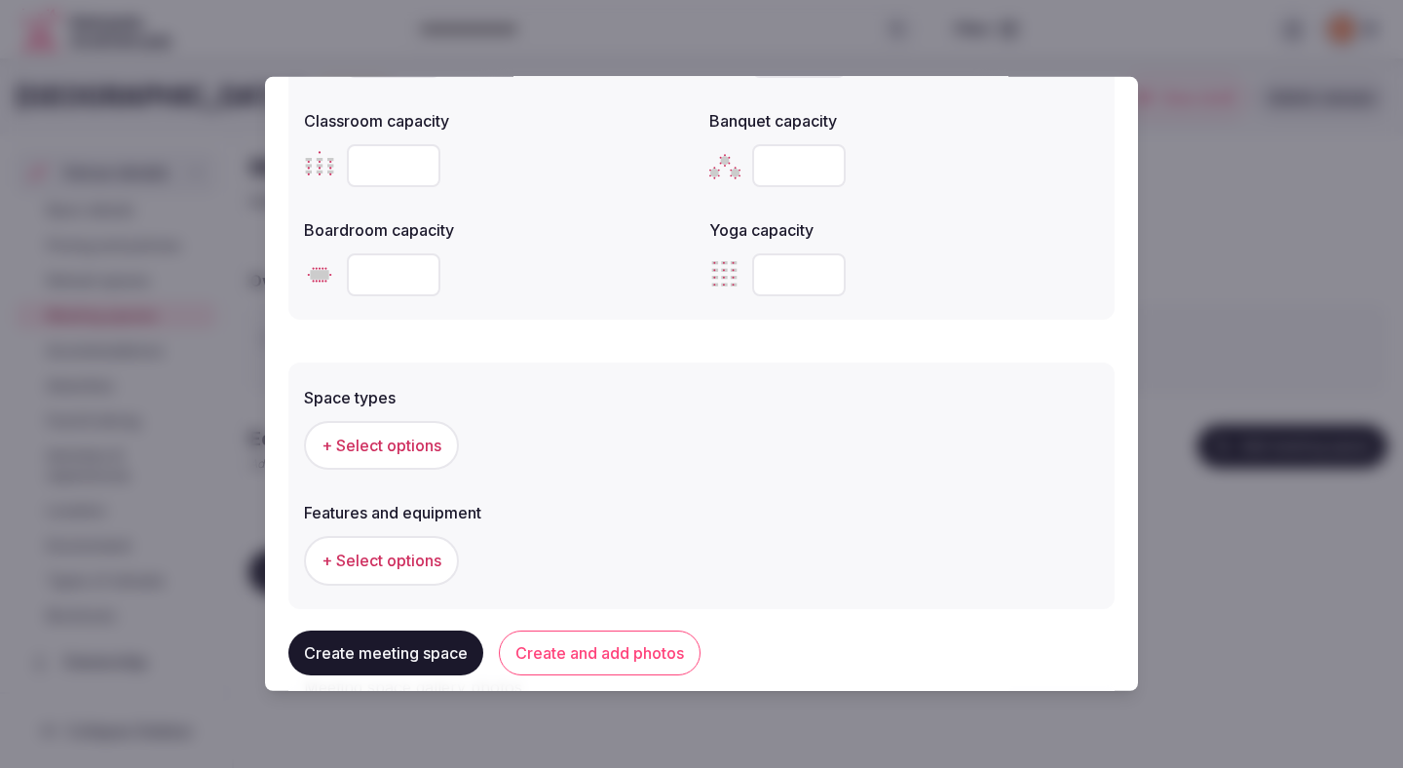
scroll to position [930, 0]
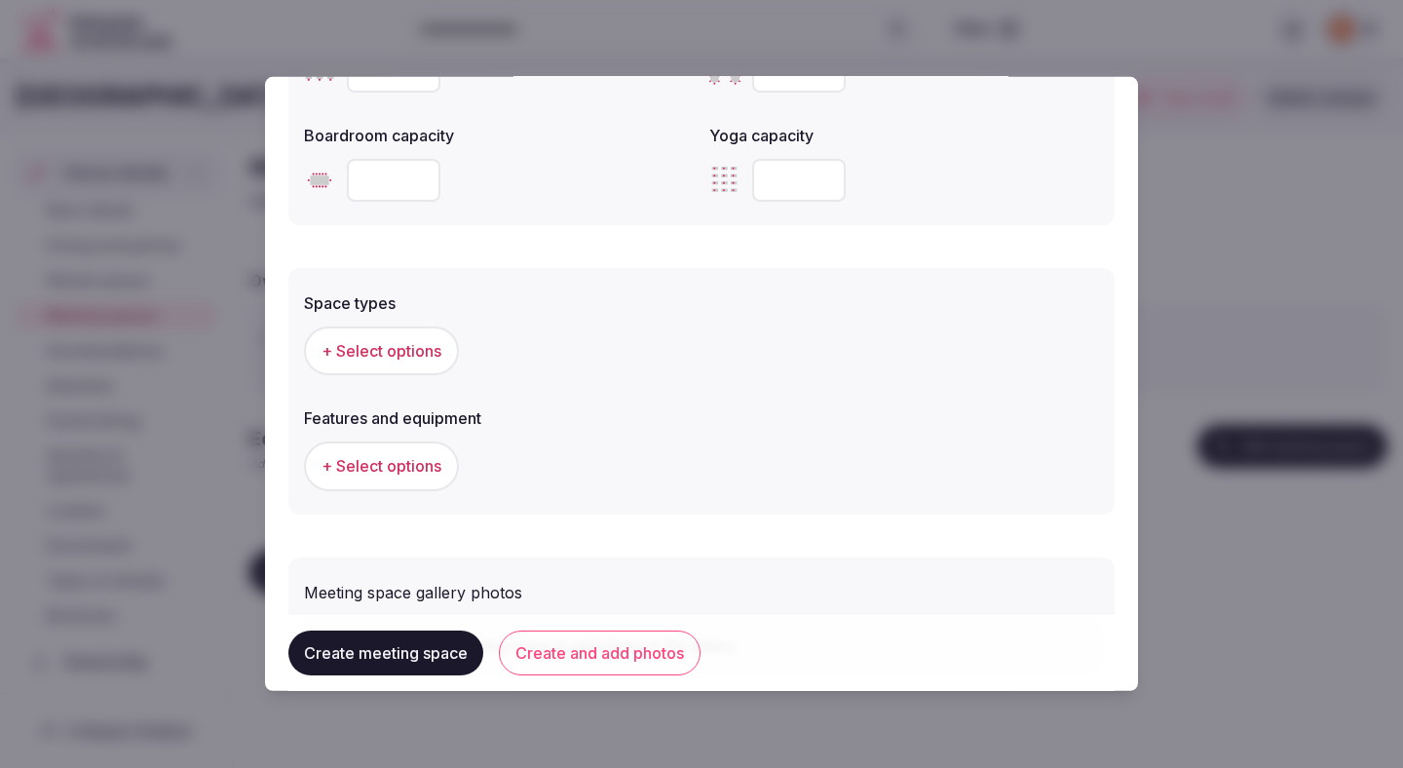
click at [401, 354] on span "+ Select options" at bounding box center [382, 350] width 120 height 21
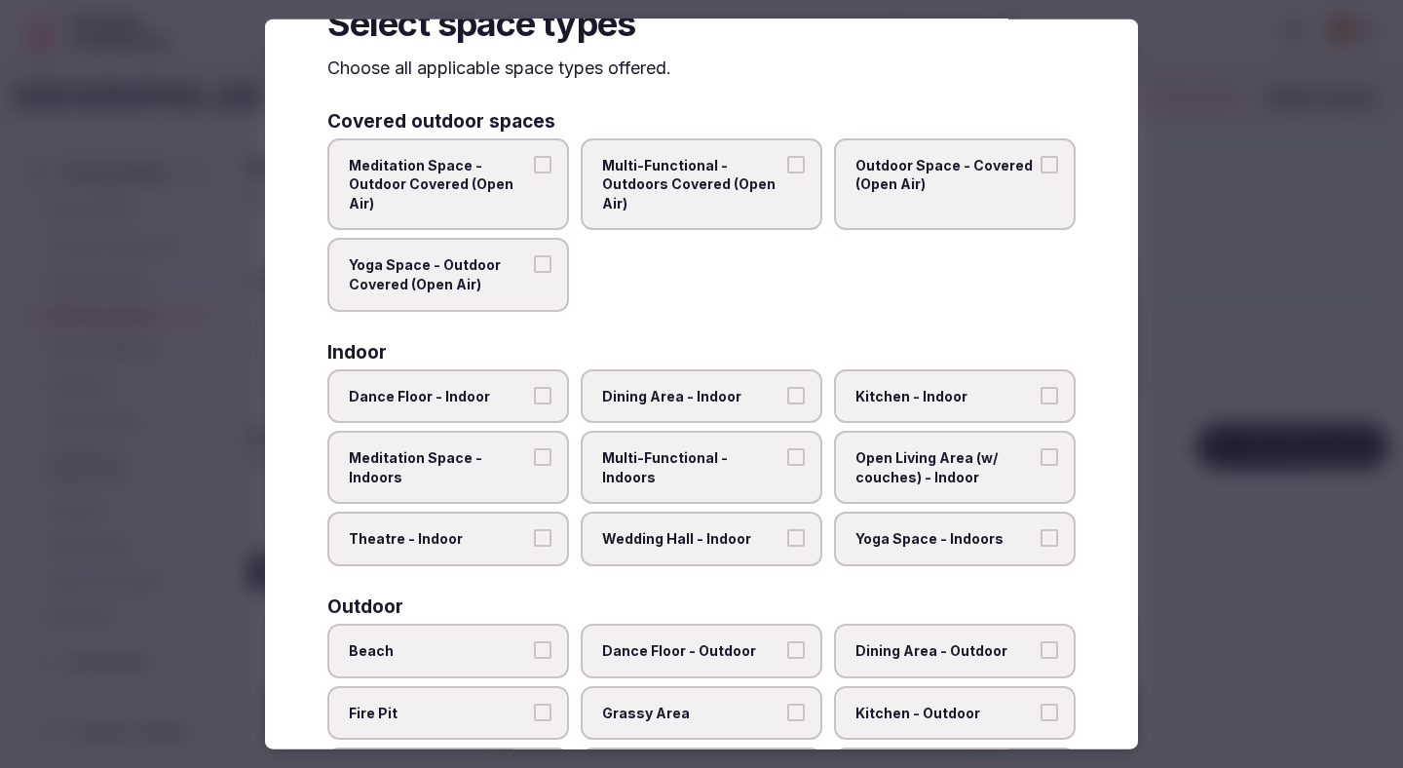
scroll to position [68, 0]
click at [464, 566] on div "Covered outdoor spaces Meditation Space - Outdoor Covered (Open Air) Multi-Func…" at bounding box center [701, 719] width 748 height 1218
click at [629, 475] on label "Multi-Functional - Indoors" at bounding box center [702, 466] width 242 height 73
click at [787, 465] on button "Multi-Functional - Indoors" at bounding box center [796, 456] width 18 height 18
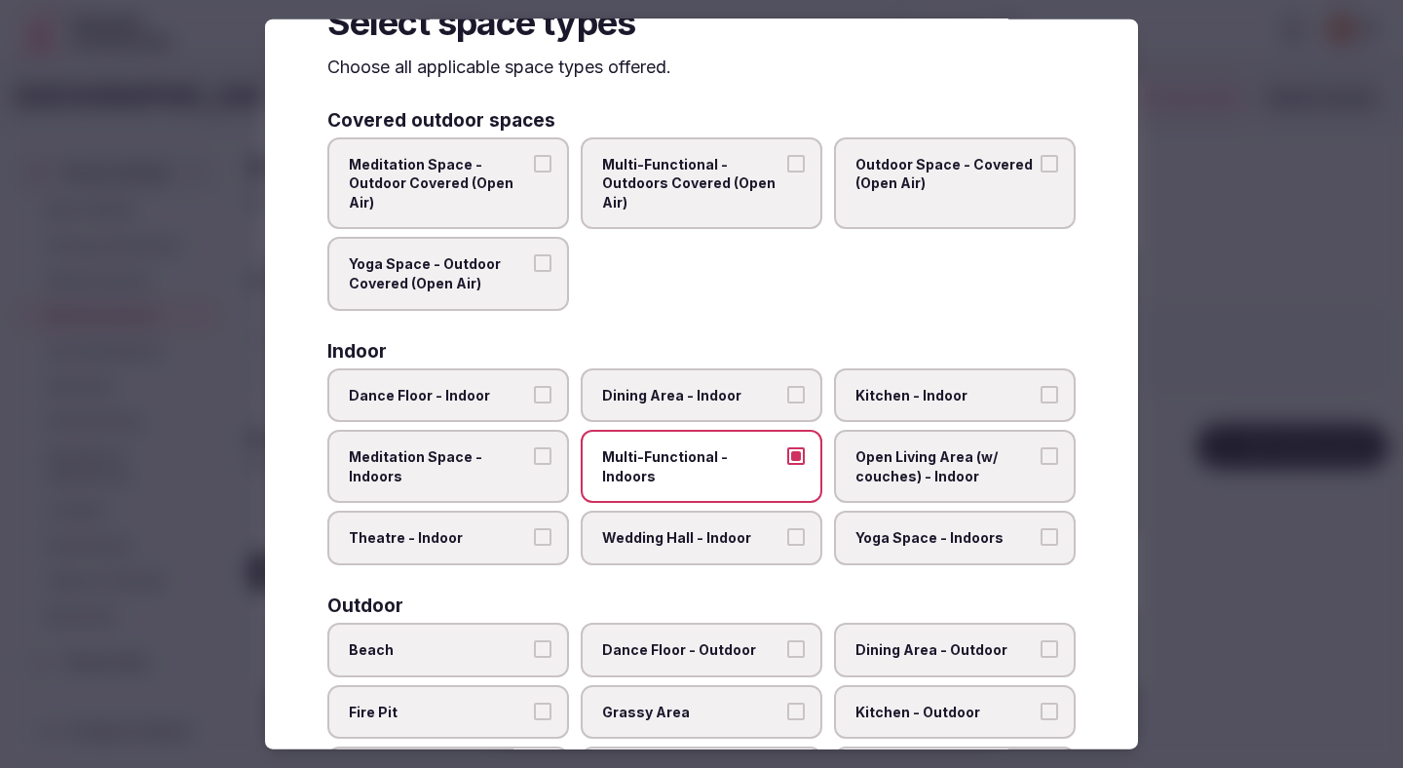
click at [633, 402] on span "Dining Area - Indoor" at bounding box center [691, 394] width 179 height 19
click at [787, 402] on button "Dining Area - Indoor" at bounding box center [796, 394] width 18 height 18
click at [643, 545] on span "Wedding Hall - Indoor" at bounding box center [691, 537] width 179 height 19
click at [787, 545] on button "Wedding Hall - Indoor" at bounding box center [796, 537] width 18 height 18
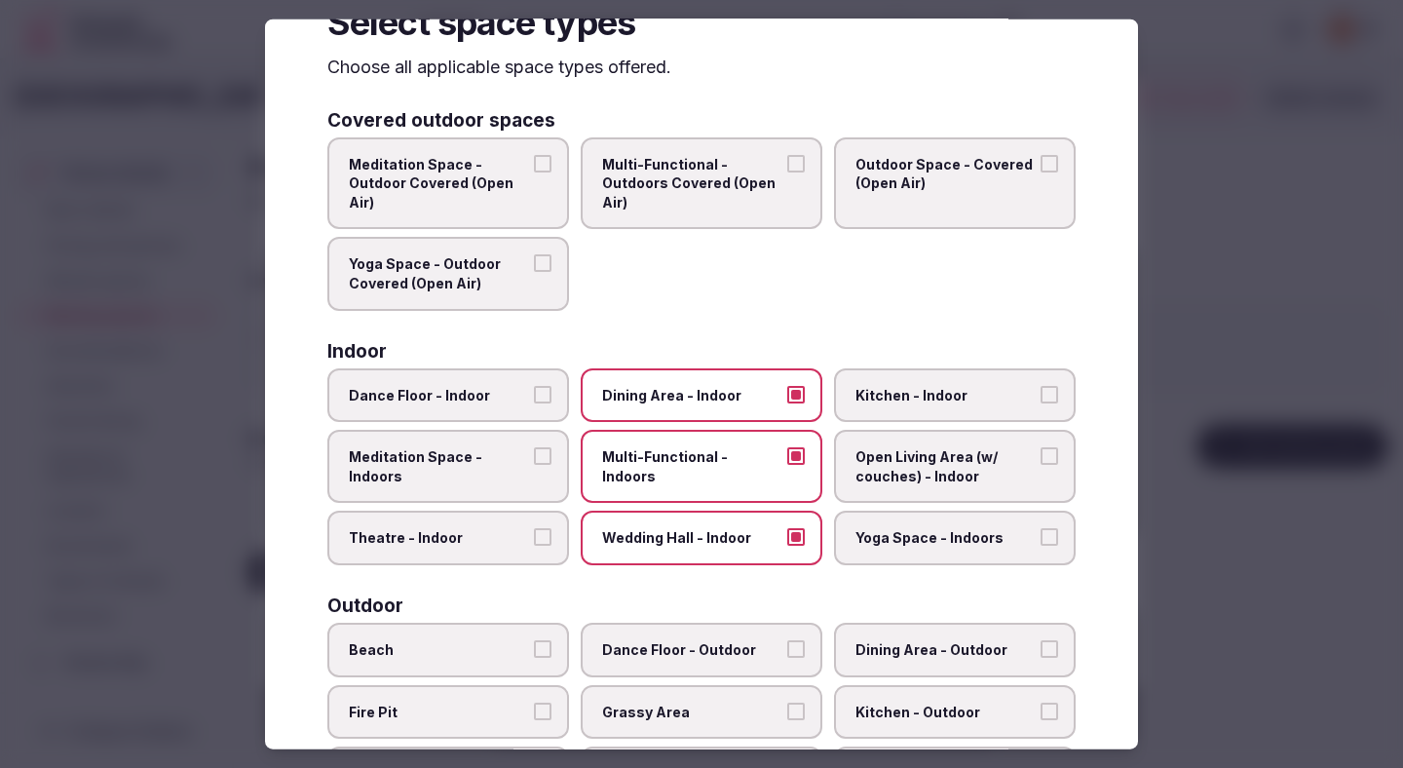
click at [525, 541] on span "Theatre - Indoor" at bounding box center [438, 537] width 179 height 19
click at [534, 541] on button "Theatre - Indoor" at bounding box center [543, 537] width 18 height 18
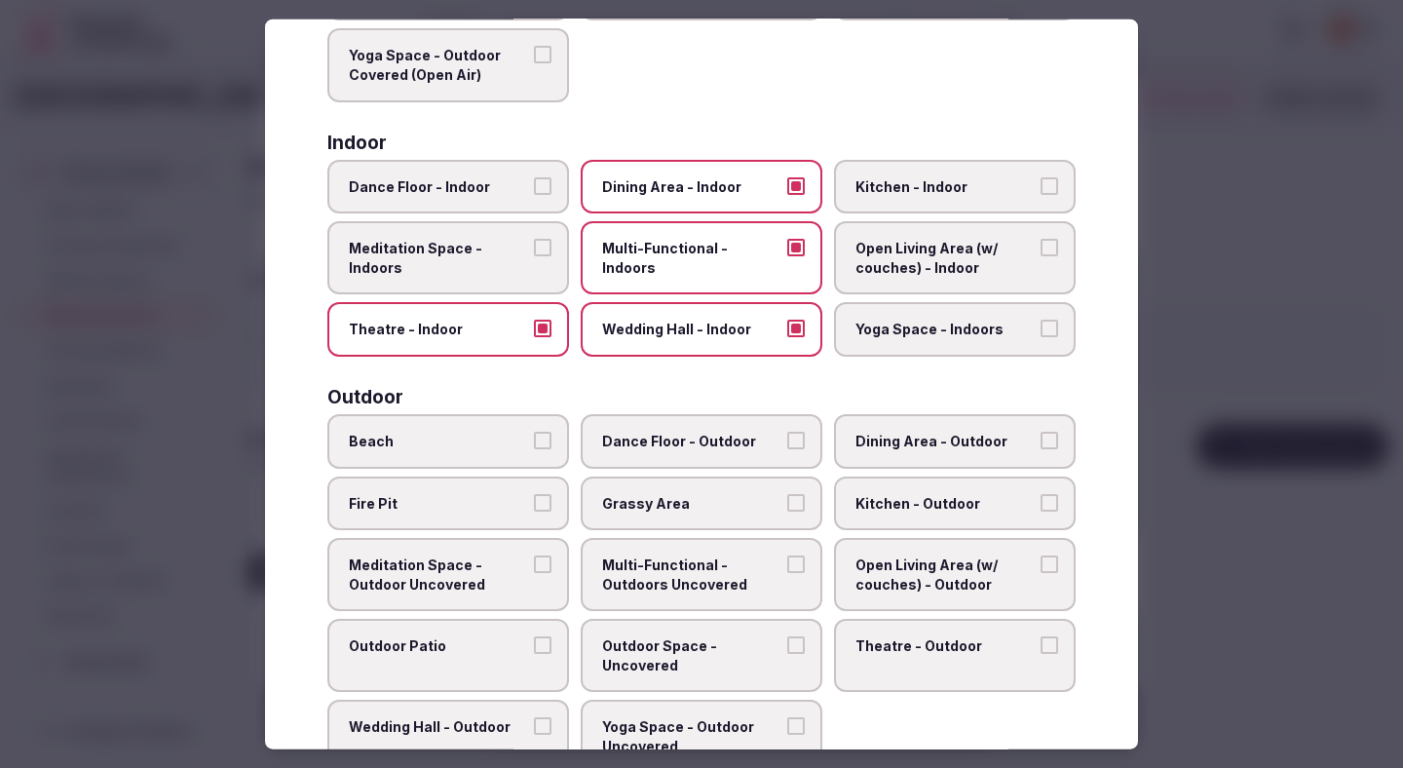
scroll to position [284, 0]
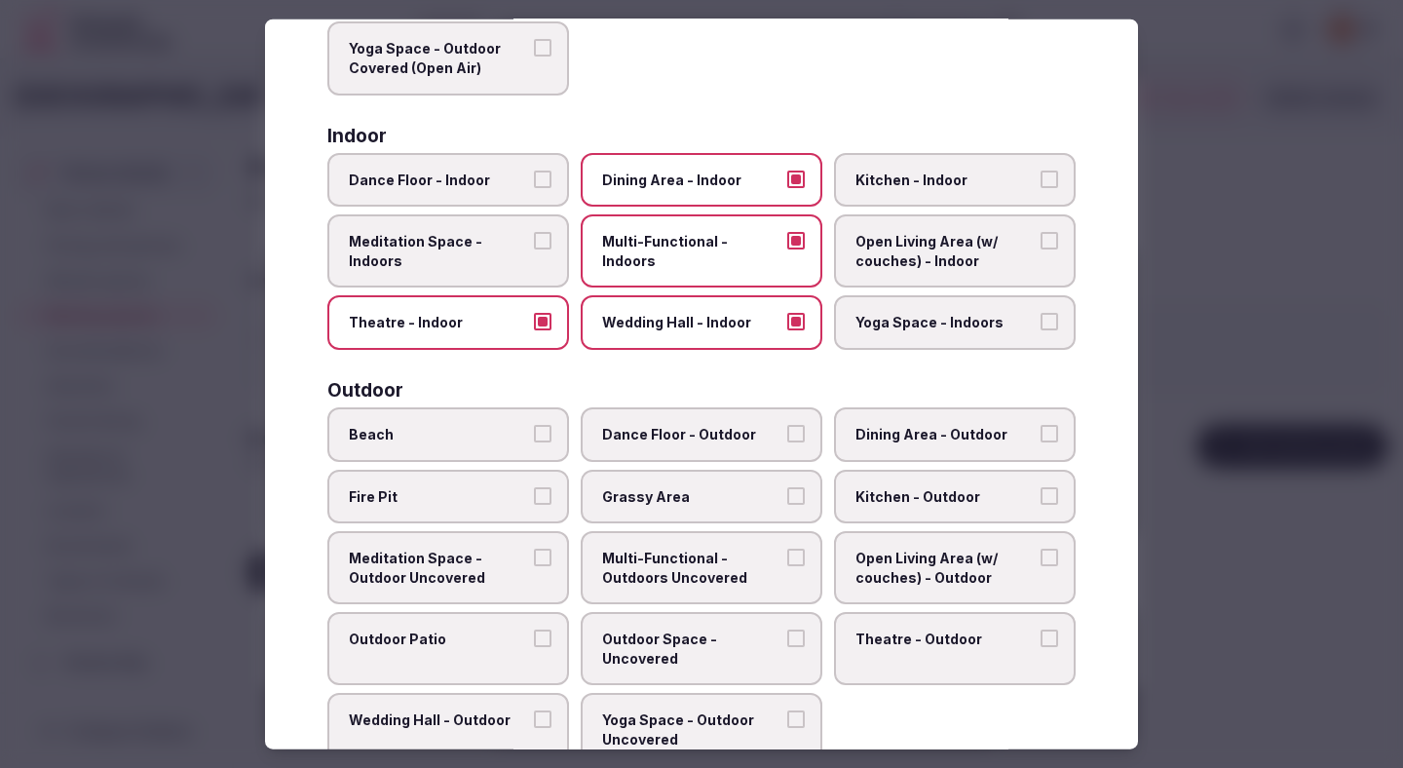
click at [1186, 464] on div at bounding box center [701, 384] width 1403 height 768
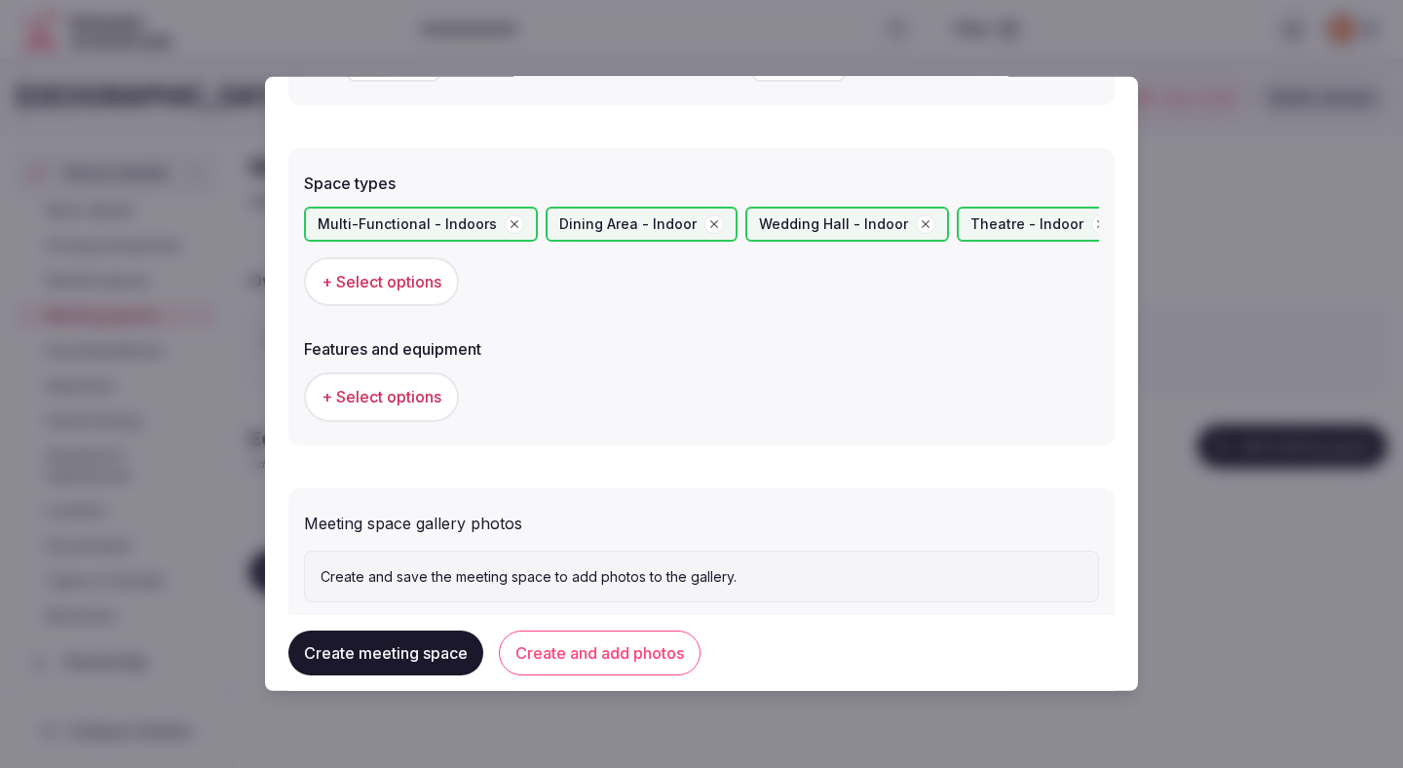
scroll to position [1099, 0]
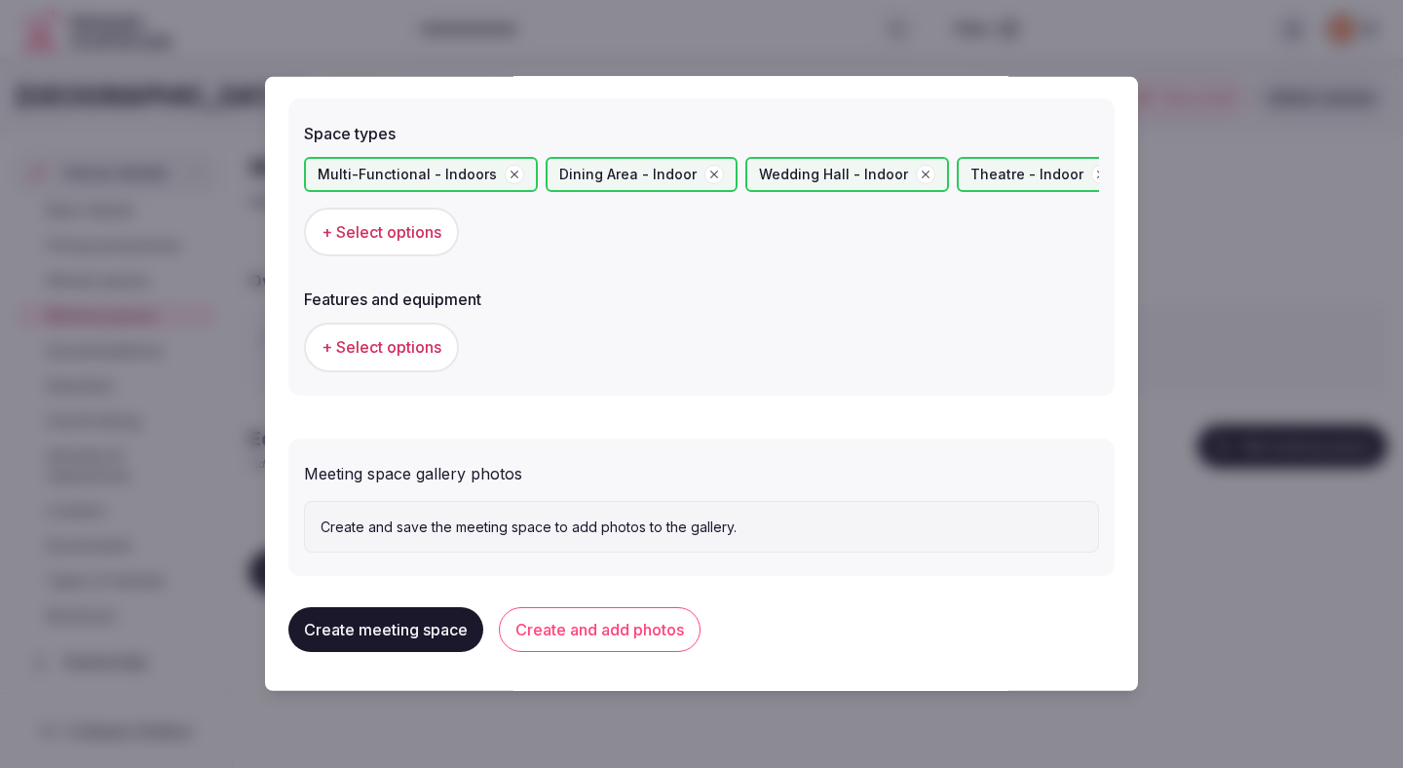
click at [422, 350] on span "+ Select options" at bounding box center [382, 346] width 120 height 21
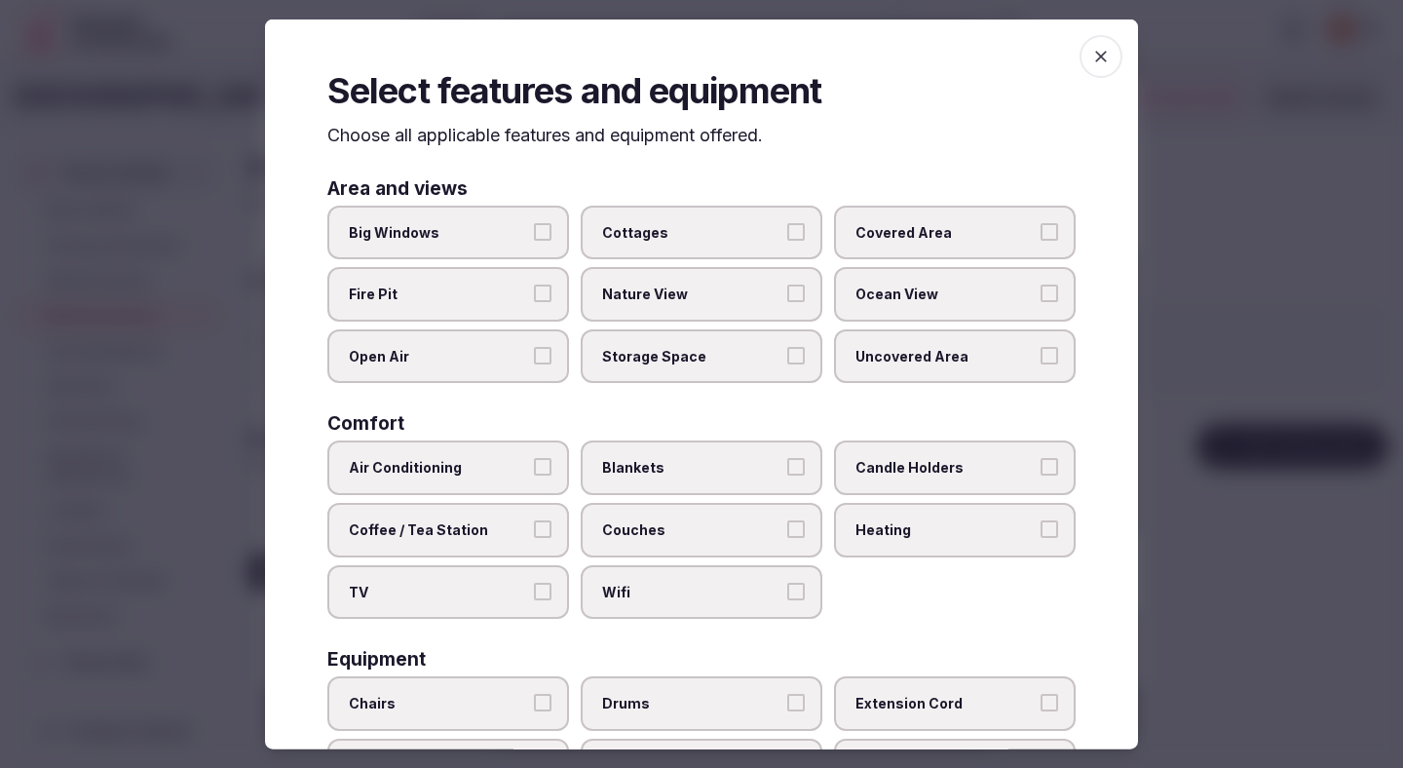
click at [447, 465] on span "Air Conditioning" at bounding box center [438, 467] width 179 height 19
click at [534, 465] on button "Air Conditioning" at bounding box center [543, 467] width 18 height 18
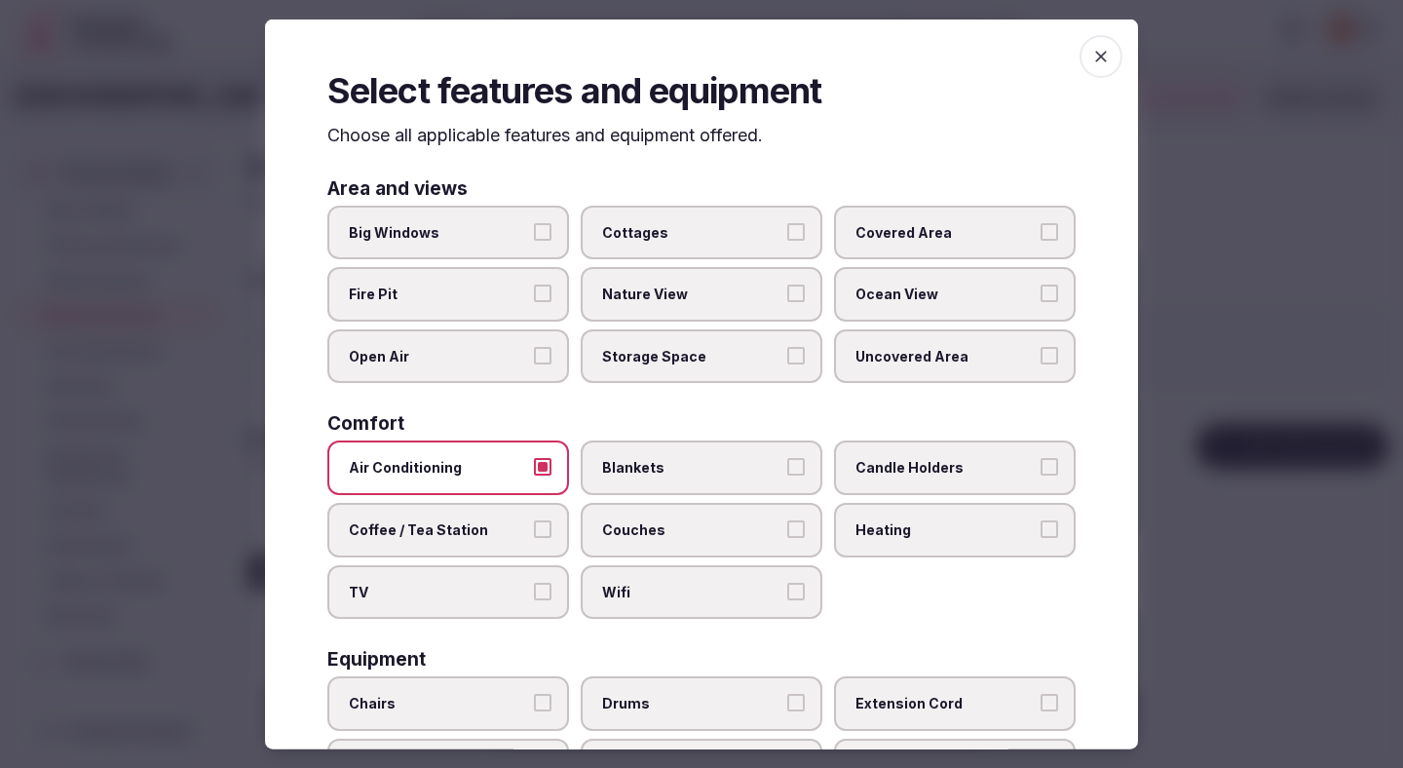
click at [443, 527] on span "Coffee / Tea Station" at bounding box center [438, 529] width 179 height 19
click at [534, 527] on button "Coffee / Tea Station" at bounding box center [543, 529] width 18 height 18
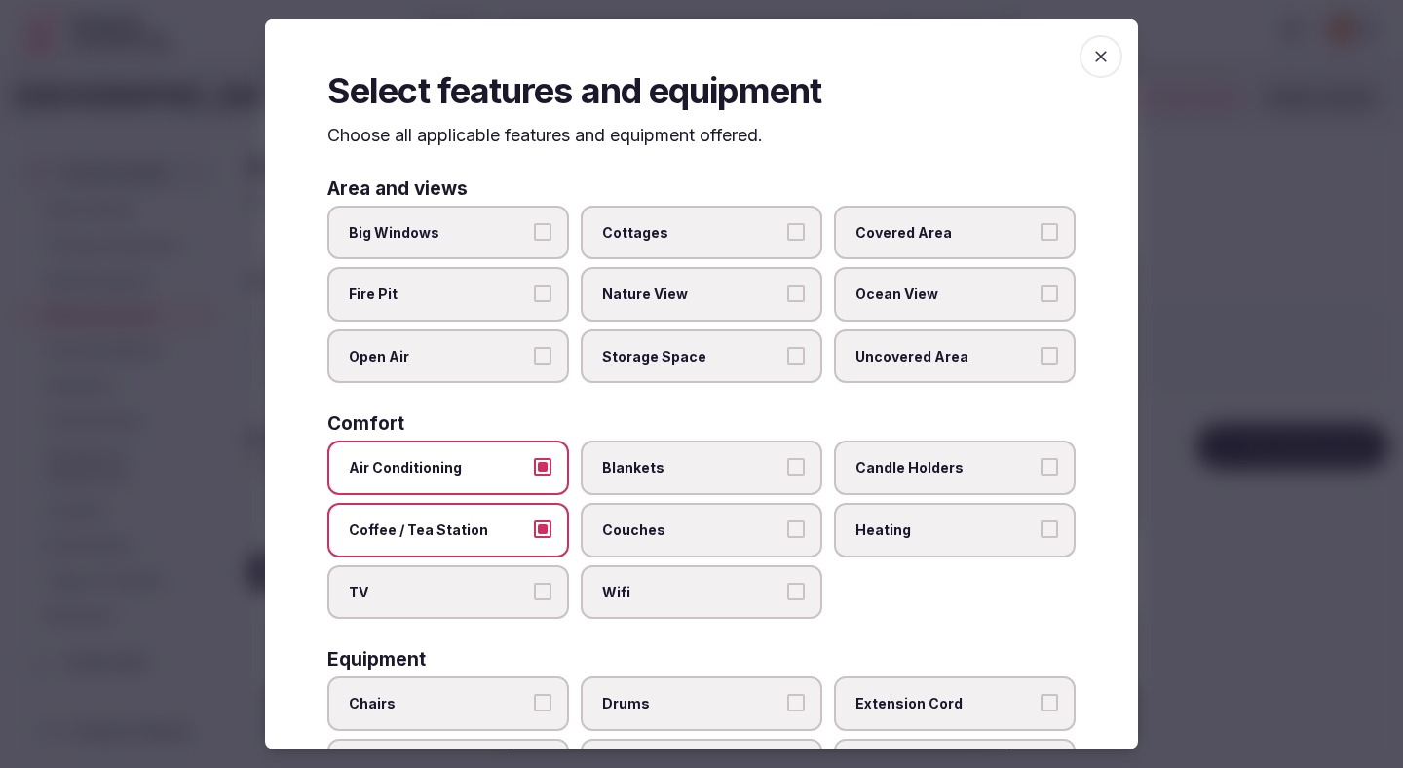
click at [443, 527] on span "Coffee / Tea Station" at bounding box center [438, 529] width 179 height 19
click at [534, 527] on button "Coffee / Tea Station" at bounding box center [543, 529] width 18 height 18
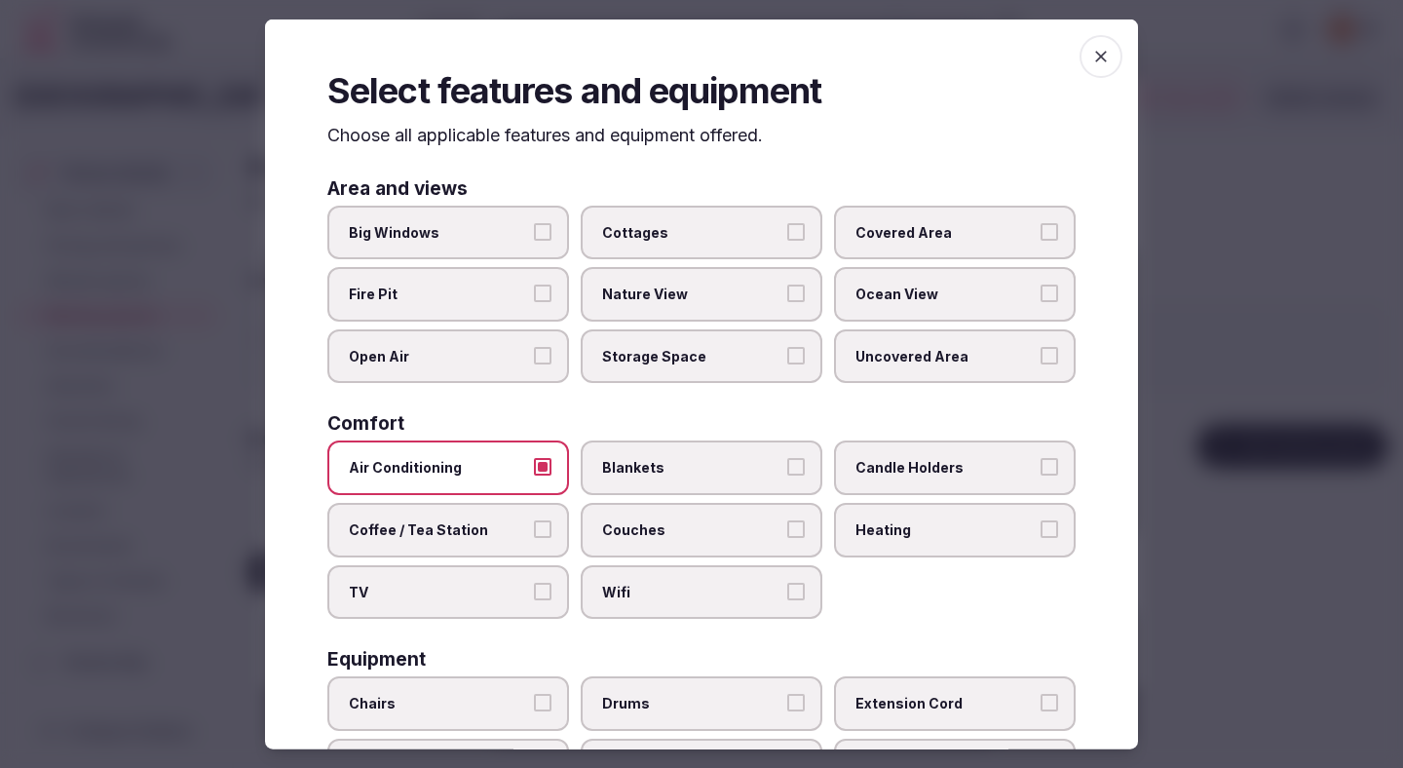
click at [457, 600] on span "TV" at bounding box center [438, 591] width 179 height 19
click at [534, 599] on button "TV" at bounding box center [543, 591] width 18 height 18
click at [720, 583] on span "Wifi" at bounding box center [691, 591] width 179 height 19
click at [787, 583] on button "Wifi" at bounding box center [796, 591] width 18 height 18
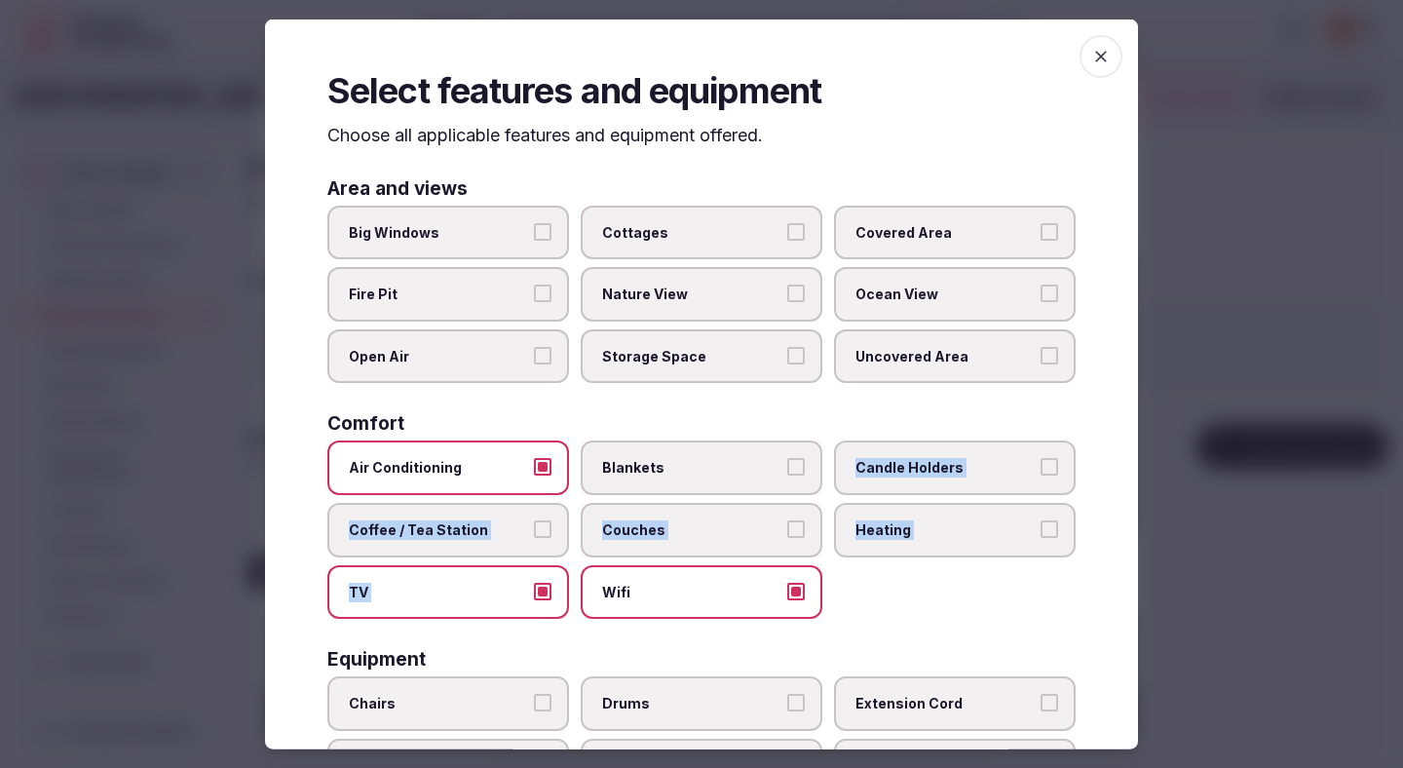
drag, startPoint x: 702, startPoint y: 469, endPoint x: 741, endPoint y: 590, distance: 127.9
click at [741, 590] on div "Air Conditioning Blankets Candle Holders Coffee / Tea Station Couches Heating T…" at bounding box center [701, 529] width 748 height 178
click at [735, 600] on span "Wifi" at bounding box center [691, 591] width 179 height 19
click at [787, 599] on button "Wifi" at bounding box center [796, 591] width 18 height 18
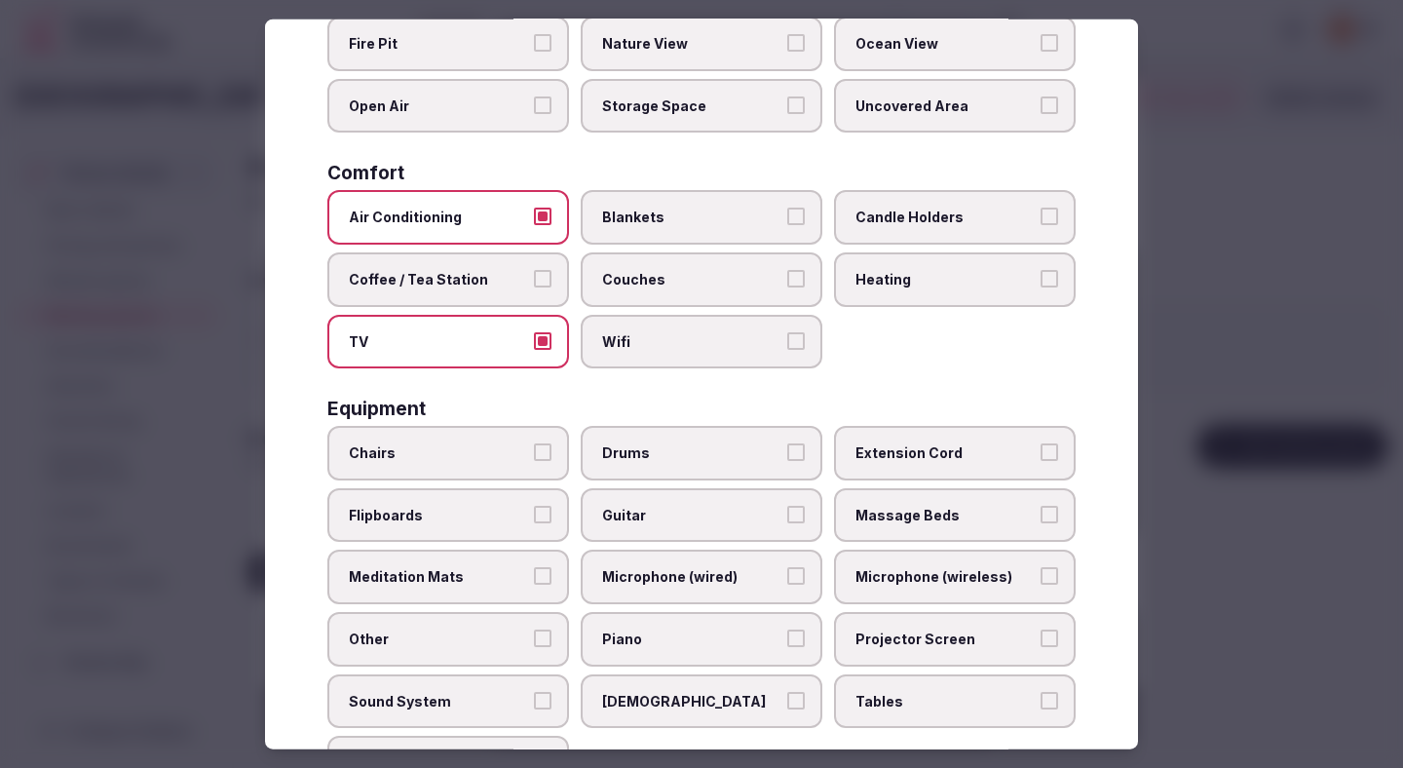
scroll to position [263, 0]
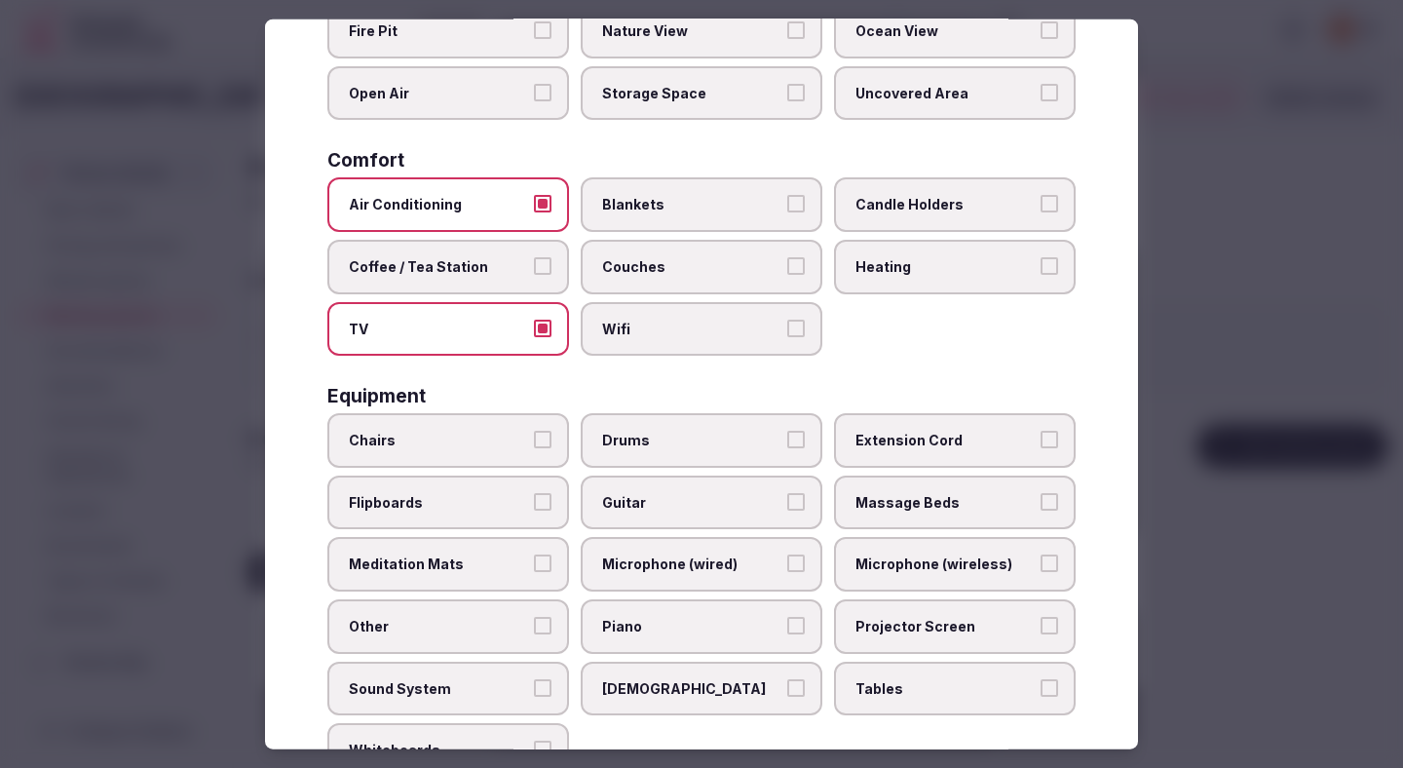
click at [496, 436] on span "Chairs" at bounding box center [438, 440] width 179 height 19
click at [534, 436] on button "Chairs" at bounding box center [543, 440] width 18 height 18
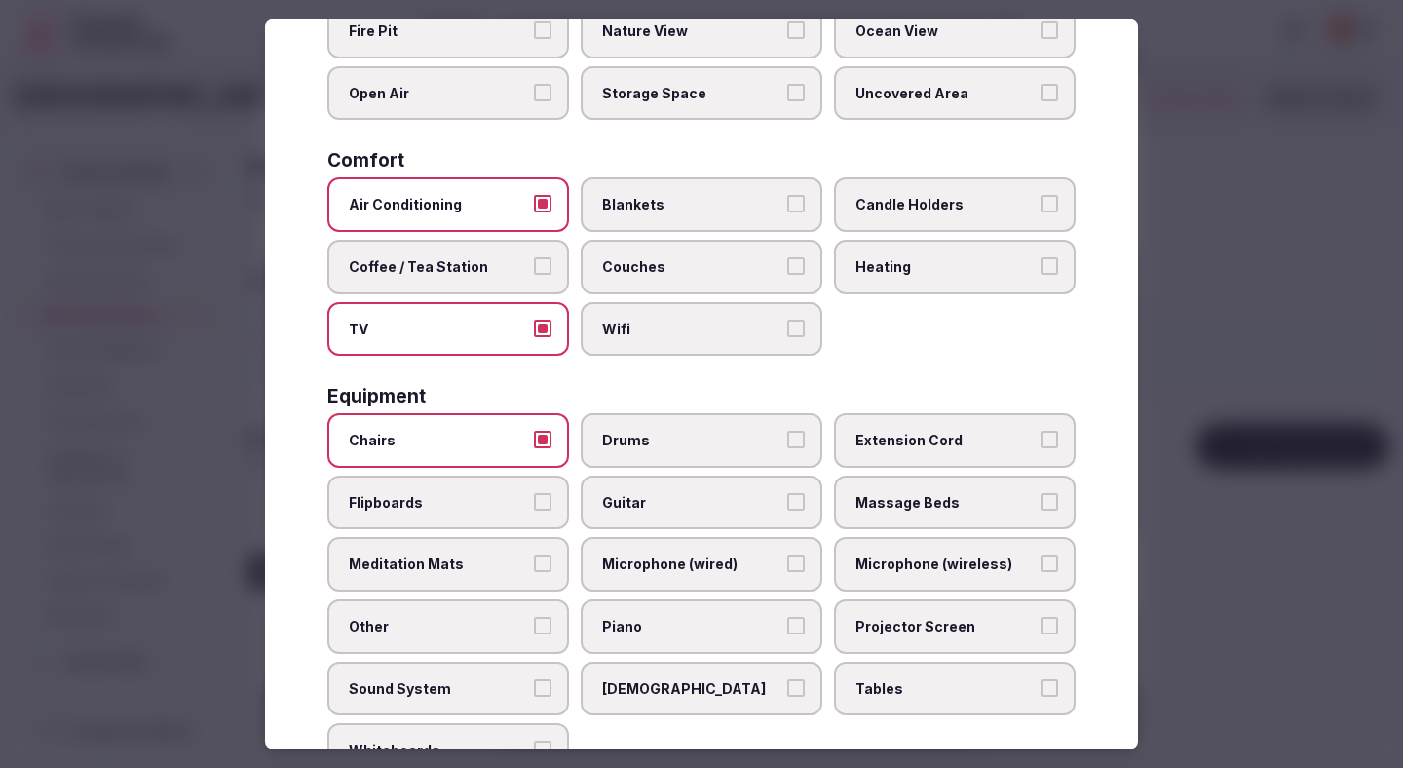
click at [885, 675] on label "Tables" at bounding box center [955, 688] width 242 height 55
click at [1041, 678] on button "Tables" at bounding box center [1050, 687] width 18 height 18
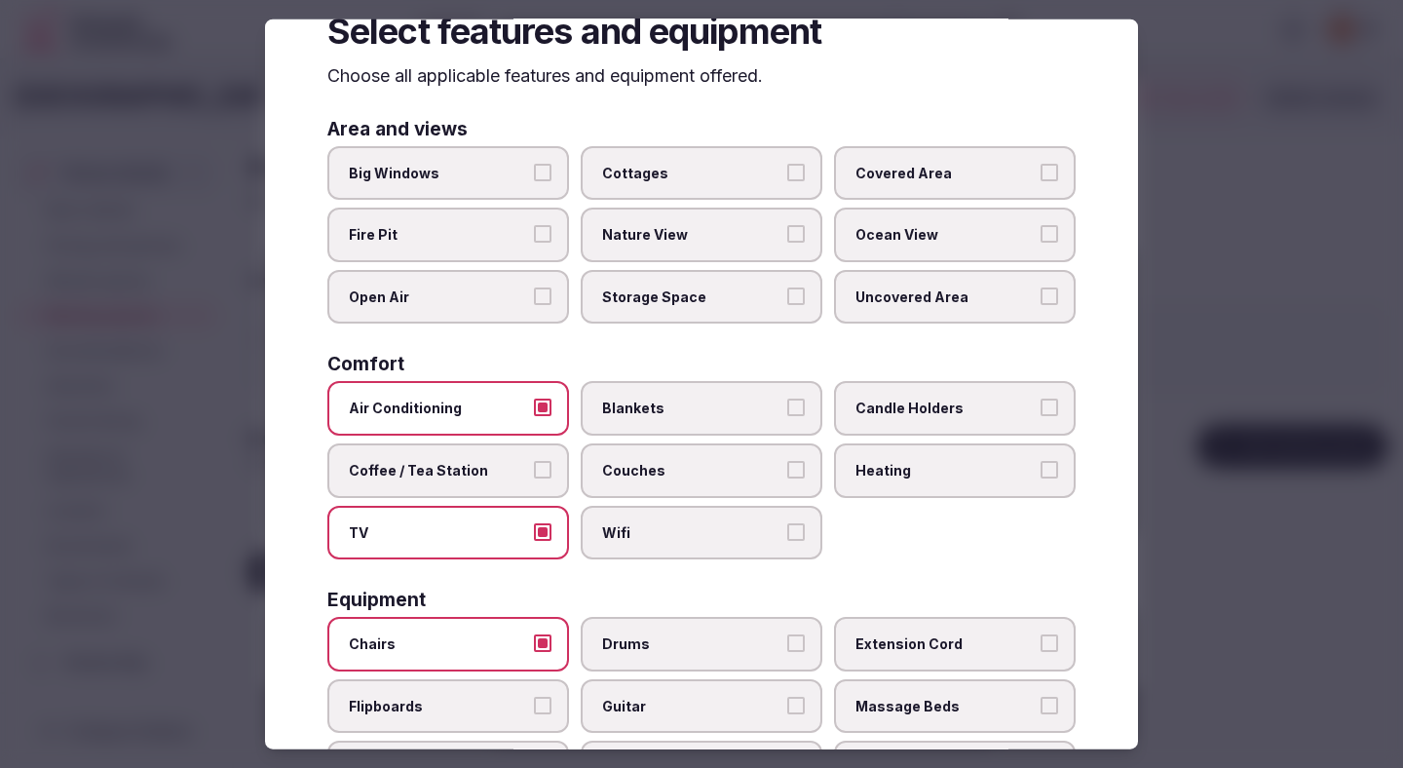
scroll to position [40, 0]
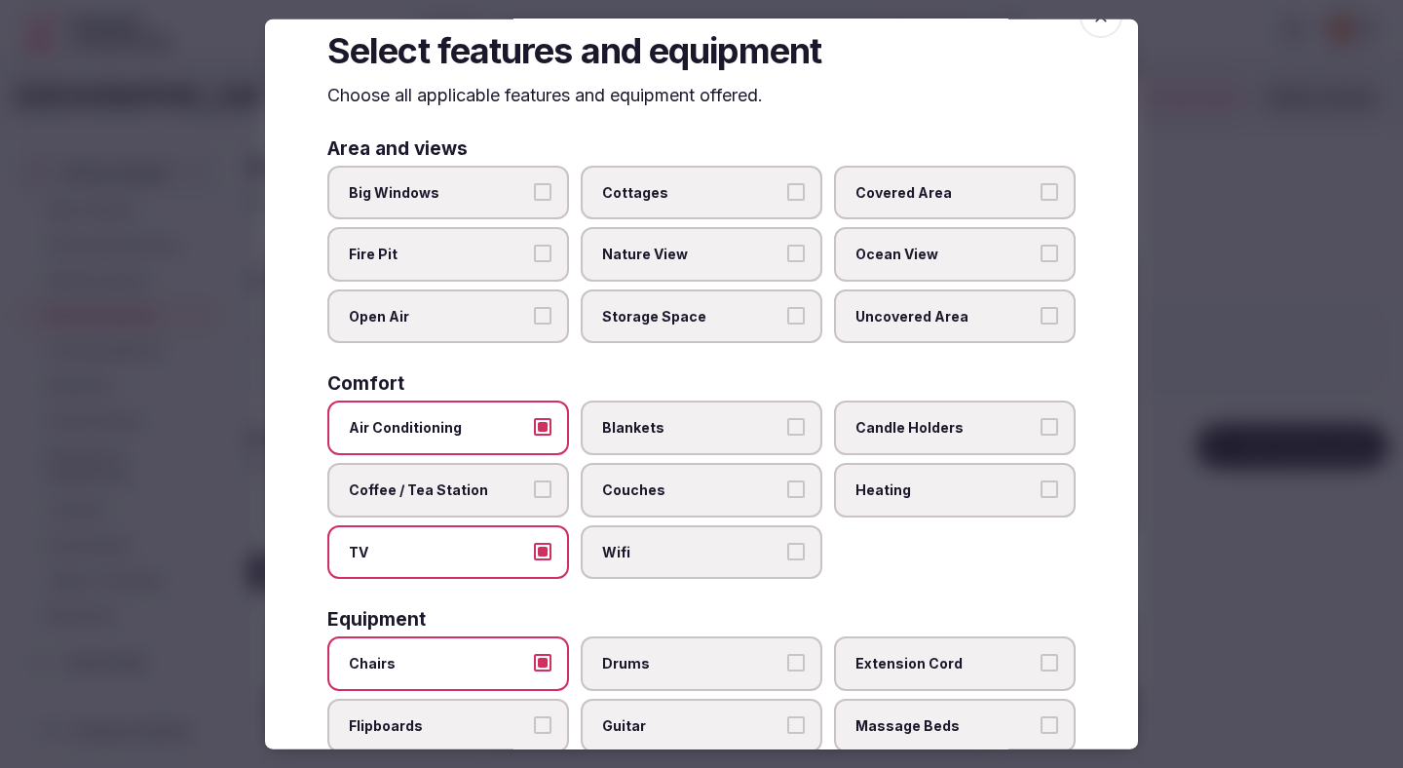
click at [759, 483] on span "Couches" at bounding box center [691, 489] width 179 height 19
click at [787, 483] on button "Couches" at bounding box center [796, 489] width 18 height 18
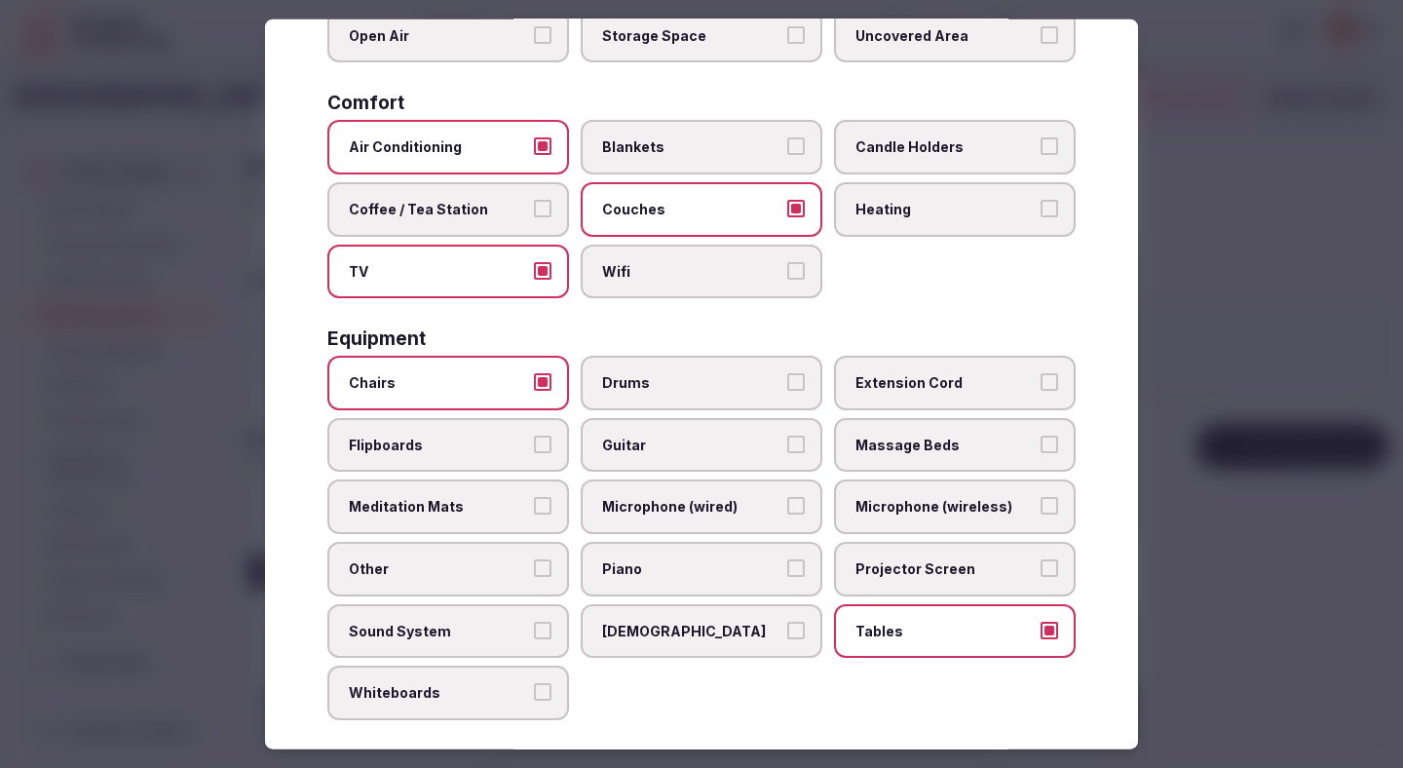
scroll to position [574, 0]
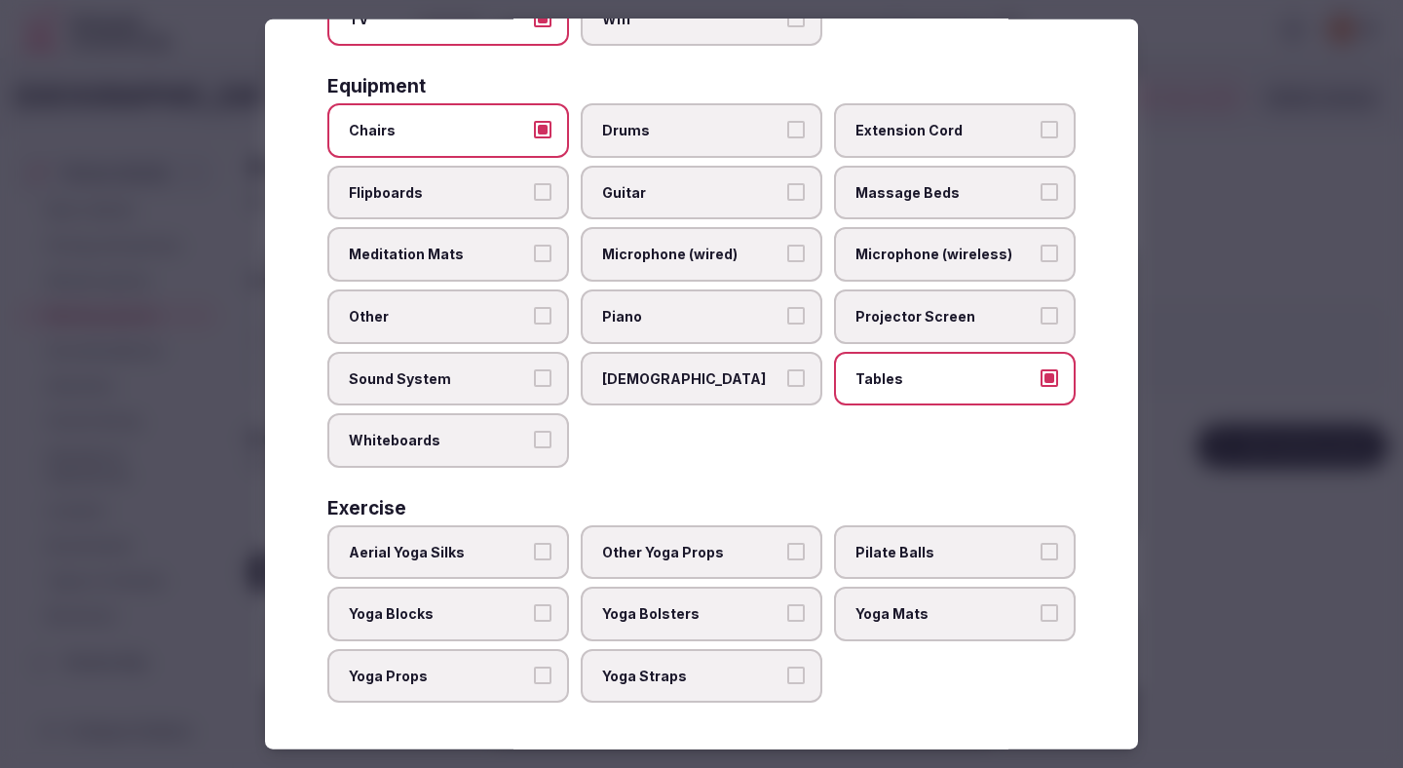
click at [1171, 381] on div at bounding box center [701, 384] width 1403 height 768
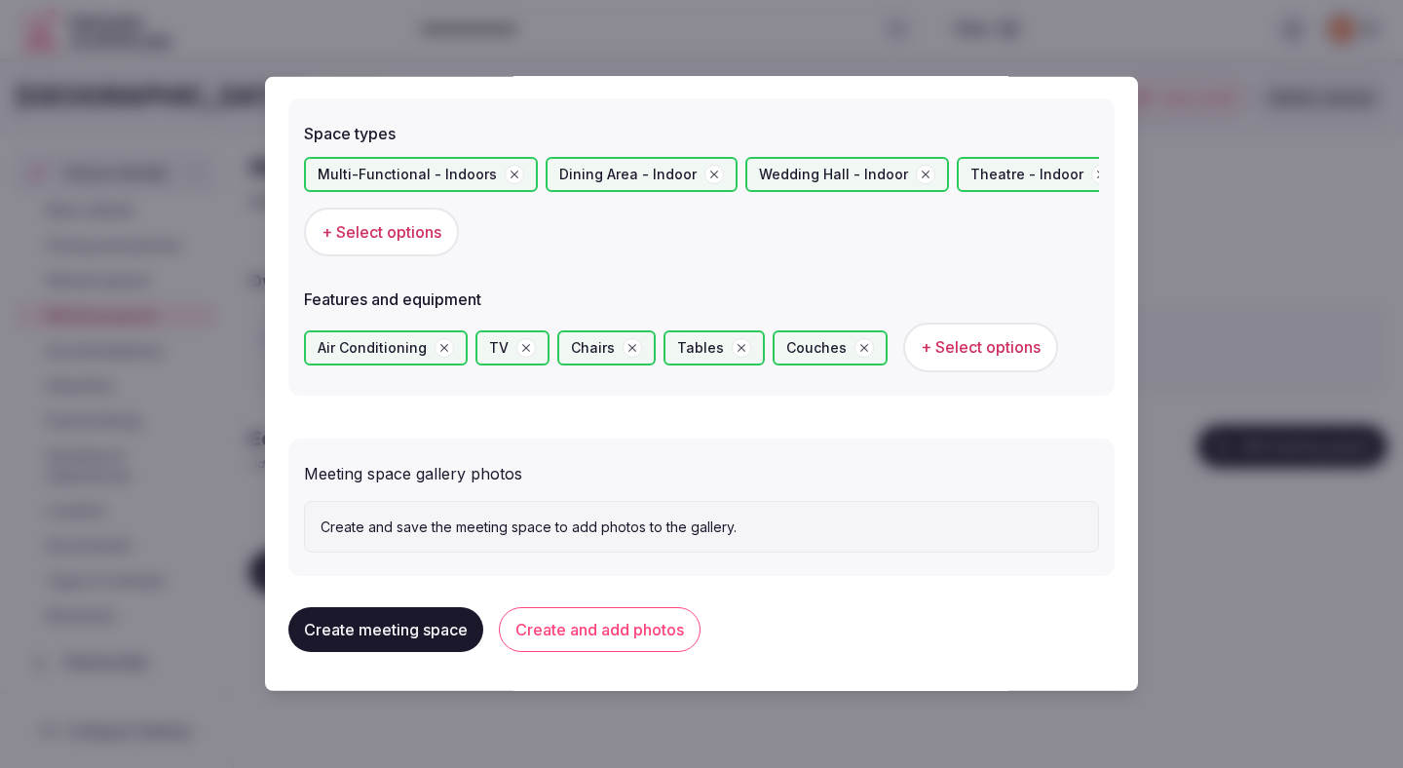
click at [646, 622] on button "Create and add photos" at bounding box center [600, 629] width 202 height 45
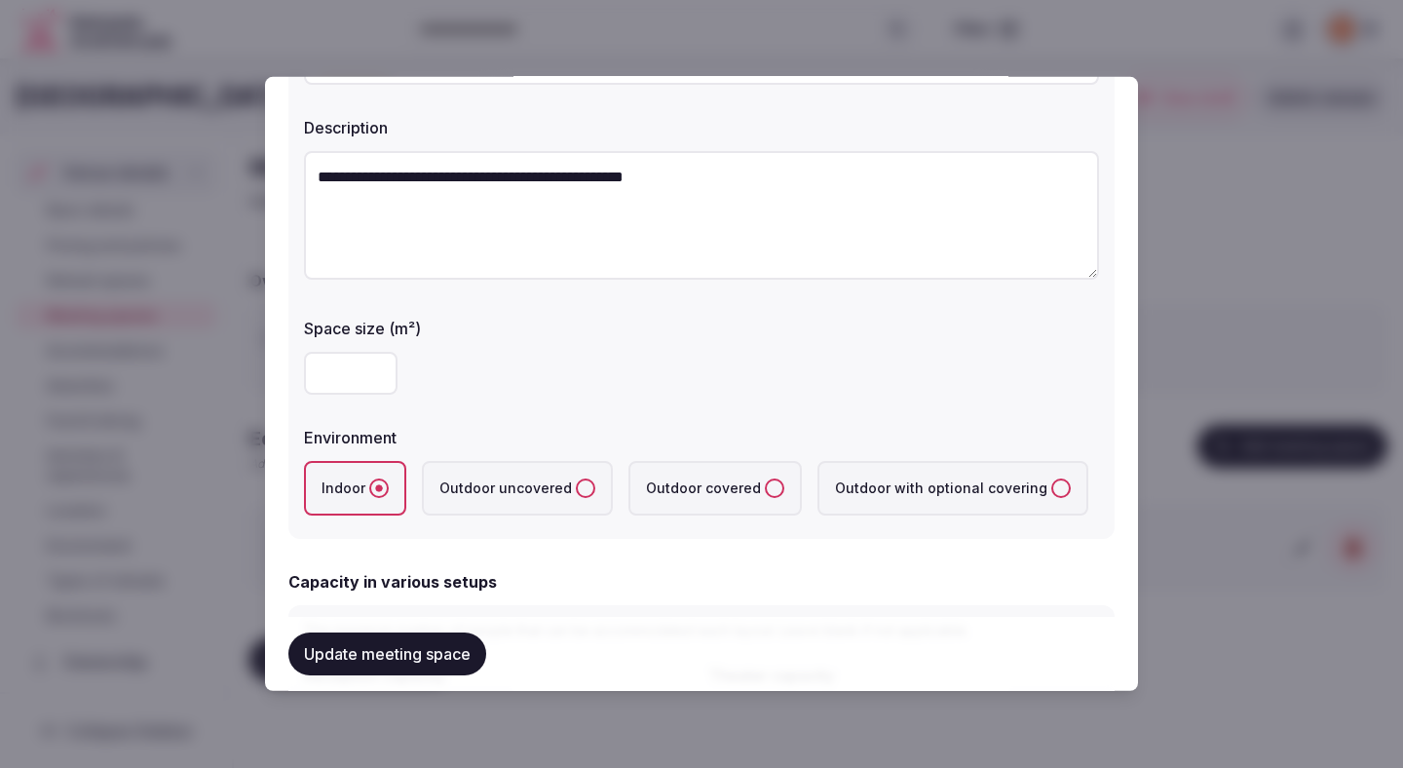
scroll to position [172, 0]
click at [347, 368] on input "number" at bounding box center [351, 372] width 94 height 43
click at [358, 377] on input "****" at bounding box center [351, 372] width 94 height 43
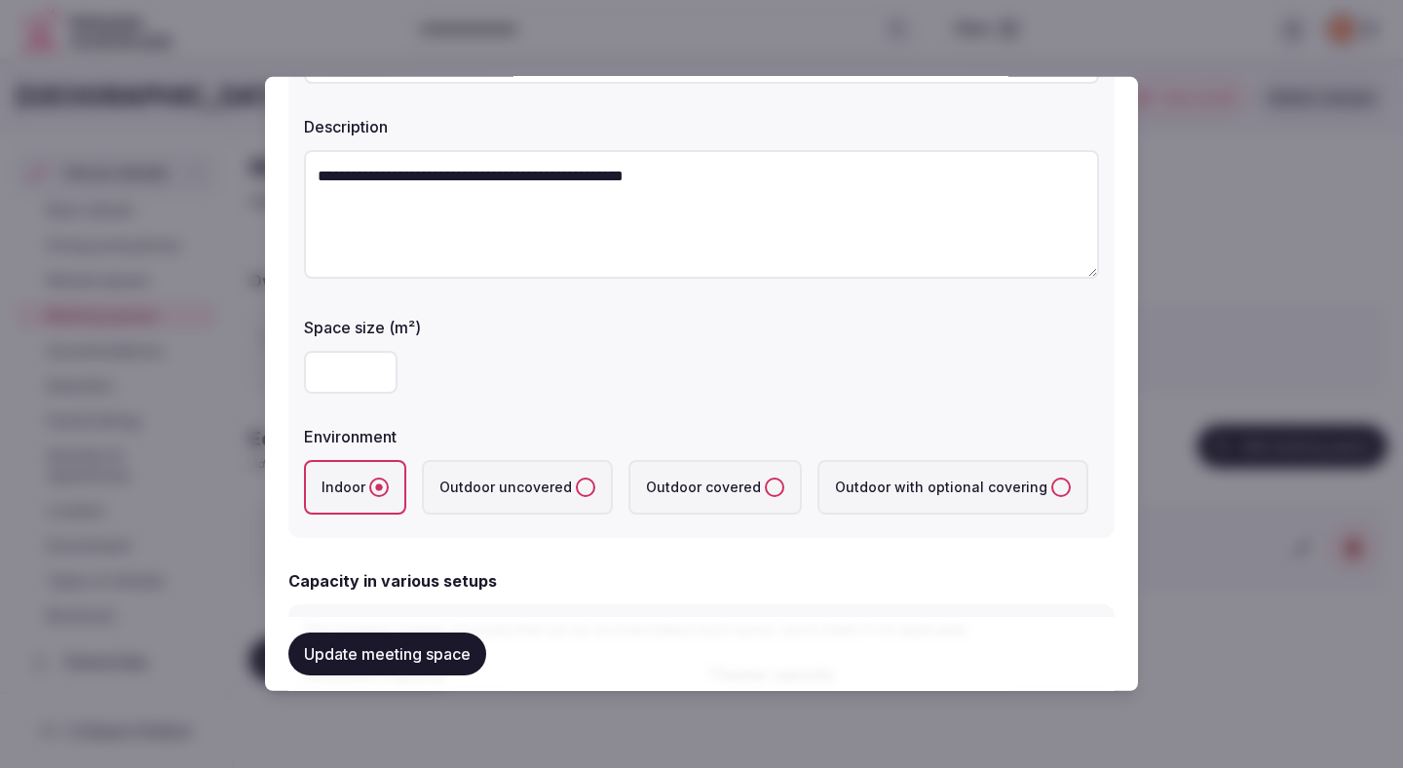
type input "**"
click at [505, 393] on div "**" at bounding box center [701, 372] width 795 height 43
click at [507, 393] on div "**" at bounding box center [701, 372] width 795 height 43
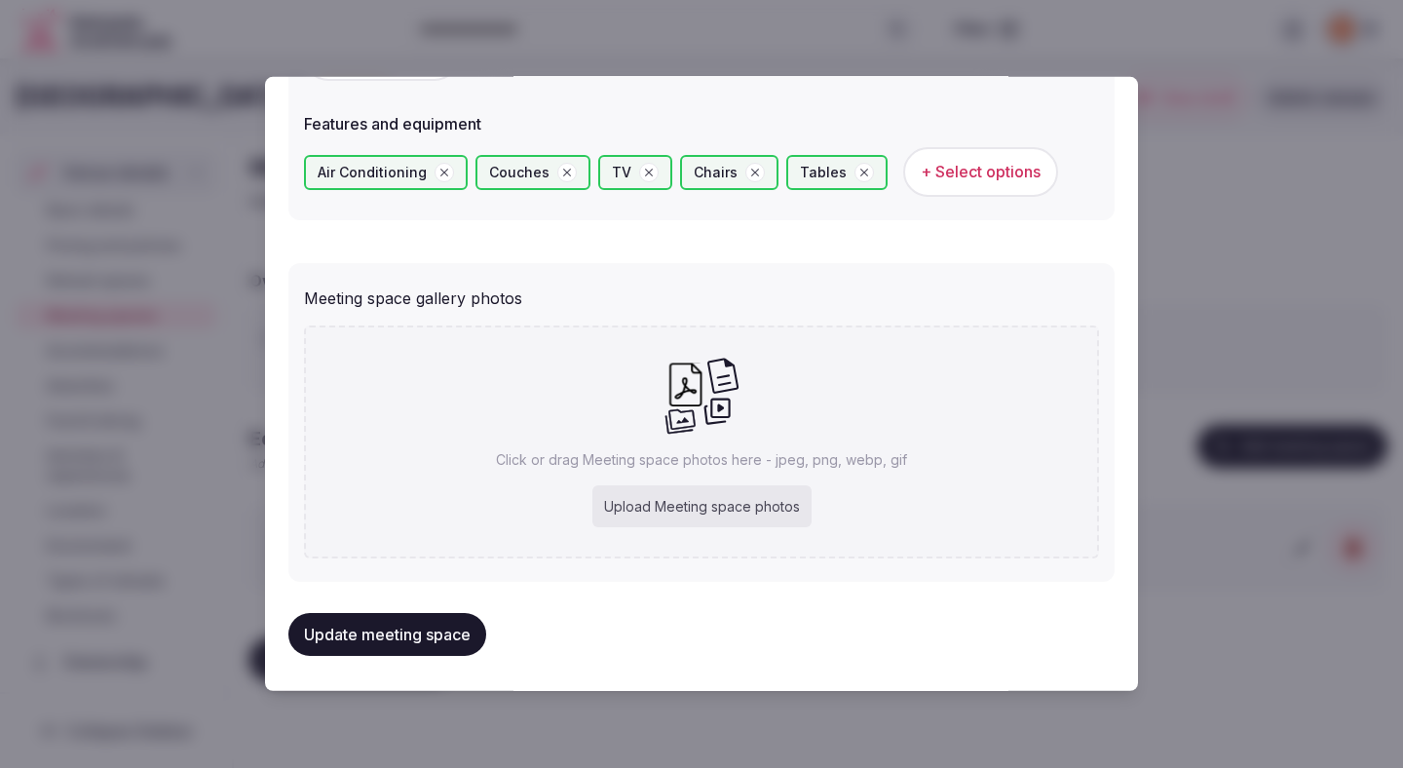
scroll to position [1278, 0]
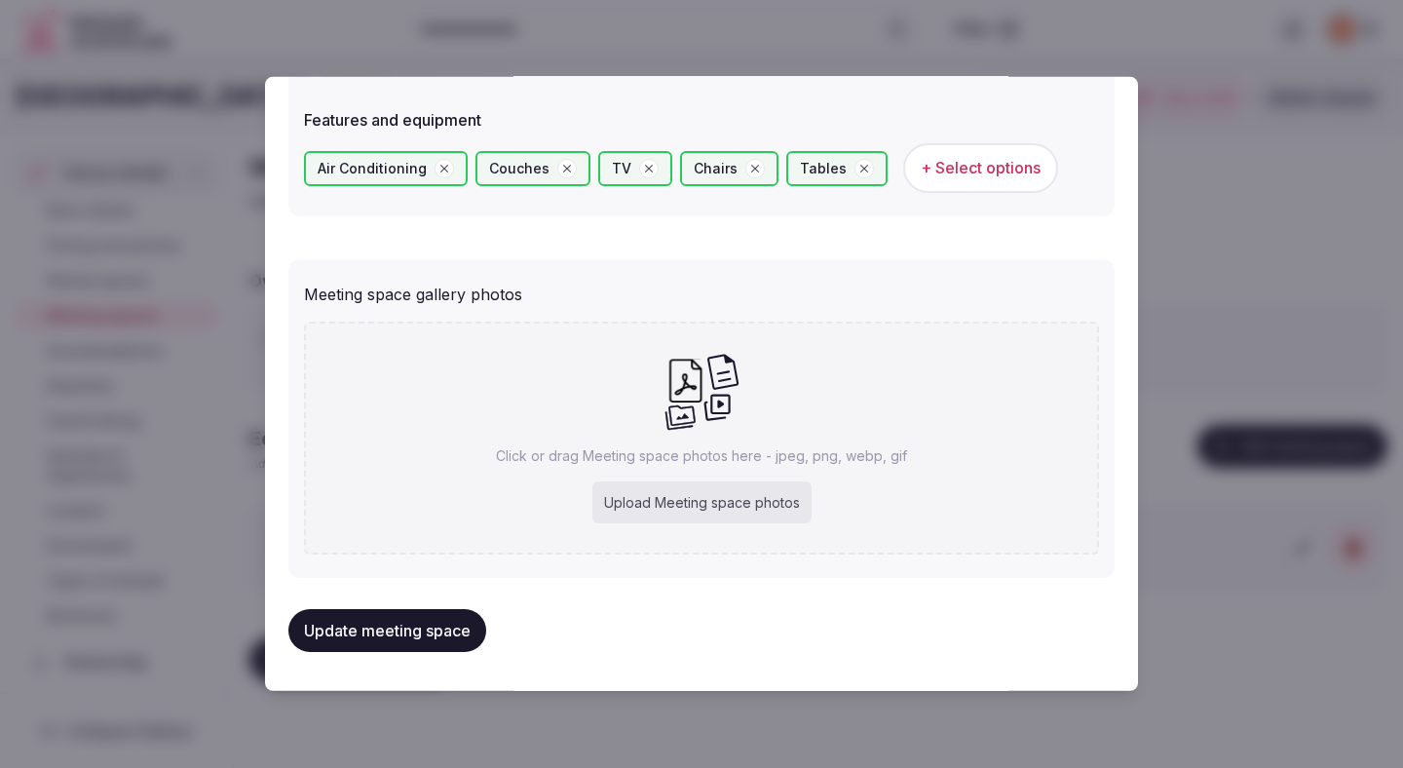
click at [429, 638] on button "Update meeting space" at bounding box center [387, 630] width 198 height 43
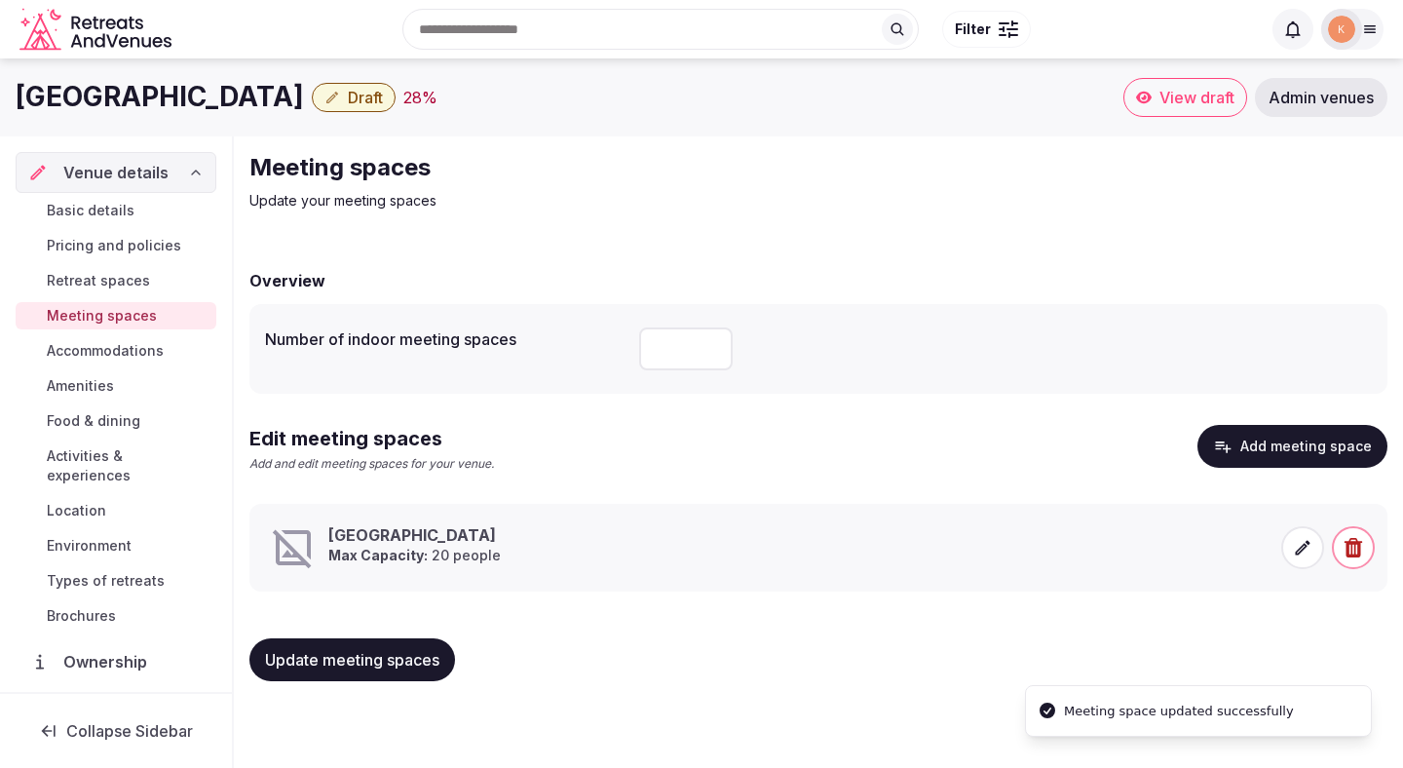
click at [1296, 549] on icon at bounding box center [1302, 547] width 19 height 19
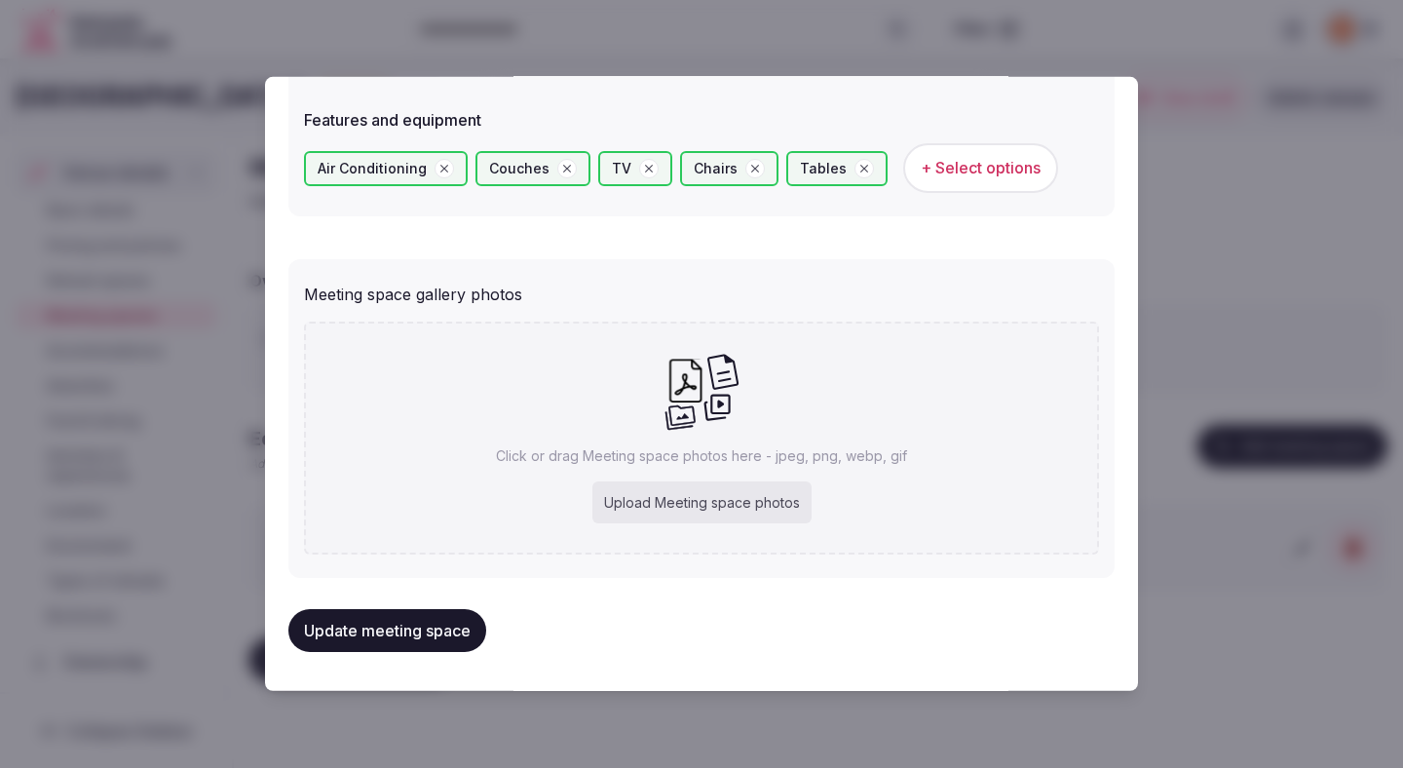
click at [641, 498] on div "Upload Meeting space photos" at bounding box center [701, 502] width 219 height 43
type input "**********"
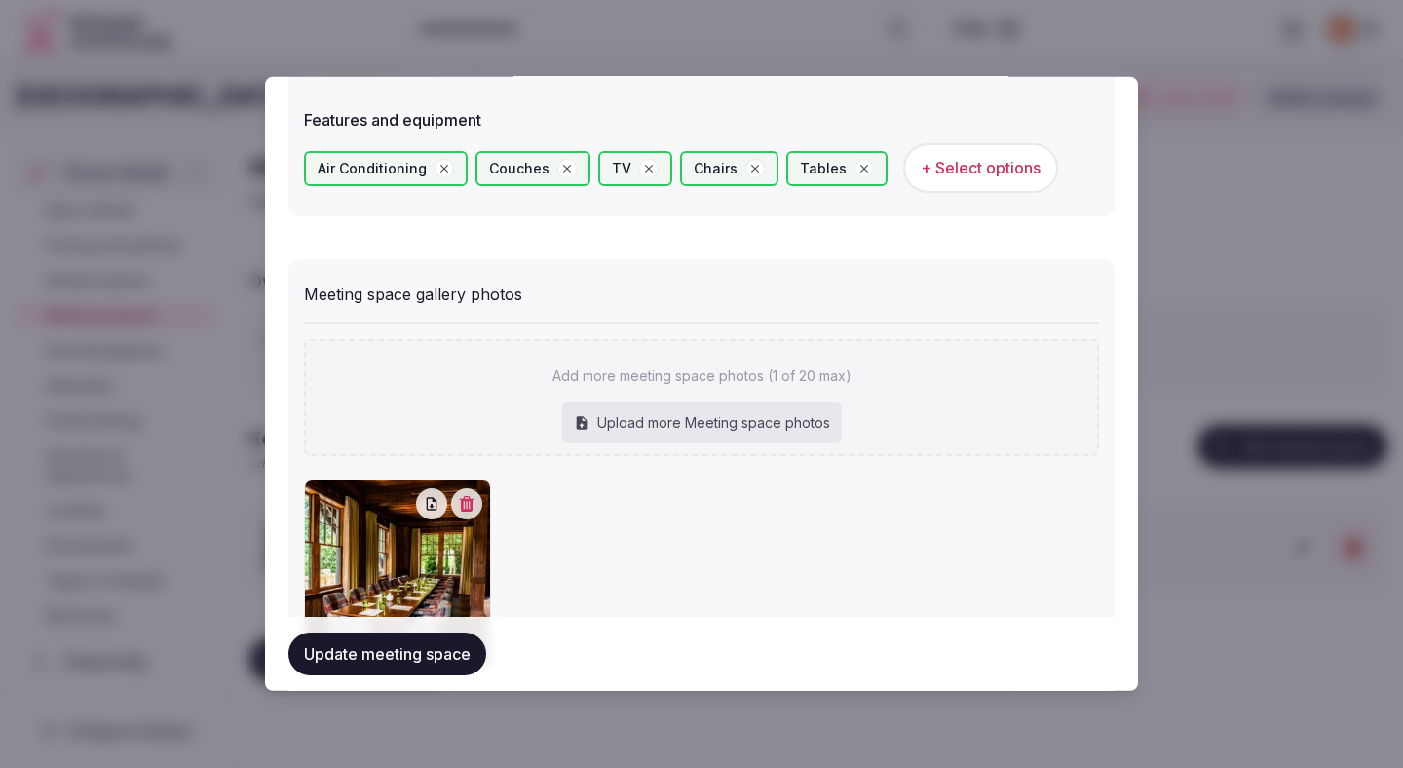
click at [474, 654] on button "Update meeting space" at bounding box center [387, 653] width 198 height 43
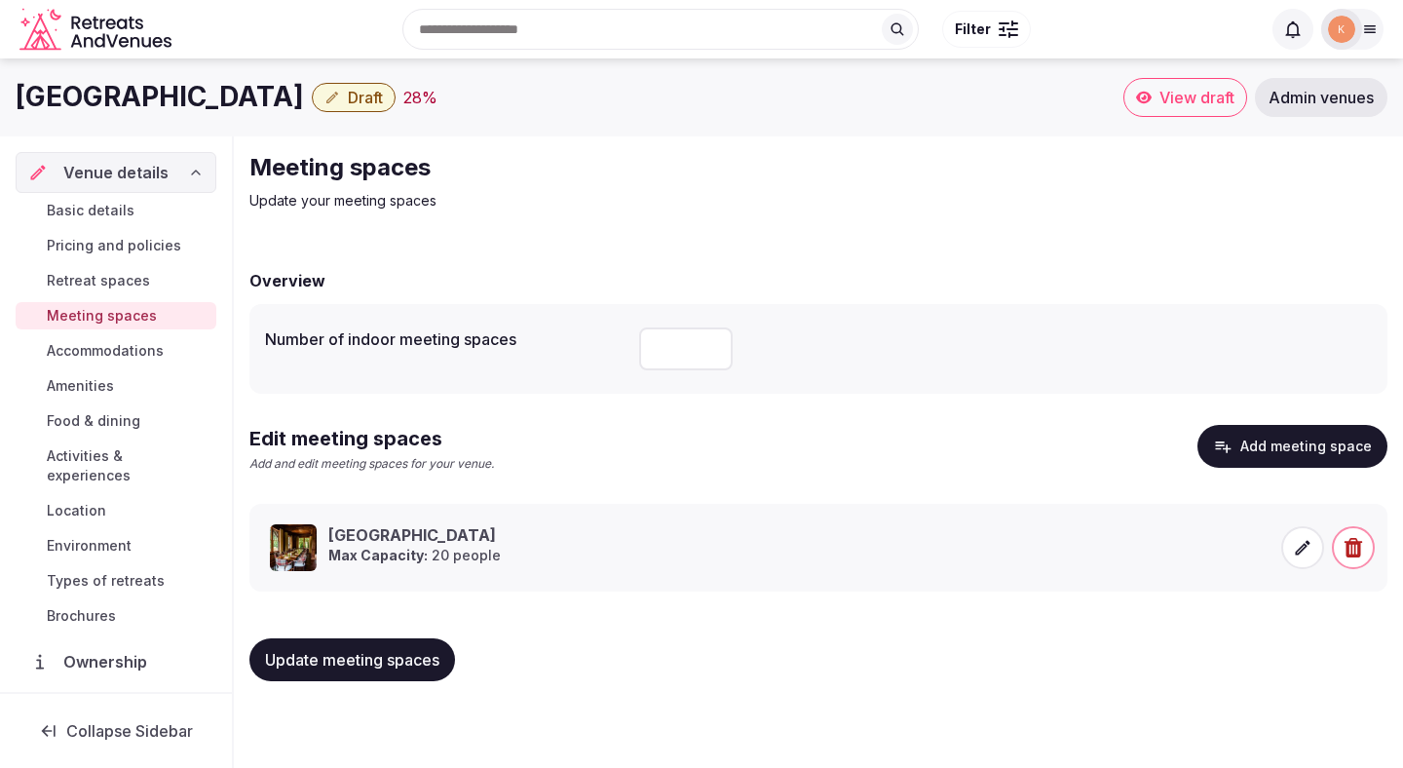
click at [397, 652] on span "Update meeting spaces" at bounding box center [352, 659] width 174 height 19
click at [144, 355] on span "Accommodations" at bounding box center [105, 350] width 117 height 19
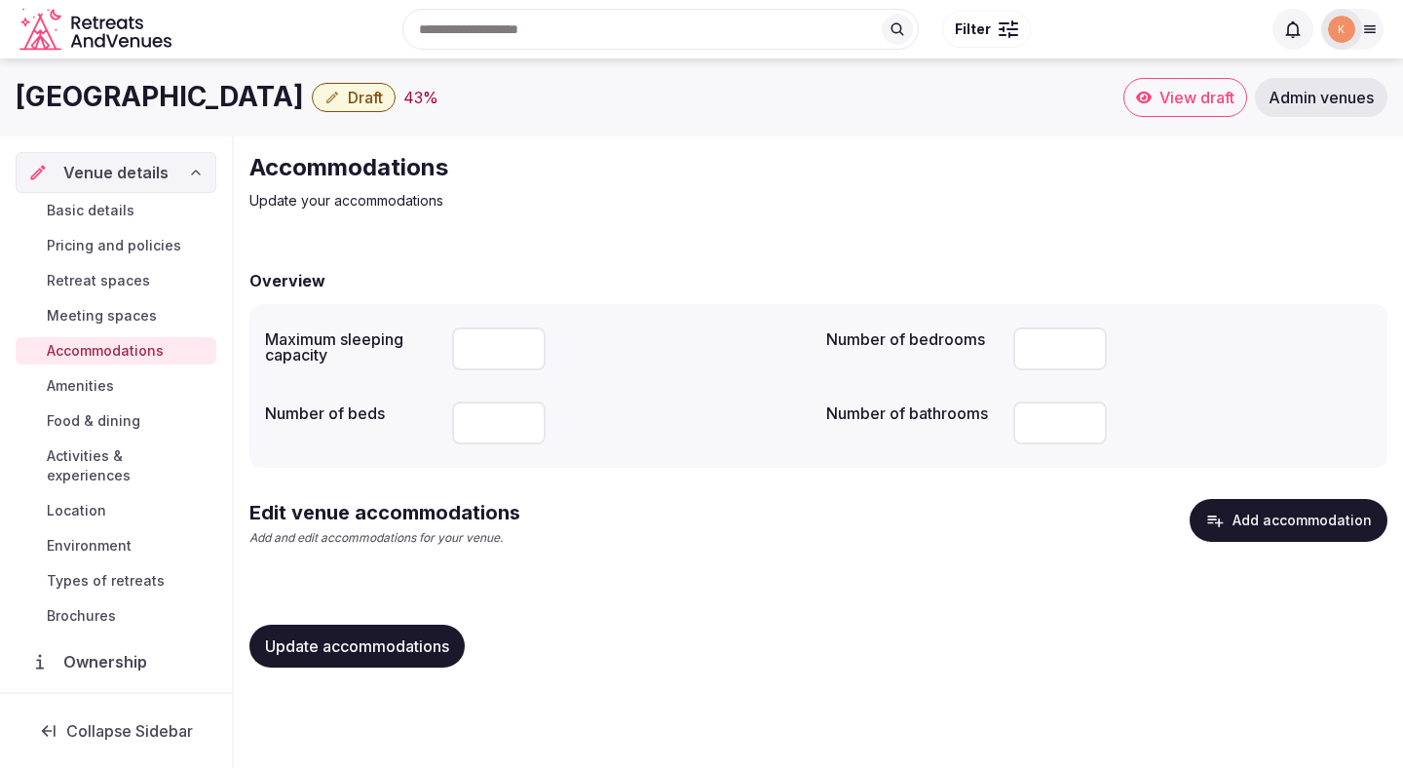
click at [346, 635] on button "Update accommodations" at bounding box center [356, 646] width 215 height 43
click at [104, 210] on span "Basic details" at bounding box center [91, 210] width 88 height 19
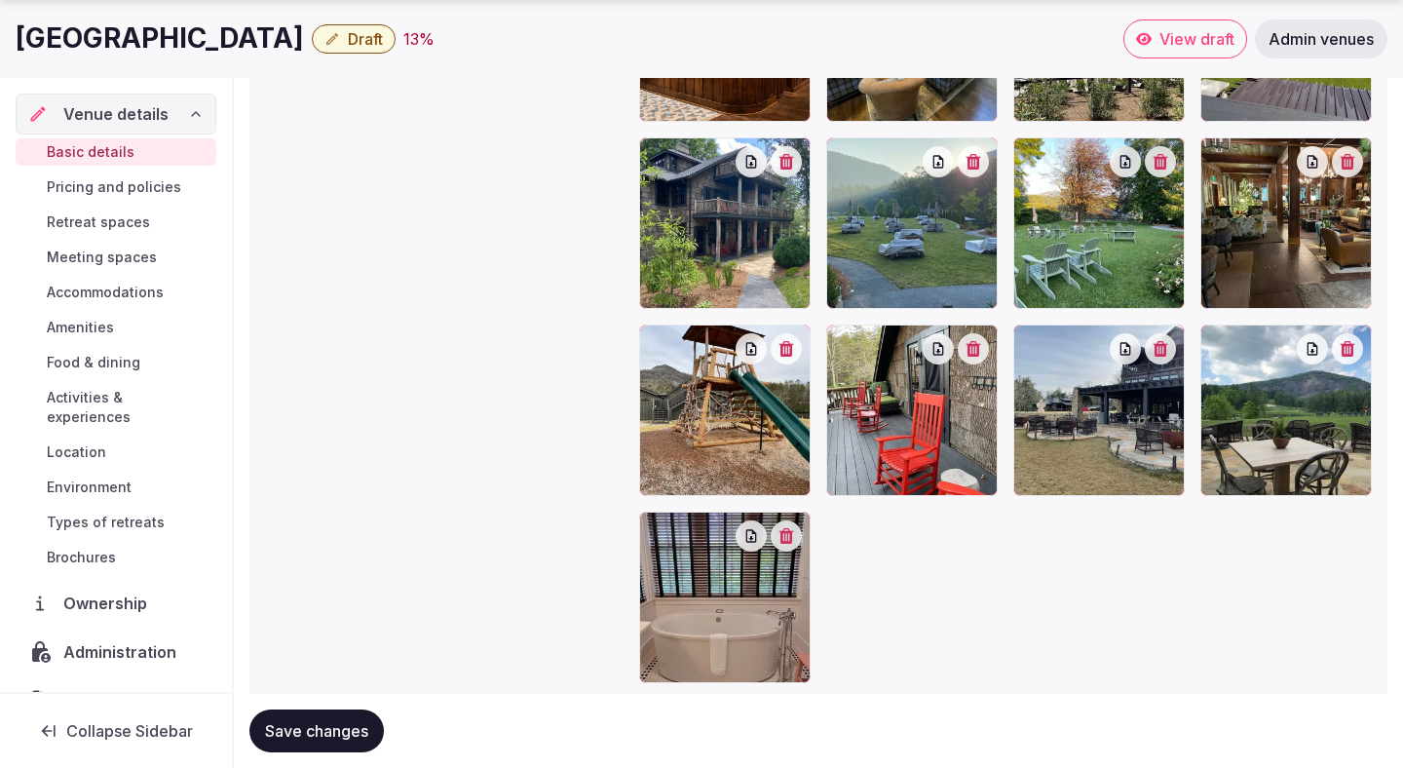
scroll to position [2633, 0]
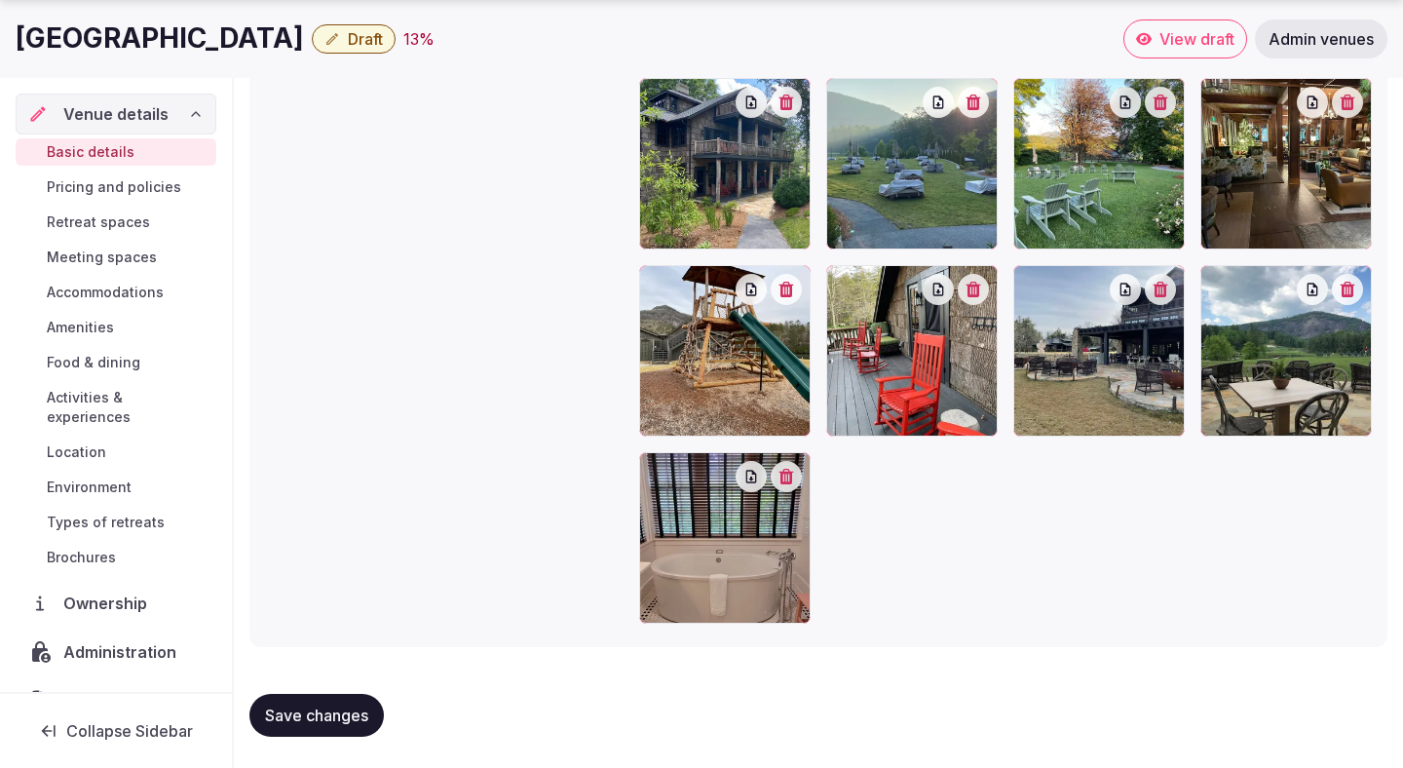
click at [129, 297] on span "Accommodations" at bounding box center [105, 292] width 117 height 19
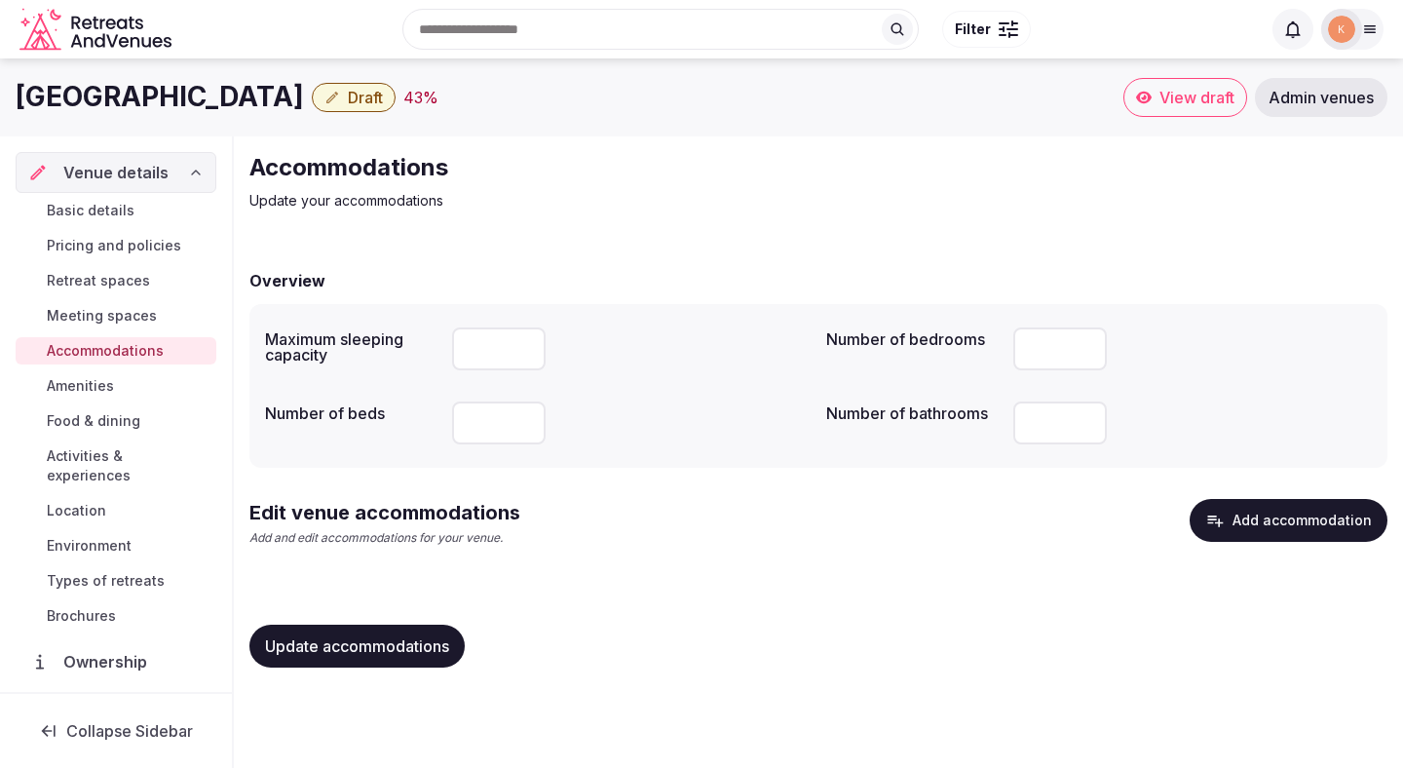
click at [1237, 511] on button "Add accommodation" at bounding box center [1289, 520] width 198 height 43
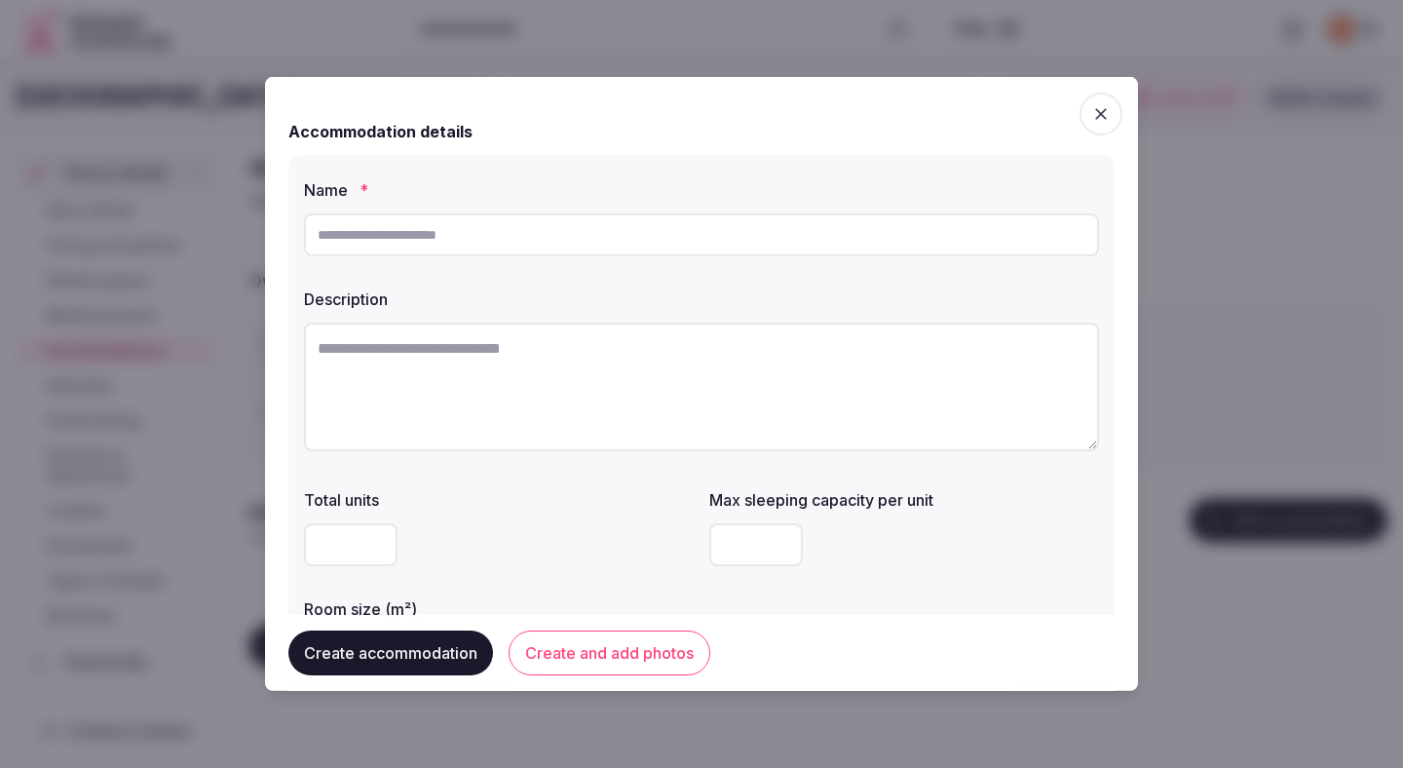
click at [796, 251] on input "text" at bounding box center [701, 234] width 795 height 43
paste input "**********"
type input "**********"
click at [638, 391] on textarea at bounding box center [701, 387] width 795 height 129
paste textarea "**********"
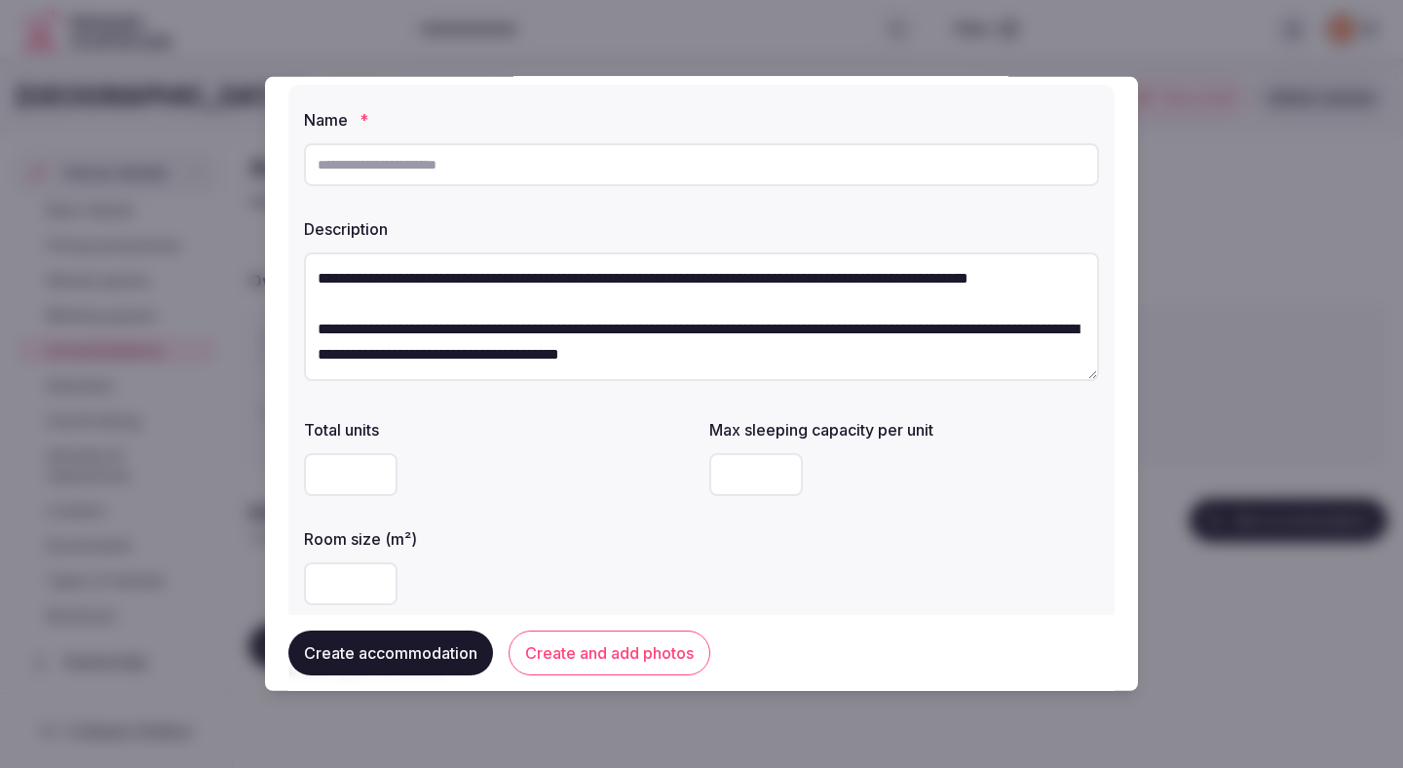
scroll to position [75, 0]
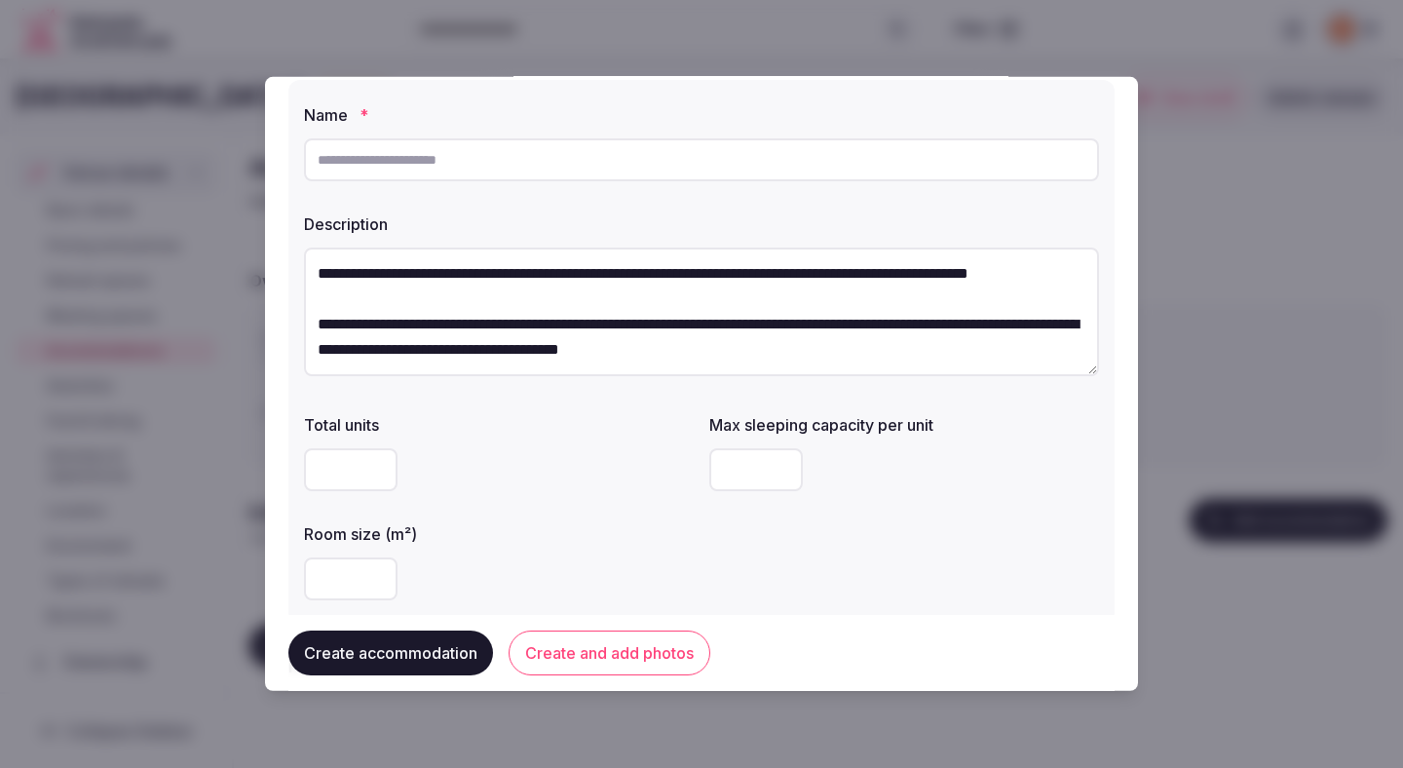
drag, startPoint x: 392, startPoint y: 329, endPoint x: 301, endPoint y: 328, distance: 90.6
click at [301, 328] on div "**********" at bounding box center [701, 352] width 826 height 544
type textarea "**********"
click at [355, 165] on input "text" at bounding box center [701, 159] width 795 height 43
paste input "*********"
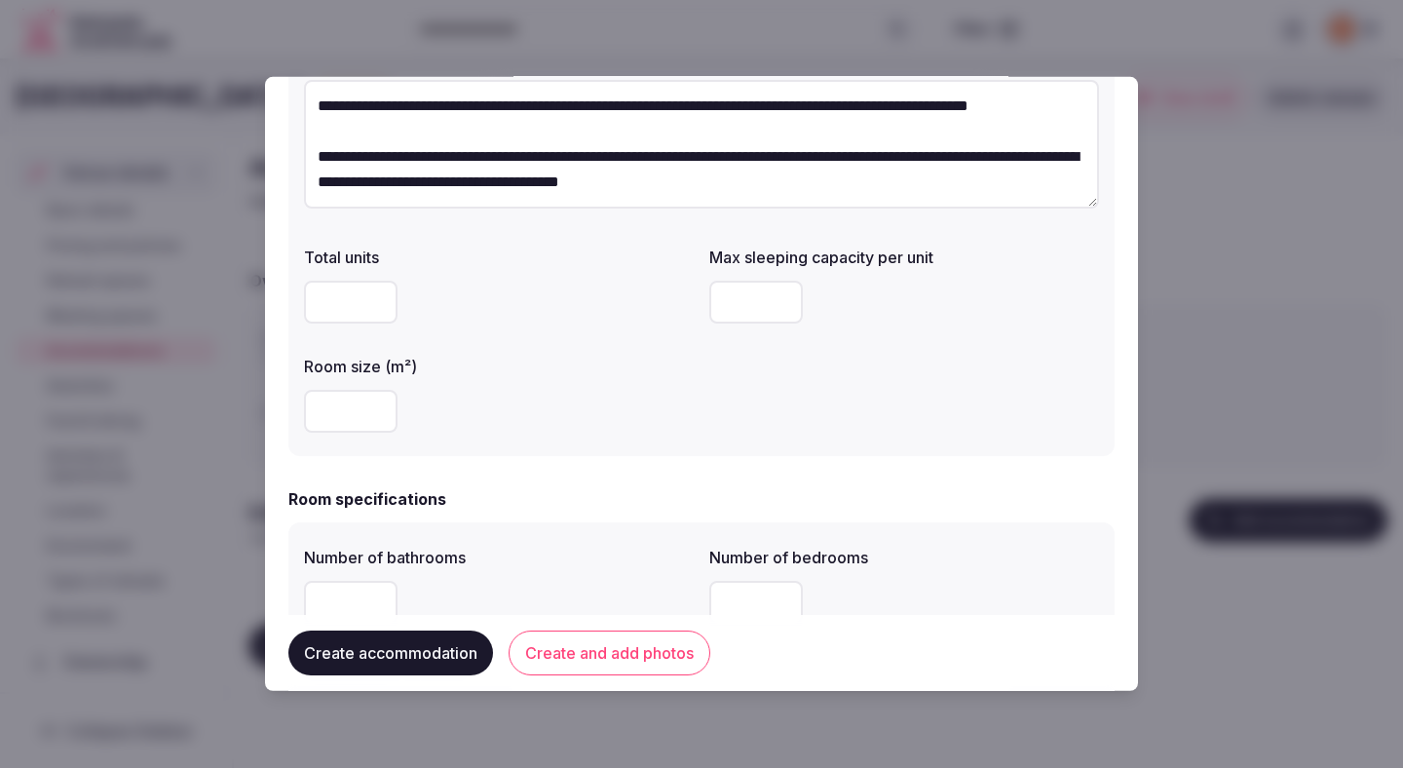
scroll to position [260, 0]
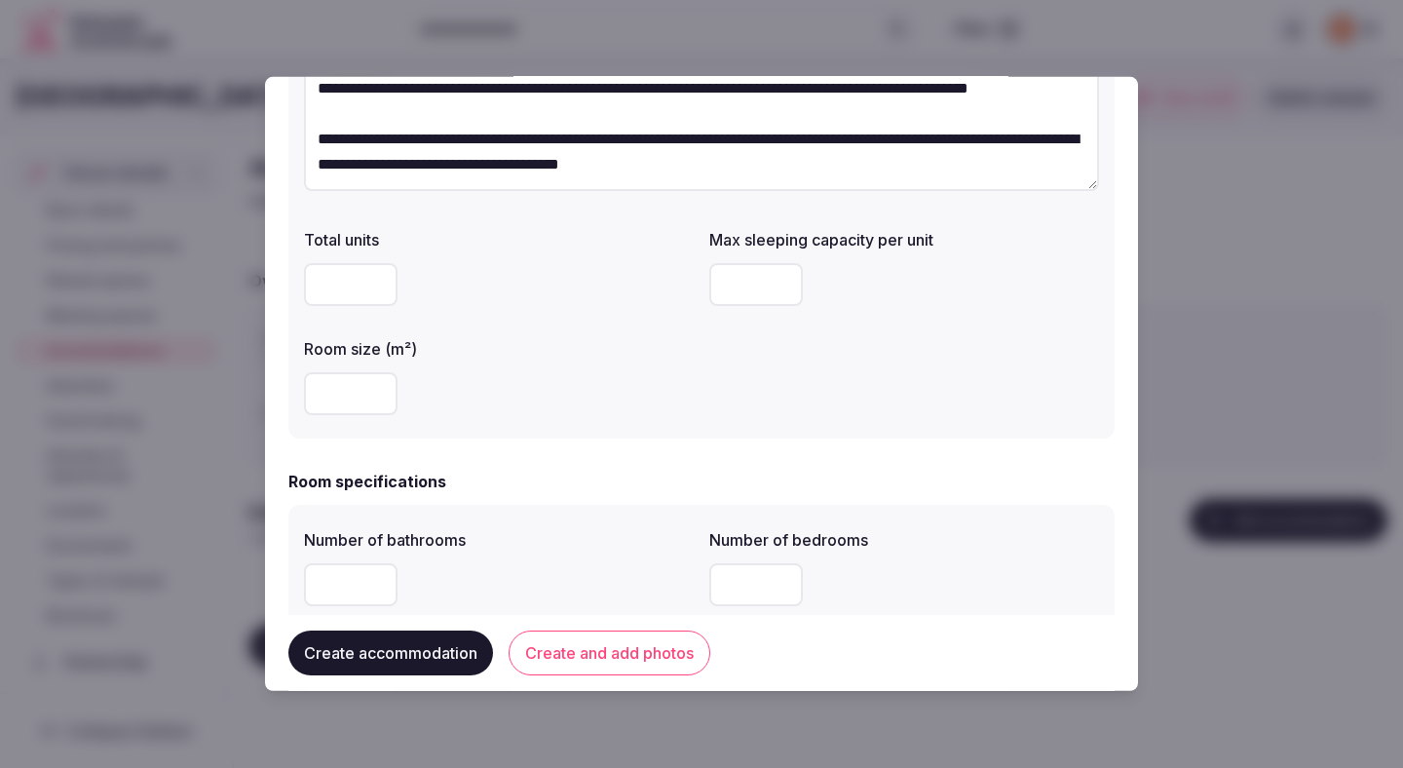
type input "*********"
click at [737, 296] on input "number" at bounding box center [756, 284] width 94 height 43
type input "*"
click at [639, 356] on label "Room size (m²)" at bounding box center [499, 349] width 390 height 16
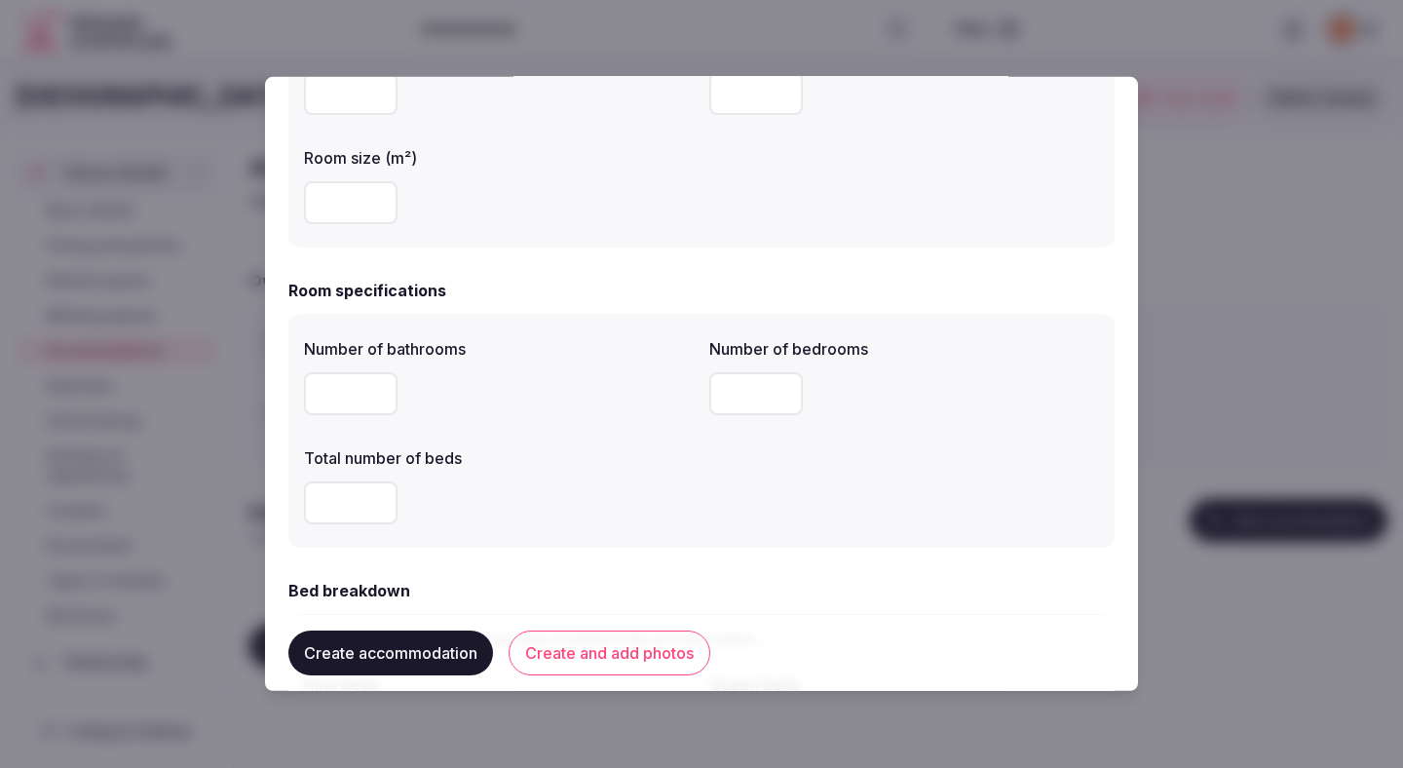
scroll to position [474, 0]
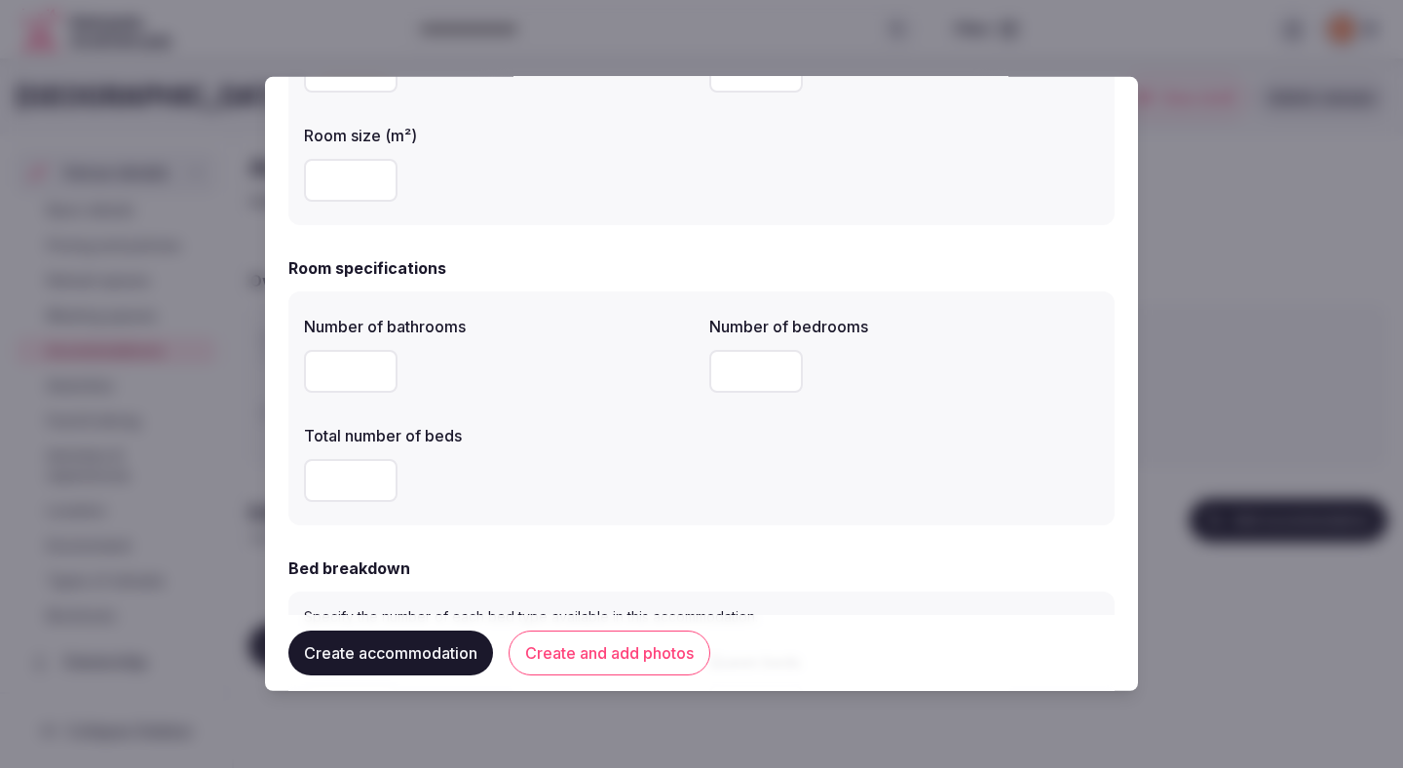
click at [323, 382] on input "number" at bounding box center [351, 371] width 94 height 43
type input "*"
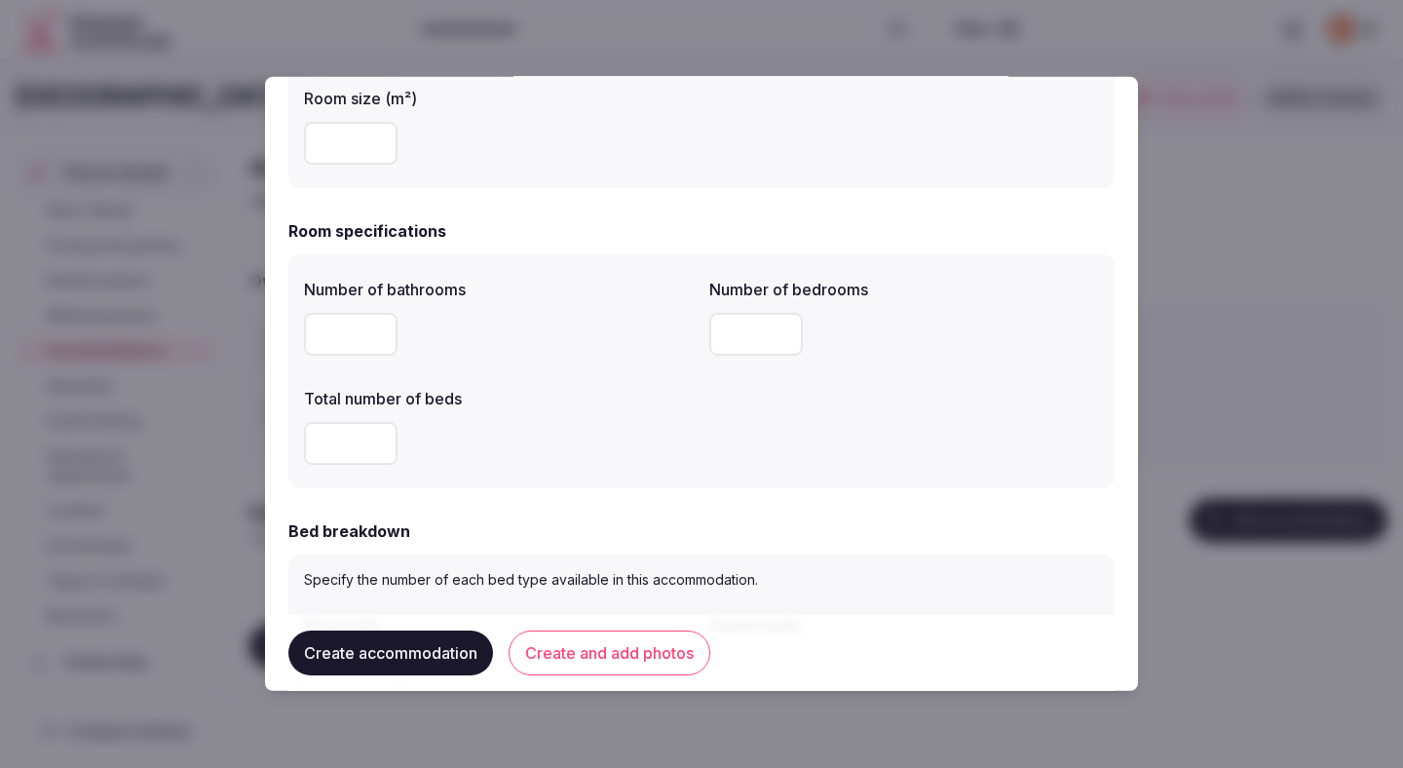
click at [514, 422] on div "*" at bounding box center [499, 443] width 390 height 43
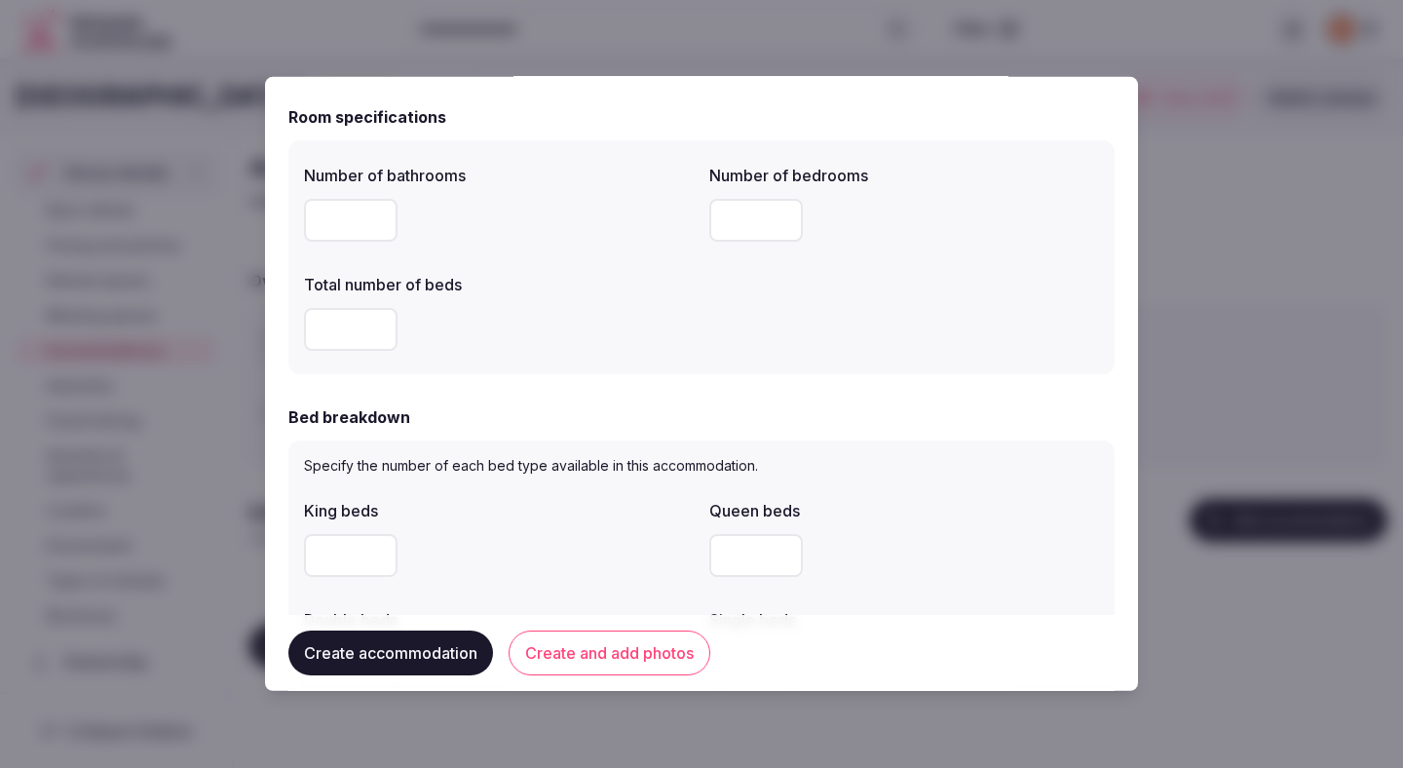
scroll to position [718, 0]
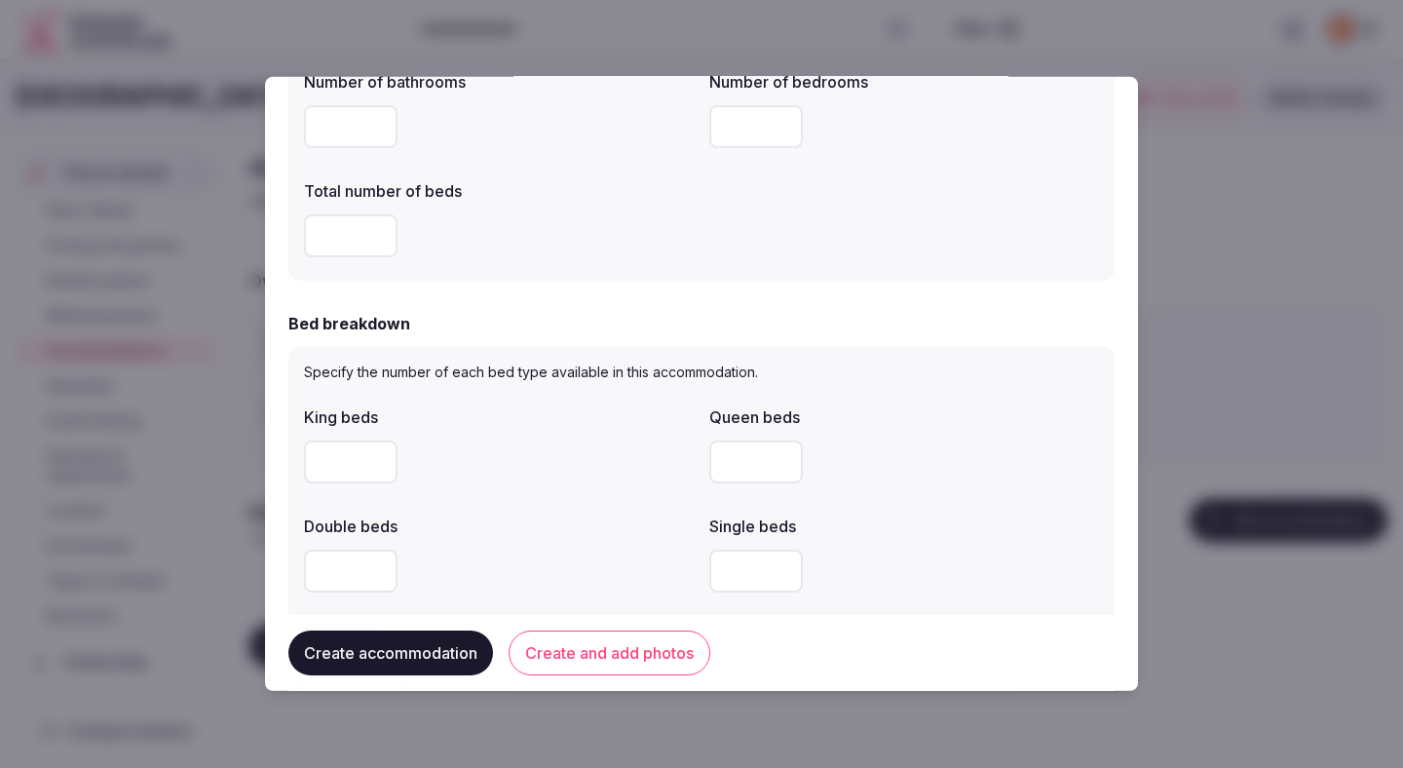
click at [327, 470] on input "number" at bounding box center [351, 461] width 94 height 43
type input "*"
click at [514, 477] on div "*" at bounding box center [499, 461] width 390 height 43
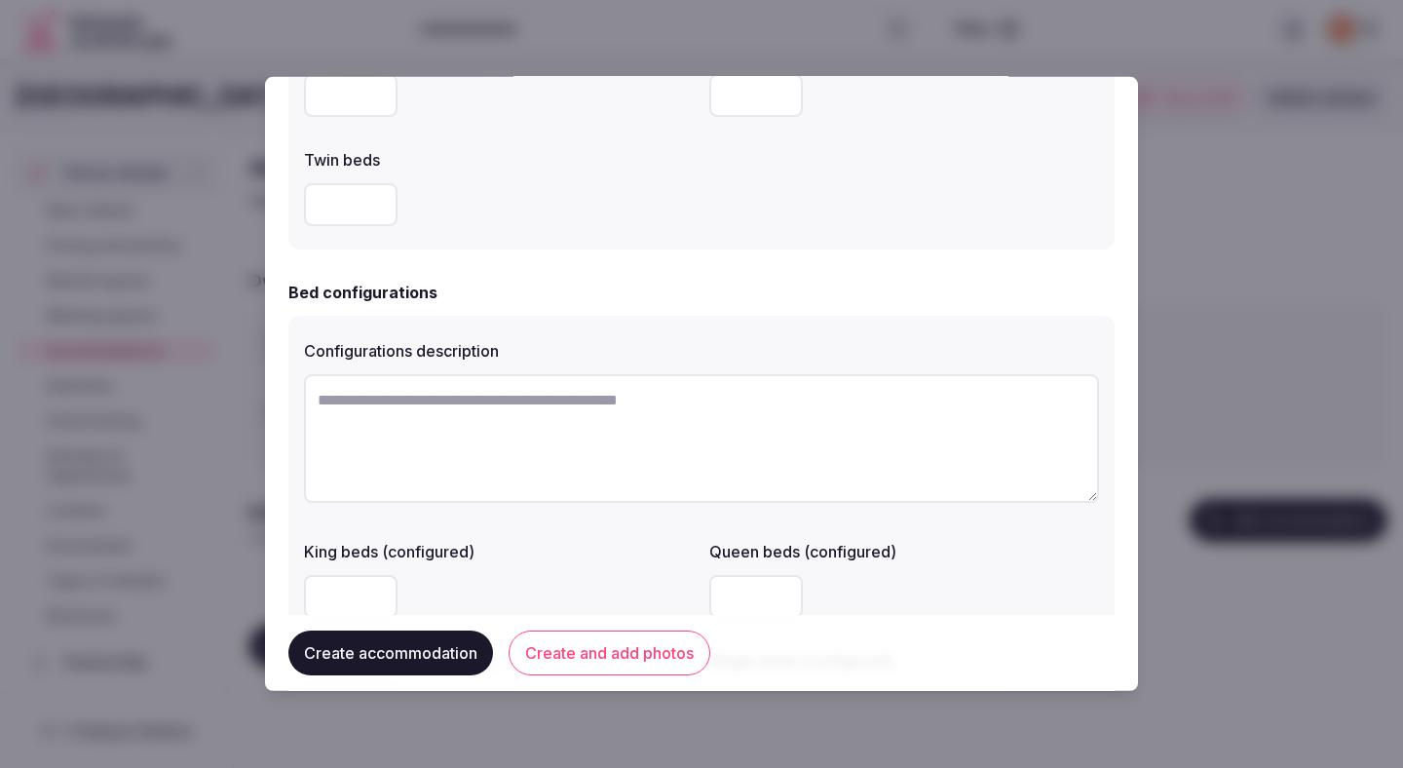
scroll to position [1209, 0]
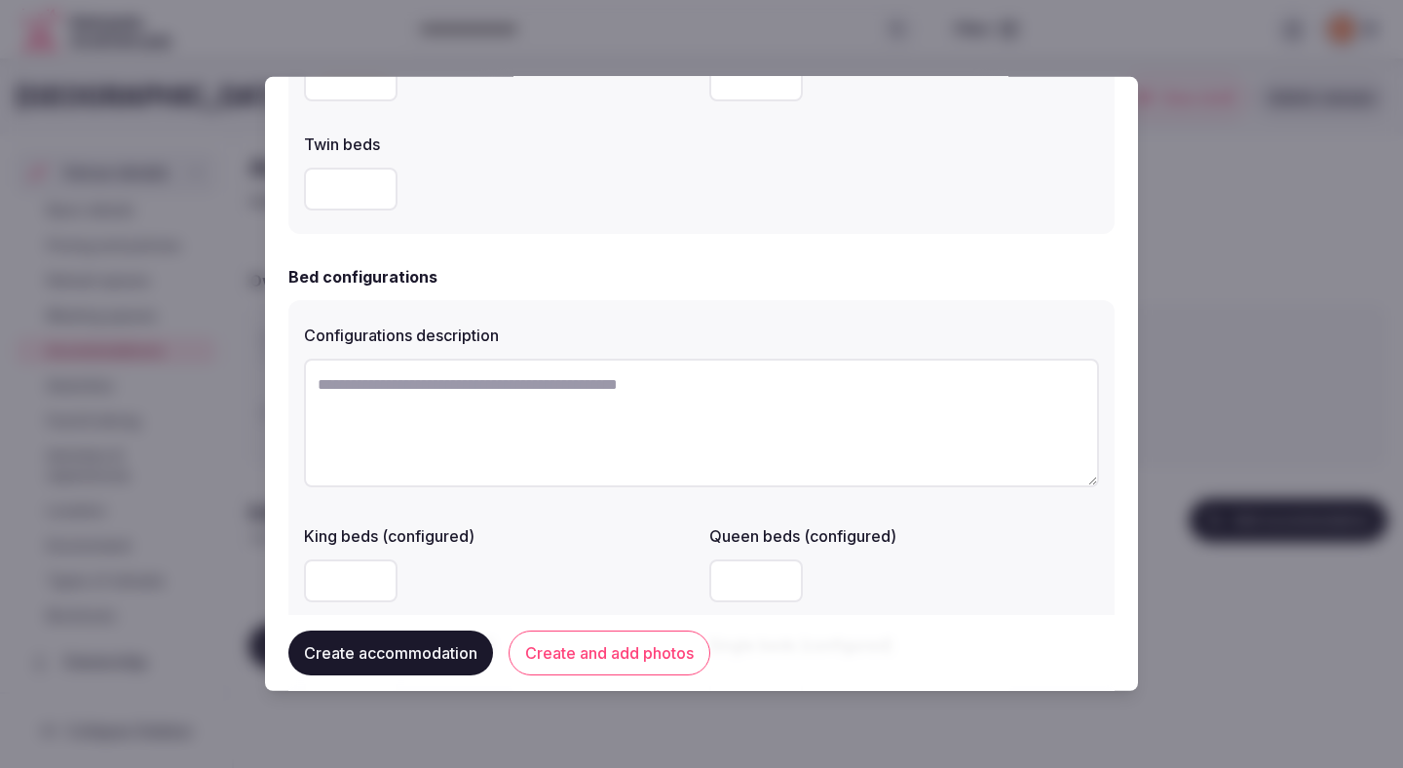
click at [550, 417] on textarea at bounding box center [701, 423] width 795 height 129
type textarea "**********"
click at [635, 539] on label "King beds (configured)" at bounding box center [499, 536] width 390 height 16
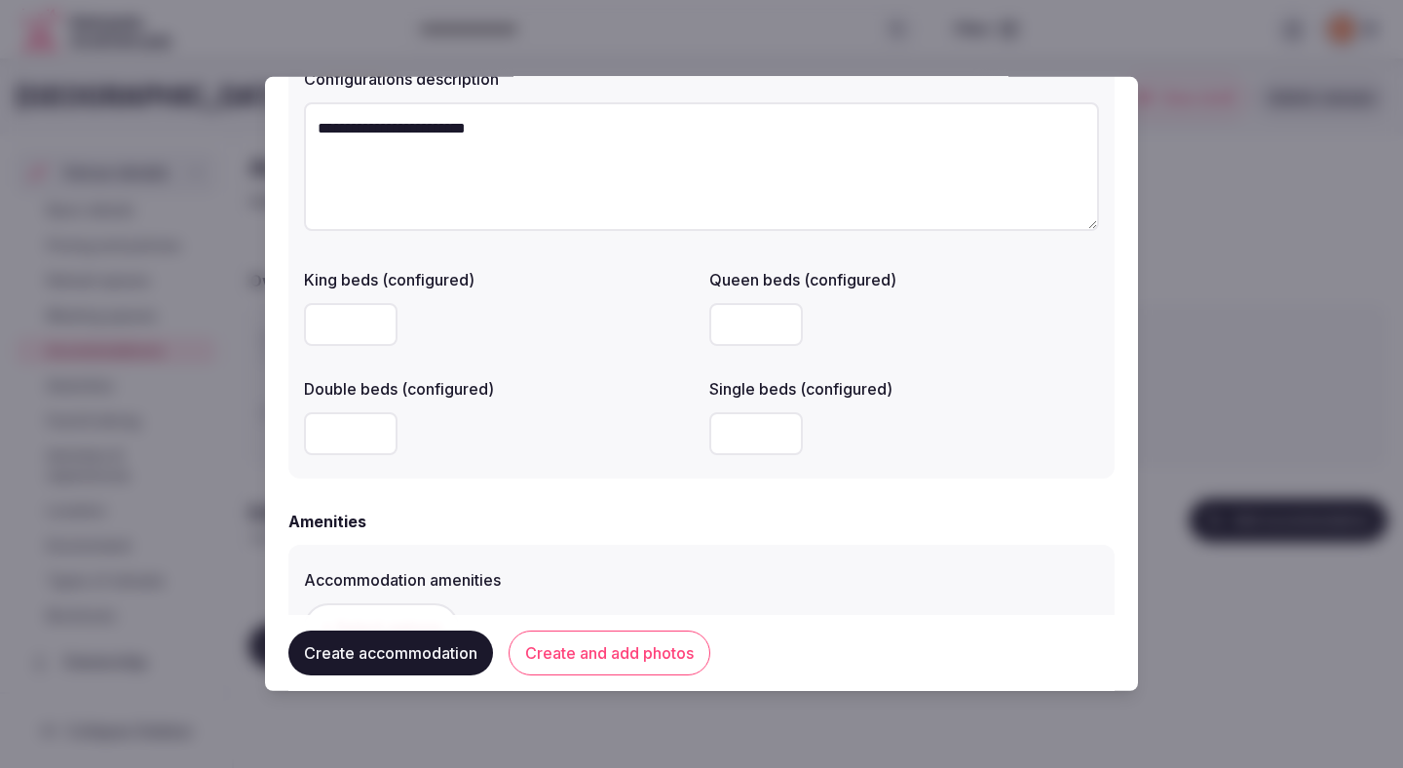
scroll to position [1457, 0]
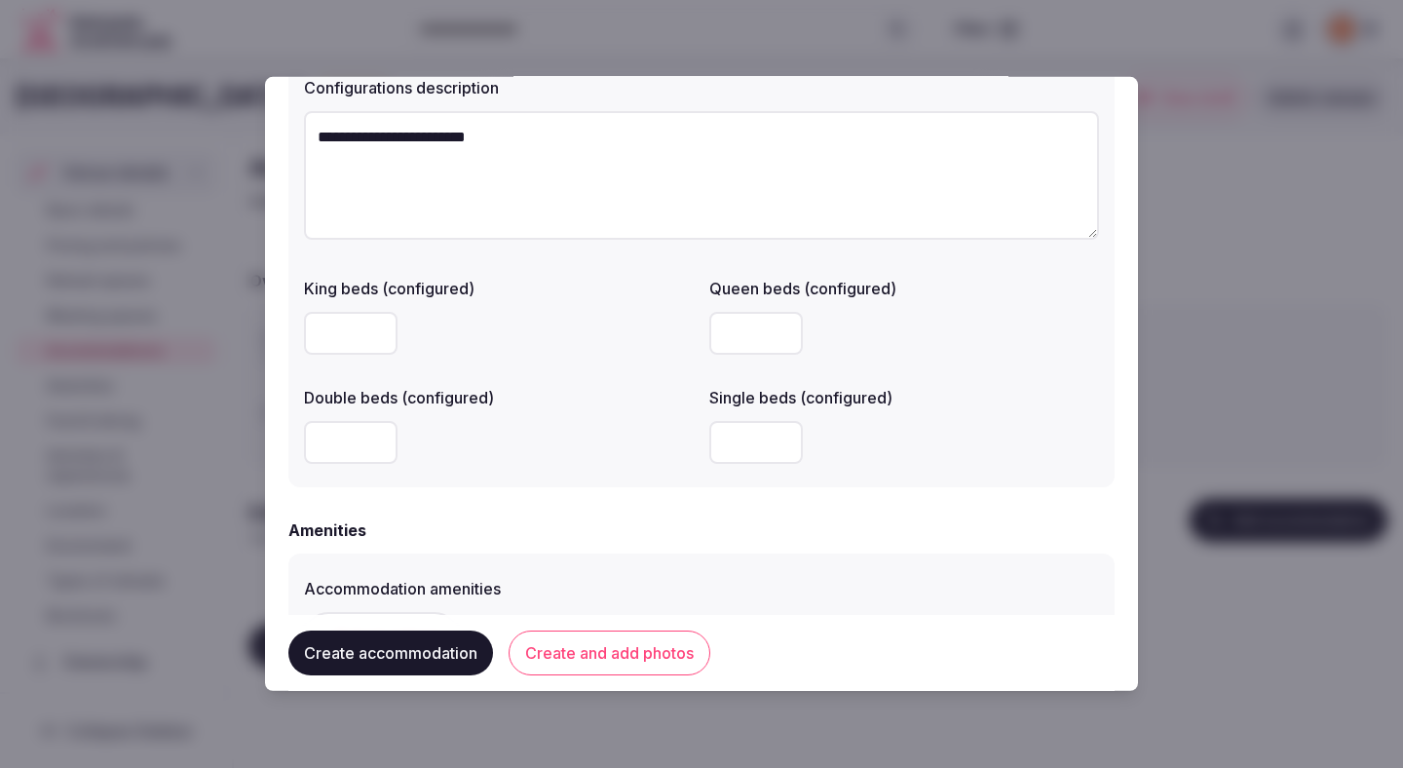
click at [733, 336] on input "number" at bounding box center [756, 333] width 94 height 43
type input "*"
click at [539, 534] on div "Amenities" at bounding box center [701, 529] width 826 height 23
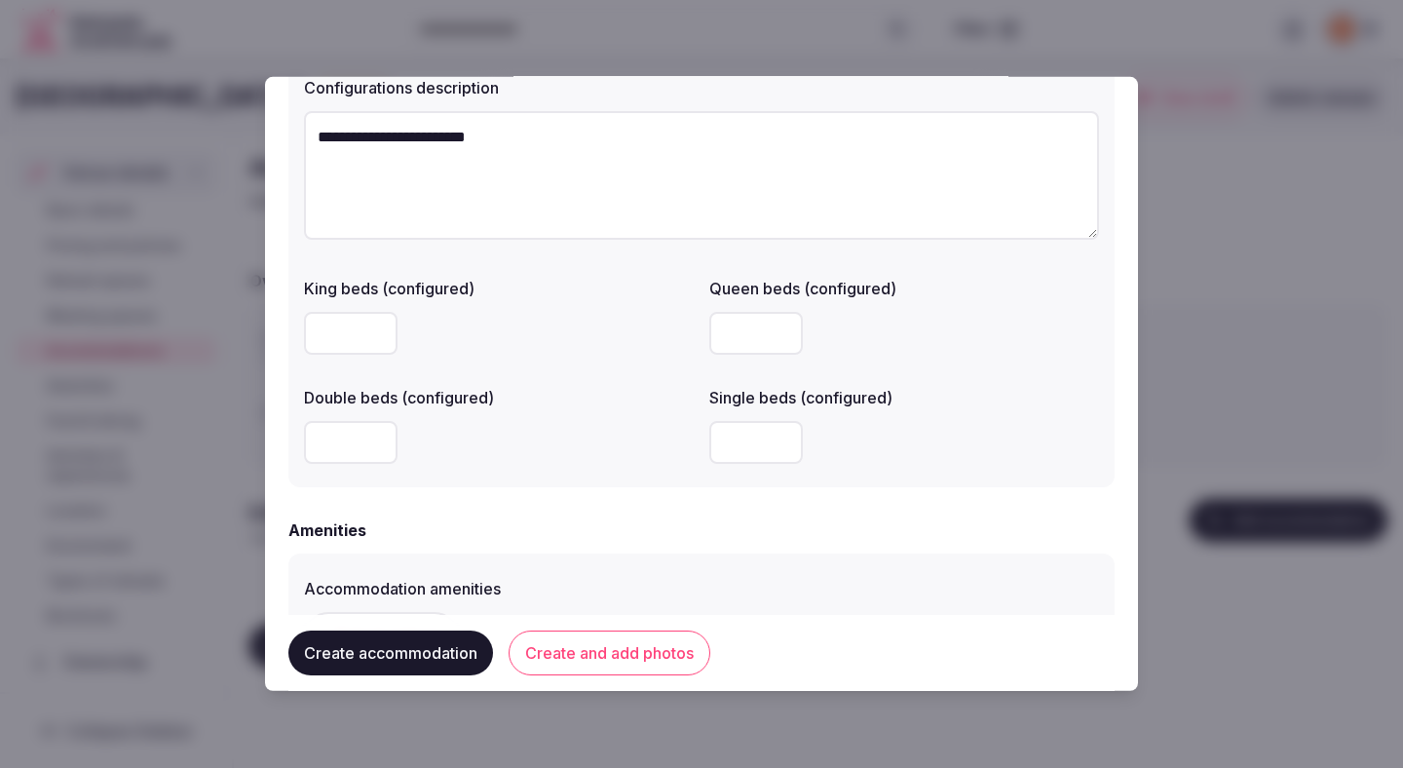
click at [560, 457] on div at bounding box center [499, 442] width 390 height 43
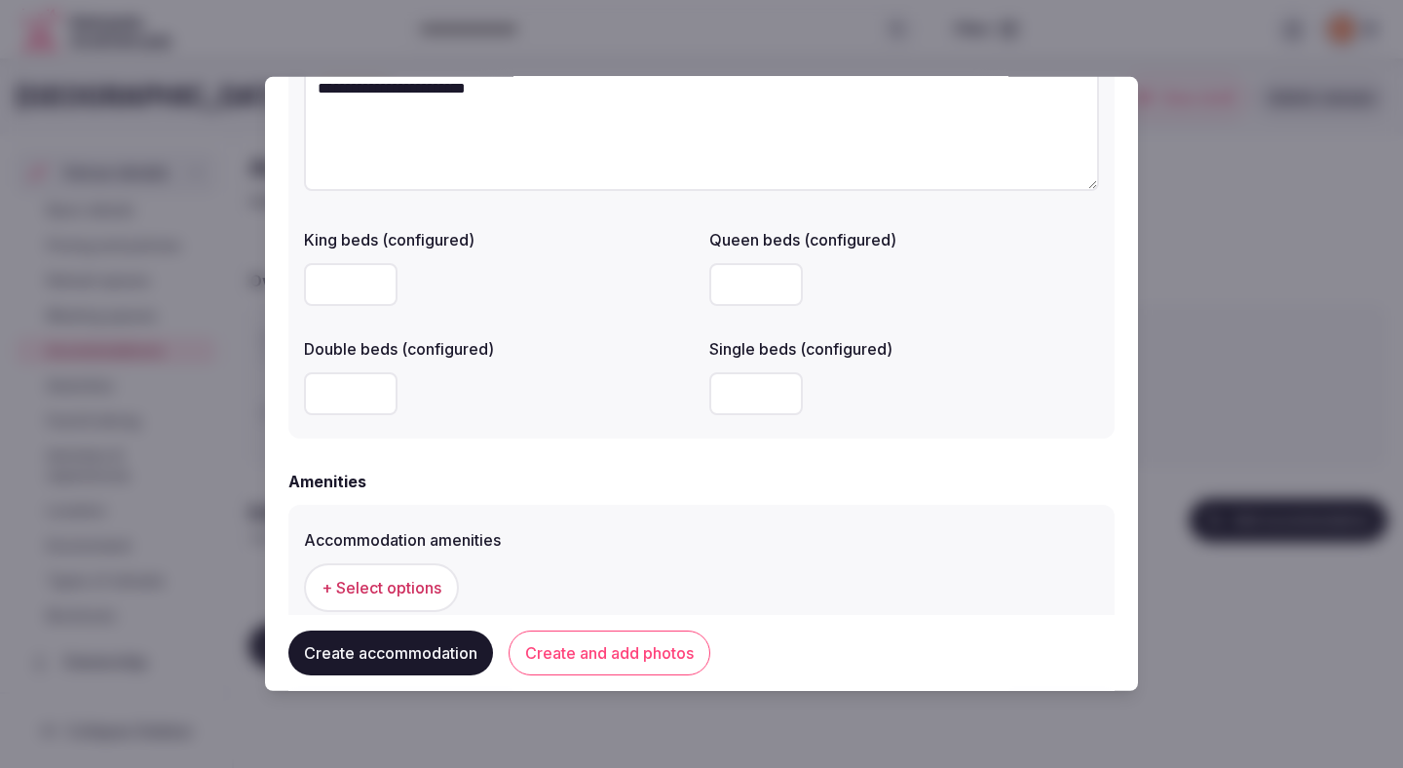
scroll to position [1506, 0]
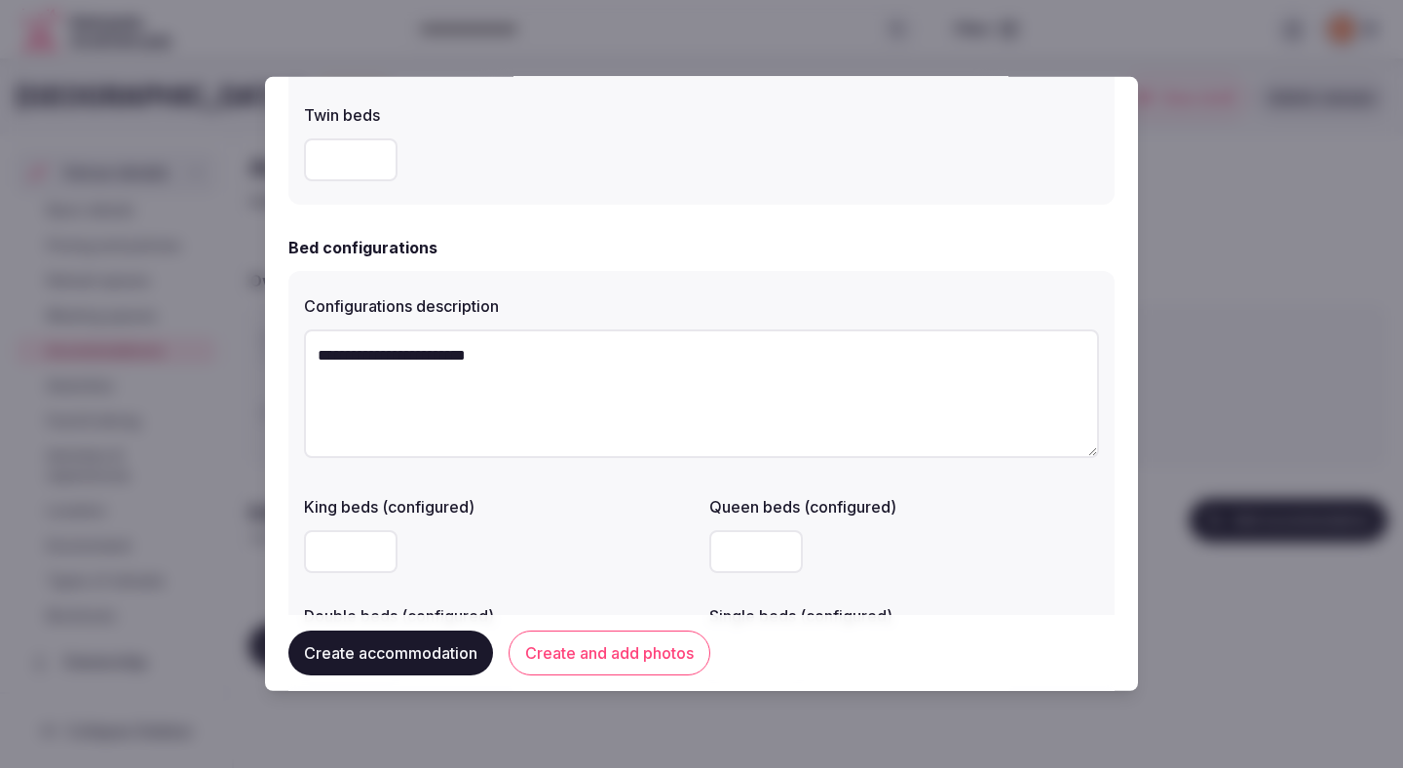
scroll to position [1245, 0]
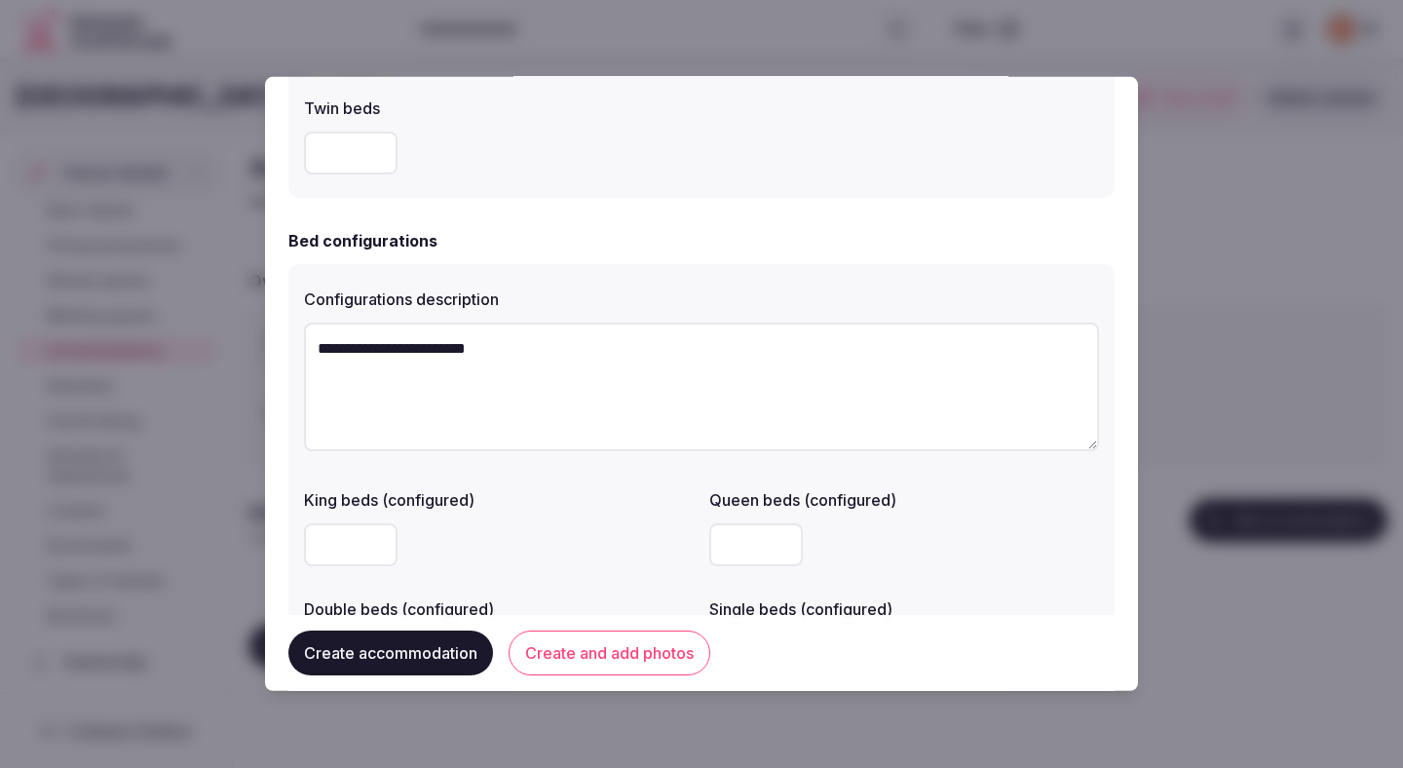
click at [563, 525] on div at bounding box center [499, 544] width 390 height 43
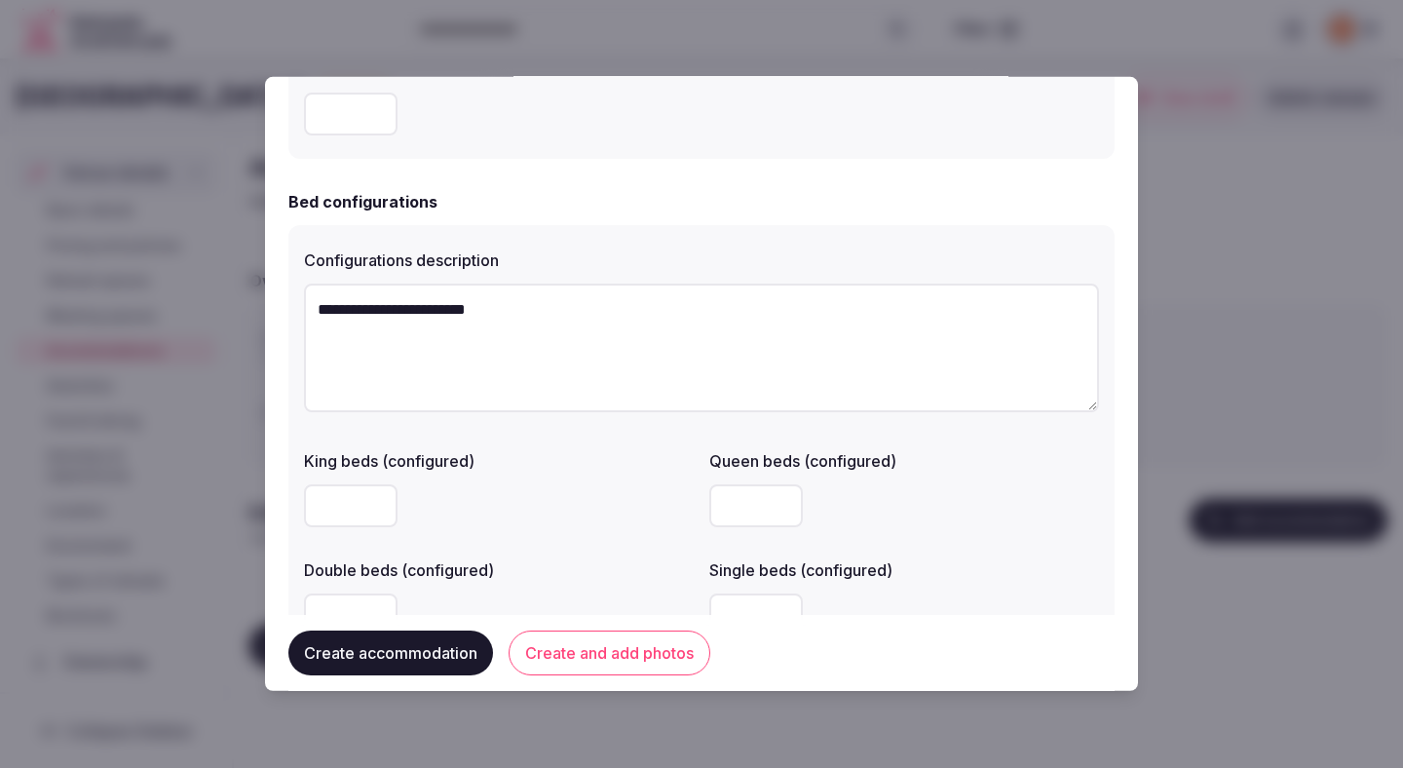
click at [563, 528] on div at bounding box center [499, 505] width 390 height 58
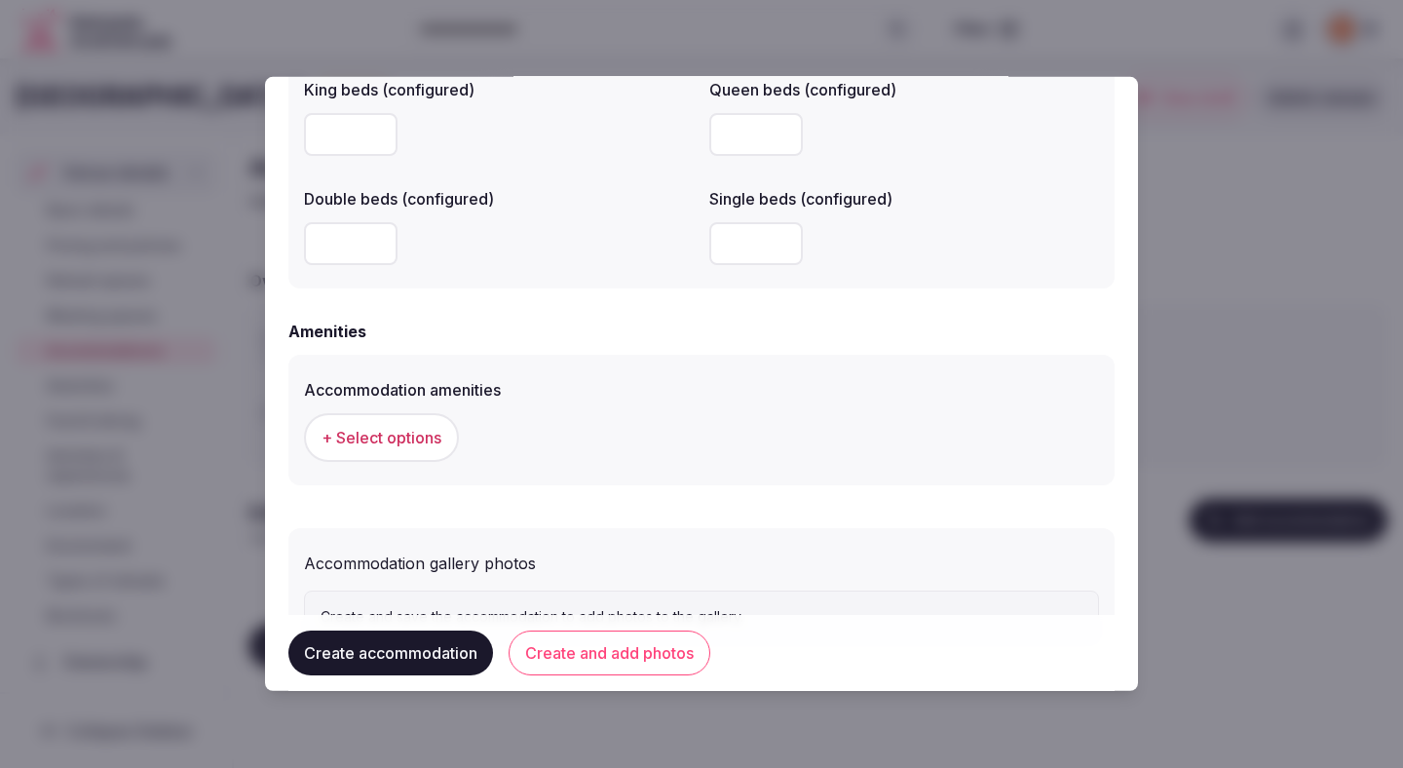
scroll to position [1685, 0]
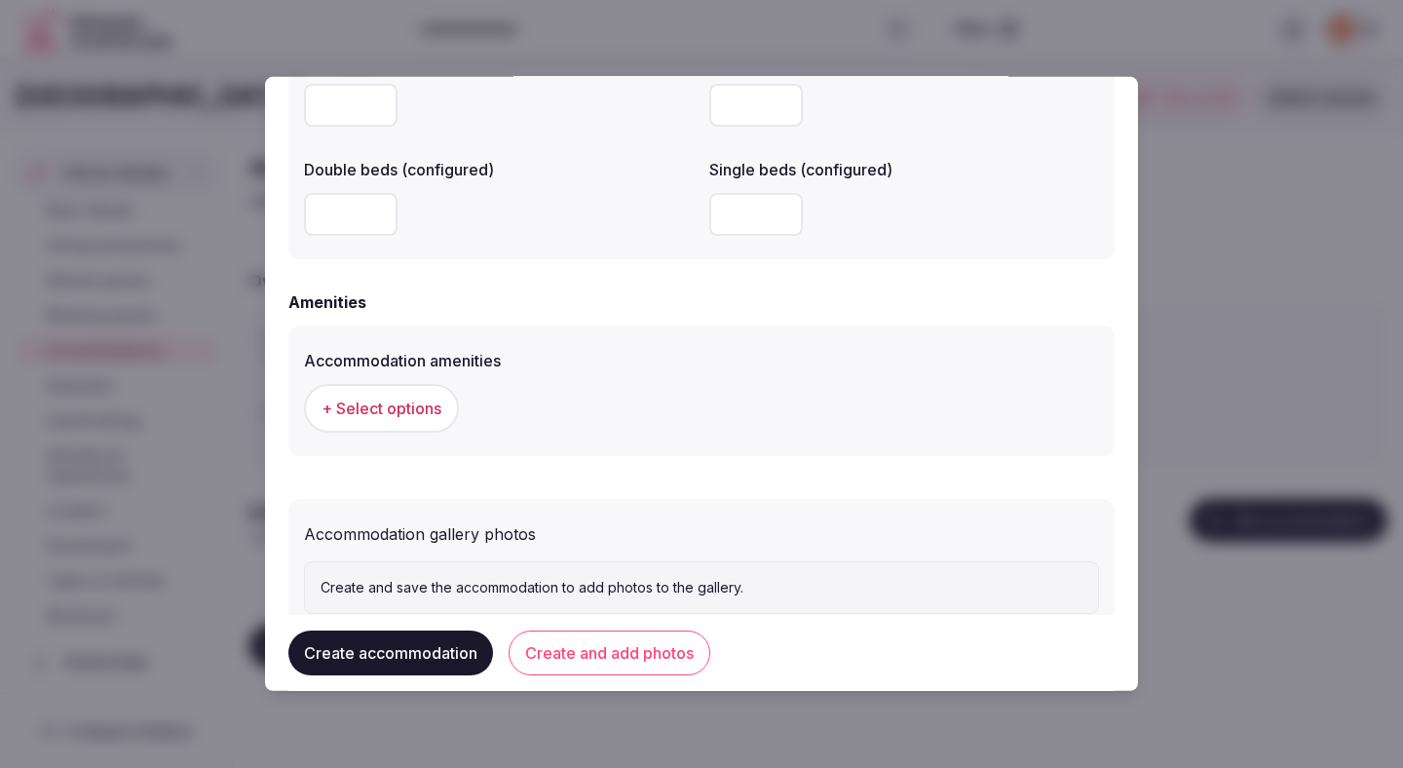
click at [413, 400] on span "+ Select options" at bounding box center [382, 408] width 120 height 21
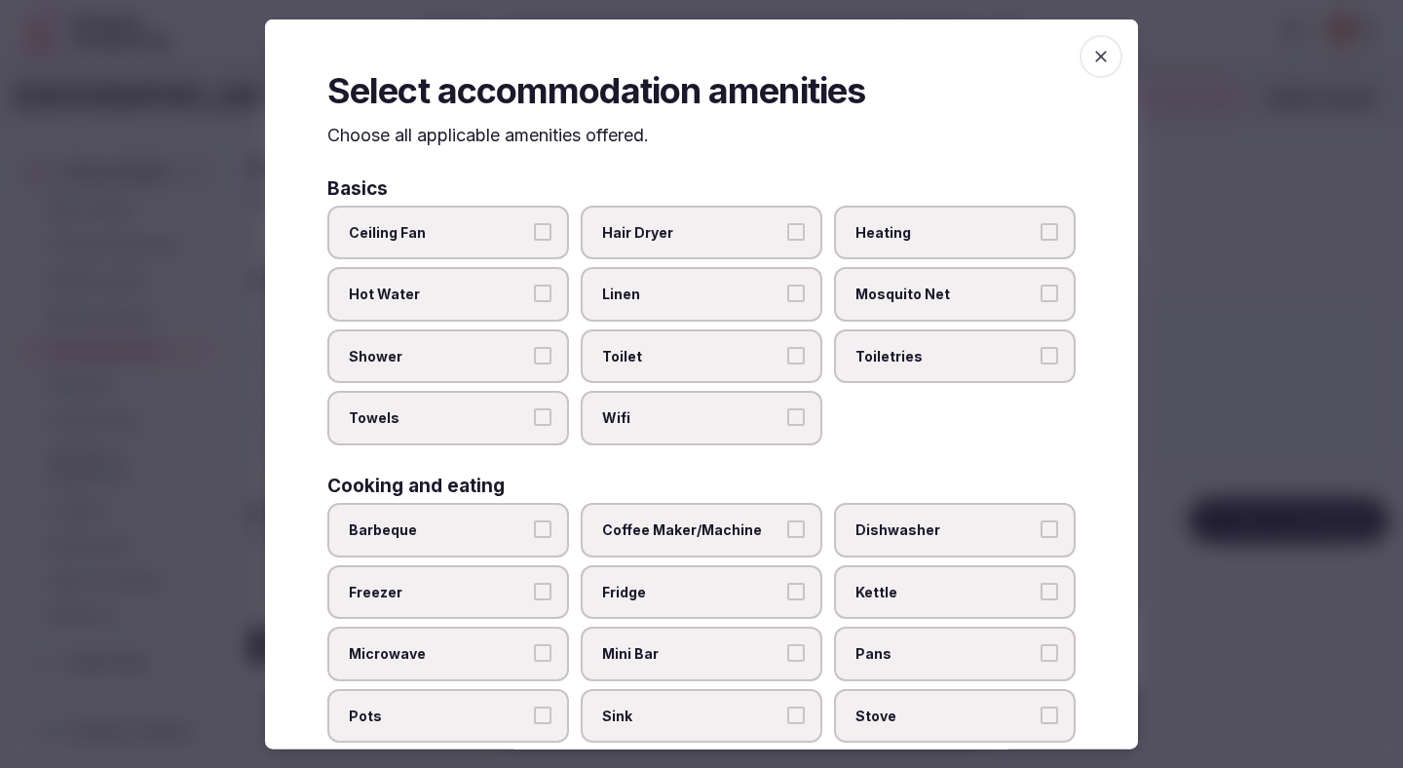
click at [534, 218] on label "Ceiling Fan" at bounding box center [448, 232] width 242 height 55
click at [534, 222] on button "Ceiling Fan" at bounding box center [543, 231] width 18 height 18
click at [508, 288] on span "Hot Water" at bounding box center [438, 294] width 179 height 19
click at [534, 288] on button "Hot Water" at bounding box center [543, 294] width 18 height 18
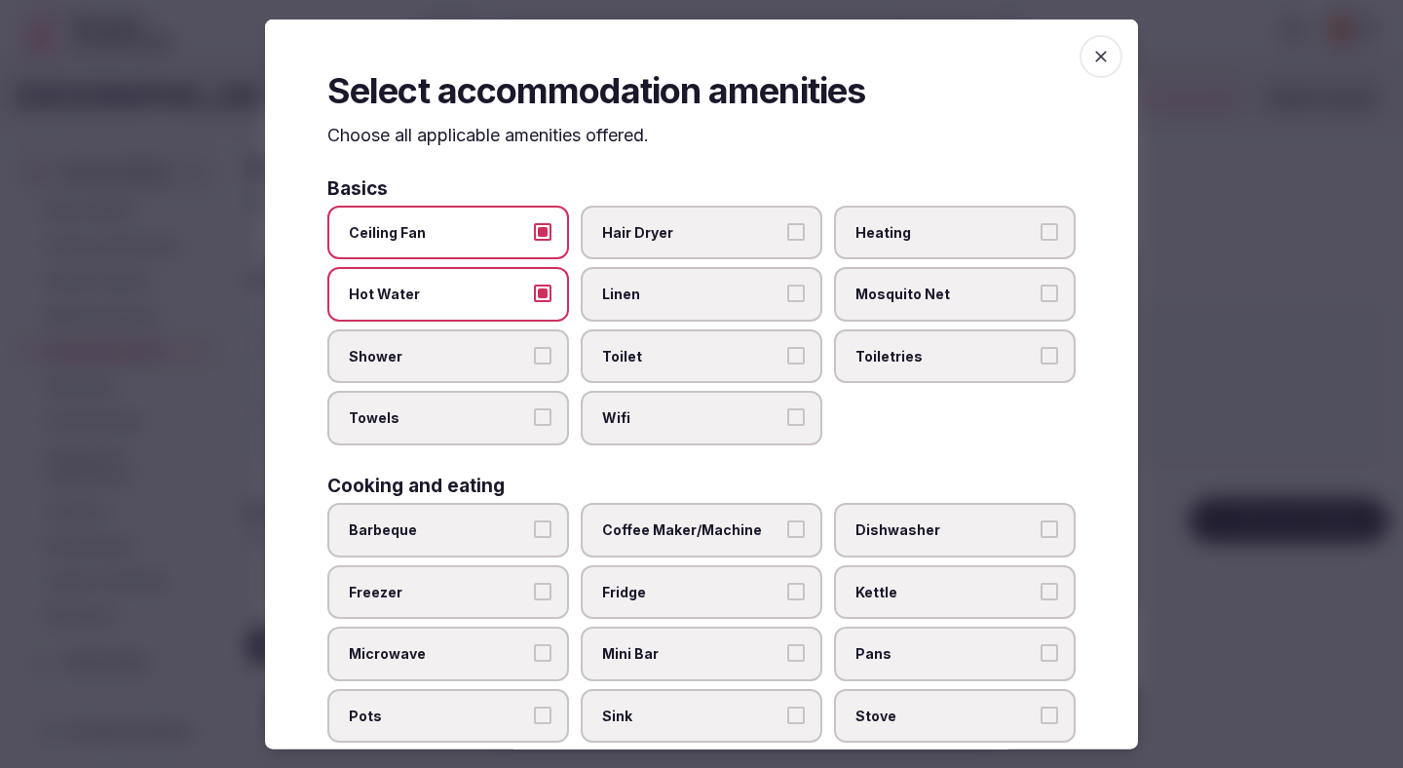
click at [503, 352] on span "Shower" at bounding box center [438, 355] width 179 height 19
click at [534, 352] on button "Shower" at bounding box center [543, 355] width 18 height 18
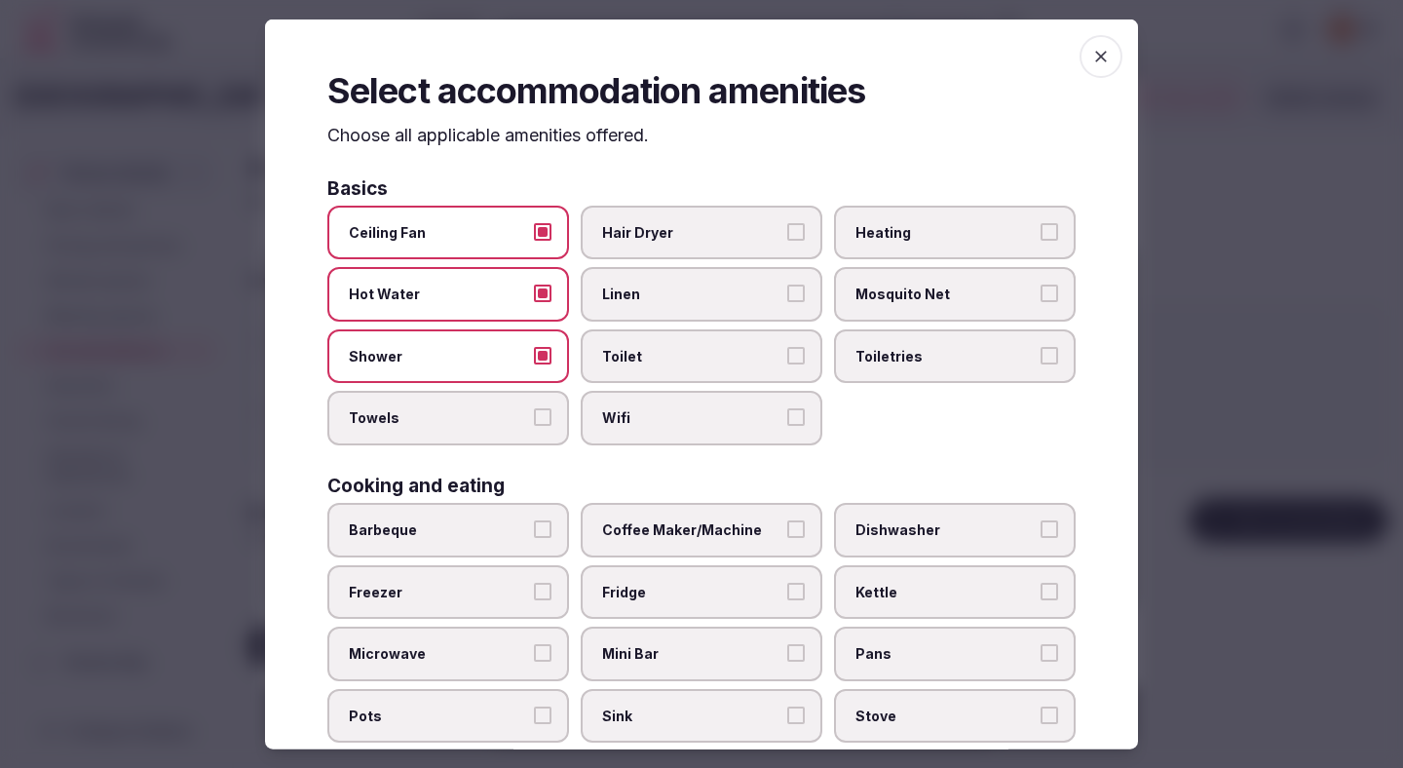
click at [491, 431] on label "Towels" at bounding box center [448, 418] width 242 height 55
click at [534, 426] on button "Towels" at bounding box center [543, 417] width 18 height 18
click at [705, 240] on span "Hair Dryer" at bounding box center [691, 231] width 179 height 19
click at [787, 240] on button "Hair Dryer" at bounding box center [796, 231] width 18 height 18
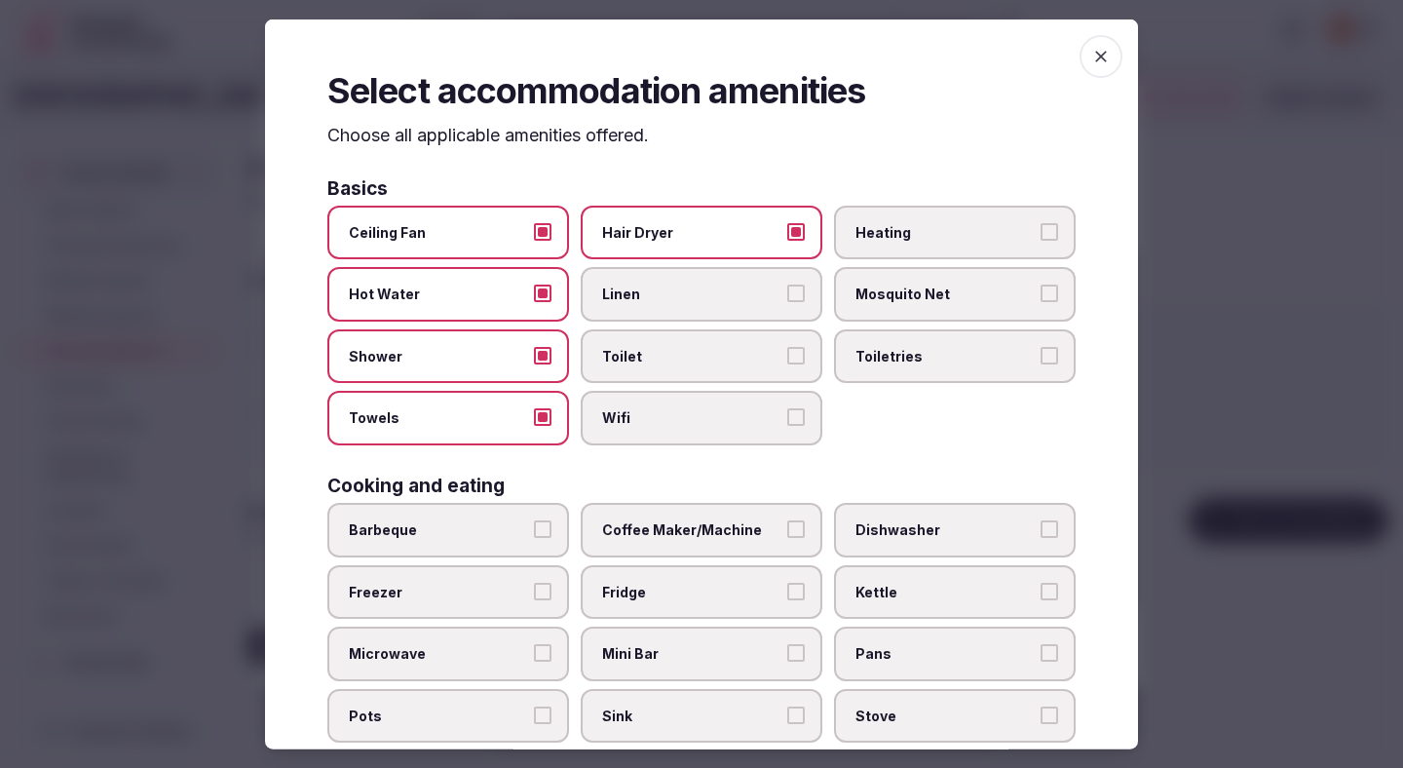
click at [705, 293] on span "Linen" at bounding box center [691, 294] width 179 height 19
click at [787, 293] on button "Linen" at bounding box center [796, 294] width 18 height 18
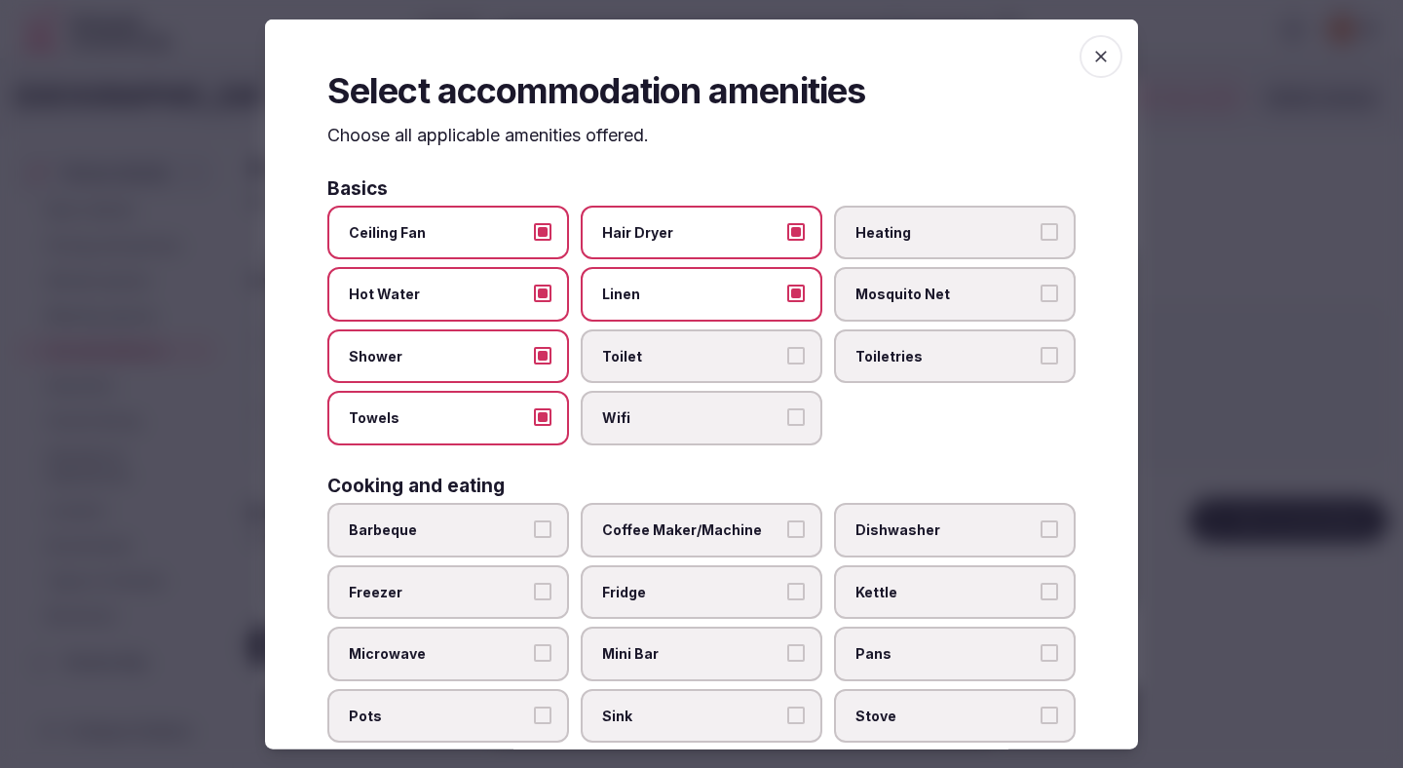
click at [704, 358] on span "Toilet" at bounding box center [691, 355] width 179 height 19
click at [787, 358] on button "Toilet" at bounding box center [796, 355] width 18 height 18
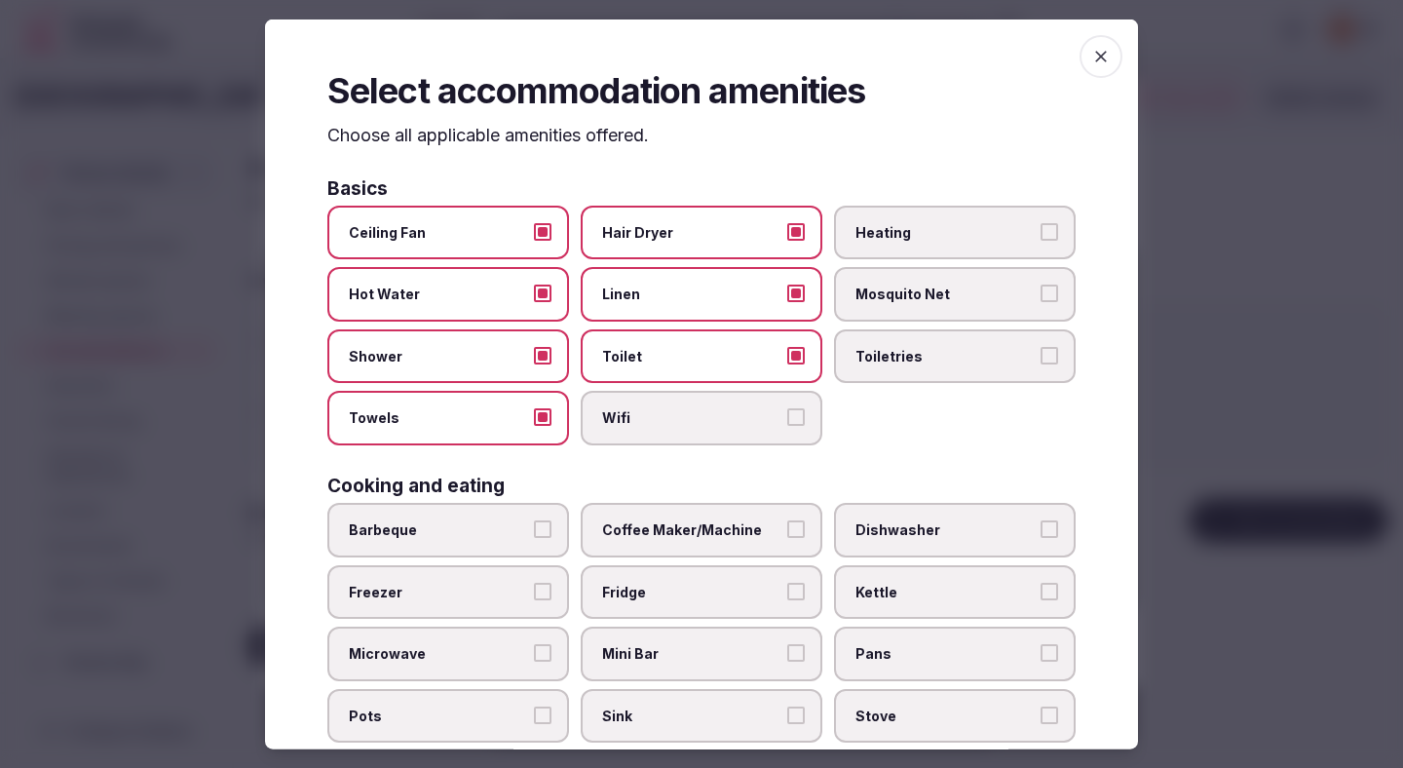
click at [702, 430] on label "Wifi" at bounding box center [702, 418] width 242 height 55
click at [787, 426] on button "Wifi" at bounding box center [796, 417] width 18 height 18
click at [914, 358] on span "Toiletries" at bounding box center [945, 355] width 179 height 19
click at [1041, 358] on button "Toiletries" at bounding box center [1050, 355] width 18 height 18
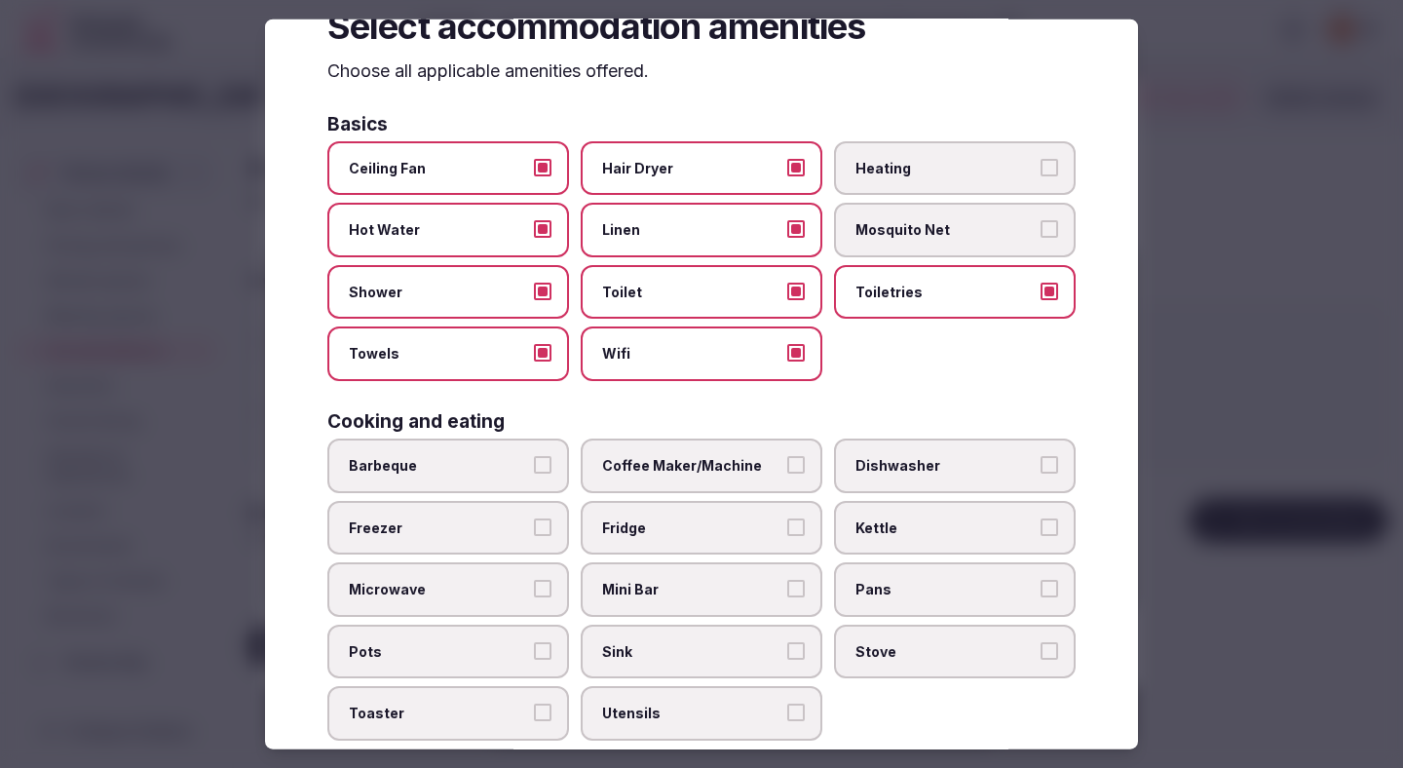
scroll to position [167, 0]
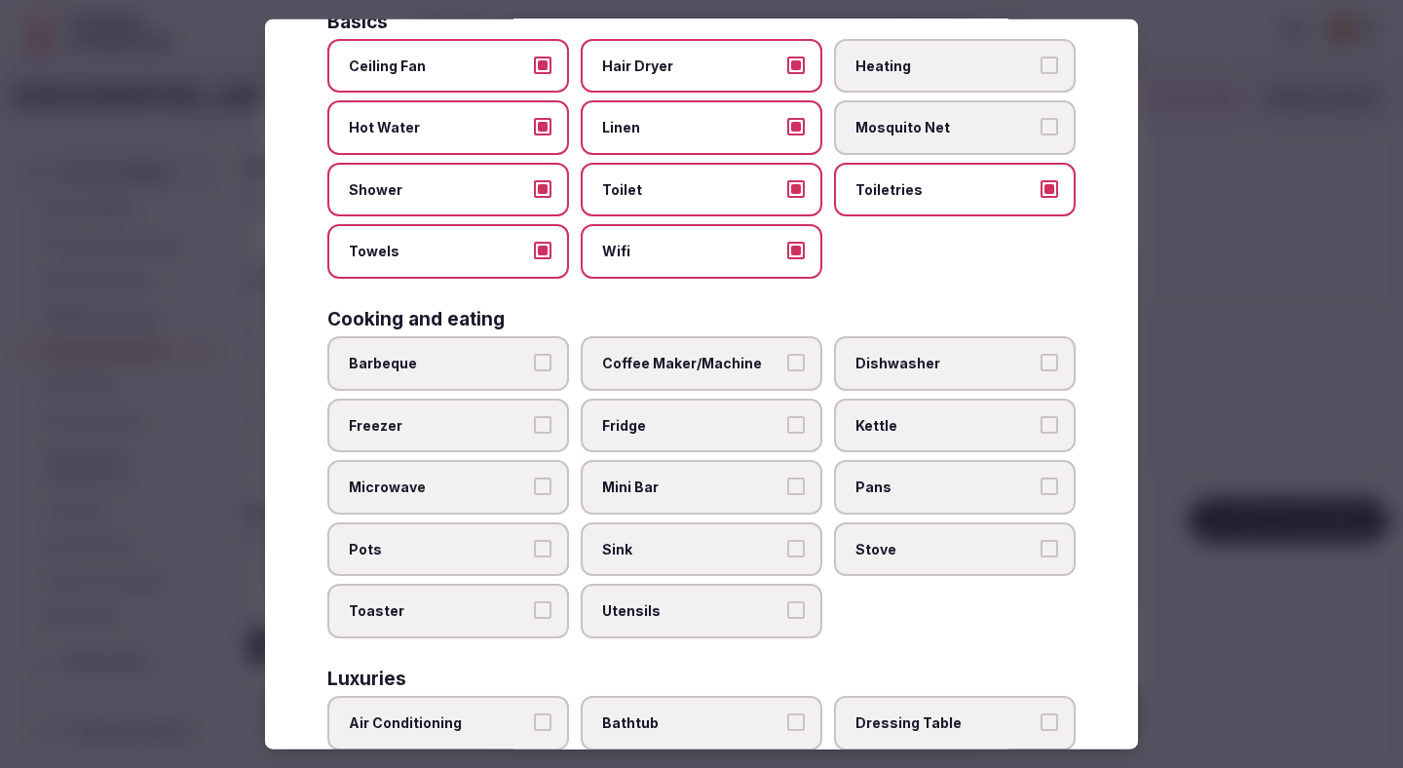
click at [686, 366] on span "Coffee Maker/Machine" at bounding box center [691, 363] width 179 height 19
click at [787, 366] on button "Coffee Maker/Machine" at bounding box center [796, 363] width 18 height 18
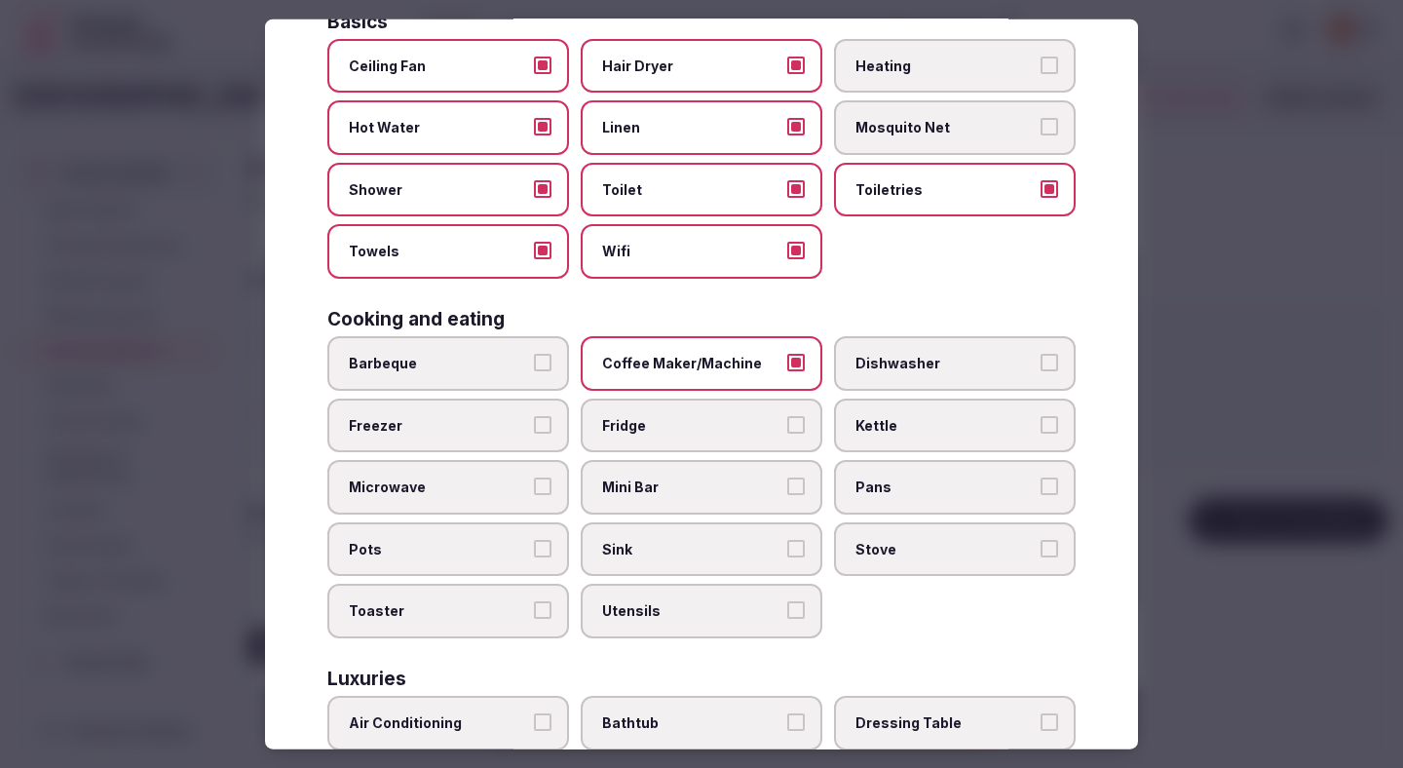
click at [685, 416] on span "Fridge" at bounding box center [691, 424] width 179 height 19
click at [787, 416] on button "Fridge" at bounding box center [796, 424] width 18 height 18
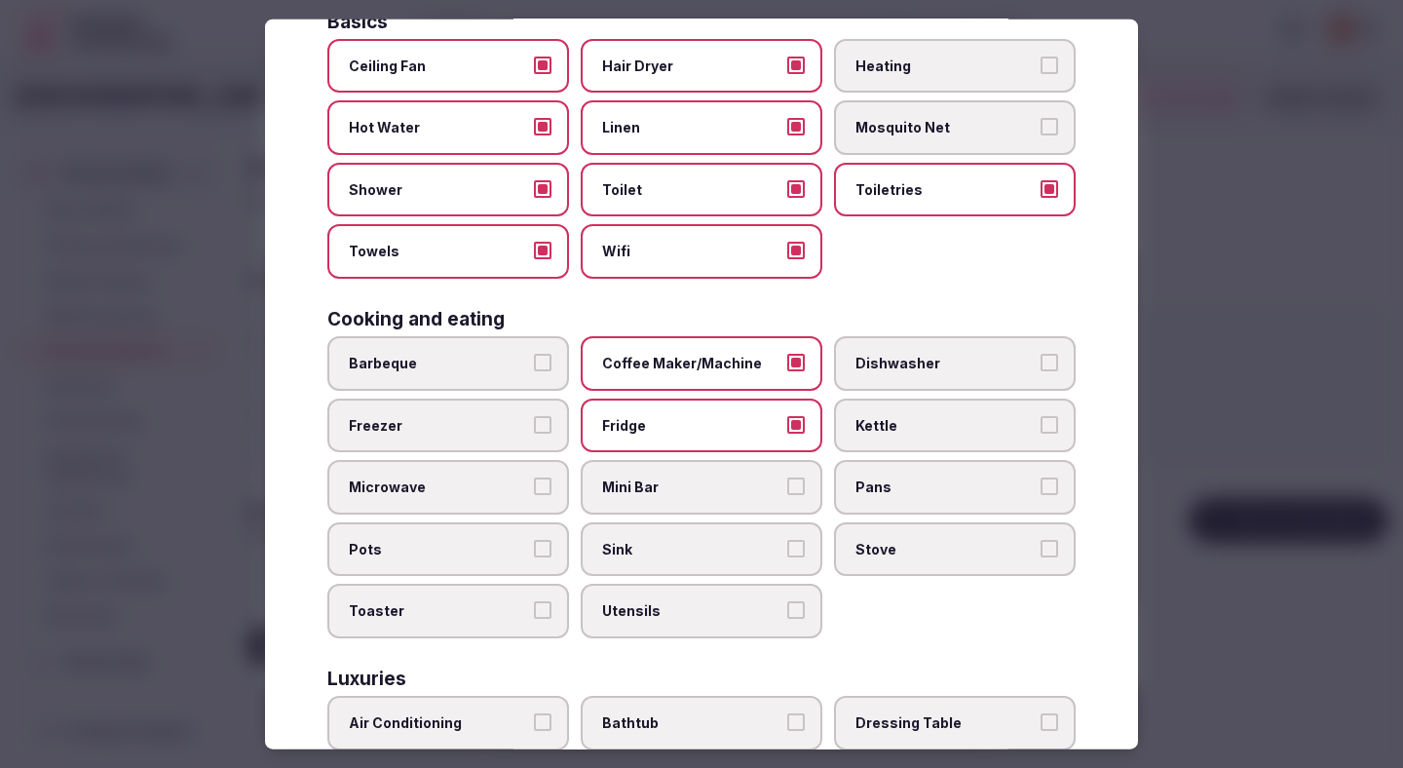
click at [671, 484] on span "Mini Bar" at bounding box center [691, 486] width 179 height 19
click at [787, 484] on button "Mini Bar" at bounding box center [796, 486] width 18 height 18
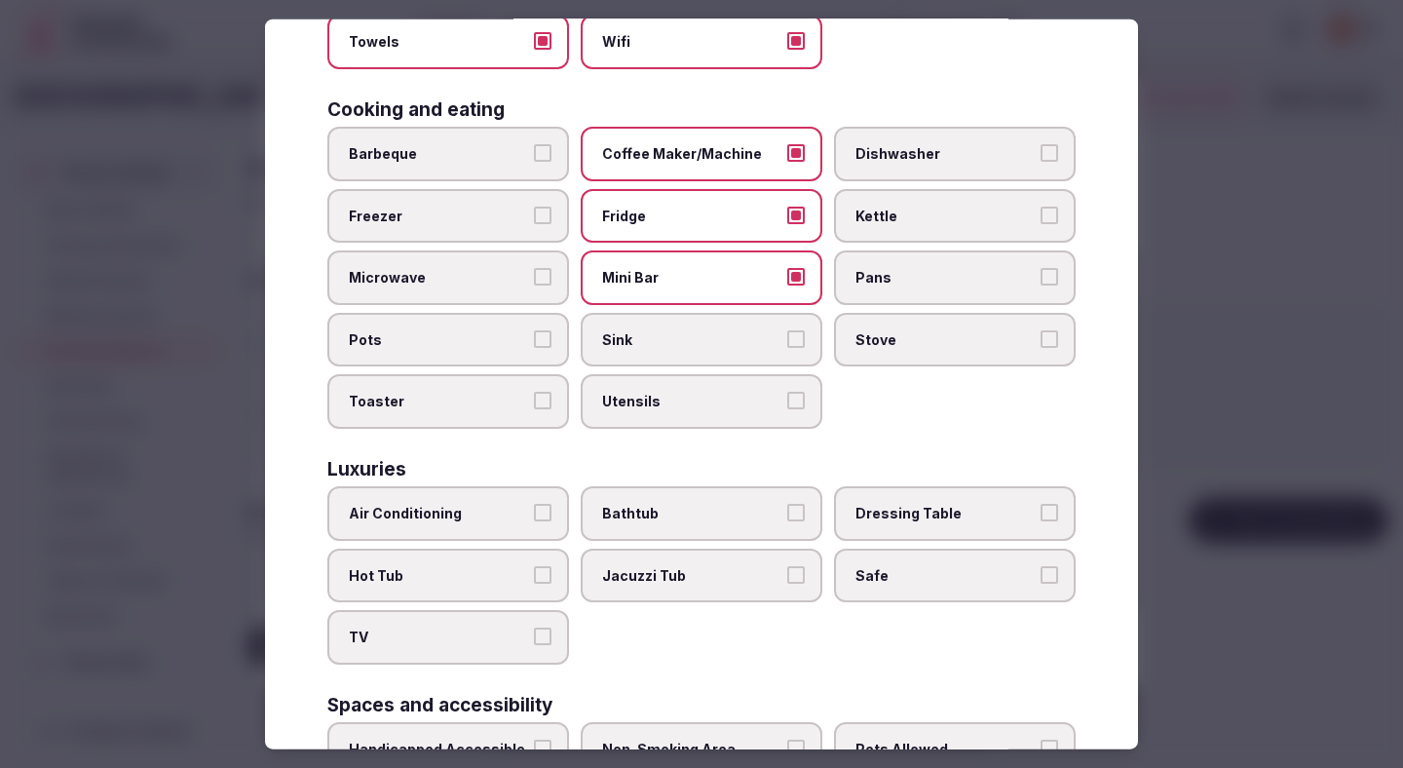
scroll to position [416, 0]
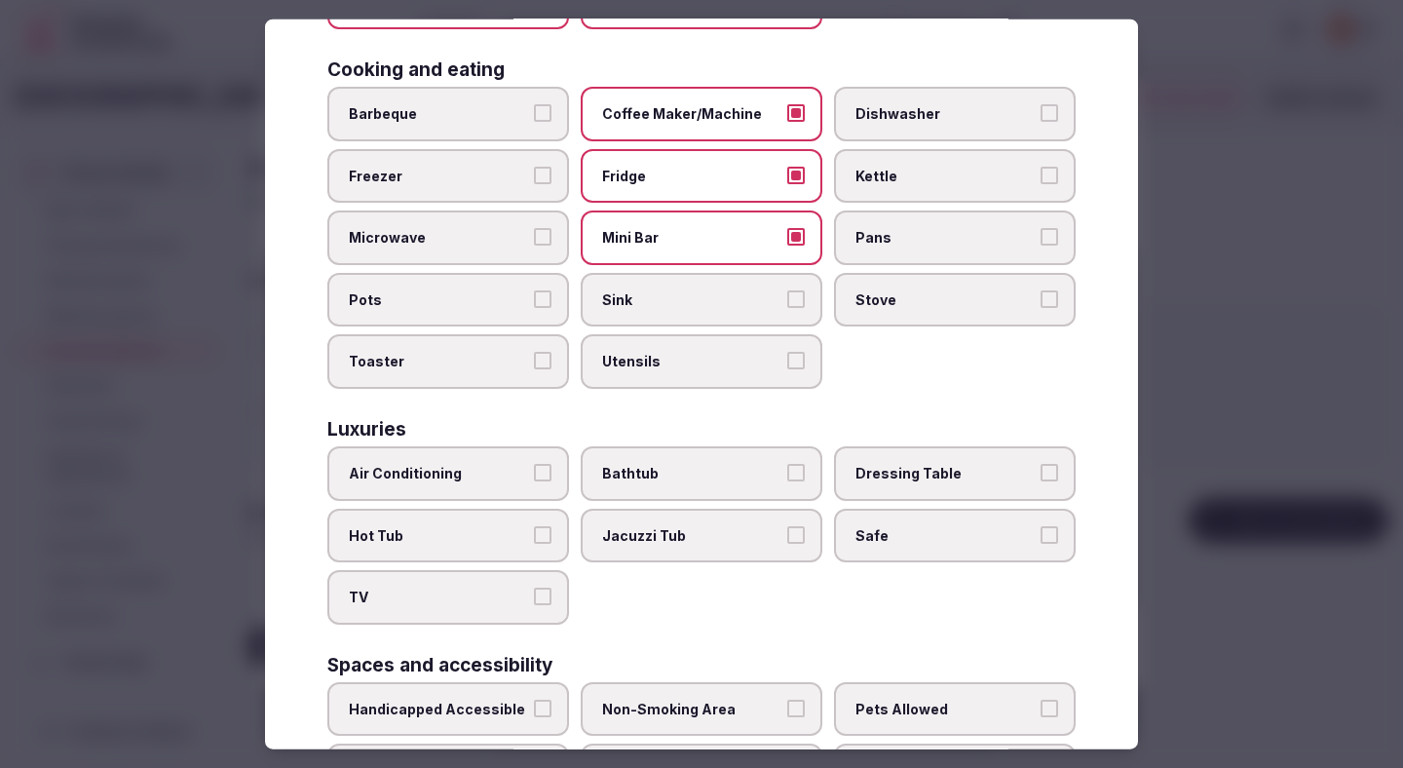
click at [522, 471] on span "Air Conditioning" at bounding box center [438, 473] width 179 height 19
click at [534, 471] on button "Air Conditioning" at bounding box center [543, 473] width 18 height 18
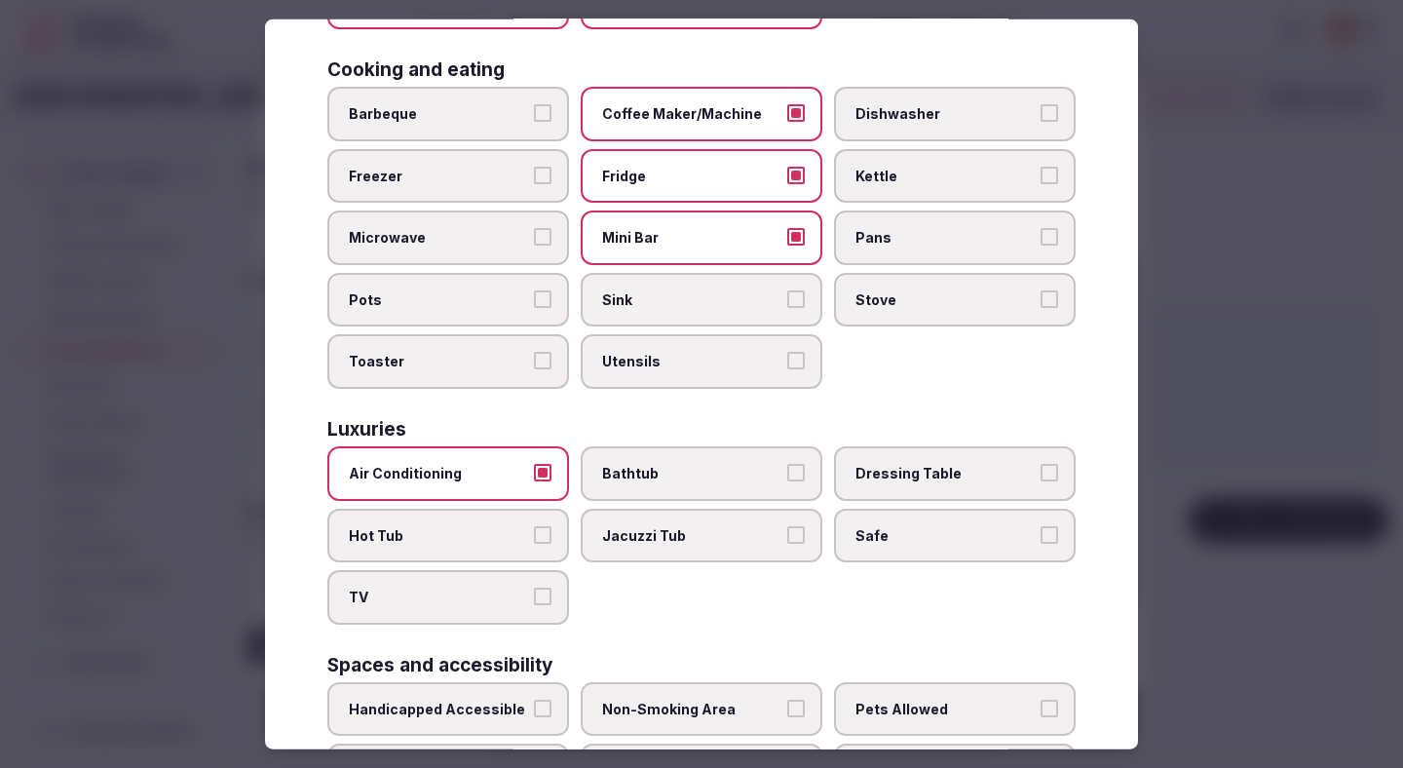
click at [462, 584] on label "TV" at bounding box center [448, 597] width 242 height 55
click at [534, 588] on button "TV" at bounding box center [543, 597] width 18 height 18
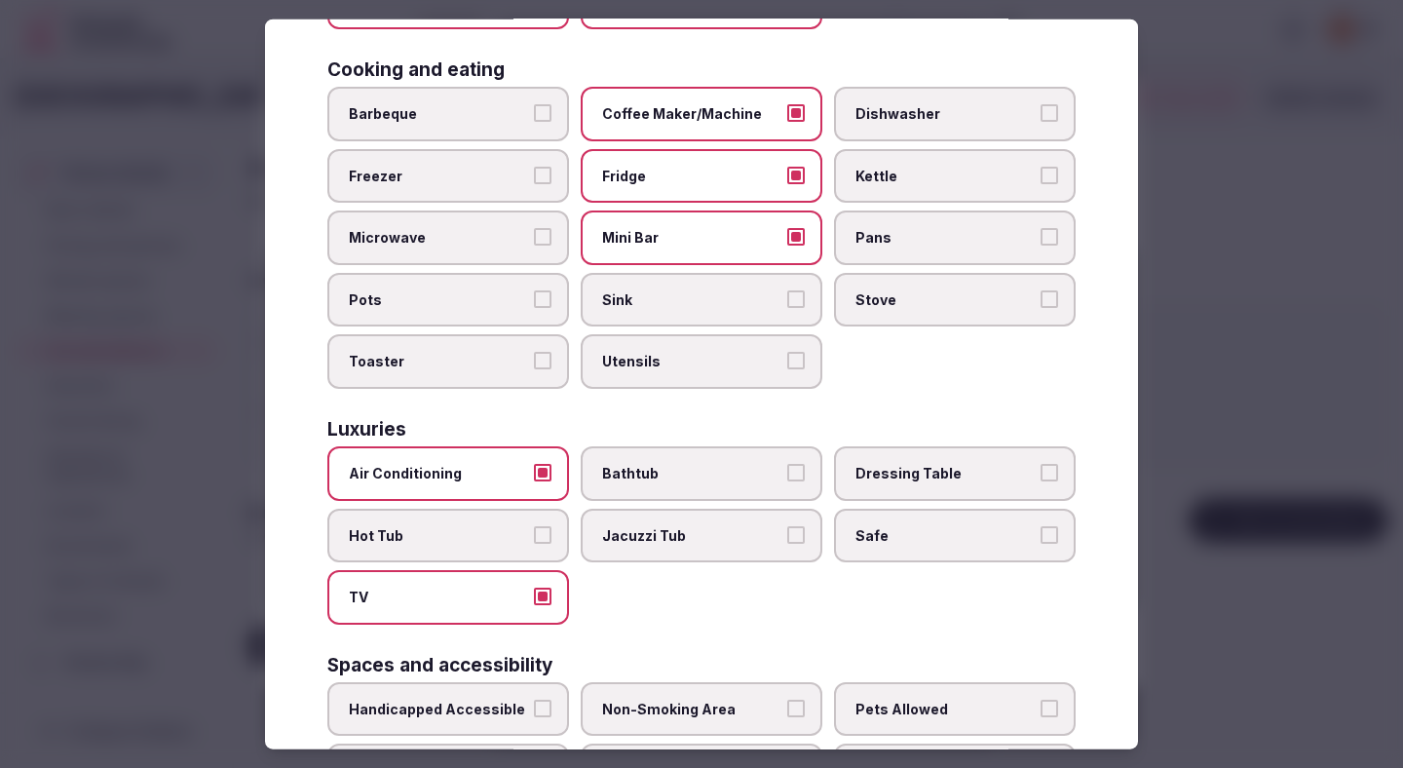
click at [918, 531] on span "Safe" at bounding box center [945, 534] width 179 height 19
click at [1041, 531] on button "Safe" at bounding box center [1050, 534] width 18 height 18
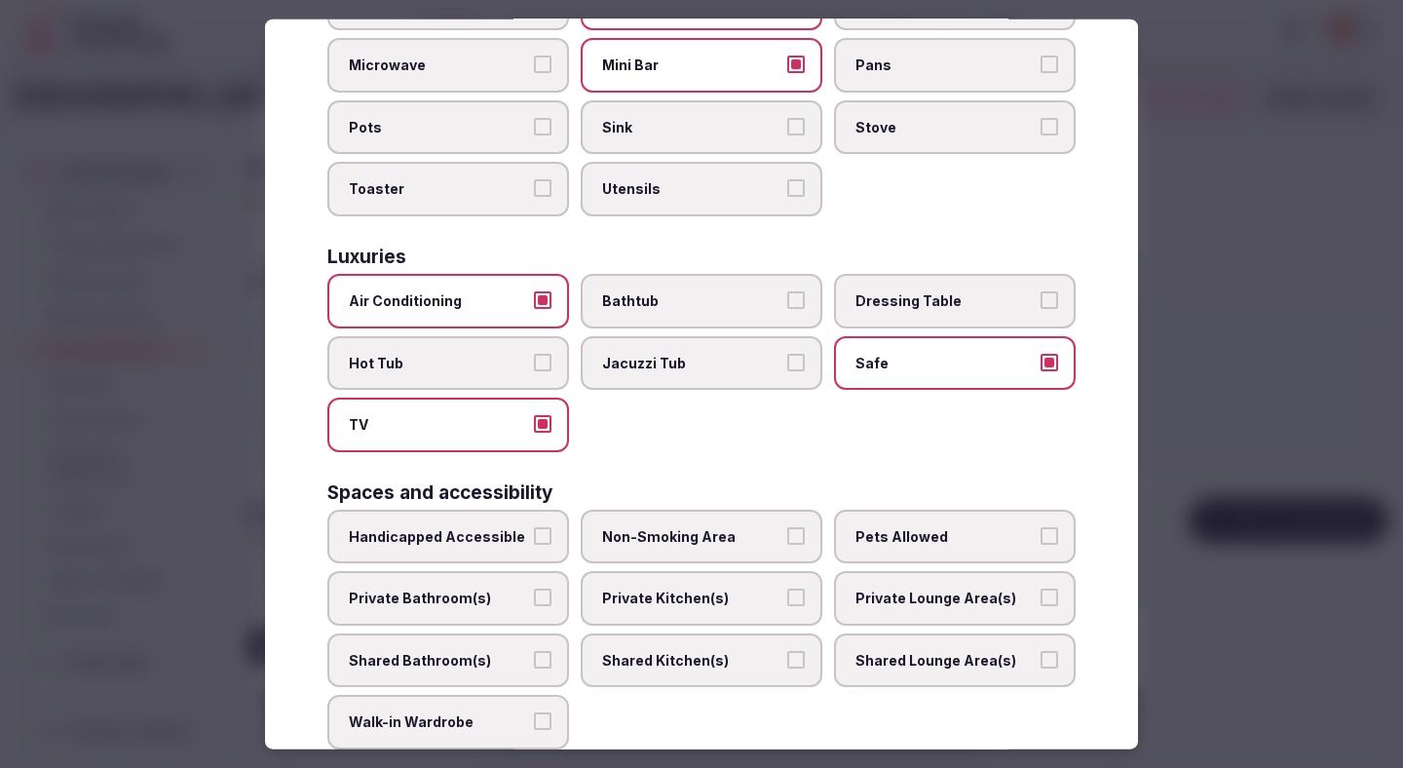
scroll to position [642, 0]
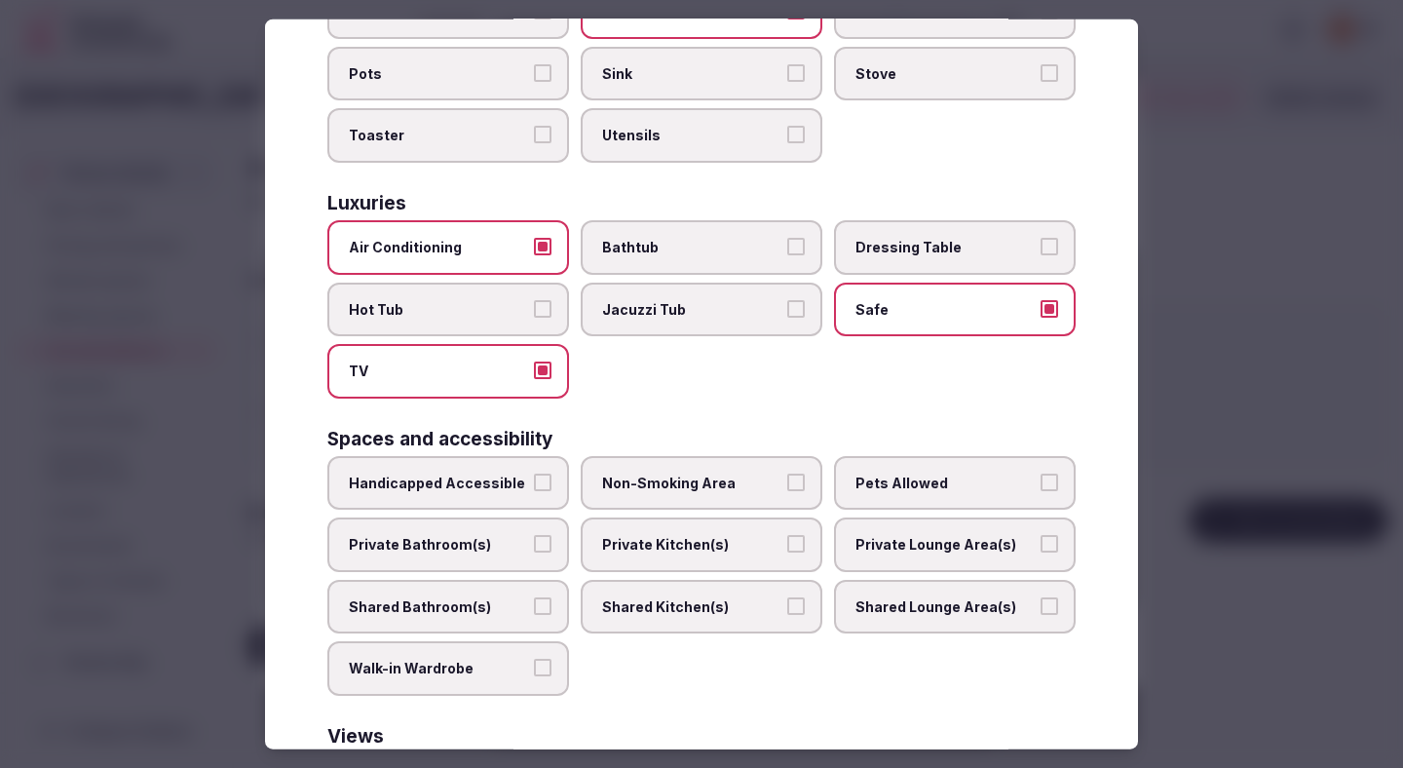
click at [488, 549] on span "Private Bathroom(s)" at bounding box center [438, 544] width 179 height 19
click at [534, 549] on button "Private Bathroom(s)" at bounding box center [543, 544] width 18 height 18
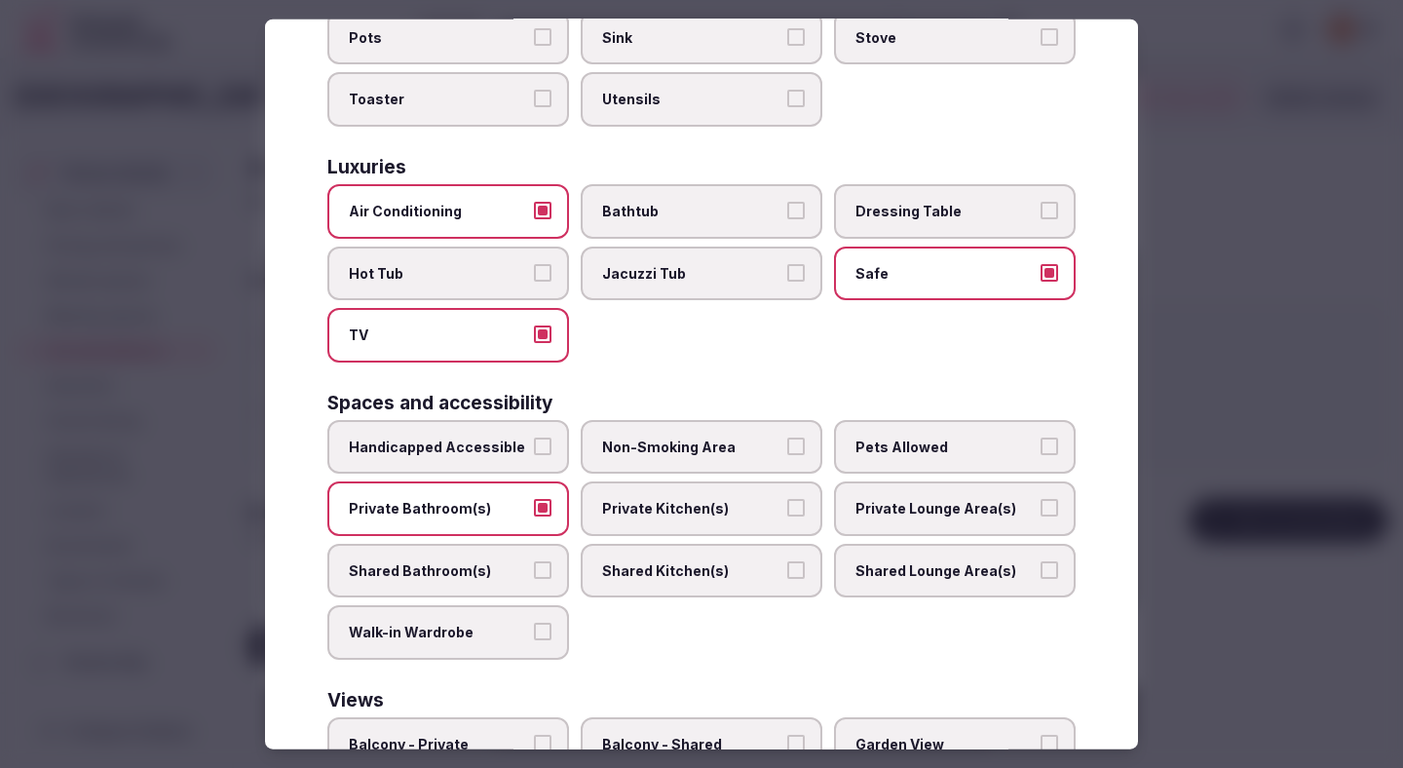
scroll to position [684, 0]
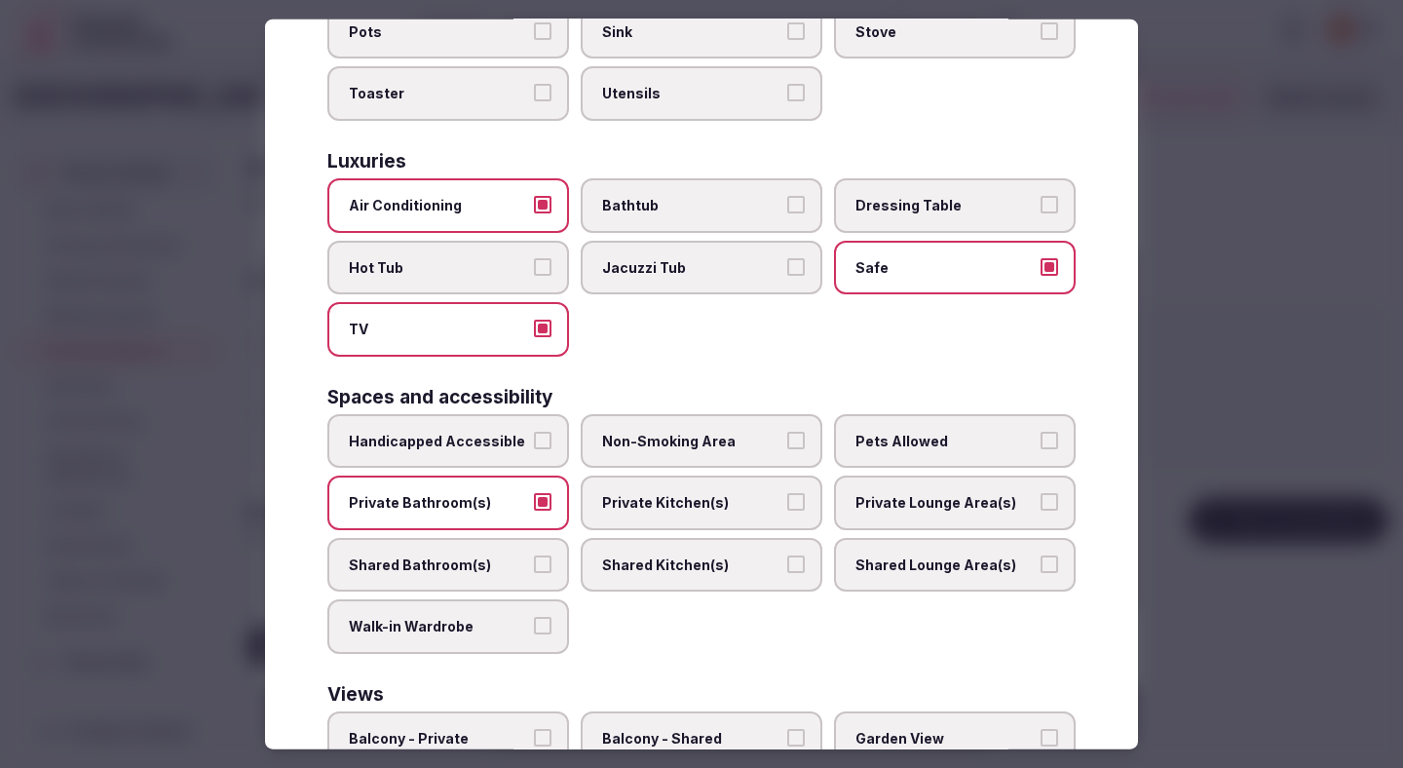
click at [653, 438] on span "Non-Smoking Area" at bounding box center [691, 440] width 179 height 19
click at [787, 438] on button "Non-Smoking Area" at bounding box center [796, 440] width 18 height 18
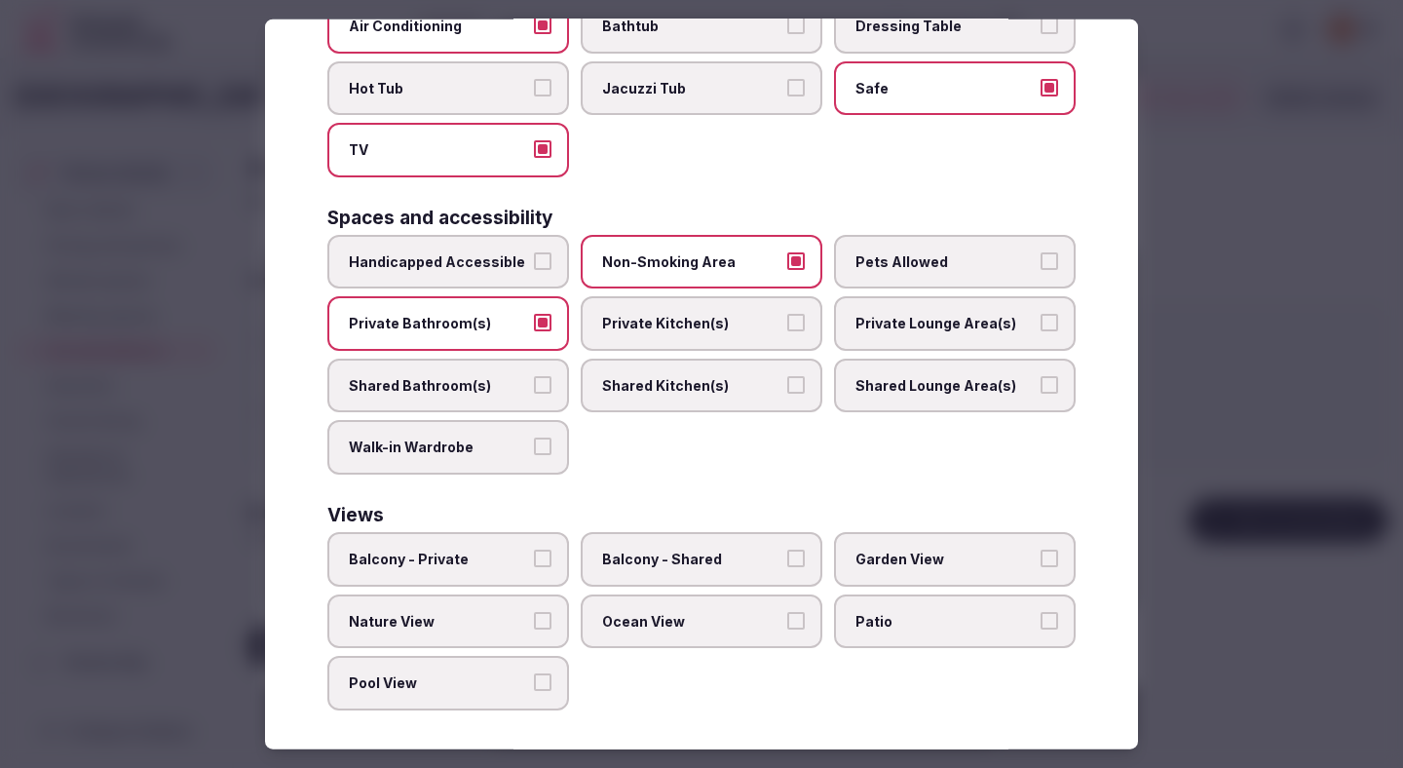
scroll to position [871, 0]
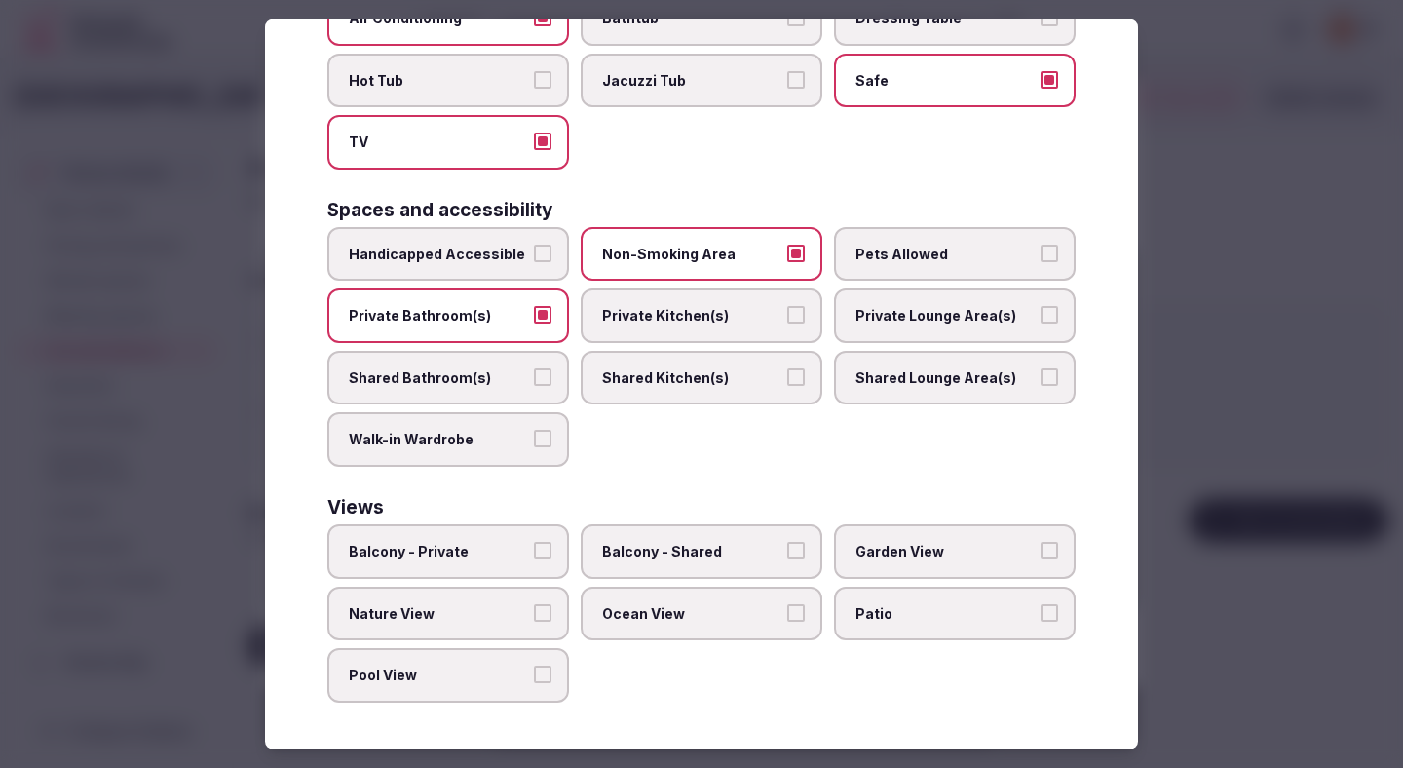
click at [1204, 370] on div at bounding box center [701, 384] width 1403 height 768
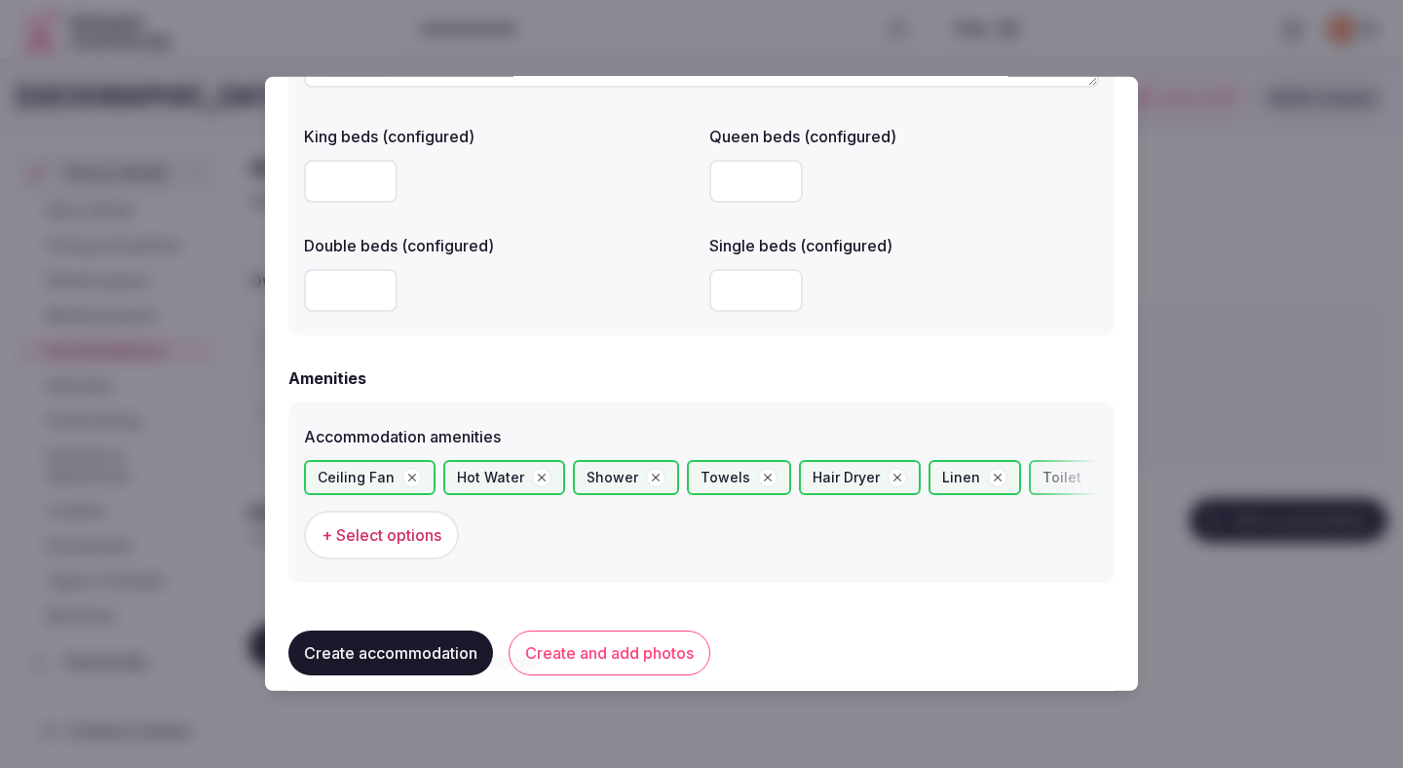
scroll to position [1797, 0]
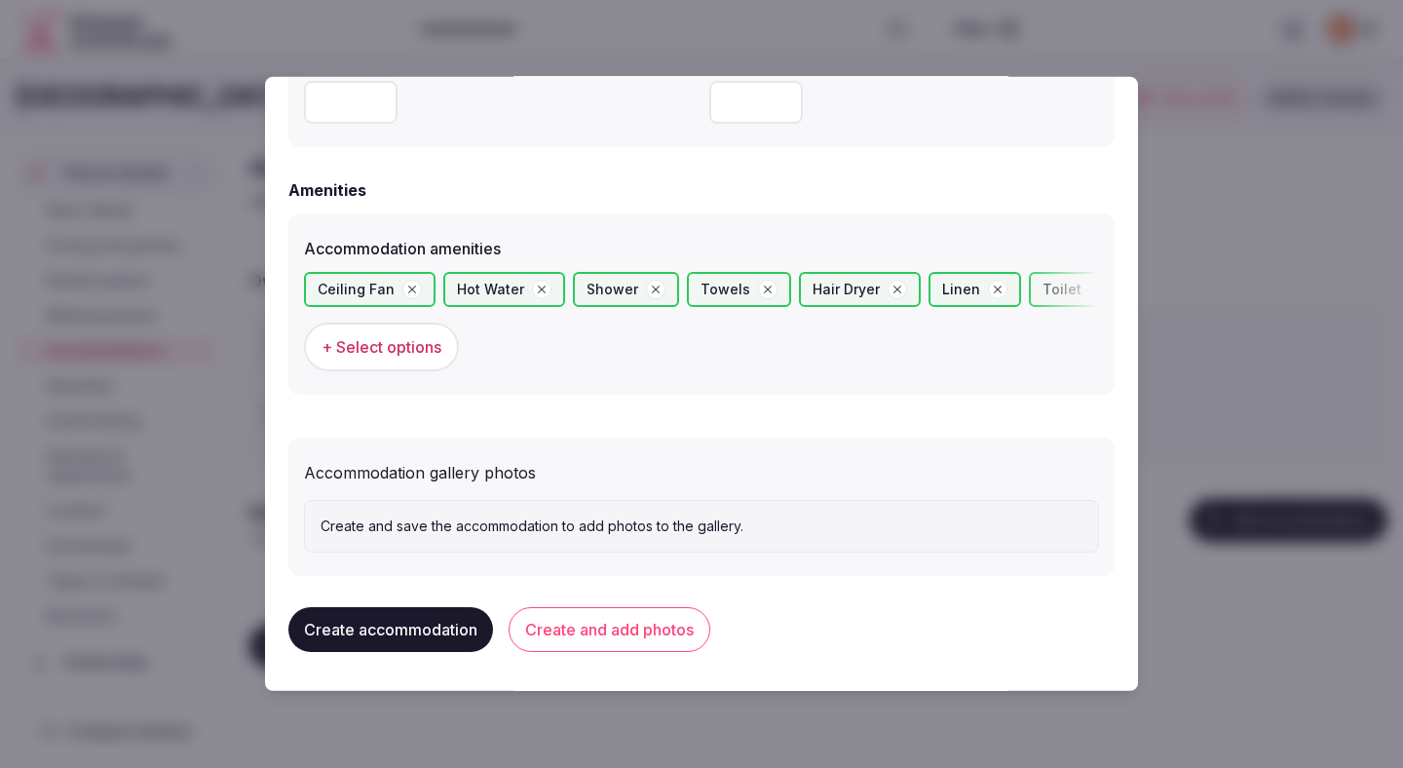
click at [437, 621] on button "Create accommodation" at bounding box center [390, 629] width 205 height 45
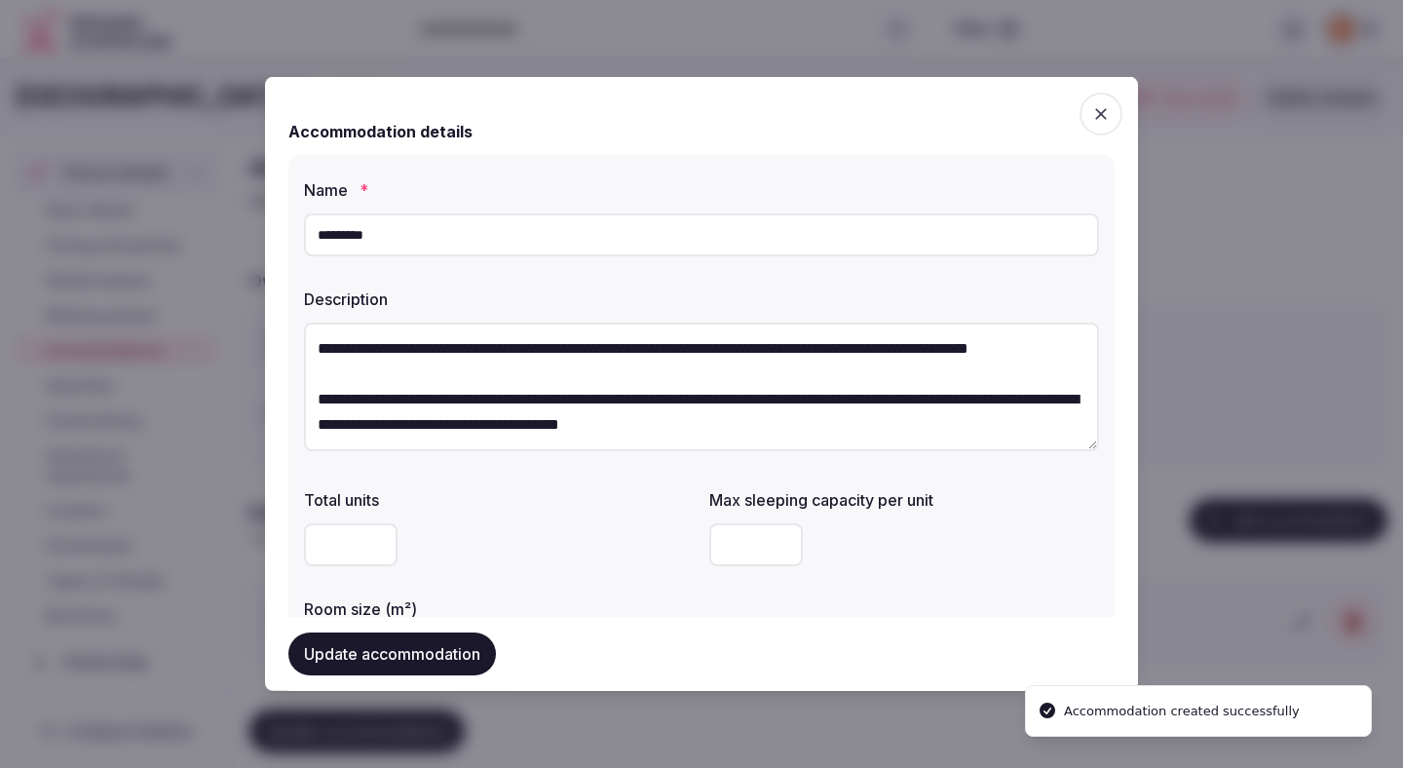
scroll to position [19, 0]
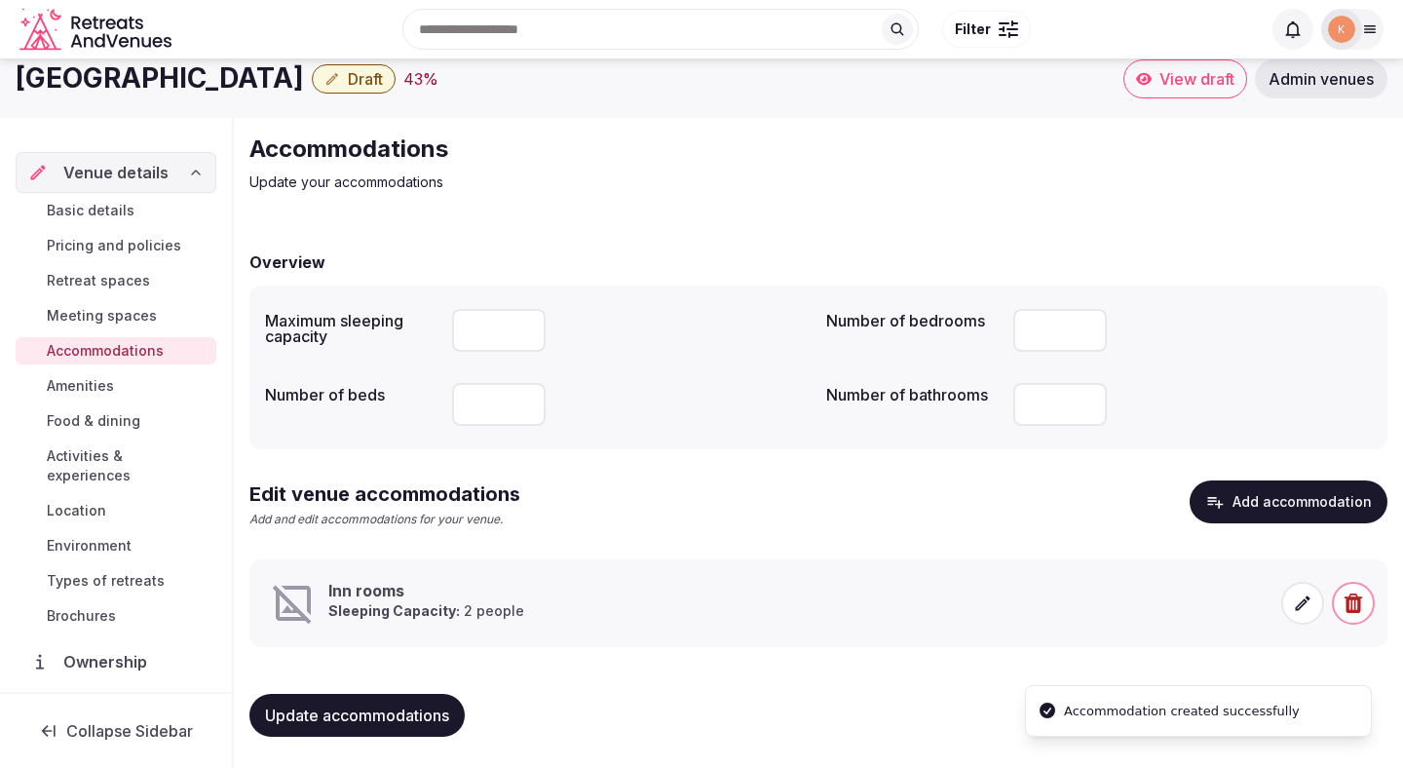
click at [1309, 597] on icon at bounding box center [1303, 602] width 15 height 15
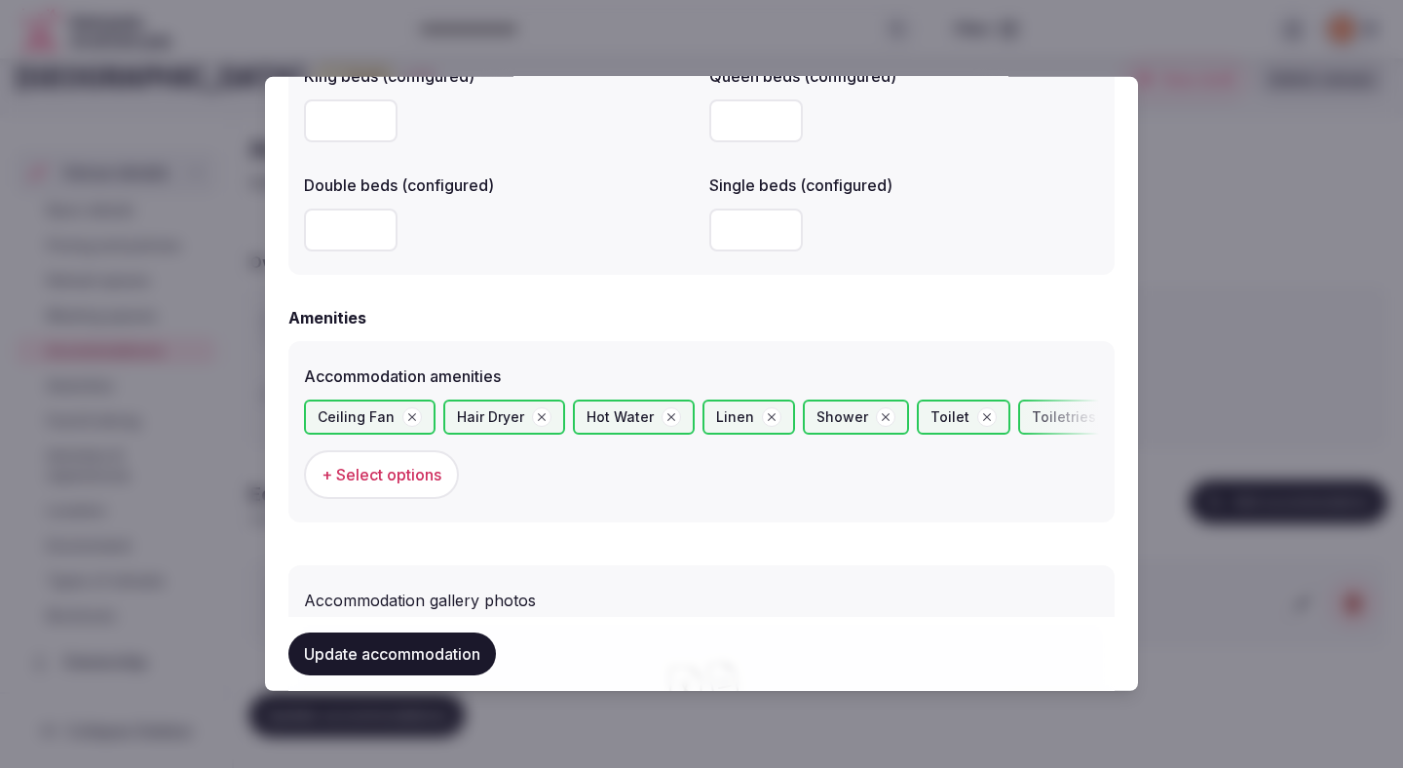
scroll to position [1976, 0]
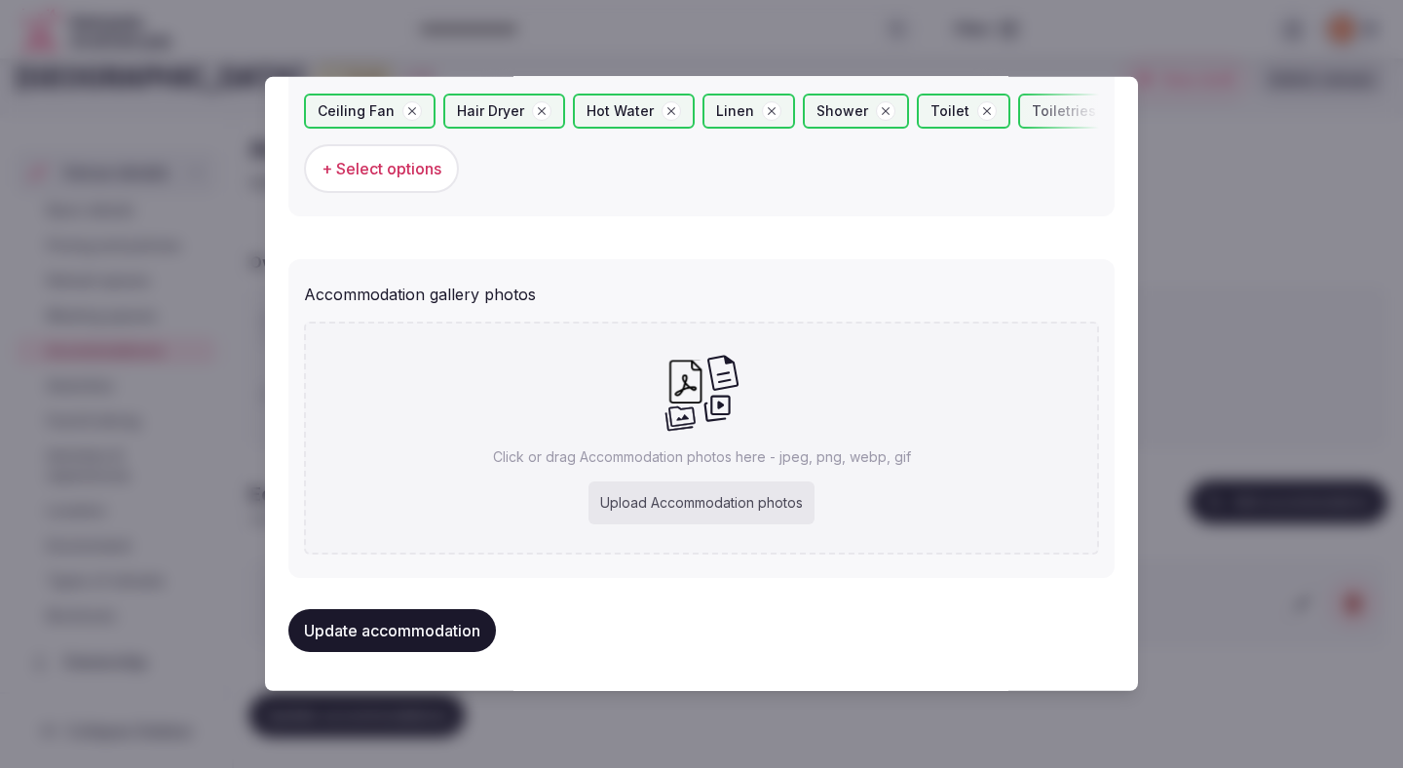
click at [629, 498] on div "Upload Accommodation photos" at bounding box center [702, 502] width 226 height 43
type input "**********"
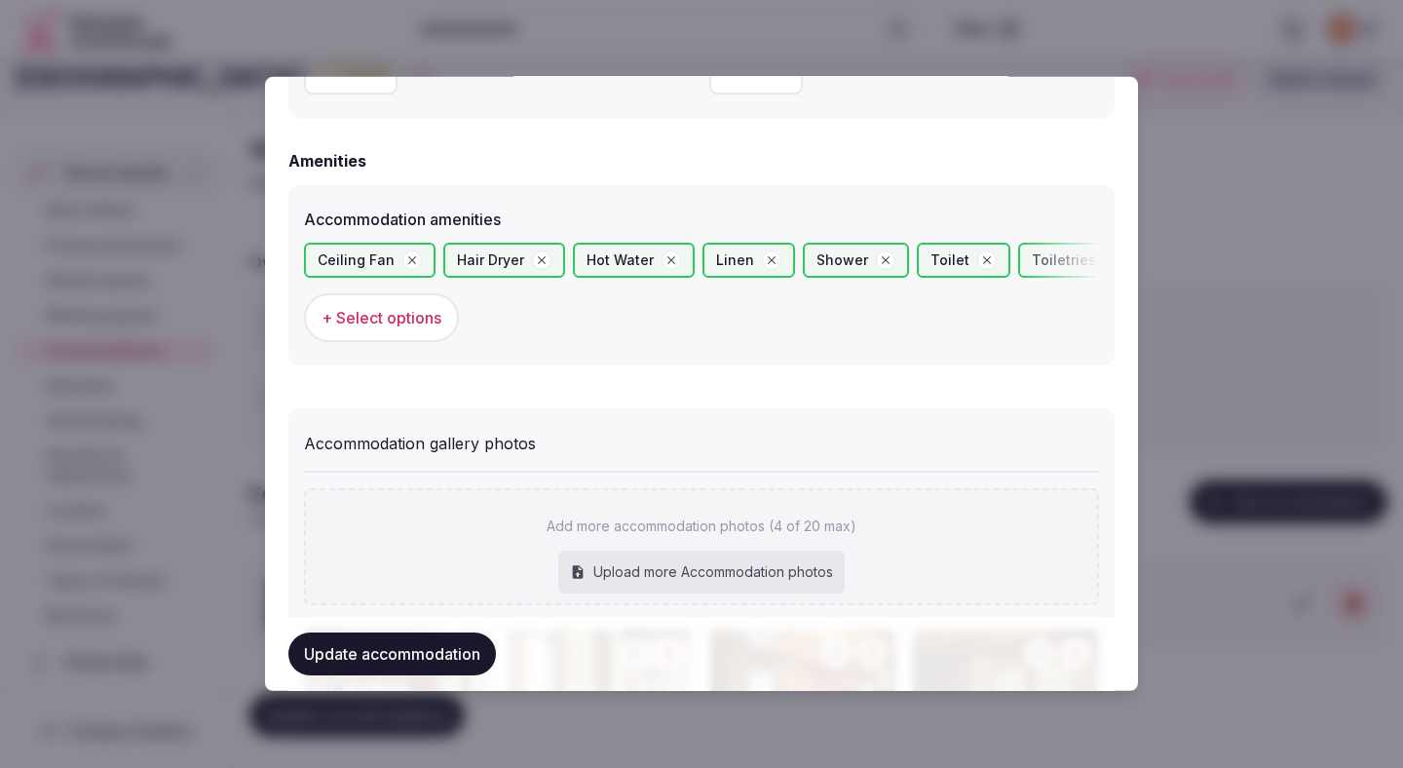
scroll to position [2088, 0]
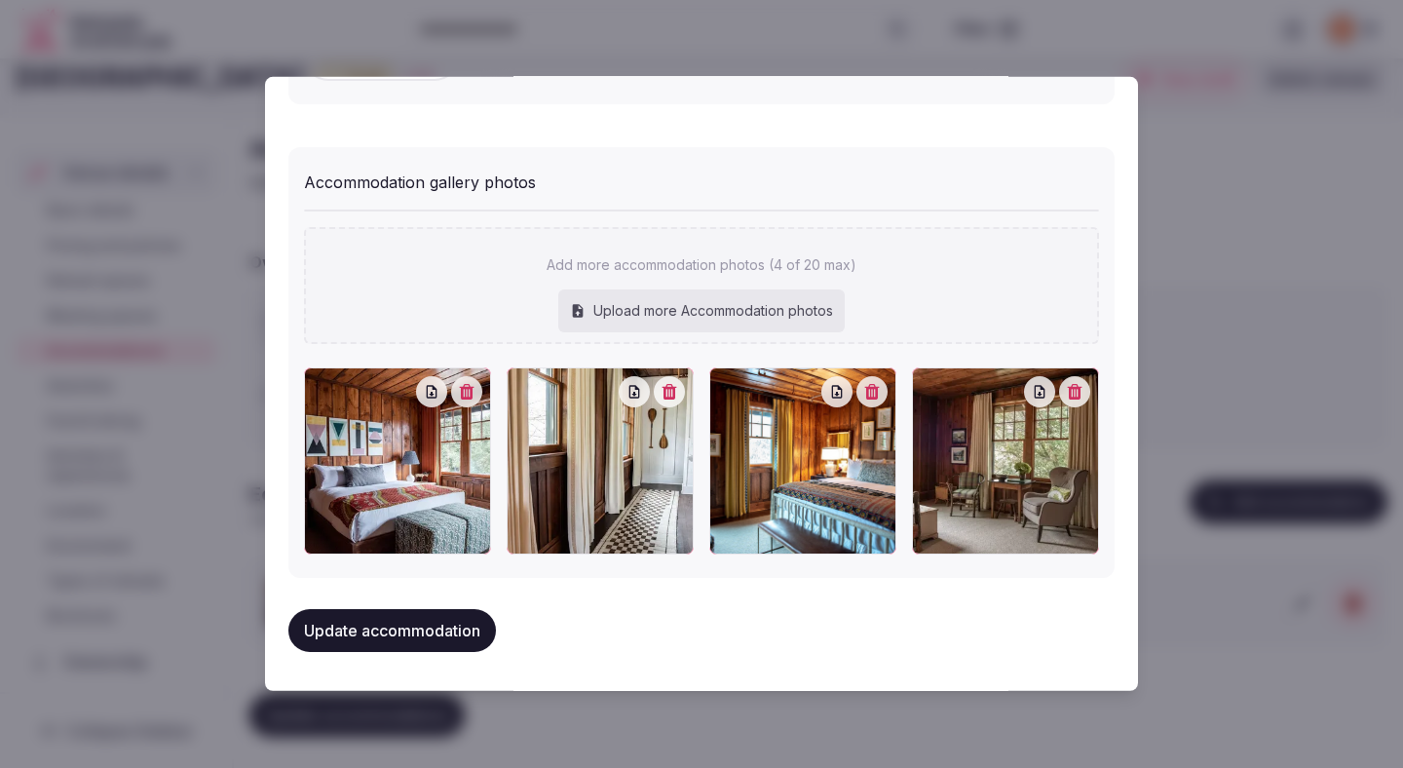
click at [416, 626] on button "Update accommodation" at bounding box center [392, 630] width 208 height 43
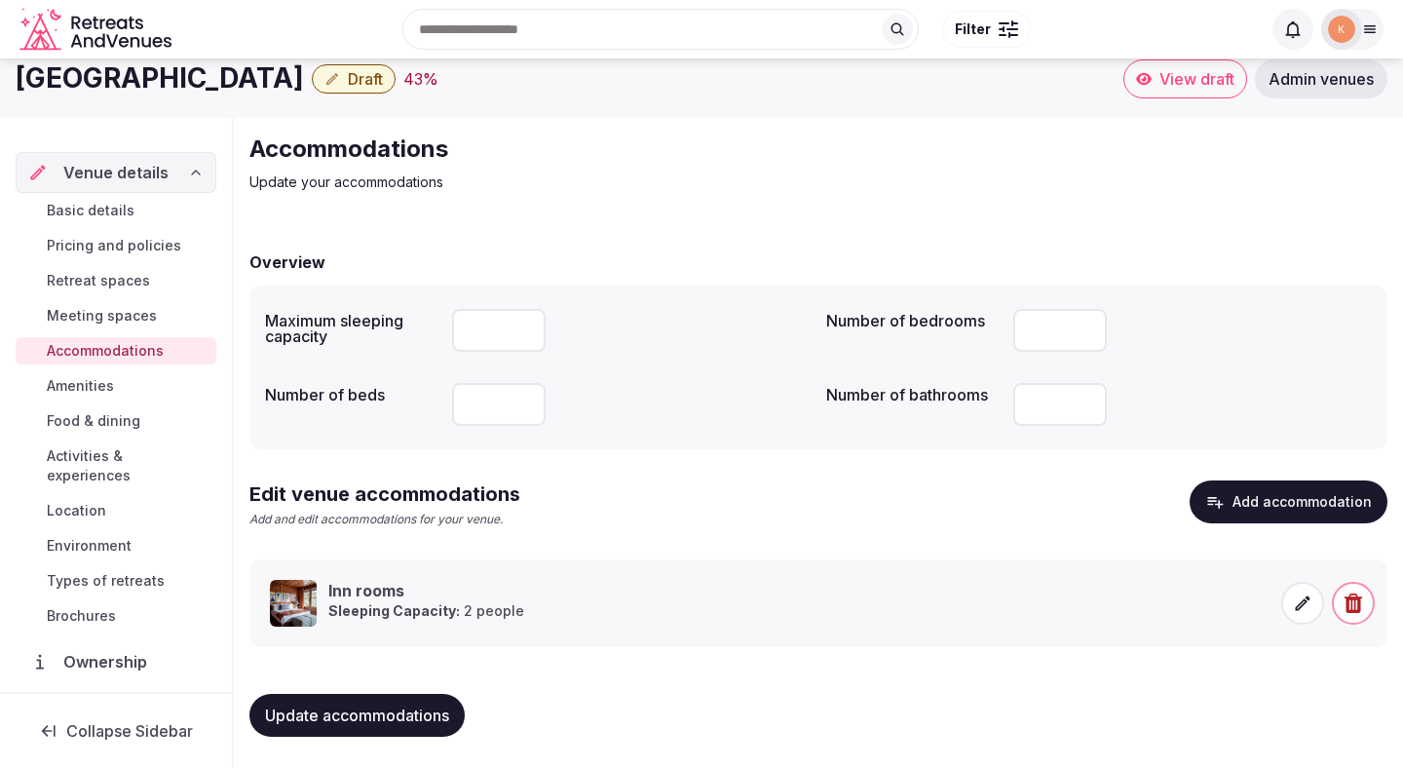
click at [379, 706] on span "Update accommodations" at bounding box center [357, 714] width 184 height 19
click at [107, 386] on span "Amenities" at bounding box center [80, 385] width 67 height 19
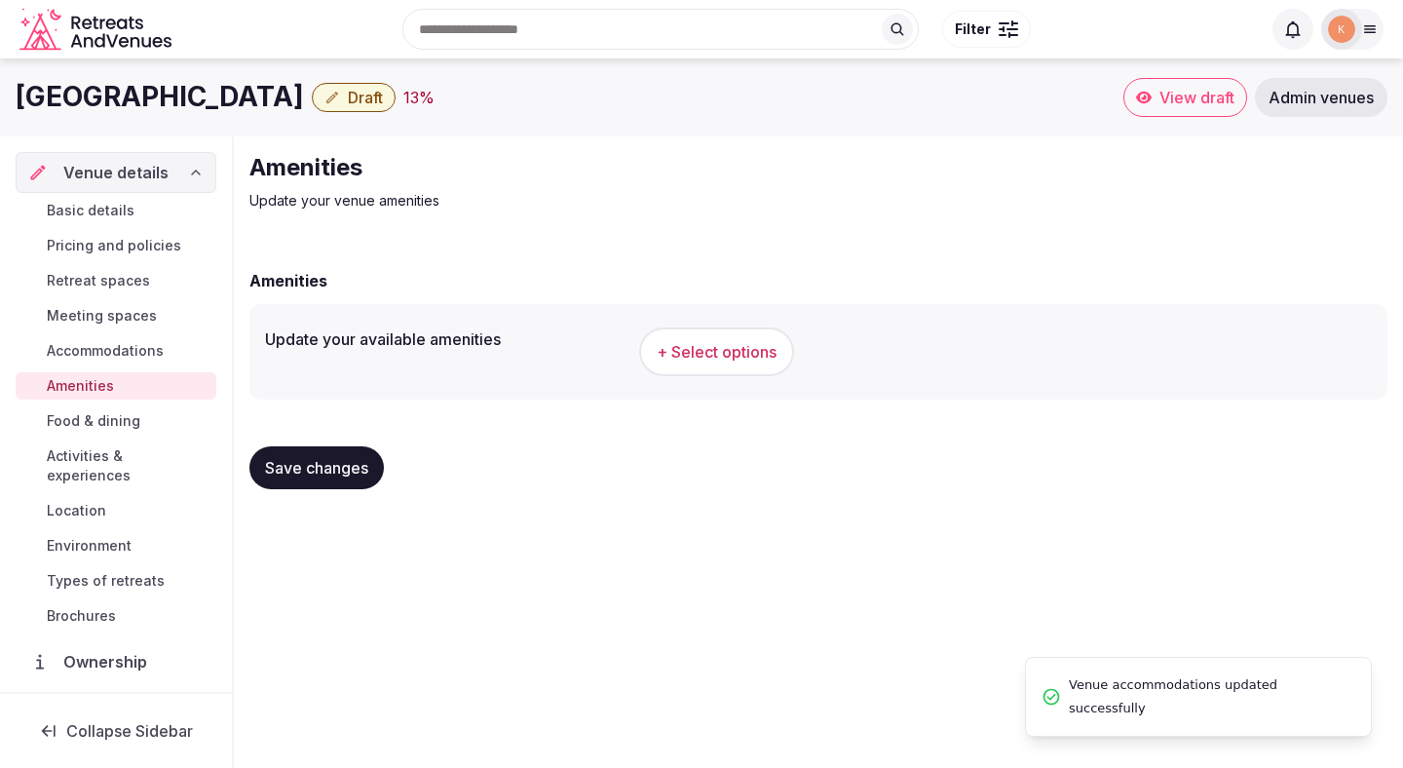
click at [700, 355] on span "+ Select options" at bounding box center [717, 351] width 120 height 21
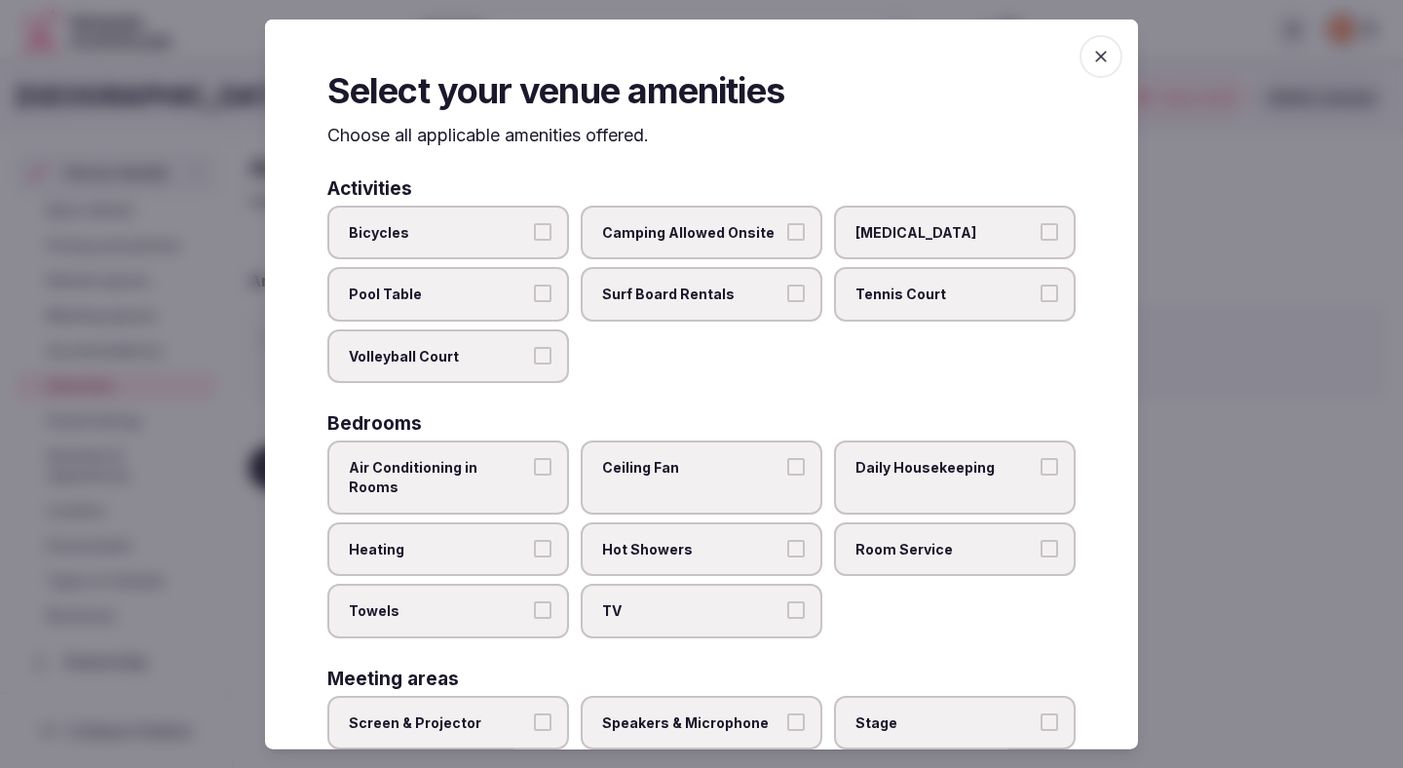
click at [515, 462] on span "Air Conditioning in Rooms" at bounding box center [438, 477] width 179 height 38
click at [534, 462] on button "Air Conditioning in Rooms" at bounding box center [543, 467] width 18 height 18
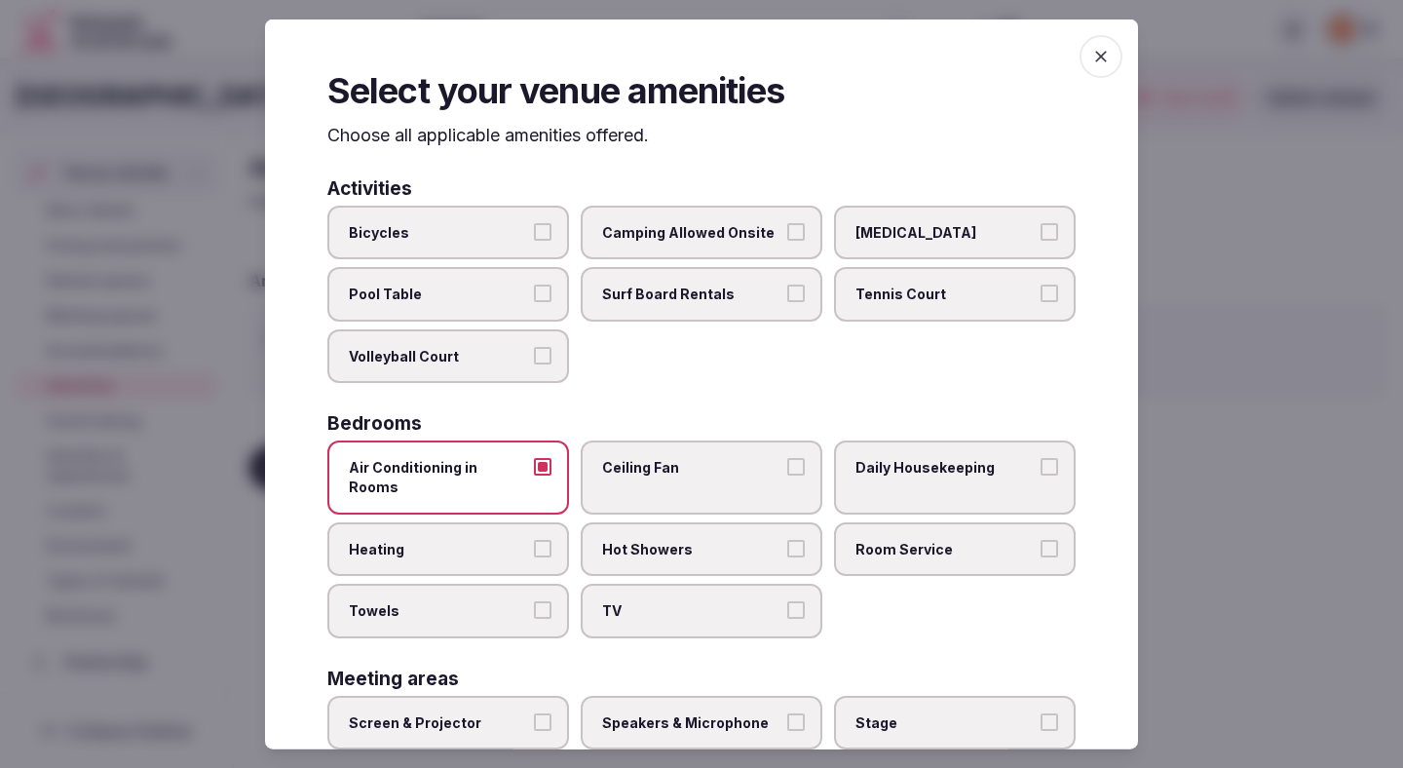
click at [491, 539] on span "Heating" at bounding box center [438, 548] width 179 height 19
click at [534, 539] on button "Heating" at bounding box center [543, 548] width 18 height 18
click at [477, 606] on label "Towels" at bounding box center [448, 611] width 242 height 55
click at [534, 606] on button "Towels" at bounding box center [543, 610] width 18 height 18
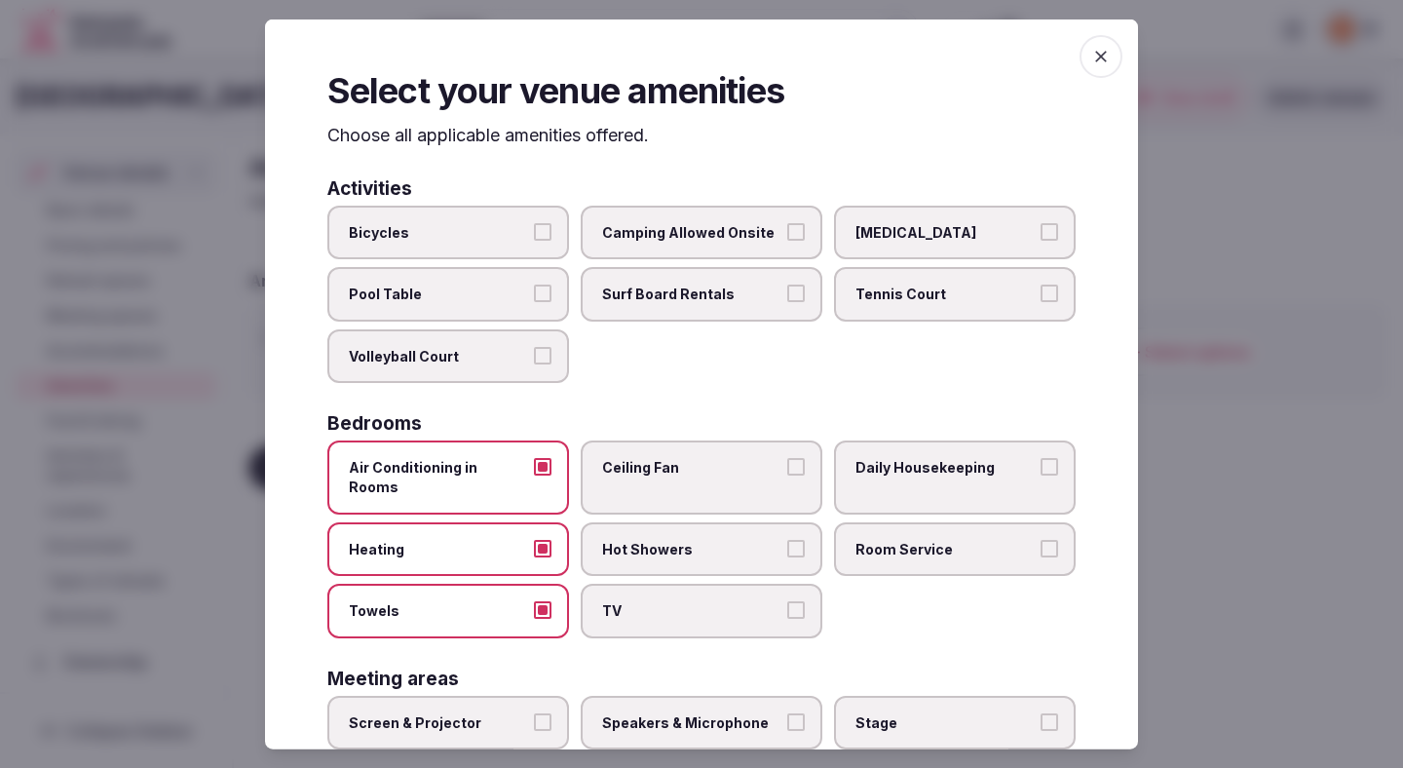
click at [673, 601] on span "TV" at bounding box center [691, 610] width 179 height 19
click at [787, 601] on button "TV" at bounding box center [796, 610] width 18 height 18
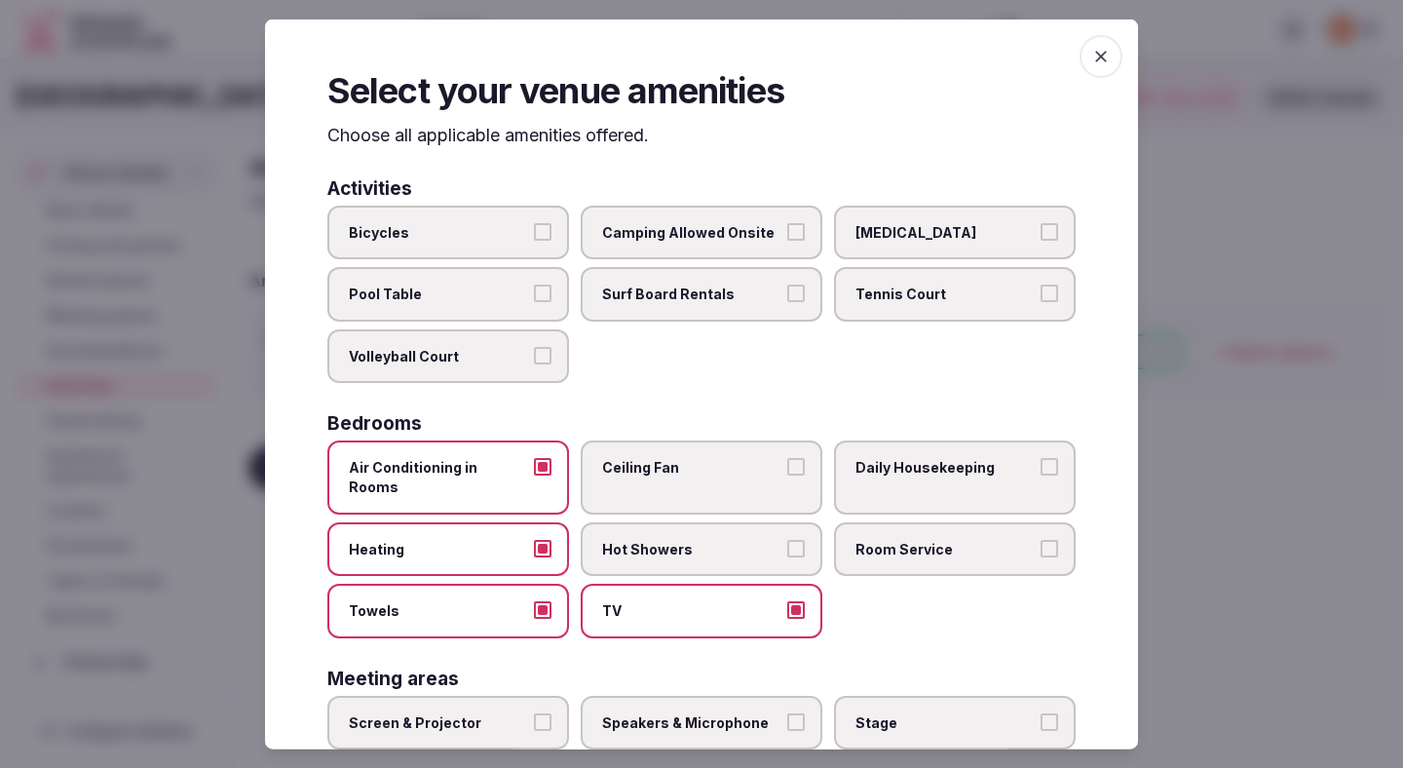
click at [714, 469] on span "Ceiling Fan" at bounding box center [691, 467] width 179 height 19
click at [787, 469] on button "Ceiling Fan" at bounding box center [796, 467] width 18 height 18
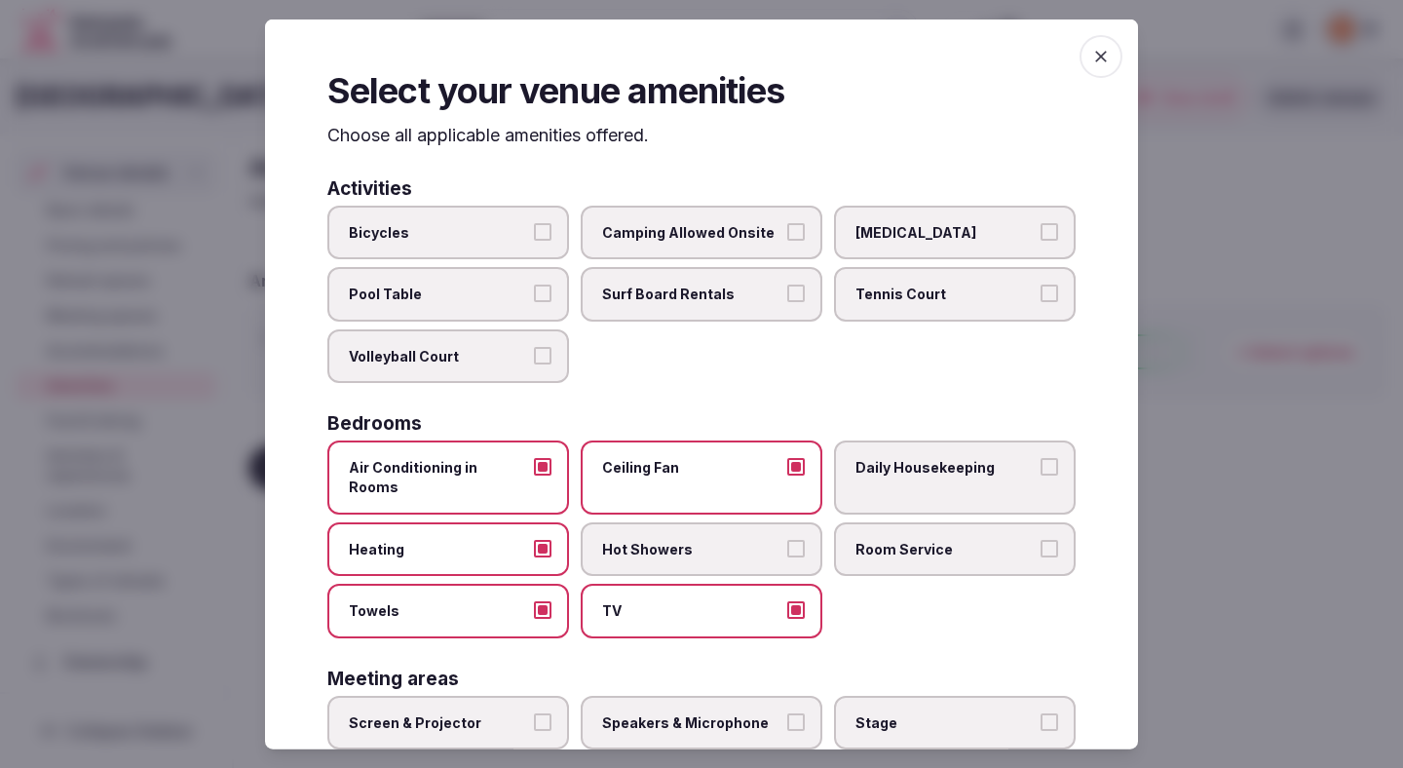
click at [742, 545] on label "Hot Showers" at bounding box center [702, 548] width 242 height 55
click at [787, 545] on button "Hot Showers" at bounding box center [796, 548] width 18 height 18
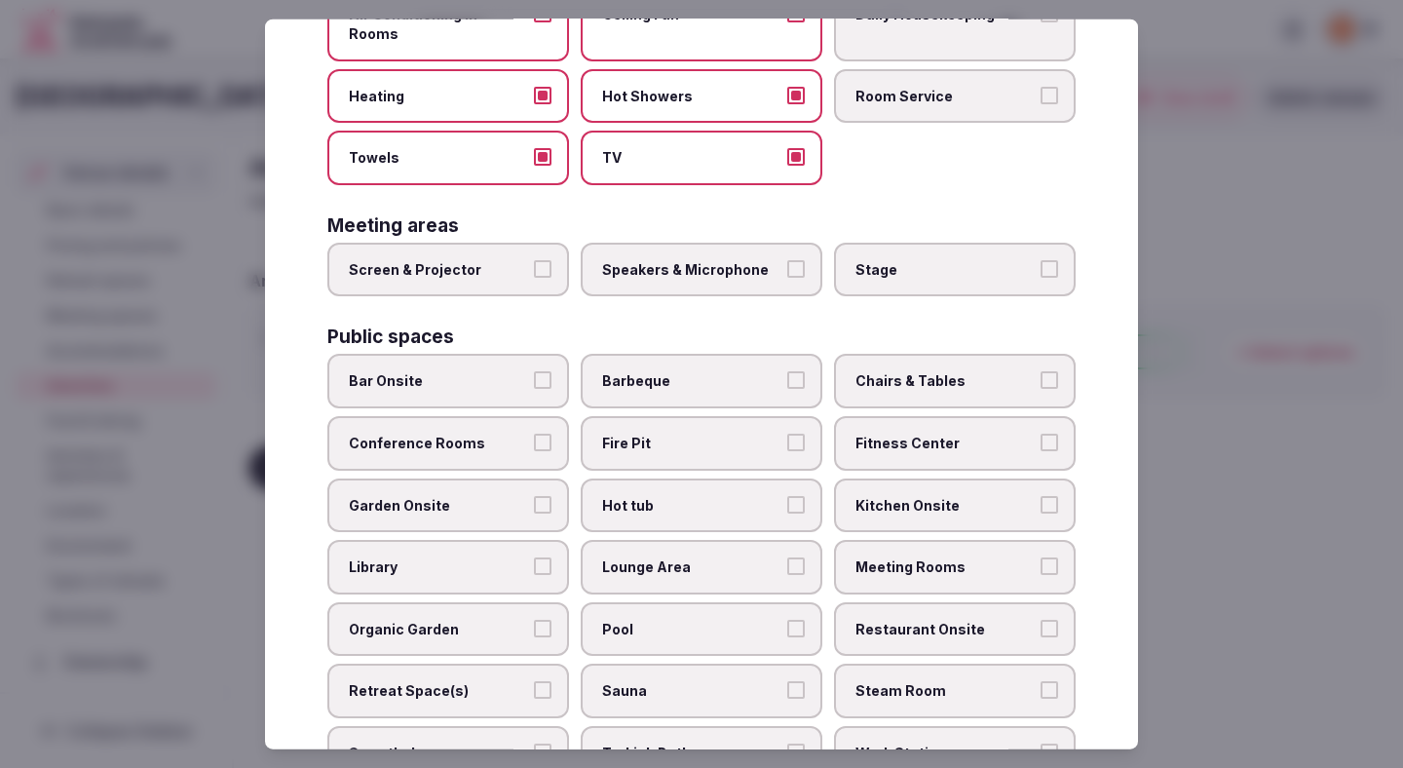
scroll to position [487, 0]
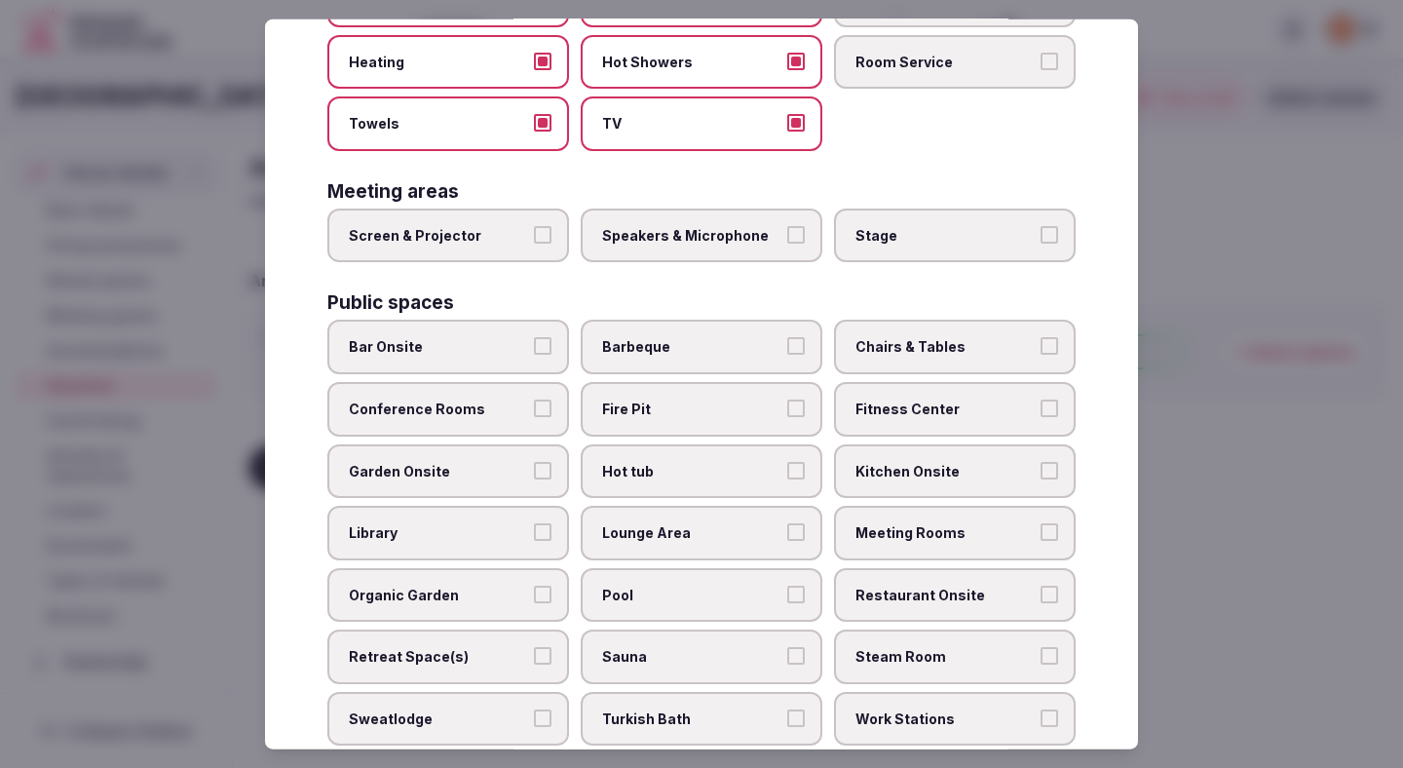
click at [886, 337] on span "Chairs & Tables" at bounding box center [945, 346] width 179 height 19
click at [1041, 337] on button "Chairs & Tables" at bounding box center [1050, 346] width 18 height 18
click at [472, 400] on span "Conference Rooms" at bounding box center [438, 409] width 179 height 19
click at [534, 400] on button "Conference Rooms" at bounding box center [543, 409] width 18 height 18
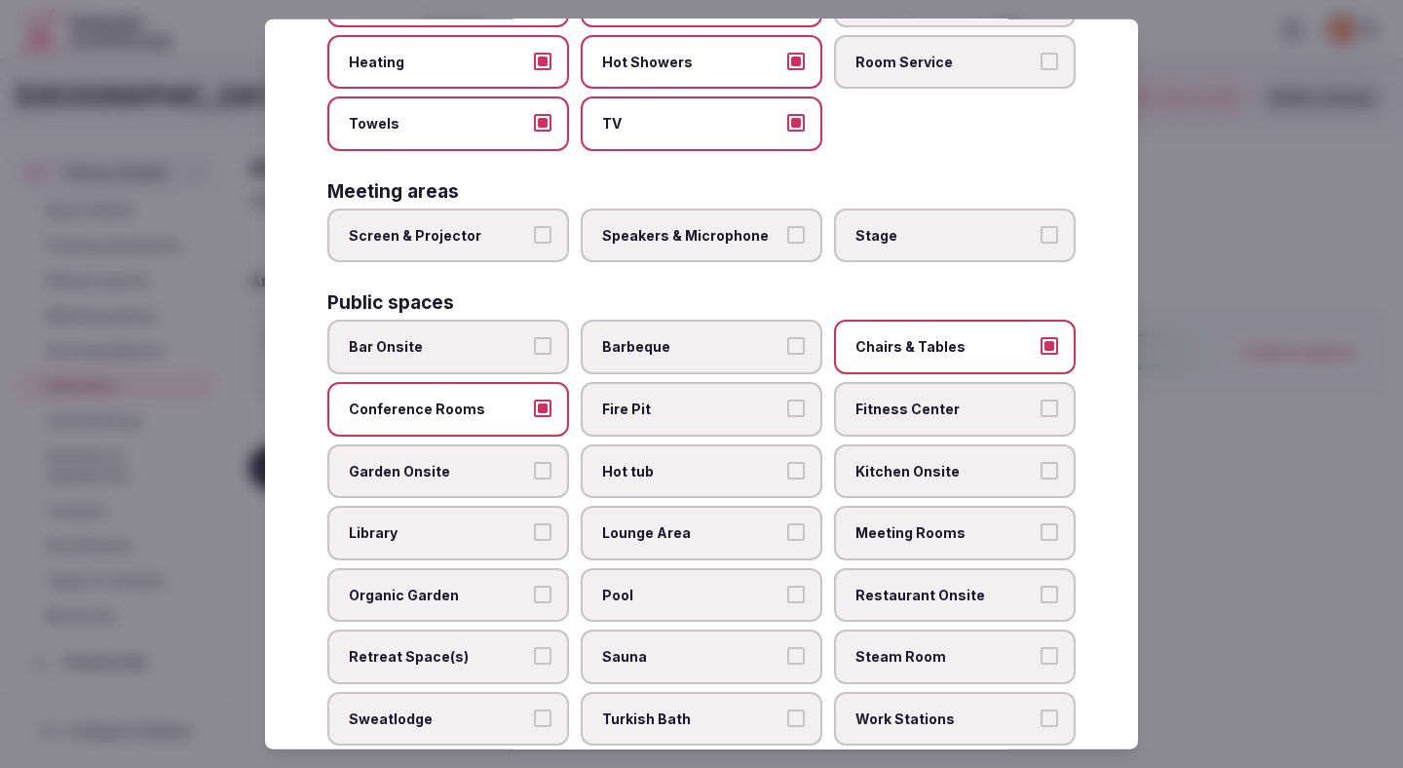
click at [882, 400] on span "Fitness Center" at bounding box center [945, 409] width 179 height 19
click at [1041, 400] on button "Fitness Center" at bounding box center [1050, 409] width 18 height 18
click at [623, 523] on span "Lounge Area" at bounding box center [691, 532] width 179 height 19
click at [787, 523] on button "Lounge Area" at bounding box center [796, 532] width 18 height 18
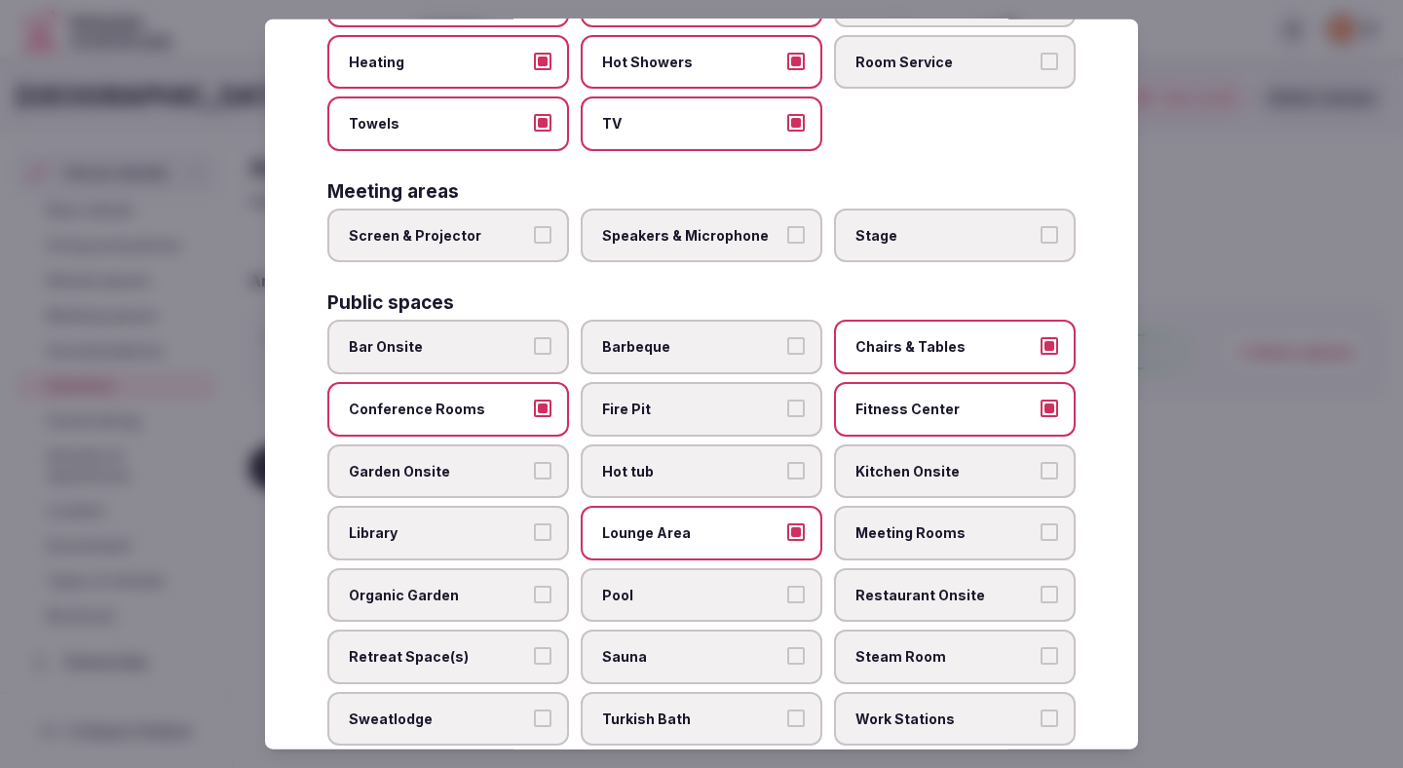
click at [890, 523] on label "Meeting Rooms" at bounding box center [955, 533] width 242 height 55
click at [1041, 523] on button "Meeting Rooms" at bounding box center [1050, 532] width 18 height 18
click at [641, 585] on span "Pool" at bounding box center [691, 594] width 179 height 19
click at [787, 585] on button "Pool" at bounding box center [796, 594] width 18 height 18
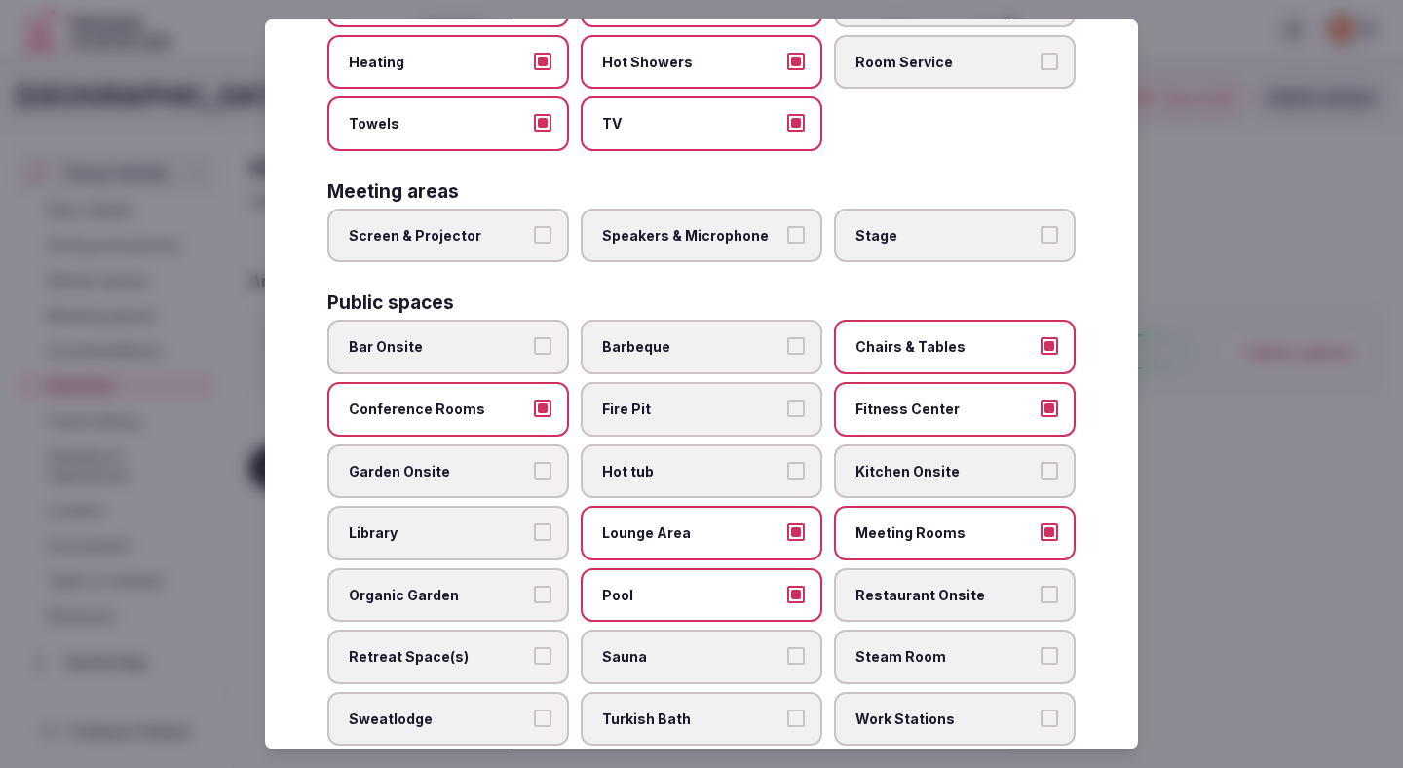
click at [885, 585] on span "Restaurant Onsite" at bounding box center [945, 594] width 179 height 19
click at [1041, 585] on button "Restaurant Onsite" at bounding box center [1050, 594] width 18 height 18
click at [730, 585] on span "Pool" at bounding box center [691, 594] width 179 height 19
click at [787, 585] on button "Pool" at bounding box center [796, 594] width 18 height 18
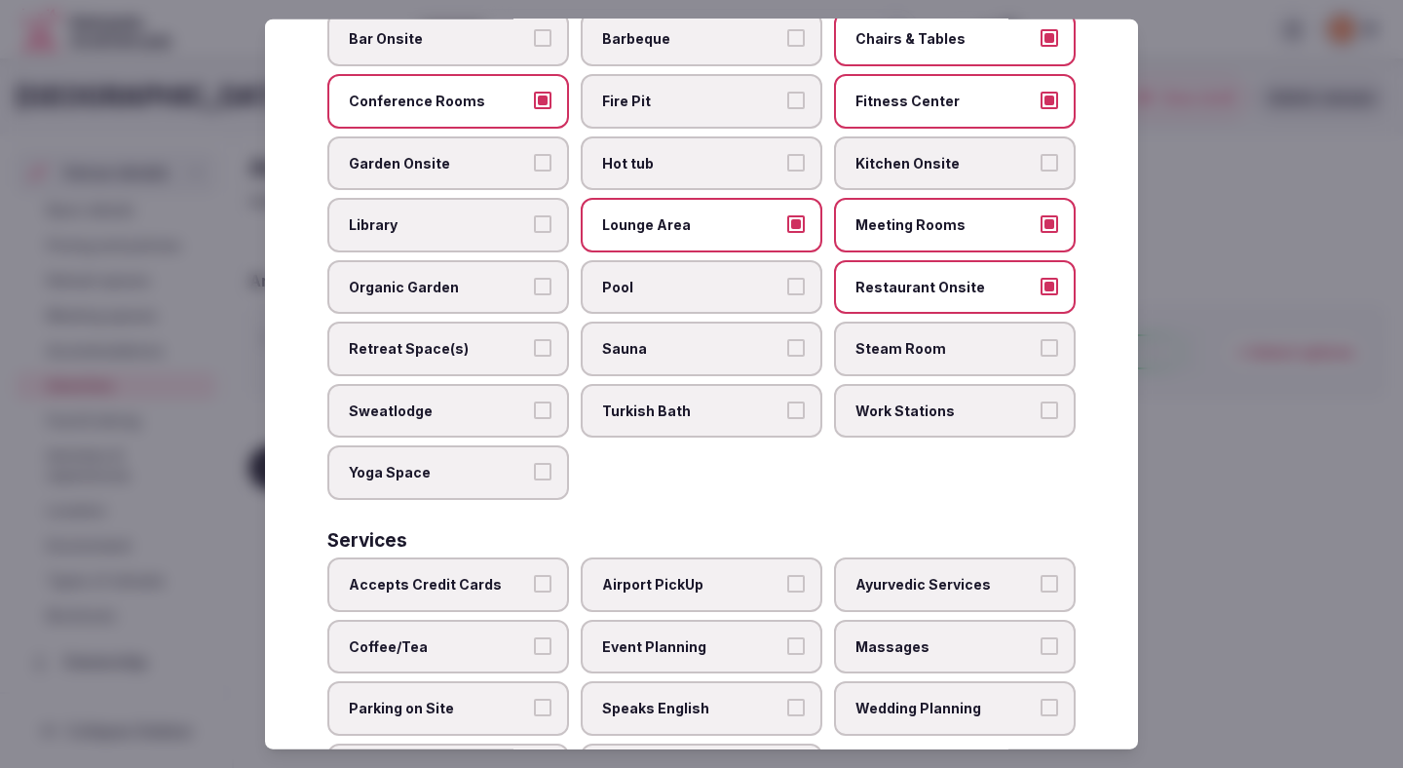
scroll to position [822, 0]
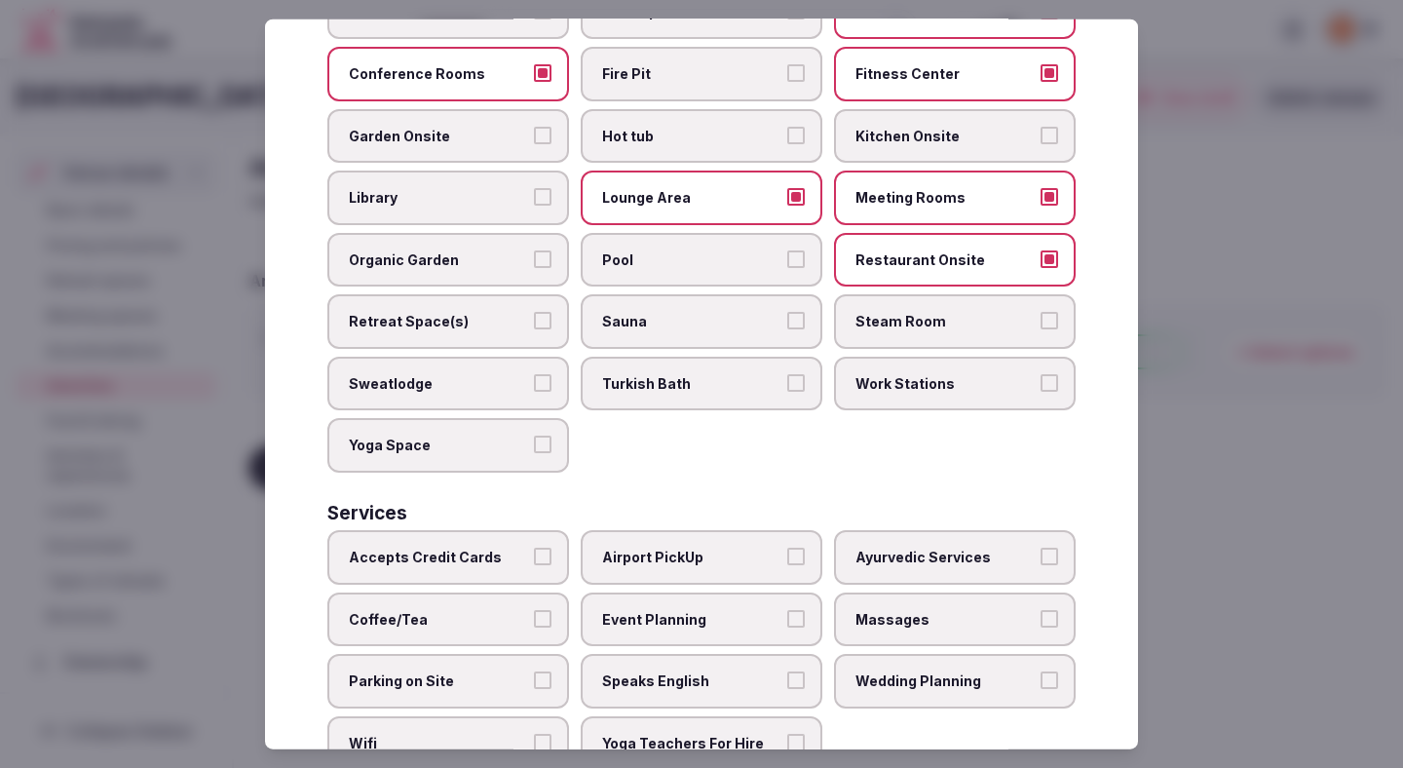
click at [480, 548] on span "Accepts Credit Cards" at bounding box center [438, 557] width 179 height 19
click at [534, 548] on button "Accepts Credit Cards" at bounding box center [543, 557] width 18 height 18
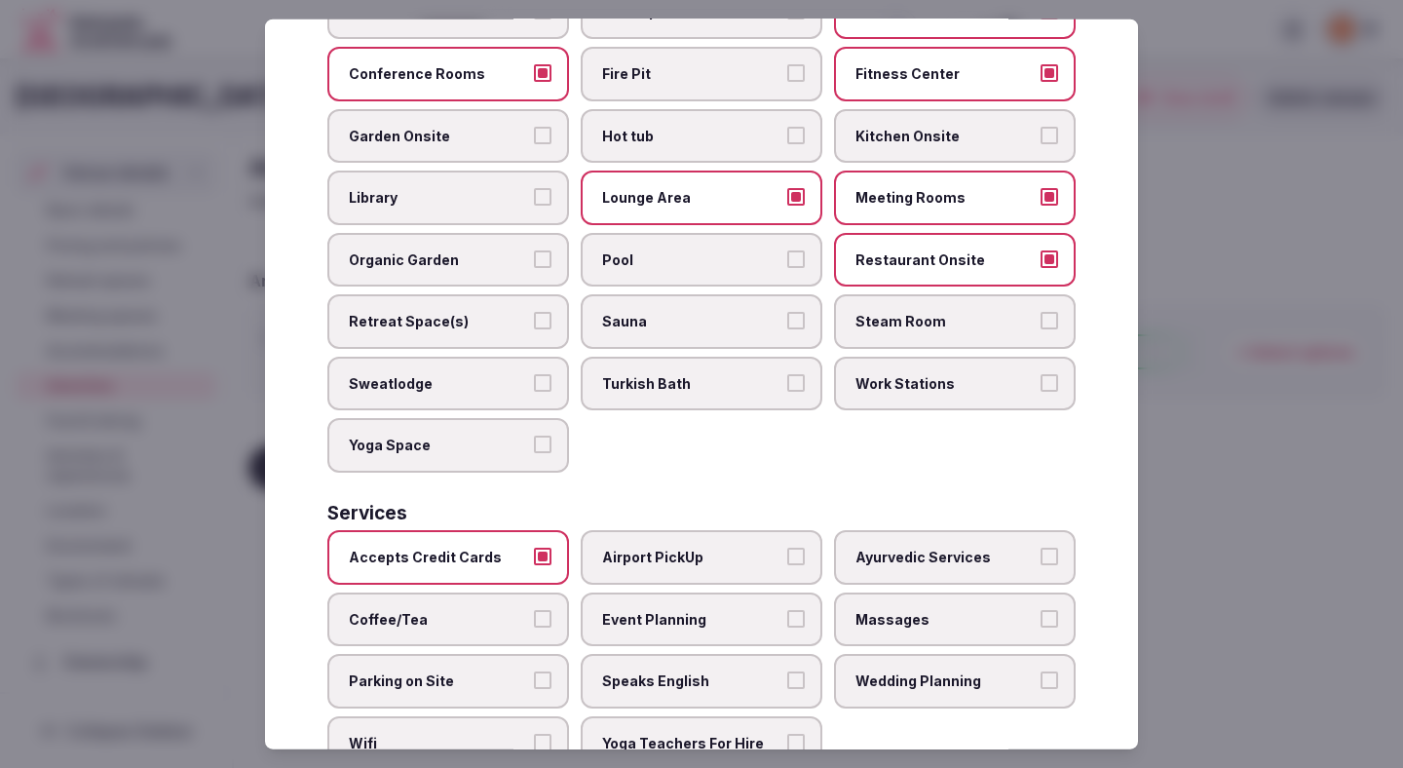
click at [475, 609] on span "Coffee/Tea" at bounding box center [438, 618] width 179 height 19
click at [534, 609] on button "Coffee/Tea" at bounding box center [543, 618] width 18 height 18
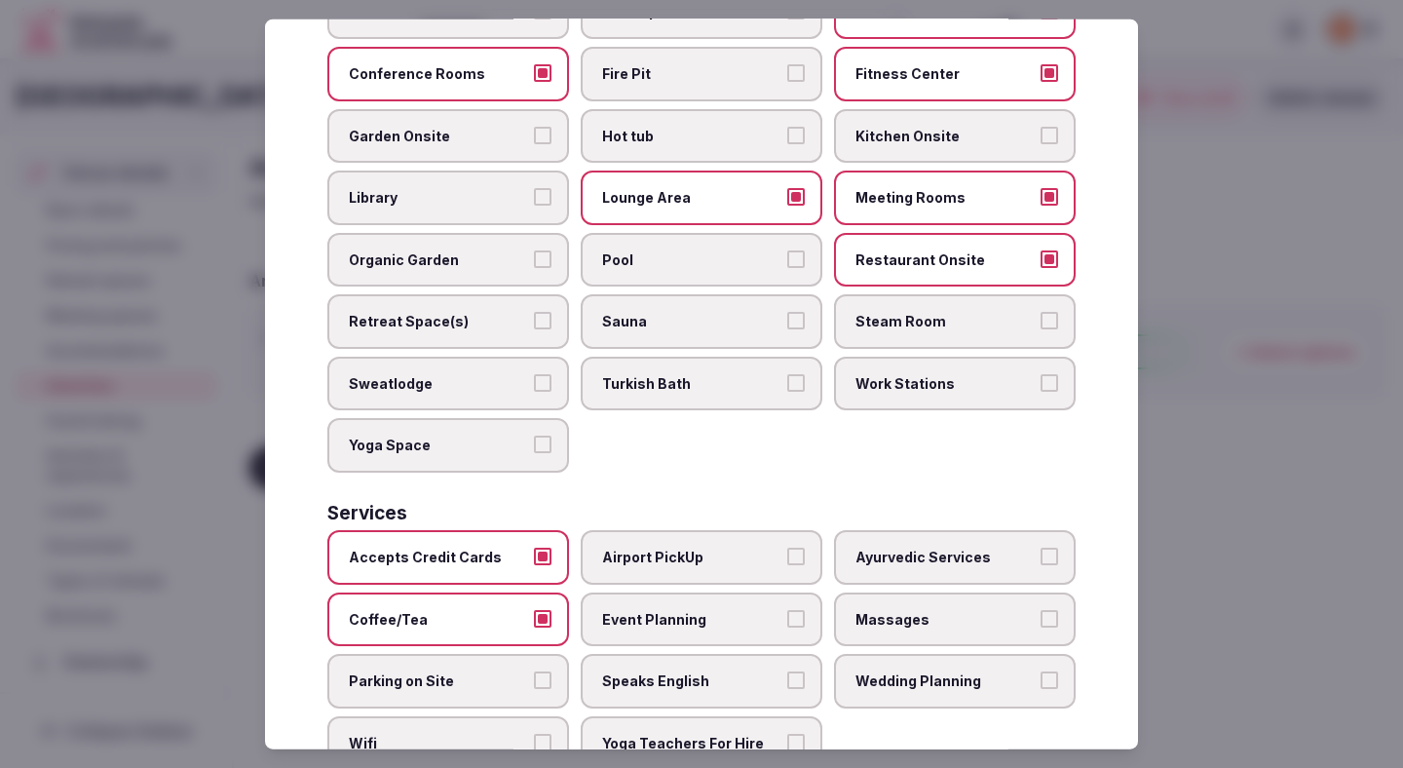
click at [473, 654] on label "Parking on Site" at bounding box center [448, 681] width 242 height 55
click at [534, 671] on button "Parking on Site" at bounding box center [543, 680] width 18 height 18
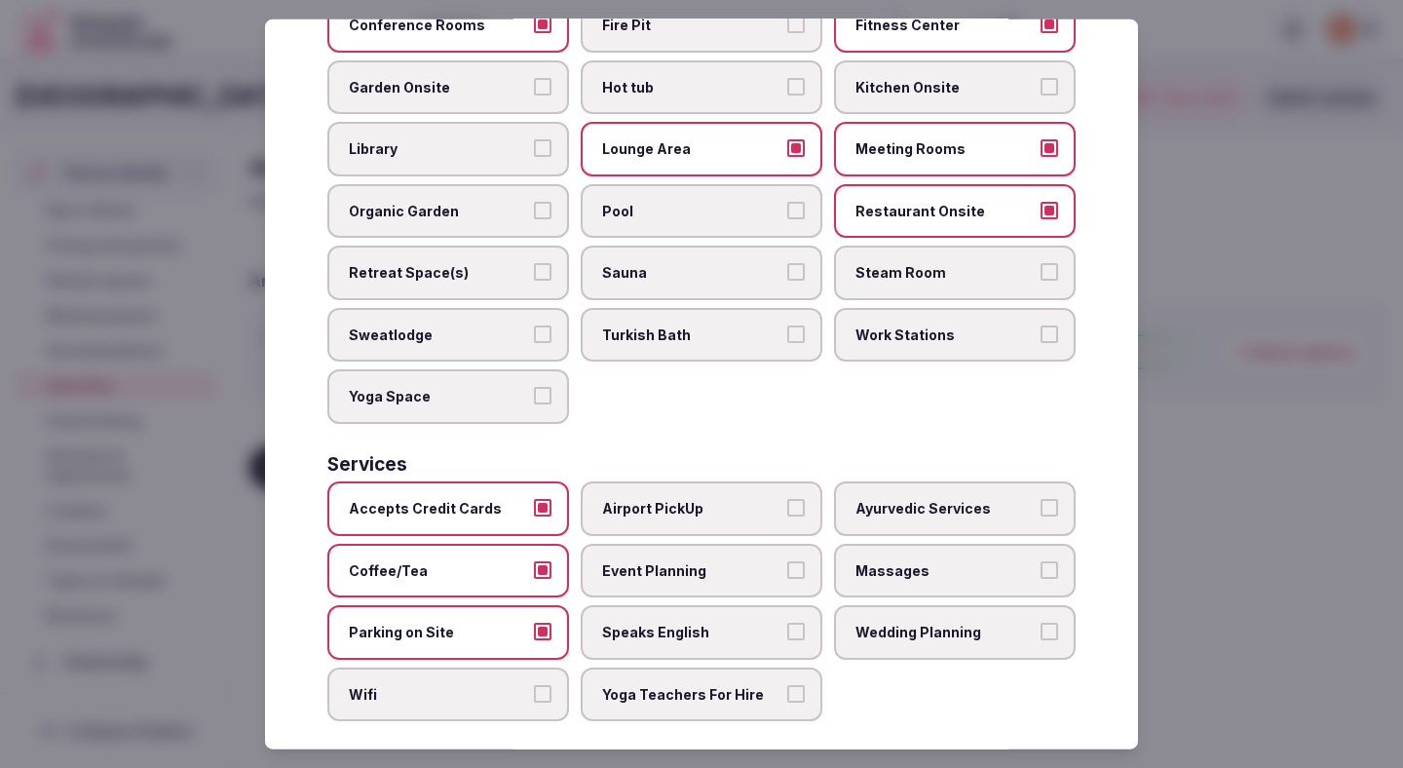
click at [472, 685] on span "Wifi" at bounding box center [438, 694] width 179 height 19
click at [534, 685] on button "Wifi" at bounding box center [543, 694] width 18 height 18
click at [677, 560] on span "Event Planning" at bounding box center [691, 569] width 179 height 19
click at [787, 560] on button "Event Planning" at bounding box center [796, 569] width 18 height 18
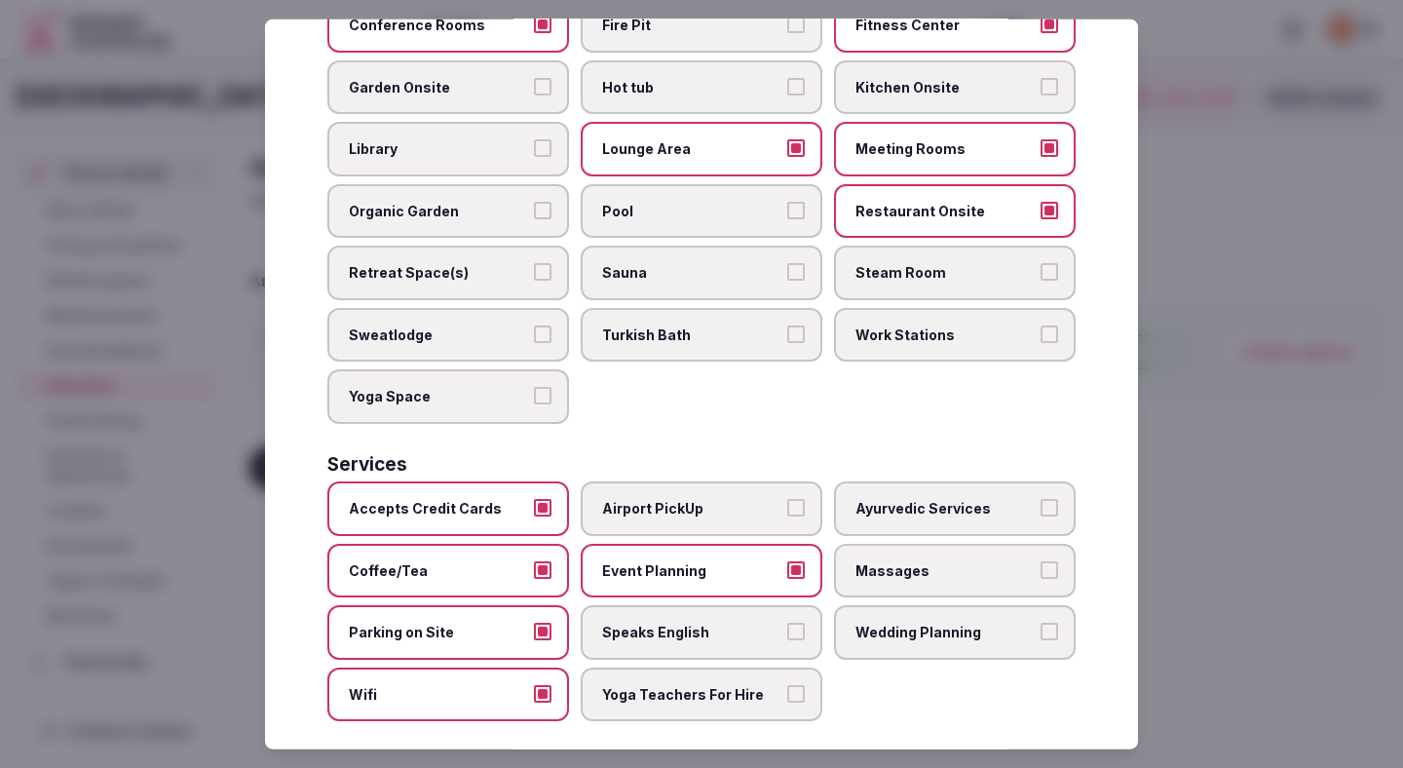
click at [664, 605] on label "Speaks English" at bounding box center [702, 632] width 242 height 55
click at [787, 623] on button "Speaks English" at bounding box center [796, 632] width 18 height 18
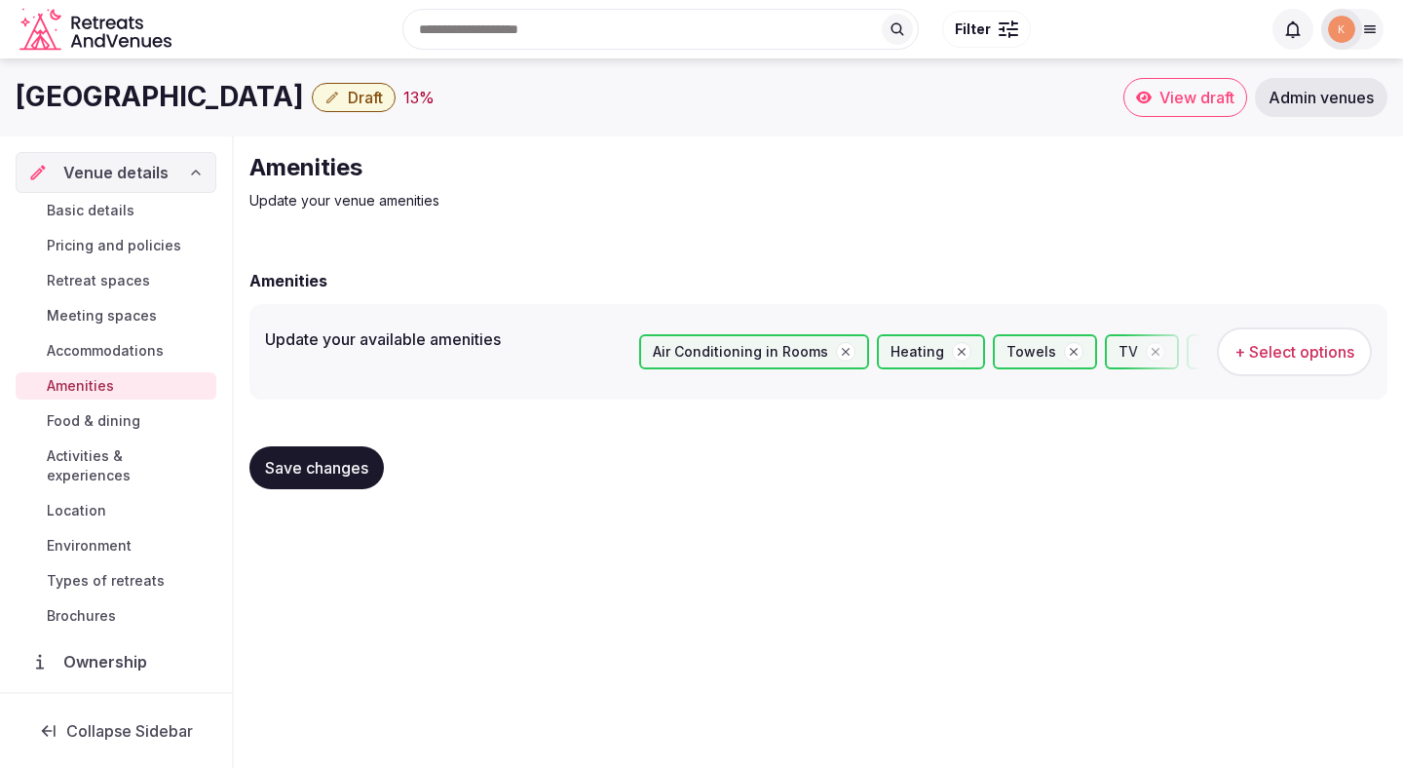
click at [317, 458] on span "Save changes" at bounding box center [316, 467] width 103 height 19
click at [75, 417] on span "Food & dining" at bounding box center [94, 420] width 94 height 19
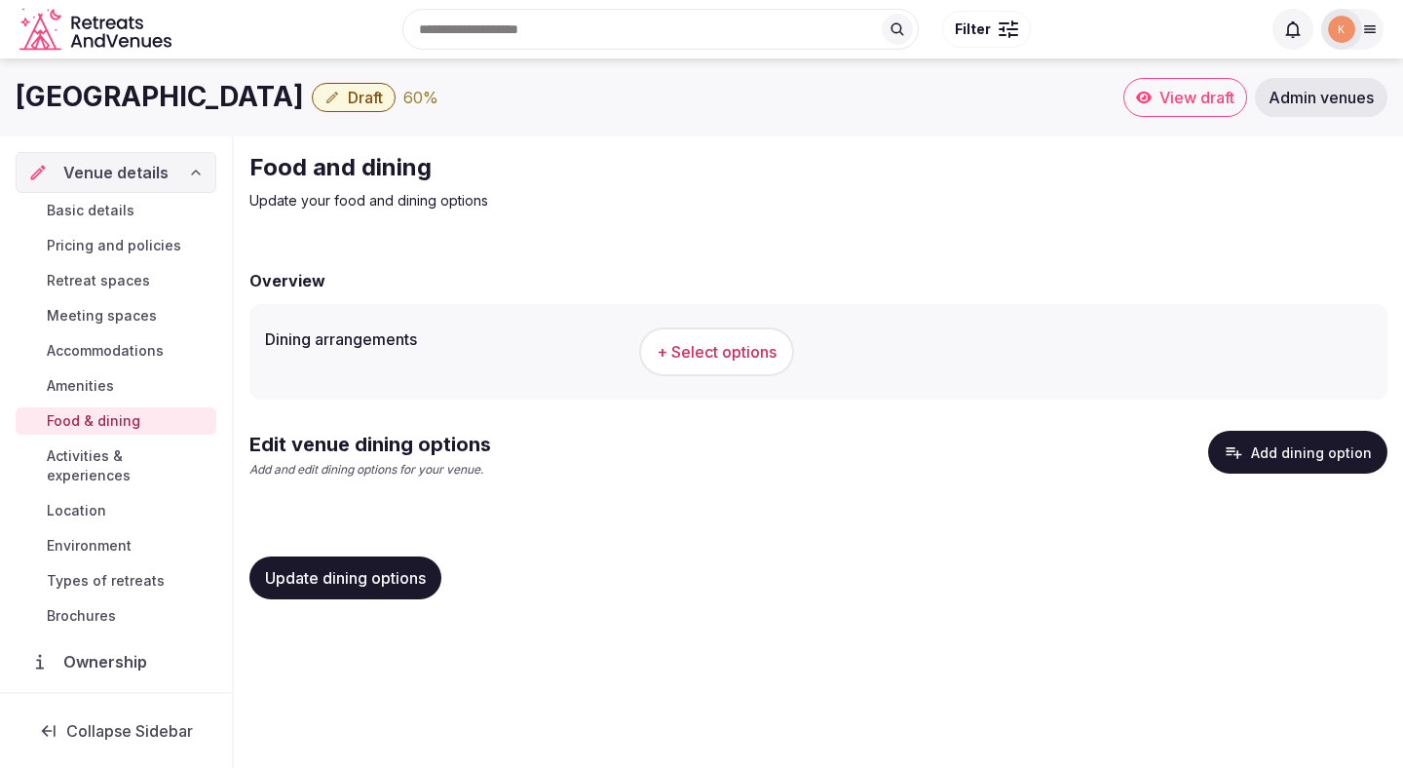
click at [660, 354] on span "+ Select options" at bounding box center [717, 351] width 120 height 21
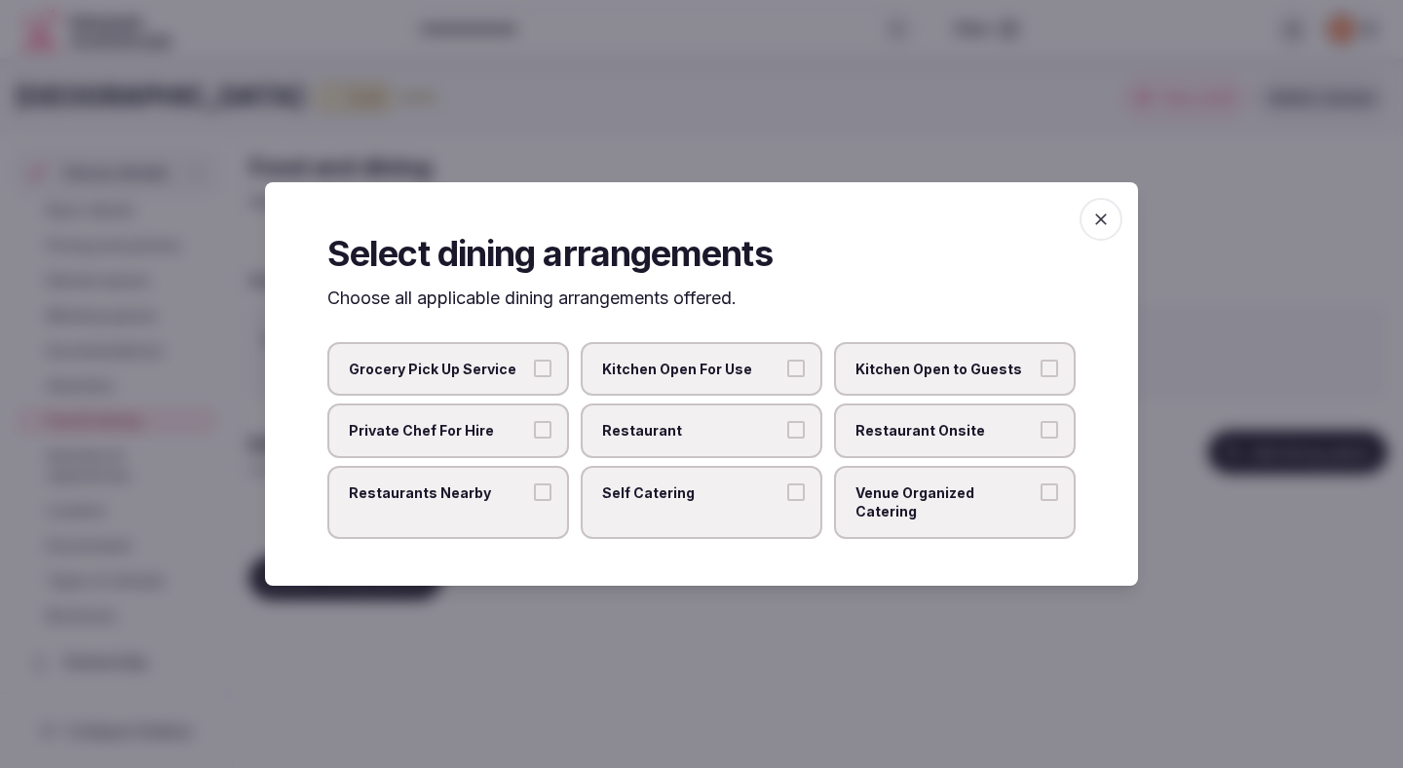
click at [769, 432] on span "Restaurant" at bounding box center [691, 430] width 179 height 19
click at [787, 432] on button "Restaurant" at bounding box center [796, 430] width 18 height 18
click at [928, 438] on span "Restaurant Onsite" at bounding box center [945, 430] width 179 height 19
click at [1041, 438] on button "Restaurant Onsite" at bounding box center [1050, 430] width 18 height 18
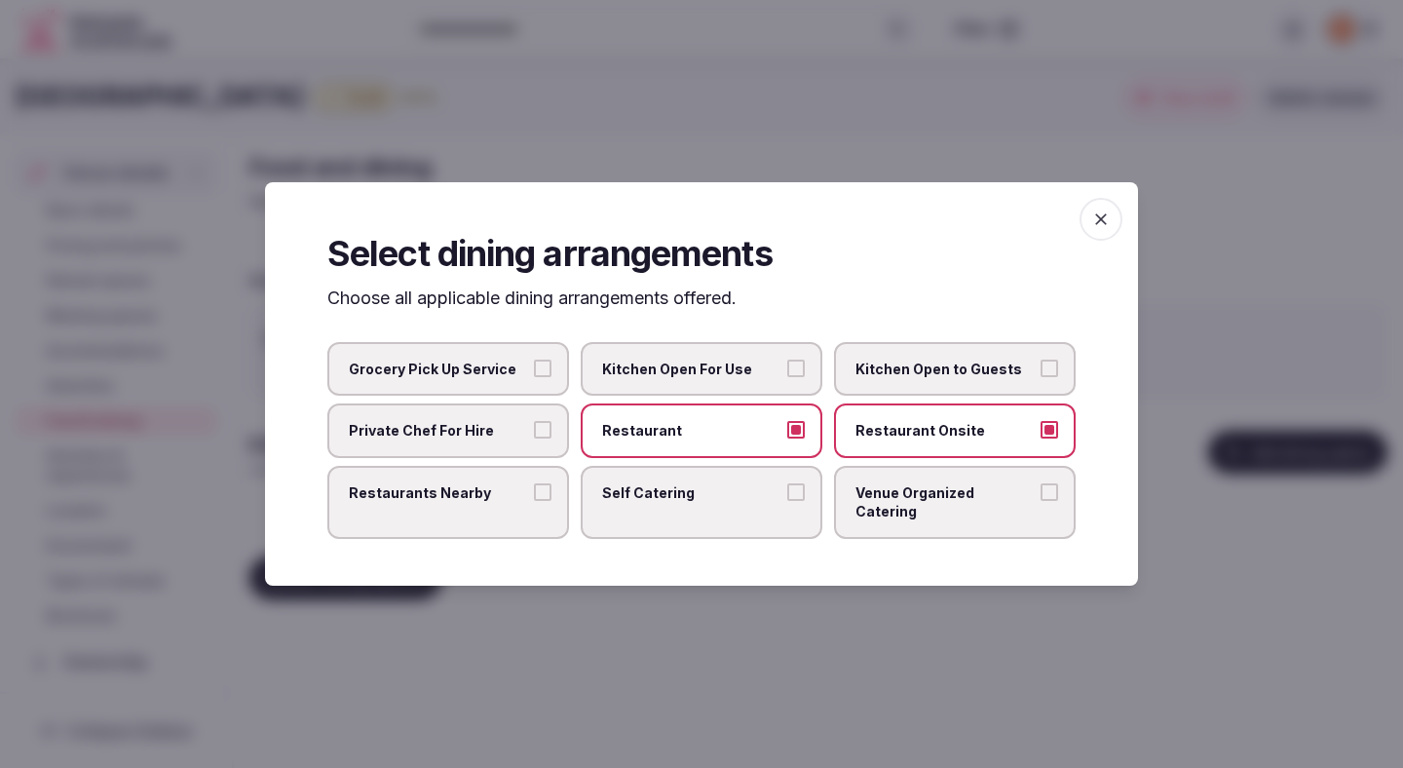
click at [779, 639] on div at bounding box center [701, 384] width 1403 height 768
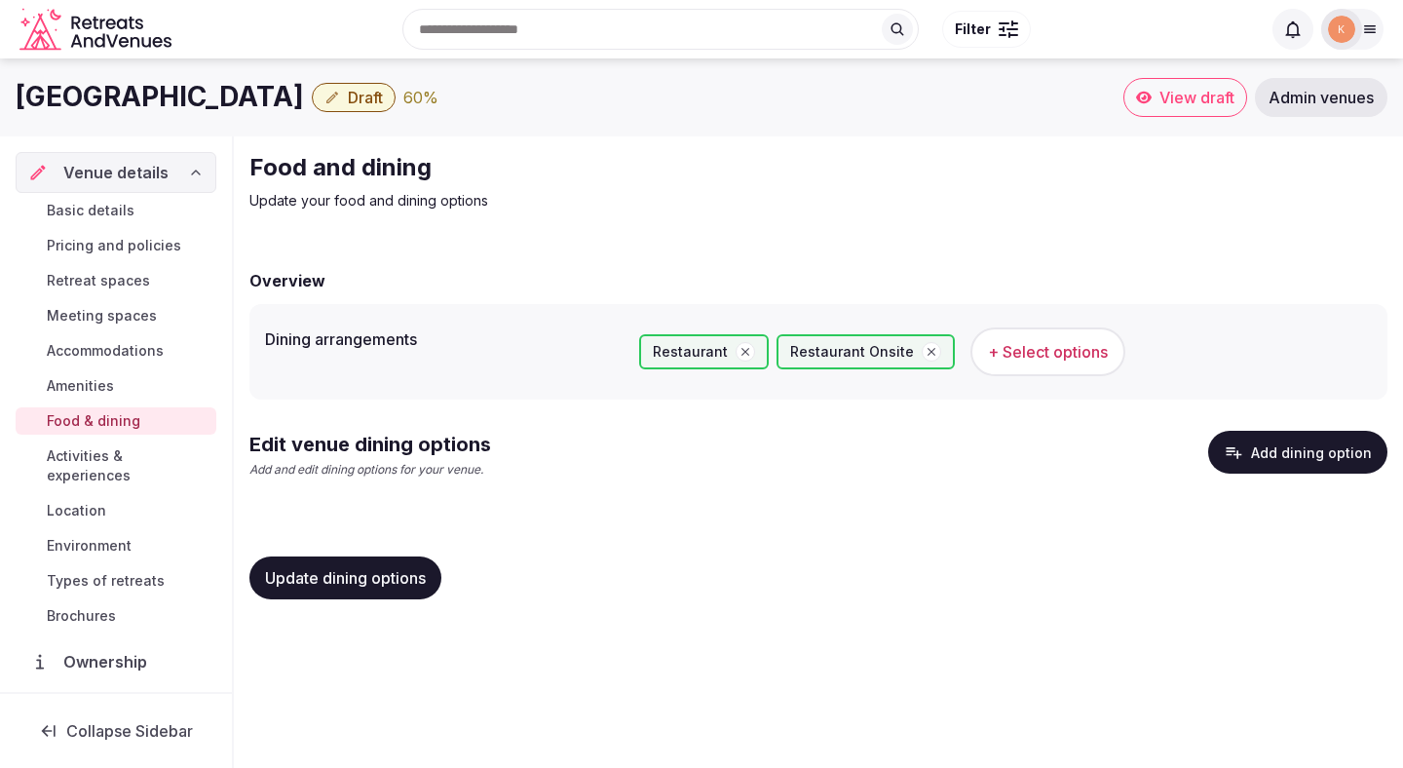
click at [363, 577] on span "Update dining options" at bounding box center [345, 577] width 161 height 19
click at [1285, 444] on button "Add dining option" at bounding box center [1297, 452] width 179 height 43
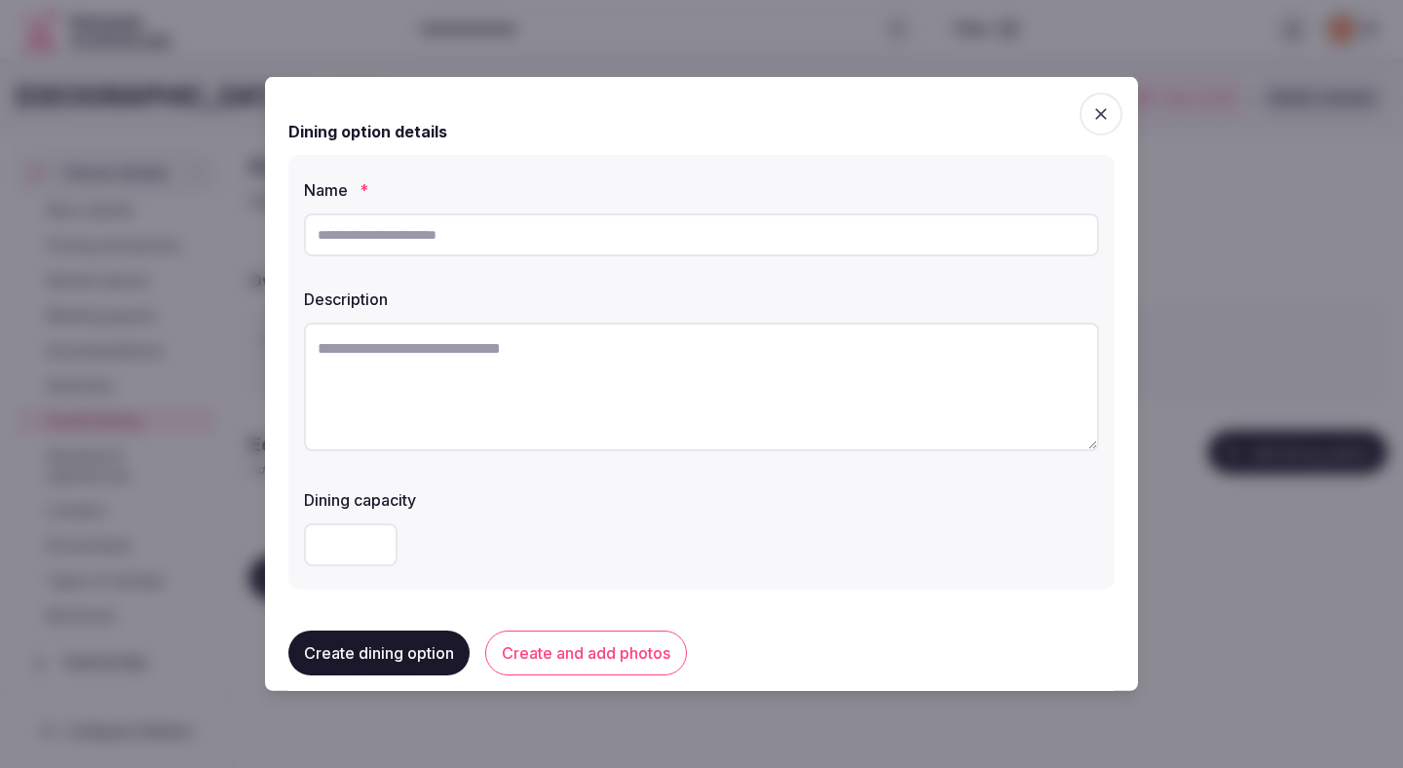
click at [743, 242] on input "text" at bounding box center [701, 234] width 795 height 43
type input "**********"
click at [704, 354] on textarea at bounding box center [701, 387] width 795 height 129
paste textarea "**********"
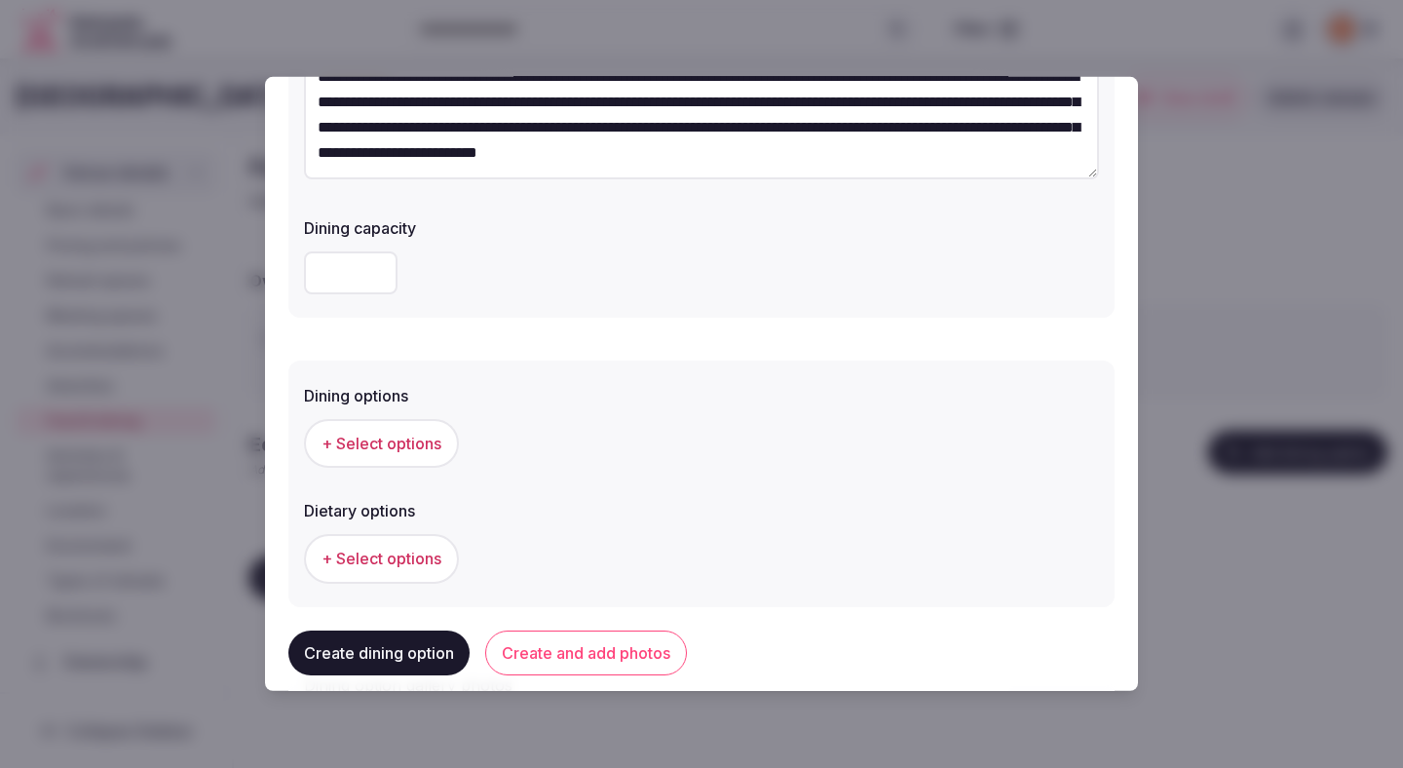
scroll to position [483, 0]
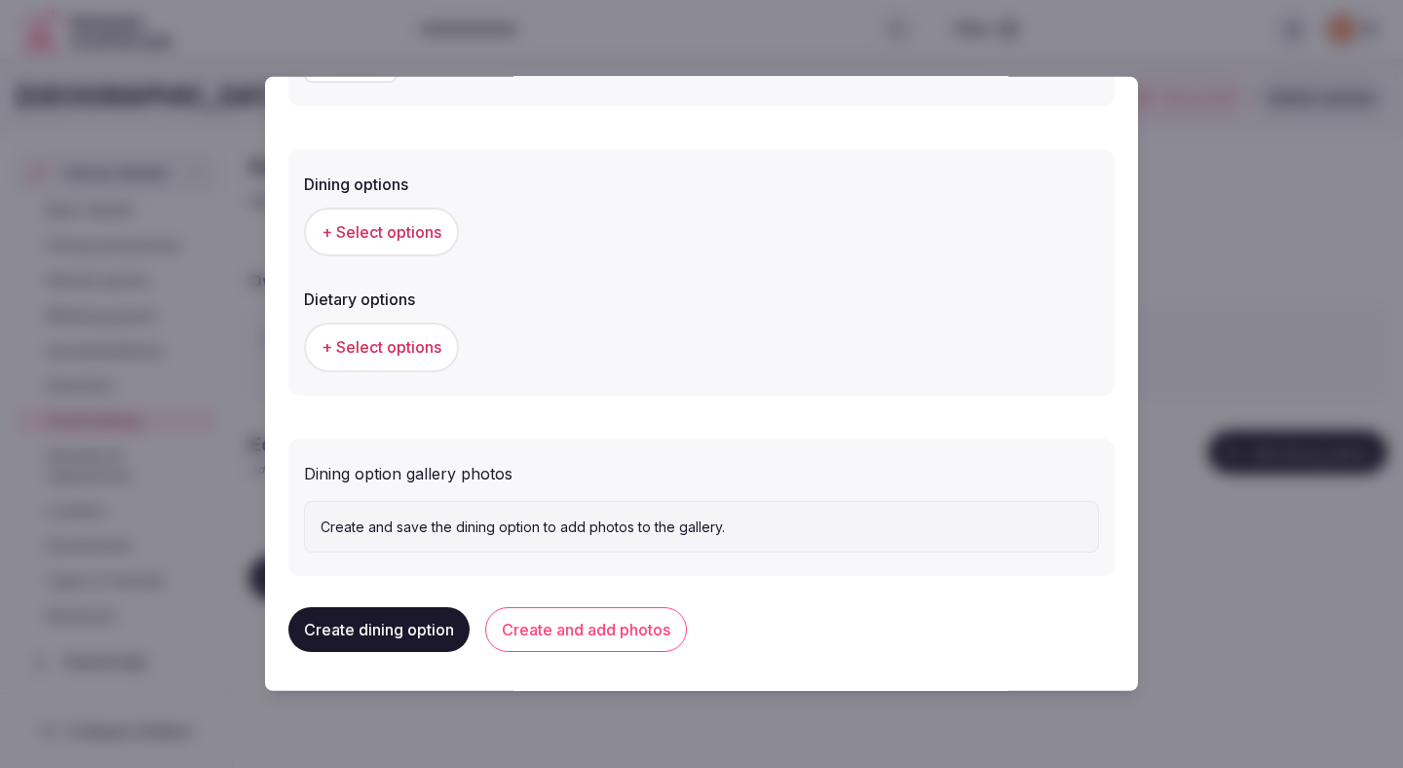
type textarea "**********"
click at [414, 232] on span "+ Select options" at bounding box center [382, 231] width 120 height 21
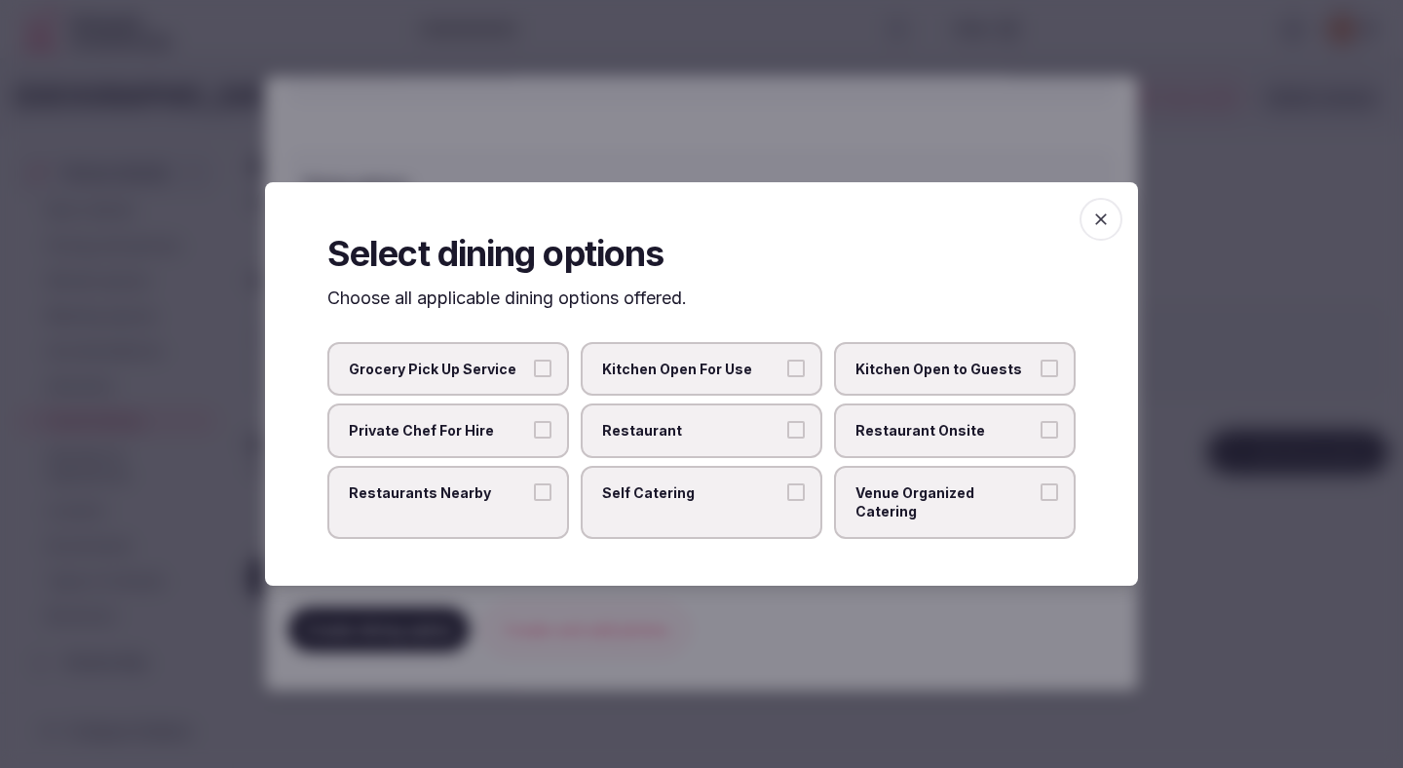
click at [687, 433] on span "Restaurant" at bounding box center [691, 430] width 179 height 19
click at [787, 433] on button "Restaurant" at bounding box center [796, 430] width 18 height 18
click at [889, 450] on label "Restaurant Onsite" at bounding box center [955, 430] width 242 height 55
click at [1041, 438] on button "Restaurant Onsite" at bounding box center [1050, 430] width 18 height 18
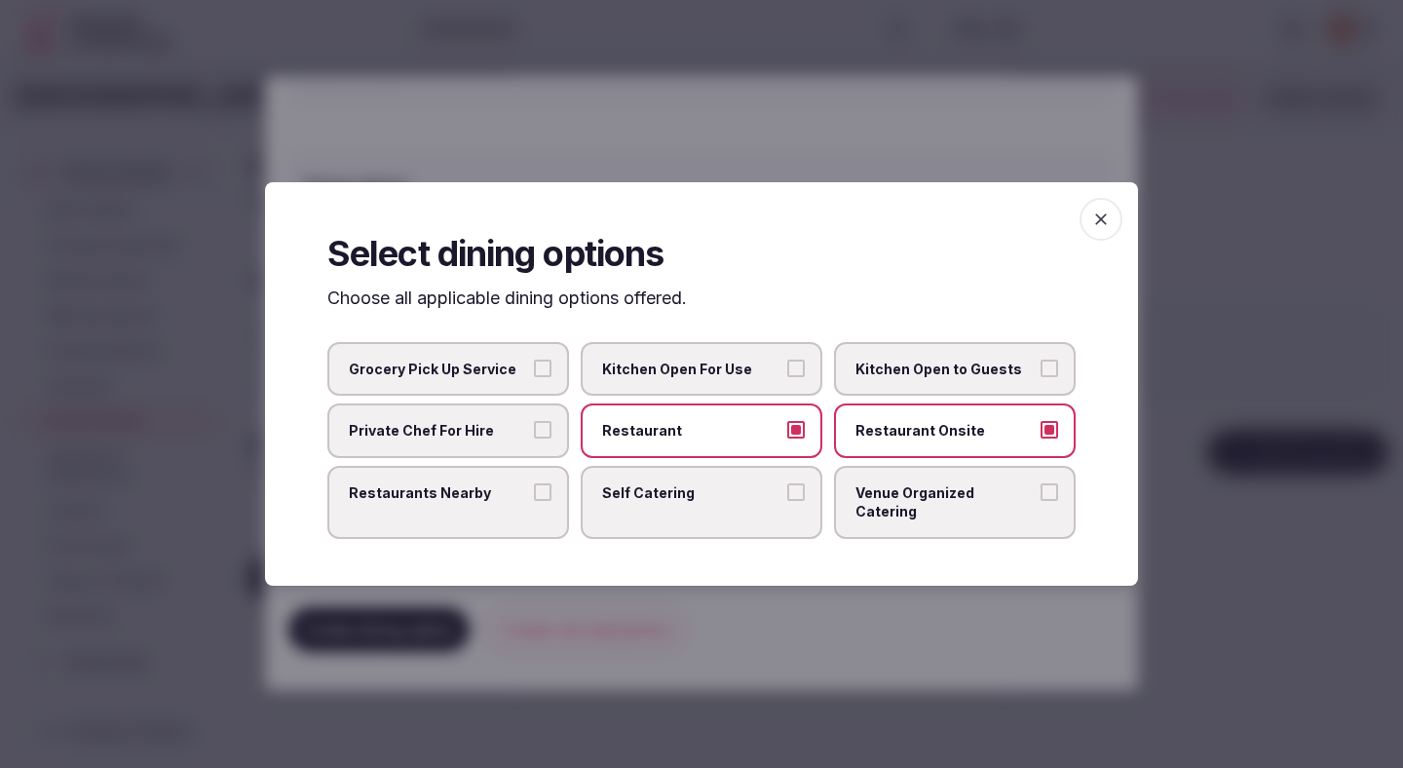
click at [737, 616] on div at bounding box center [701, 384] width 1403 height 768
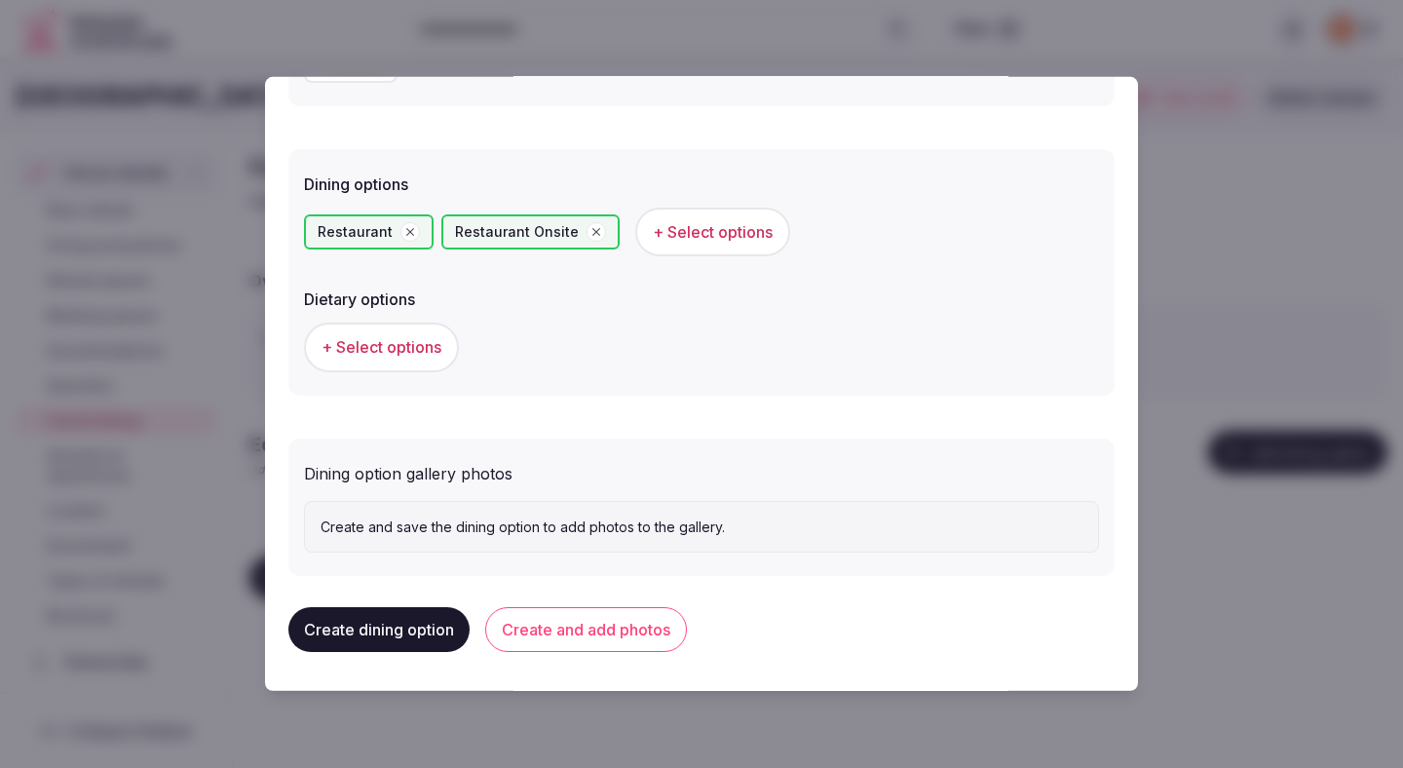
click at [400, 351] on span "+ Select options" at bounding box center [382, 346] width 120 height 21
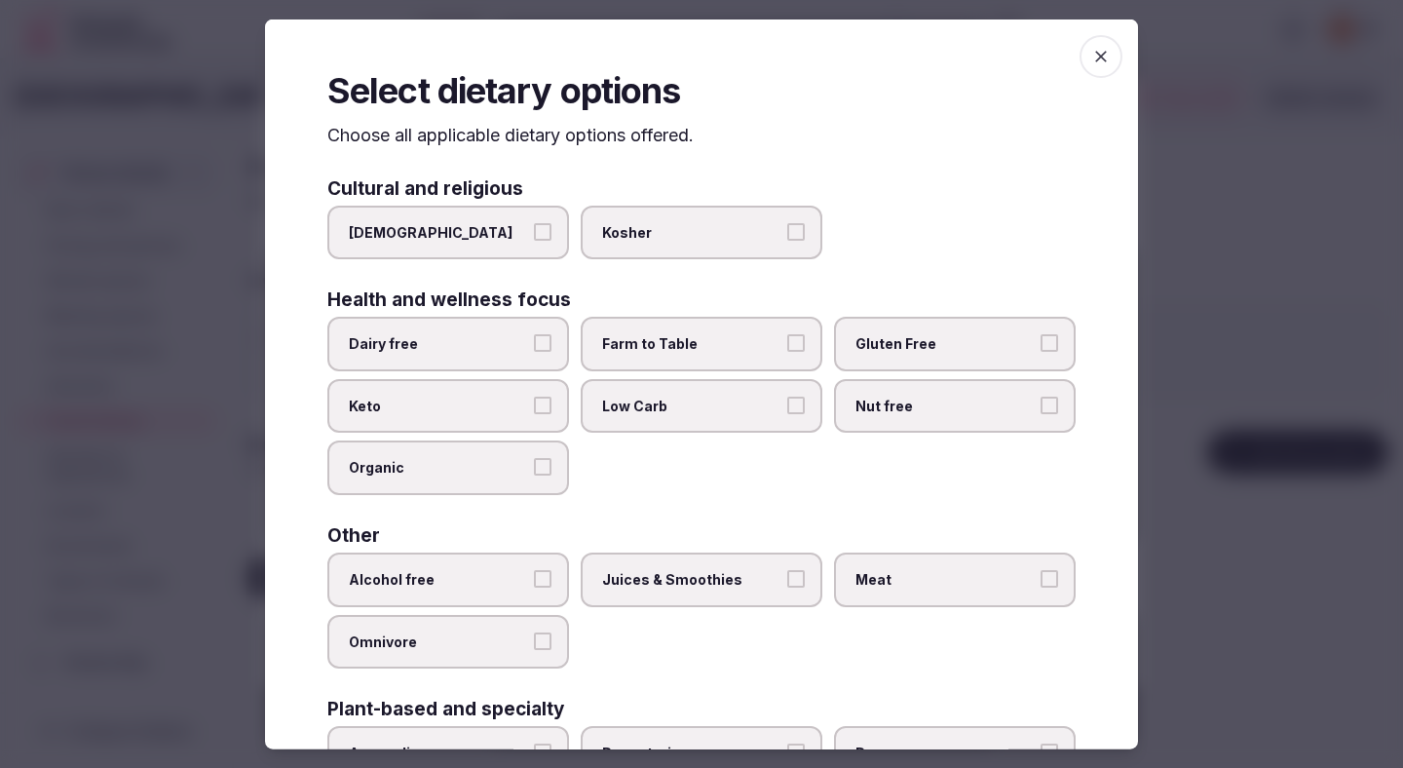
click at [532, 349] on label "Dairy free" at bounding box center [448, 344] width 242 height 55
click at [534, 349] on button "Dairy free" at bounding box center [543, 343] width 18 height 18
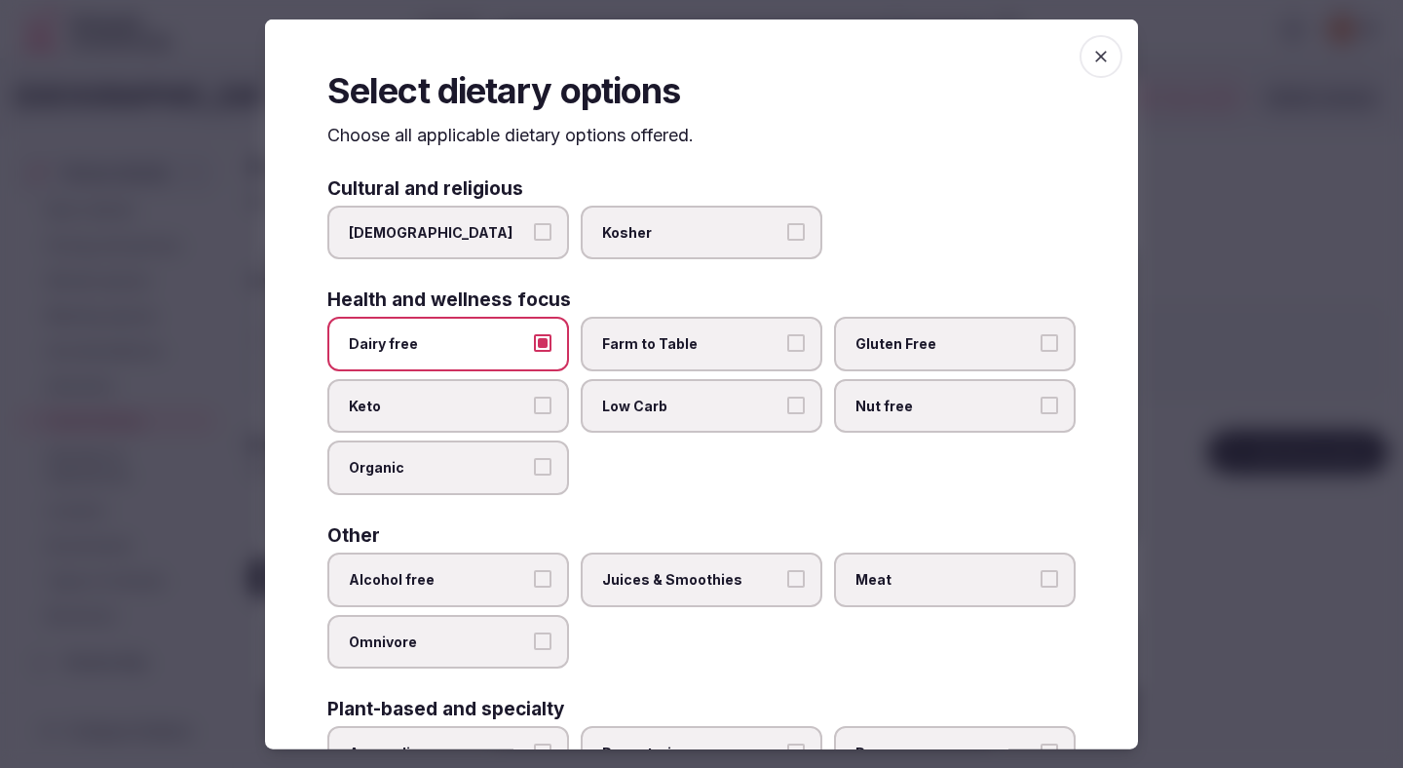
click at [641, 362] on label "Farm to Table" at bounding box center [702, 344] width 242 height 55
click at [787, 352] on button "Farm to Table" at bounding box center [796, 343] width 18 height 18
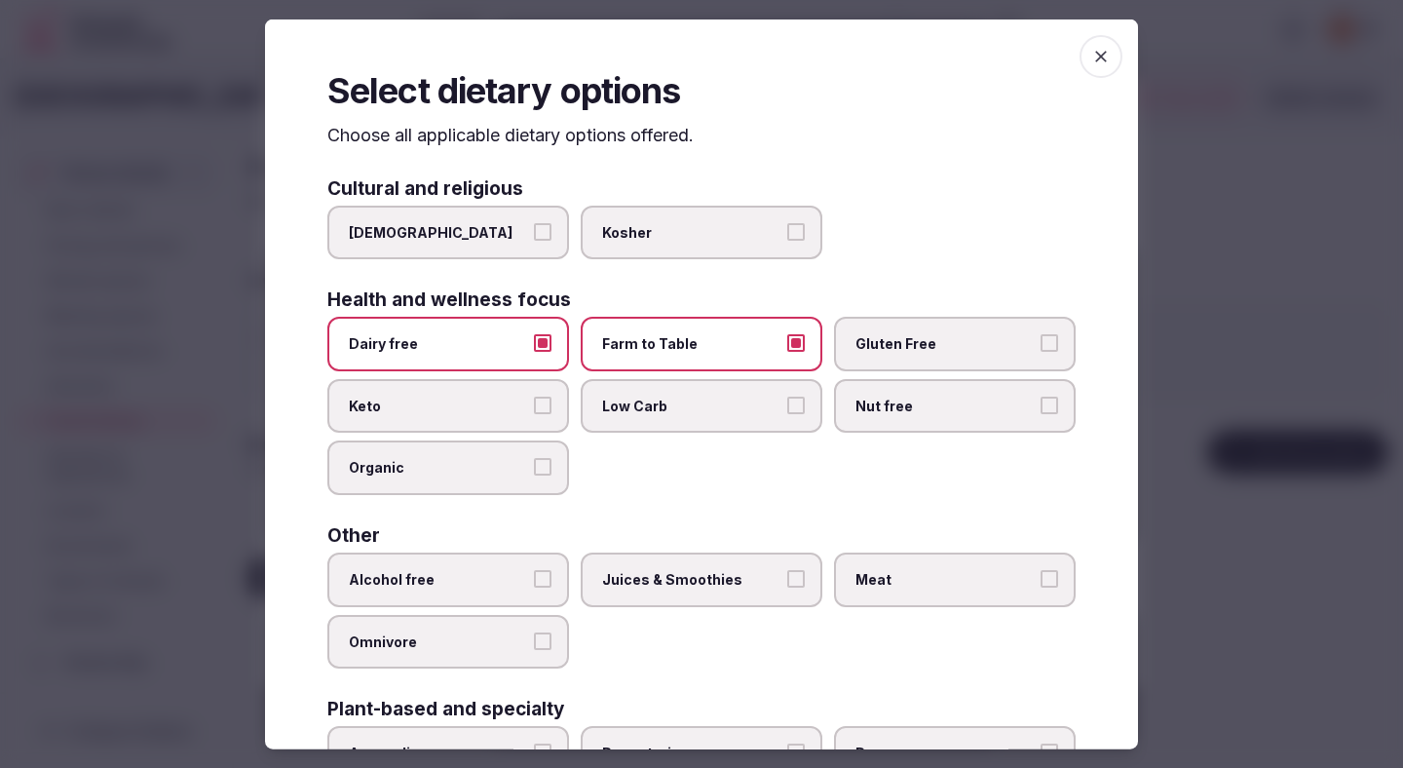
click at [869, 354] on label "Gluten Free" at bounding box center [955, 344] width 242 height 55
click at [1041, 352] on button "Gluten Free" at bounding box center [1050, 343] width 18 height 18
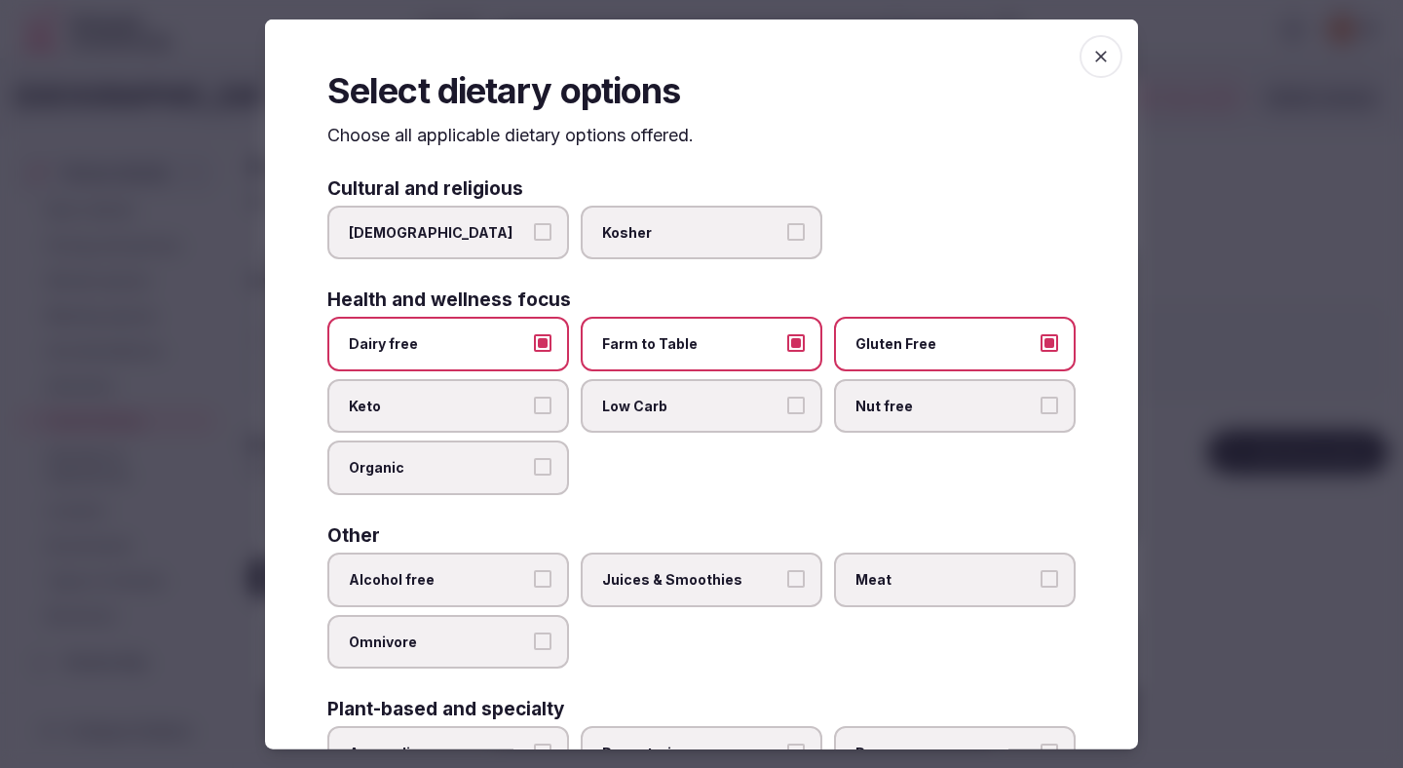
click at [528, 577] on label "Alcohol free" at bounding box center [448, 579] width 242 height 55
click at [534, 577] on button "Alcohol free" at bounding box center [543, 579] width 18 height 18
click at [671, 582] on span "Juices & Smoothies" at bounding box center [691, 579] width 179 height 19
click at [787, 582] on button "Juices & Smoothies" at bounding box center [796, 579] width 18 height 18
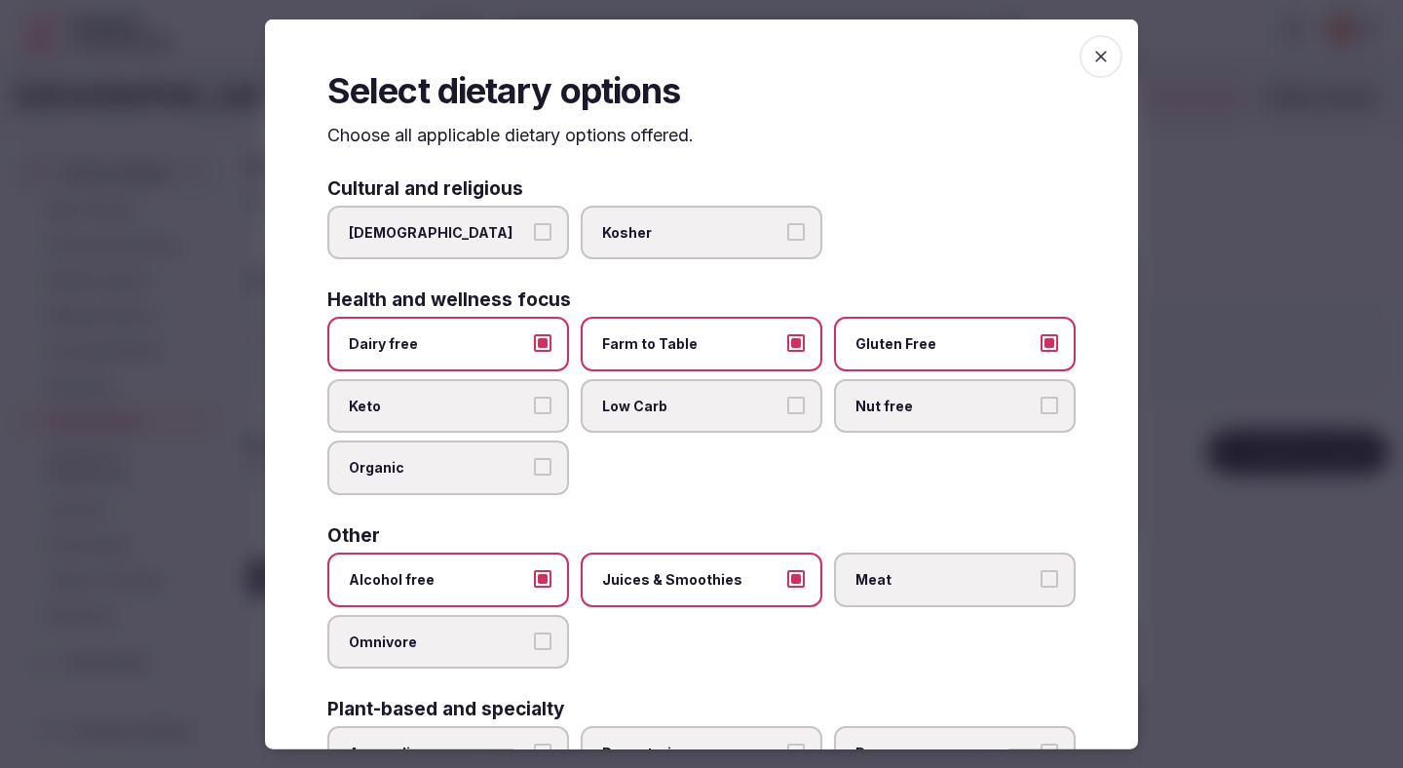
click at [907, 588] on span "Meat" at bounding box center [945, 579] width 179 height 19
click at [1041, 588] on button "Meat" at bounding box center [1050, 579] width 18 height 18
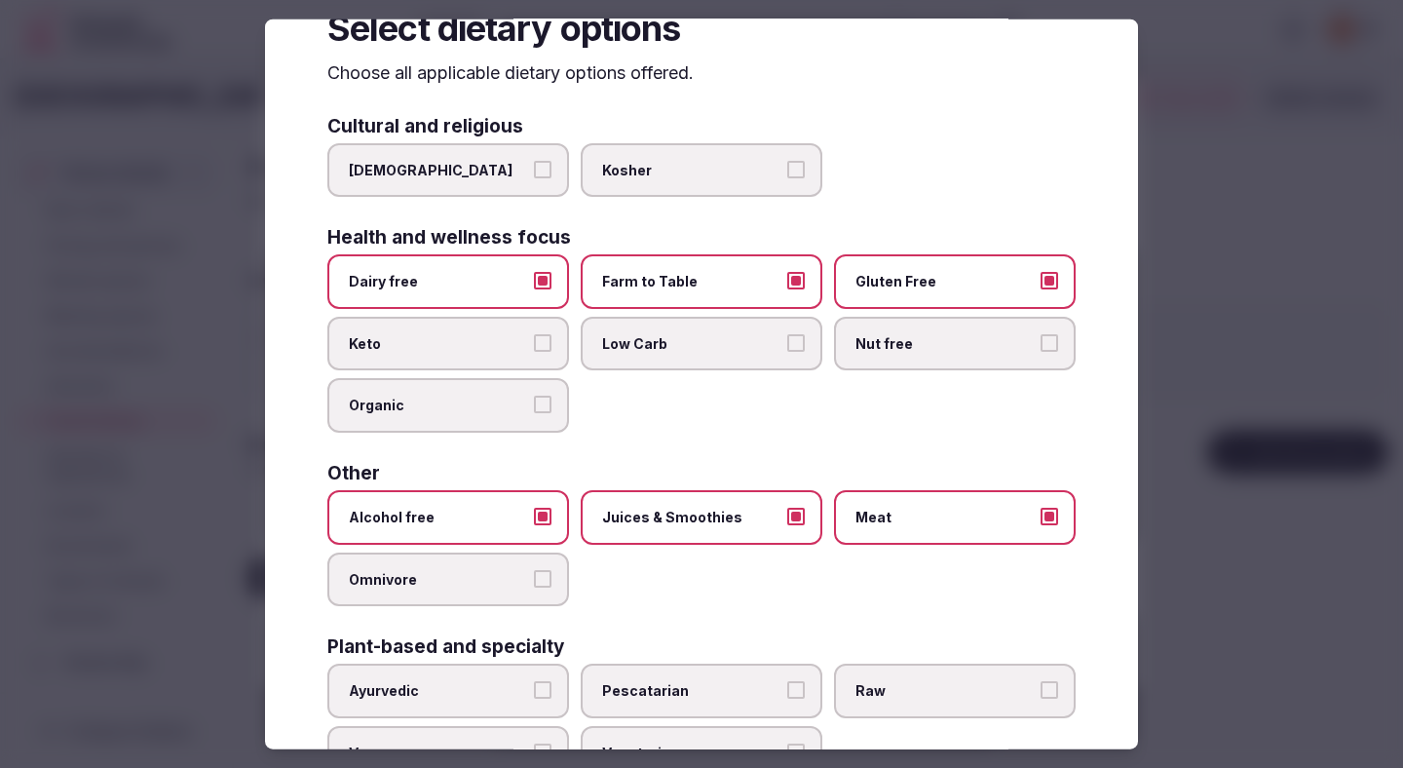
scroll to position [140, 0]
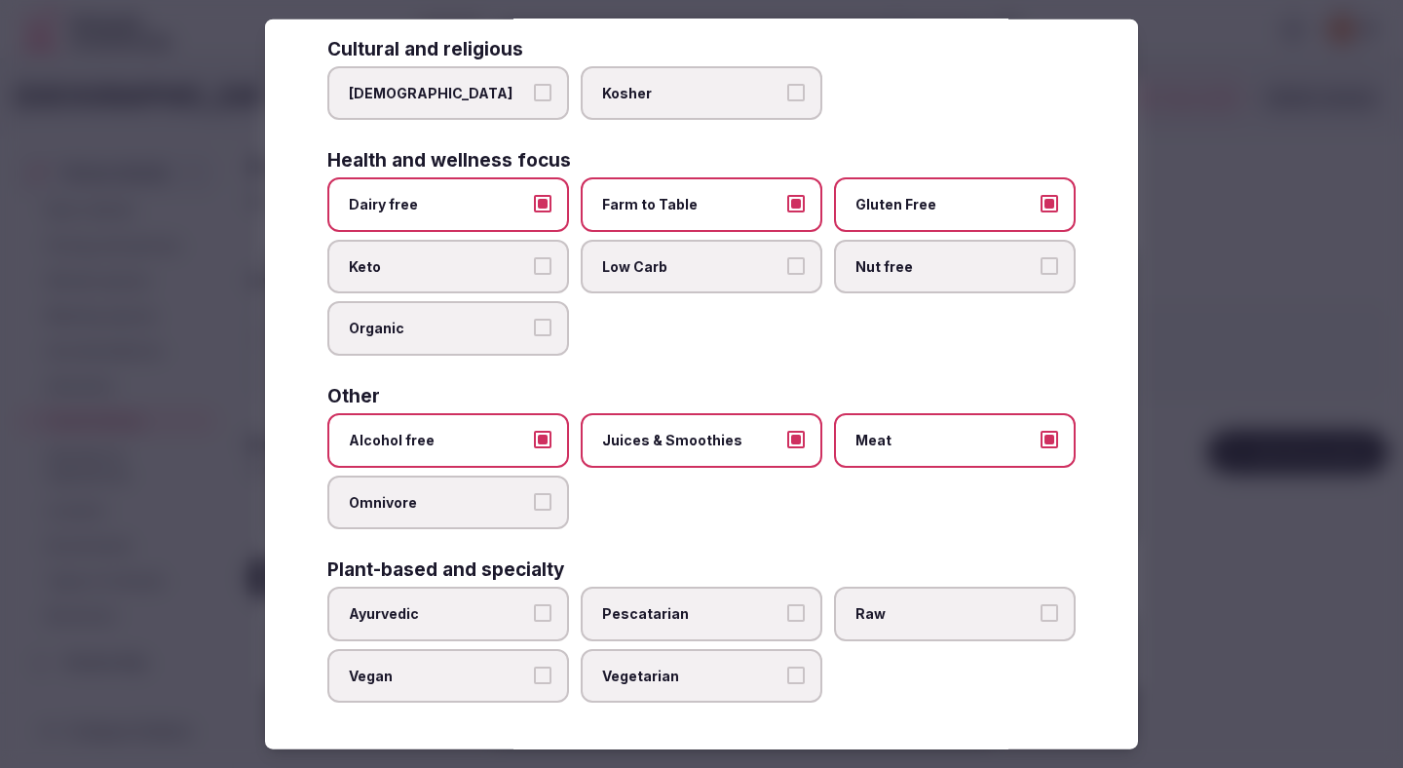
click at [1199, 240] on div at bounding box center [701, 384] width 1403 height 768
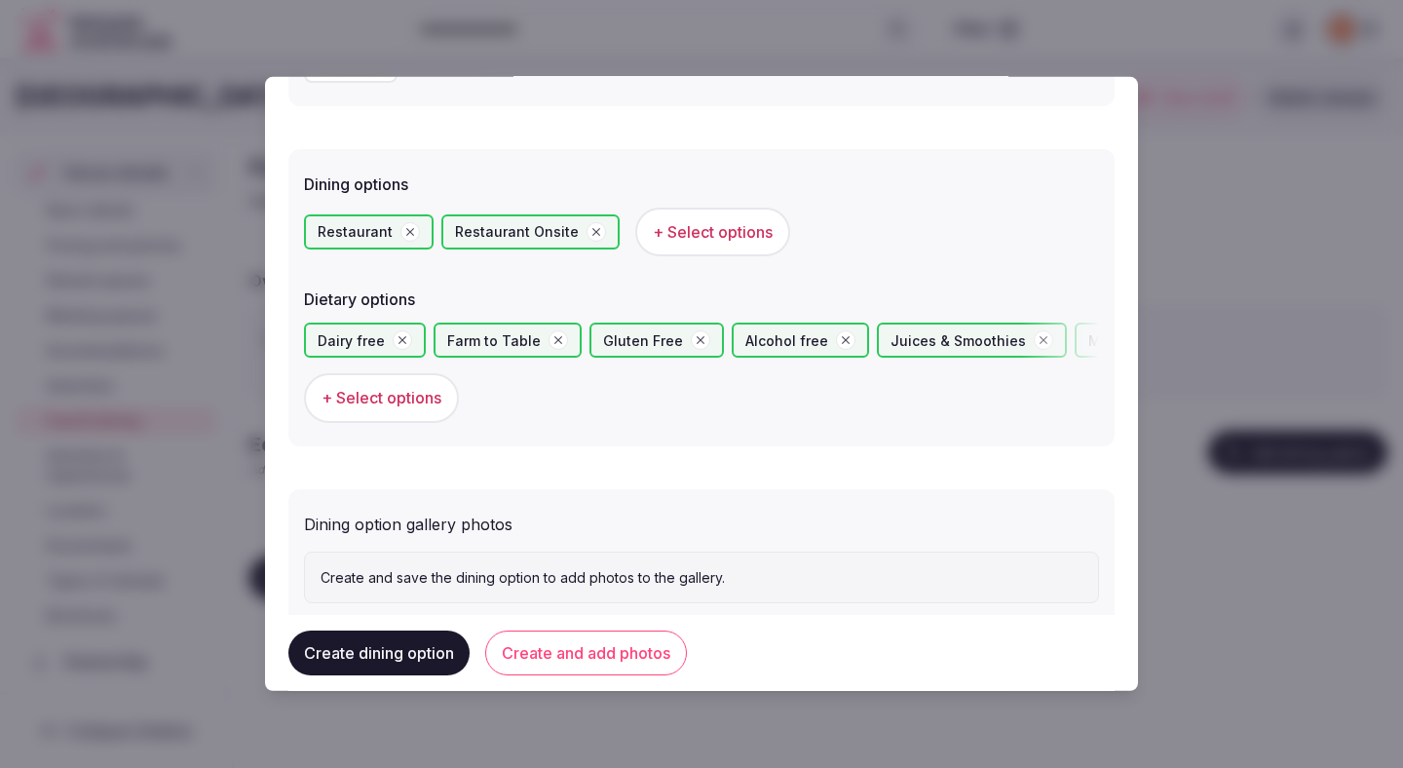
scroll to position [534, 0]
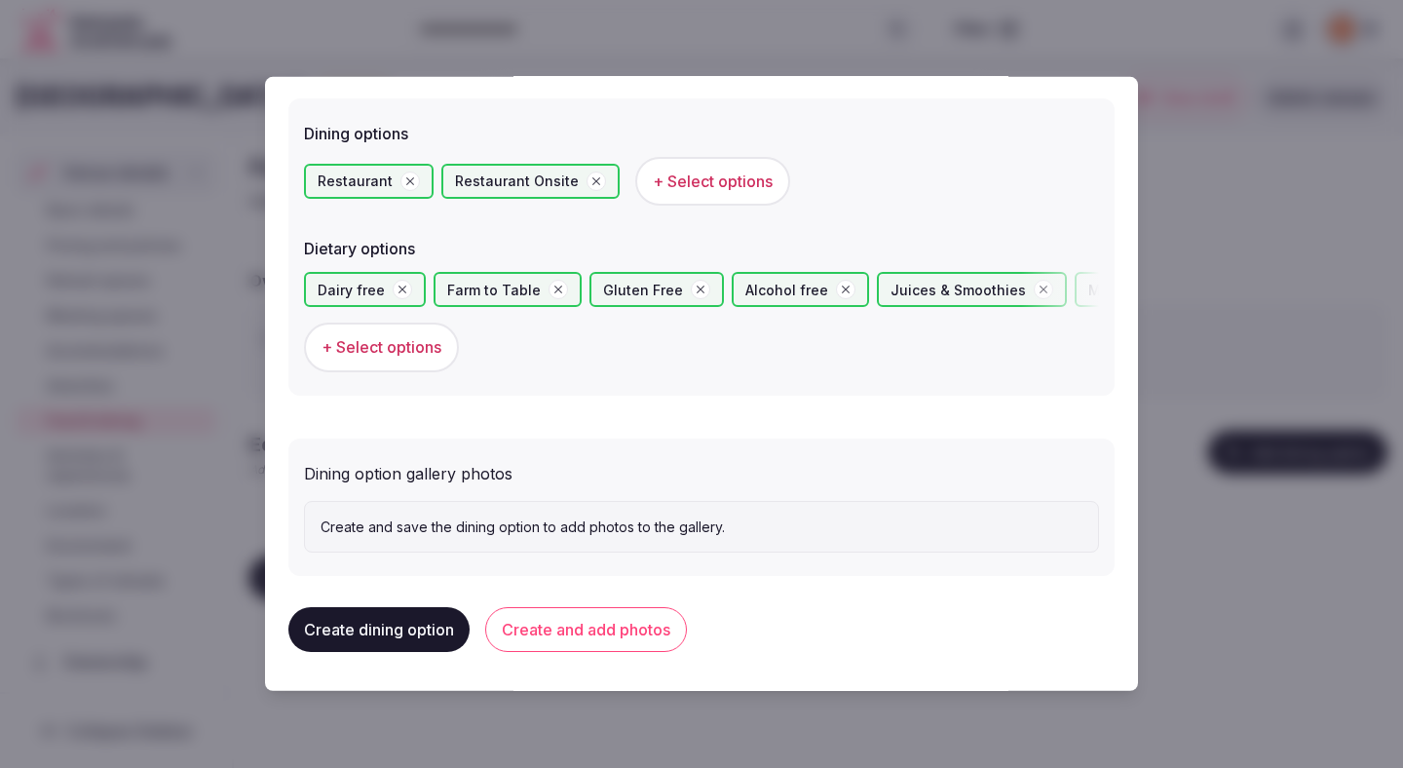
click at [620, 628] on button "Create and add photos" at bounding box center [586, 629] width 202 height 45
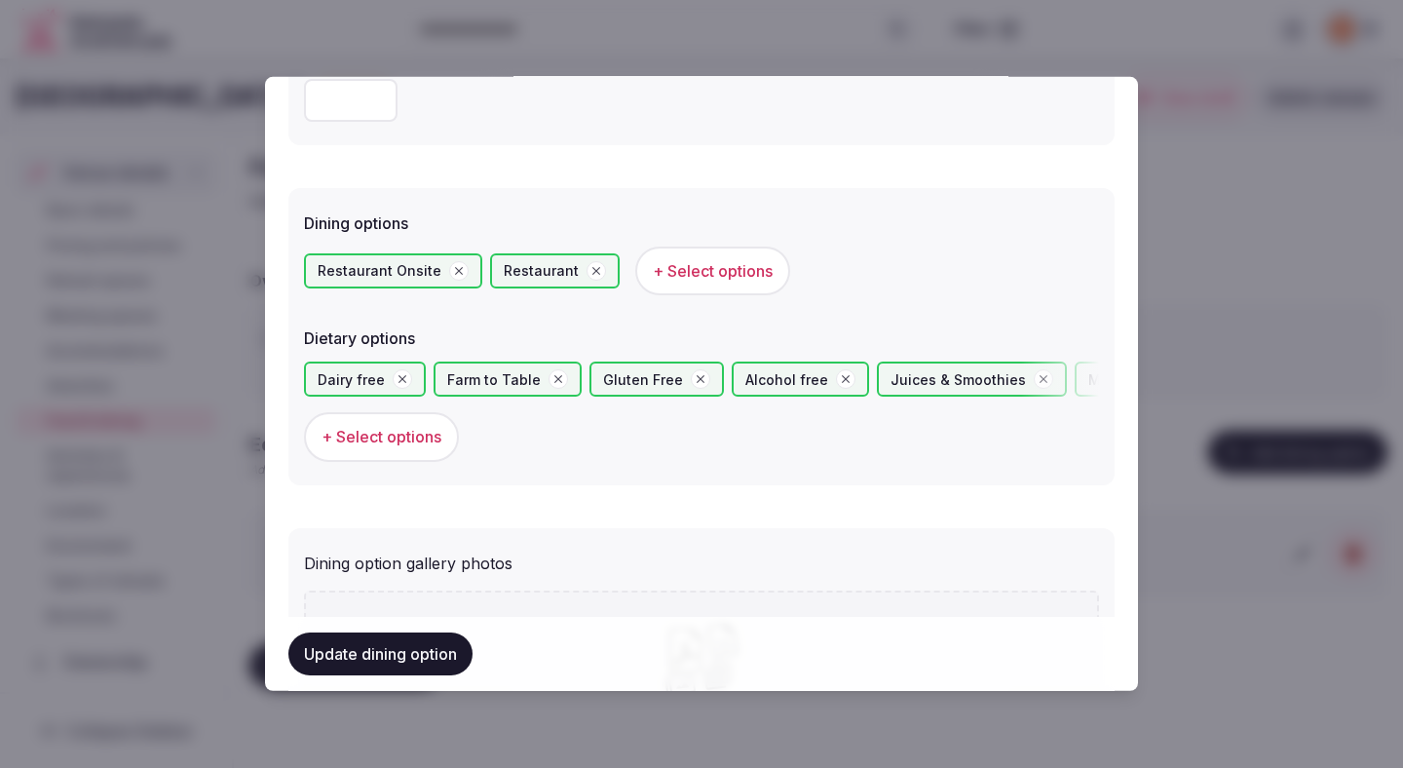
scroll to position [713, 0]
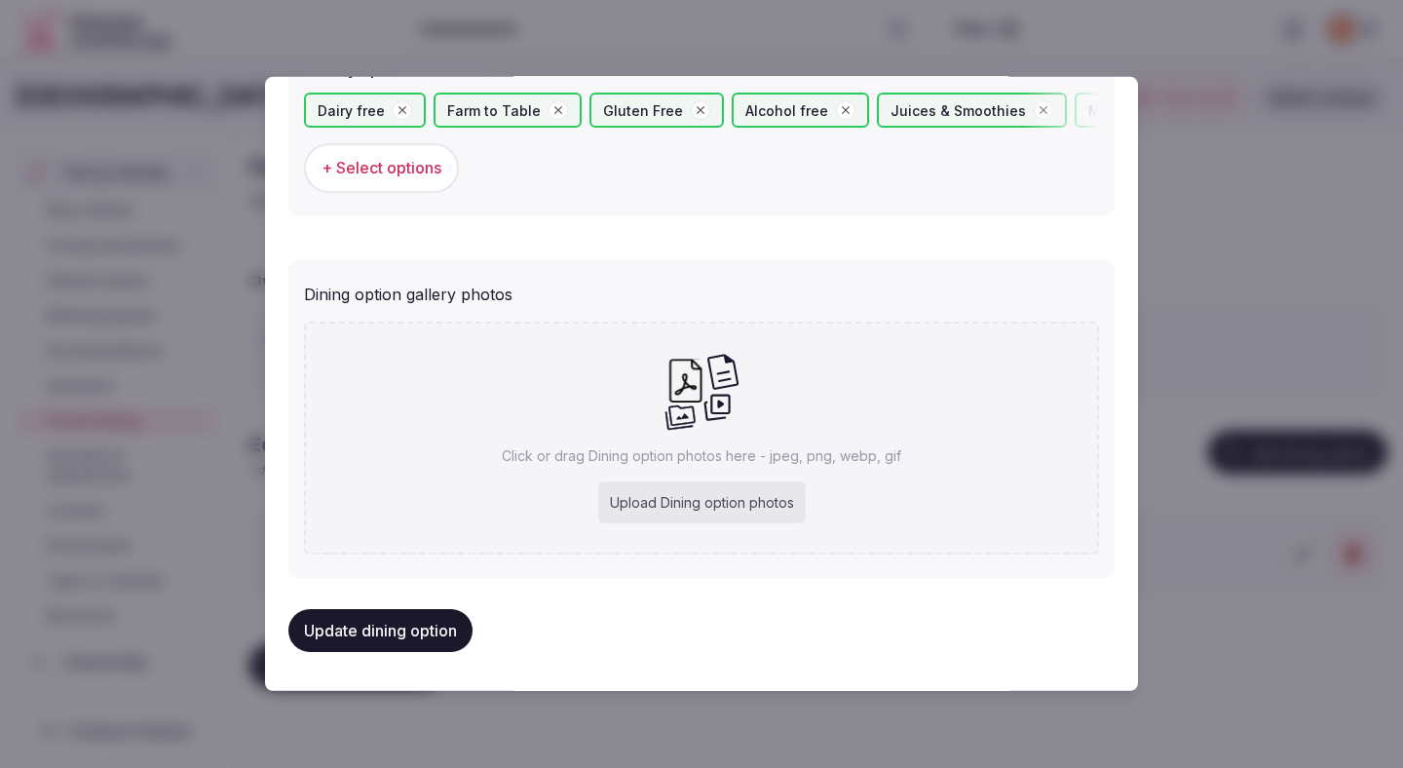
click at [641, 511] on div "Upload Dining option photos" at bounding box center [702, 502] width 208 height 43
type input "**********"
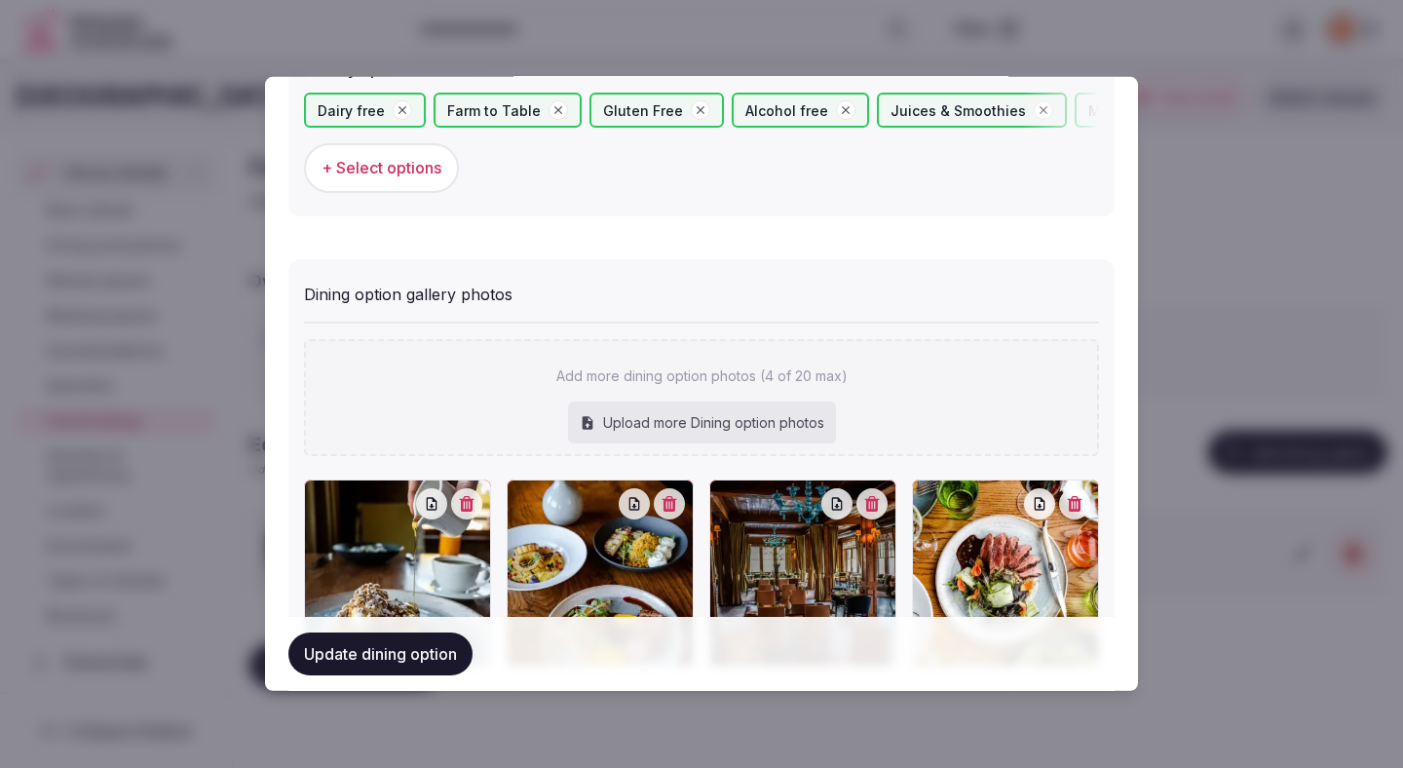
scroll to position [825, 0]
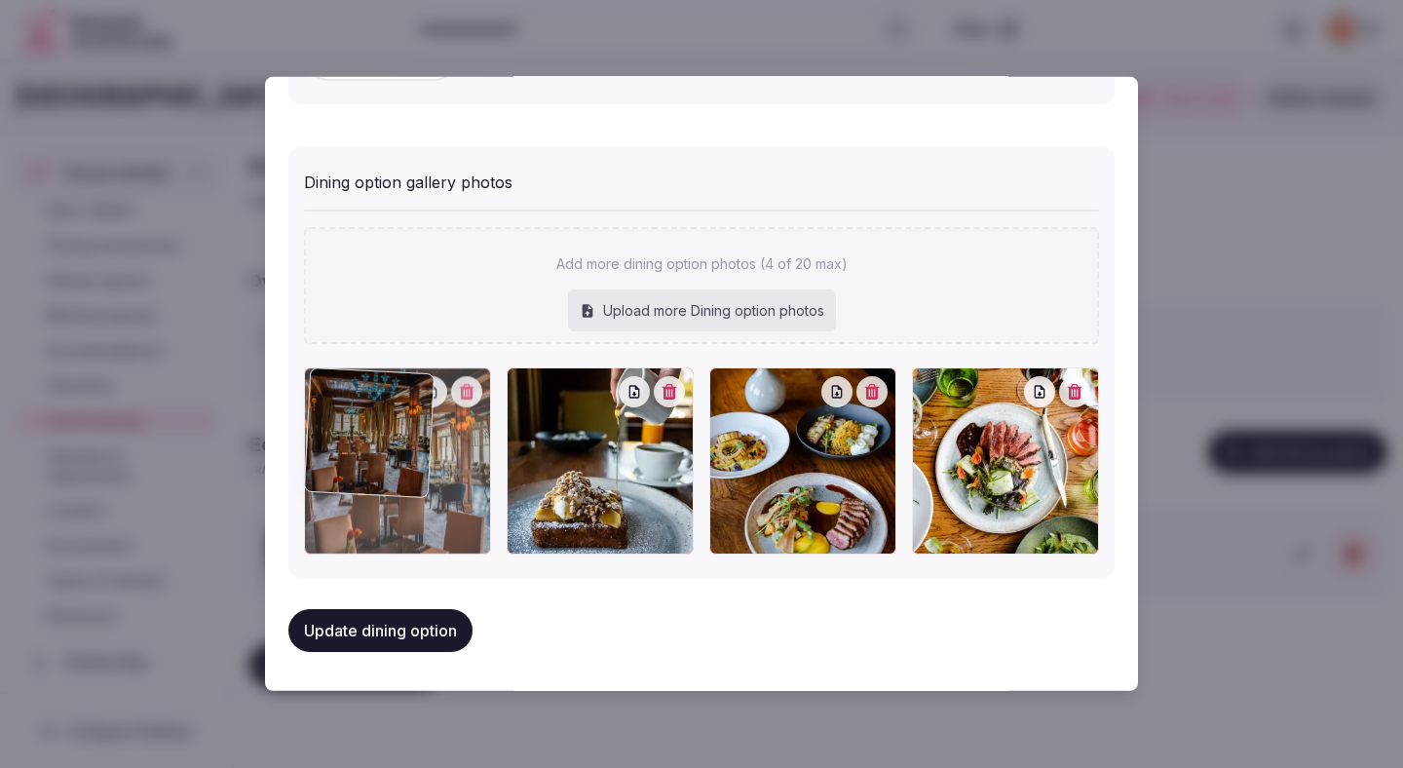
drag, startPoint x: 846, startPoint y: 490, endPoint x: 470, endPoint y: 522, distance: 377.5
click at [470, 522] on div at bounding box center [397, 460] width 187 height 187
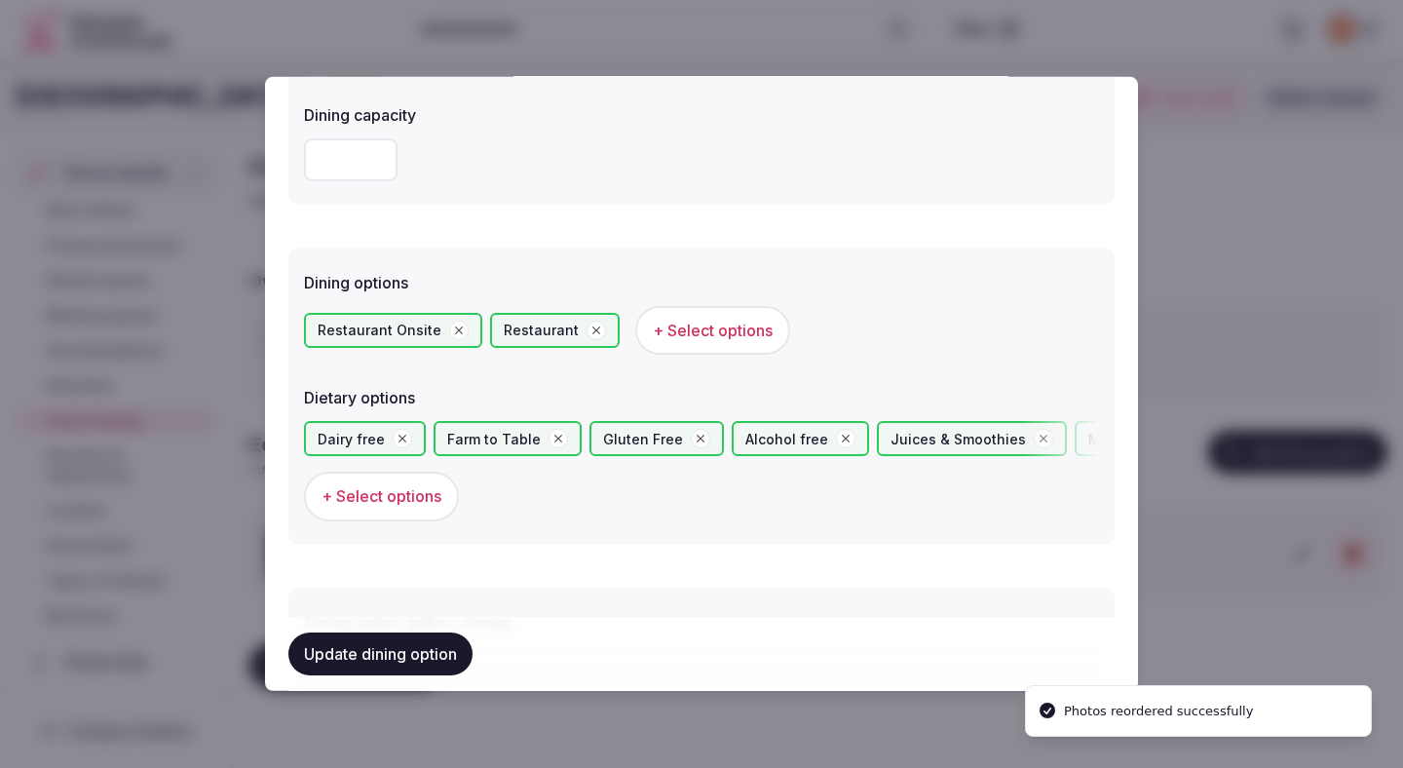
scroll to position [609, 0]
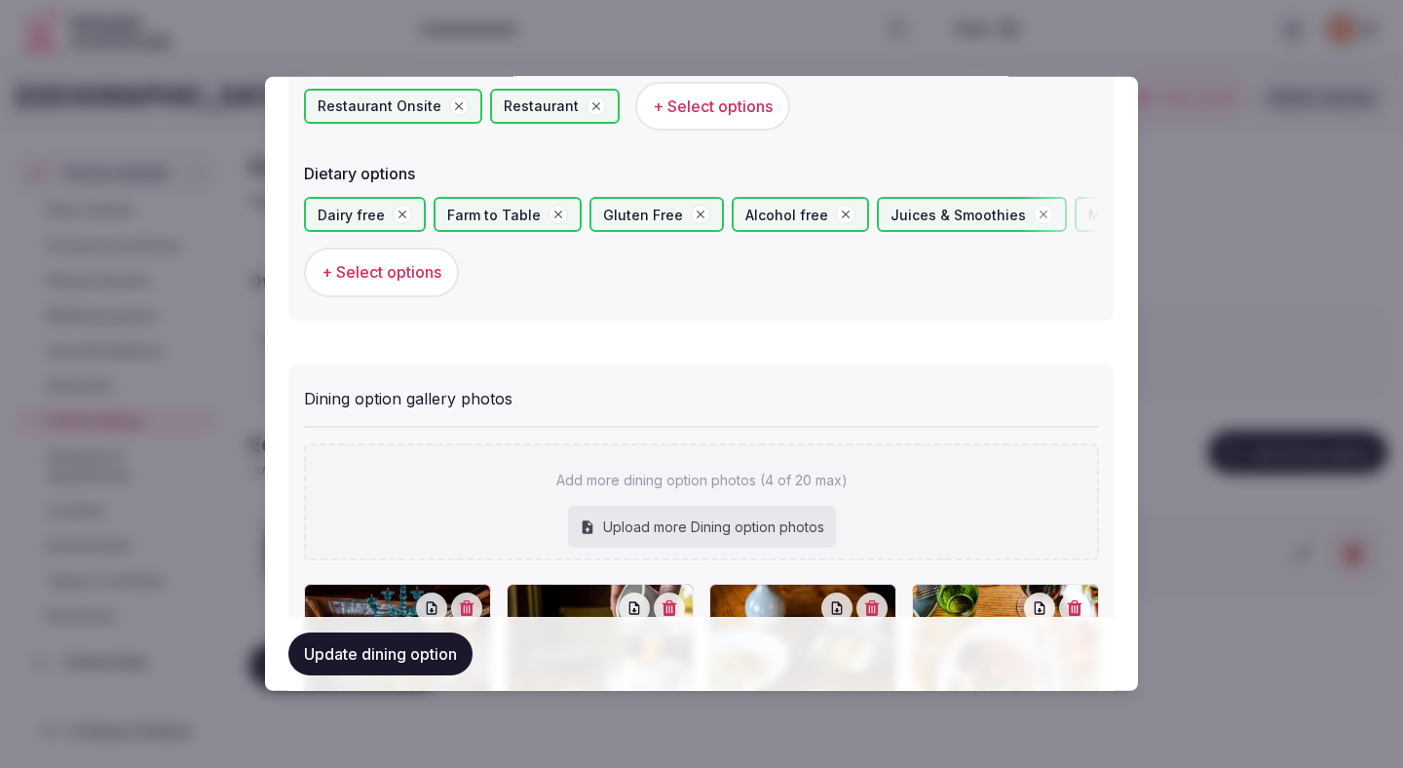
click at [407, 660] on button "Update dining option" at bounding box center [380, 653] width 184 height 43
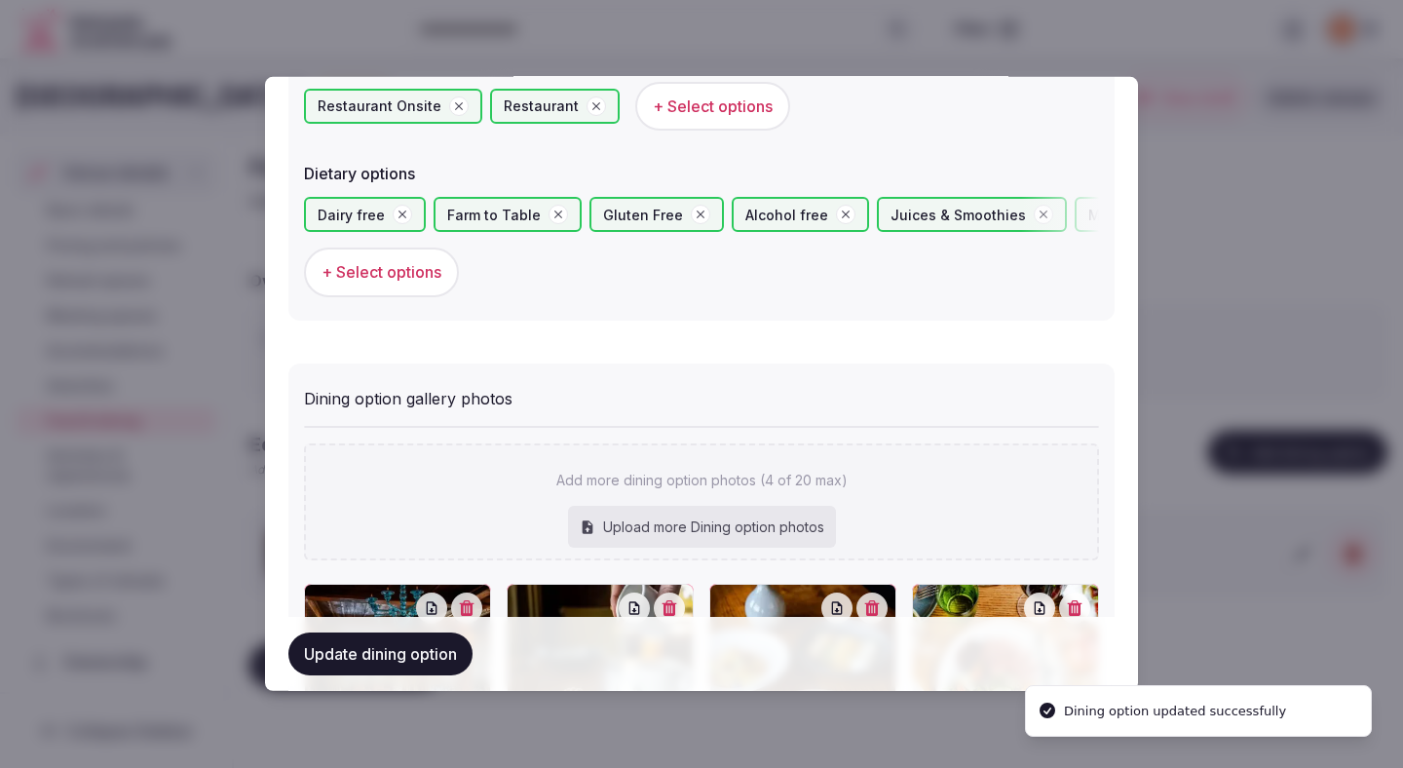
click at [407, 660] on button "Update dining option" at bounding box center [380, 653] width 184 height 43
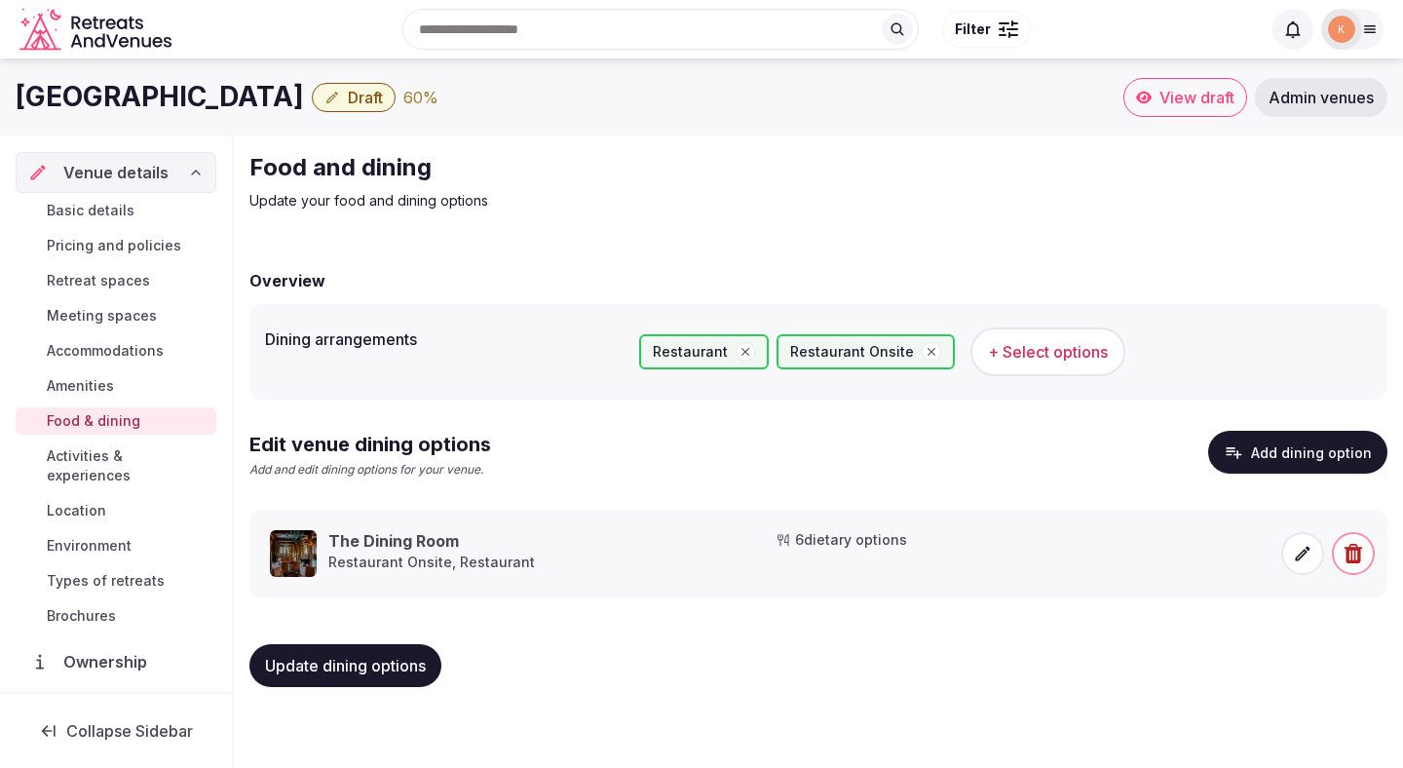
click at [395, 660] on span "Update dining options" at bounding box center [345, 665] width 161 height 19
click at [178, 459] on span "Activities & experiences" at bounding box center [128, 465] width 162 height 39
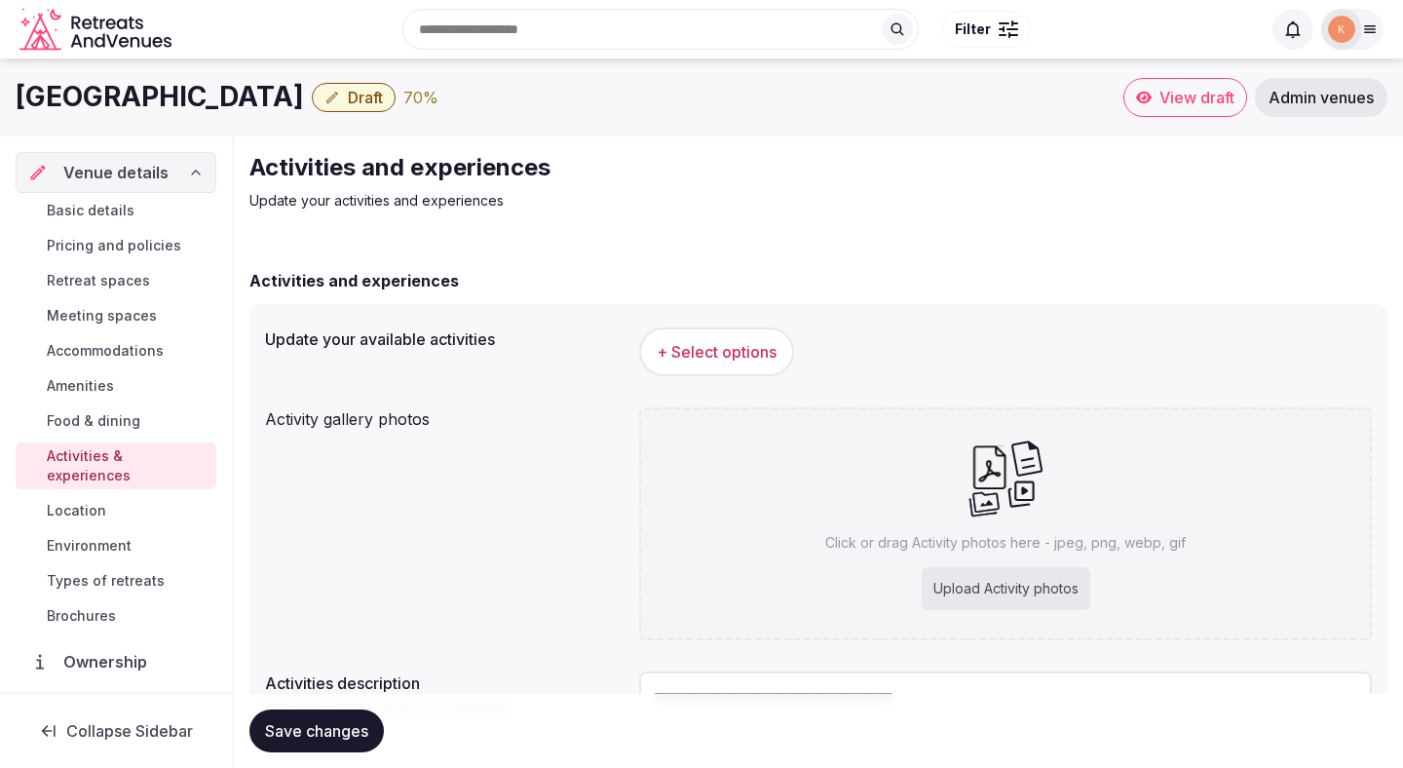
click at [674, 355] on span "+ Select options" at bounding box center [717, 351] width 120 height 21
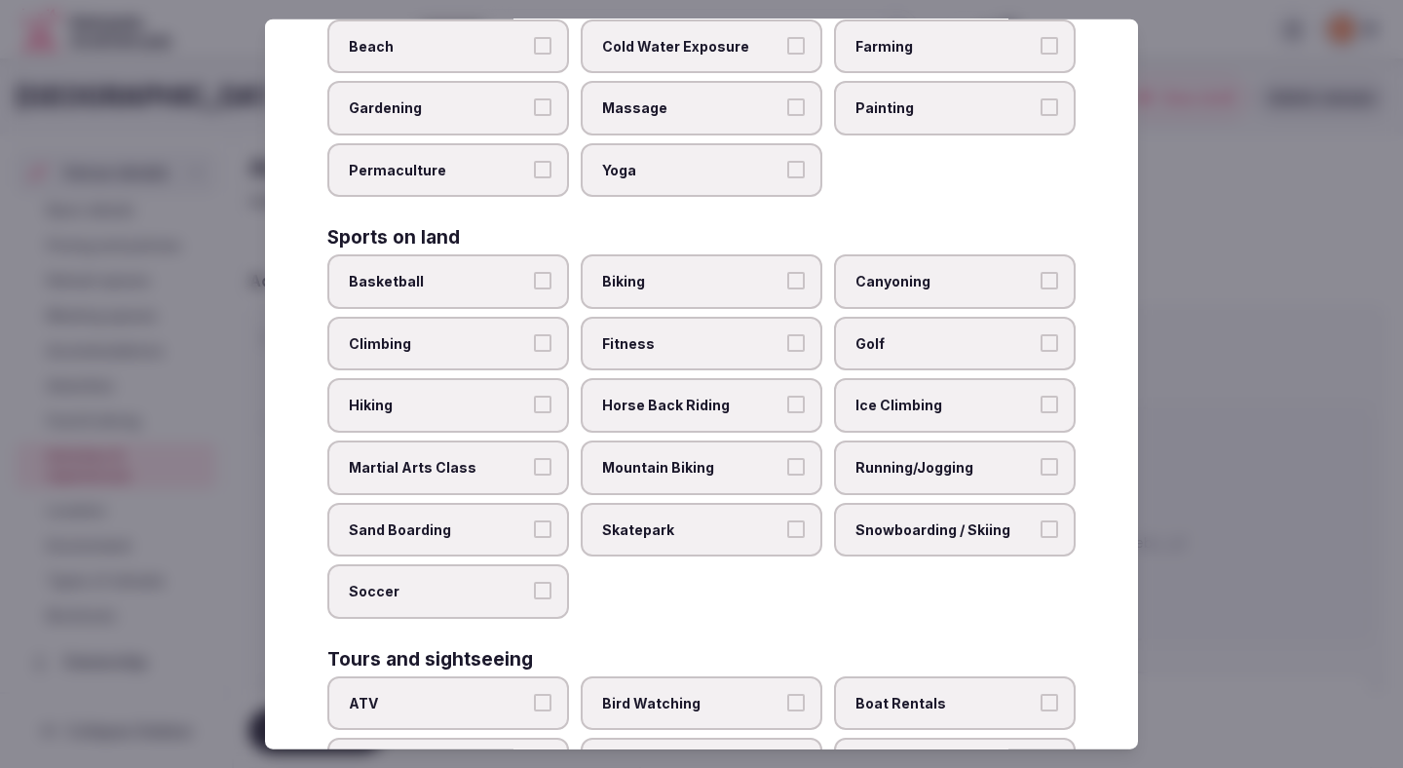
scroll to position [779, 0]
click at [890, 332] on span "Golf" at bounding box center [945, 341] width 179 height 19
click at [1041, 332] on button "Golf" at bounding box center [1050, 341] width 18 height 18
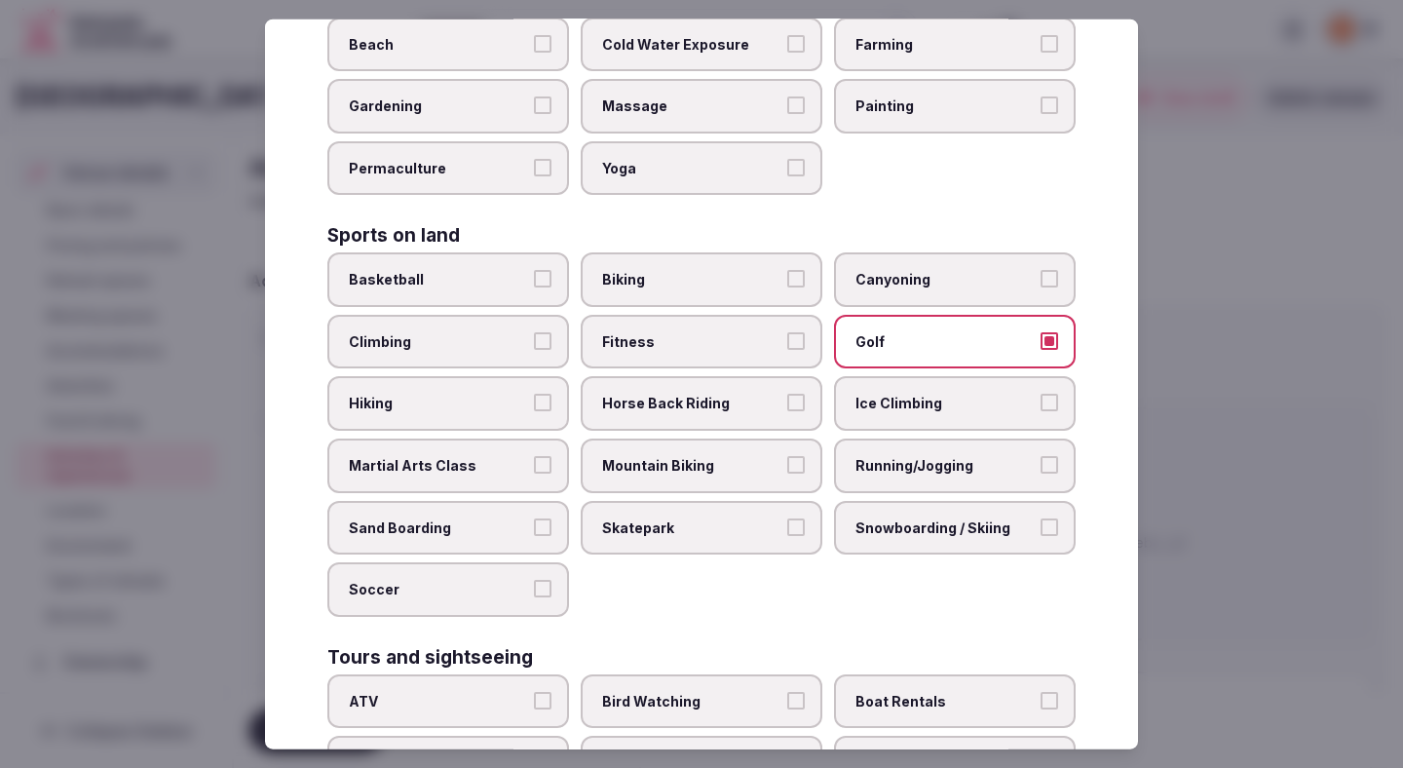
click at [494, 376] on label "Hiking" at bounding box center [448, 403] width 242 height 55
click at [534, 394] on button "Hiking" at bounding box center [543, 403] width 18 height 18
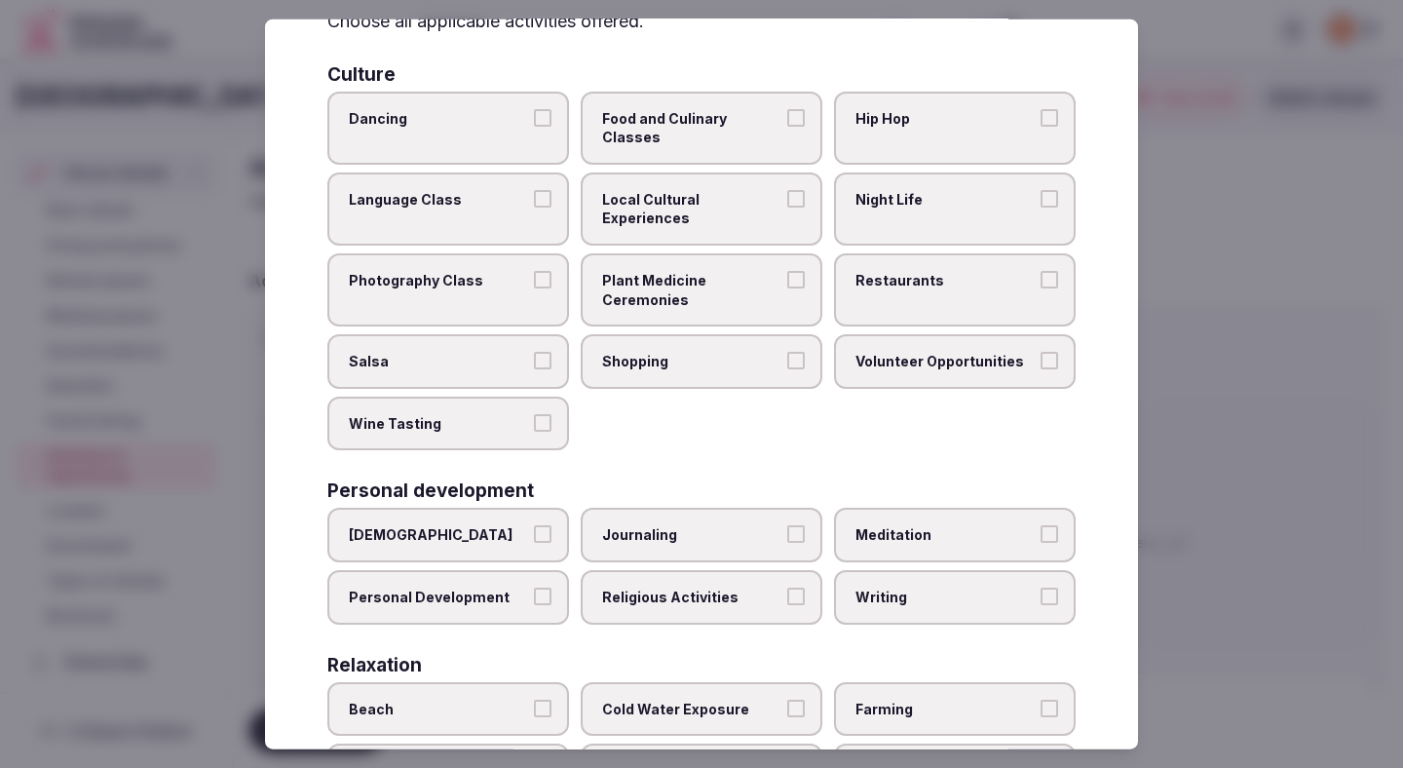
scroll to position [0, 0]
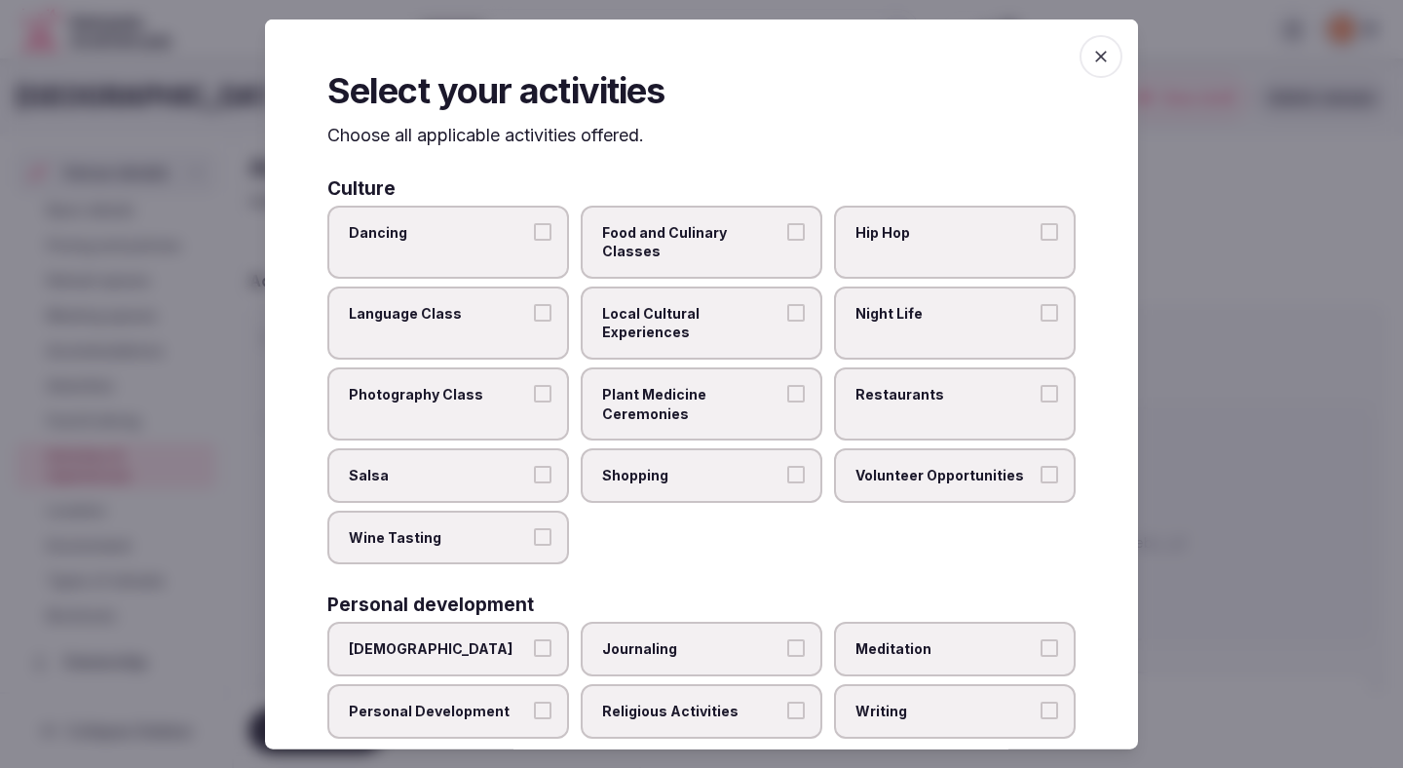
click at [512, 238] on span "Dancing" at bounding box center [438, 231] width 179 height 19
click at [534, 238] on button "Dancing" at bounding box center [543, 231] width 18 height 18
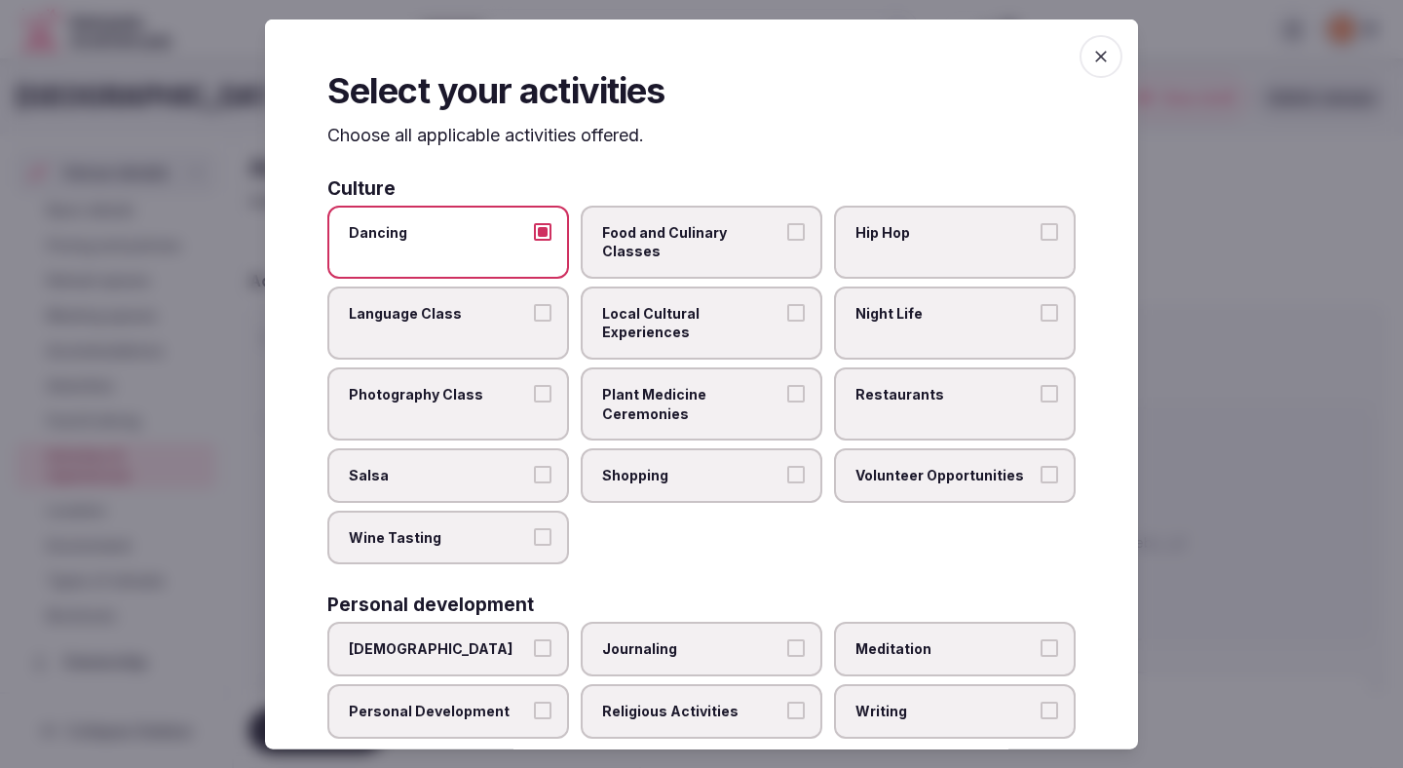
click at [663, 227] on span "Food and Culinary Classes" at bounding box center [691, 241] width 179 height 38
click at [787, 227] on button "Food and Culinary Classes" at bounding box center [796, 231] width 18 height 18
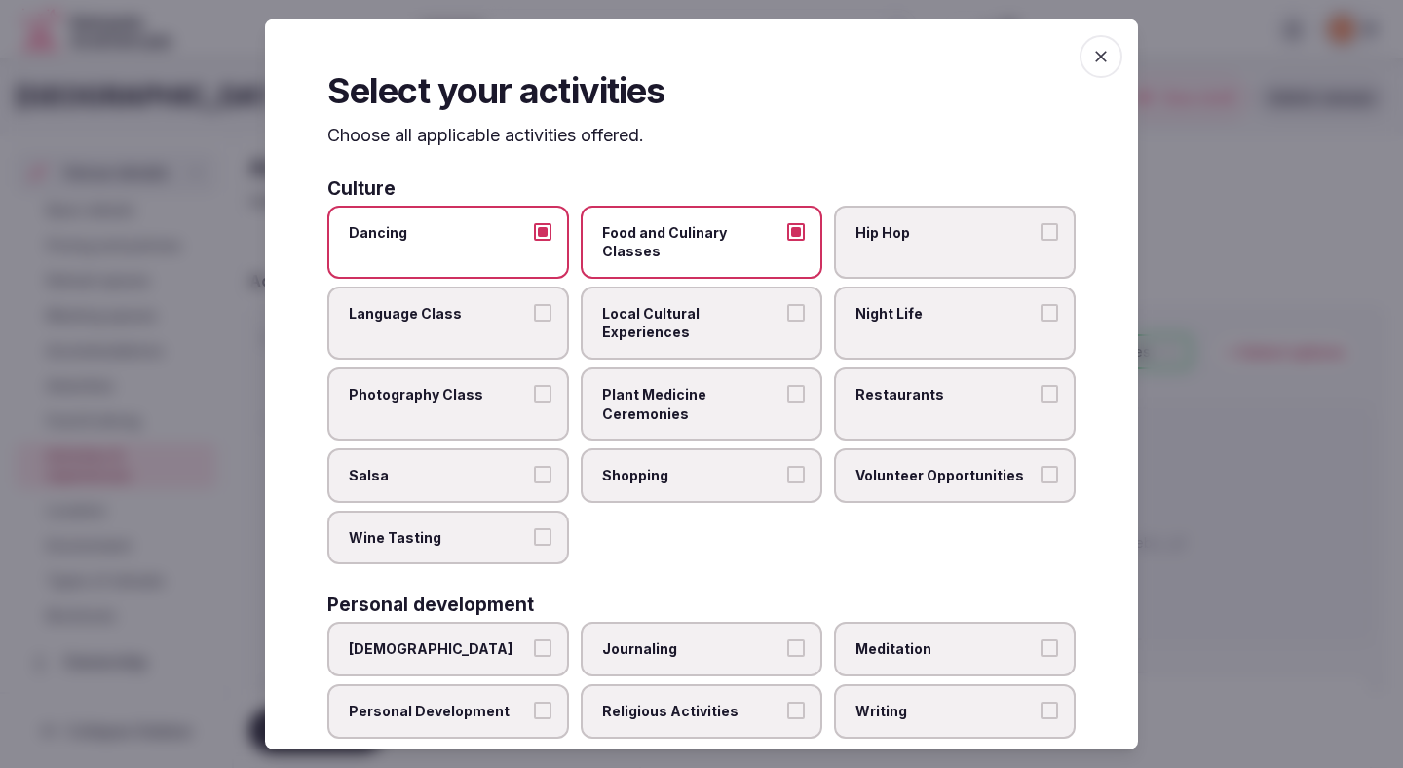
click at [666, 303] on span "Local Cultural Experiences" at bounding box center [691, 322] width 179 height 38
click at [787, 303] on button "Local Cultural Experiences" at bounding box center [796, 312] width 18 height 18
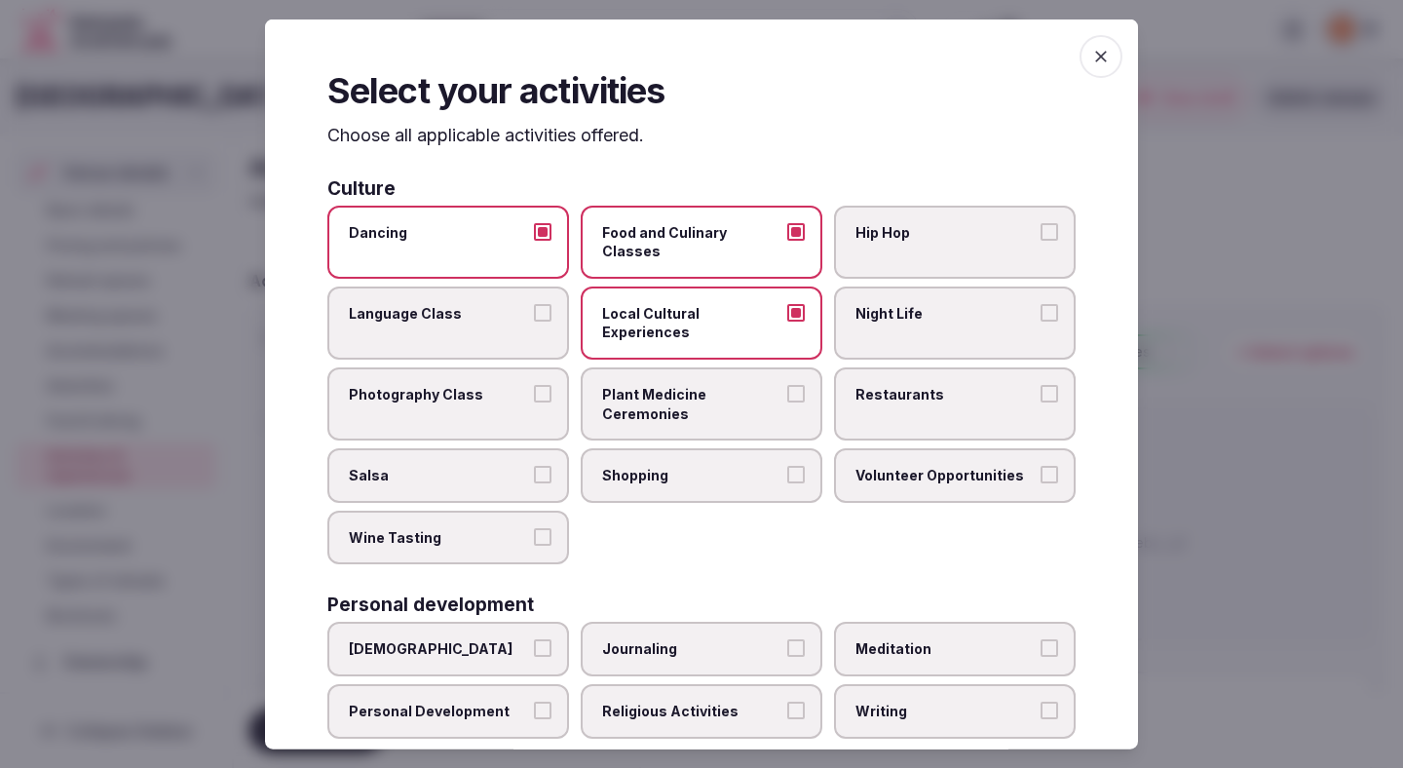
click at [872, 367] on label "Restaurants" at bounding box center [955, 403] width 242 height 73
click at [1041, 385] on button "Restaurants" at bounding box center [1050, 394] width 18 height 18
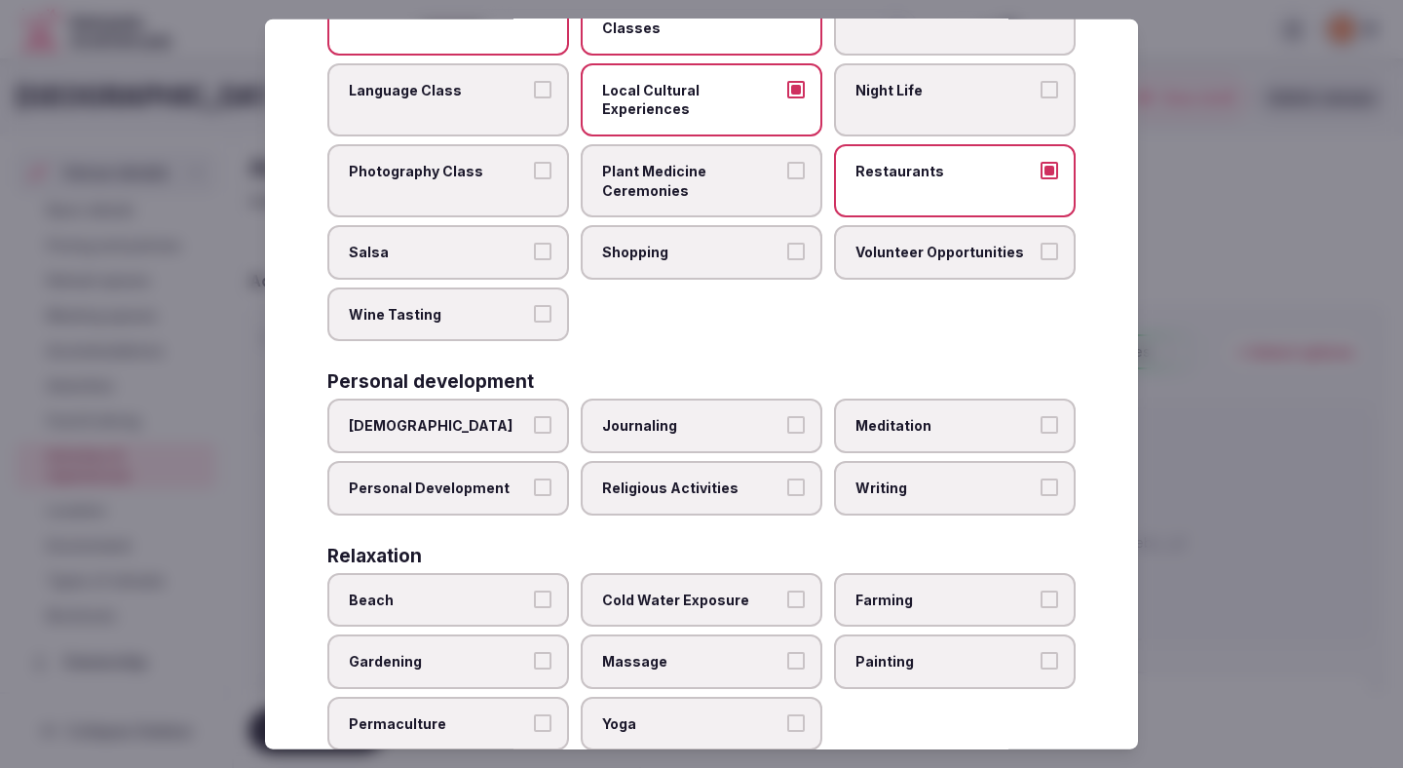
scroll to position [255, 0]
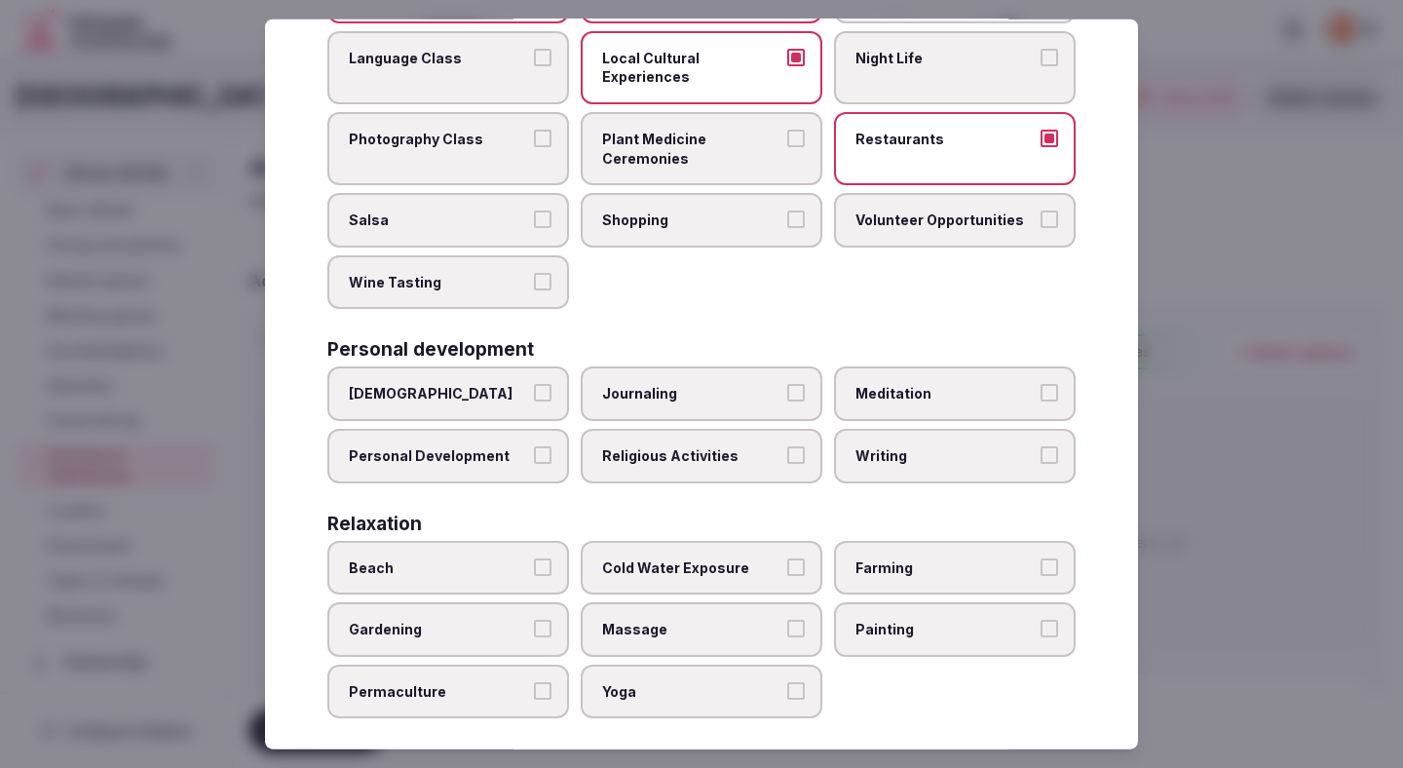
click at [533, 429] on label "Personal Development" at bounding box center [448, 456] width 242 height 55
click at [534, 446] on button "Personal Development" at bounding box center [543, 455] width 18 height 18
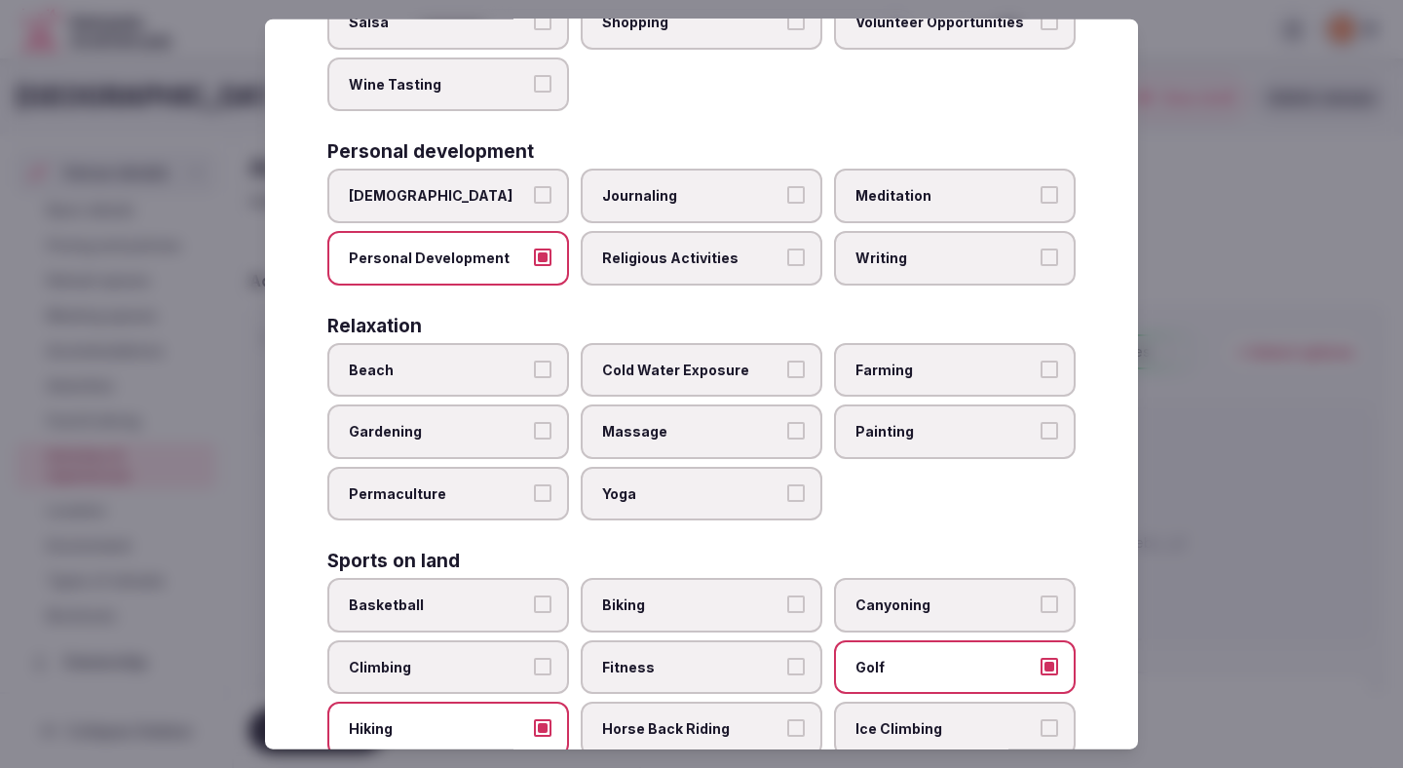
scroll to position [477, 0]
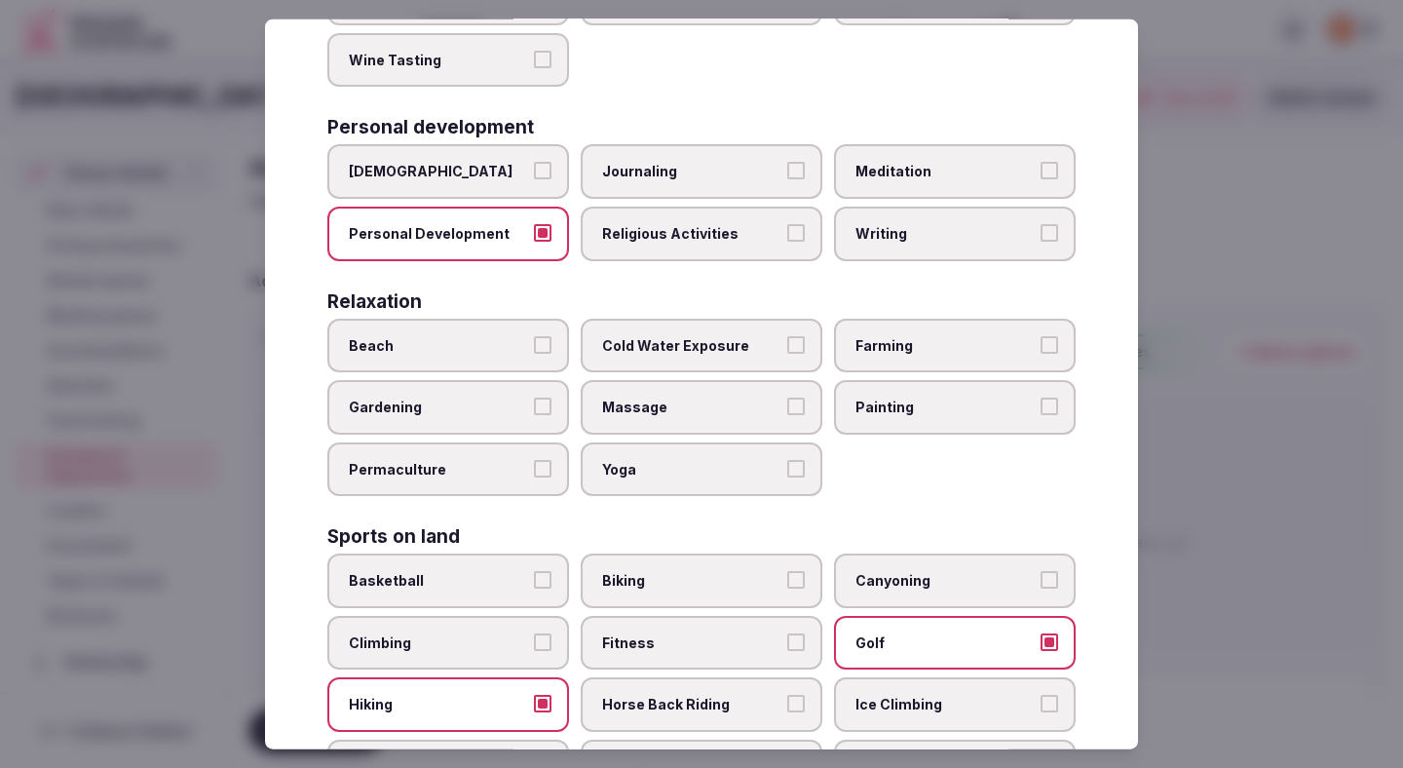
click at [742, 442] on label "Yoga" at bounding box center [702, 468] width 242 height 55
click at [787, 459] on button "Yoga" at bounding box center [796, 468] width 18 height 18
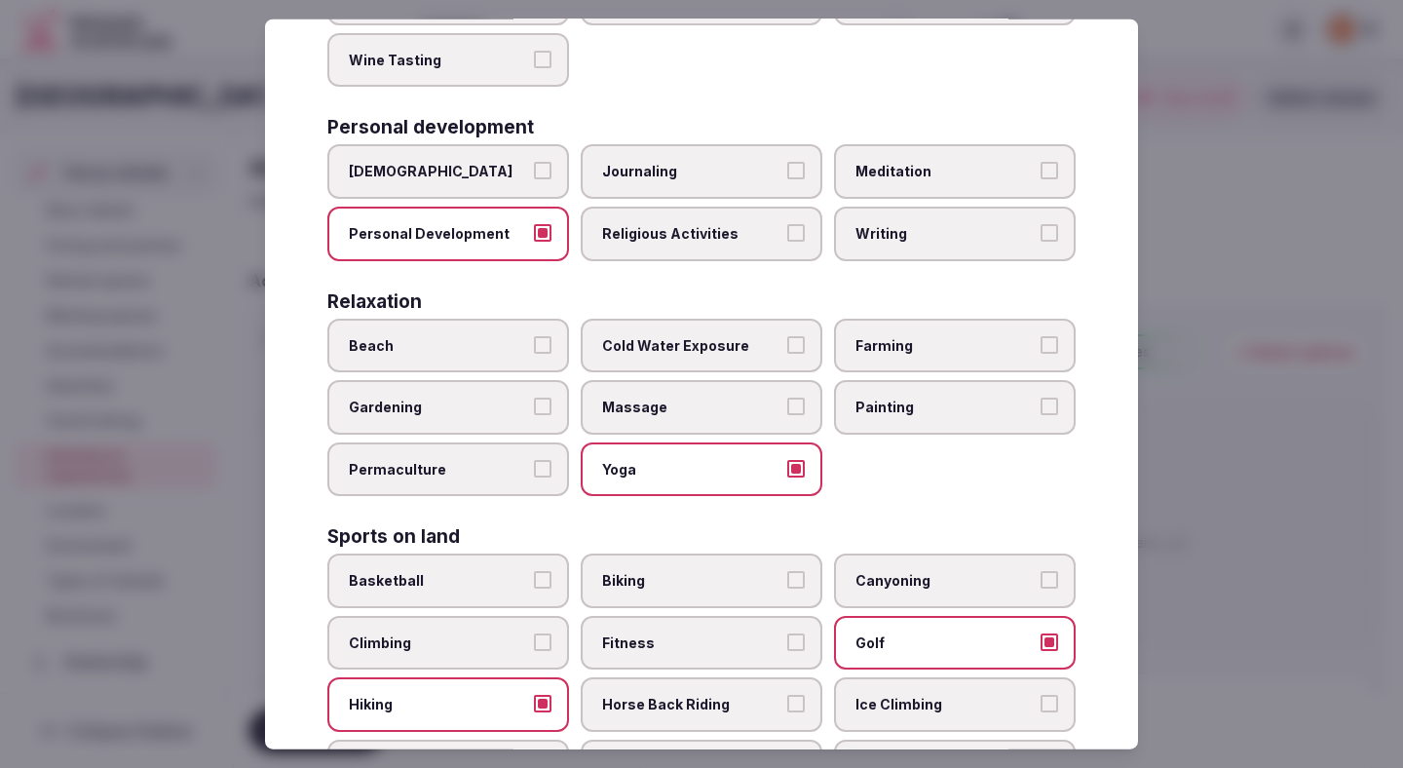
click at [683, 571] on span "Biking" at bounding box center [691, 580] width 179 height 19
click at [787, 571] on button "Biking" at bounding box center [796, 580] width 18 height 18
click at [665, 617] on label "Fitness" at bounding box center [702, 643] width 242 height 55
click at [787, 633] on button "Fitness" at bounding box center [796, 642] width 18 height 18
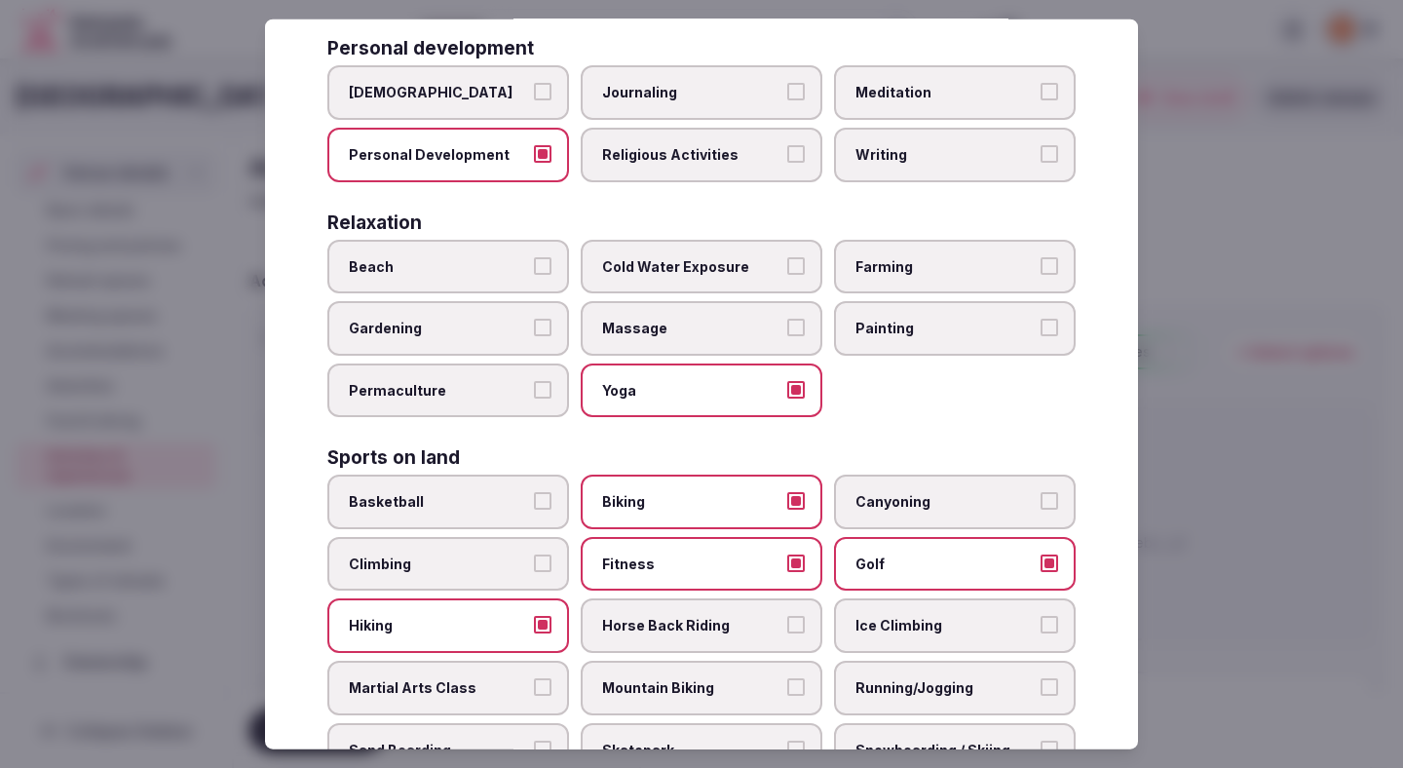
scroll to position [570, 0]
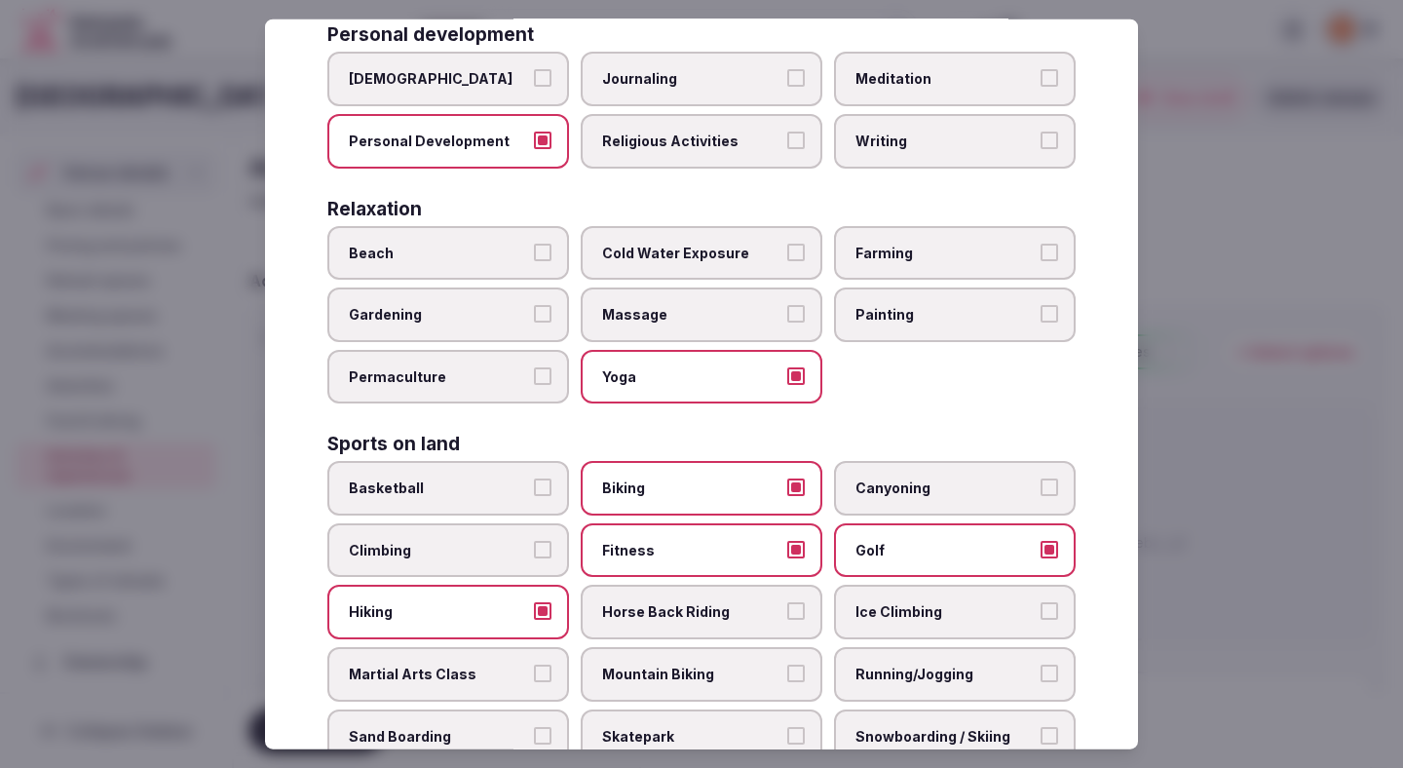
click at [660, 590] on label "Horse Back Riding" at bounding box center [702, 612] width 242 height 55
click at [787, 602] on button "Horse Back Riding" at bounding box center [796, 611] width 18 height 18
click at [661, 590] on label "Horse Back Riding" at bounding box center [702, 612] width 242 height 55
click at [787, 602] on button "Horse Back Riding" at bounding box center [796, 611] width 18 height 18
click at [856, 665] on span "Running/Jogging" at bounding box center [945, 674] width 179 height 19
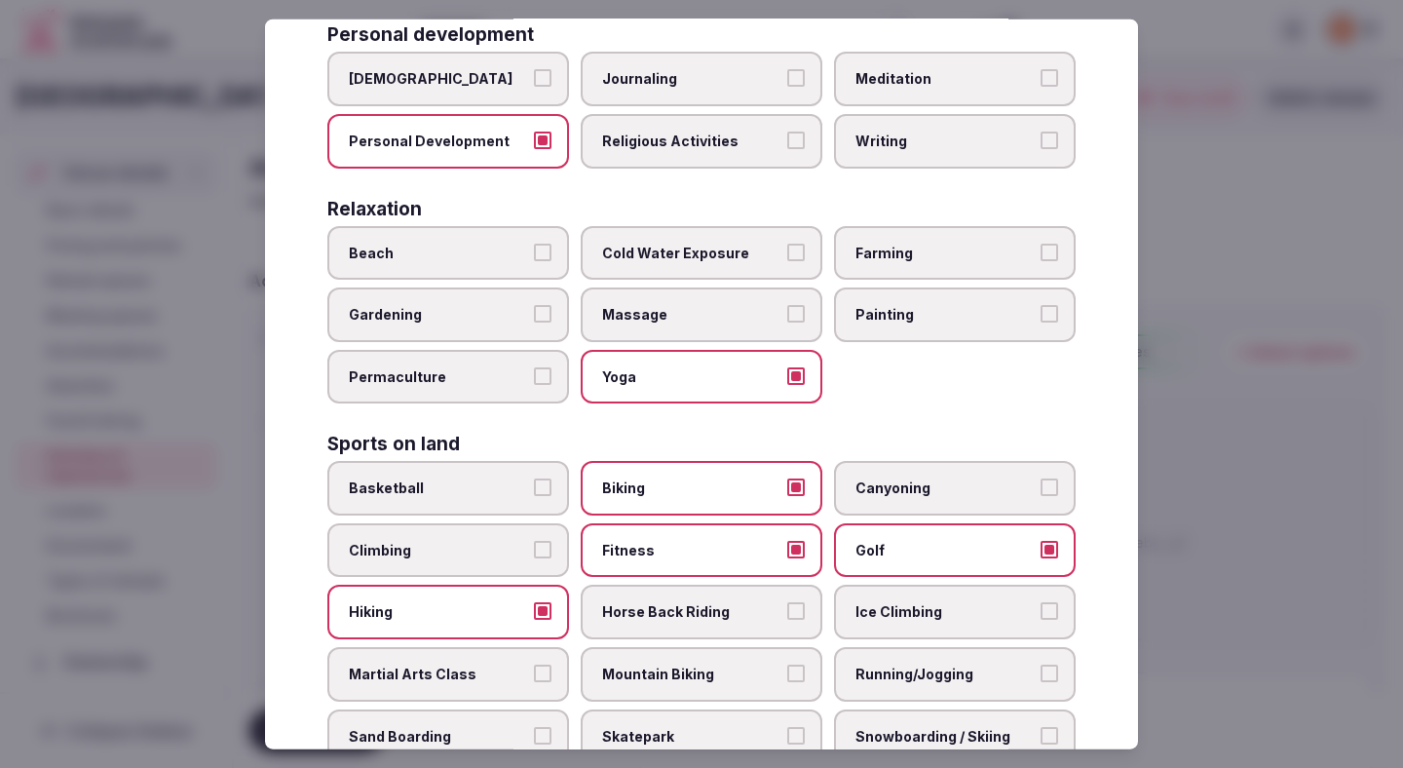
click at [1041, 665] on button "Running/Jogging" at bounding box center [1050, 674] width 18 height 18
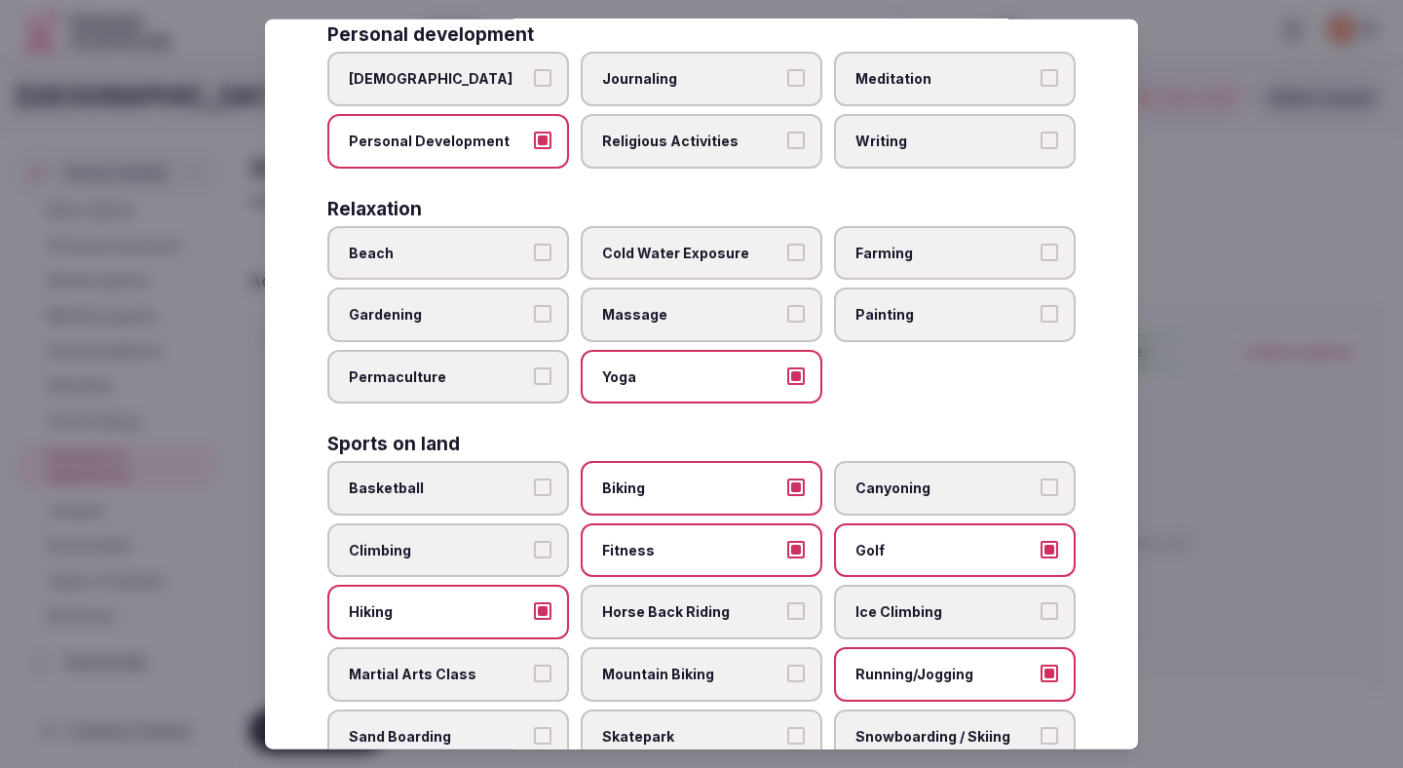
click at [749, 665] on span "Mountain Biking" at bounding box center [691, 674] width 179 height 19
click at [787, 665] on button "Mountain Biking" at bounding box center [796, 674] width 18 height 18
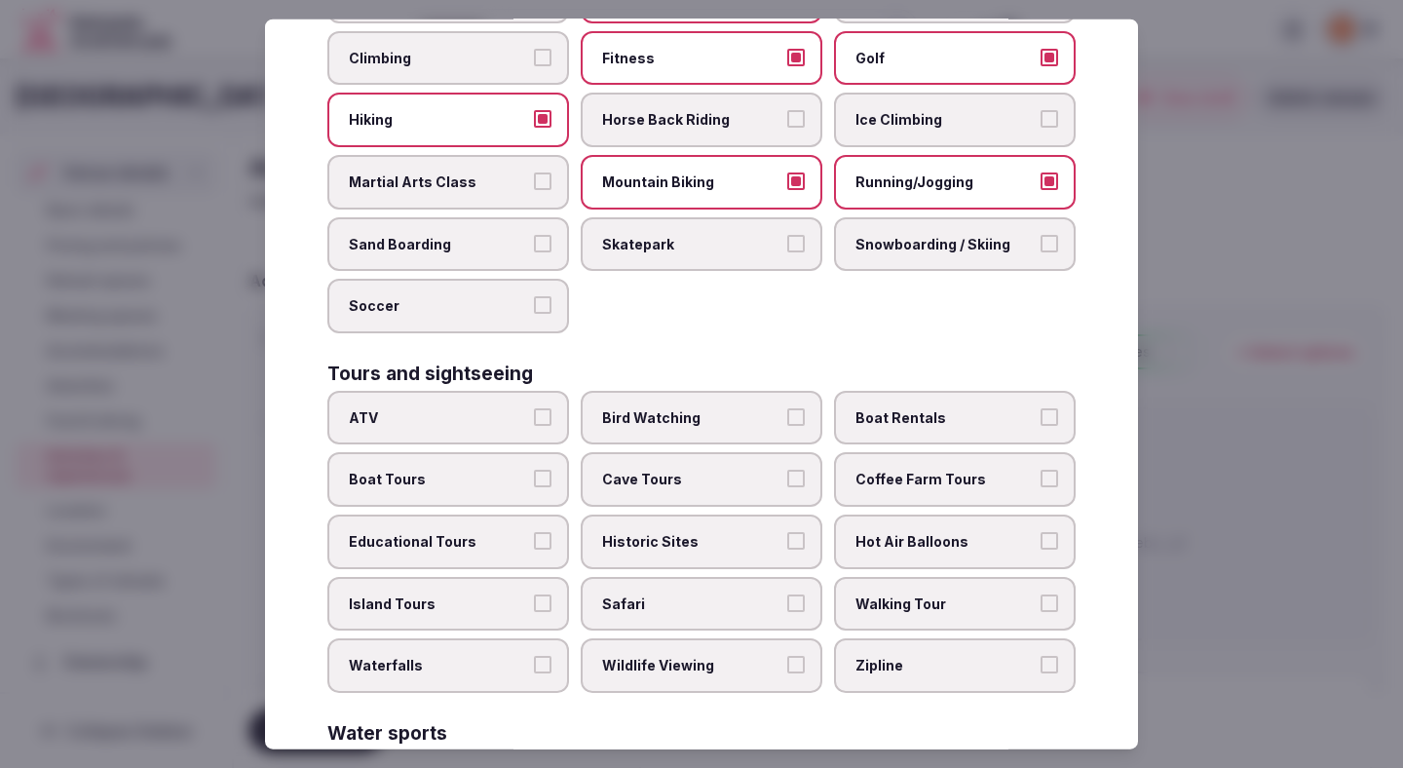
scroll to position [1068, 0]
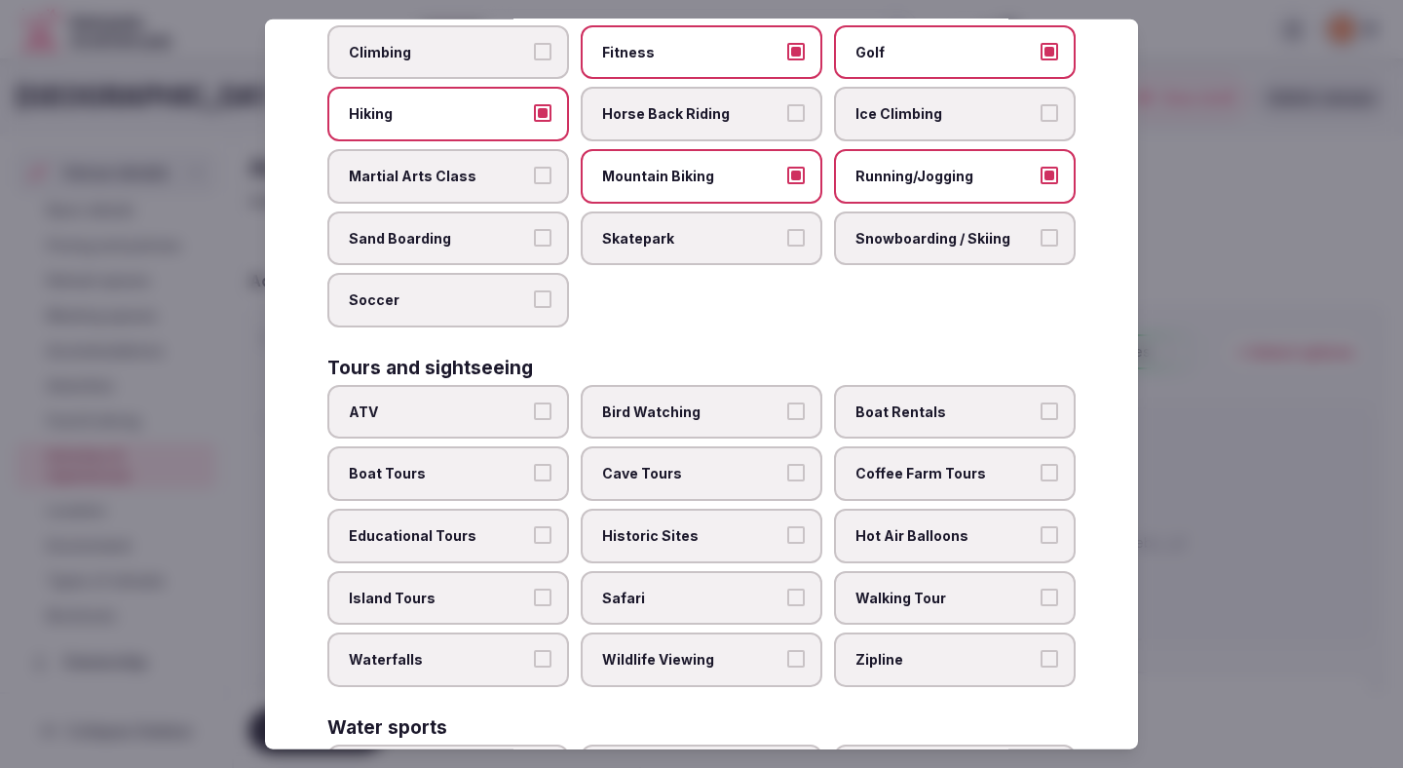
click at [891, 588] on span "Walking Tour" at bounding box center [945, 597] width 179 height 19
click at [1041, 588] on button "Walking Tour" at bounding box center [1050, 597] width 18 height 18
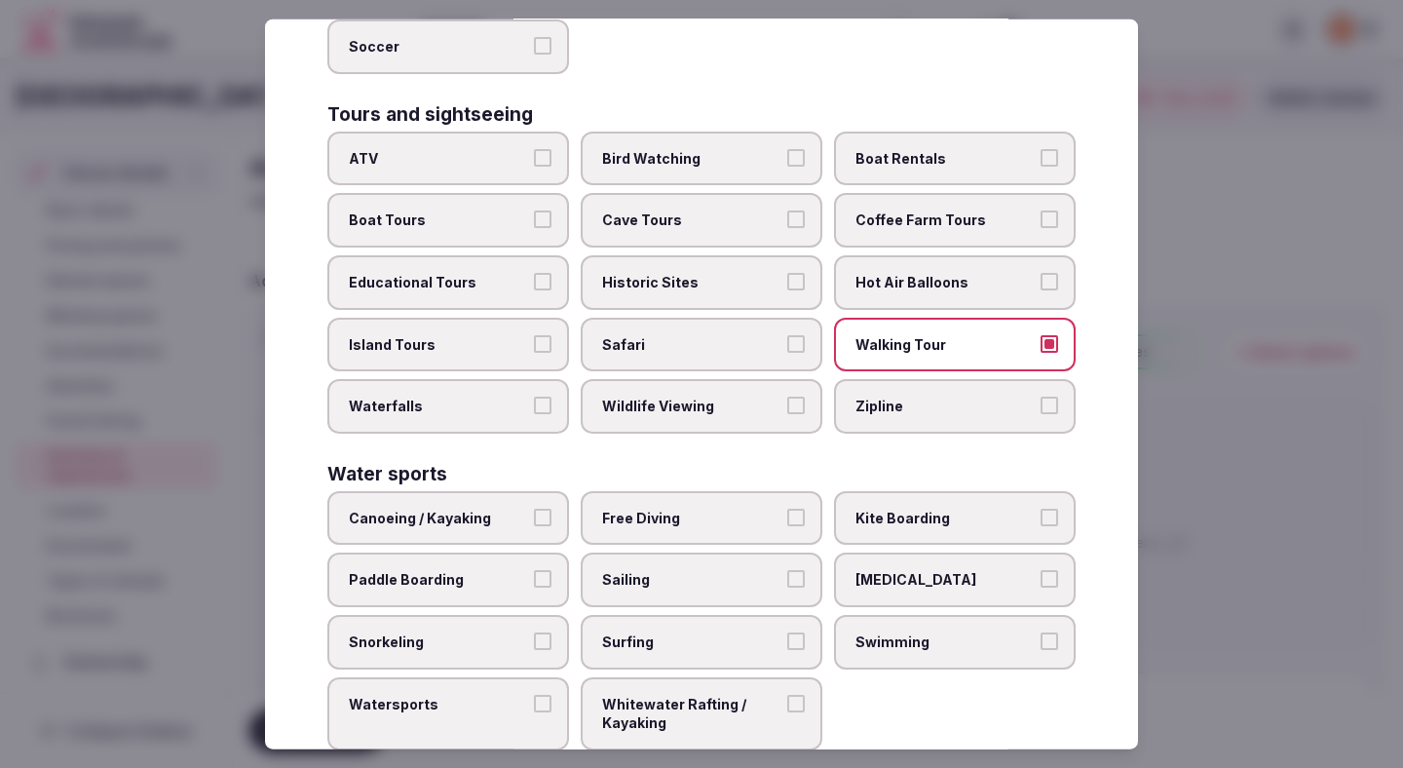
scroll to position [1331, 0]
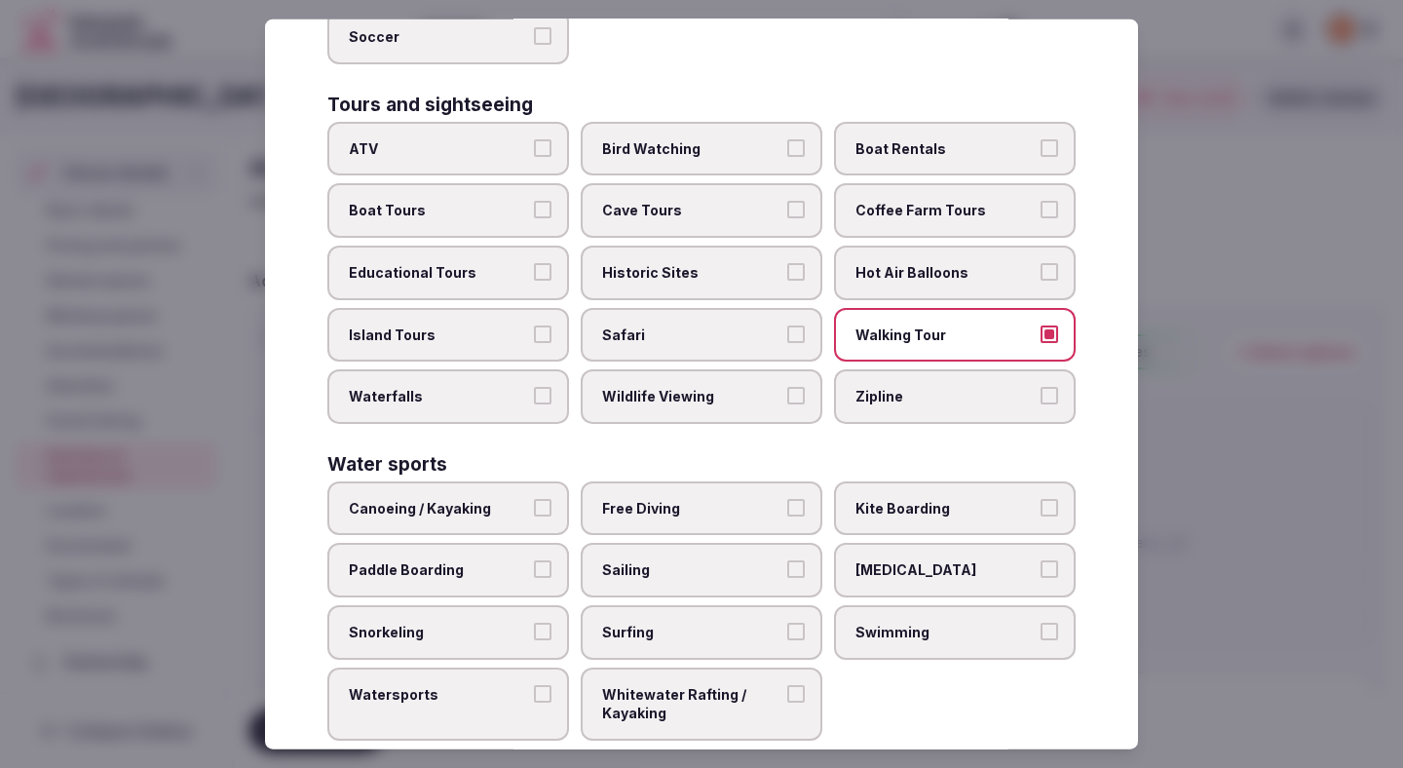
click at [518, 499] on span "Canoeing / Kayaking" at bounding box center [438, 508] width 179 height 19
click at [534, 499] on button "Canoeing / Kayaking" at bounding box center [543, 508] width 18 height 18
click at [507, 543] on label "Paddle Boarding" at bounding box center [448, 570] width 242 height 55
click at [534, 560] on button "Paddle Boarding" at bounding box center [543, 569] width 18 height 18
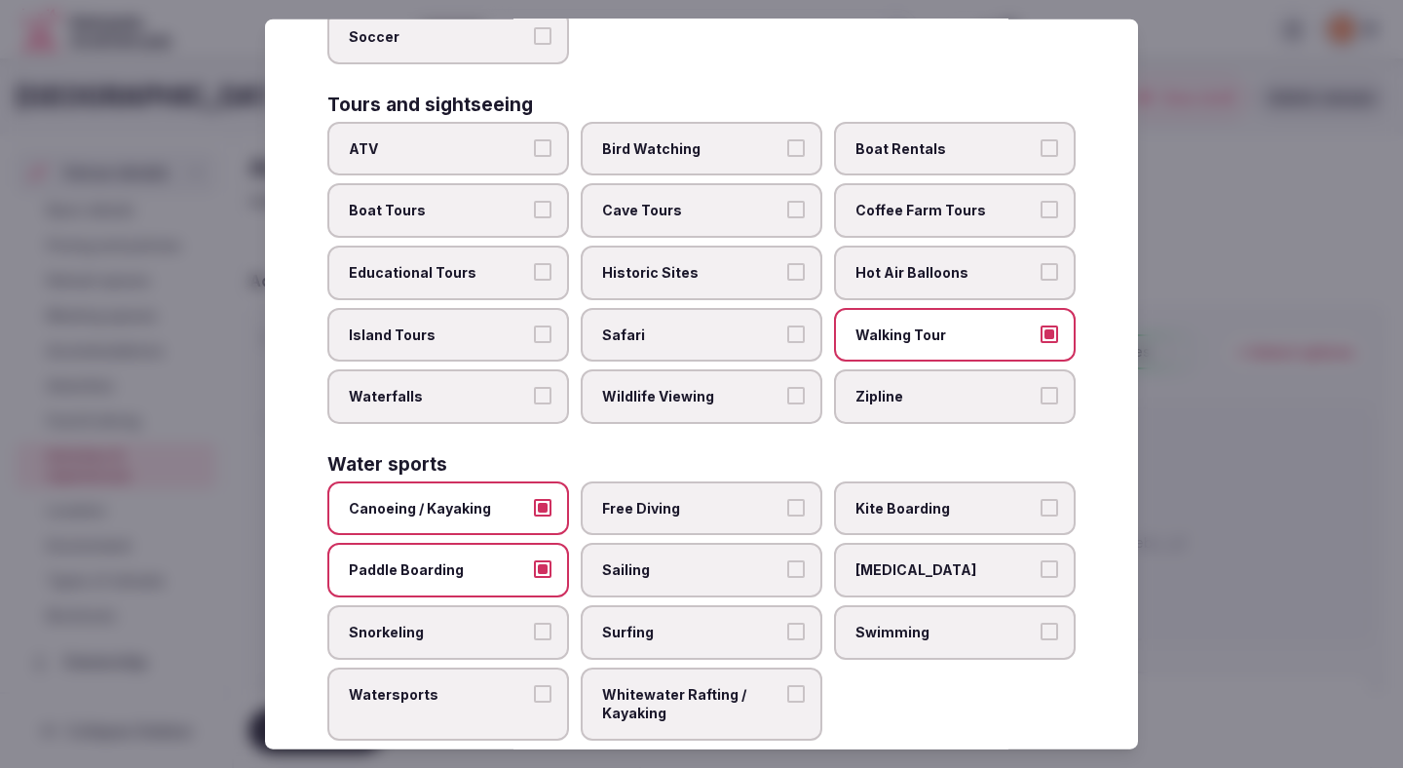
click at [505, 684] on span "Watersports" at bounding box center [438, 693] width 179 height 19
click at [534, 684] on button "Watersports" at bounding box center [543, 693] width 18 height 18
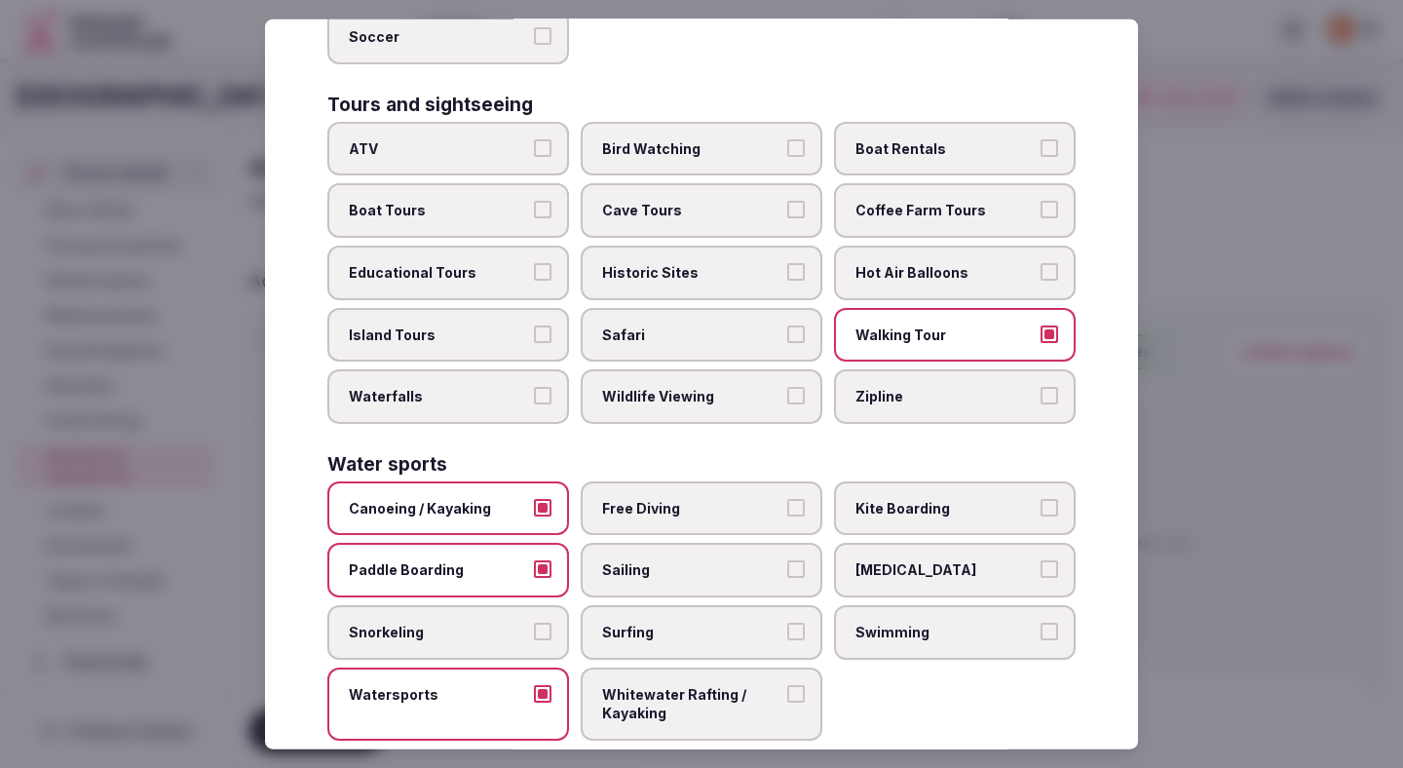
click at [668, 499] on span "Free Diving" at bounding box center [691, 508] width 179 height 19
click at [787, 499] on button "Free Diving" at bounding box center [796, 508] width 18 height 18
click at [653, 623] on span "Surfing" at bounding box center [691, 632] width 179 height 19
click at [787, 623] on button "Surfing" at bounding box center [796, 632] width 18 height 18
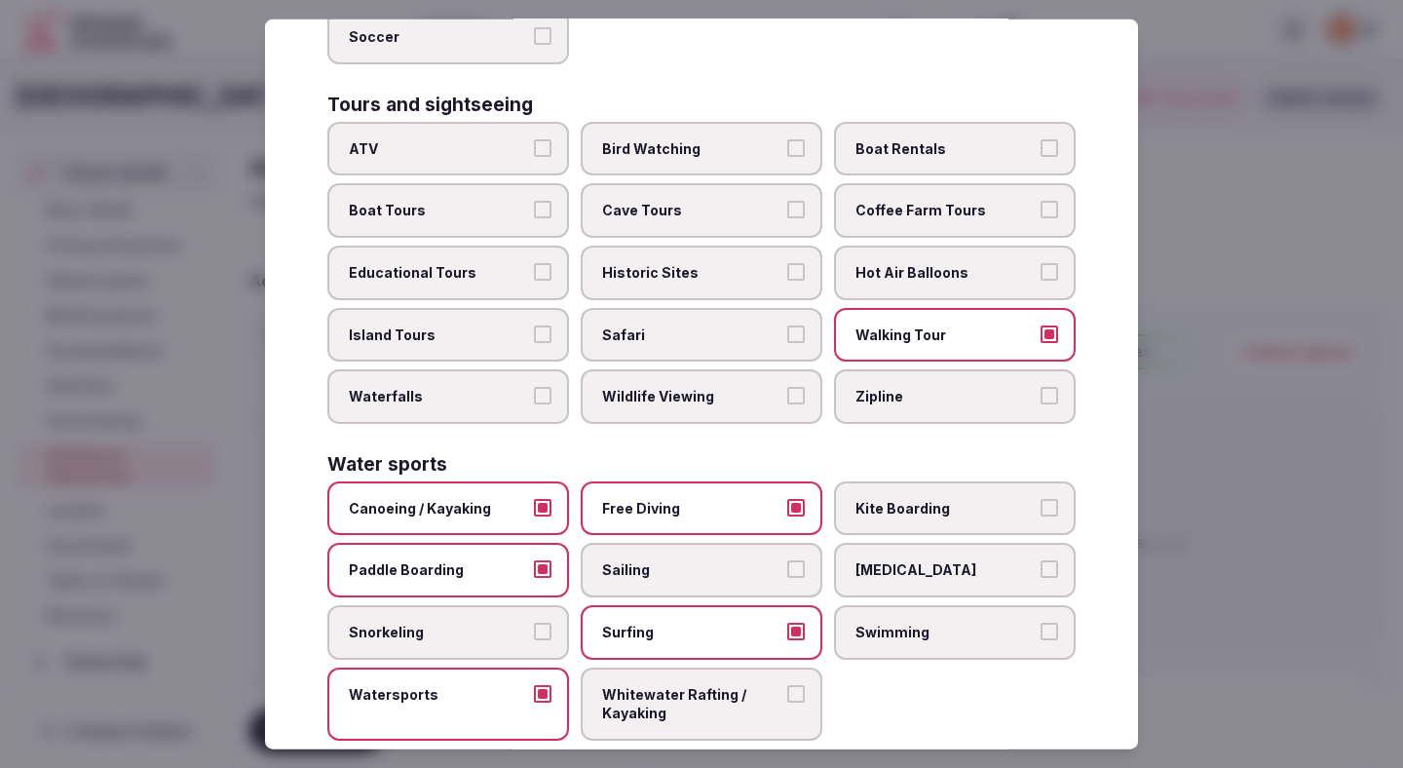
click at [894, 623] on span "Swimming" at bounding box center [945, 632] width 179 height 19
click at [1041, 623] on button "Swimming" at bounding box center [1050, 632] width 18 height 18
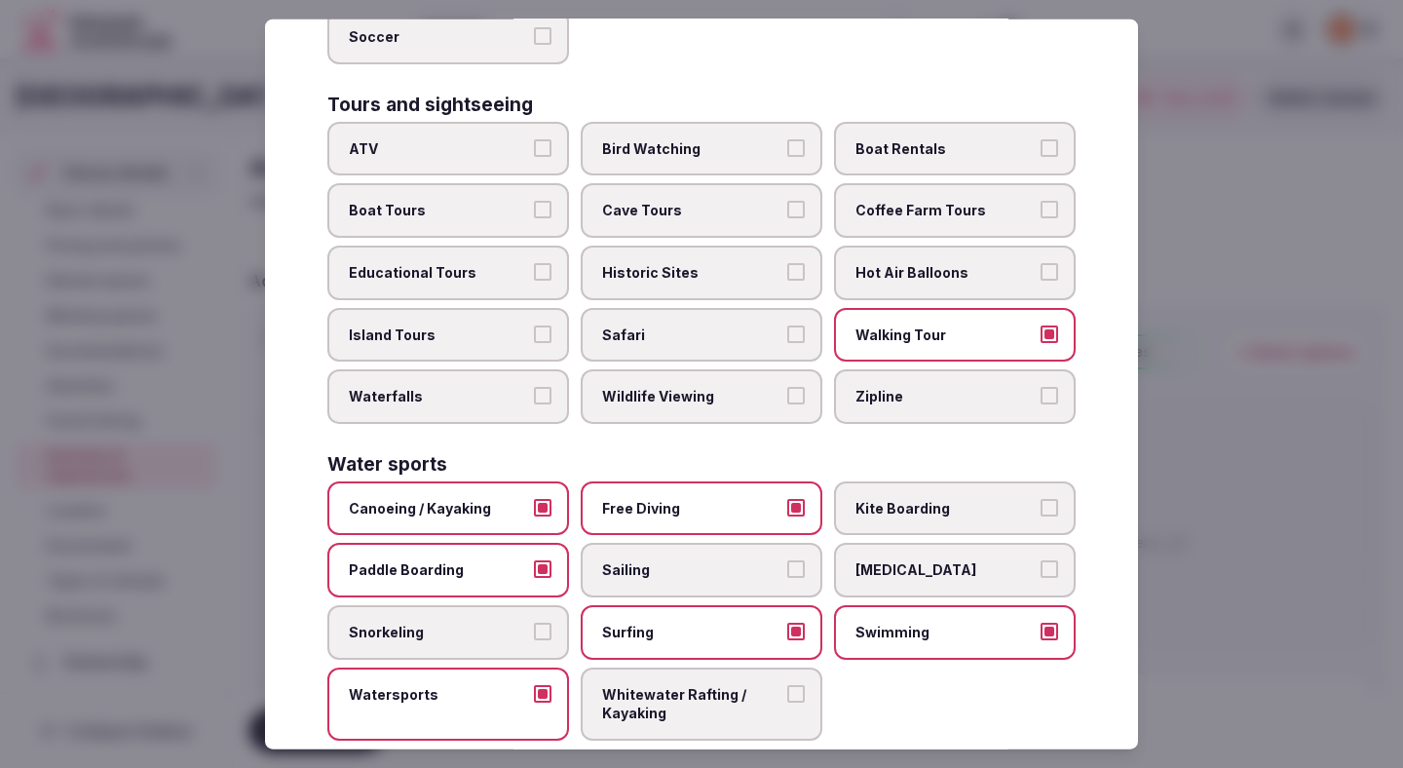
click at [940, 560] on span "[MEDICAL_DATA]" at bounding box center [945, 569] width 179 height 19
click at [1041, 560] on button "[MEDICAL_DATA]" at bounding box center [1050, 569] width 18 height 18
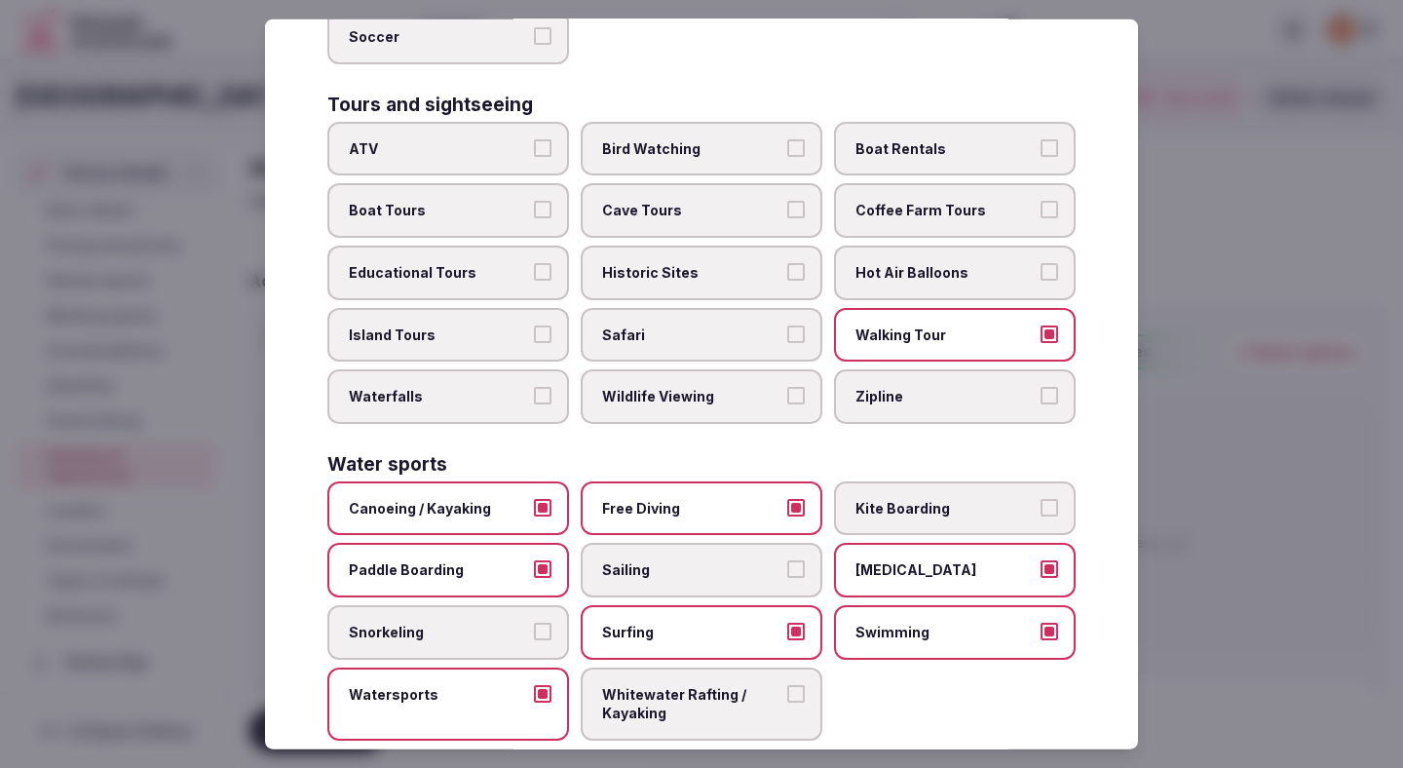
click at [1264, 451] on div at bounding box center [701, 384] width 1403 height 768
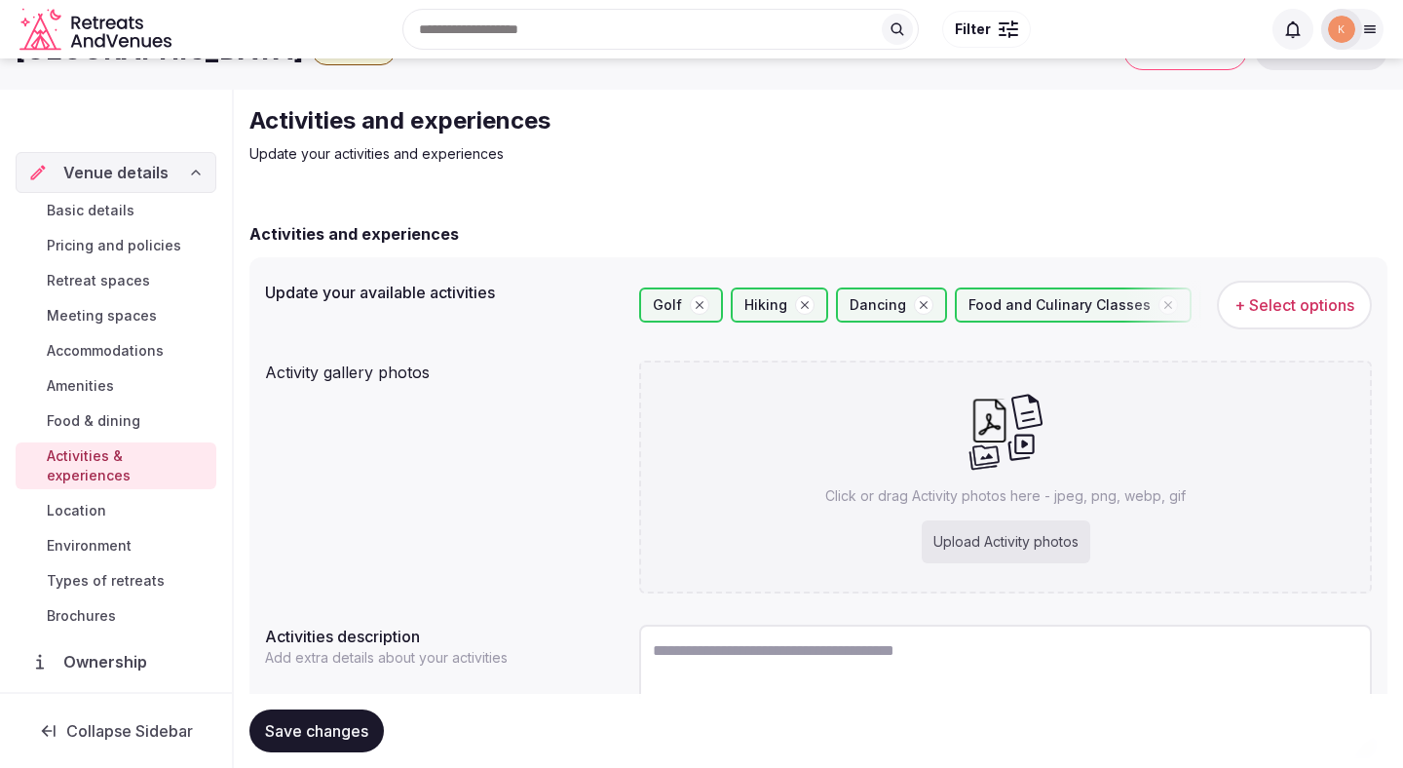
scroll to position [167, 0]
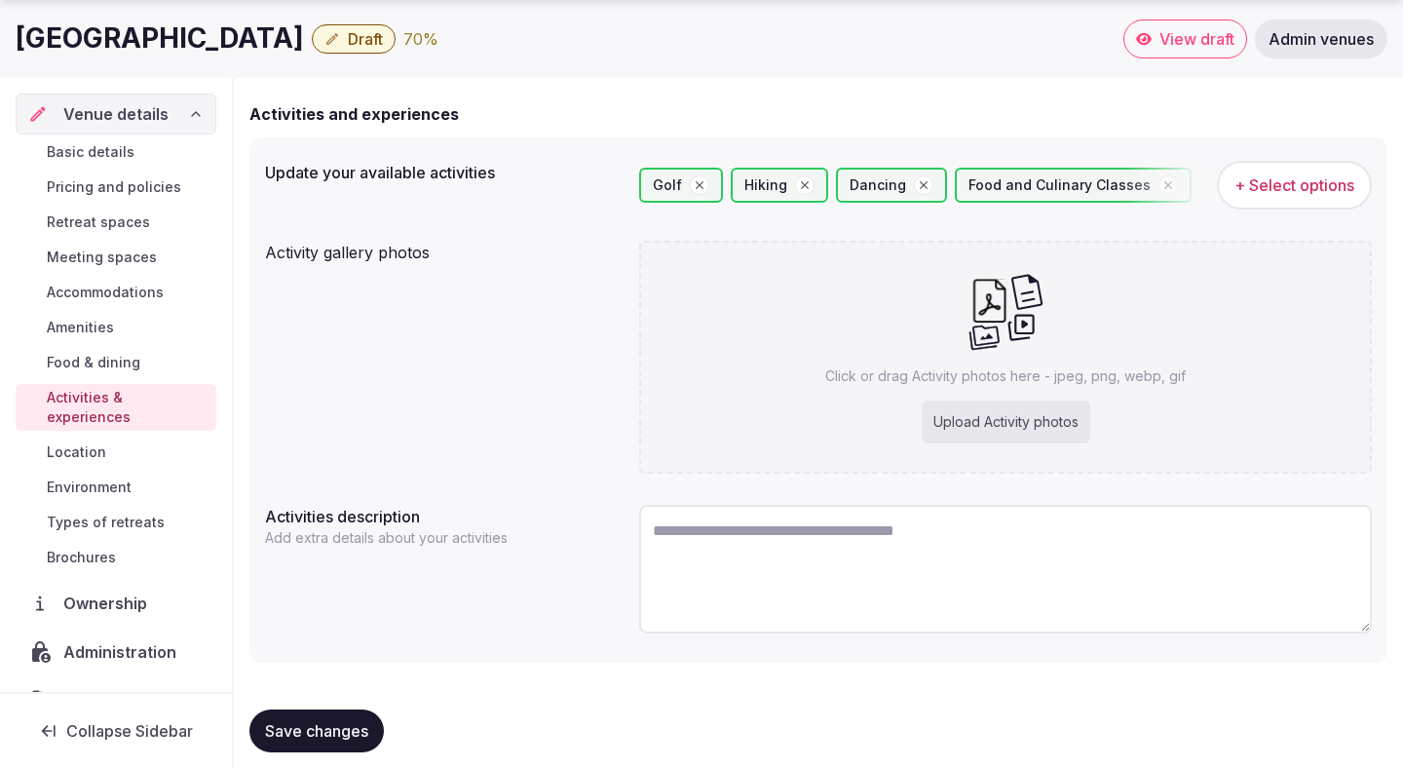
click at [936, 558] on textarea at bounding box center [1005, 569] width 733 height 129
paste textarea "**********"
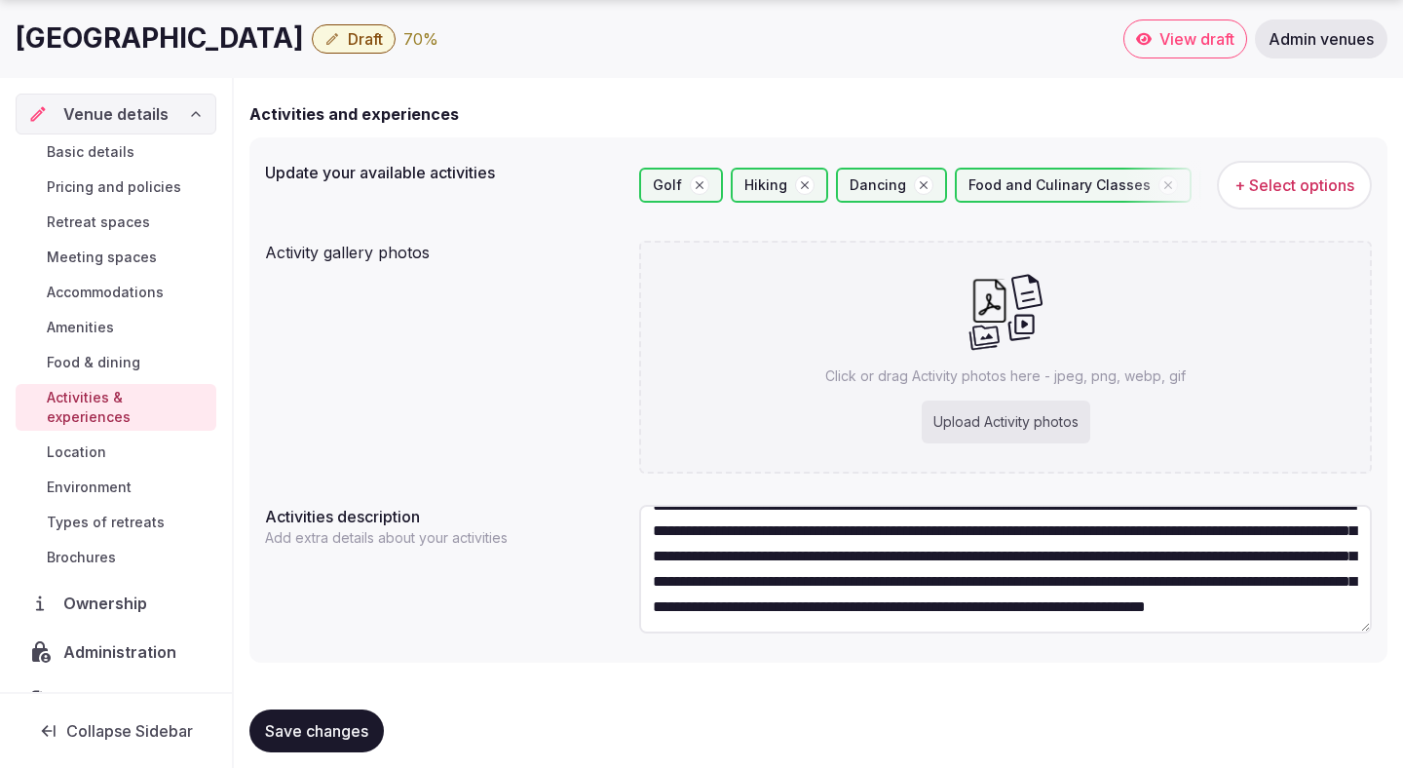
scroll to position [51, 0]
type textarea "**********"
click at [306, 731] on span "Save changes" at bounding box center [316, 730] width 103 height 19
click at [1043, 419] on div "Upload Activity photos" at bounding box center [1006, 421] width 169 height 43
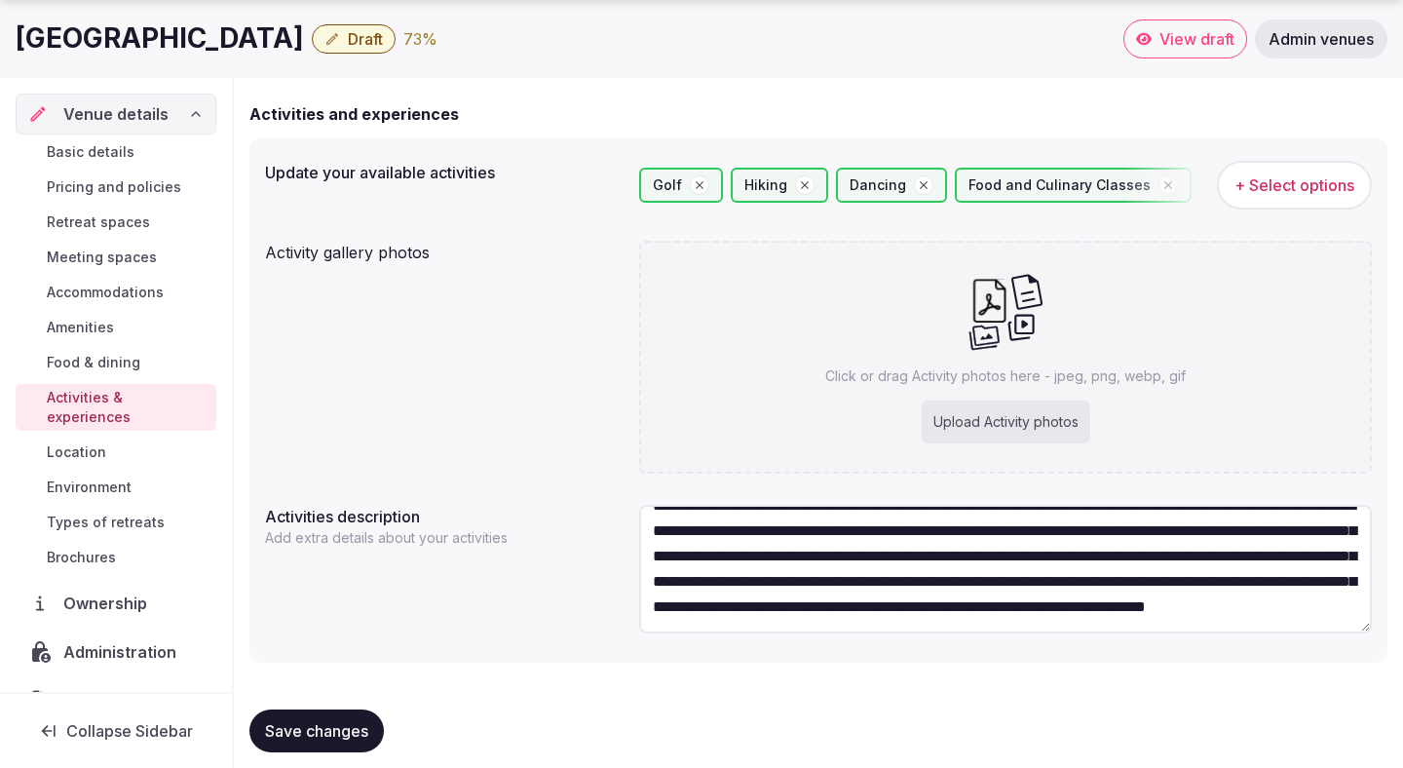
type input "**********"
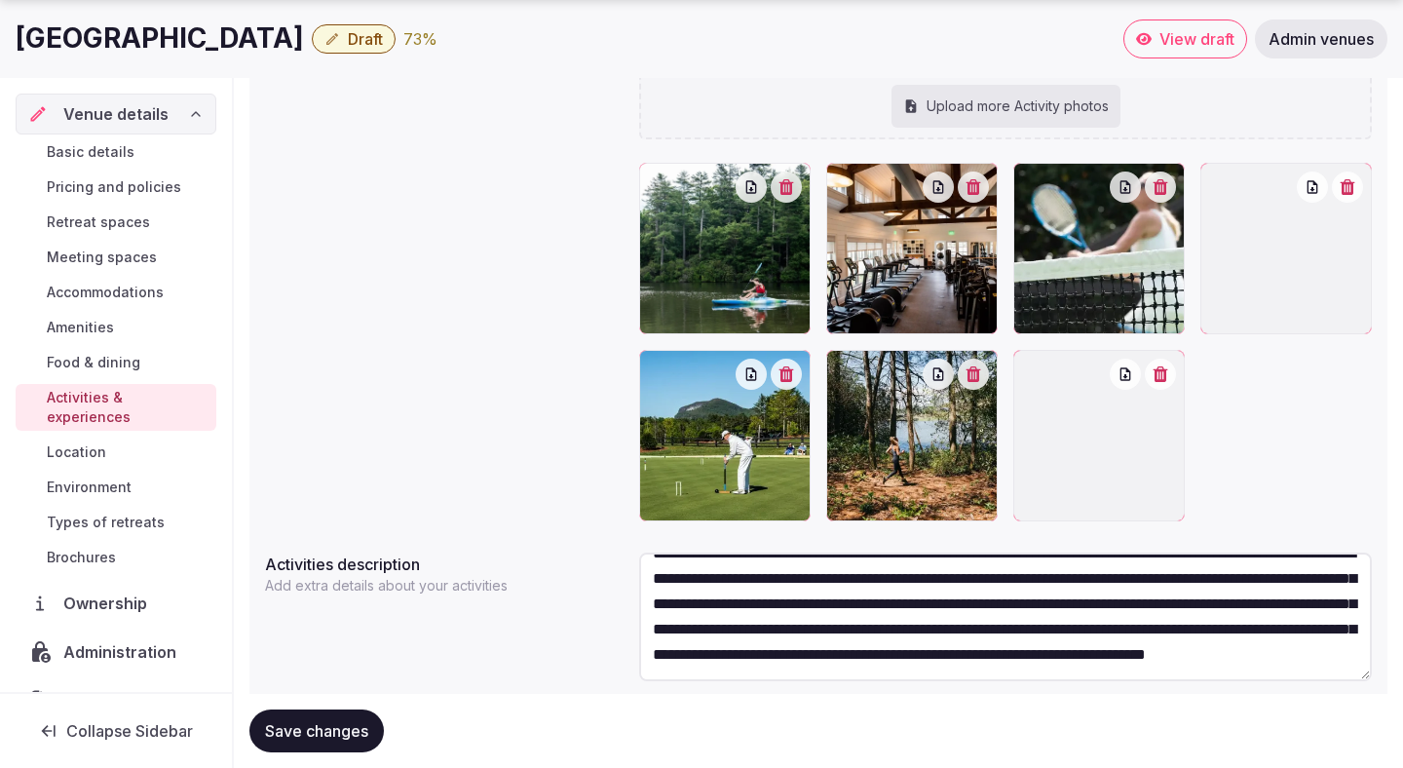
scroll to position [405, 0]
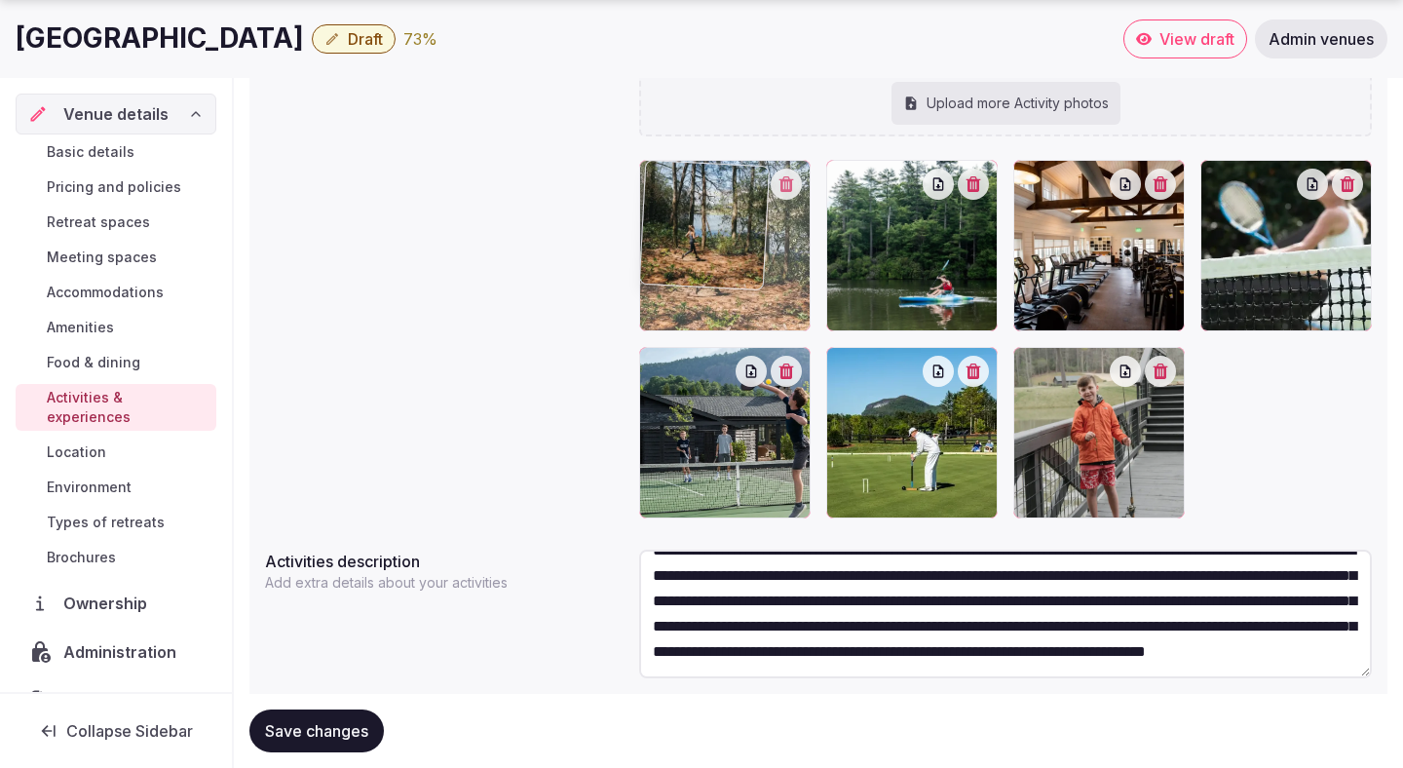
drag, startPoint x: 938, startPoint y: 445, endPoint x: 748, endPoint y: 310, distance: 233.3
click at [748, 310] on body "Search Popular Destinations [GEOGRAPHIC_DATA], [GEOGRAPHIC_DATA] [GEOGRAPHIC_DA…" at bounding box center [701, 212] width 1403 height 1234
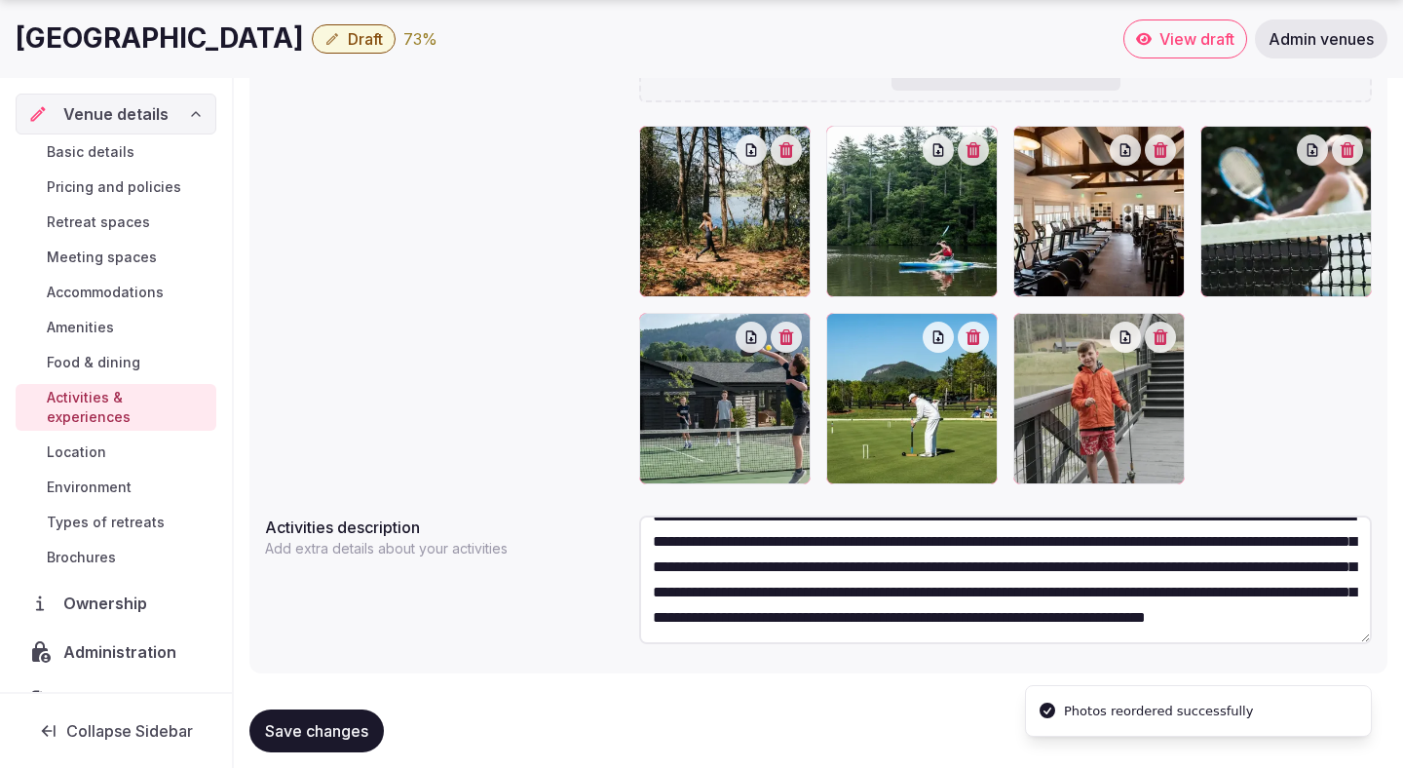
scroll to position [467, 0]
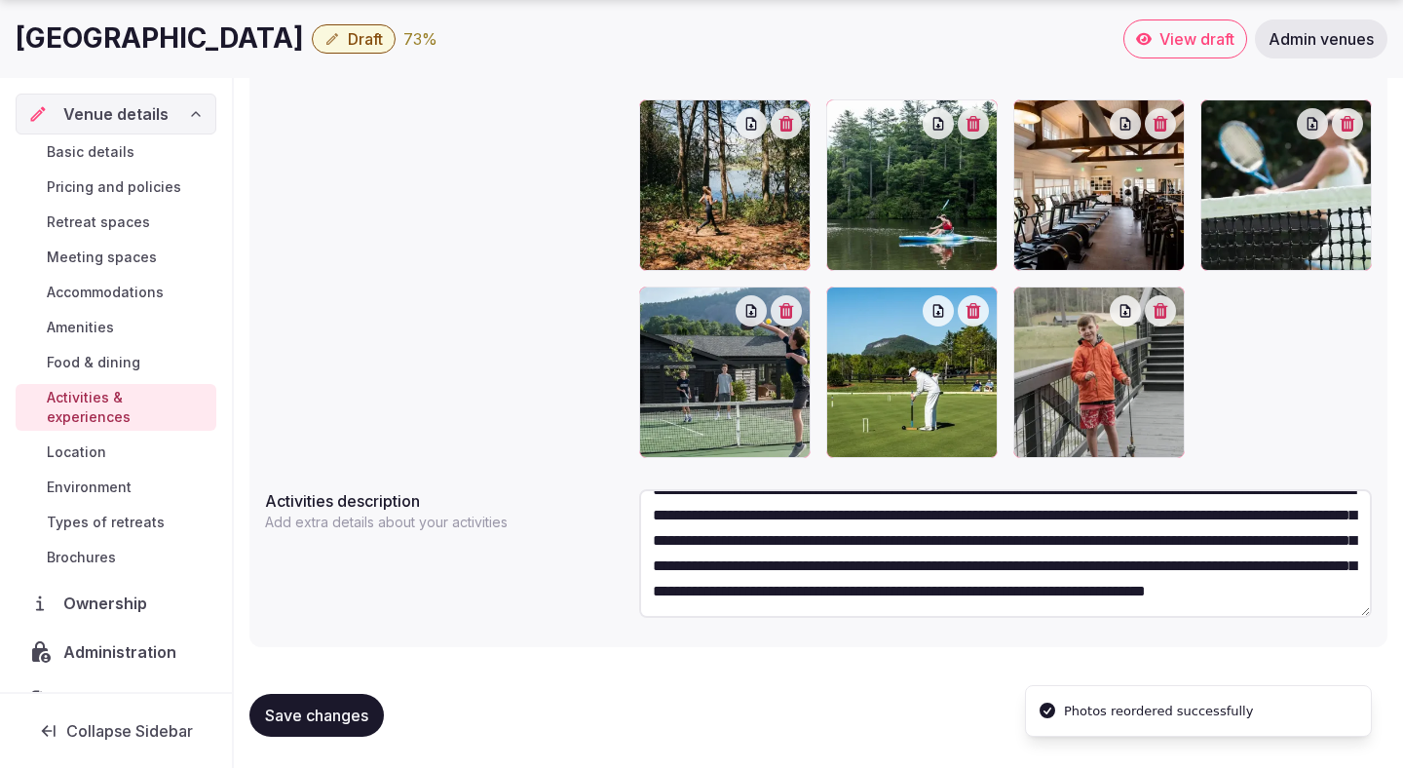
click at [327, 715] on span "Save changes" at bounding box center [316, 714] width 103 height 19
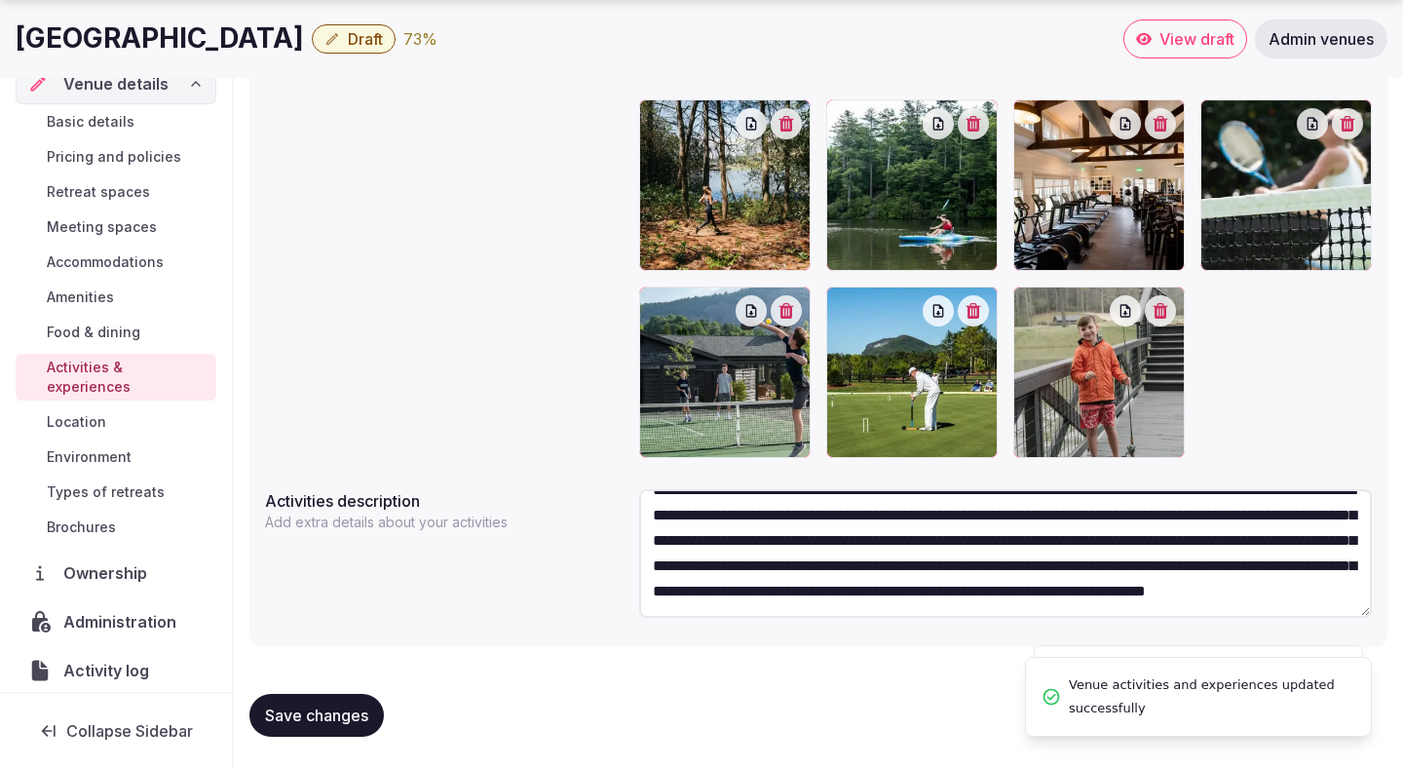
scroll to position [74, 0]
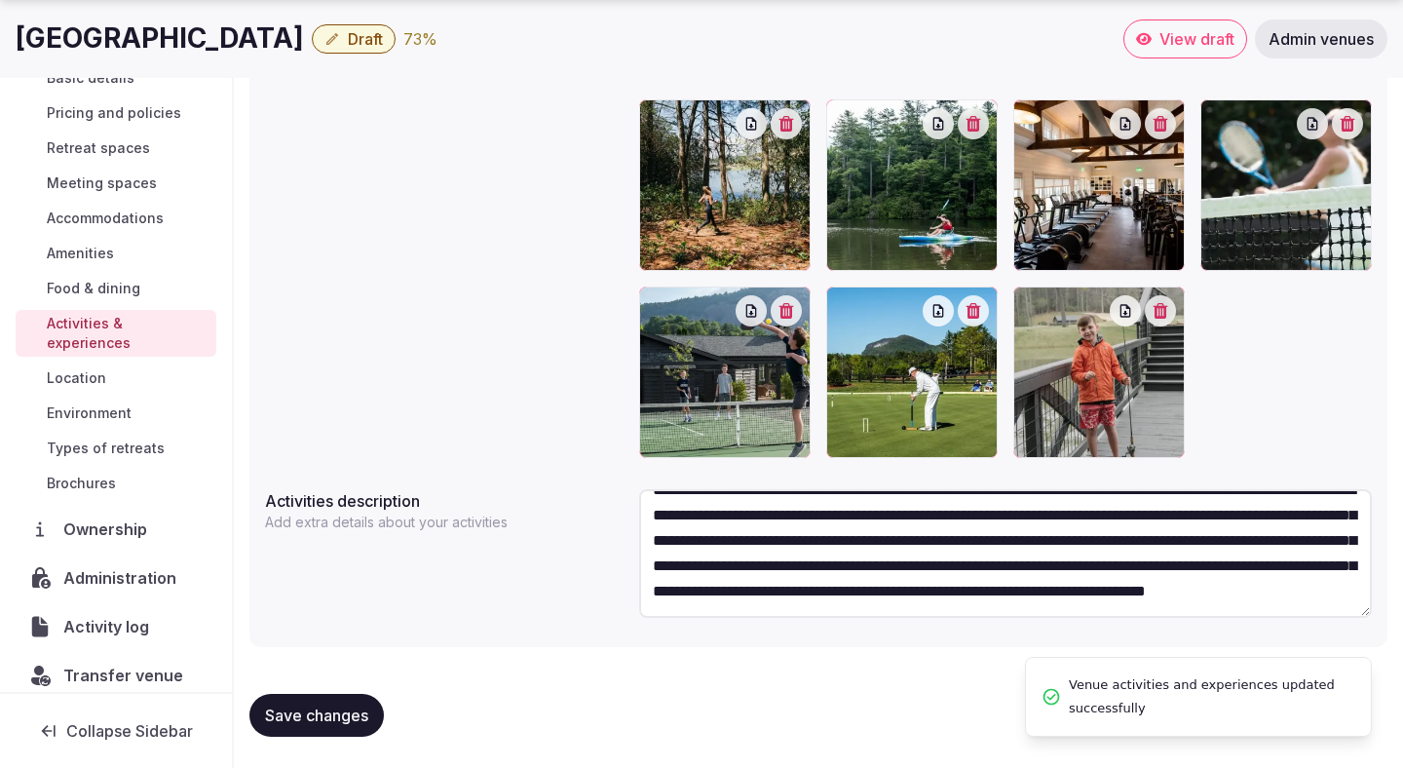
click at [72, 368] on span "Location" at bounding box center [76, 377] width 59 height 19
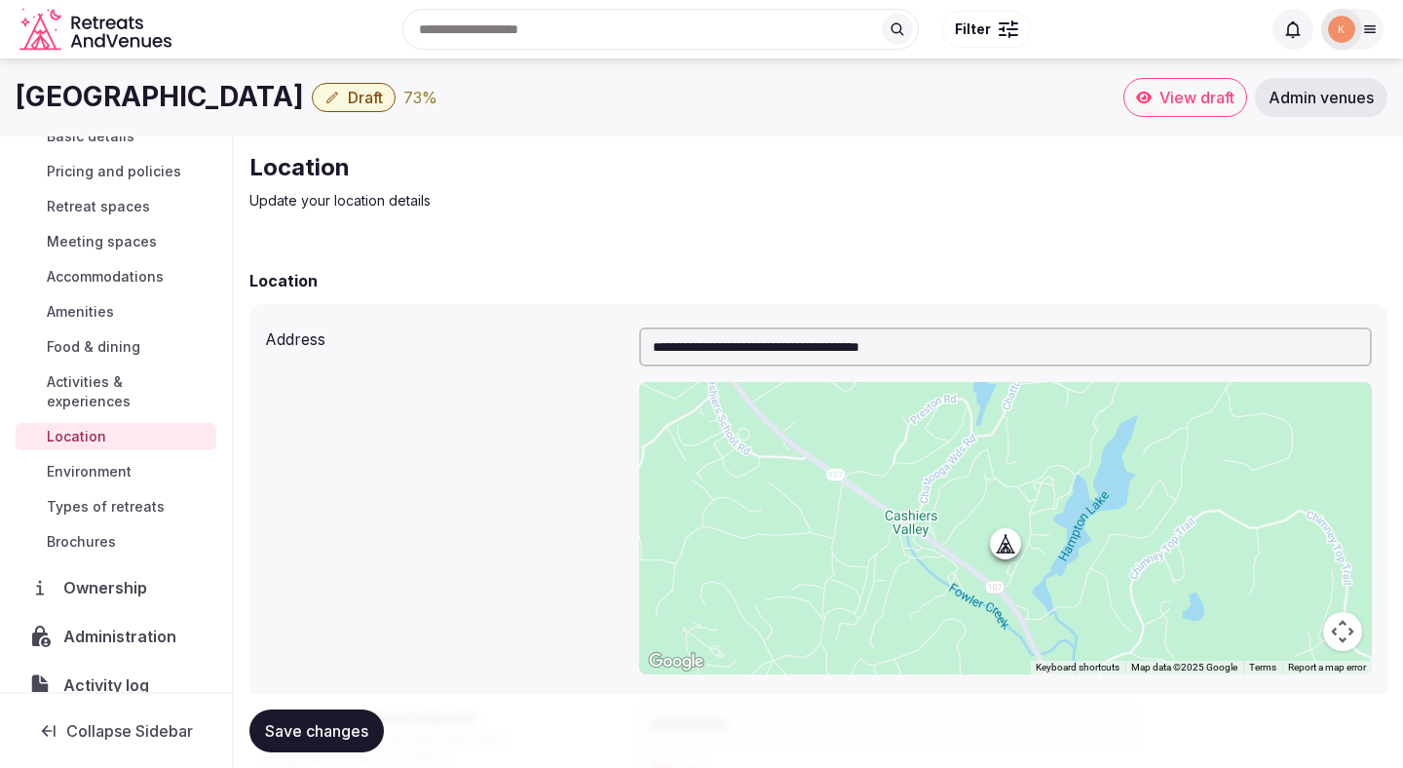
drag, startPoint x: 301, startPoint y: 99, endPoint x: 16, endPoint y: 102, distance: 285.5
click at [16, 102] on h1 "[GEOGRAPHIC_DATA]" at bounding box center [160, 97] width 288 height 38
copy h1 "[GEOGRAPHIC_DATA]"
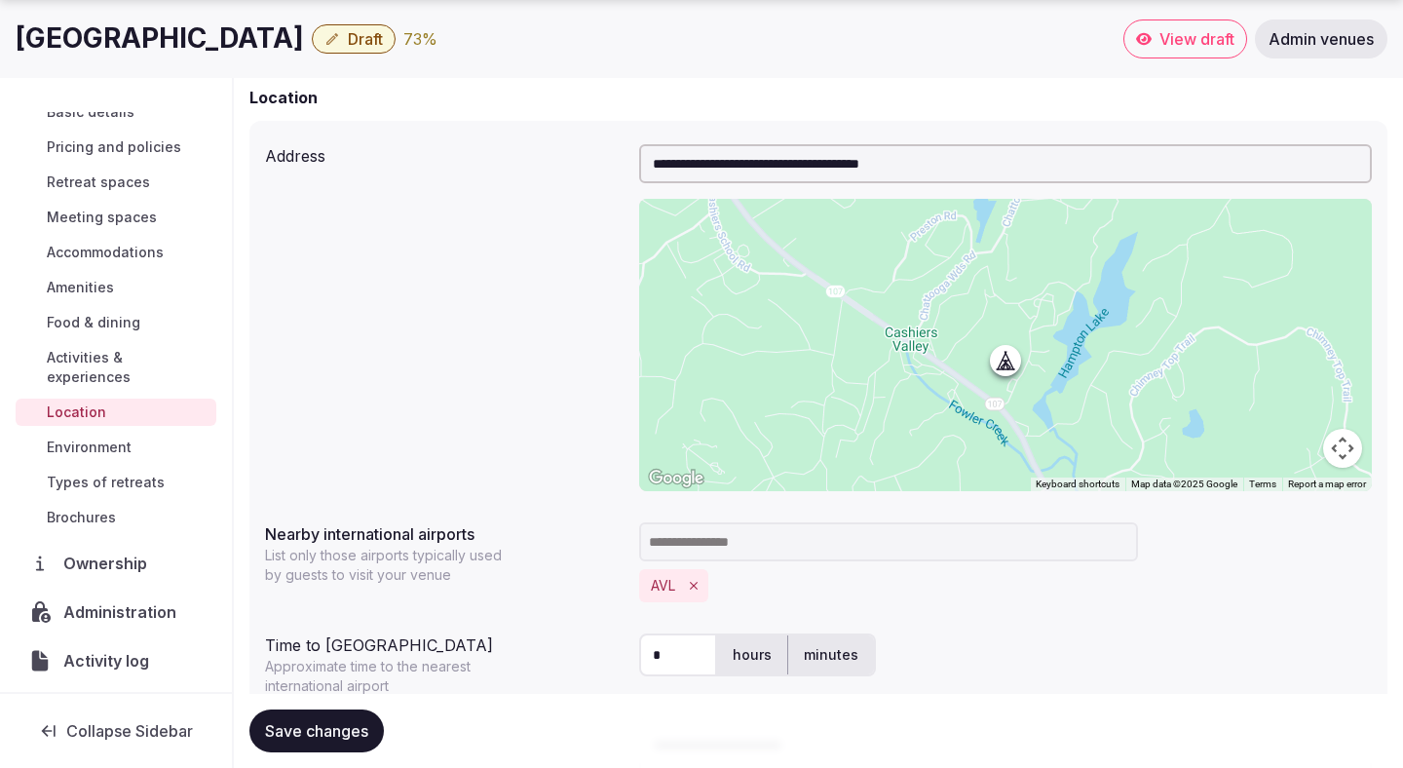
scroll to position [413, 0]
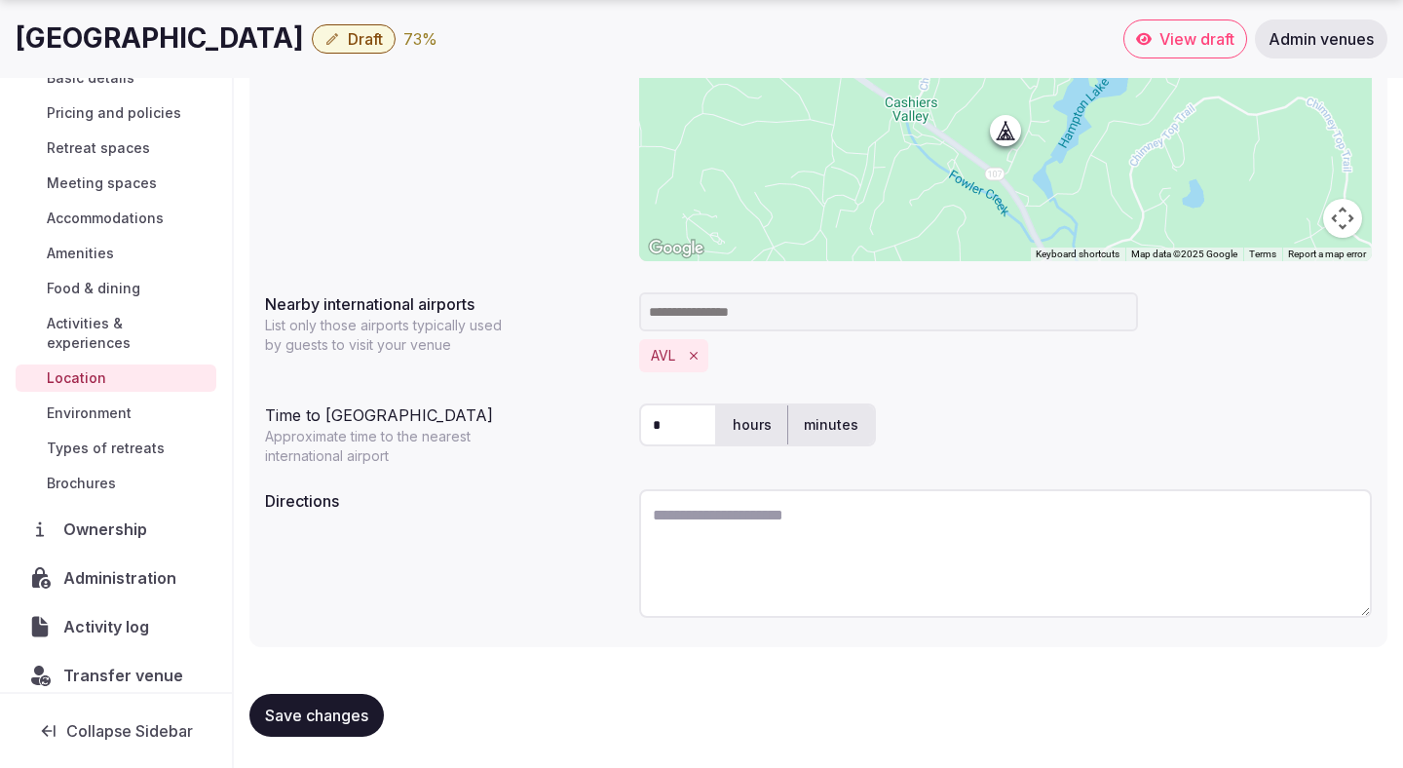
click at [671, 538] on textarea at bounding box center [1005, 553] width 733 height 129
click at [668, 538] on textarea at bounding box center [1005, 553] width 733 height 129
paste textarea "**********"
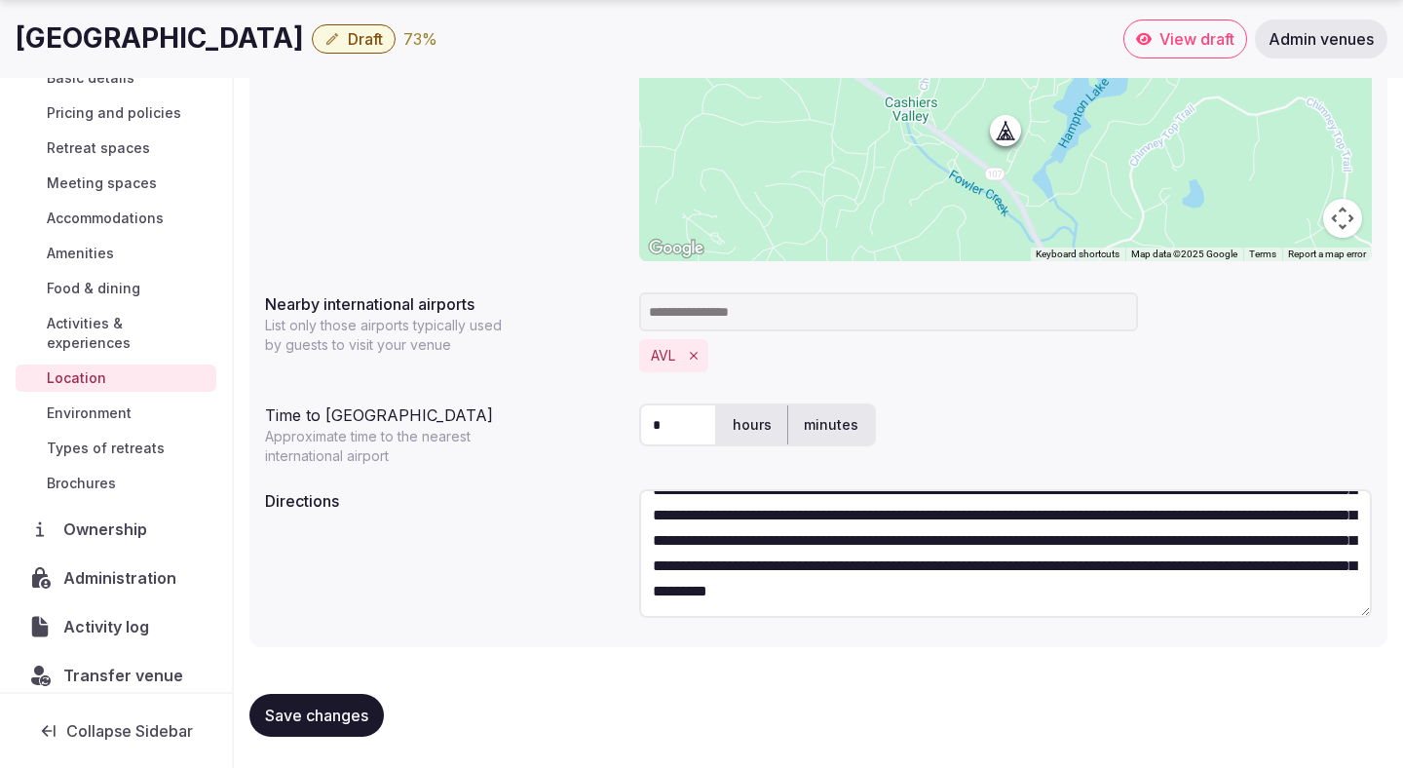
scroll to position [0, 0]
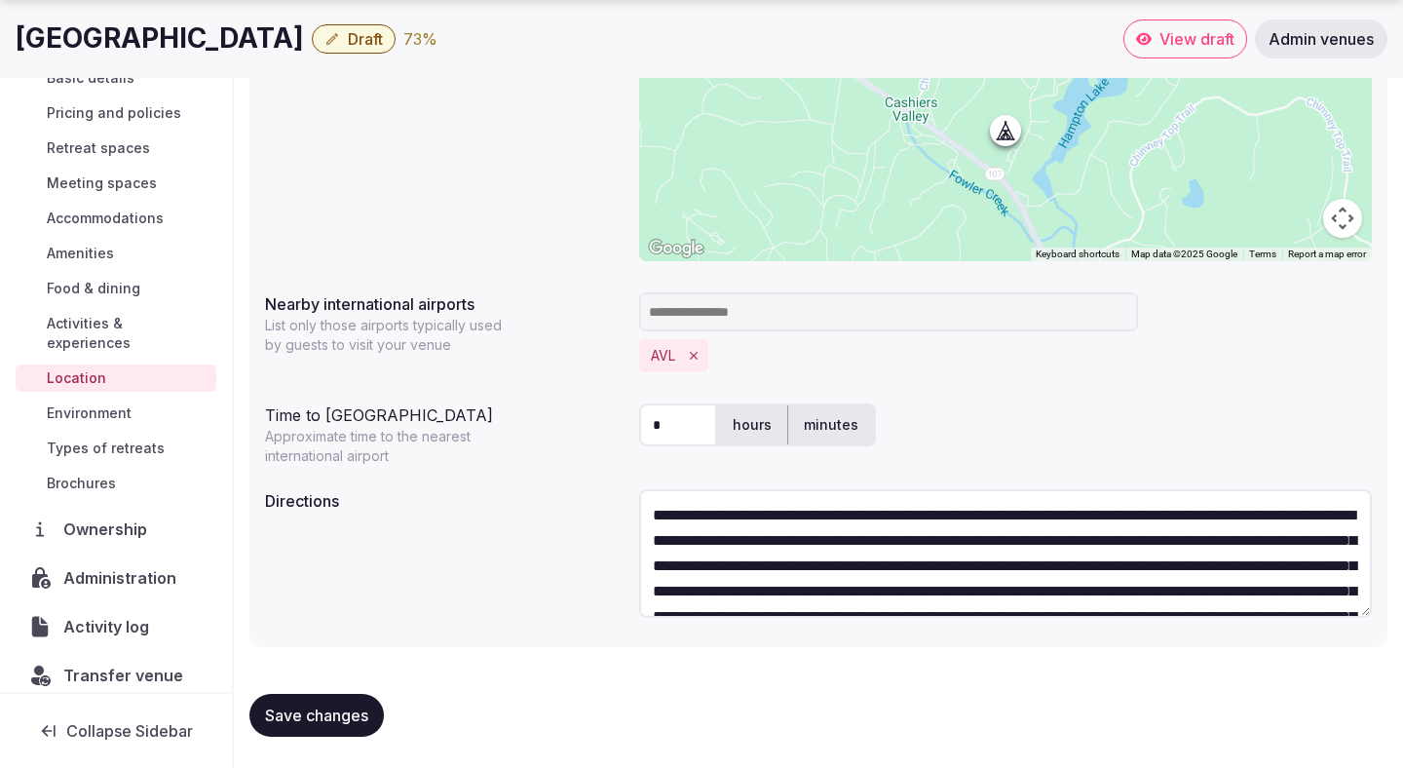
click at [716, 514] on textarea "**********" at bounding box center [1005, 553] width 733 height 129
click at [942, 517] on textarea "**********" at bounding box center [1005, 553] width 733 height 129
click at [1035, 511] on textarea "**********" at bounding box center [1005, 553] width 733 height 129
click at [1184, 514] on textarea "**********" at bounding box center [1005, 553] width 733 height 129
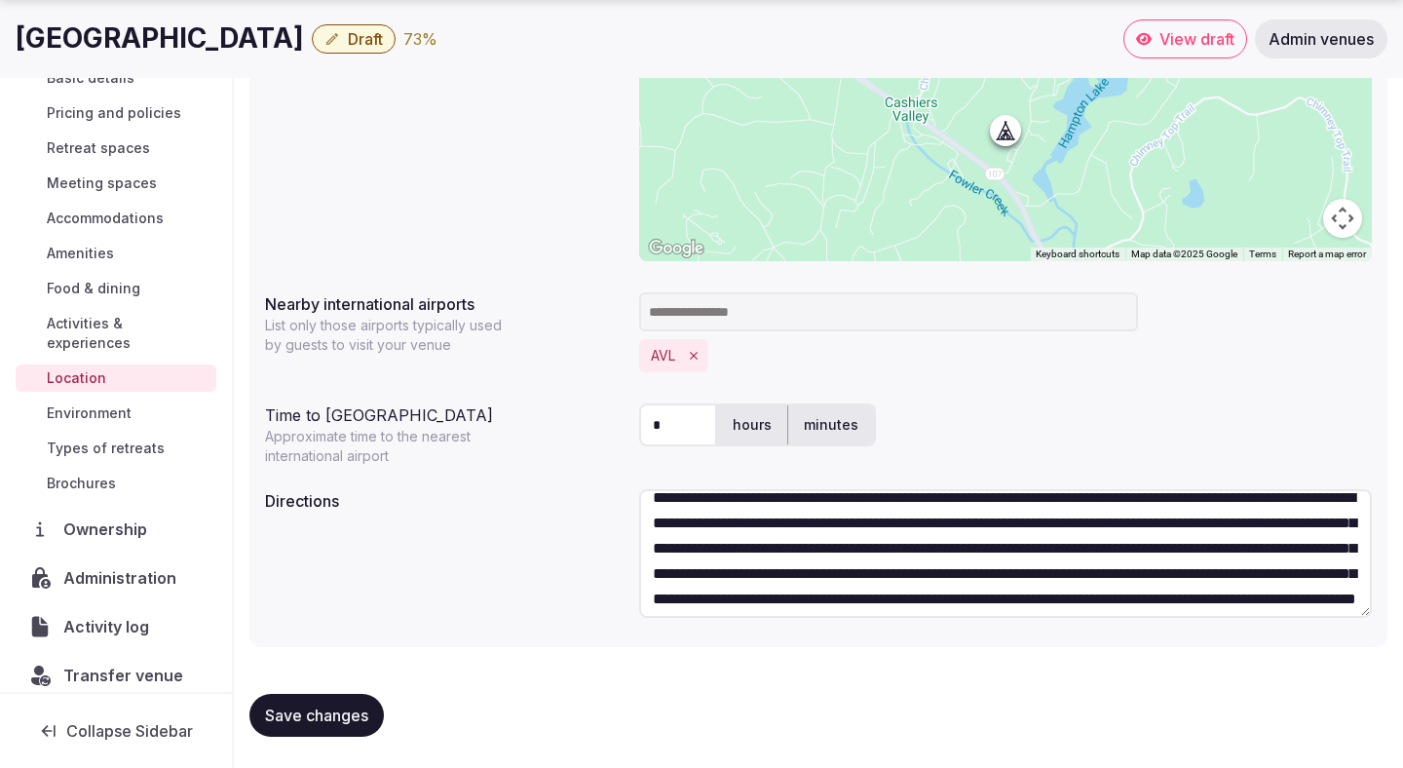
click at [831, 521] on textarea "**********" at bounding box center [1005, 553] width 733 height 129
type textarea "**********"
click at [843, 428] on label "minutes" at bounding box center [831, 425] width 86 height 51
click at [676, 428] on input "*" at bounding box center [678, 424] width 78 height 43
type input "**"
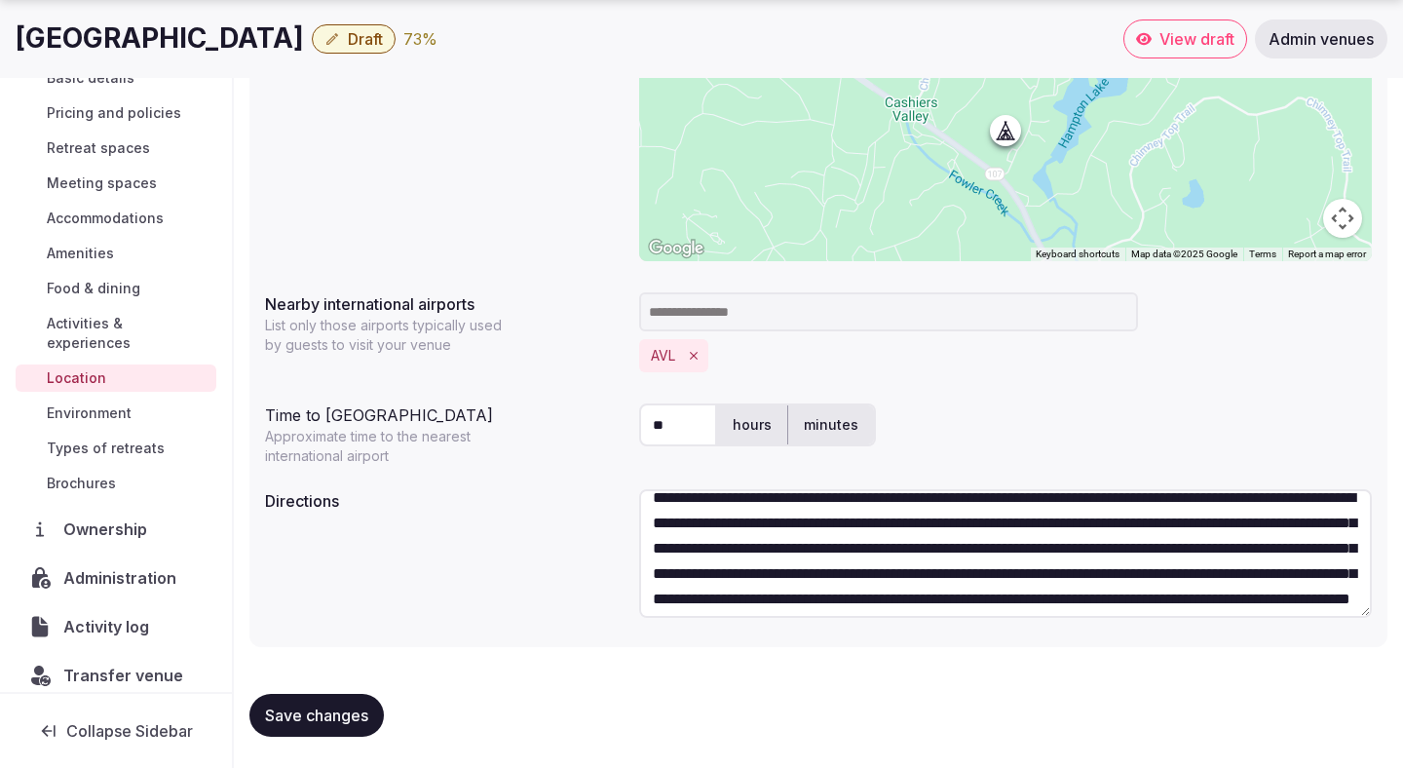
click at [951, 538] on textarea "**********" at bounding box center [1005, 553] width 733 height 129
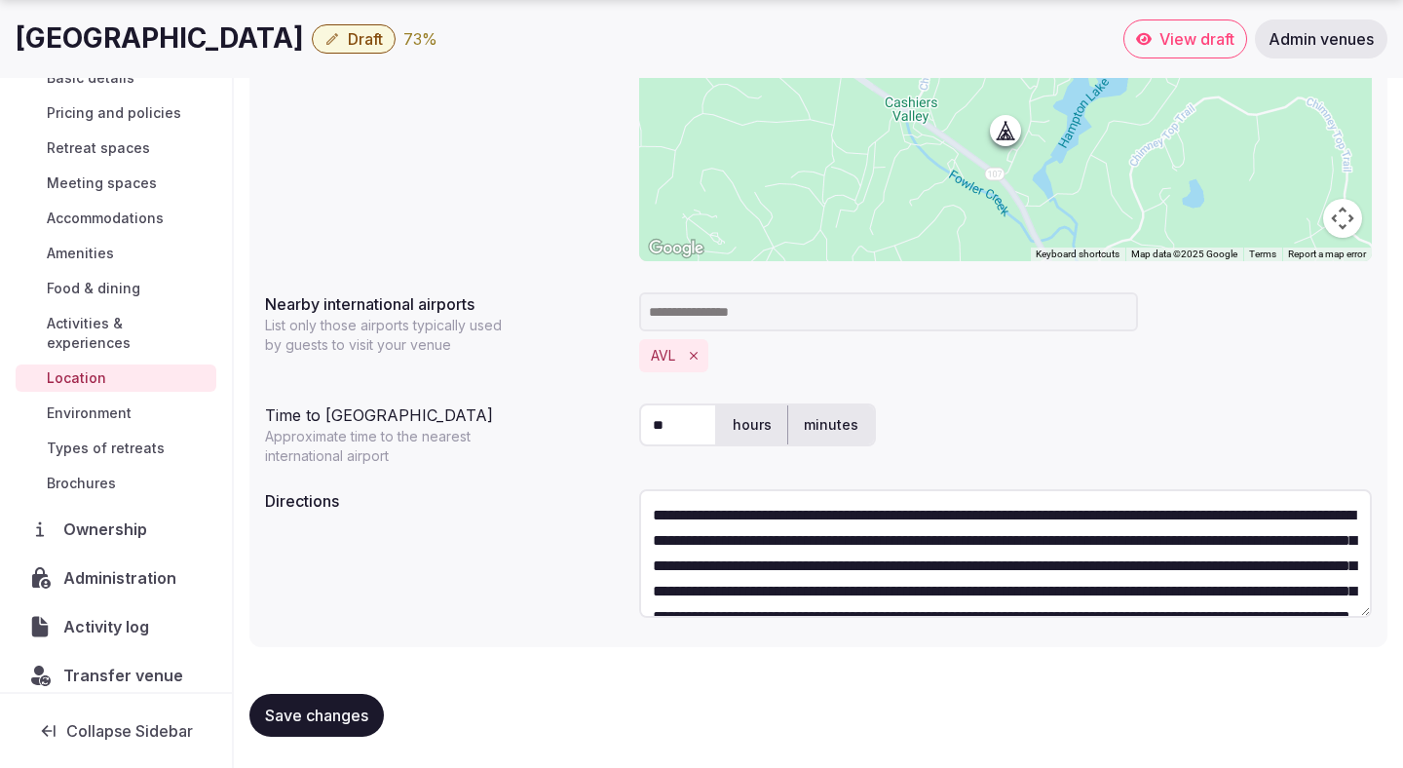
click at [1049, 542] on textarea "**********" at bounding box center [1005, 553] width 733 height 129
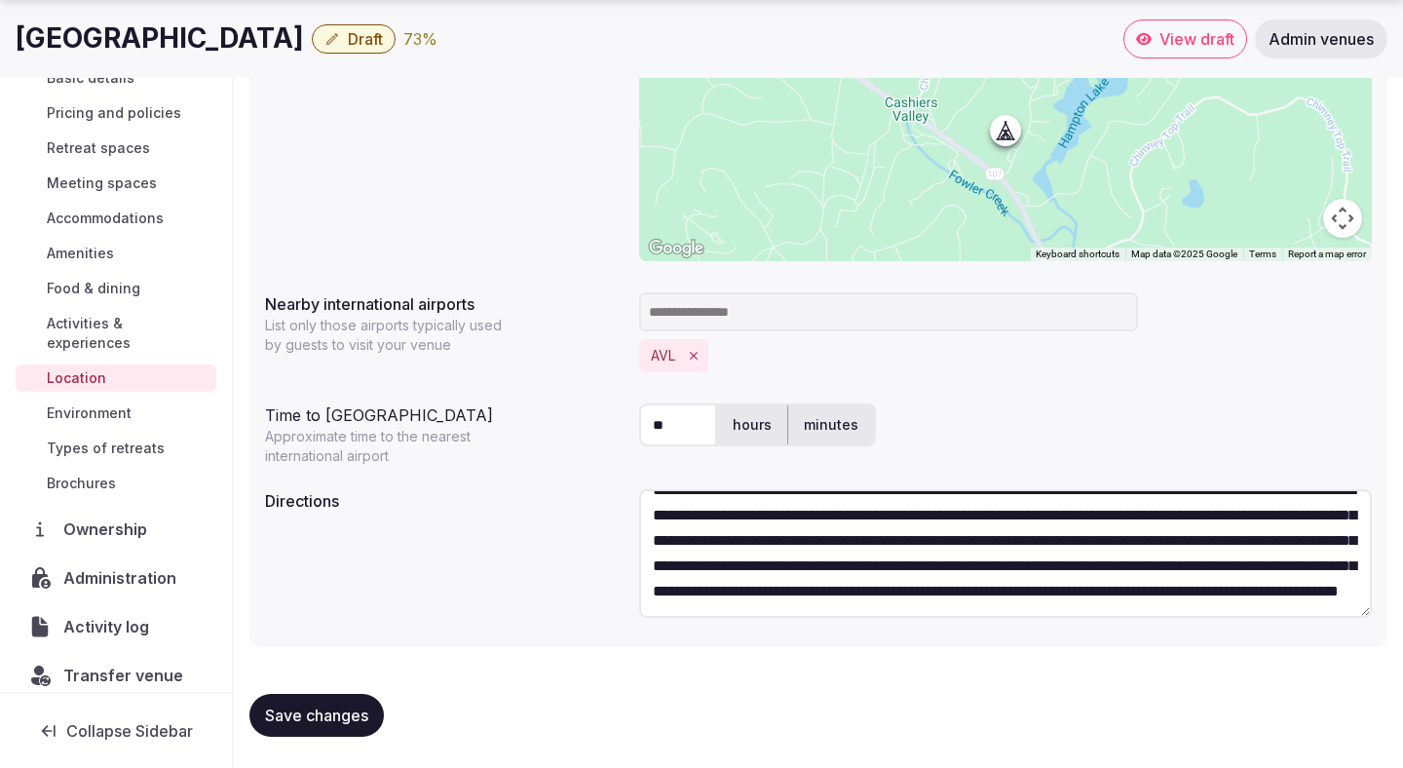
scroll to position [101, 0]
click at [666, 605] on textarea "**********" at bounding box center [1005, 553] width 733 height 129
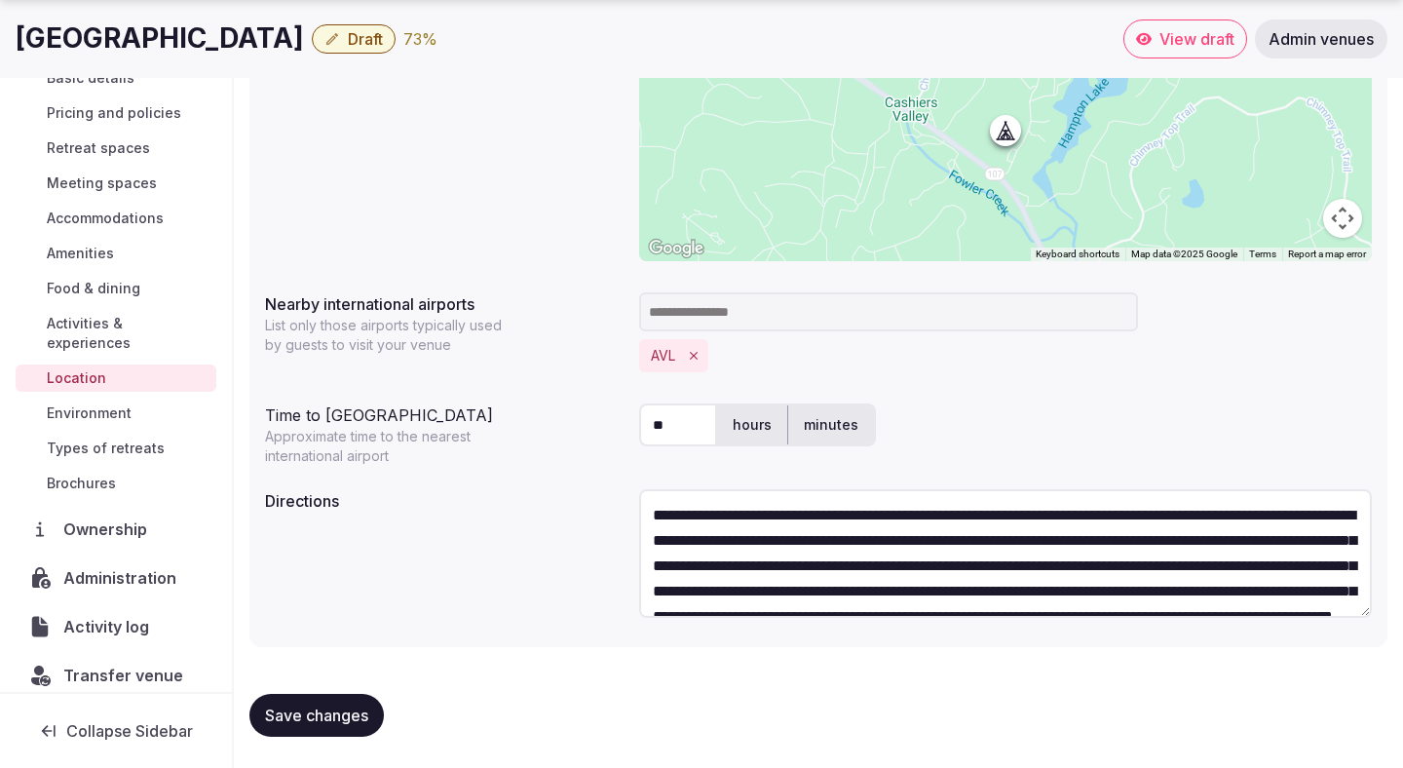
type textarea "**********"
click at [330, 722] on span "Save changes" at bounding box center [316, 714] width 103 height 19
click at [97, 403] on span "Environment" at bounding box center [89, 412] width 85 height 19
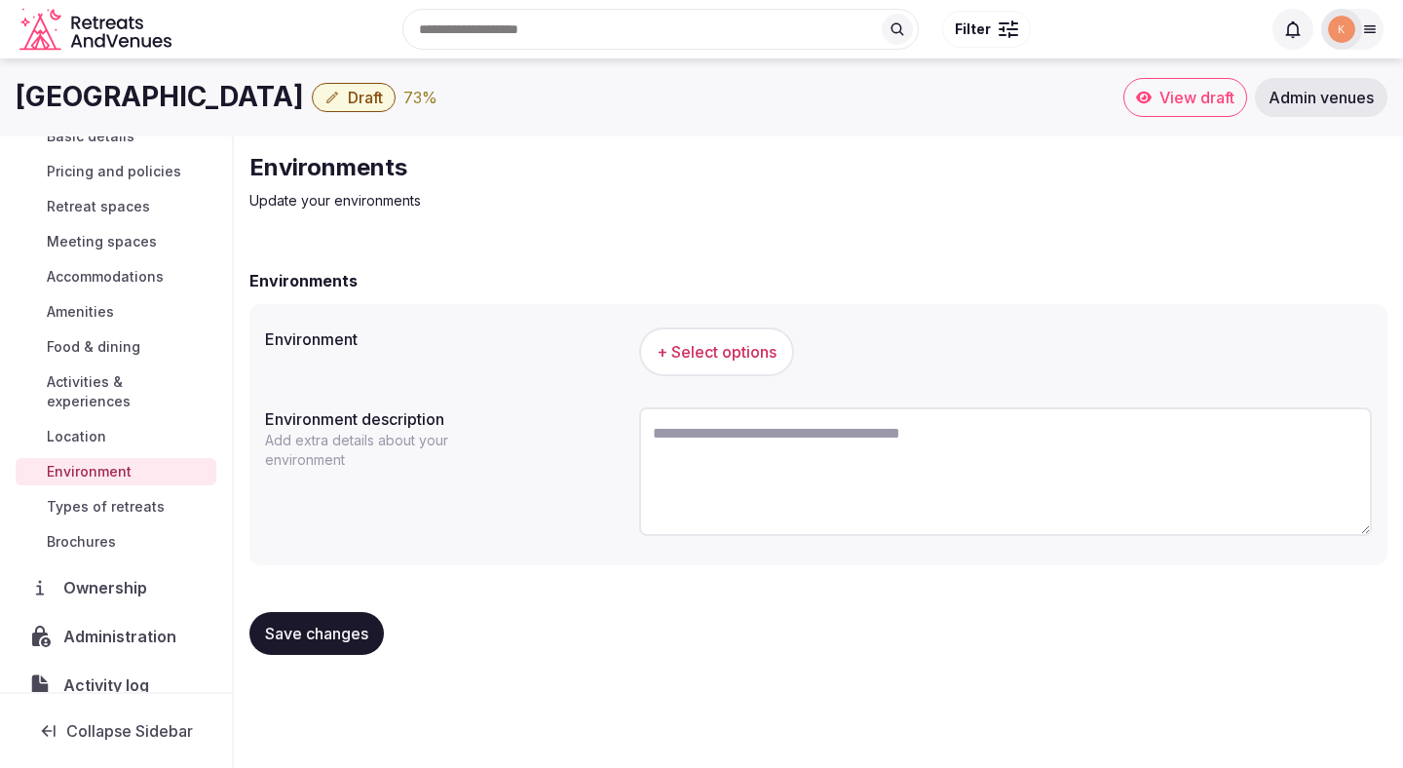
click at [708, 476] on textarea at bounding box center [1005, 471] width 733 height 129
paste textarea "**********"
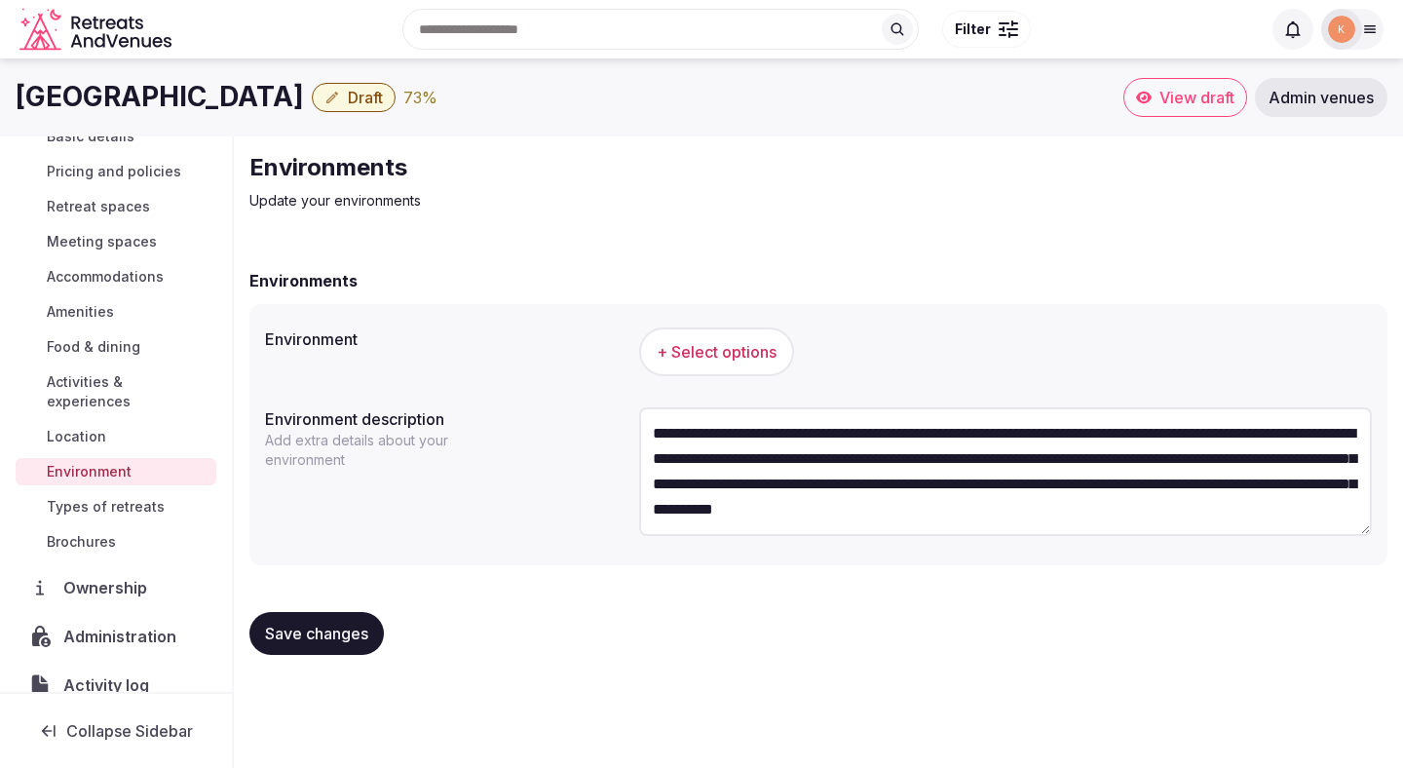
type textarea "**********"
click at [745, 361] on span "+ Select options" at bounding box center [717, 351] width 120 height 21
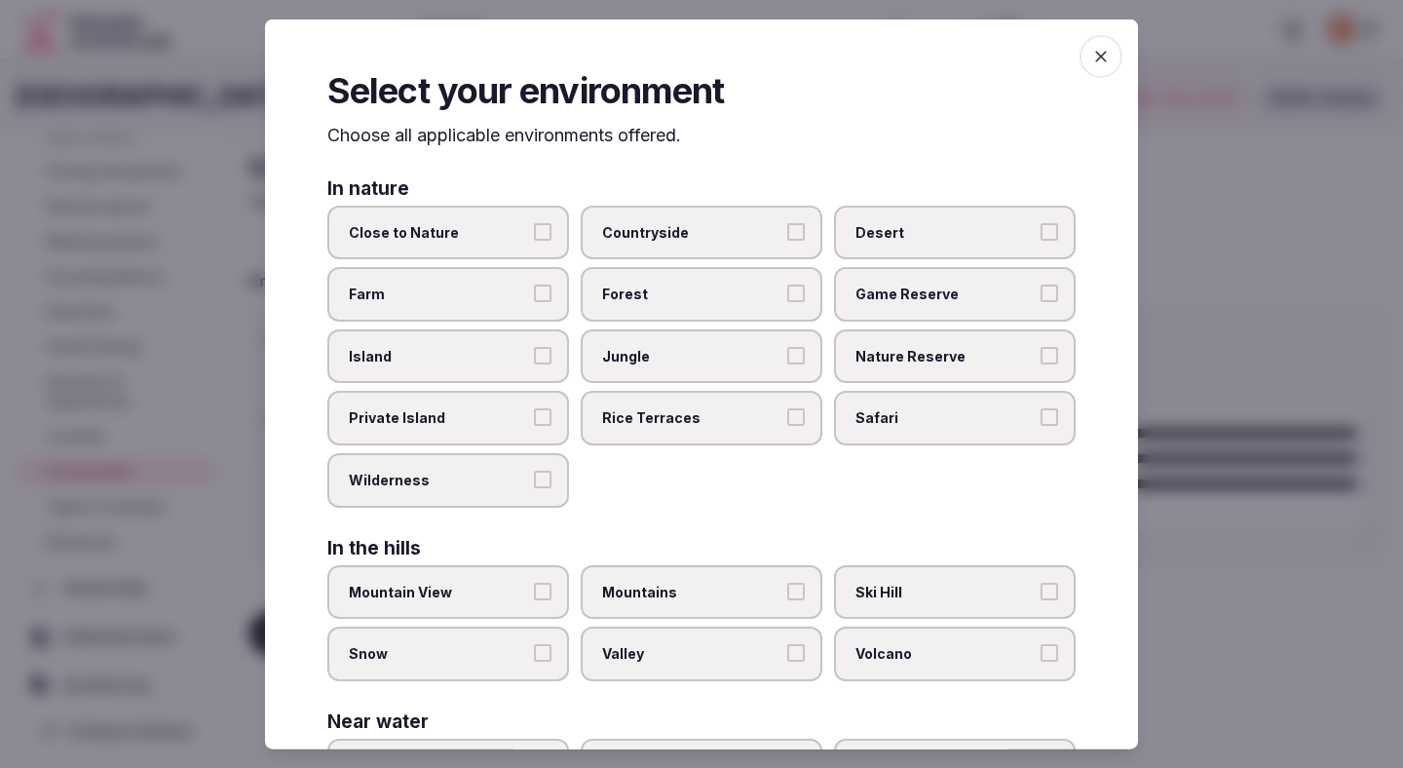
click at [695, 227] on span "Countryside" at bounding box center [691, 231] width 179 height 19
click at [787, 227] on button "Countryside" at bounding box center [796, 231] width 18 height 18
click at [526, 238] on span "Close to Nature" at bounding box center [438, 231] width 179 height 19
click at [534, 238] on button "Close to Nature" at bounding box center [543, 231] width 18 height 18
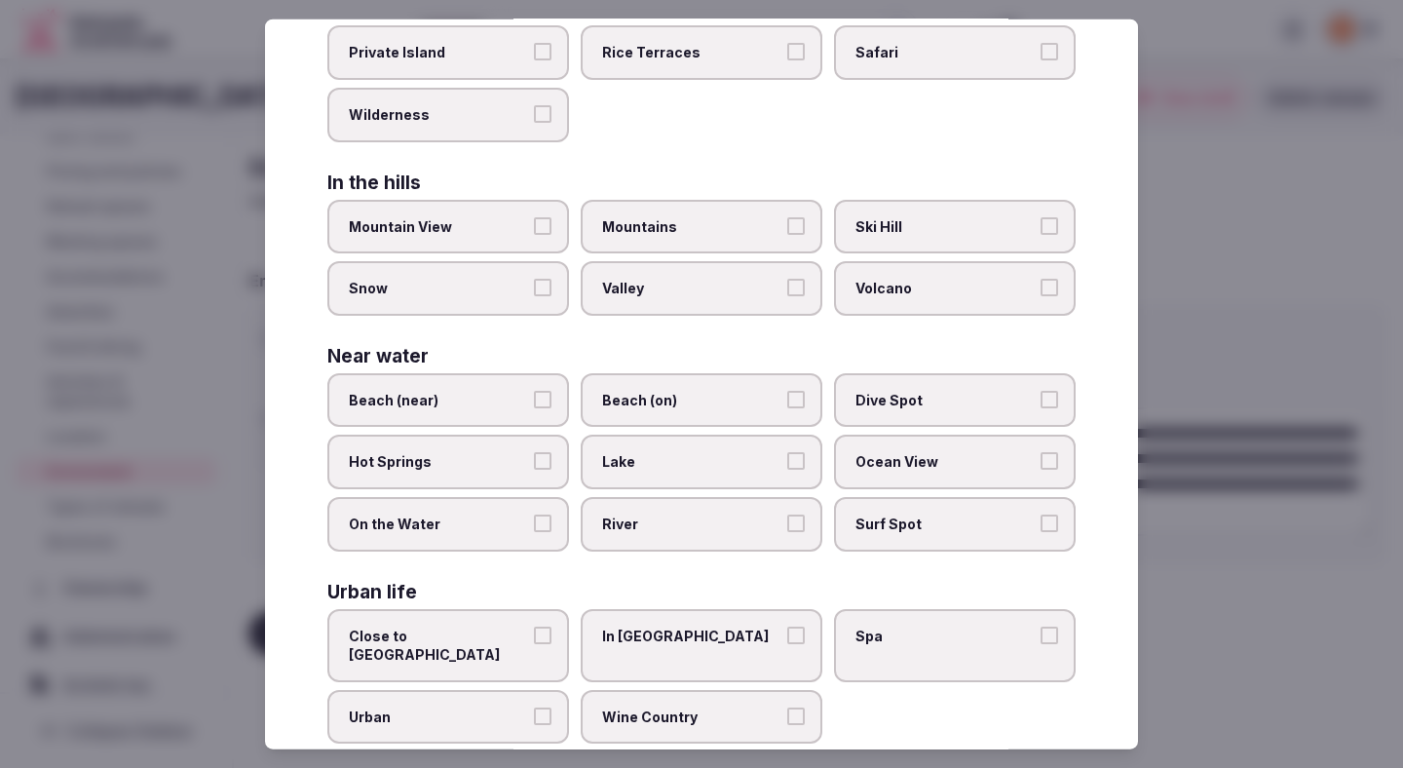
scroll to position [383, 0]
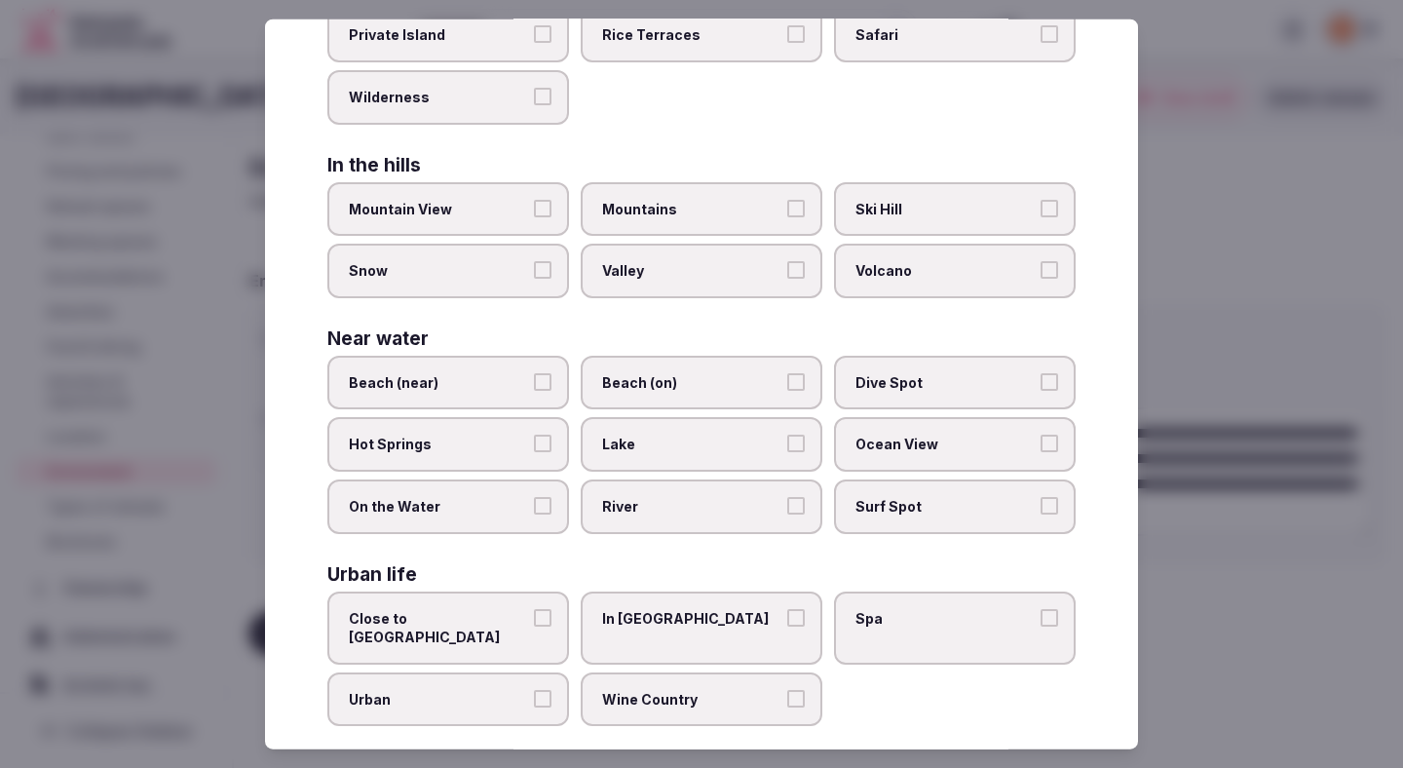
click at [598, 450] on label "Lake" at bounding box center [702, 444] width 242 height 55
click at [787, 450] on button "Lake" at bounding box center [796, 444] width 18 height 18
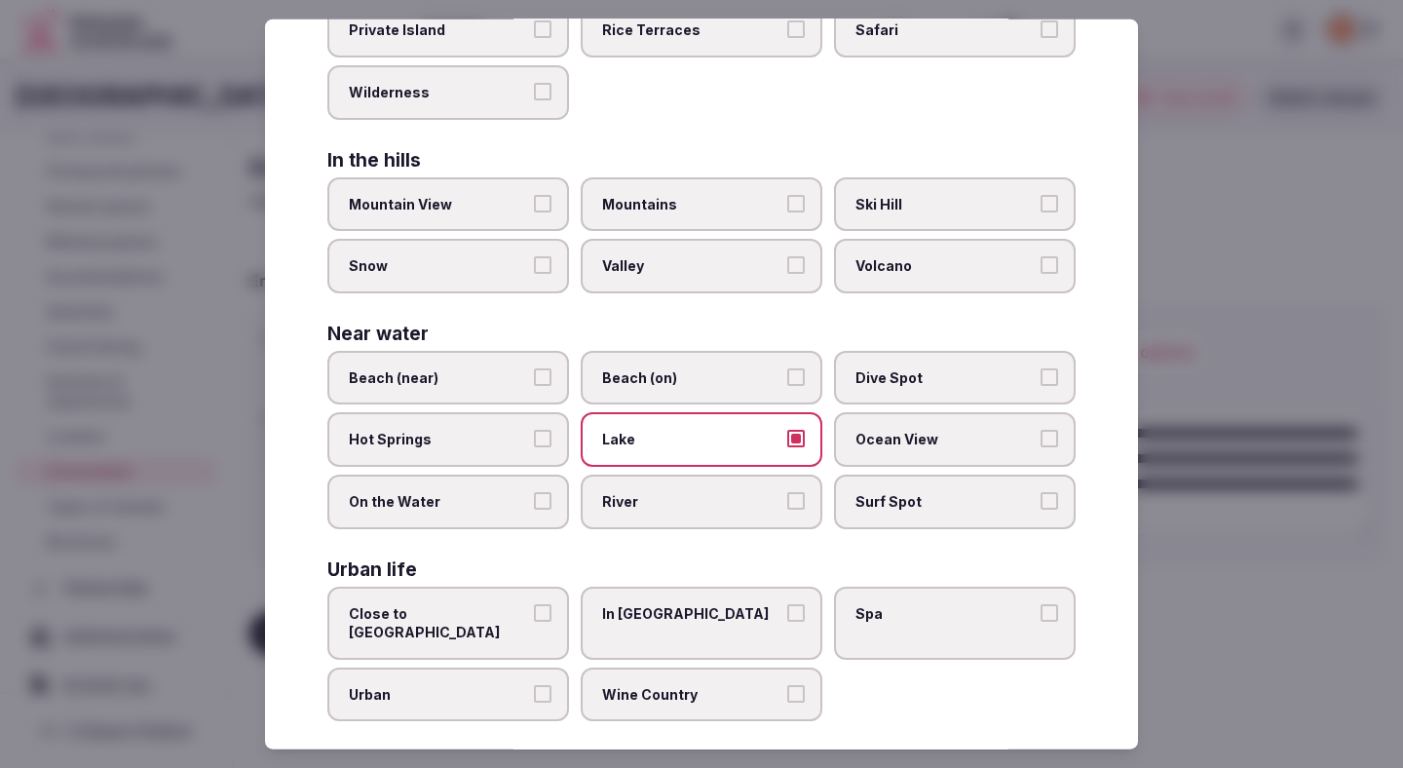
click at [1282, 269] on div at bounding box center [701, 384] width 1403 height 768
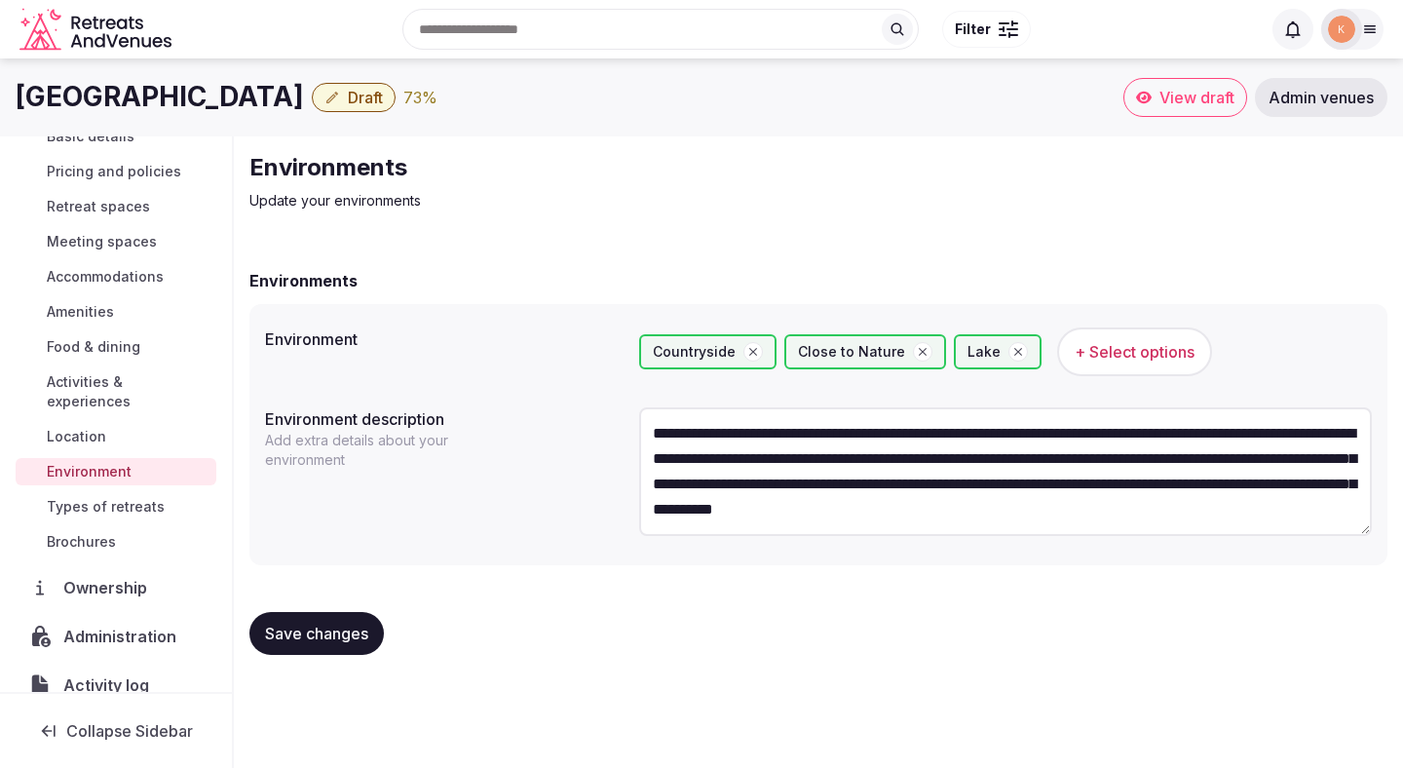
click at [358, 630] on span "Save changes" at bounding box center [316, 633] width 103 height 19
click at [127, 497] on span "Types of retreats" at bounding box center [106, 506] width 118 height 19
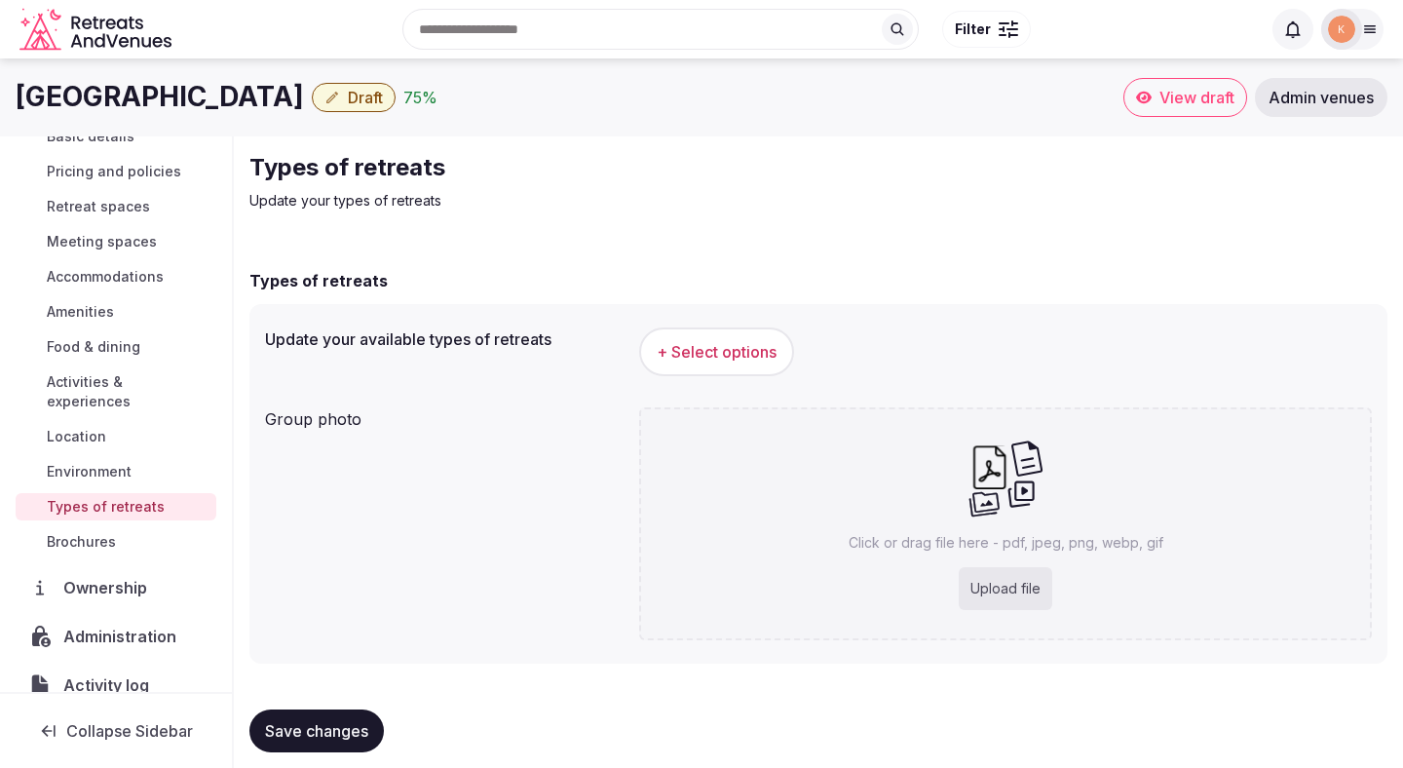
click at [673, 356] on span "+ Select options" at bounding box center [717, 351] width 120 height 21
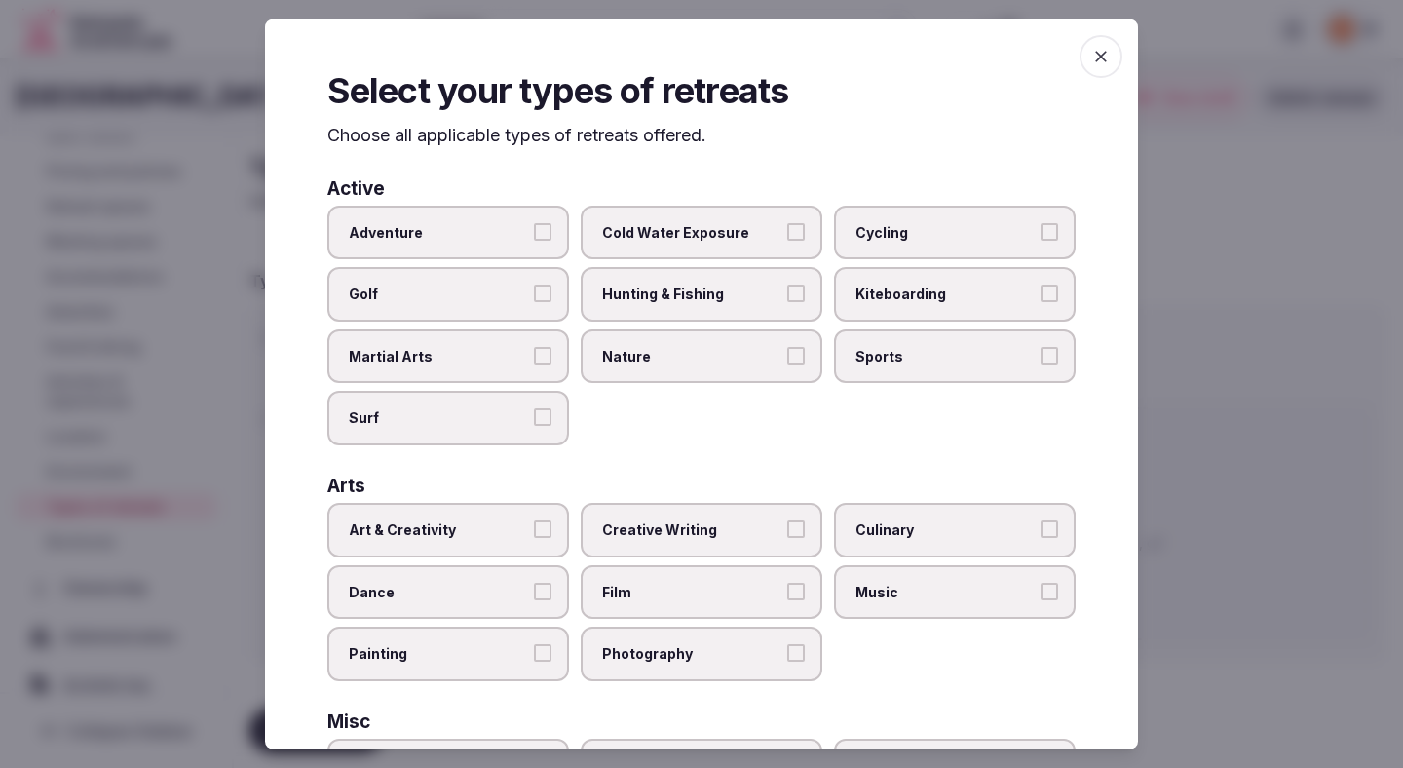
click at [552, 243] on label "Adventure" at bounding box center [448, 232] width 242 height 55
click at [552, 240] on button "Adventure" at bounding box center [543, 231] width 18 height 18
click at [542, 294] on button "Golf" at bounding box center [543, 294] width 18 height 18
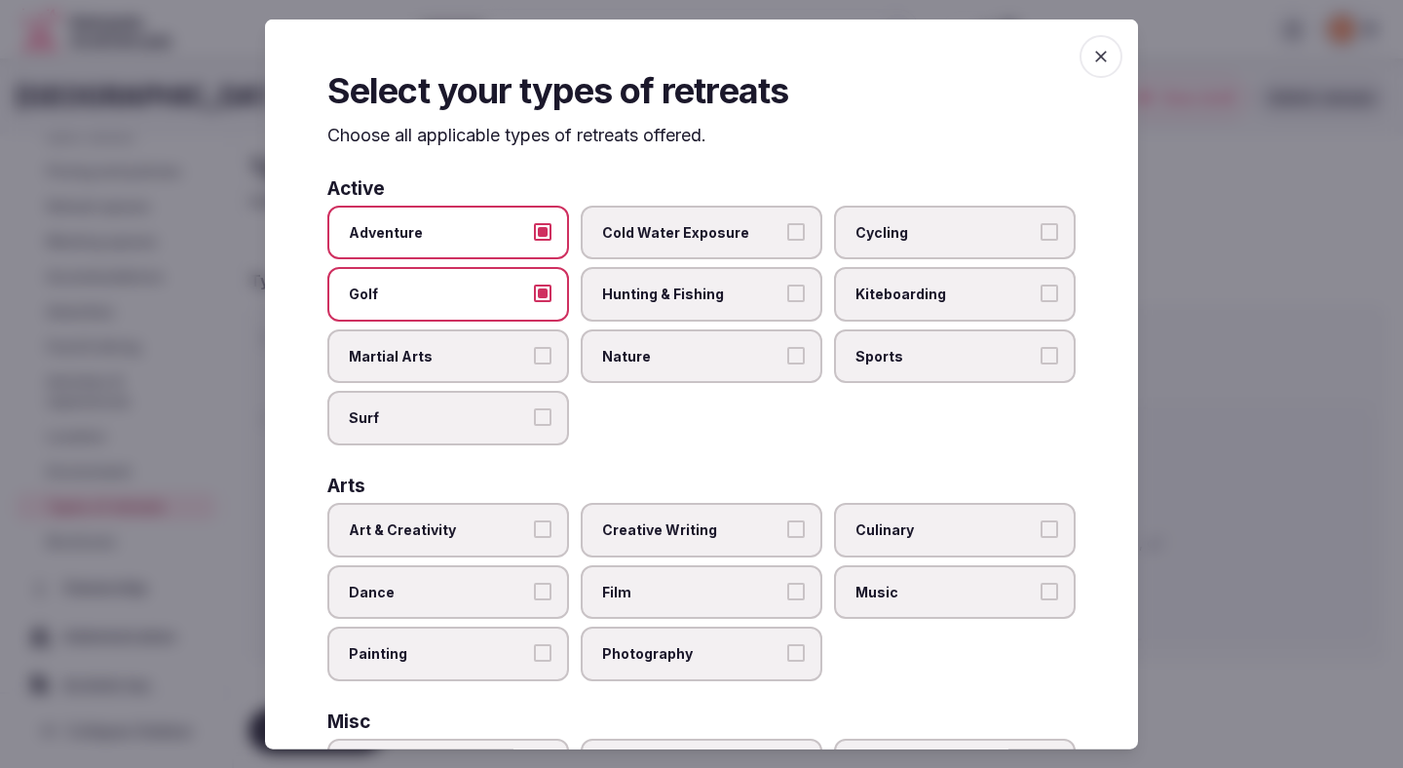
click at [550, 422] on button "Surf" at bounding box center [543, 417] width 18 height 18
click at [700, 307] on label "Hunting & Fishing" at bounding box center [702, 294] width 242 height 55
click at [787, 302] on button "Hunting & Fishing" at bounding box center [796, 294] width 18 height 18
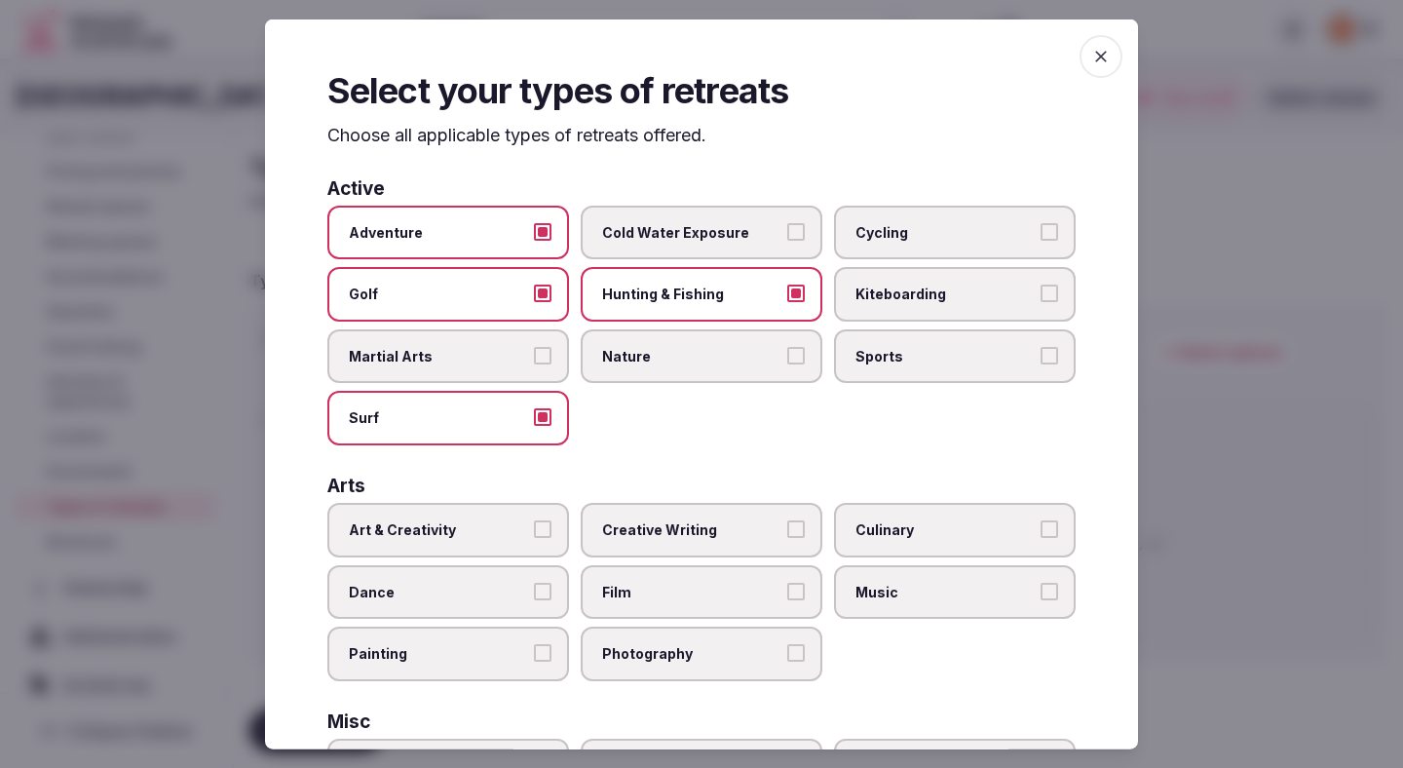
click at [702, 356] on span "Nature" at bounding box center [691, 355] width 179 height 19
click at [787, 356] on button "Nature" at bounding box center [796, 355] width 18 height 18
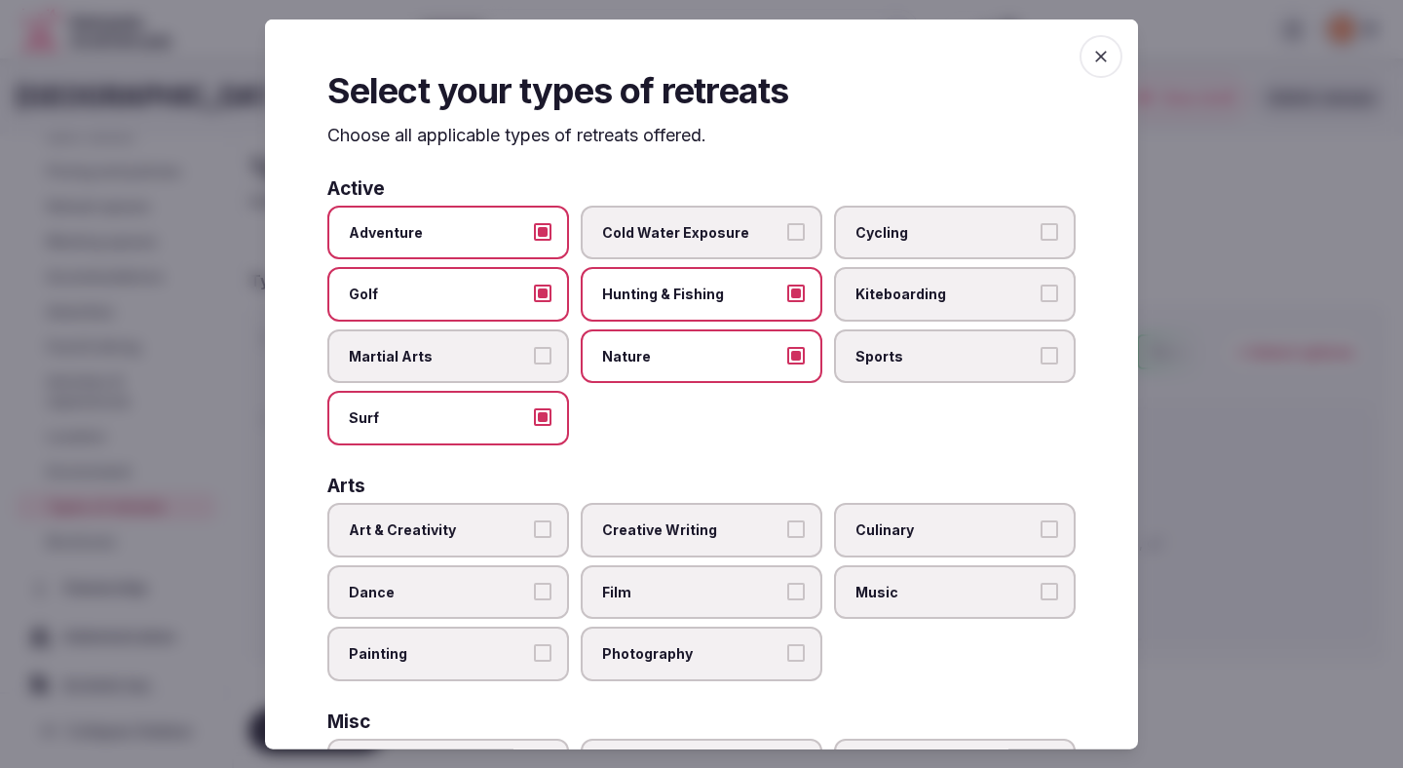
click at [884, 355] on span "Sports" at bounding box center [945, 355] width 179 height 19
click at [1041, 355] on button "Sports" at bounding box center [1050, 355] width 18 height 18
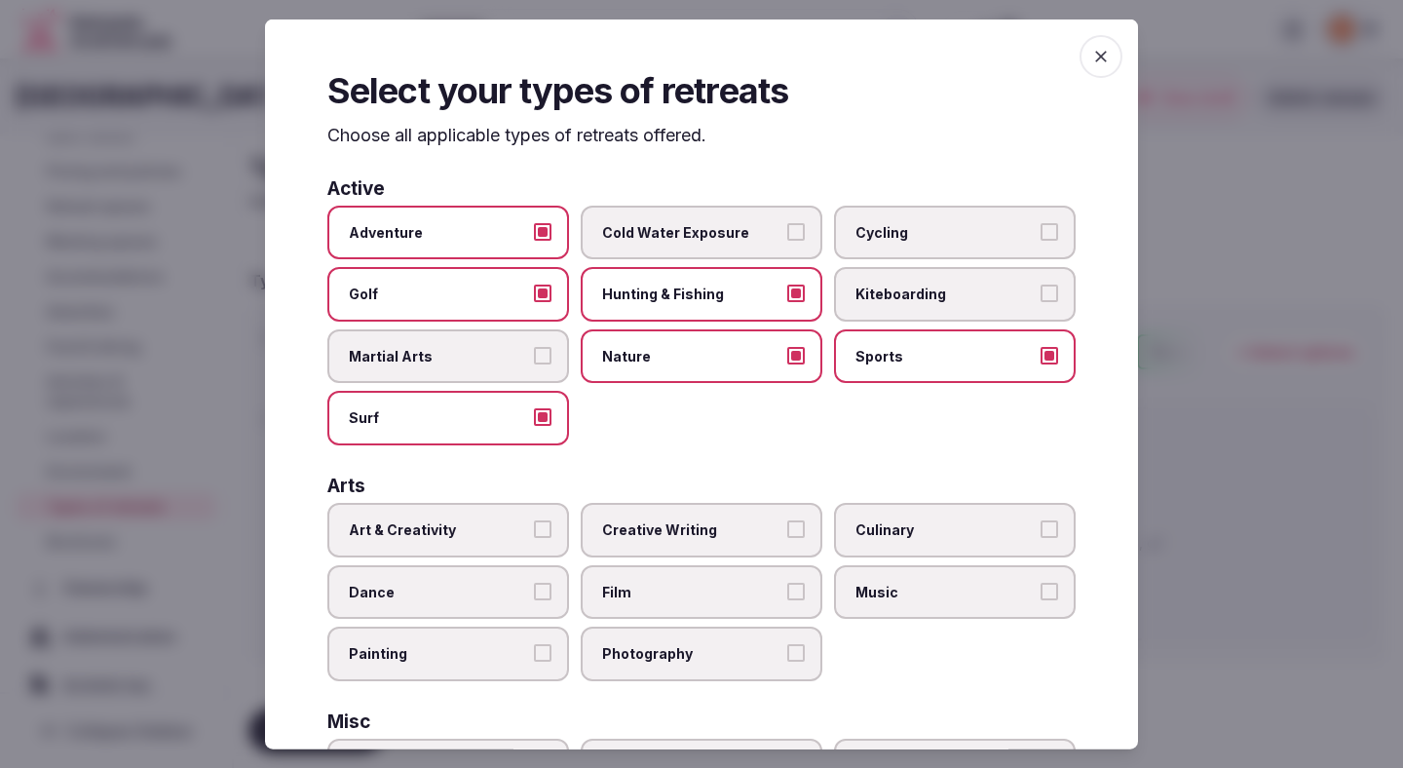
click at [909, 220] on label "Cycling" at bounding box center [955, 232] width 242 height 55
click at [1041, 222] on button "Cycling" at bounding box center [1050, 231] width 18 height 18
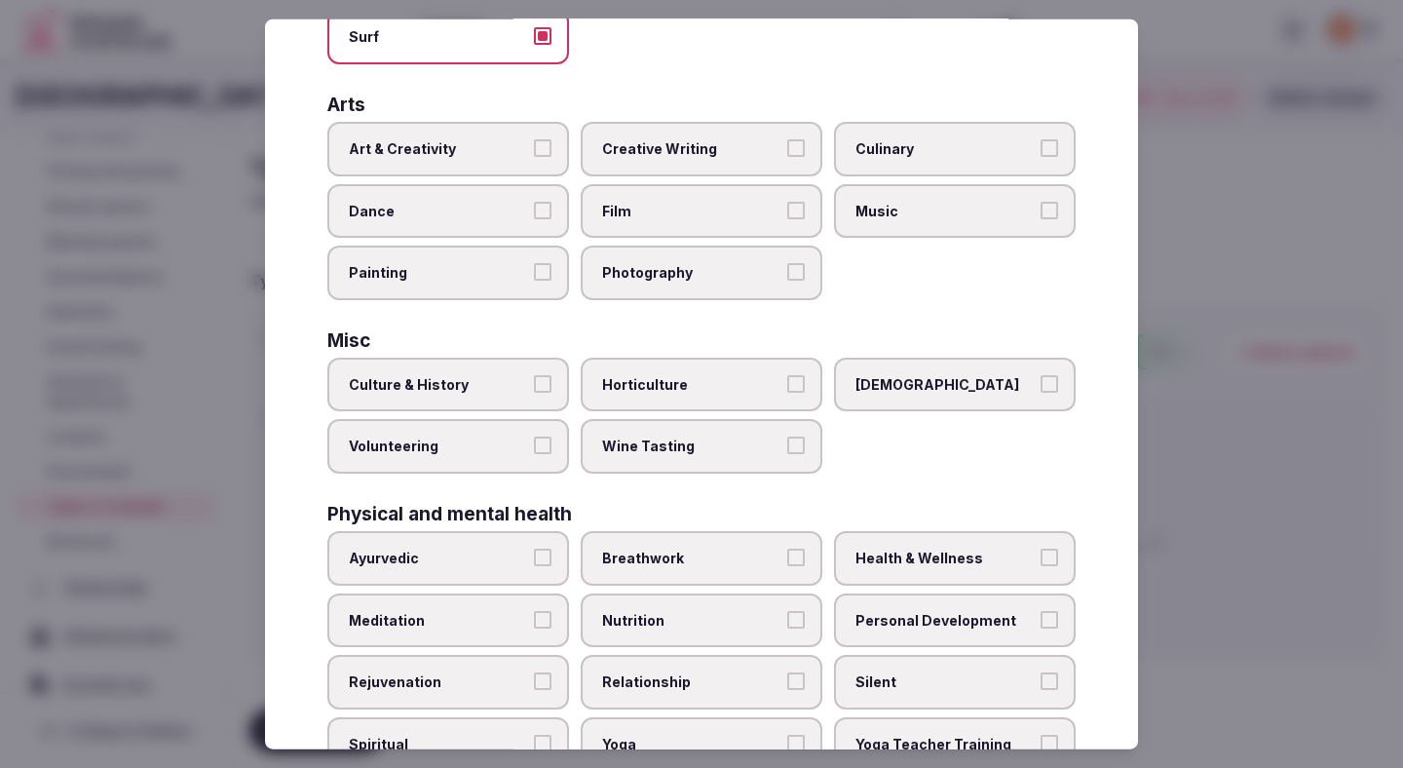
scroll to position [431, 0]
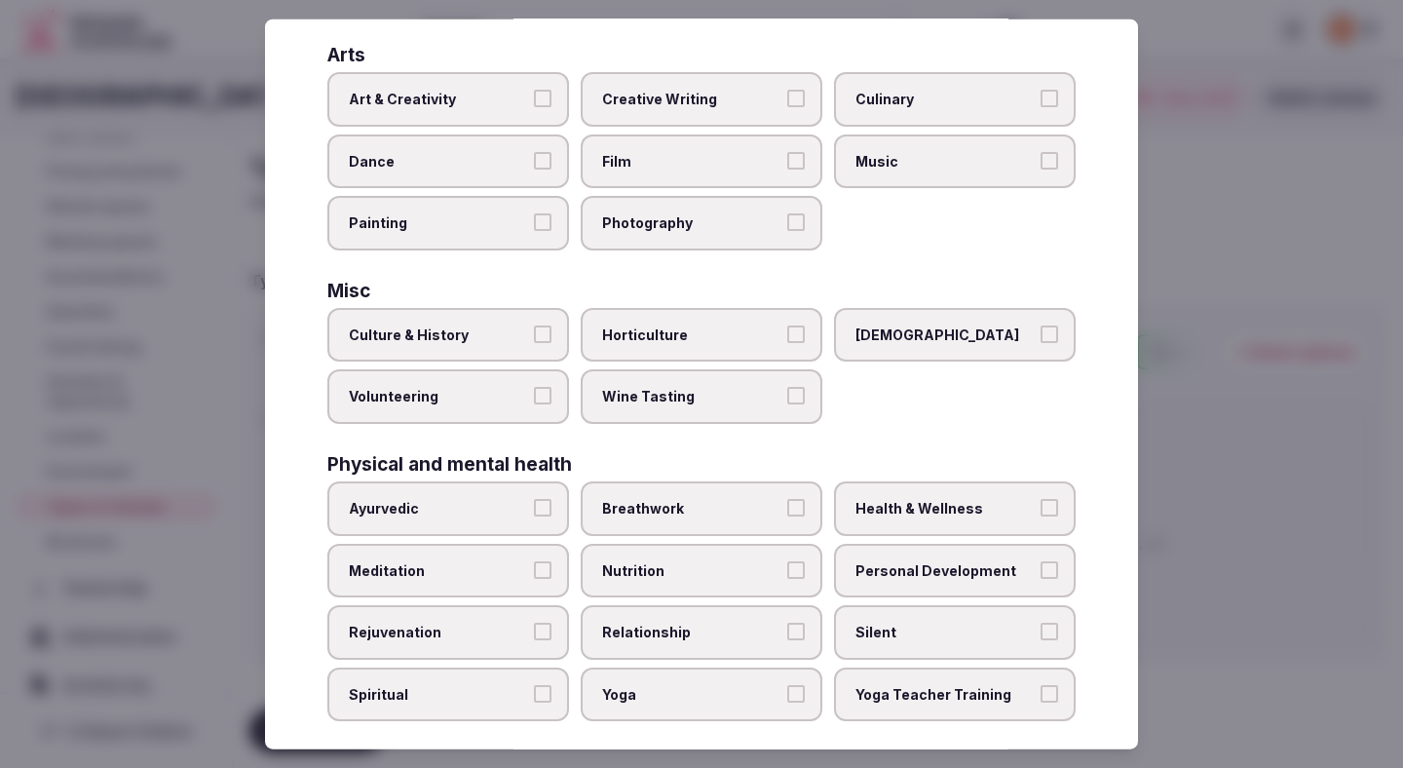
click at [542, 340] on button "Culture & History" at bounding box center [543, 333] width 18 height 18
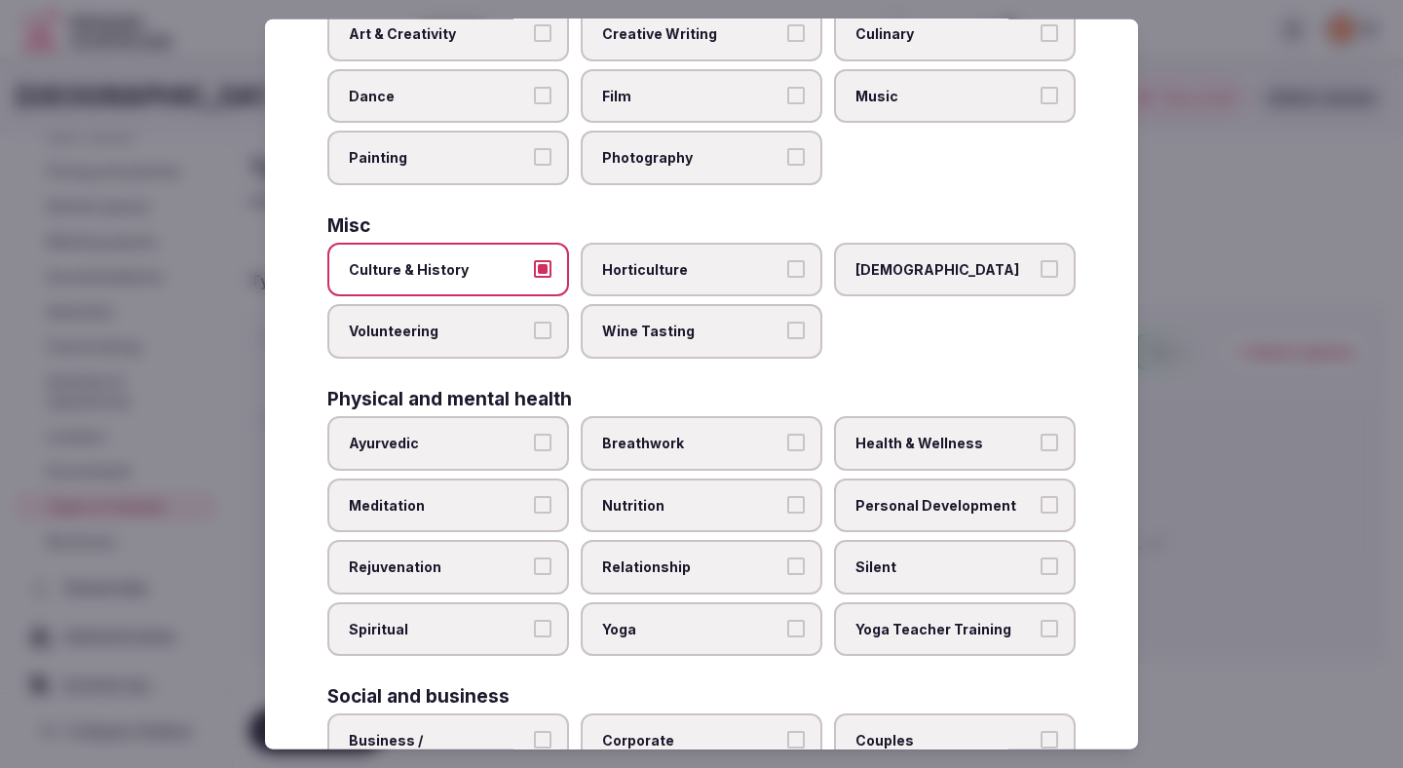
scroll to position [514, 0]
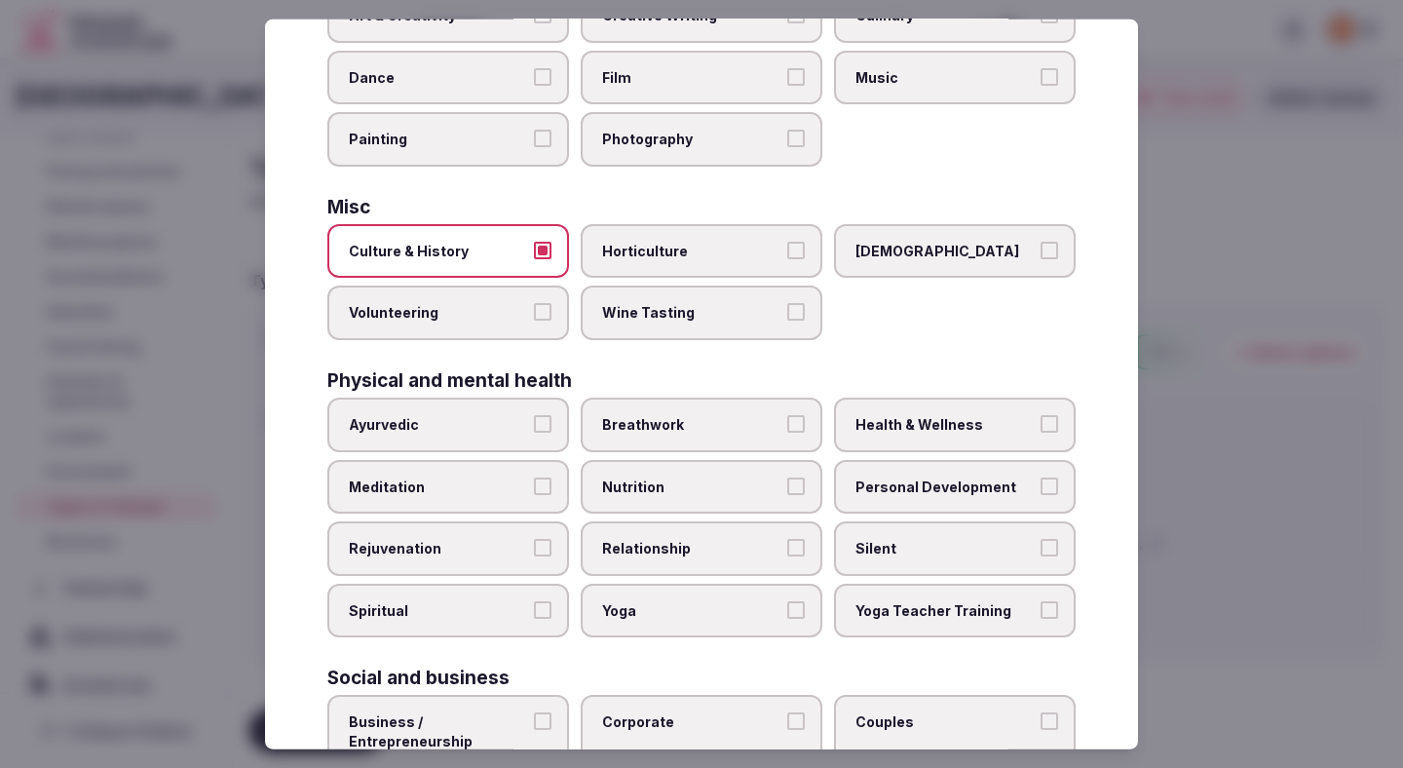
click at [890, 438] on label "Health & Wellness" at bounding box center [955, 425] width 242 height 55
click at [1041, 433] on button "Health & Wellness" at bounding box center [1050, 424] width 18 height 18
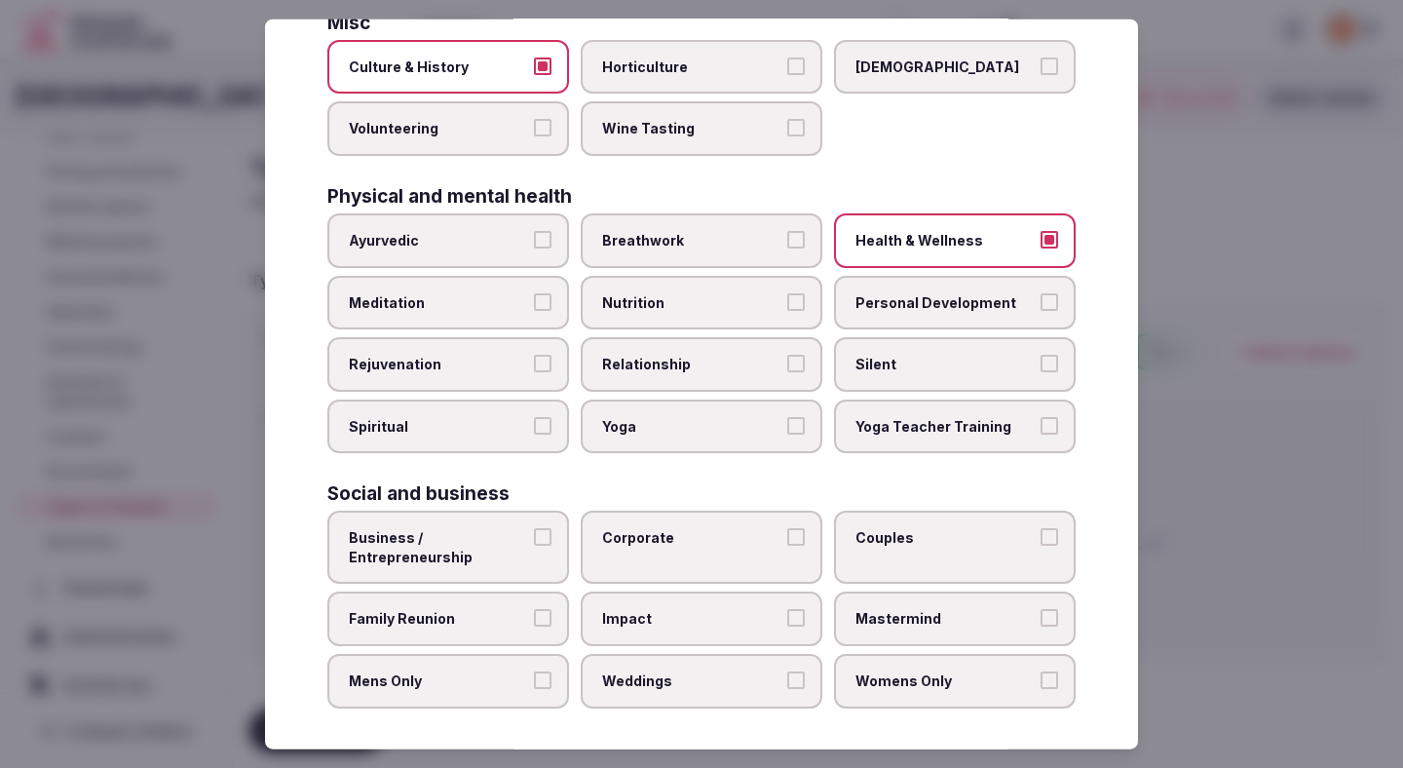
scroll to position [700, 0]
click at [760, 361] on span "Relationship" at bounding box center [691, 363] width 179 height 19
click at [787, 361] on button "Relationship" at bounding box center [796, 363] width 18 height 18
click at [692, 558] on label "Corporate" at bounding box center [702, 546] width 242 height 73
click at [787, 545] on button "Corporate" at bounding box center [796, 536] width 18 height 18
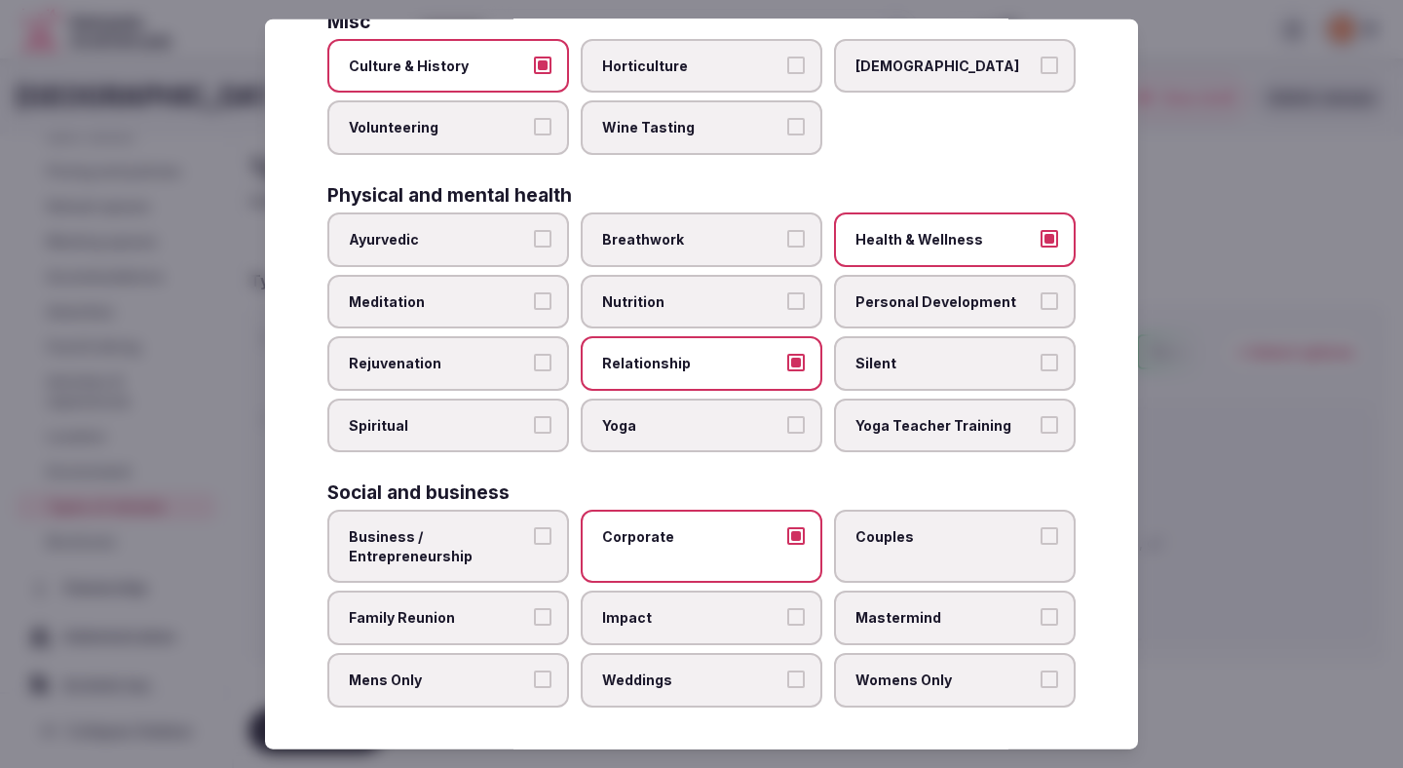
click at [897, 555] on label "Couples" at bounding box center [955, 546] width 242 height 73
click at [1041, 545] on button "Couples" at bounding box center [1050, 536] width 18 height 18
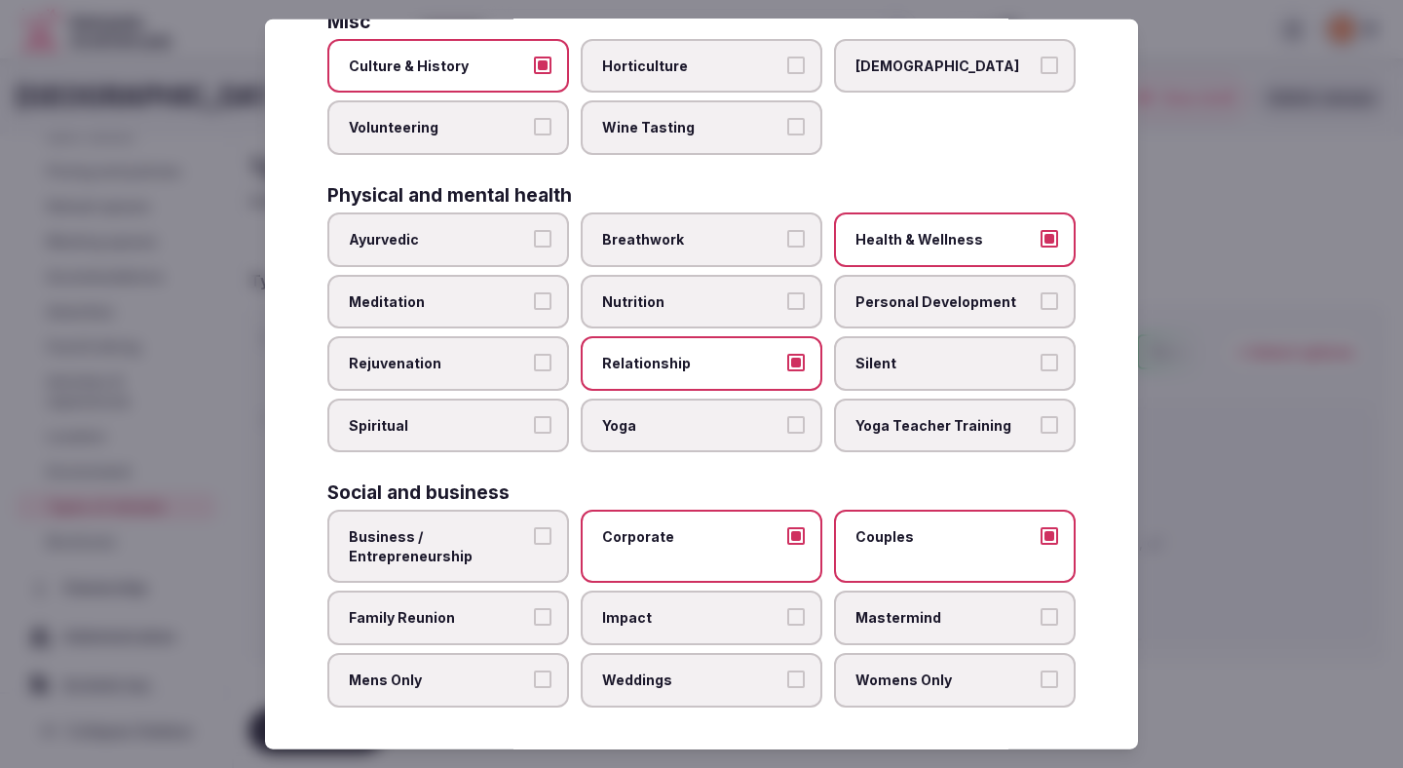
click at [476, 613] on span "Family Reunion" at bounding box center [438, 617] width 179 height 19
click at [534, 613] on button "Family Reunion" at bounding box center [543, 617] width 18 height 18
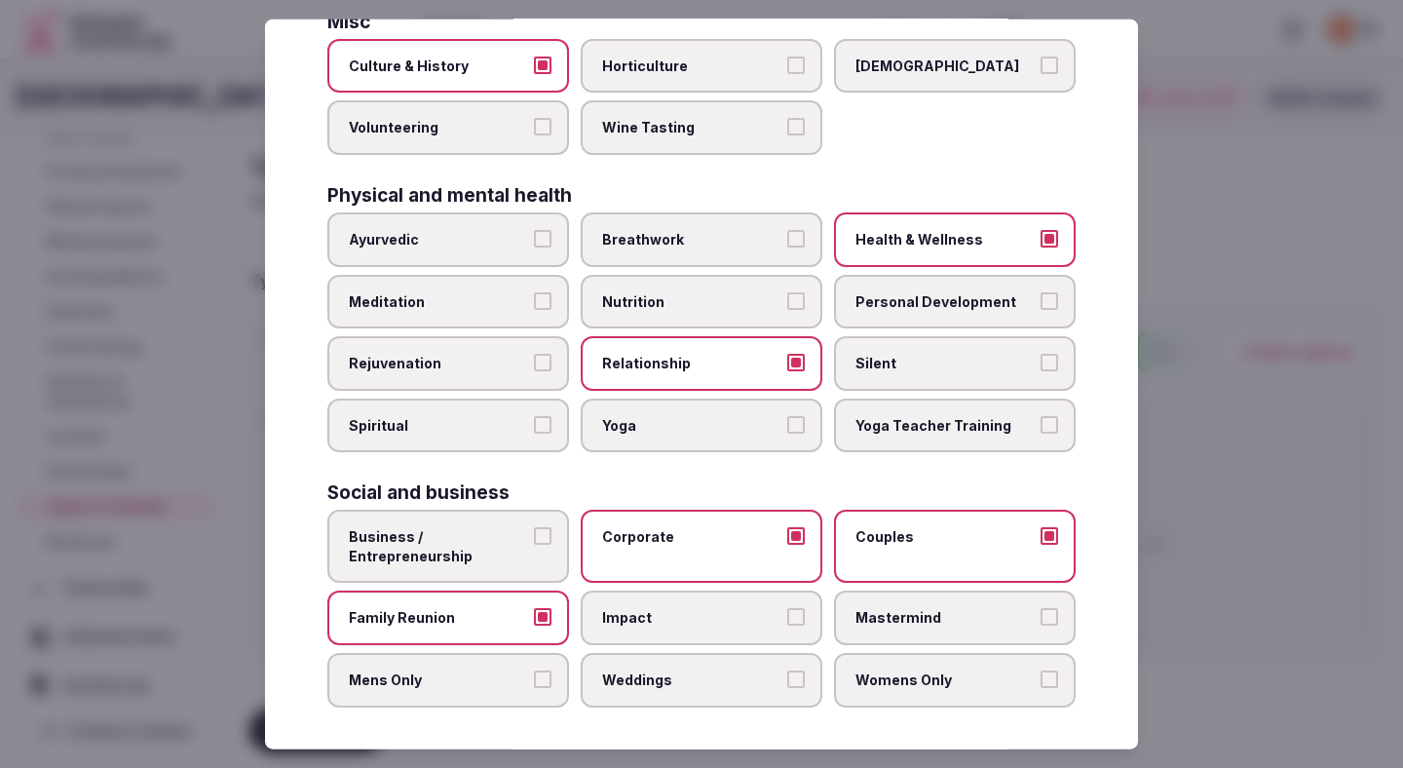
click at [720, 673] on span "Weddings" at bounding box center [691, 679] width 179 height 19
click at [787, 673] on button "Weddings" at bounding box center [796, 679] width 18 height 18
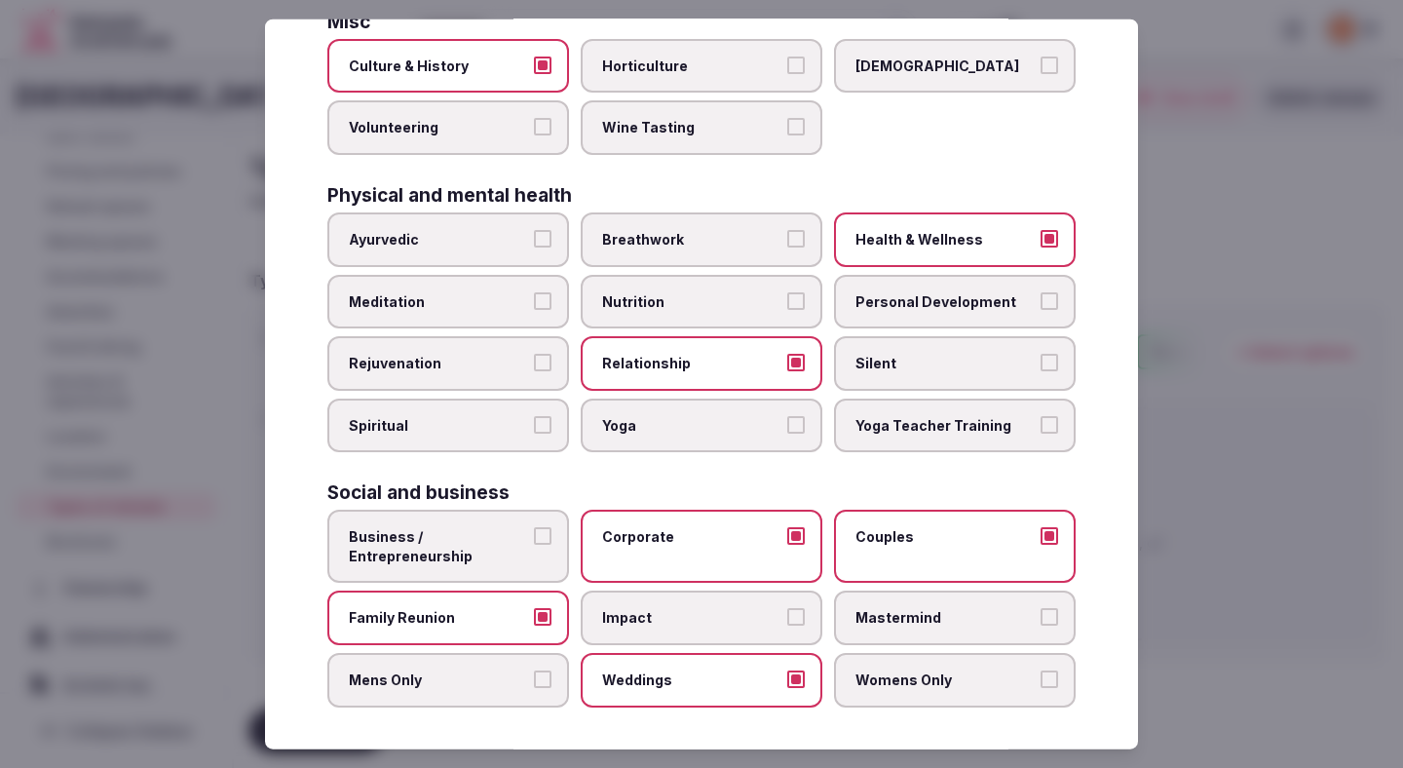
scroll to position [704, 0]
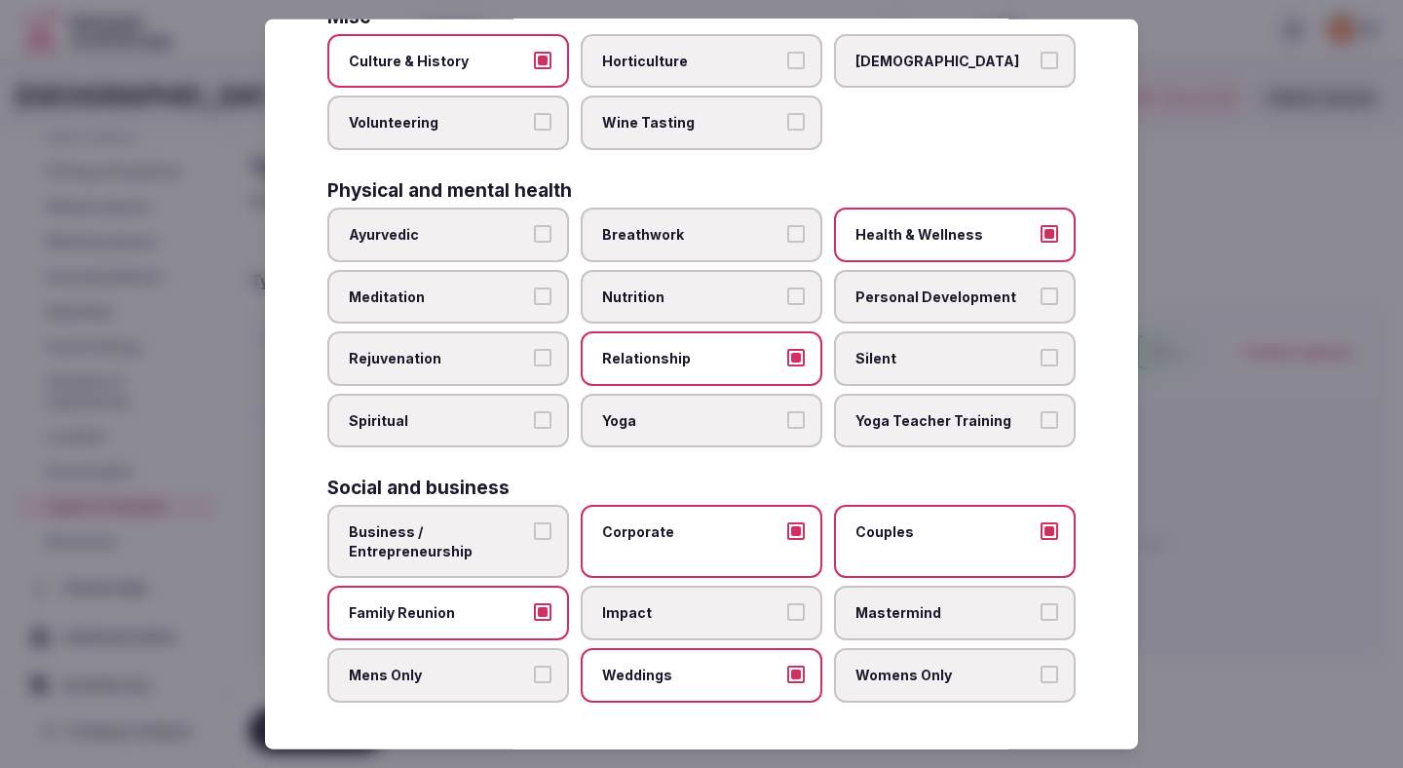
click at [522, 547] on span "Business / Entrepreneurship" at bounding box center [438, 541] width 179 height 38
click at [534, 540] on button "Business / Entrepreneurship" at bounding box center [543, 531] width 18 height 18
click at [908, 686] on label "Womens Only" at bounding box center [955, 675] width 242 height 55
click at [1041, 683] on button "Womens Only" at bounding box center [1050, 675] width 18 height 18
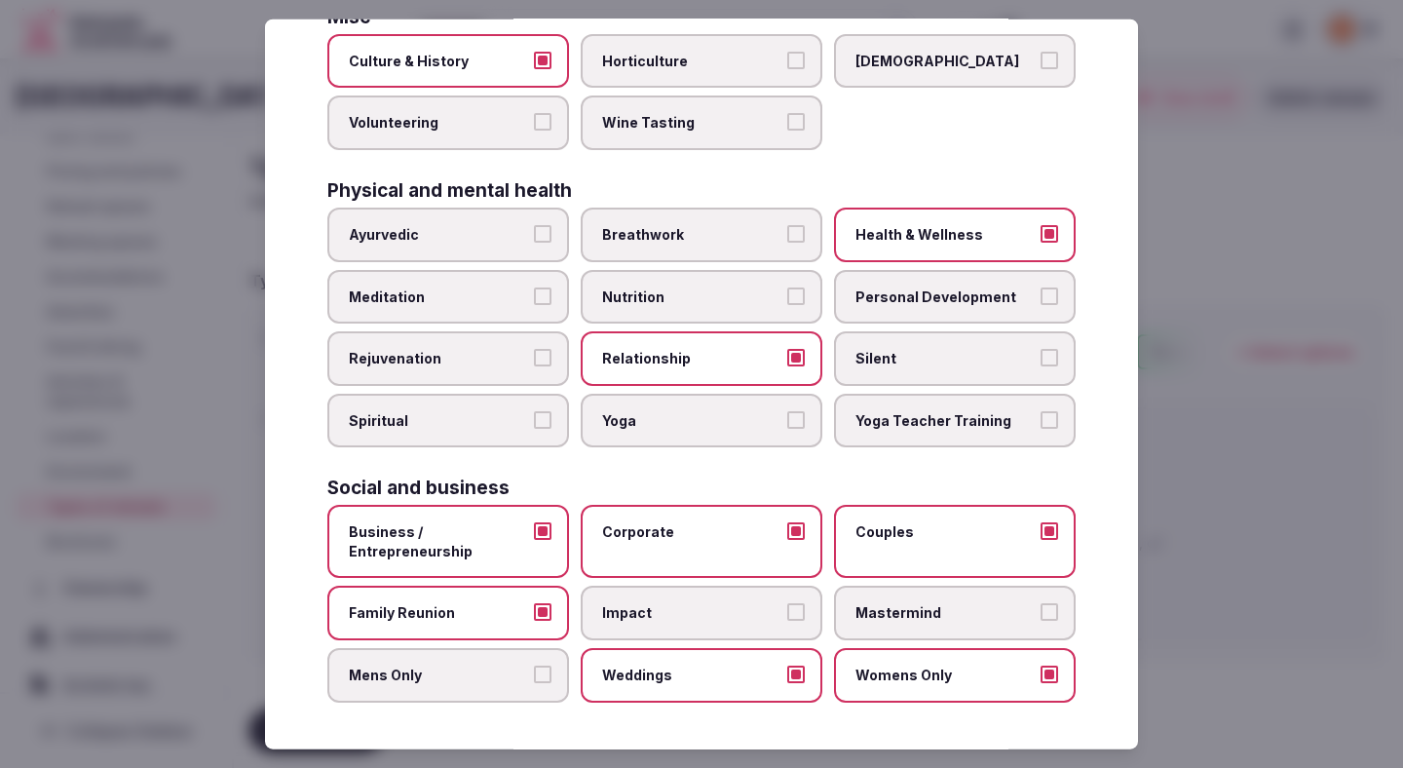
click at [462, 675] on span "Mens Only" at bounding box center [438, 675] width 179 height 19
click at [534, 675] on button "Mens Only" at bounding box center [543, 675] width 18 height 18
click at [1307, 463] on div at bounding box center [701, 384] width 1403 height 768
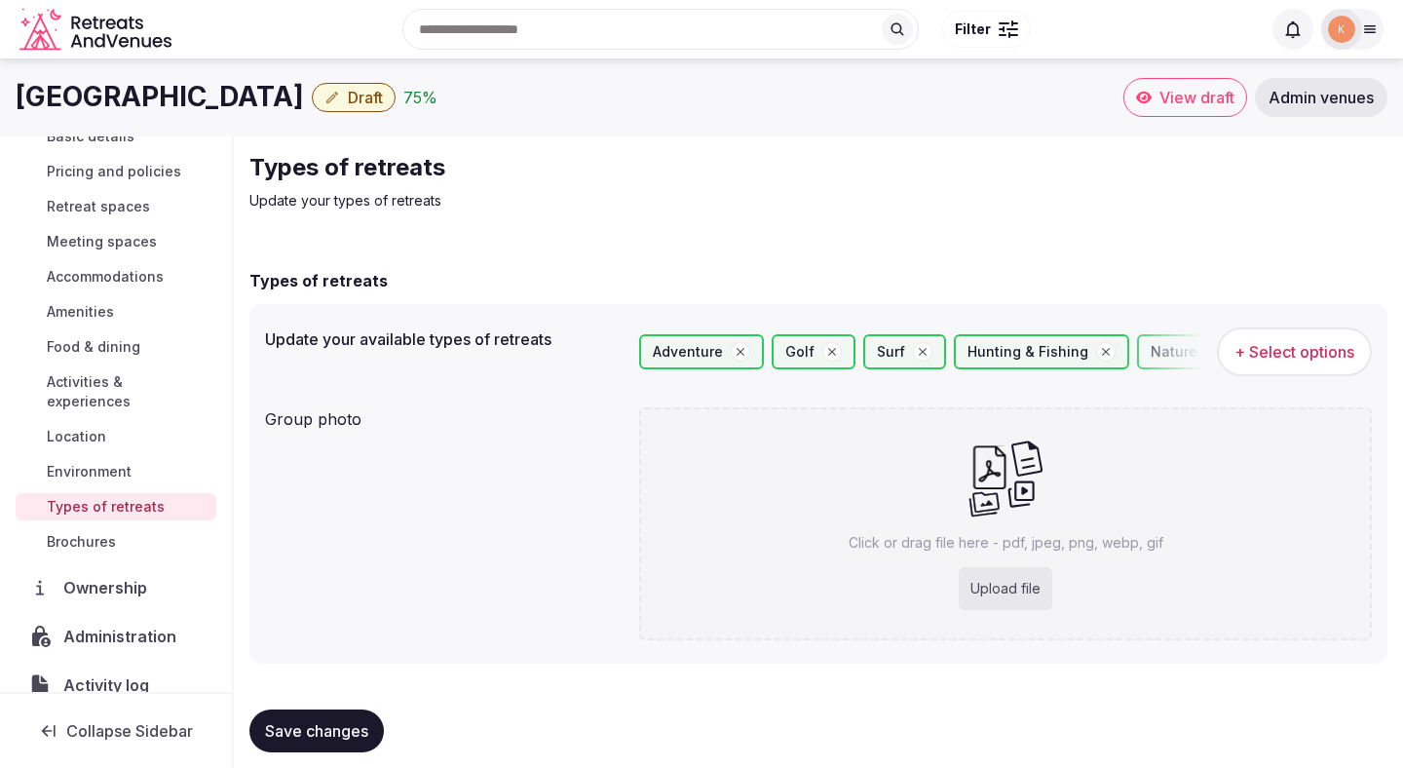
scroll to position [17, 0]
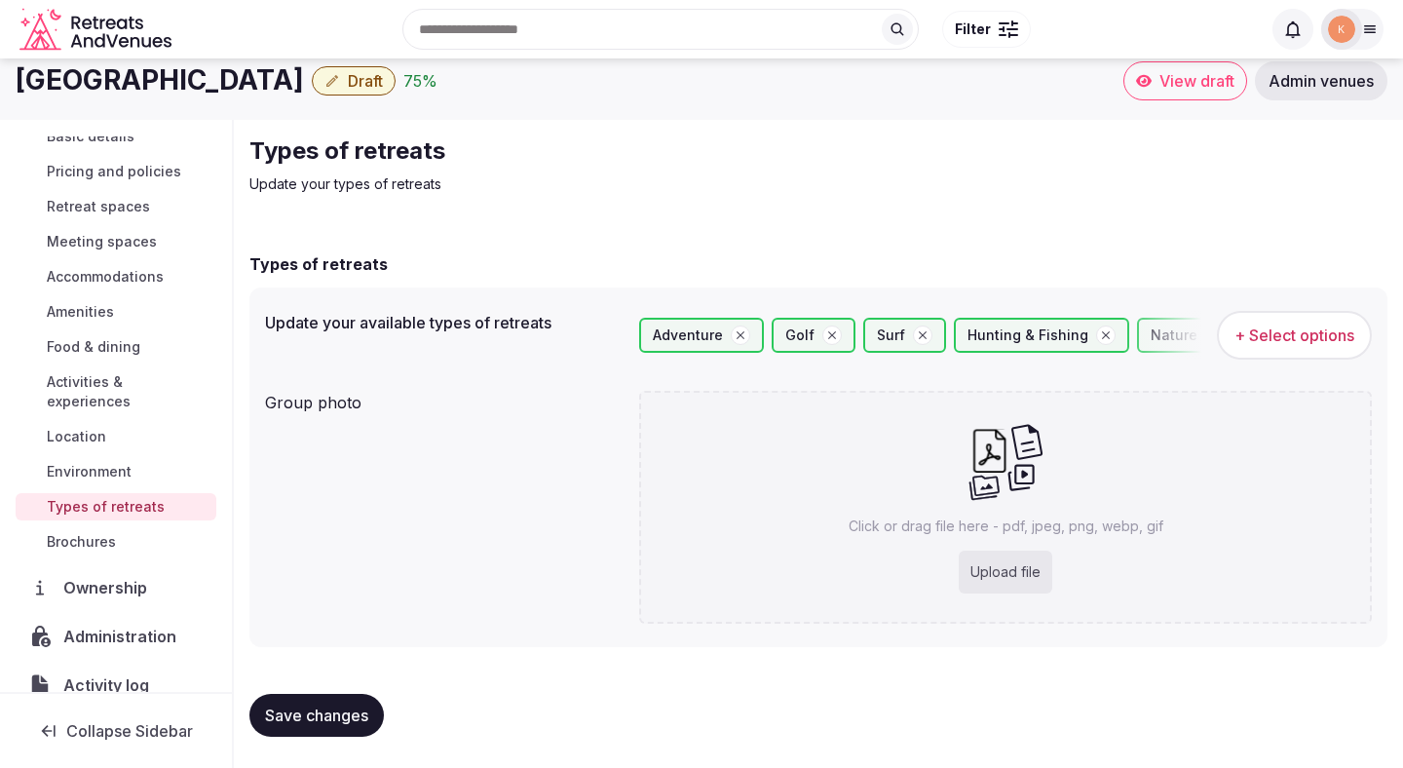
click at [352, 715] on span "Save changes" at bounding box center [316, 714] width 103 height 19
click at [1024, 583] on div "Upload file" at bounding box center [1006, 572] width 94 height 43
type input "**********"
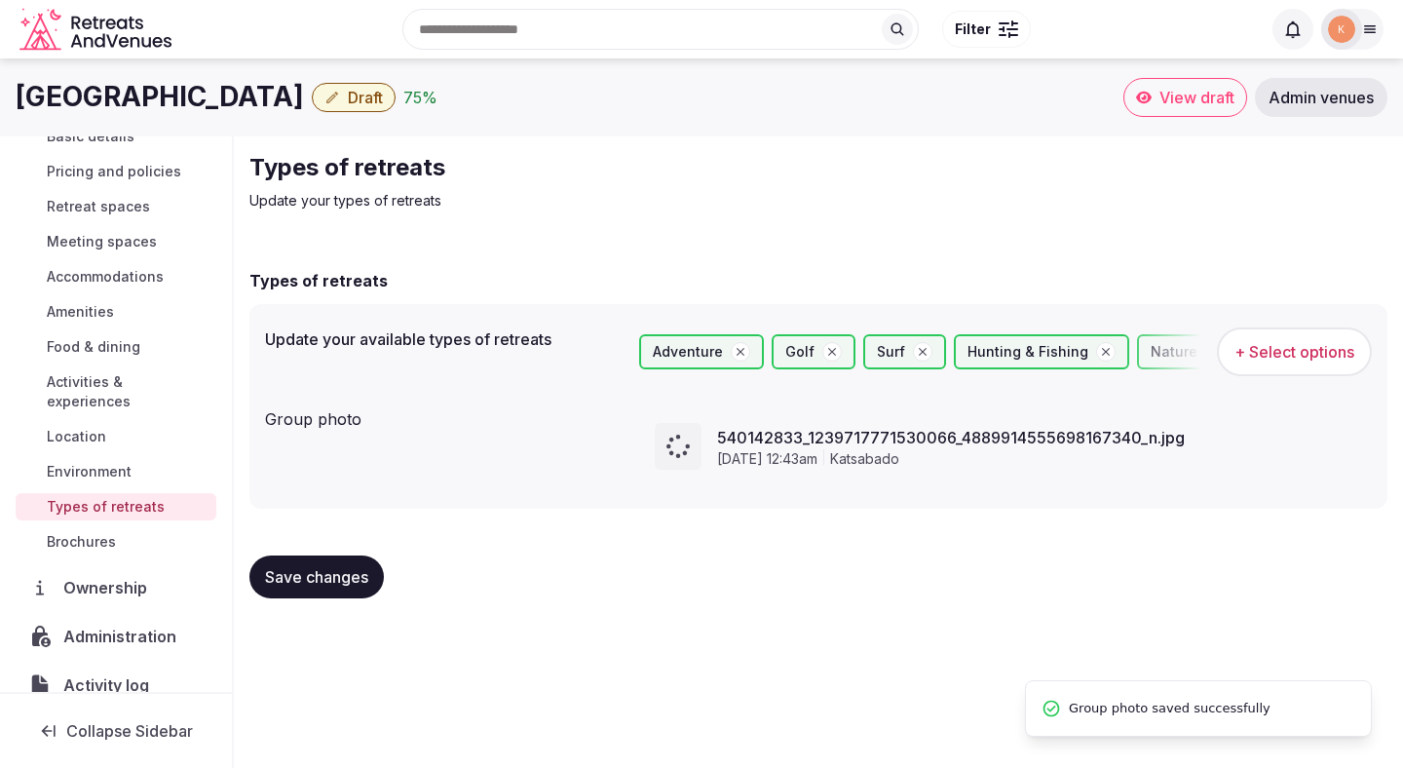
click at [350, 574] on span "Save changes" at bounding box center [316, 576] width 103 height 19
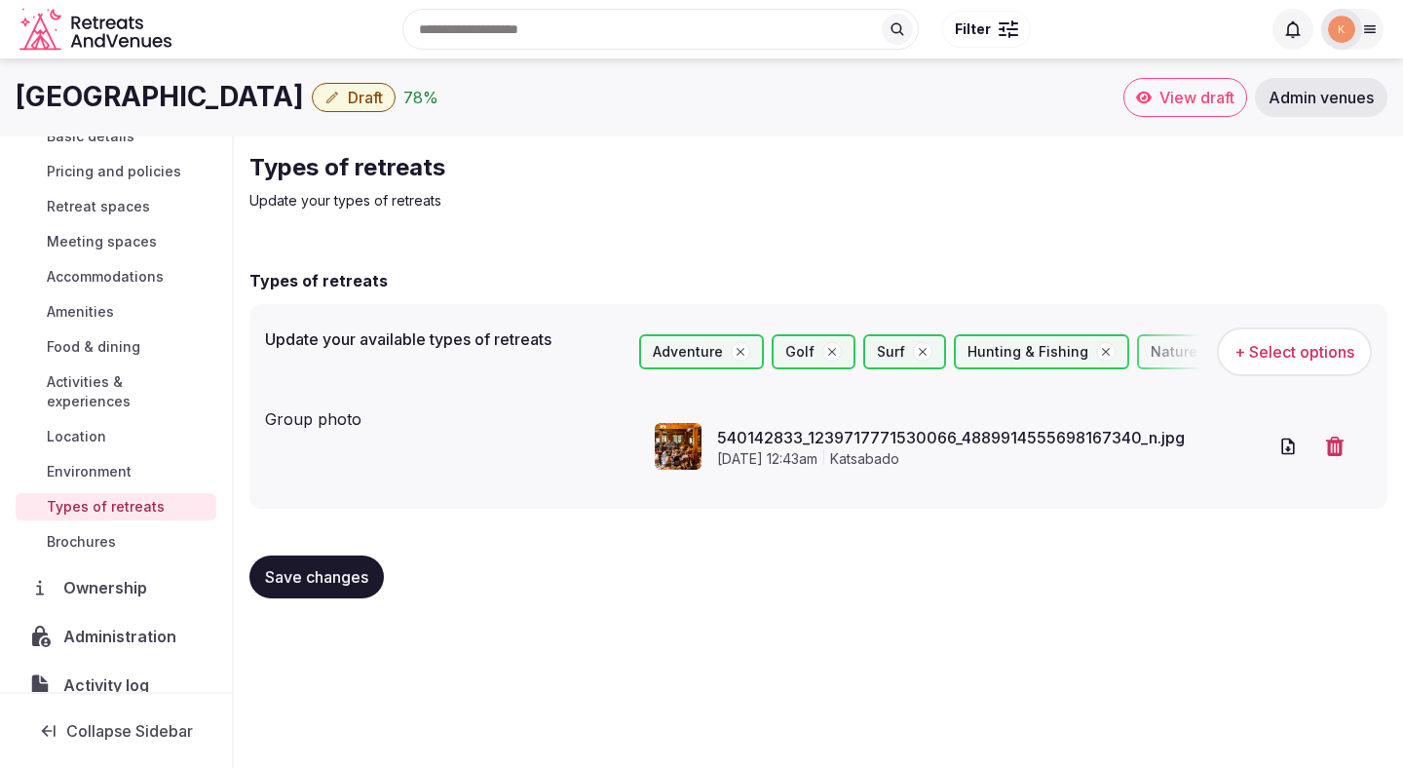
click at [374, 577] on button "Save changes" at bounding box center [316, 576] width 134 height 43
click at [354, 581] on span "Save changes" at bounding box center [316, 576] width 103 height 19
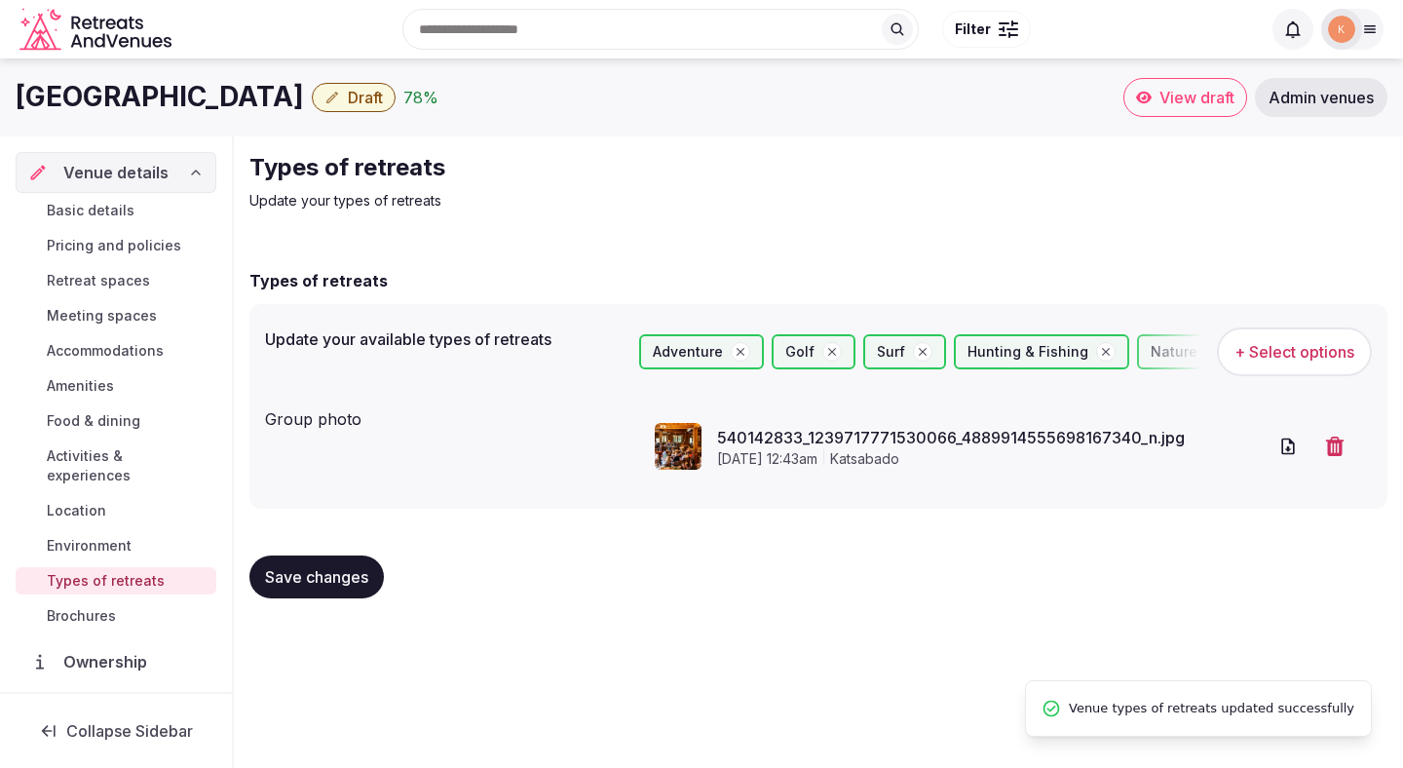
click at [125, 204] on span "Basic details" at bounding box center [91, 210] width 88 height 19
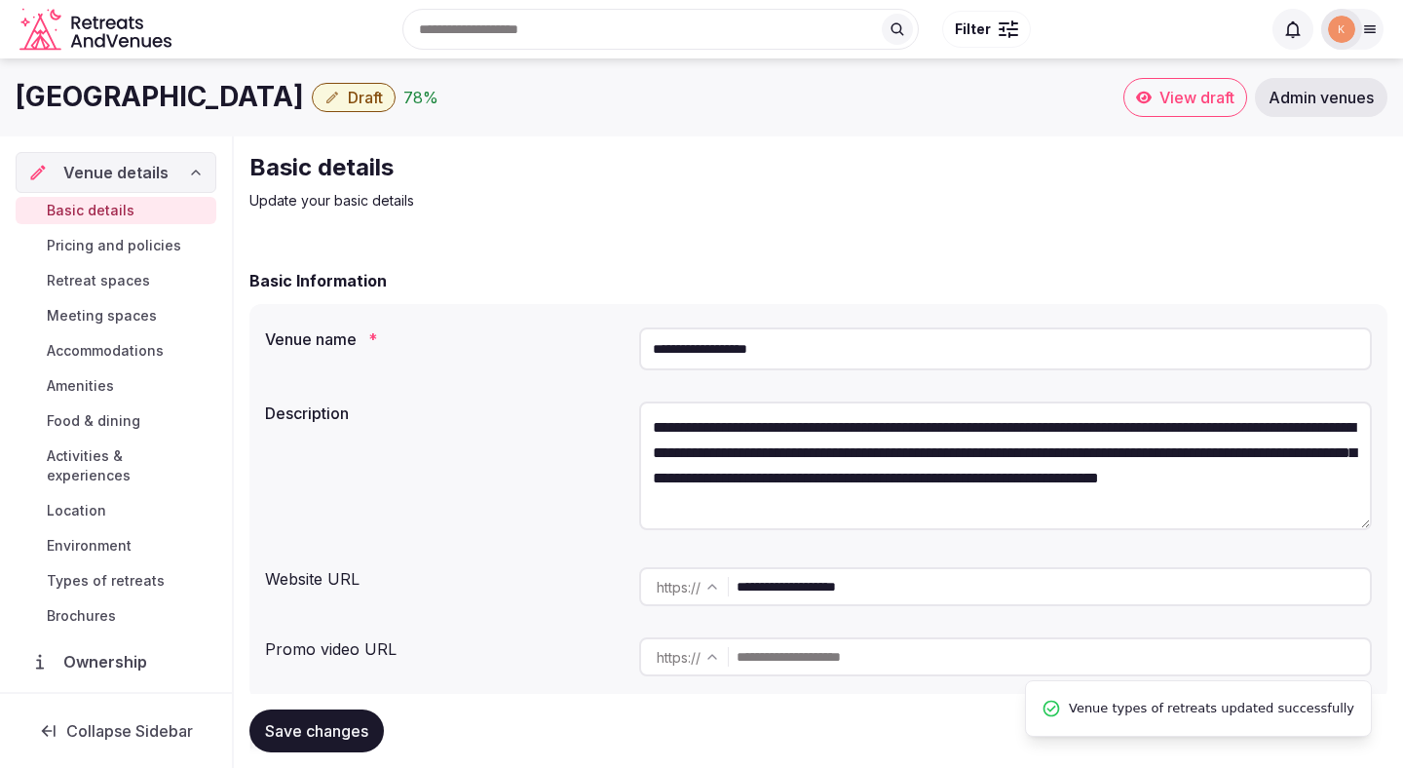
click at [344, 108] on button "Draft" at bounding box center [354, 97] width 84 height 29
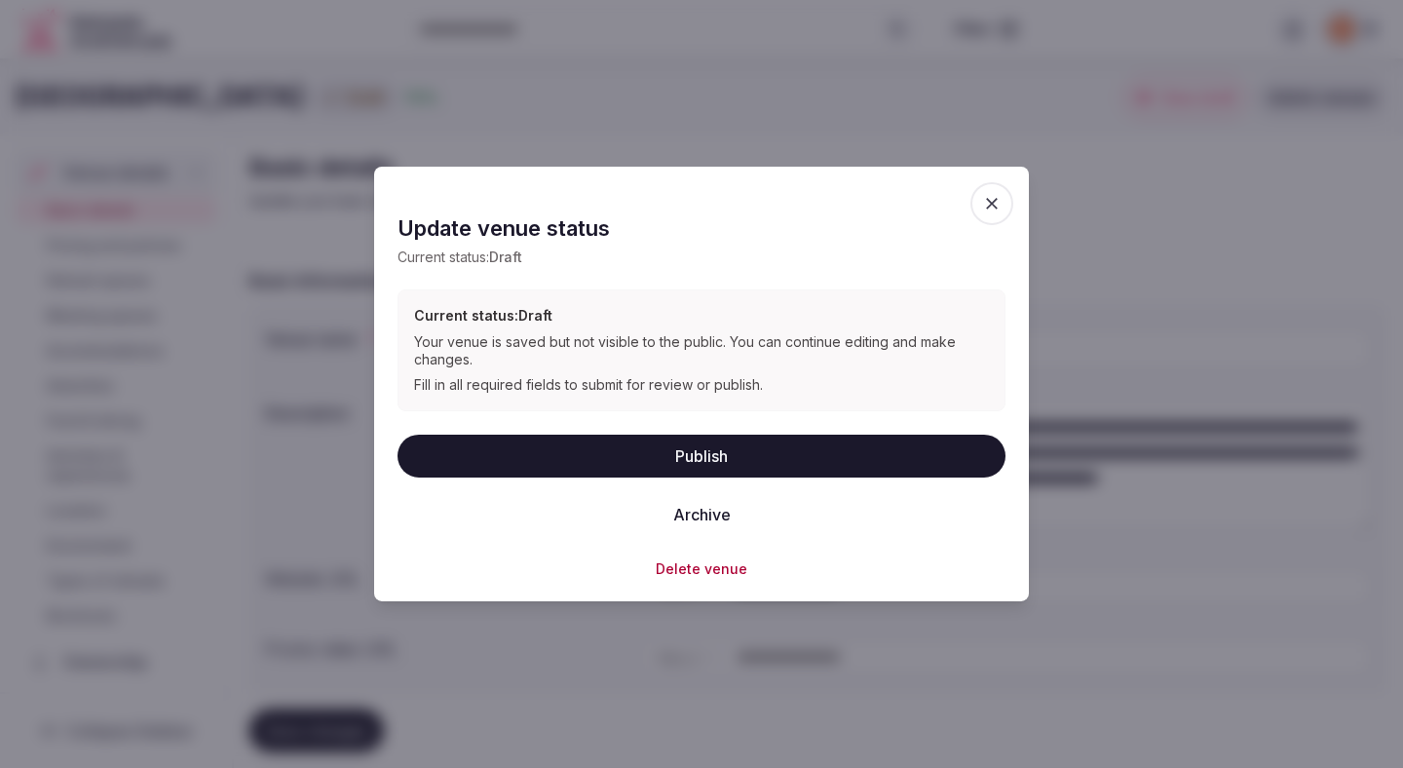
click at [538, 447] on button "Publish" at bounding box center [702, 455] width 608 height 43
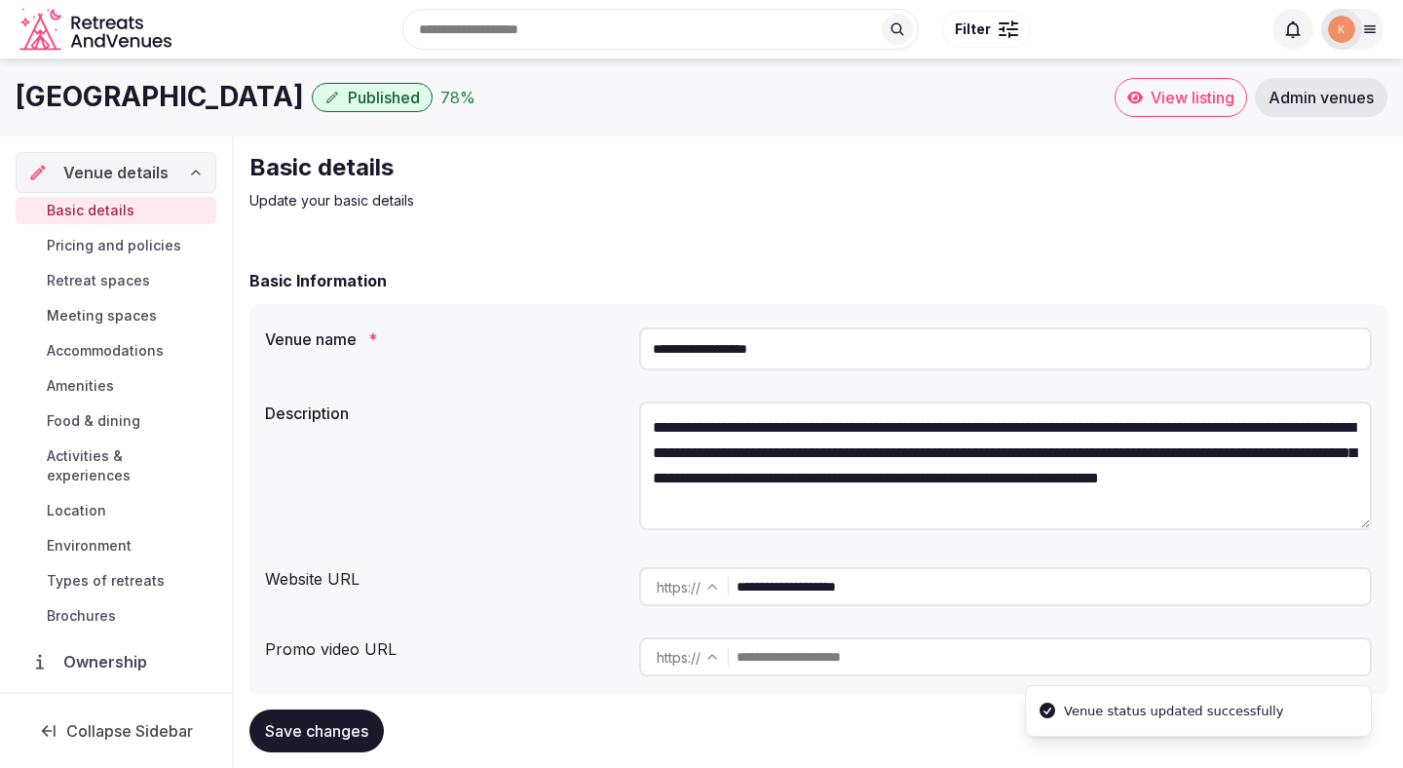
click at [1188, 105] on span "View listing" at bounding box center [1193, 97] width 84 height 19
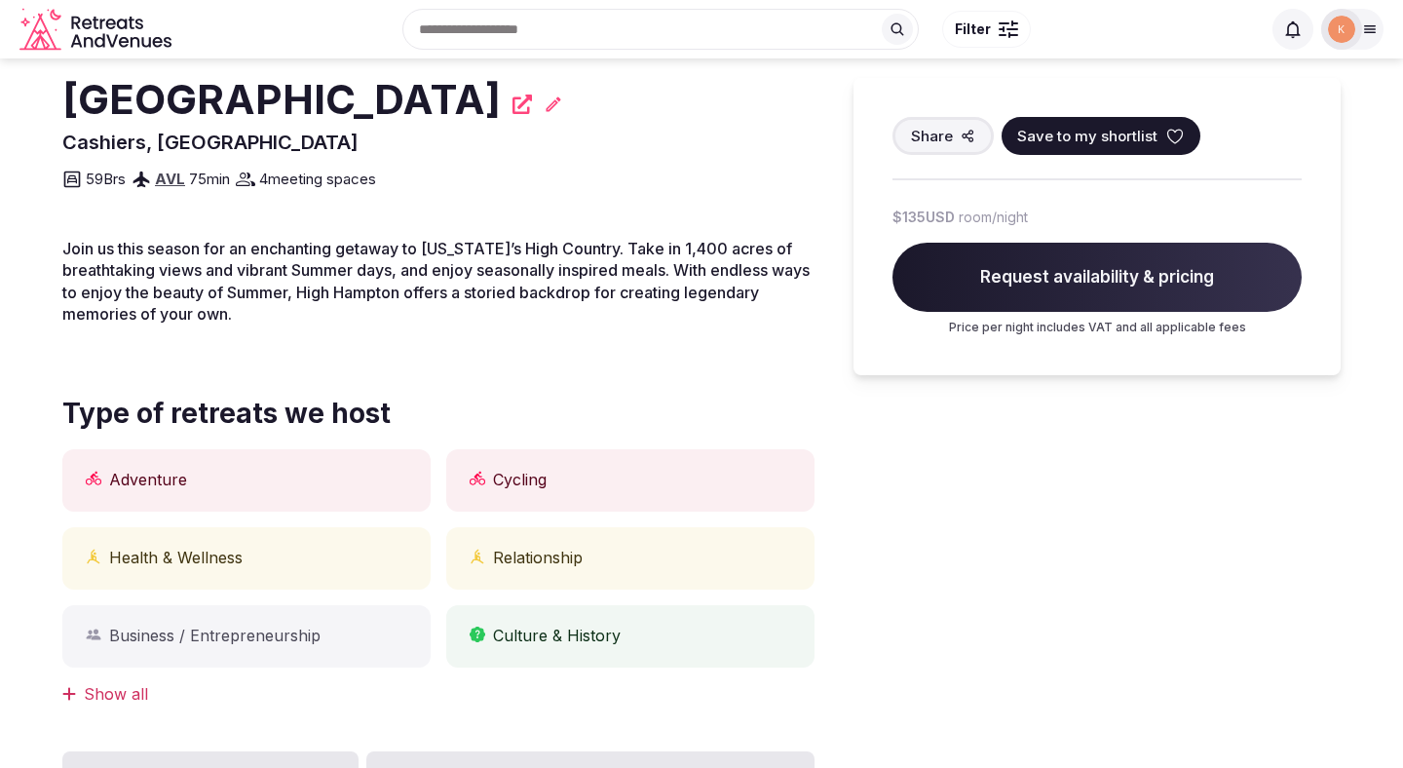
scroll to position [239, 0]
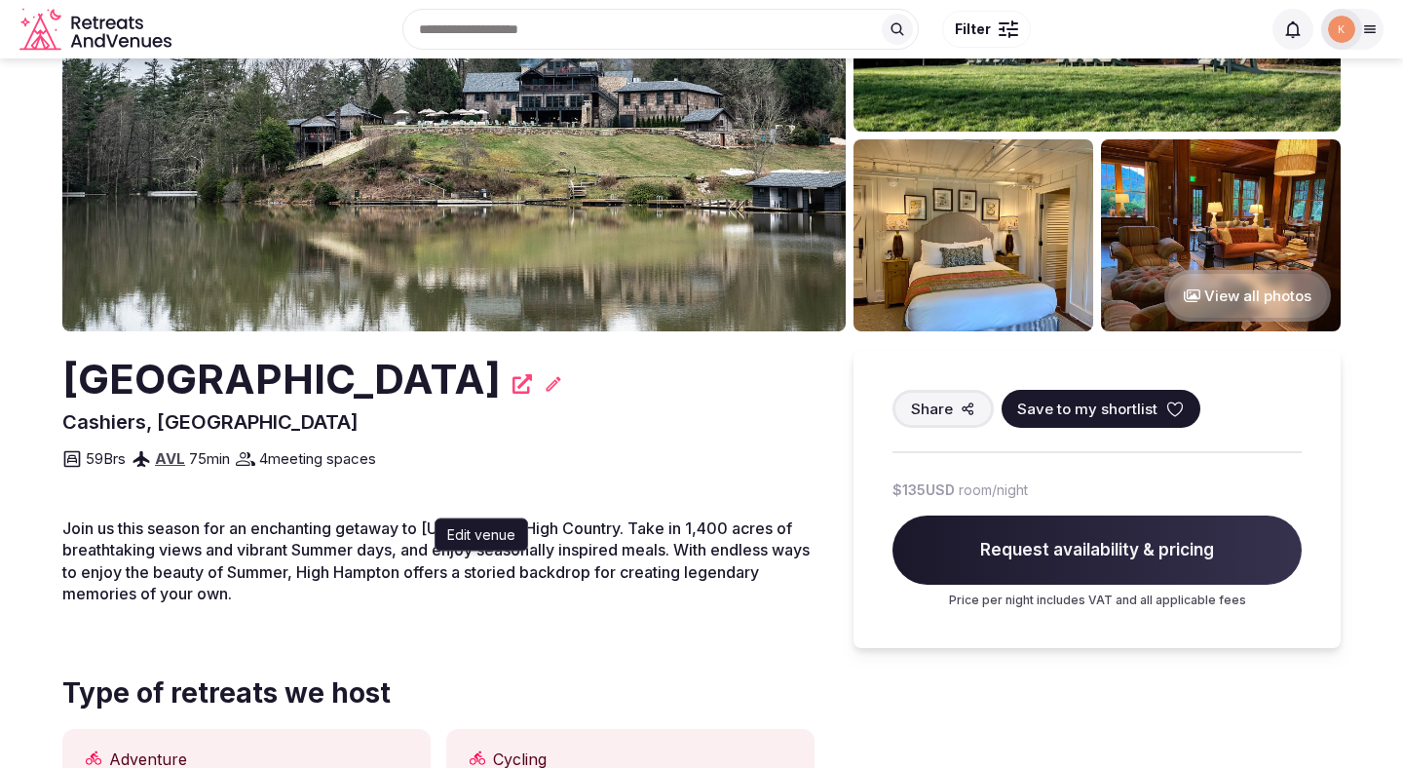
click at [547, 381] on icon at bounding box center [553, 383] width 19 height 19
